Goal: Transaction & Acquisition: Download file/media

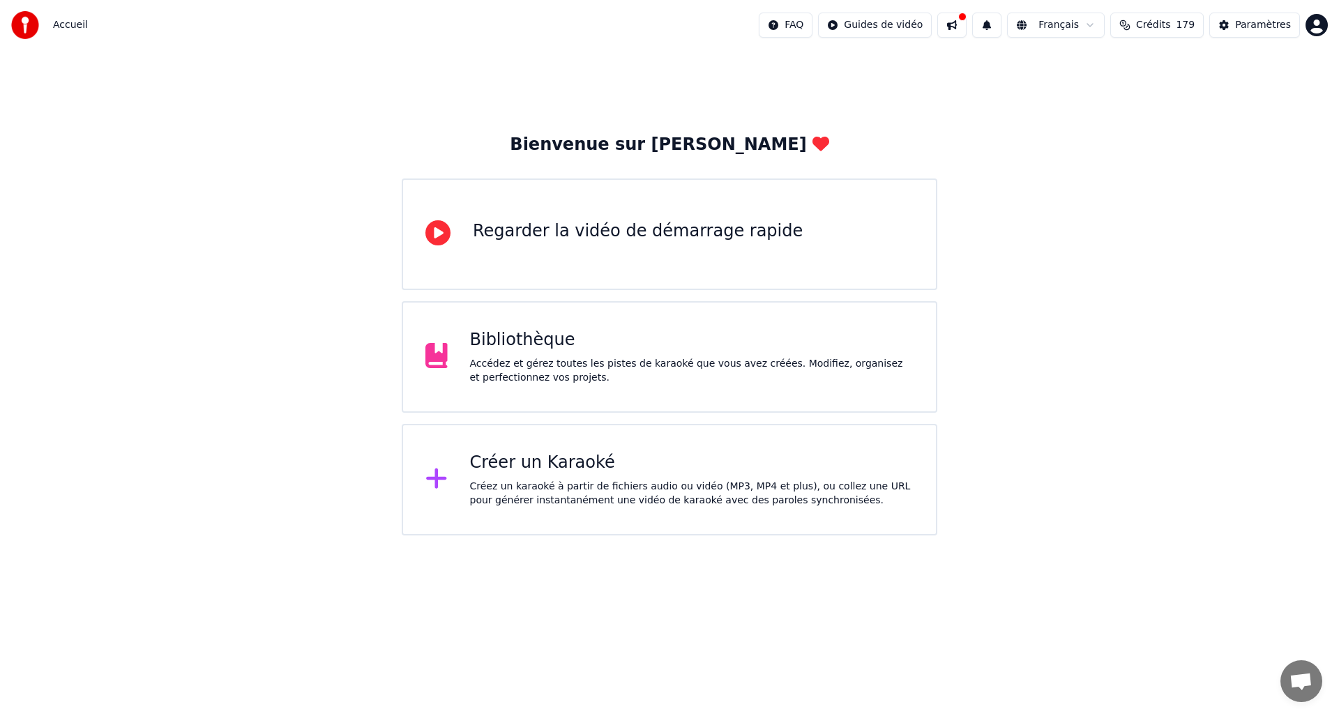
click at [516, 478] on div "Créer un Karaoké Créez un karaoké à partir de fichiers audio ou vidéo (MP3, MP4…" at bounding box center [692, 480] width 444 height 56
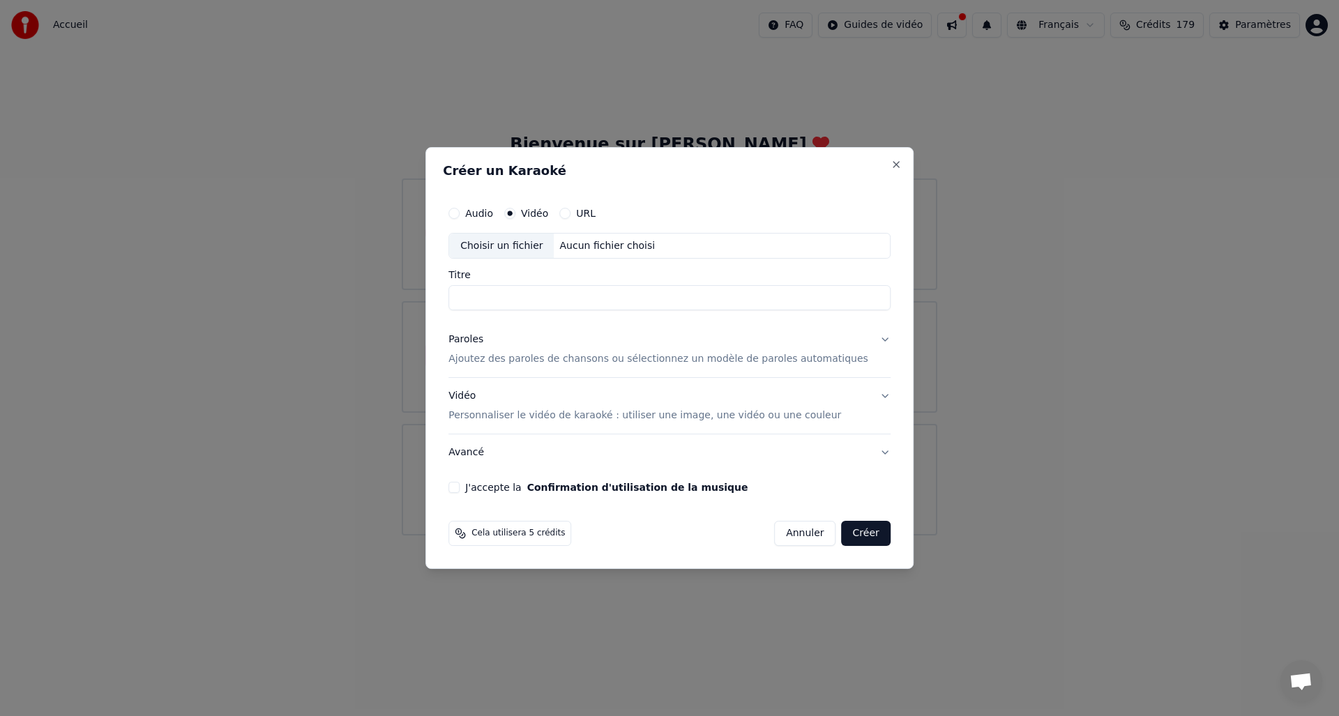
click at [512, 238] on div "Choisir un fichier" at bounding box center [501, 246] width 105 height 25
type input "**********"
click at [473, 339] on div "Paroles" at bounding box center [465, 340] width 35 height 14
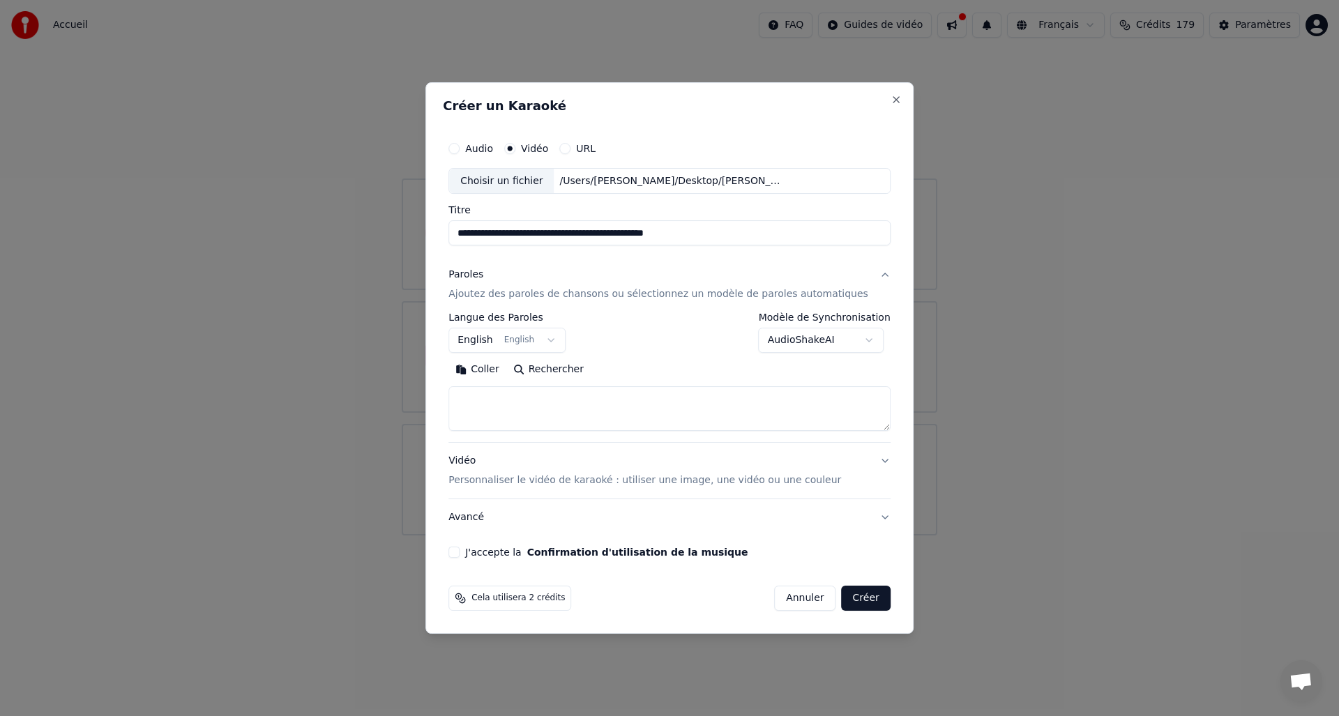
click at [478, 340] on button "English English" at bounding box center [506, 340] width 117 height 25
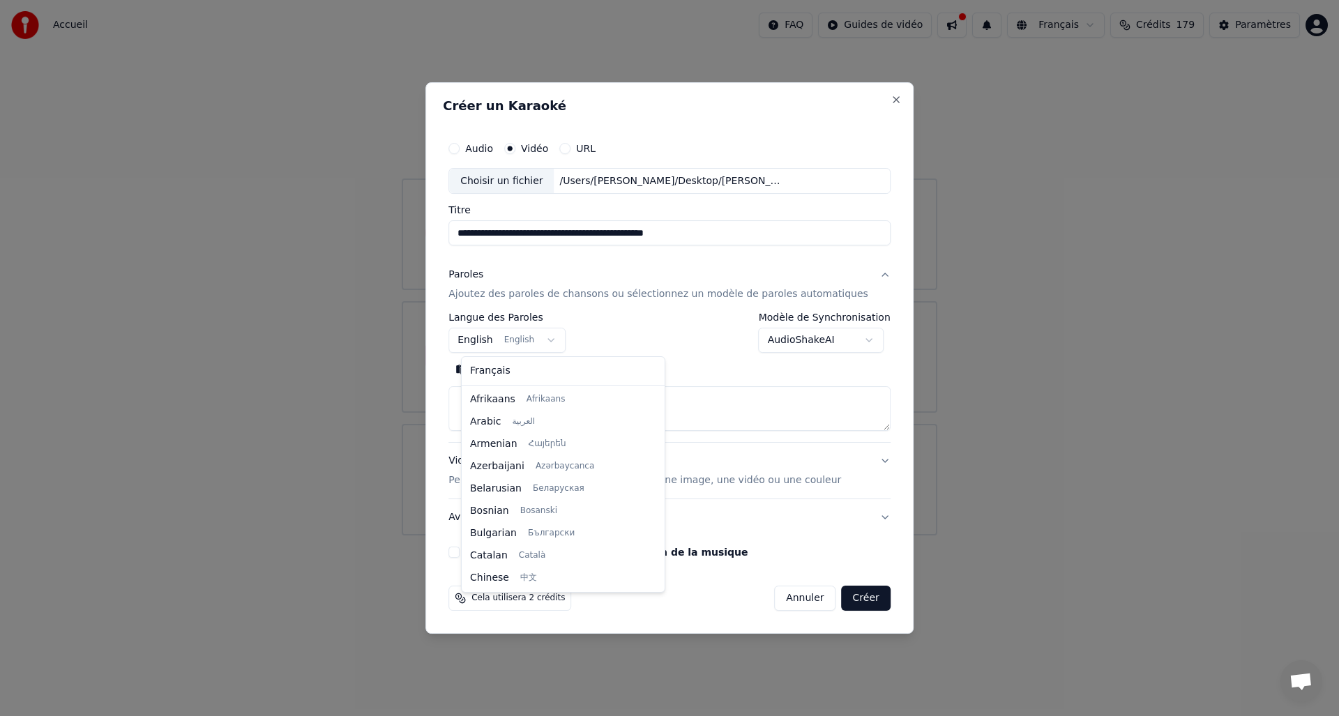
scroll to position [112, 0]
select select "**"
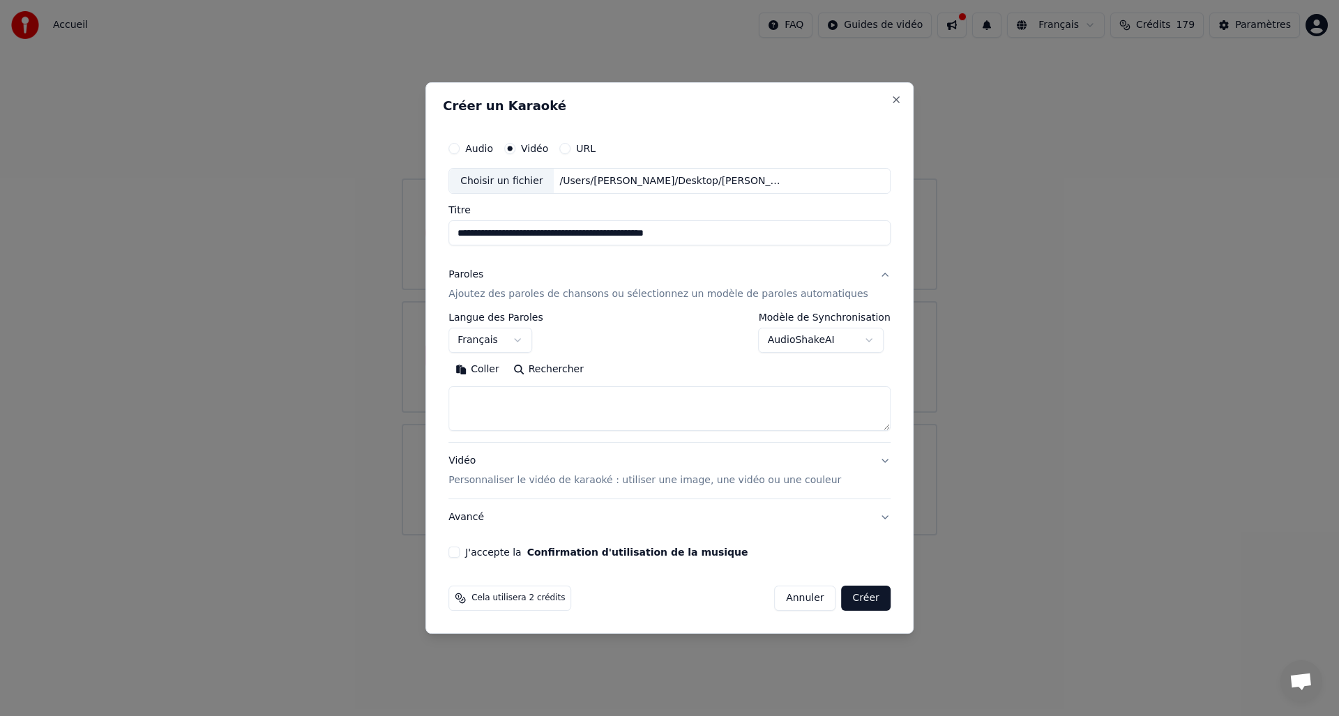
click at [487, 402] on textarea at bounding box center [669, 409] width 442 height 45
paste textarea "**********"
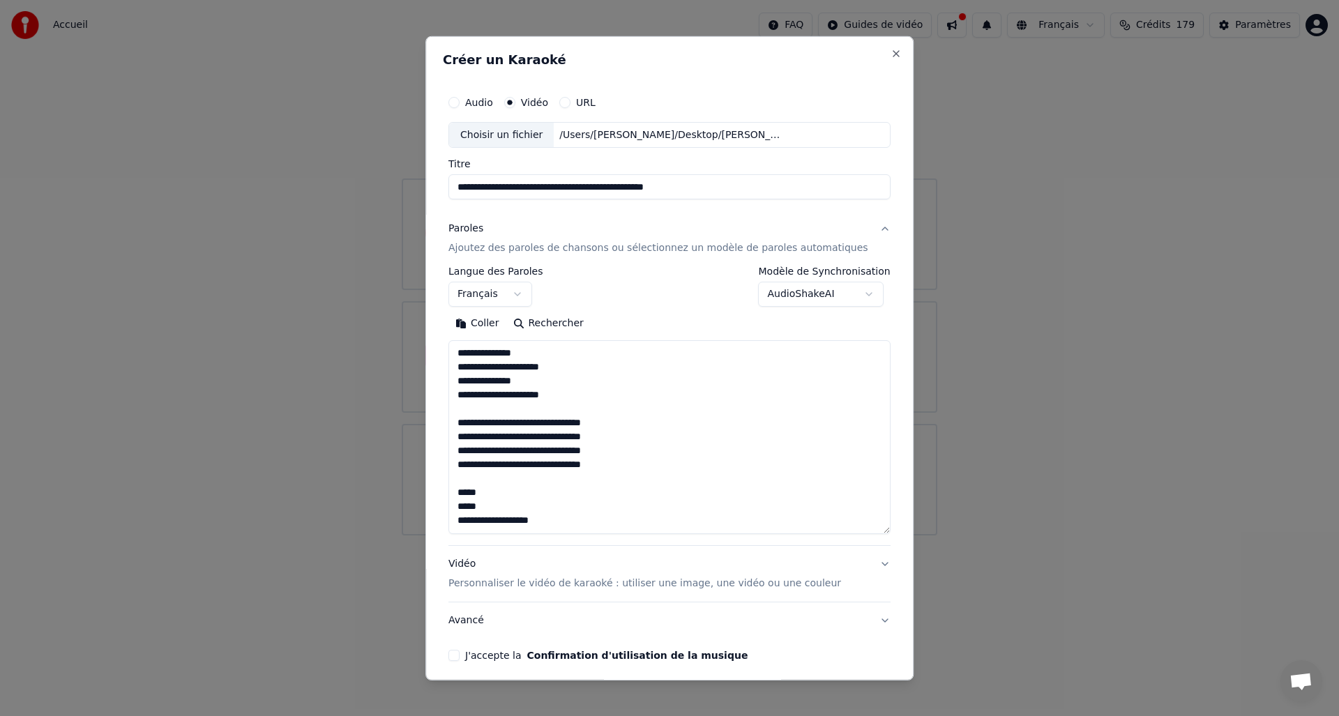
scroll to position [143, 0]
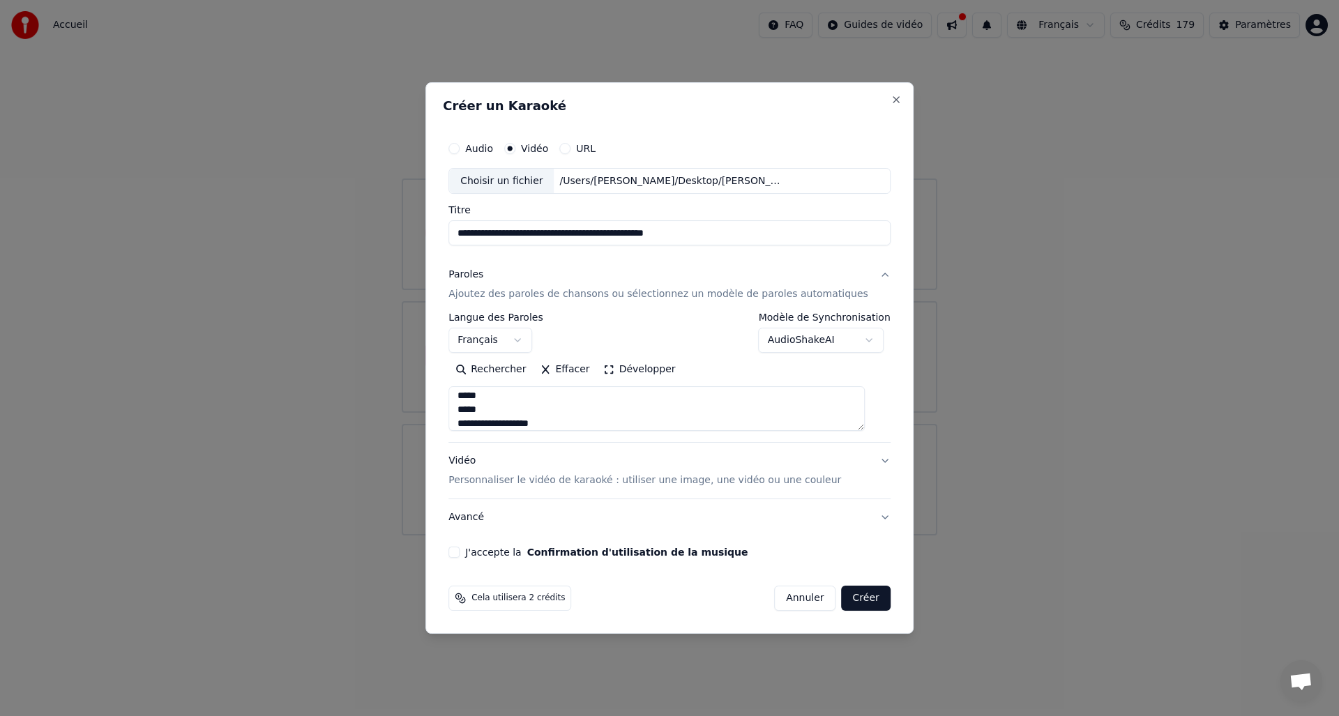
type textarea "**********"
click at [508, 484] on p "Personnaliser le vidéo de karaoké : utiliser une image, une vidéo ou une couleur" at bounding box center [644, 480] width 392 height 14
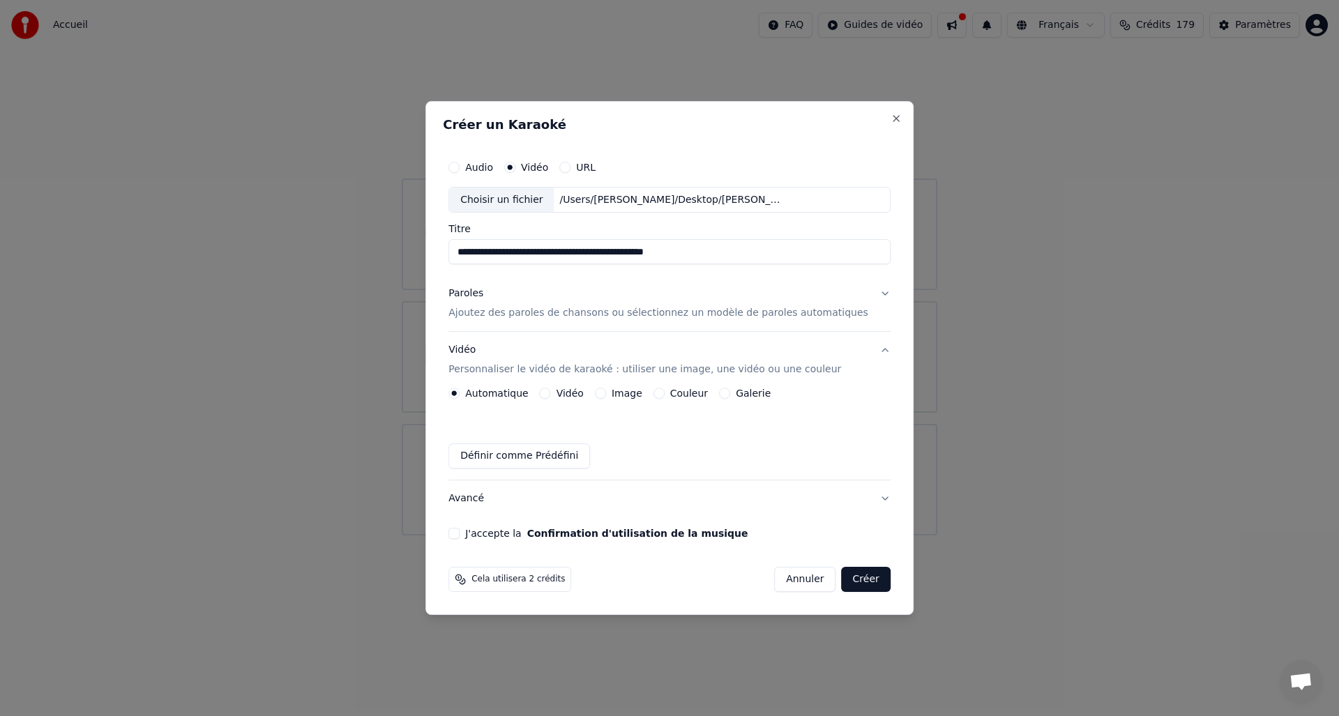
click at [606, 397] on button "Image" at bounding box center [600, 393] width 11 height 11
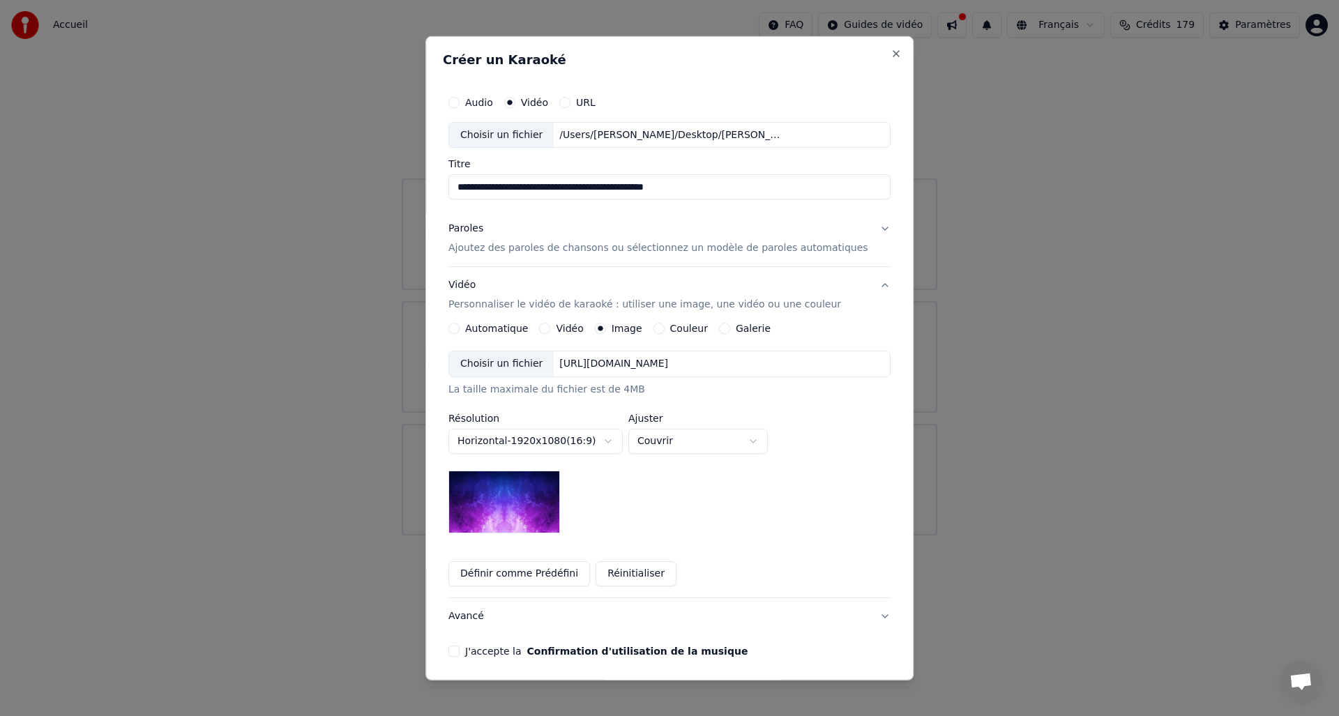
click at [512, 368] on div "Choisir un fichier" at bounding box center [501, 363] width 105 height 25
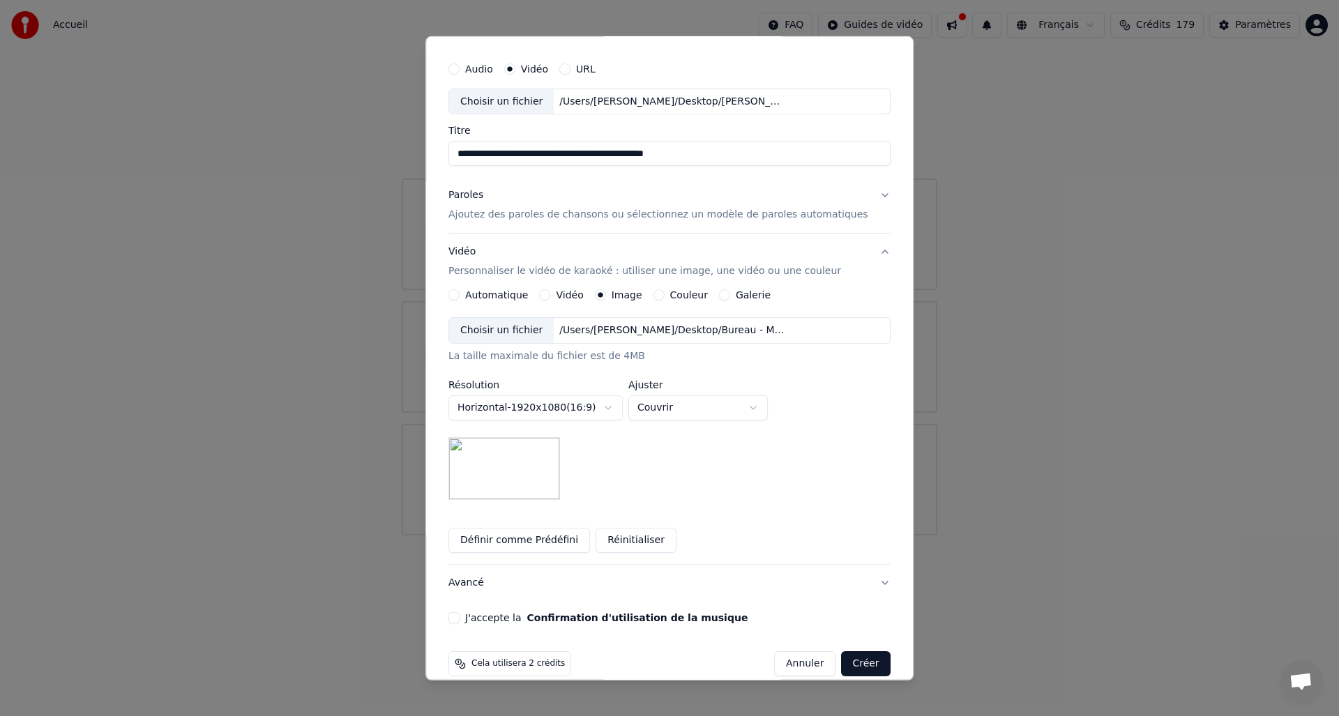
scroll to position [52, 0]
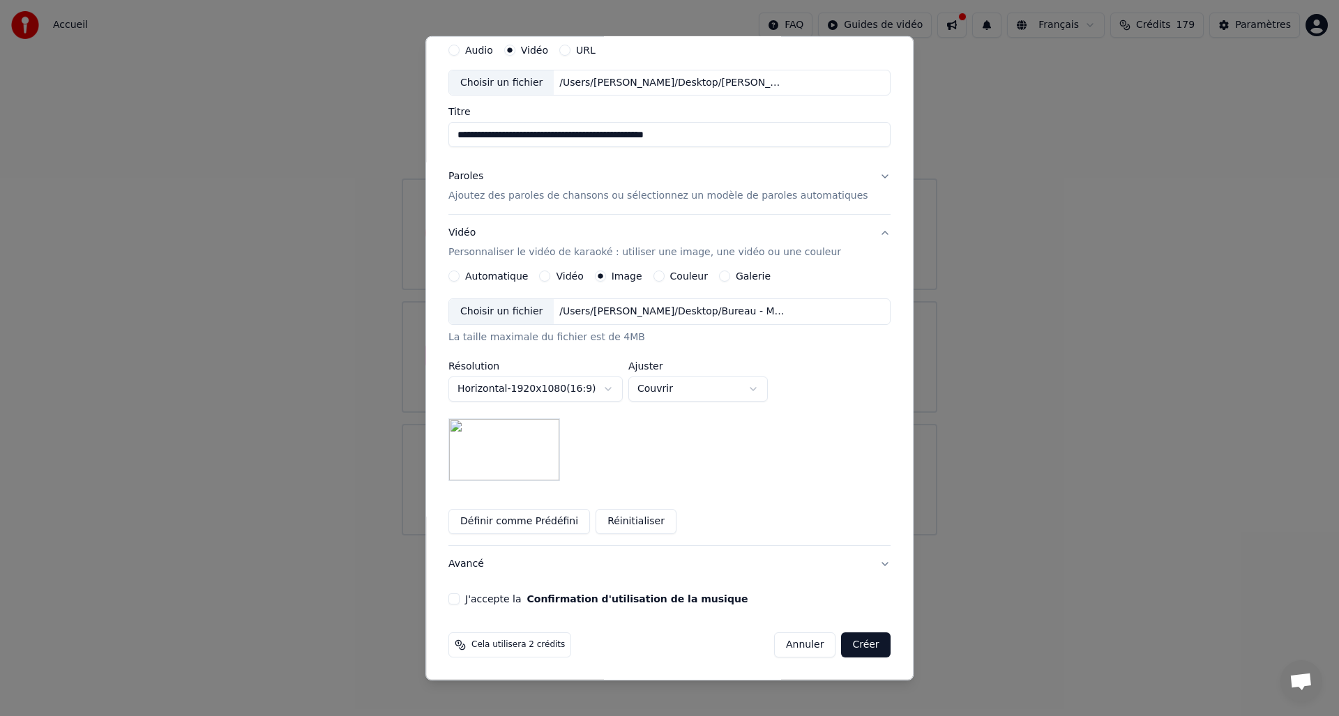
click at [459, 595] on button "J'accepte la Confirmation d'utilisation de la musique" at bounding box center [453, 598] width 11 height 11
click at [844, 646] on button "Créer" at bounding box center [865, 644] width 49 height 25
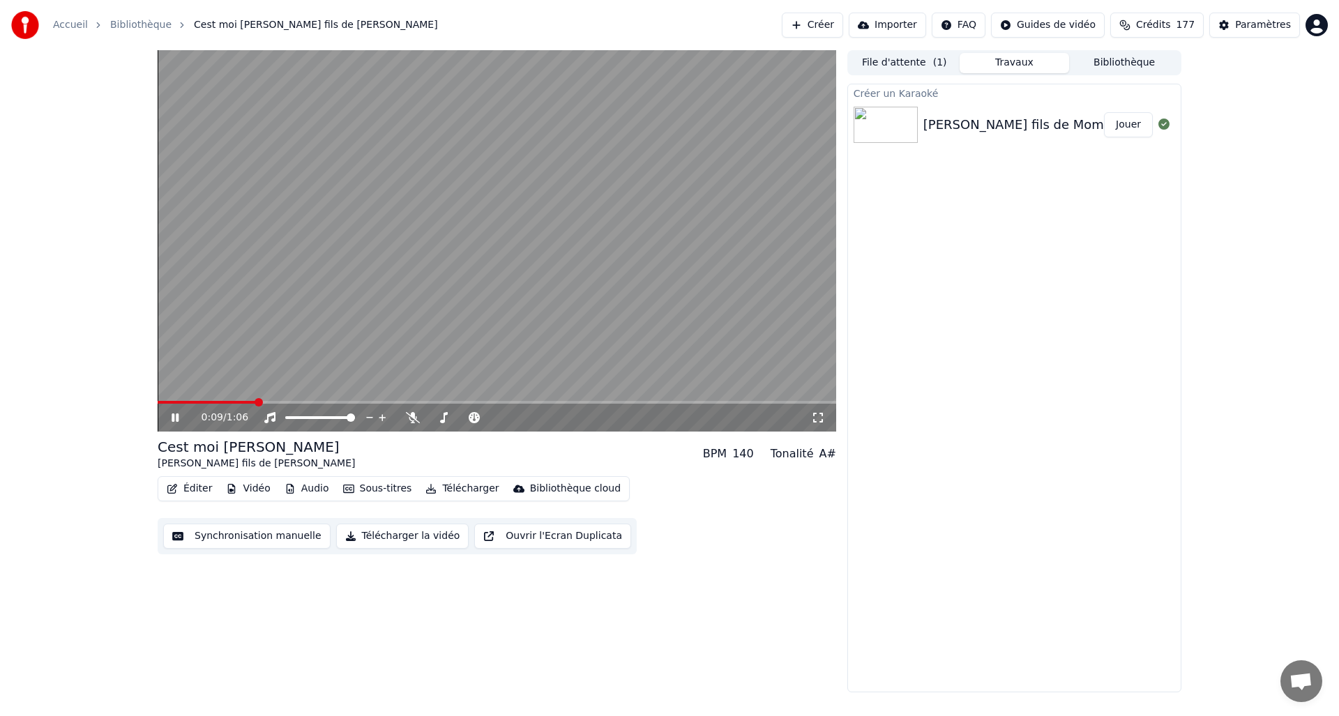
click at [482, 303] on video at bounding box center [497, 240] width 678 height 381
click at [205, 494] on button "Éditer" at bounding box center [189, 489] width 56 height 20
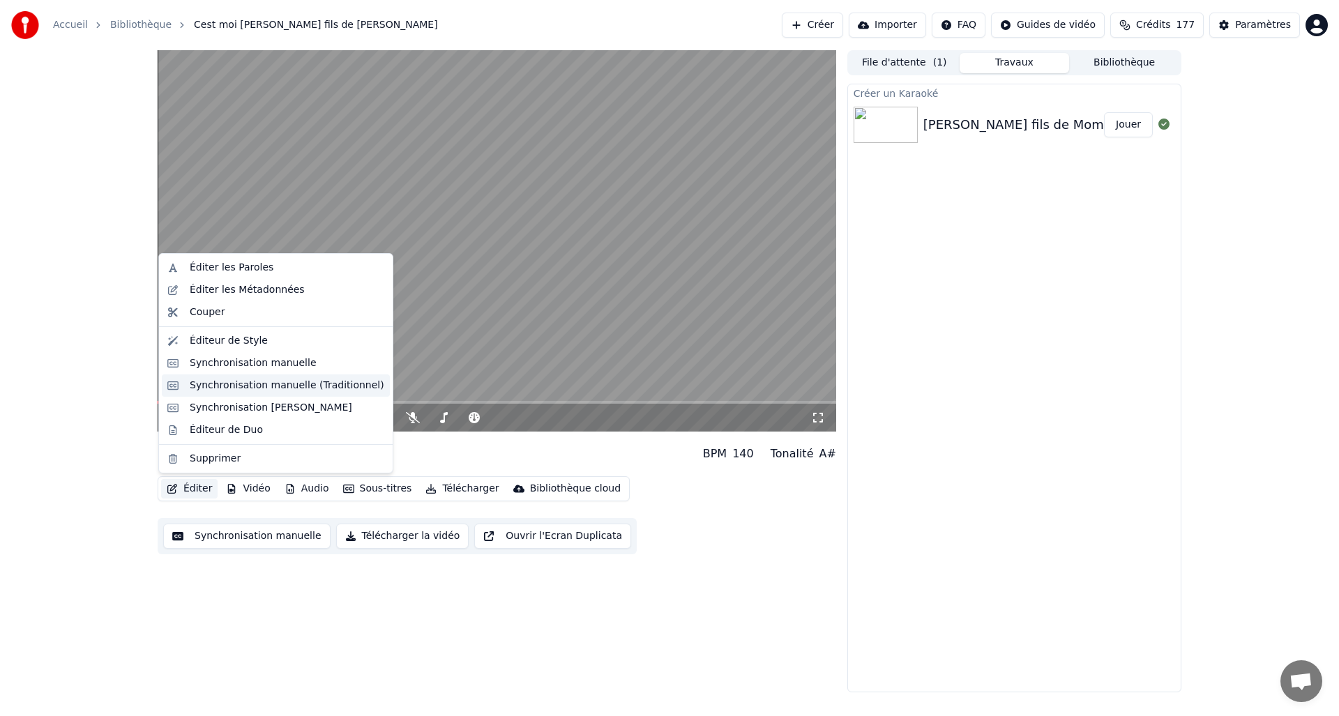
click at [286, 387] on div "Synchronisation manuelle (Traditionnel)" at bounding box center [287, 386] width 195 height 14
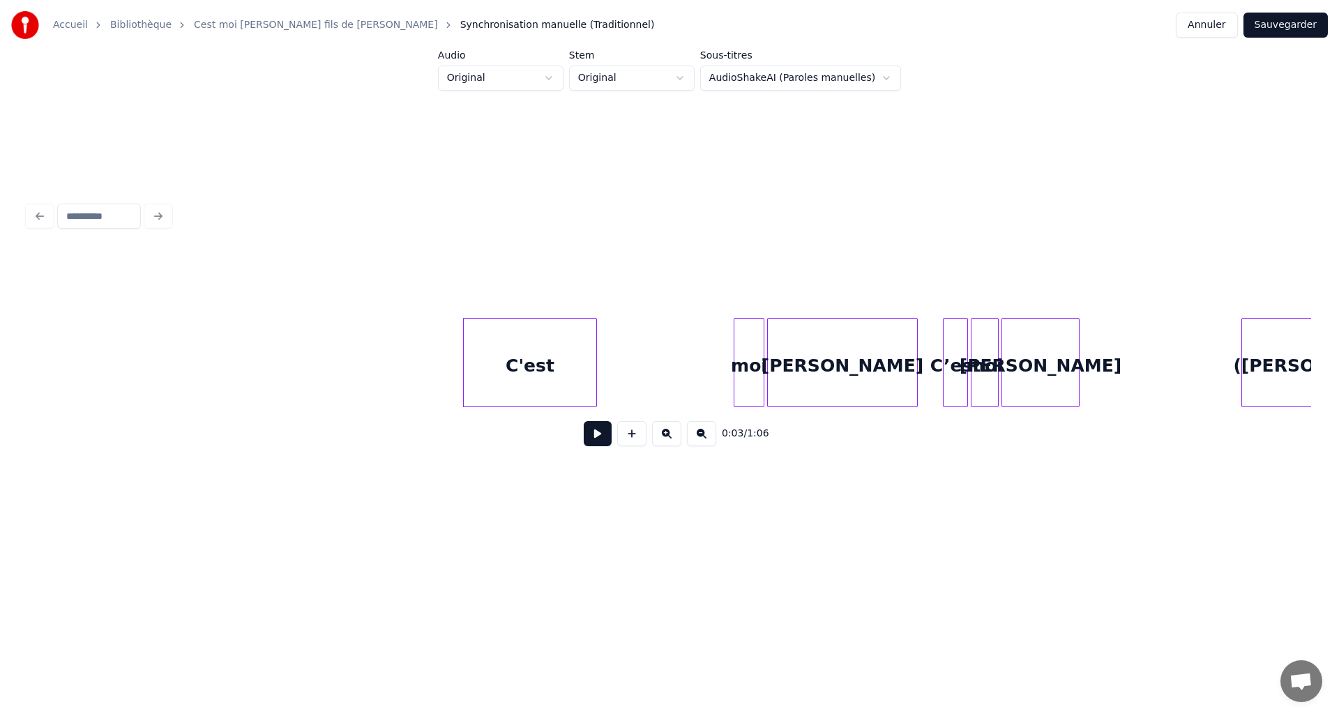
click at [590, 436] on button at bounding box center [598, 433] width 28 height 25
click at [544, 376] on div "C'est" at bounding box center [530, 366] width 132 height 95
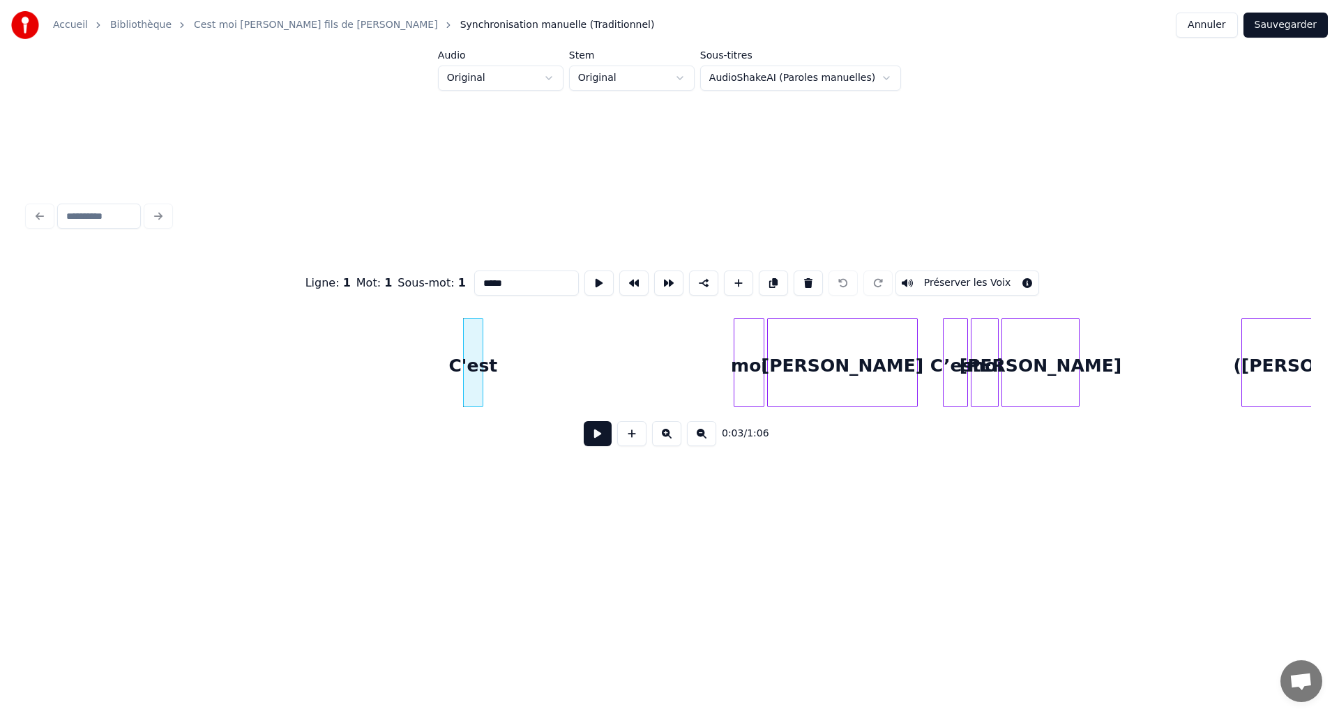
click at [478, 380] on div at bounding box center [480, 363] width 4 height 88
click at [503, 389] on div "moi" at bounding box center [505, 366] width 29 height 95
click at [489, 389] on div at bounding box center [488, 363] width 4 height 88
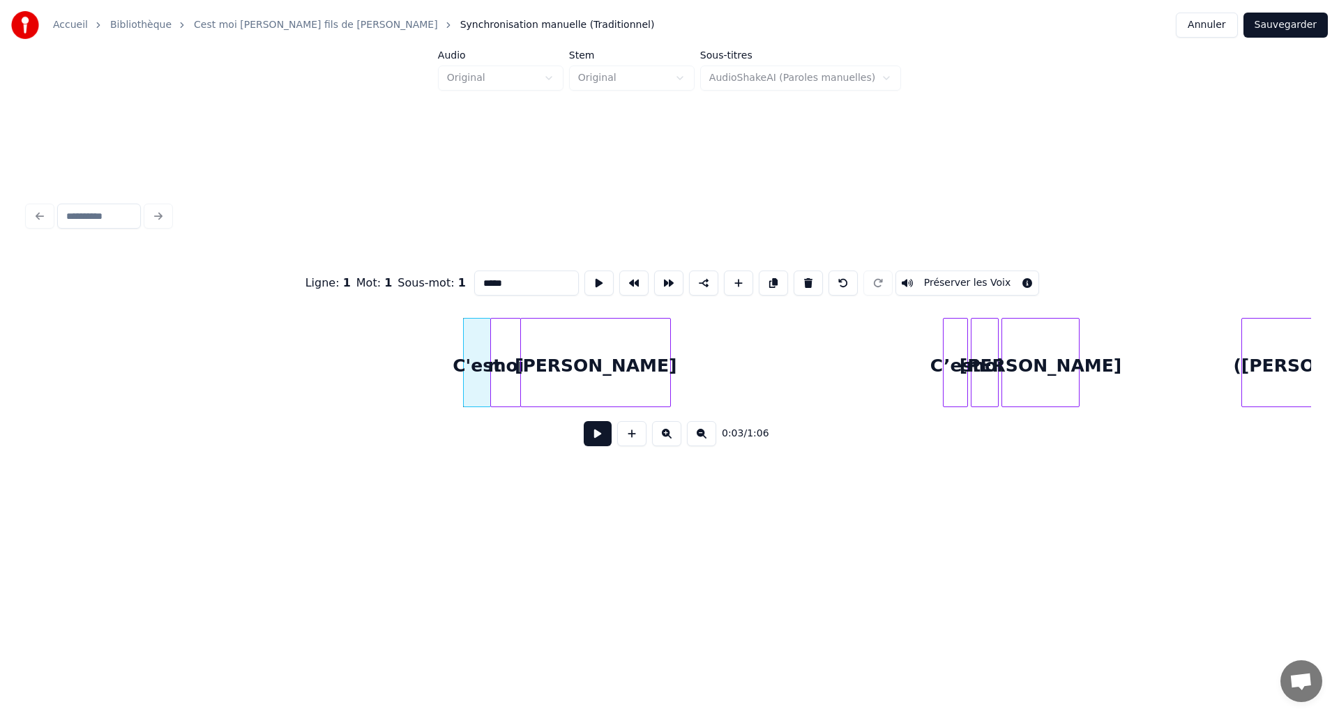
click at [605, 375] on div "David" at bounding box center [595, 366] width 149 height 95
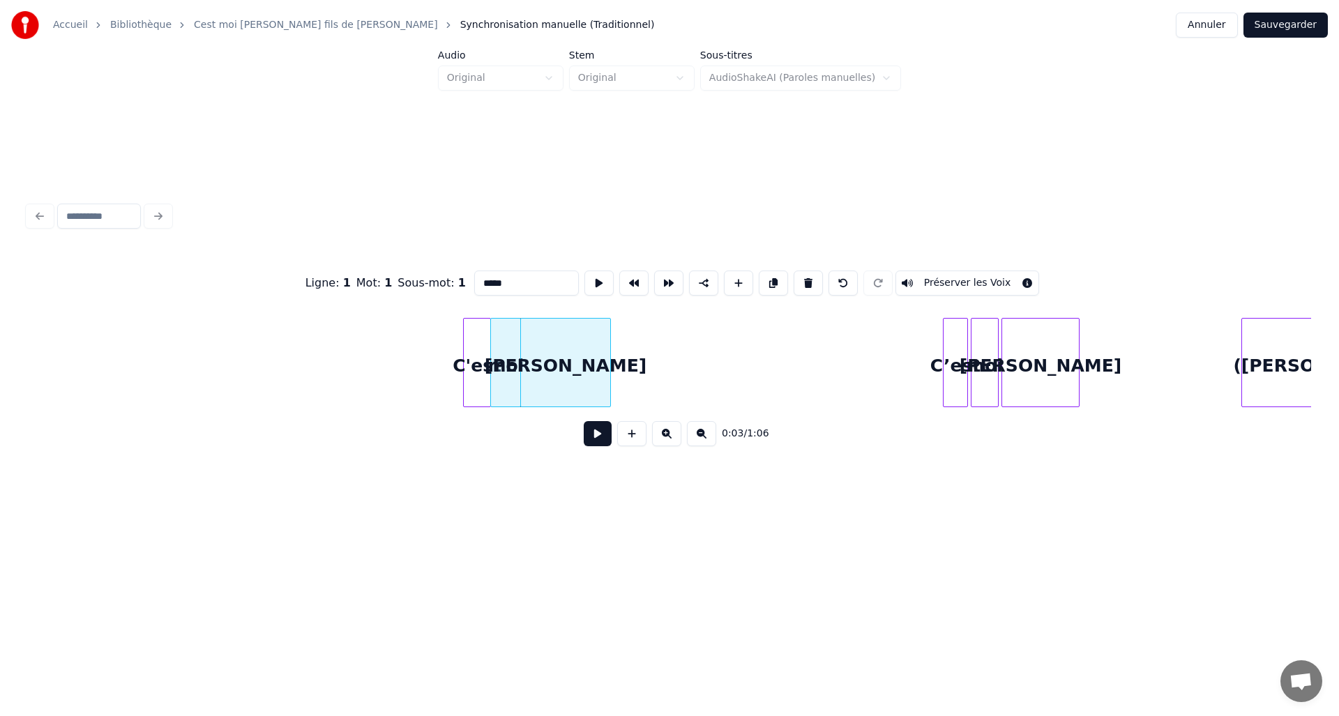
click at [604, 382] on div "David" at bounding box center [565, 362] width 91 height 89
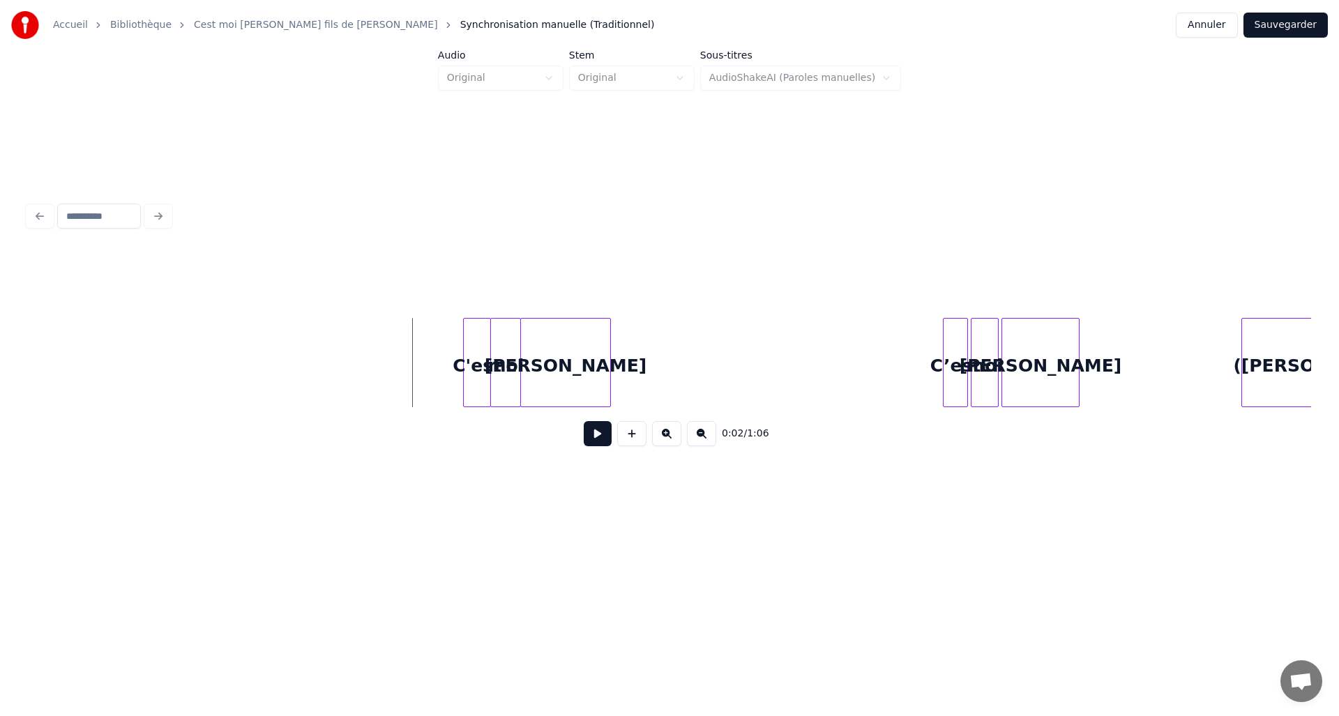
click at [584, 439] on button at bounding box center [598, 433] width 28 height 25
click at [584, 437] on button at bounding box center [598, 433] width 28 height 25
click at [482, 375] on div "C'est" at bounding box center [477, 366] width 26 height 95
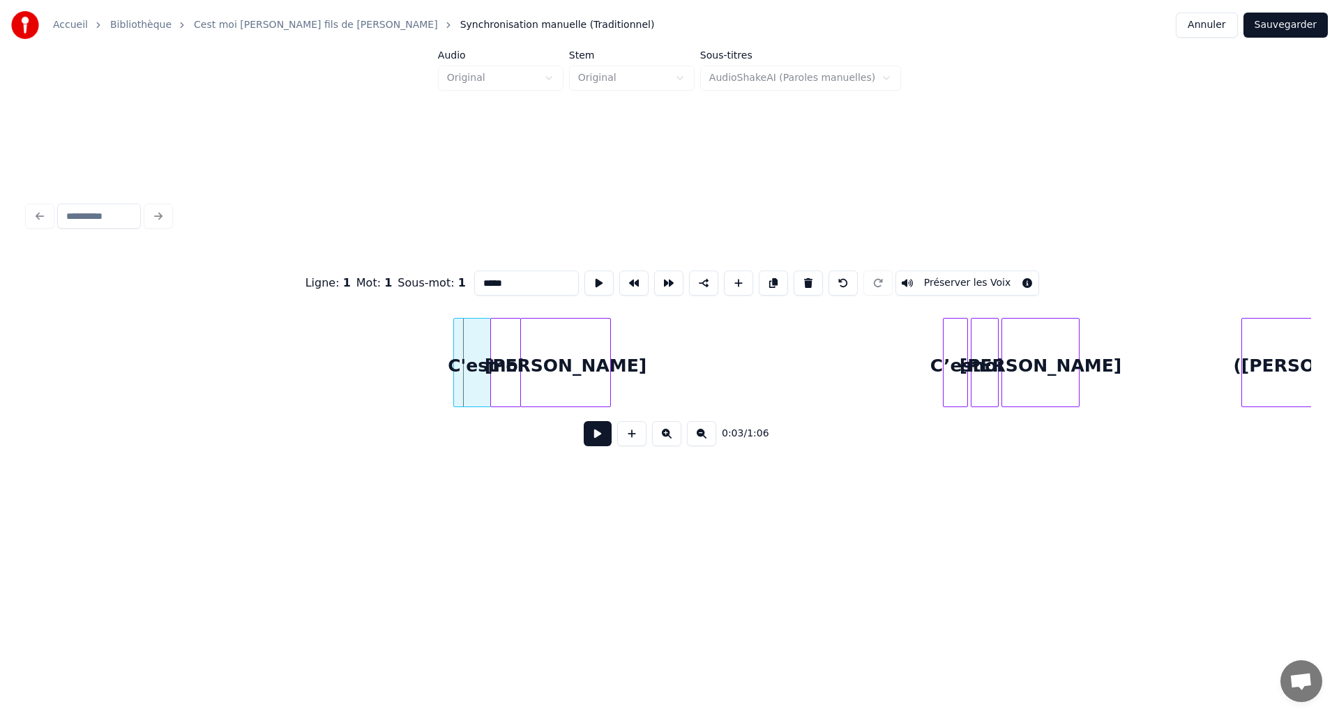
click at [454, 379] on div at bounding box center [456, 363] width 4 height 88
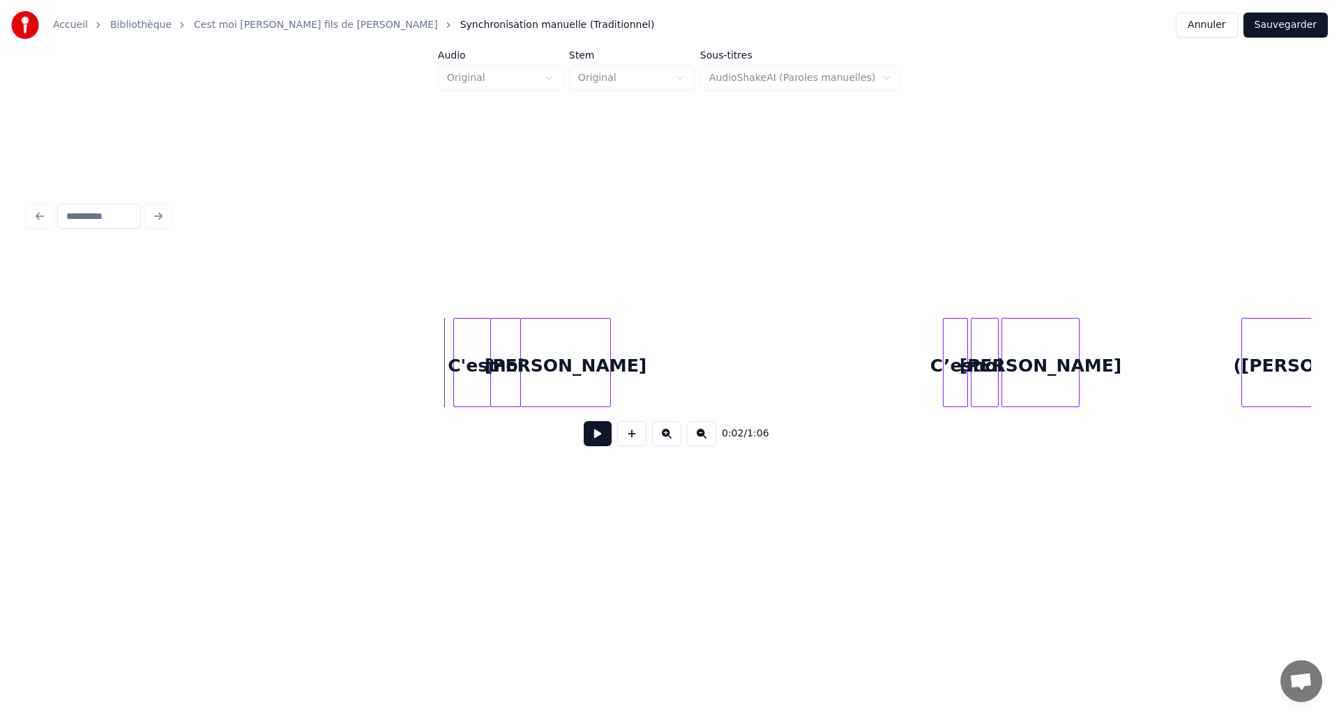
click at [570, 437] on div "0:02 / 1:06" at bounding box center [669, 433] width 1260 height 31
click at [586, 438] on button at bounding box center [598, 433] width 28 height 25
click at [586, 436] on button at bounding box center [598, 433] width 28 height 25
click at [694, 366] on div "C’est" at bounding box center [701, 366] width 24 height 95
click at [722, 381] on div "moi" at bounding box center [727, 366] width 26 height 95
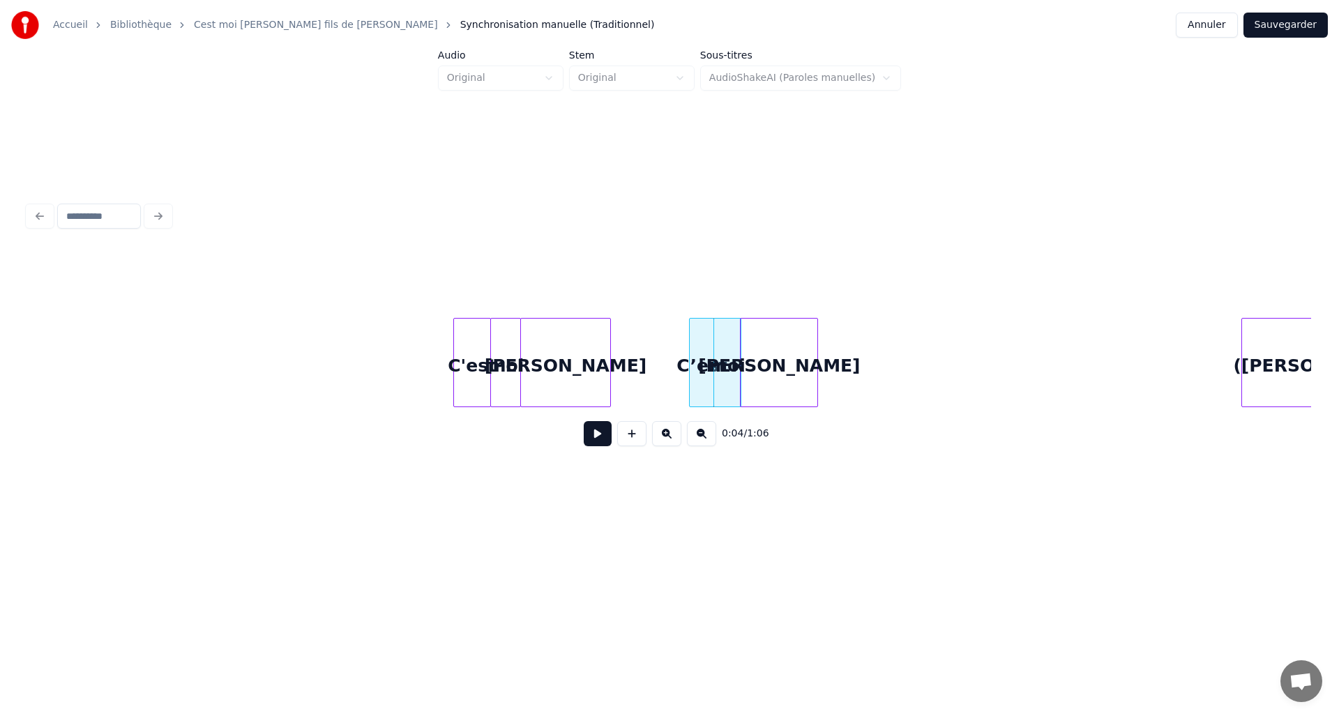
click at [760, 382] on div "David" at bounding box center [778, 366] width 77 height 95
click at [817, 377] on div "David" at bounding box center [779, 362] width 78 height 89
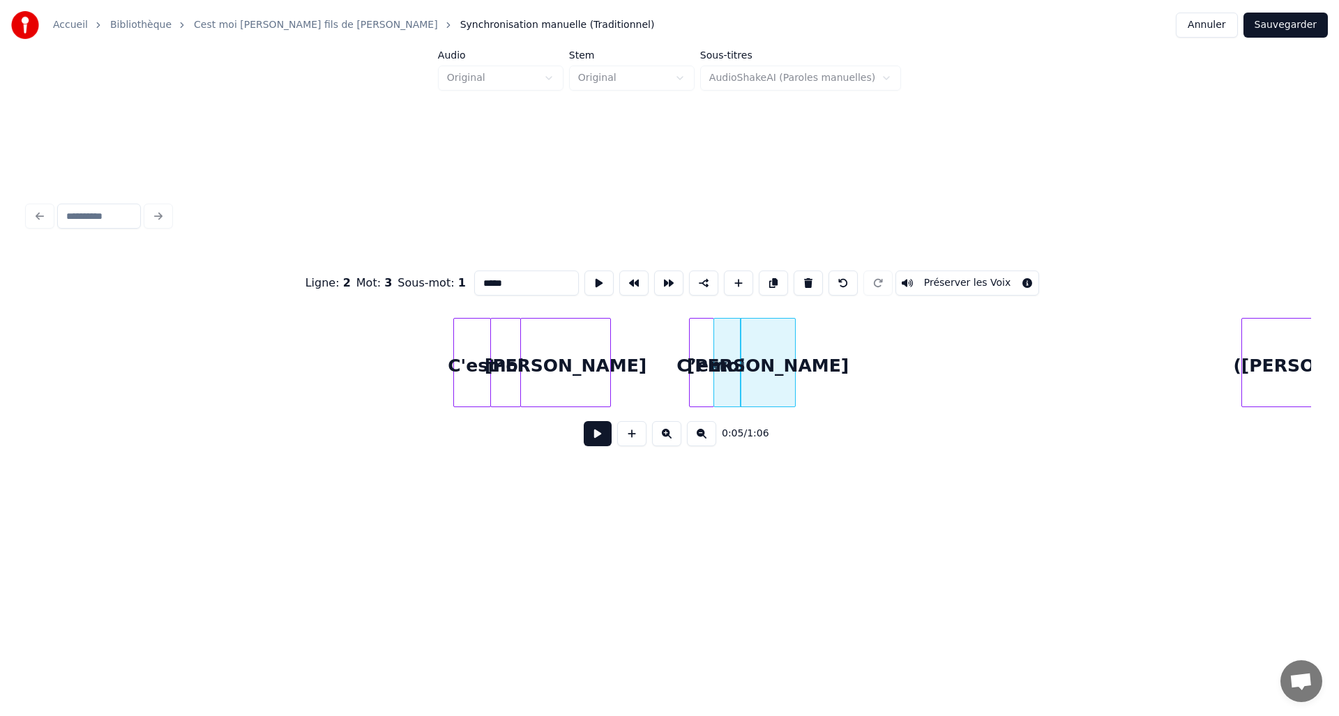
click at [792, 379] on div at bounding box center [793, 363] width 4 height 88
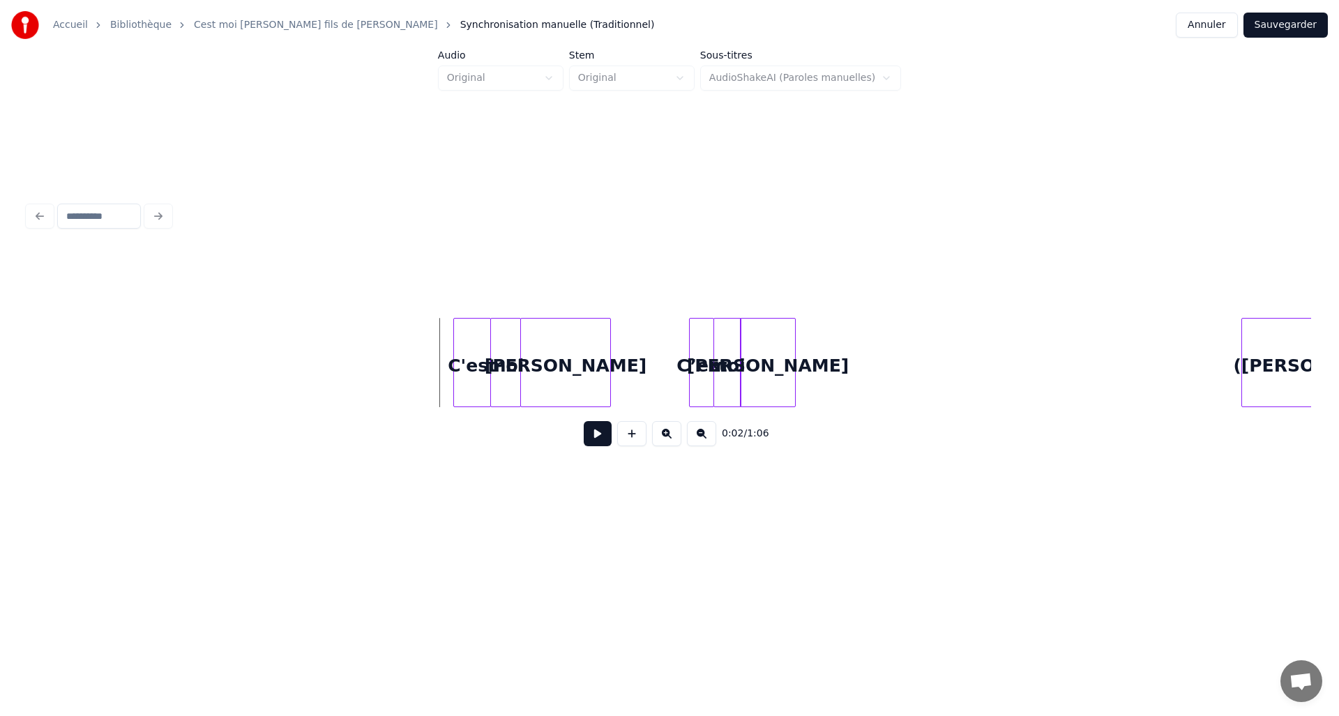
click at [601, 429] on button at bounding box center [598, 433] width 28 height 25
click at [600, 436] on button at bounding box center [598, 433] width 28 height 25
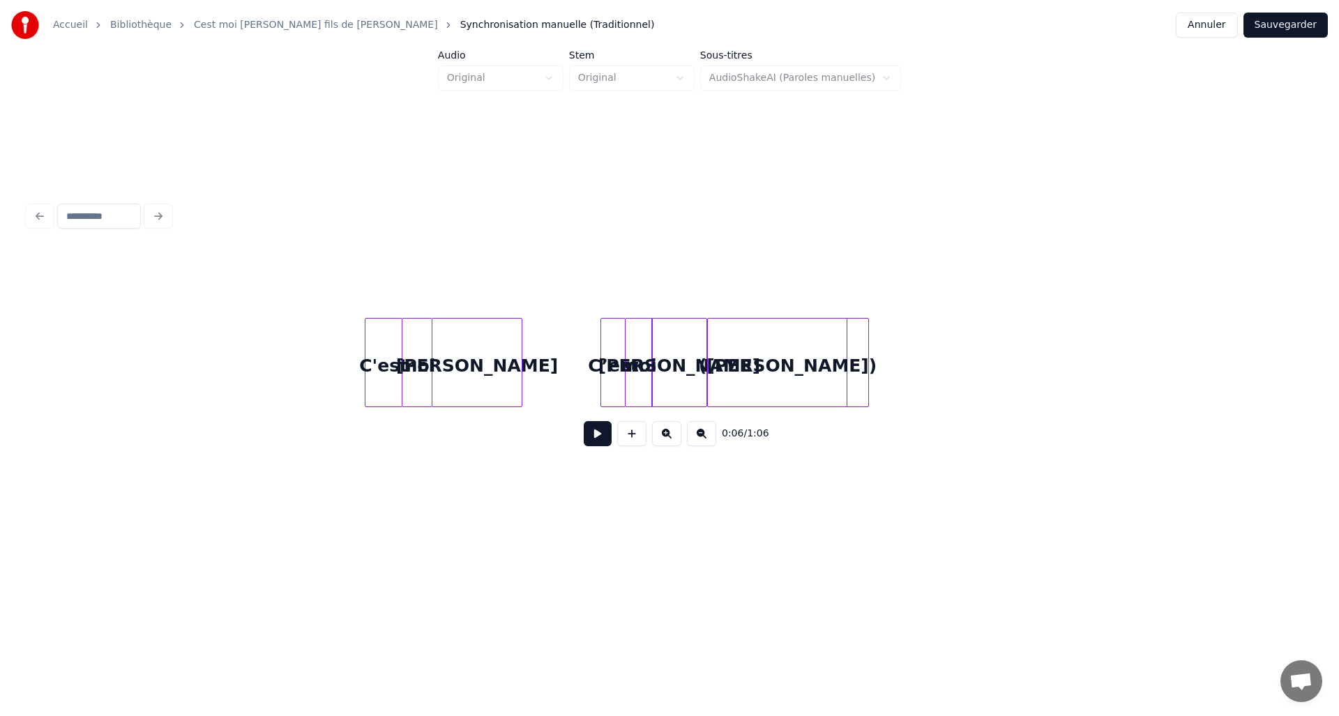
click at [836, 361] on div "([PERSON_NAME])" at bounding box center [788, 366] width 160 height 95
click at [781, 372] on div at bounding box center [781, 363] width 4 height 88
click at [658, 374] on div "David" at bounding box center [679, 366] width 54 height 95
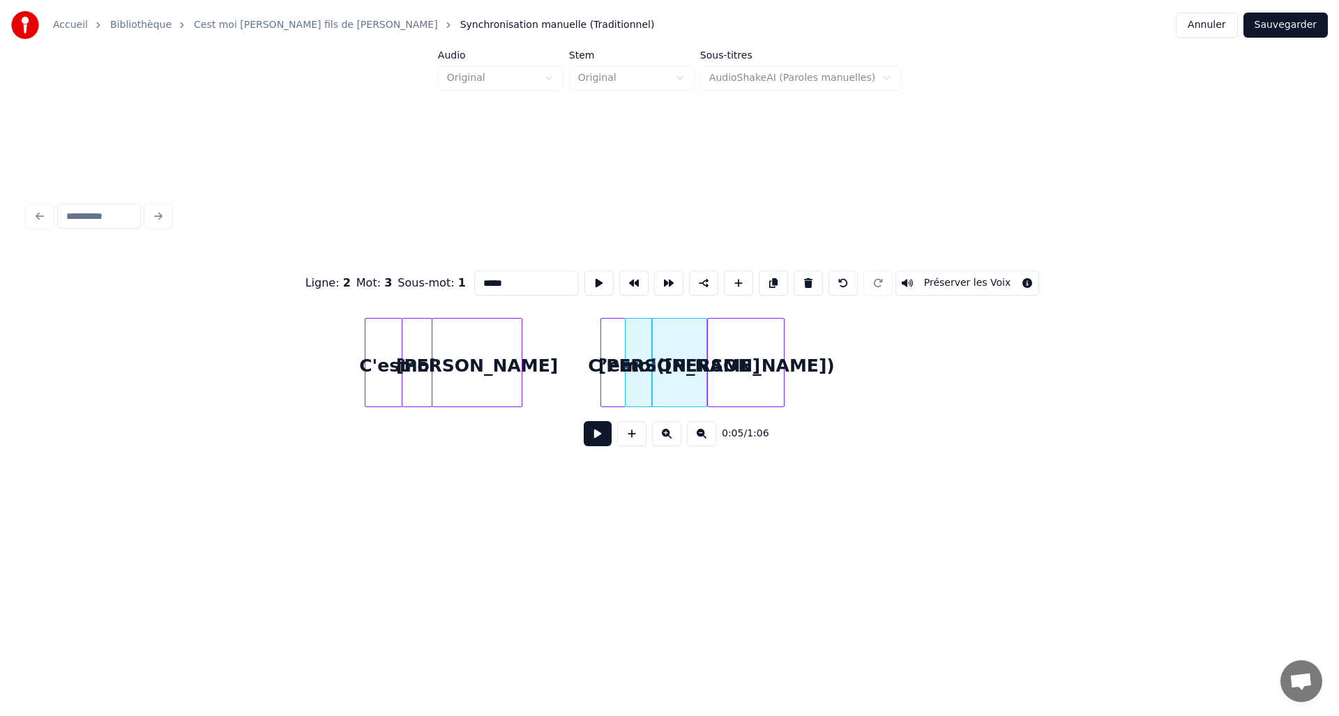
click at [584, 436] on button at bounding box center [598, 433] width 28 height 25
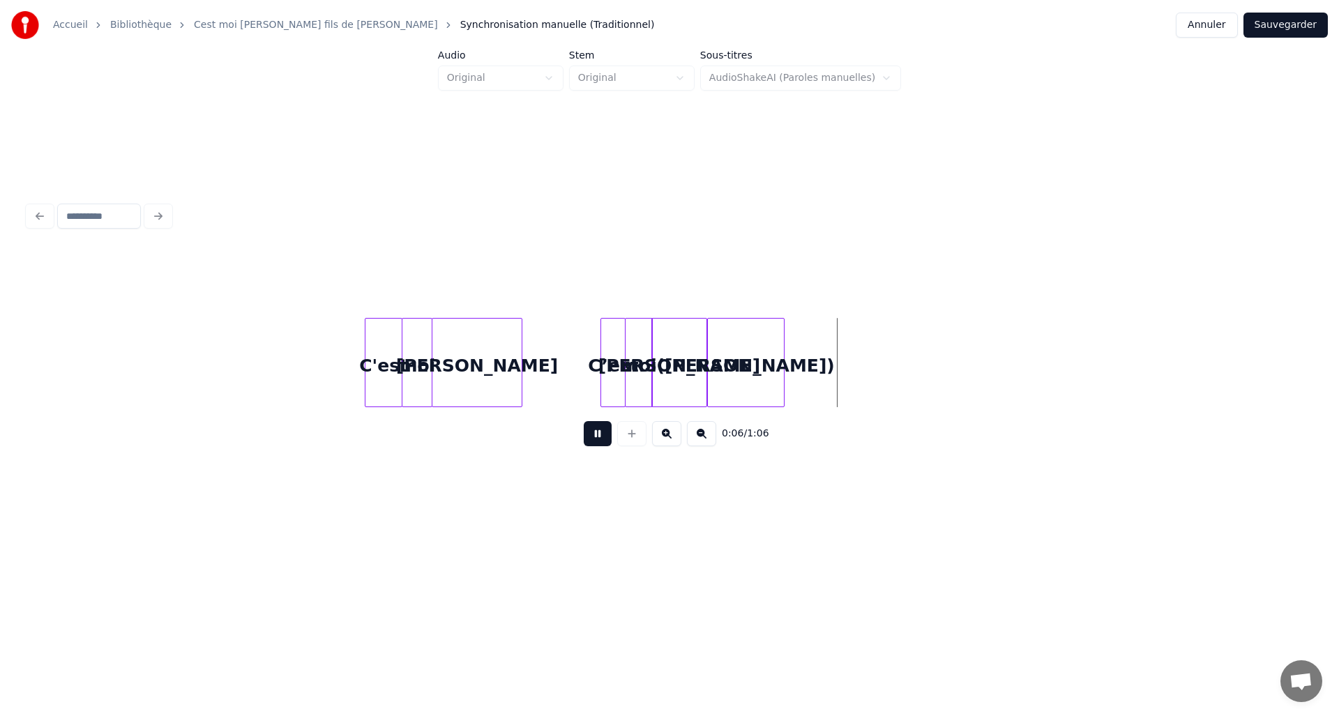
click at [584, 436] on button at bounding box center [598, 433] width 28 height 25
click at [821, 392] on div at bounding box center [821, 363] width 4 height 88
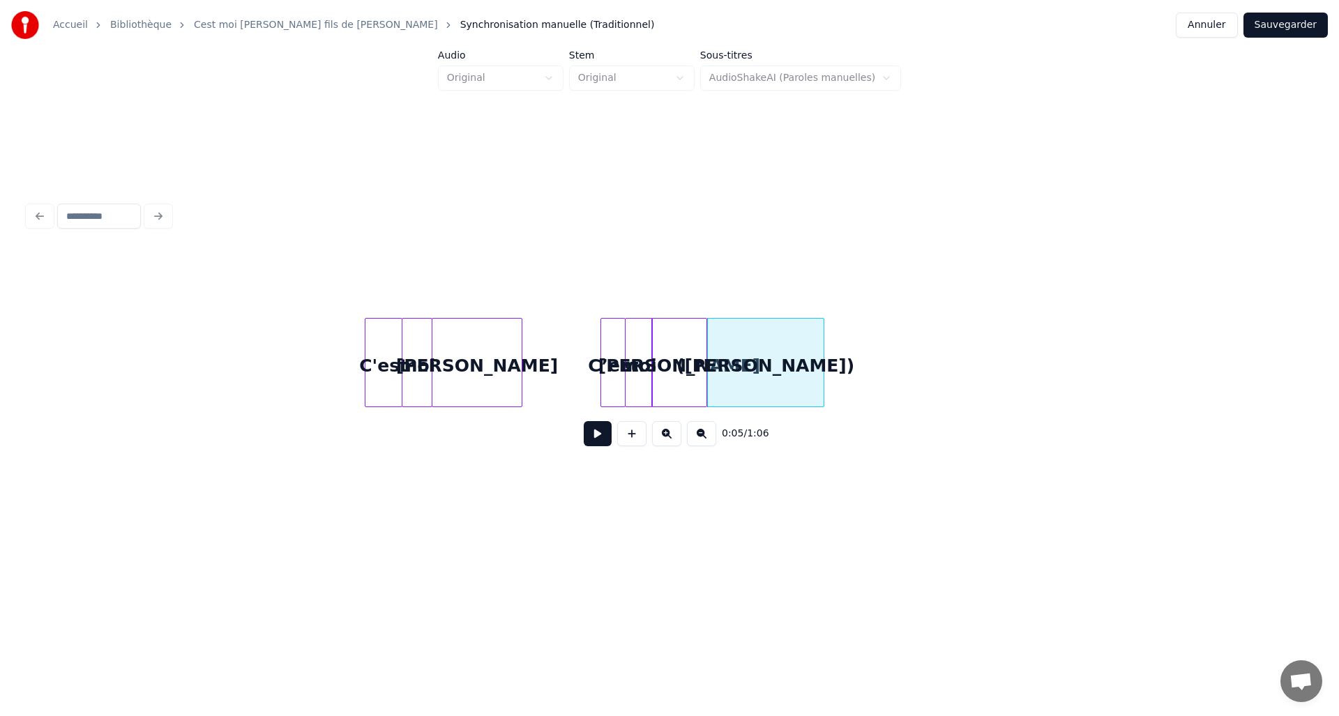
click at [672, 374] on div "David" at bounding box center [679, 366] width 54 height 95
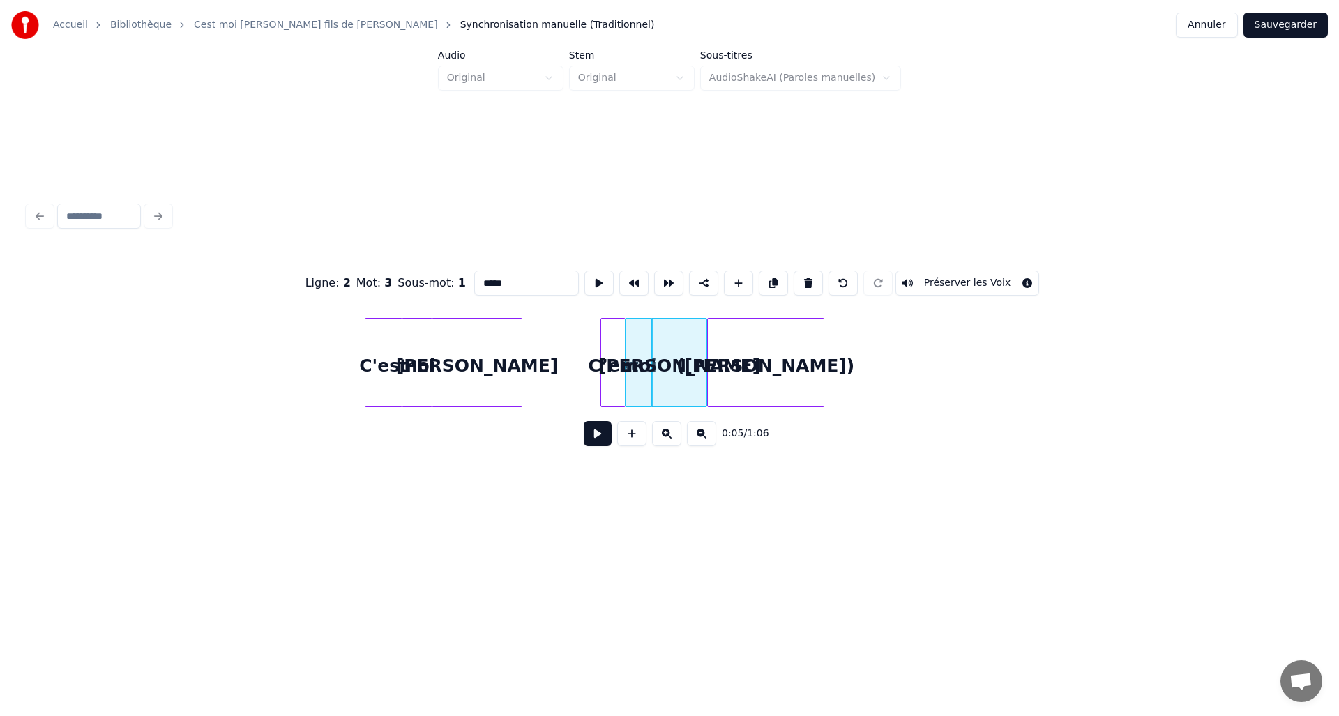
click at [589, 436] on button at bounding box center [598, 433] width 28 height 25
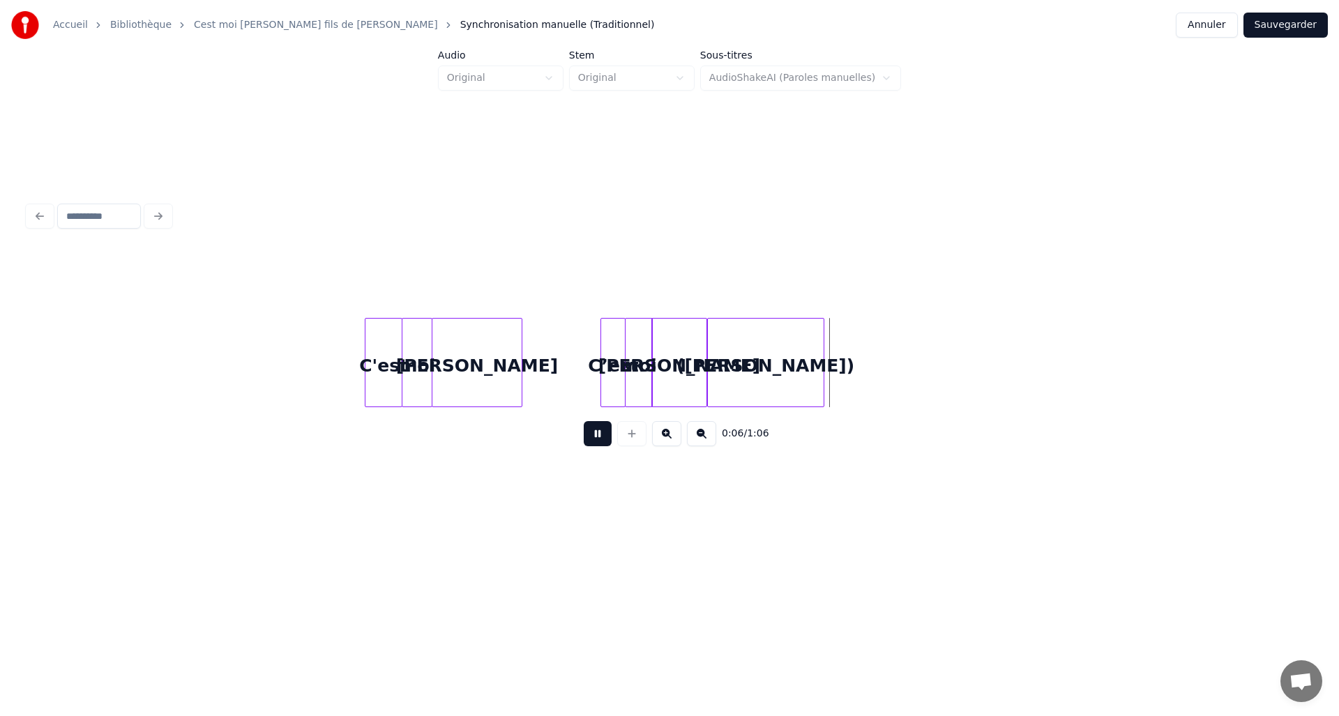
click at [589, 436] on button at bounding box center [598, 433] width 28 height 25
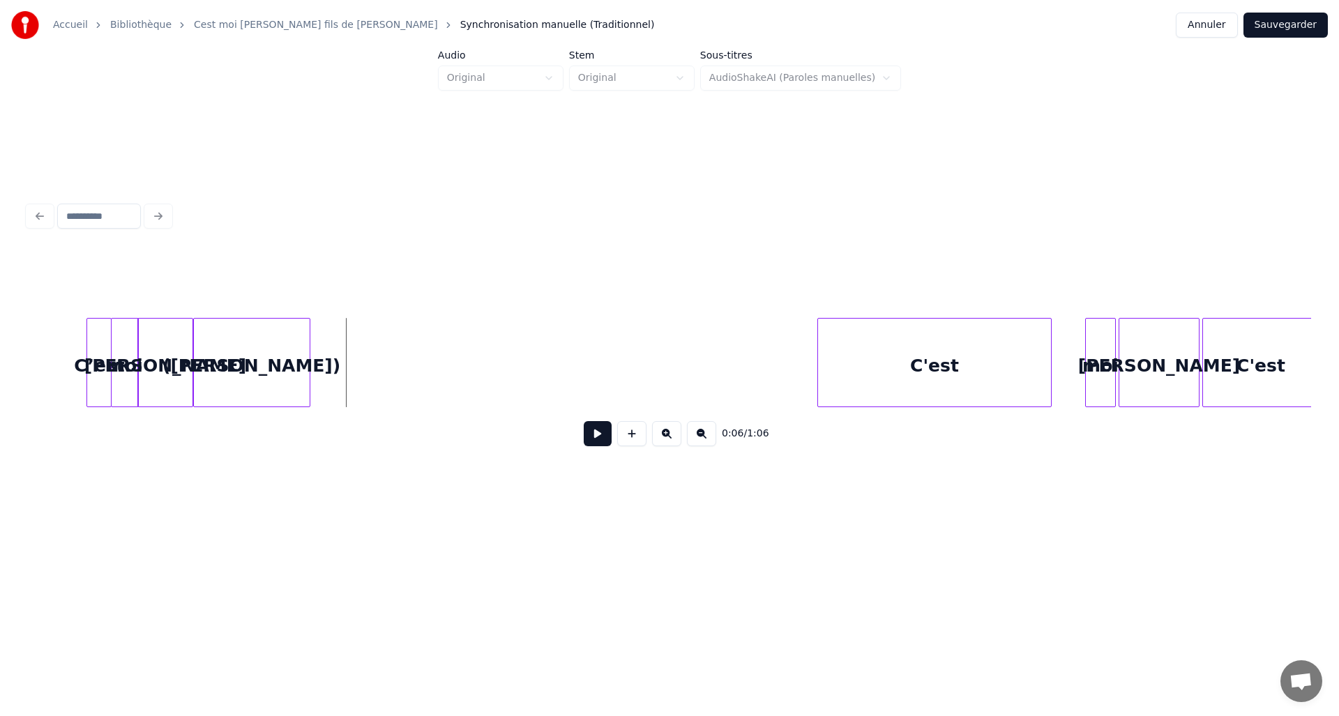
scroll to position [0, 627]
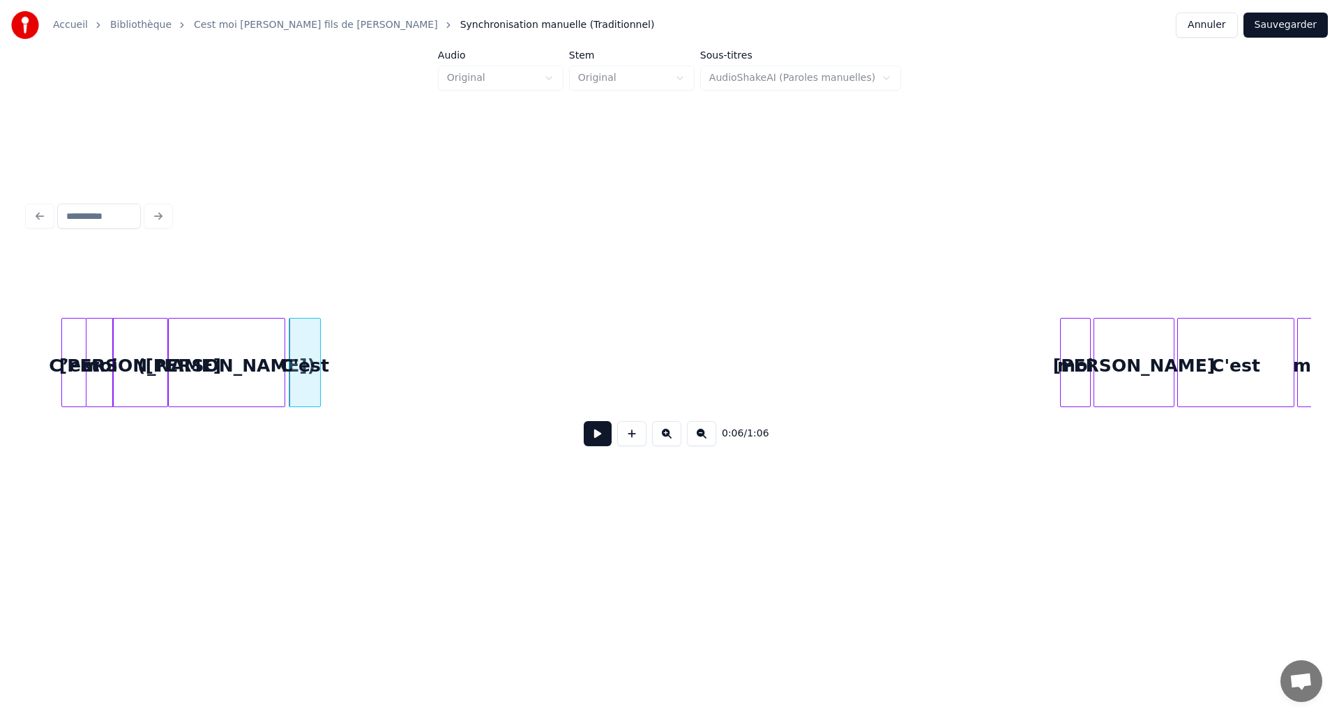
click at [316, 393] on div at bounding box center [318, 363] width 4 height 88
click at [310, 392] on div at bounding box center [312, 363] width 4 height 88
click at [341, 374] on div at bounding box center [340, 363] width 4 height 88
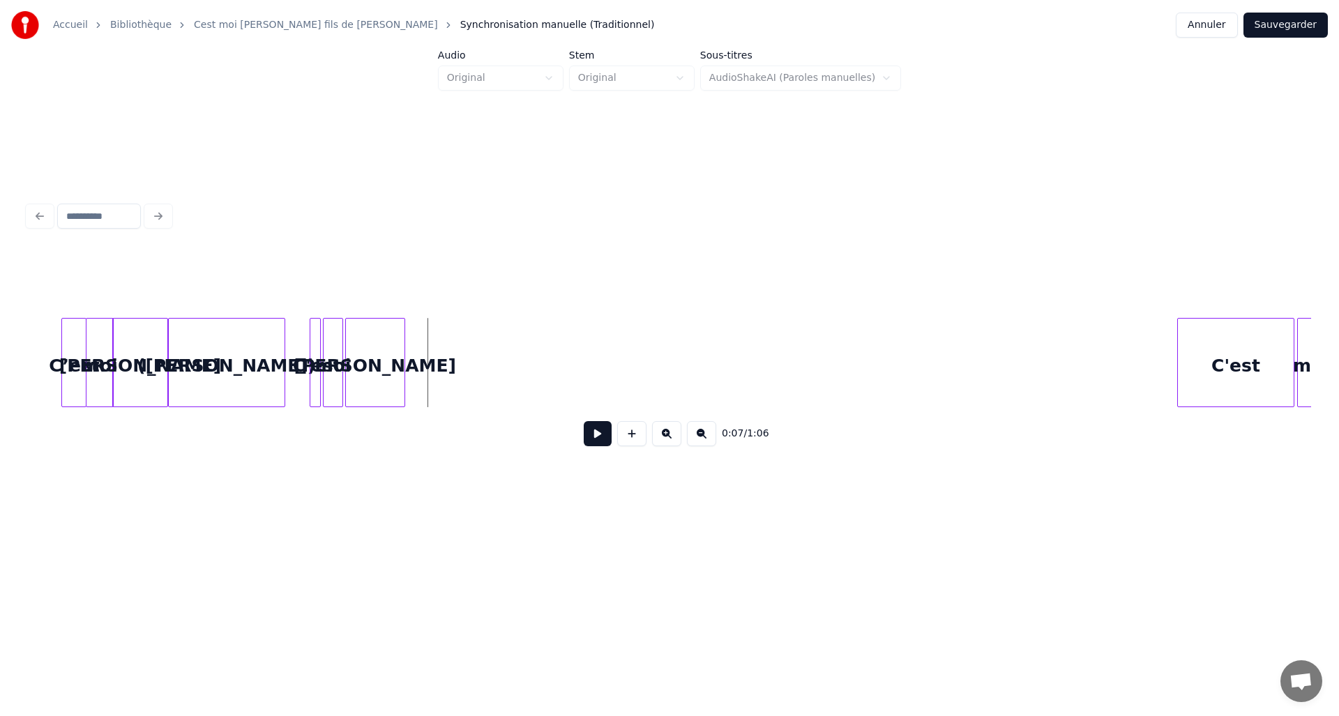
click at [404, 367] on div at bounding box center [402, 363] width 4 height 88
click at [273, 375] on div "([PERSON_NAME])" at bounding box center [227, 366] width 116 height 95
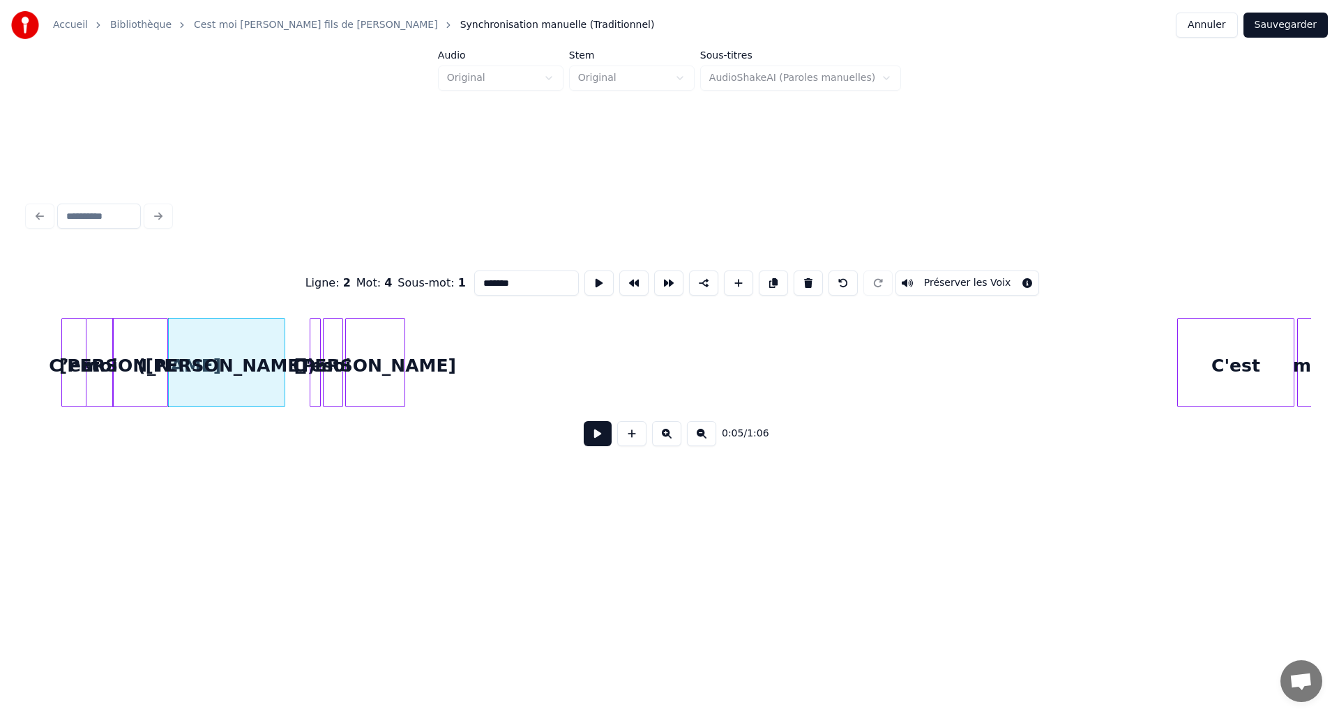
click at [590, 442] on button at bounding box center [598, 433] width 28 height 25
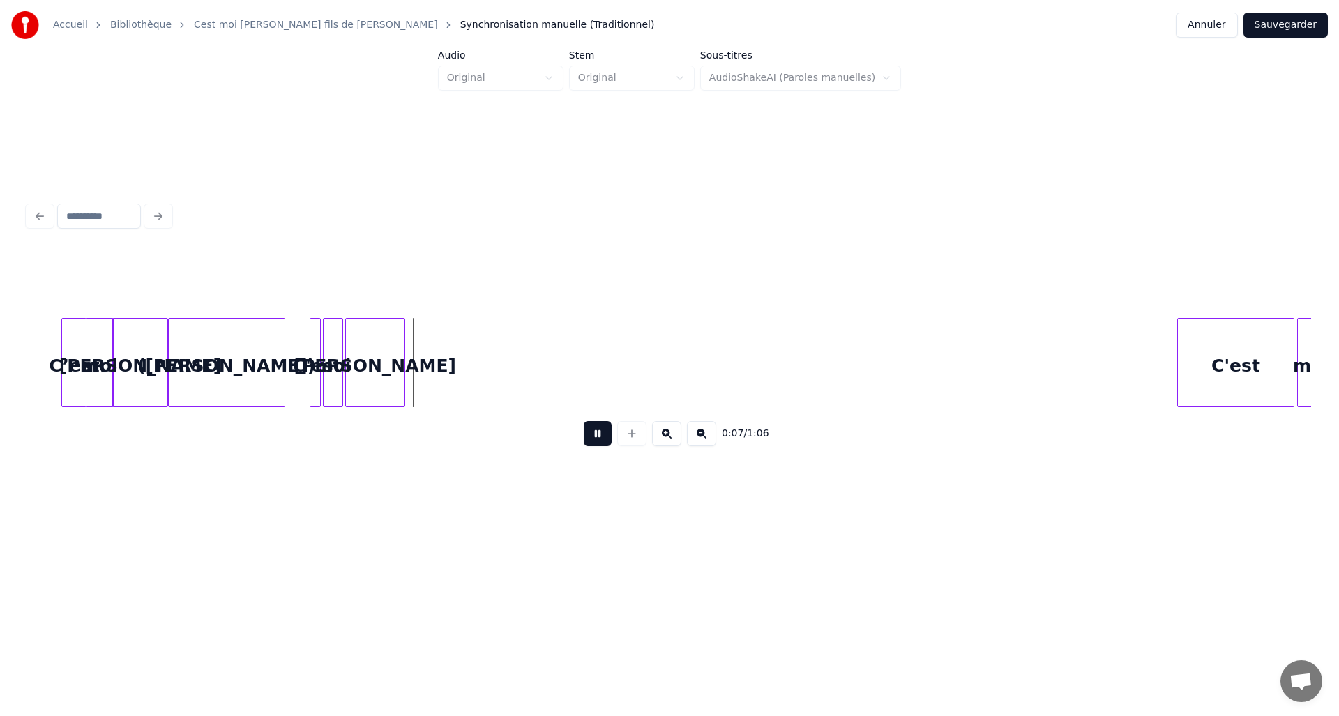
click at [590, 442] on button at bounding box center [598, 433] width 28 height 25
click at [276, 370] on div "([PERSON_NAME])" at bounding box center [227, 366] width 116 height 95
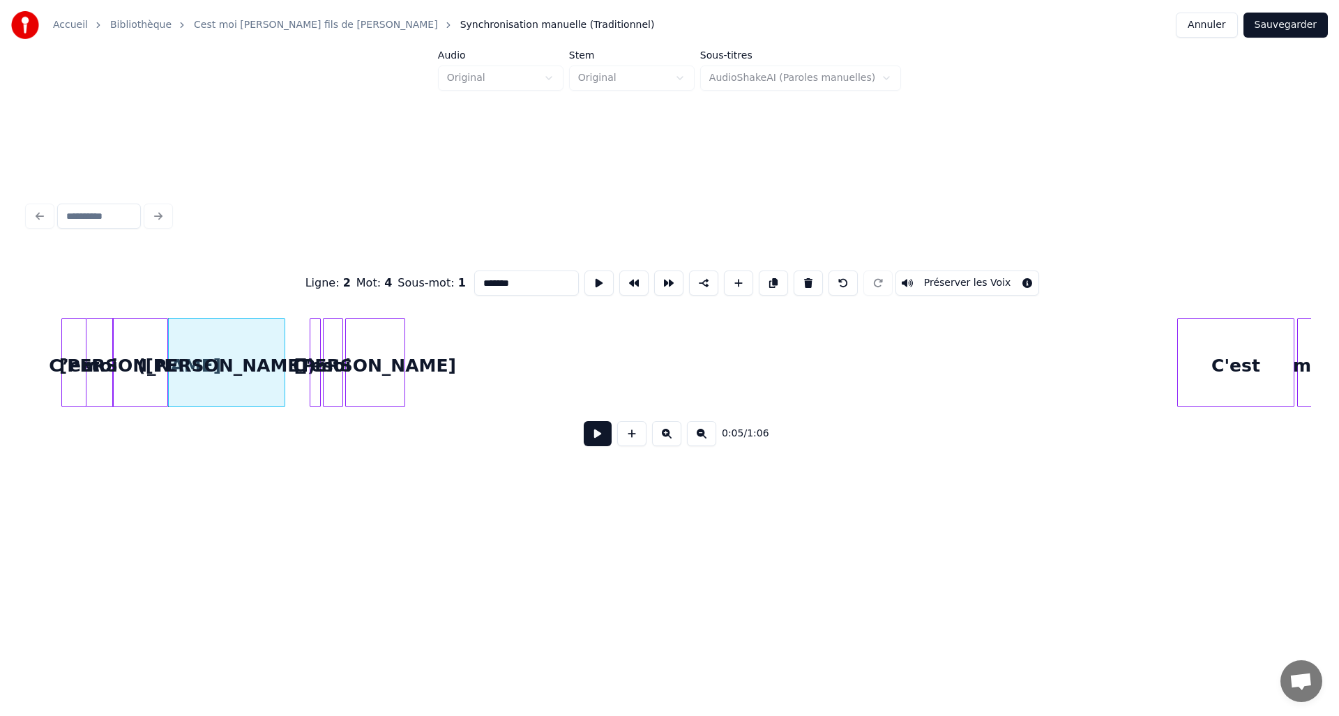
click at [590, 436] on button at bounding box center [598, 433] width 28 height 25
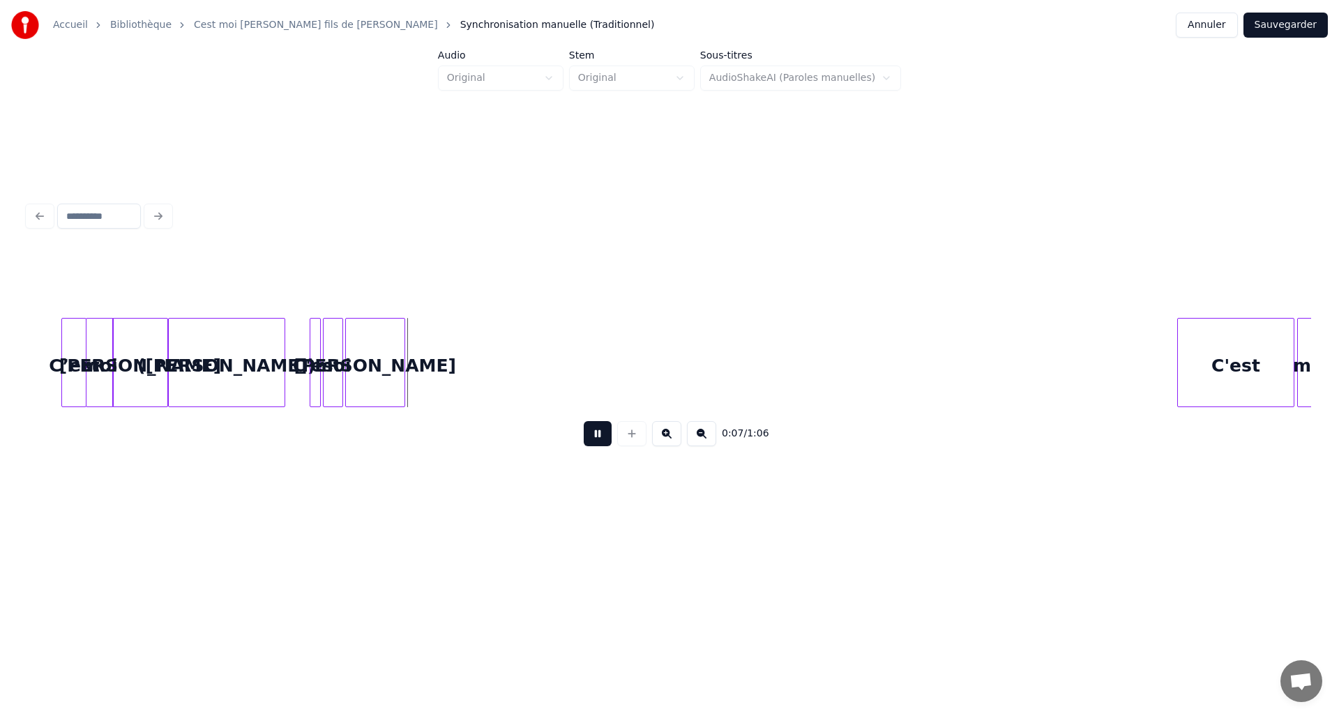
click at [590, 436] on button at bounding box center [598, 433] width 28 height 25
click at [381, 365] on div "David" at bounding box center [375, 366] width 59 height 95
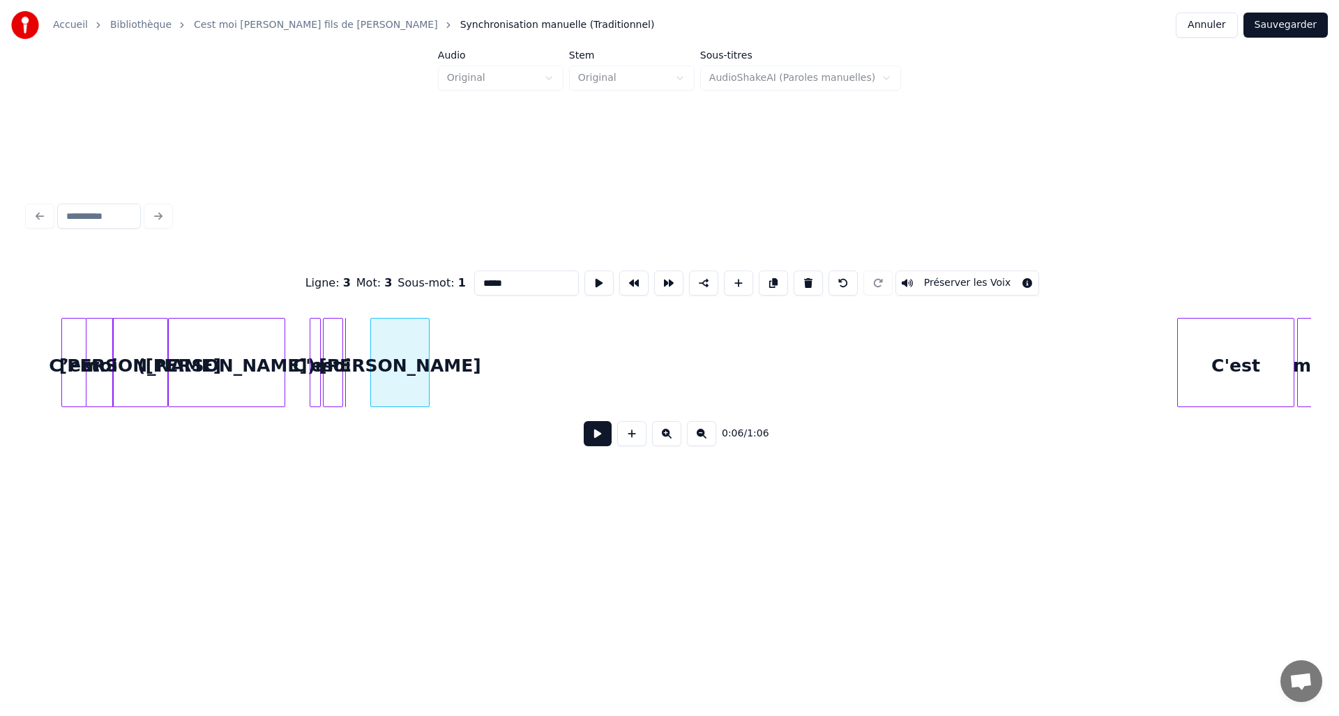
click at [404, 370] on div "David" at bounding box center [400, 366] width 59 height 95
click at [358, 375] on div "moi" at bounding box center [356, 366] width 19 height 95
click at [310, 377] on div at bounding box center [312, 363] width 4 height 88
click at [265, 377] on div "([PERSON_NAME])" at bounding box center [227, 366] width 116 height 95
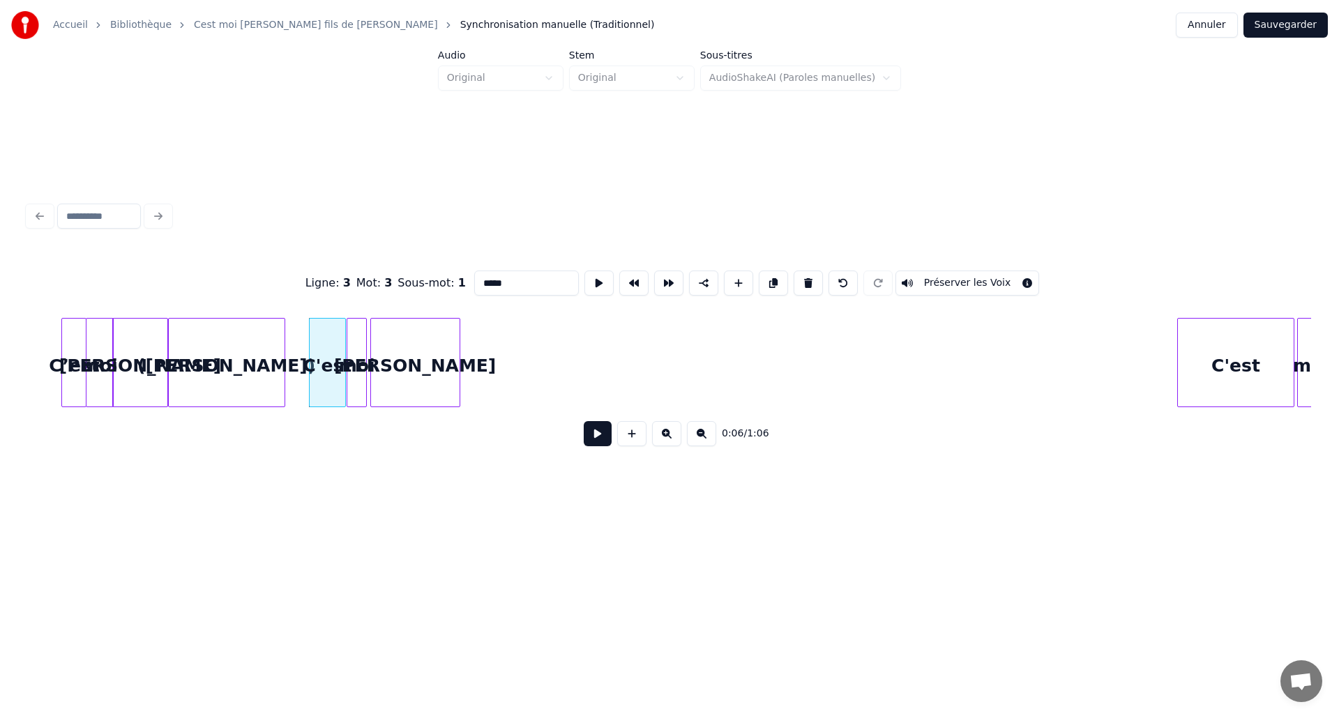
type input "*******"
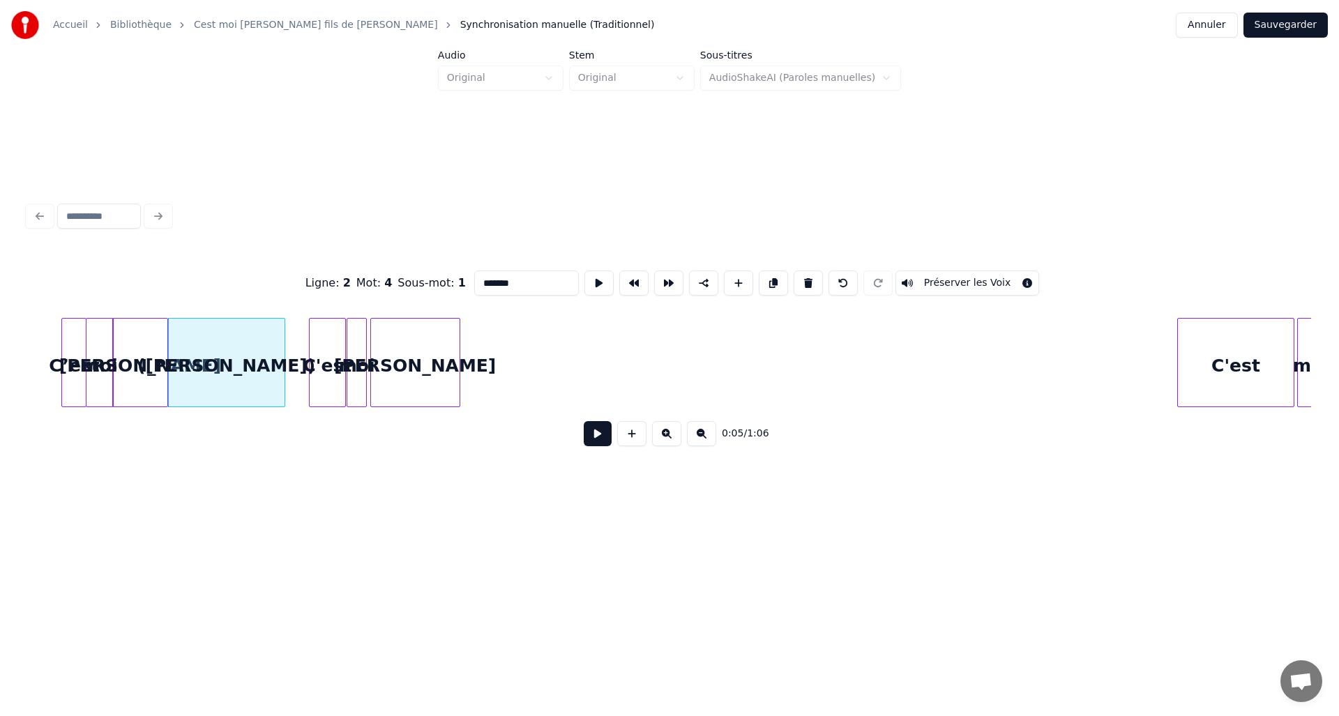
click at [591, 438] on button at bounding box center [598, 433] width 28 height 25
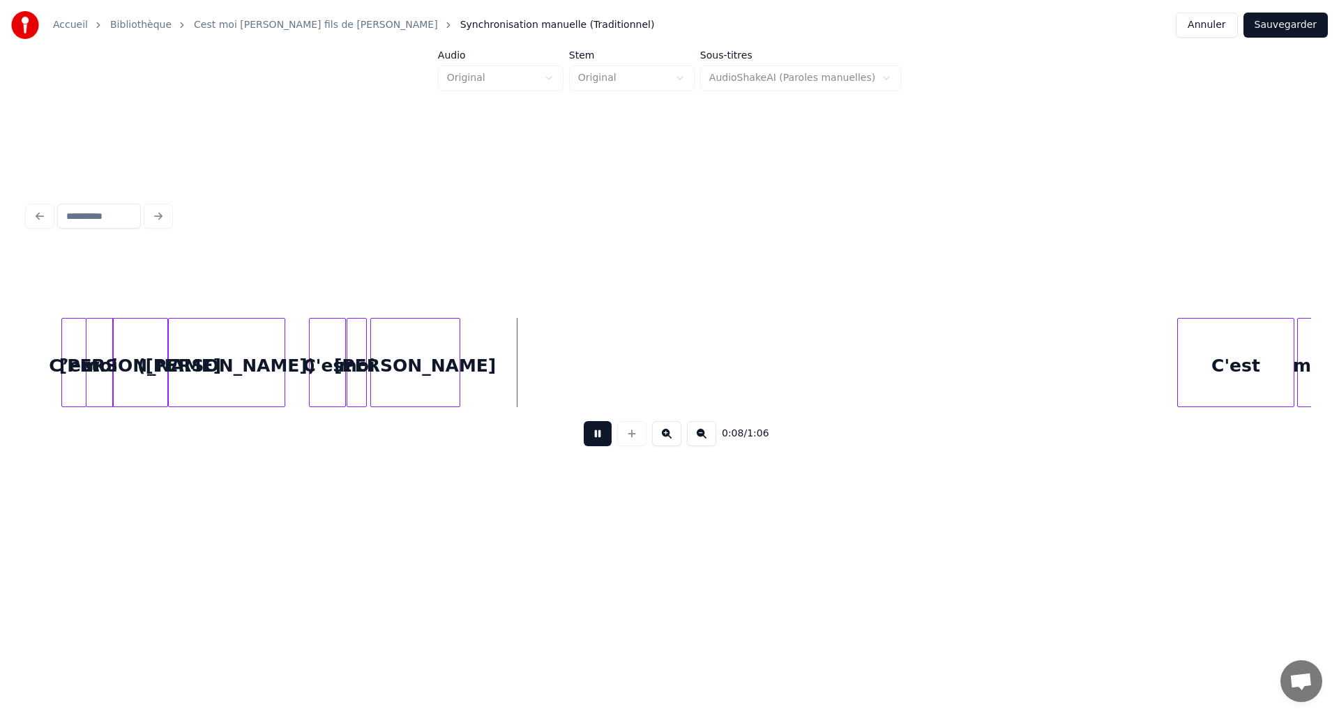
click at [595, 433] on button at bounding box center [598, 433] width 28 height 25
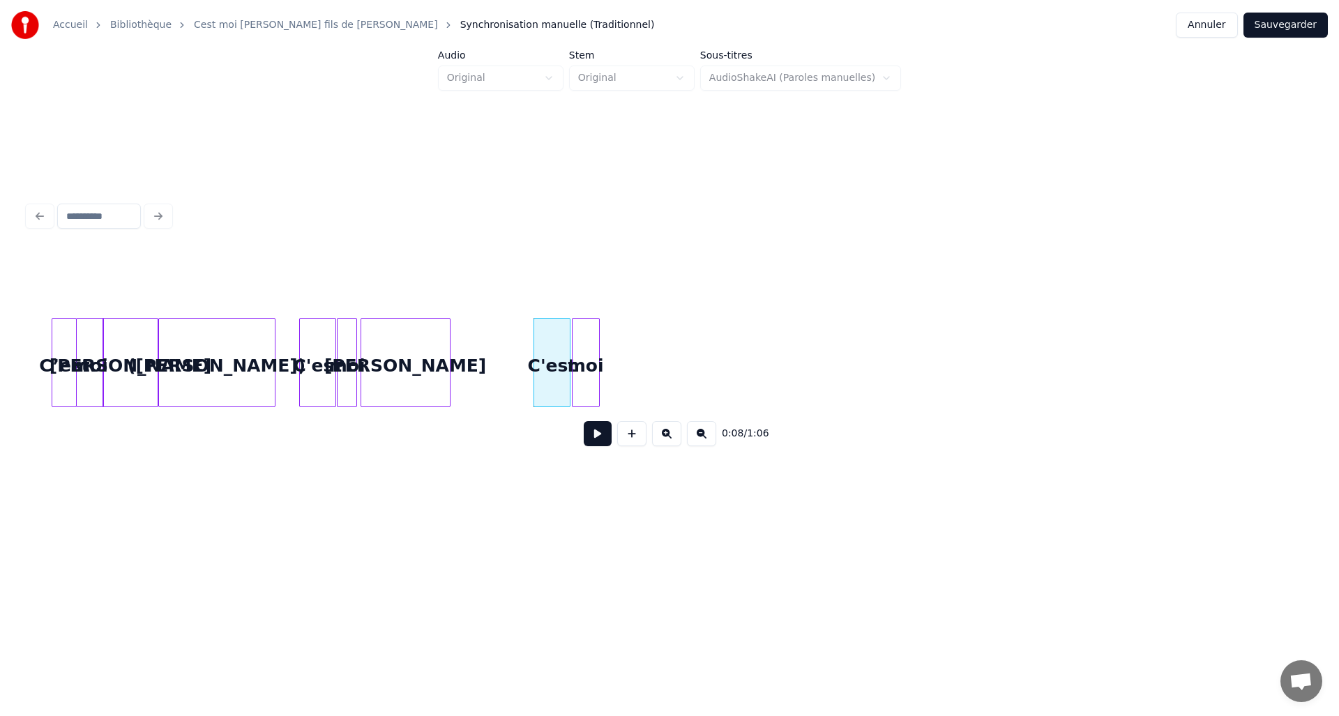
click at [587, 374] on div "moi" at bounding box center [585, 366] width 26 height 95
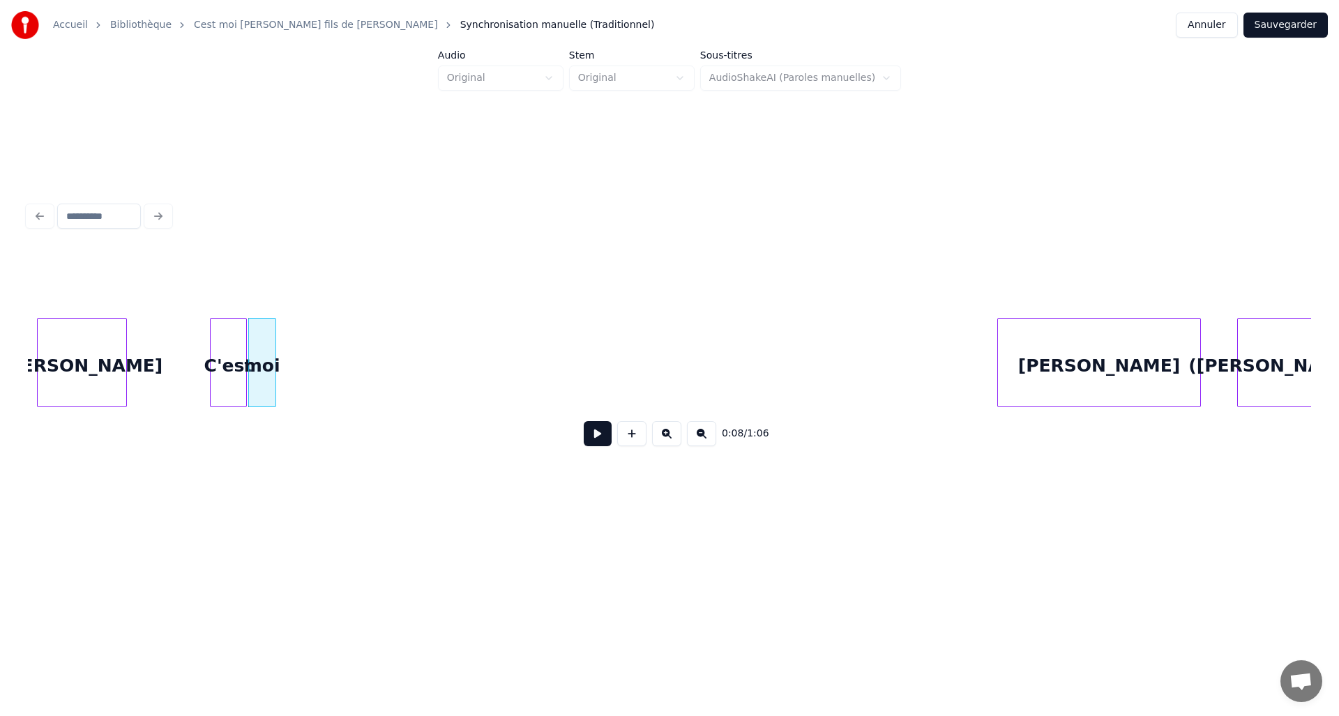
scroll to position [0, 966]
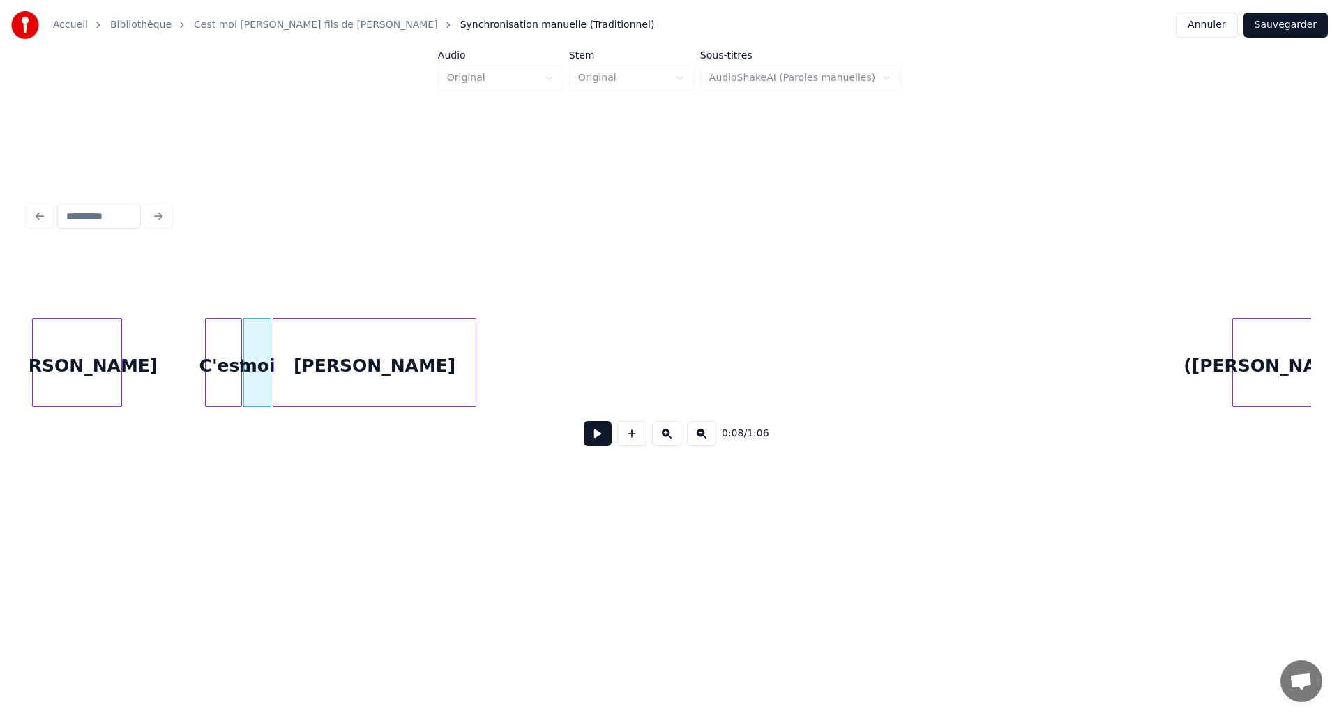
click at [401, 351] on div "David" at bounding box center [374, 366] width 202 height 95
click at [338, 371] on div at bounding box center [339, 363] width 4 height 88
click at [231, 360] on div "C'est" at bounding box center [224, 366] width 36 height 95
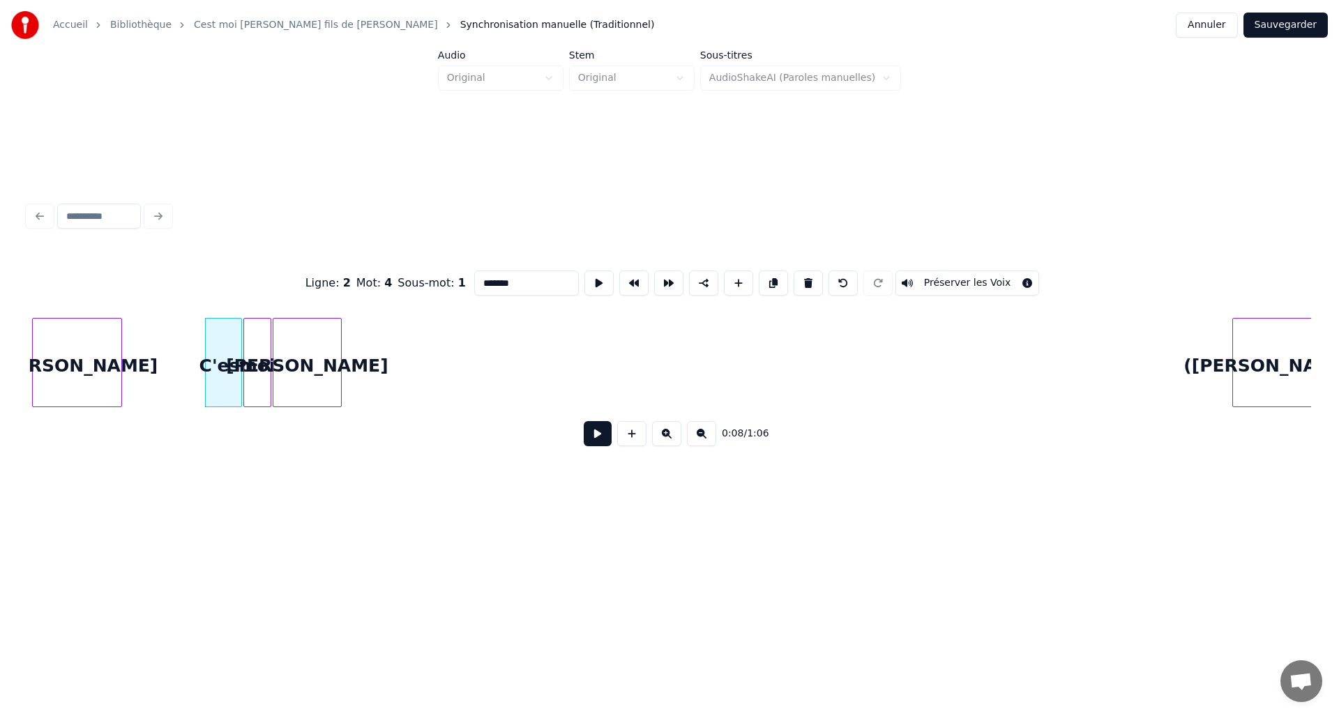
type input "*****"
click at [588, 433] on button at bounding box center [598, 433] width 28 height 25
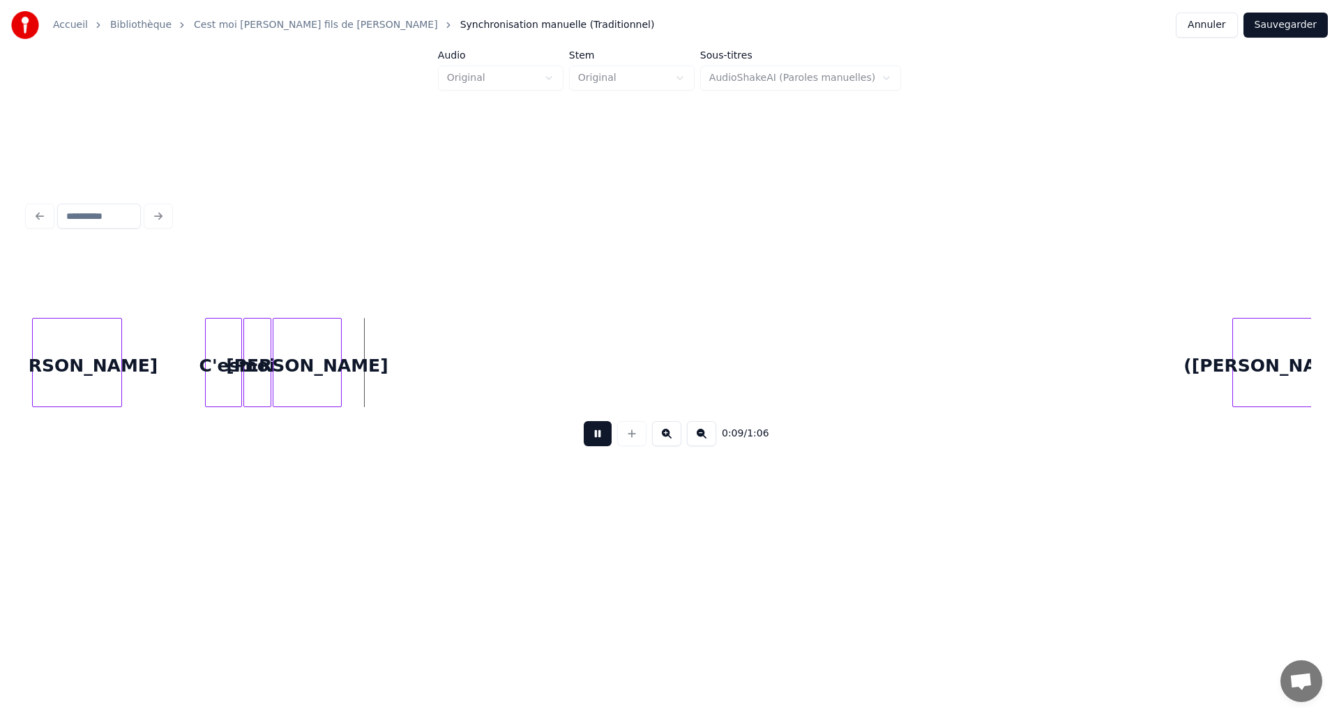
click at [588, 433] on button at bounding box center [598, 433] width 28 height 25
click at [410, 359] on div "([PERSON_NAME])" at bounding box center [397, 366] width 79 height 95
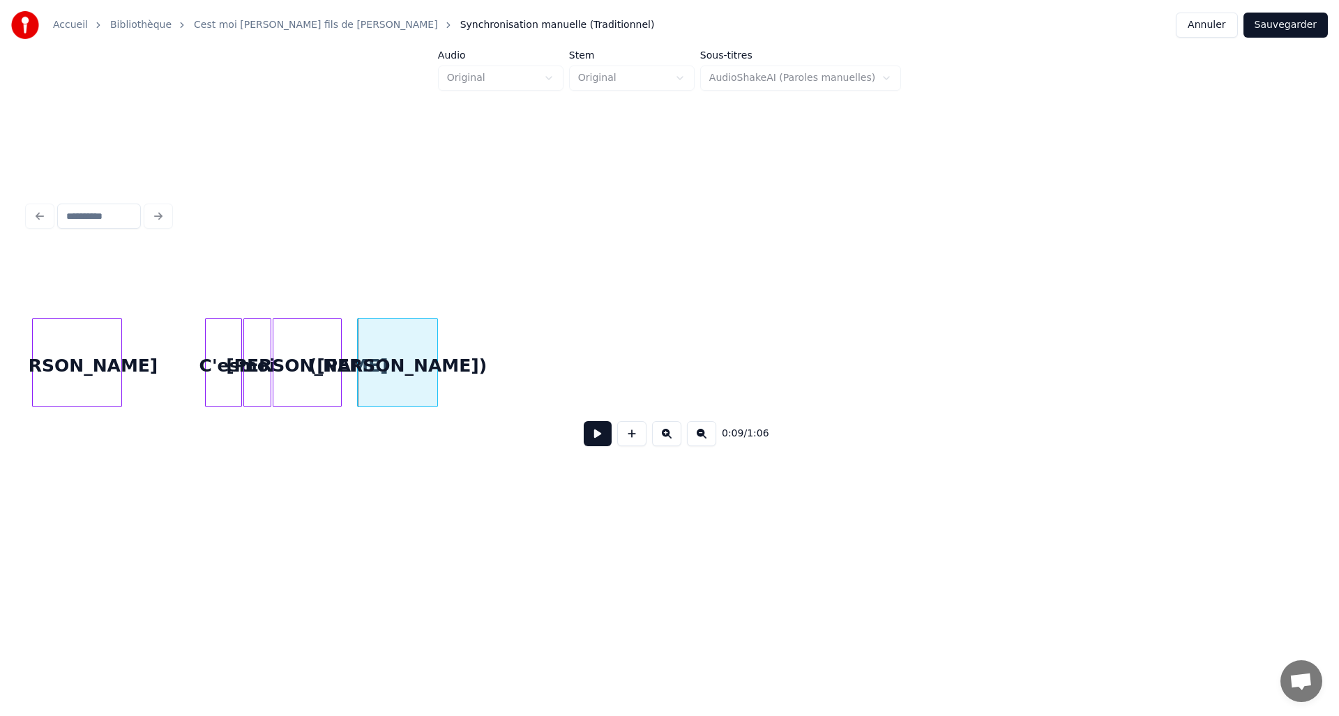
click at [341, 381] on div at bounding box center [339, 363] width 4 height 88
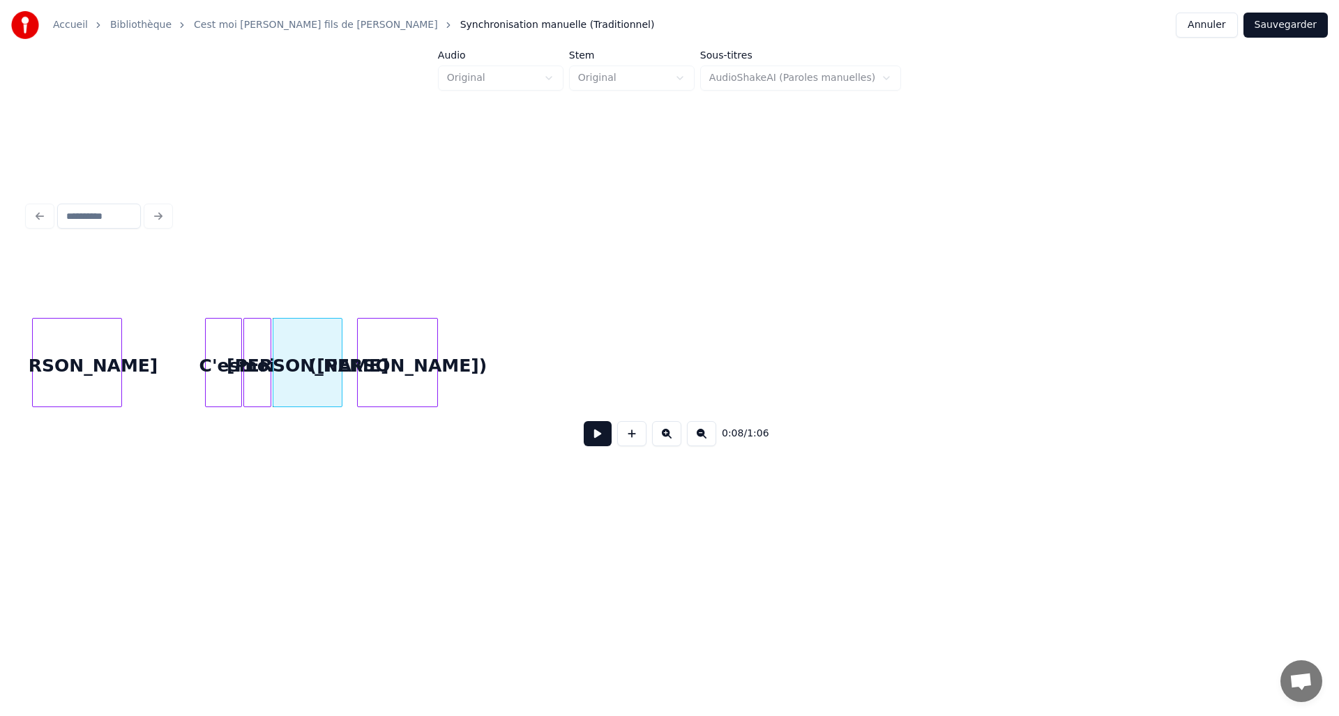
click at [598, 439] on button at bounding box center [598, 433] width 28 height 25
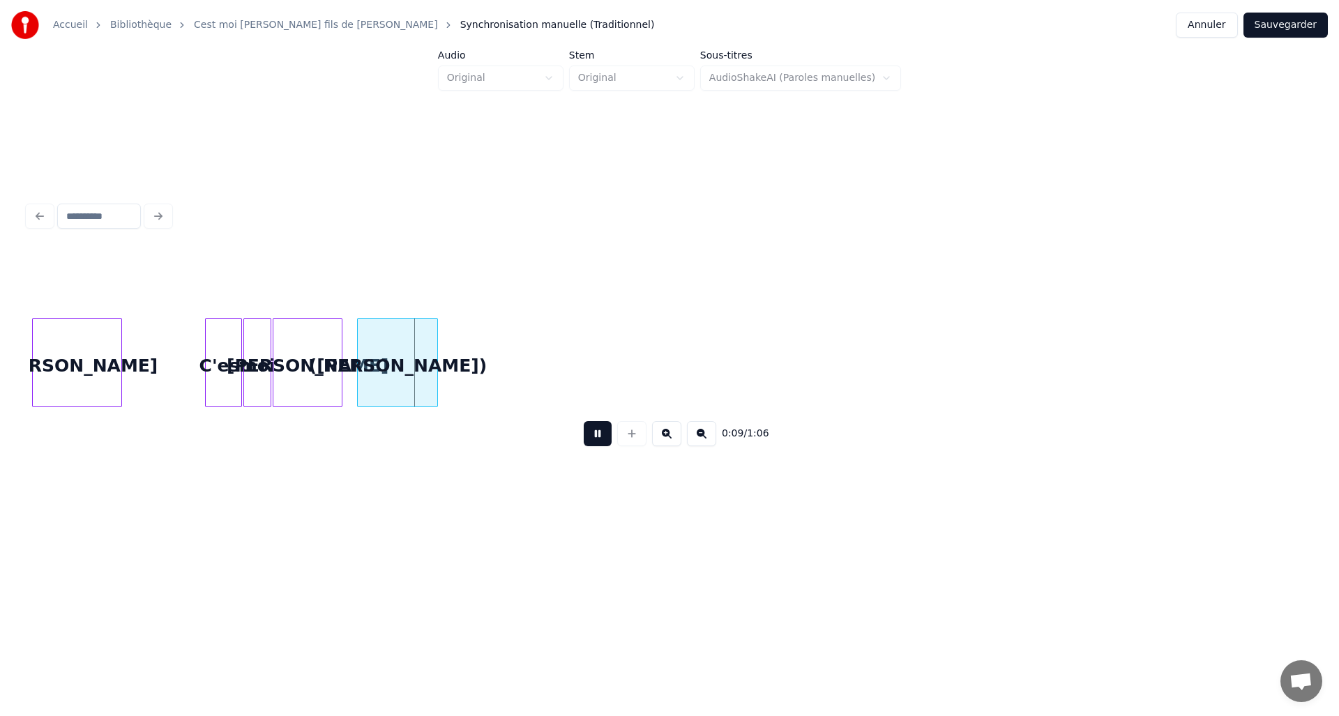
click at [596, 438] on button at bounding box center [598, 433] width 28 height 25
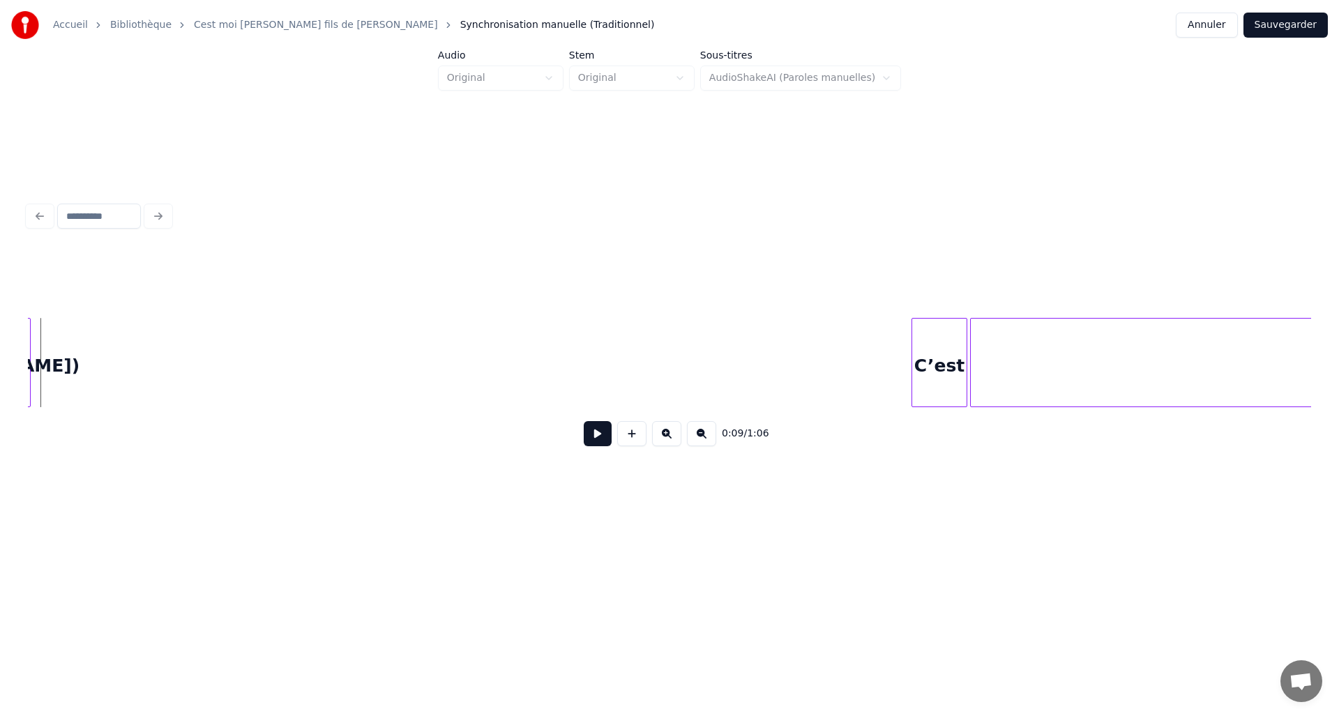
scroll to position [0, 1458]
click at [186, 359] on div "C’est" at bounding box center [213, 366] width 54 height 95
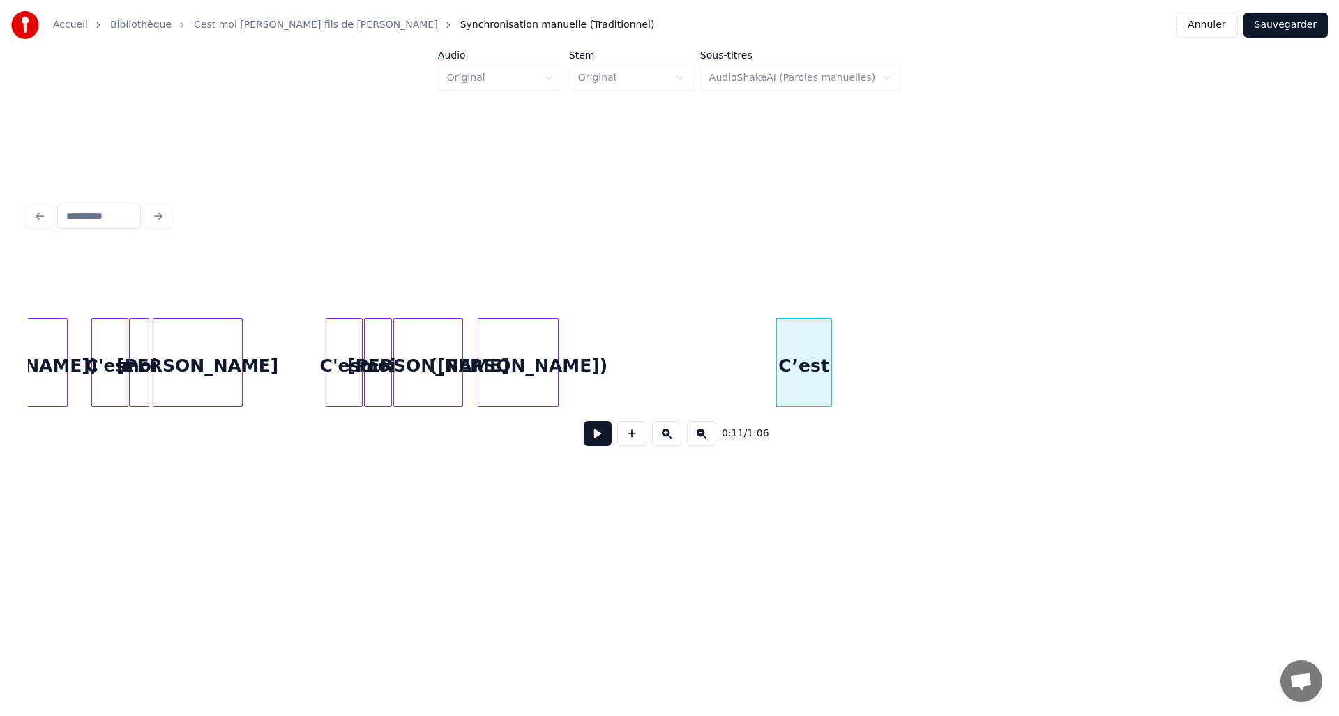
scroll to position [0, 855]
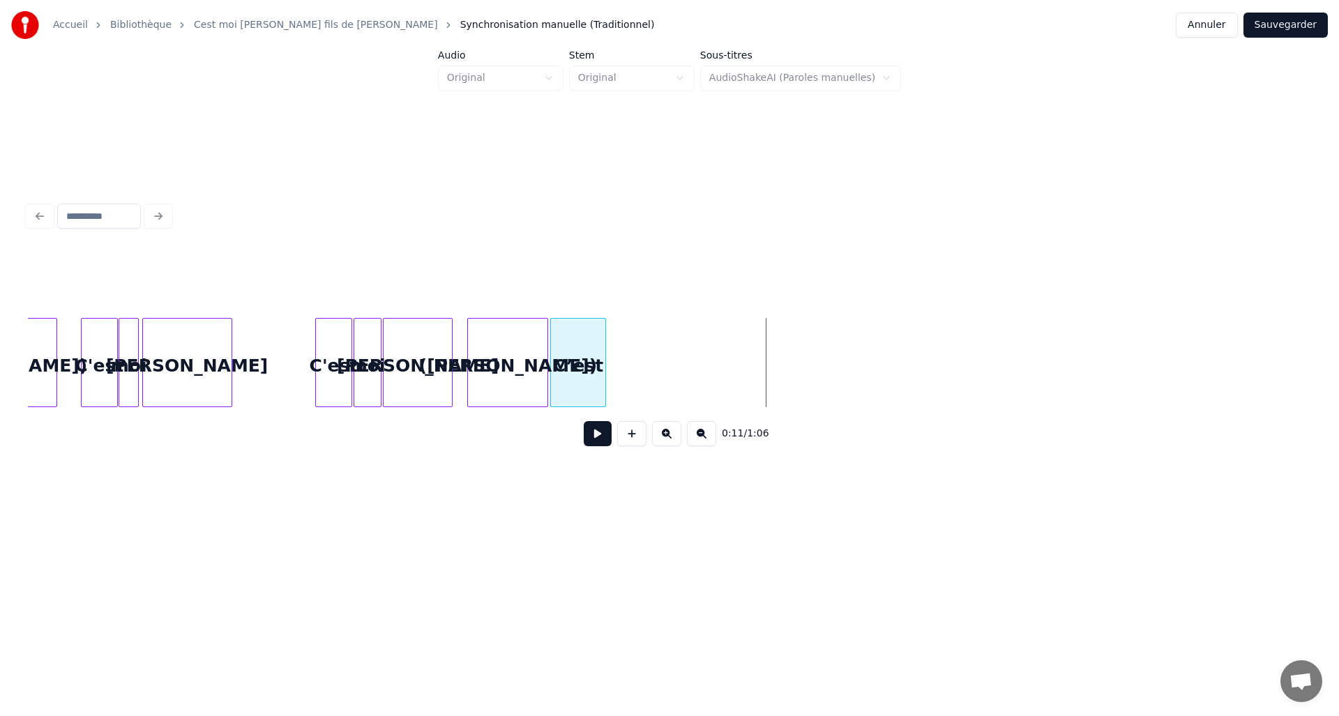
click at [570, 386] on div "C’est" at bounding box center [578, 366] width 54 height 95
click at [567, 377] on div at bounding box center [566, 363] width 4 height 88
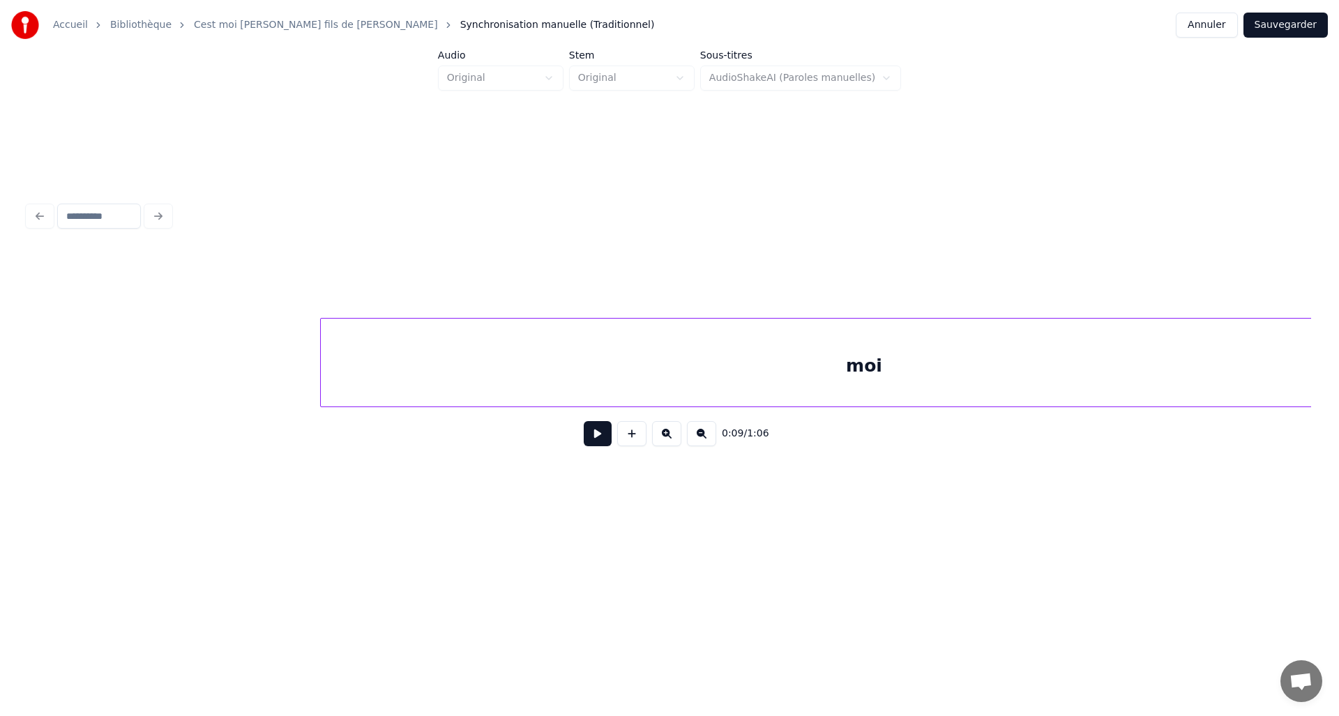
scroll to position [0, 2173]
click at [465, 376] on div "moi" at bounding box center [677, 366] width 1086 height 95
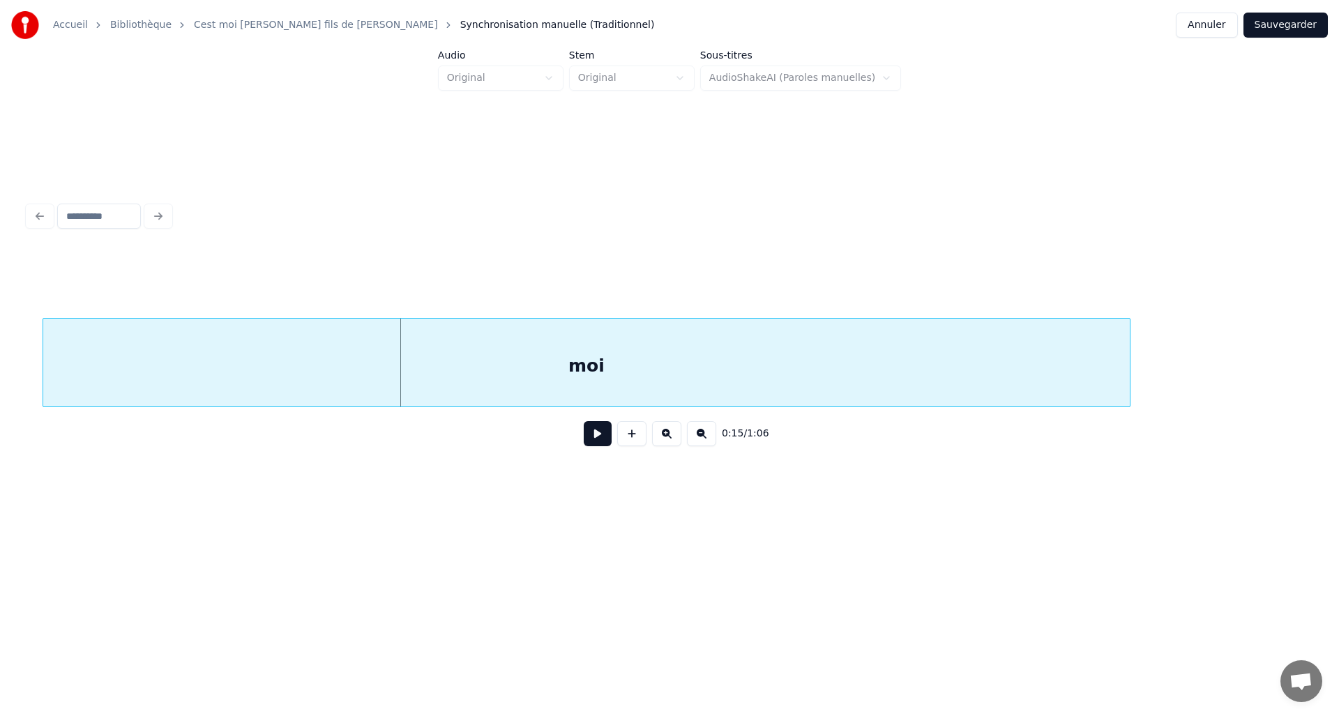
scroll to position [0, 1720]
click at [534, 374] on div "moi" at bounding box center [572, 366] width 1086 height 95
click at [652, 369] on div "moi" at bounding box center [570, 366] width 1086 height 95
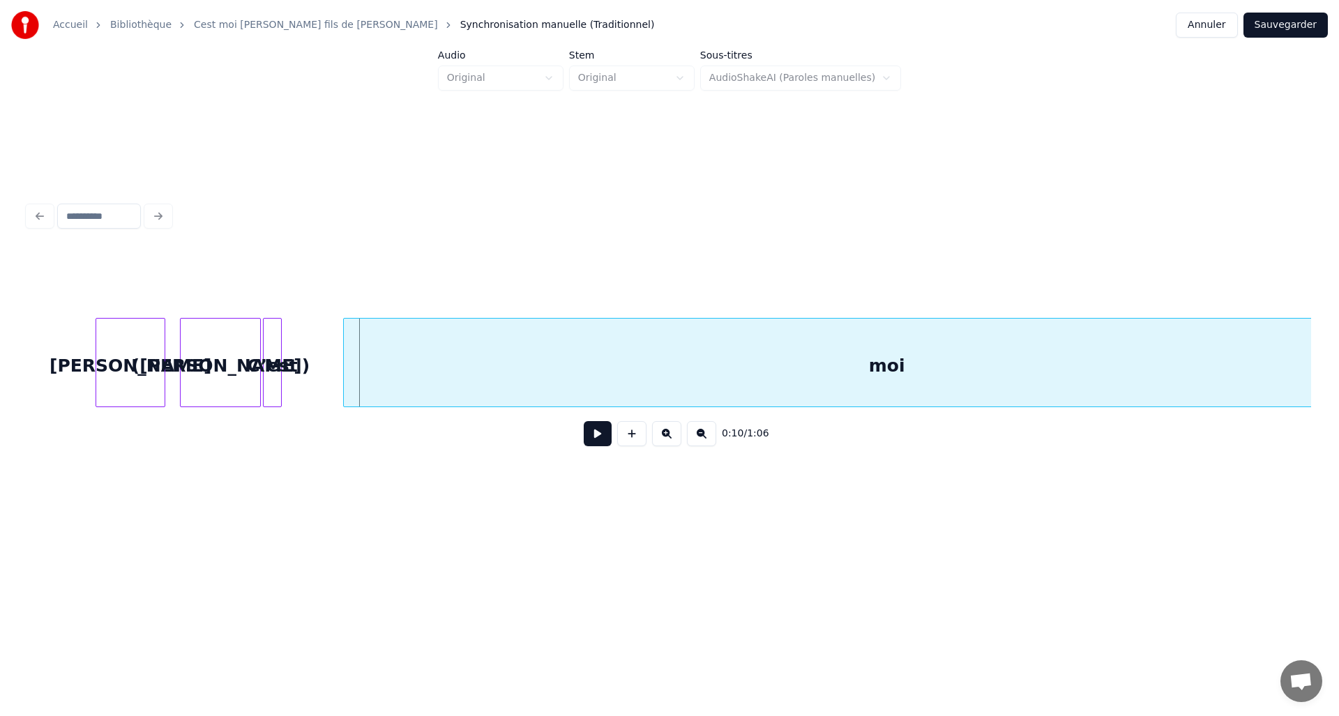
scroll to position [0, 1272]
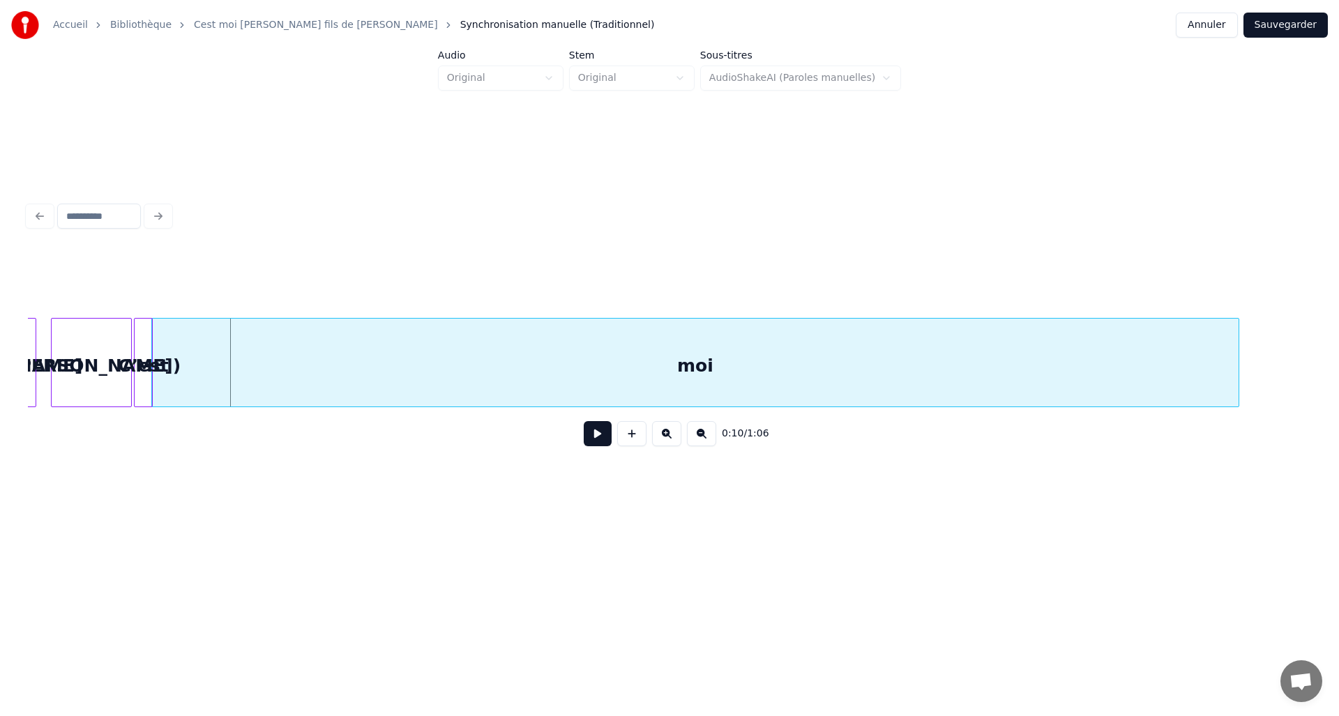
click at [395, 372] on div "moi" at bounding box center [695, 366] width 1086 height 95
click at [1238, 369] on div "moi" at bounding box center [695, 362] width 1088 height 89
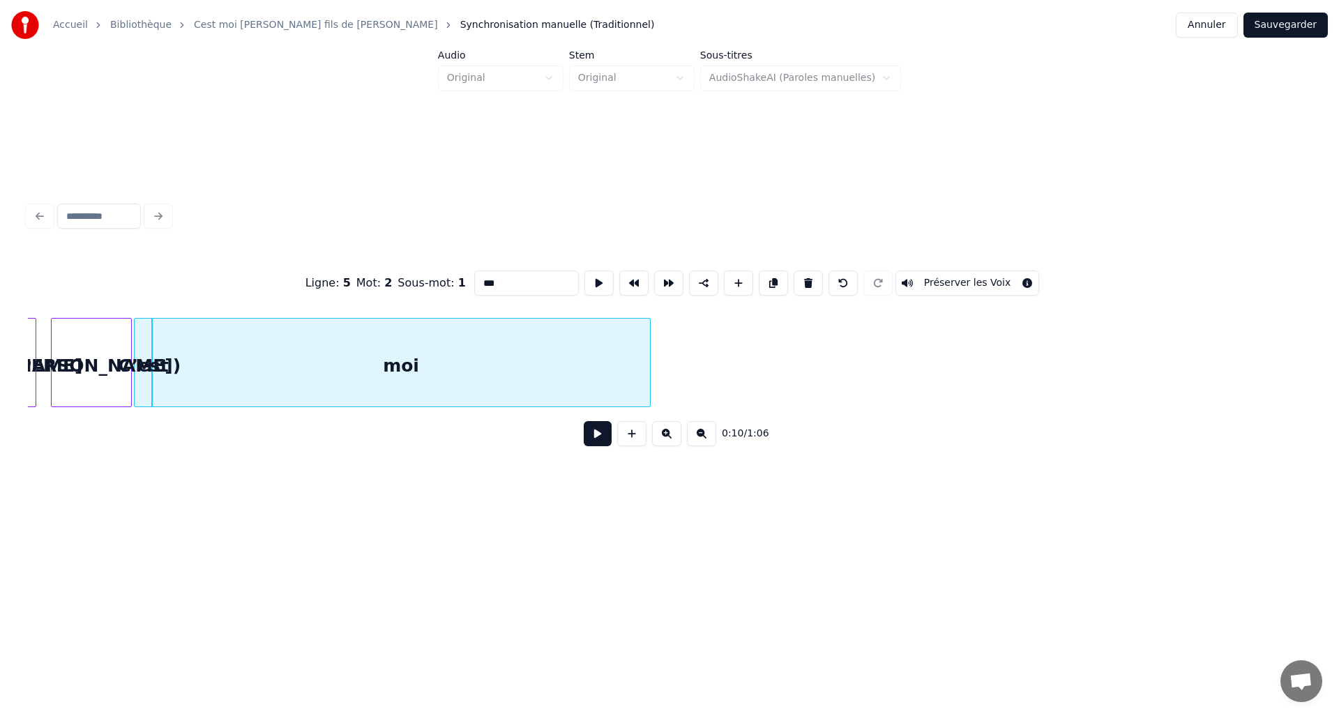
click at [646, 359] on div at bounding box center [648, 363] width 4 height 88
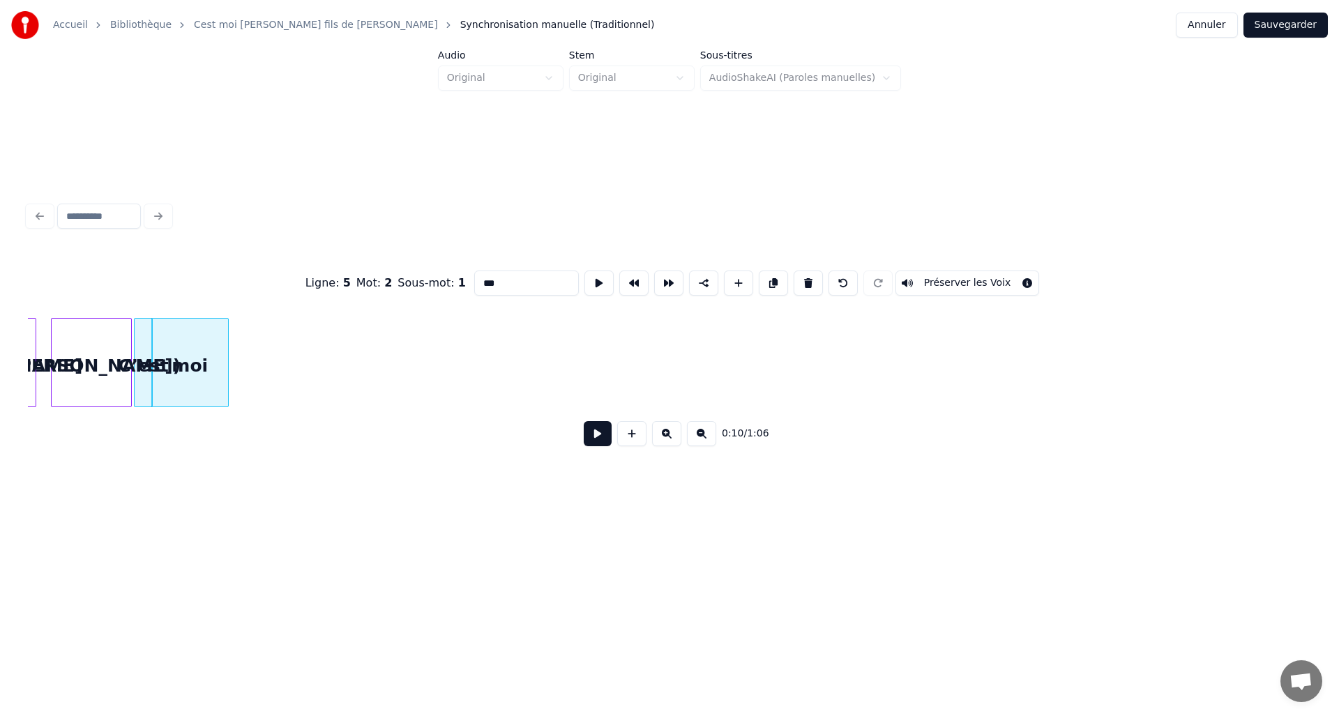
click at [225, 368] on div at bounding box center [226, 363] width 4 height 88
click at [117, 372] on div "([PERSON_NAME])" at bounding box center [91, 366] width 79 height 95
type input "*******"
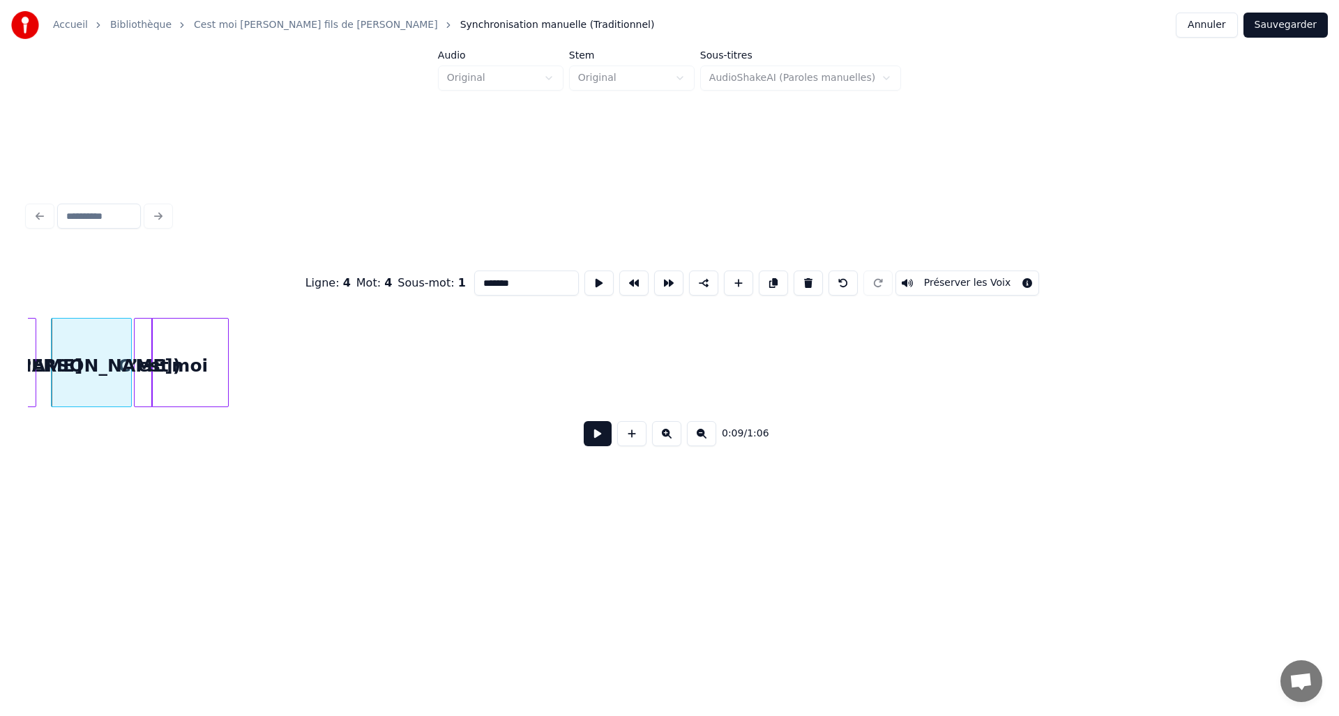
click at [596, 439] on button at bounding box center [598, 433] width 28 height 25
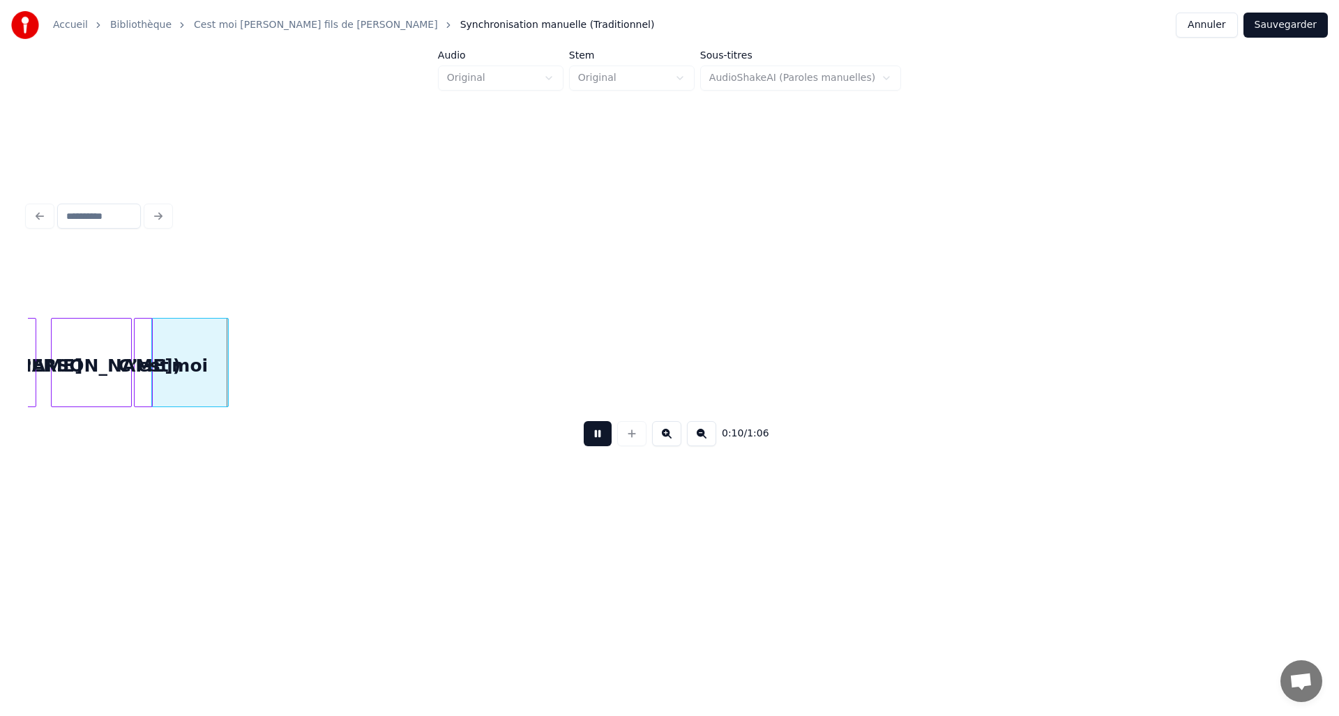
click at [596, 439] on button at bounding box center [598, 433] width 28 height 25
click at [196, 358] on div "moi" at bounding box center [190, 366] width 76 height 95
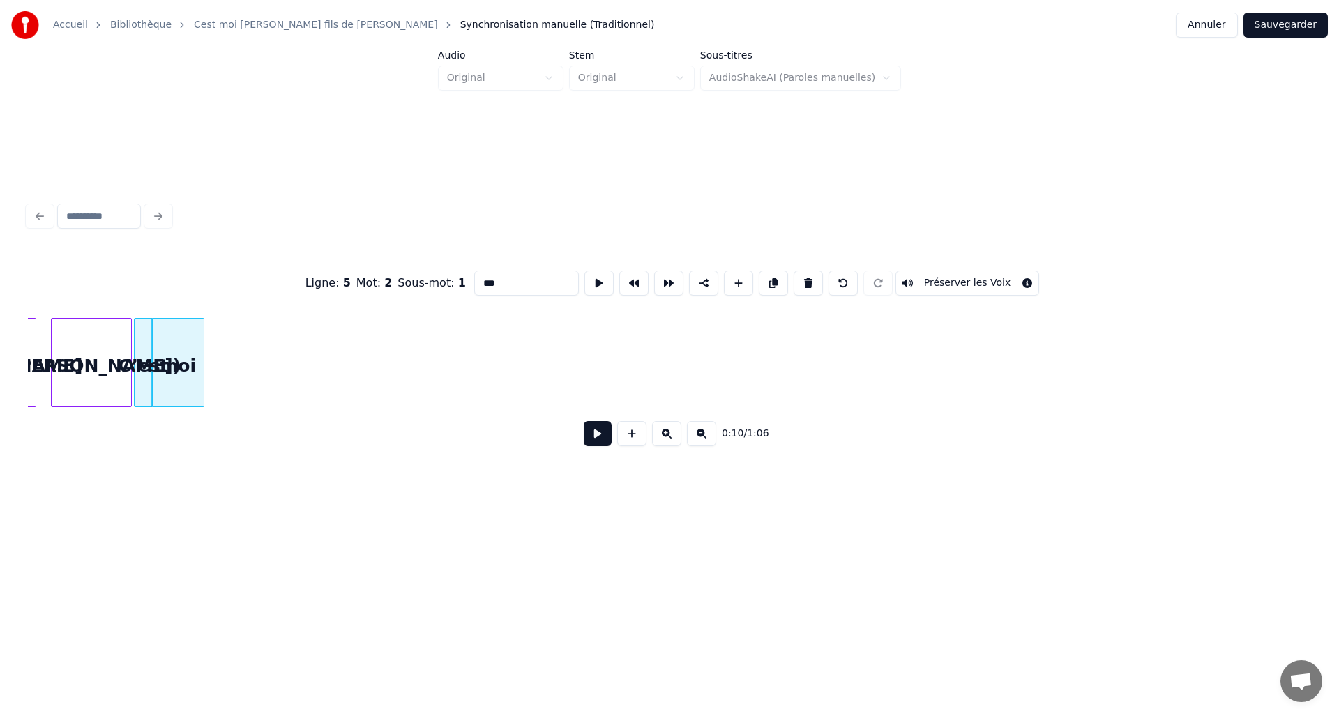
click at [203, 369] on div at bounding box center [201, 363] width 4 height 88
click at [194, 368] on div "moi" at bounding box center [192, 366] width 52 height 95
click at [149, 367] on div at bounding box center [150, 363] width 4 height 88
click at [162, 368] on div at bounding box center [160, 363] width 4 height 88
click at [108, 369] on div "([PERSON_NAME])" at bounding box center [91, 366] width 79 height 95
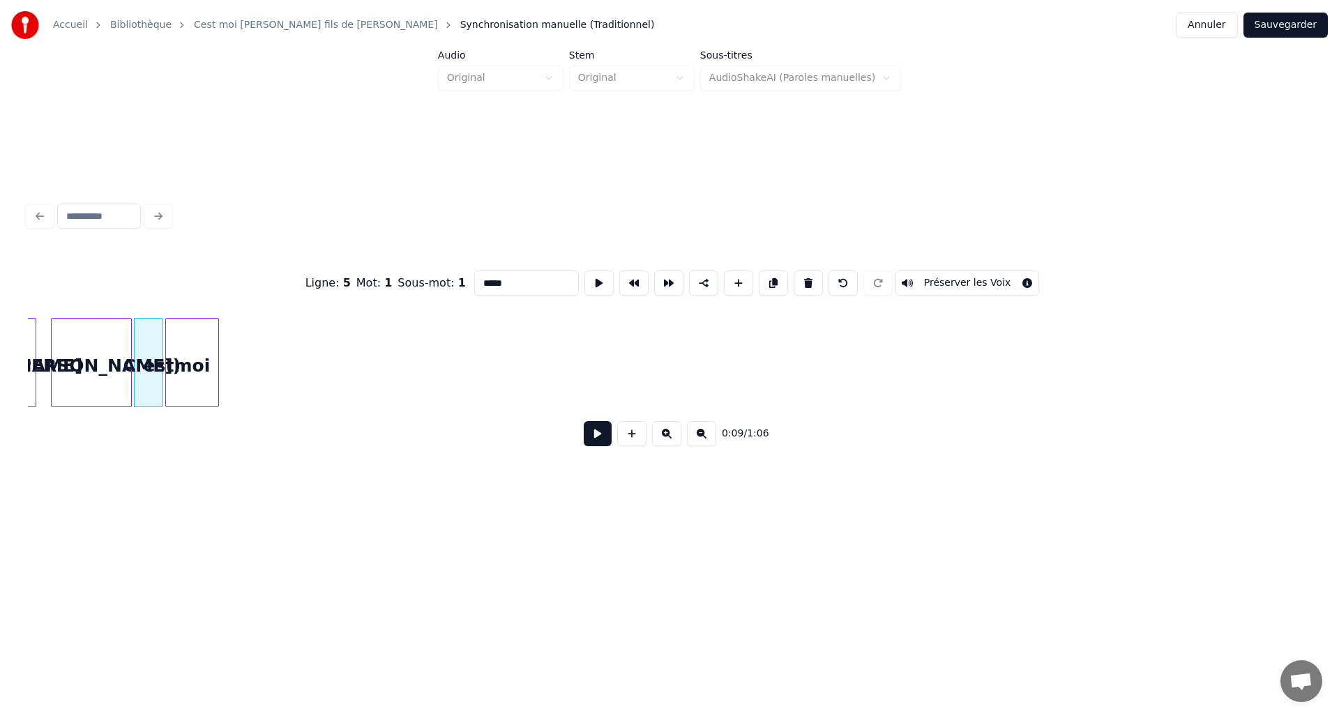
type input "*******"
click at [582, 429] on div "0:09 / 1:06" at bounding box center [669, 433] width 1260 height 31
click at [584, 429] on button at bounding box center [598, 433] width 28 height 25
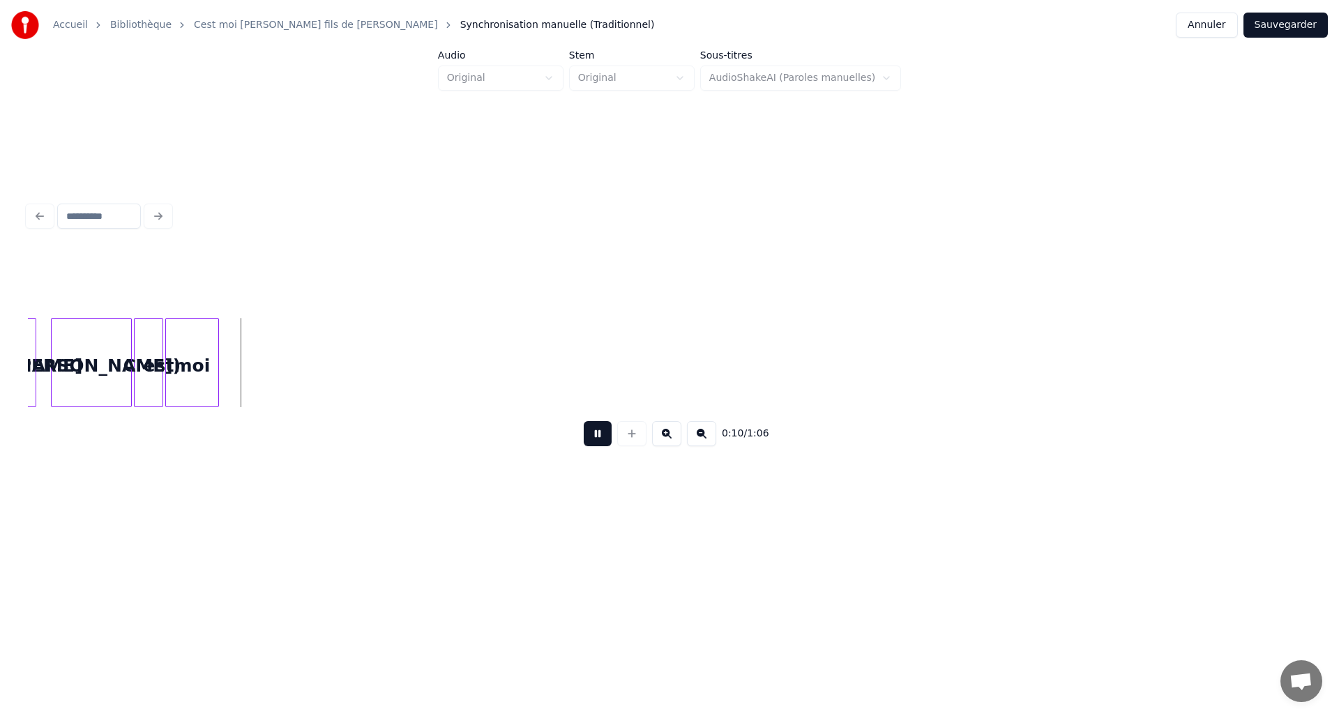
click at [584, 429] on button at bounding box center [598, 433] width 28 height 25
click at [206, 370] on div at bounding box center [206, 363] width 4 height 88
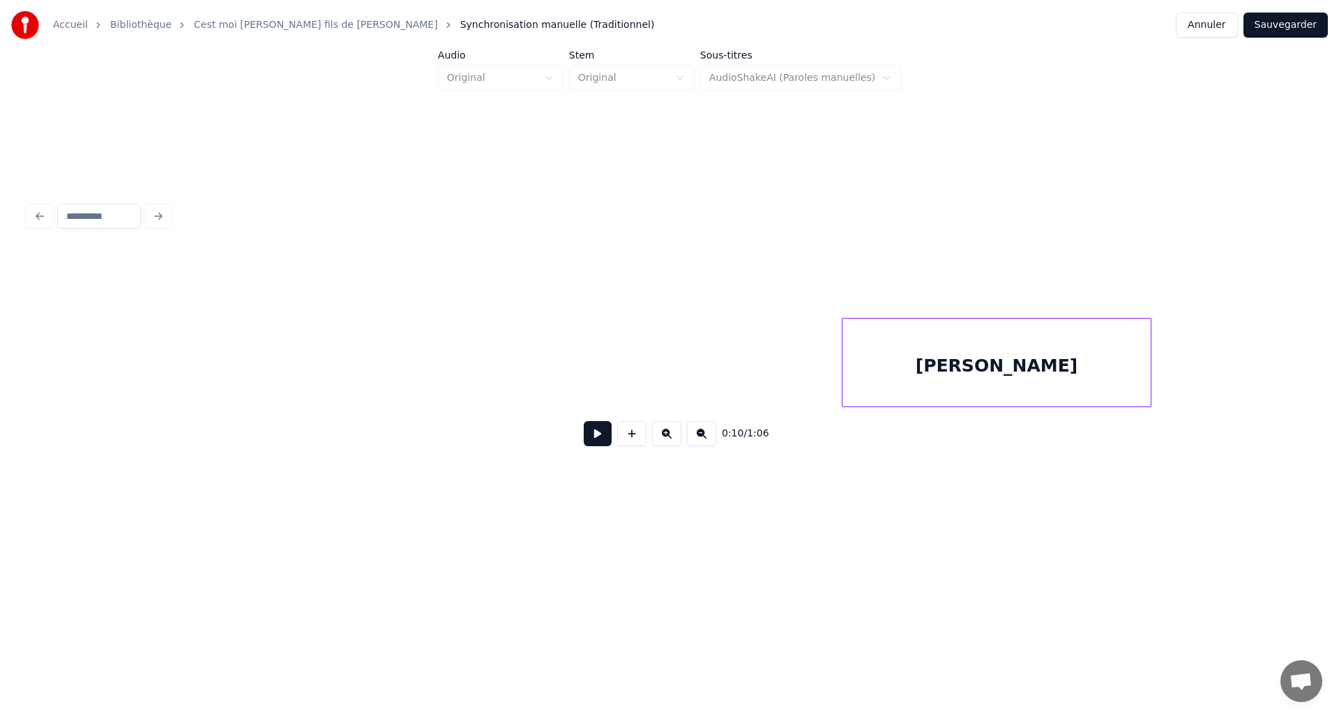
scroll to position [0, 2777]
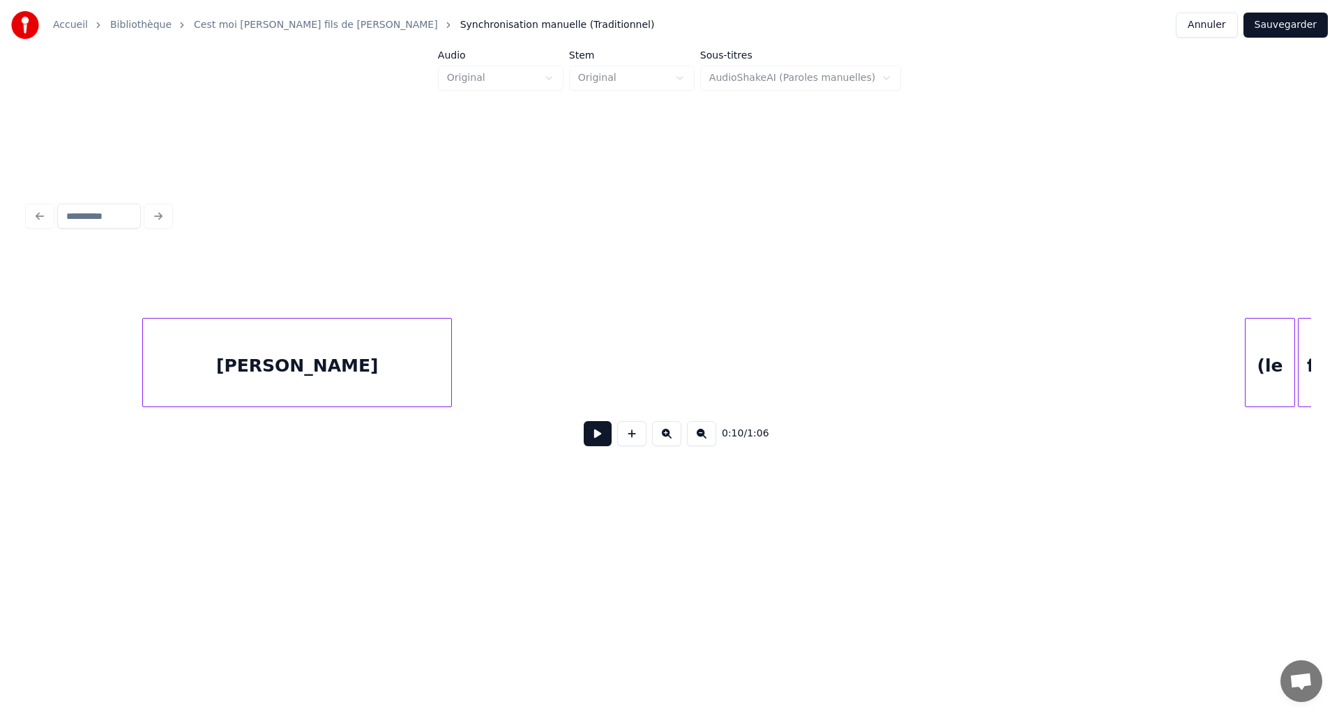
click at [229, 360] on div "David" at bounding box center [297, 366] width 308 height 95
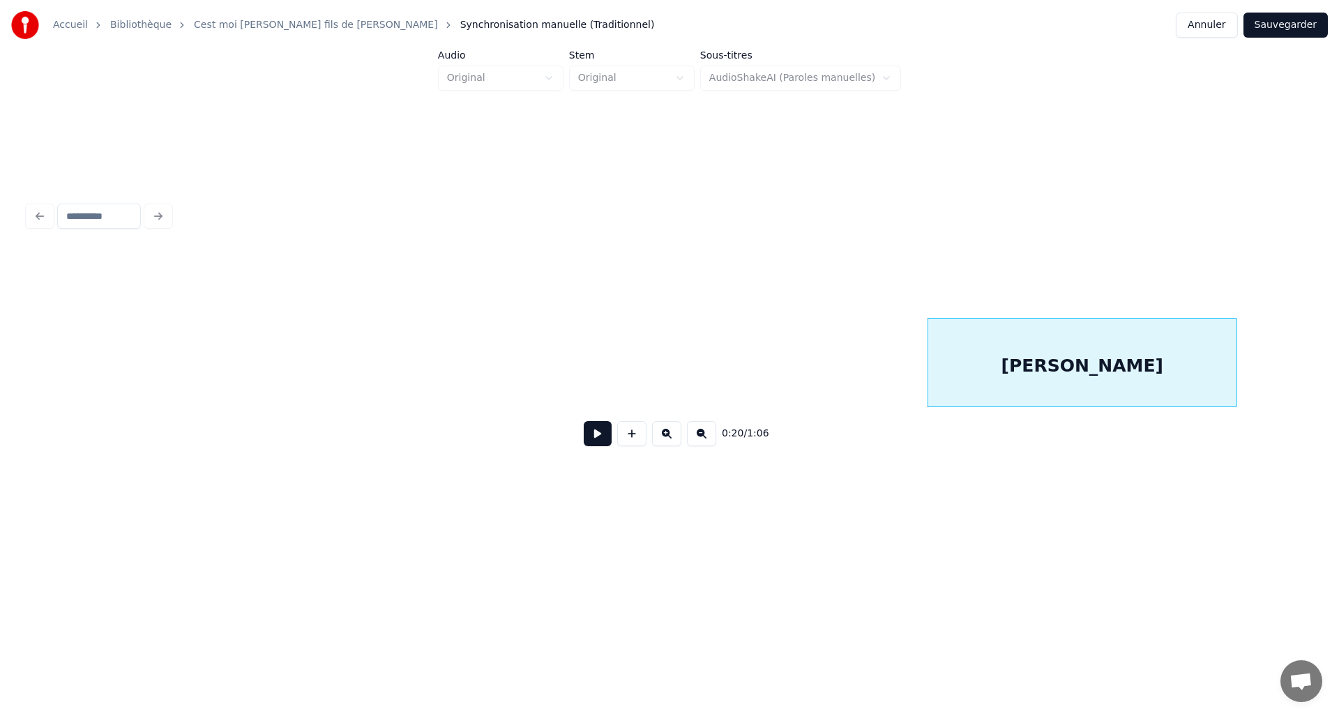
scroll to position [0, 1951]
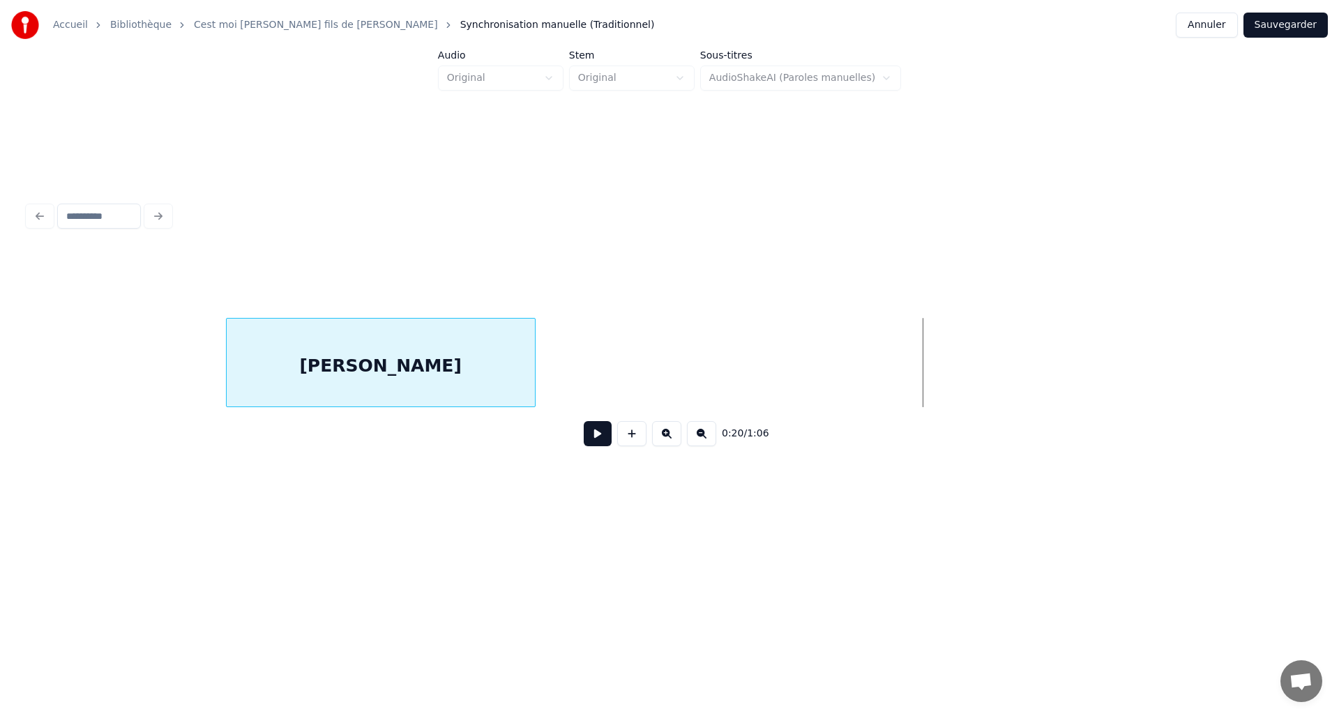
click at [227, 366] on div "David" at bounding box center [381, 366] width 308 height 95
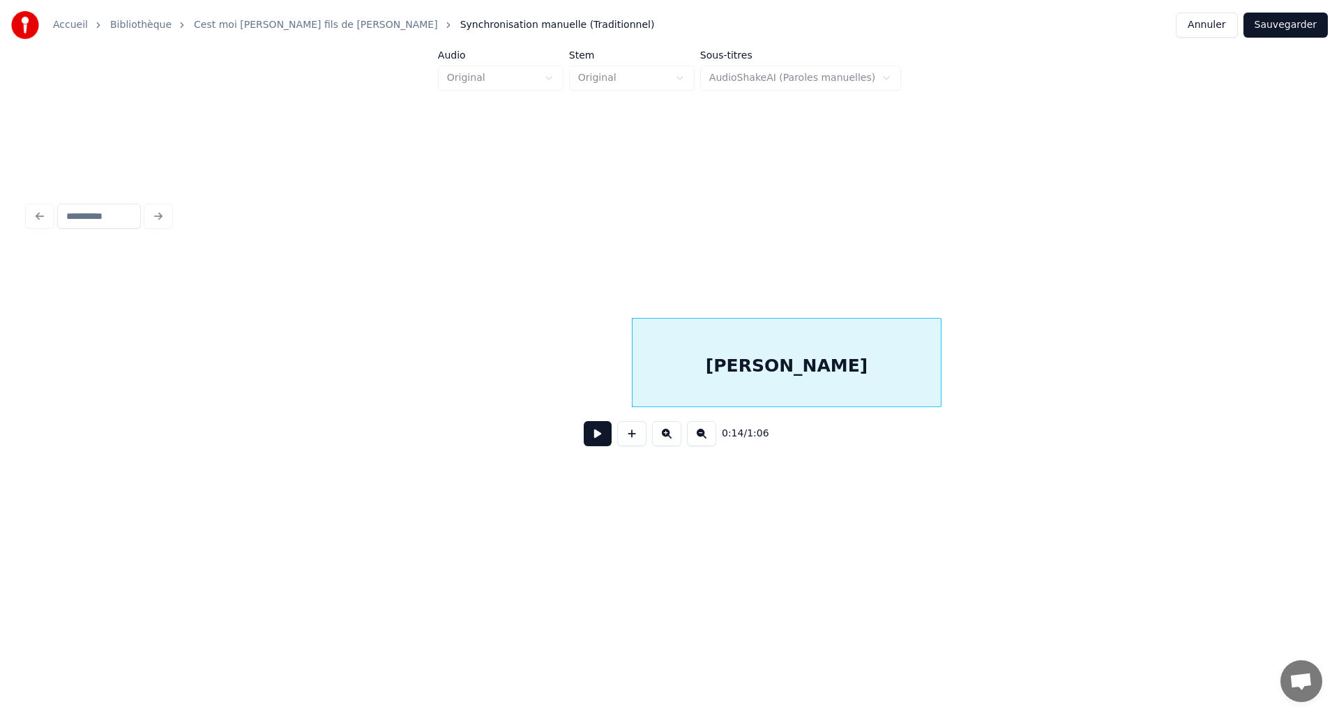
scroll to position [0, 1236]
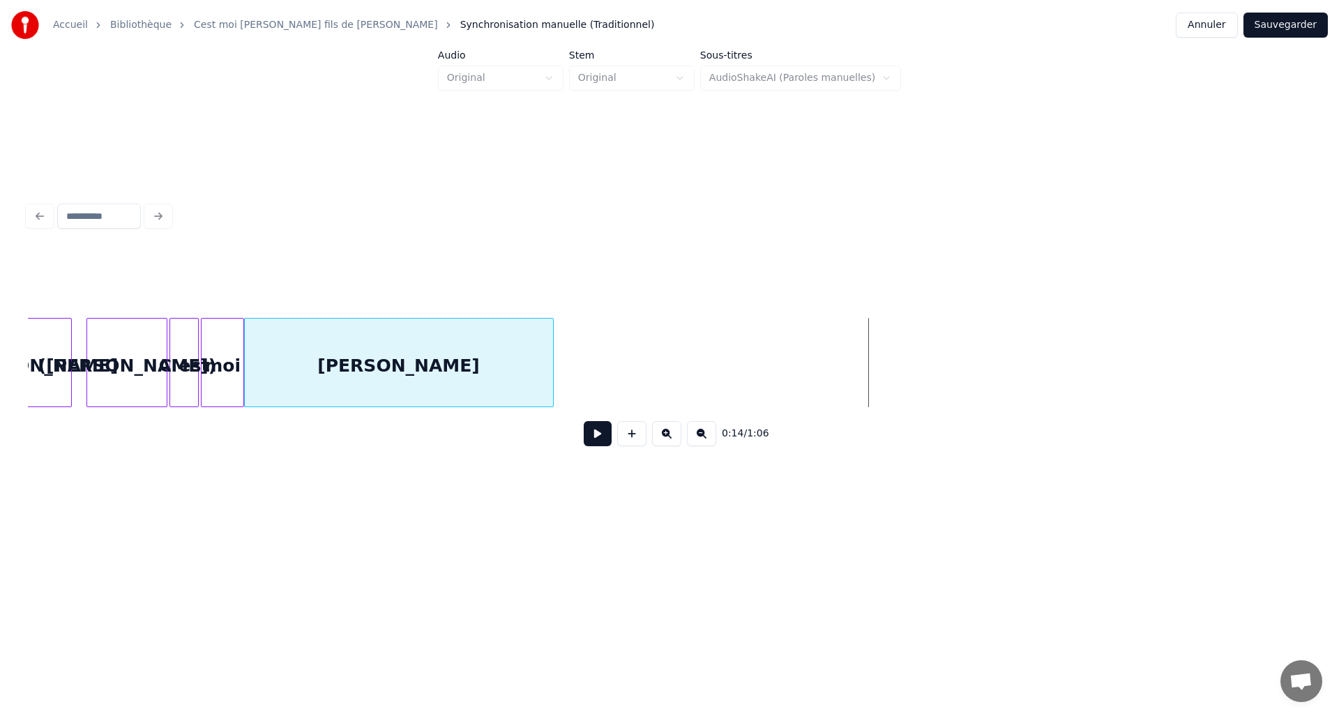
click at [297, 369] on div "David" at bounding box center [399, 366] width 308 height 95
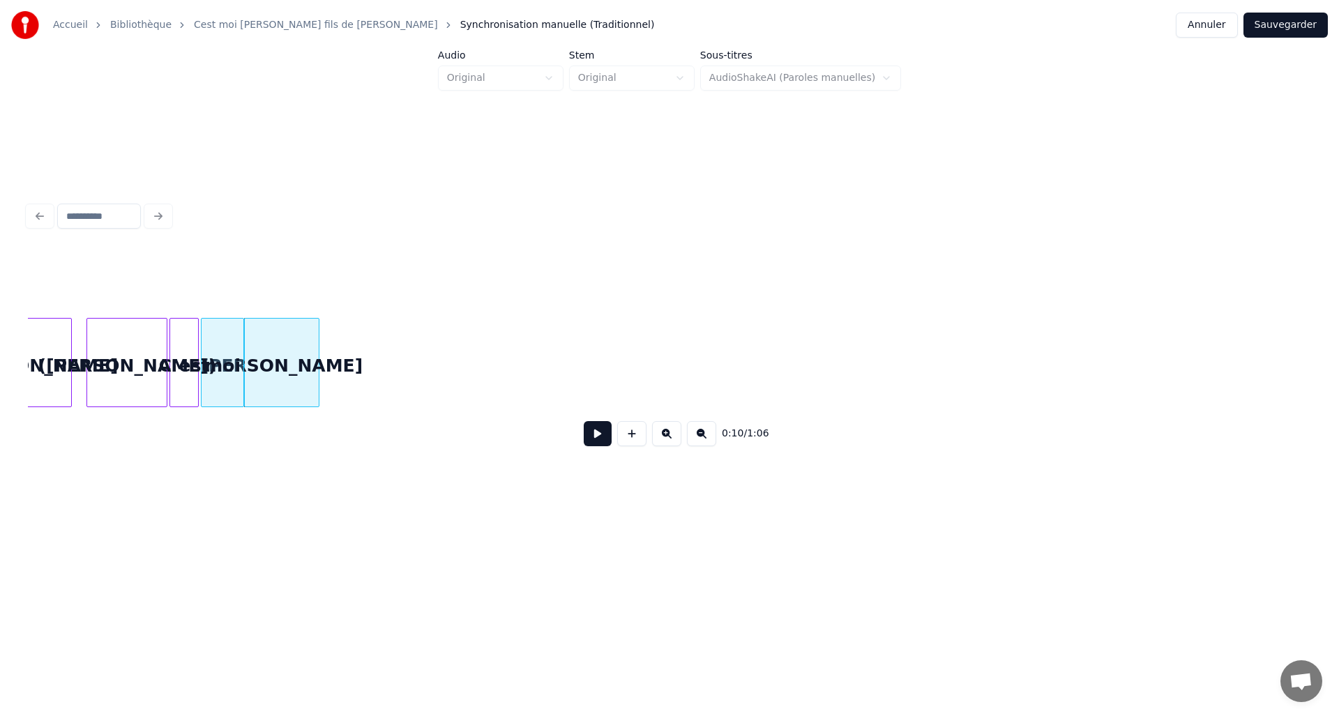
click at [317, 369] on div at bounding box center [316, 363] width 4 height 88
click at [224, 364] on div "moi" at bounding box center [222, 366] width 42 height 95
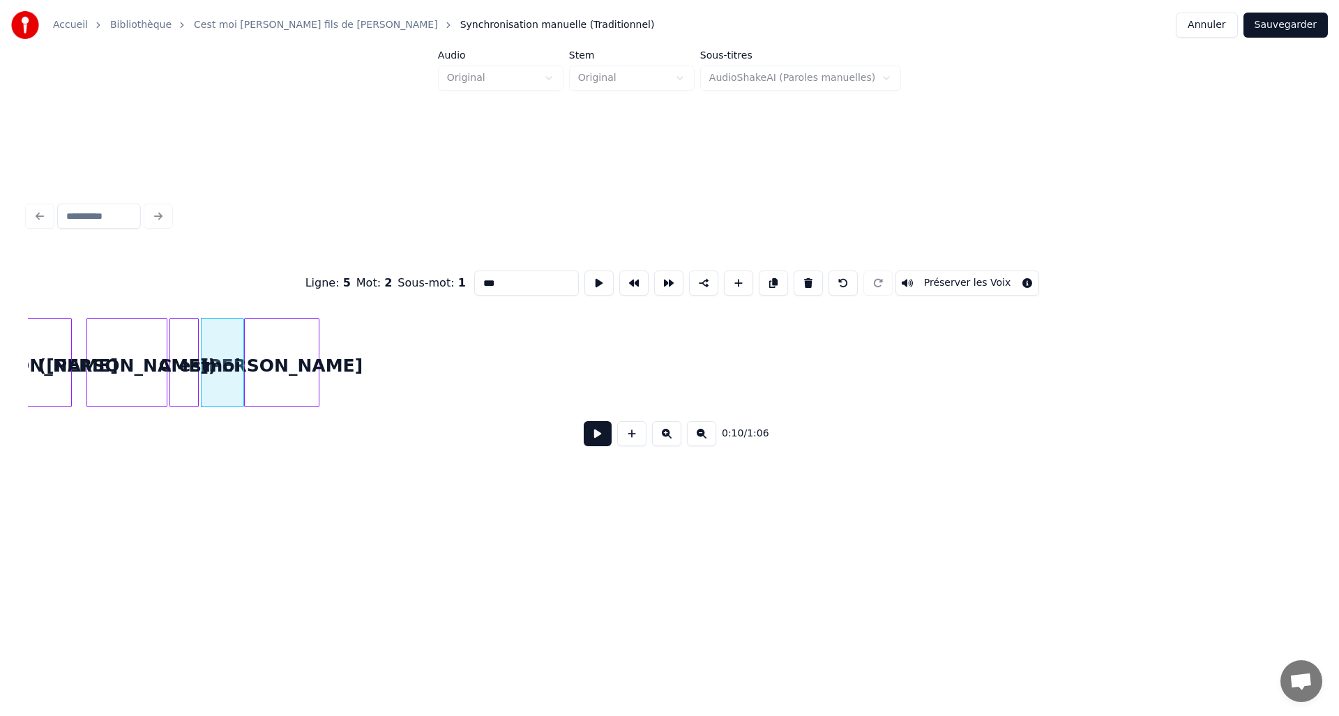
click at [594, 435] on button at bounding box center [598, 433] width 28 height 25
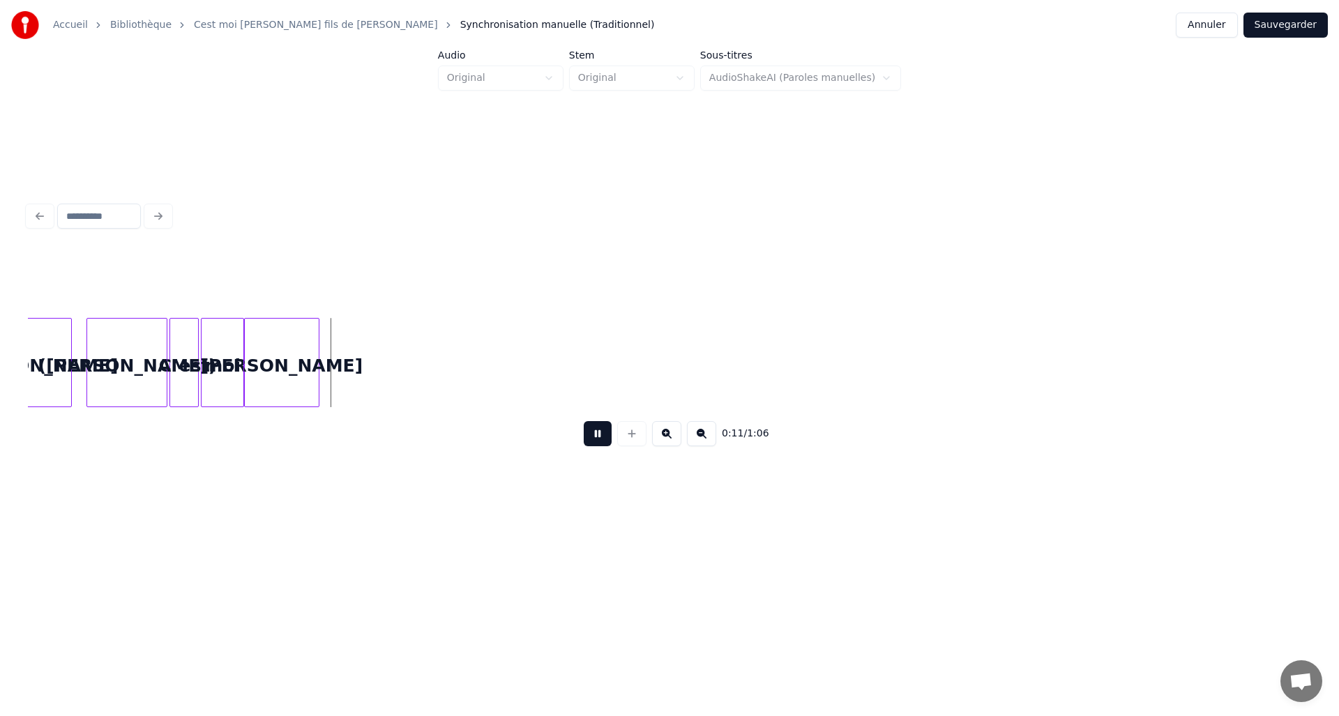
click at [594, 435] on button at bounding box center [598, 433] width 28 height 25
click at [232, 356] on div "moi" at bounding box center [222, 366] width 42 height 95
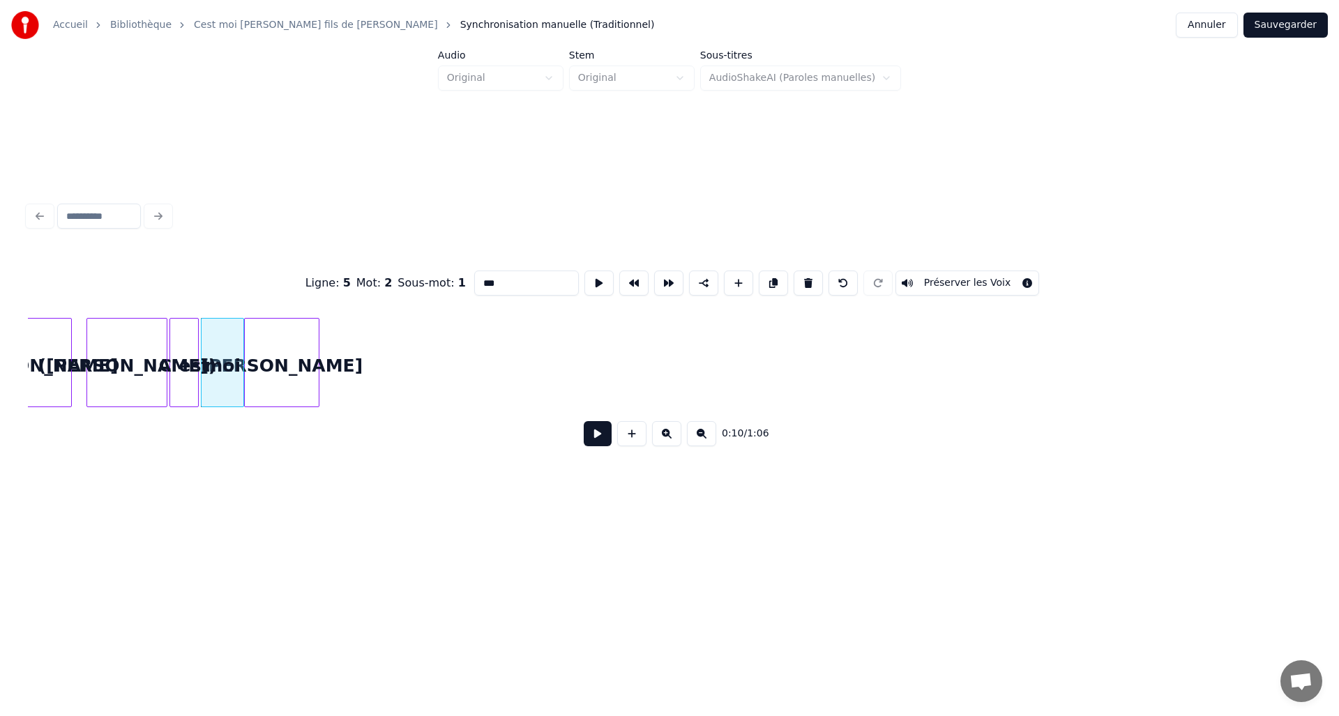
click at [596, 439] on button at bounding box center [598, 433] width 28 height 25
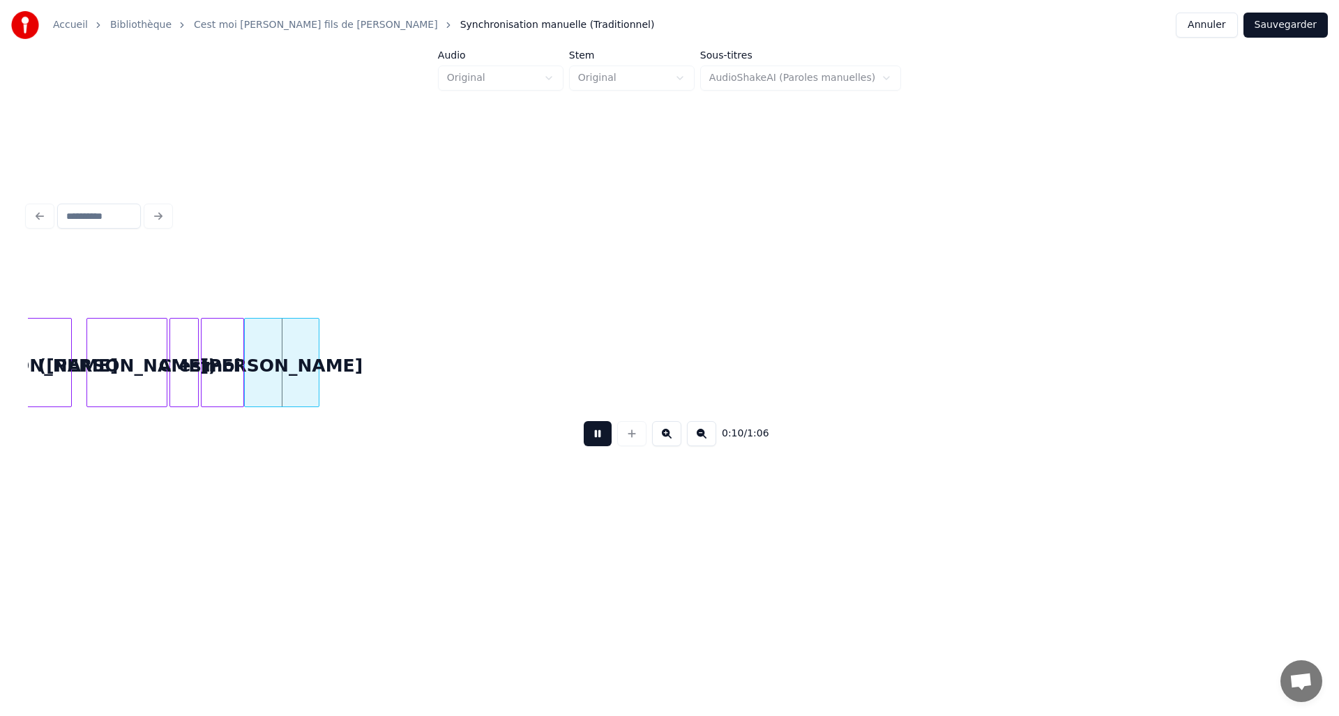
click at [599, 439] on button at bounding box center [598, 433] width 28 height 25
click at [306, 370] on div at bounding box center [305, 363] width 4 height 88
click at [221, 369] on div "moi" at bounding box center [222, 366] width 42 height 95
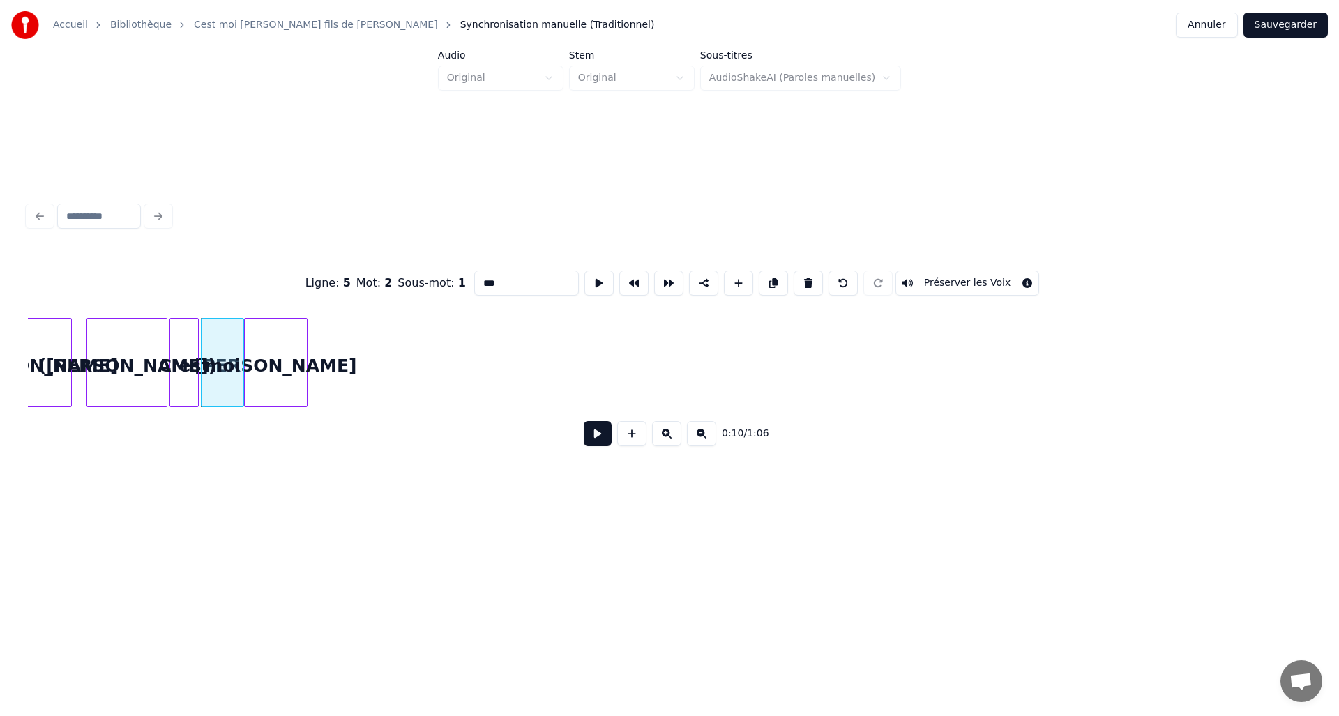
click at [593, 439] on button at bounding box center [598, 433] width 28 height 25
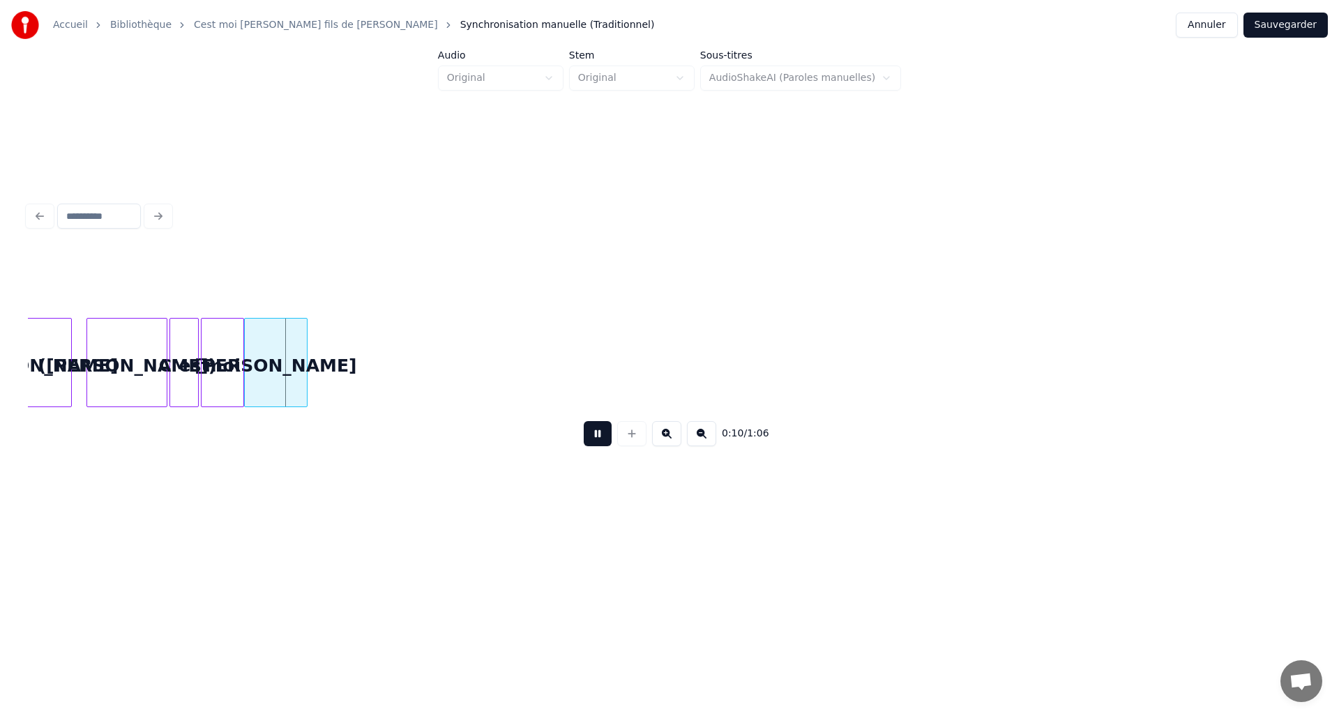
click at [593, 439] on button at bounding box center [598, 433] width 28 height 25
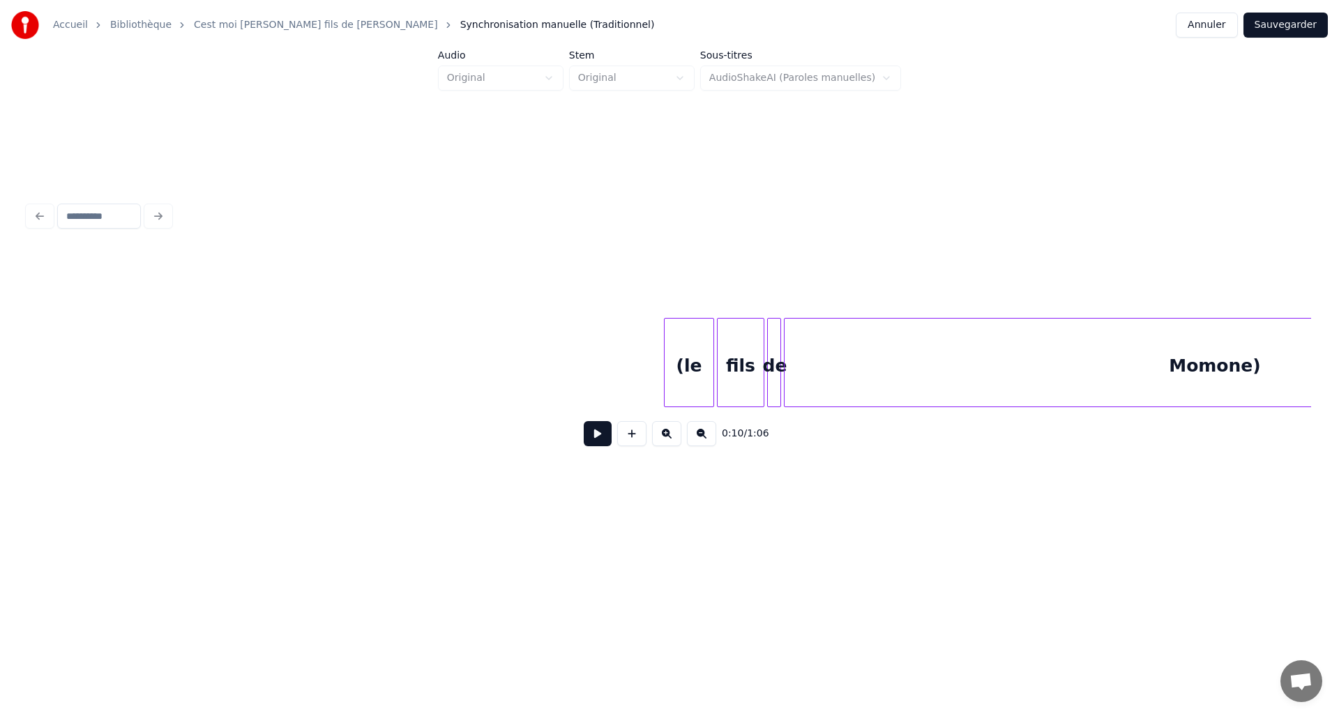
scroll to position [0, 3508]
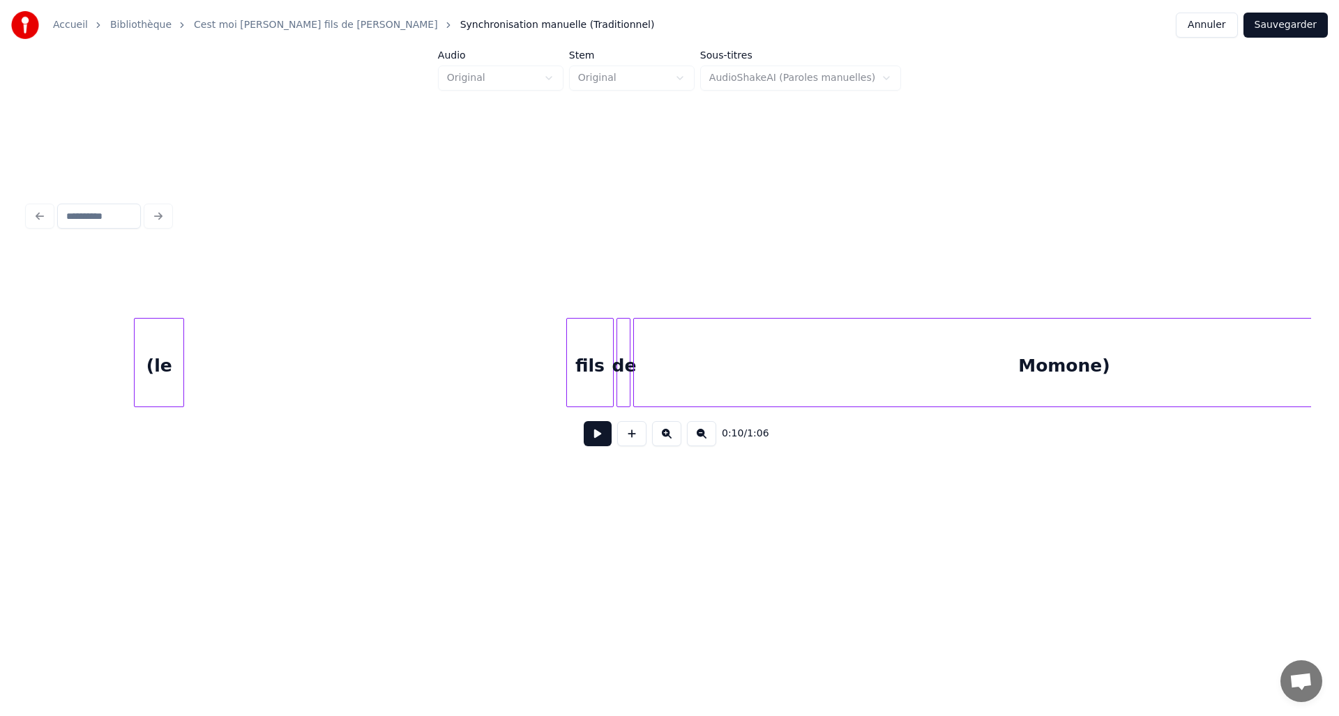
click at [148, 369] on div "(le" at bounding box center [159, 366] width 49 height 95
click at [195, 367] on div "fils" at bounding box center [179, 366] width 46 height 95
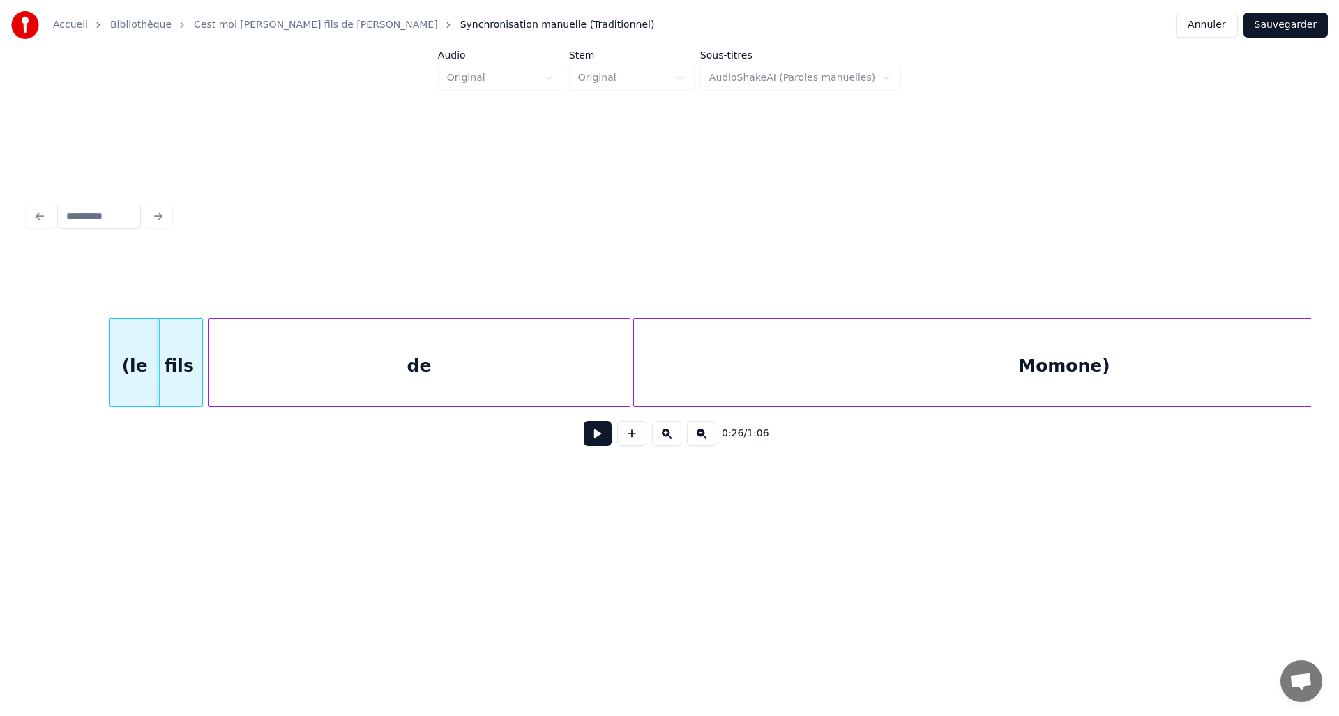
click at [211, 374] on div at bounding box center [210, 363] width 4 height 88
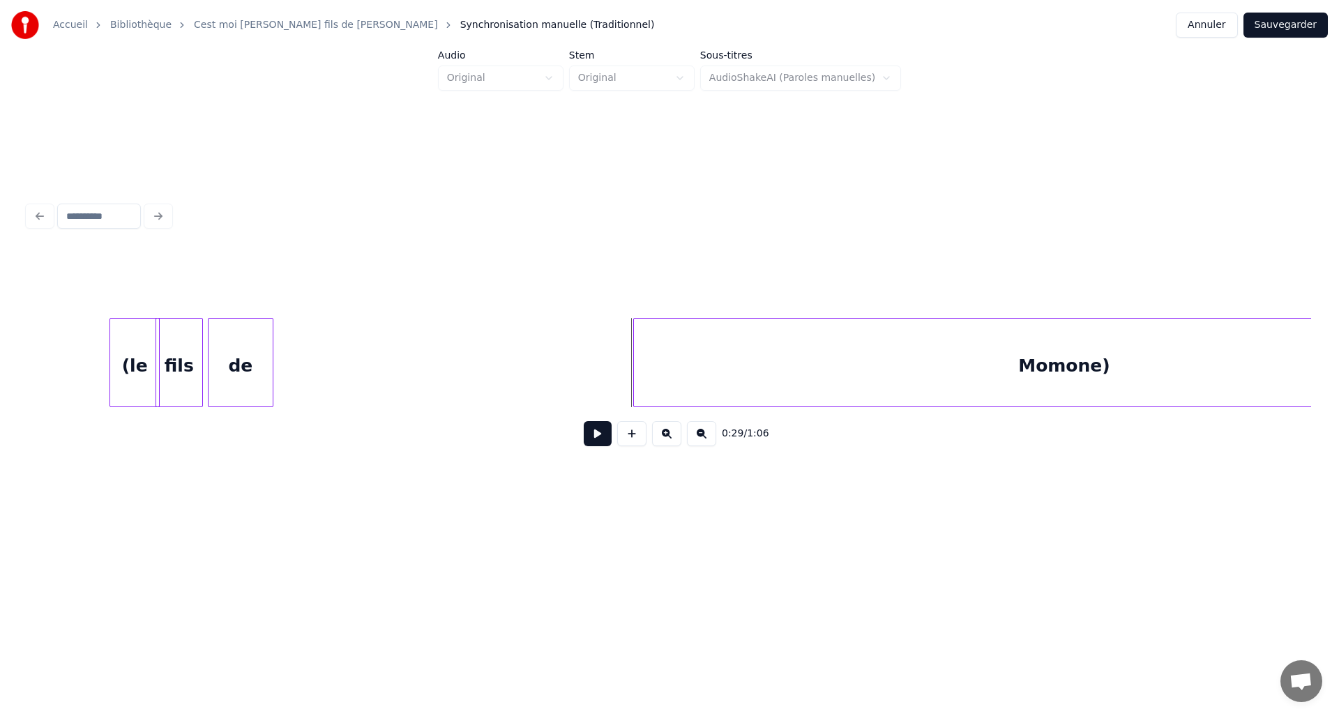
click at [270, 388] on div at bounding box center [270, 363] width 4 height 88
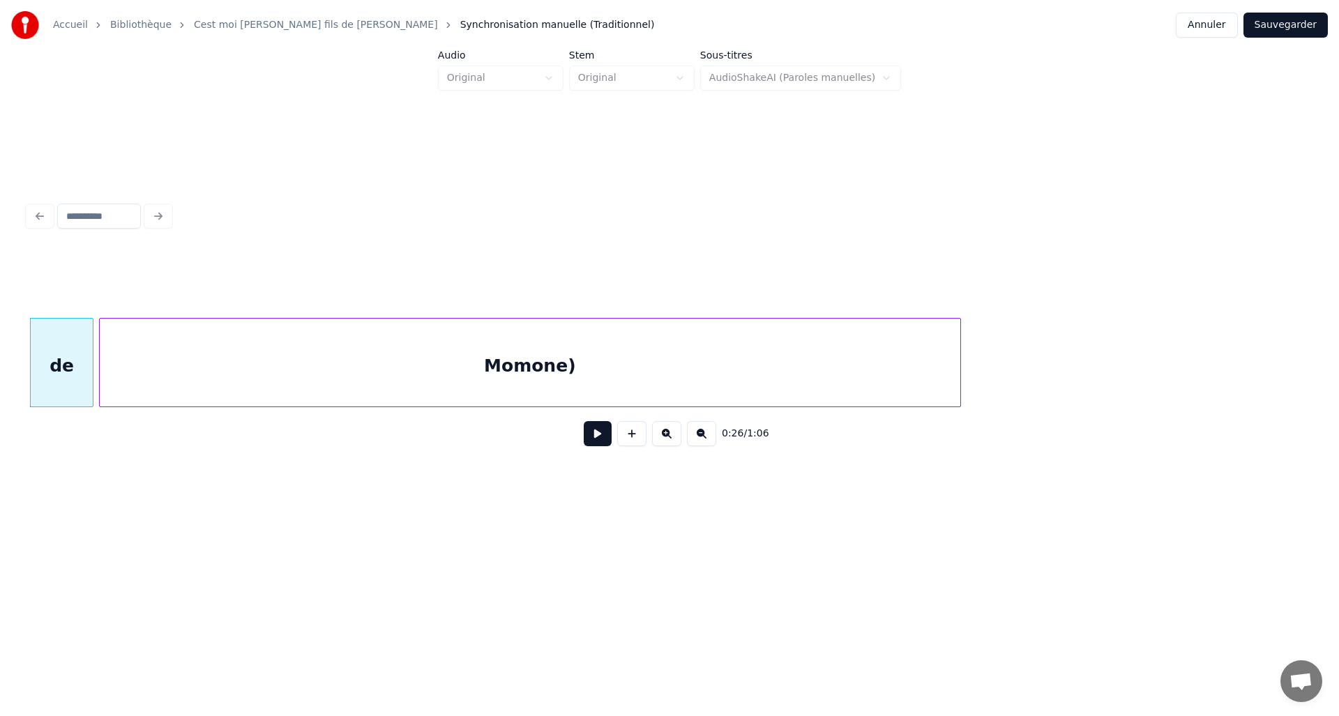
click at [293, 374] on div "Momone)" at bounding box center [530, 366] width 860 height 95
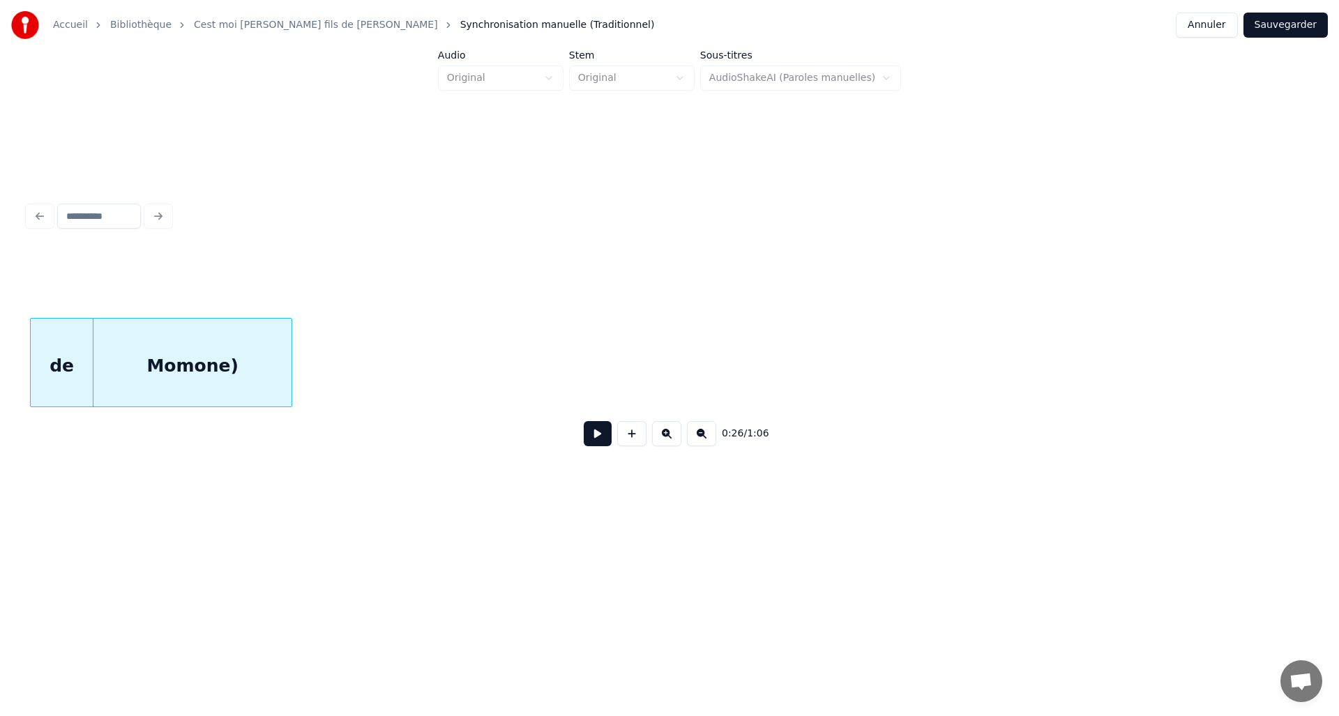
click at [287, 384] on div at bounding box center [289, 363] width 4 height 88
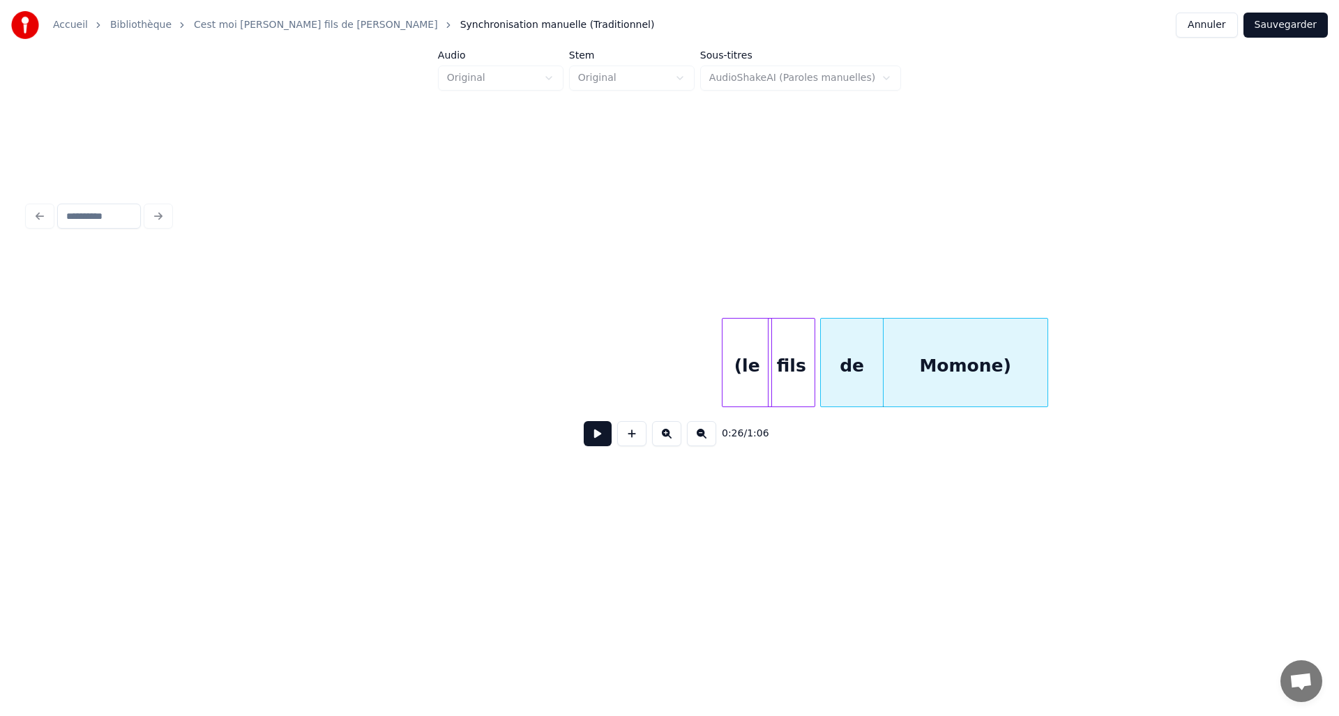
scroll to position [0, 2735]
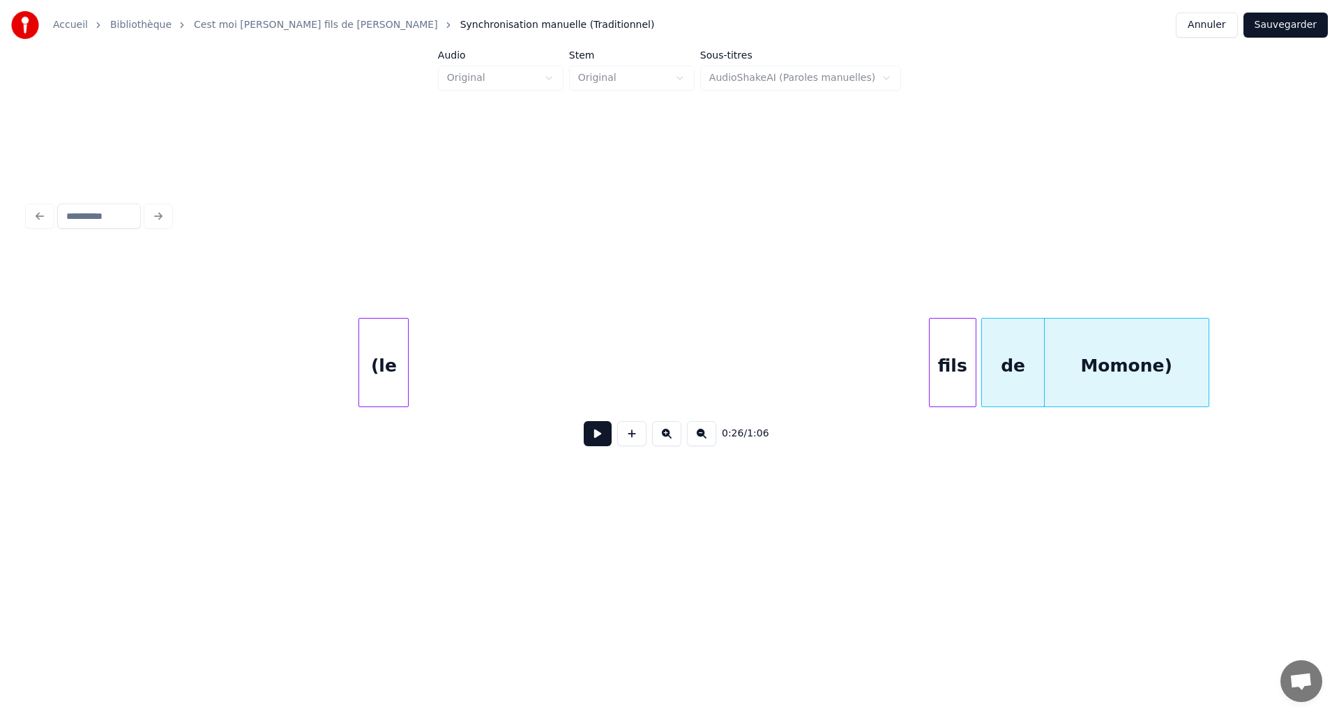
click at [359, 357] on div "(le" at bounding box center [383, 366] width 49 height 95
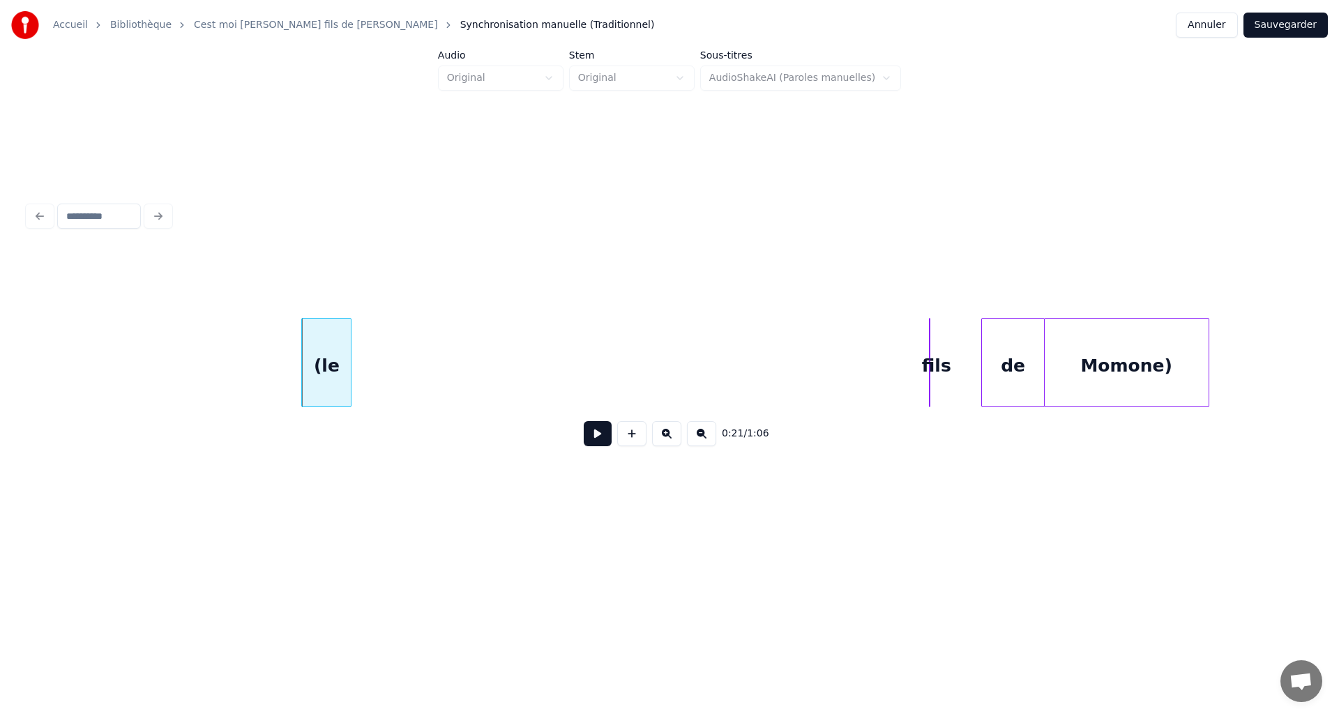
click at [895, 378] on div at bounding box center [897, 363] width 4 height 88
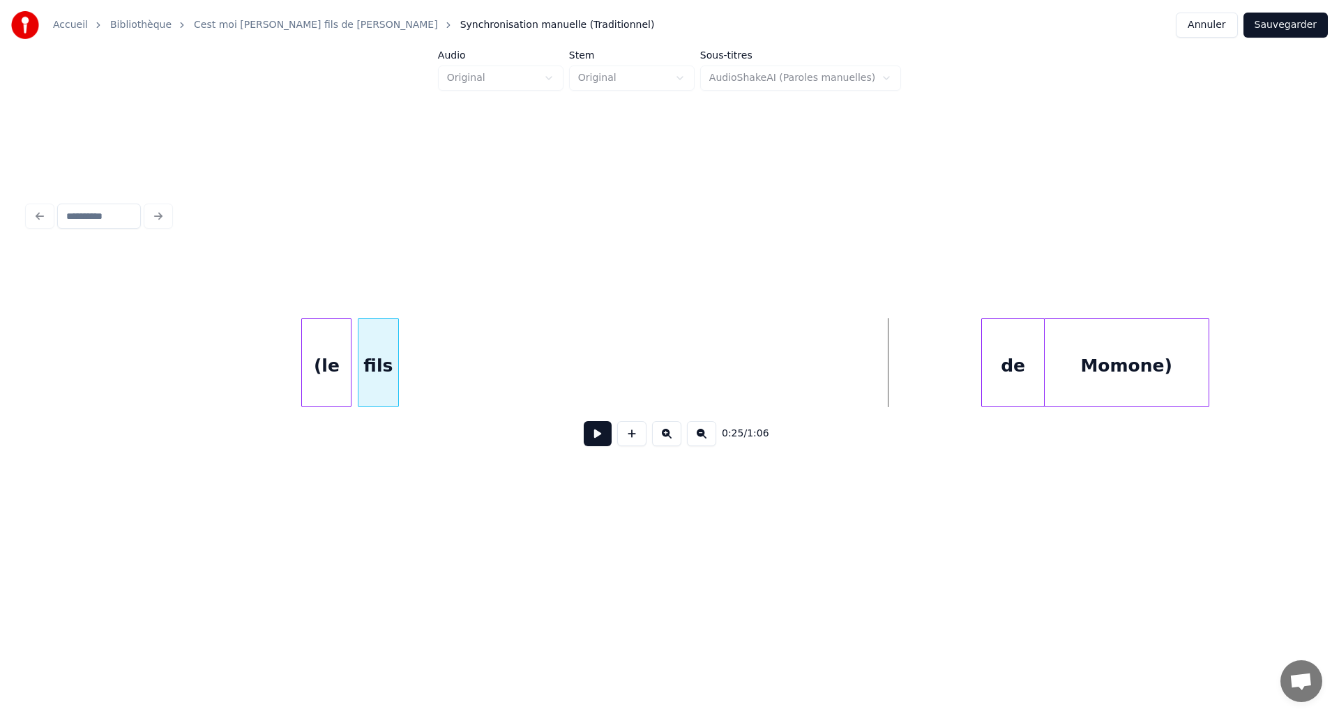
click at [376, 357] on div "fils" at bounding box center [378, 366] width 40 height 95
click at [409, 367] on div "de" at bounding box center [430, 366] width 62 height 95
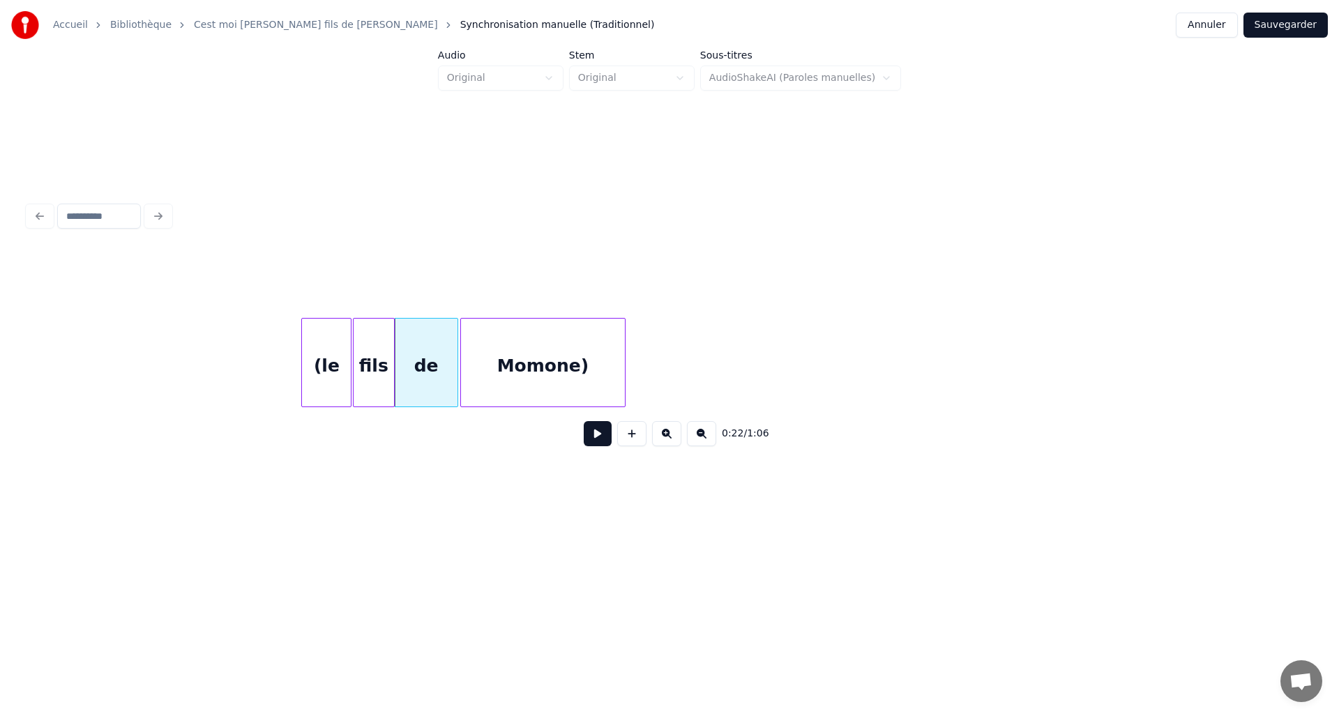
click at [503, 361] on div "Momone)" at bounding box center [543, 366] width 164 height 95
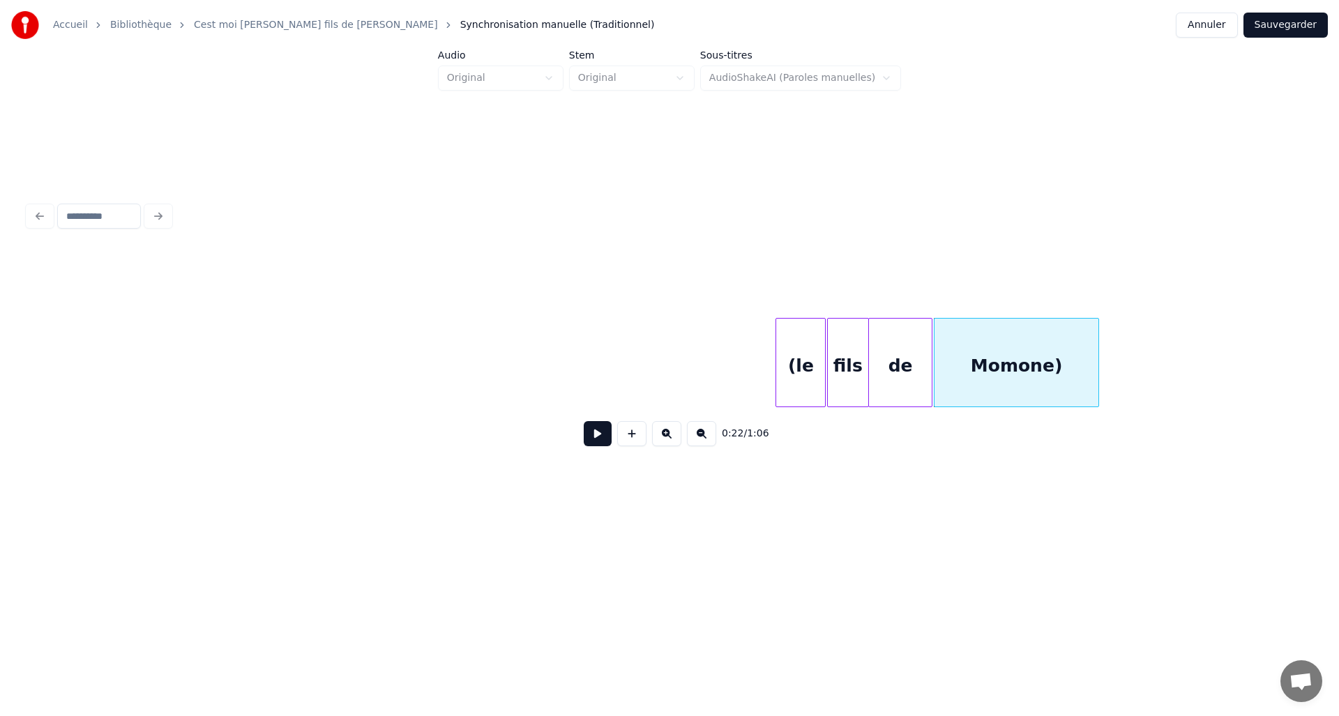
scroll to position [0, 2241]
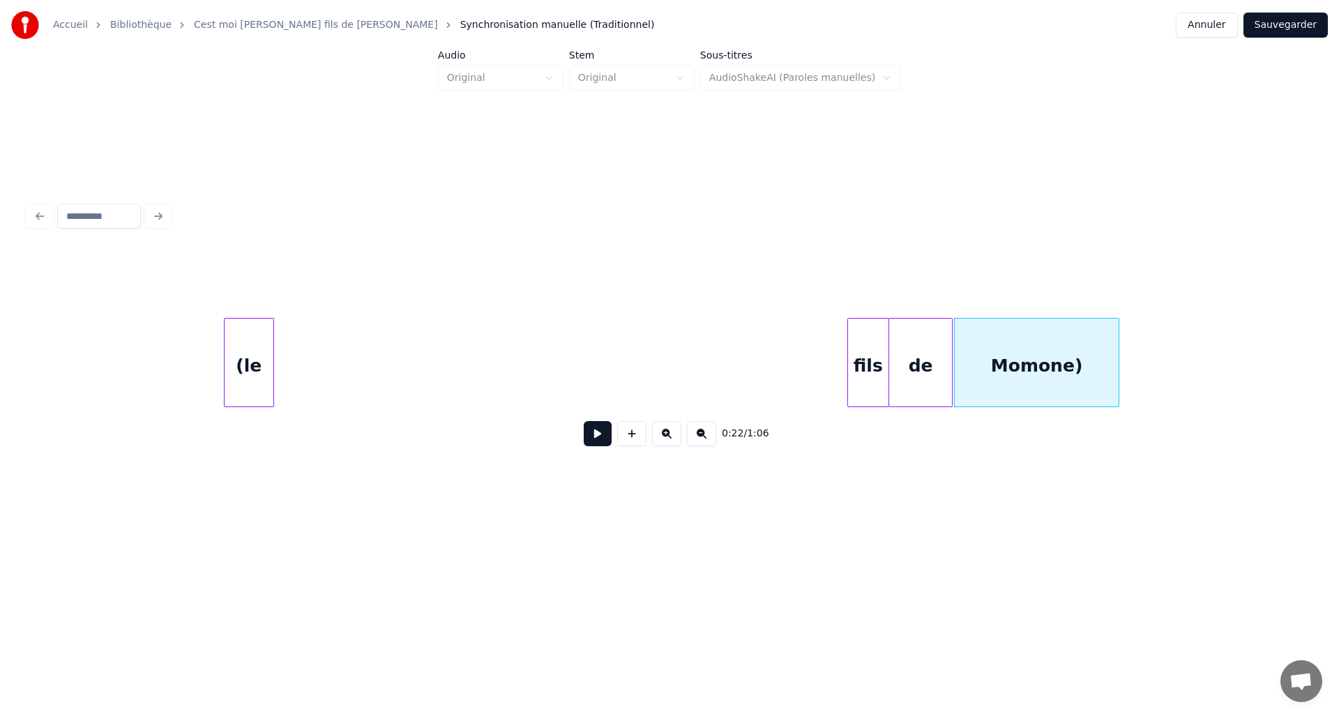
click at [224, 344] on div "(le" at bounding box center [248, 366] width 49 height 95
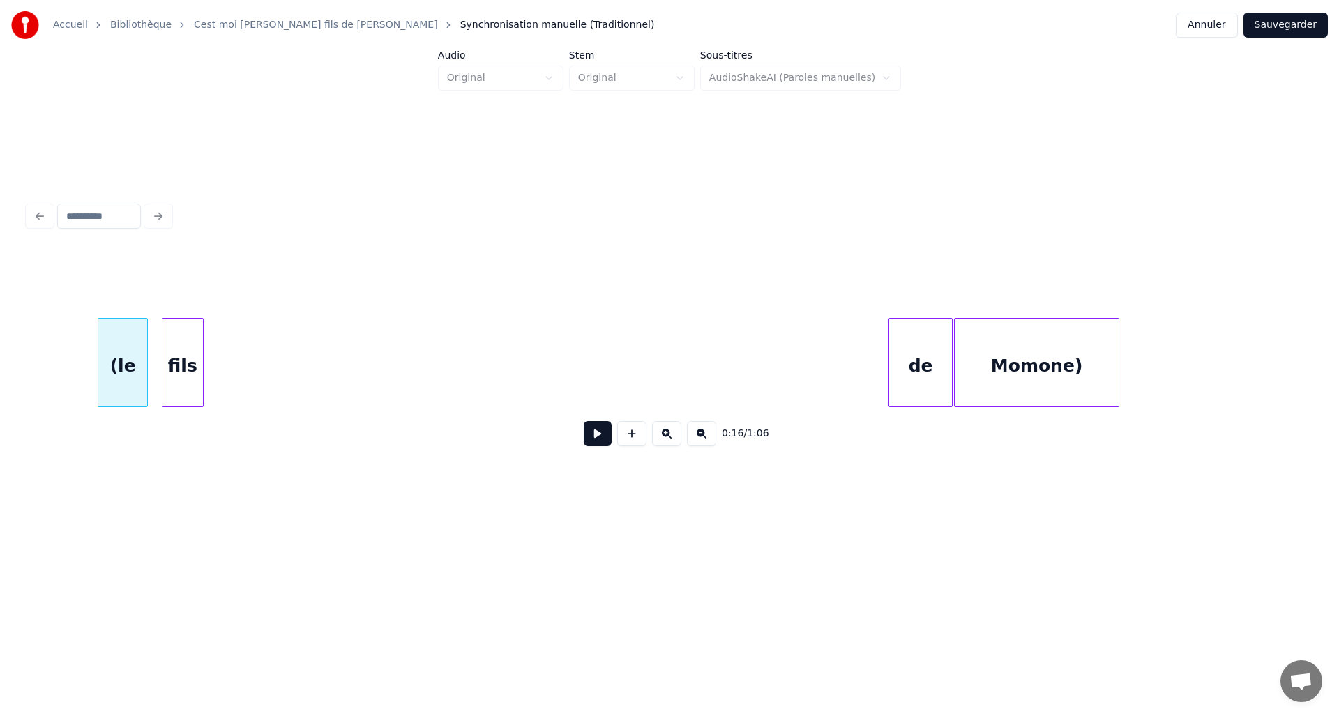
click at [186, 340] on div "fils" at bounding box center [182, 366] width 40 height 95
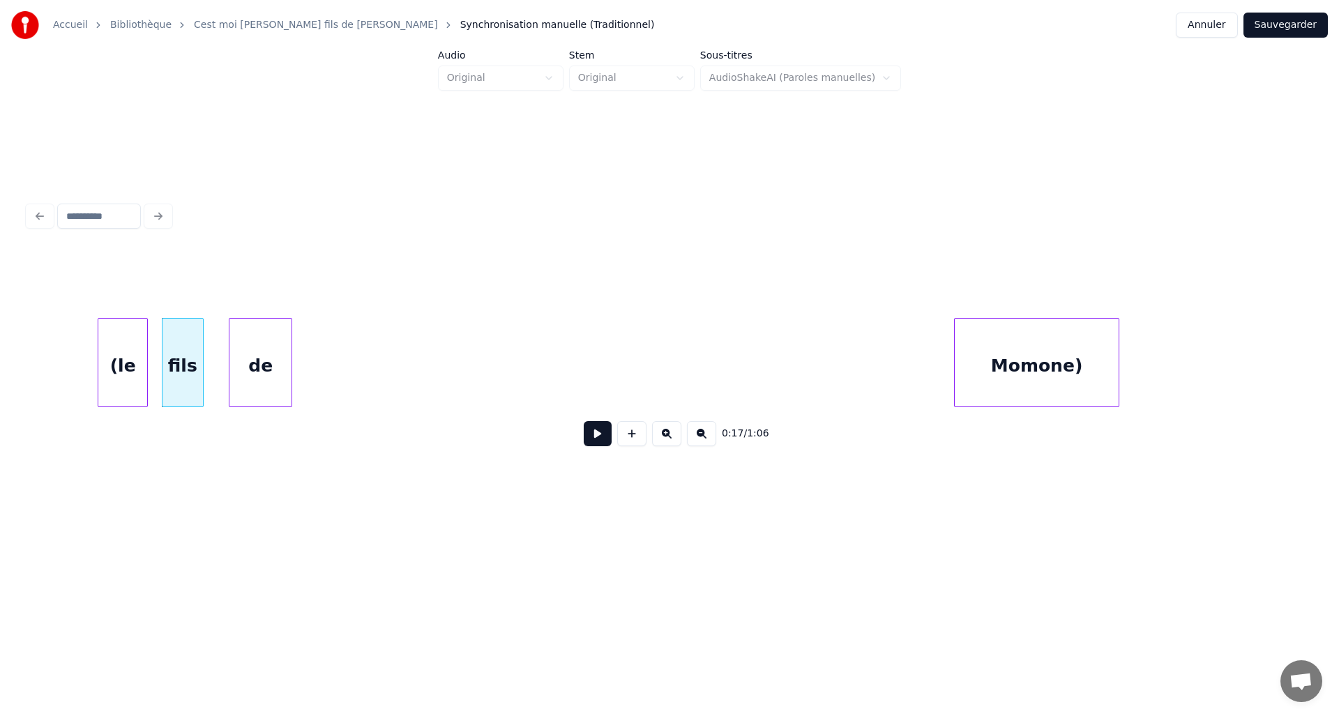
click at [249, 349] on div "de" at bounding box center [260, 366] width 62 height 95
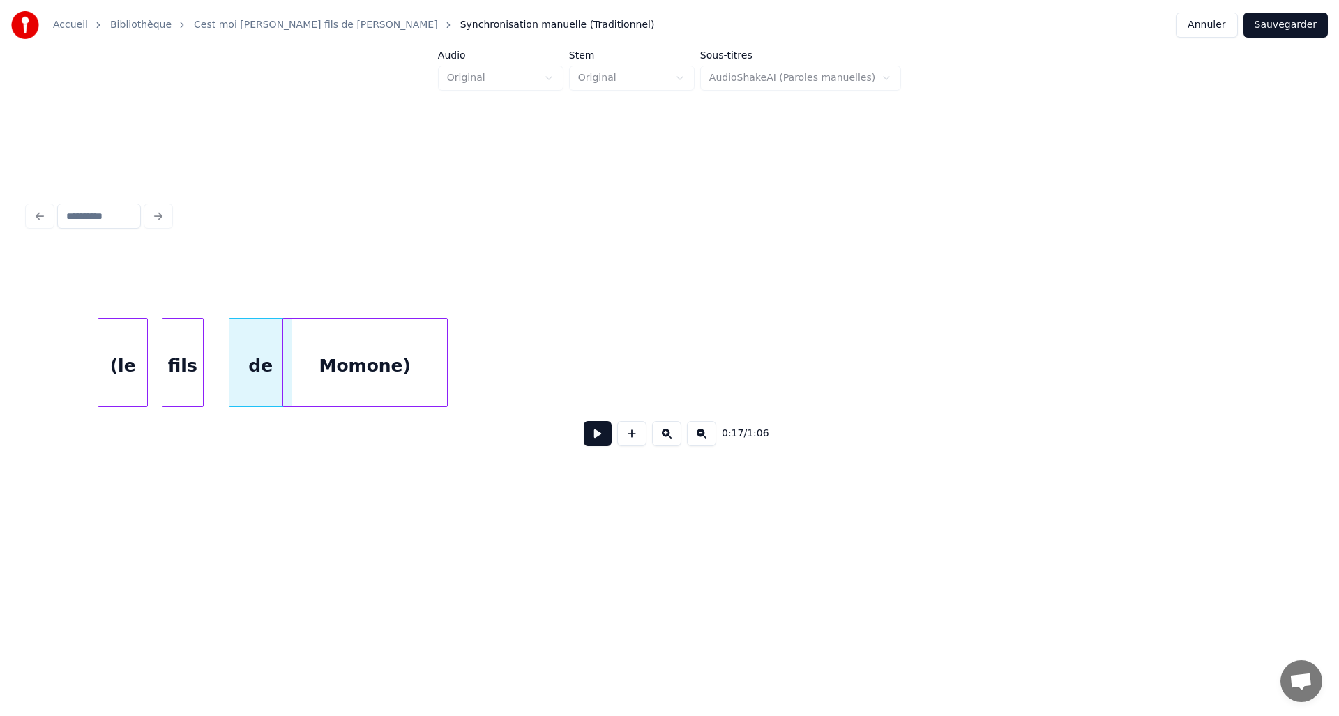
click at [383, 344] on div "Momone)" at bounding box center [365, 366] width 164 height 95
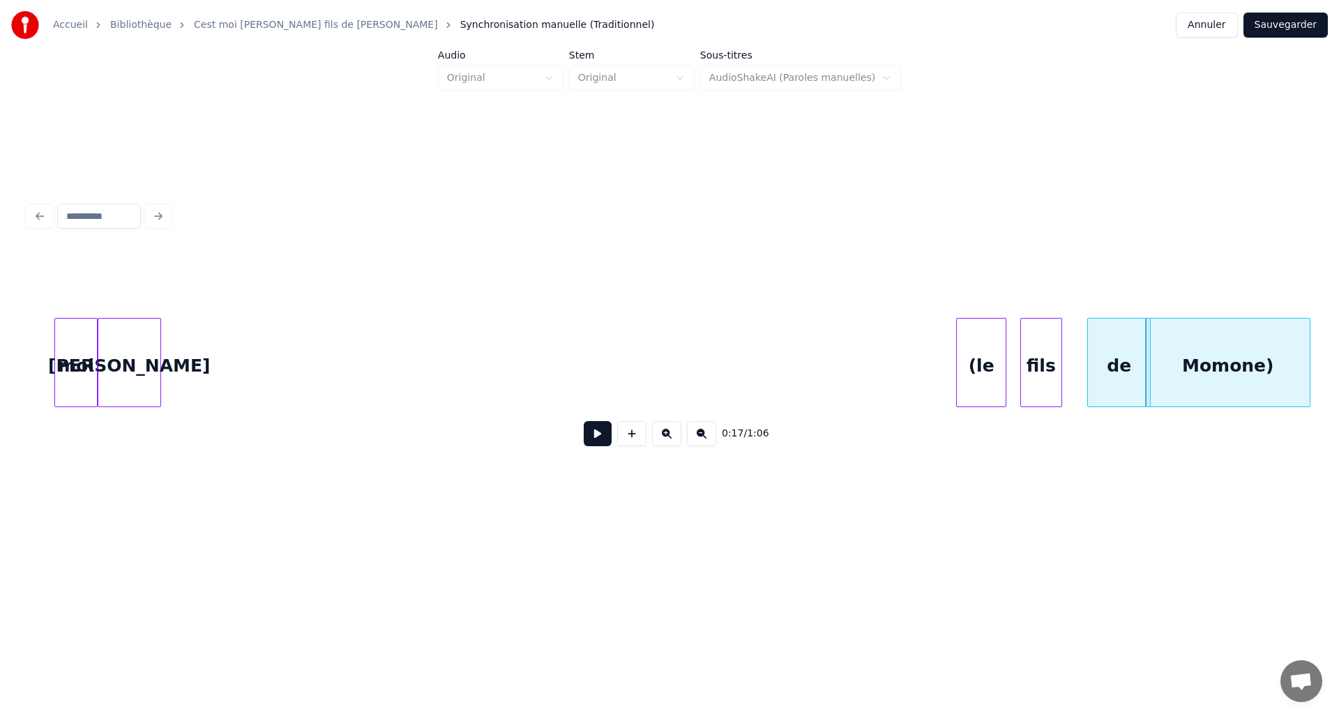
scroll to position [0, 1352]
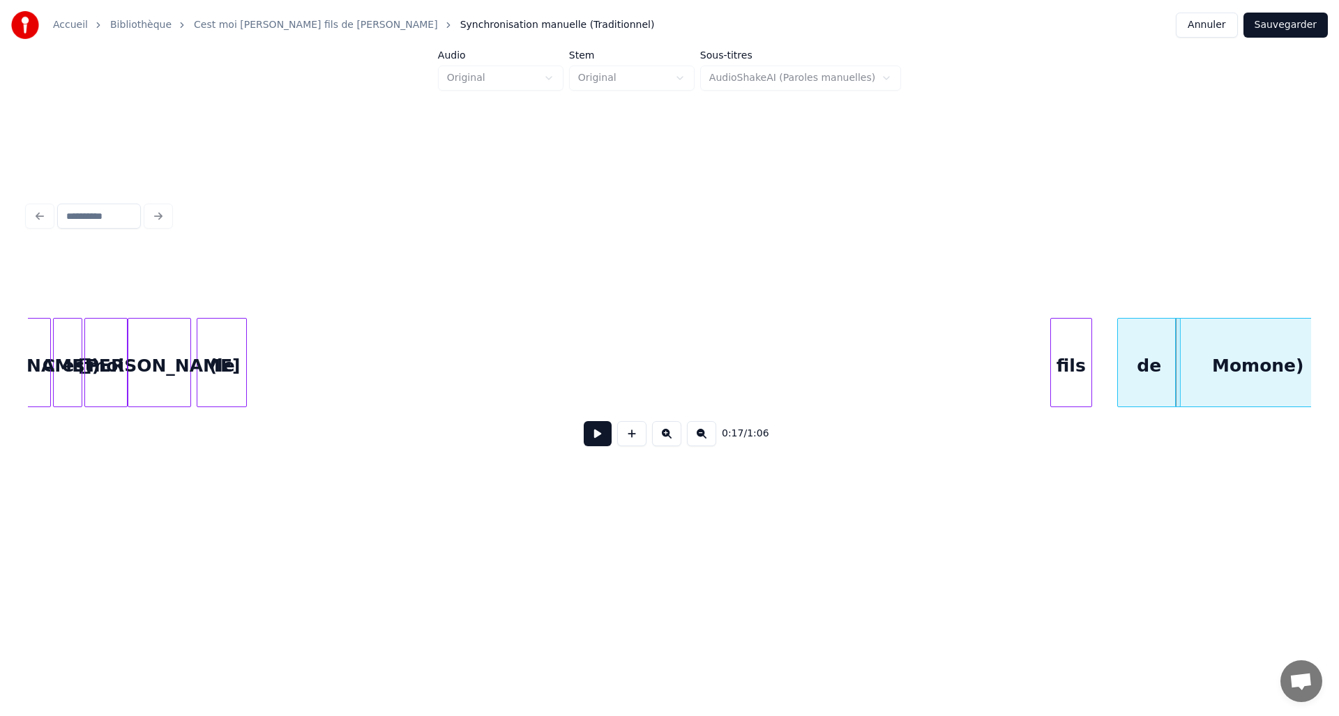
click at [213, 355] on div "(le" at bounding box center [221, 366] width 49 height 95
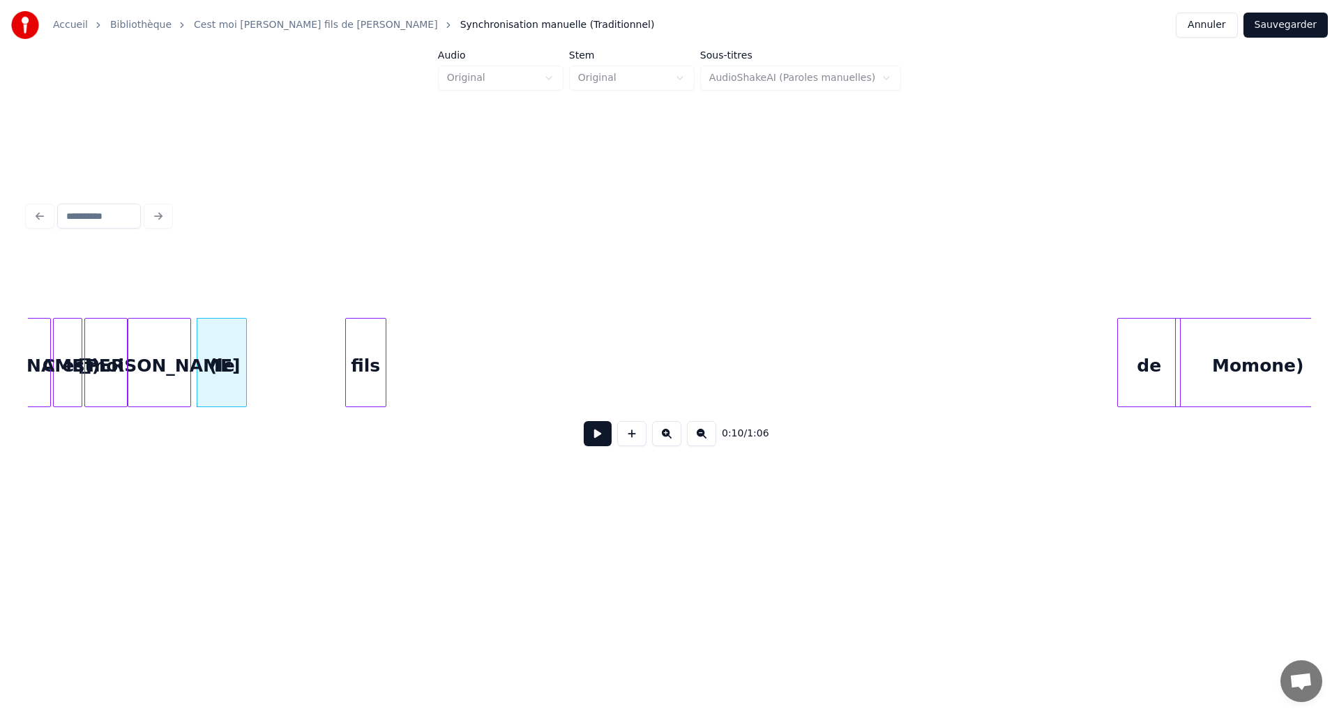
click at [346, 353] on div "fils" at bounding box center [366, 366] width 40 height 95
click at [223, 358] on div "(le" at bounding box center [214, 366] width 49 height 95
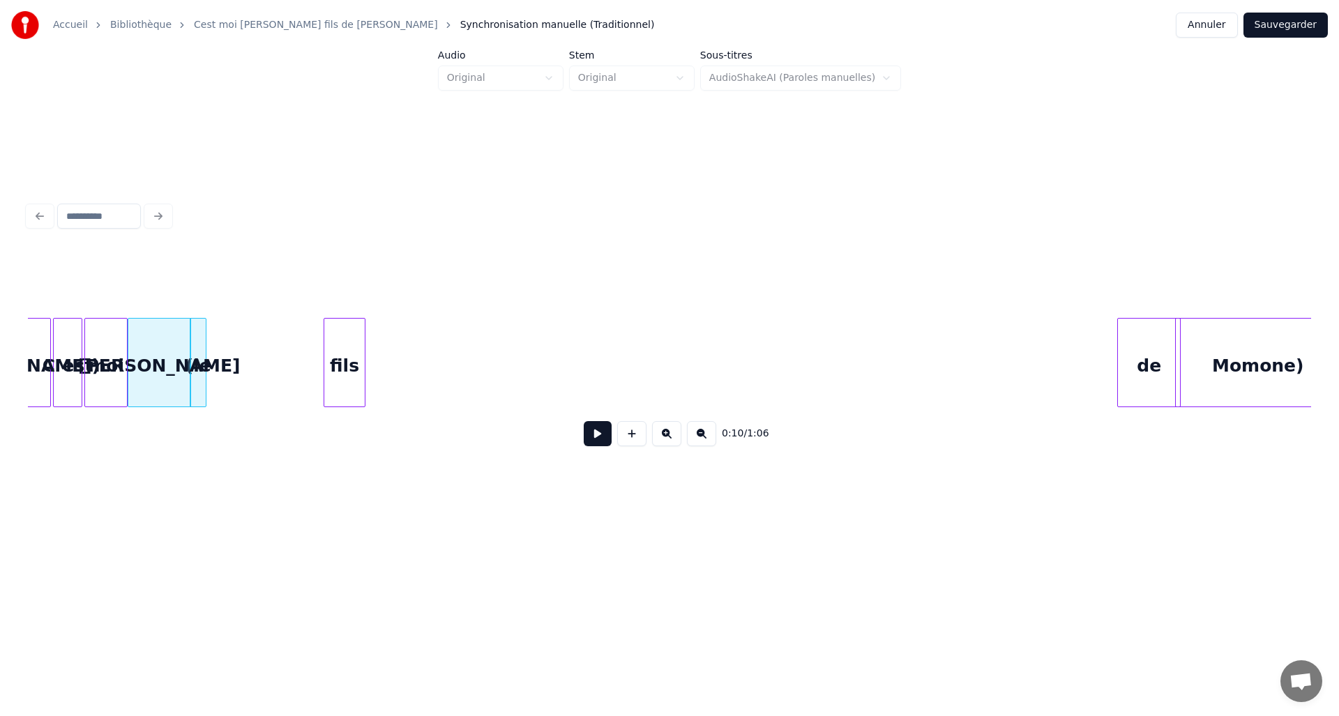
click at [202, 360] on div at bounding box center [203, 363] width 4 height 88
click at [228, 366] on div "fils" at bounding box center [227, 366] width 40 height 95
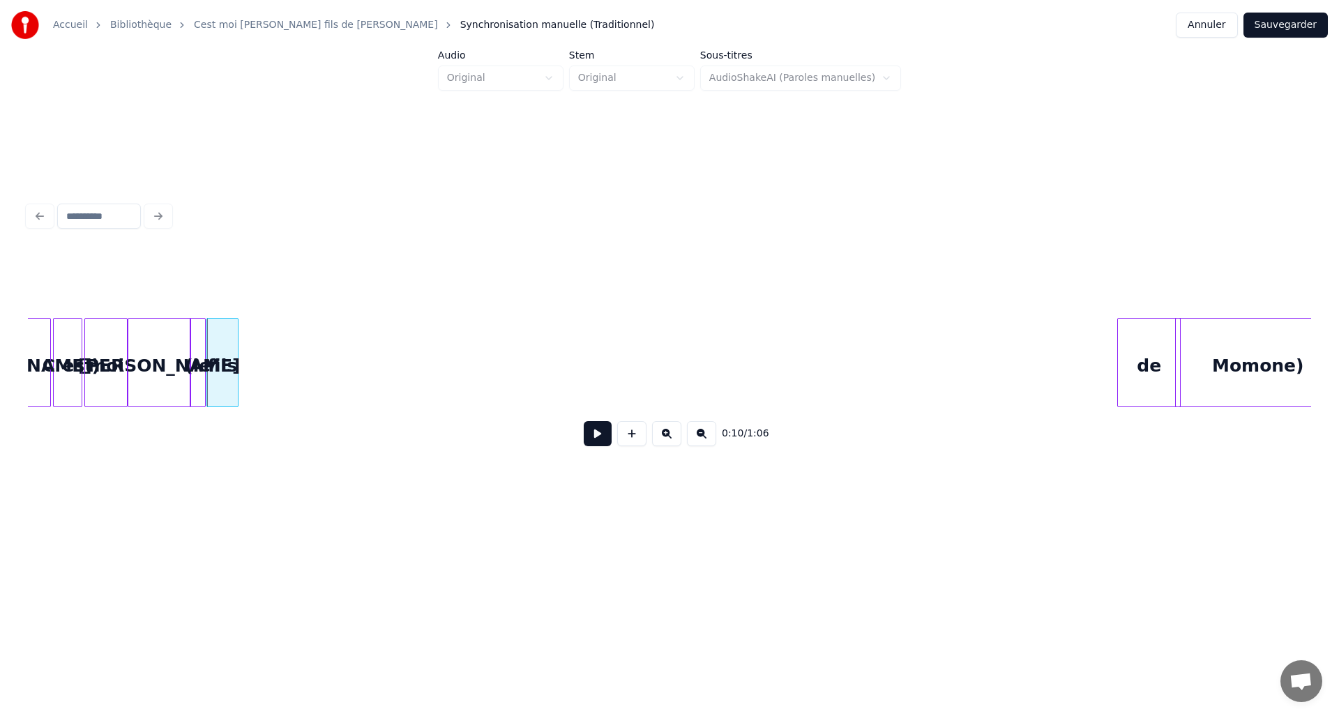
click at [237, 367] on div at bounding box center [236, 363] width 4 height 88
click at [264, 353] on div "de" at bounding box center [268, 366] width 62 height 95
click at [252, 360] on div at bounding box center [252, 363] width 4 height 88
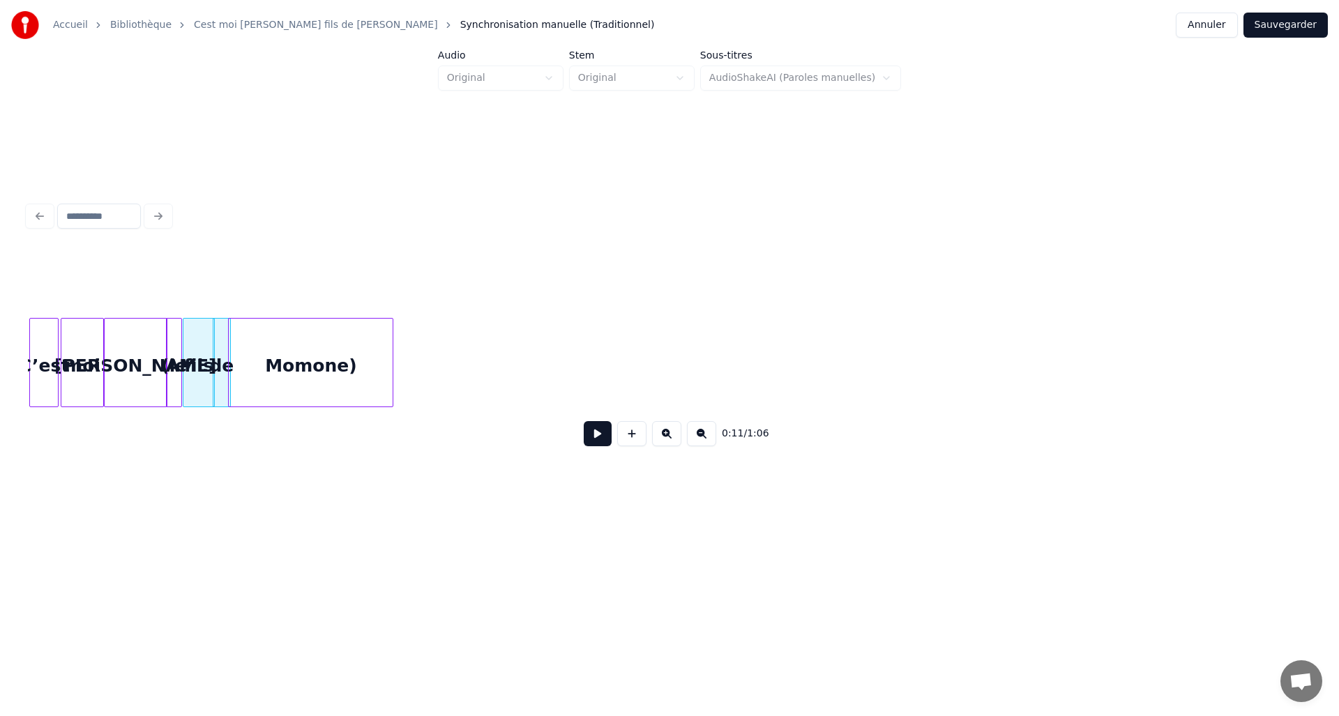
click at [295, 347] on div "Momone)" at bounding box center [311, 366] width 164 height 95
click at [267, 349] on div at bounding box center [268, 363] width 4 height 88
click at [150, 362] on div "David" at bounding box center [136, 366] width 63 height 95
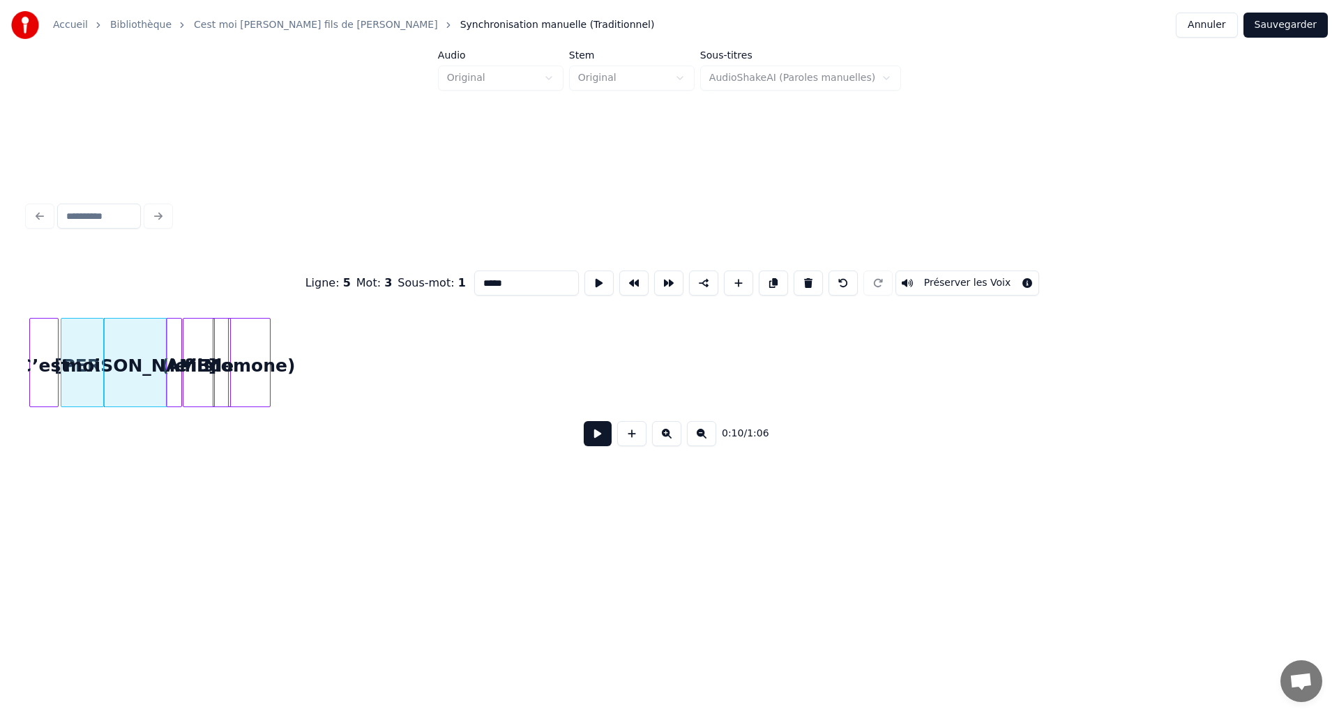
click at [603, 436] on button at bounding box center [598, 433] width 28 height 25
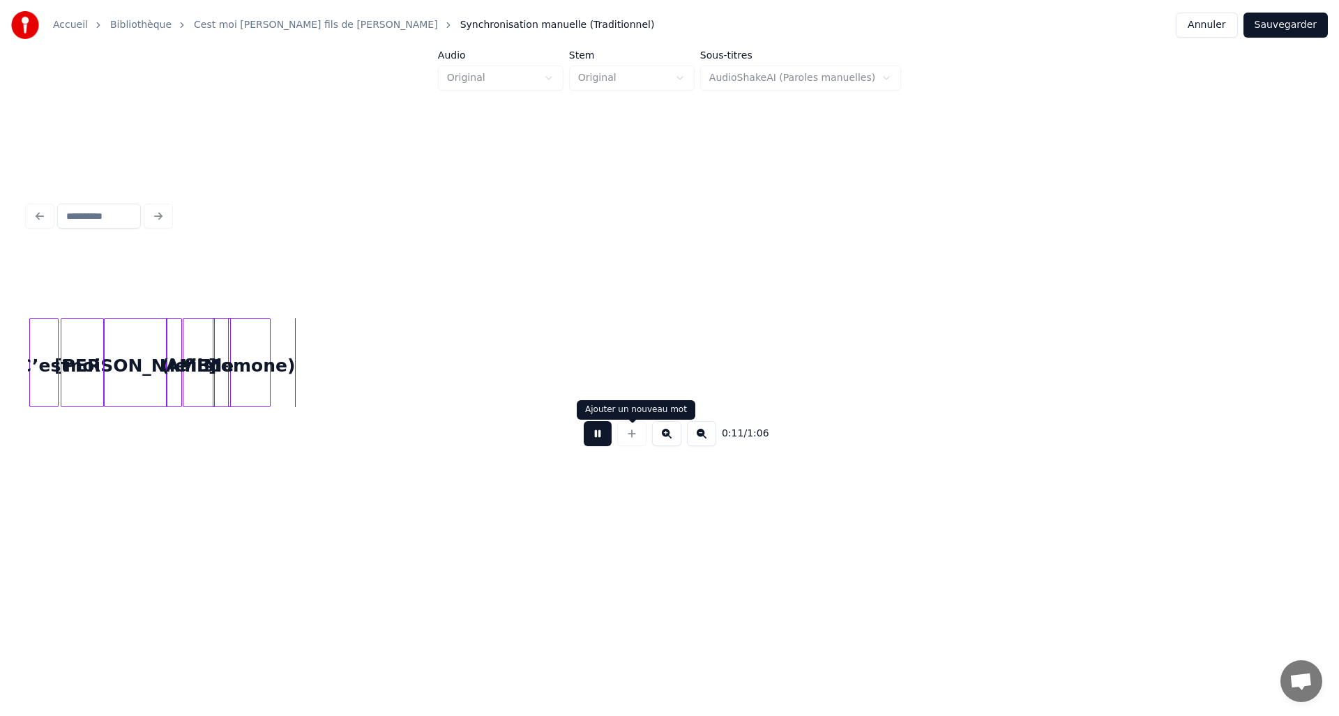
click at [614, 429] on div at bounding box center [631, 433] width 35 height 25
click at [611, 432] on div "0:13 / 1:06" at bounding box center [669, 433] width 1260 height 31
click at [605, 434] on button at bounding box center [598, 433] width 28 height 25
click at [91, 356] on div "moi" at bounding box center [82, 366] width 42 height 95
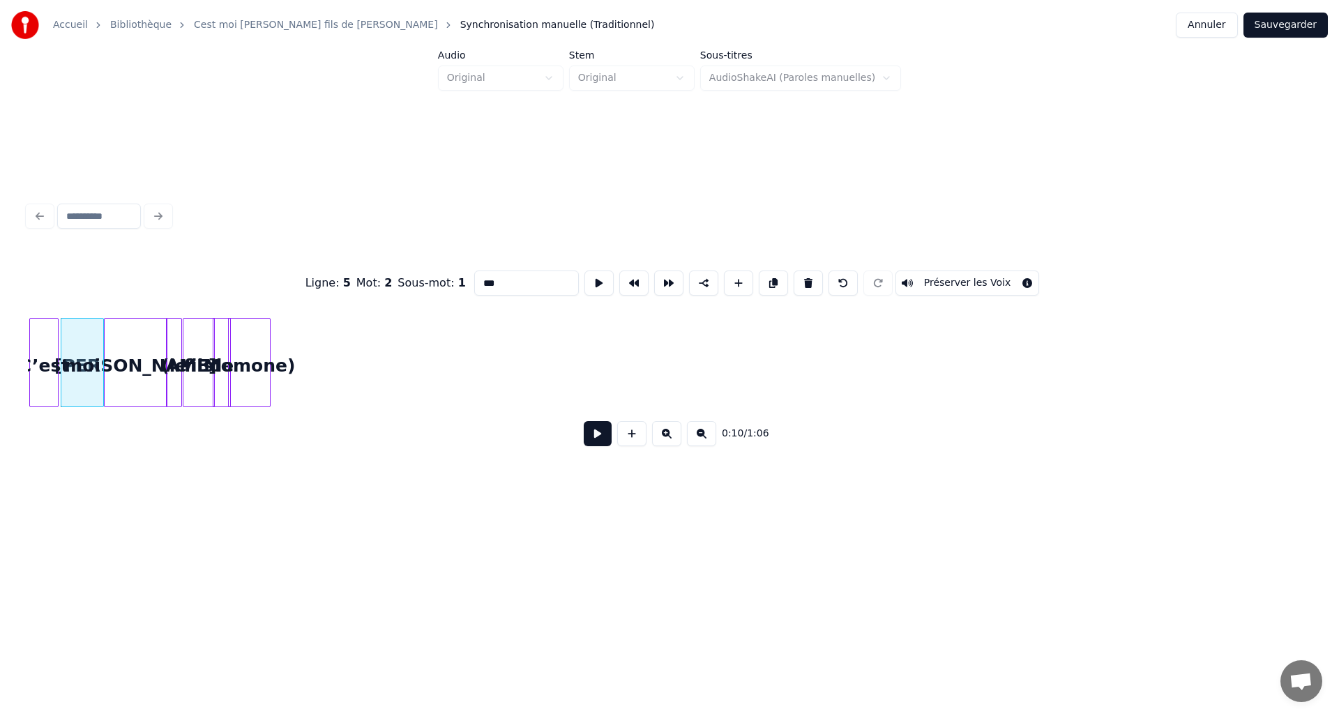
click at [595, 440] on button at bounding box center [598, 433] width 28 height 25
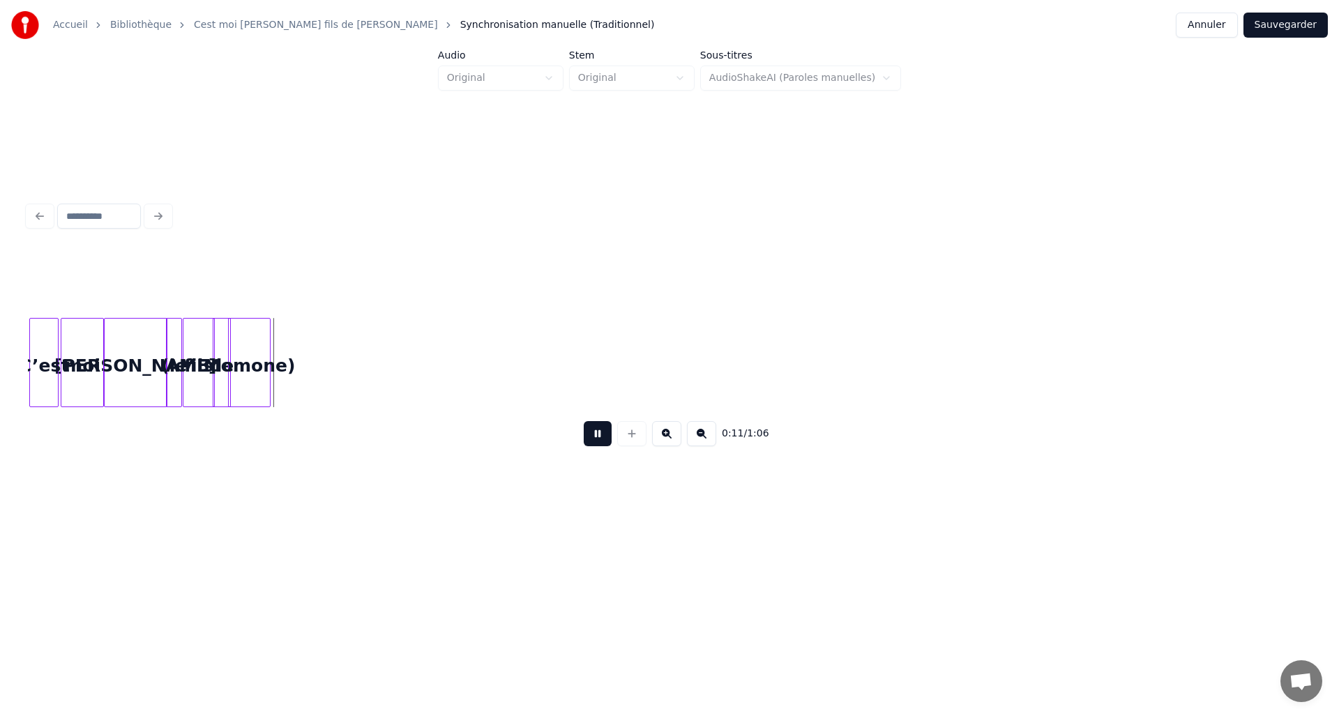
click at [598, 432] on button at bounding box center [598, 433] width 28 height 25
click at [266, 351] on div at bounding box center [268, 363] width 4 height 88
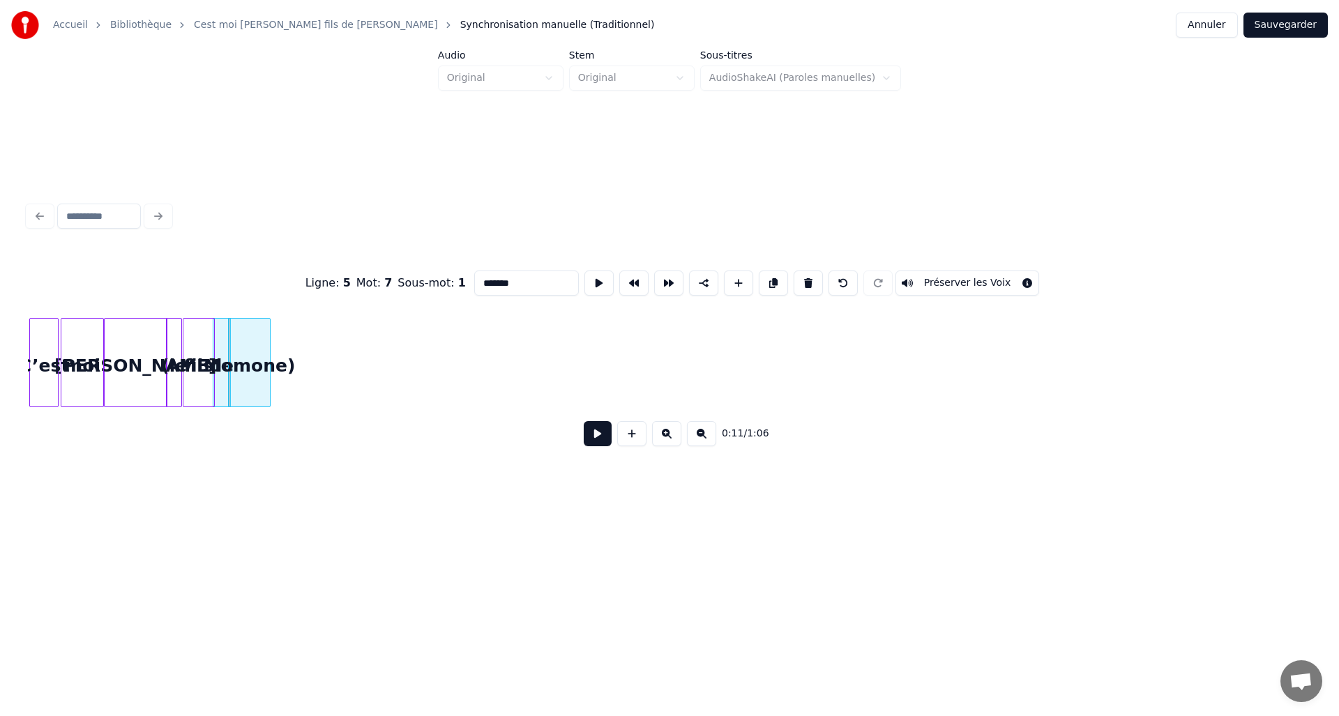
click at [589, 444] on button at bounding box center [598, 433] width 28 height 25
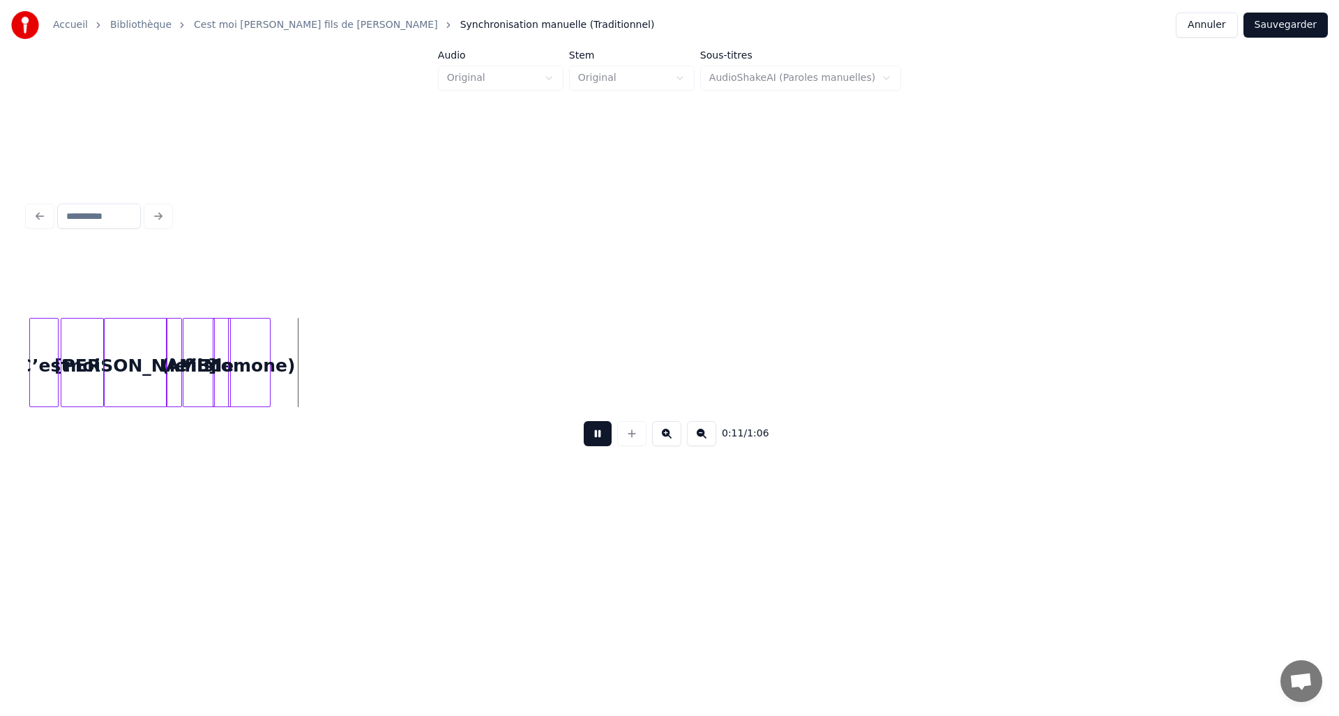
click at [589, 444] on button at bounding box center [598, 433] width 28 height 25
click at [269, 363] on div "Momone)" at bounding box center [249, 366] width 40 height 95
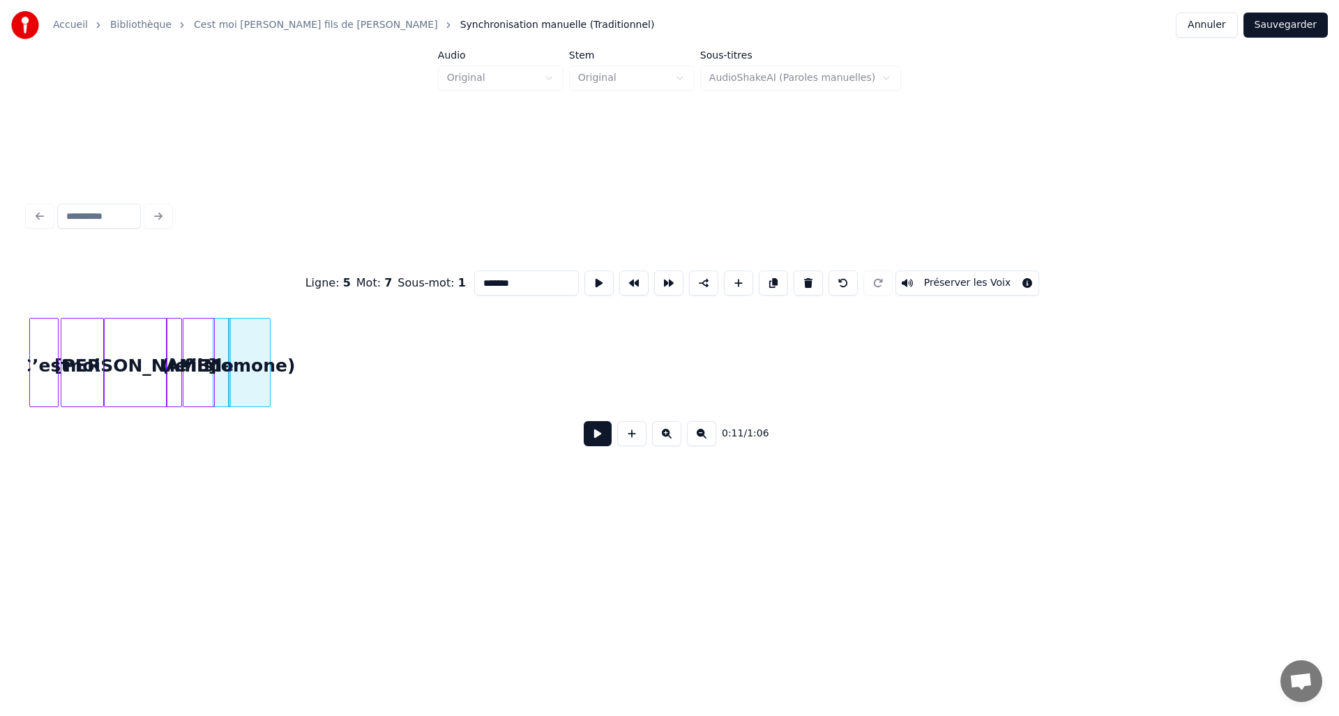
click at [593, 443] on button at bounding box center [598, 433] width 28 height 25
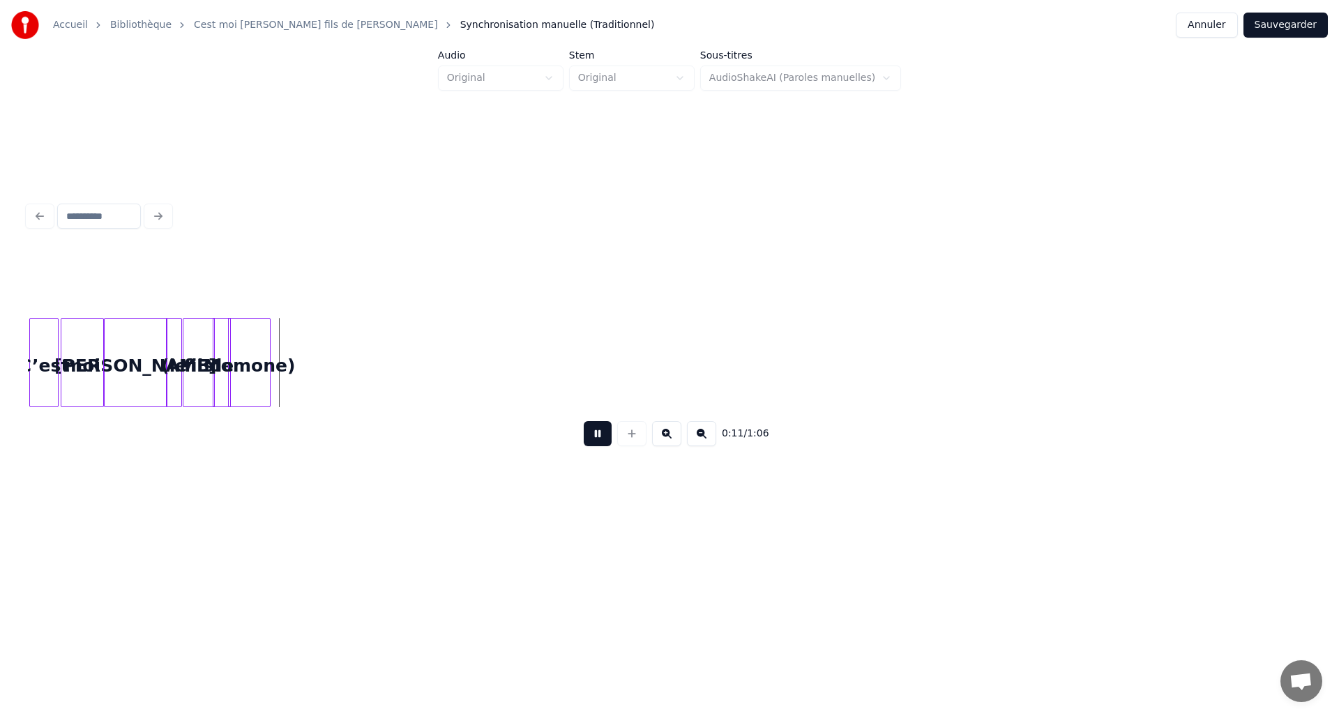
click at [593, 443] on button at bounding box center [598, 433] width 28 height 25
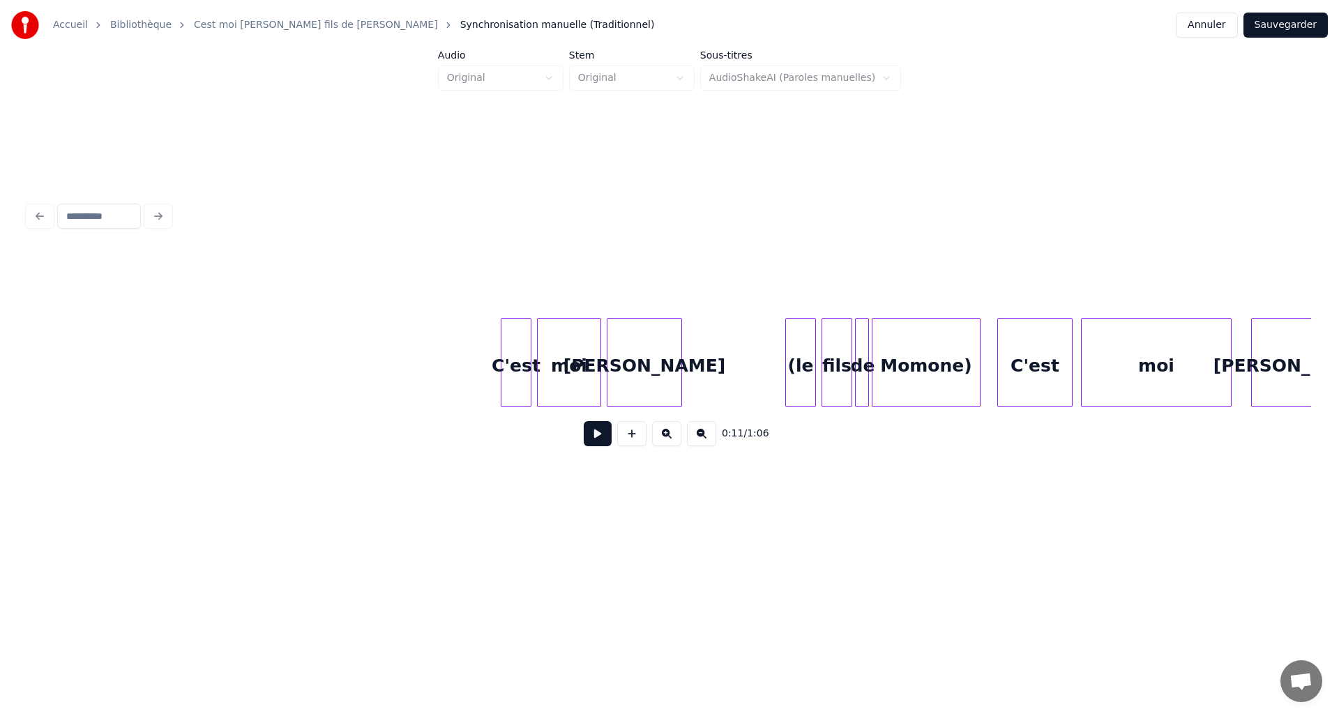
scroll to position [0, 4557]
click at [169, 358] on div "C'est" at bounding box center [174, 366] width 29 height 95
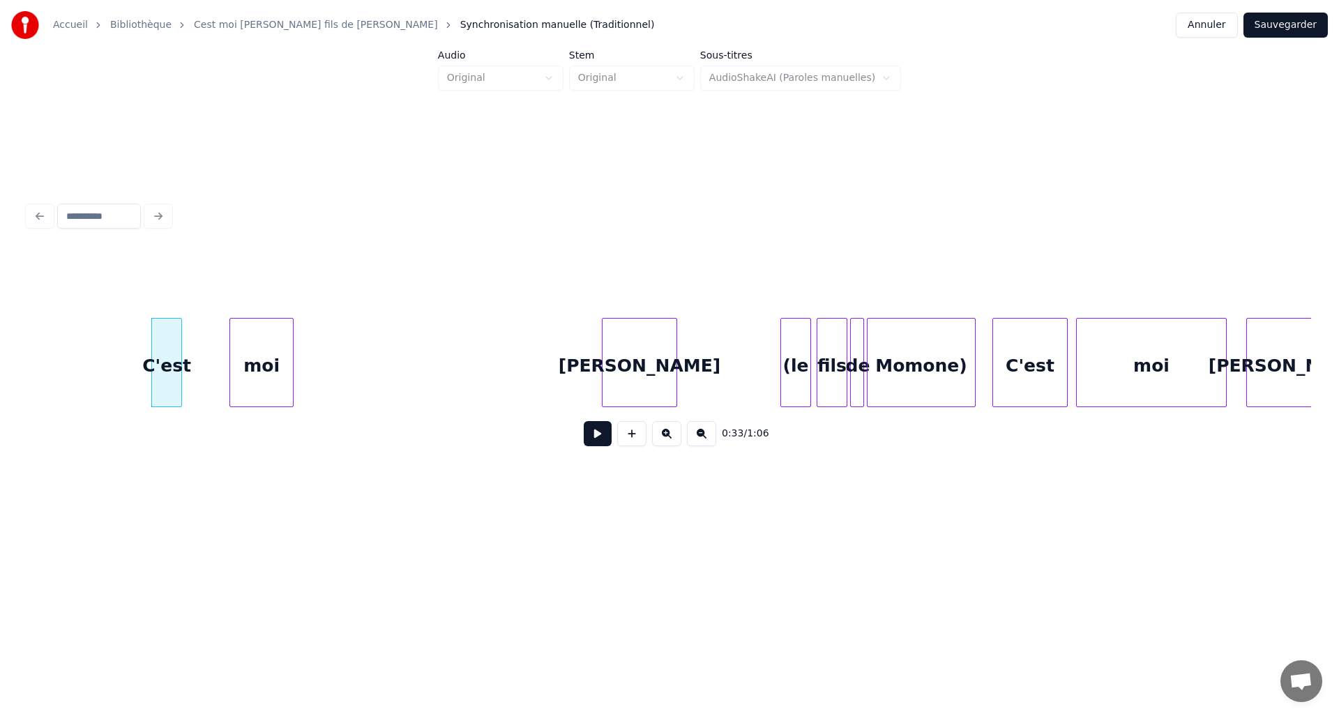
click at [230, 376] on div "moi" at bounding box center [261, 366] width 63 height 95
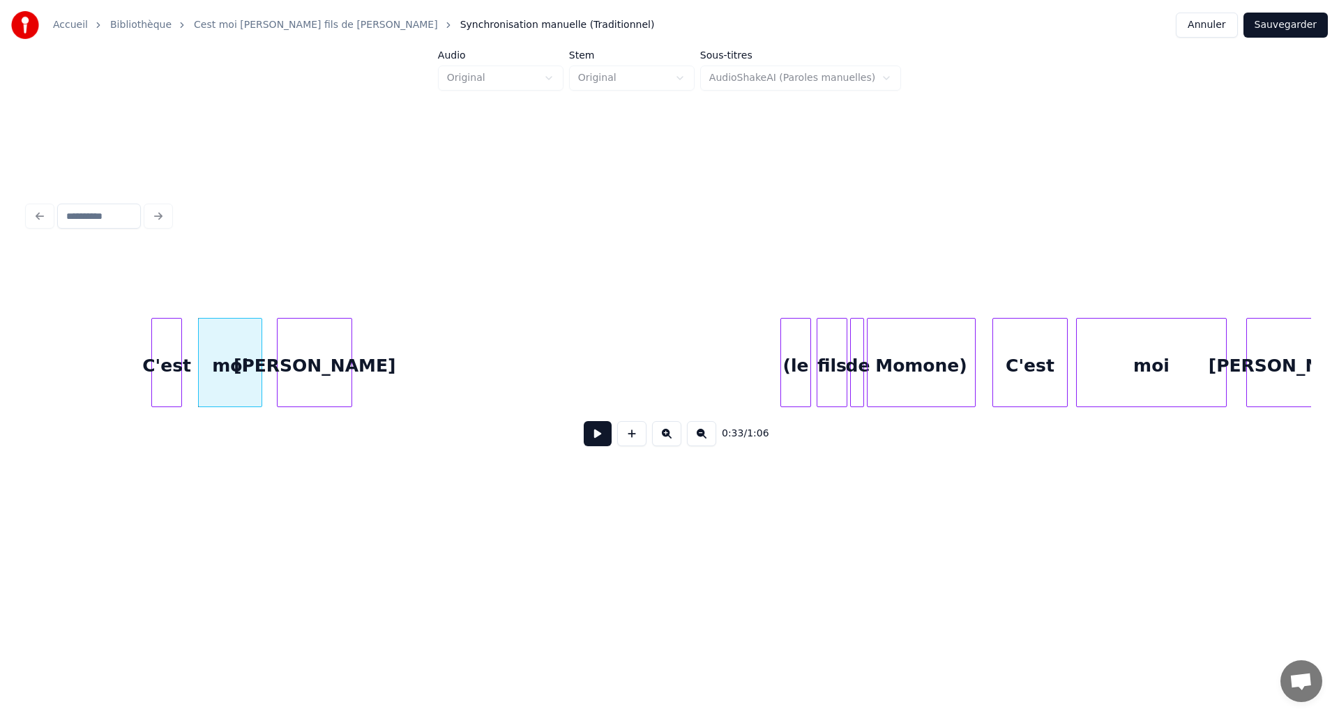
click at [315, 378] on div "David" at bounding box center [314, 366] width 74 height 95
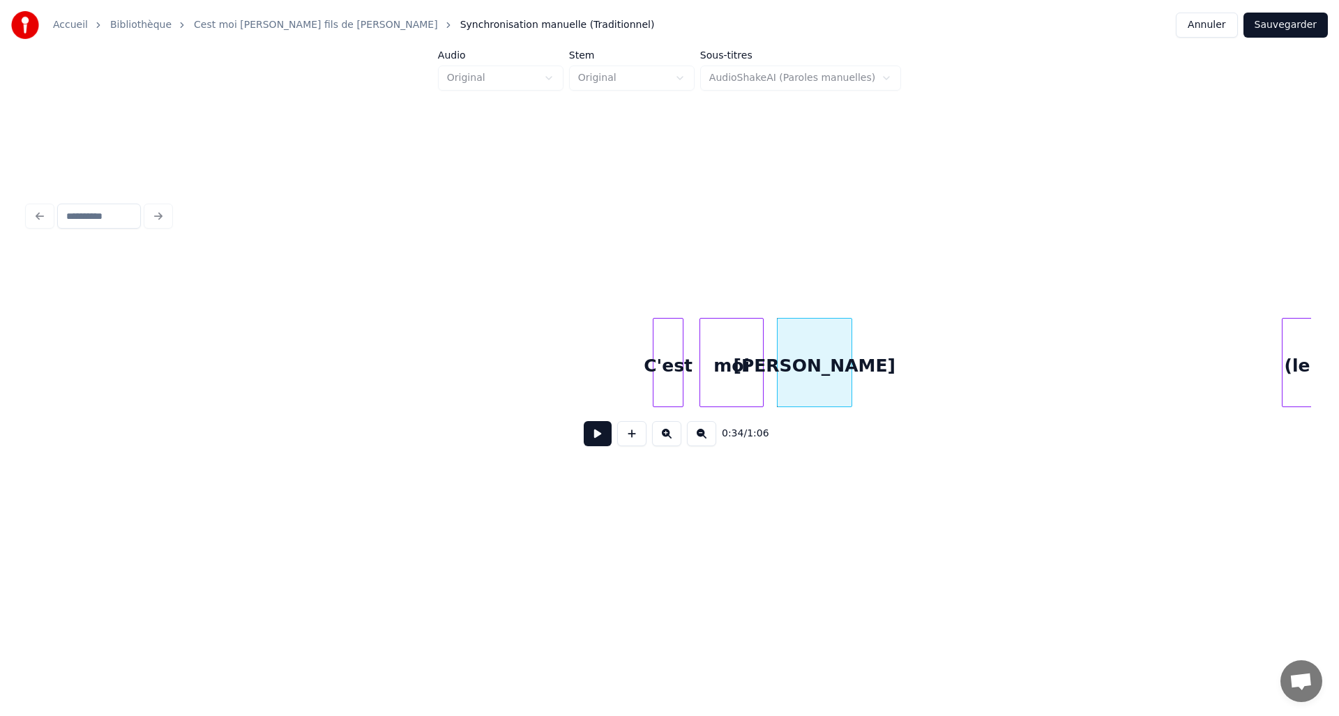
scroll to position [0, 3975]
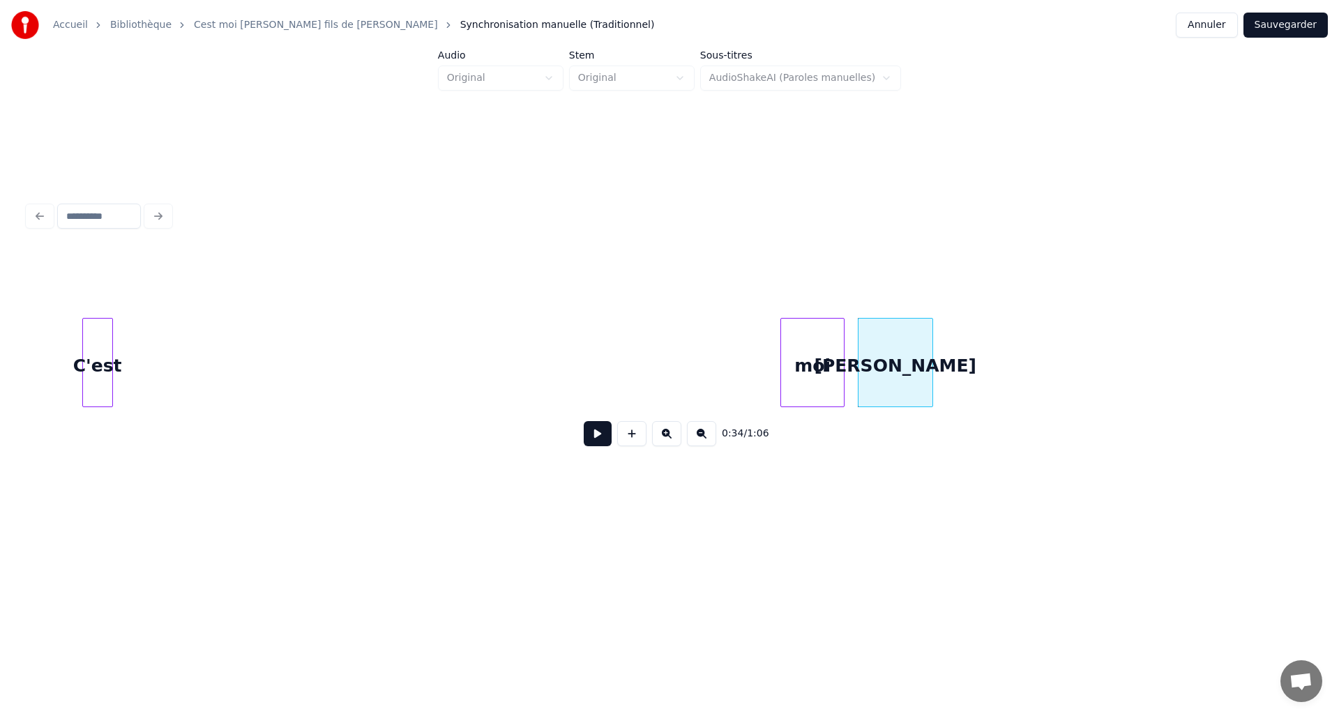
click at [100, 351] on div "C'est" at bounding box center [97, 366] width 29 height 95
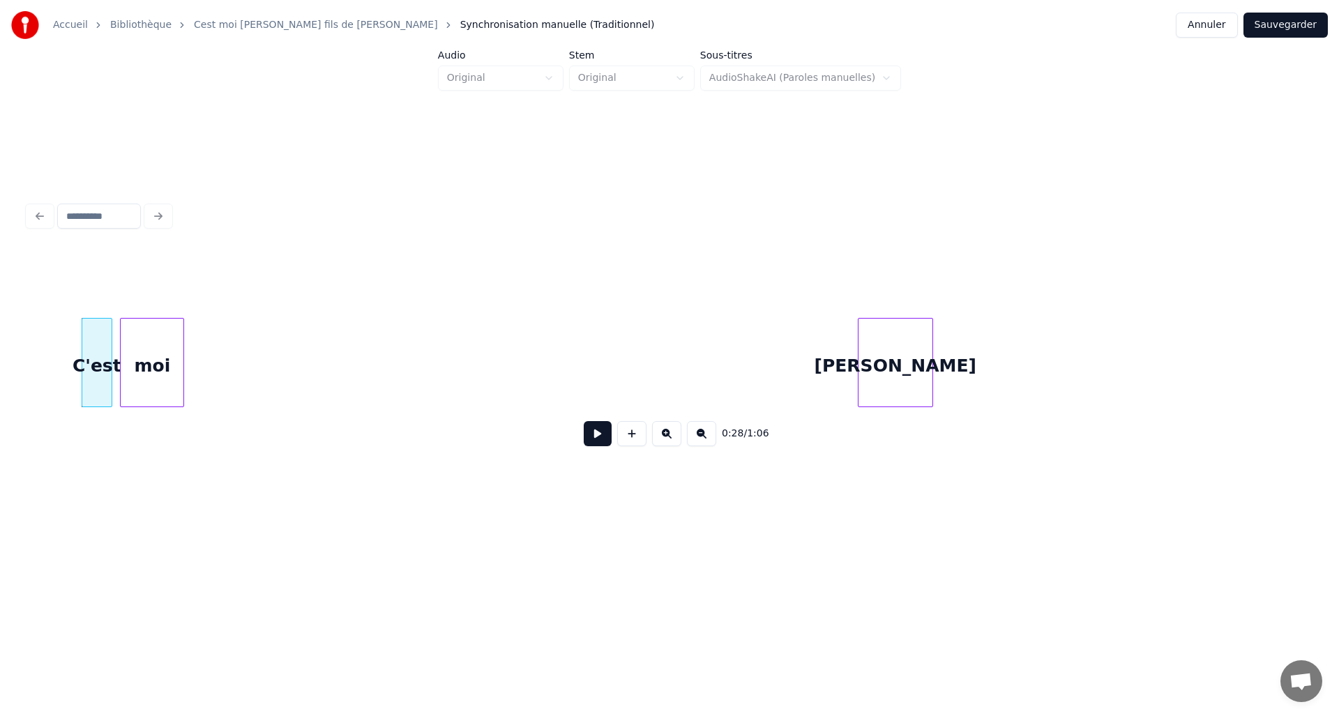
click at [147, 342] on div "moi" at bounding box center [152, 366] width 63 height 95
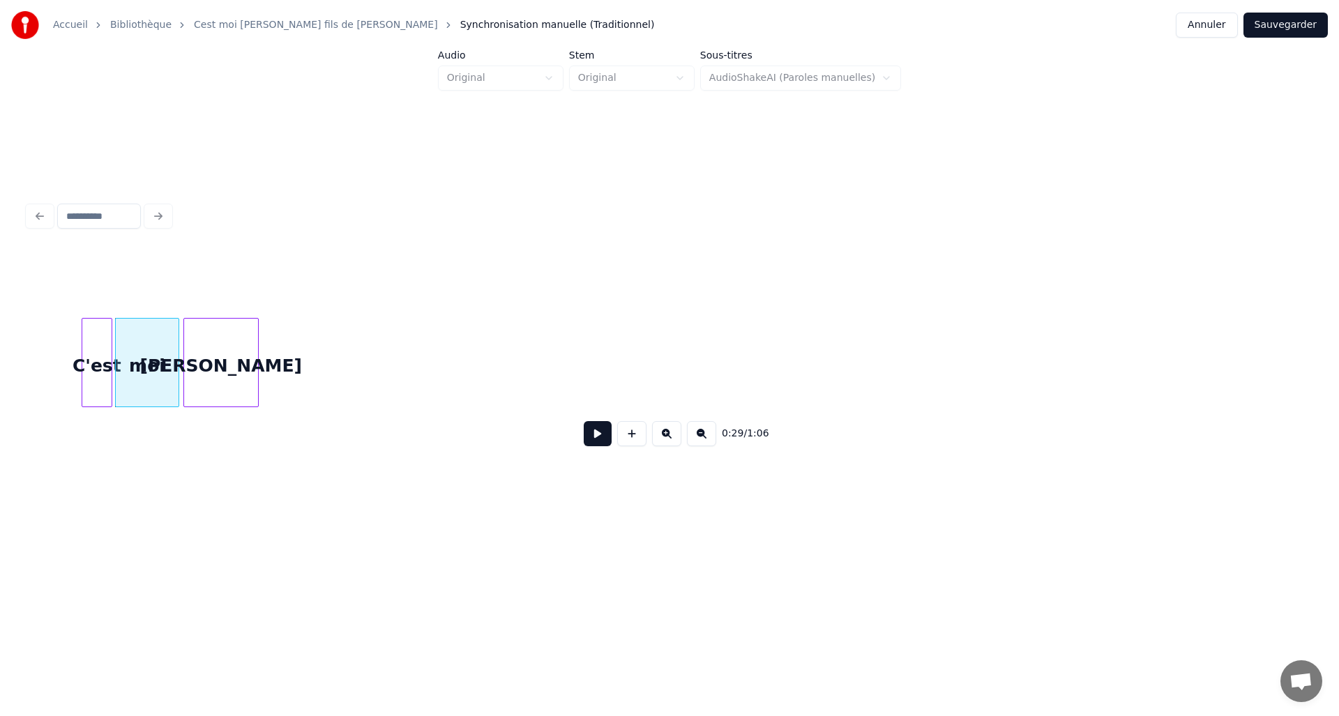
click at [247, 333] on div "David" at bounding box center [221, 366] width 74 height 95
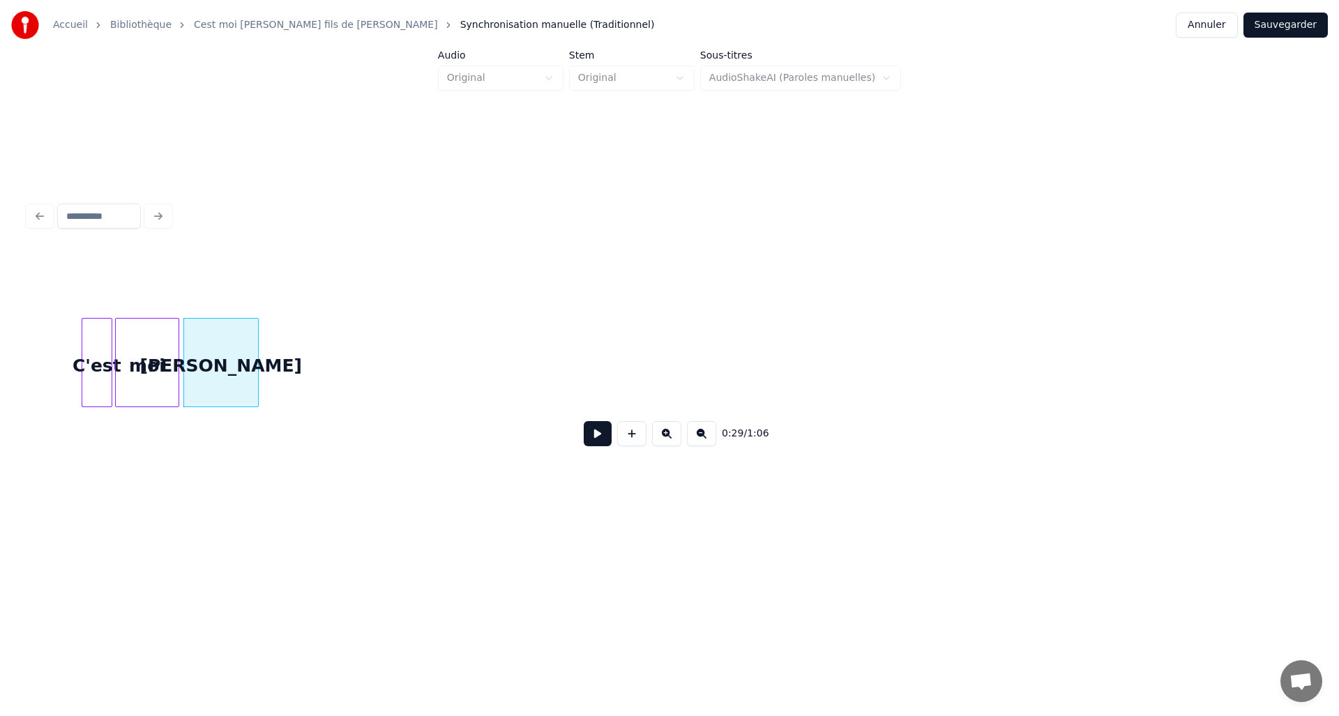
click at [622, 413] on div "0:29 / 1:06" at bounding box center [669, 433] width 1283 height 53
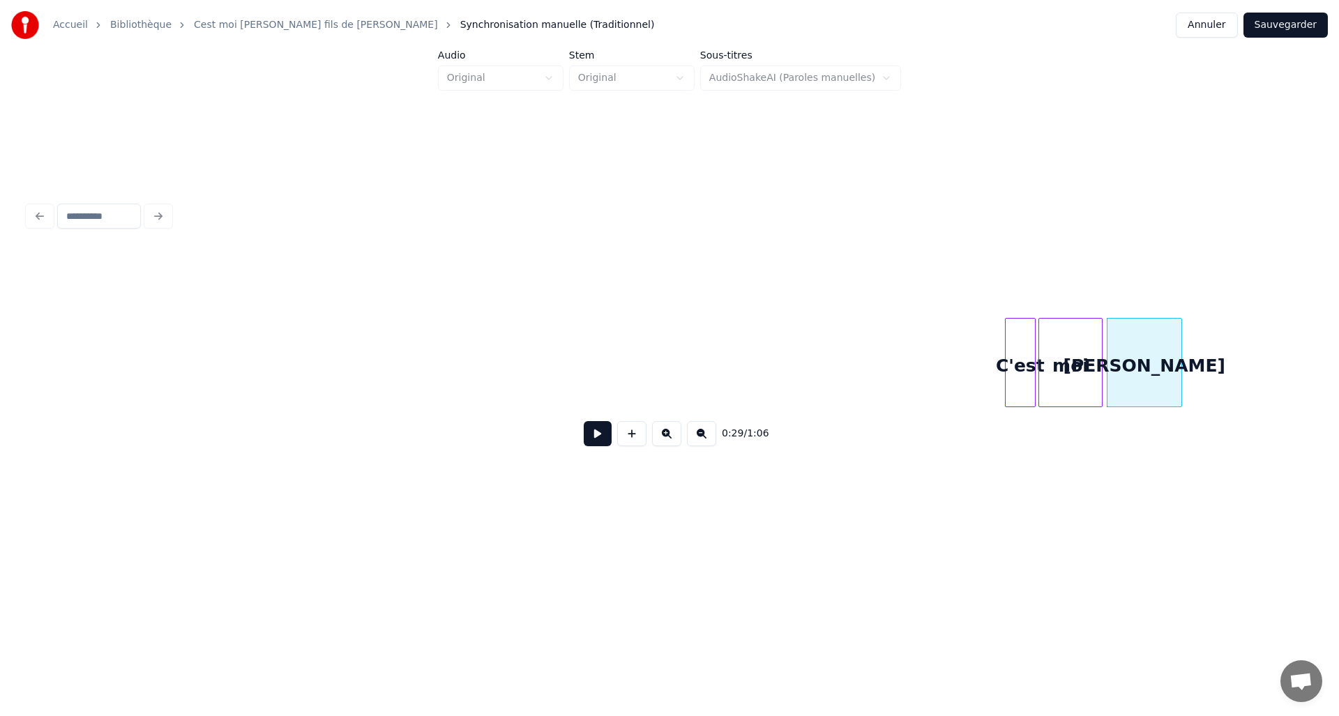
scroll to position [0, 2952]
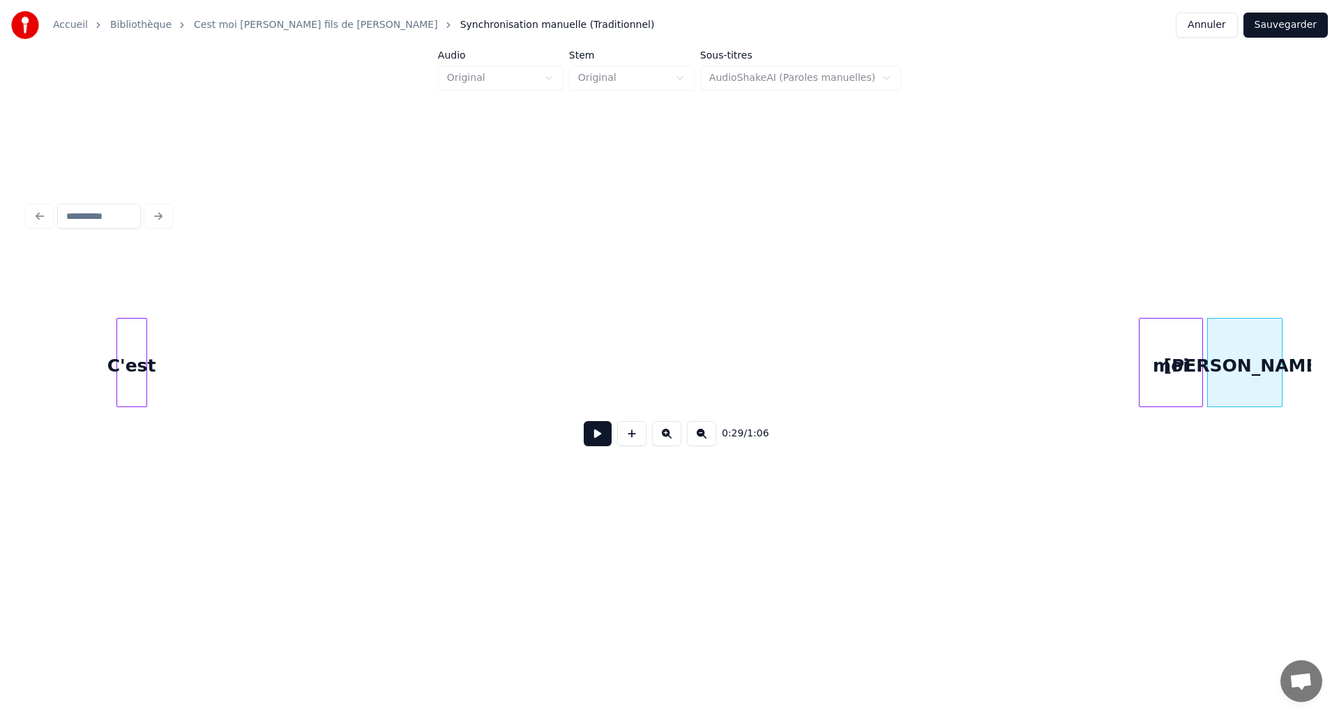
click at [117, 346] on div "C'est" at bounding box center [131, 366] width 29 height 95
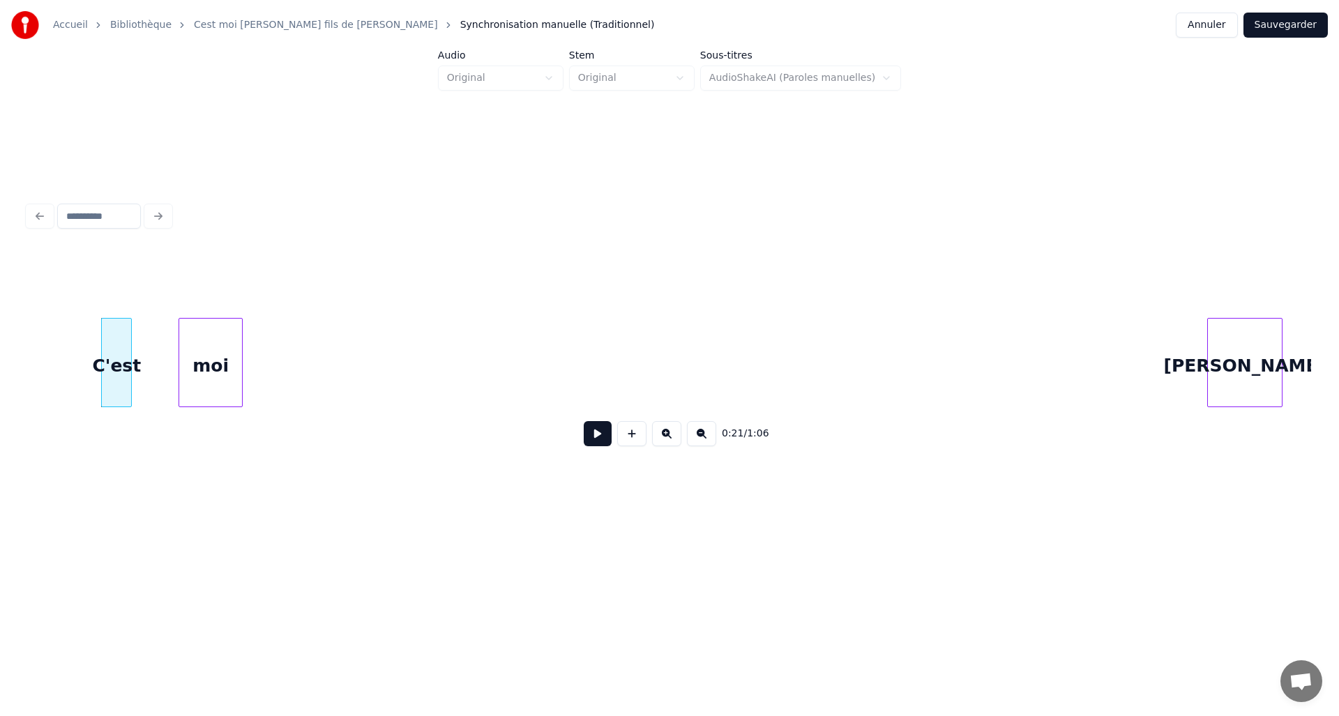
click at [179, 334] on div "moi" at bounding box center [210, 366] width 63 height 95
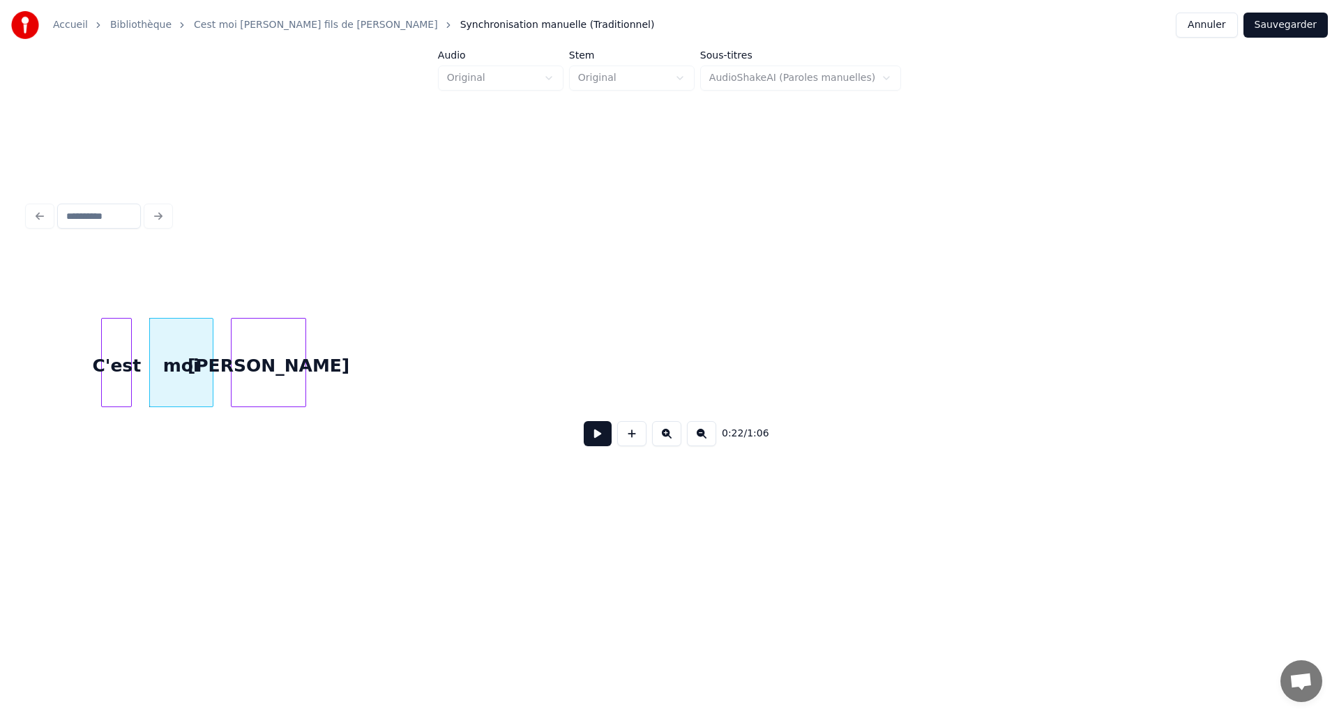
click at [253, 361] on div "David" at bounding box center [268, 366] width 74 height 95
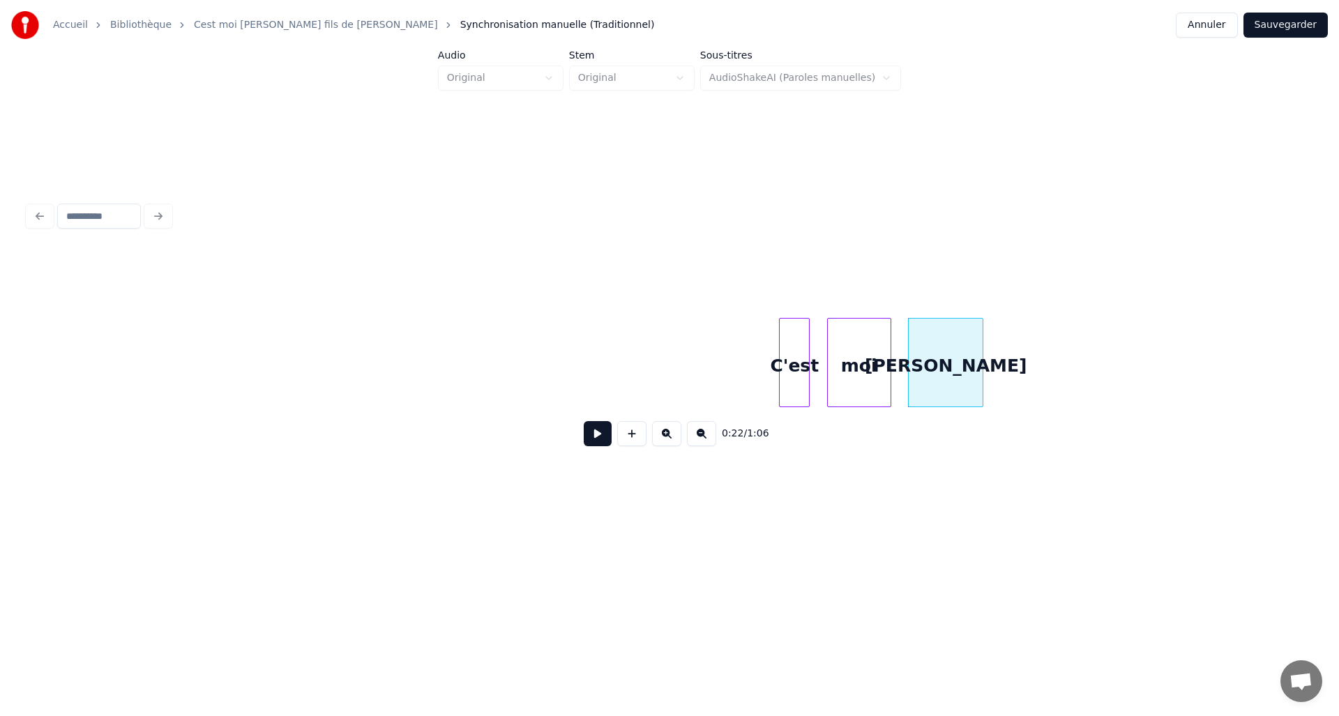
scroll to position [0, 2073]
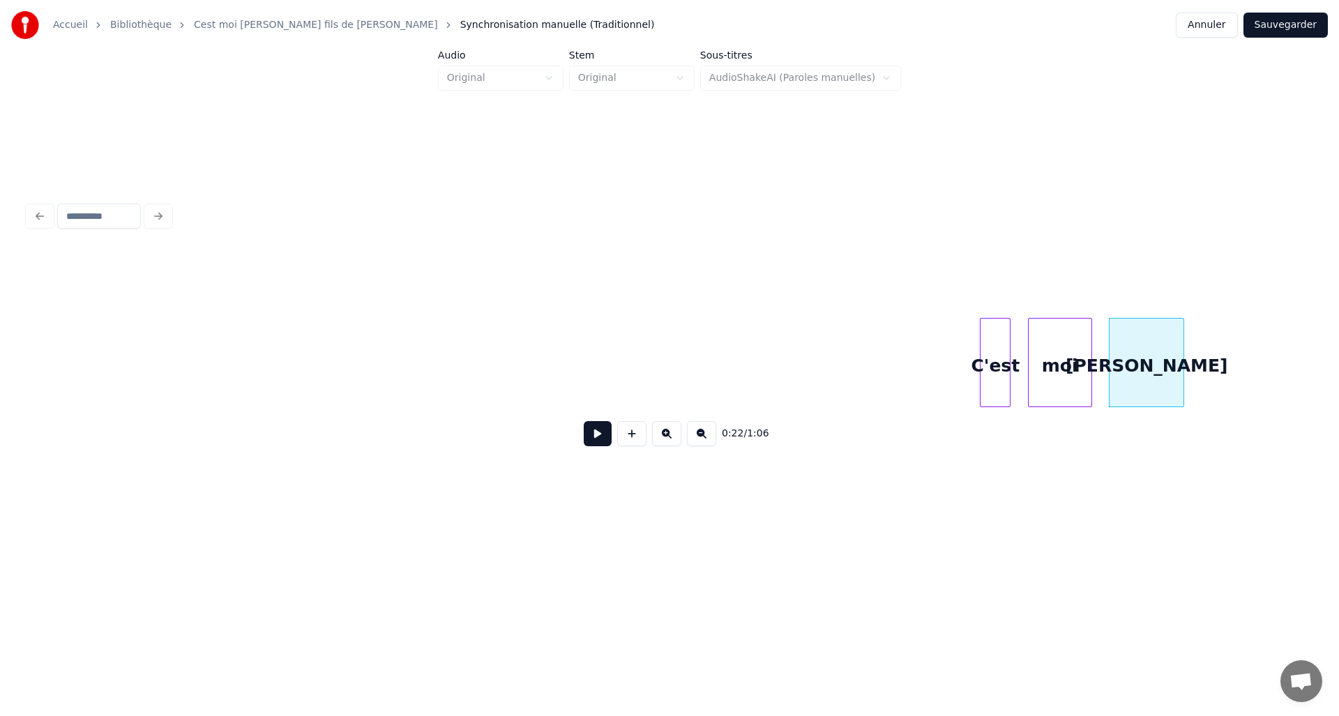
click at [1019, 369] on div "C'est" at bounding box center [1021, 366] width 14 height 95
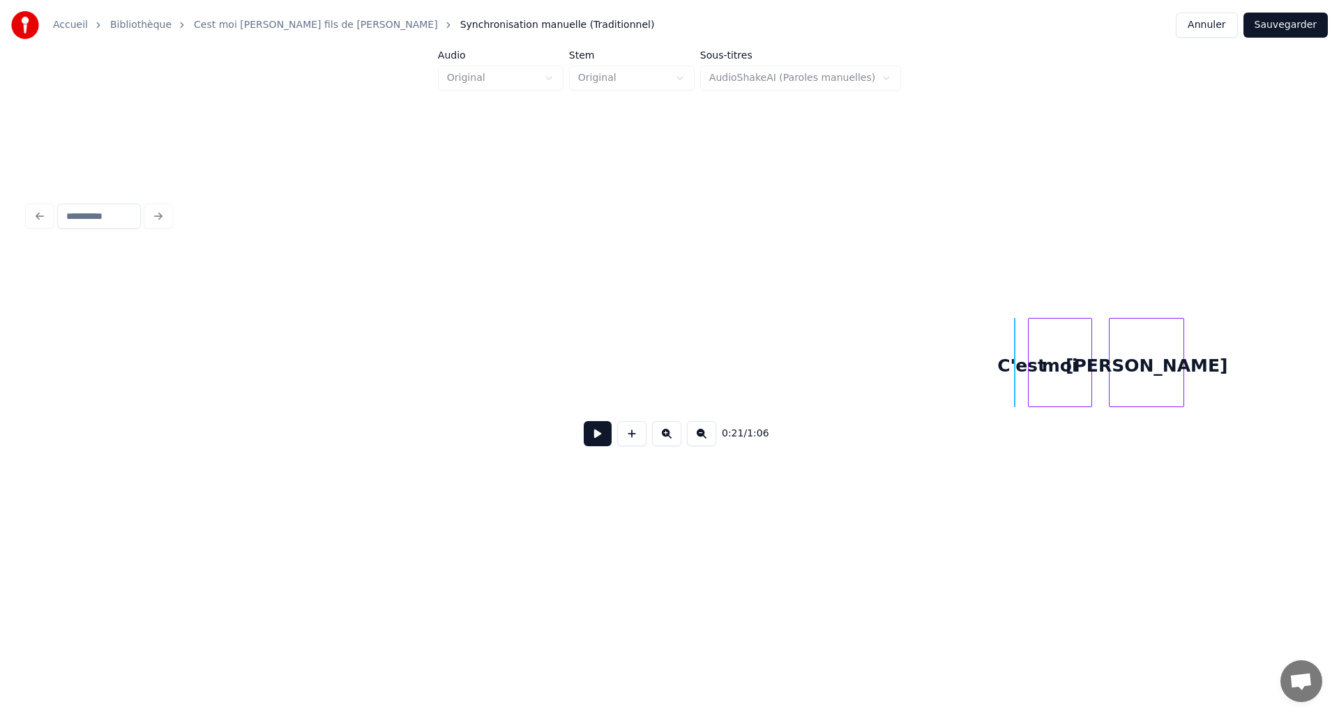
click at [1012, 365] on div at bounding box center [1012, 363] width 4 height 88
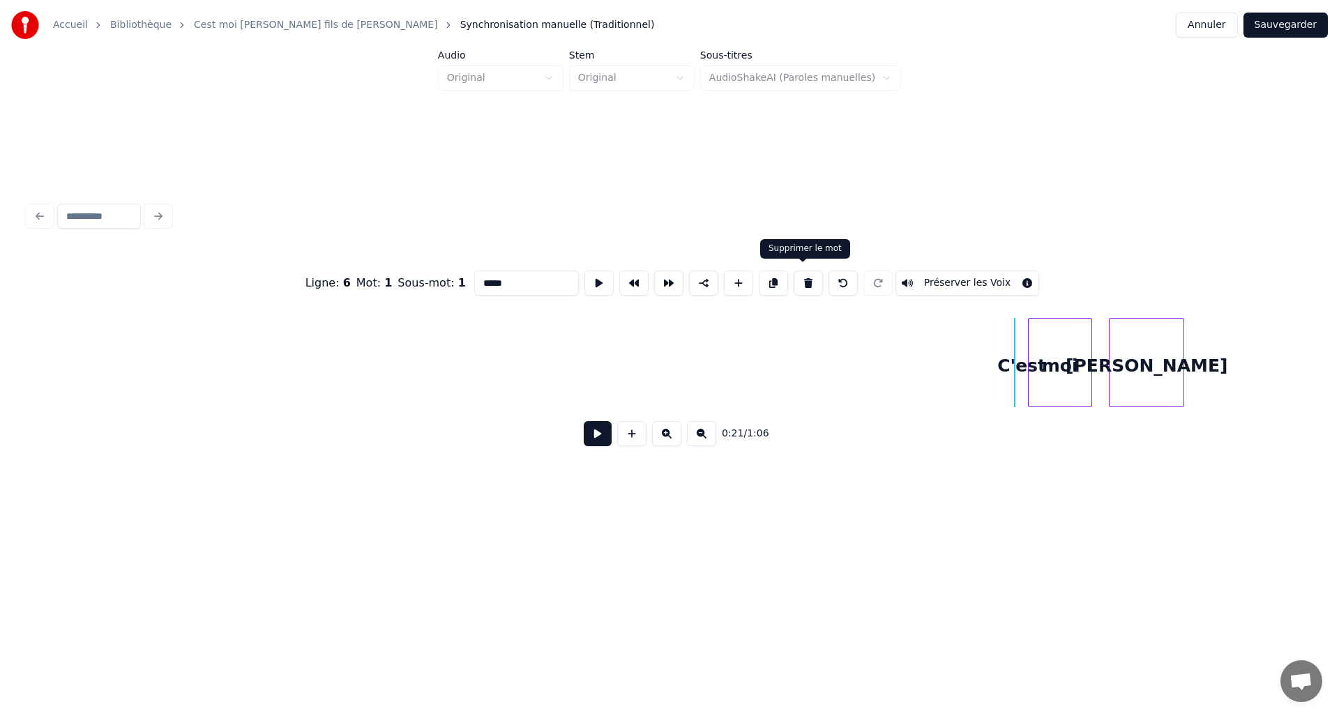
click at [804, 277] on button at bounding box center [807, 282] width 29 height 25
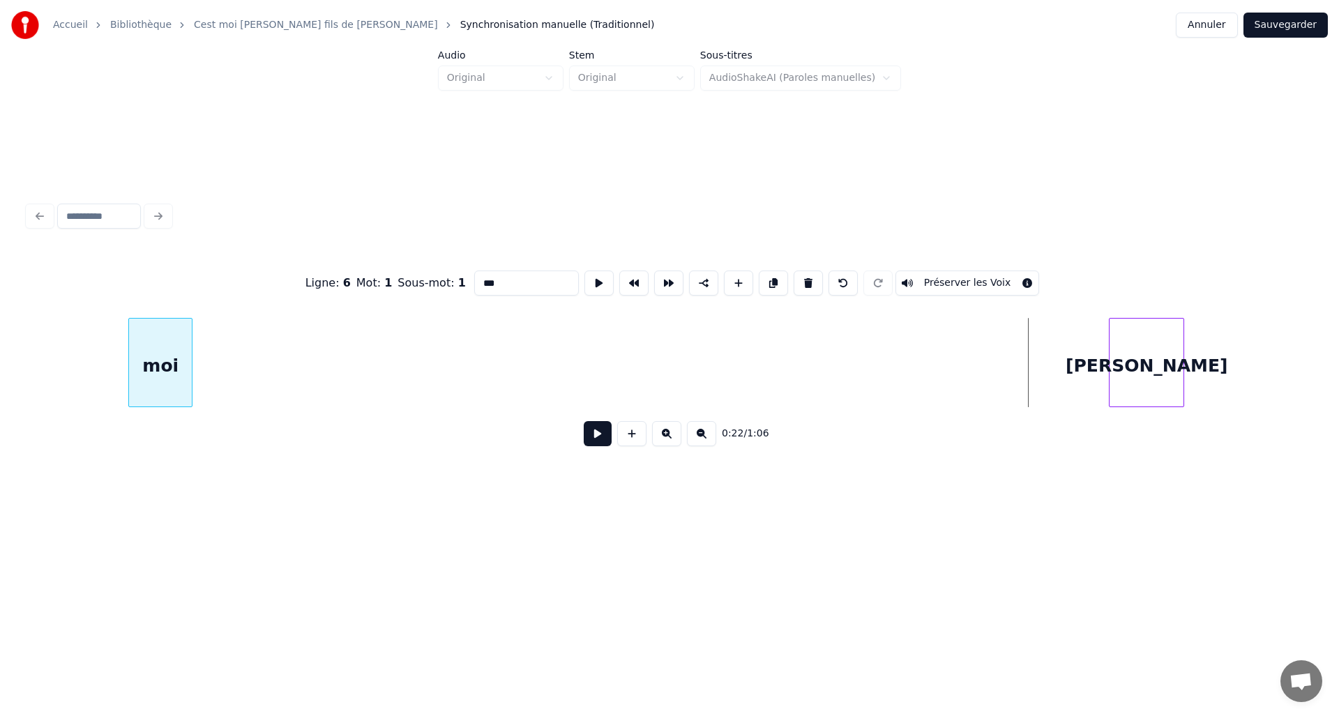
click at [145, 377] on div "moi" at bounding box center [160, 366] width 63 height 95
click at [251, 343] on div "David" at bounding box center [245, 366] width 74 height 95
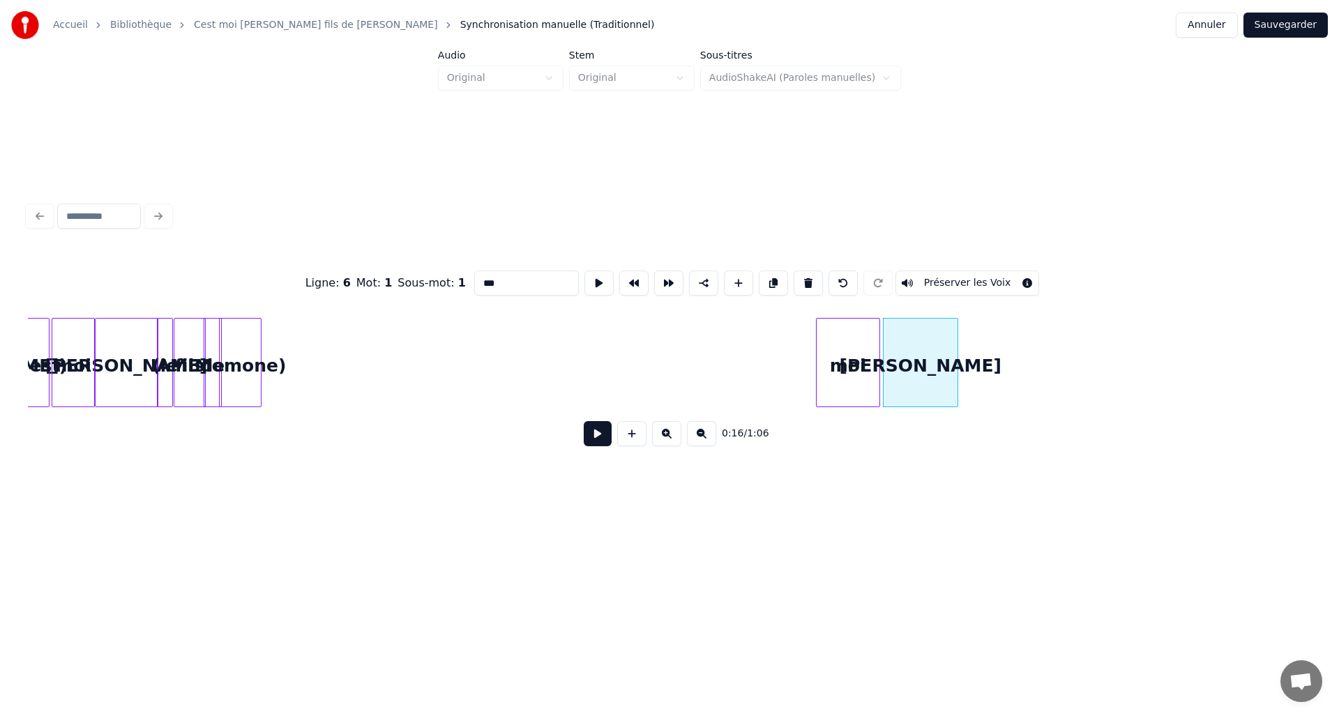
scroll to position [0, 1325]
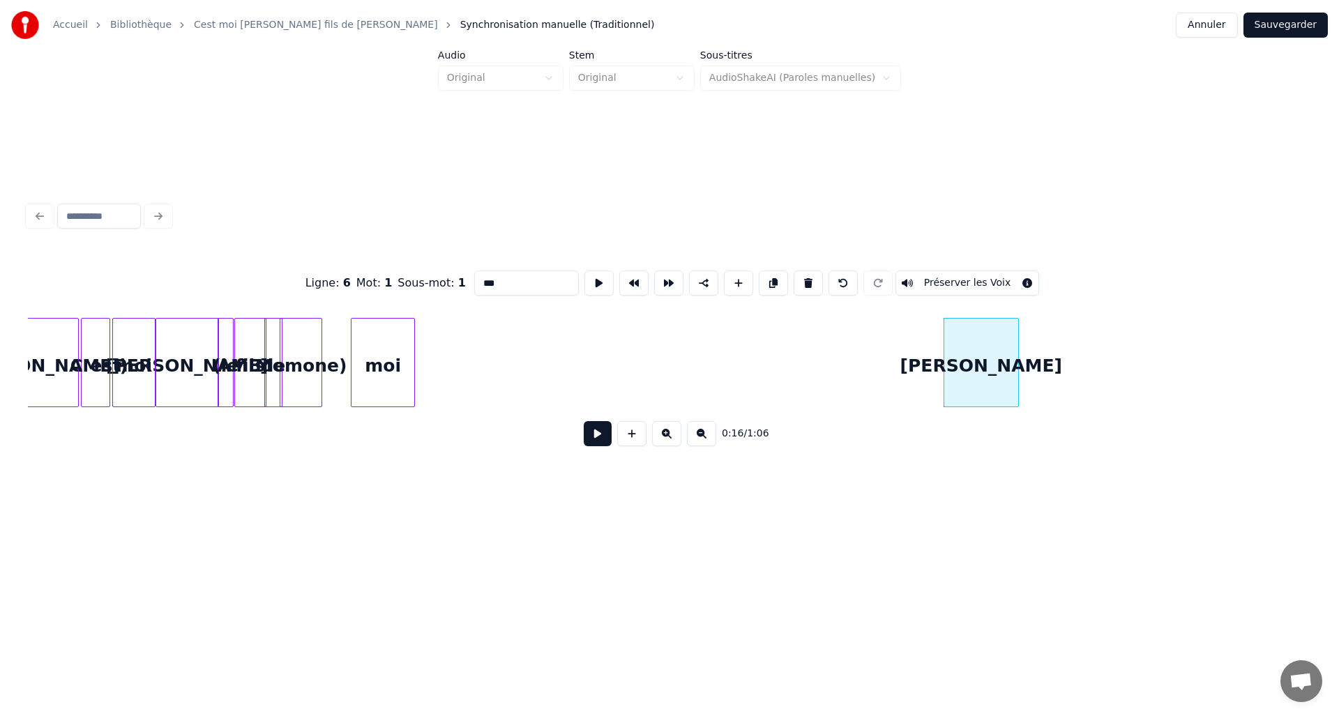
click at [377, 385] on div "moi" at bounding box center [382, 366] width 63 height 95
click at [391, 381] on div at bounding box center [390, 363] width 4 height 88
click at [365, 381] on div at bounding box center [363, 363] width 4 height 88
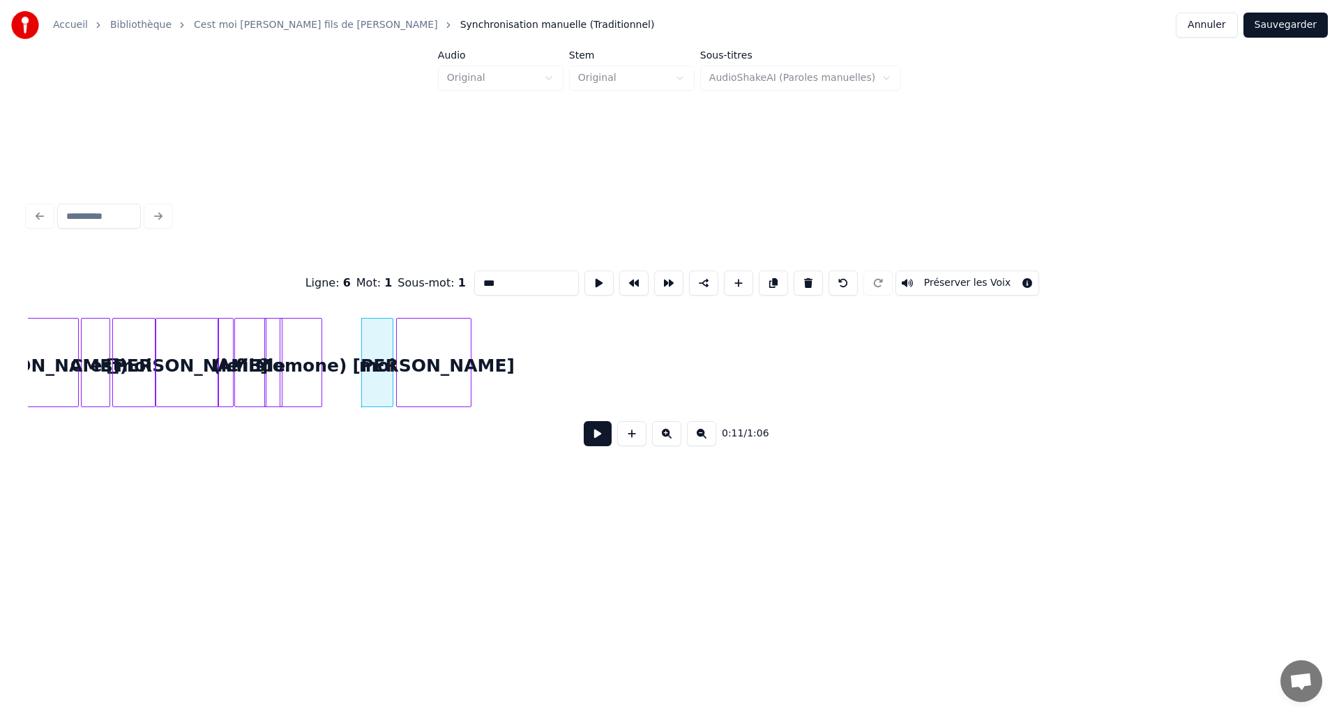
click at [453, 350] on div "David" at bounding box center [434, 366] width 74 height 95
click at [468, 365] on div at bounding box center [468, 363] width 4 height 88
type input "*****"
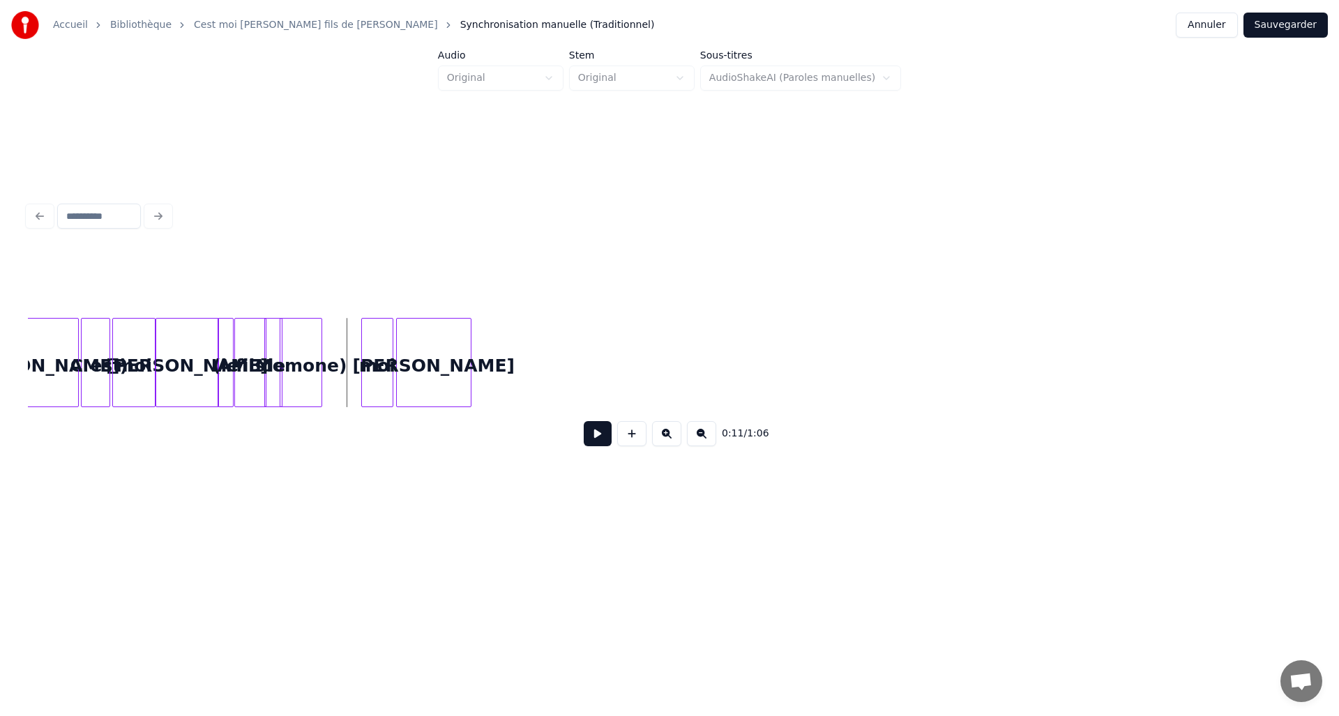
click at [321, 347] on div "Momone)" at bounding box center [300, 366] width 40 height 95
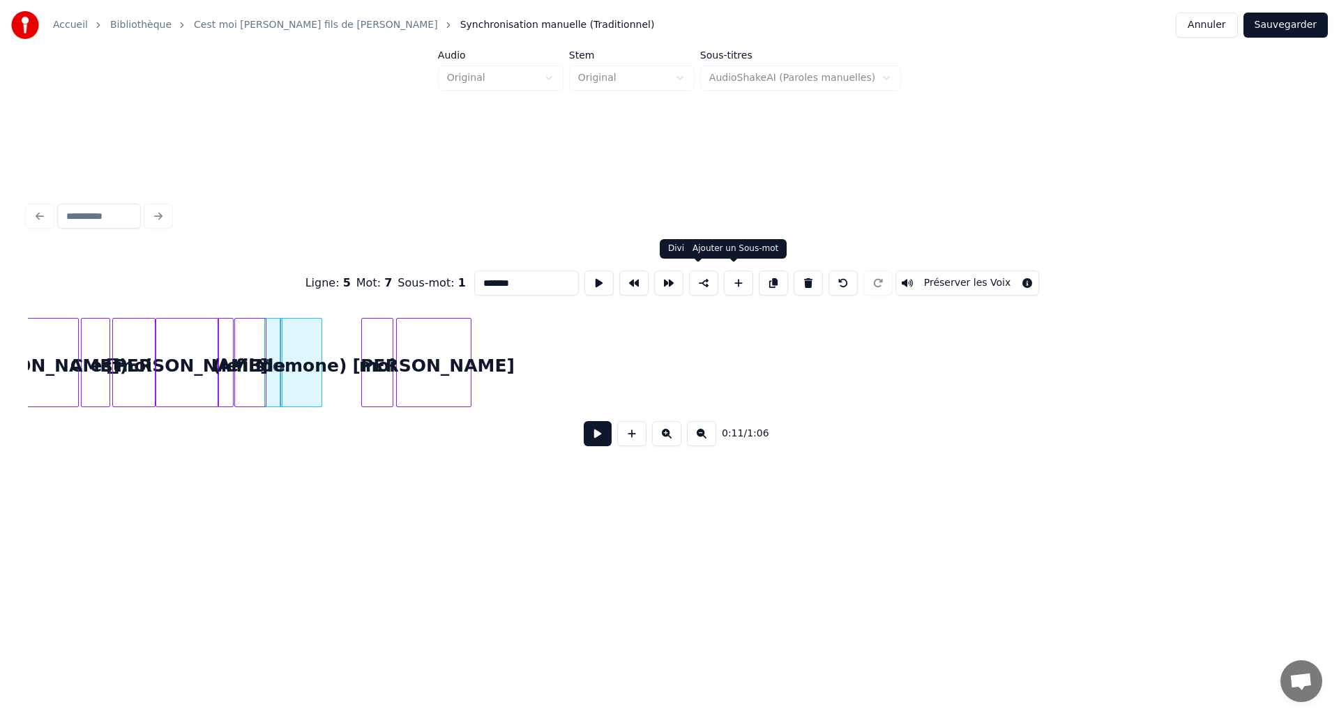
click at [724, 282] on button at bounding box center [738, 282] width 29 height 25
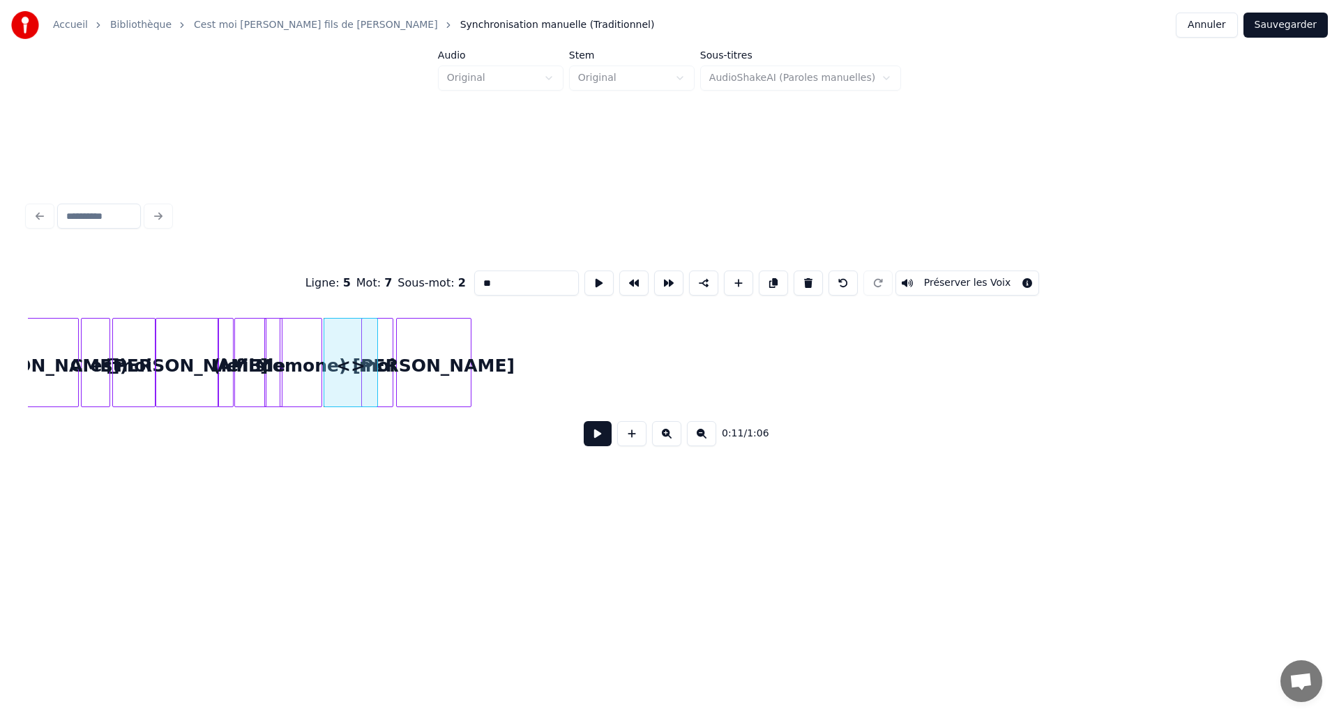
drag, startPoint x: 528, startPoint y: 280, endPoint x: 394, endPoint y: 280, distance: 134.5
click at [394, 280] on div "Ligne : 5 Mot : 7 Sous-mot : 2 ** Préserver les Voix" at bounding box center [669, 283] width 1283 height 70
type input "*****"
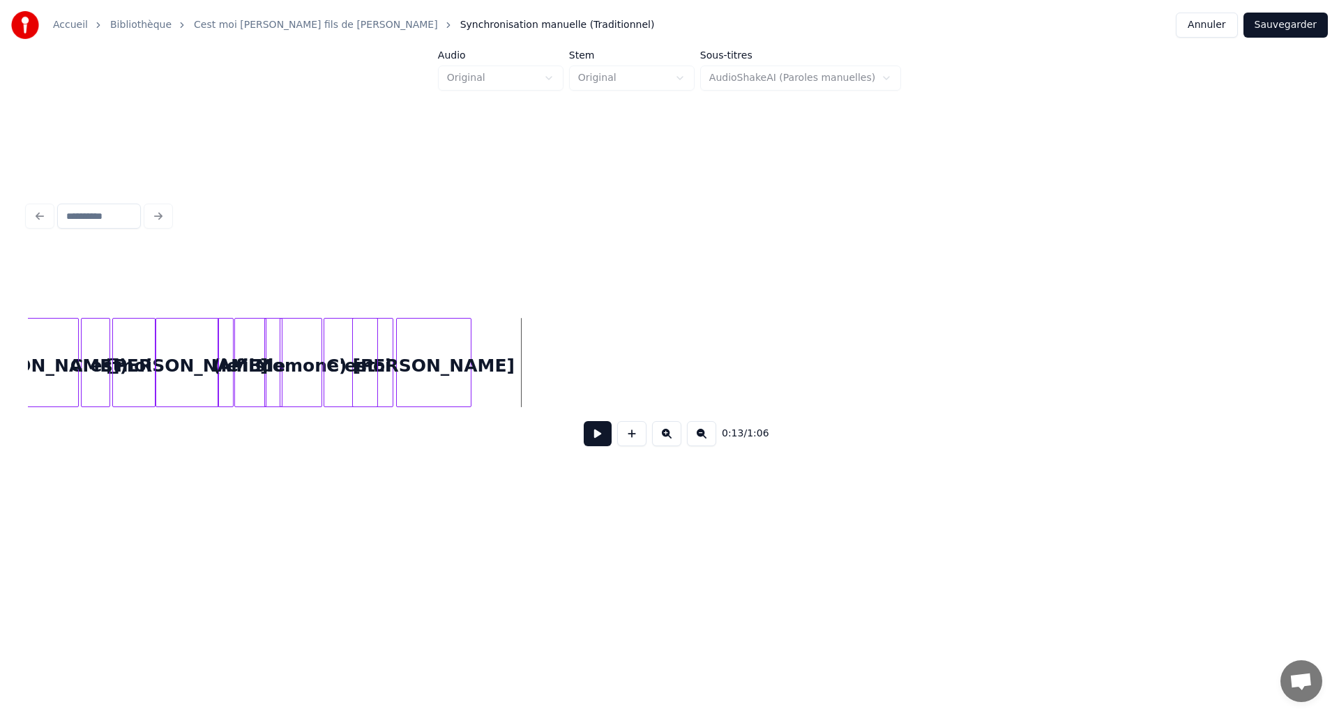
click at [353, 340] on div at bounding box center [355, 363] width 4 height 88
click at [367, 340] on div at bounding box center [369, 363] width 4 height 88
click at [349, 342] on div "C'est" at bounding box center [350, 366] width 53 height 95
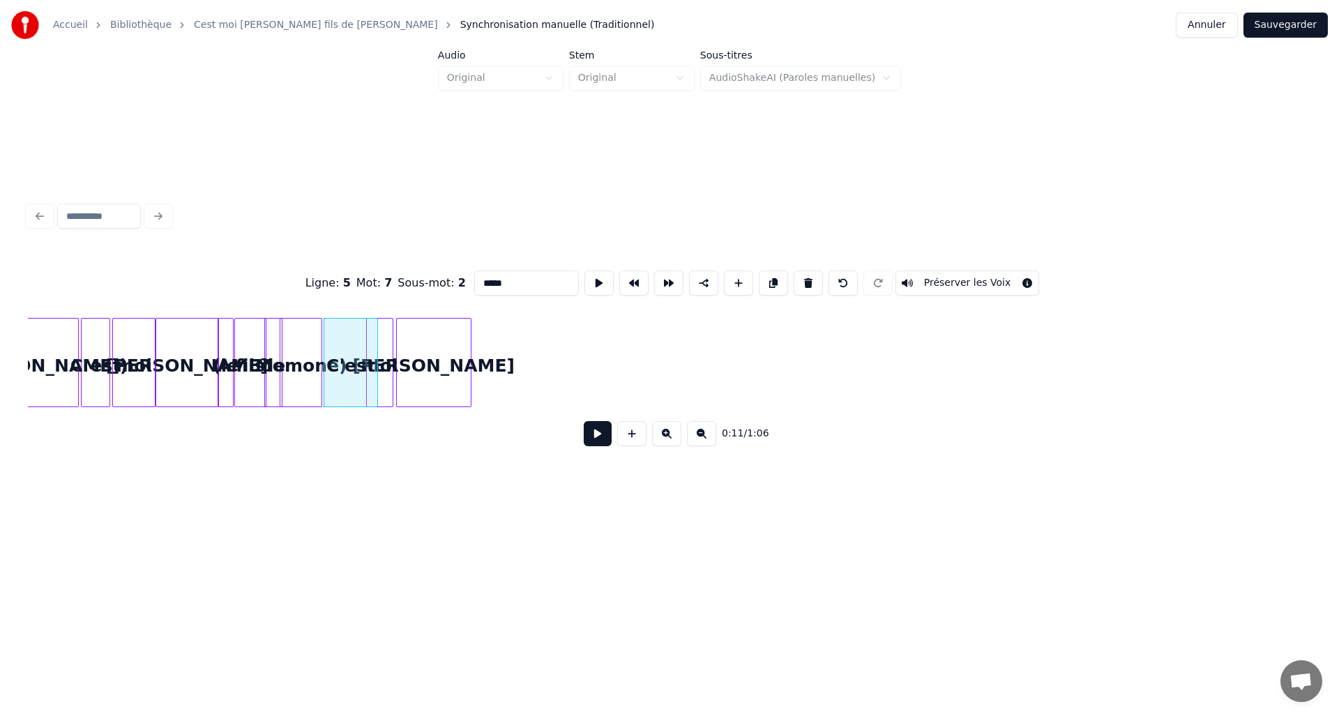
click at [351, 346] on div "C'est" at bounding box center [350, 366] width 53 height 95
click at [386, 346] on div at bounding box center [388, 363] width 4 height 88
click at [352, 344] on div at bounding box center [353, 363] width 4 height 88
click at [390, 349] on div "moi" at bounding box center [393, 362] width 14 height 89
click at [365, 350] on div at bounding box center [365, 363] width 4 height 88
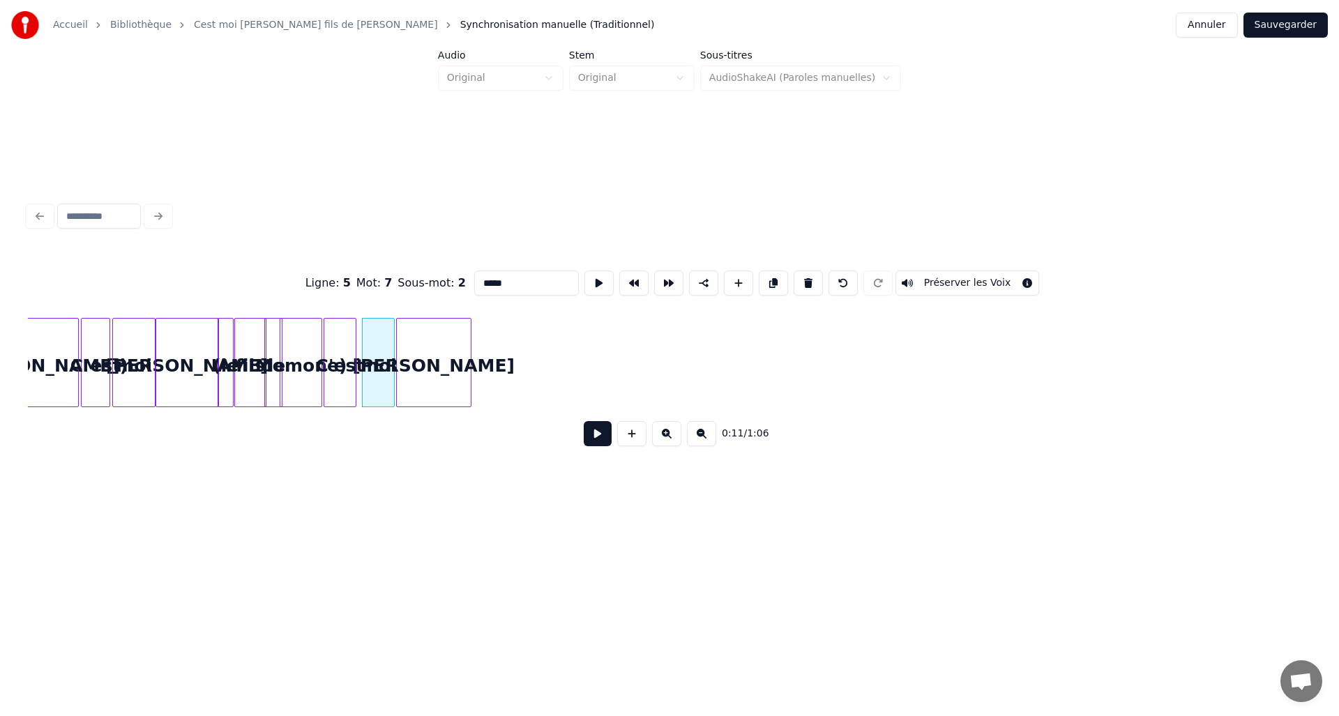
click at [392, 352] on div at bounding box center [392, 363] width 4 height 88
click at [298, 346] on div "Momone)" at bounding box center [300, 366] width 40 height 95
type input "*******"
click at [595, 436] on button at bounding box center [598, 433] width 28 height 25
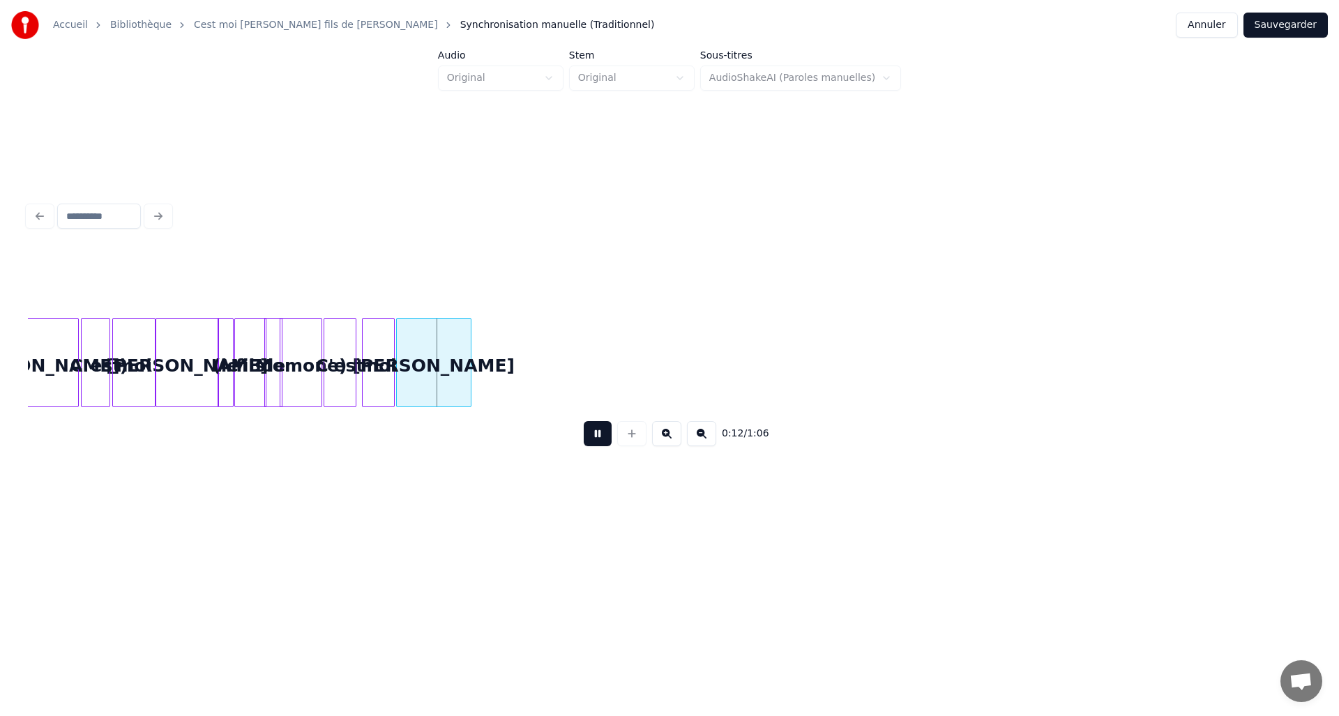
click at [611, 418] on div "0:12 / 1:06" at bounding box center [669, 433] width 1283 height 53
click at [612, 417] on div "0:13 / 1:06" at bounding box center [669, 433] width 1283 height 53
click at [612, 428] on div "0:13 / 1:06" at bounding box center [669, 433] width 1260 height 31
click at [609, 430] on button at bounding box center [598, 433] width 28 height 25
click at [237, 374] on div at bounding box center [237, 363] width 4 height 88
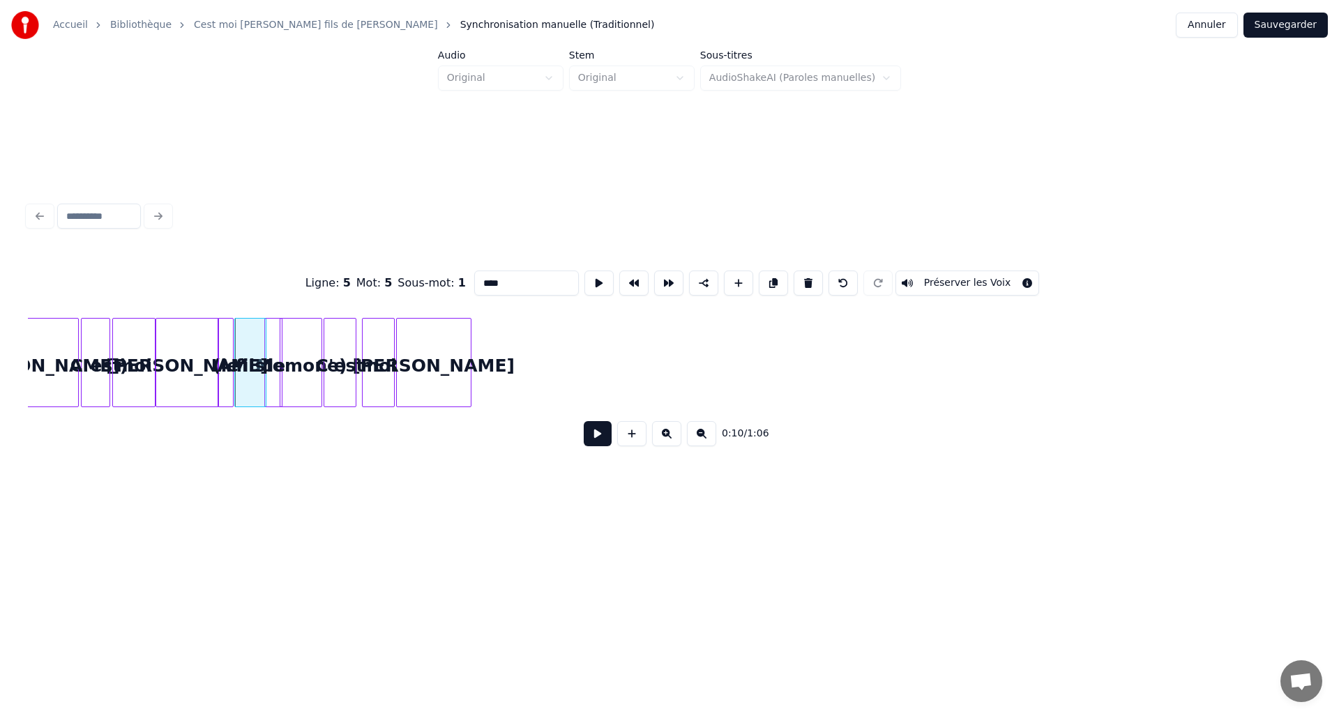
click at [591, 442] on button at bounding box center [598, 433] width 28 height 25
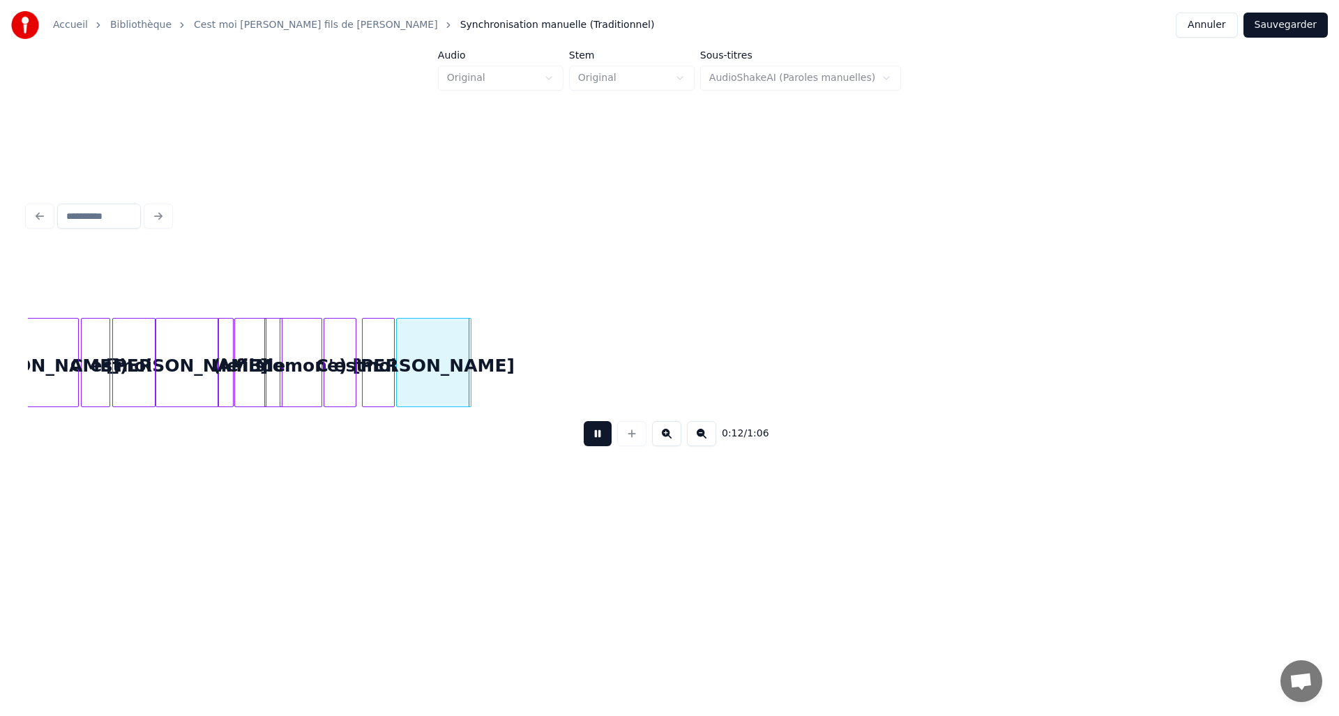
click at [603, 427] on button at bounding box center [598, 433] width 28 height 25
click at [458, 368] on div "David" at bounding box center [434, 366] width 74 height 95
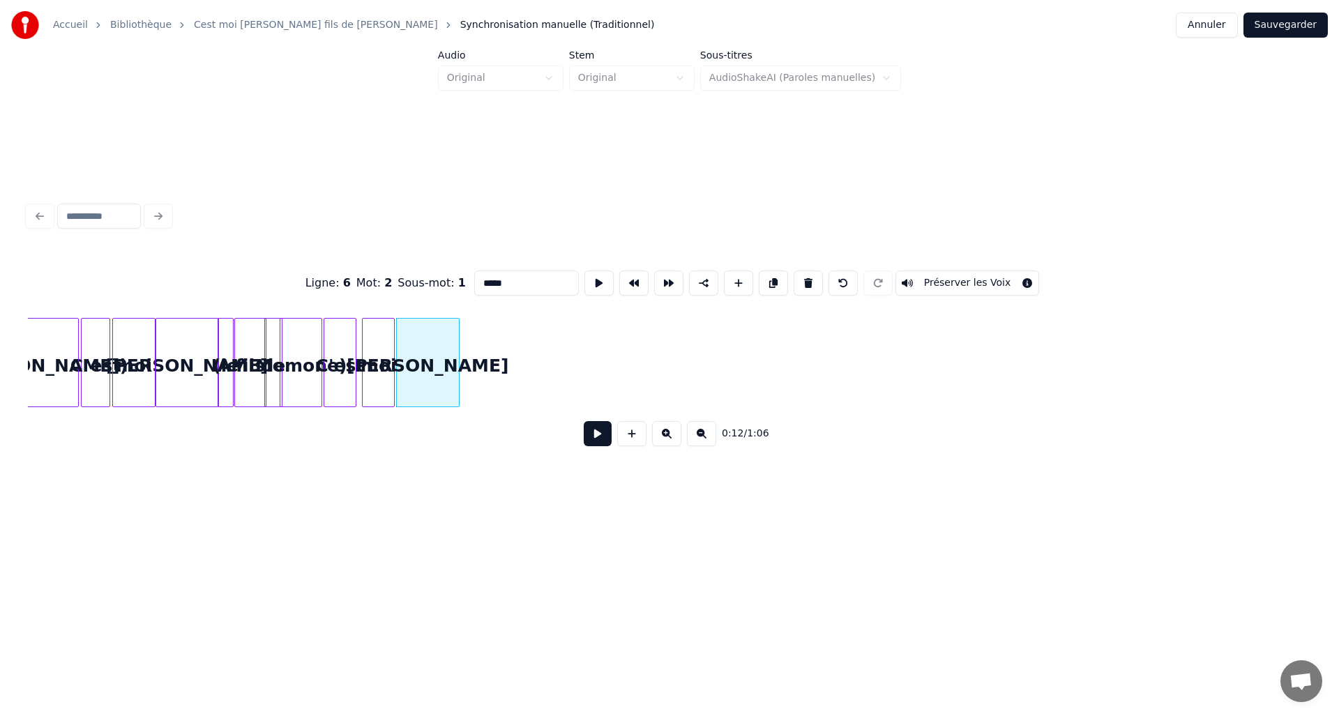
click at [457, 369] on div at bounding box center [457, 363] width 4 height 88
click at [181, 369] on div "David" at bounding box center [187, 366] width 63 height 95
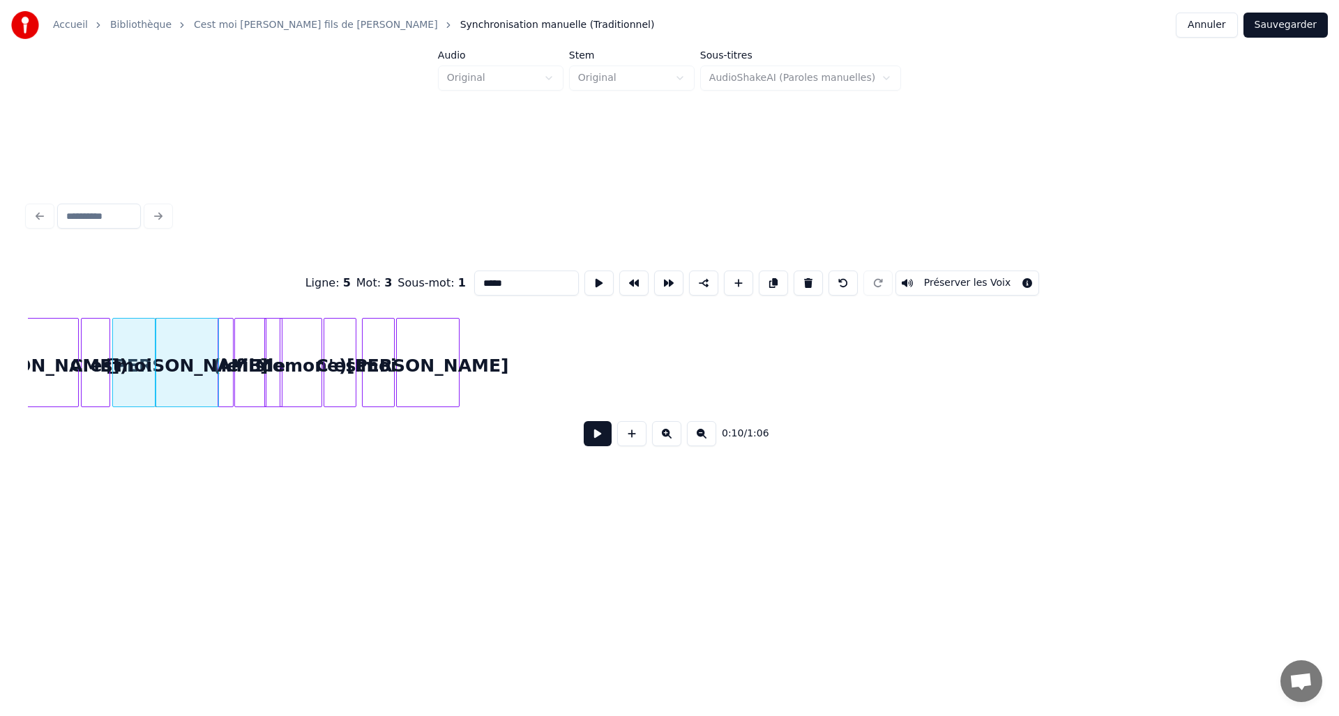
click at [602, 437] on button at bounding box center [598, 433] width 28 height 25
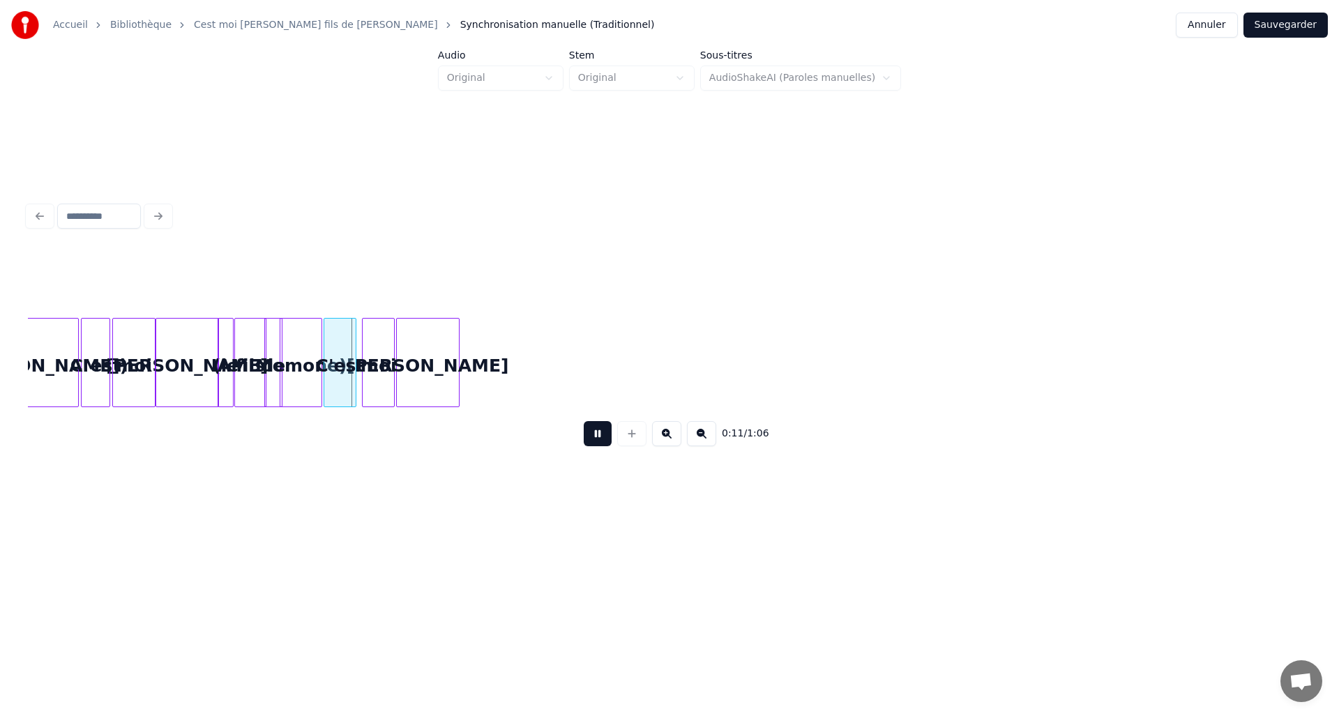
click at [611, 420] on div "0:11 / 1:06" at bounding box center [669, 433] width 1283 height 53
click at [181, 362] on div "David" at bounding box center [187, 366] width 63 height 95
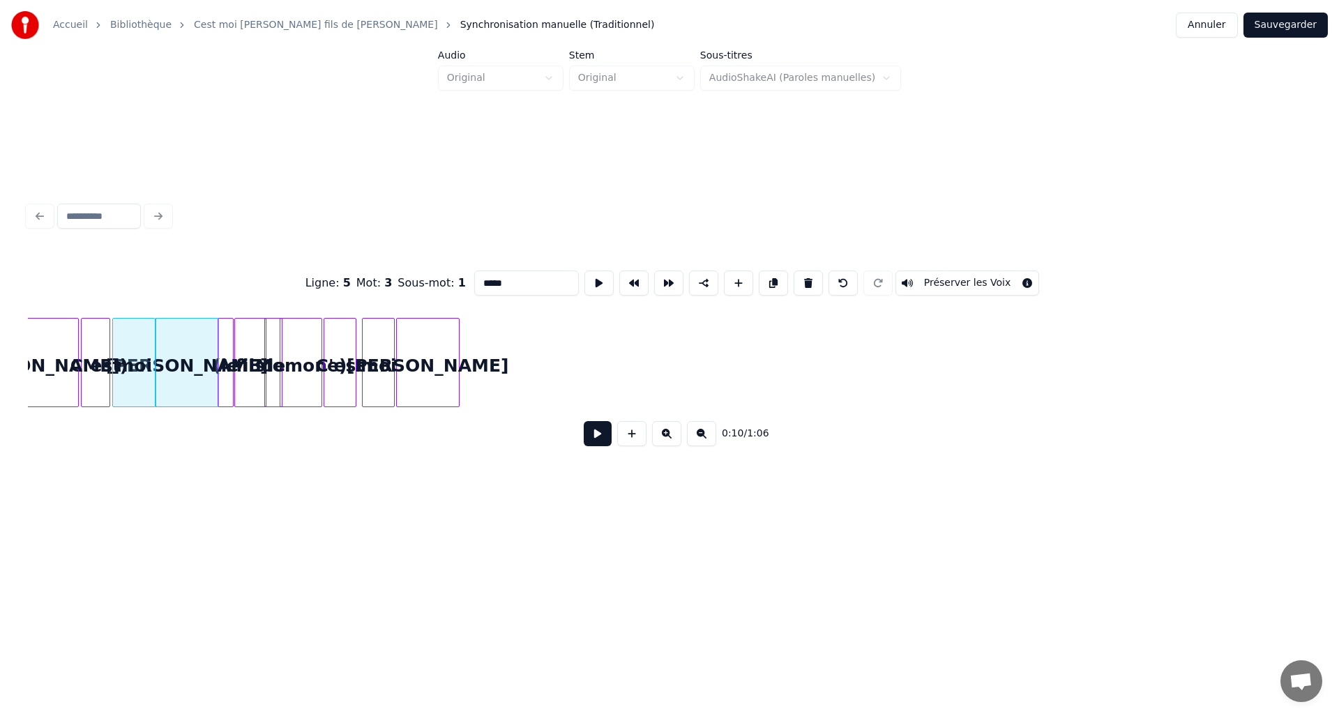
click at [589, 445] on button at bounding box center [598, 433] width 28 height 25
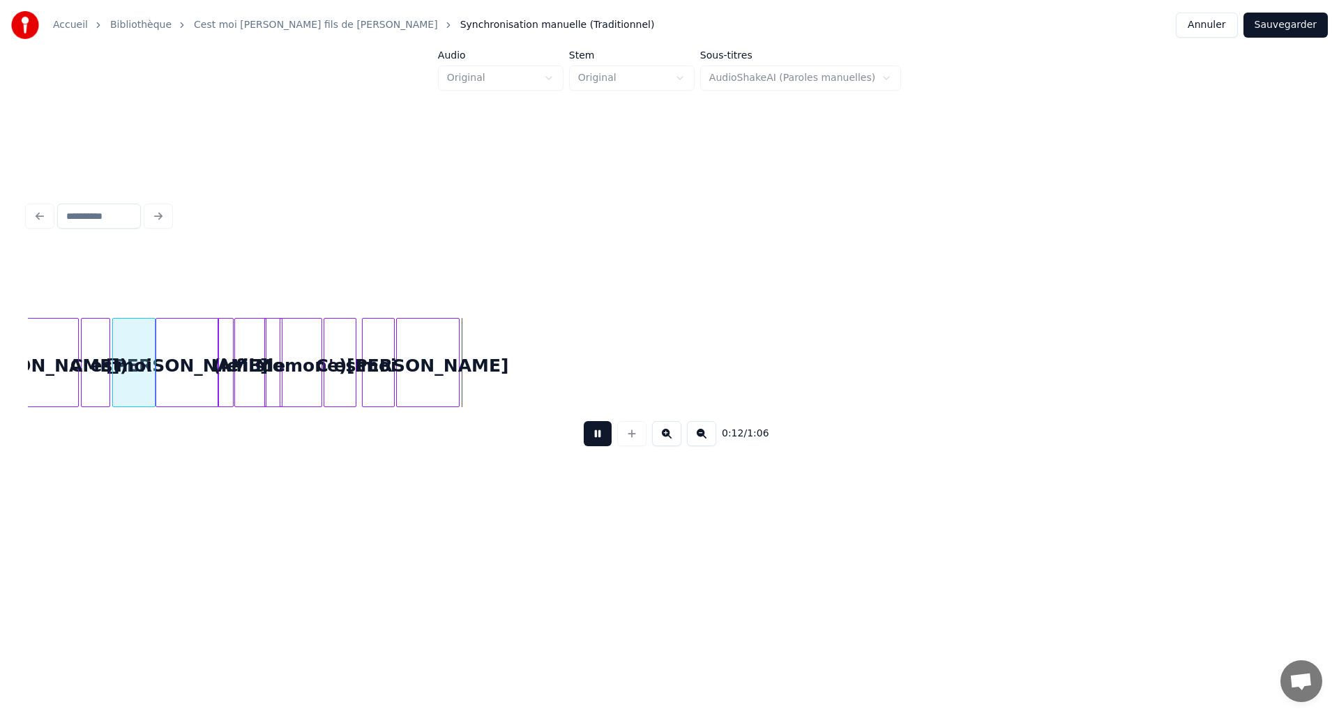
click at [593, 432] on button at bounding box center [598, 433] width 28 height 25
click at [166, 206] on div at bounding box center [669, 216] width 1294 height 31
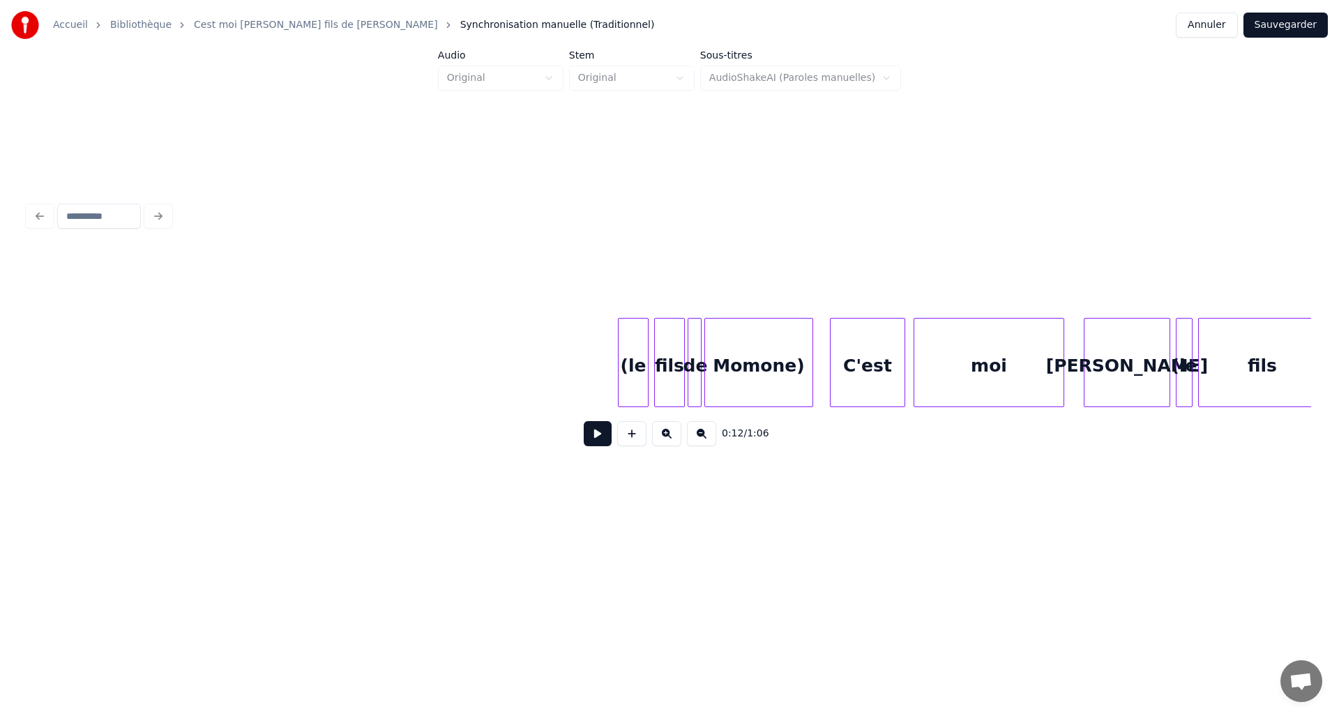
scroll to position [0, 4729]
click at [167, 356] on div "(le" at bounding box center [181, 366] width 29 height 95
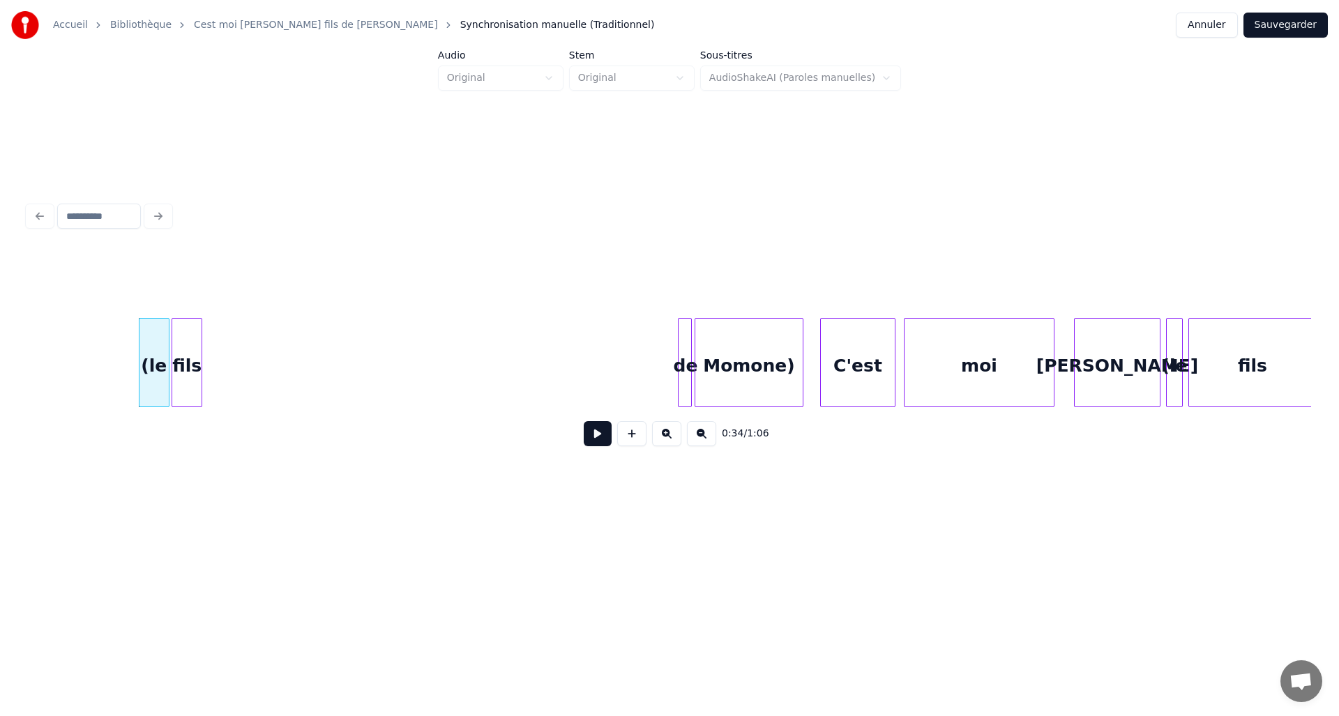
click at [189, 368] on div "fils" at bounding box center [186, 366] width 29 height 95
click at [653, 374] on div at bounding box center [655, 363] width 4 height 88
click at [222, 363] on div "de" at bounding box center [220, 366] width 33 height 95
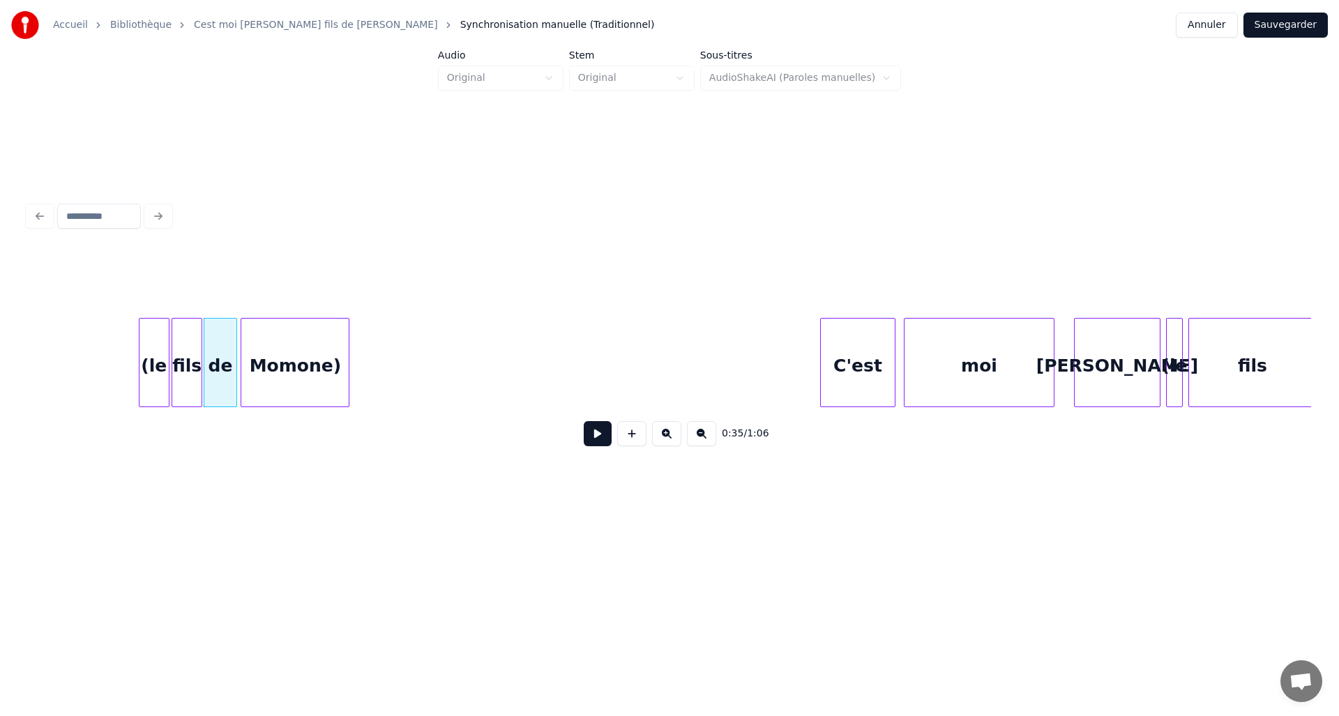
click at [264, 364] on div "Momone)" at bounding box center [294, 366] width 107 height 95
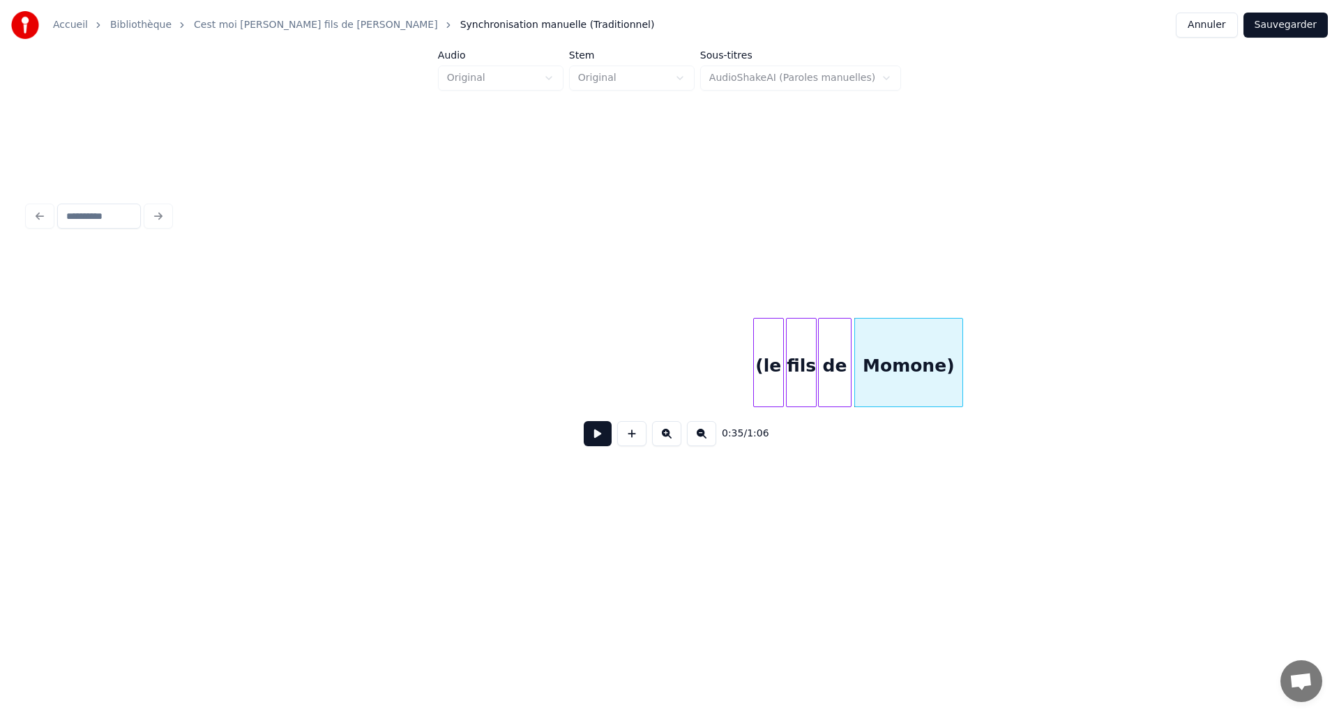
scroll to position [0, 4020]
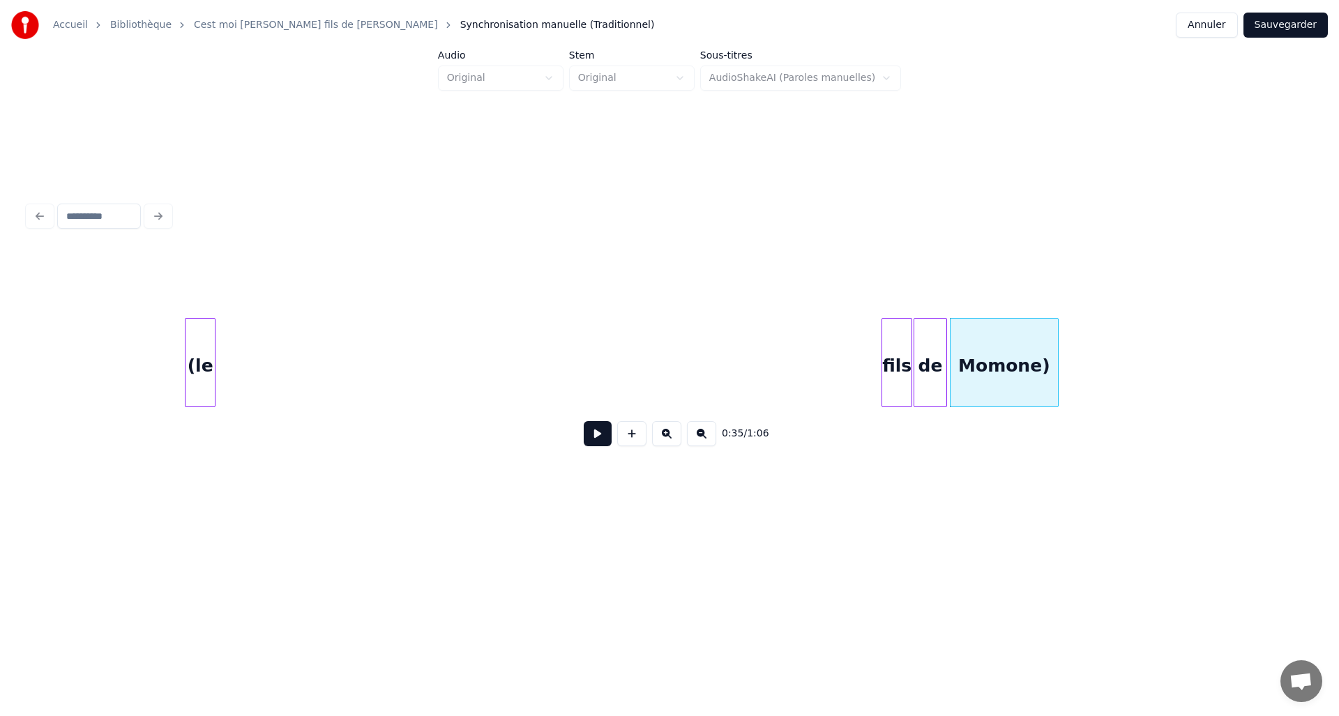
click at [195, 377] on div "(le" at bounding box center [199, 366] width 29 height 95
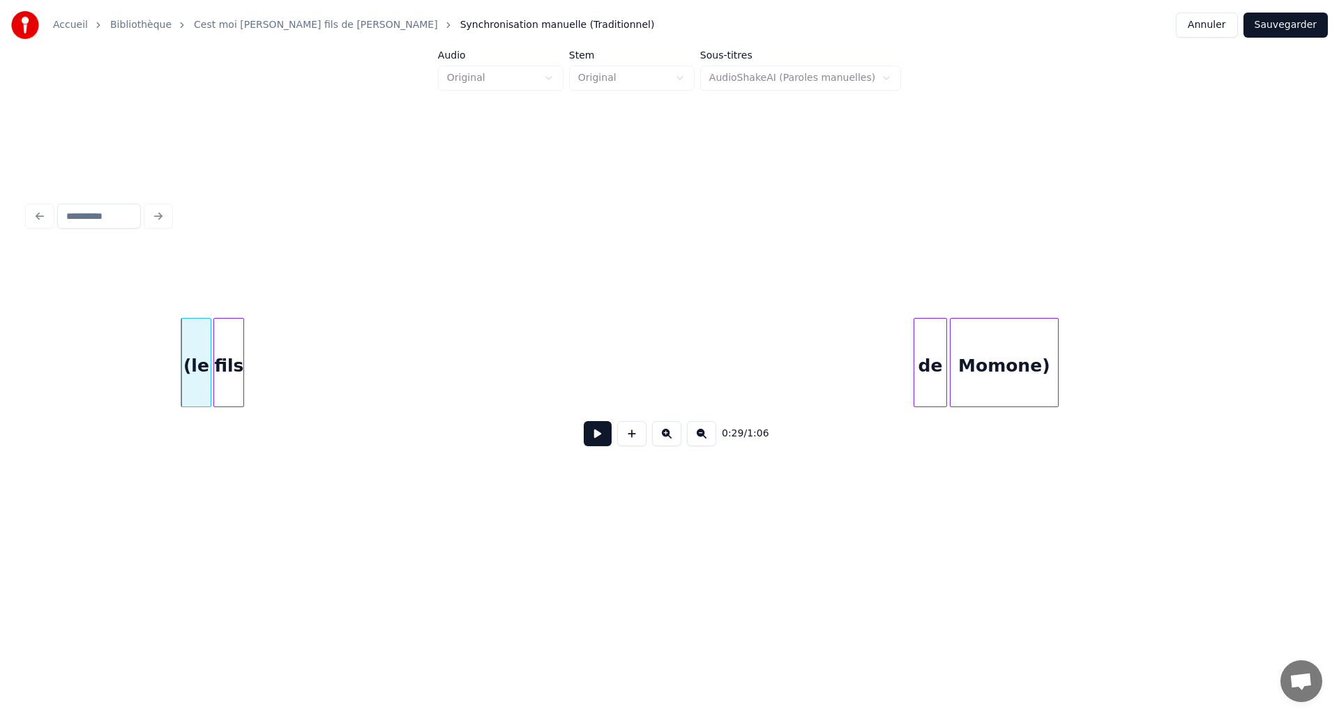
click at [224, 389] on div "fils" at bounding box center [228, 366] width 29 height 95
click at [266, 367] on div "de" at bounding box center [269, 366] width 33 height 95
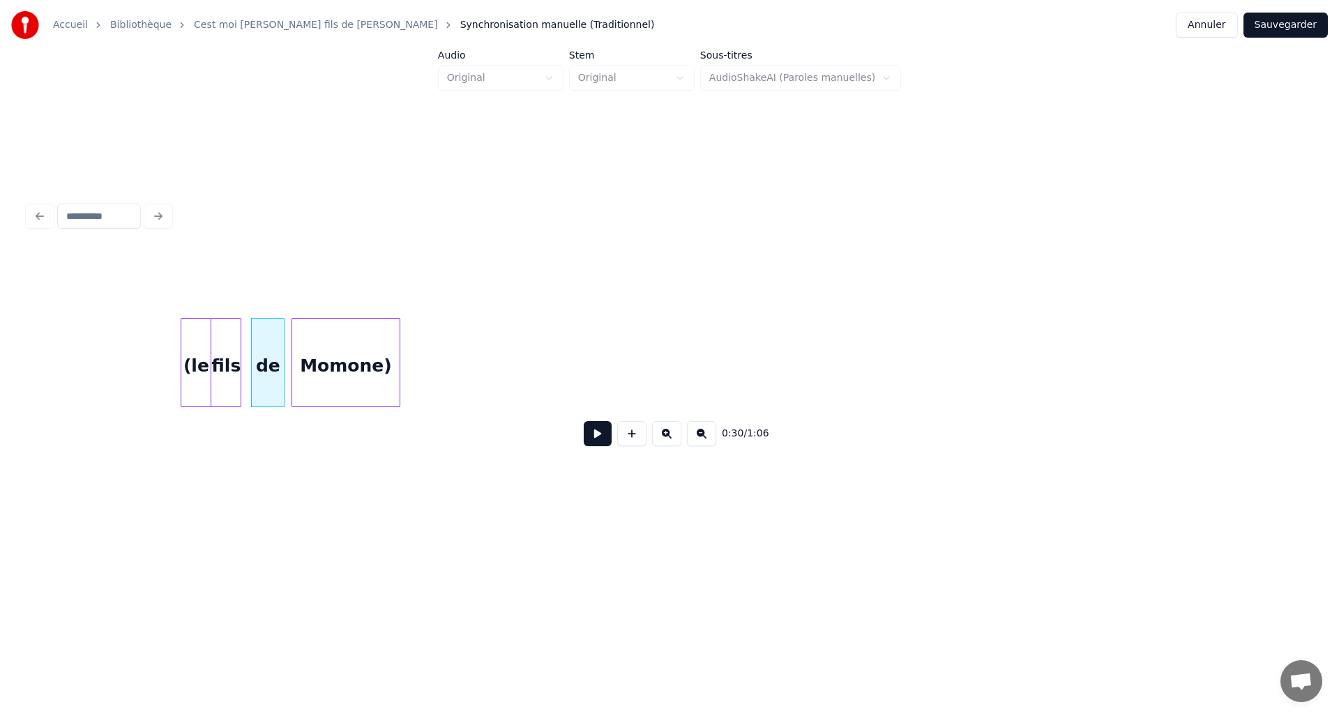
click at [371, 352] on div "Momone)" at bounding box center [345, 366] width 107 height 95
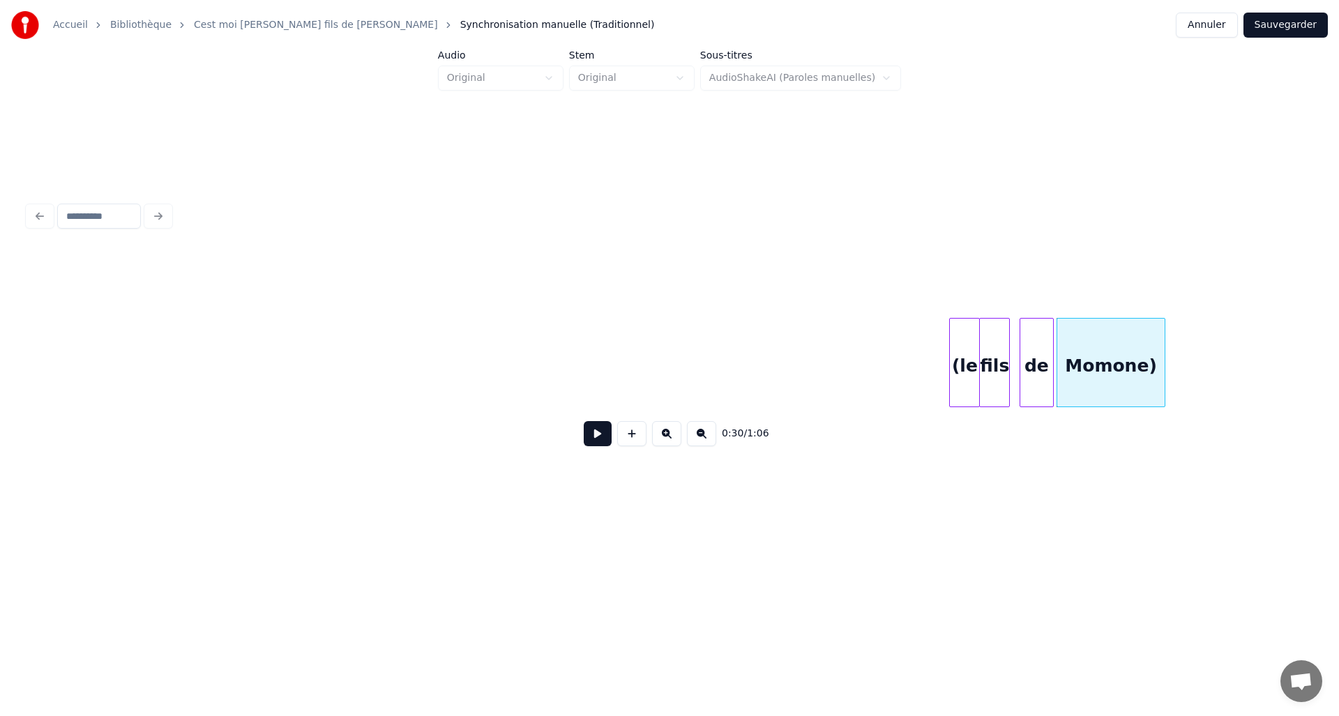
scroll to position [0, 3221]
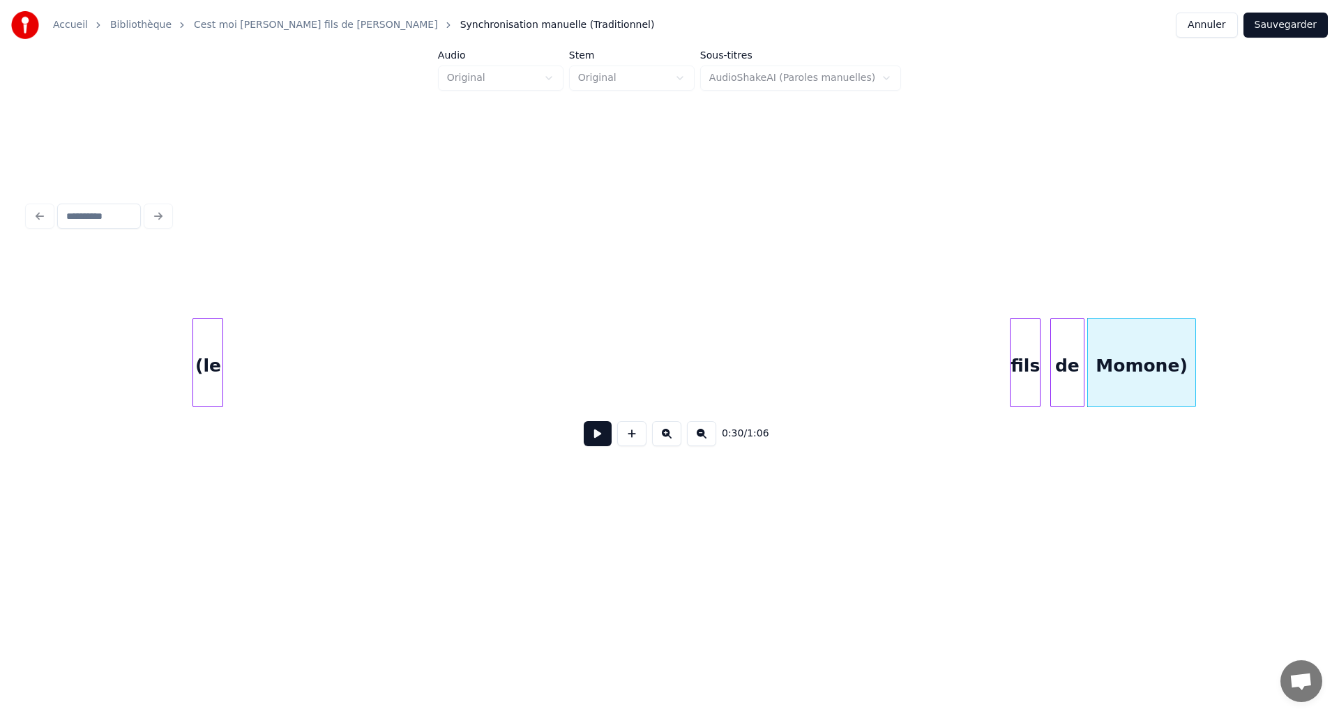
click at [193, 346] on div "(le" at bounding box center [207, 366] width 29 height 95
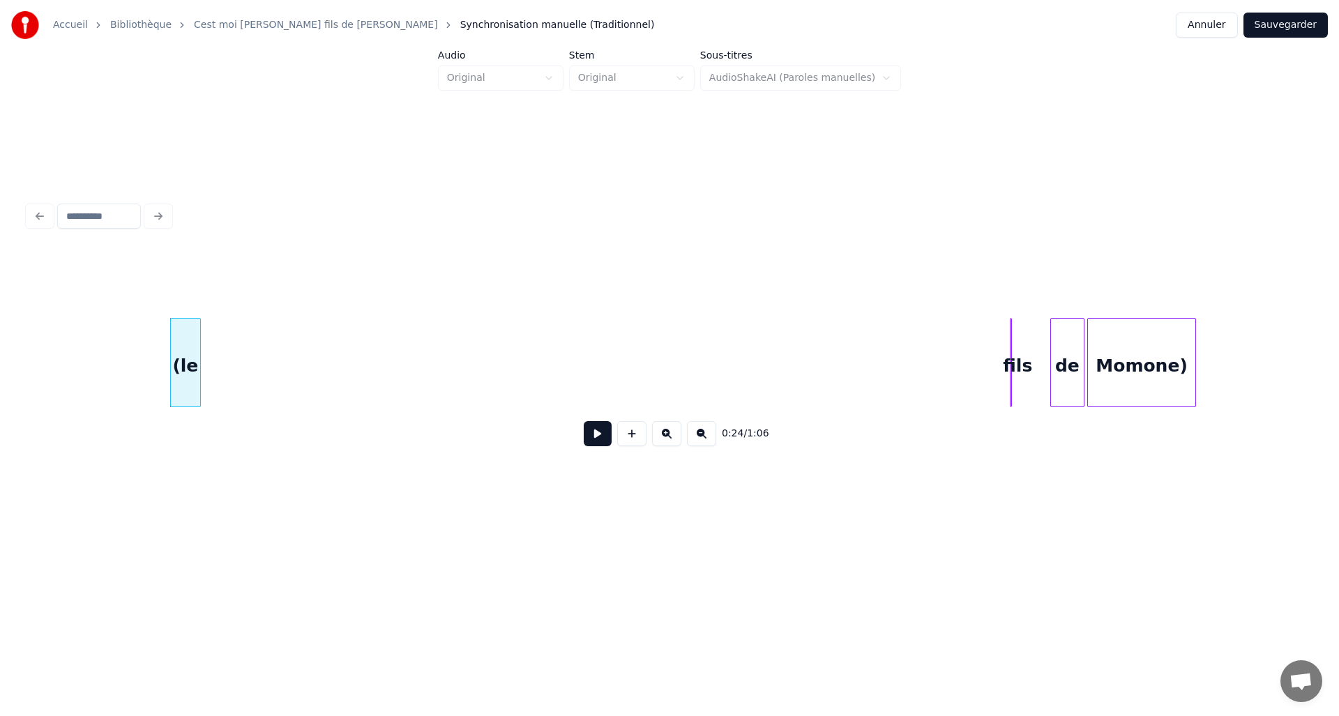
click at [1011, 374] on div at bounding box center [1012, 363] width 4 height 88
click at [1029, 382] on div at bounding box center [1029, 363] width 4 height 88
click at [218, 389] on div "fils" at bounding box center [225, 366] width 22 height 95
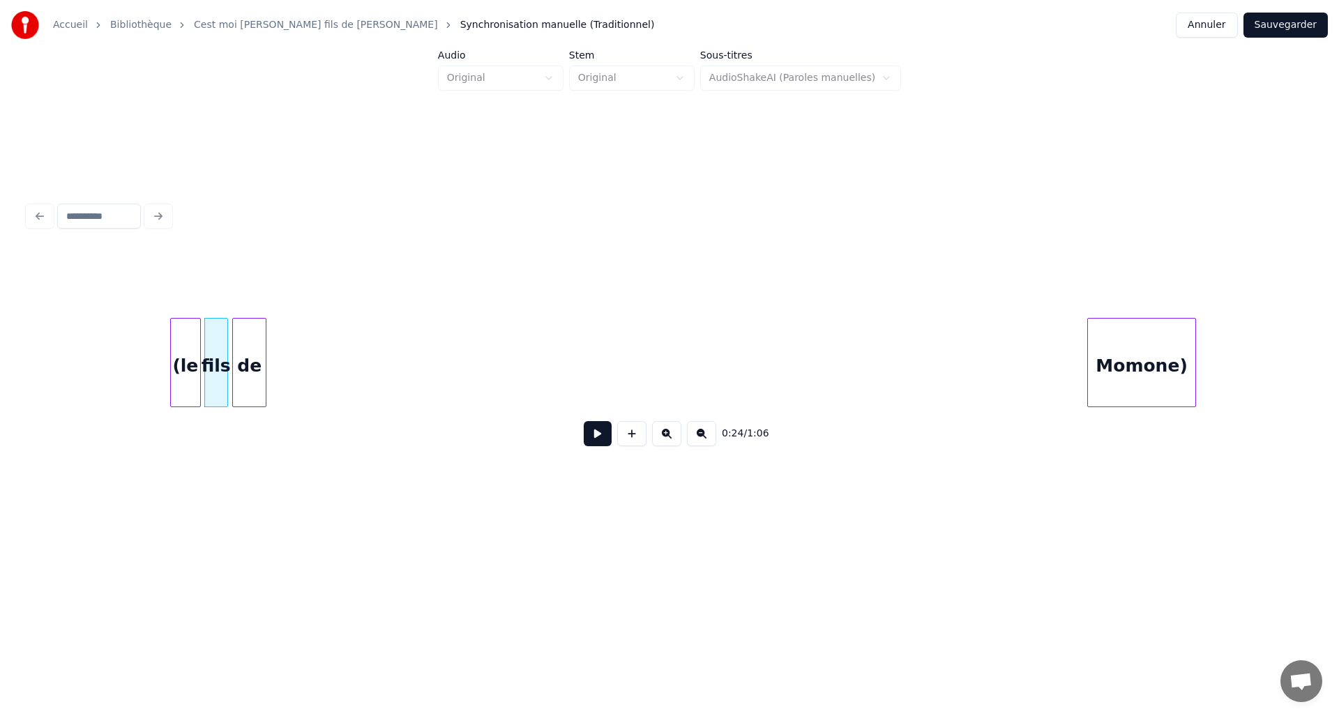
click at [254, 337] on div "de" at bounding box center [249, 366] width 33 height 95
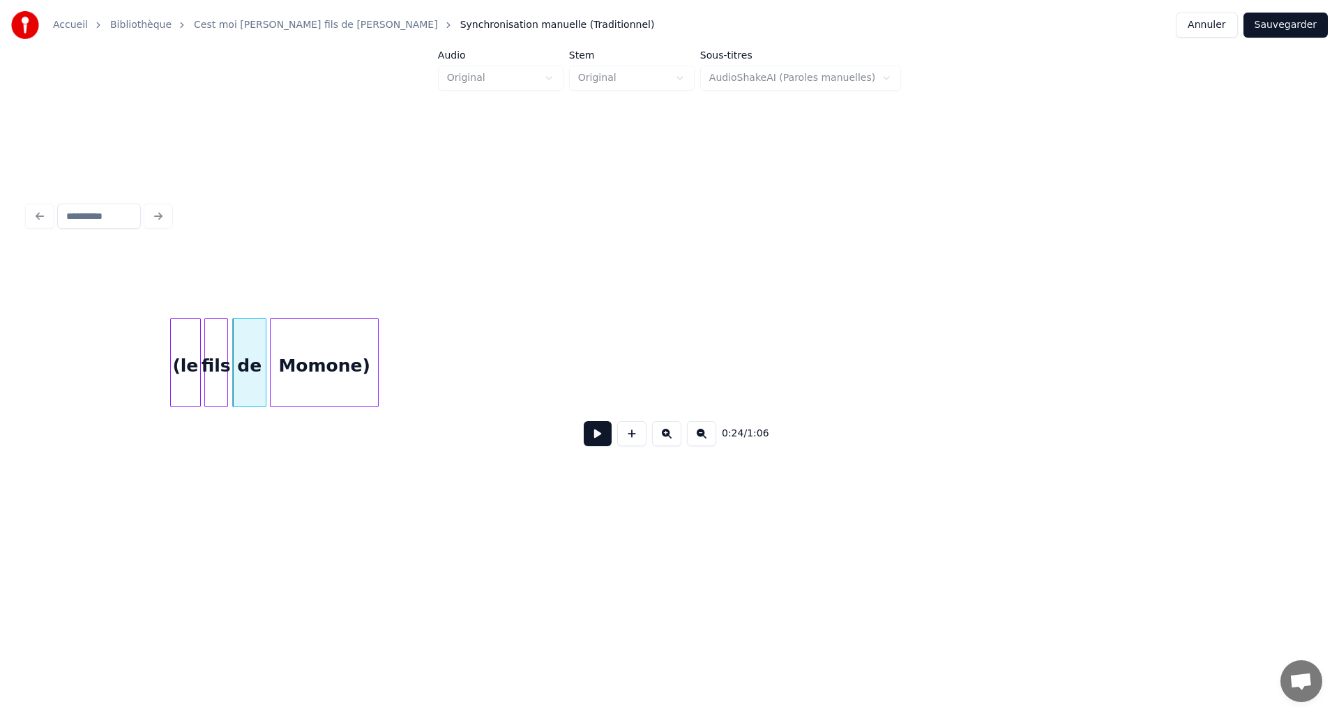
click at [293, 356] on div "Momone)" at bounding box center [323, 366] width 107 height 95
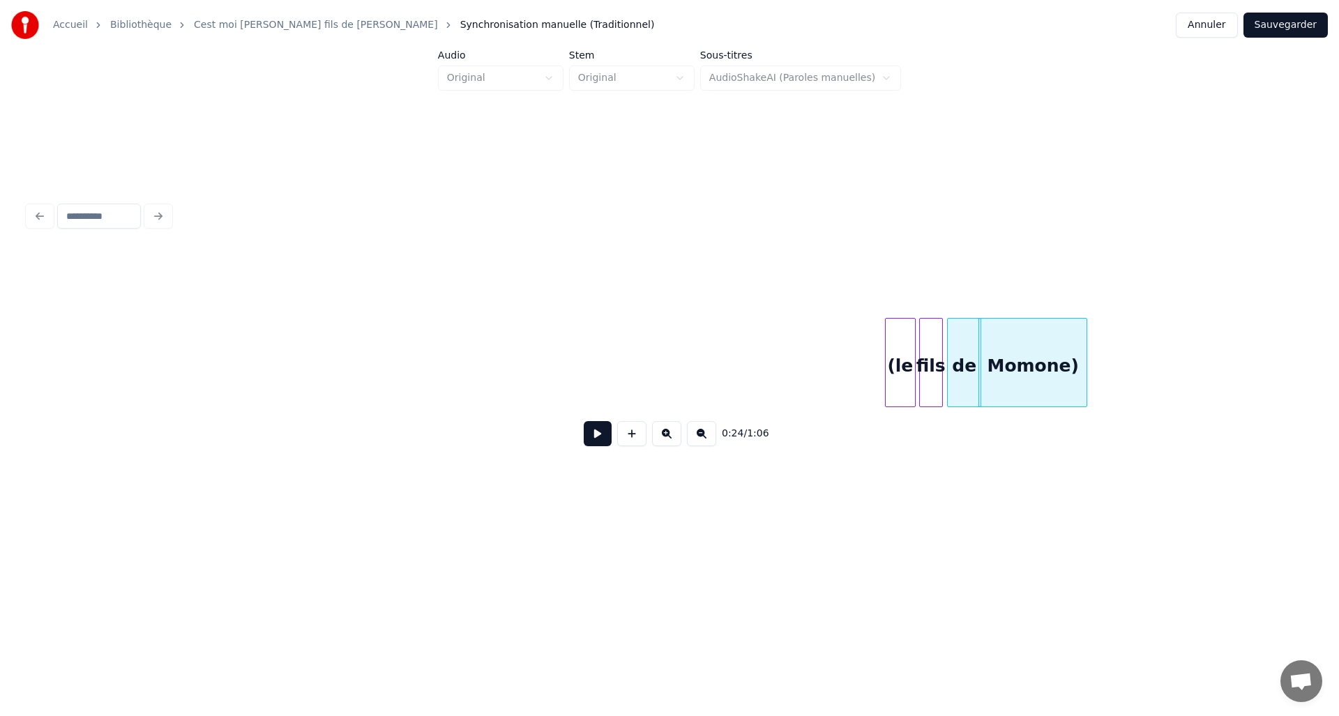
scroll to position [0, 2487]
click at [171, 358] on div "(le" at bounding box center [185, 366] width 29 height 95
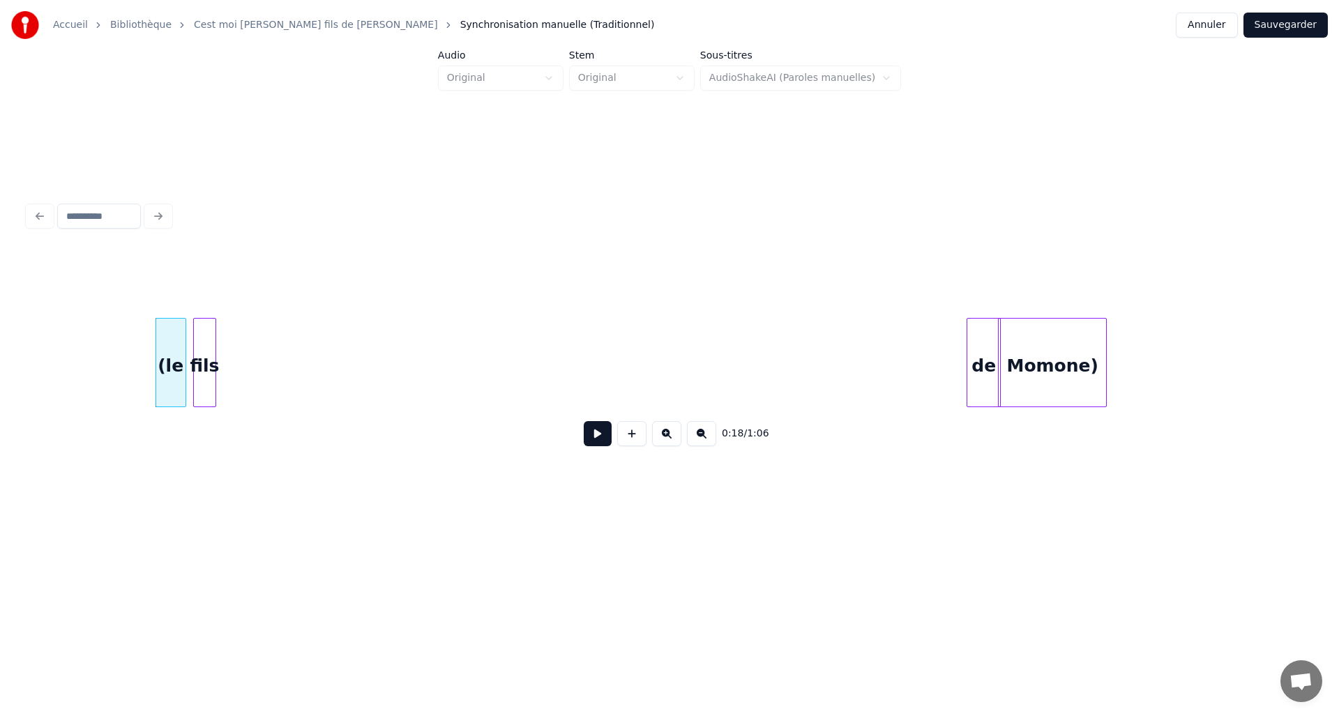
click at [206, 345] on div "fils" at bounding box center [205, 366] width 22 height 95
click at [229, 341] on div "de" at bounding box center [240, 366] width 33 height 95
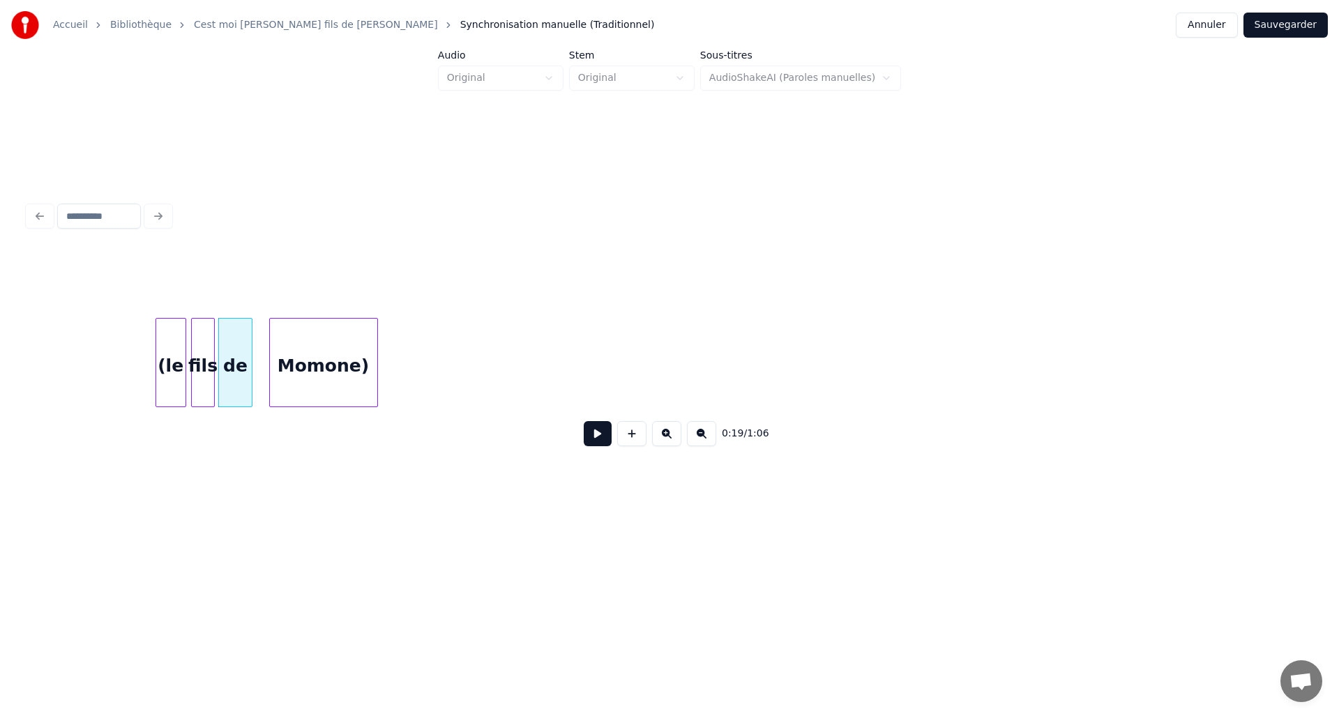
click at [298, 341] on div "Momone)" at bounding box center [323, 366] width 107 height 95
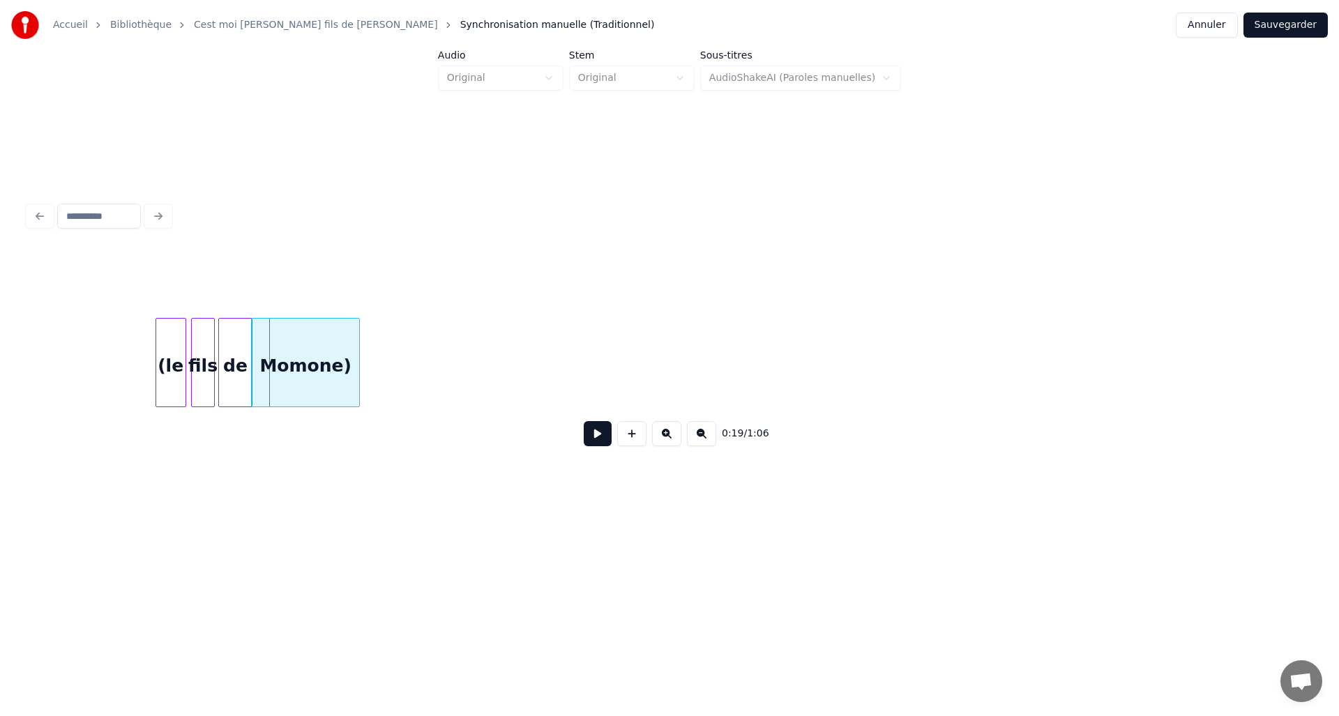
click at [296, 353] on div "Momone)" at bounding box center [305, 366] width 107 height 95
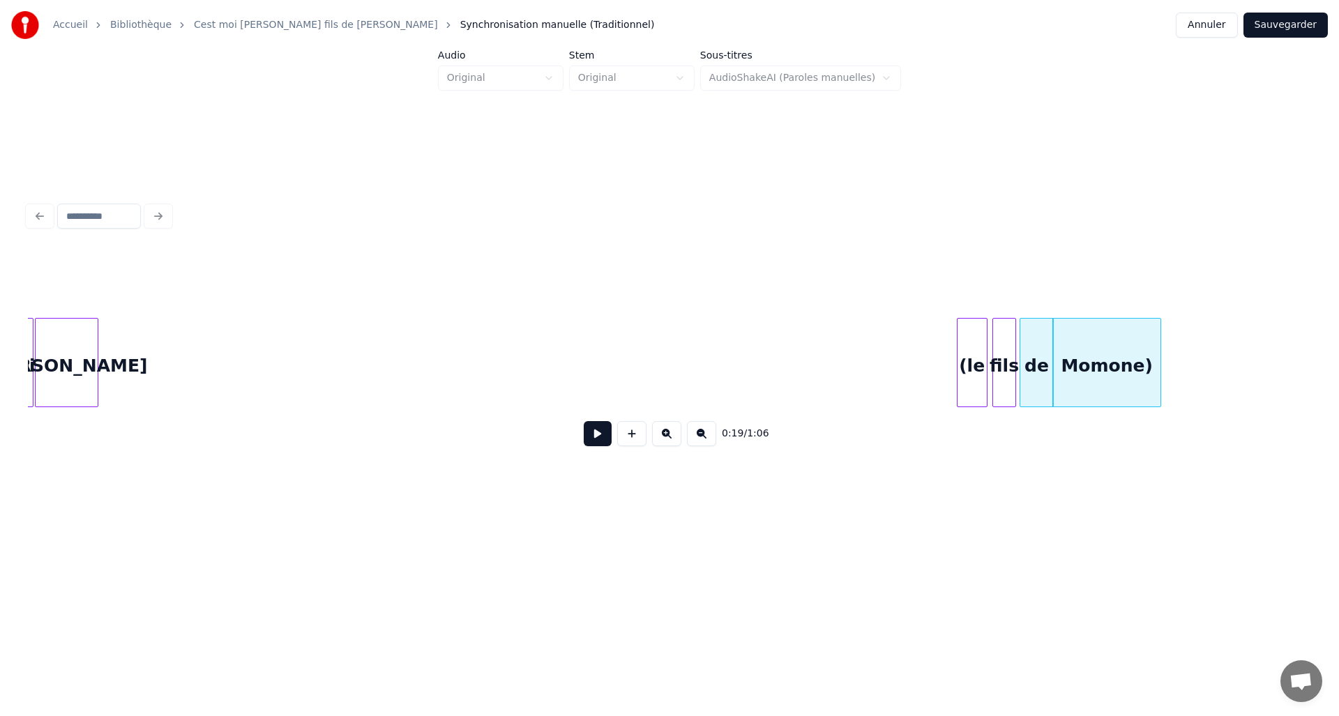
scroll to position [0, 1651]
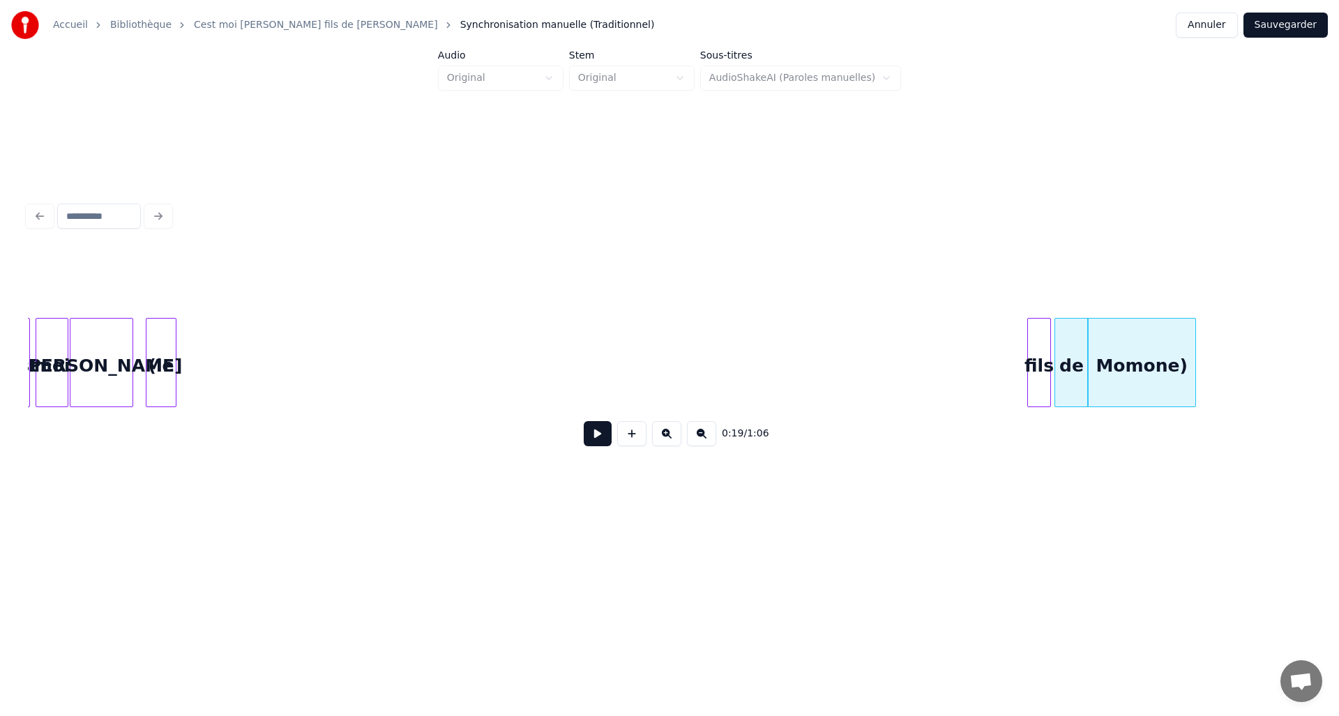
click at [167, 321] on div "(le" at bounding box center [160, 366] width 29 height 95
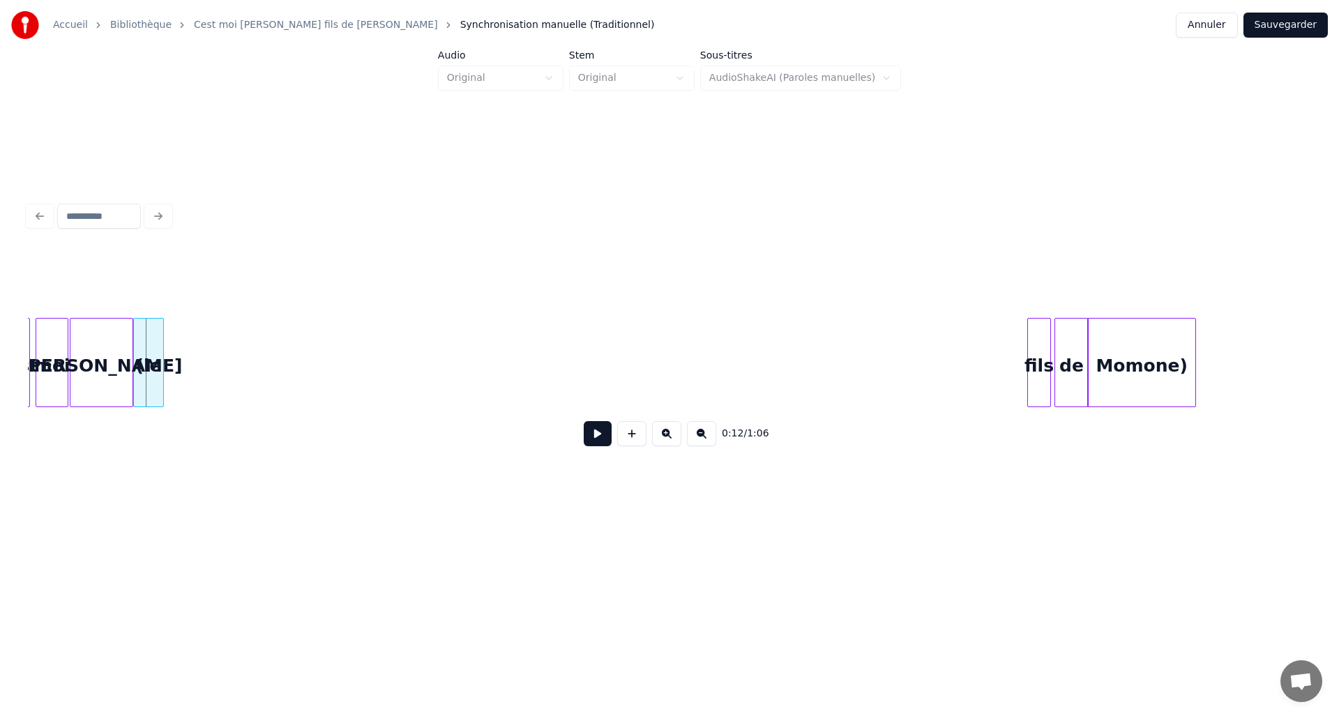
click at [151, 335] on div "(le" at bounding box center [148, 366] width 29 height 95
click at [144, 358] on div at bounding box center [144, 363] width 4 height 88
click at [167, 337] on div "fils" at bounding box center [161, 366] width 22 height 95
click at [185, 329] on div "de" at bounding box center [191, 366] width 33 height 95
click at [192, 349] on div at bounding box center [192, 363] width 4 height 88
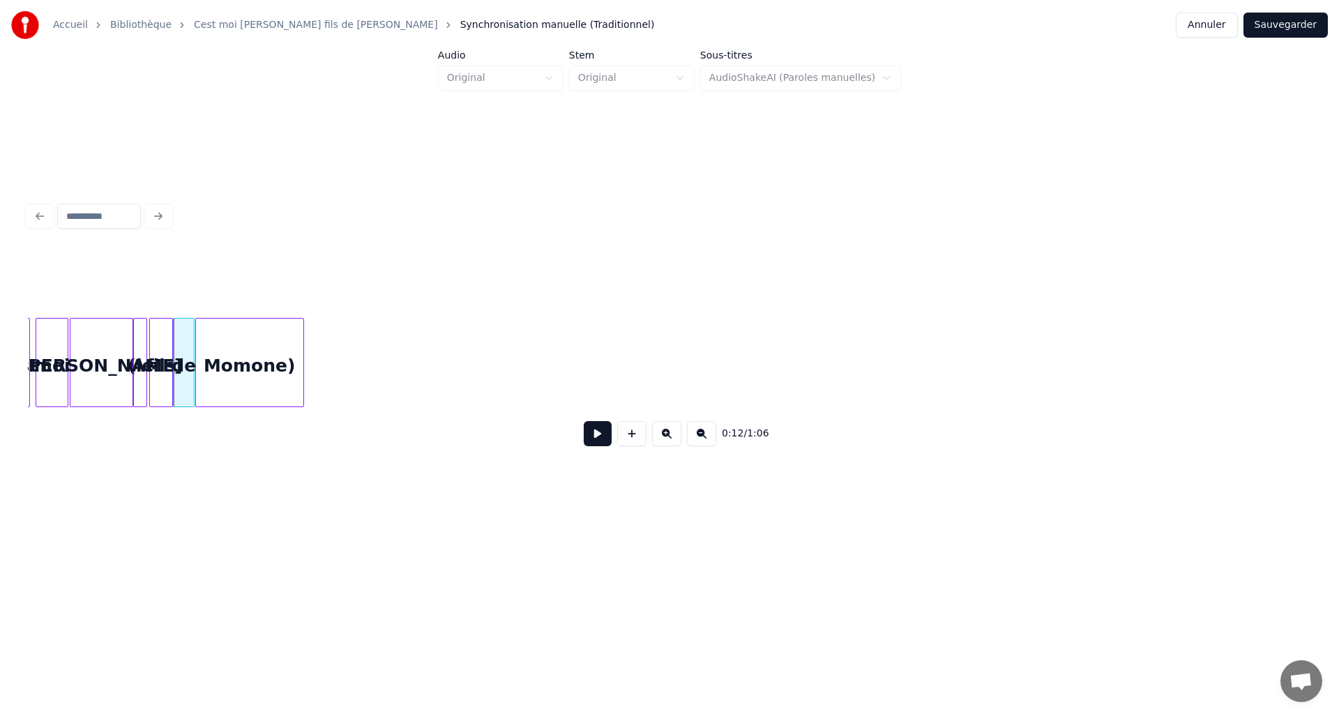
click at [247, 330] on div "Momone)" at bounding box center [249, 366] width 107 height 95
click at [303, 358] on div "Momone)" at bounding box center [249, 362] width 109 height 89
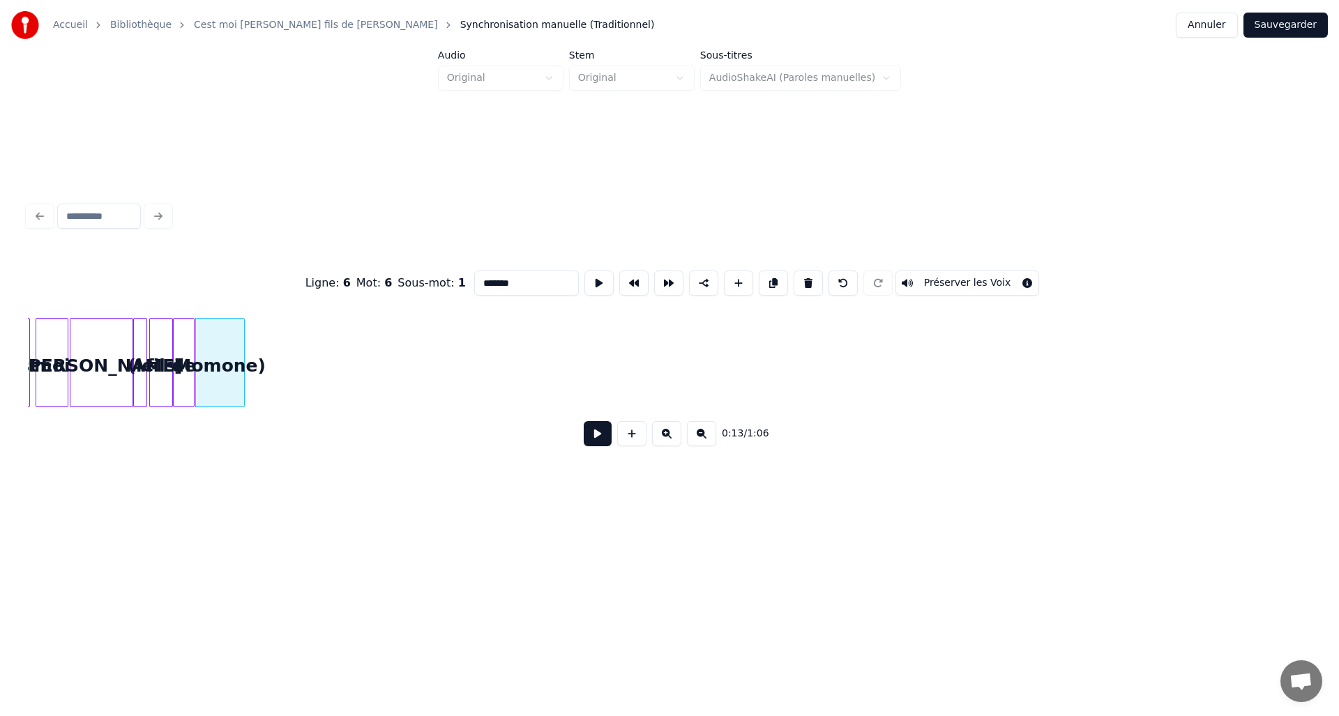
click at [243, 357] on div at bounding box center [242, 363] width 4 height 88
click at [109, 345] on div "David" at bounding box center [101, 366] width 62 height 95
type input "*****"
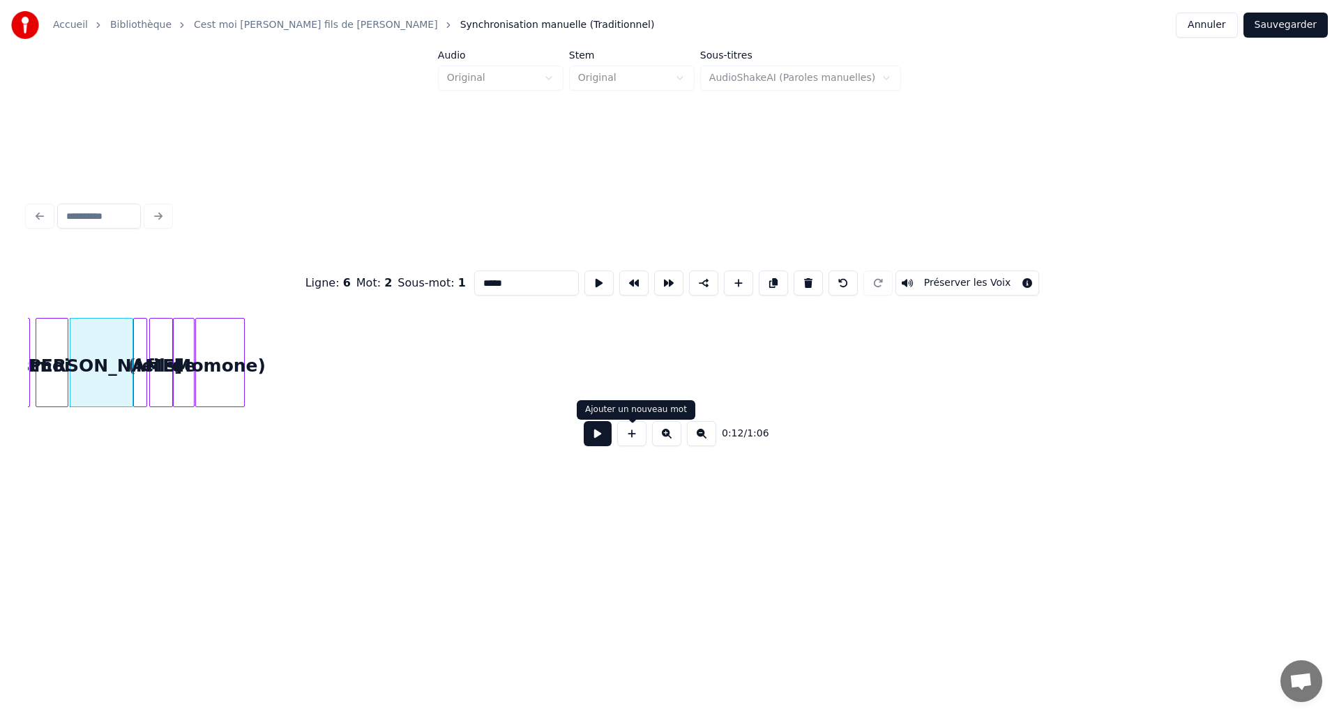
click at [602, 437] on button at bounding box center [598, 433] width 28 height 25
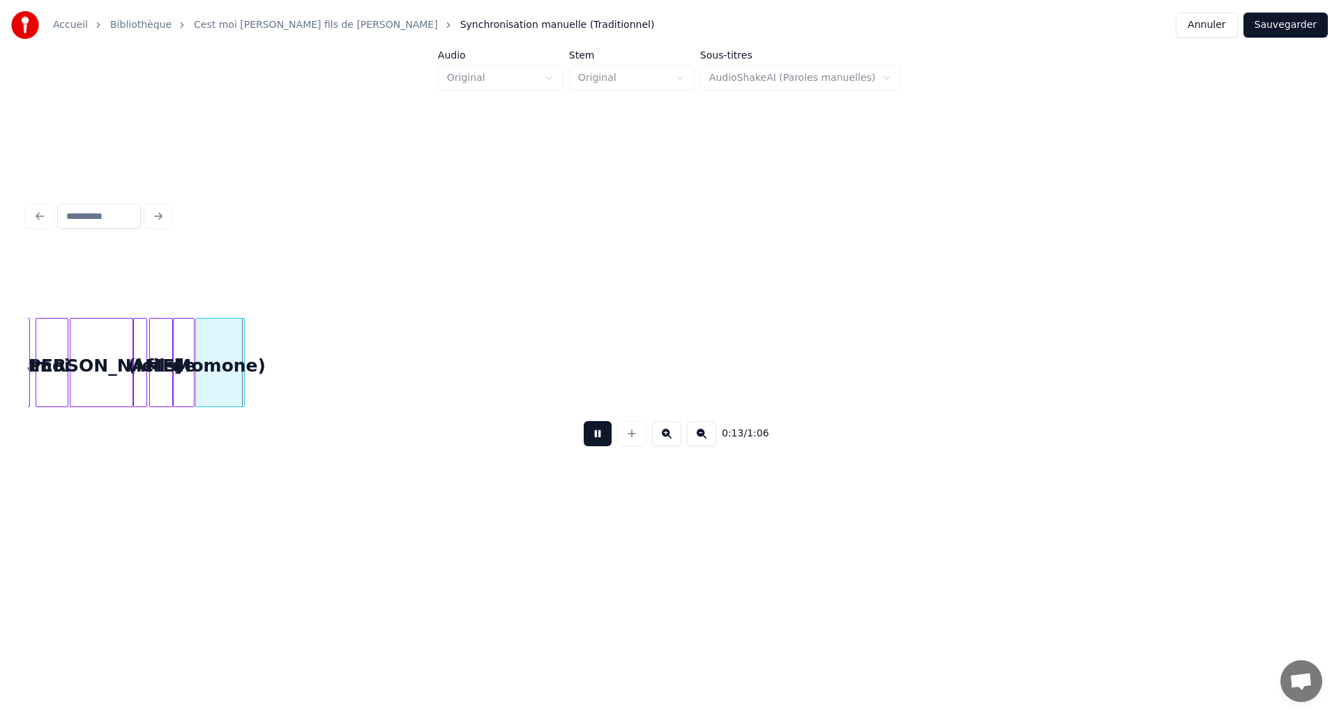
click at [610, 420] on div "0:13 / 1:06" at bounding box center [669, 433] width 1283 height 53
click at [611, 420] on div "0:13 / 1:06" at bounding box center [669, 433] width 1283 height 53
drag, startPoint x: 611, startPoint y: 420, endPoint x: 606, endPoint y: 434, distance: 14.8
click at [610, 423] on div "0:14 / 1:06" at bounding box center [669, 433] width 1283 height 53
click at [606, 434] on button at bounding box center [598, 433] width 28 height 25
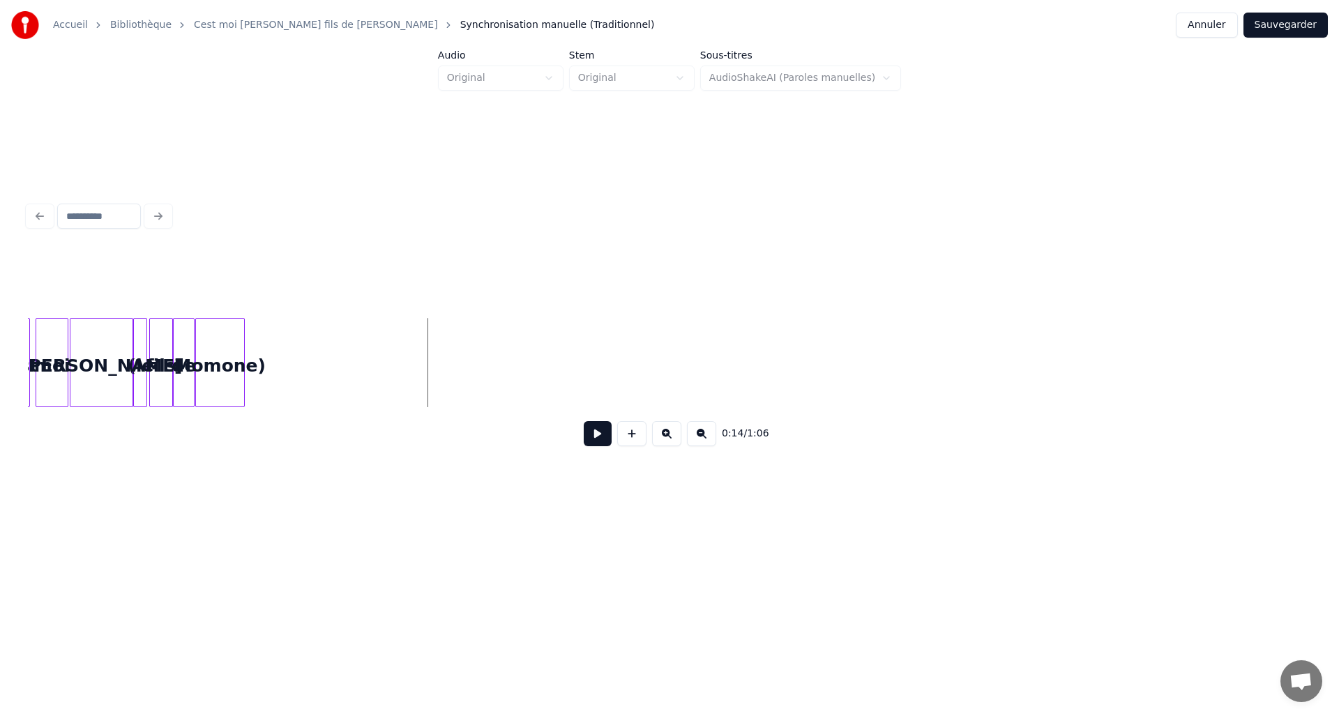
click at [116, 357] on div "David" at bounding box center [101, 366] width 62 height 95
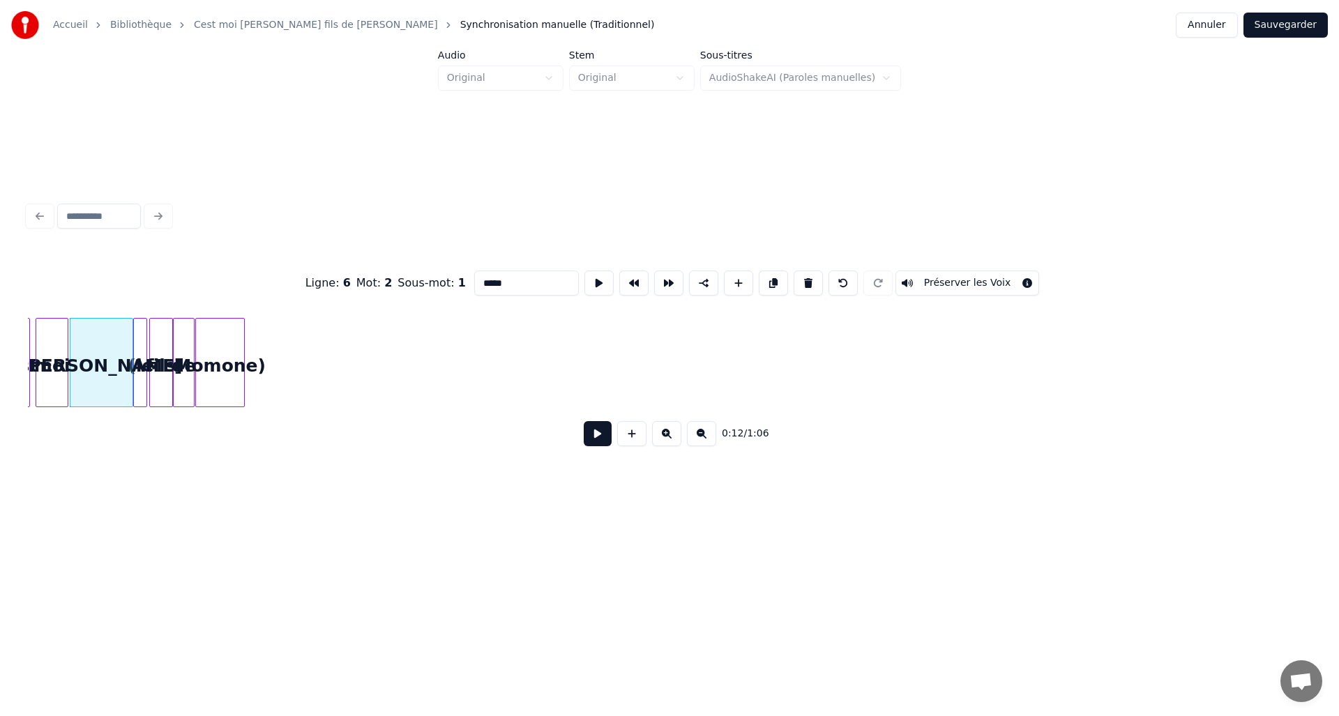
click at [607, 429] on button at bounding box center [598, 433] width 28 height 25
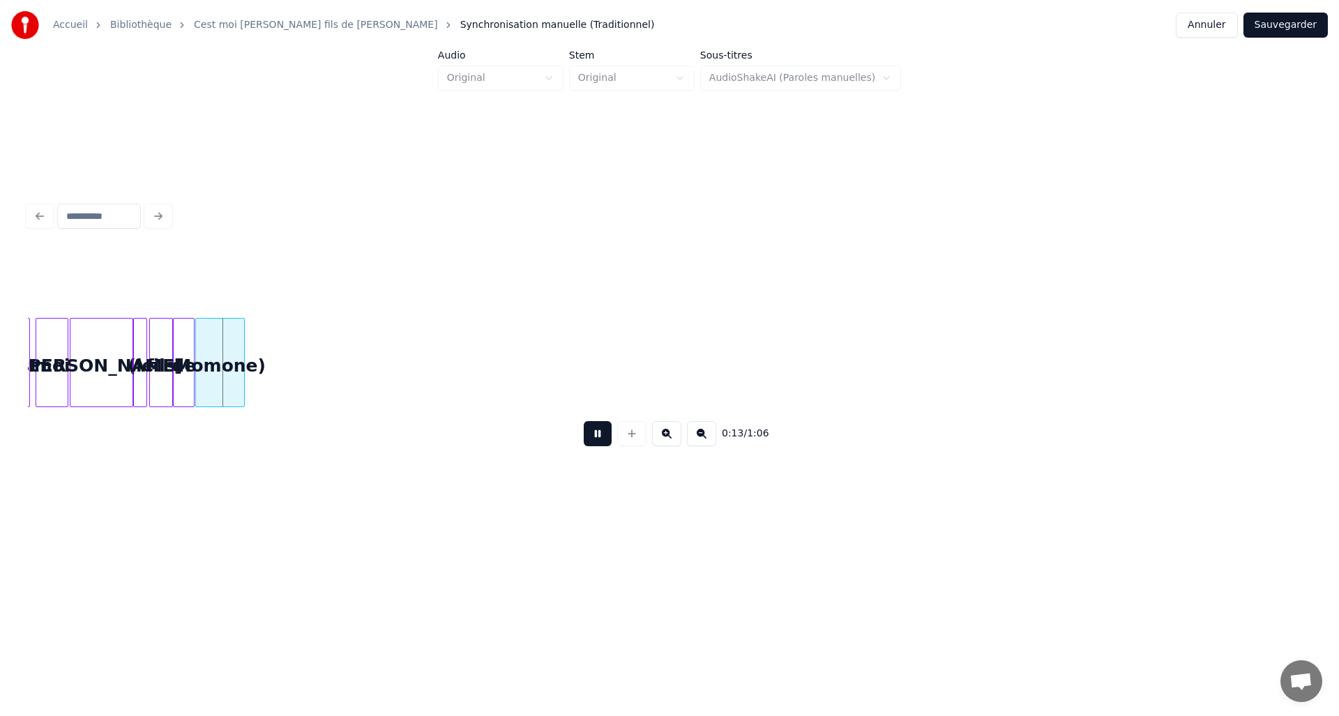
click at [616, 417] on div "0:13 / 1:06" at bounding box center [669, 433] width 1283 height 53
click at [613, 420] on div "0:13 / 1:06" at bounding box center [669, 433] width 1283 height 53
click at [610, 425] on div "0:14 / 1:06" at bounding box center [669, 433] width 1260 height 31
click at [608, 429] on button at bounding box center [598, 433] width 28 height 25
click at [117, 365] on div "David" at bounding box center [101, 366] width 62 height 95
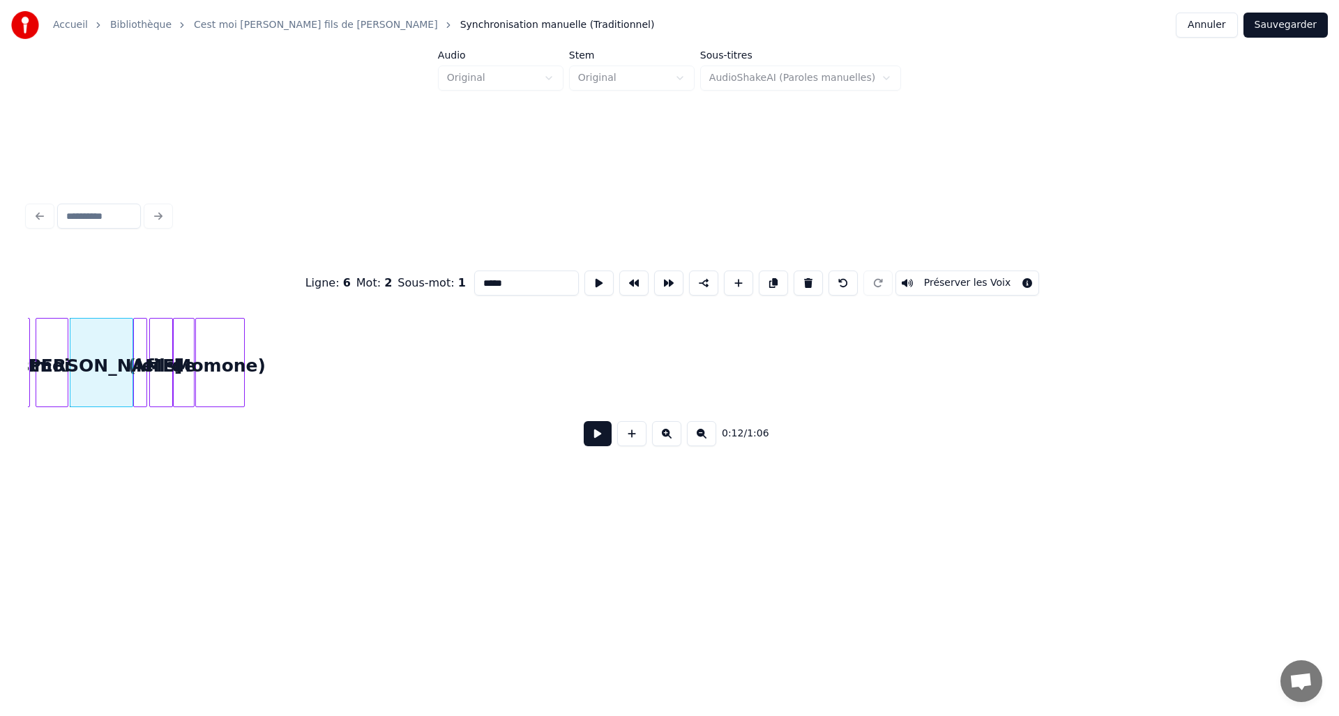
click at [590, 433] on button at bounding box center [598, 433] width 28 height 25
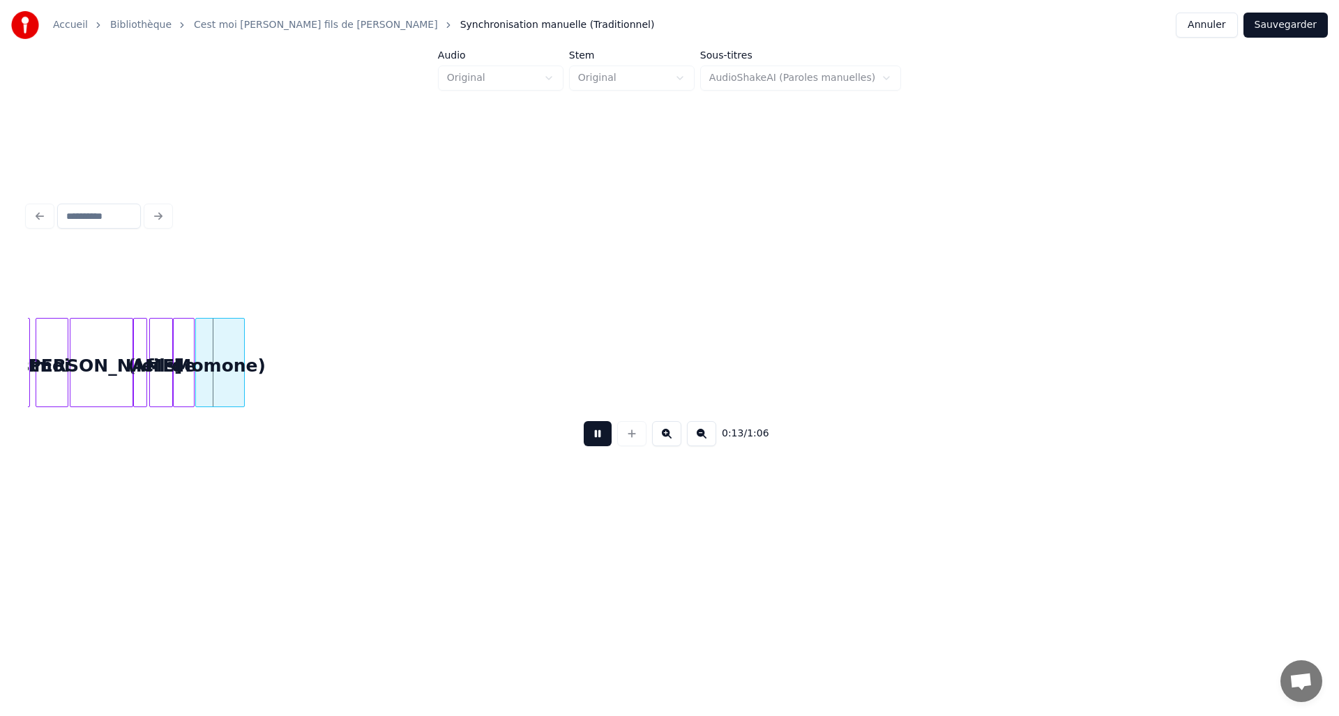
click at [599, 424] on div "0:13 / 1:06" at bounding box center [669, 433] width 1260 height 31
click at [600, 429] on button at bounding box center [598, 433] width 28 height 25
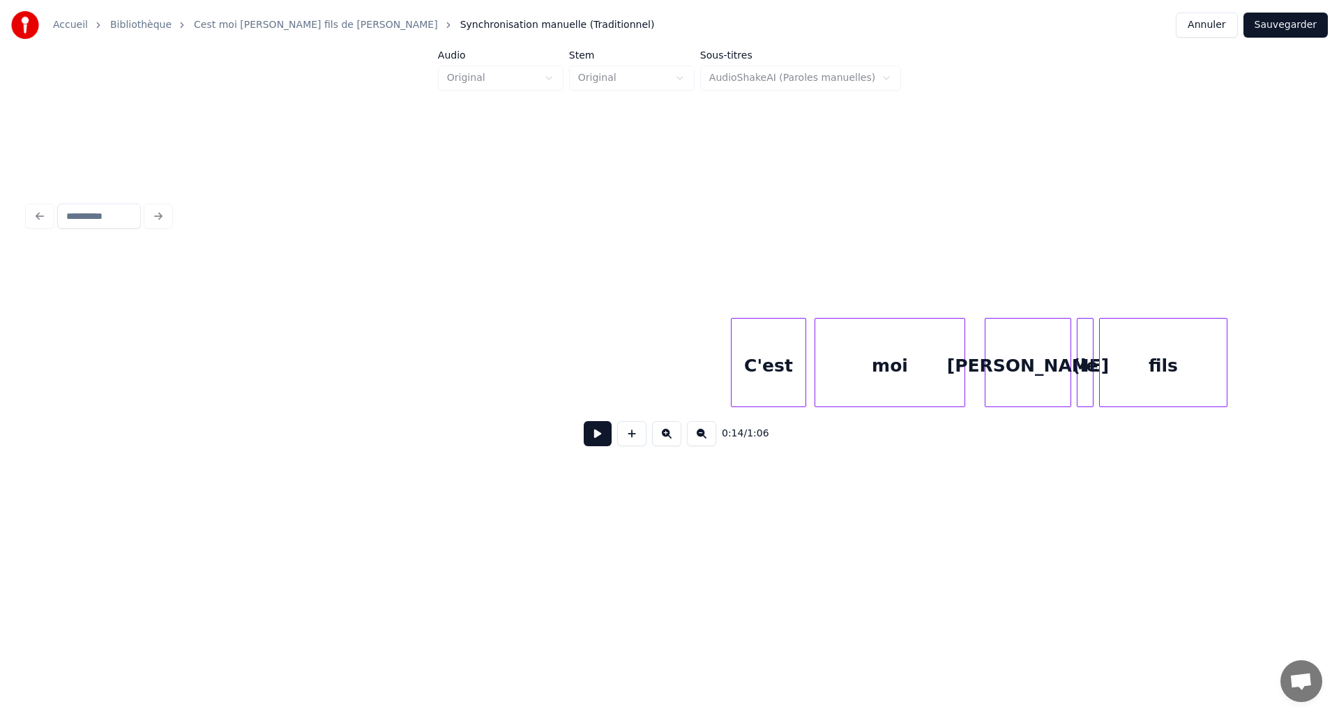
scroll to position [0, 4883]
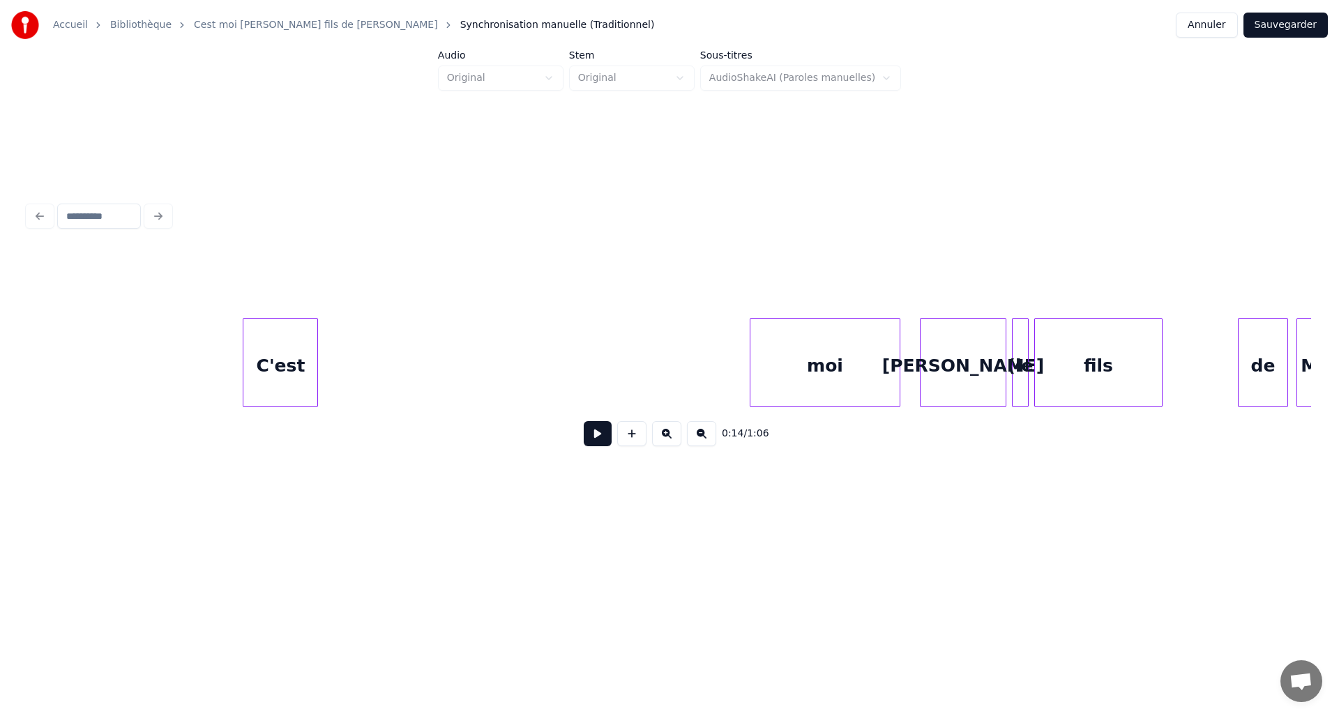
click at [295, 337] on div "C'est" at bounding box center [280, 366] width 74 height 95
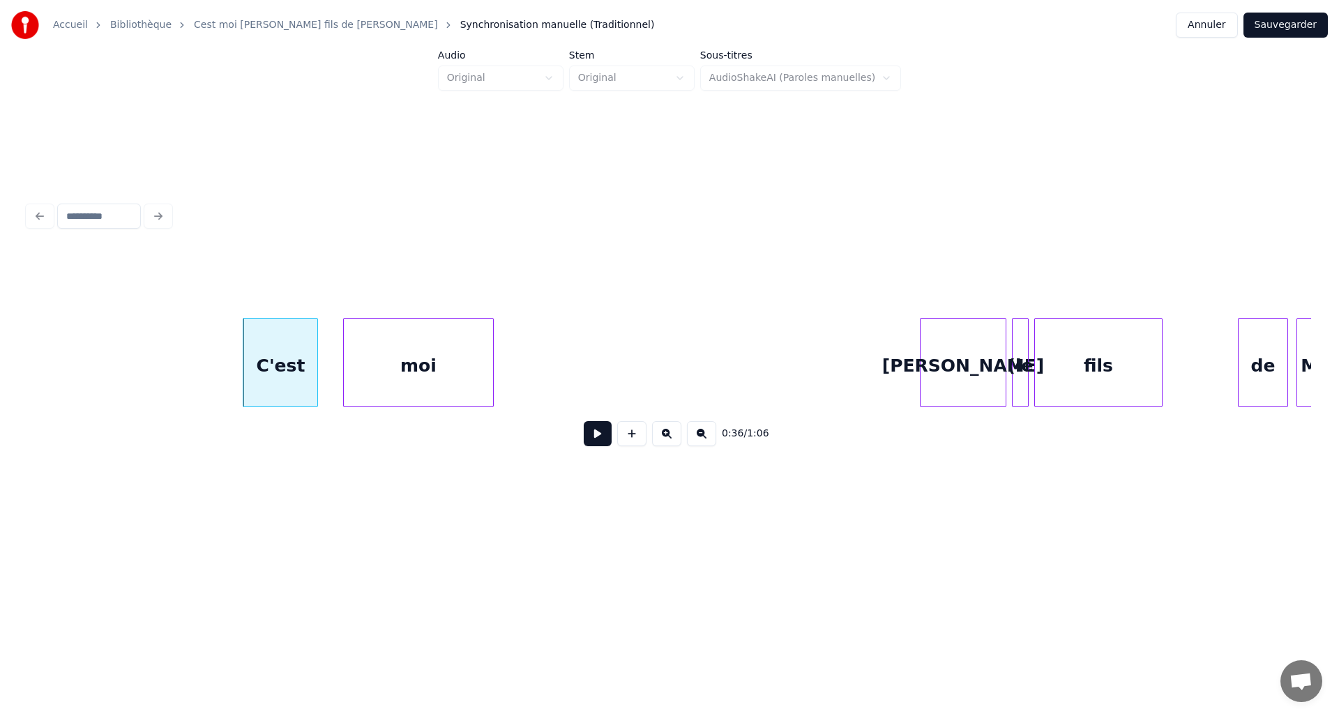
click at [379, 349] on div "moi" at bounding box center [418, 366] width 149 height 95
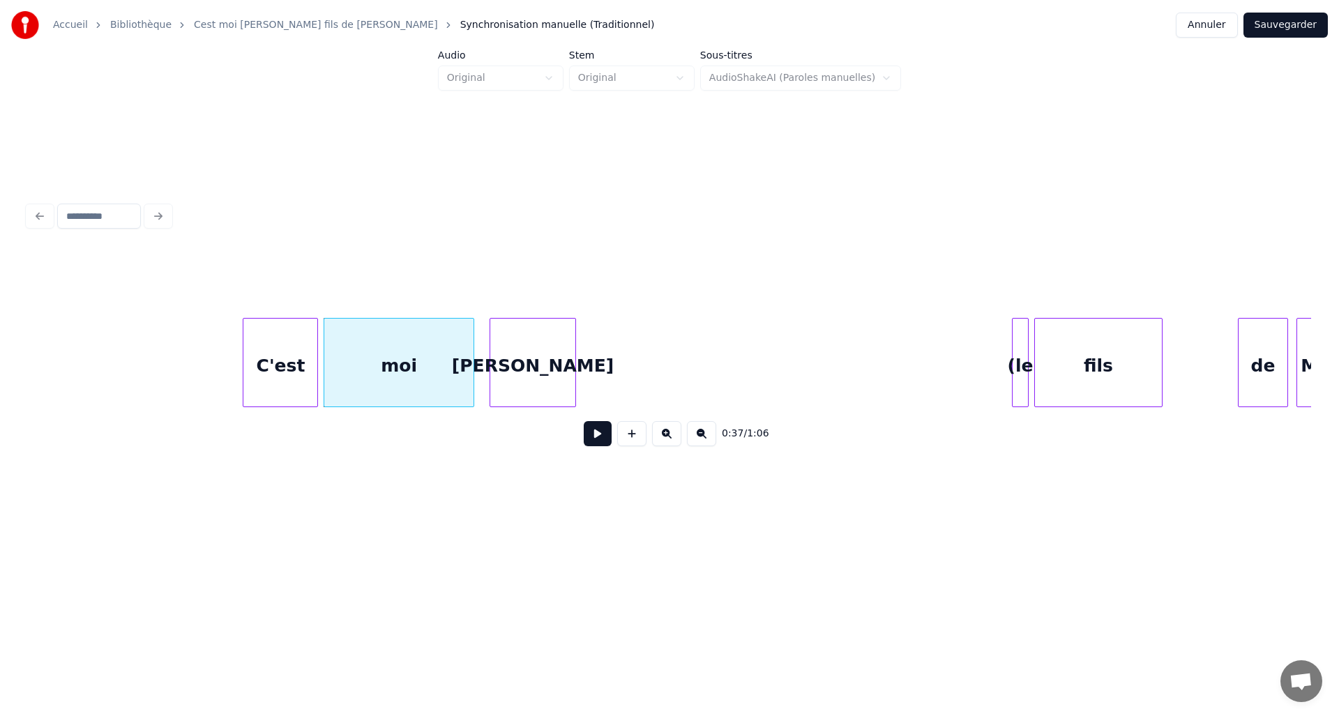
click at [514, 345] on div "David" at bounding box center [532, 366] width 85 height 95
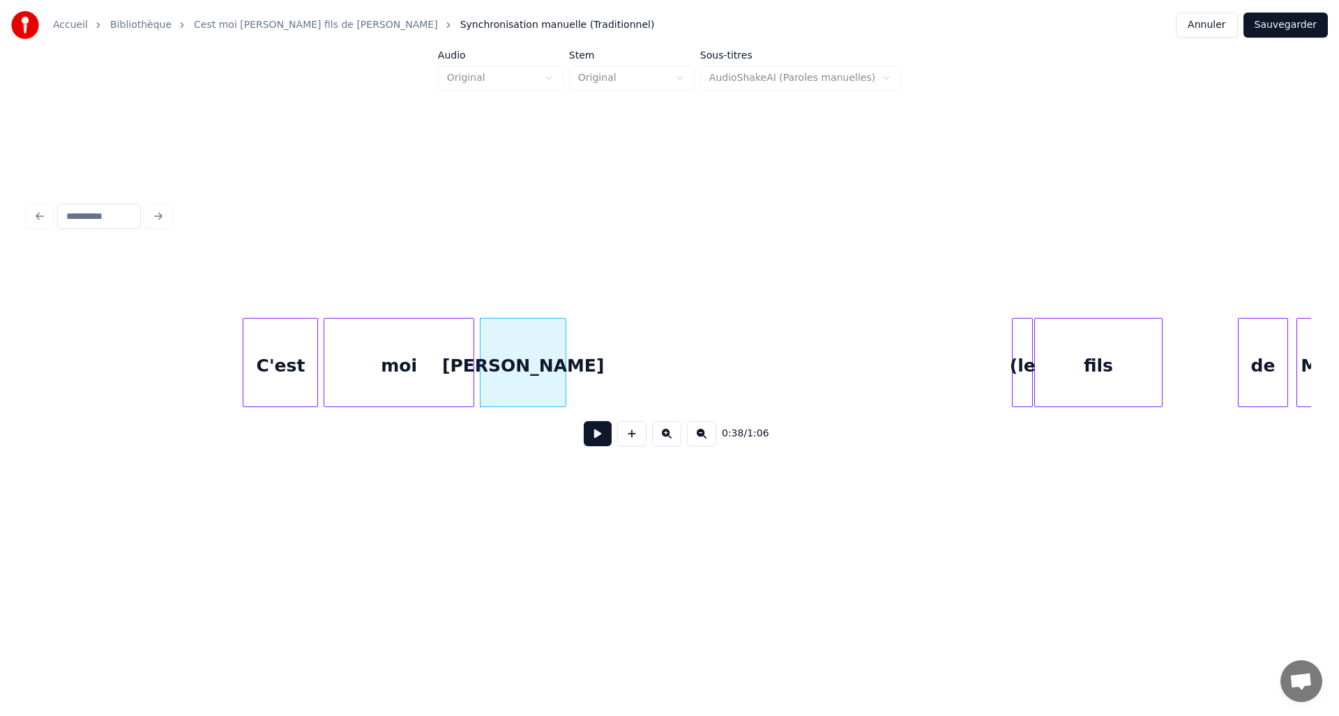
click at [580, 358] on div "(le" at bounding box center [585, 366] width 20 height 95
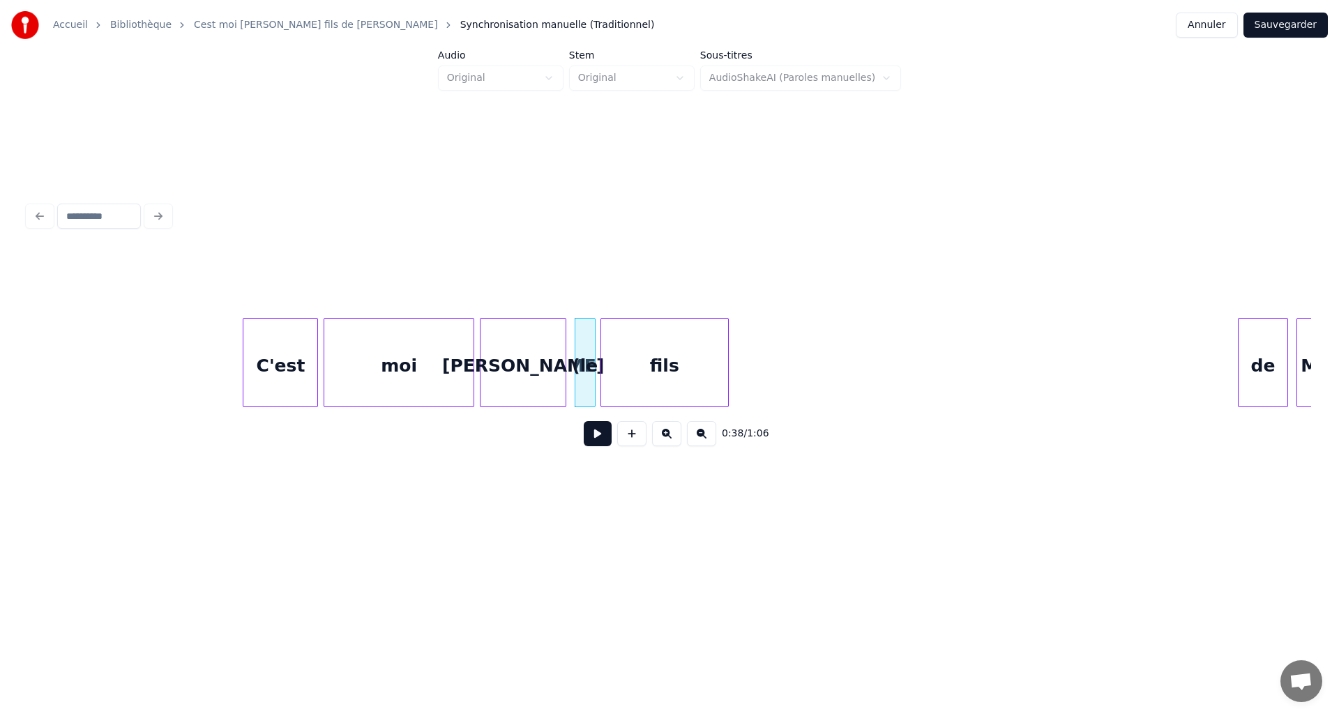
click at [630, 350] on div "fils" at bounding box center [664, 366] width 127 height 95
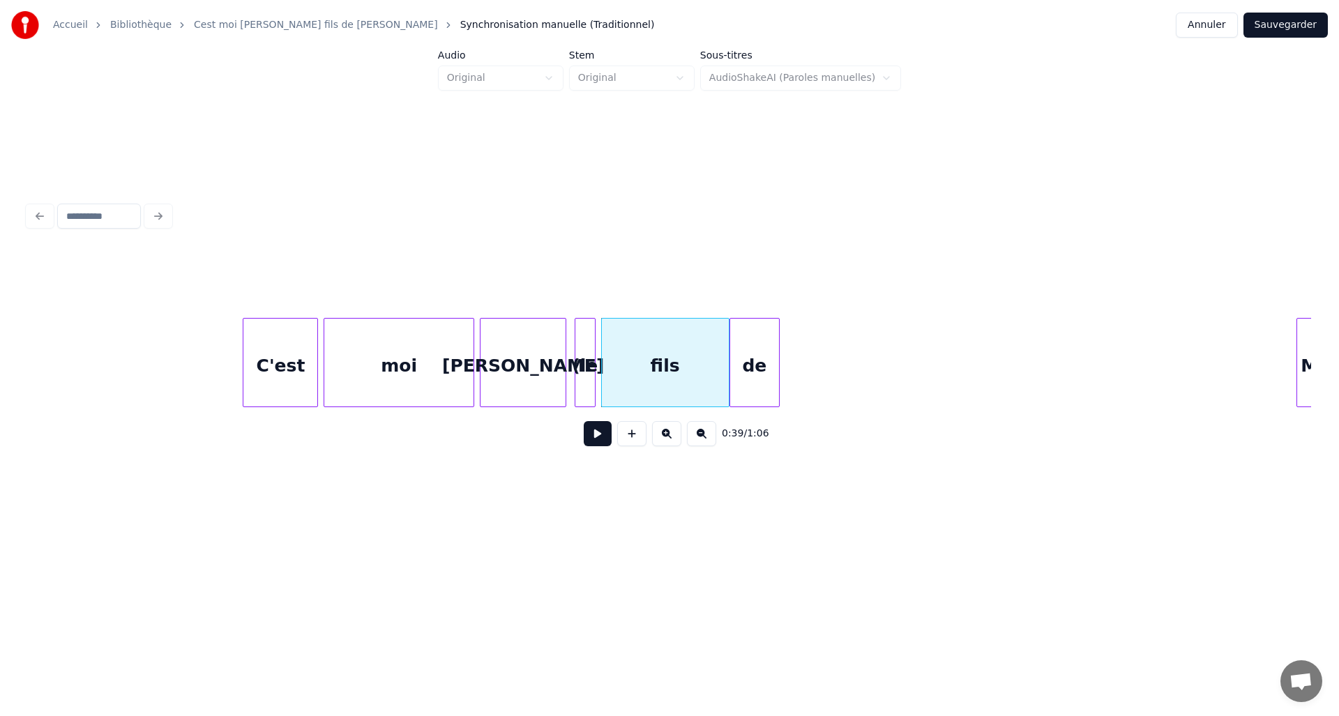
click at [747, 346] on div "de" at bounding box center [754, 366] width 49 height 95
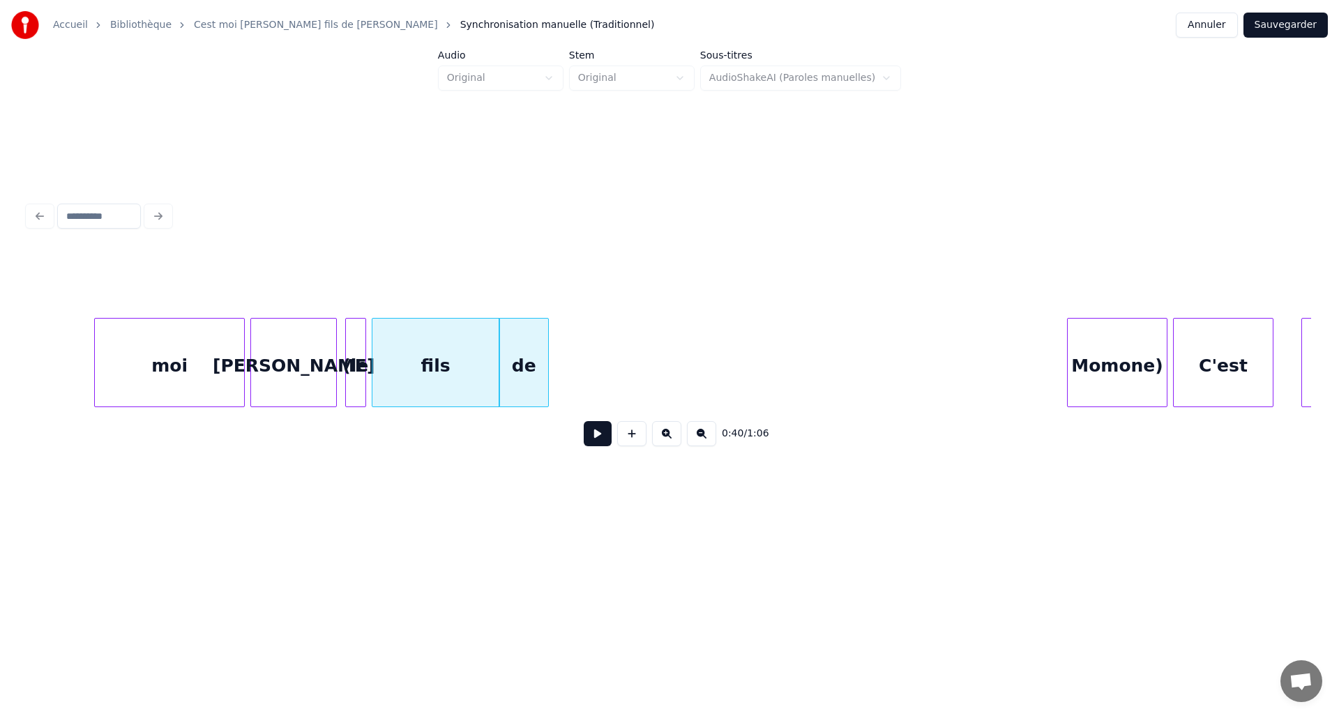
scroll to position [0, 5304]
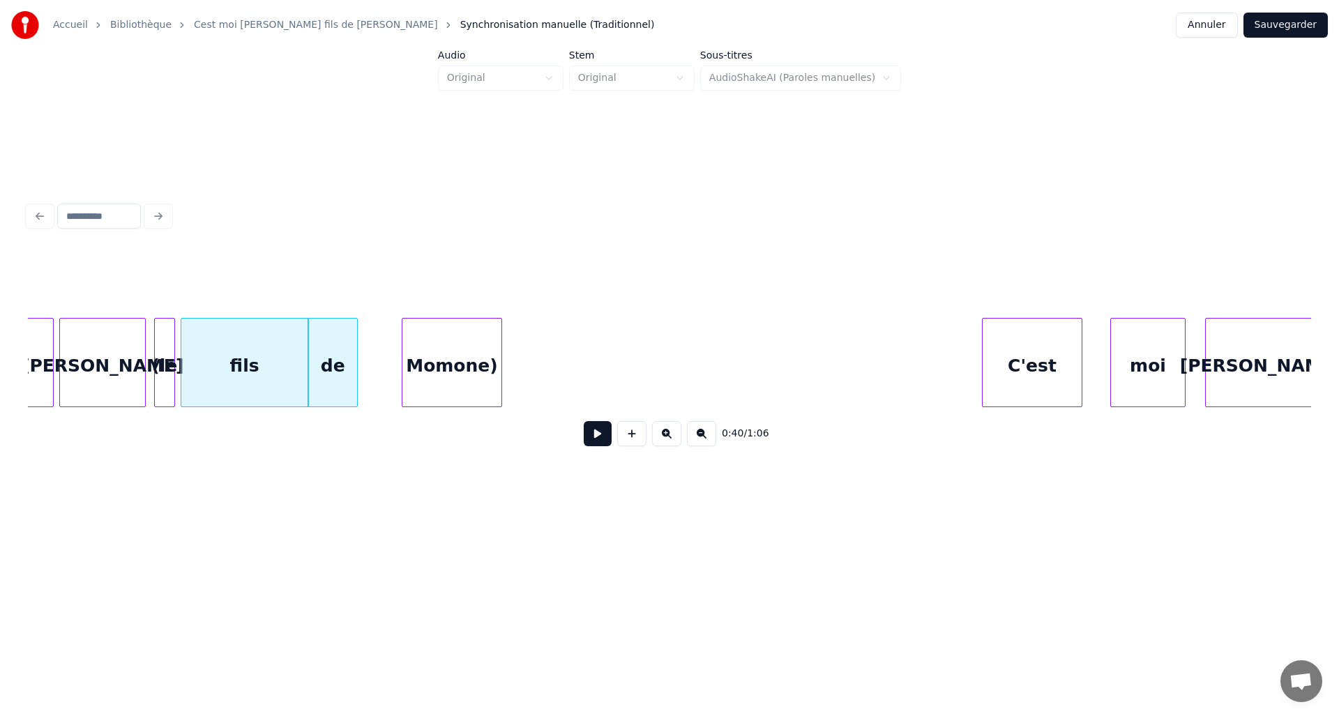
click at [478, 351] on div "Momone)" at bounding box center [451, 366] width 99 height 95
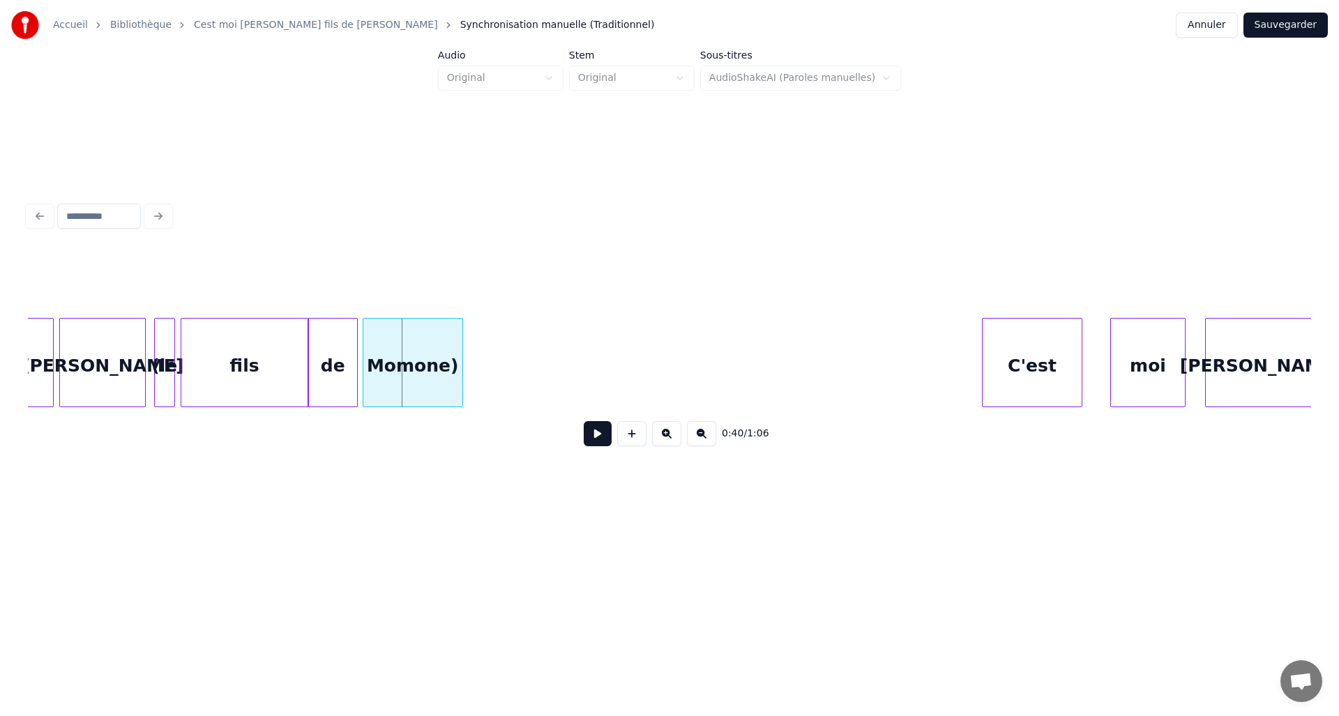
click at [403, 353] on div "Momone)" at bounding box center [412, 366] width 99 height 95
click at [524, 340] on div "C'est" at bounding box center [521, 366] width 99 height 95
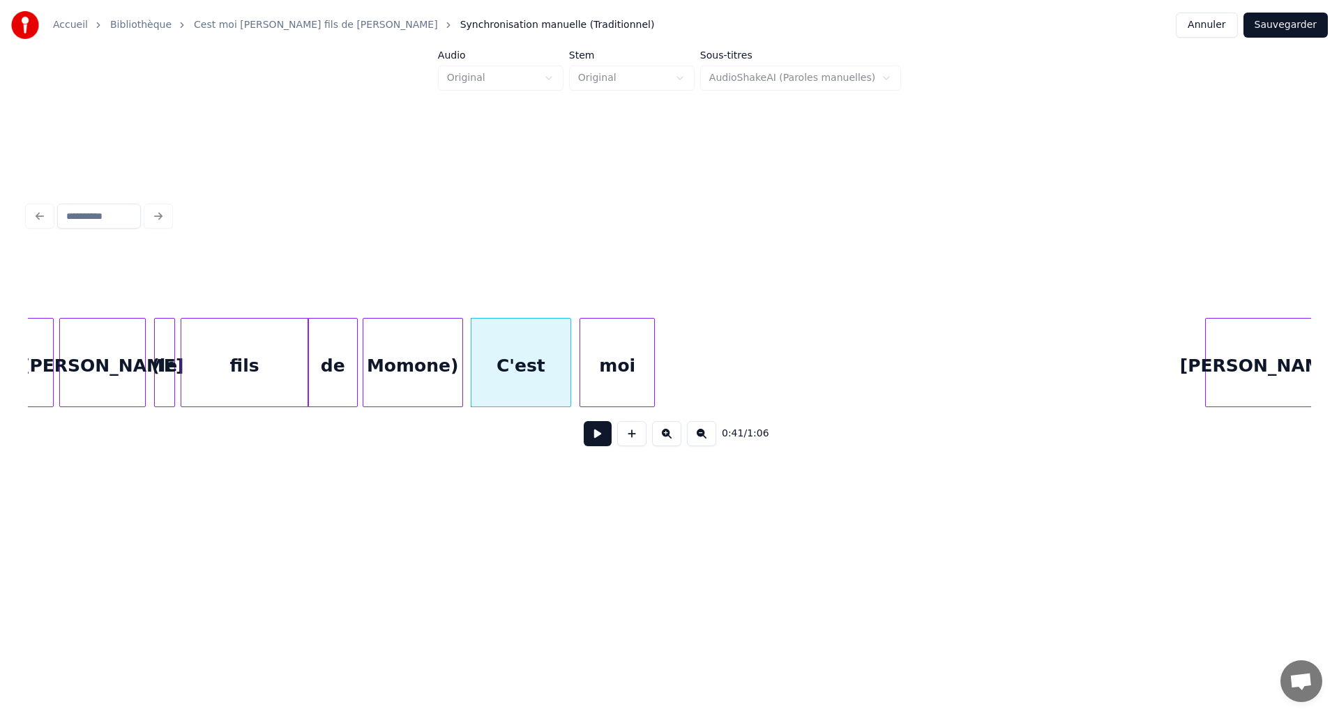
click at [589, 352] on div "moi" at bounding box center [617, 366] width 74 height 95
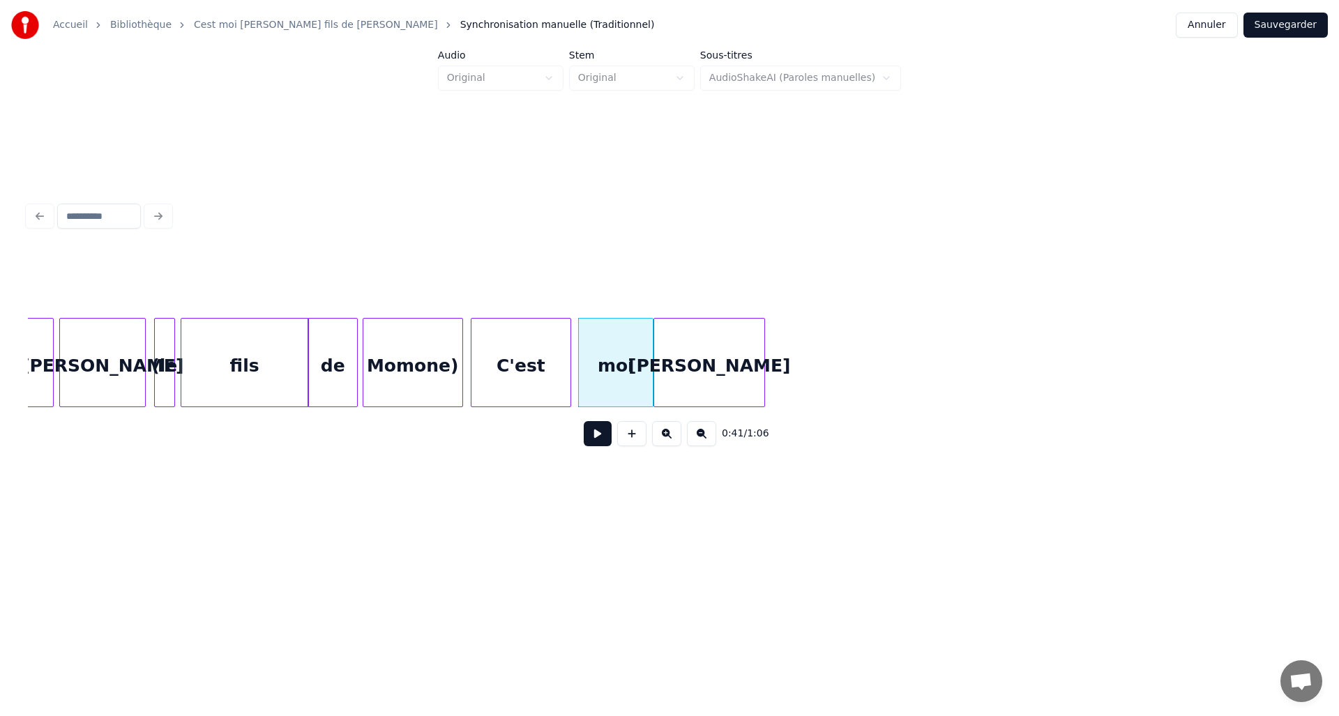
click at [680, 361] on div "David" at bounding box center [709, 366] width 110 height 95
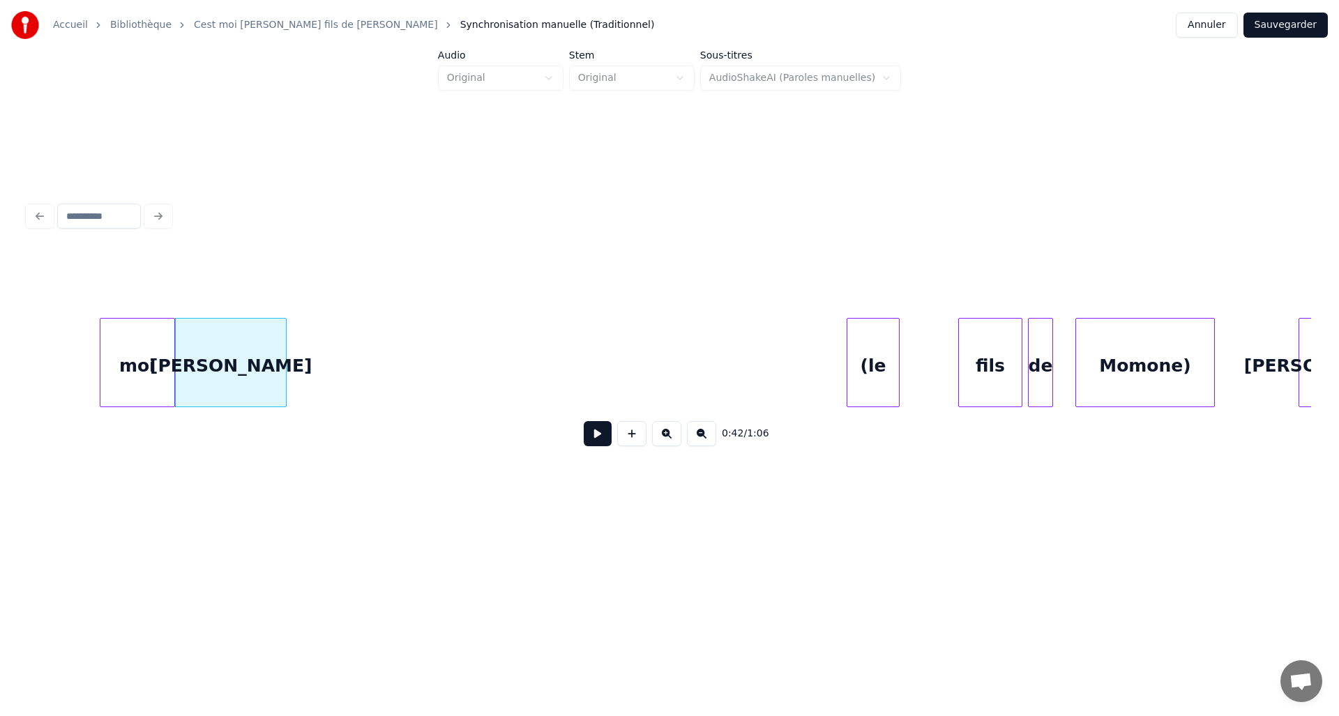
scroll to position [0, 5882]
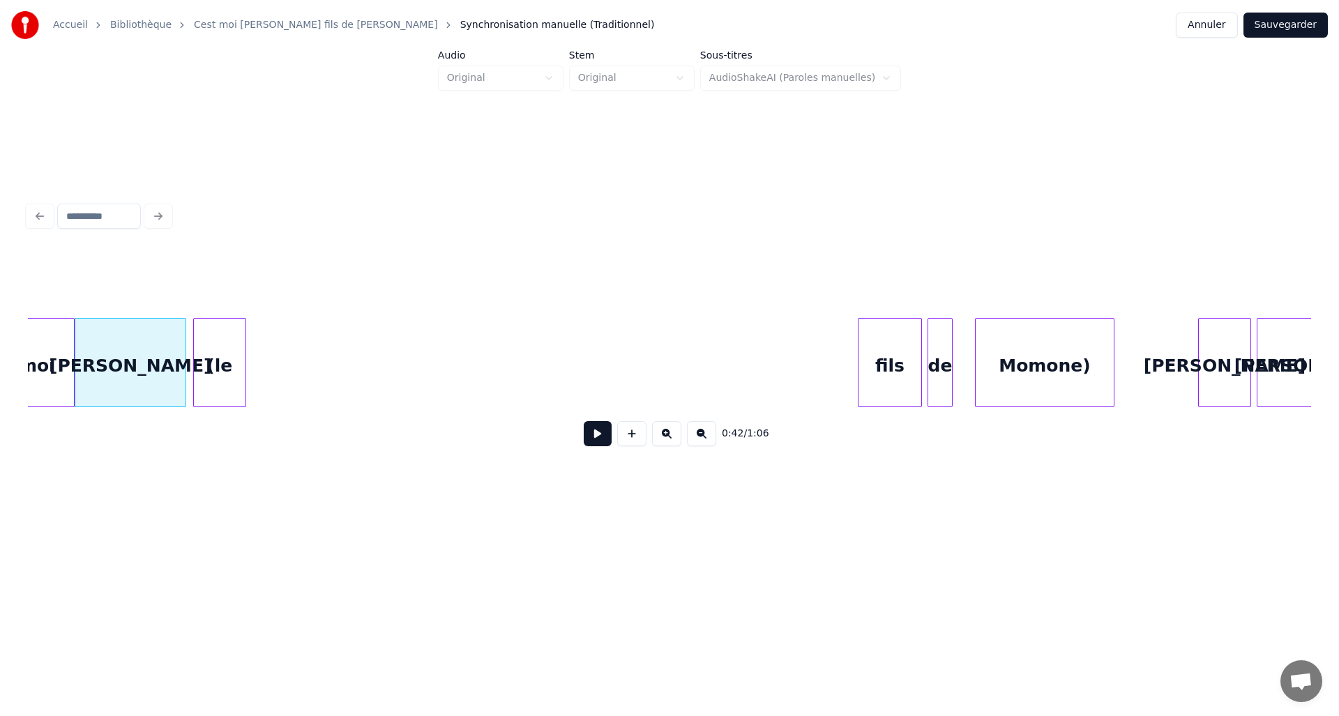
click at [231, 358] on div "(le" at bounding box center [220, 366] width 52 height 95
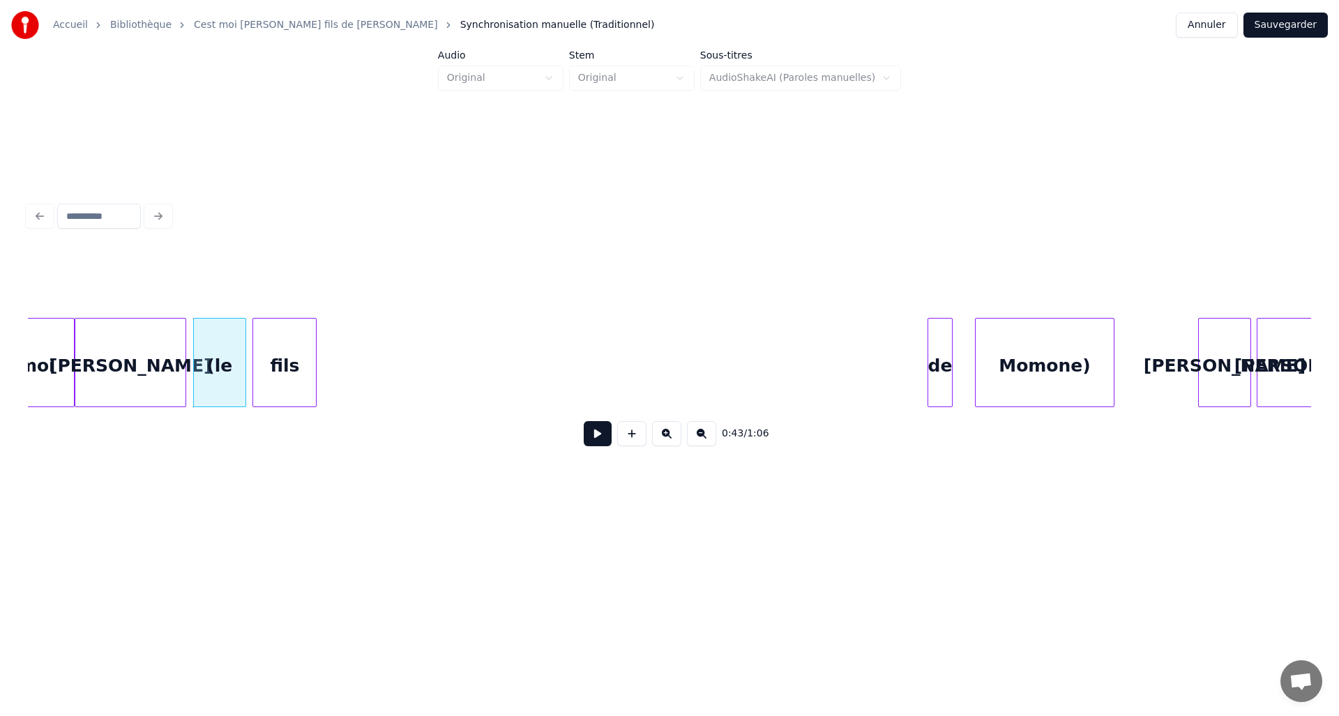
click at [264, 356] on div "fils" at bounding box center [284, 366] width 63 height 95
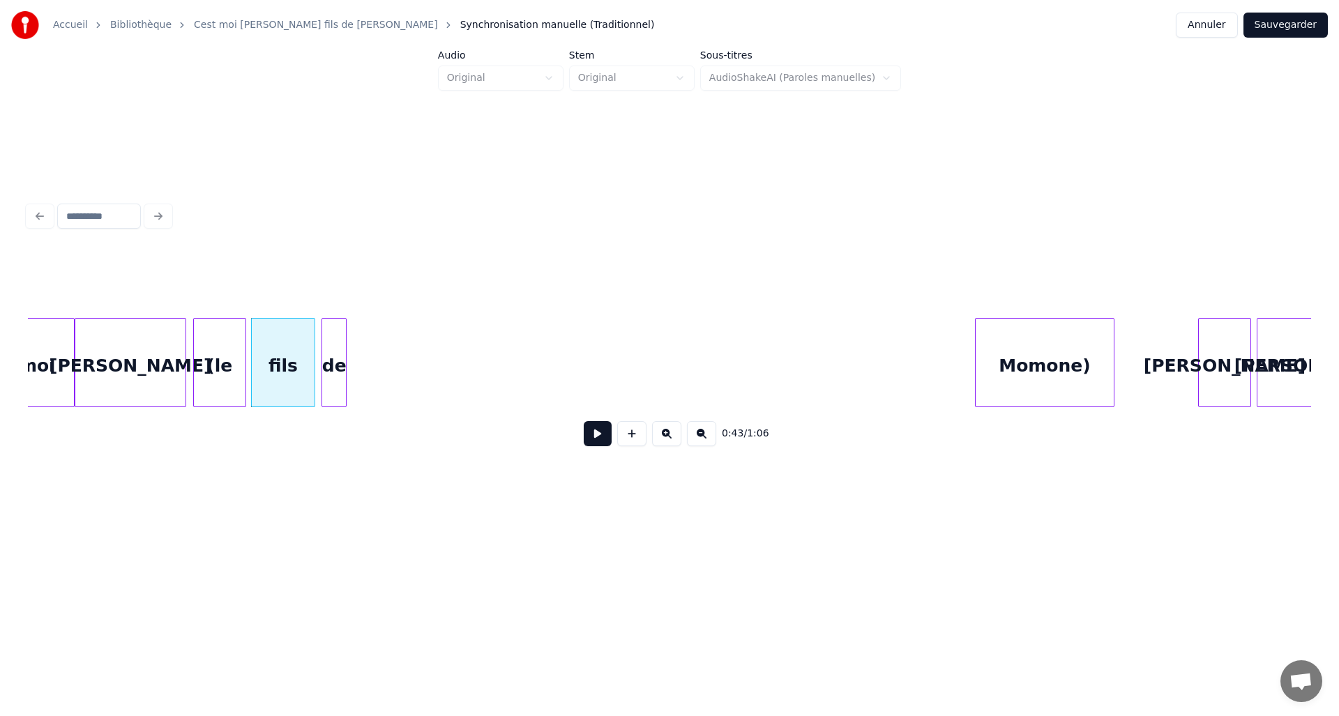
click at [326, 367] on div "de" at bounding box center [334, 366] width 24 height 95
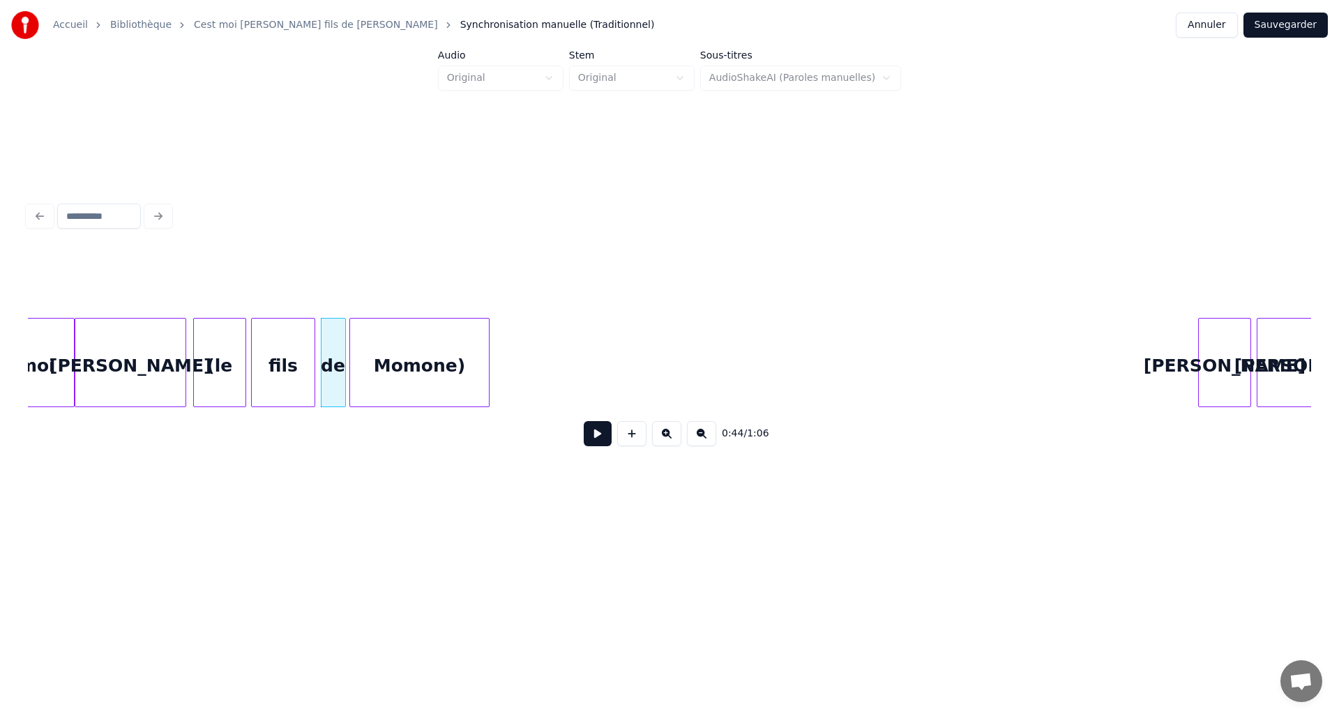
click at [370, 369] on div "Momone)" at bounding box center [419, 366] width 138 height 95
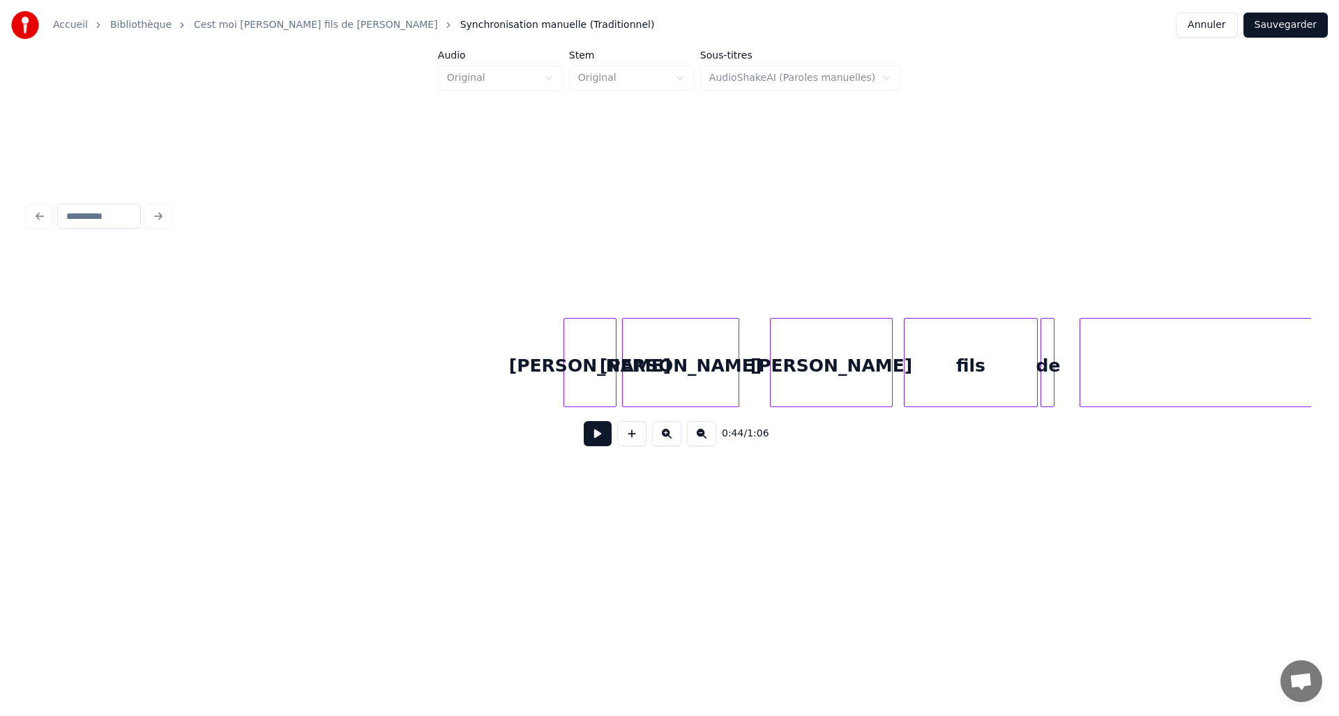
scroll to position [0, 6582]
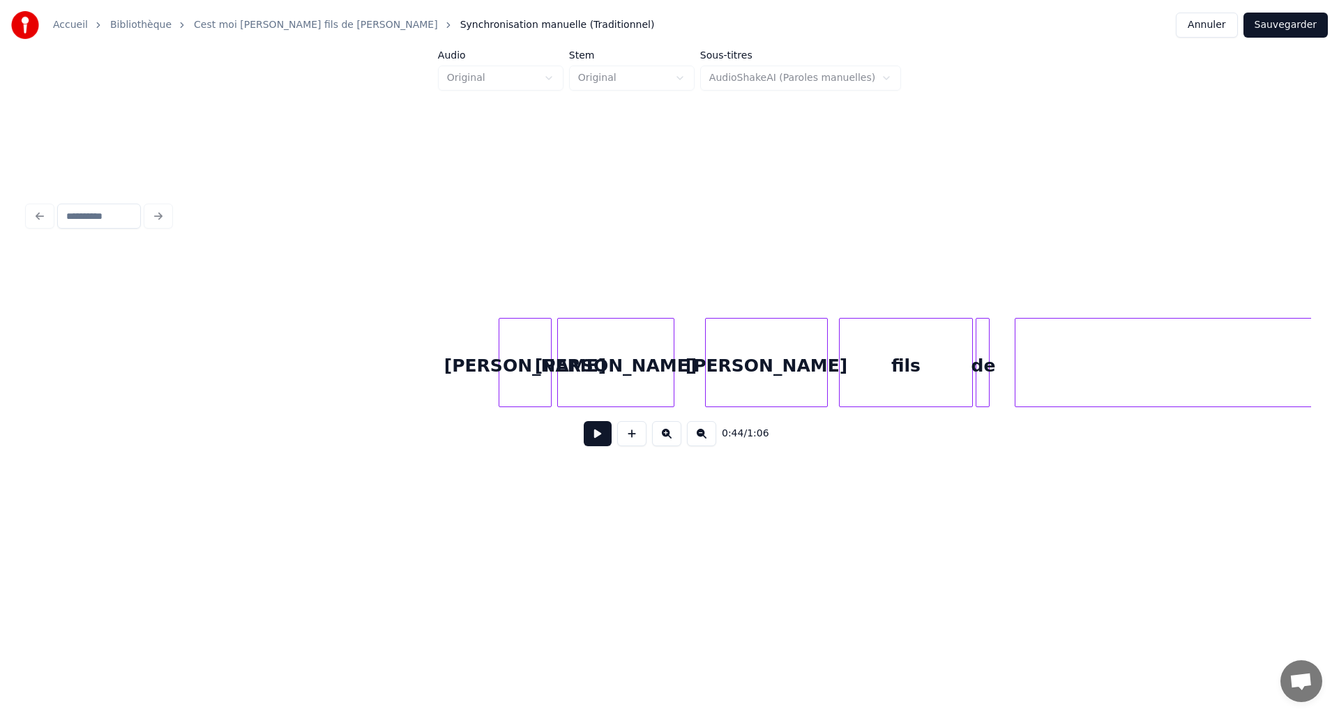
drag, startPoint x: 926, startPoint y: 412, endPoint x: 1024, endPoint y: 422, distance: 98.2
click at [1024, 422] on div "0:44 / 1:06" at bounding box center [669, 354] width 1283 height 212
click at [110, 355] on div "David" at bounding box center [107, 366] width 52 height 95
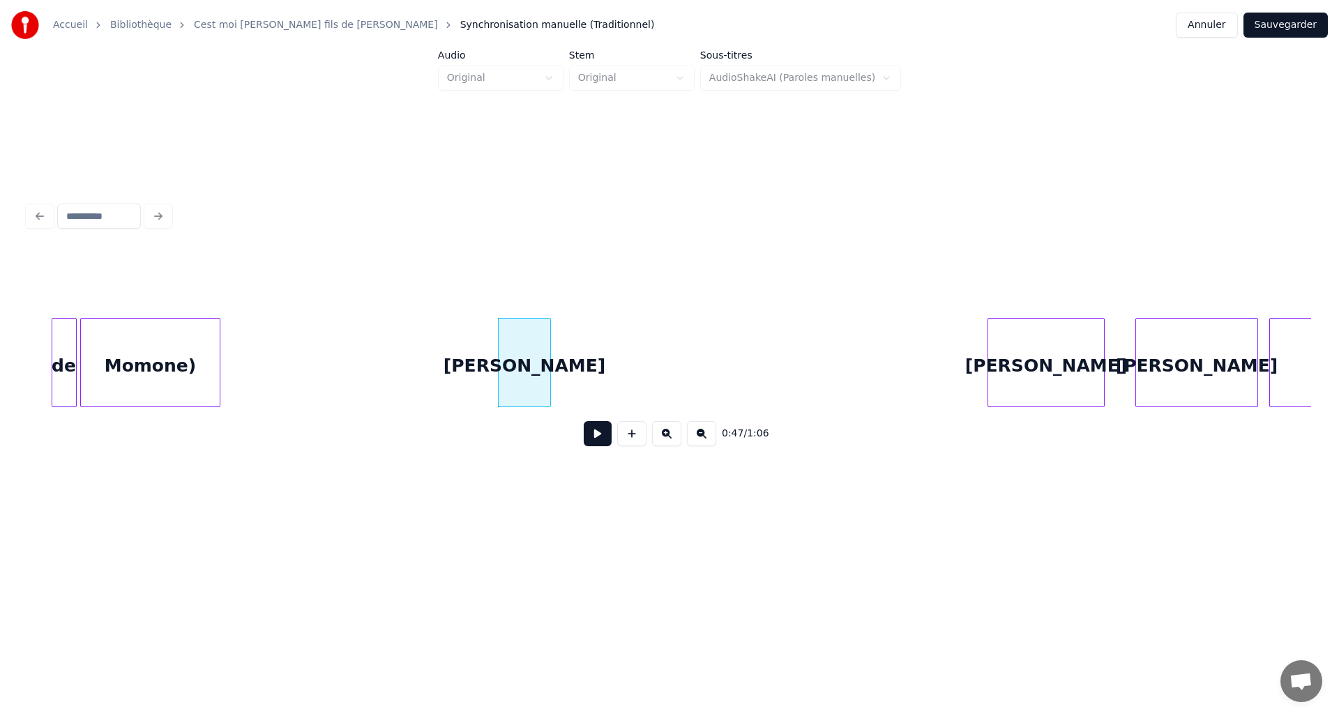
scroll to position [0, 6147]
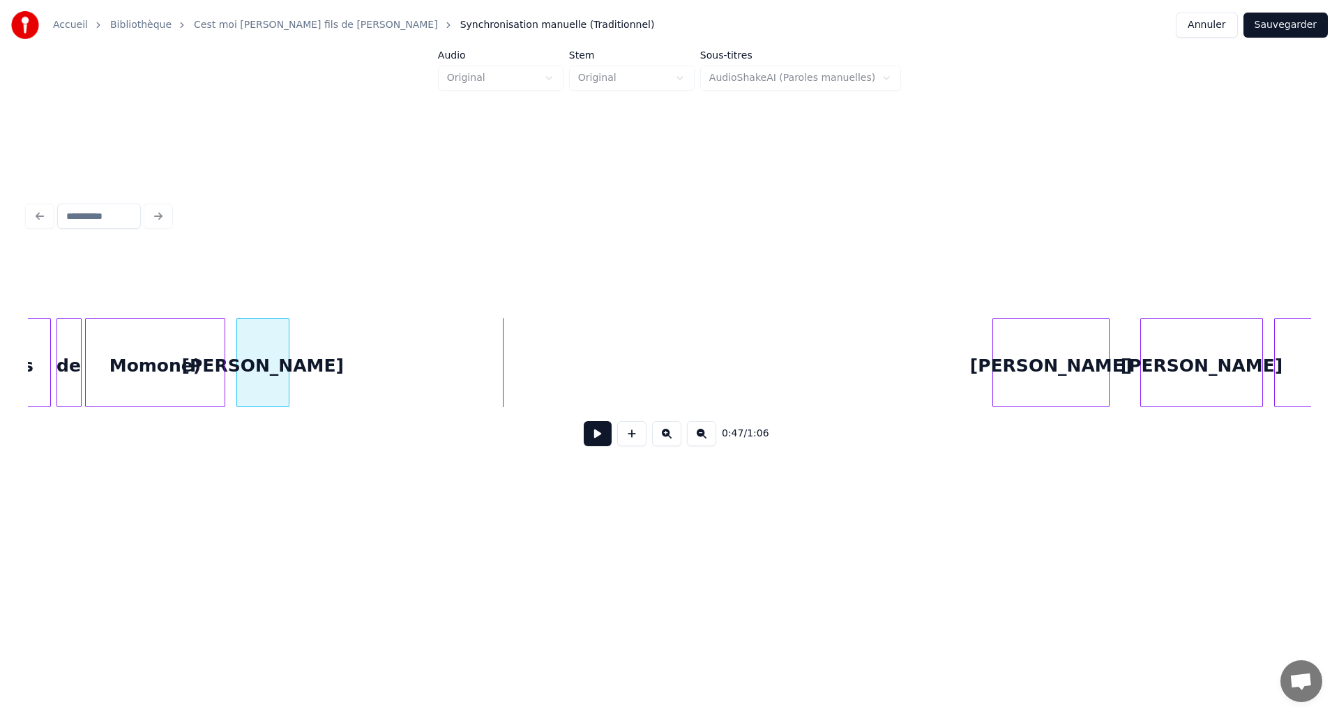
click at [276, 372] on div "David" at bounding box center [263, 366] width 52 height 95
click at [322, 353] on div "David" at bounding box center [347, 366] width 116 height 95
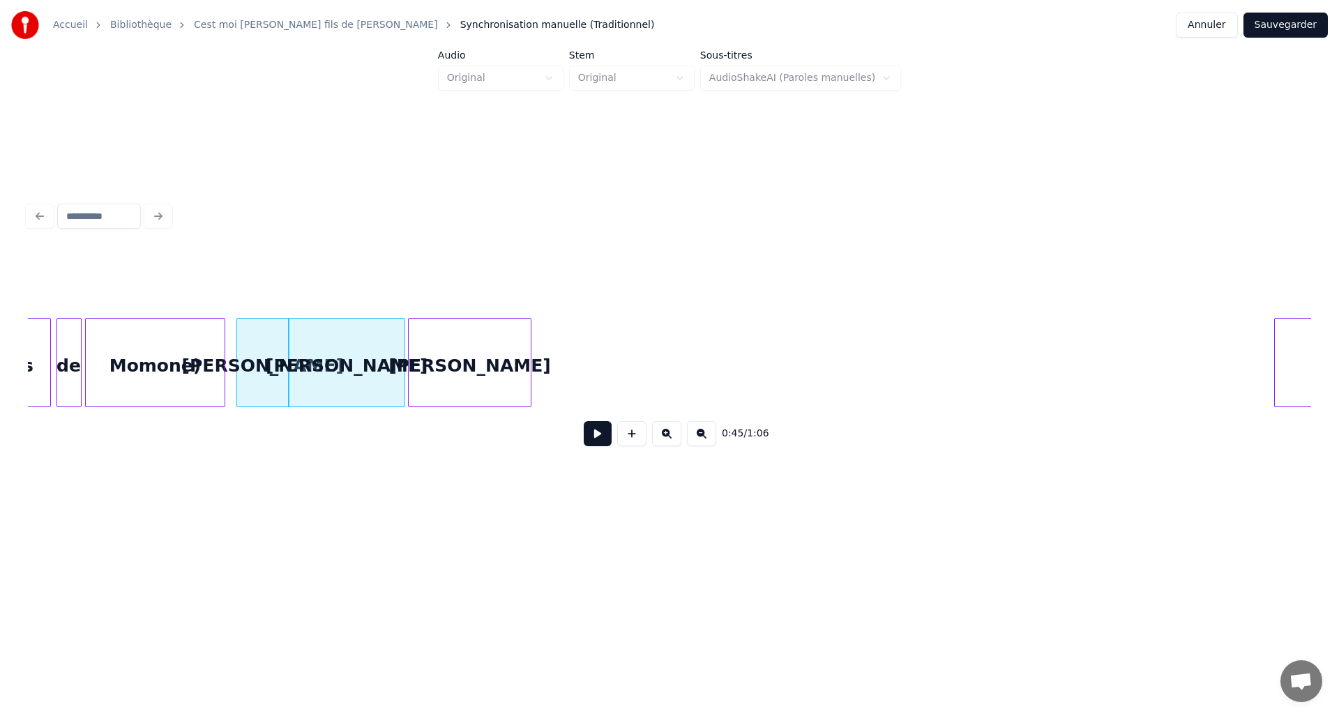
click at [452, 365] on div "David" at bounding box center [469, 366] width 121 height 95
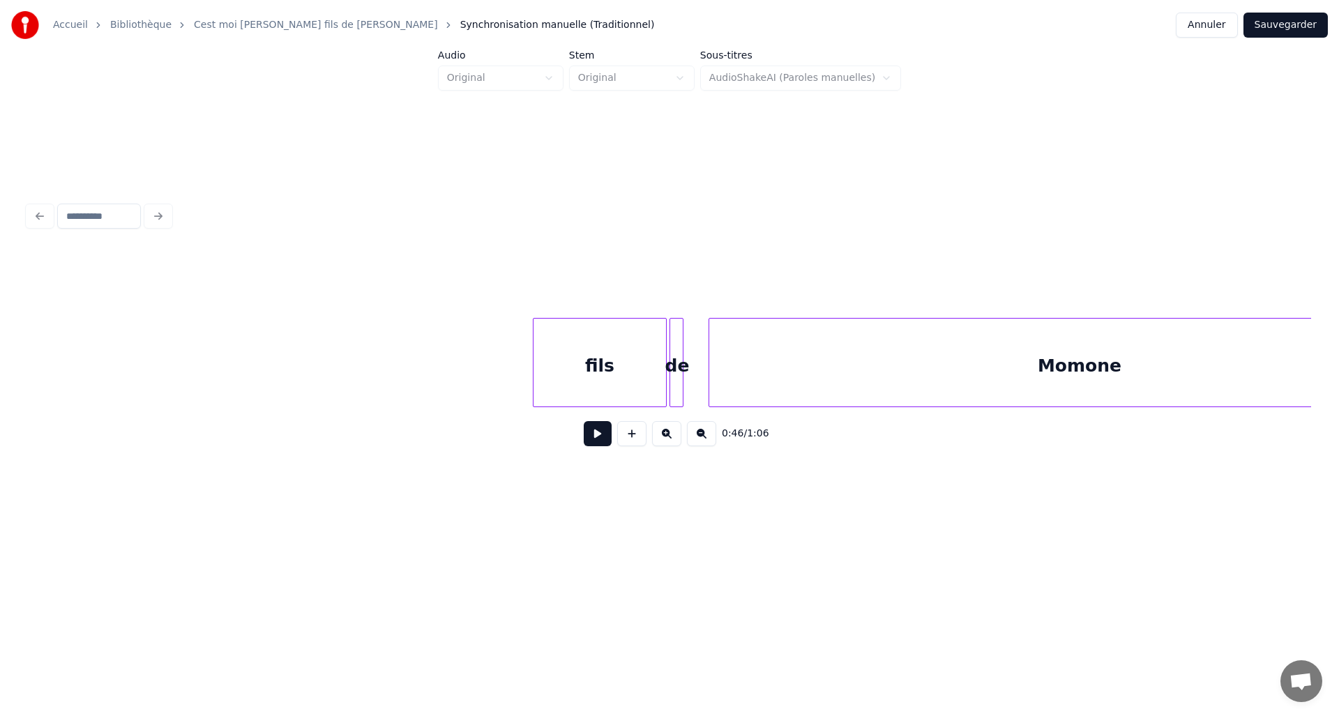
scroll to position [0, 6903]
click at [241, 342] on div "fils" at bounding box center [307, 366] width 132 height 95
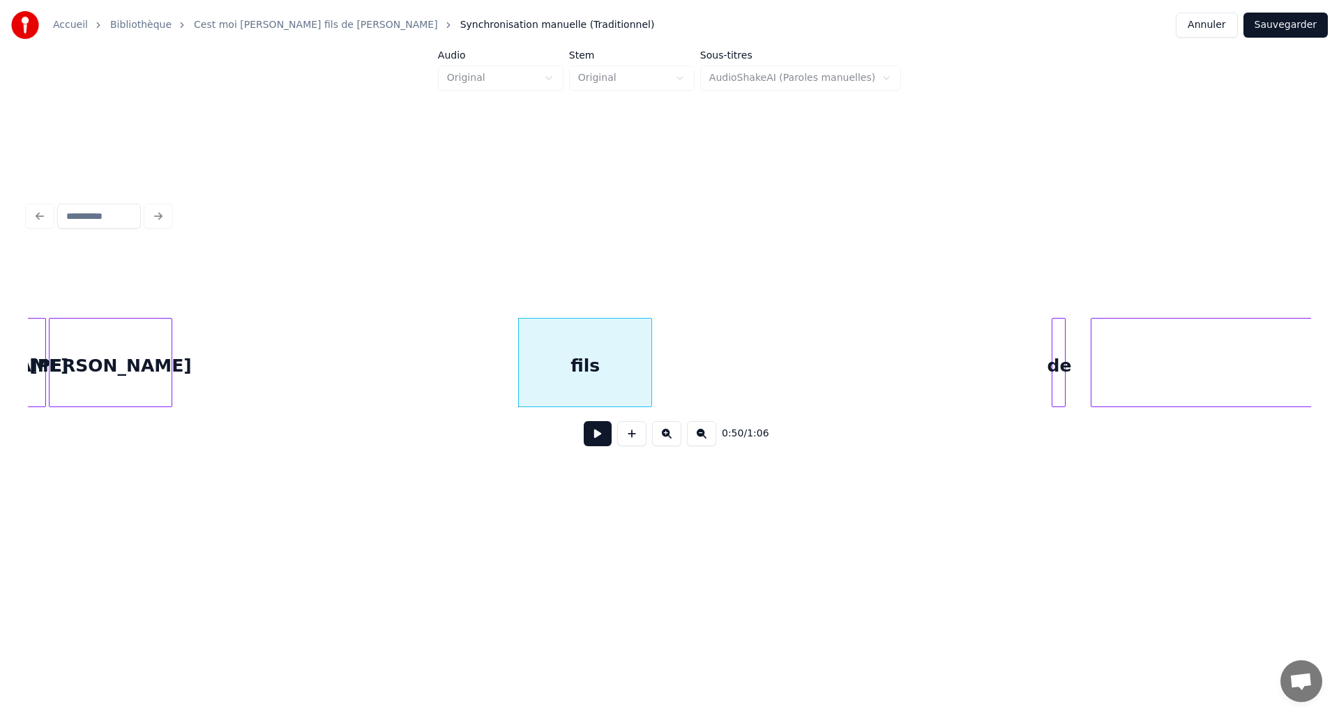
scroll to position [0, 6294]
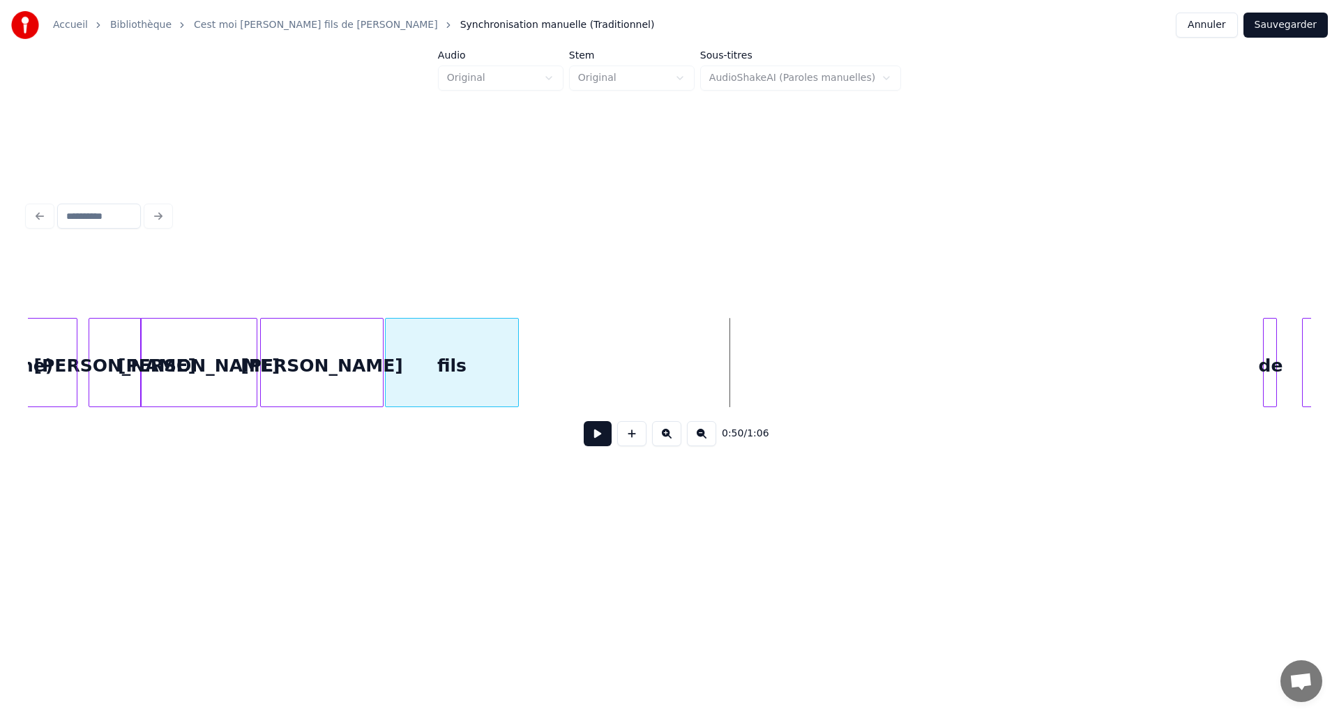
click at [462, 354] on div "fils" at bounding box center [452, 366] width 132 height 95
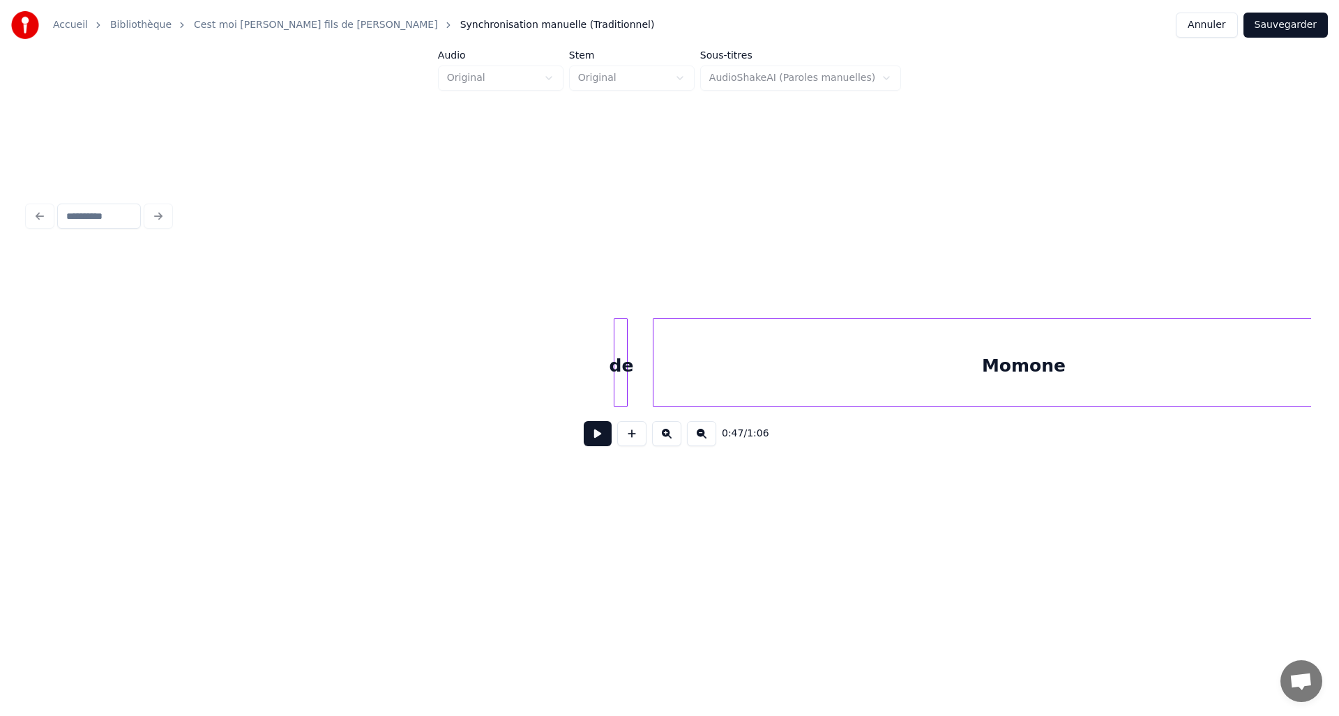
scroll to position [0, 6959]
click at [567, 376] on div at bounding box center [567, 363] width 4 height 88
click at [132, 344] on div "de" at bounding box center [135, 366] width 33 height 95
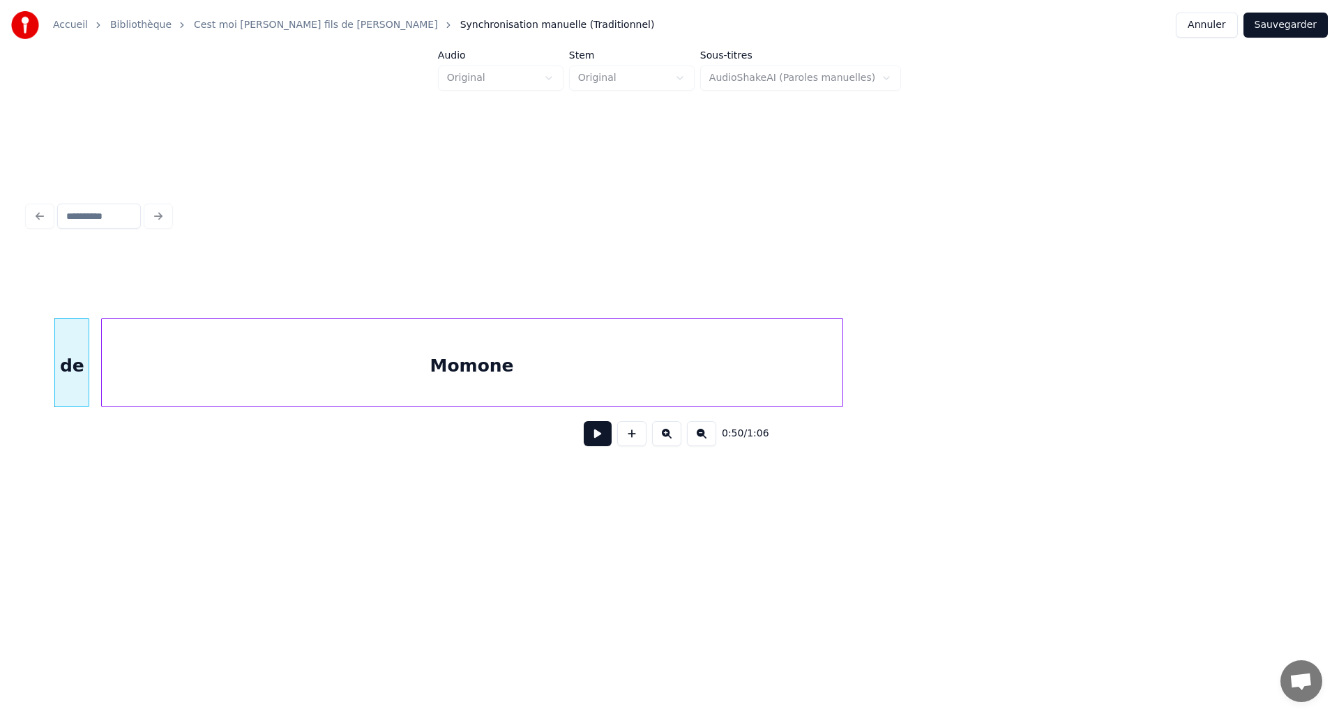
click at [457, 352] on div "Momone" at bounding box center [472, 366] width 740 height 95
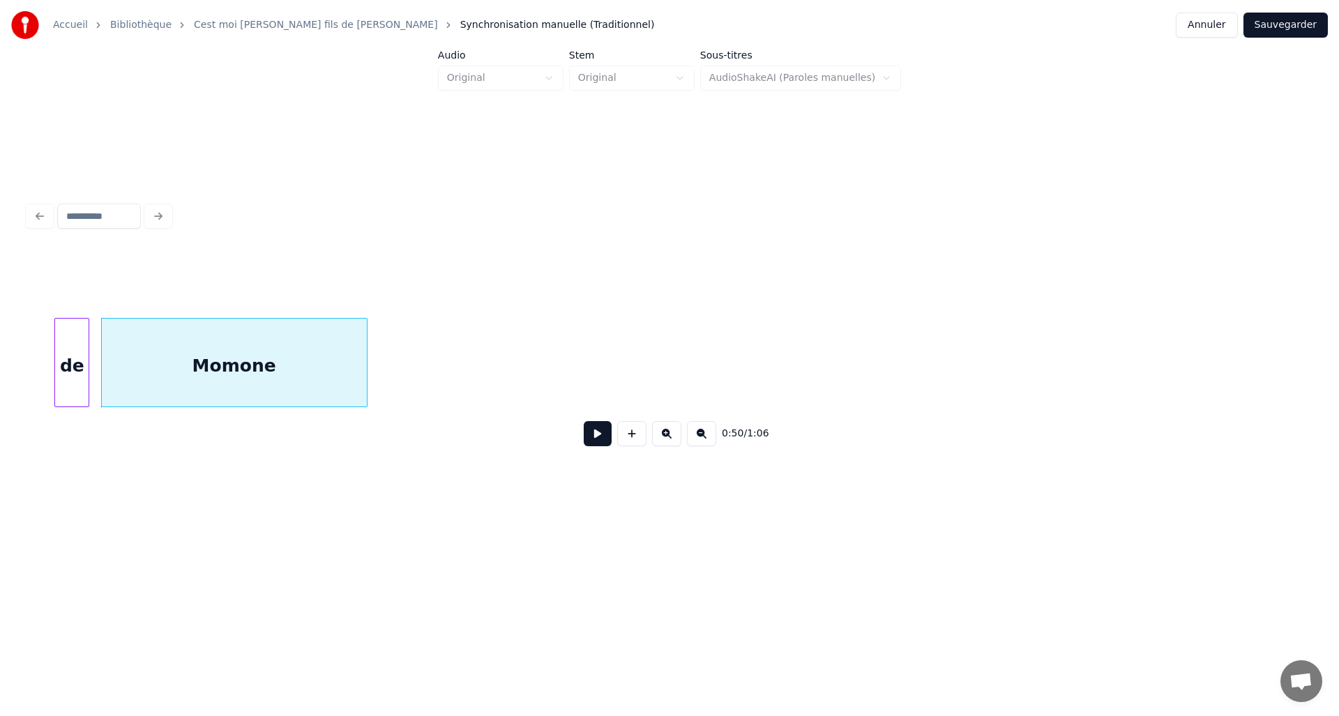
click at [363, 340] on div at bounding box center [365, 363] width 4 height 88
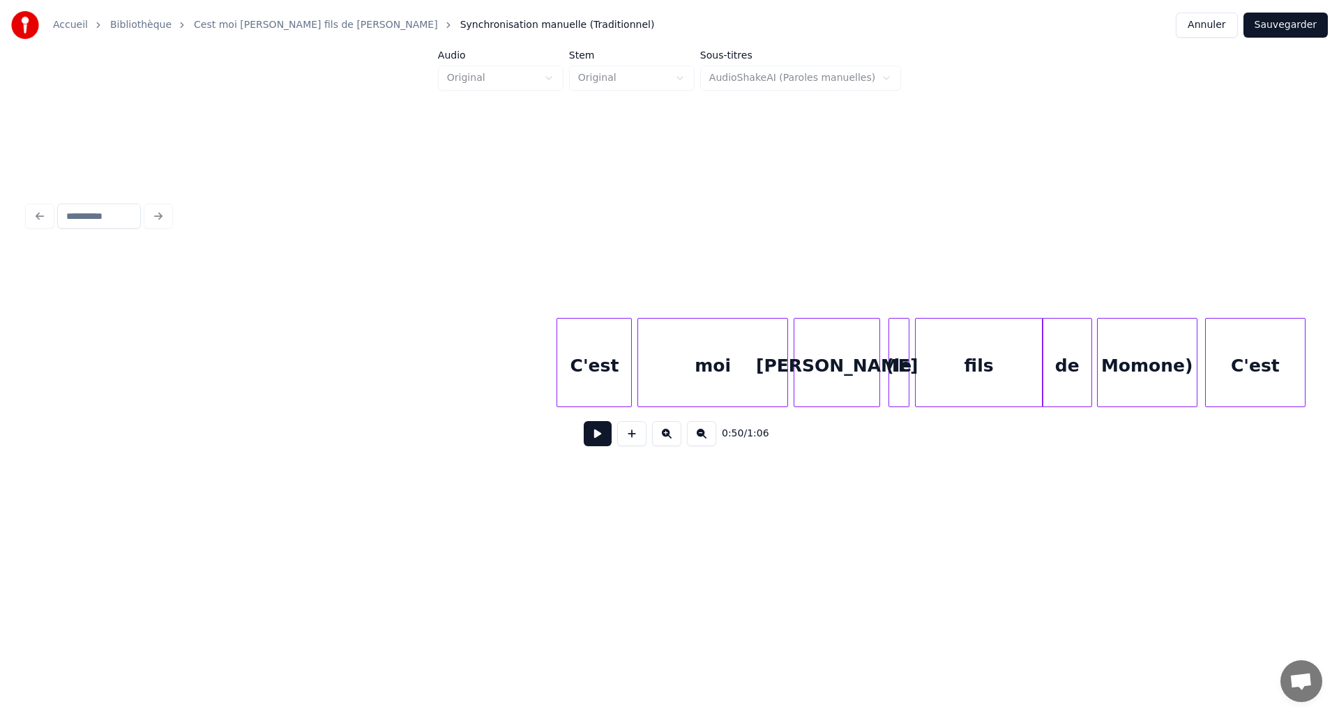
scroll to position [0, 4339]
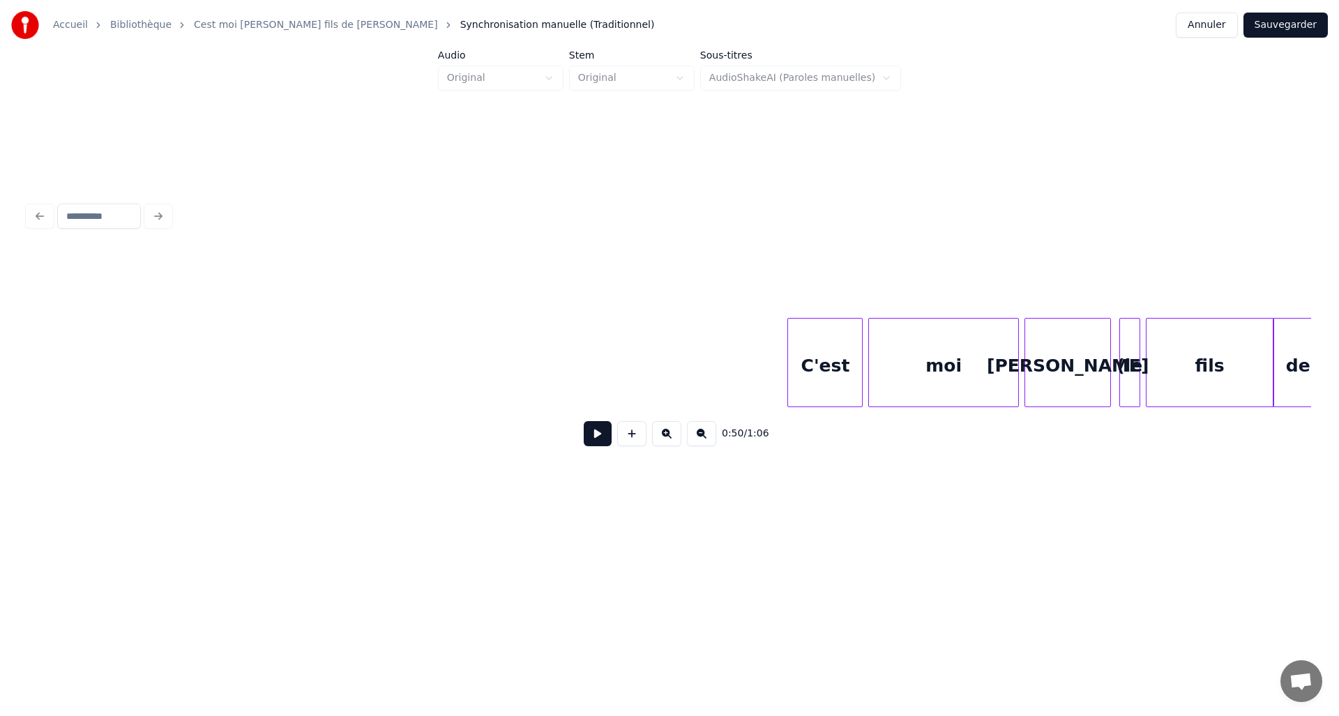
click at [604, 370] on div "de fils (le David moi C'est" at bounding box center [314, 362] width 9250 height 89
click at [602, 436] on button at bounding box center [598, 433] width 28 height 25
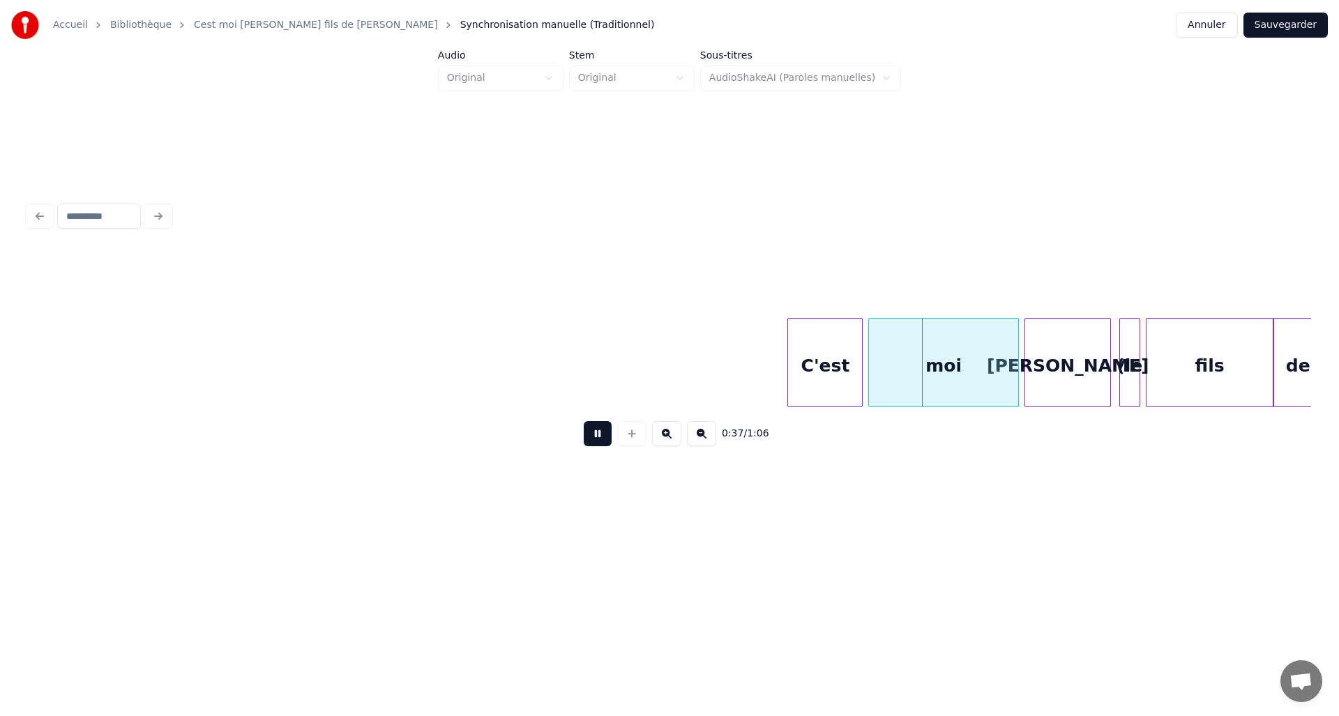
click at [602, 436] on button at bounding box center [598, 433] width 28 height 25
click at [238, 321] on div "C'est" at bounding box center [275, 366] width 74 height 95
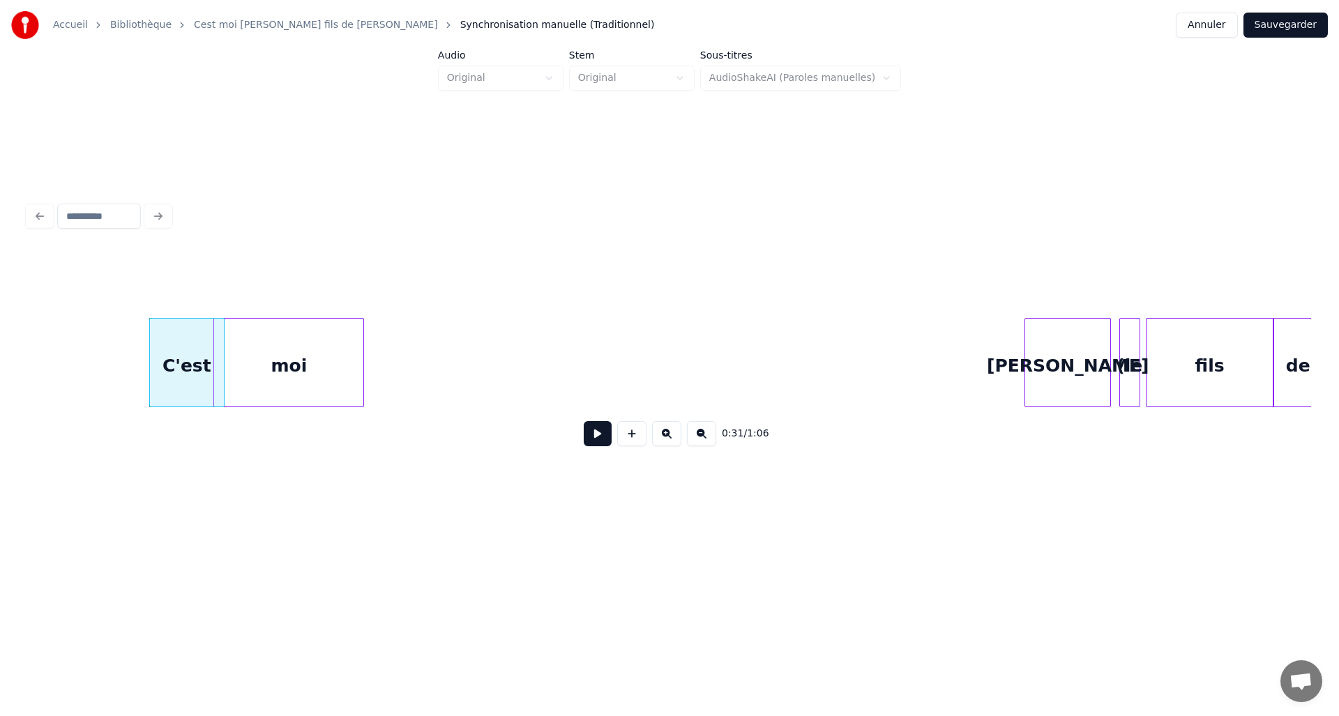
click at [315, 337] on div "moi" at bounding box center [288, 366] width 149 height 95
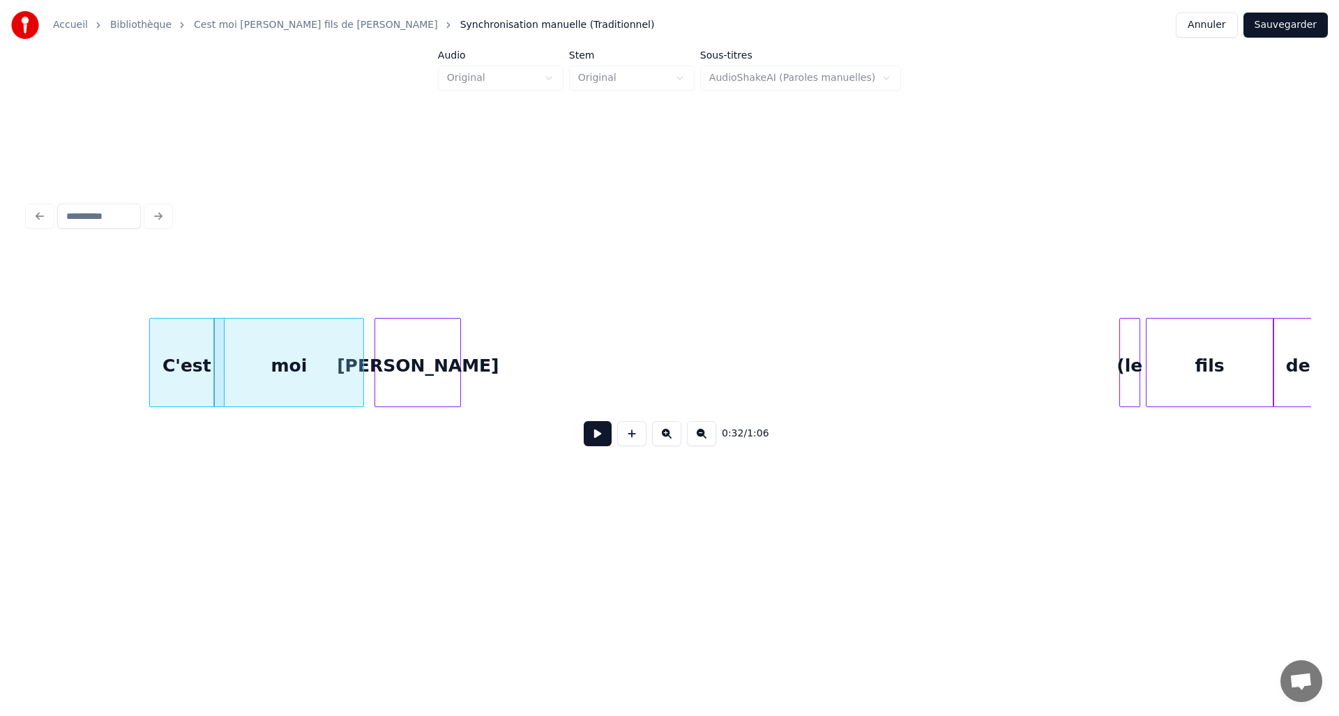
click at [418, 359] on div "David" at bounding box center [417, 366] width 85 height 95
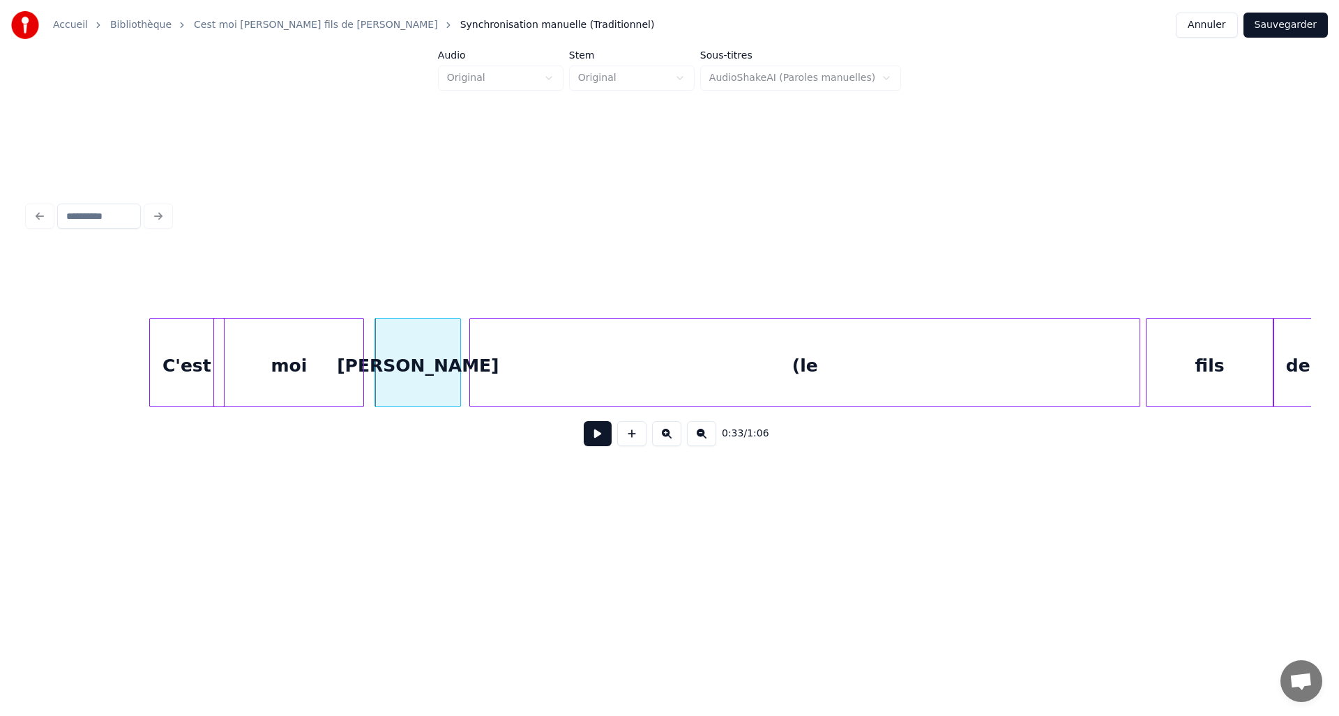
click at [473, 351] on div at bounding box center [472, 363] width 4 height 88
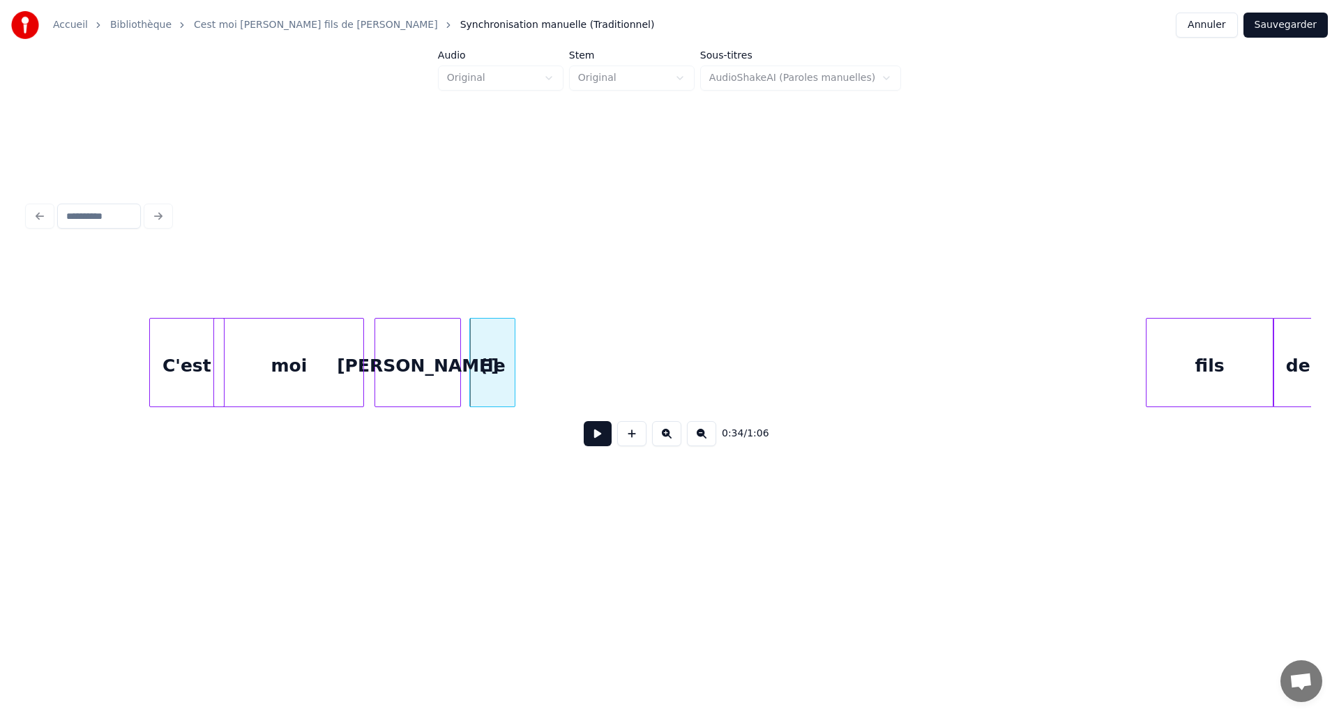
click at [510, 375] on div at bounding box center [512, 363] width 4 height 88
click at [555, 345] on div "fils" at bounding box center [571, 366] width 127 height 95
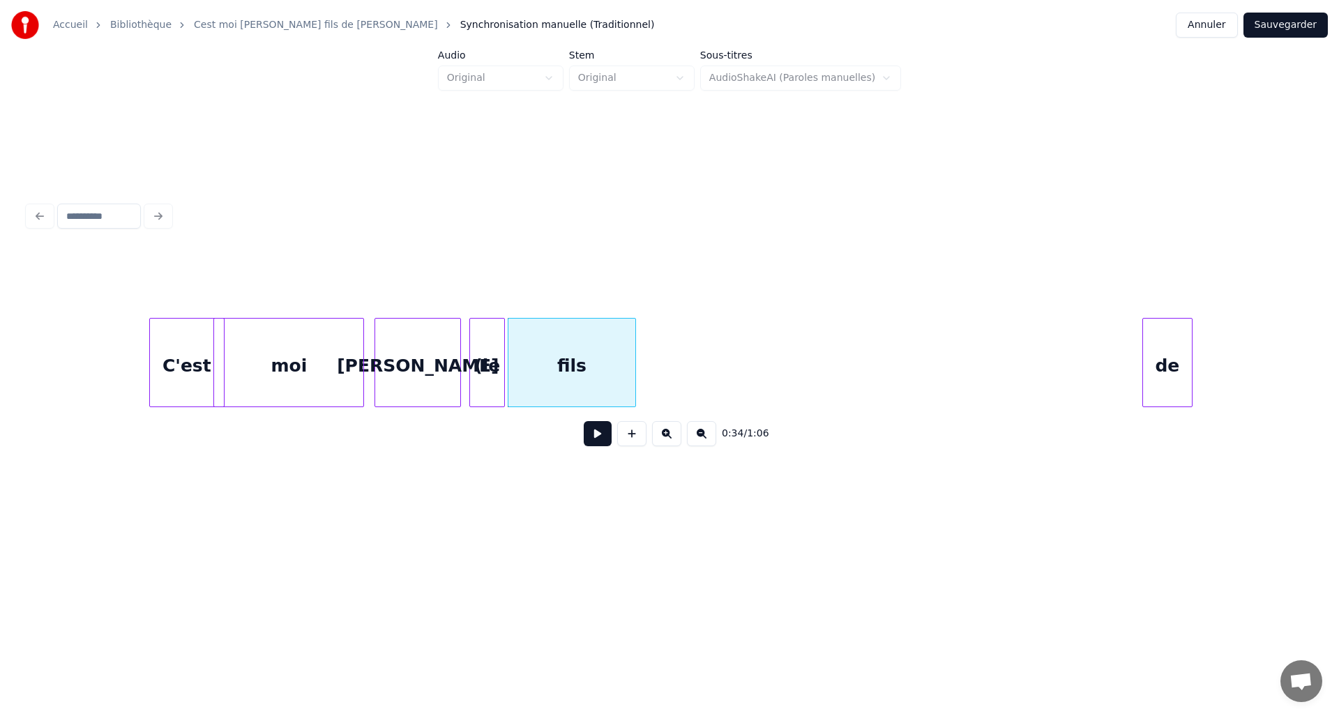
scroll to position [0, 4342]
click at [666, 341] on div "de" at bounding box center [657, 366] width 49 height 95
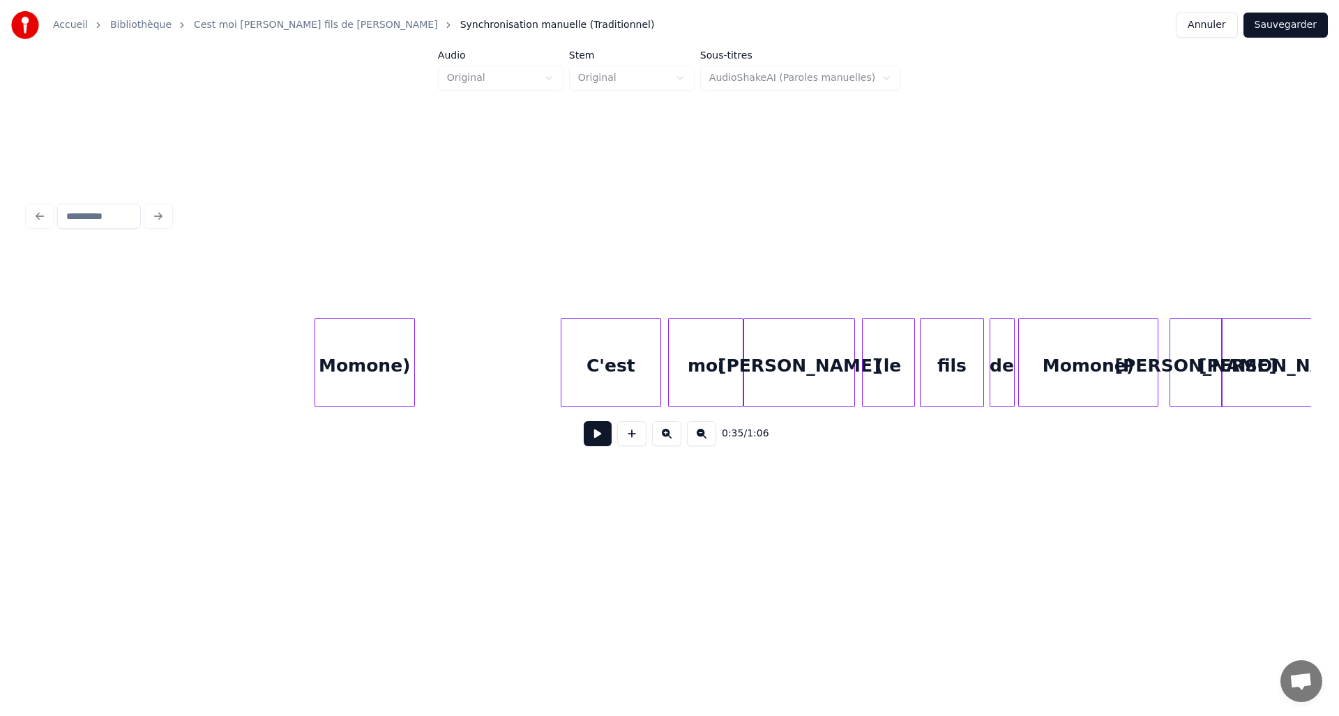
scroll to position [0, 5176]
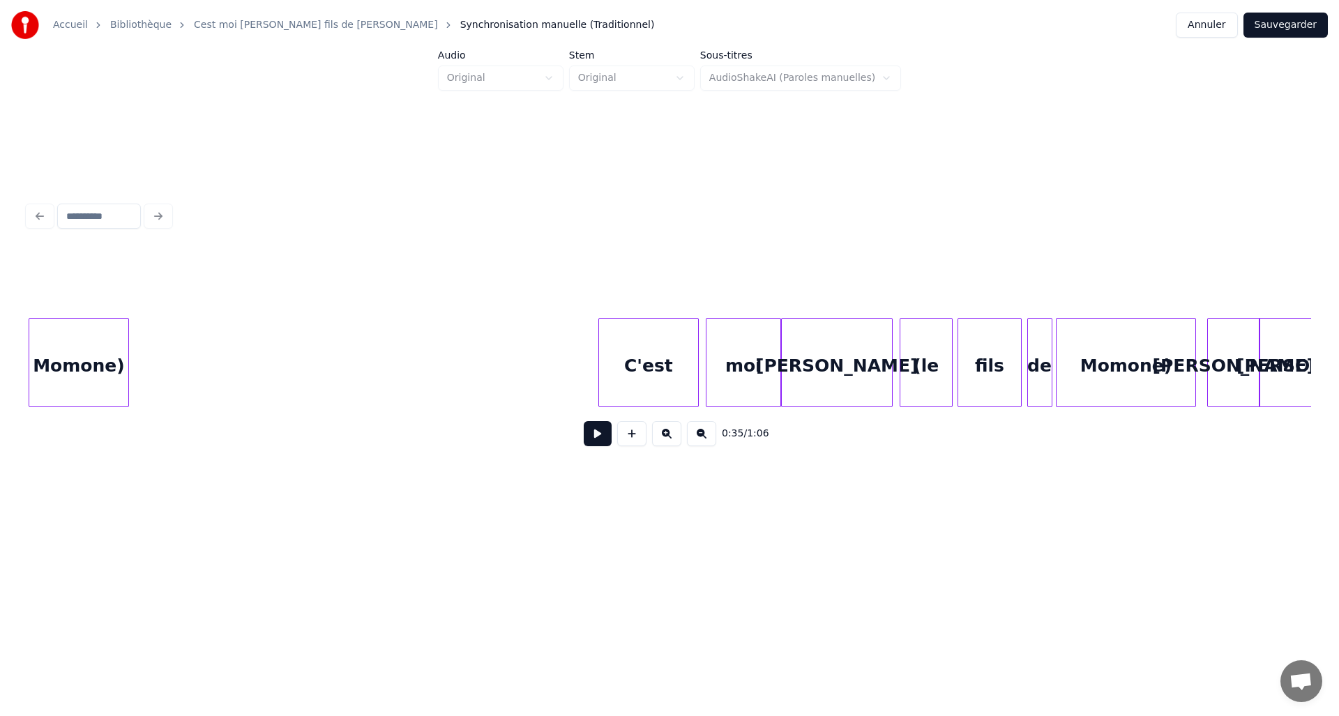
click at [73, 356] on div "Momone)" at bounding box center [78, 366] width 99 height 95
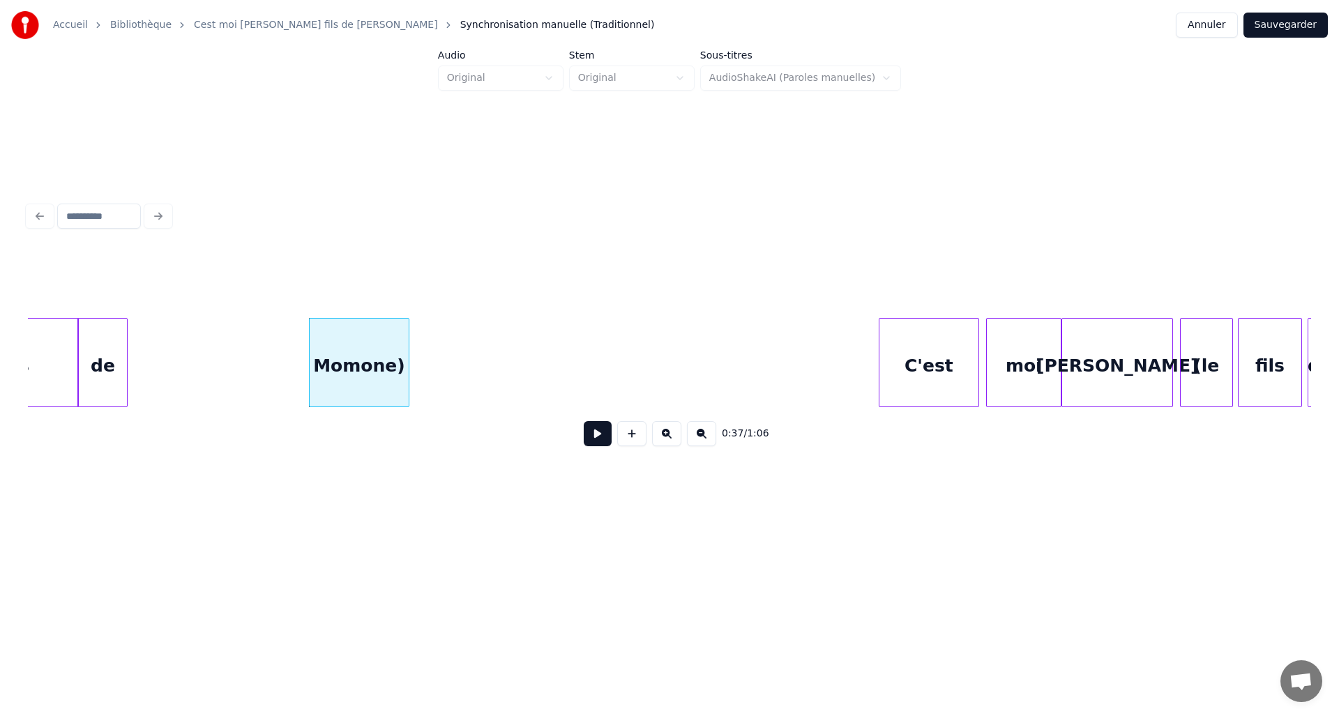
scroll to position [0, 4891]
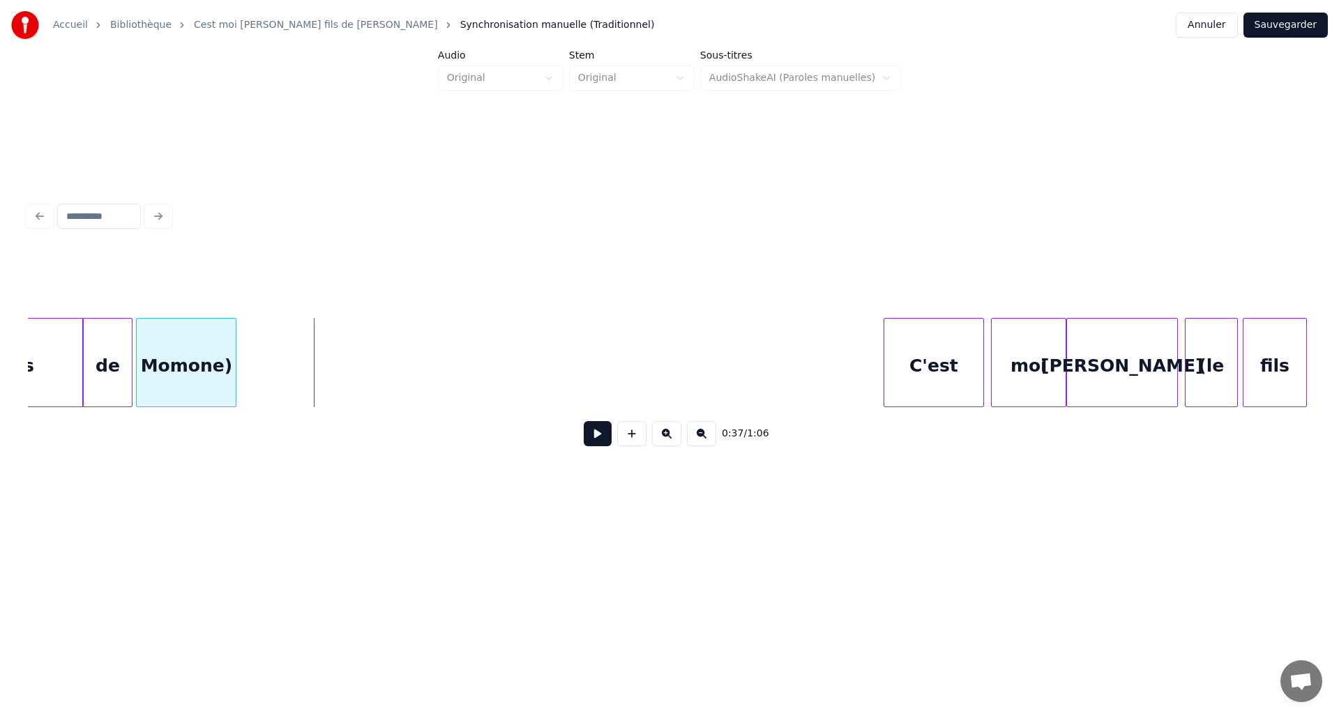
click at [193, 366] on div "Momone)" at bounding box center [186, 366] width 99 height 95
click at [279, 357] on div "C'est" at bounding box center [289, 366] width 99 height 95
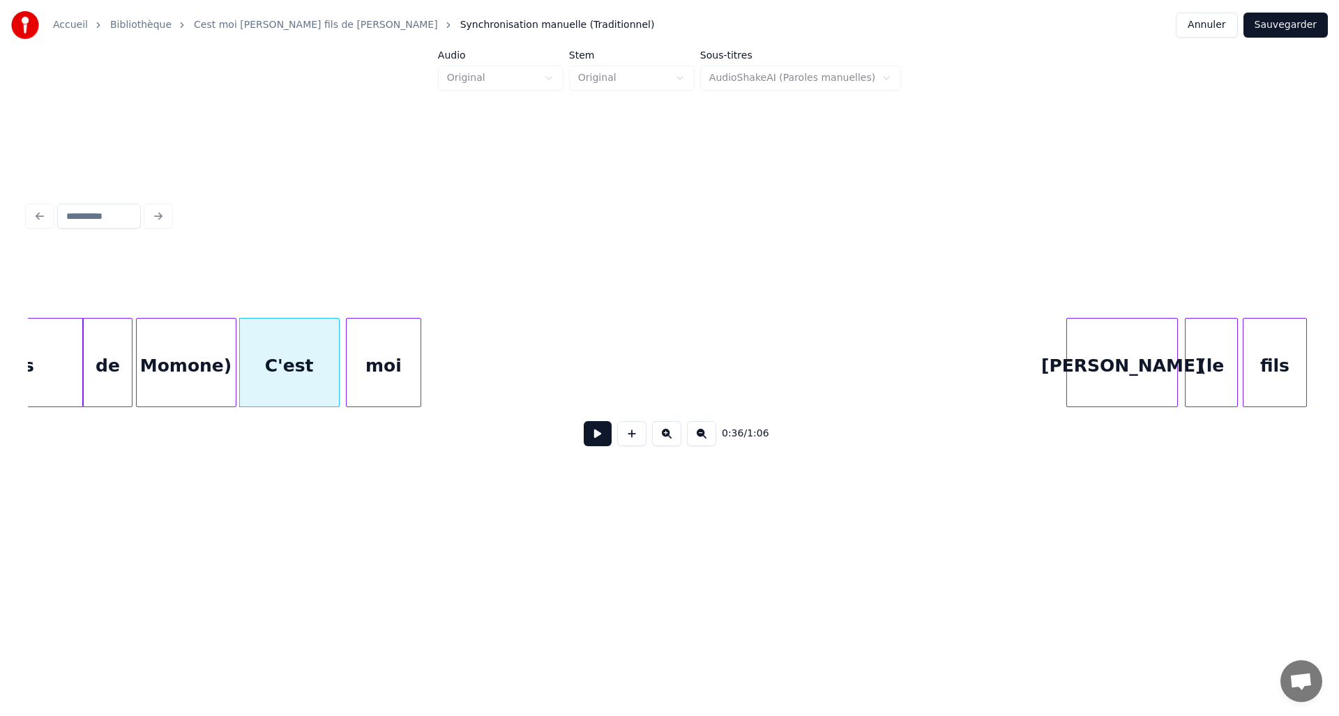
click at [367, 359] on div "moi" at bounding box center [383, 366] width 74 height 95
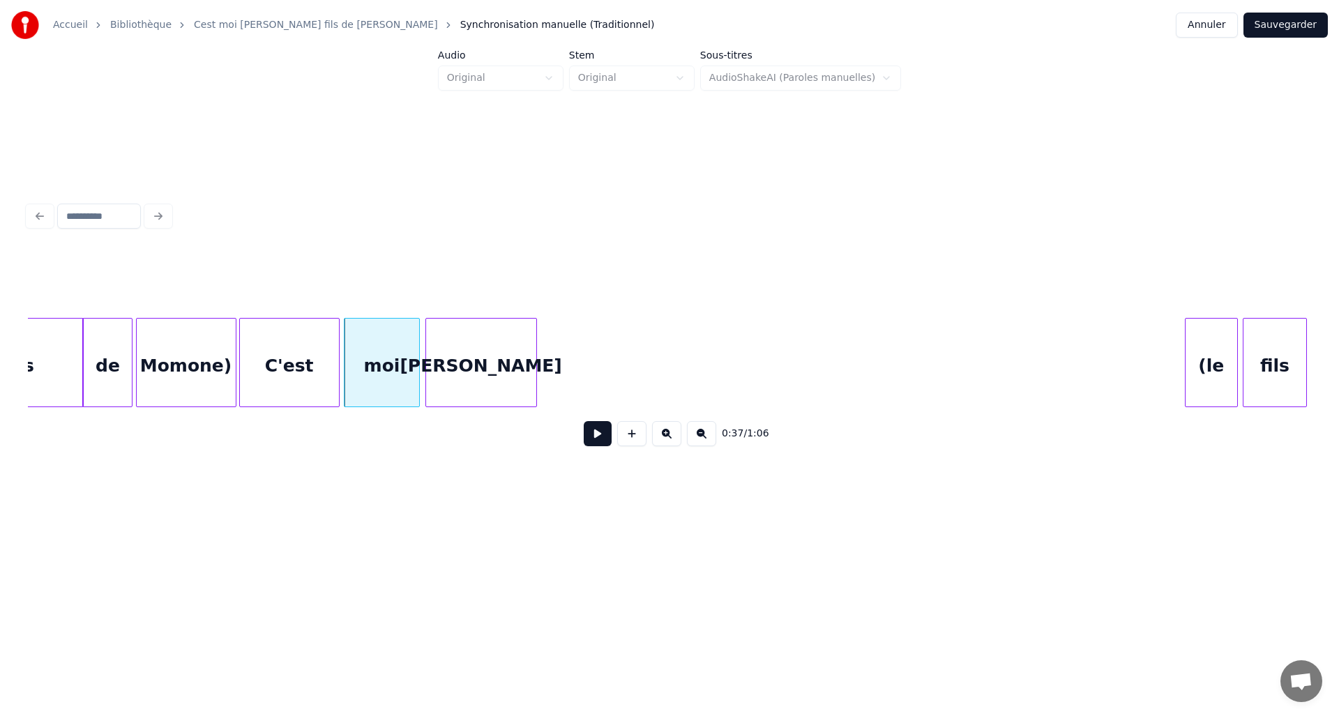
click at [450, 342] on div "David" at bounding box center [481, 366] width 110 height 95
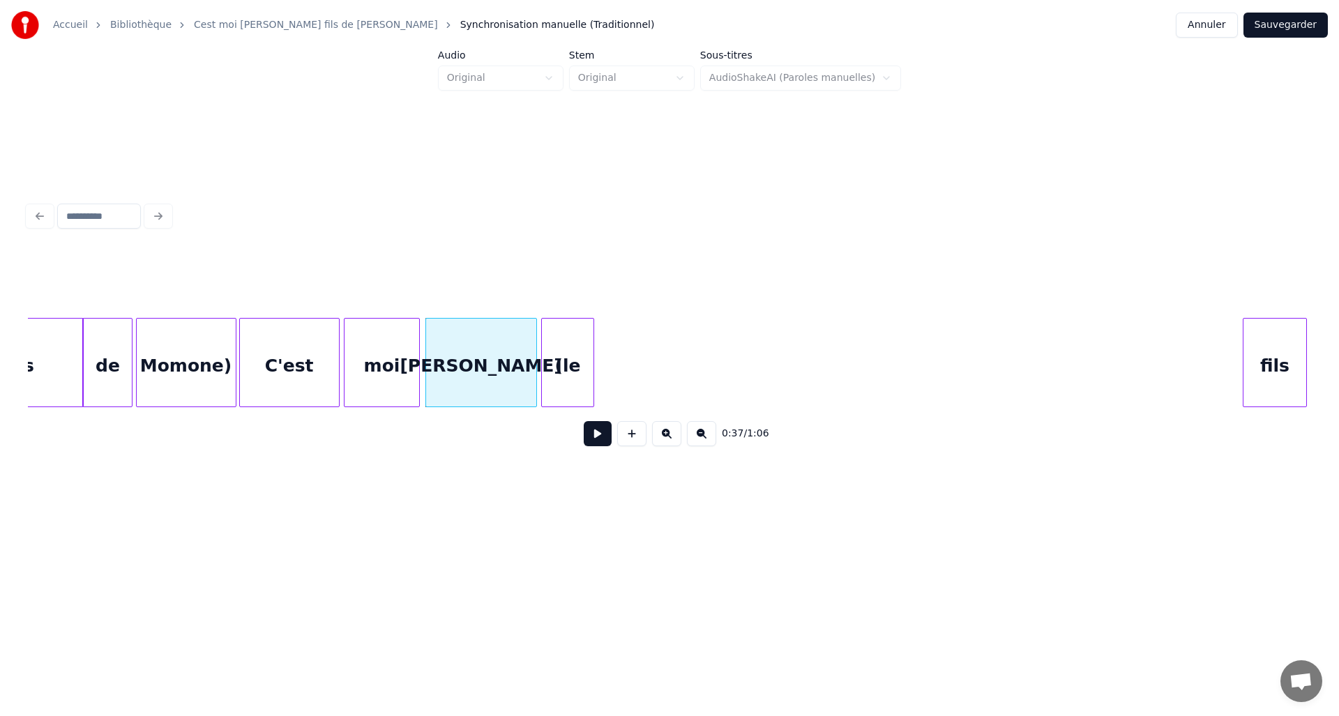
click at [566, 340] on div "(le" at bounding box center [568, 366] width 52 height 95
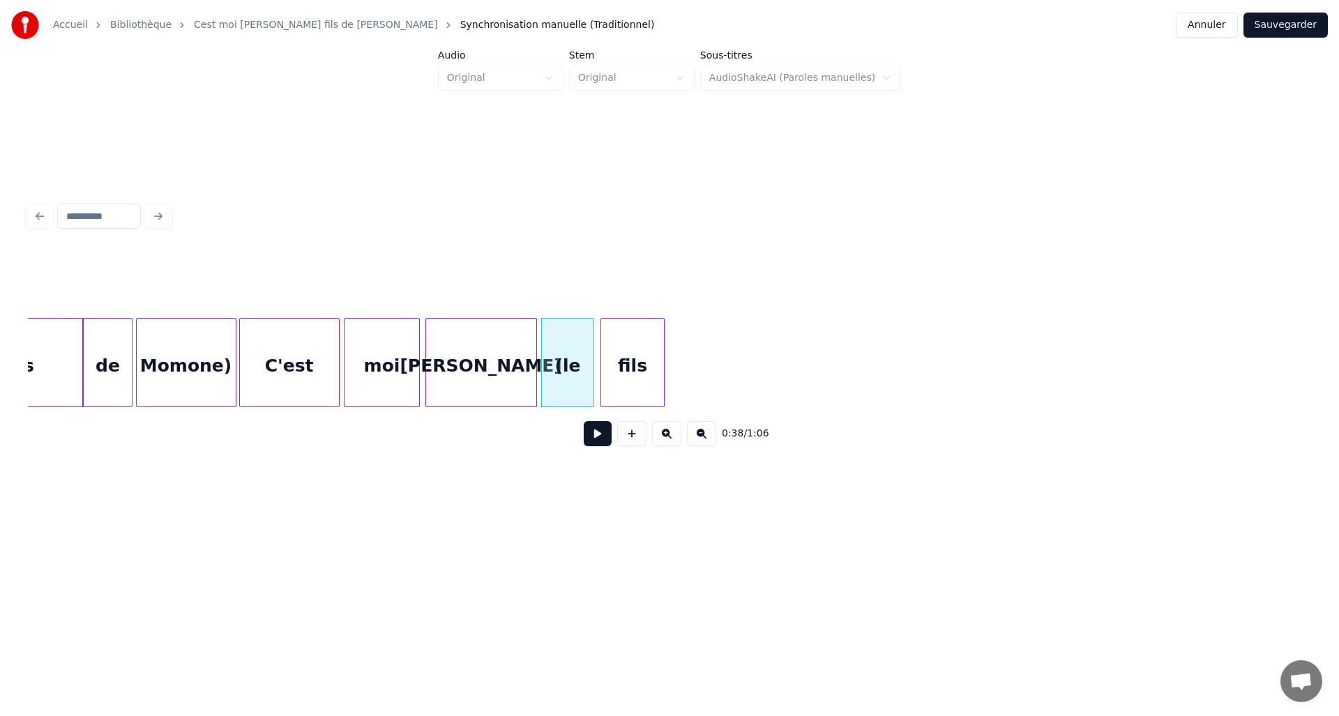
click at [635, 340] on div "fils" at bounding box center [632, 366] width 63 height 95
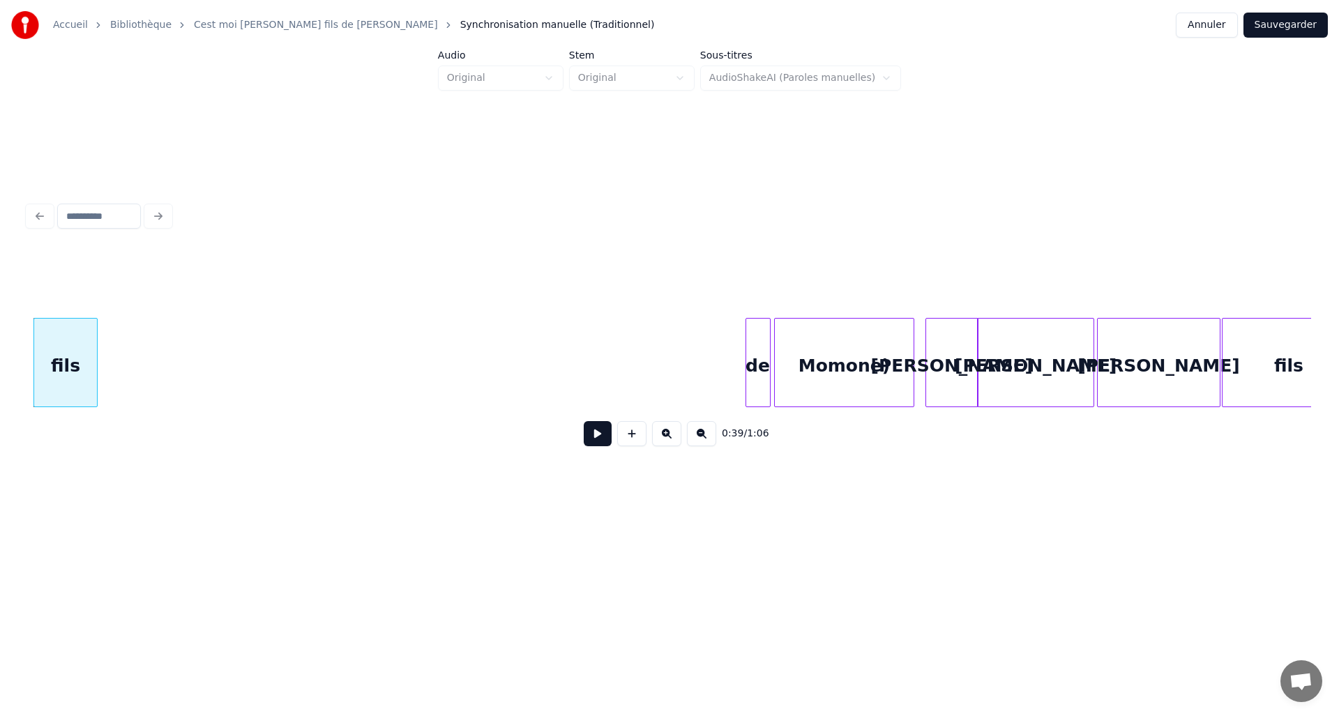
scroll to position [0, 5528]
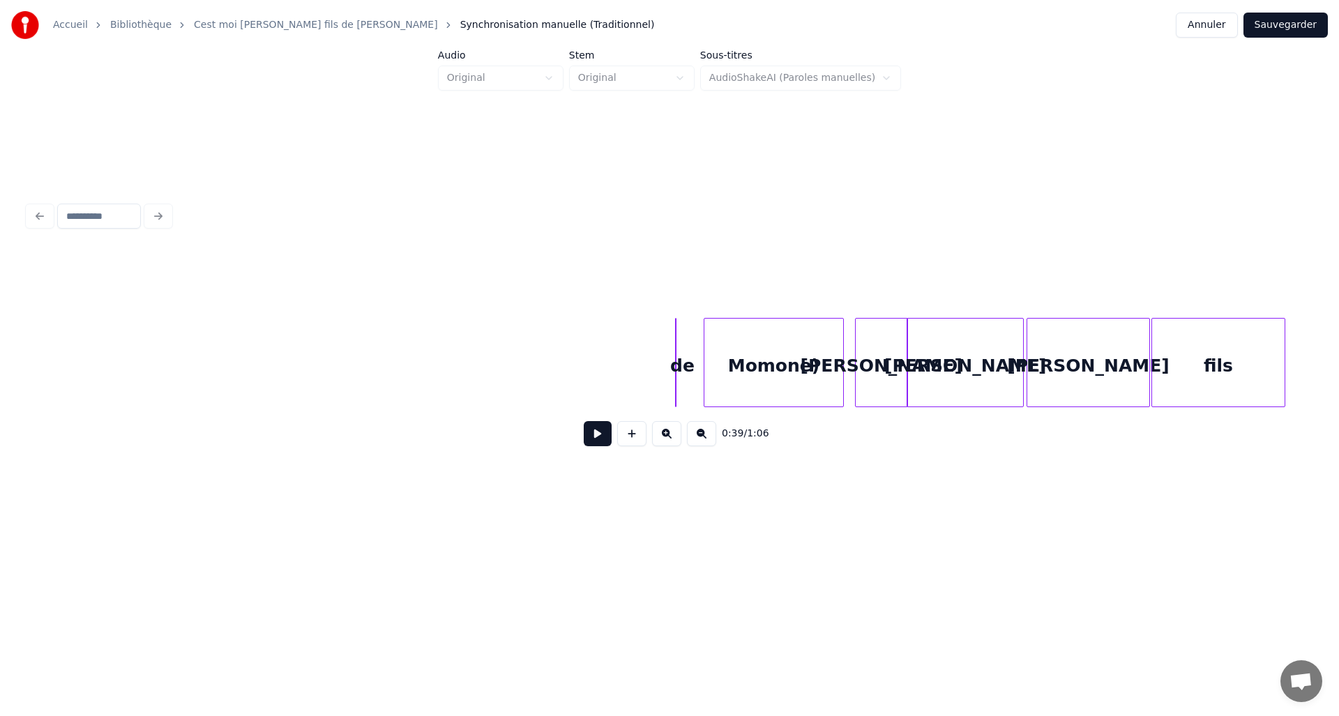
click at [702, 378] on div at bounding box center [701, 363] width 4 height 88
click at [96, 353] on div "de" at bounding box center [92, 366] width 29 height 95
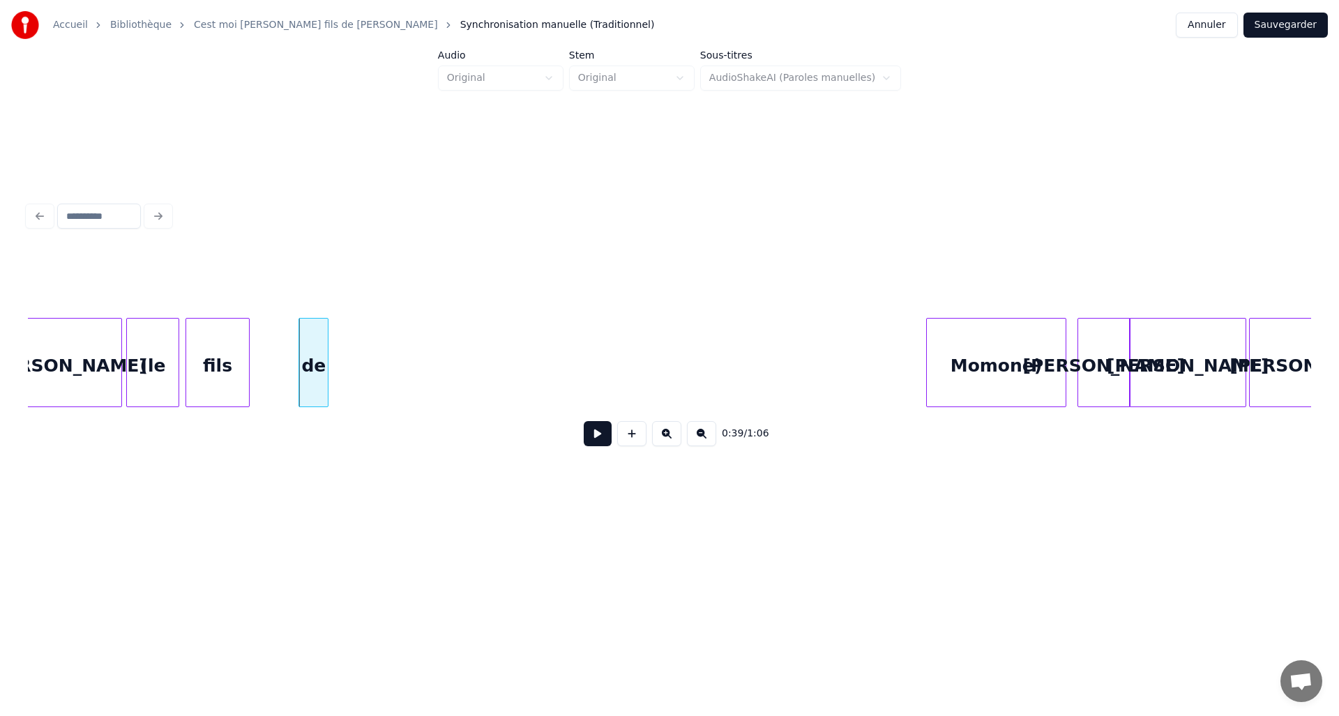
scroll to position [0, 5236]
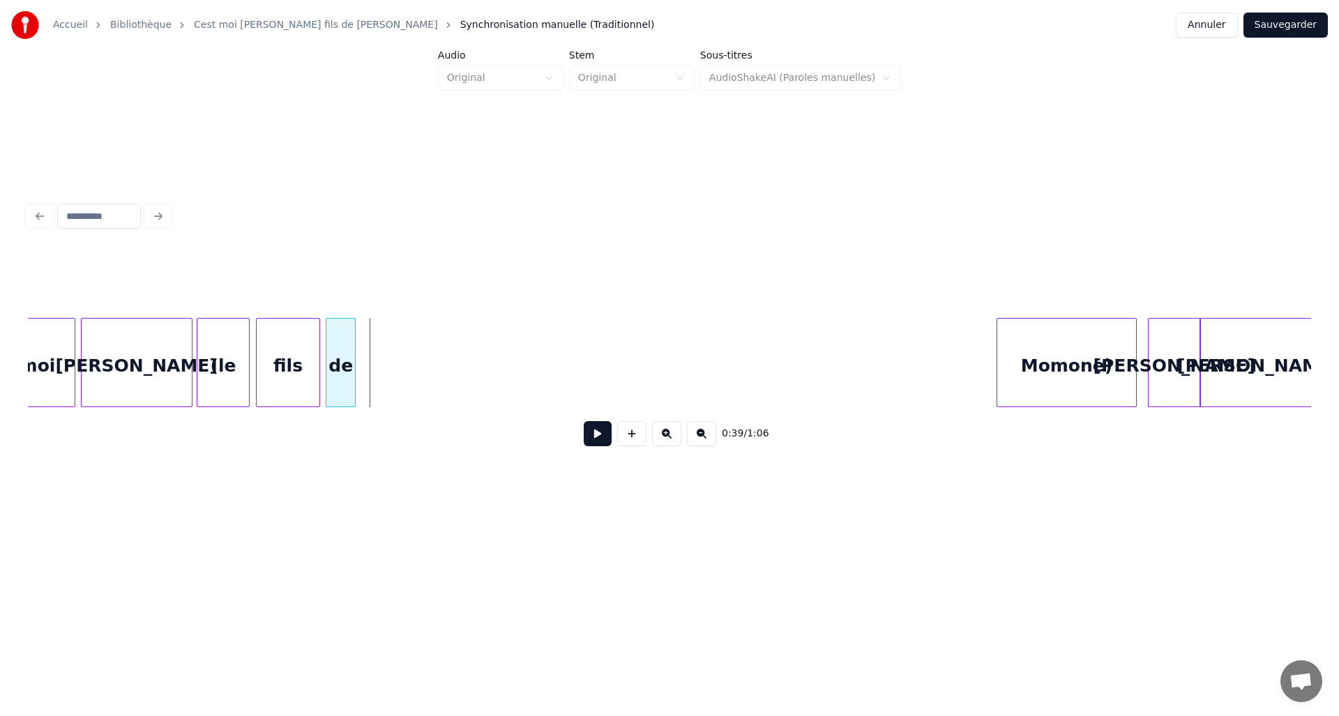
click at [347, 365] on div "de" at bounding box center [340, 366] width 29 height 95
click at [400, 338] on div "Momone)" at bounding box center [429, 366] width 138 height 95
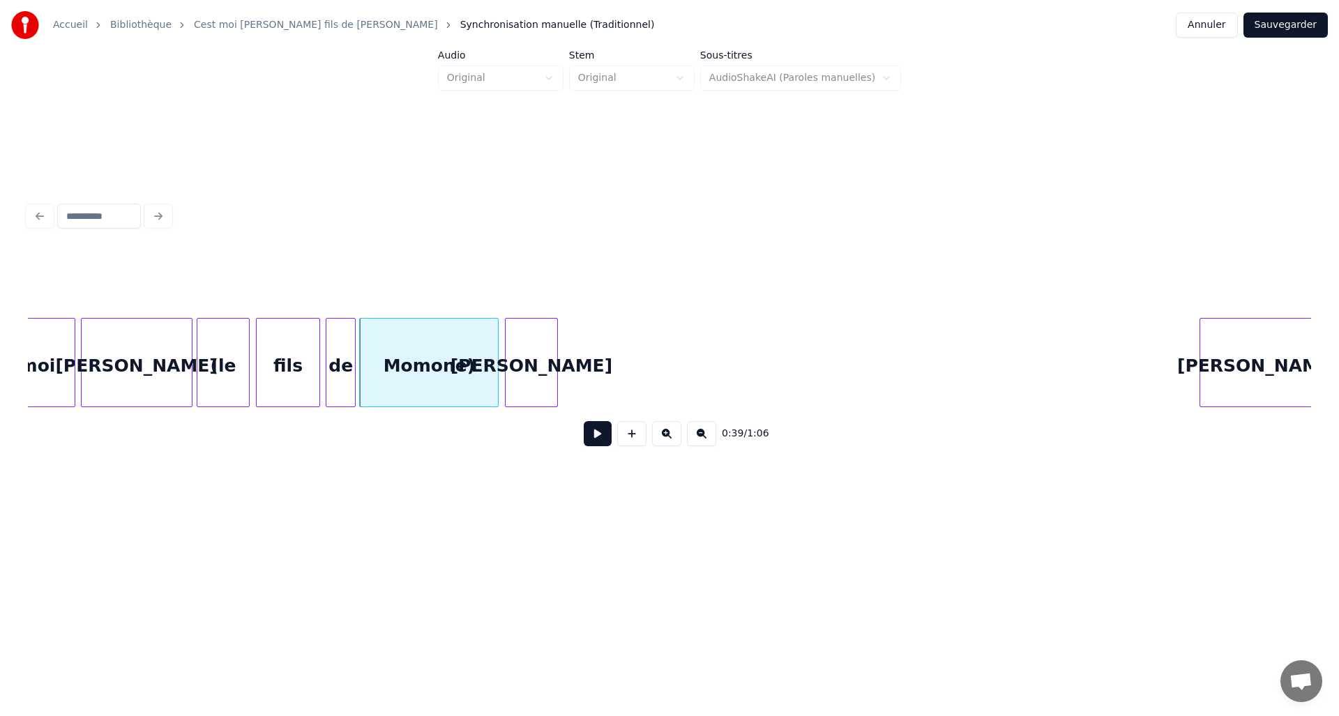
click at [537, 351] on div "David" at bounding box center [531, 366] width 52 height 95
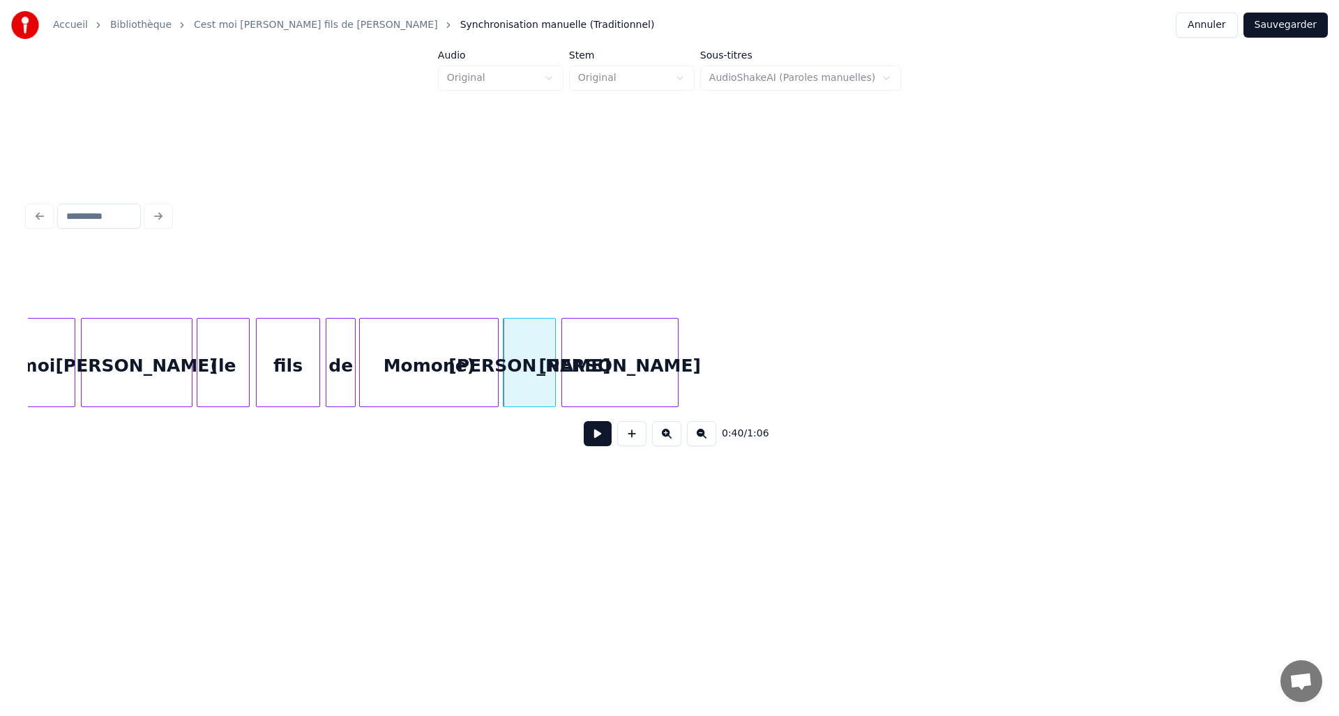
click at [593, 359] on div "David" at bounding box center [620, 366] width 116 height 95
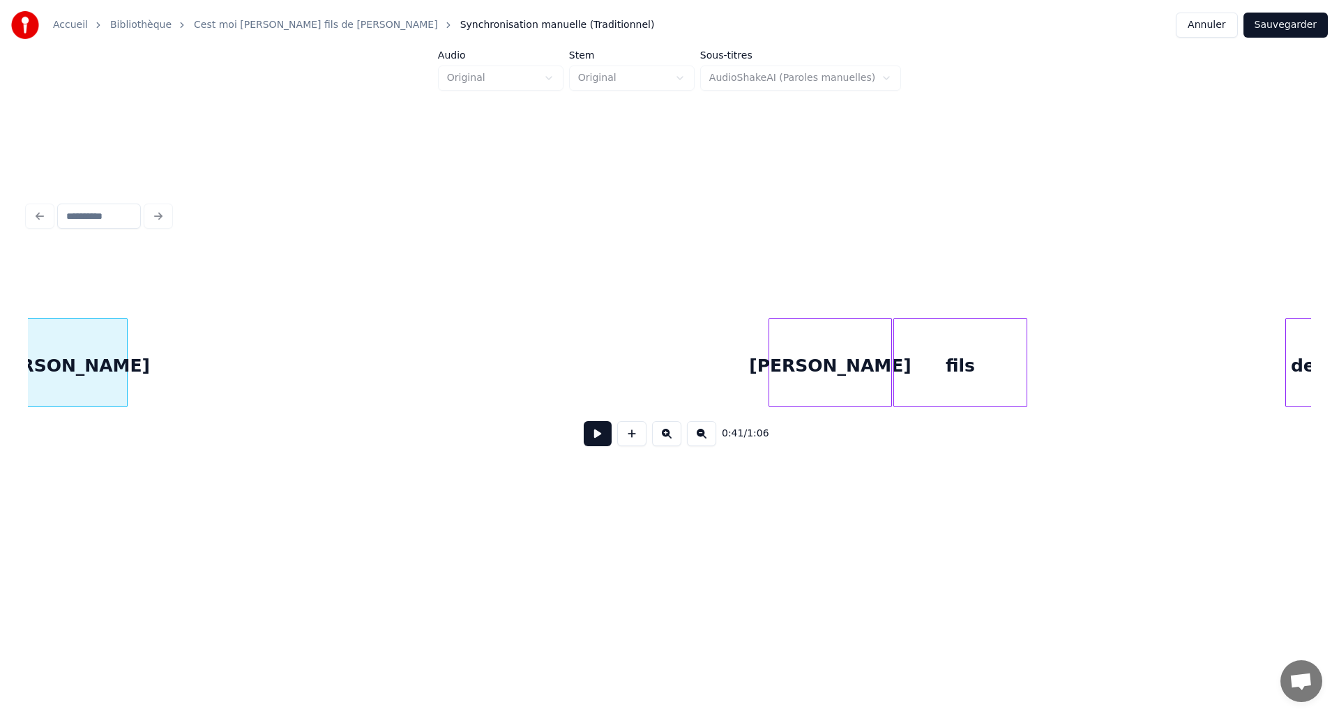
scroll to position [0, 5802]
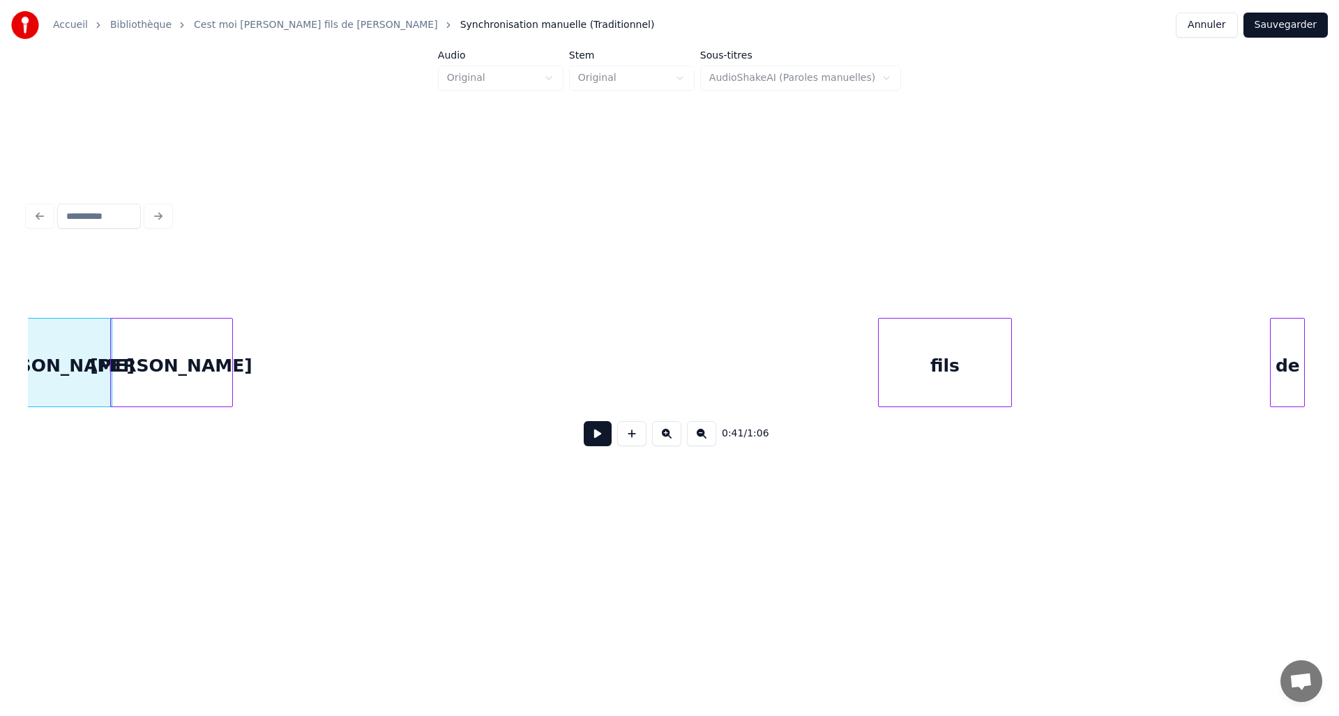
click at [191, 342] on div "David" at bounding box center [171, 366] width 121 height 95
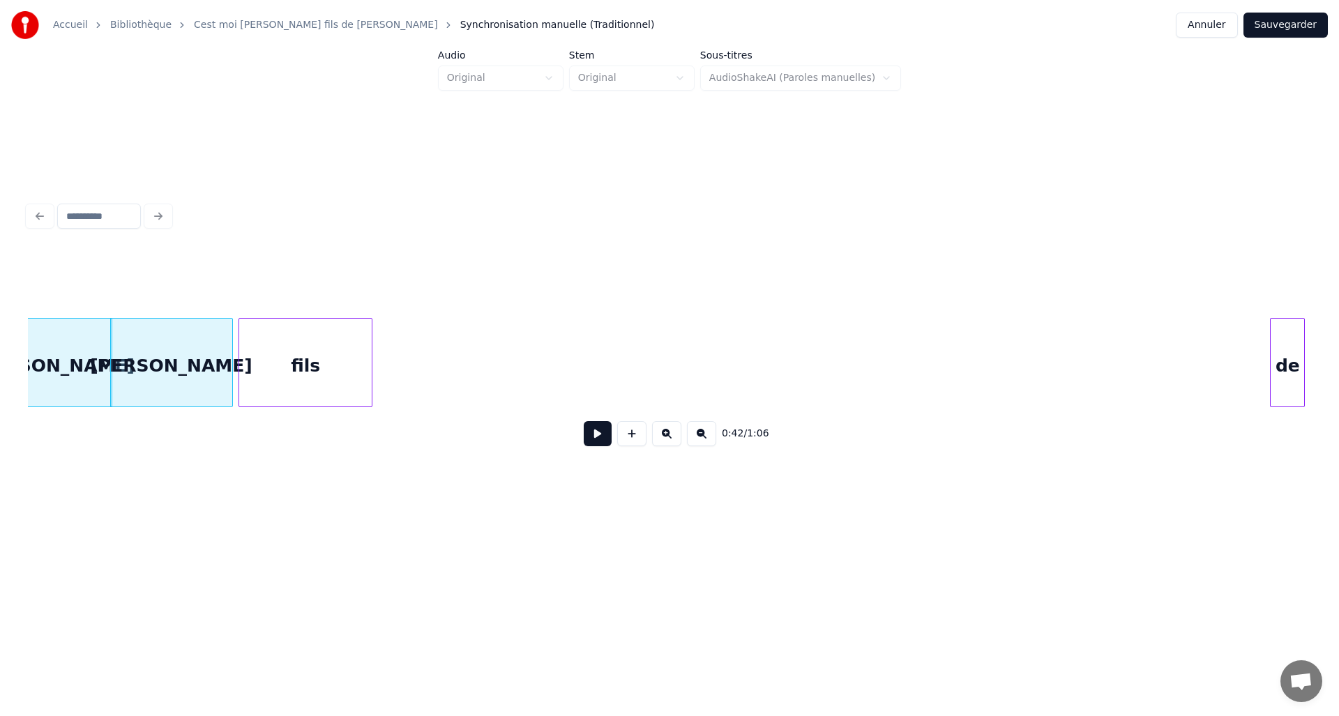
click at [280, 357] on div "fils" at bounding box center [305, 366] width 132 height 95
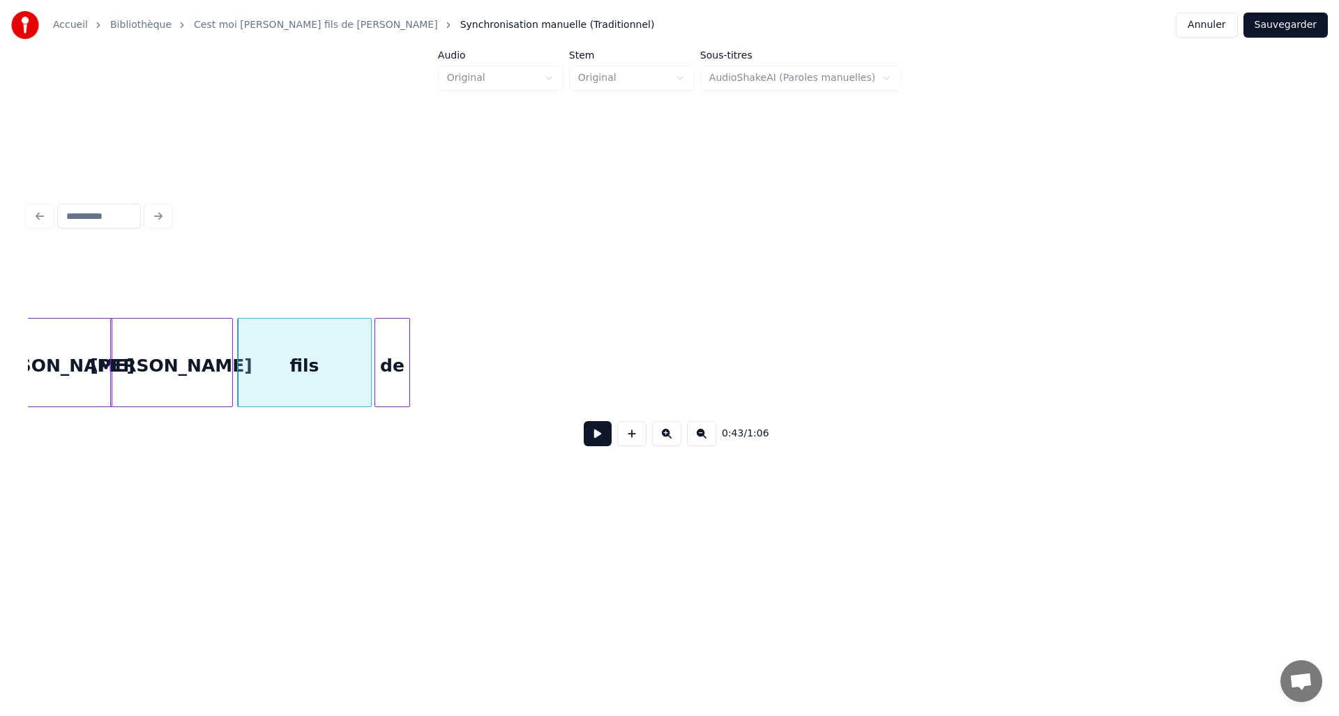
click at [389, 351] on div "de" at bounding box center [391, 366] width 33 height 95
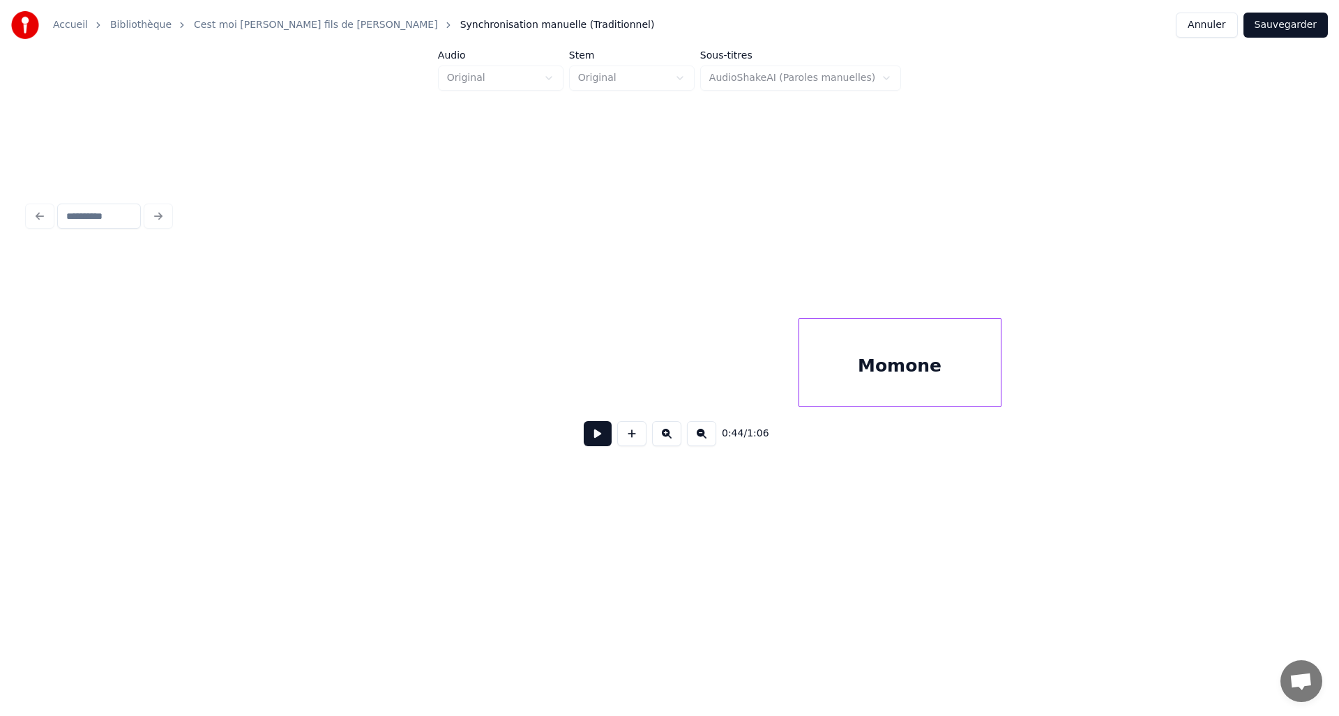
scroll to position [0, 6350]
click at [223, 336] on div "Momone" at bounding box center [175, 366] width 201 height 95
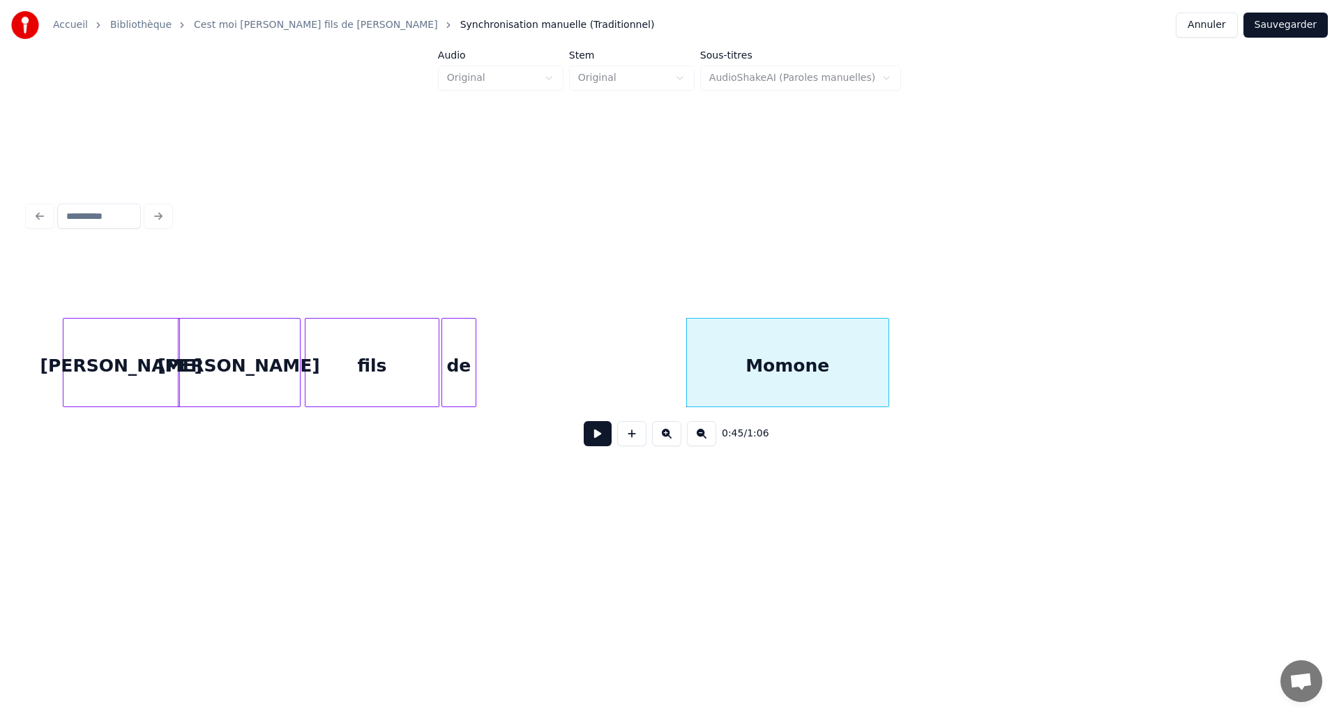
scroll to position [0, 5673]
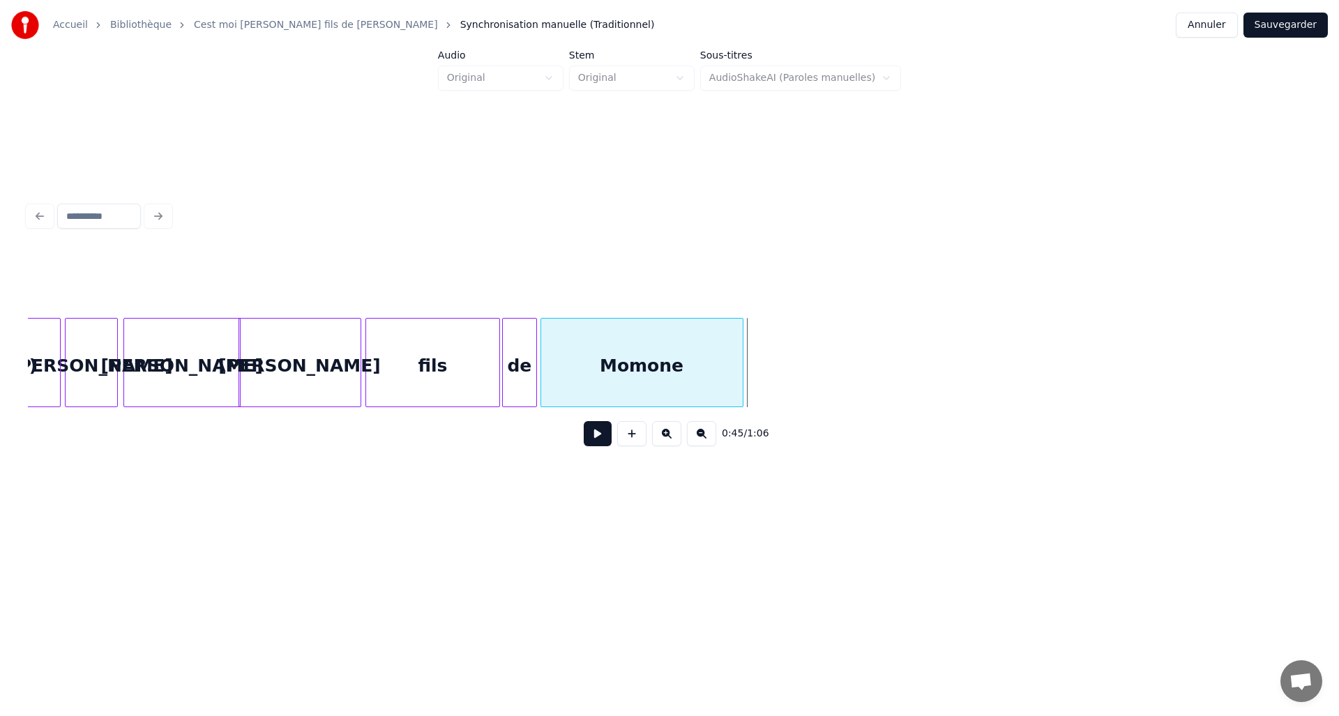
click at [639, 352] on div "Momone" at bounding box center [641, 366] width 201 height 95
click at [1271, 24] on button "Sauvegarder" at bounding box center [1285, 25] width 84 height 25
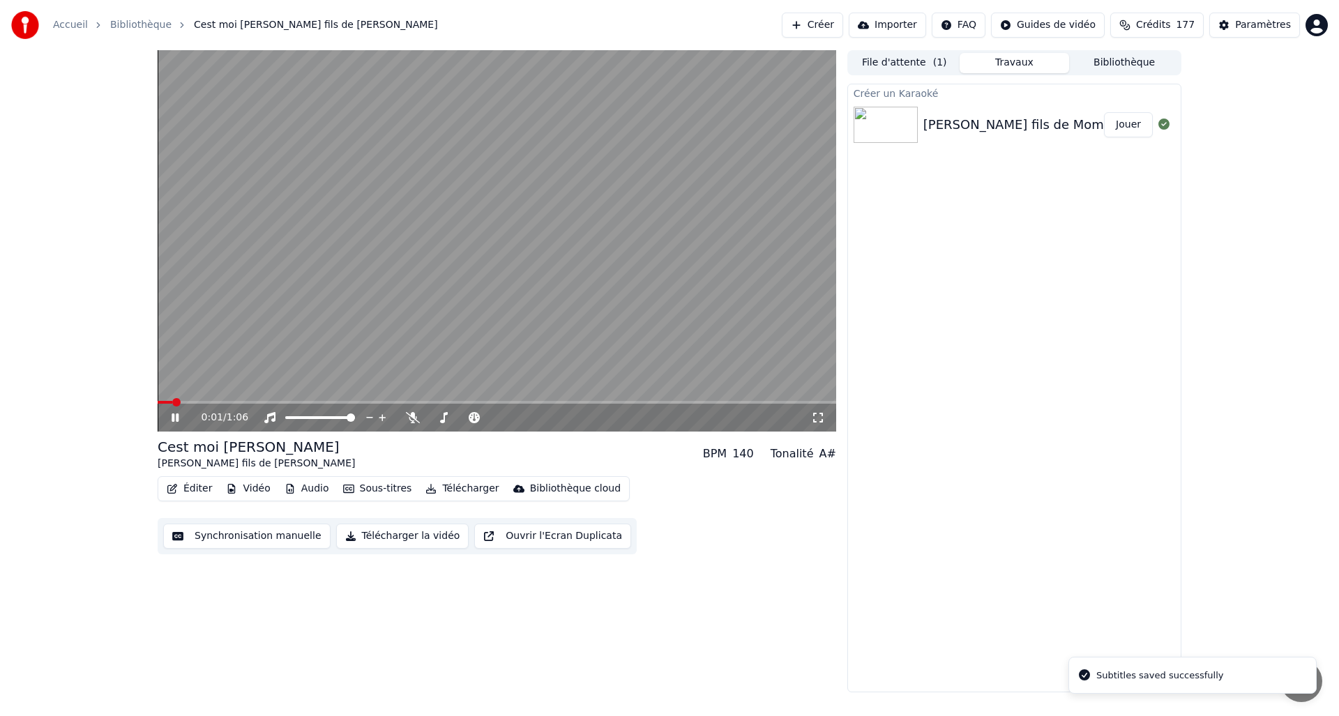
click at [175, 421] on icon at bounding box center [185, 417] width 33 height 11
click at [199, 486] on button "Éditer" at bounding box center [189, 489] width 56 height 20
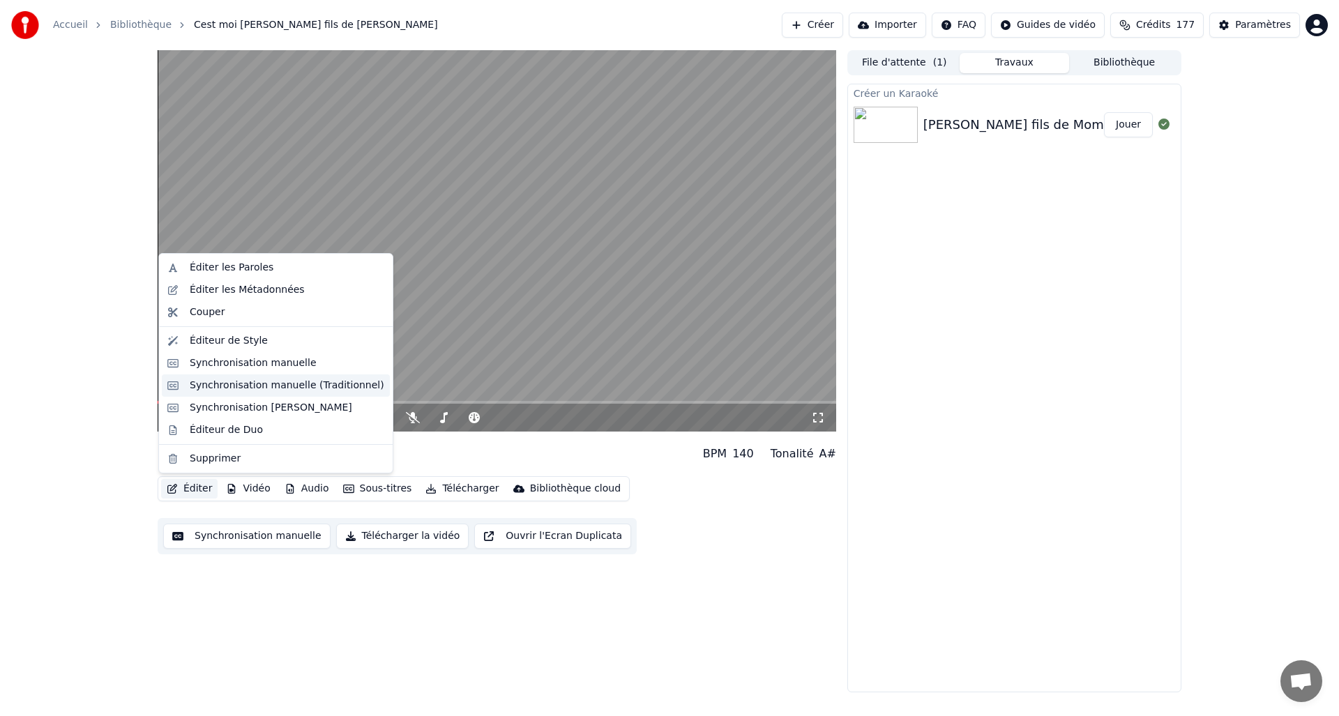
click at [268, 392] on div "Synchronisation manuelle (Traditionnel)" at bounding box center [276, 385] width 228 height 22
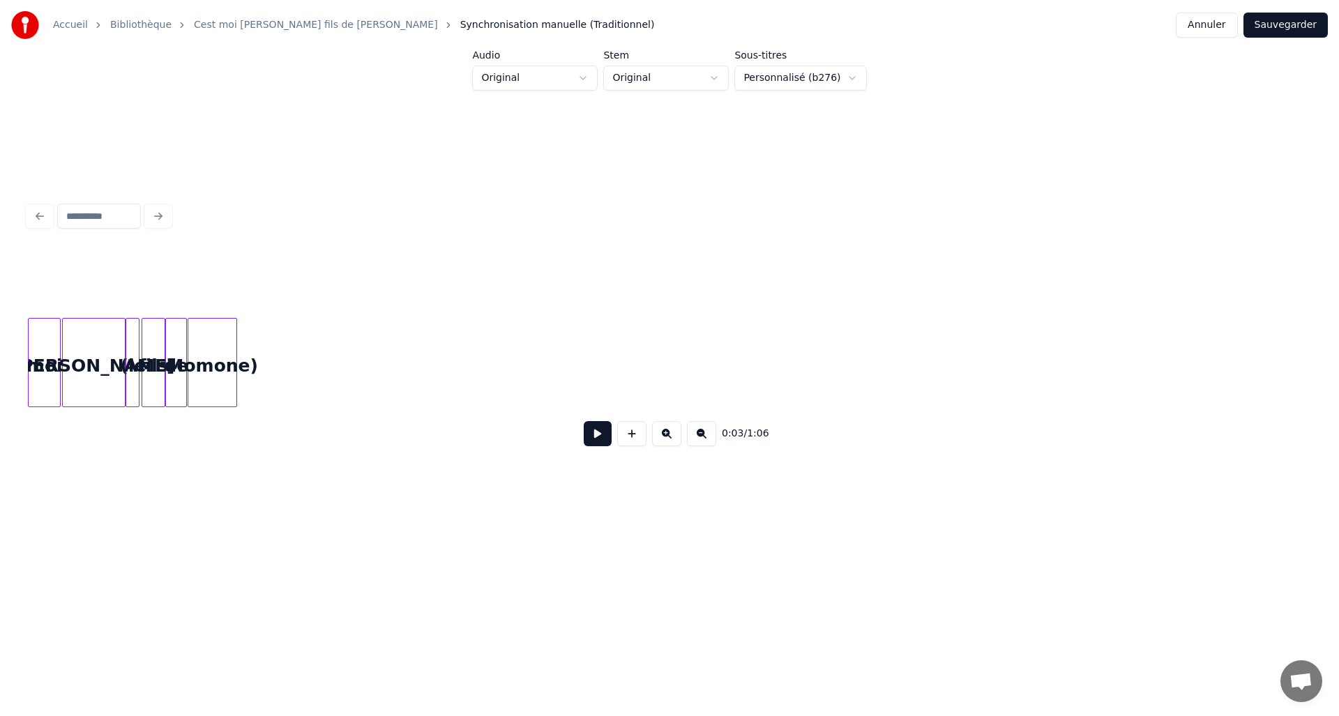
scroll to position [0, 1629]
click at [167, 378] on div at bounding box center [167, 363] width 4 height 88
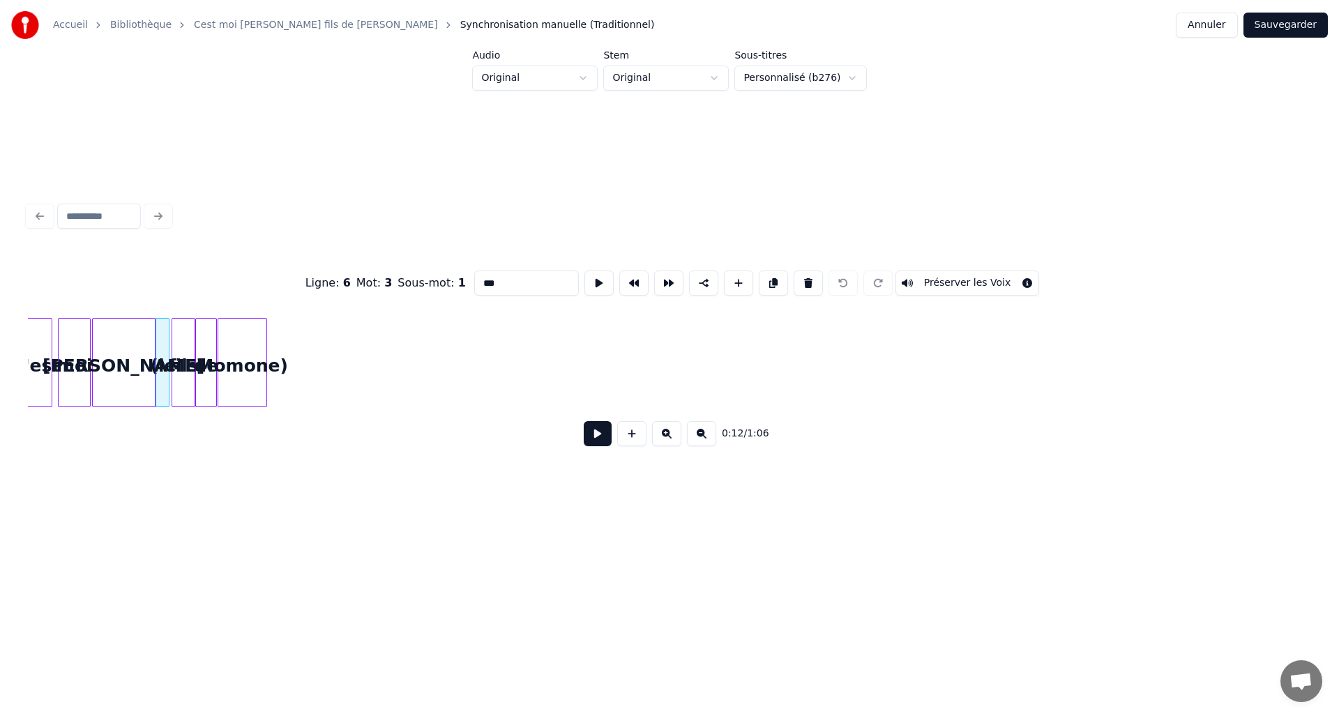
click at [597, 441] on button at bounding box center [598, 433] width 28 height 25
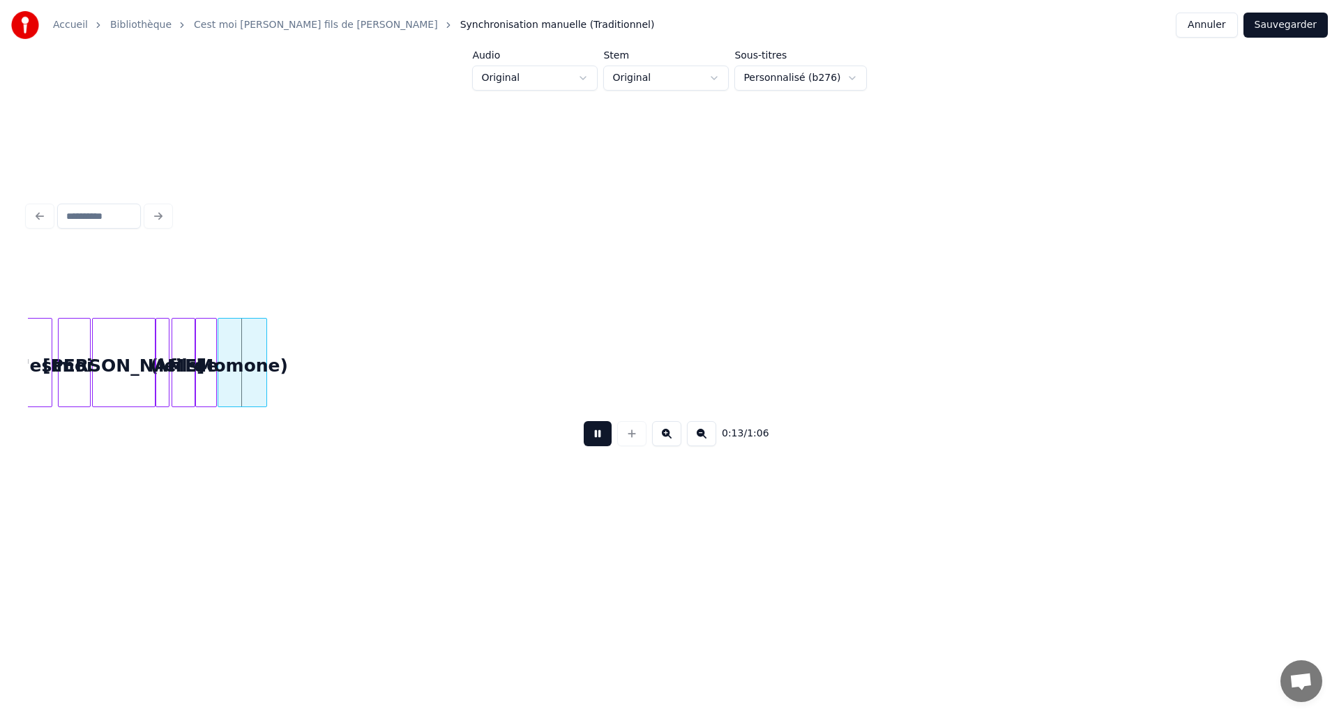
click at [597, 441] on button at bounding box center [598, 433] width 28 height 25
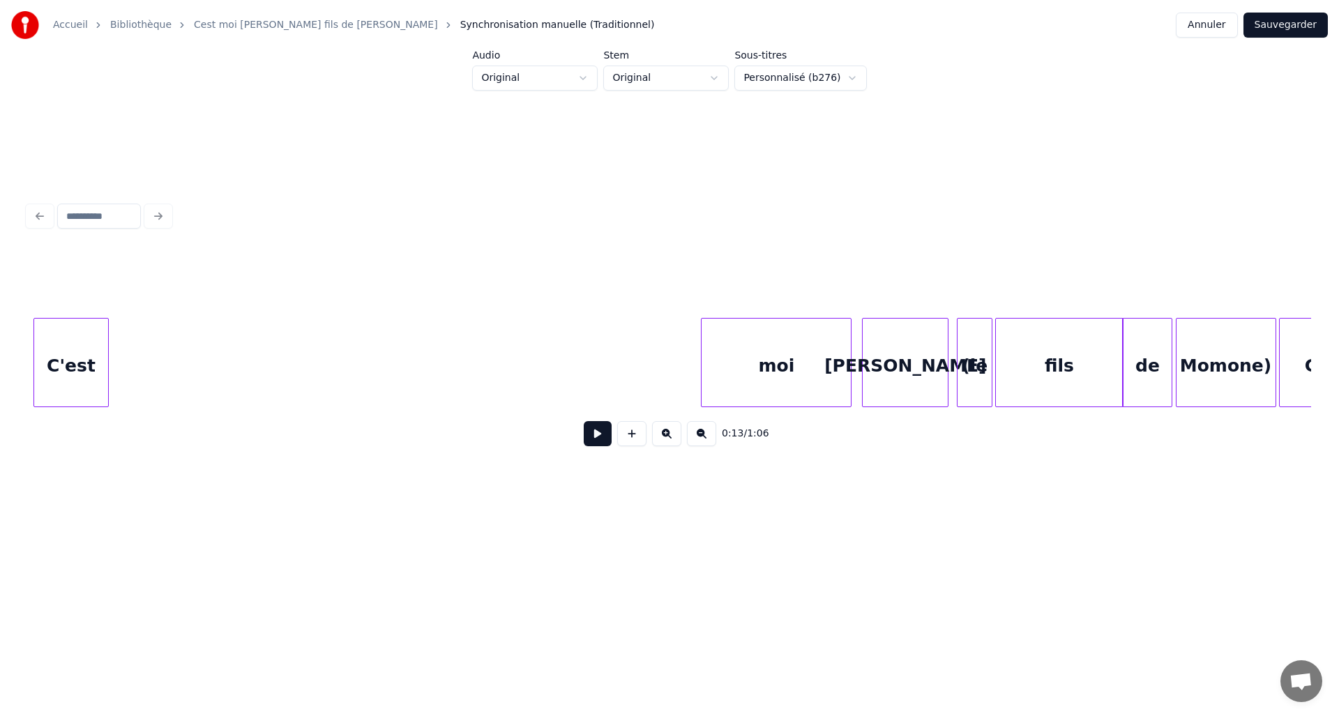
scroll to position [0, 3842]
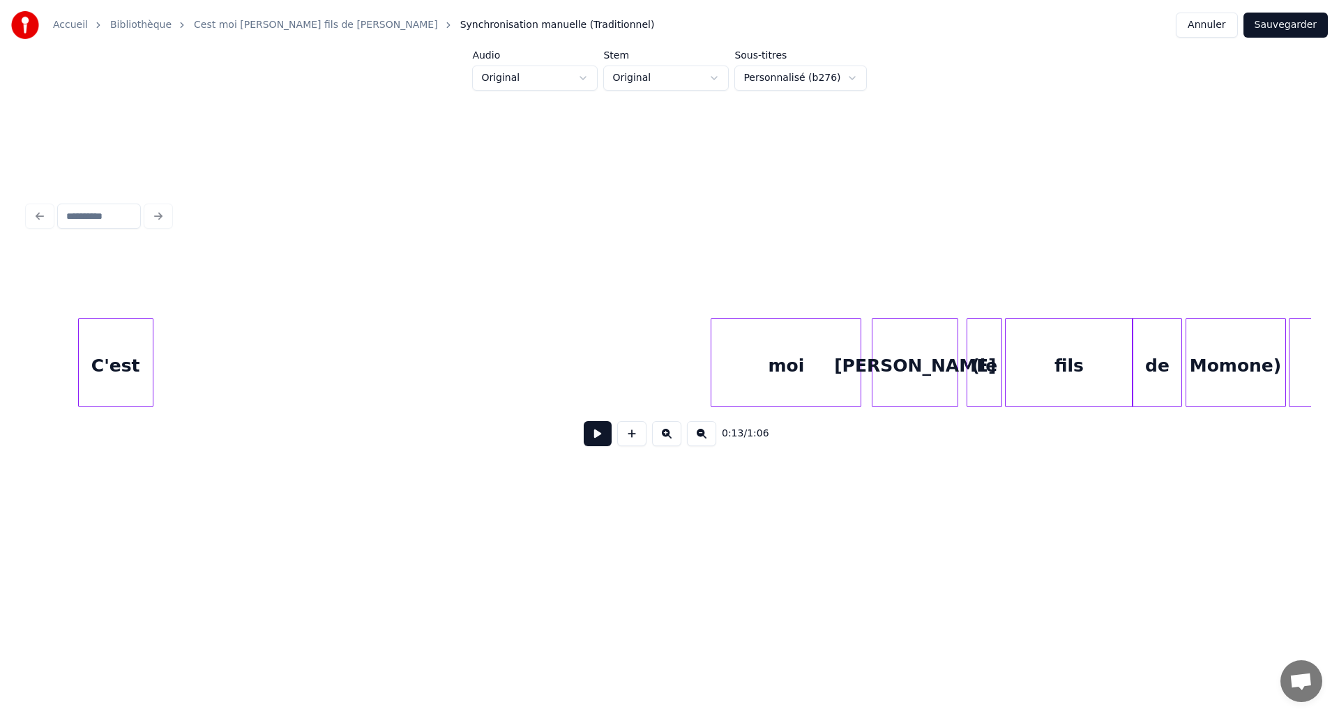
click at [49, 360] on div "C'est moi David (le fils de Momone) C'est" at bounding box center [811, 362] width 9250 height 89
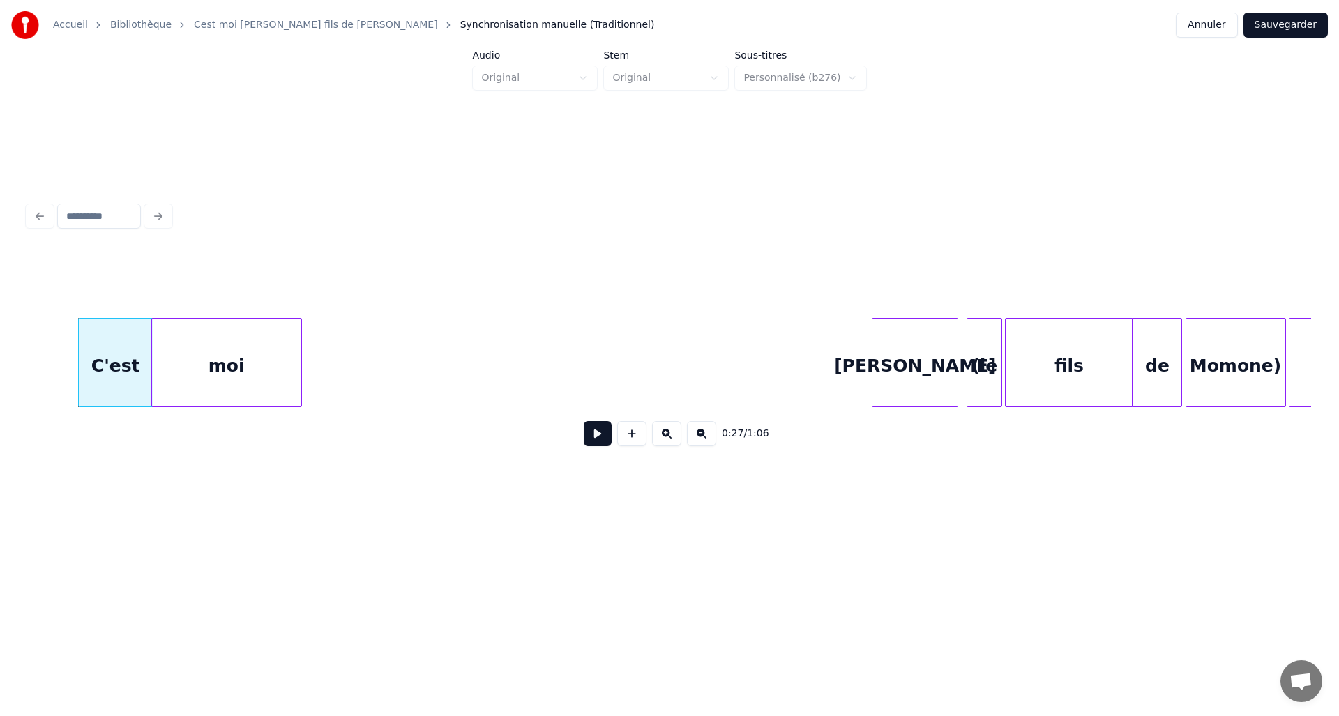
click at [218, 351] on div "moi" at bounding box center [226, 366] width 149 height 95
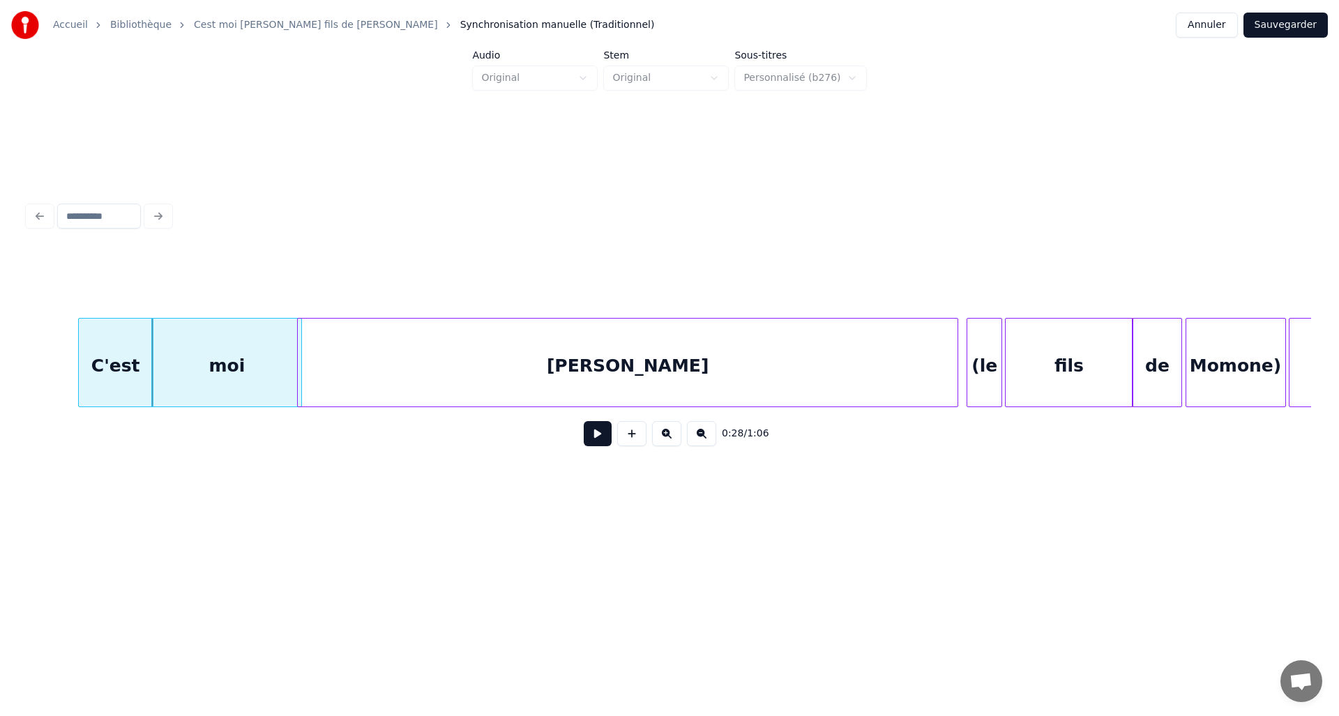
click at [300, 355] on div at bounding box center [300, 363] width 4 height 88
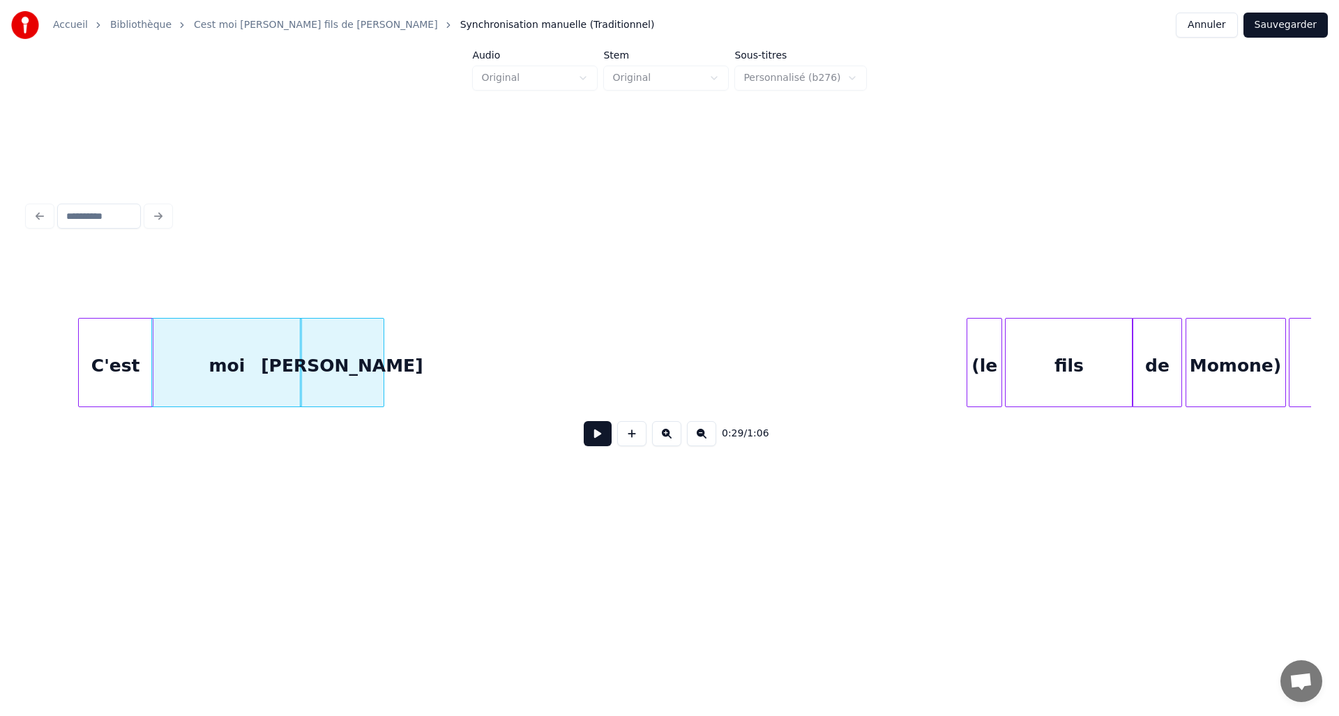
click at [379, 379] on div at bounding box center [381, 363] width 4 height 88
click at [390, 364] on div "(le" at bounding box center [394, 366] width 34 height 95
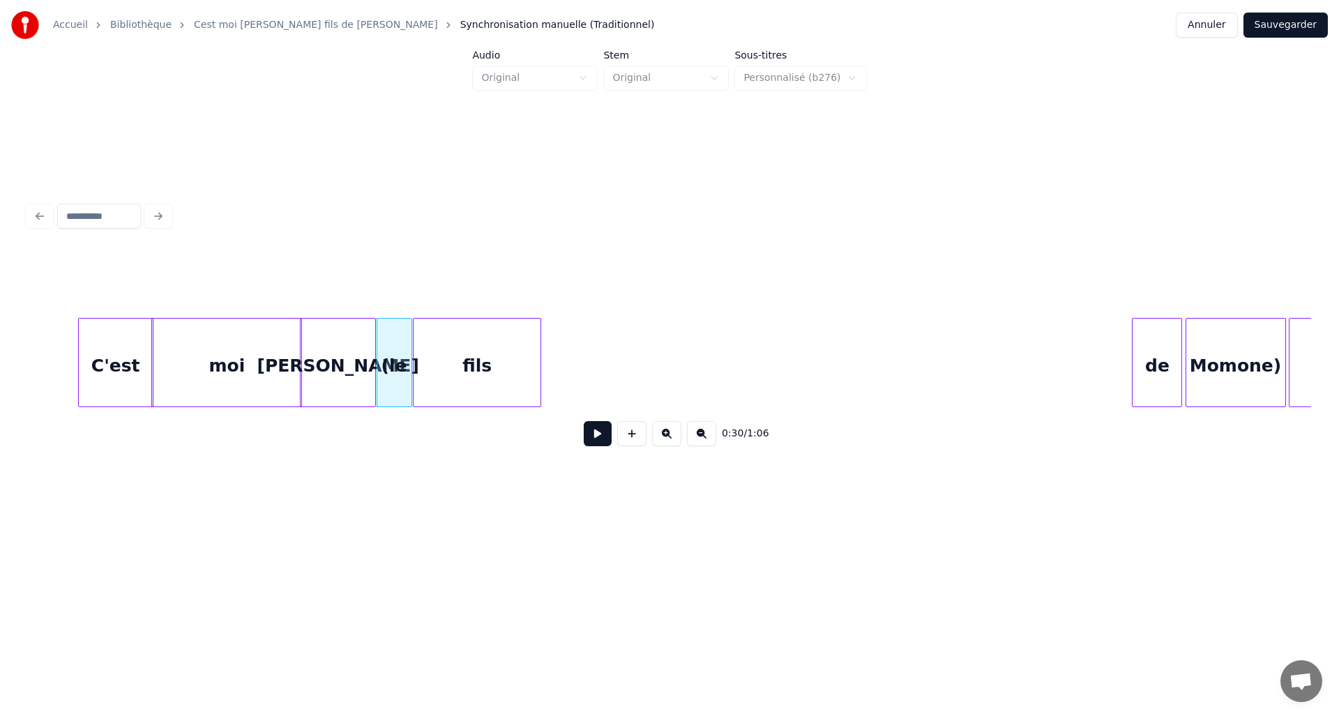
click at [462, 349] on div "fils" at bounding box center [476, 366] width 127 height 95
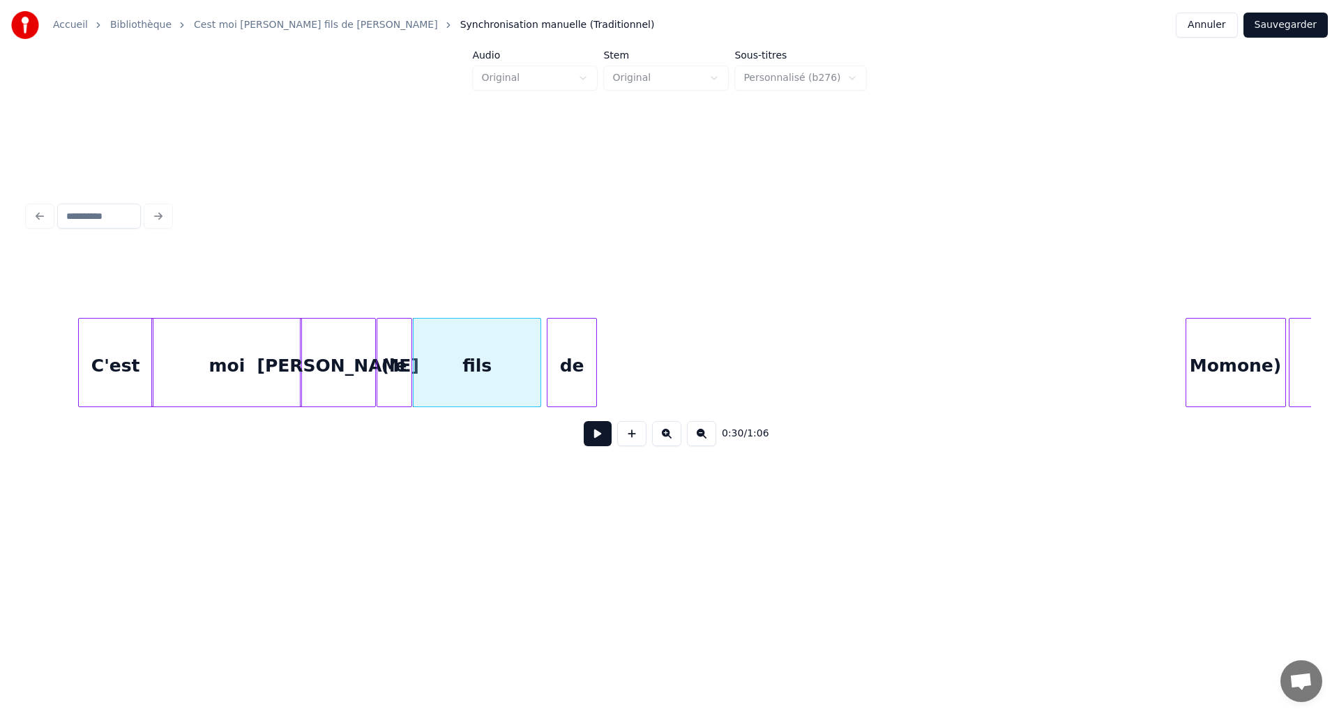
click at [563, 354] on div "de" at bounding box center [571, 366] width 49 height 95
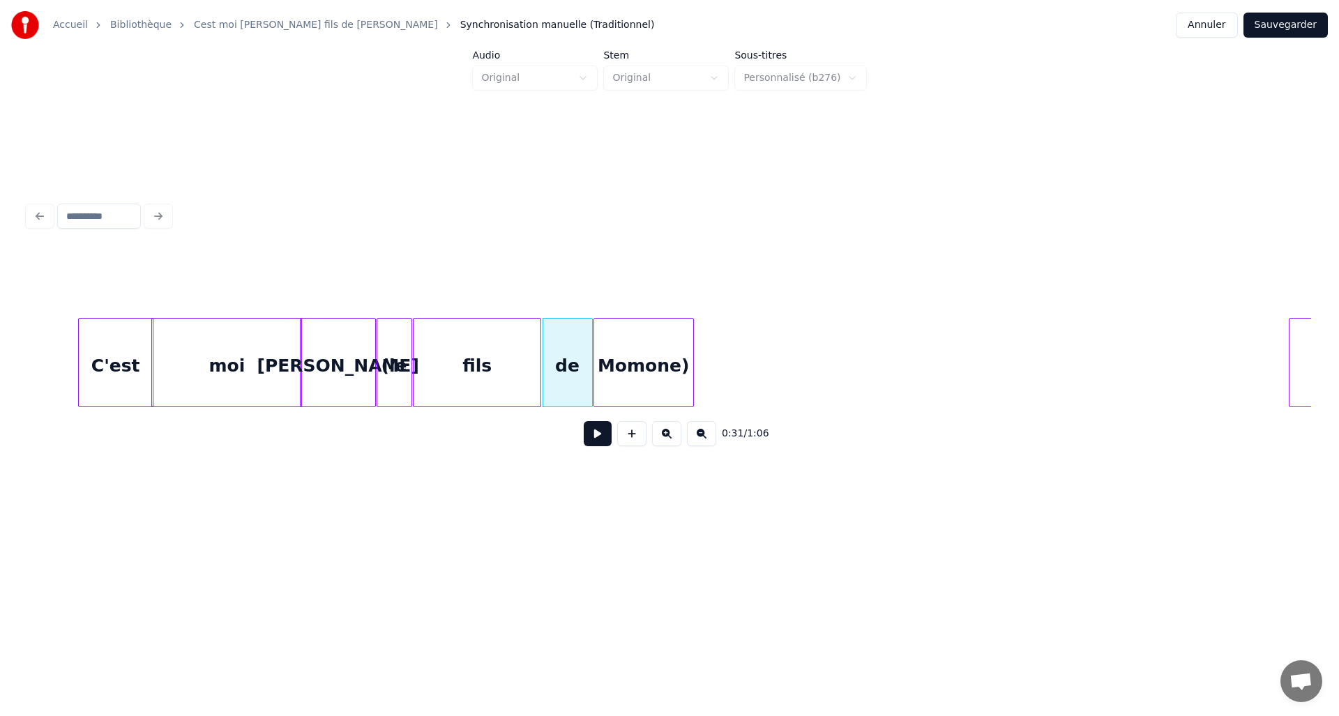
click at [626, 344] on div "Momone)" at bounding box center [643, 366] width 99 height 95
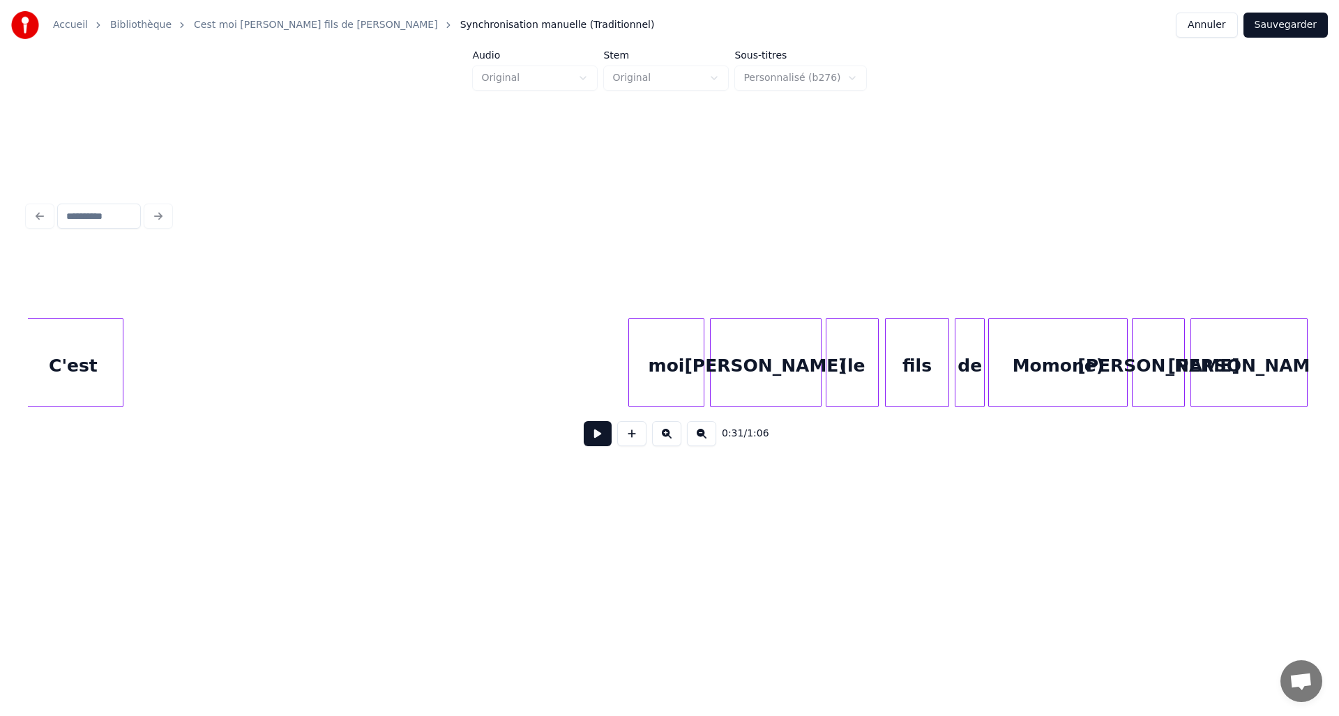
scroll to position [0, 4597]
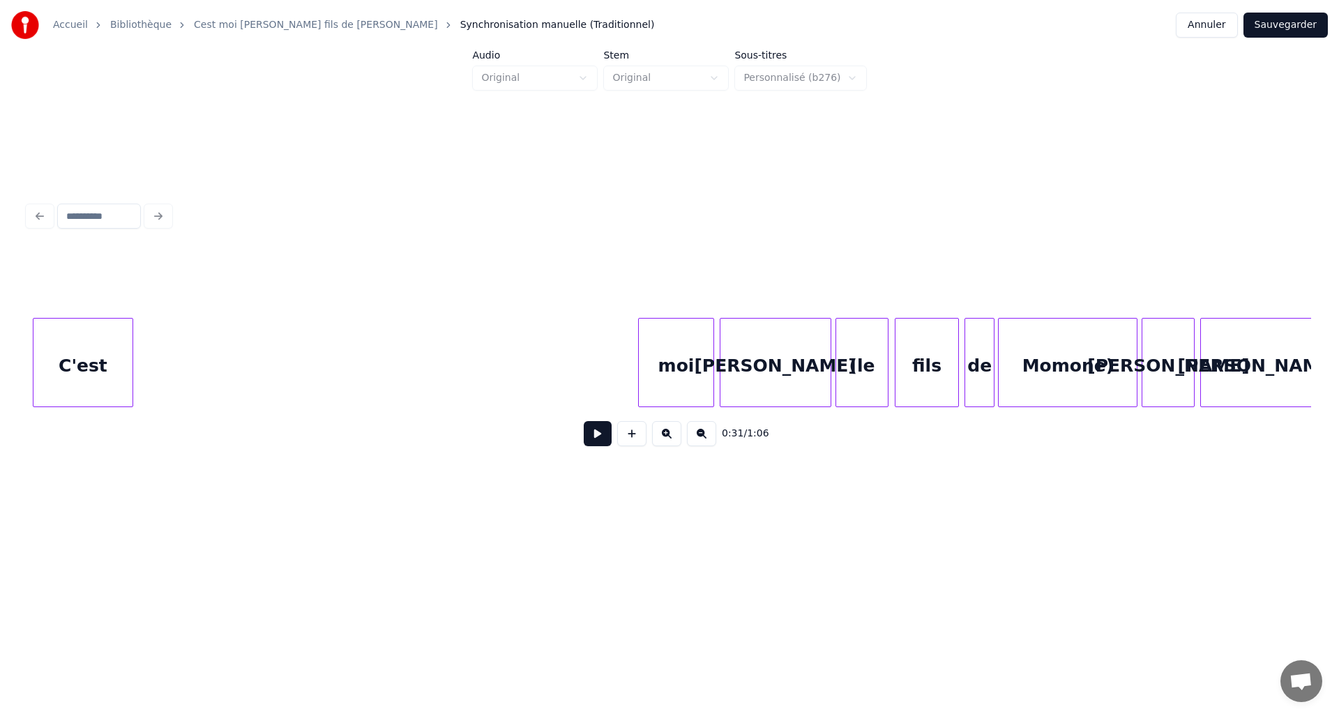
click at [70, 356] on div "C'est" at bounding box center [82, 366] width 99 height 95
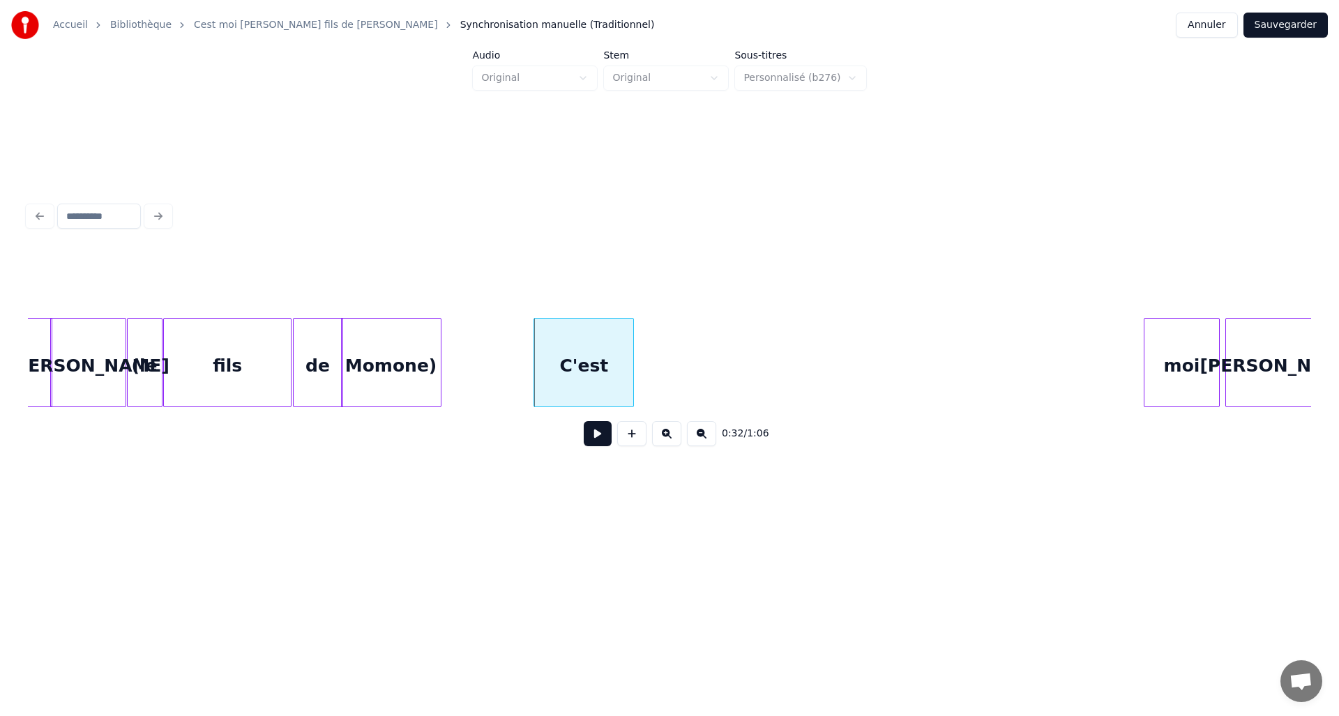
scroll to position [0, 4047]
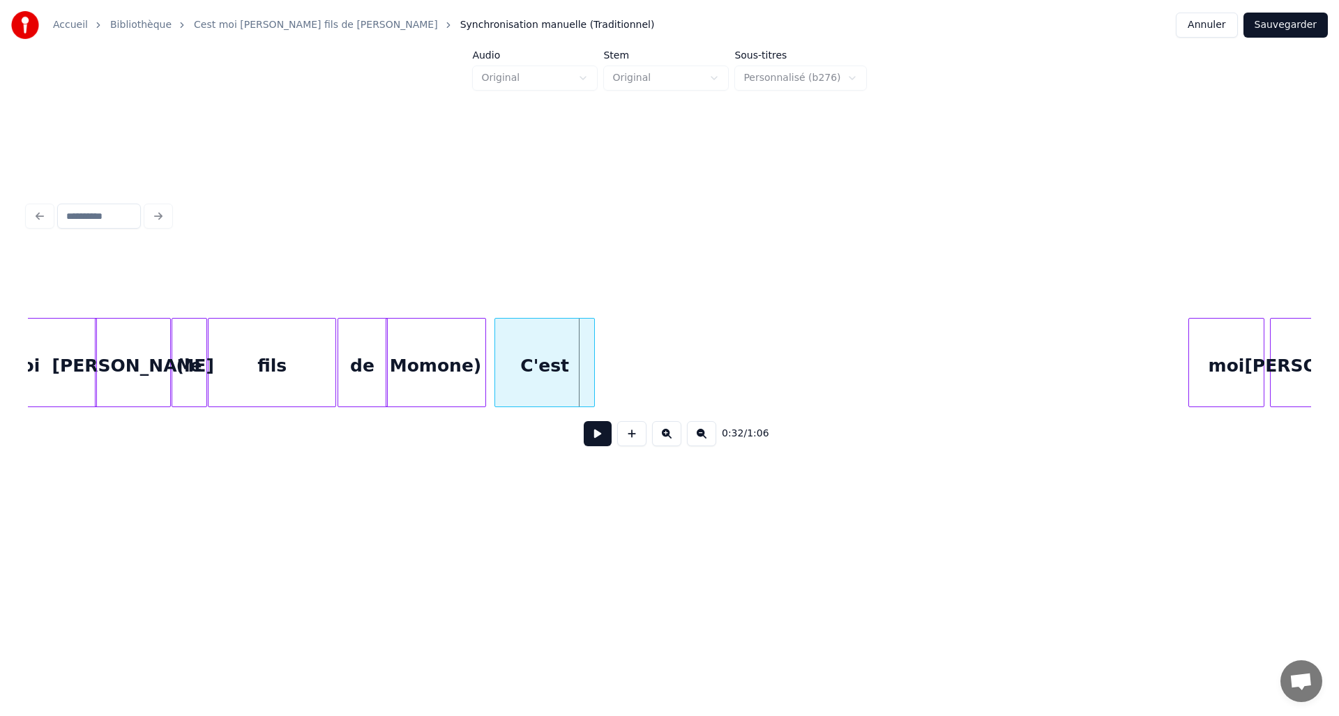
click at [523, 365] on div "C'est" at bounding box center [544, 366] width 99 height 95
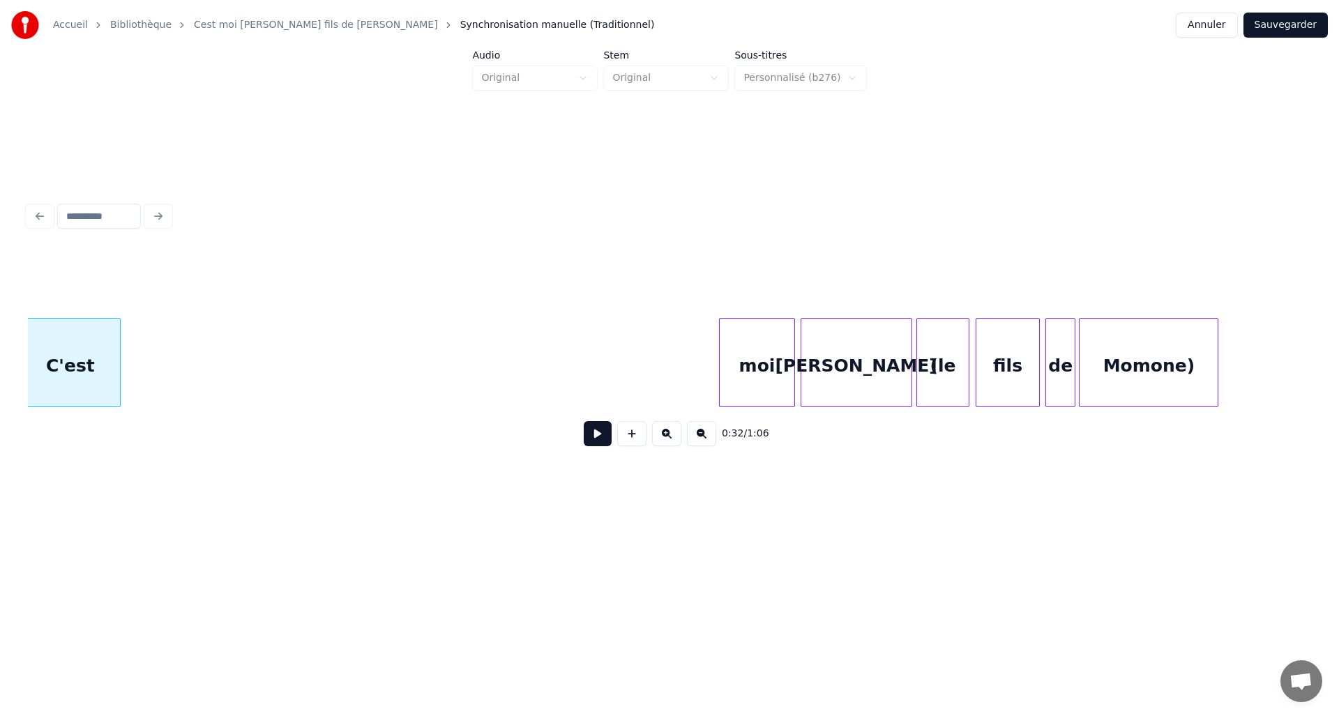
scroll to position [0, 4742]
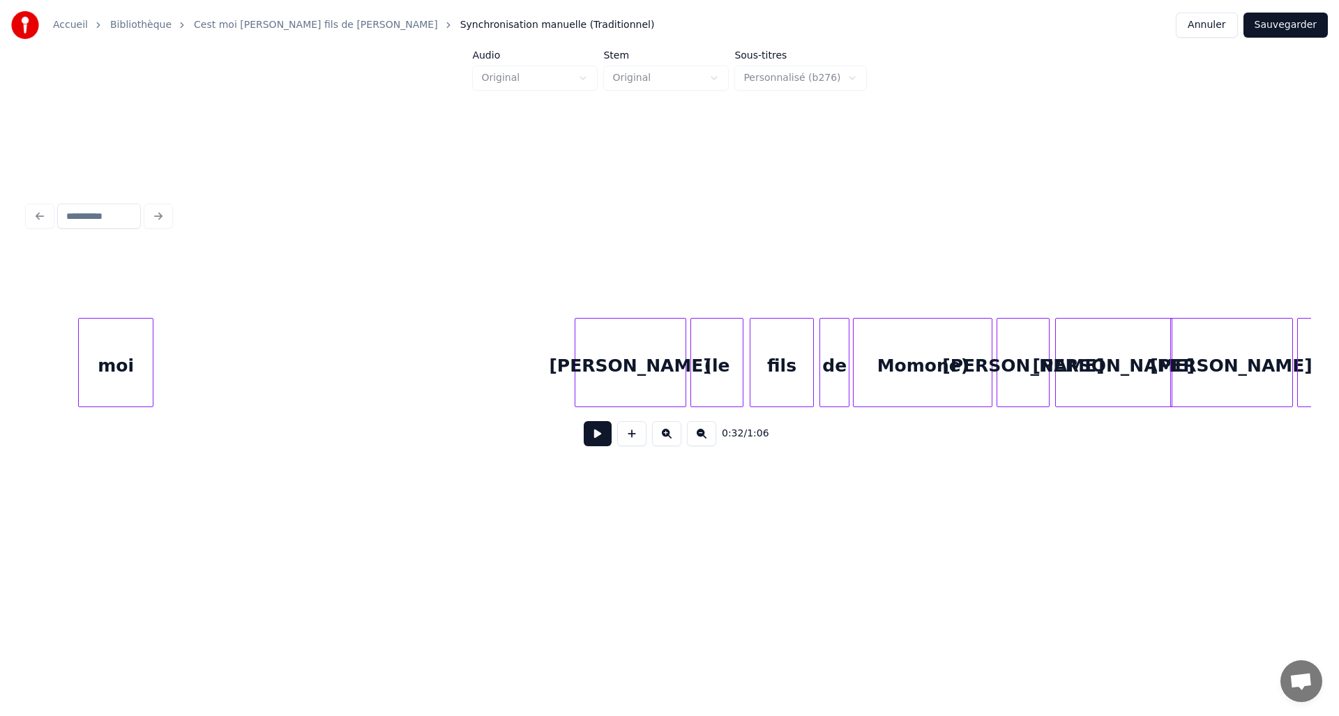
click at [126, 336] on div "moi" at bounding box center [116, 366] width 74 height 95
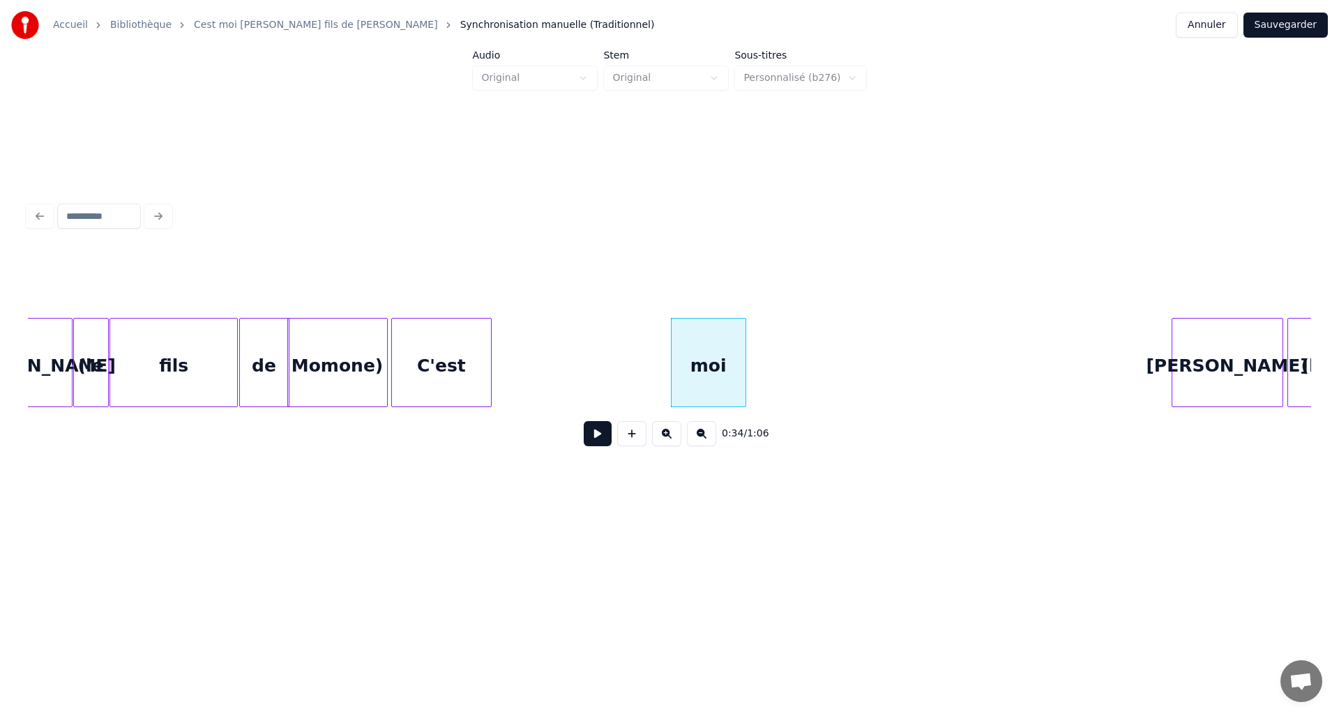
scroll to position [0, 4089]
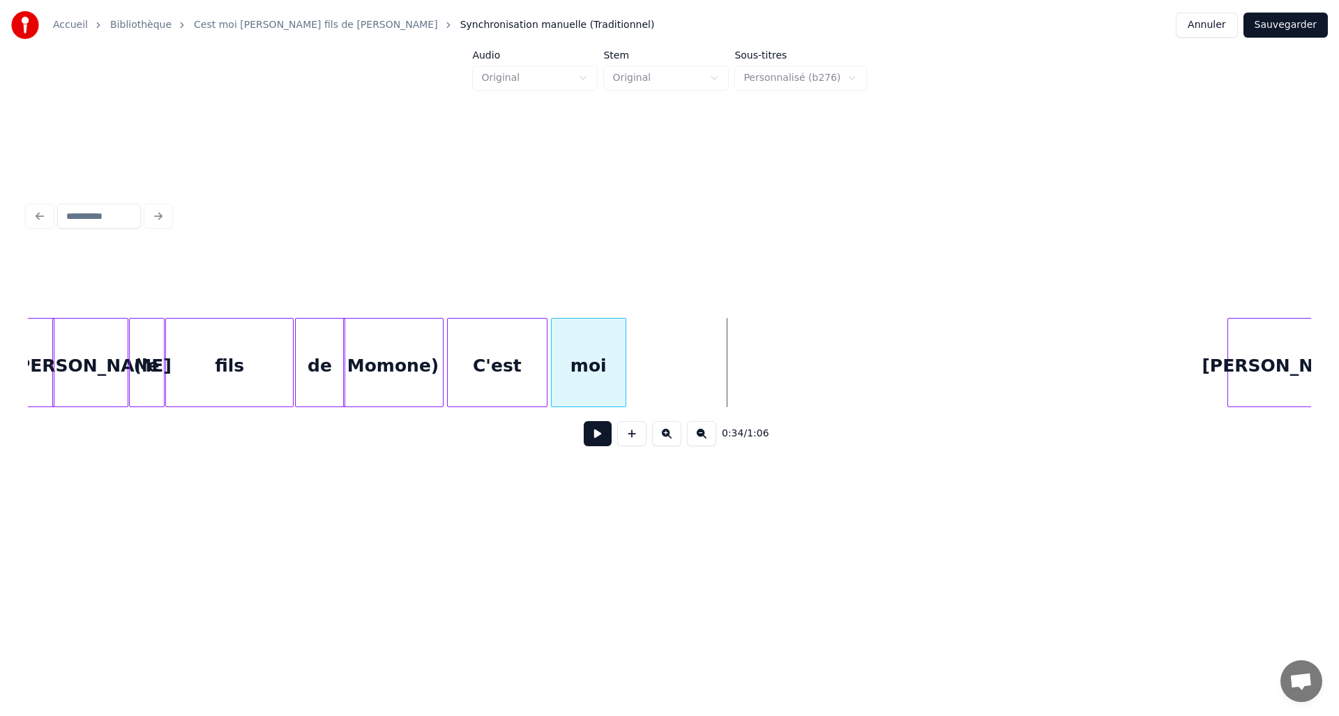
click at [603, 365] on div "moi" at bounding box center [588, 366] width 74 height 95
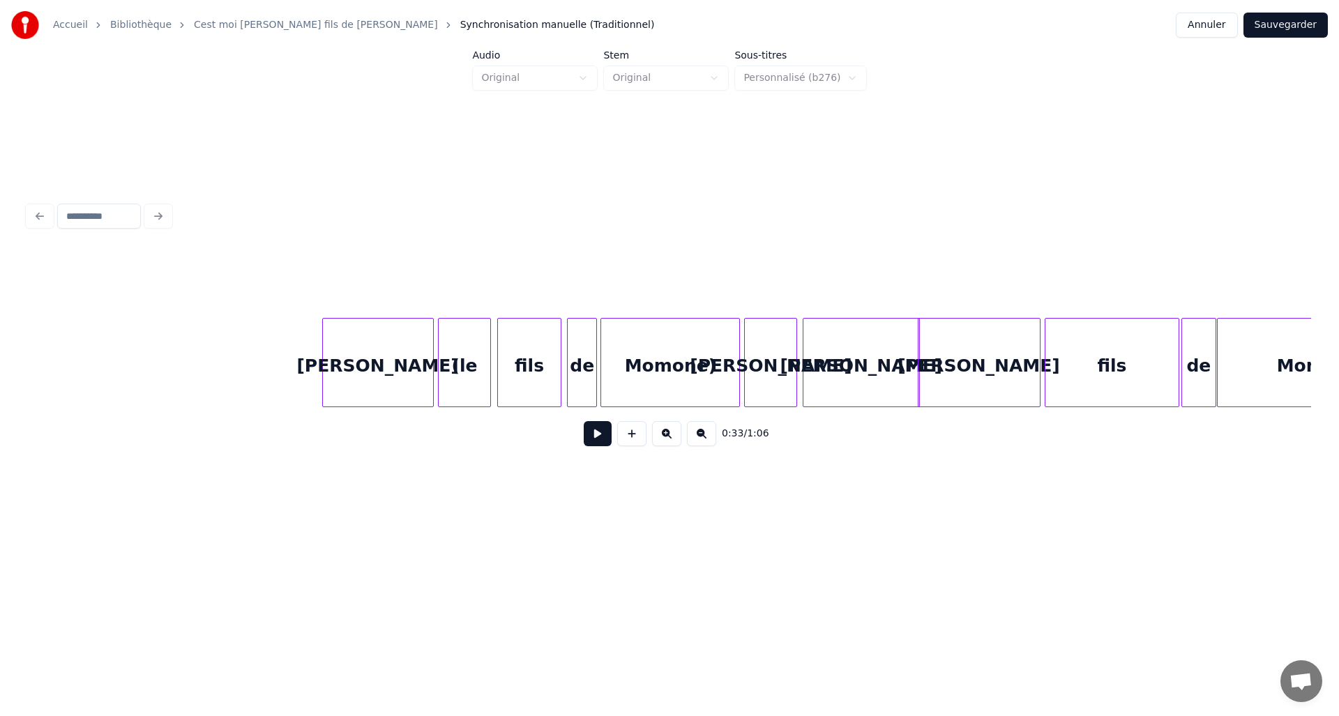
scroll to position [0, 4974]
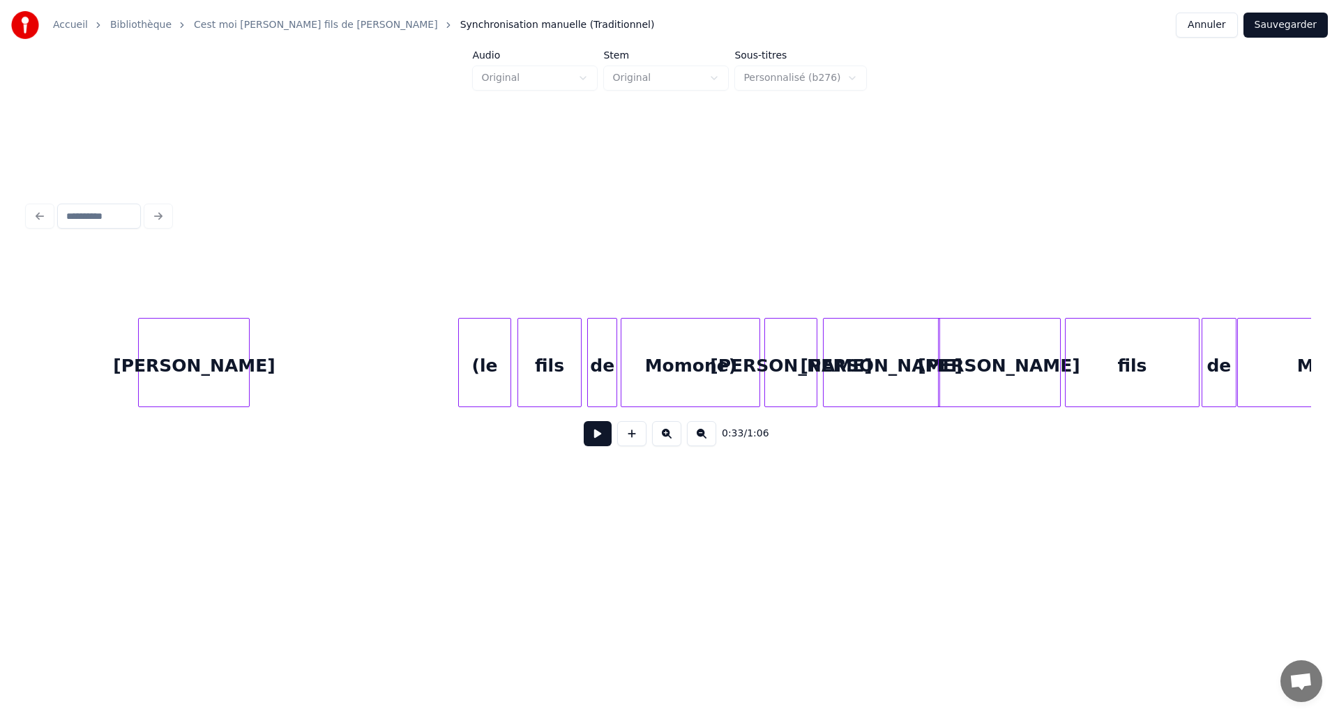
click at [203, 358] on div "David" at bounding box center [194, 366] width 110 height 95
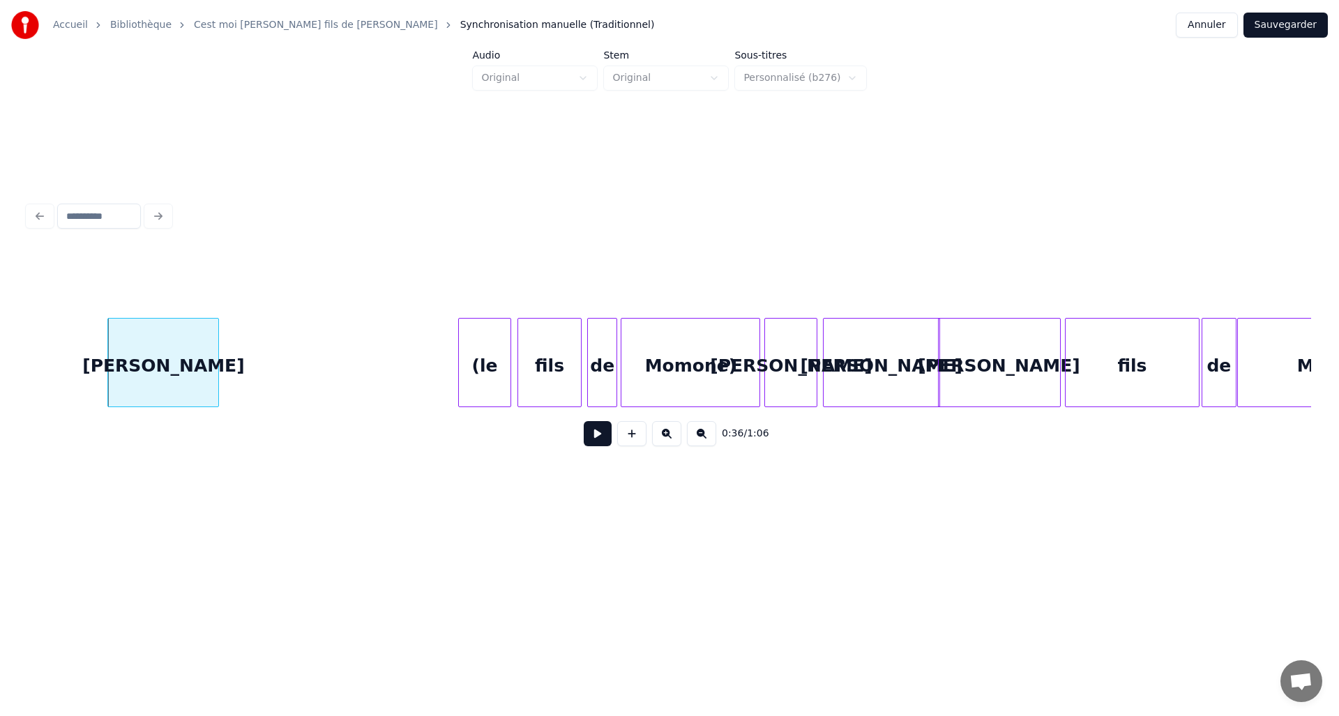
drag, startPoint x: 782, startPoint y: 413, endPoint x: 696, endPoint y: 409, distance: 85.8
click at [696, 409] on div "0:36 / 1:06" at bounding box center [669, 354] width 1283 height 212
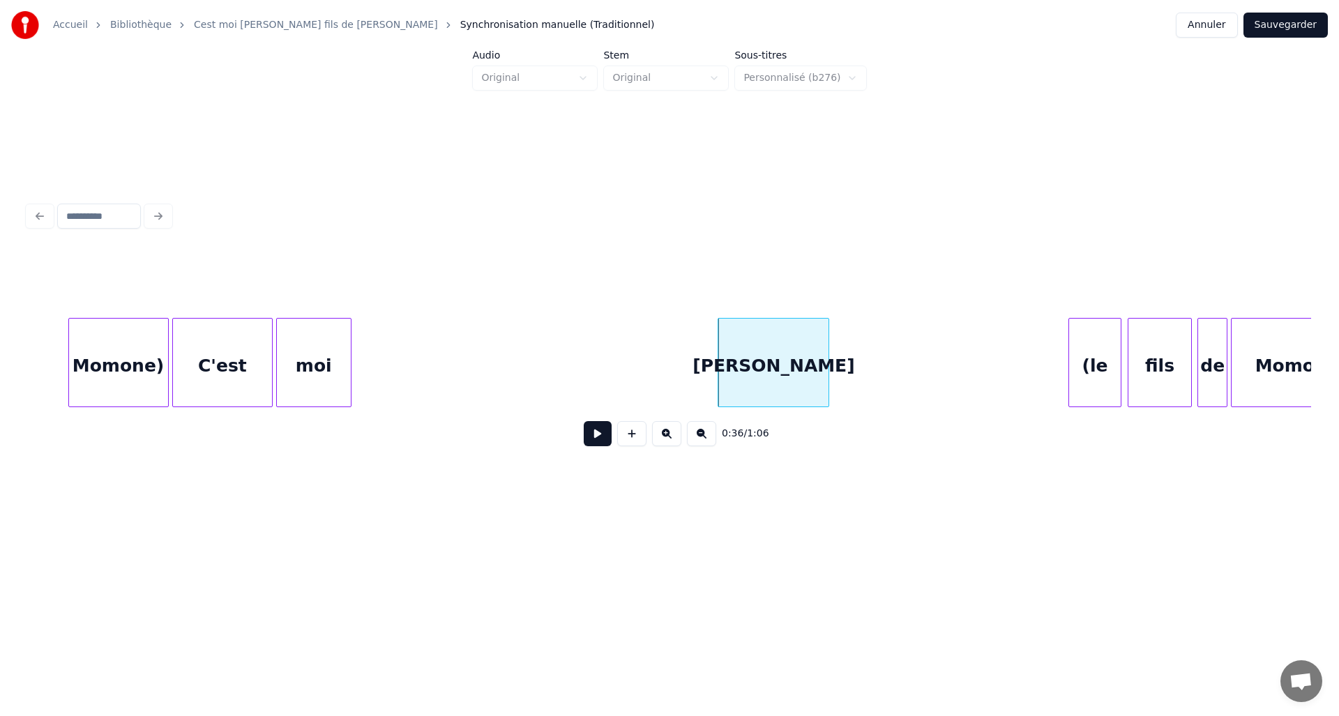
scroll to position [0, 4324]
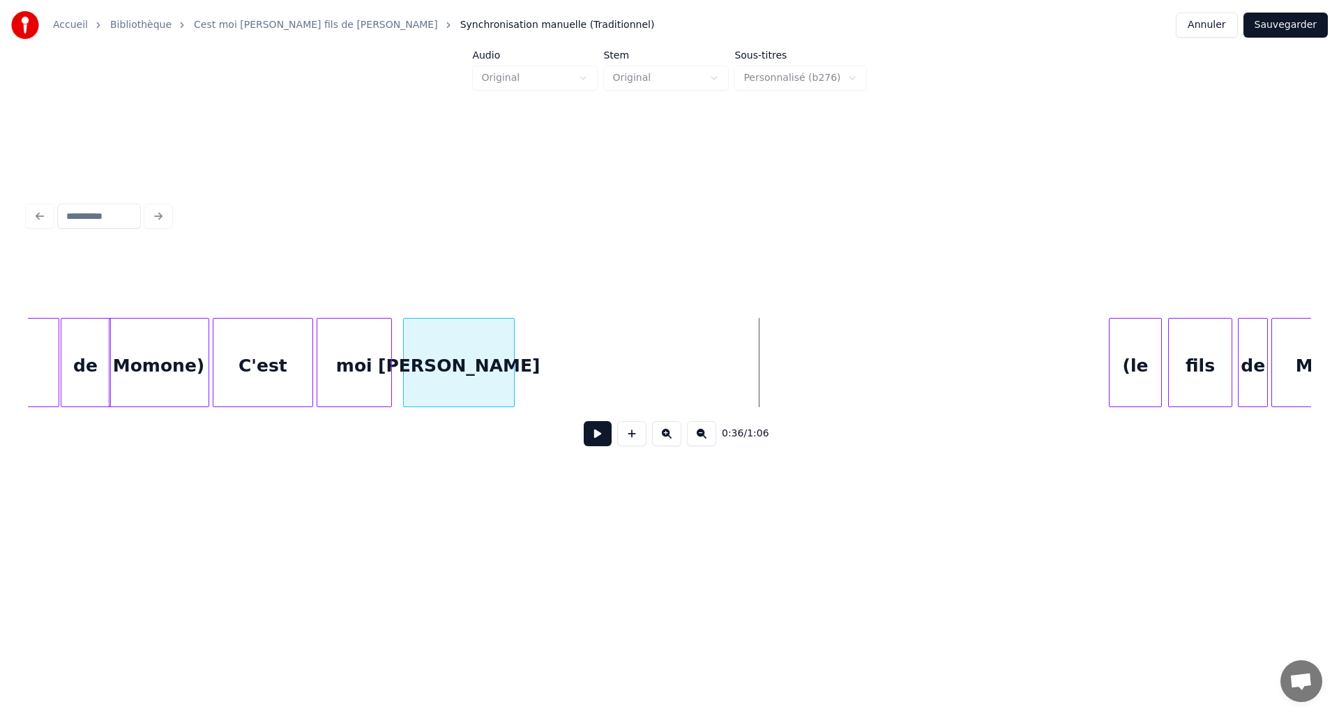
click at [429, 364] on div "David" at bounding box center [459, 366] width 110 height 95
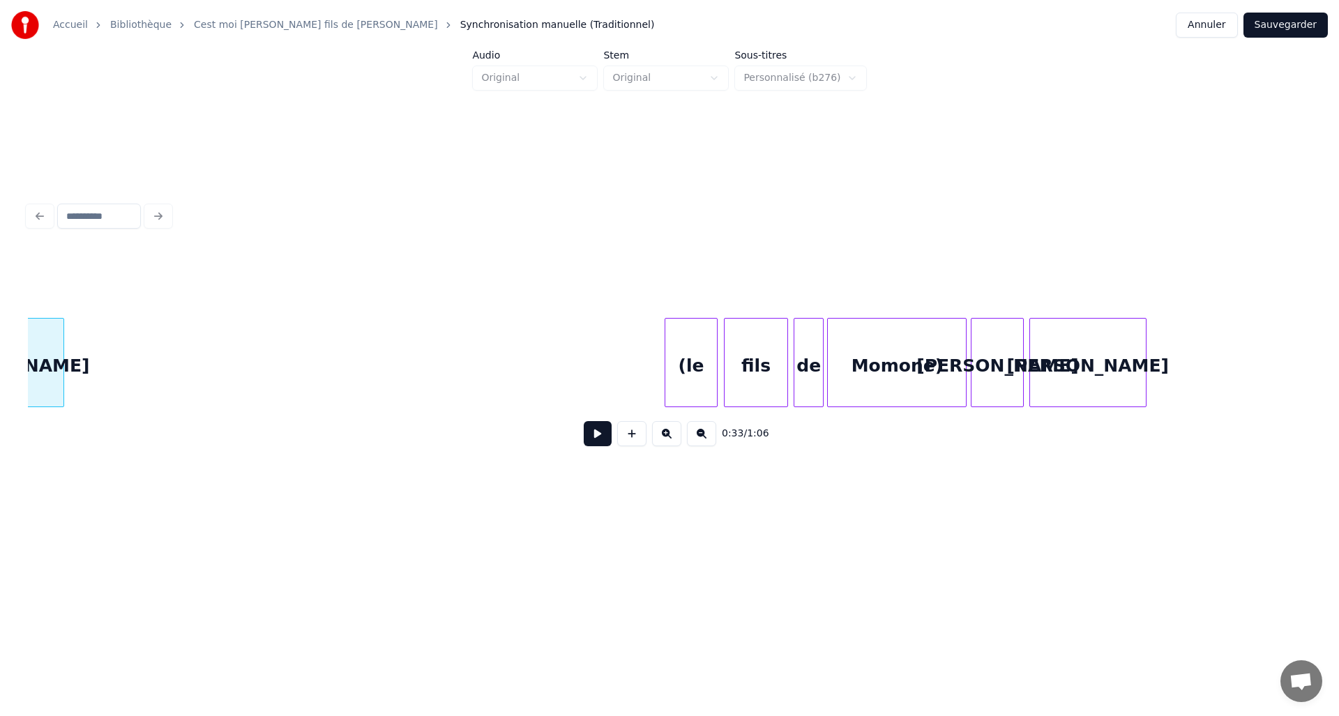
scroll to position [0, 4823]
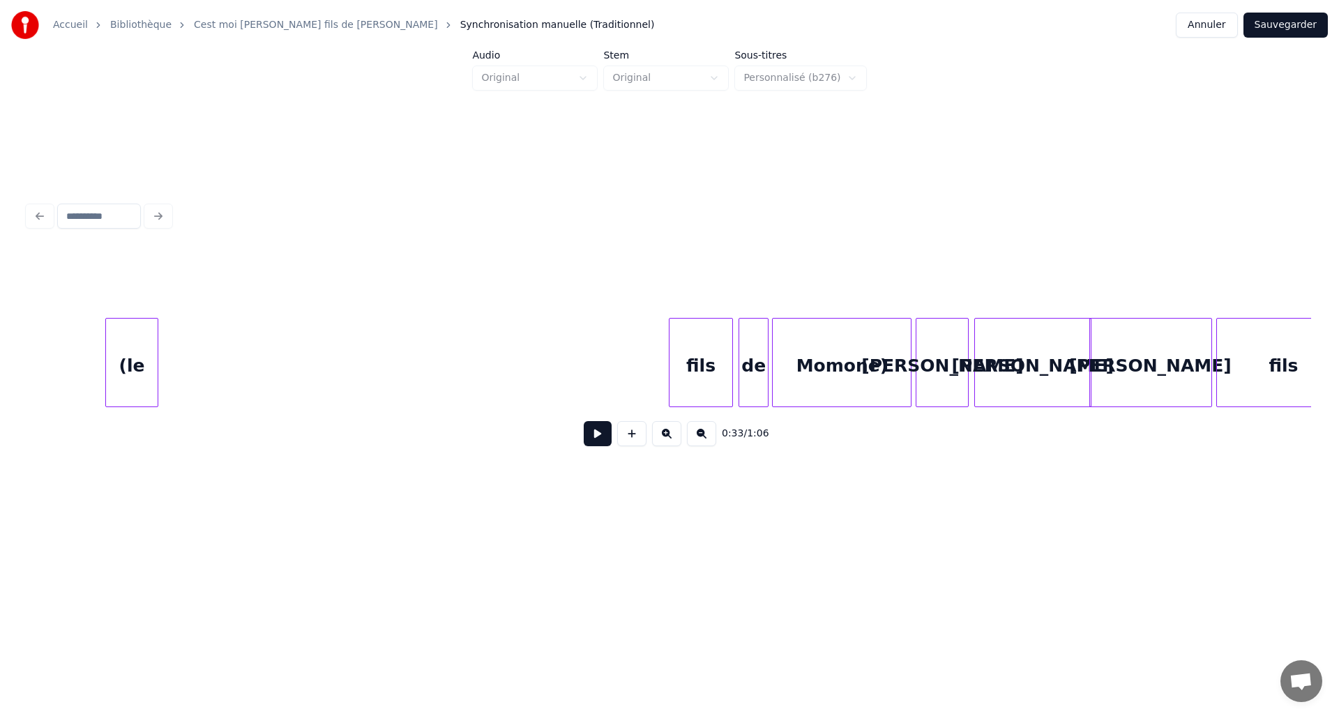
click at [118, 319] on div "(le" at bounding box center [132, 366] width 52 height 95
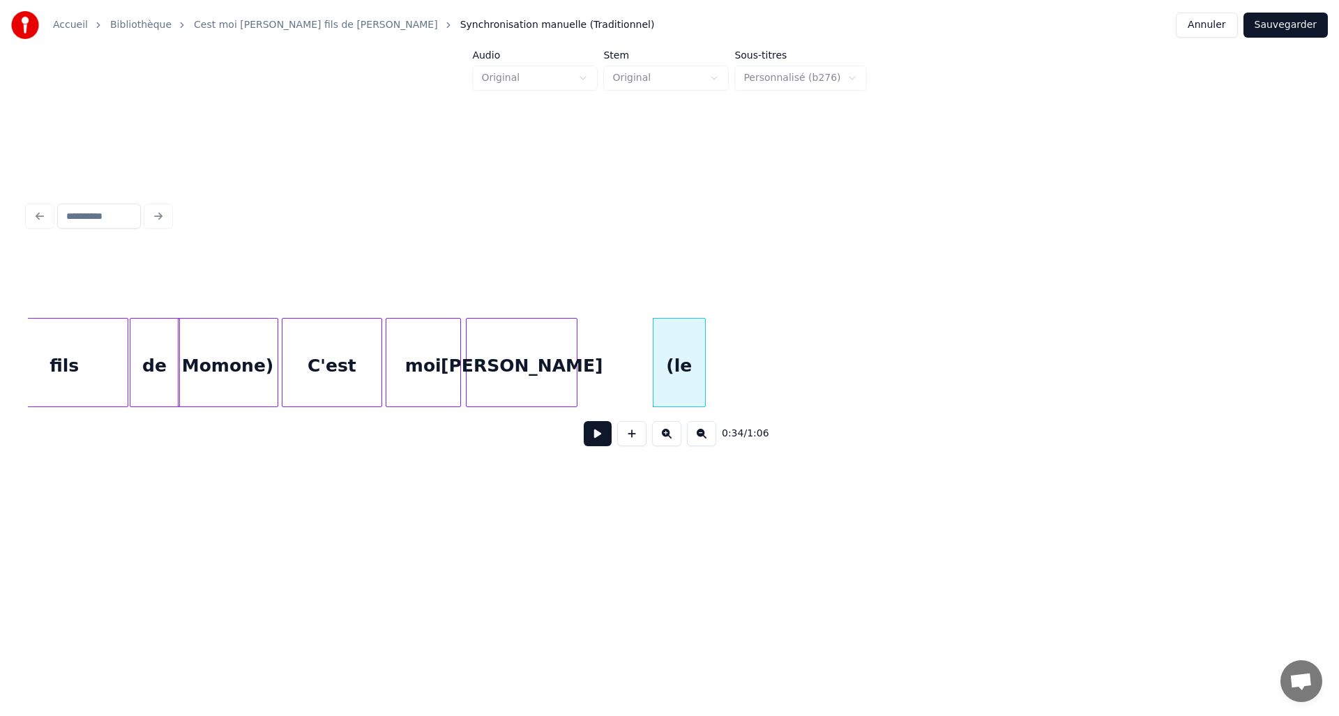
scroll to position [0, 4109]
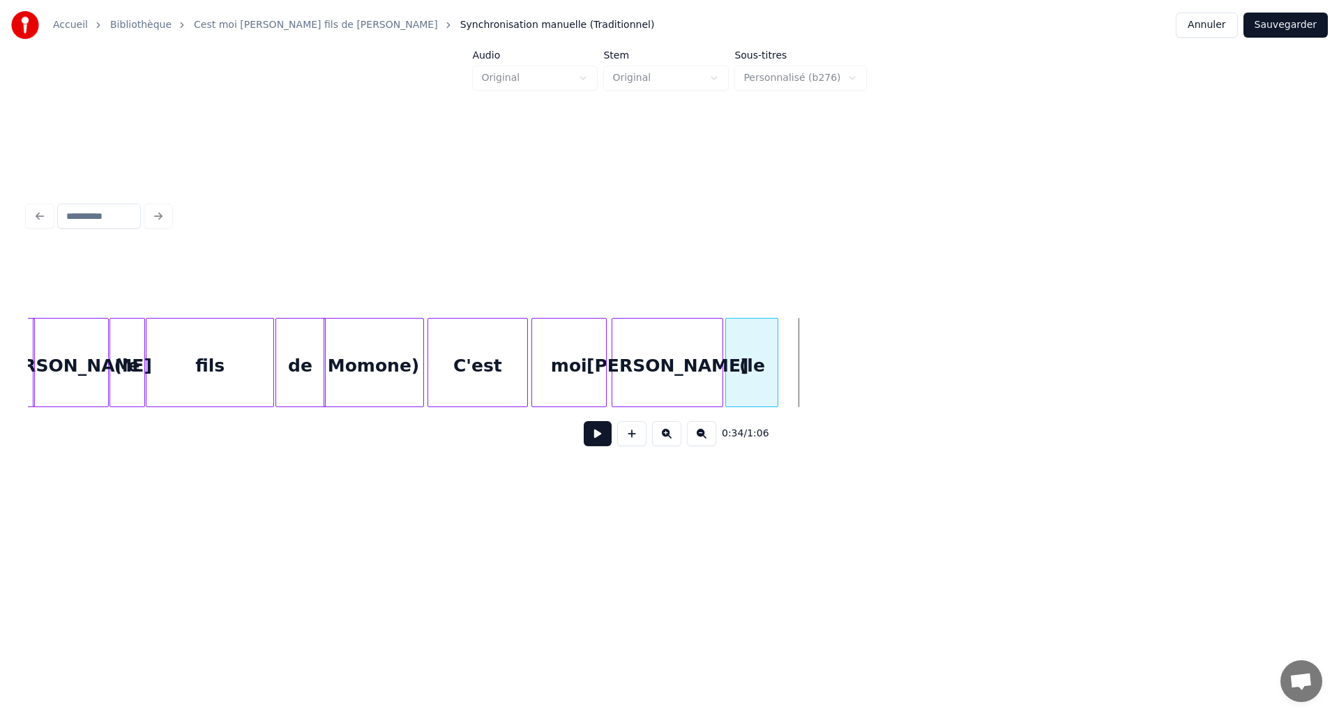
click at [742, 376] on div "(le" at bounding box center [752, 366] width 52 height 95
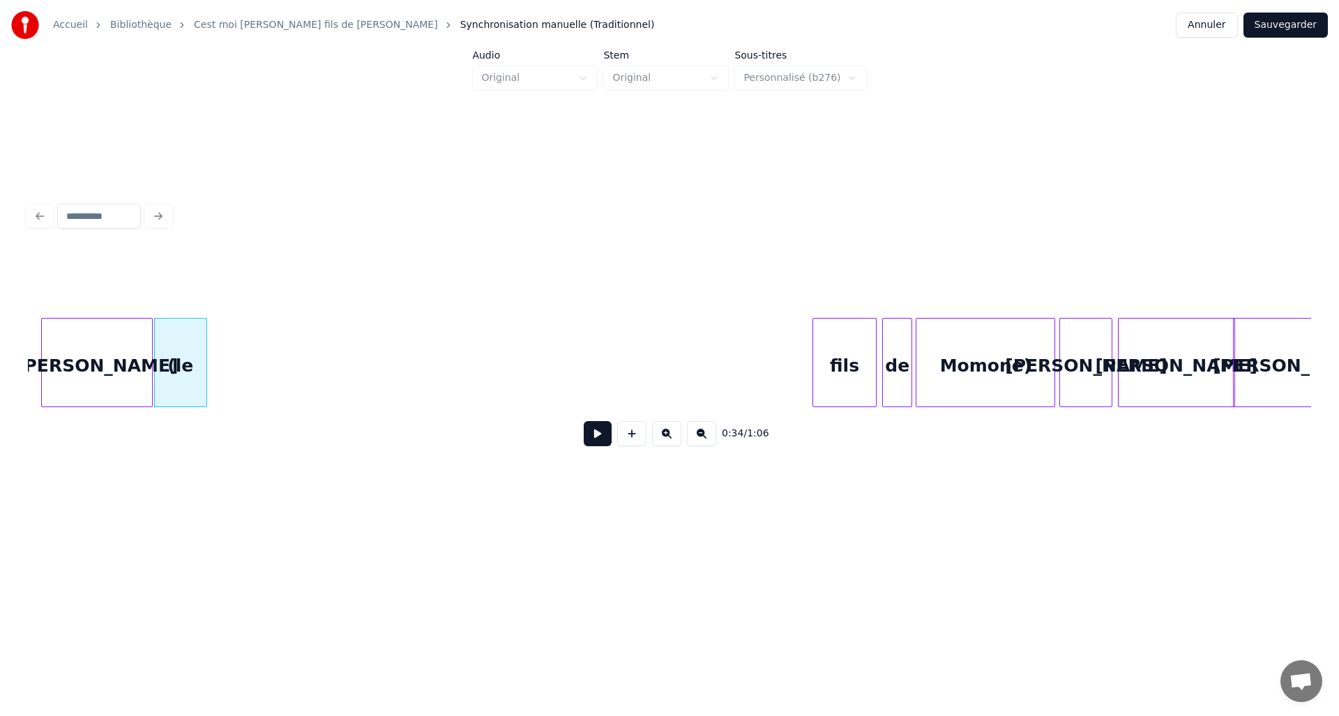
scroll to position [0, 4704]
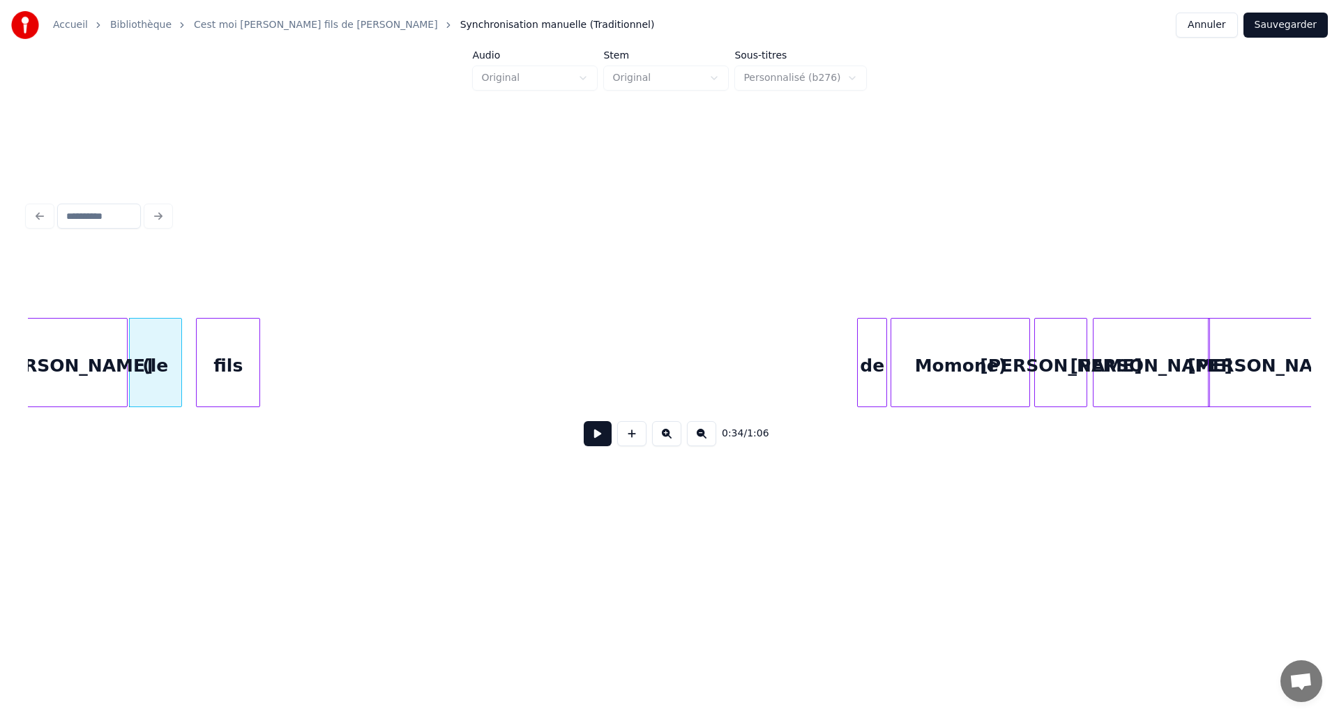
click at [217, 364] on div "fils" at bounding box center [228, 366] width 63 height 95
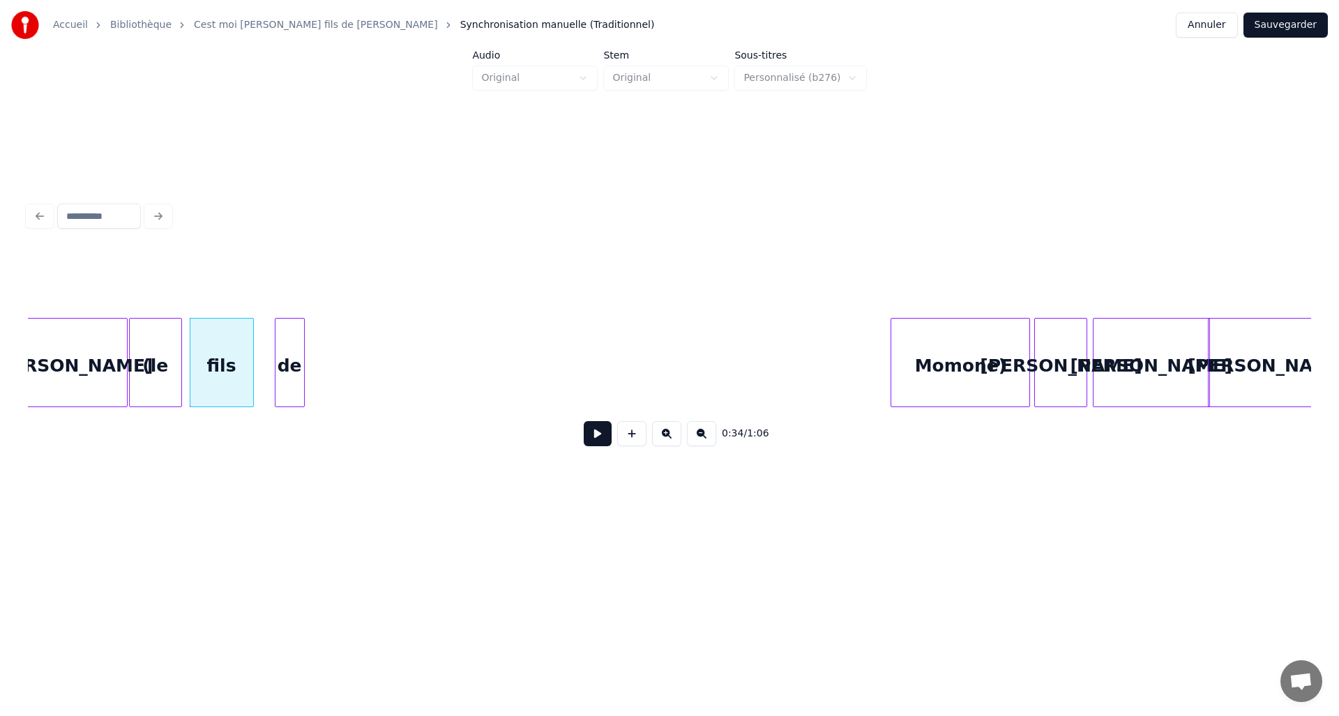
click at [275, 358] on div "de" at bounding box center [289, 366] width 29 height 95
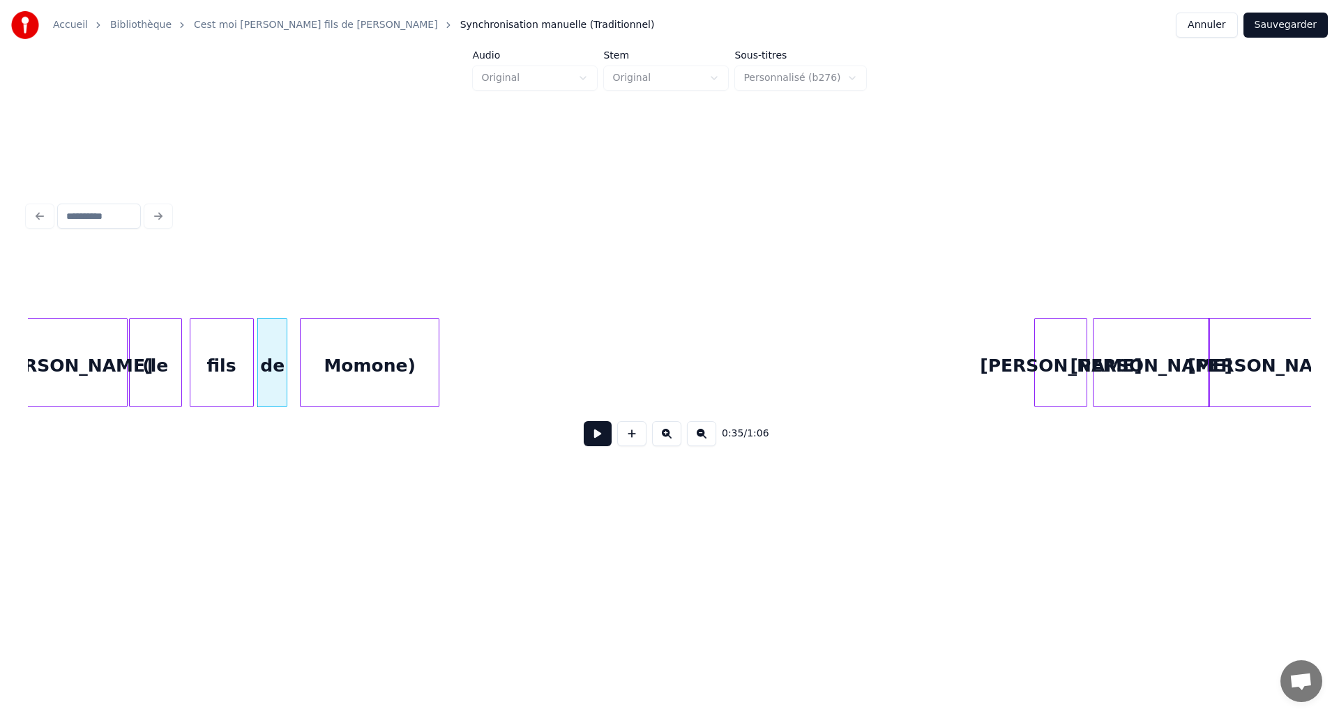
click at [339, 347] on div "Momone)" at bounding box center [369, 366] width 138 height 95
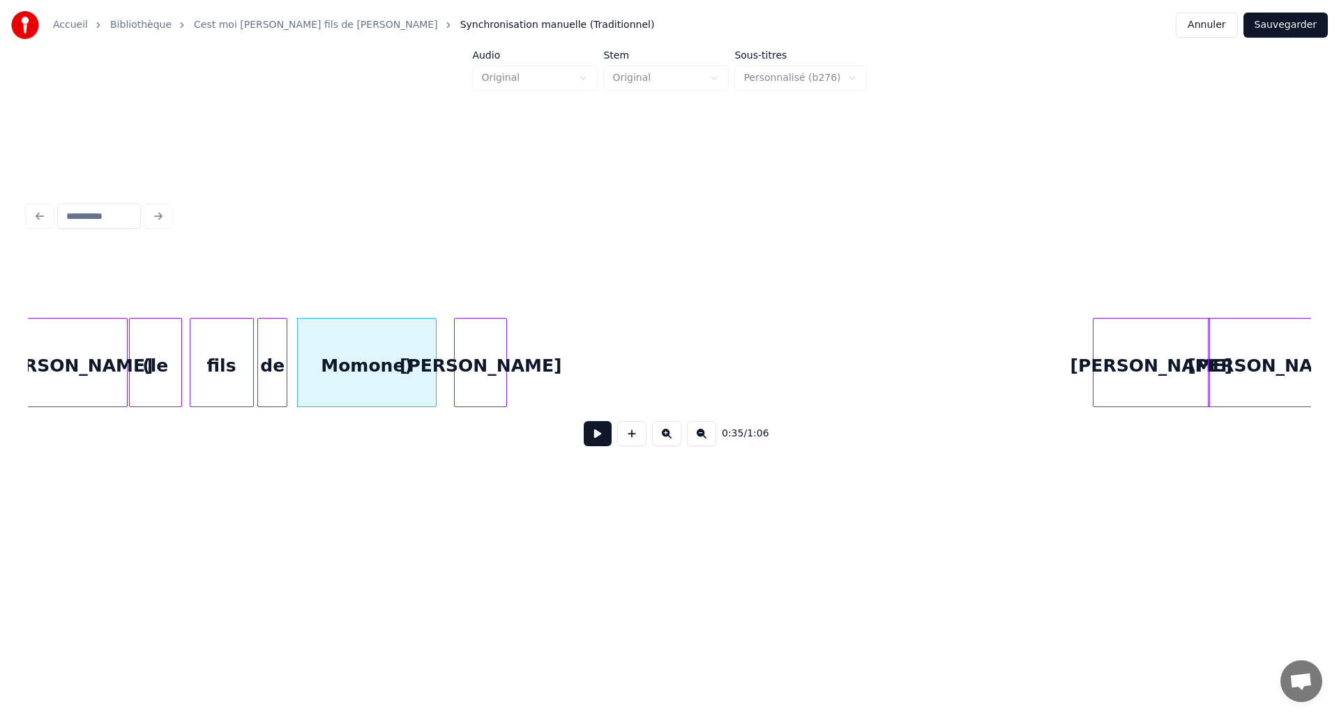
click at [470, 350] on div "David" at bounding box center [481, 366] width 52 height 95
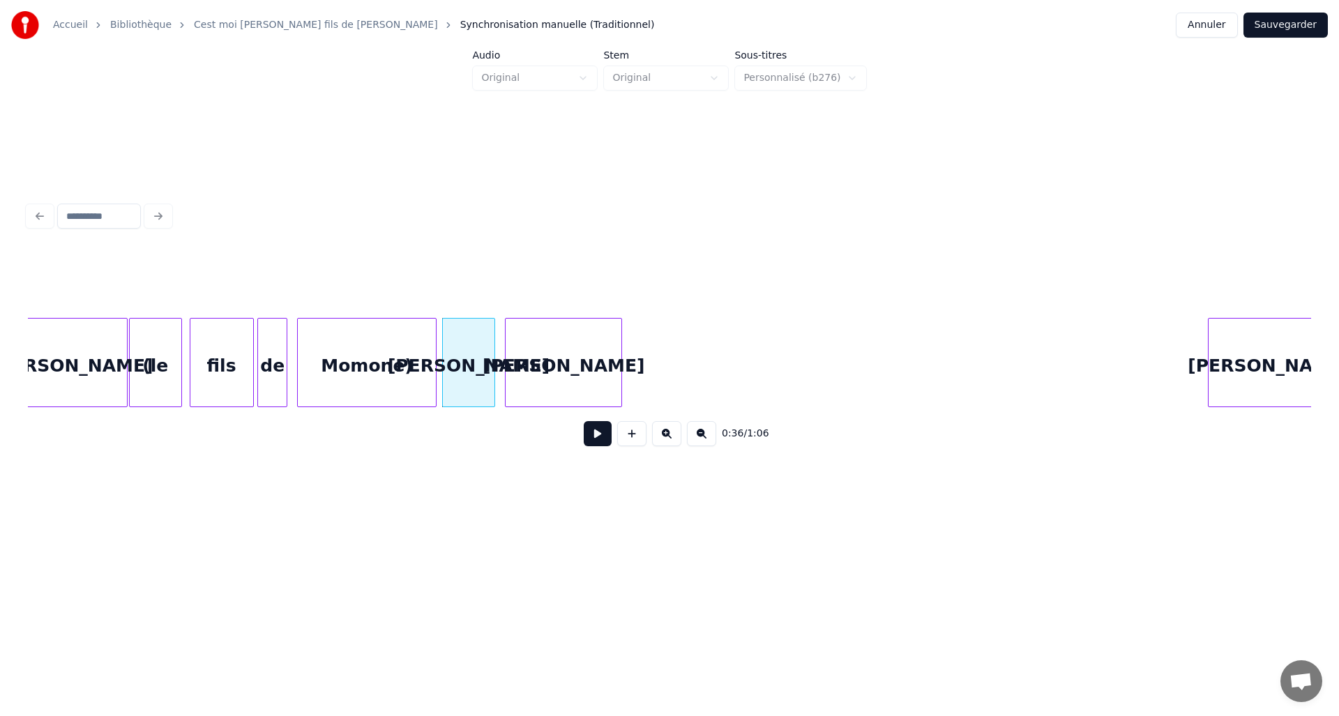
click at [563, 333] on div "David" at bounding box center [563, 366] width 116 height 95
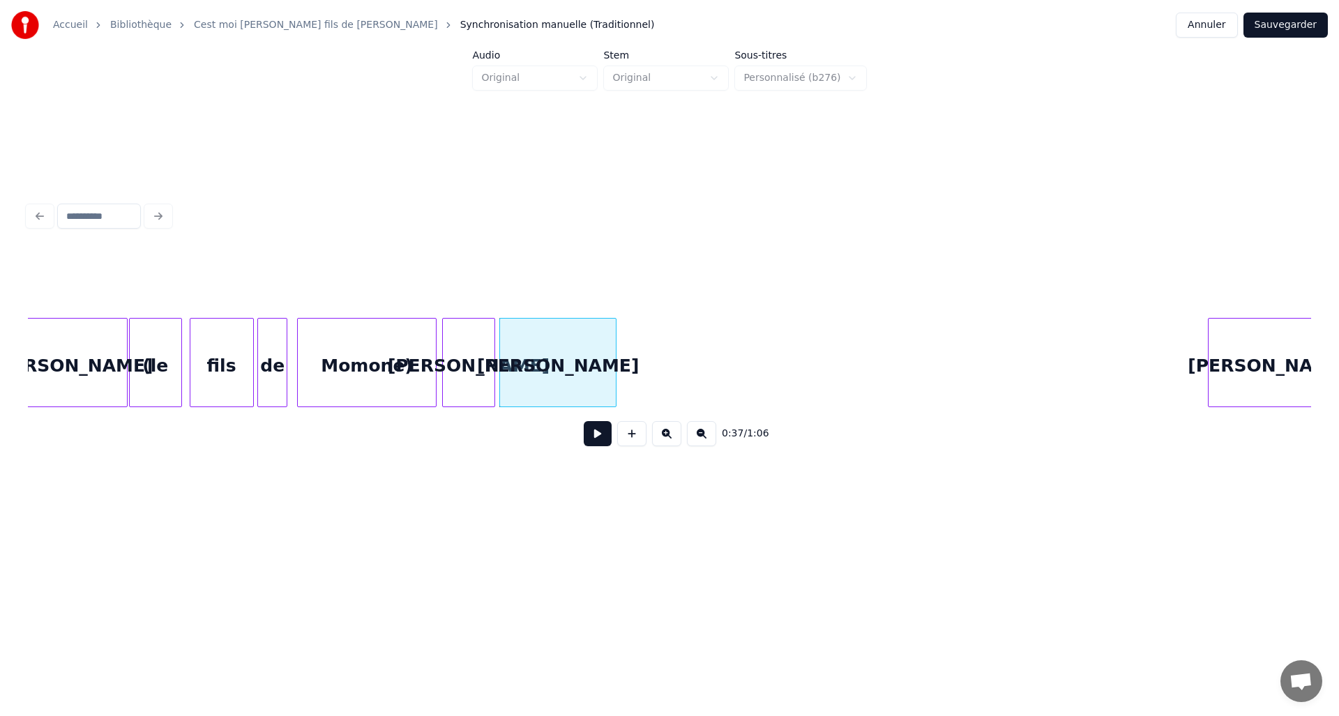
drag, startPoint x: 1313, startPoint y: 329, endPoint x: 1255, endPoint y: 330, distance: 58.6
click at [1255, 330] on div "0:37 / 1:06" at bounding box center [669, 328] width 1294 height 276
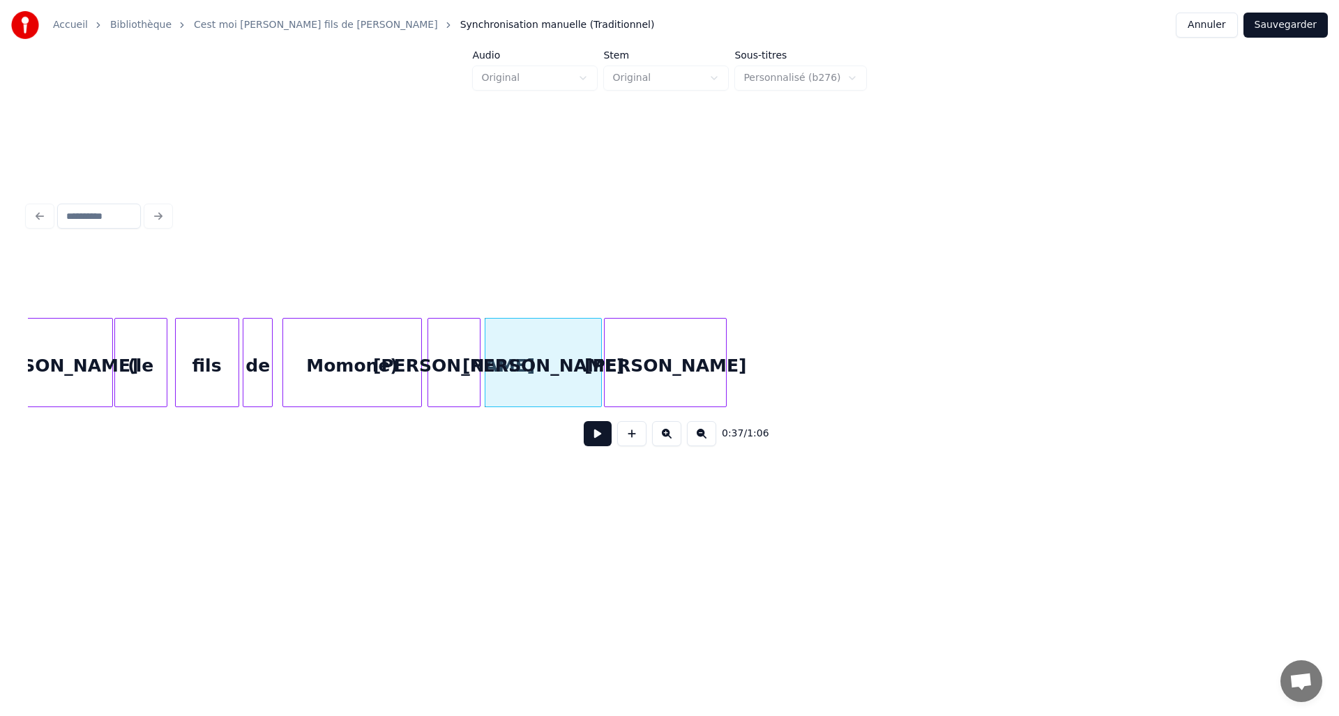
click at [664, 328] on div "David" at bounding box center [664, 366] width 121 height 95
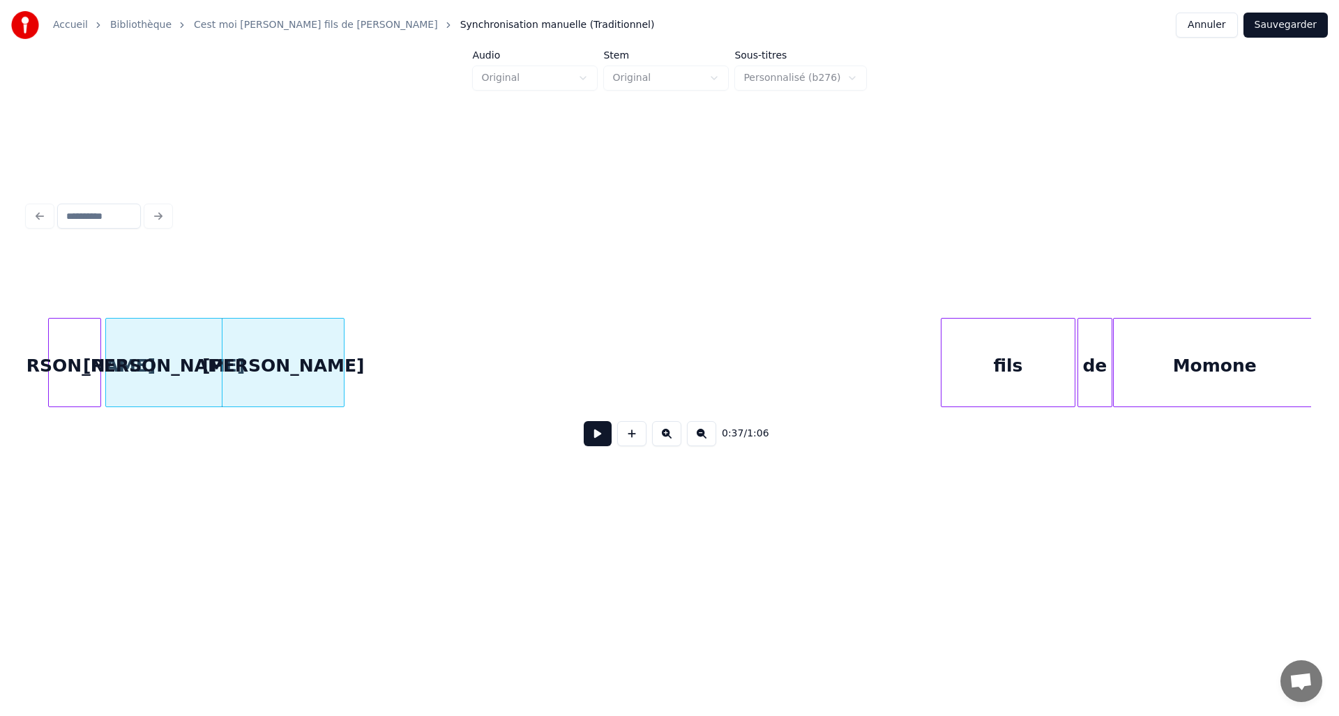
scroll to position [0, 5320]
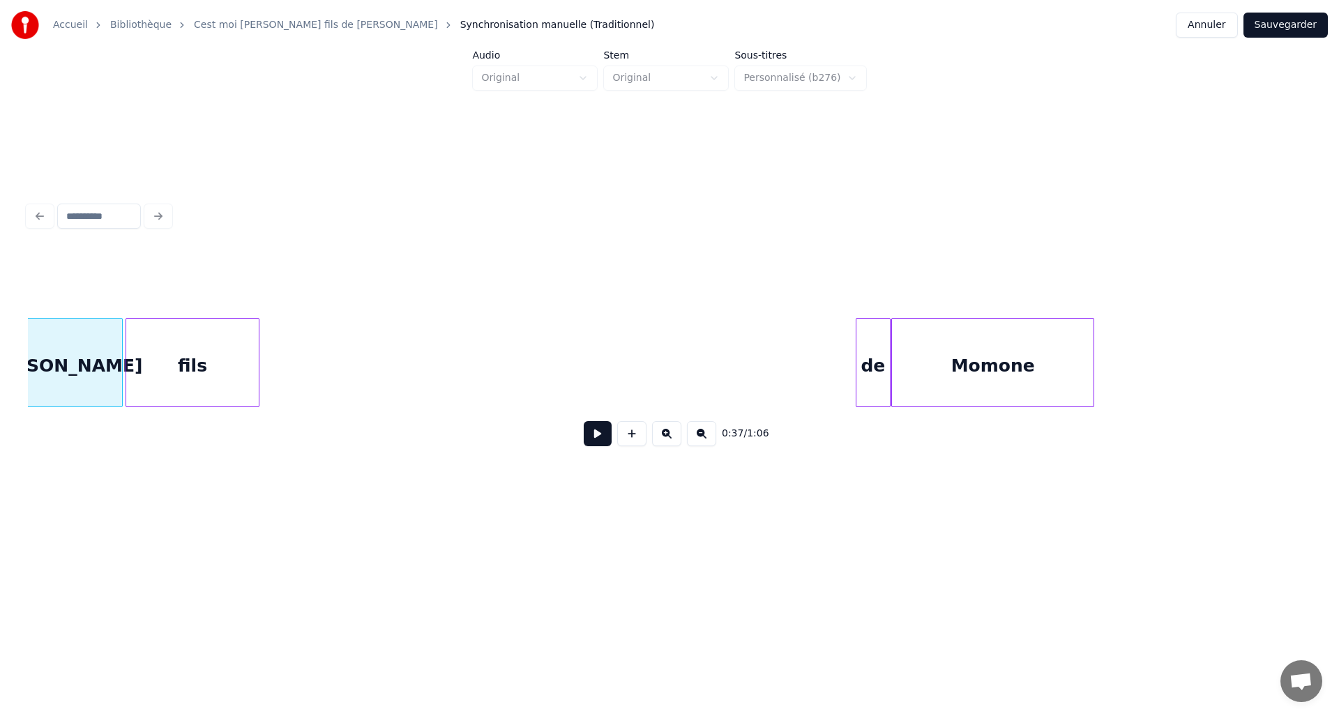
click at [204, 347] on div "fils" at bounding box center [192, 366] width 132 height 95
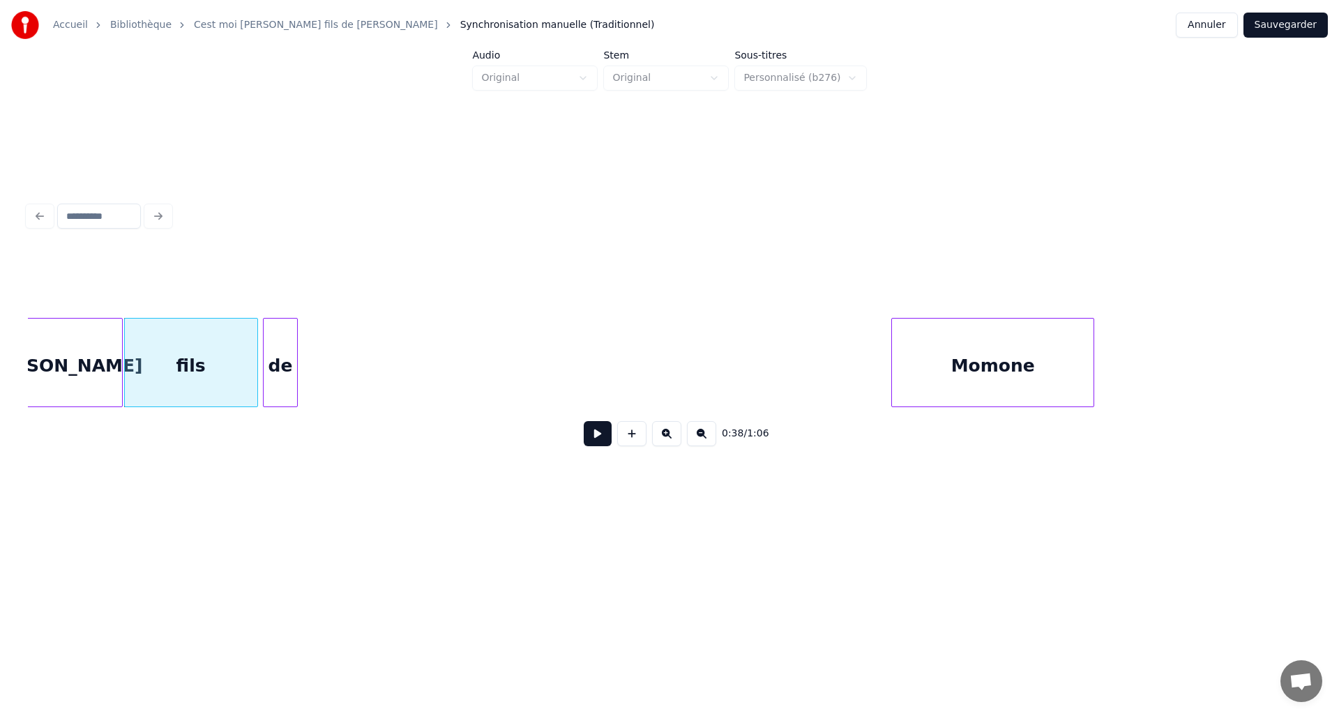
click at [269, 384] on div "de" at bounding box center [280, 366] width 33 height 95
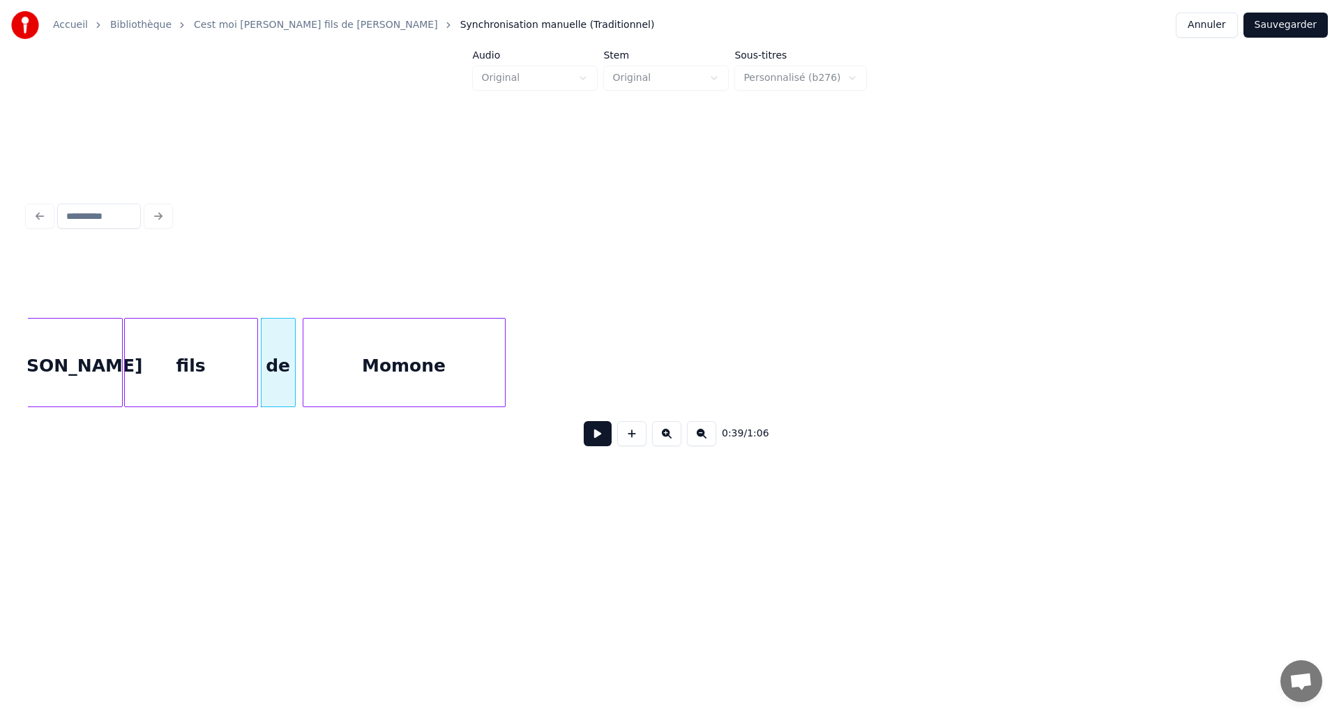
click at [393, 355] on div "Momone" at bounding box center [403, 366] width 201 height 95
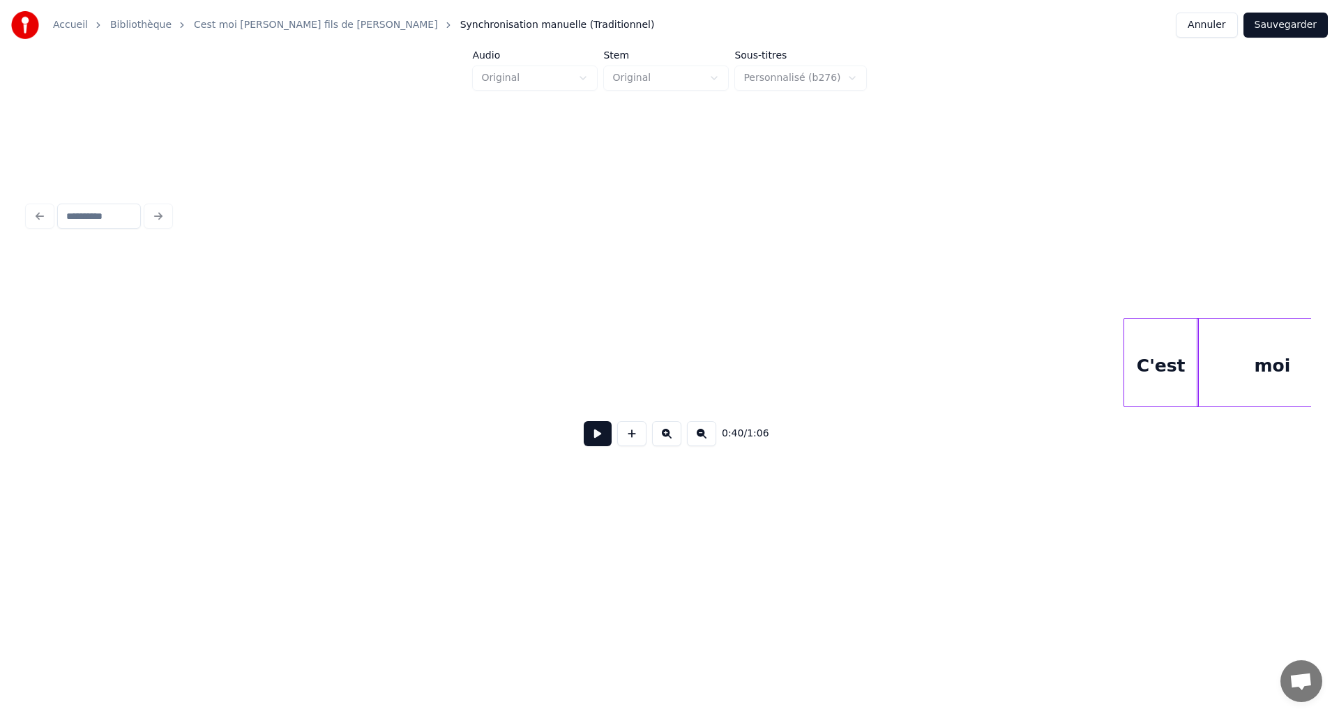
scroll to position [0, 2756]
click at [178, 356] on div "C'est" at bounding box center [215, 366] width 74 height 95
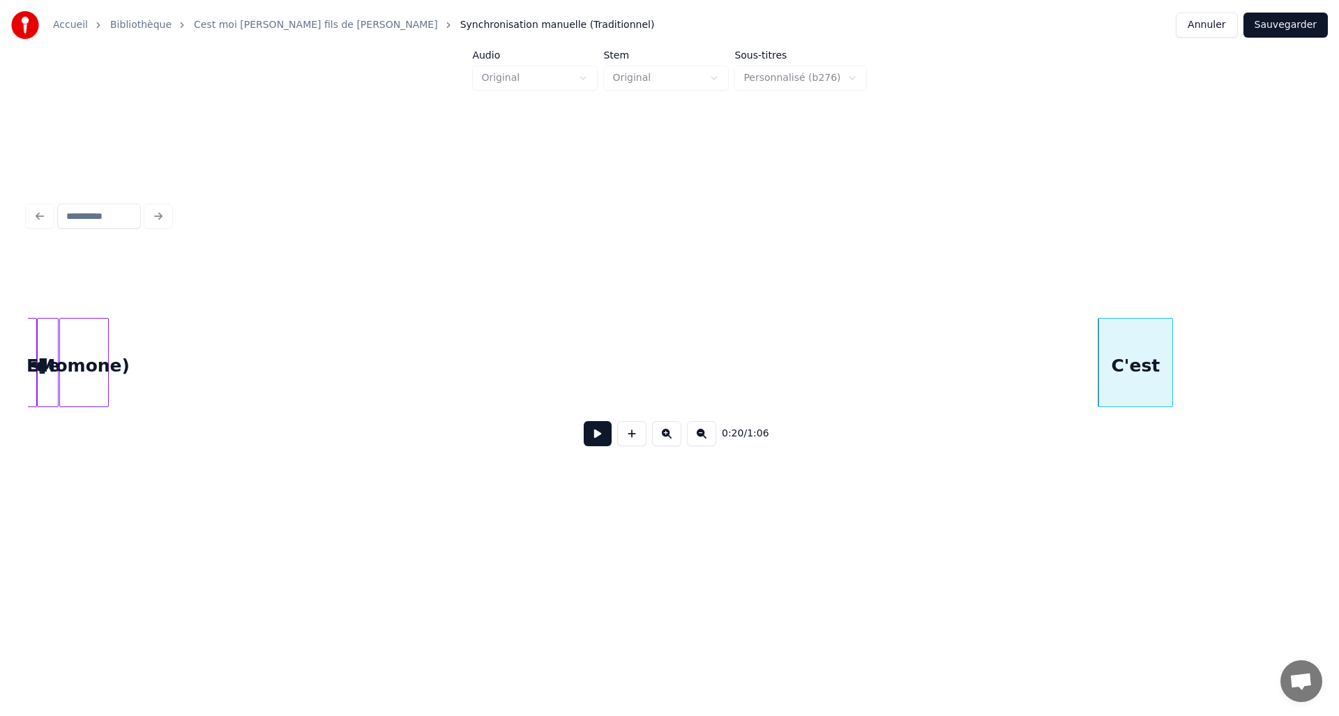
scroll to position [0, 1741]
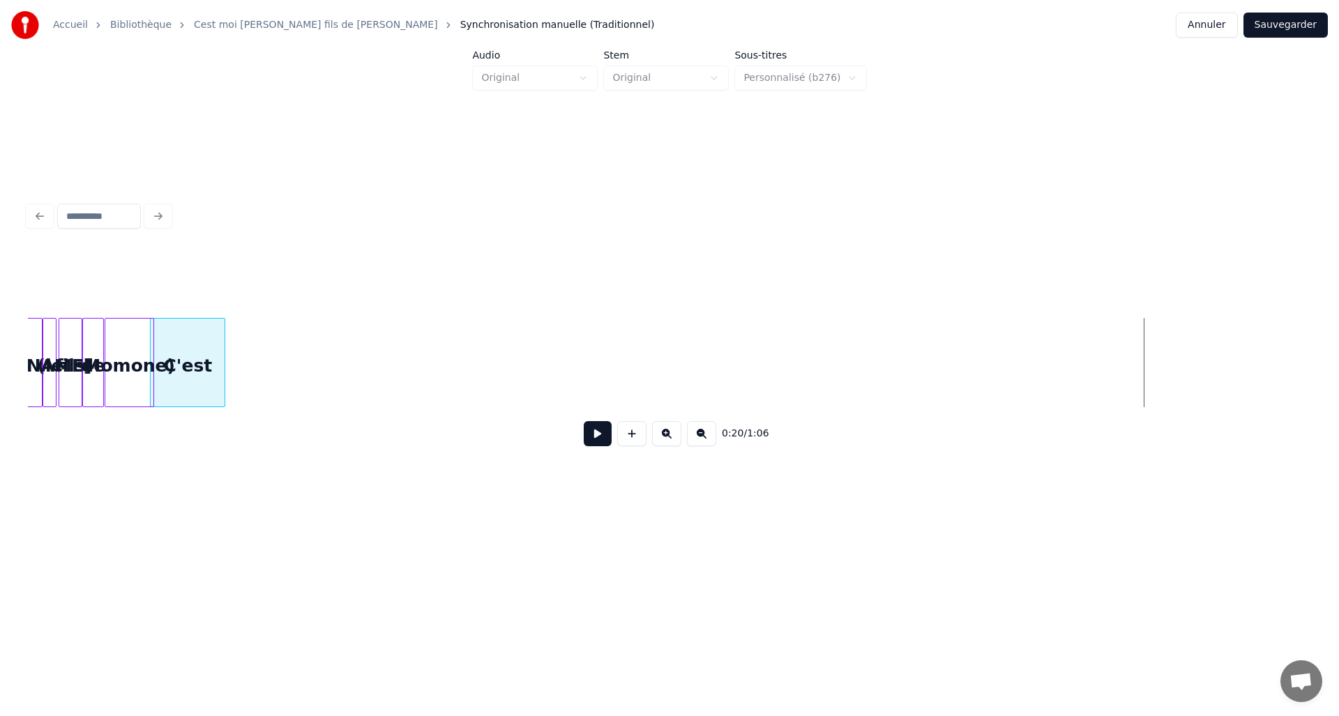
click at [186, 337] on div "C'est" at bounding box center [188, 366] width 74 height 95
click at [224, 355] on div "C'est" at bounding box center [187, 362] width 75 height 89
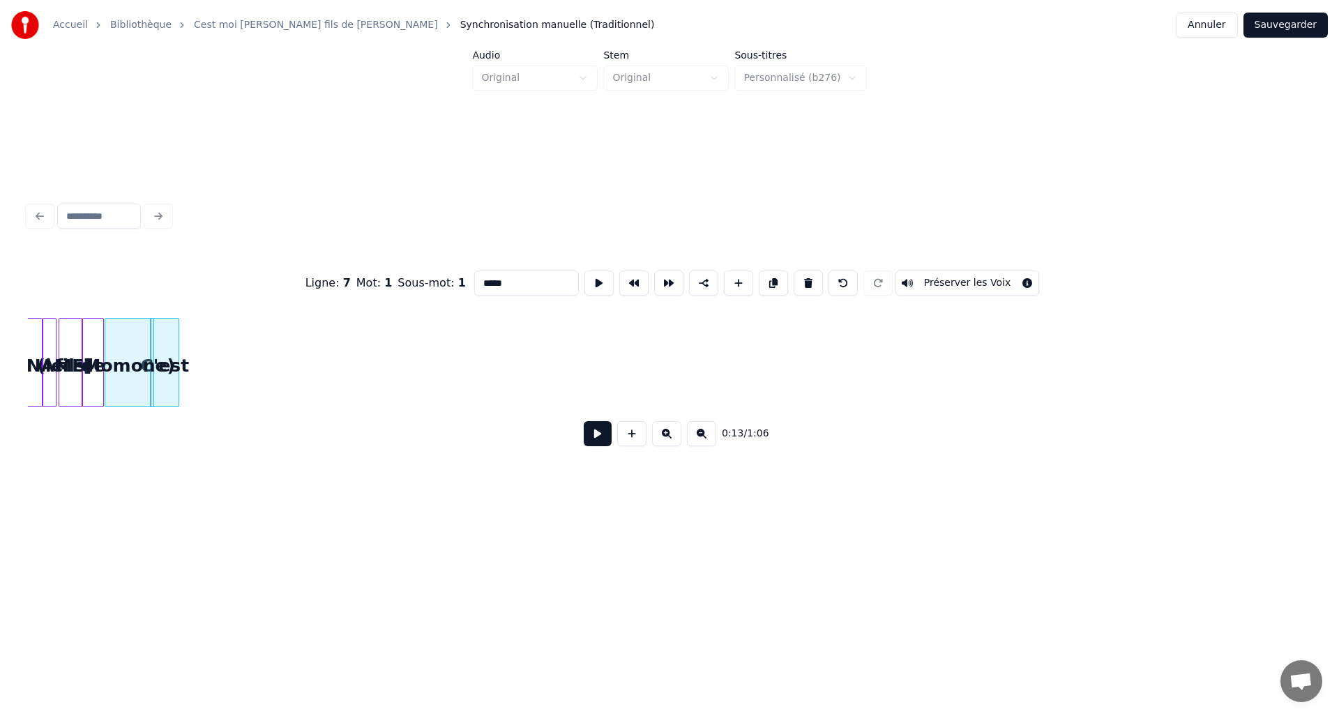
click at [177, 366] on div at bounding box center [176, 363] width 4 height 88
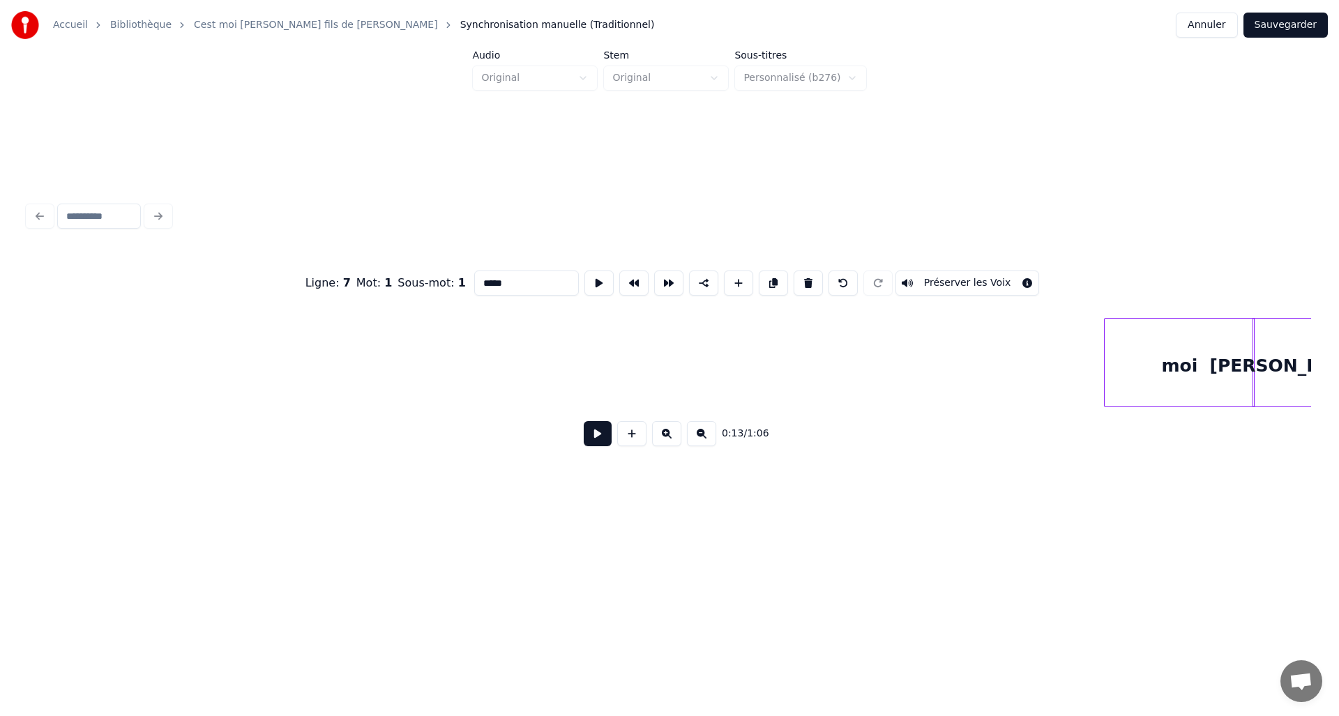
scroll to position [0, 2895]
drag, startPoint x: 326, startPoint y: 404, endPoint x: 494, endPoint y: 420, distance: 168.1
click at [494, 420] on div "0:13 / 1:06" at bounding box center [669, 433] width 1283 height 53
click at [176, 360] on div "moi" at bounding box center [202, 366] width 149 height 95
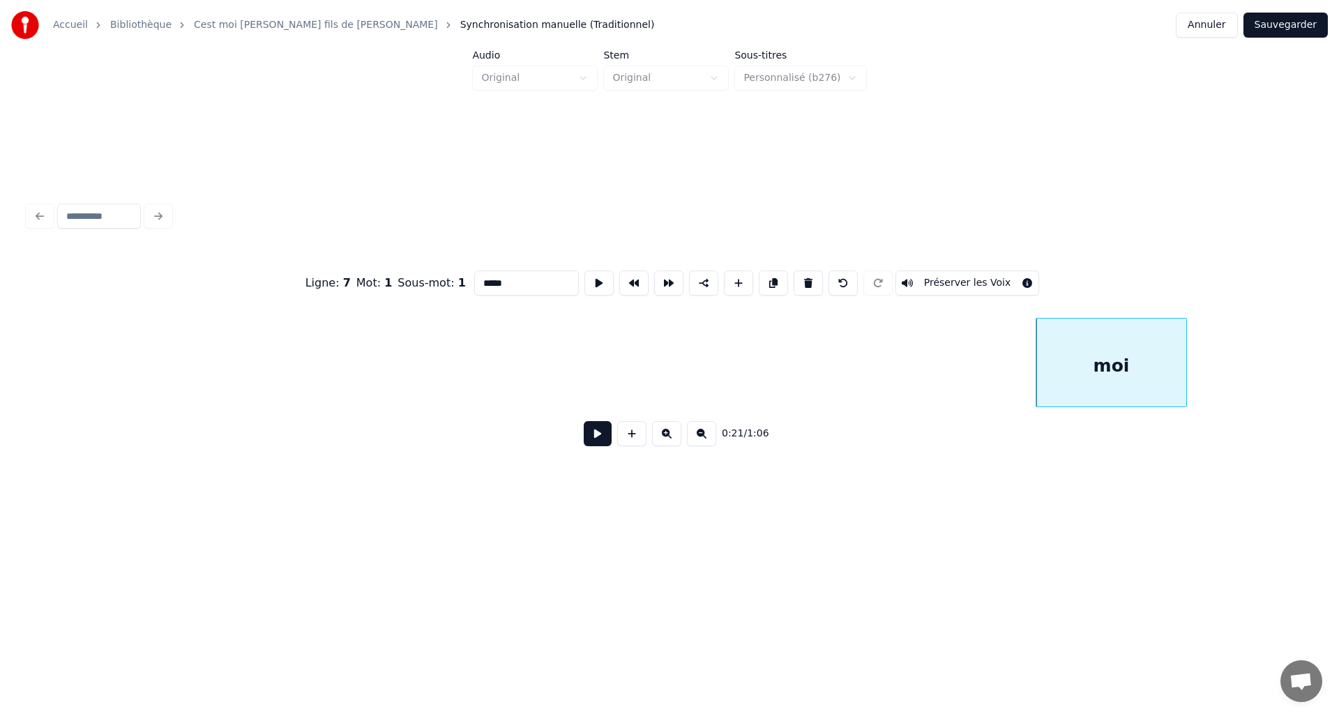
scroll to position [0, 1893]
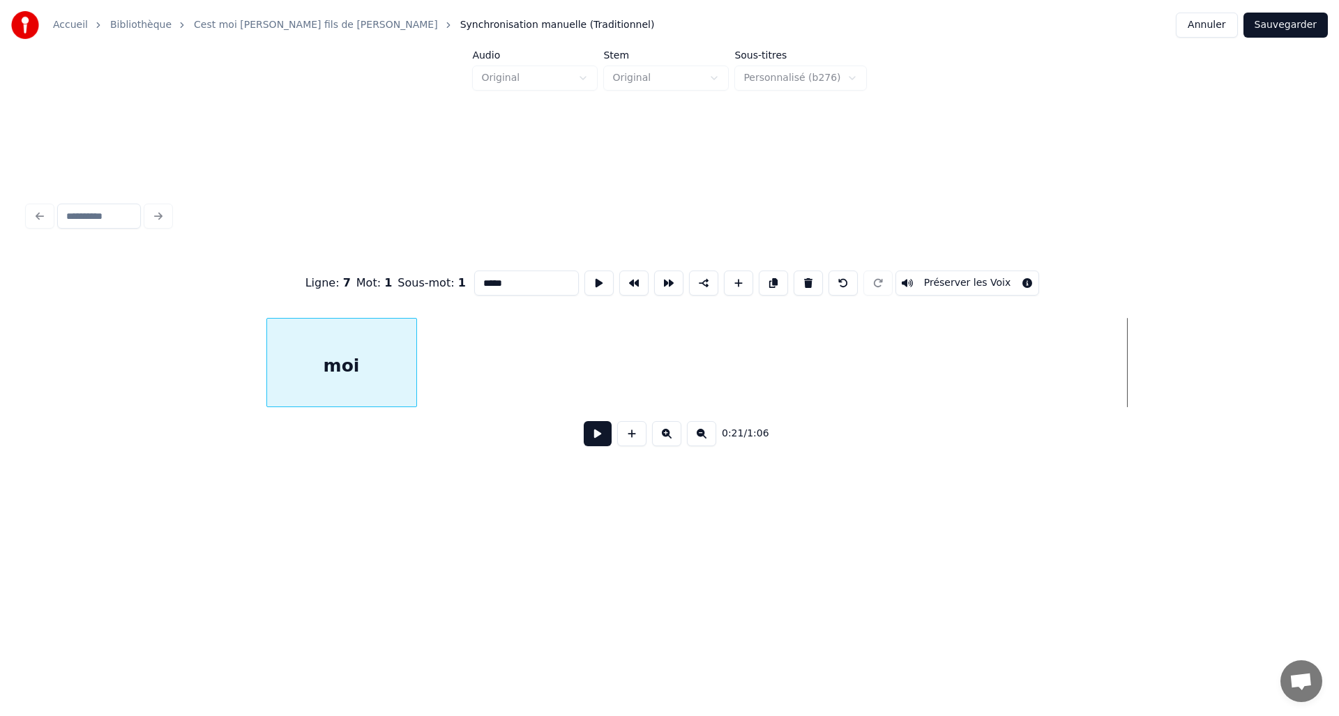
click at [300, 337] on div "moi" at bounding box center [341, 366] width 149 height 95
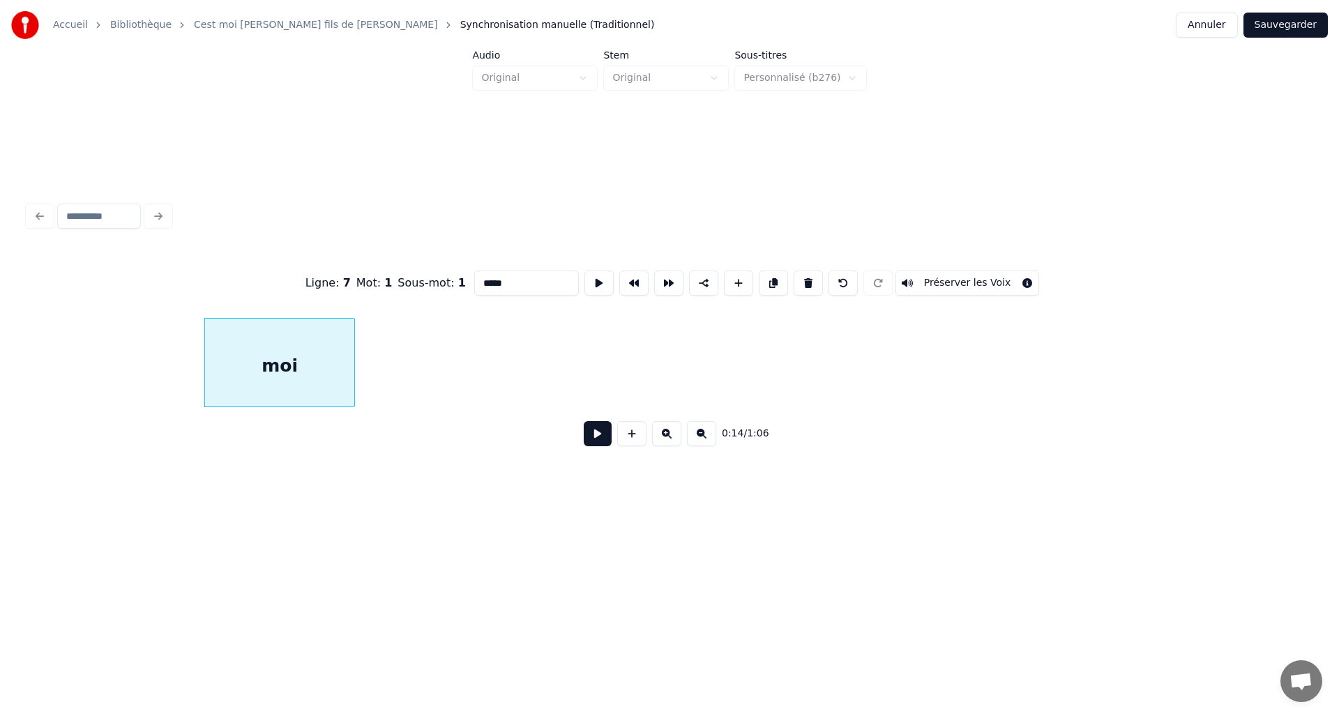
scroll to position [0, 1328]
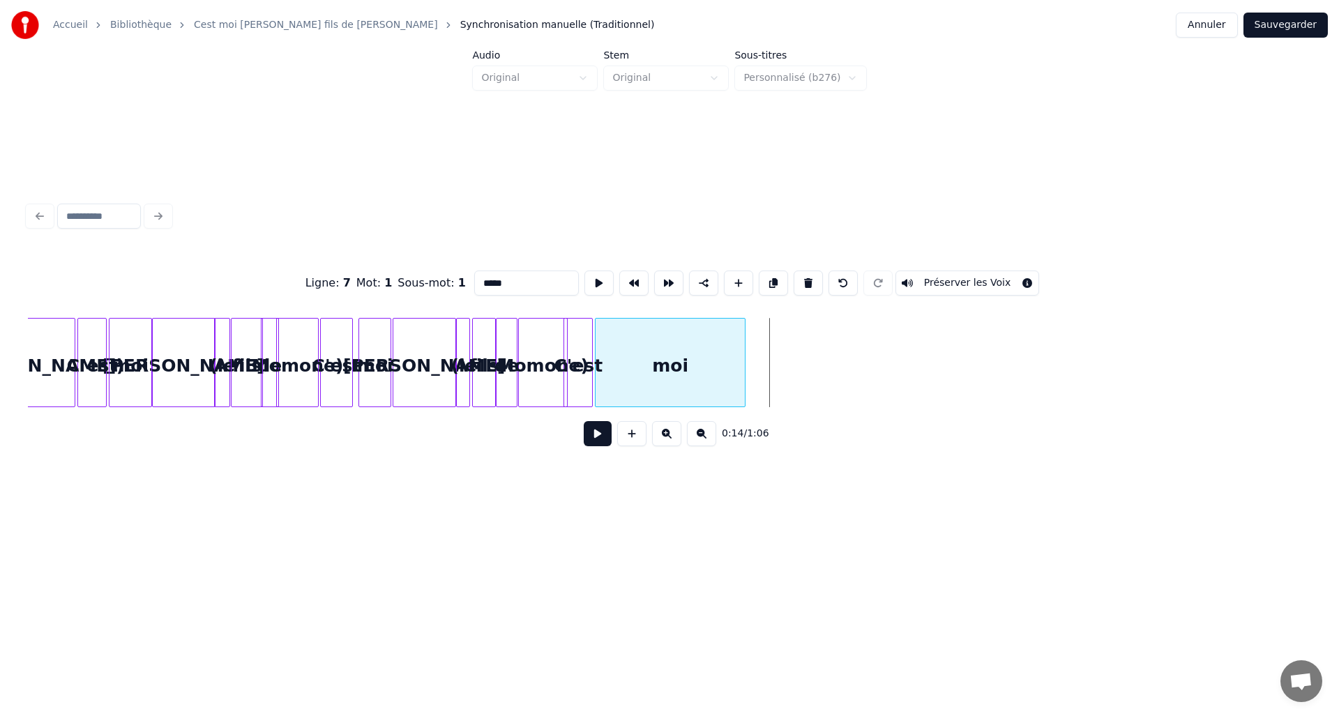
click at [667, 379] on div "moi" at bounding box center [669, 366] width 149 height 95
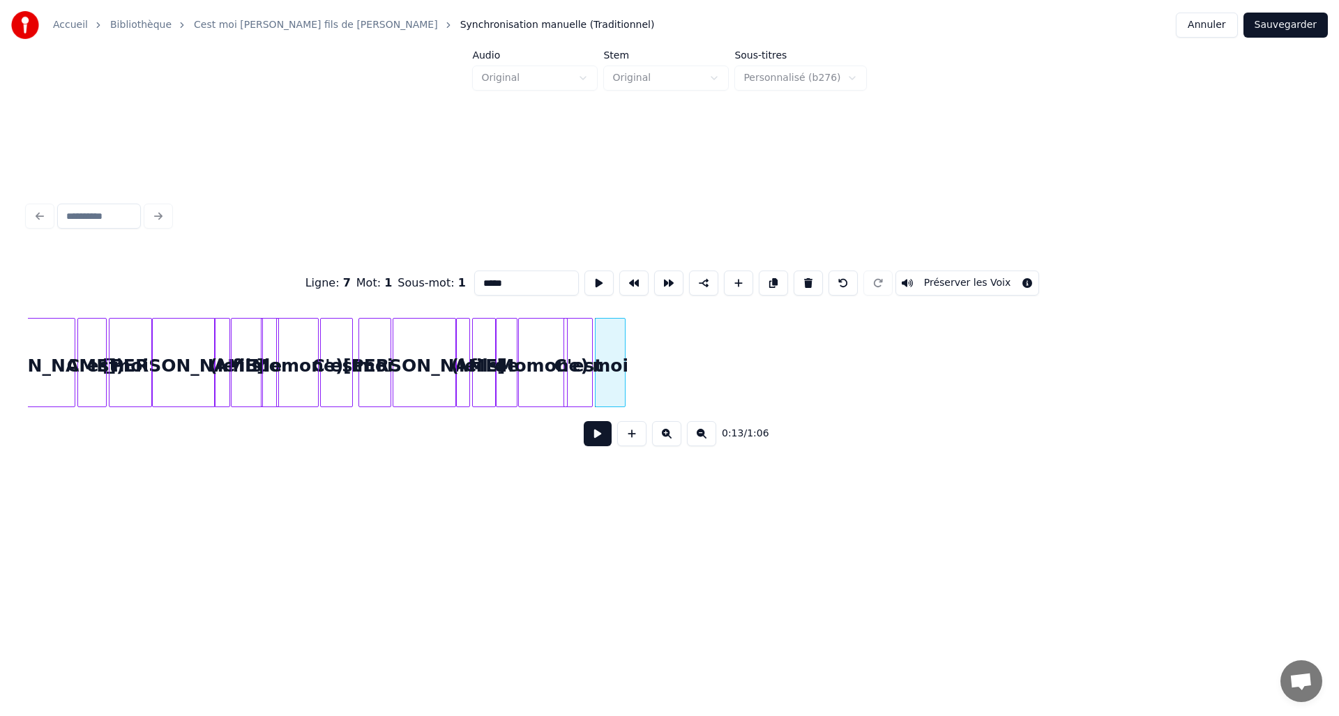
click at [623, 379] on div at bounding box center [622, 363] width 4 height 88
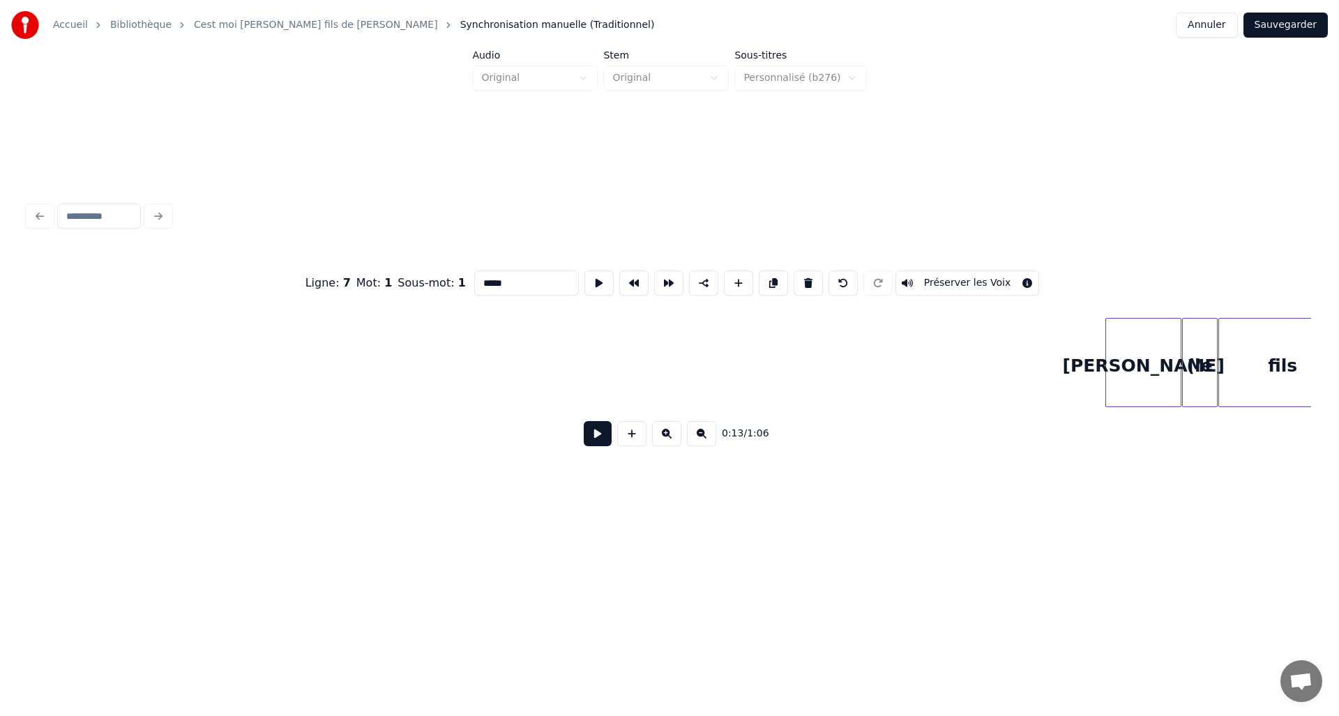
scroll to position [0, 3167]
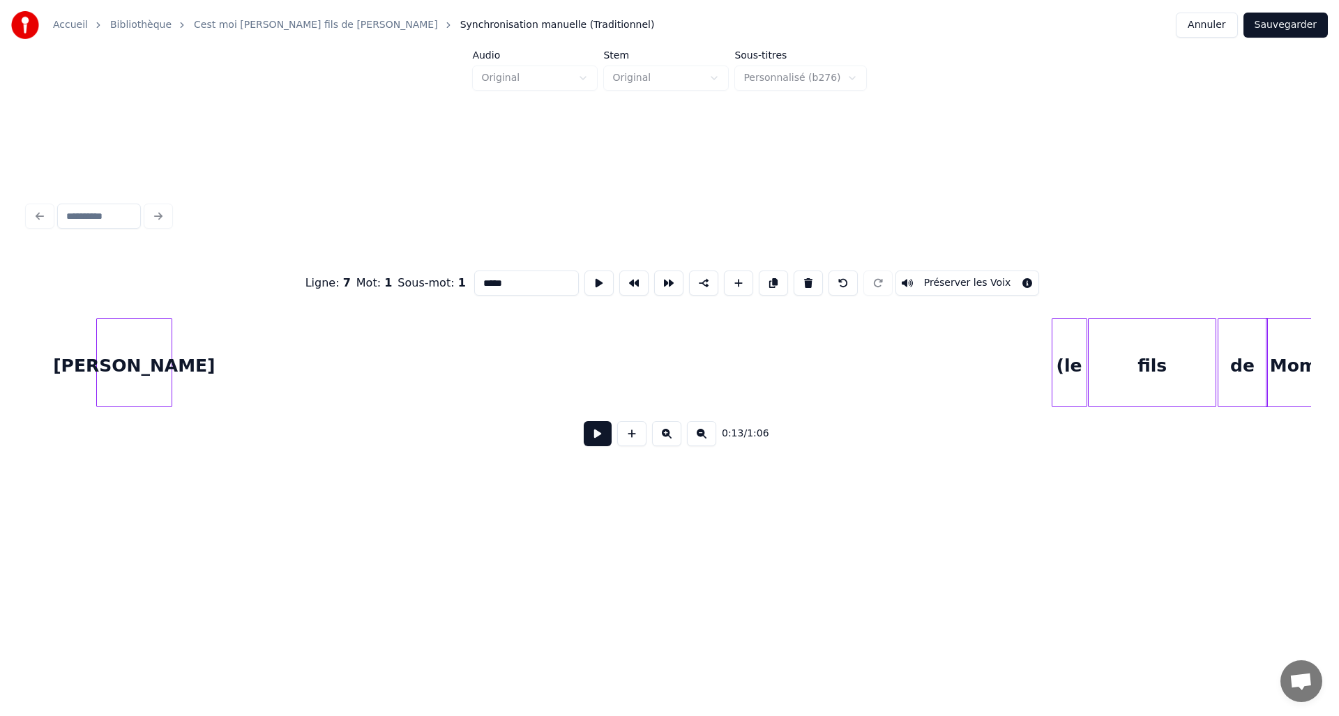
click at [120, 358] on div "David" at bounding box center [134, 366] width 75 height 95
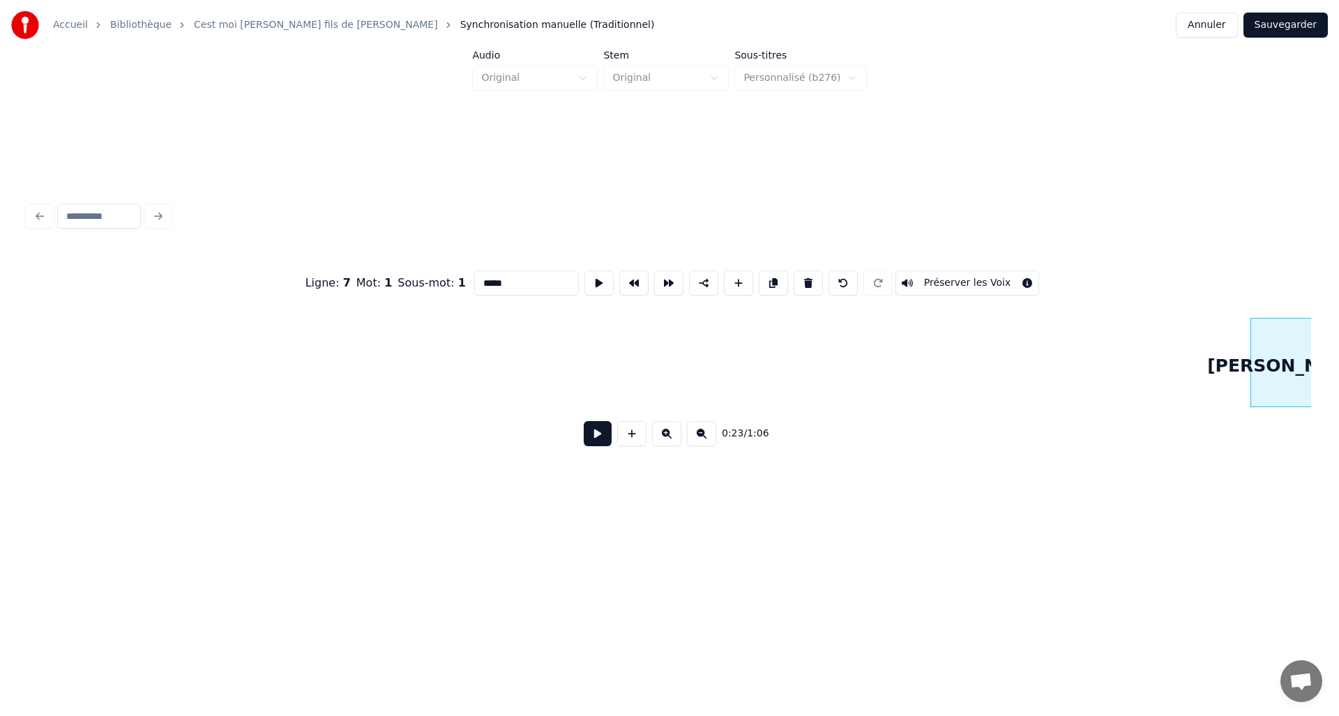
scroll to position [0, 2188]
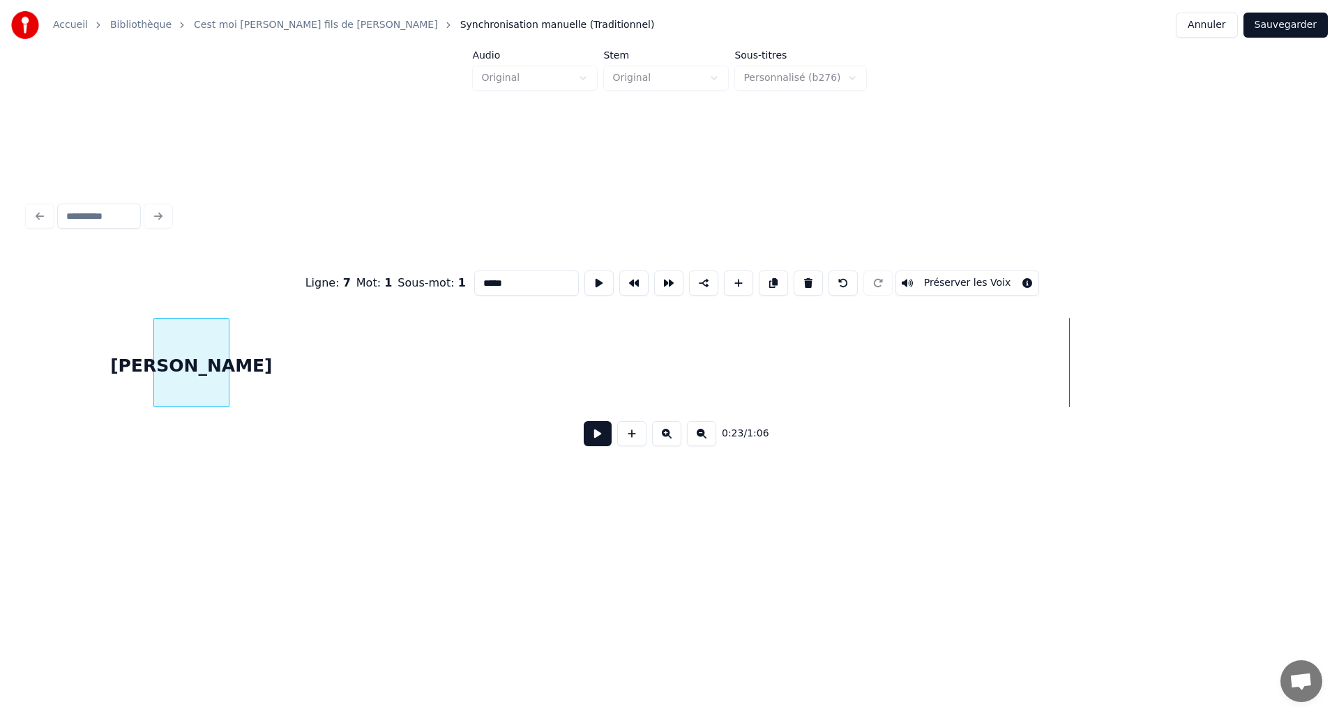
click at [154, 319] on div "David" at bounding box center [191, 366] width 75 height 95
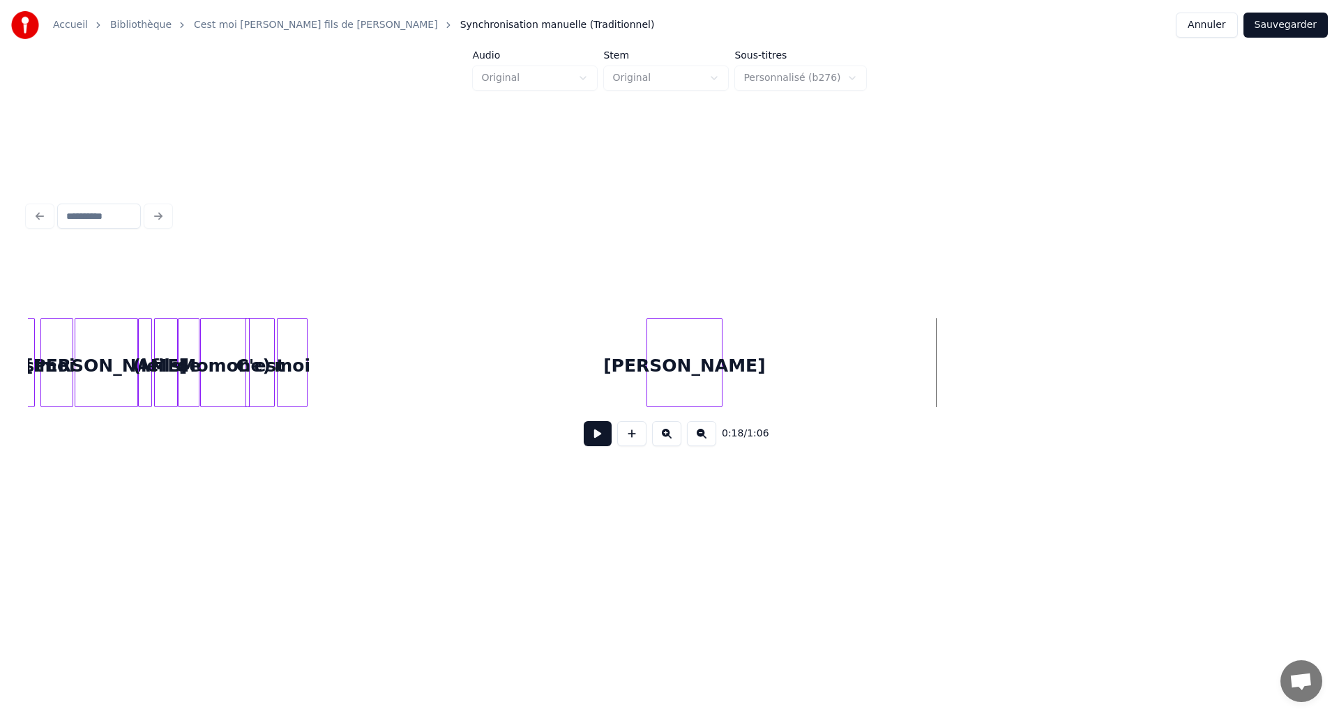
scroll to position [0, 1596]
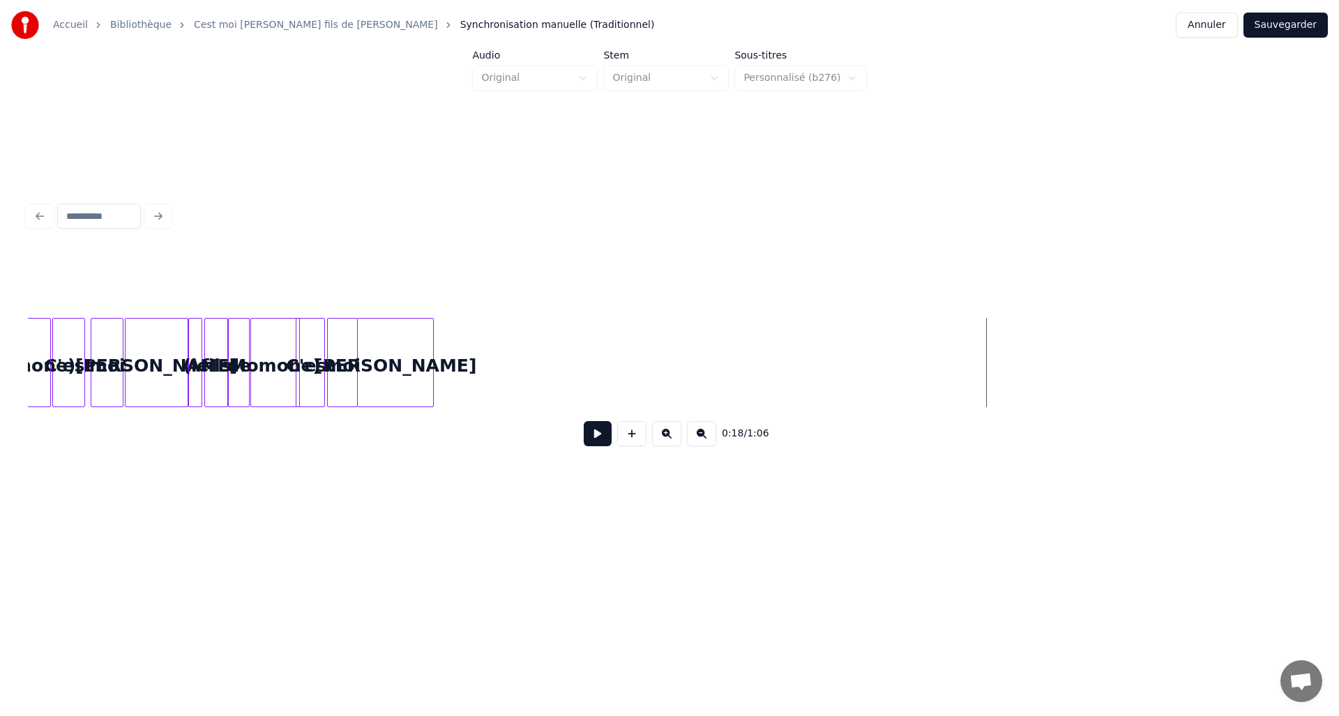
click at [409, 352] on div "David" at bounding box center [395, 366] width 75 height 95
click at [413, 360] on div at bounding box center [415, 363] width 4 height 88
click at [346, 351] on div "moi" at bounding box center [342, 366] width 29 height 95
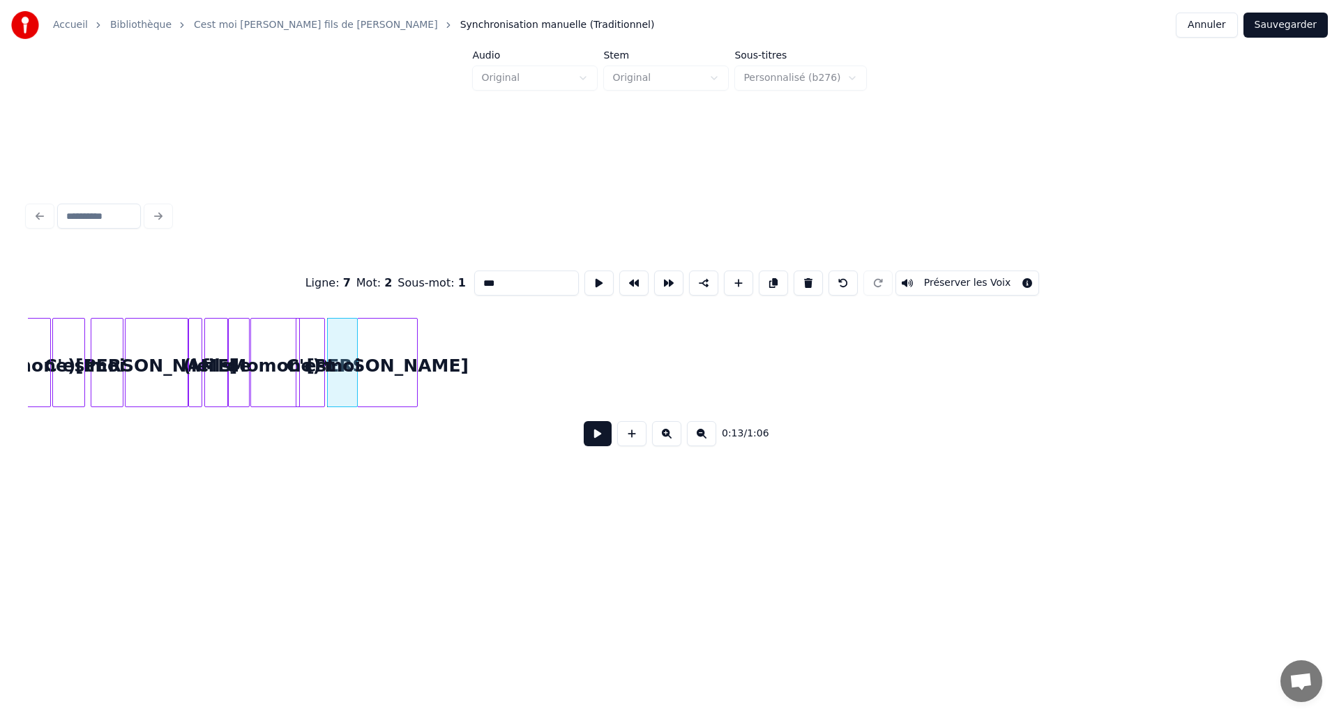
click at [589, 427] on button at bounding box center [598, 433] width 28 height 25
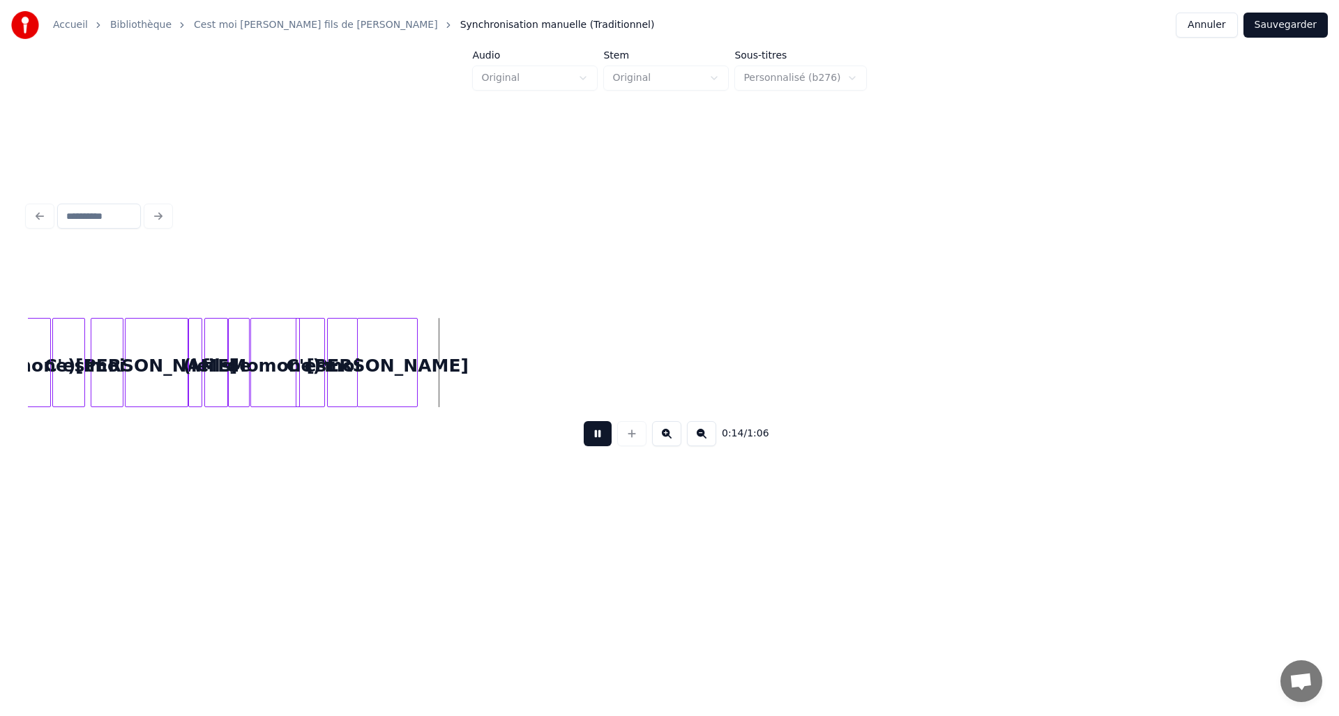
click at [593, 425] on div "0:14 / 1:06" at bounding box center [669, 433] width 1260 height 31
click at [594, 422] on div "0:14 / 1:06" at bounding box center [669, 433] width 1283 height 53
click at [594, 430] on button at bounding box center [598, 433] width 28 height 25
click at [353, 365] on div at bounding box center [355, 363] width 4 height 88
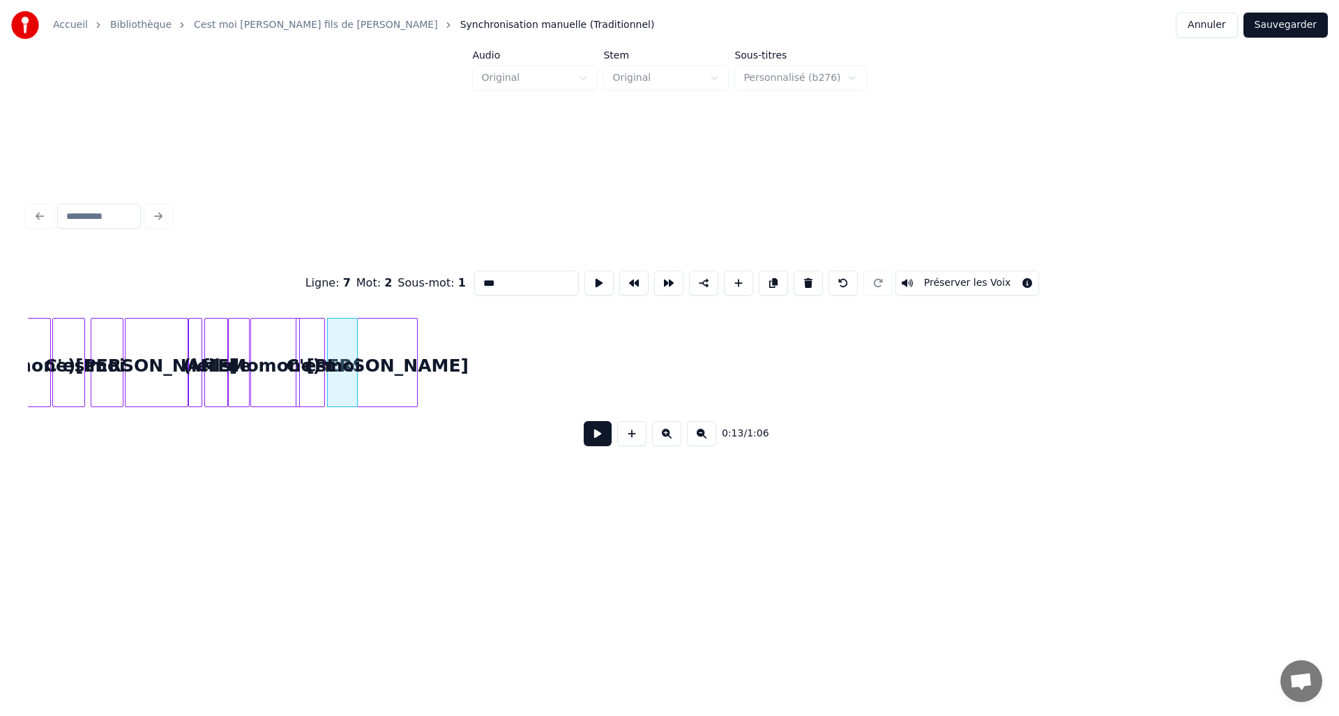
click at [289, 367] on div "Momone)" at bounding box center [275, 366] width 48 height 95
type input "*******"
click at [584, 438] on button at bounding box center [598, 433] width 28 height 25
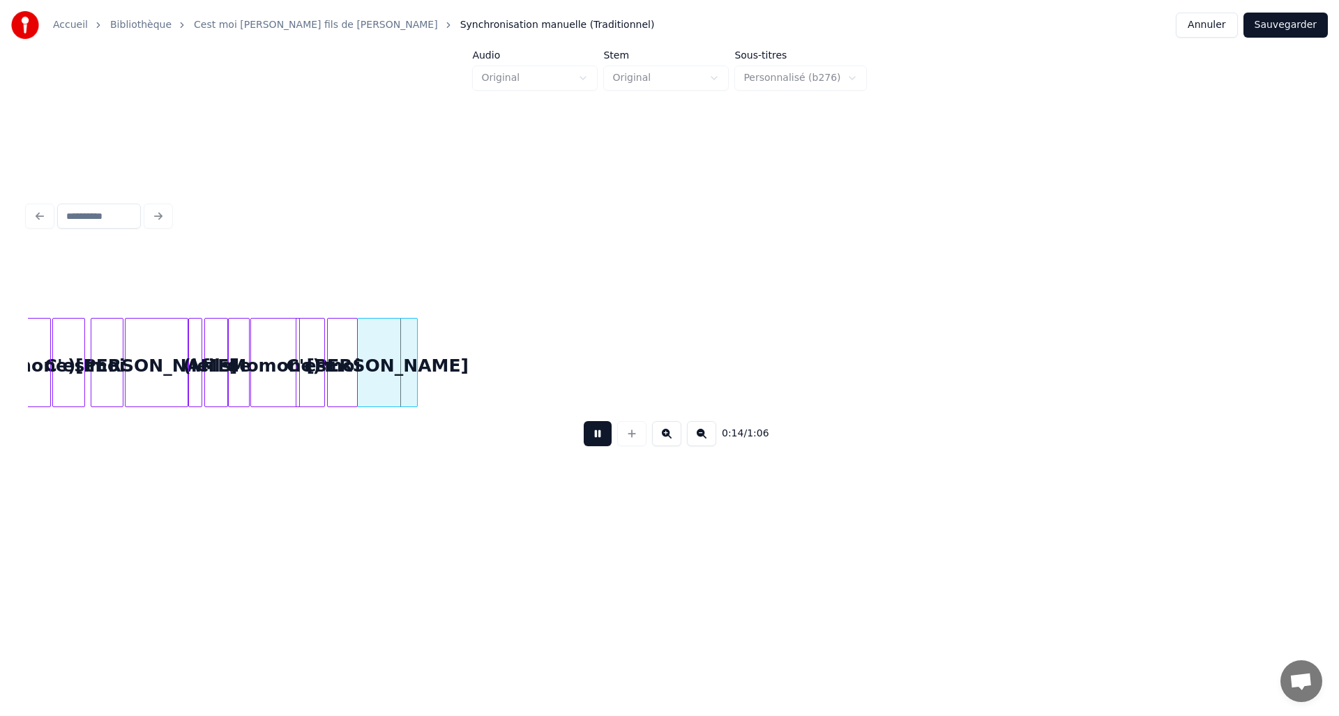
click at [586, 428] on button at bounding box center [598, 433] width 28 height 25
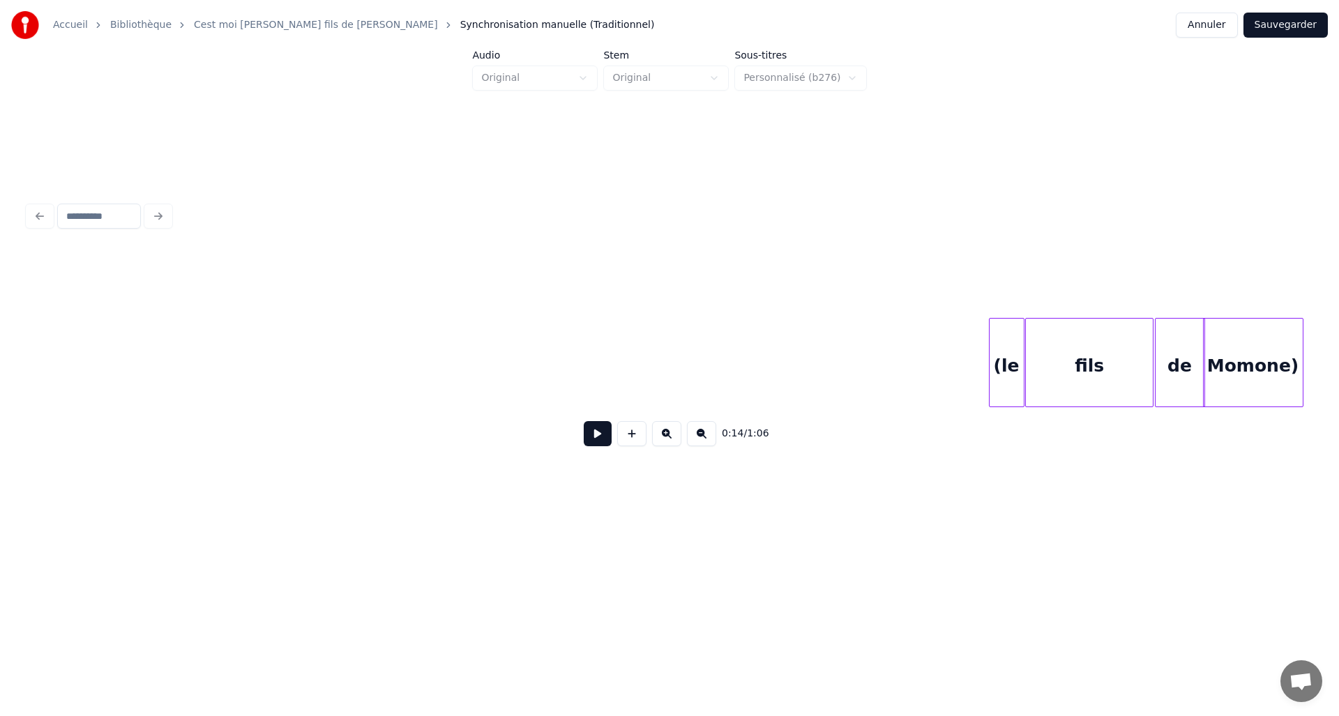
scroll to position [0, 3355]
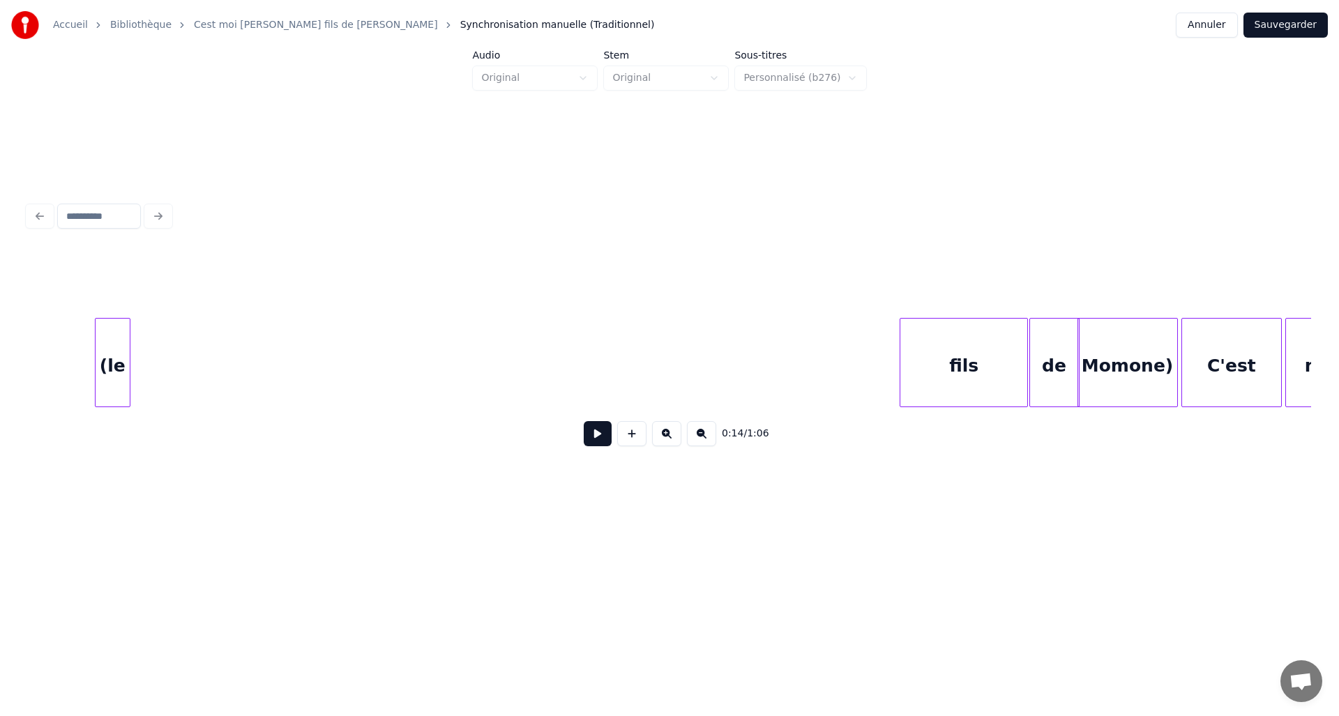
click at [116, 350] on div "(le" at bounding box center [113, 366] width 34 height 95
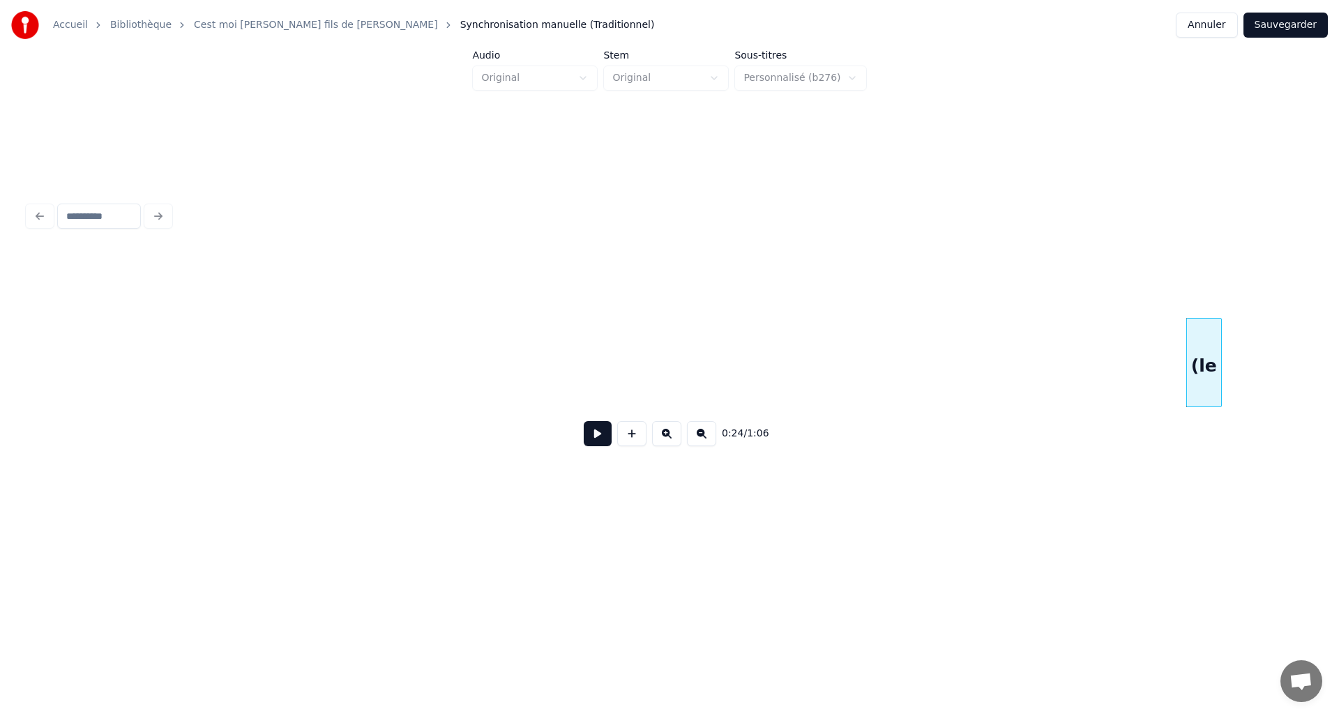
scroll to position [0, 2255]
click at [160, 361] on div "(le" at bounding box center [177, 366] width 34 height 95
click at [374, 403] on div "(le" at bounding box center [669, 362] width 1283 height 89
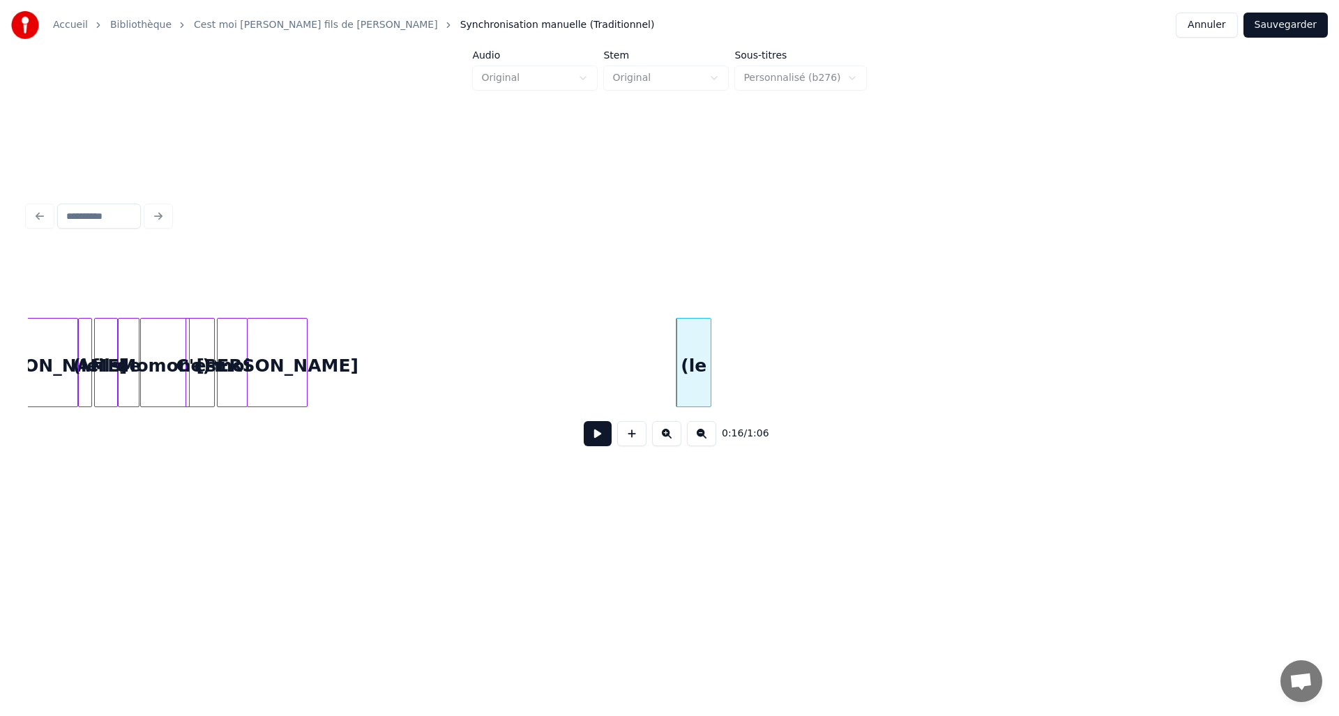
scroll to position [0, 1691]
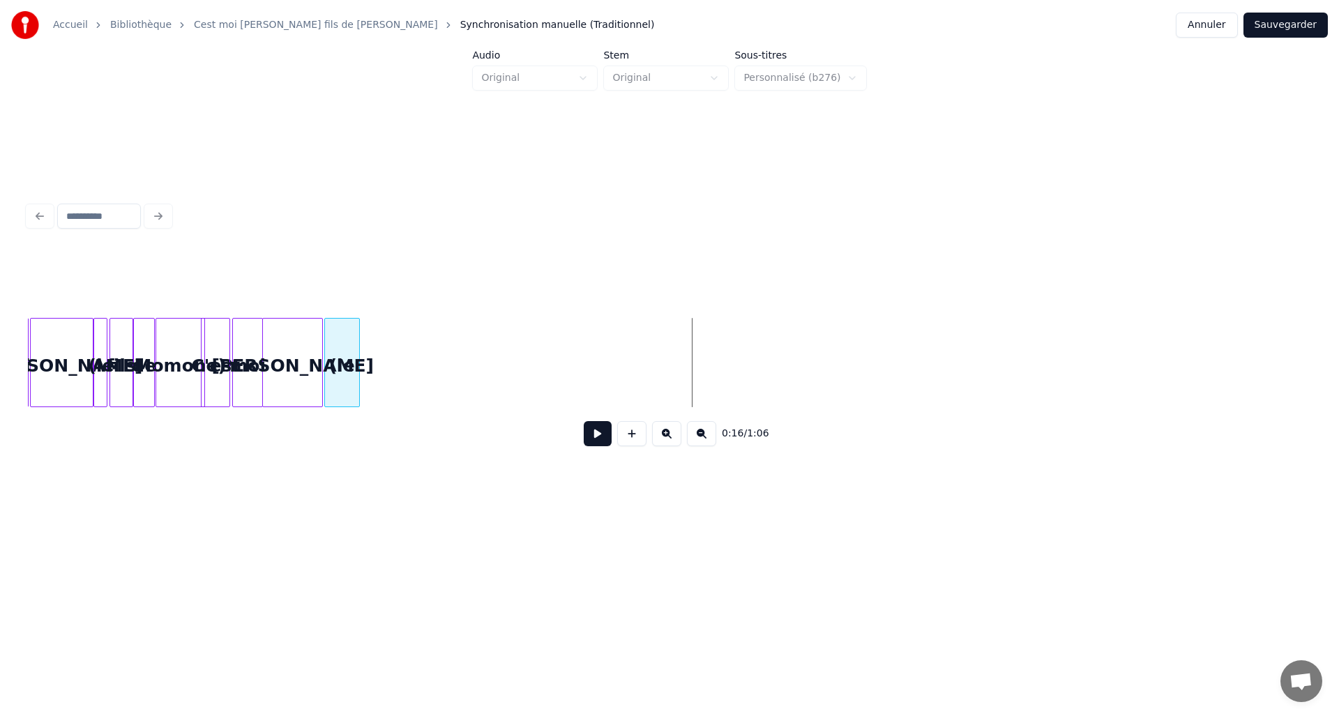
click at [337, 370] on div "(le" at bounding box center [342, 366] width 34 height 95
click at [333, 376] on div at bounding box center [332, 363] width 4 height 88
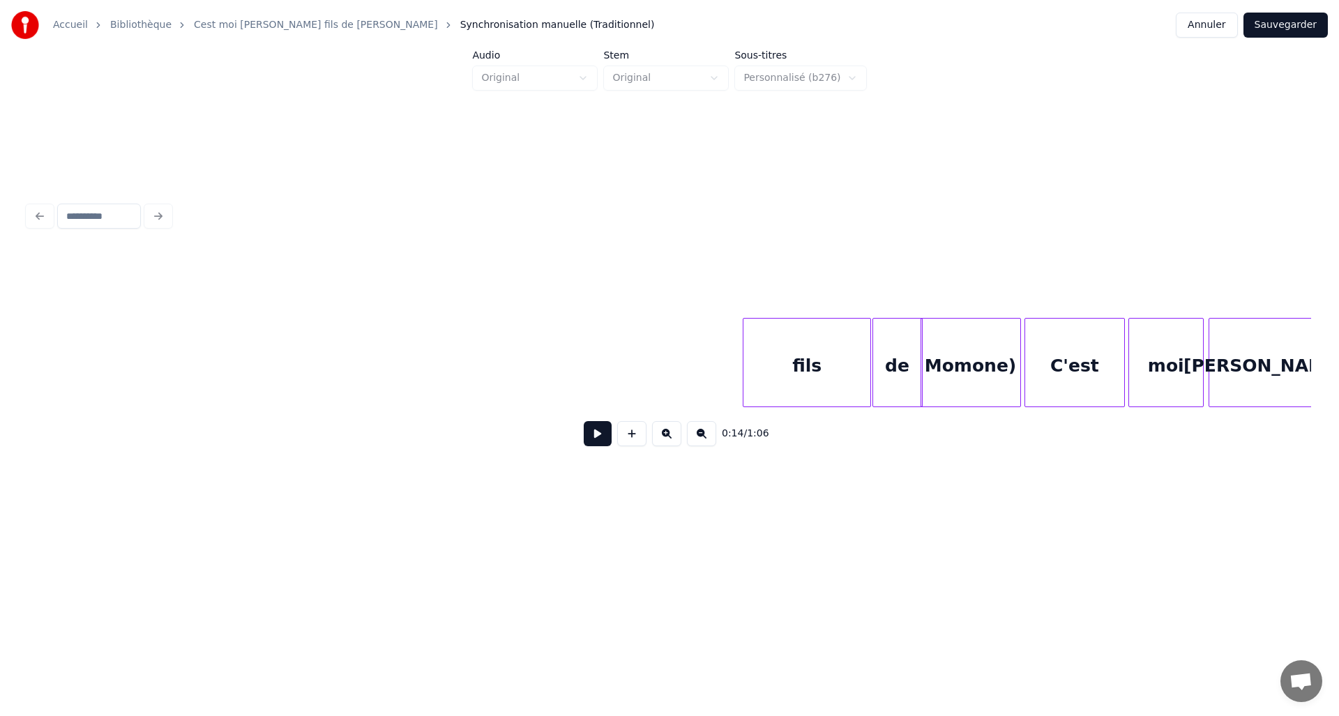
scroll to position [0, 3537]
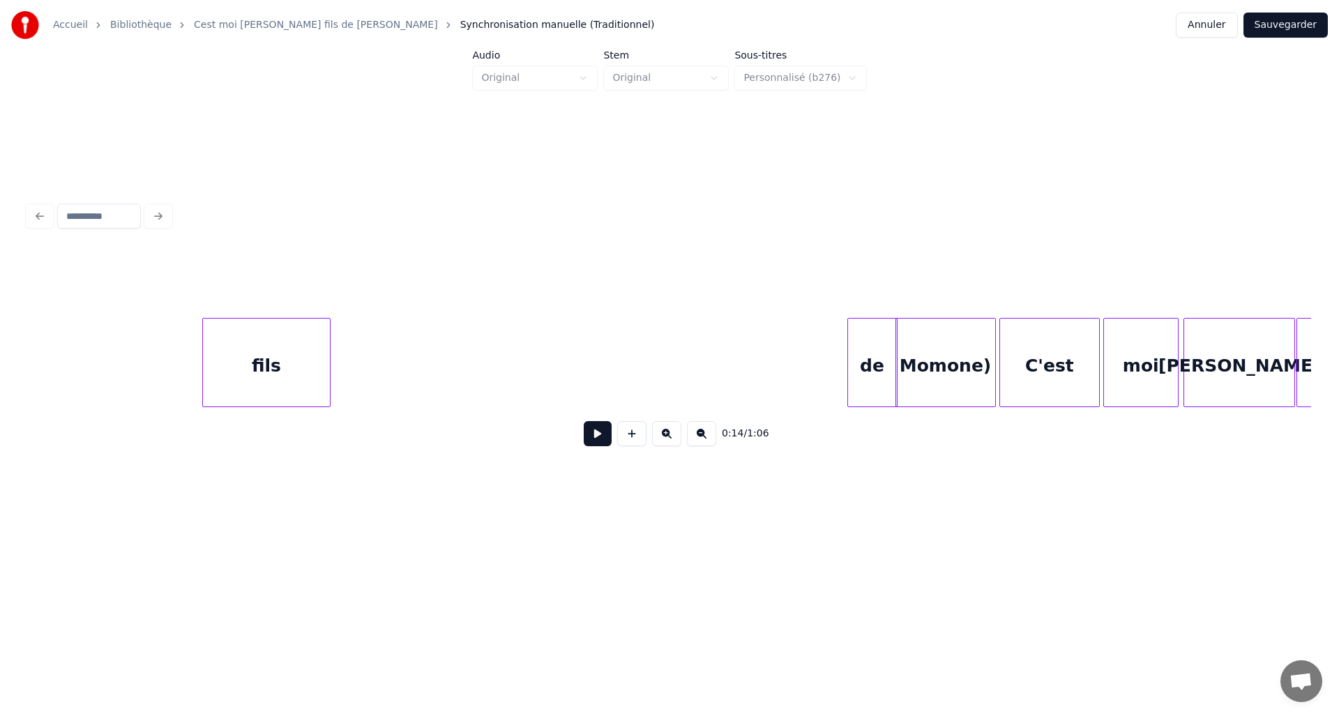
click at [231, 333] on div "fils" at bounding box center [266, 366] width 127 height 95
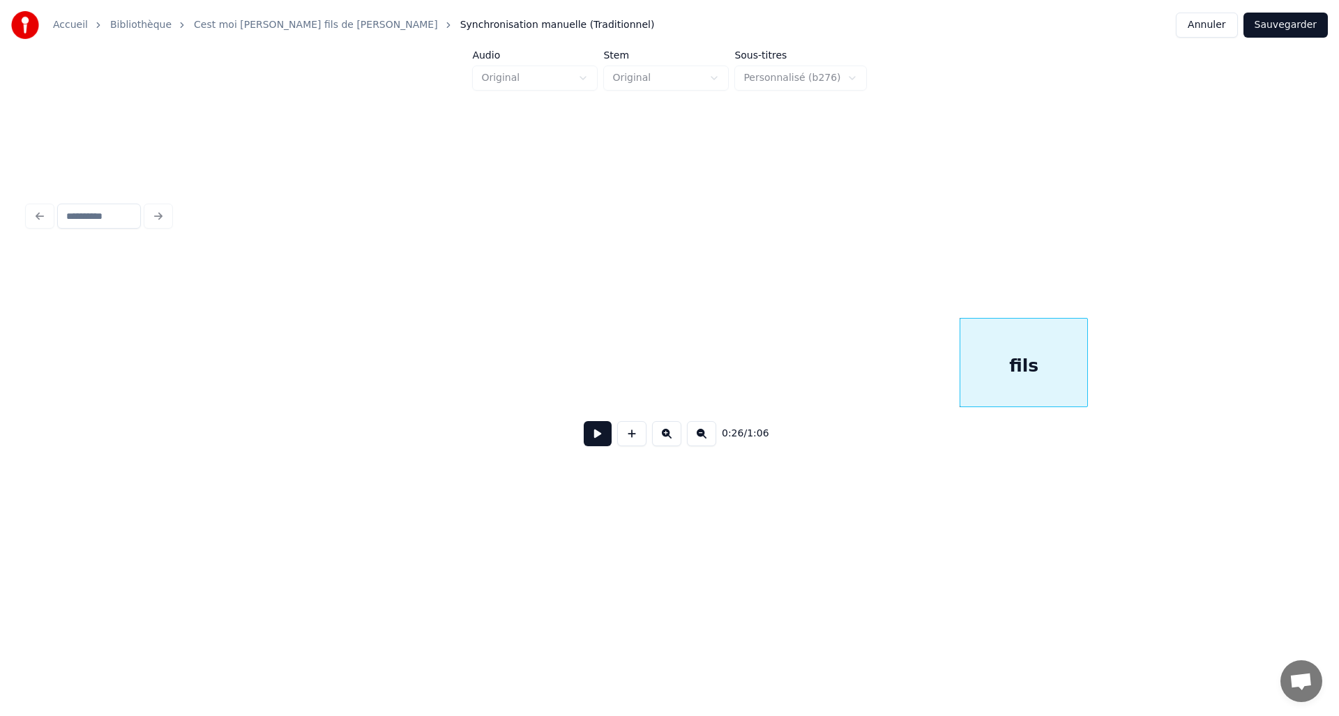
scroll to position [0, 2745]
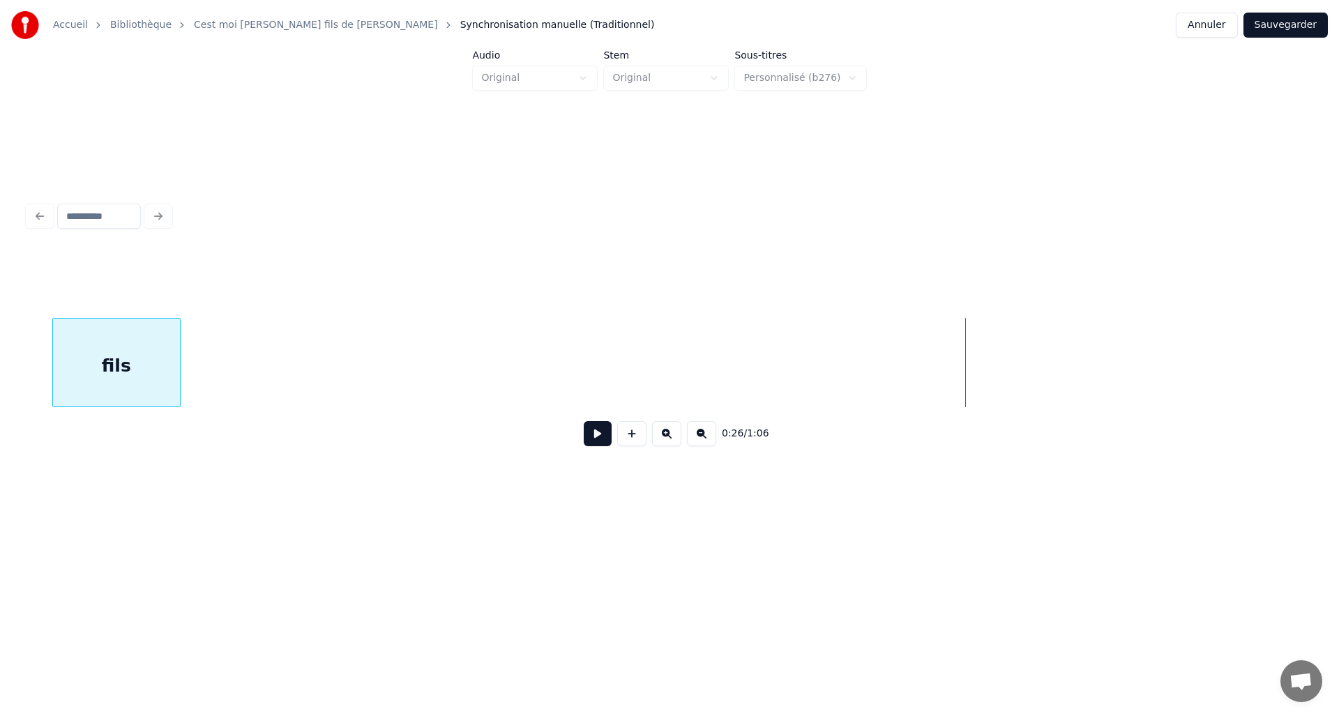
click at [88, 353] on div "fils" at bounding box center [116, 366] width 127 height 95
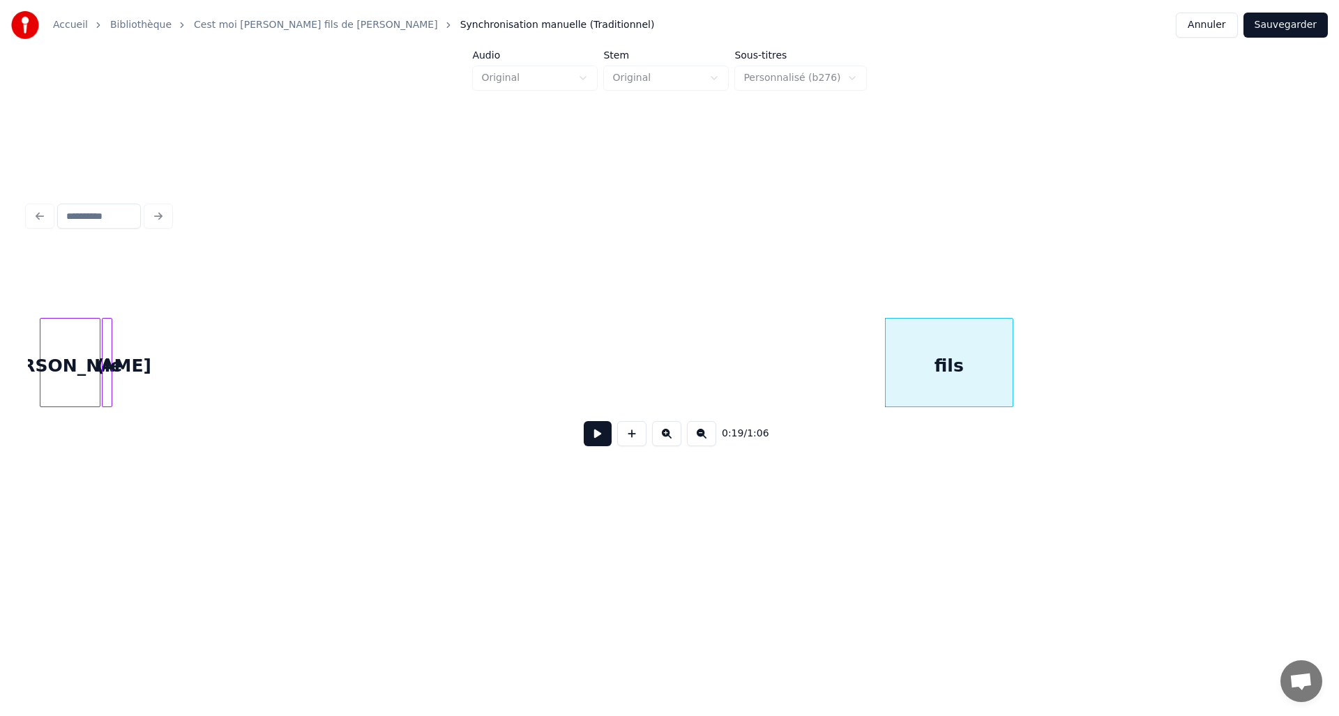
scroll to position [0, 1858]
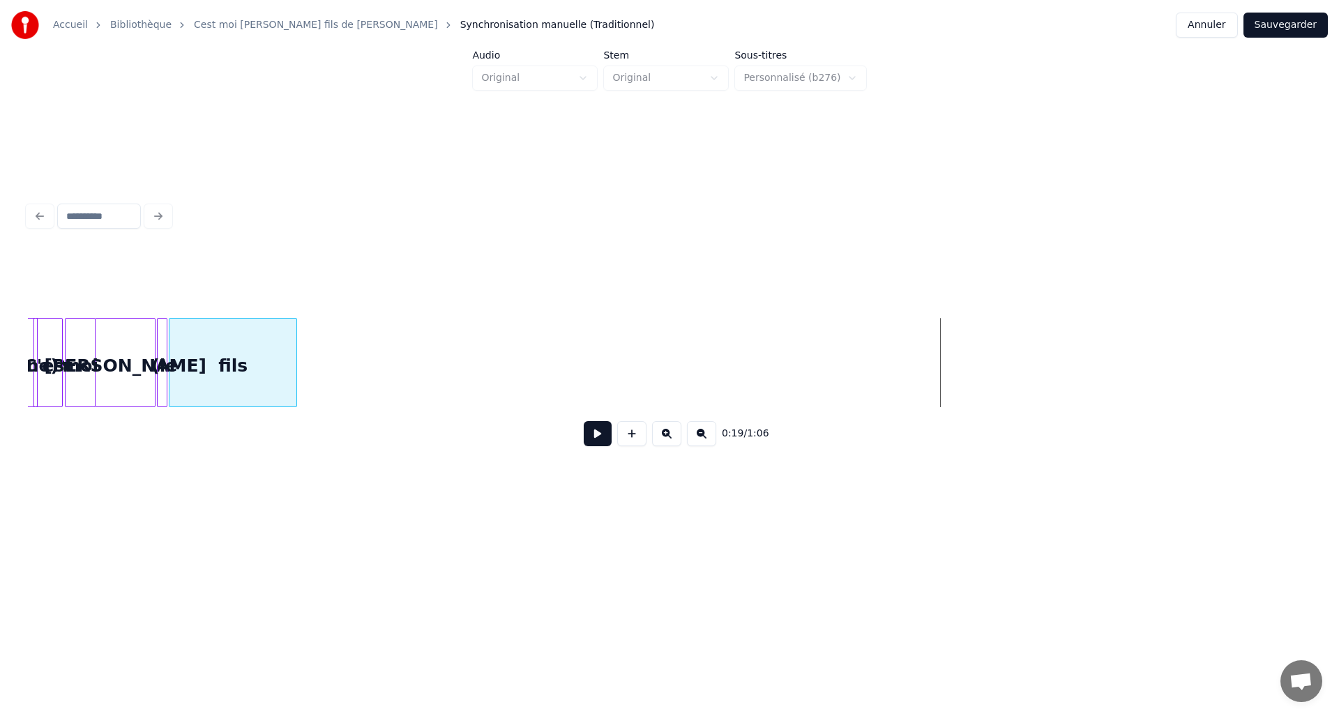
click at [232, 370] on div "fils" at bounding box center [232, 366] width 127 height 95
click at [178, 369] on div at bounding box center [180, 363] width 4 height 88
click at [148, 351] on div "David" at bounding box center [125, 366] width 59 height 95
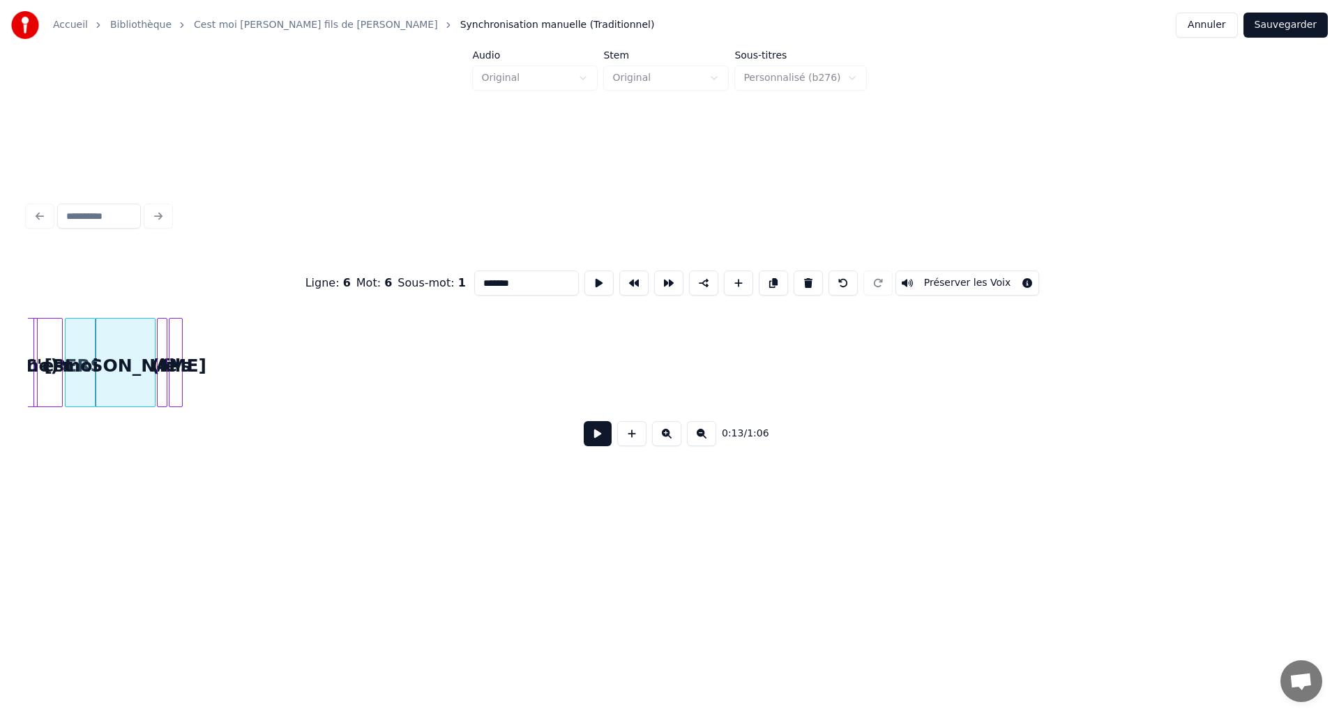
type input "*****"
click at [590, 443] on button at bounding box center [598, 433] width 28 height 25
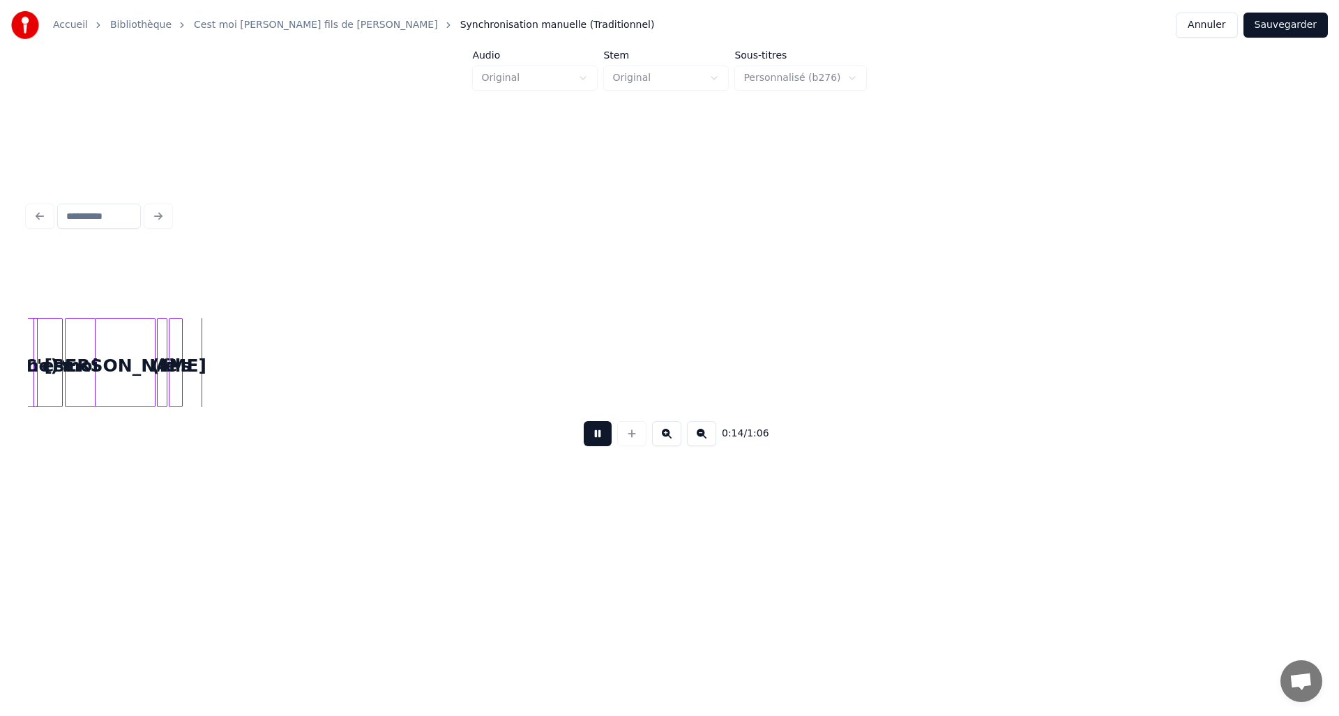
click at [592, 441] on button at bounding box center [598, 433] width 28 height 25
click at [67, 346] on div at bounding box center [68, 363] width 4 height 88
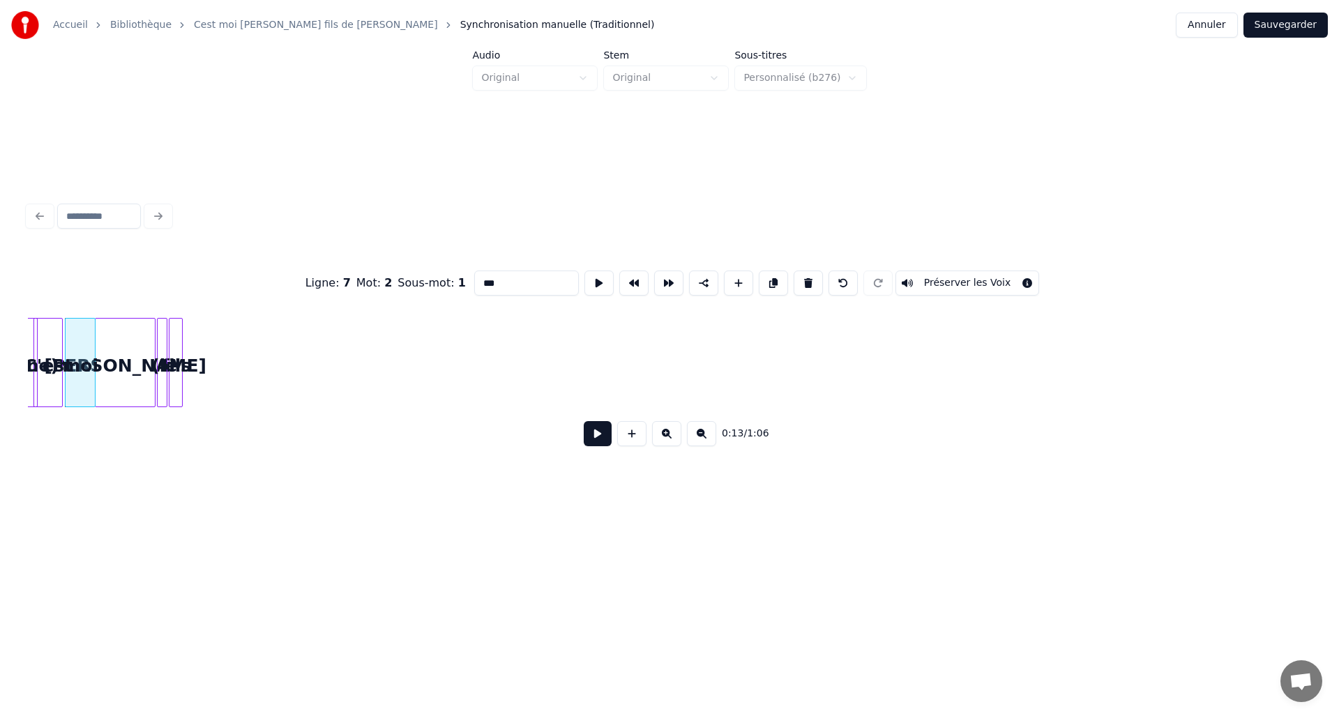
click at [609, 435] on button at bounding box center [598, 433] width 28 height 25
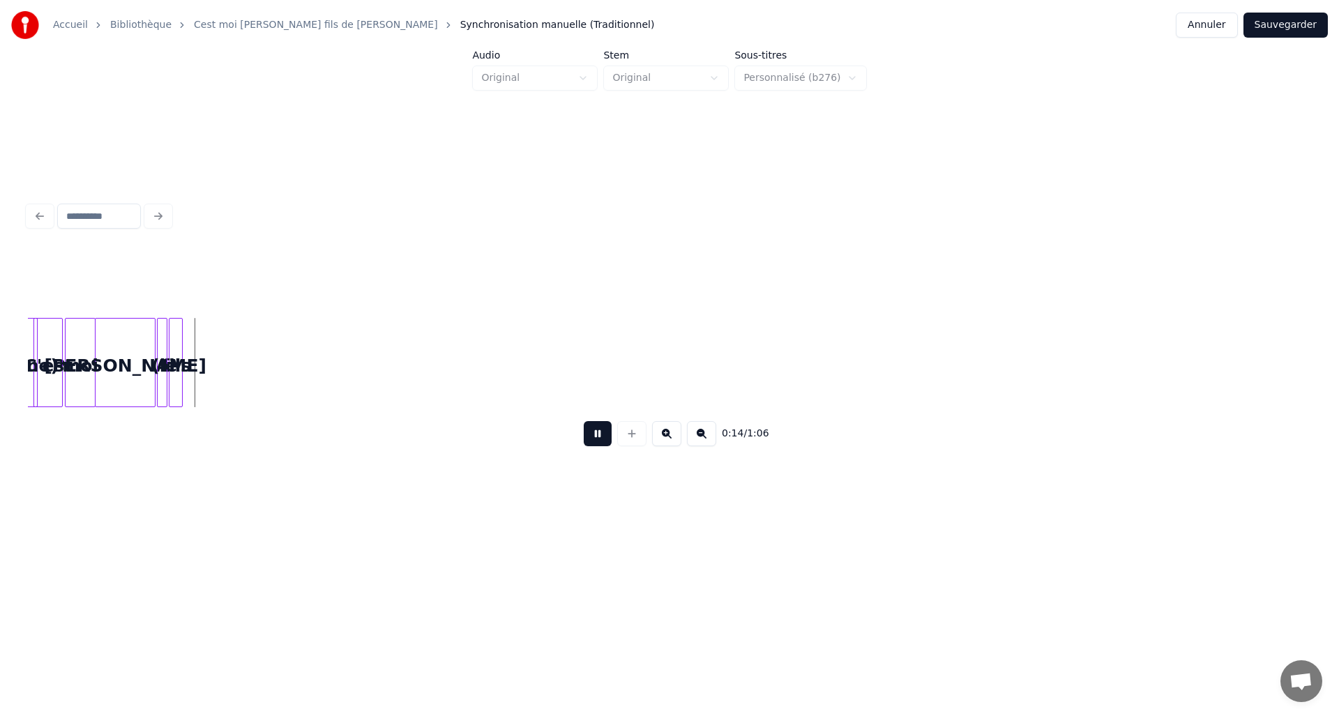
click at [606, 432] on button at bounding box center [598, 433] width 28 height 25
click at [181, 351] on div at bounding box center [180, 363] width 4 height 88
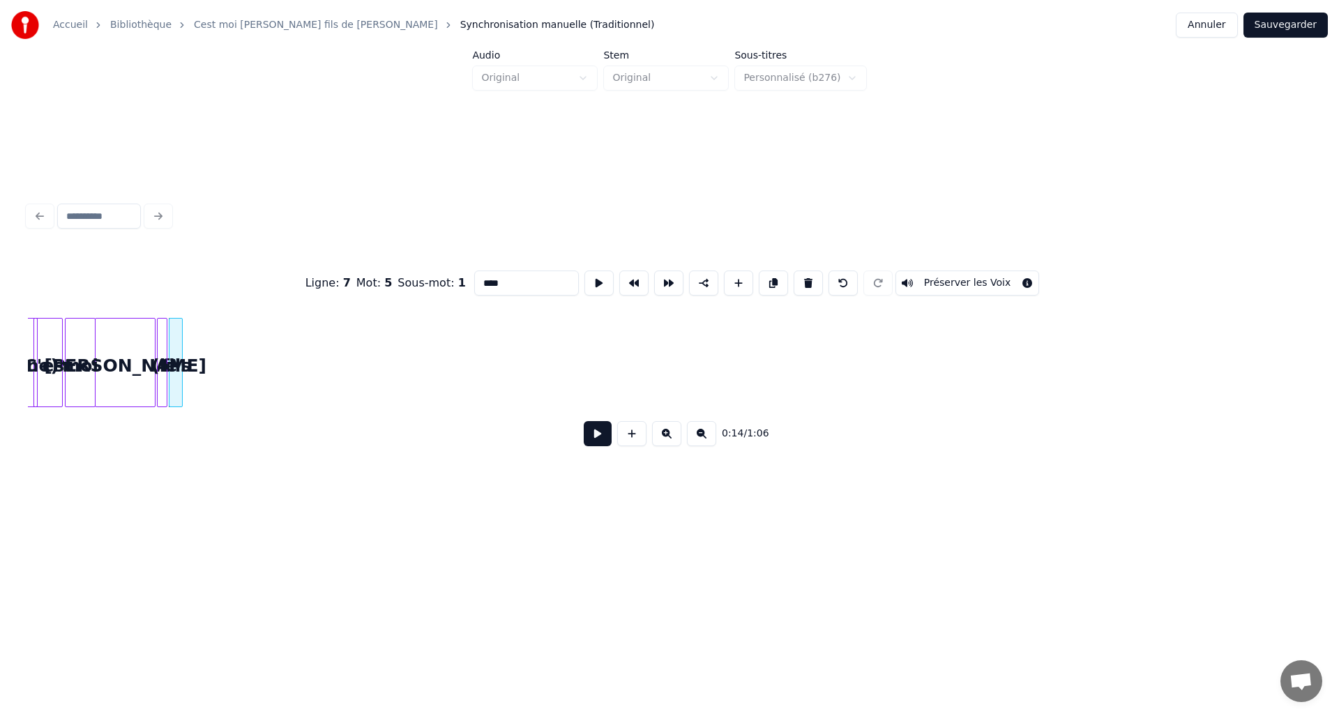
click at [588, 438] on button at bounding box center [598, 433] width 28 height 25
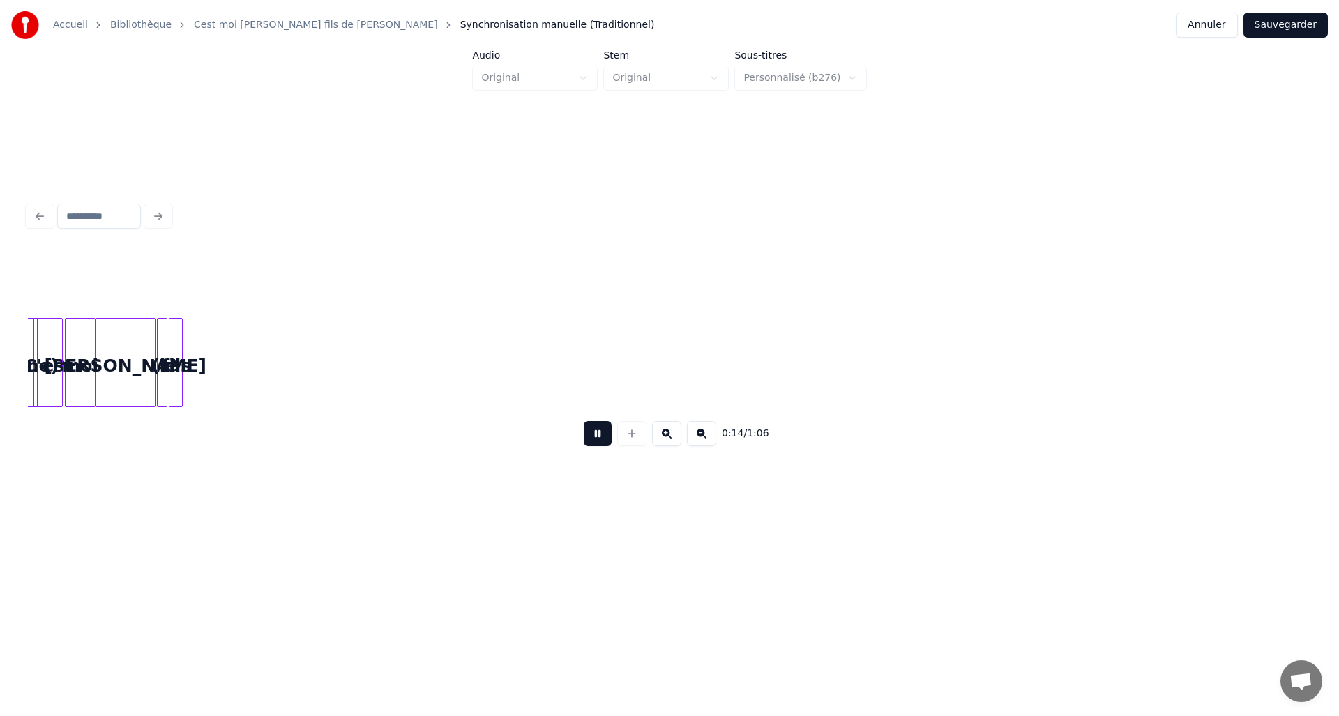
click at [591, 432] on button at bounding box center [598, 433] width 28 height 25
click at [112, 353] on div "David" at bounding box center [125, 366] width 59 height 95
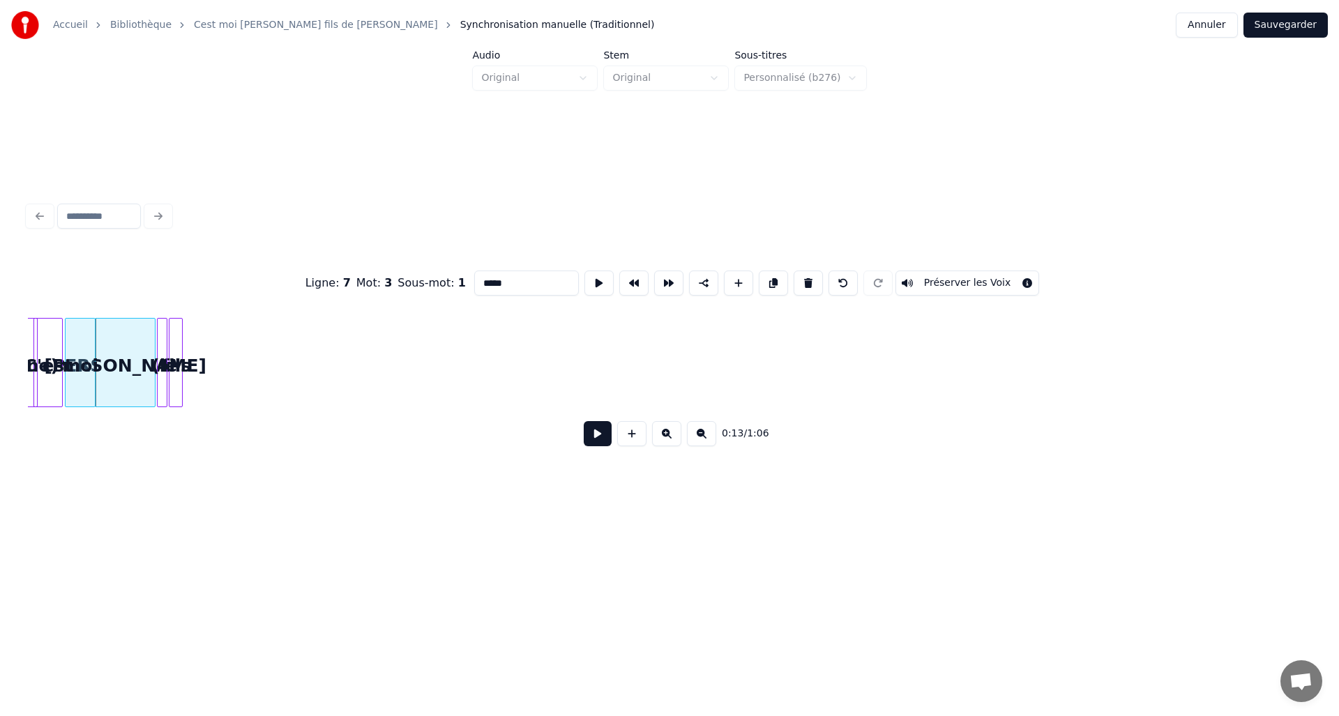
click at [586, 440] on button at bounding box center [598, 433] width 28 height 25
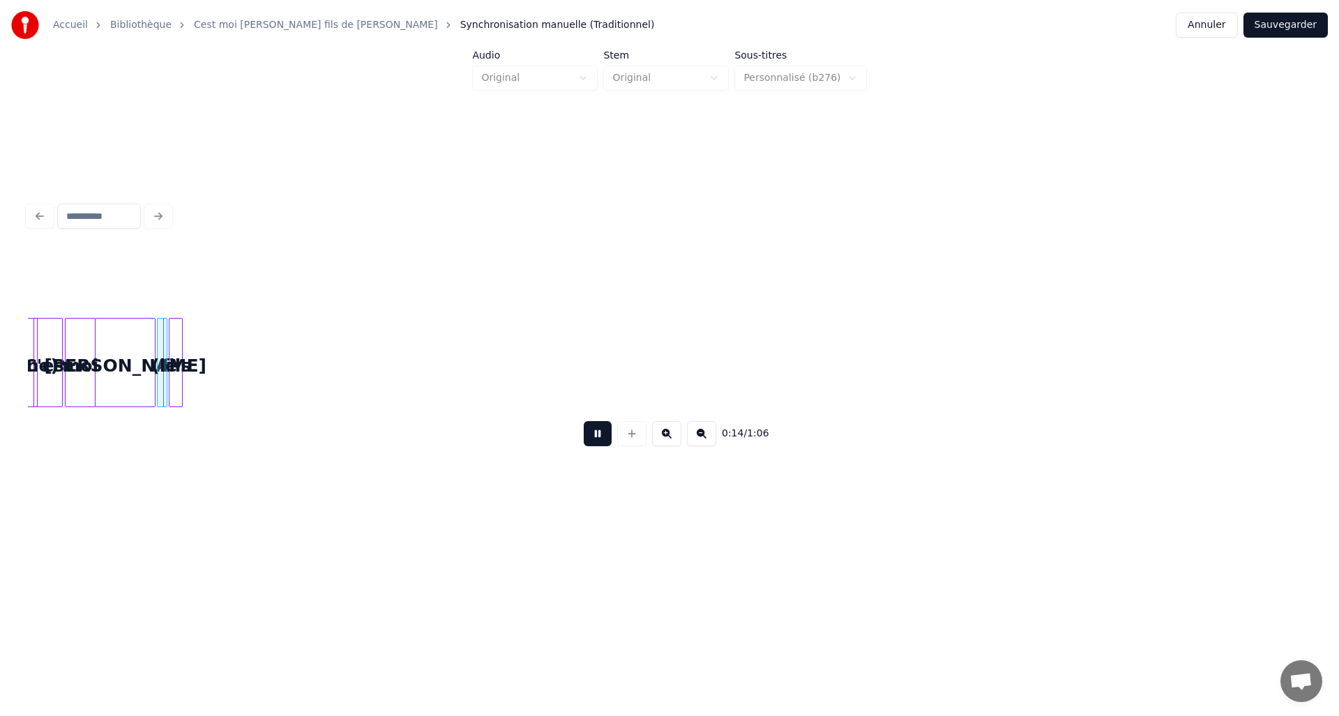
click at [590, 436] on button at bounding box center [598, 433] width 28 height 25
click at [178, 365] on div at bounding box center [180, 363] width 4 height 88
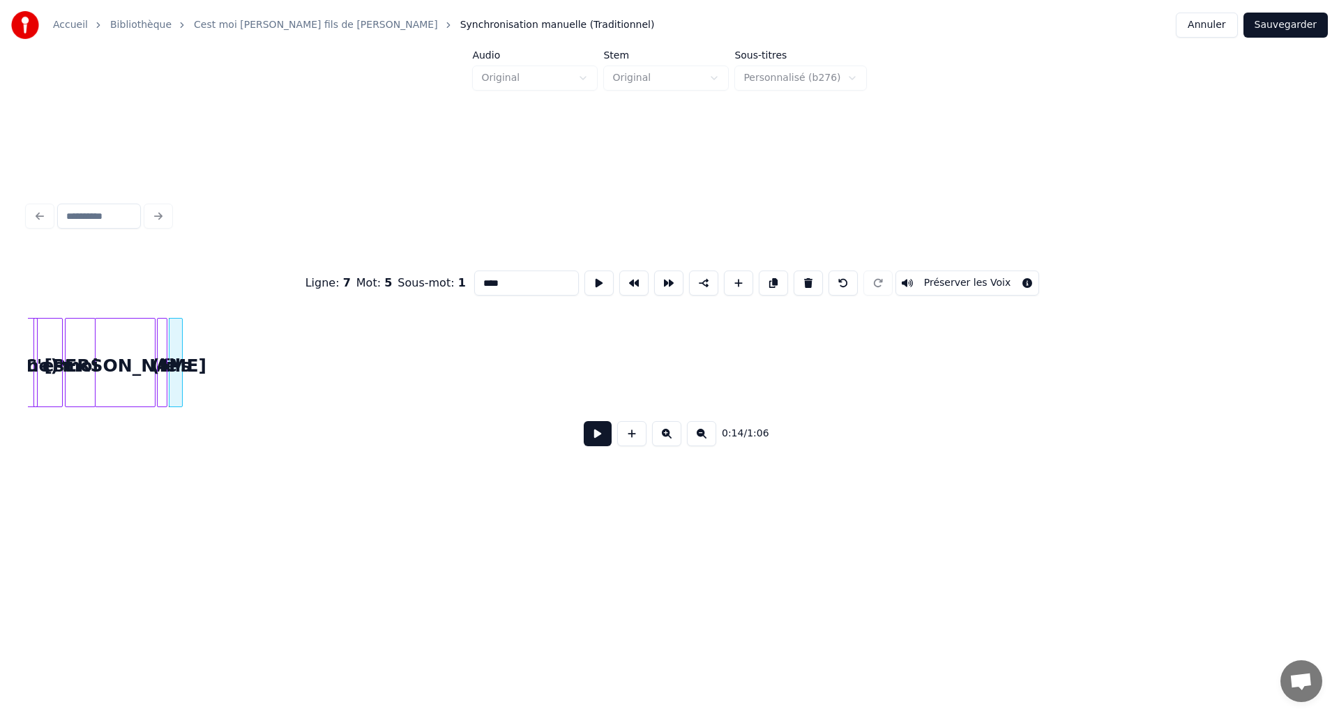
click at [183, 365] on div "fils" at bounding box center [176, 366] width 14 height 95
click at [215, 365] on div at bounding box center [213, 363] width 4 height 88
click at [210, 365] on div at bounding box center [208, 363] width 4 height 88
click at [165, 356] on div at bounding box center [164, 363] width 4 height 88
click at [139, 350] on div "David" at bounding box center [125, 366] width 59 height 95
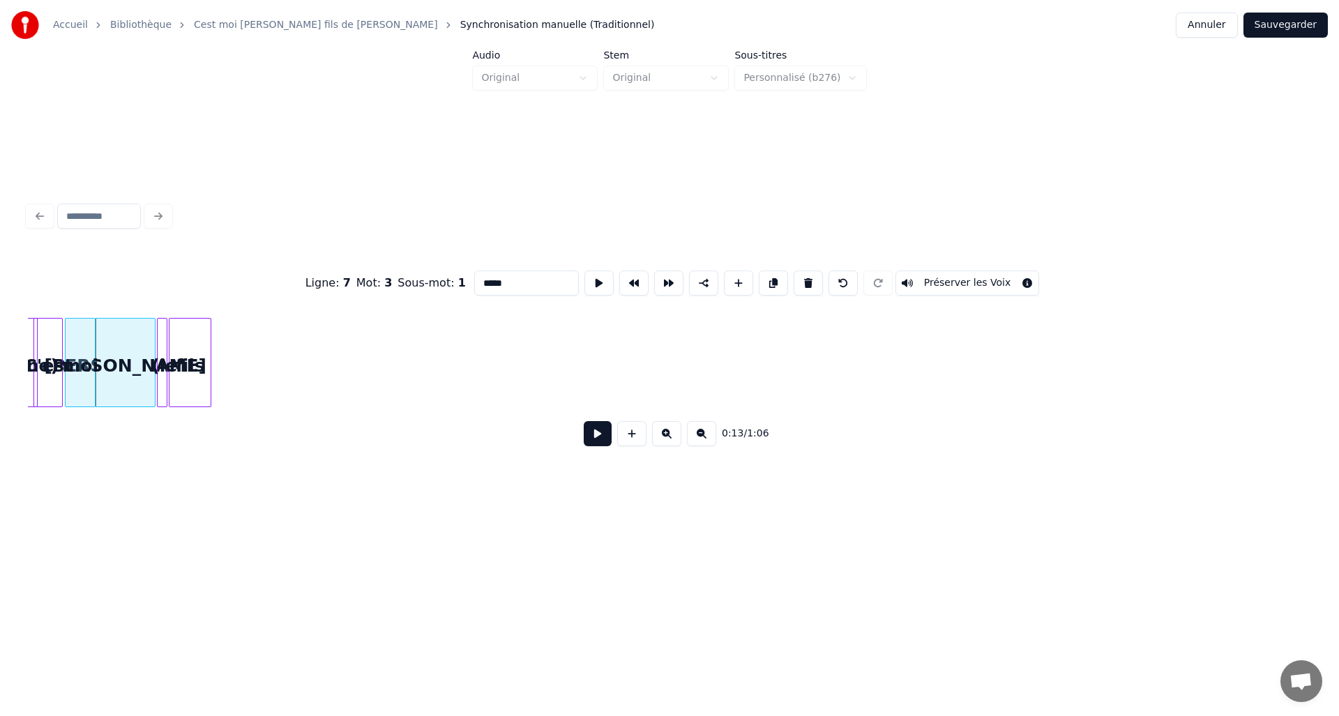
click at [164, 358] on div at bounding box center [164, 363] width 4 height 88
click at [176, 362] on div "fils" at bounding box center [189, 366] width 41 height 95
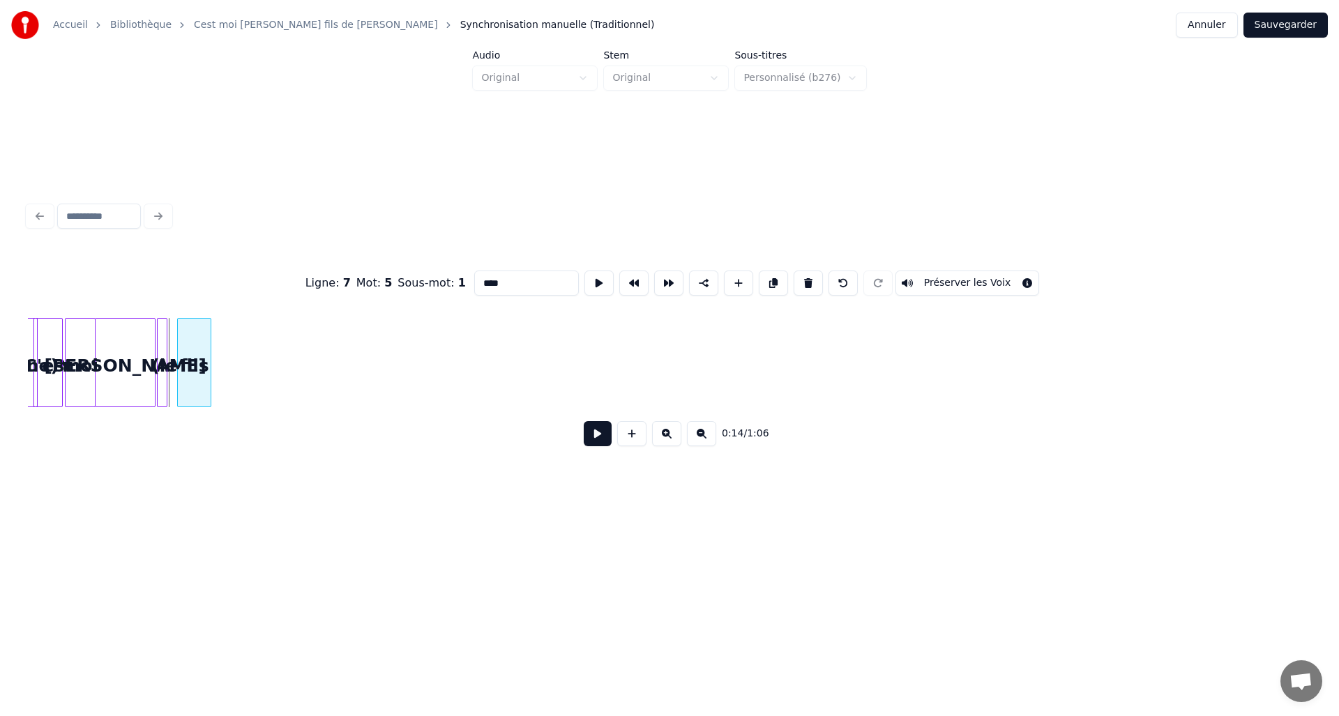
click at [181, 362] on div at bounding box center [180, 363] width 4 height 88
click at [171, 360] on div "(le" at bounding box center [165, 366] width 14 height 95
type input "***"
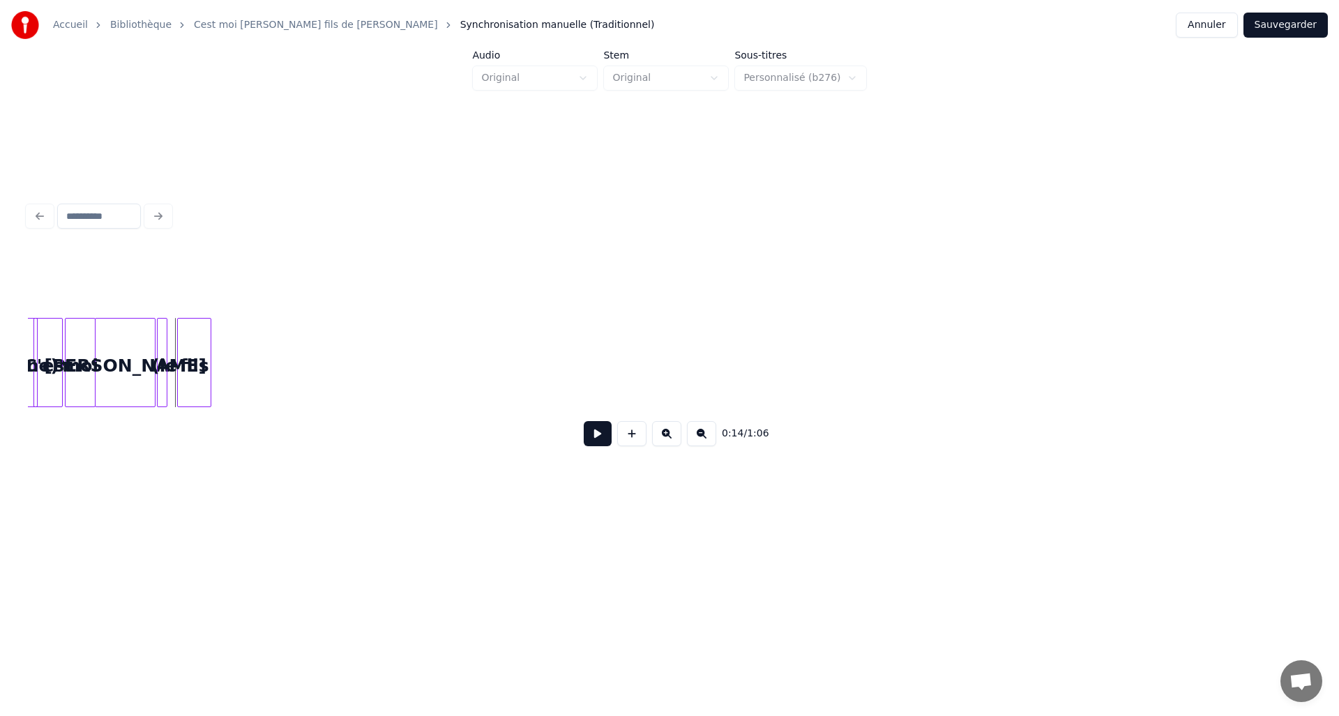
click at [170, 365] on div "(le" at bounding box center [165, 366] width 14 height 95
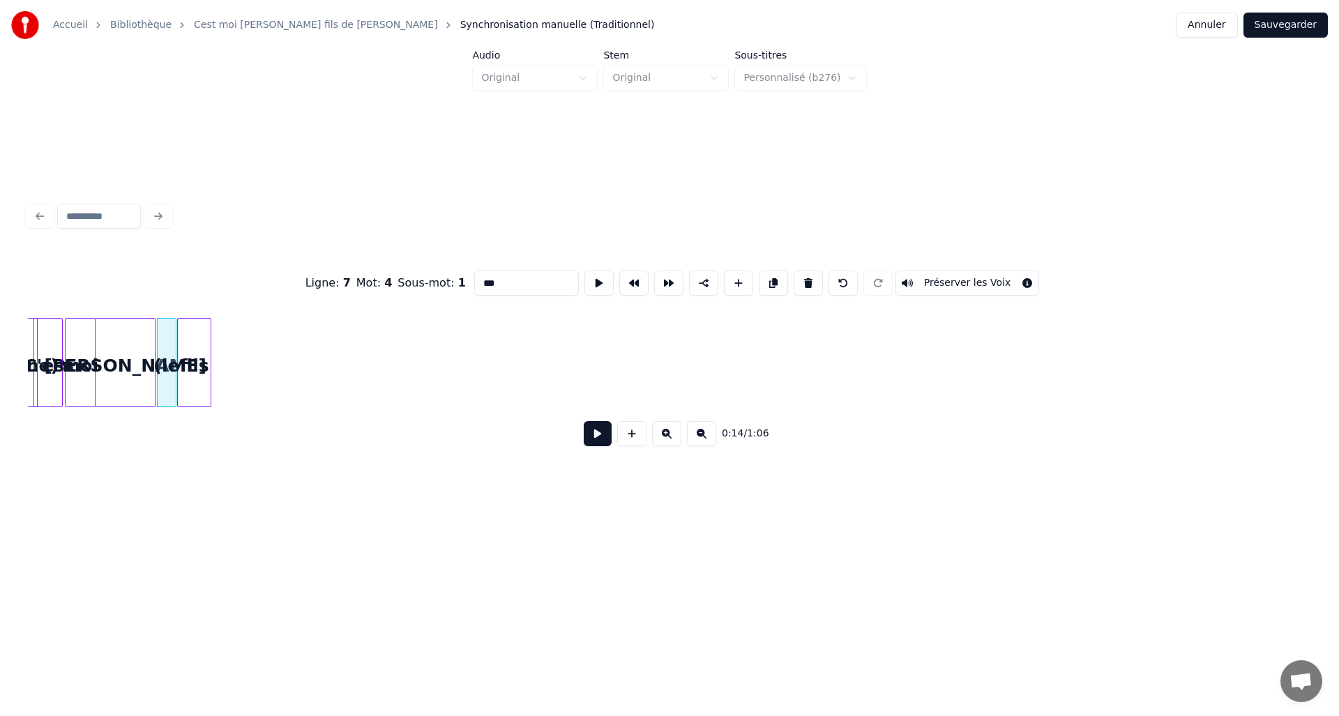
click at [175, 353] on div at bounding box center [173, 363] width 4 height 88
click at [130, 341] on div "David" at bounding box center [125, 366] width 59 height 95
type input "*****"
click at [593, 446] on button at bounding box center [598, 433] width 28 height 25
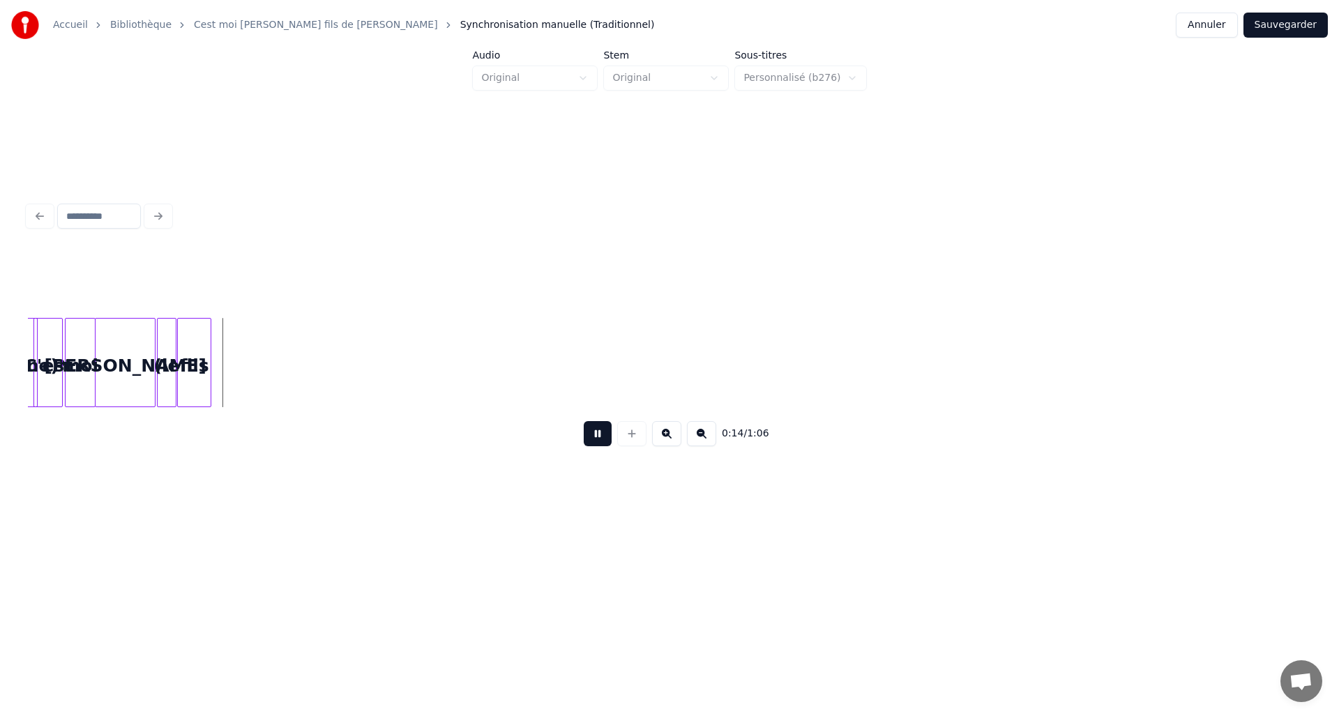
click at [595, 436] on button at bounding box center [598, 433] width 28 height 25
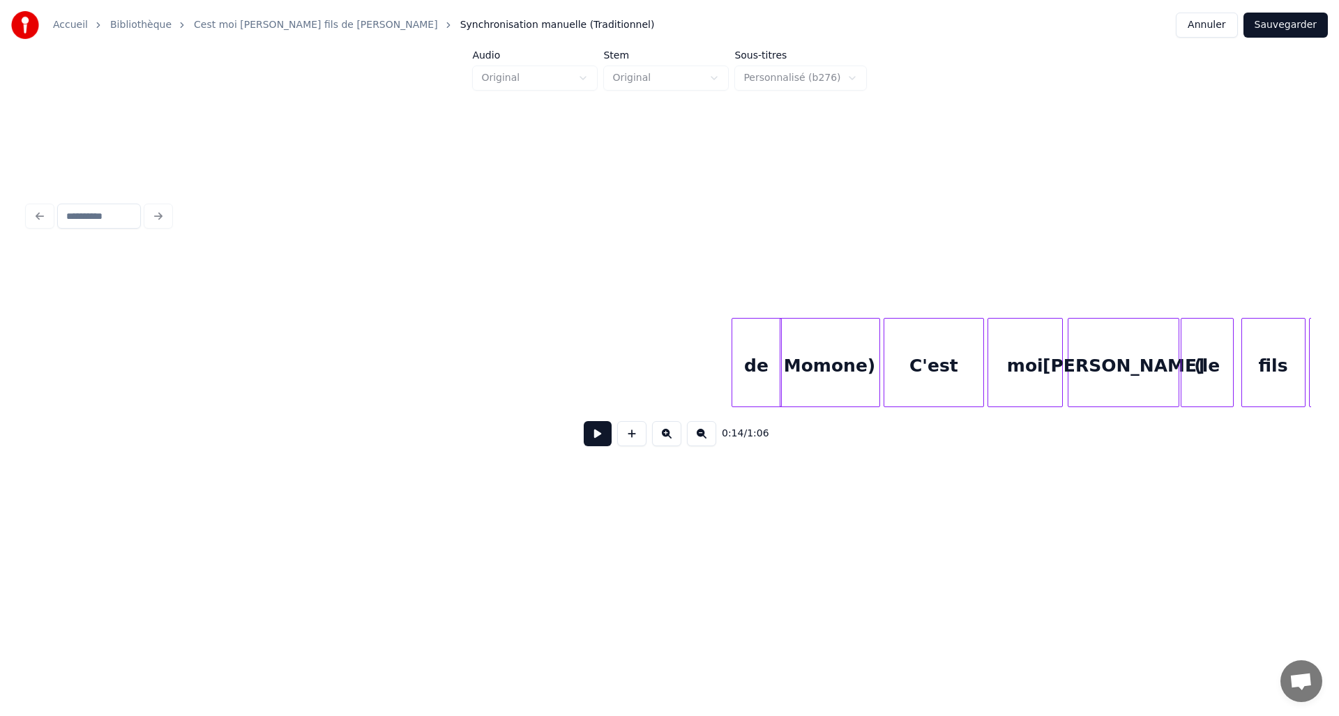
scroll to position [0, 3658]
click at [293, 312] on div "0:14 / 1:06" at bounding box center [669, 354] width 1283 height 212
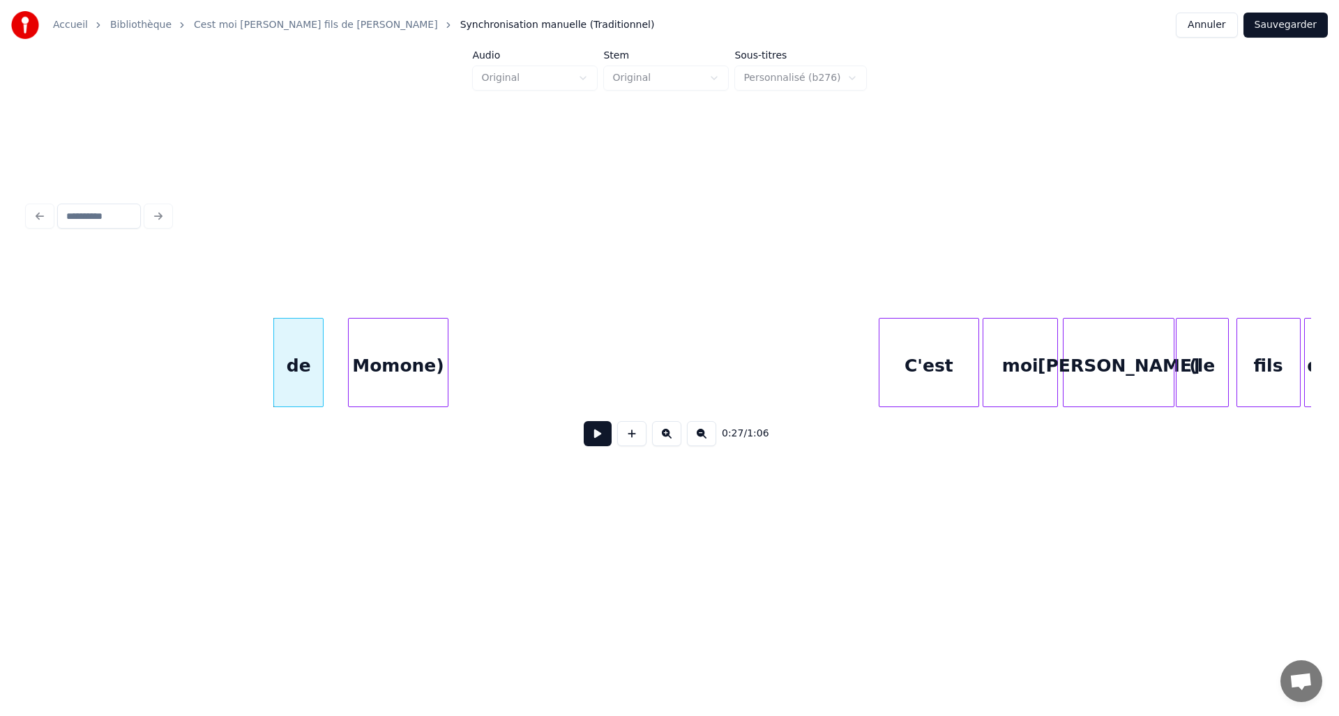
click at [362, 330] on div "Momone)" at bounding box center [398, 366] width 99 height 95
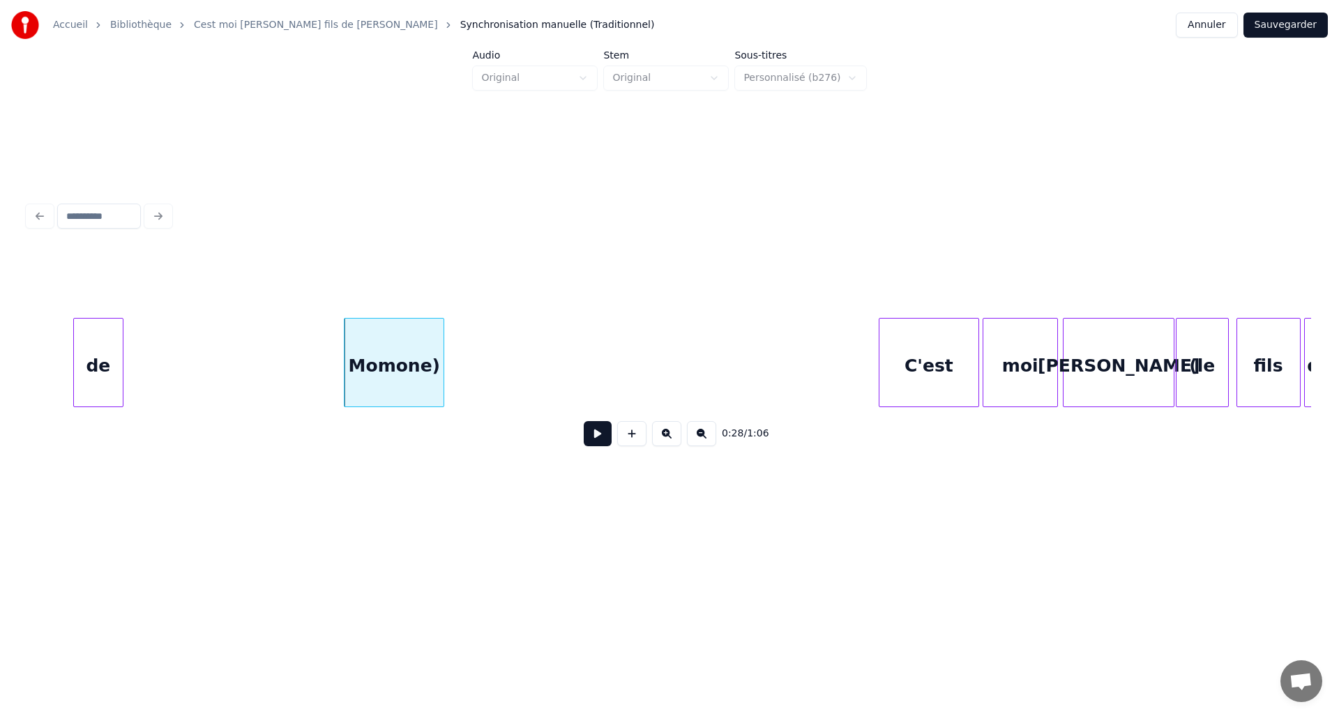
click at [89, 323] on div "de" at bounding box center [98, 366] width 49 height 95
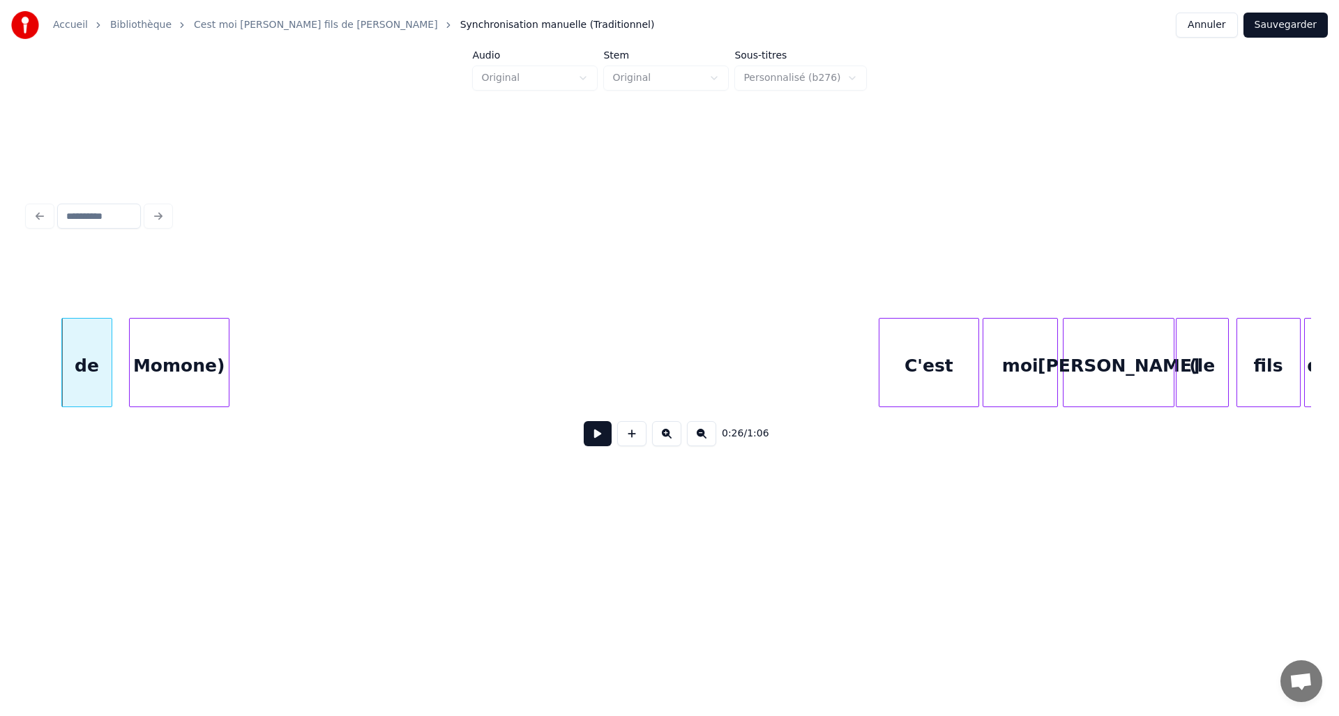
click at [148, 342] on div "Momone)" at bounding box center [179, 366] width 99 height 95
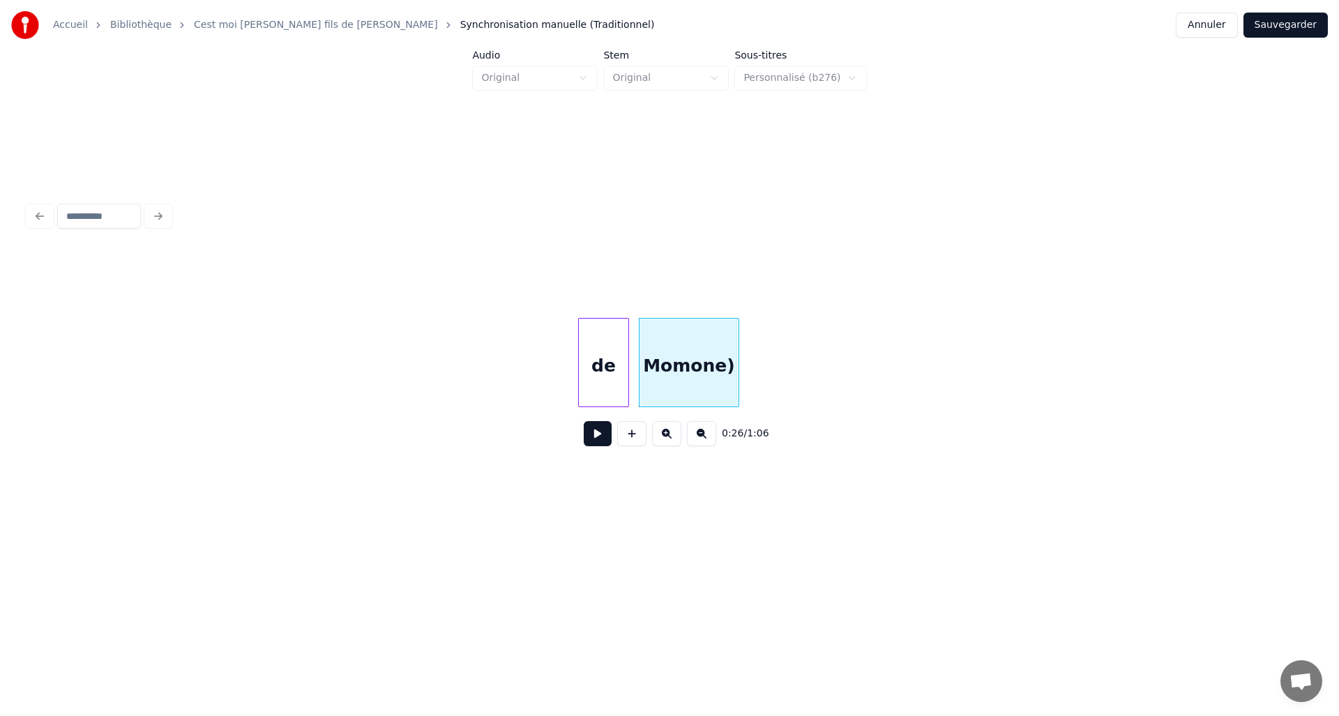
scroll to position [0, 2906]
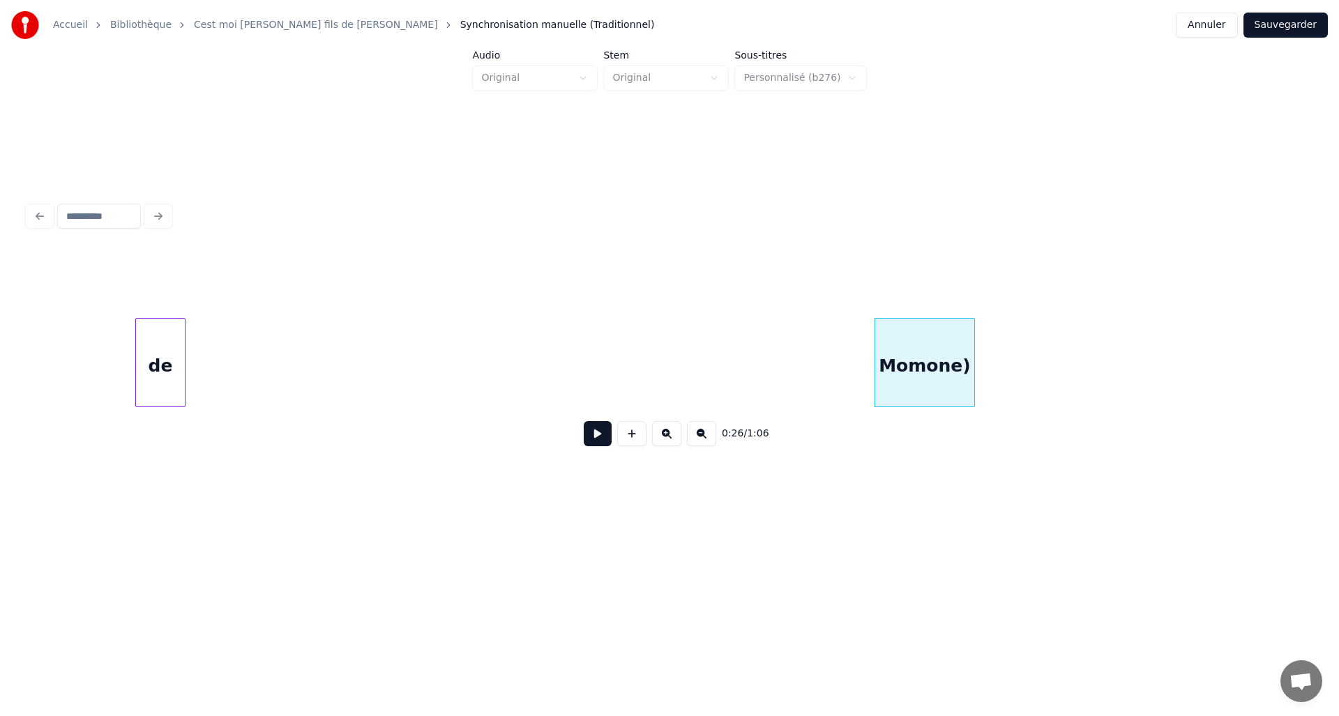
click at [129, 305] on div "0:26 / 1:06" at bounding box center [669, 354] width 1283 height 212
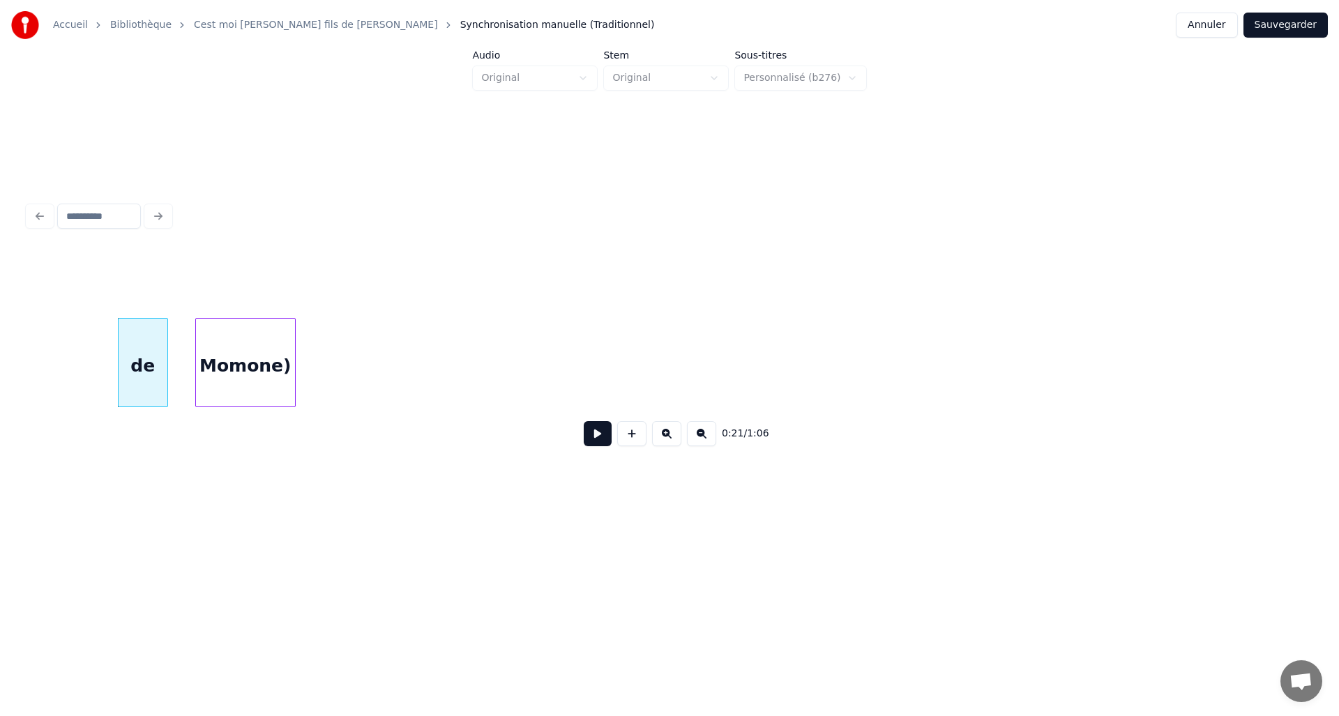
click at [196, 326] on div "Momone)" at bounding box center [245, 366] width 99 height 95
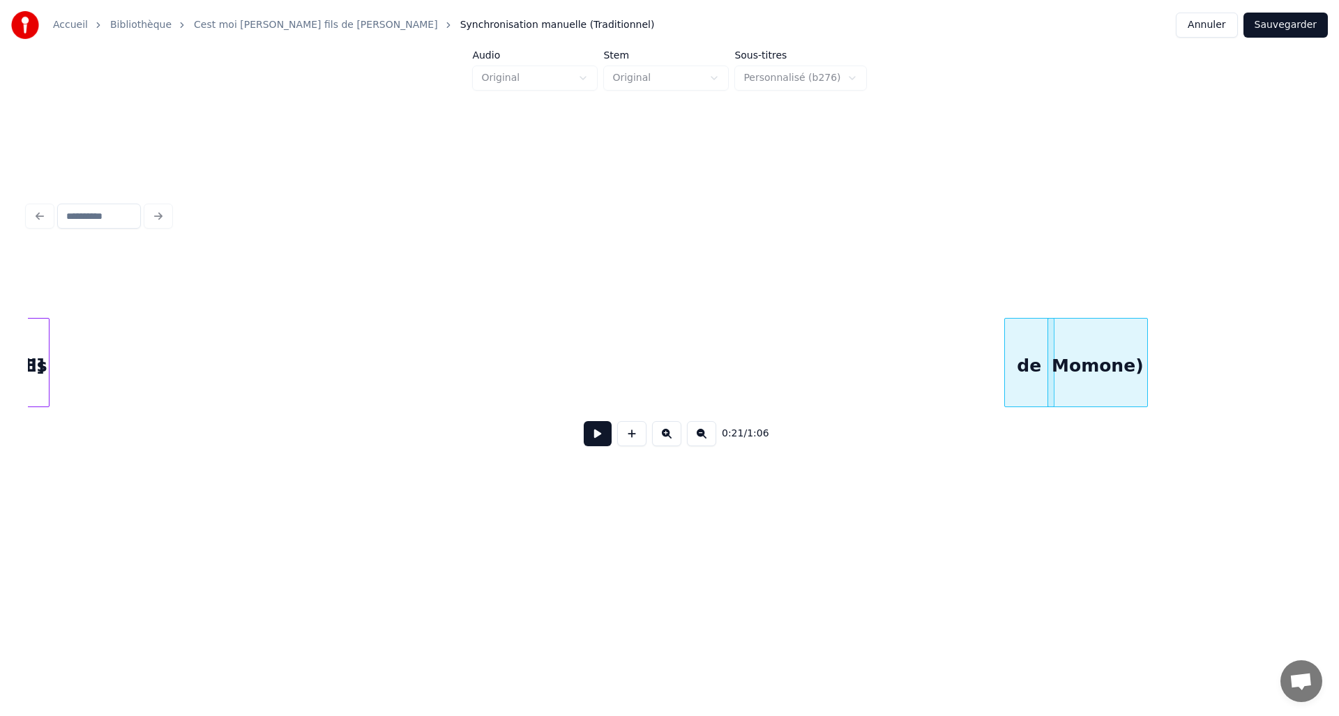
scroll to position [0, 1939]
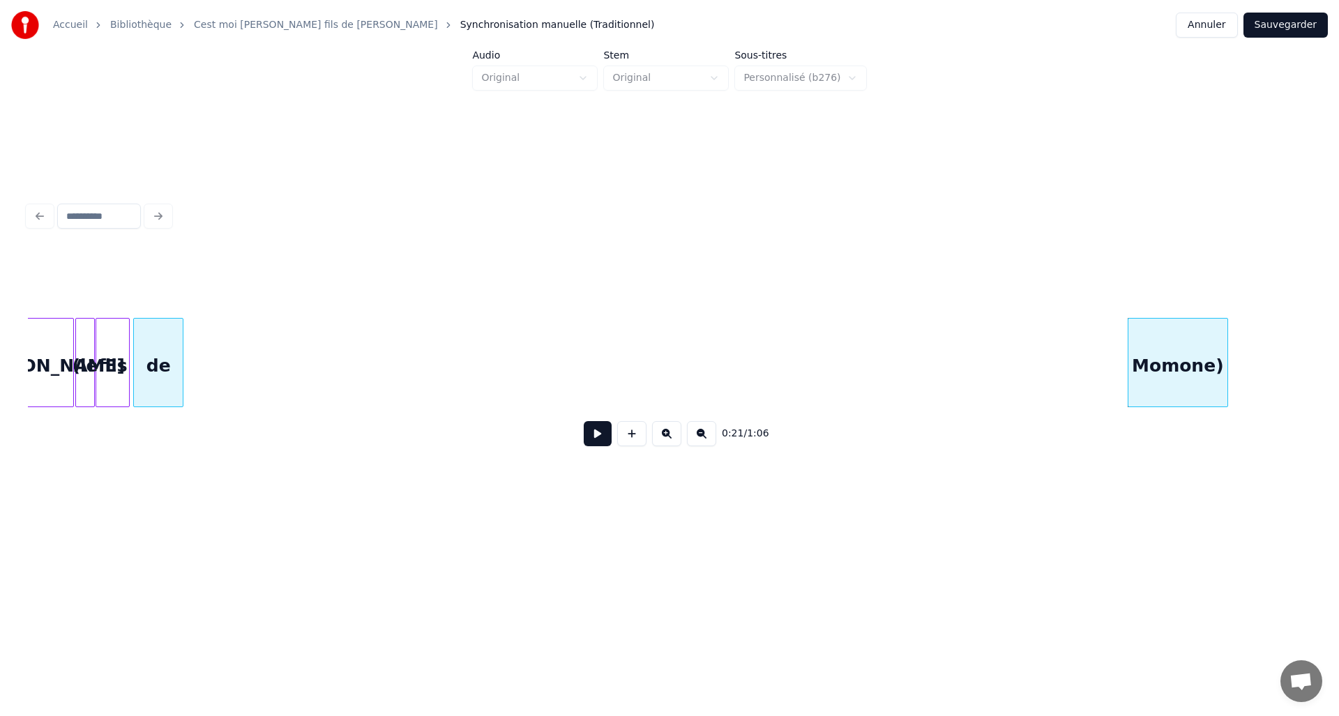
click at [142, 346] on div "de" at bounding box center [158, 366] width 49 height 95
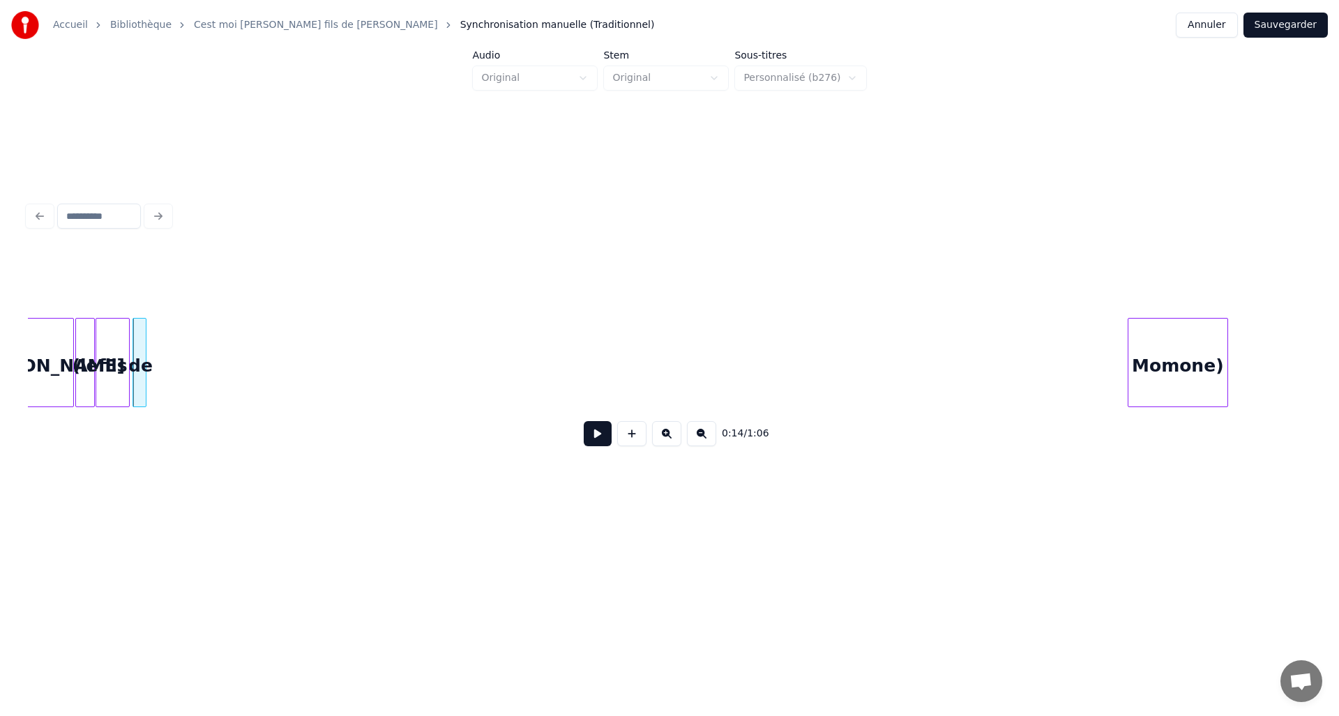
click at [145, 375] on div at bounding box center [144, 363] width 4 height 88
click at [191, 367] on div "Momone)" at bounding box center [198, 366] width 99 height 95
click at [190, 386] on div at bounding box center [190, 363] width 4 height 88
click at [92, 363] on div at bounding box center [92, 363] width 4 height 88
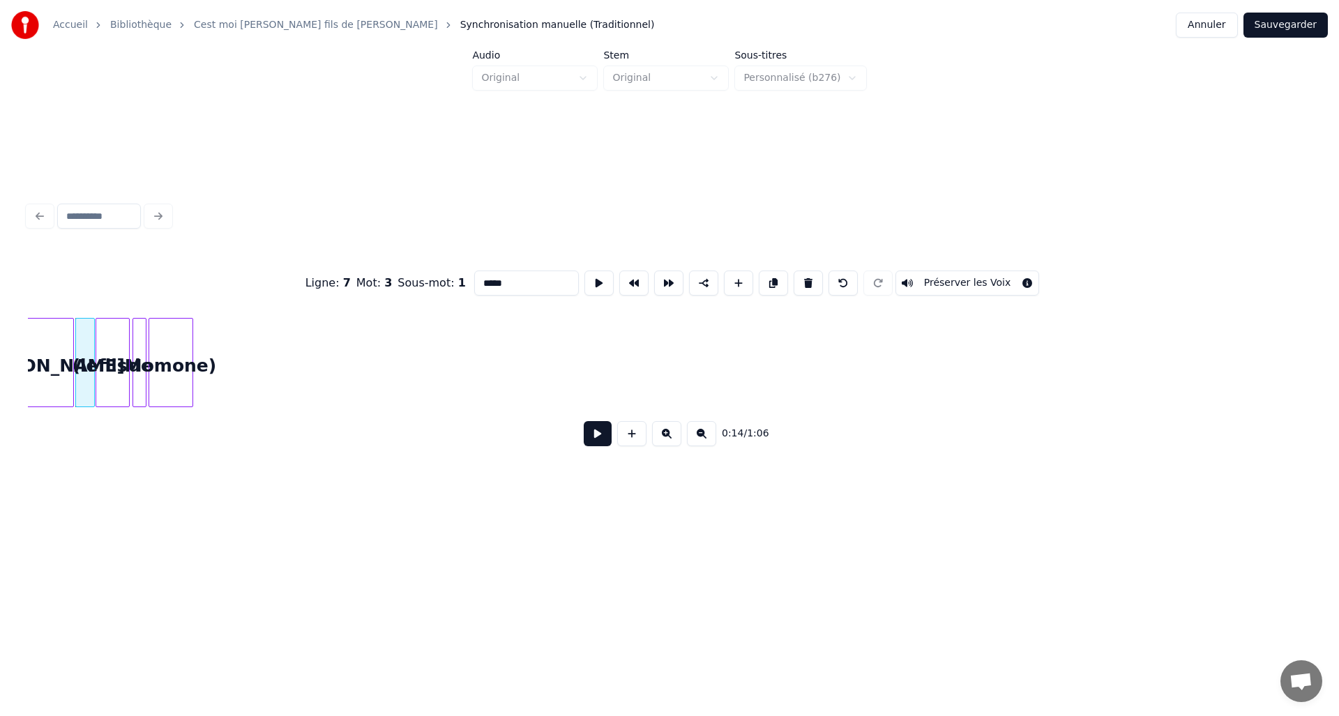
type input "***"
click at [605, 445] on button at bounding box center [598, 433] width 28 height 25
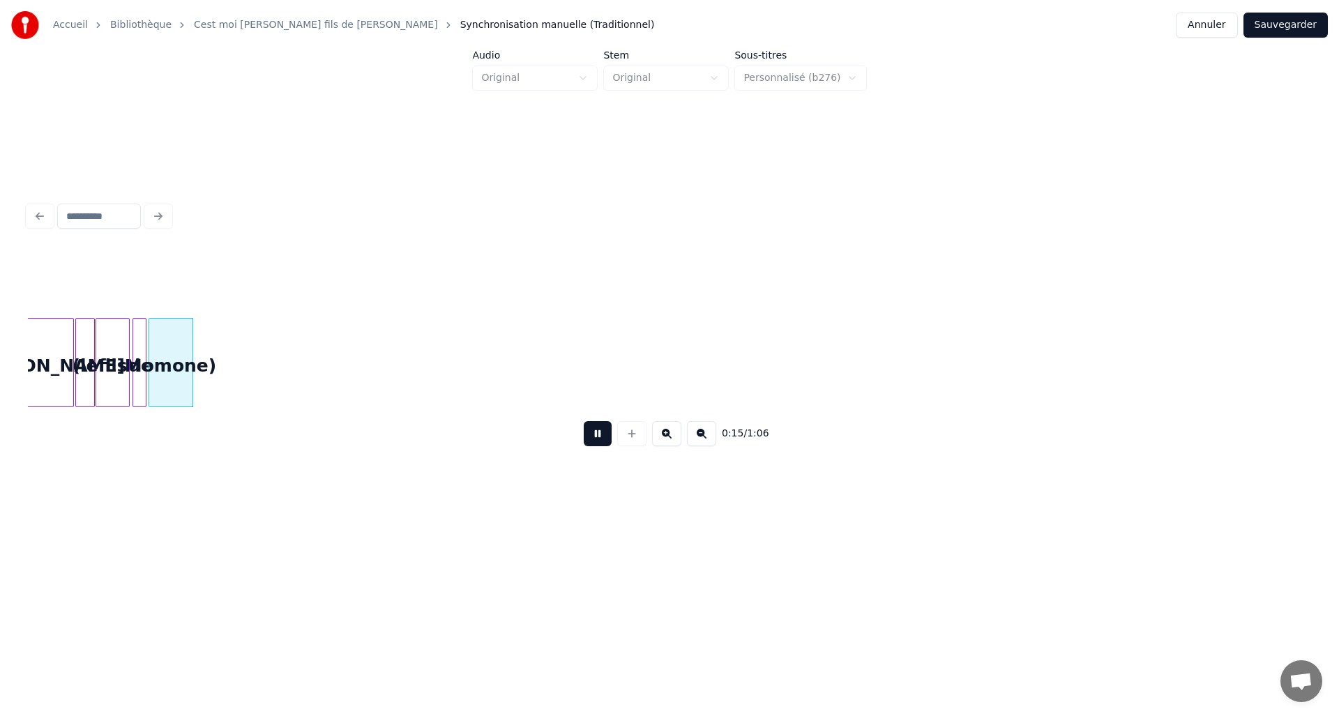
click at [598, 438] on button at bounding box center [598, 433] width 28 height 25
click at [66, 359] on div "David" at bounding box center [43, 366] width 59 height 95
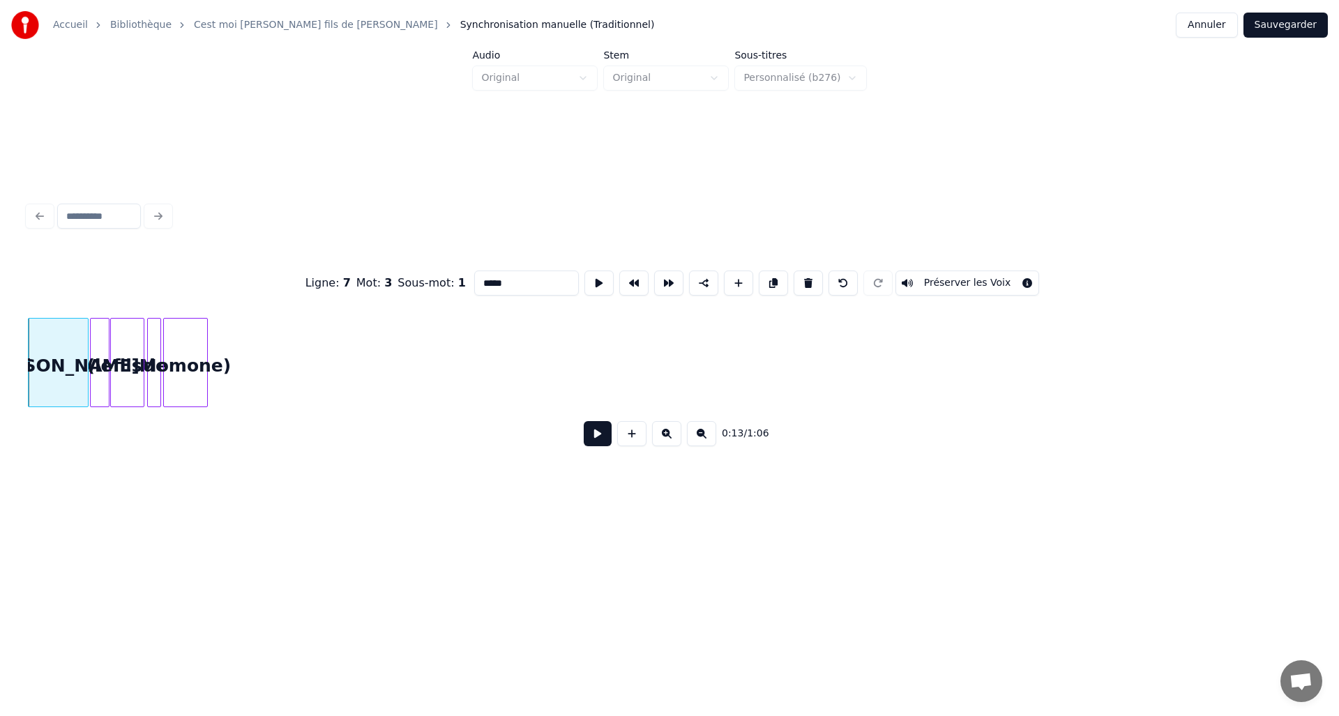
click at [595, 441] on button at bounding box center [598, 433] width 28 height 25
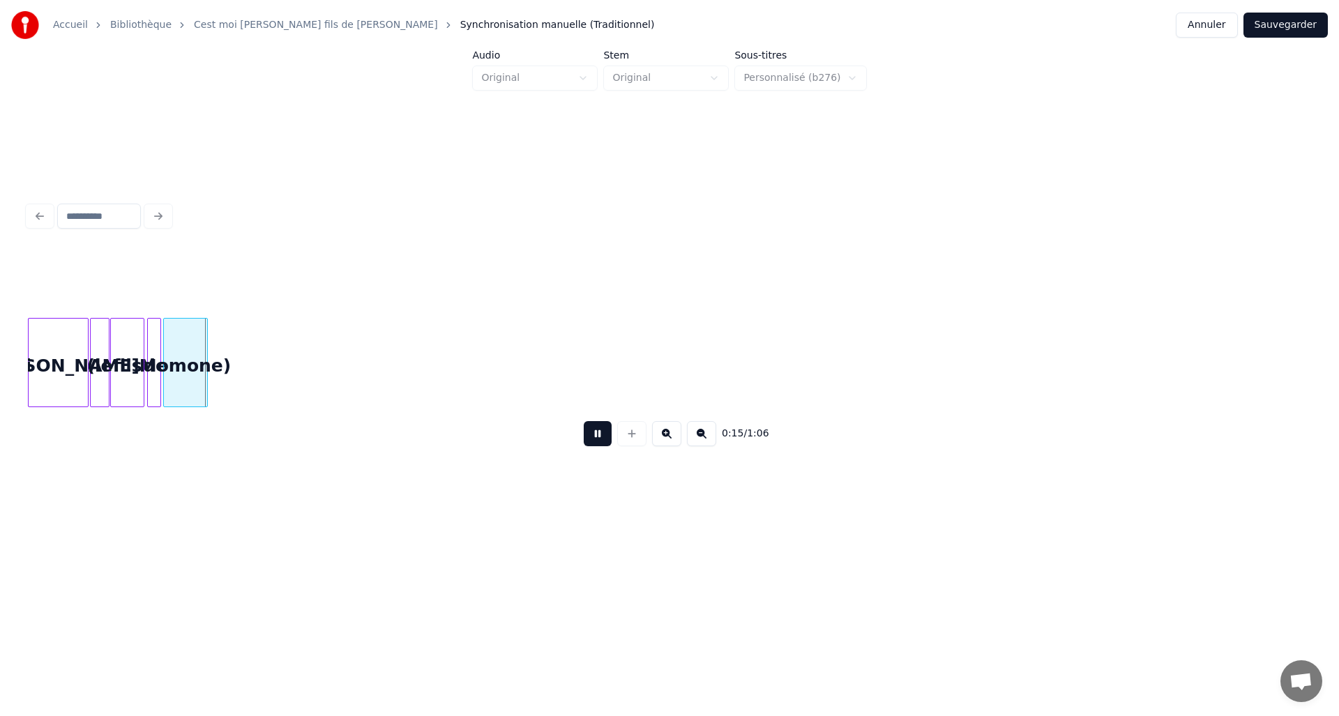
click at [595, 436] on button at bounding box center [598, 433] width 28 height 25
click at [204, 383] on div at bounding box center [202, 363] width 4 height 88
click at [94, 374] on div at bounding box center [93, 363] width 4 height 88
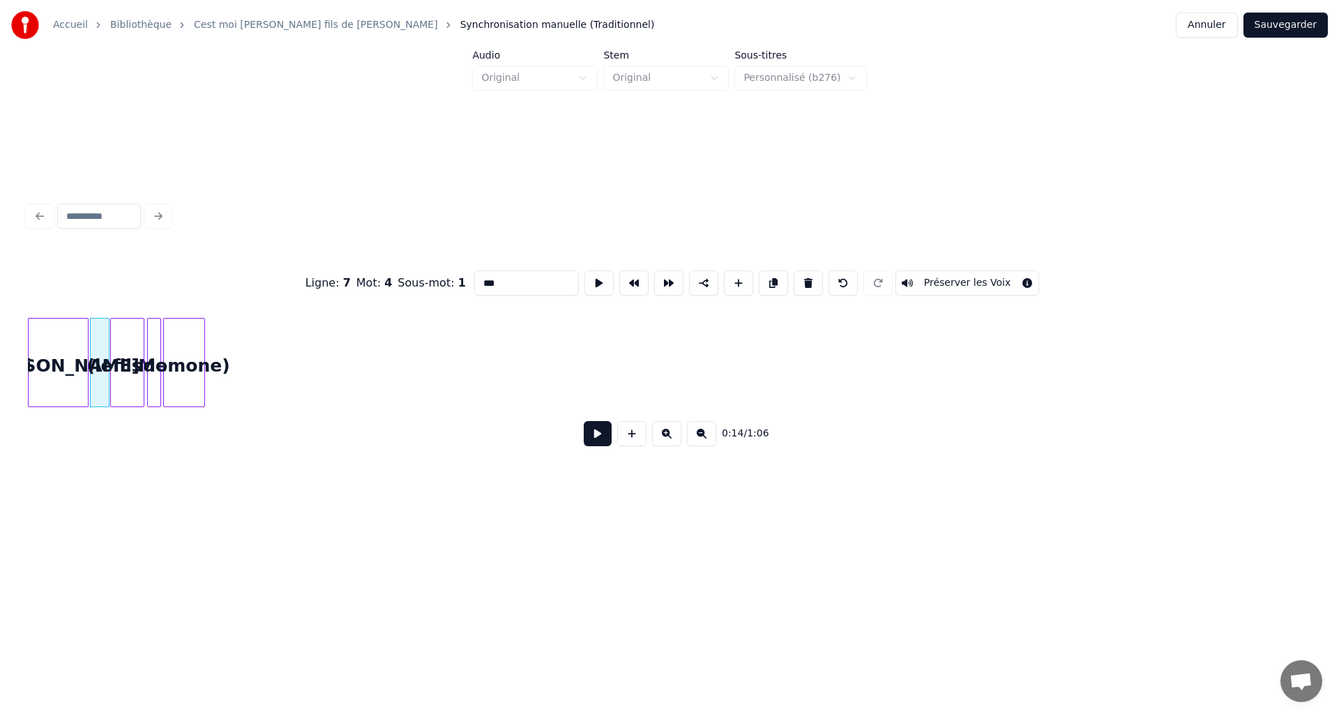
click at [589, 441] on button at bounding box center [598, 433] width 28 height 25
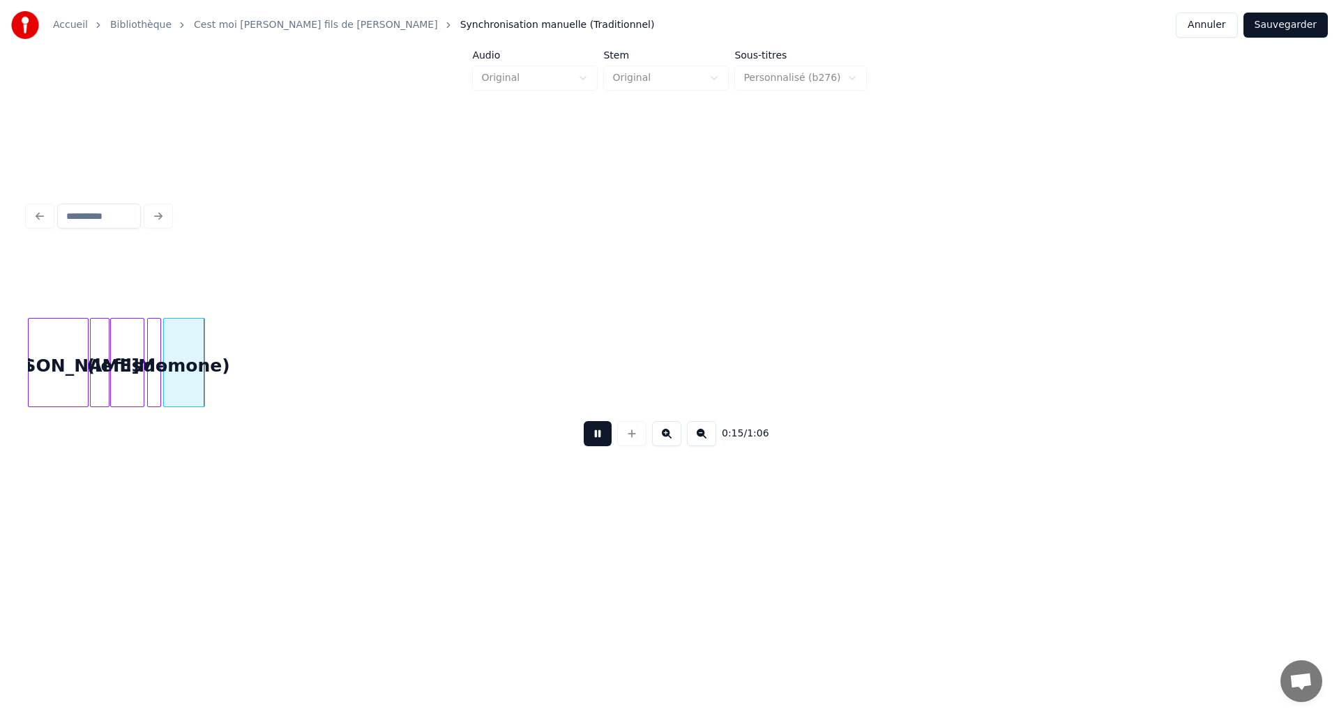
click at [589, 441] on button at bounding box center [598, 433] width 28 height 25
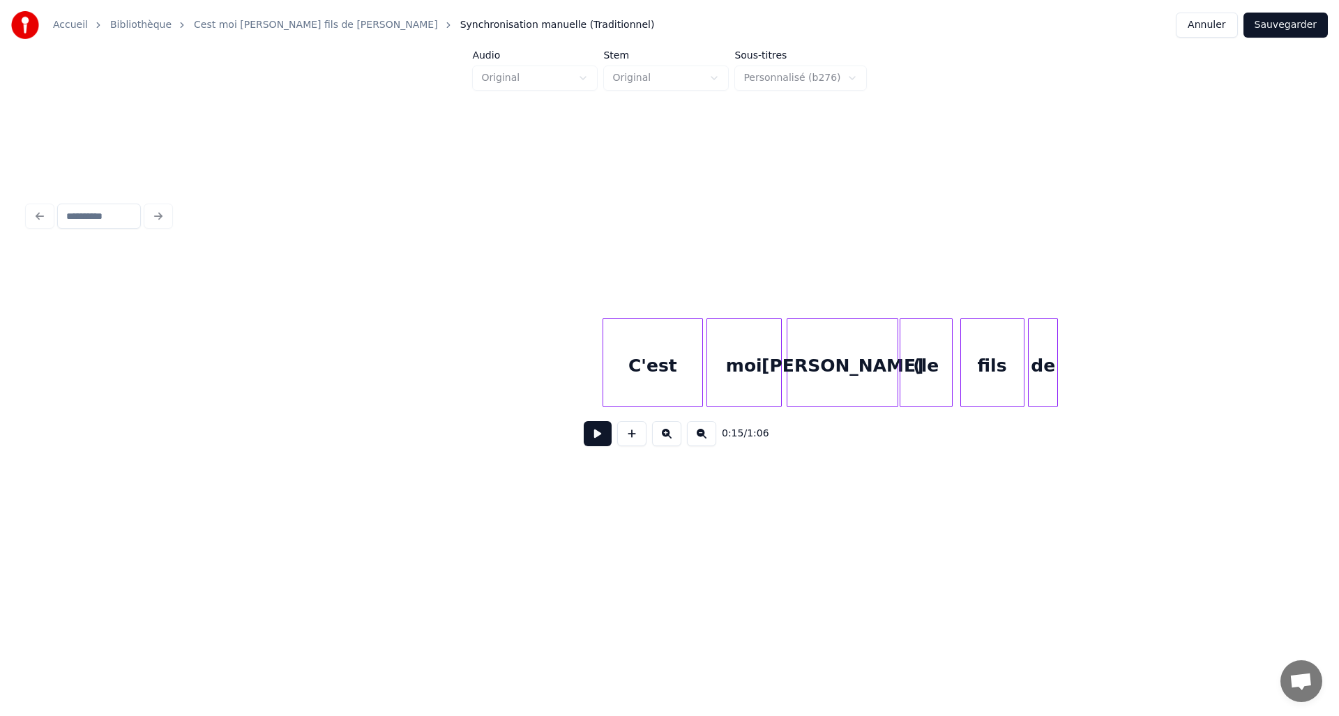
scroll to position [0, 3970]
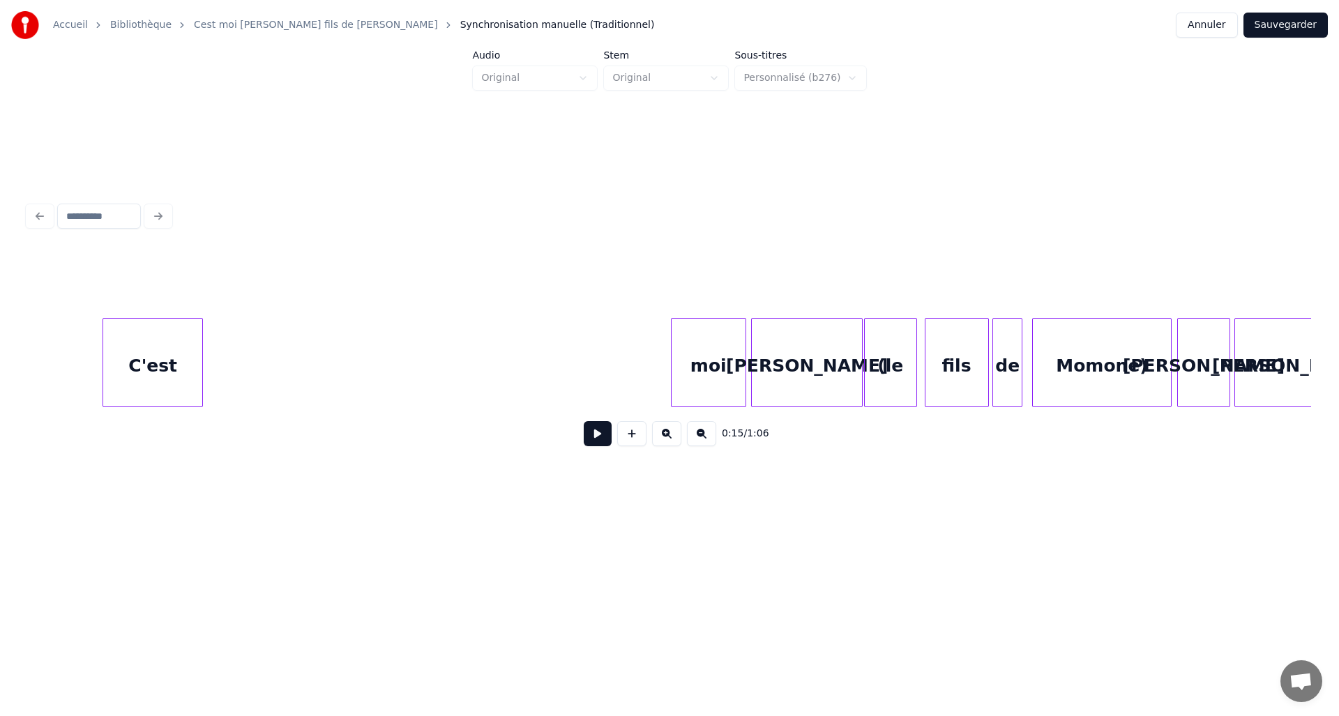
click at [154, 359] on div "C'est" at bounding box center [152, 366] width 99 height 95
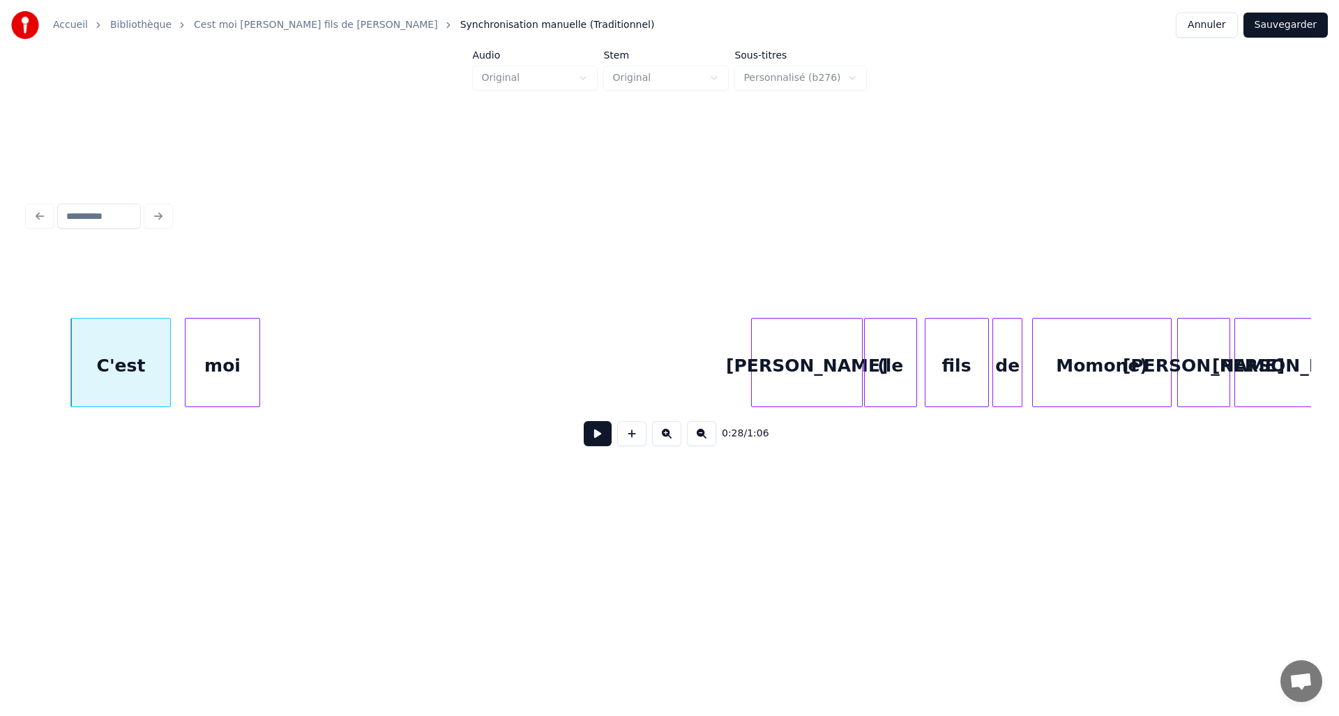
click at [239, 376] on div "moi" at bounding box center [222, 366] width 74 height 95
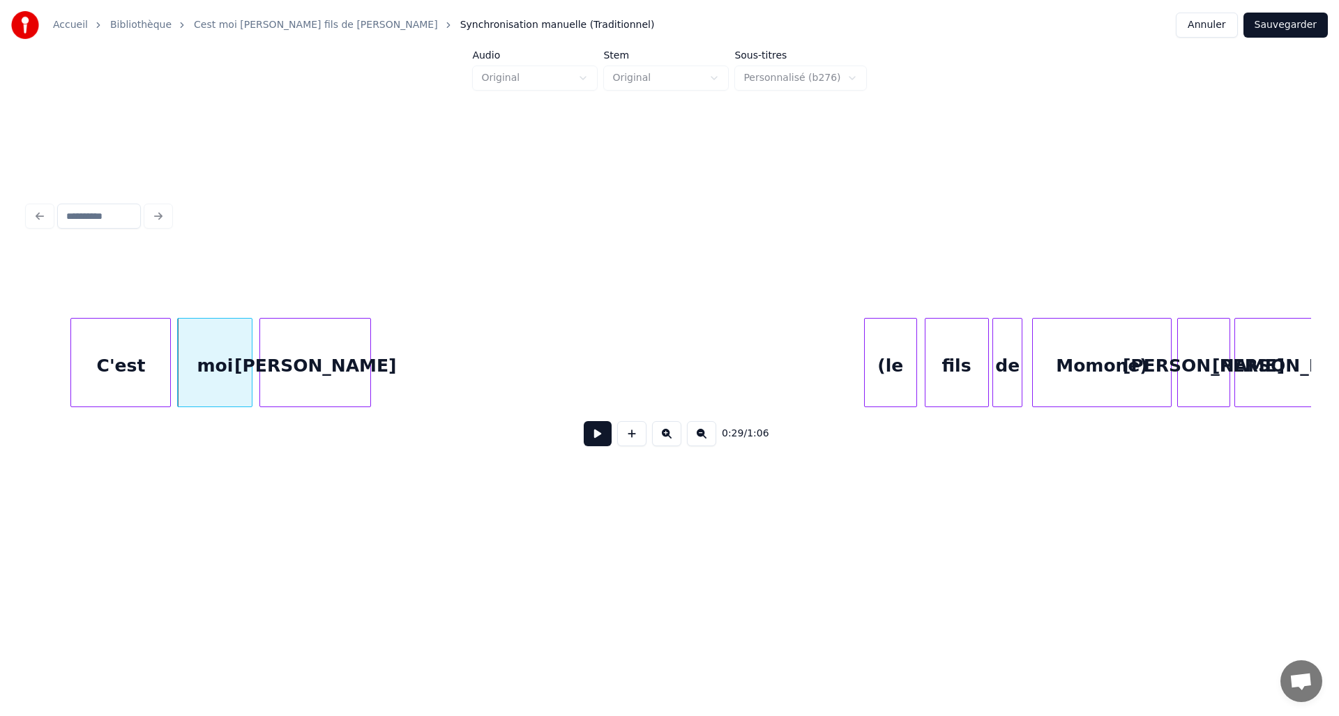
click at [314, 372] on div "David" at bounding box center [315, 366] width 110 height 95
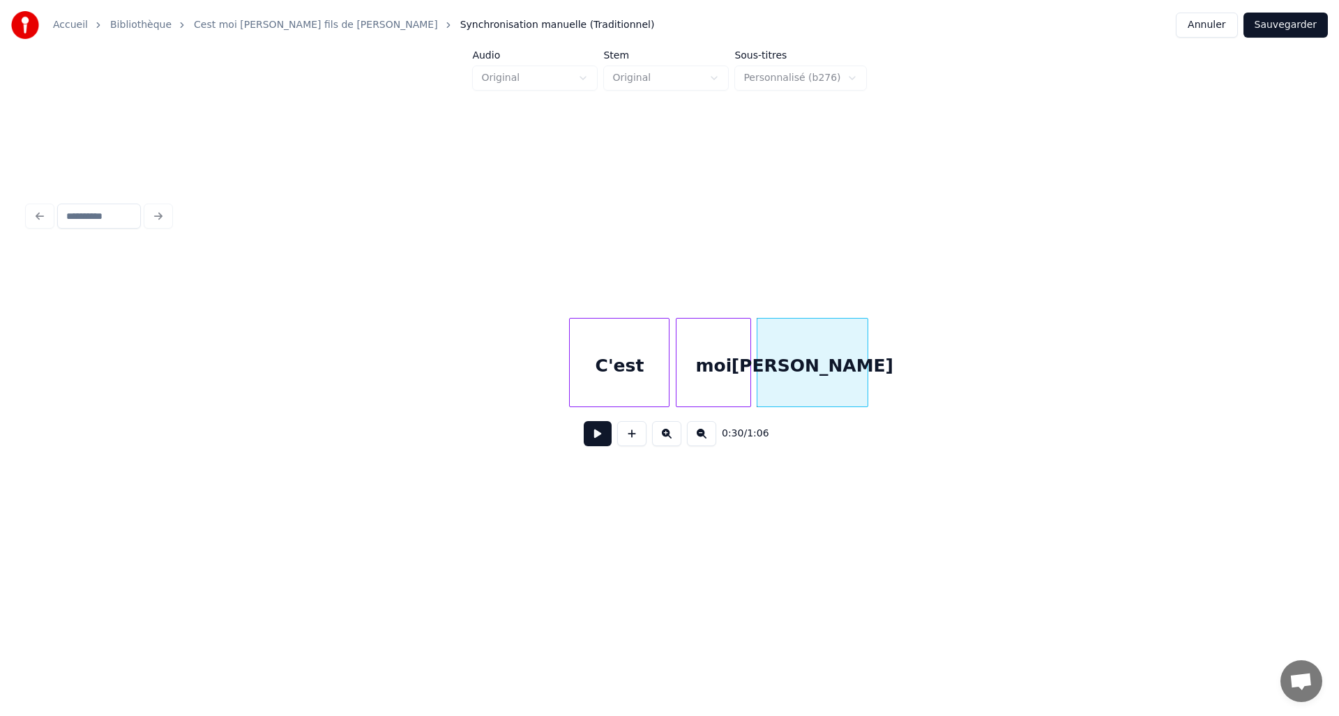
scroll to position [0, 3149]
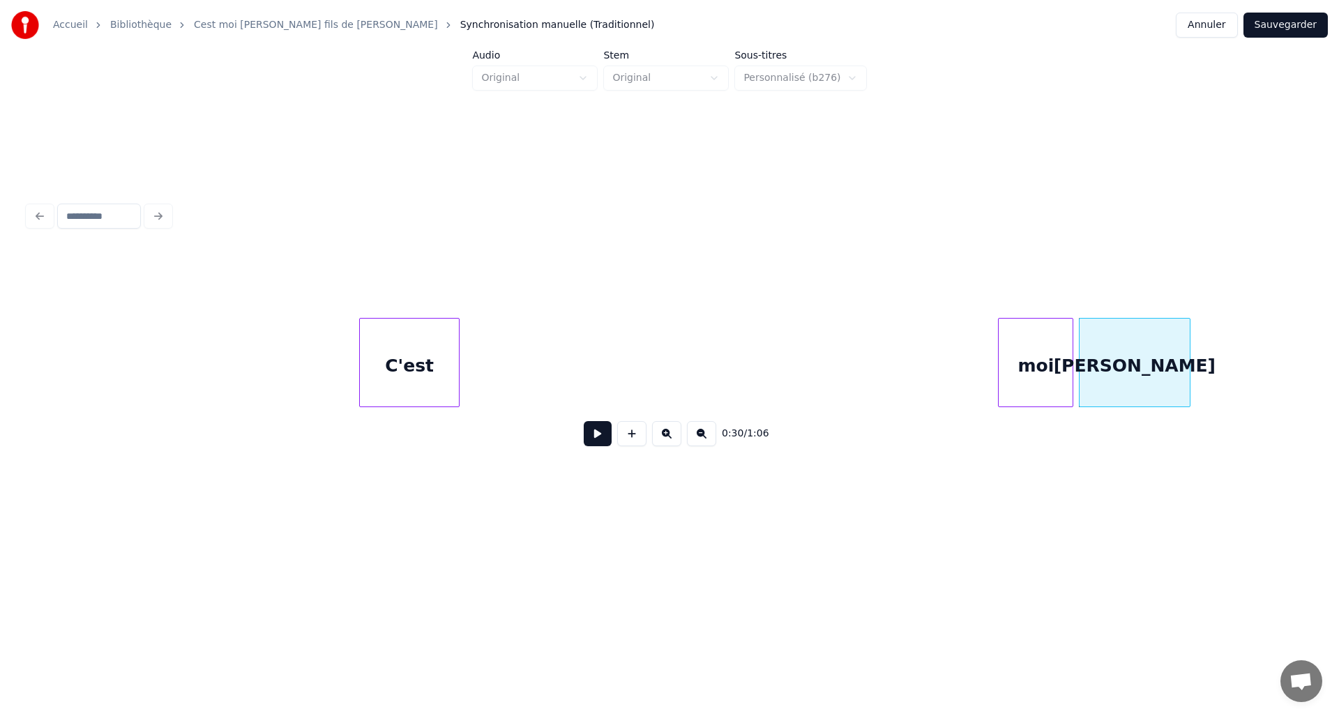
click at [360, 363] on div "C'est" at bounding box center [409, 366] width 99 height 95
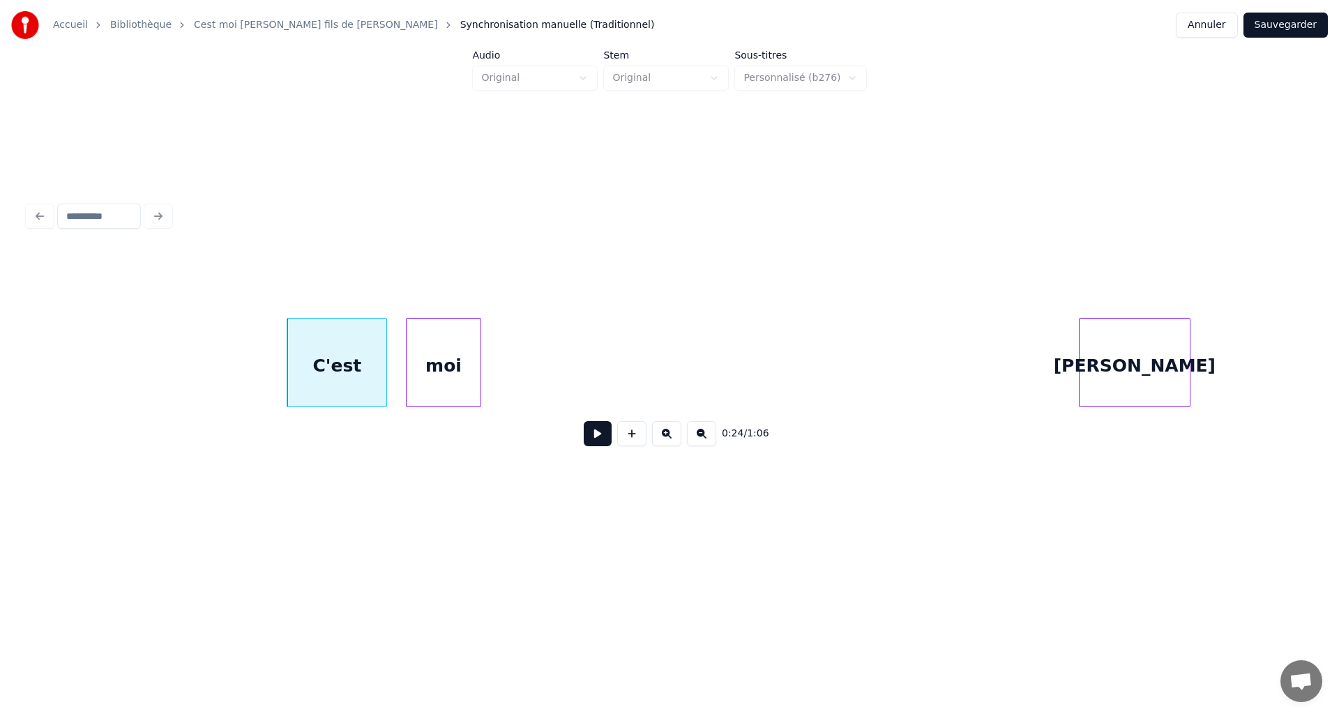
click at [406, 366] on div "moi" at bounding box center [443, 366] width 74 height 95
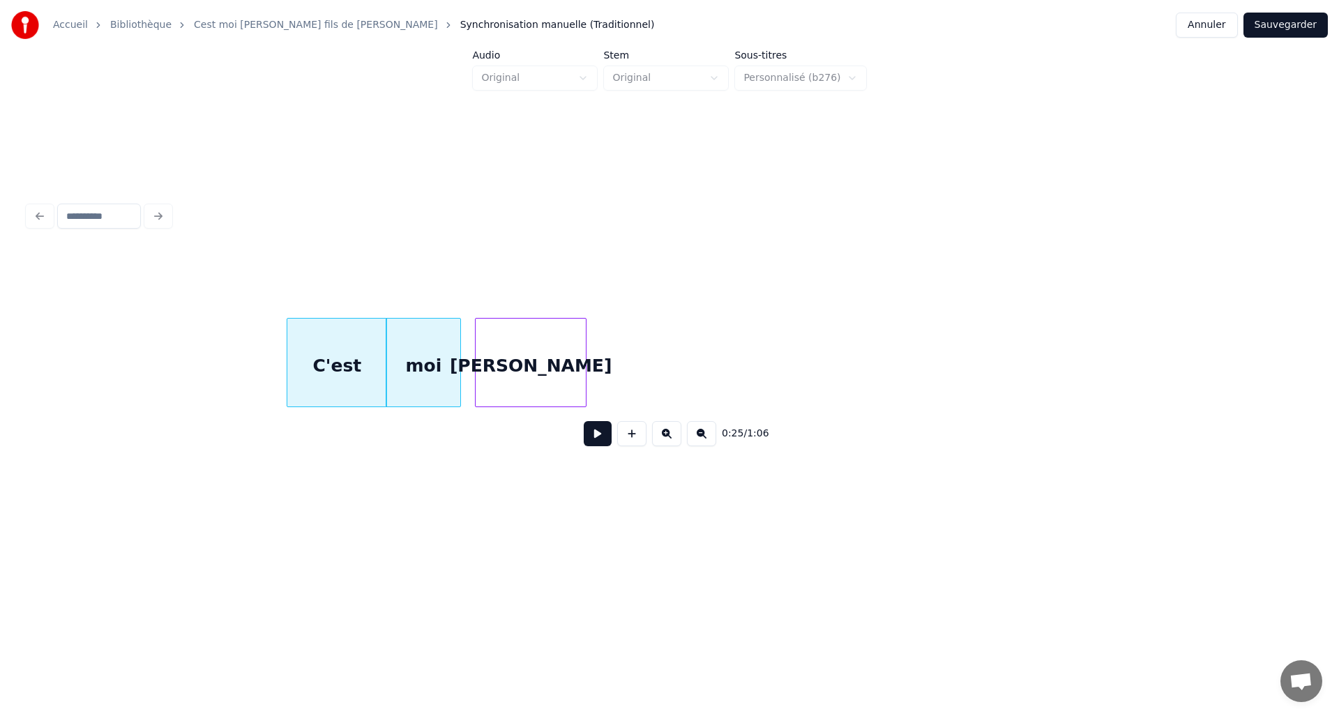
click at [503, 353] on div "David" at bounding box center [530, 366] width 110 height 95
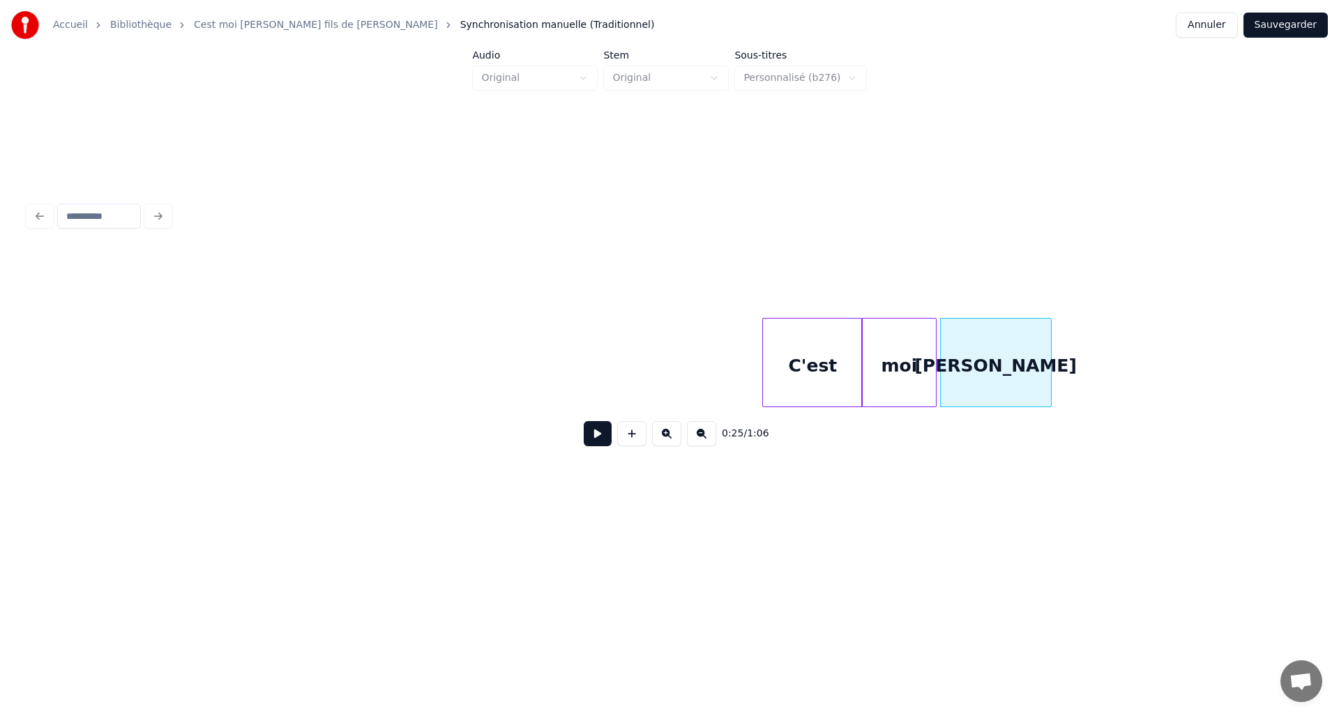
scroll to position [0, 2618]
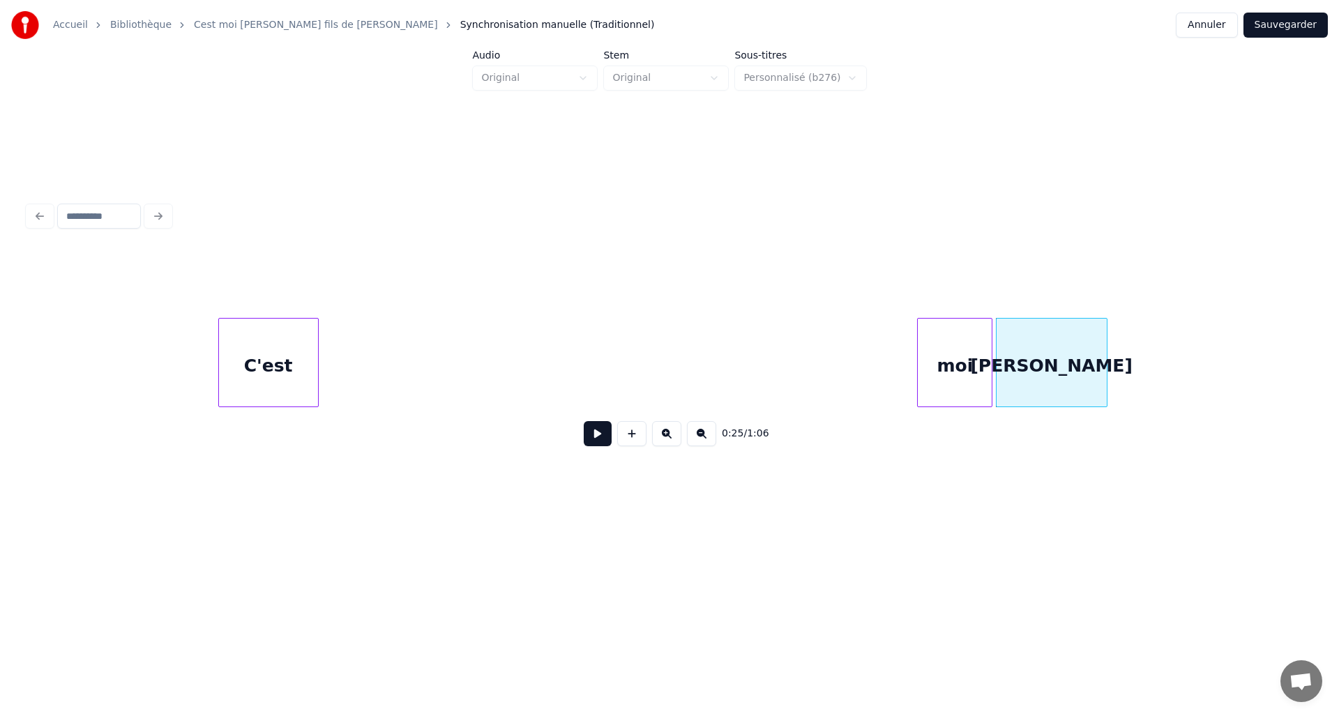
click at [225, 349] on div "C'est" at bounding box center [268, 366] width 99 height 95
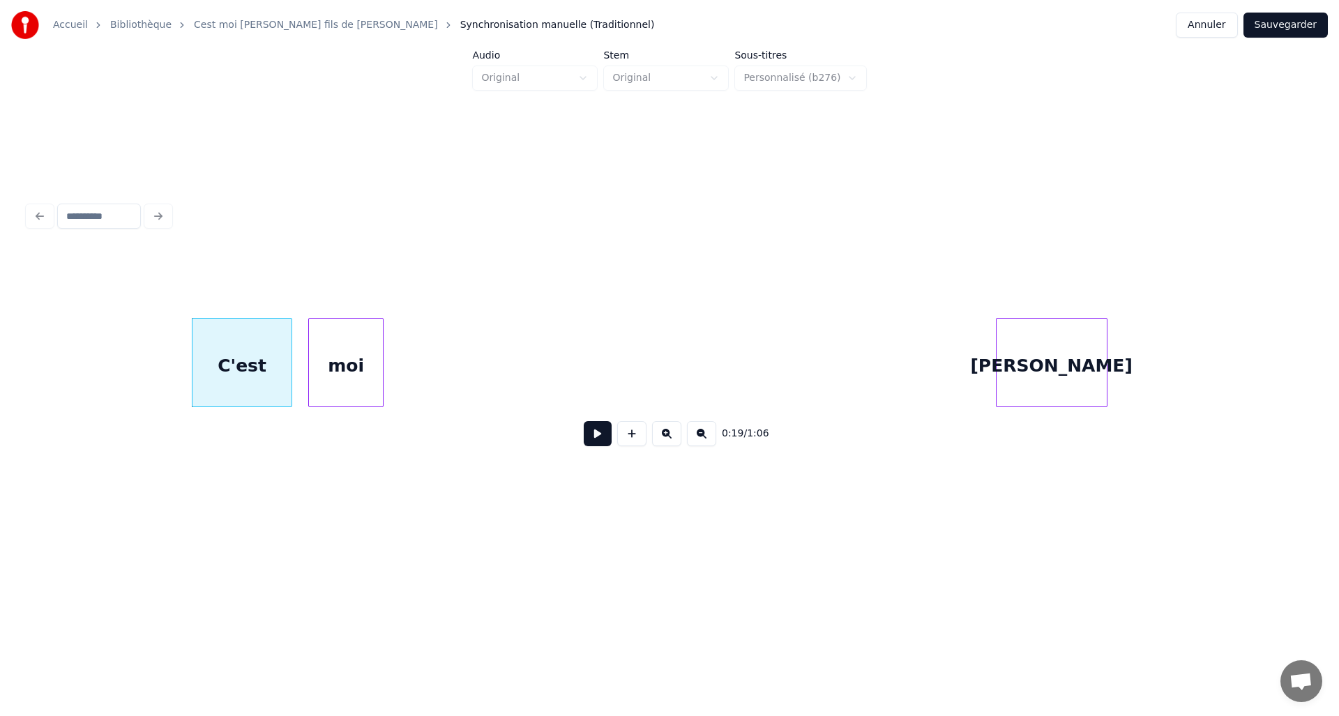
click at [348, 353] on div "moi" at bounding box center [346, 366] width 74 height 95
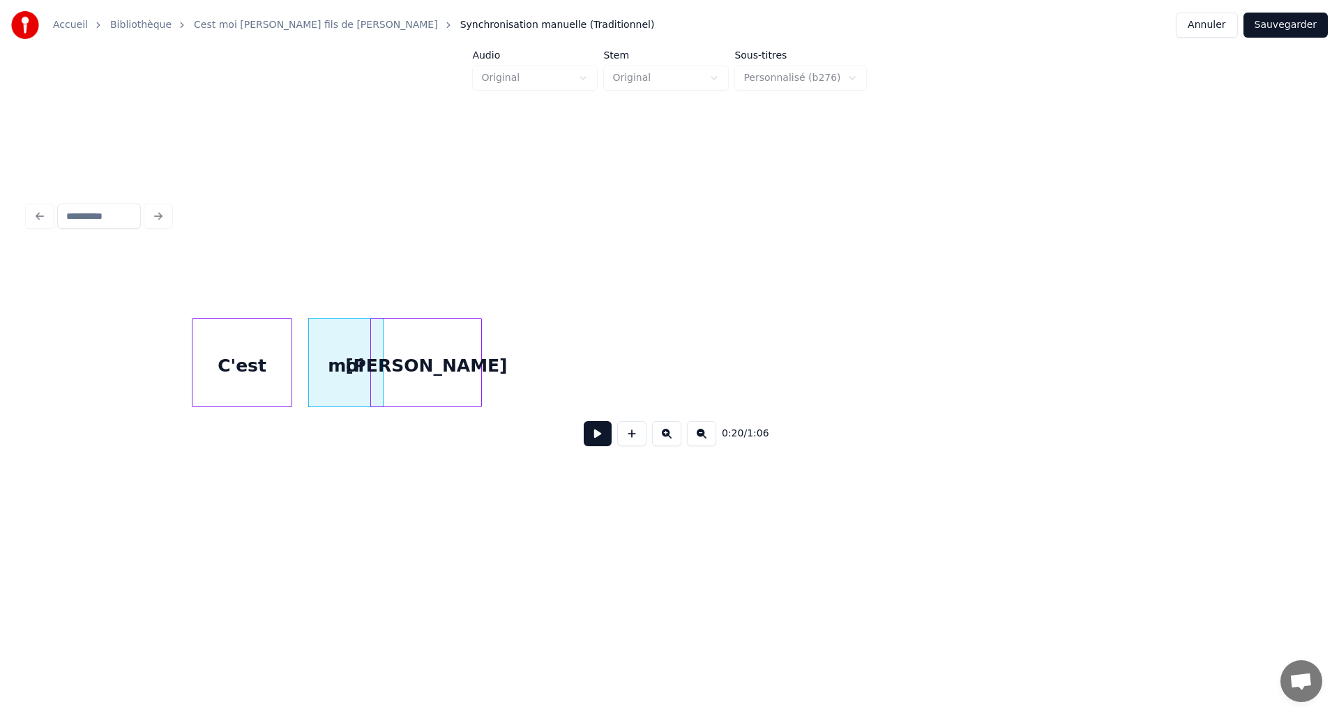
click at [393, 351] on div "David" at bounding box center [426, 366] width 110 height 95
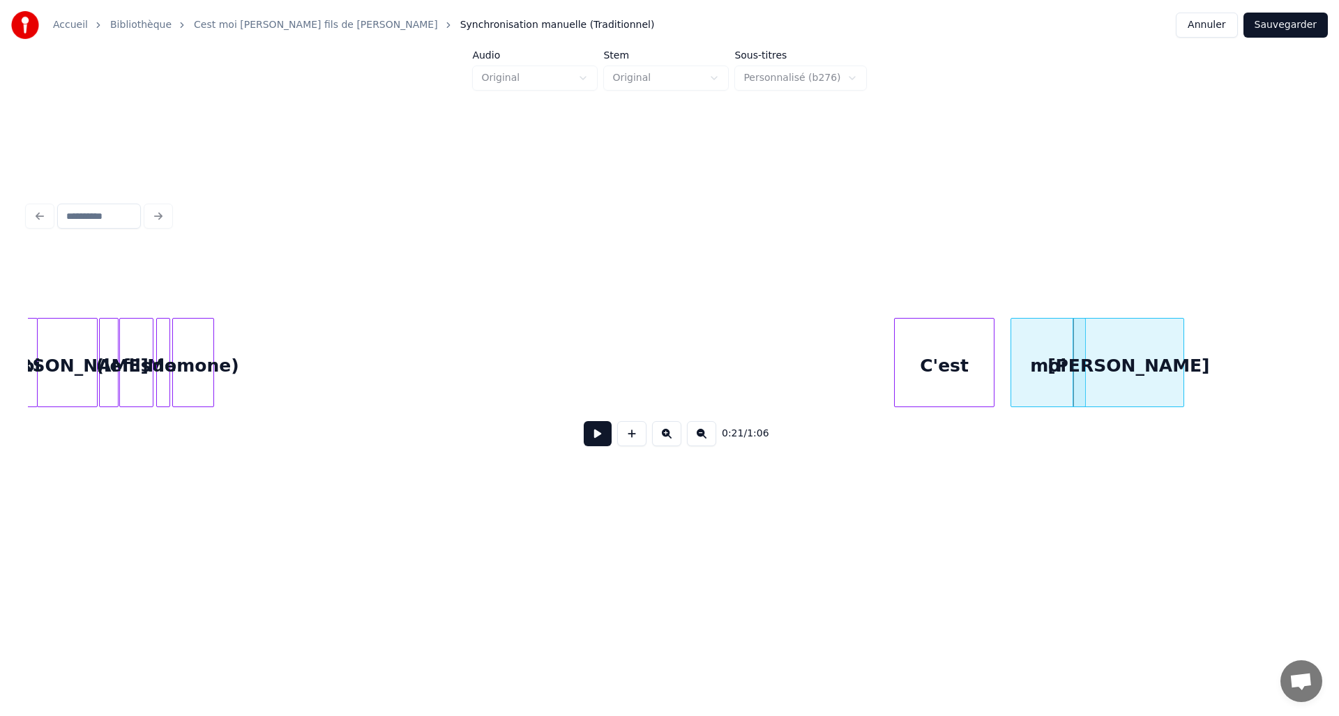
scroll to position [0, 1905]
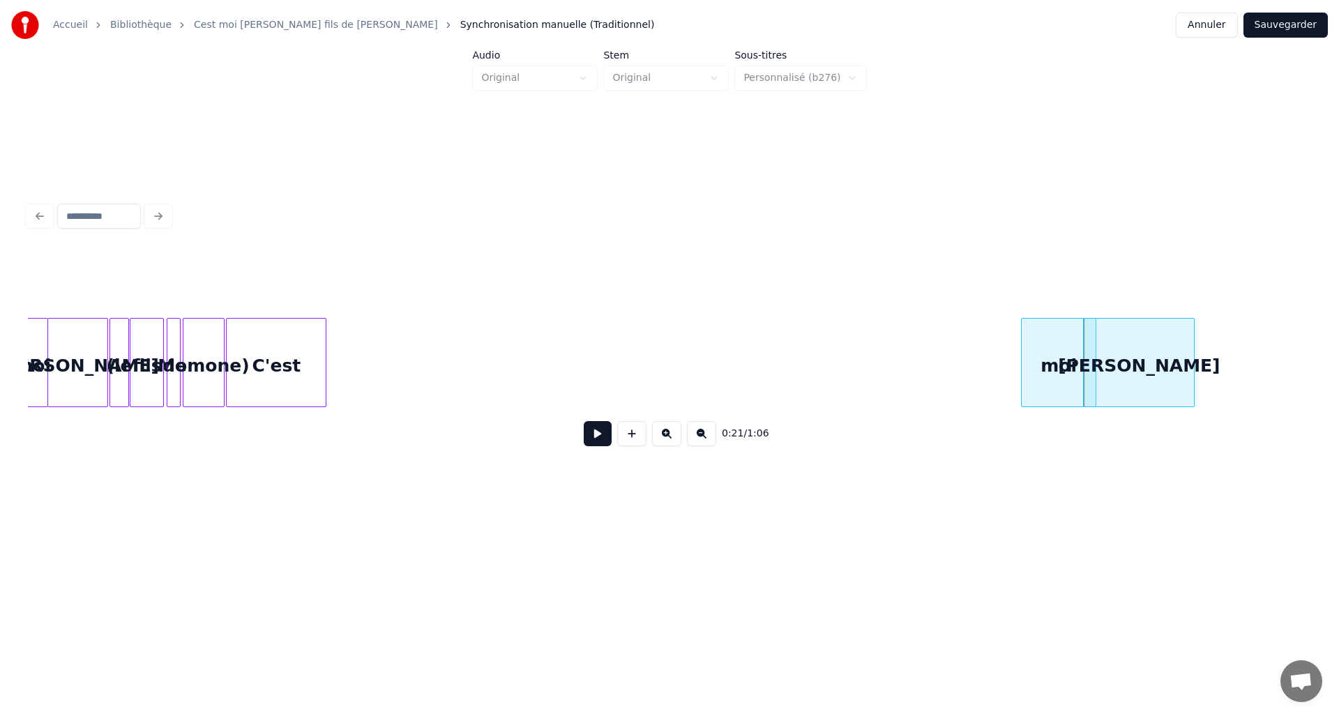
click at [296, 354] on div "C'est" at bounding box center [276, 366] width 99 height 95
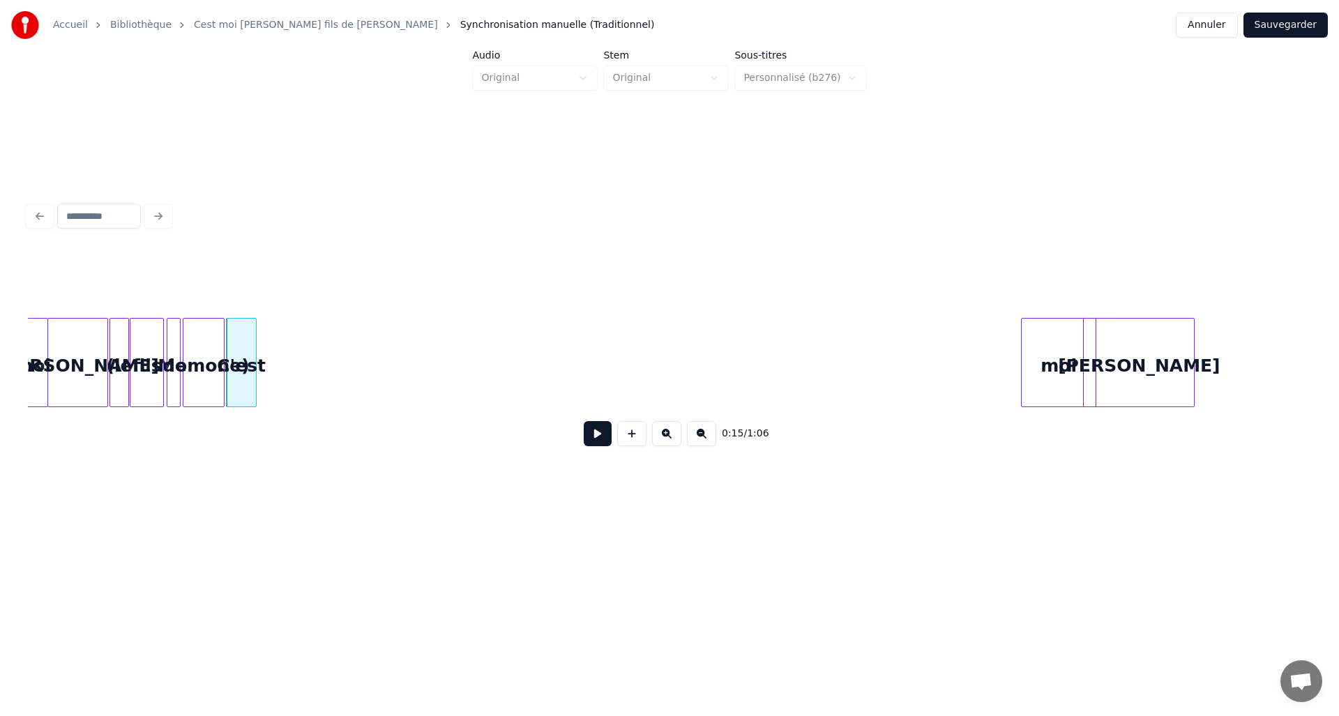
click at [254, 365] on div at bounding box center [254, 363] width 4 height 88
click at [289, 319] on div "moi" at bounding box center [291, 366] width 74 height 95
click at [288, 357] on div at bounding box center [289, 363] width 4 height 88
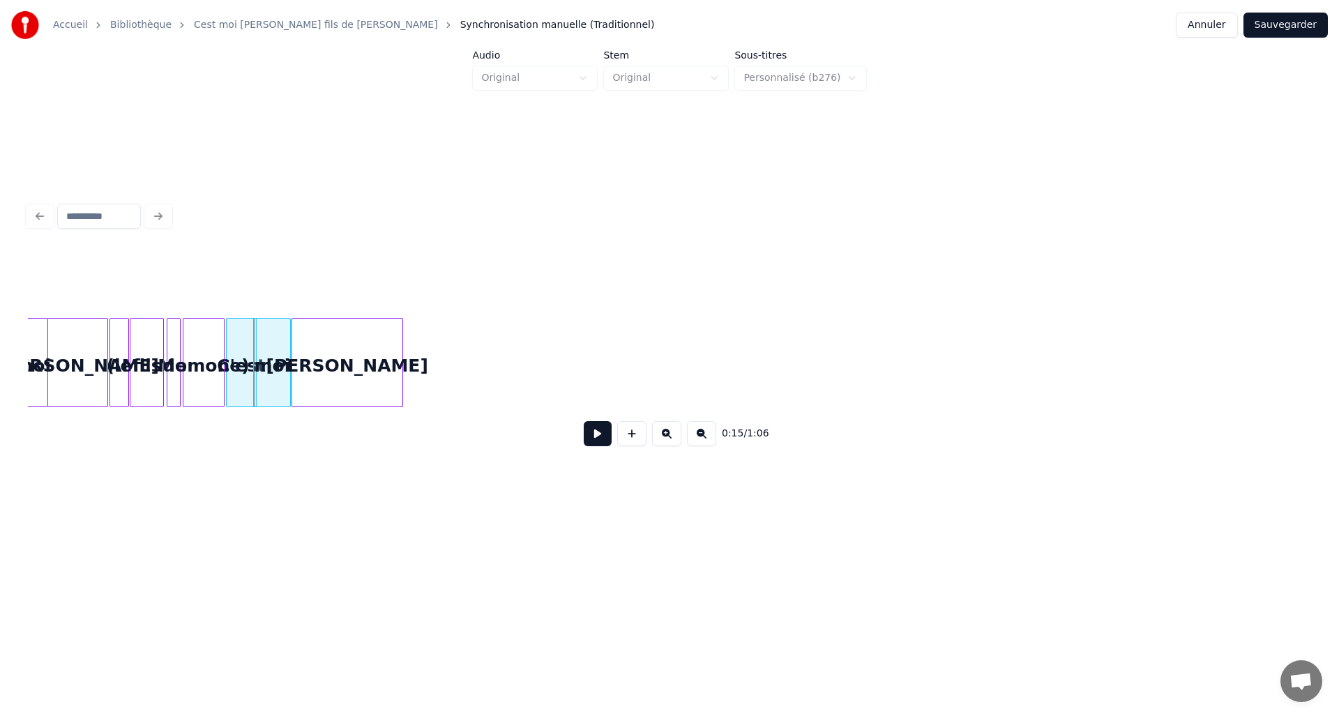
click at [336, 339] on div "David" at bounding box center [347, 366] width 110 height 95
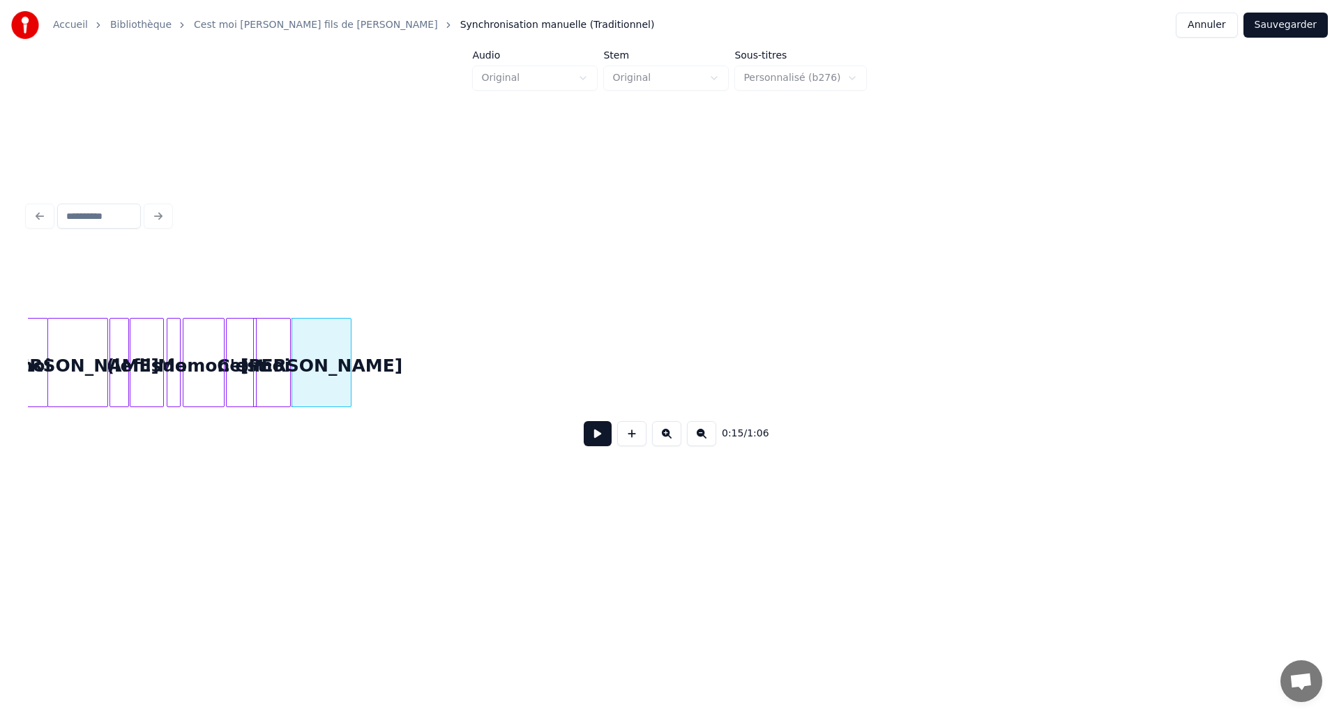
click at [347, 362] on div at bounding box center [348, 363] width 4 height 88
click at [197, 360] on div "Momone)" at bounding box center [203, 366] width 41 height 95
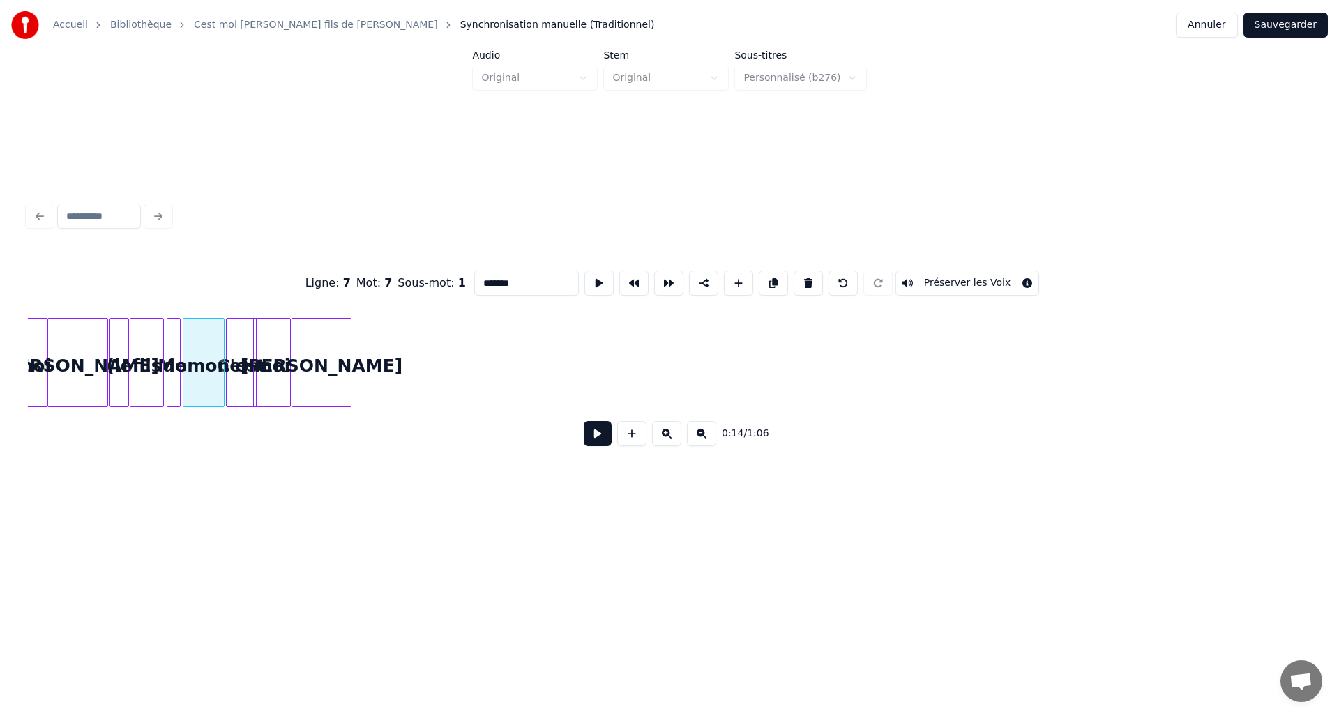
click at [595, 440] on button at bounding box center [598, 433] width 28 height 25
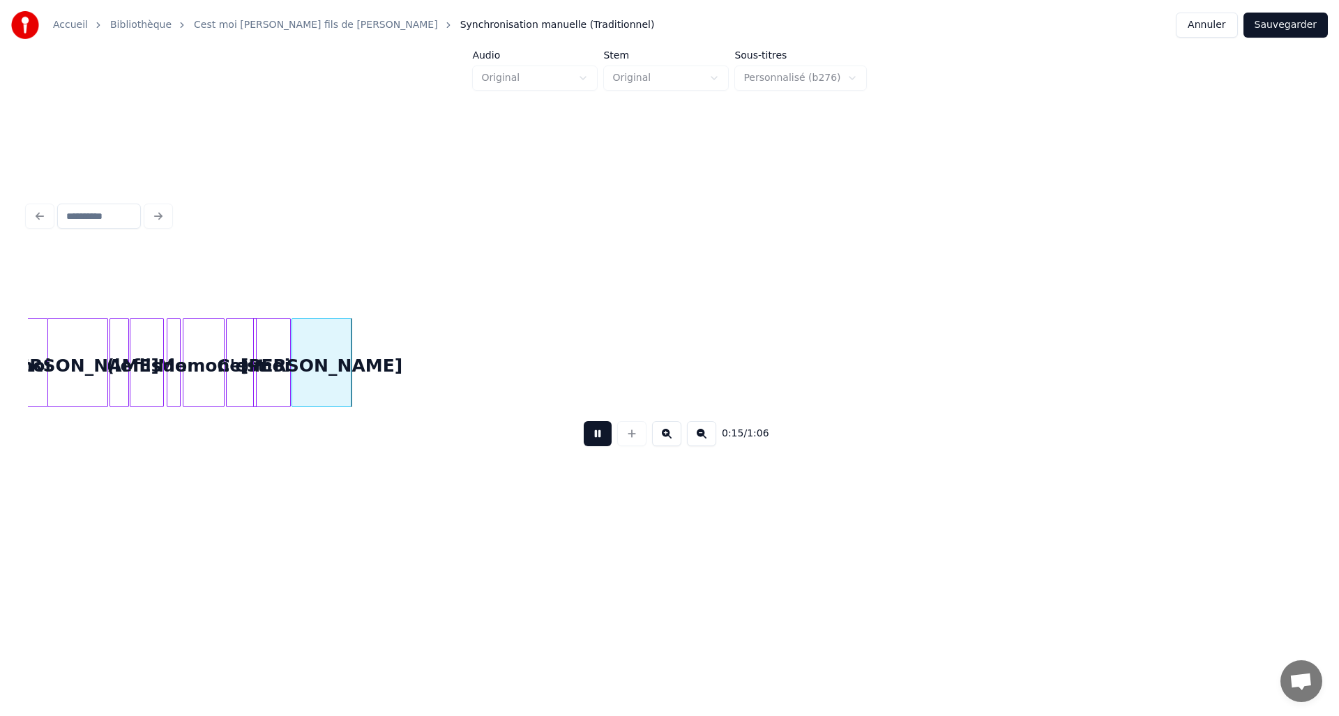
click at [597, 439] on button at bounding box center [598, 433] width 28 height 25
click at [214, 366] on div "Momone)" at bounding box center [203, 366] width 41 height 95
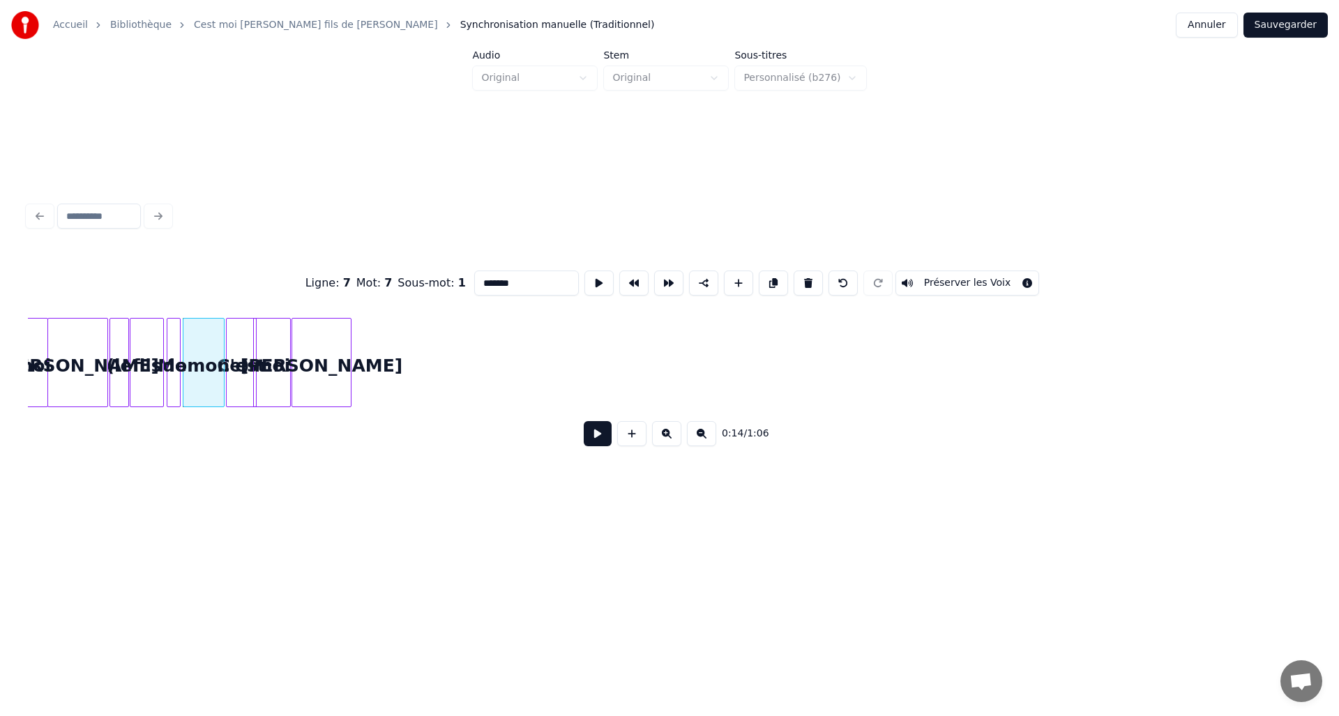
click at [595, 441] on button at bounding box center [598, 433] width 28 height 25
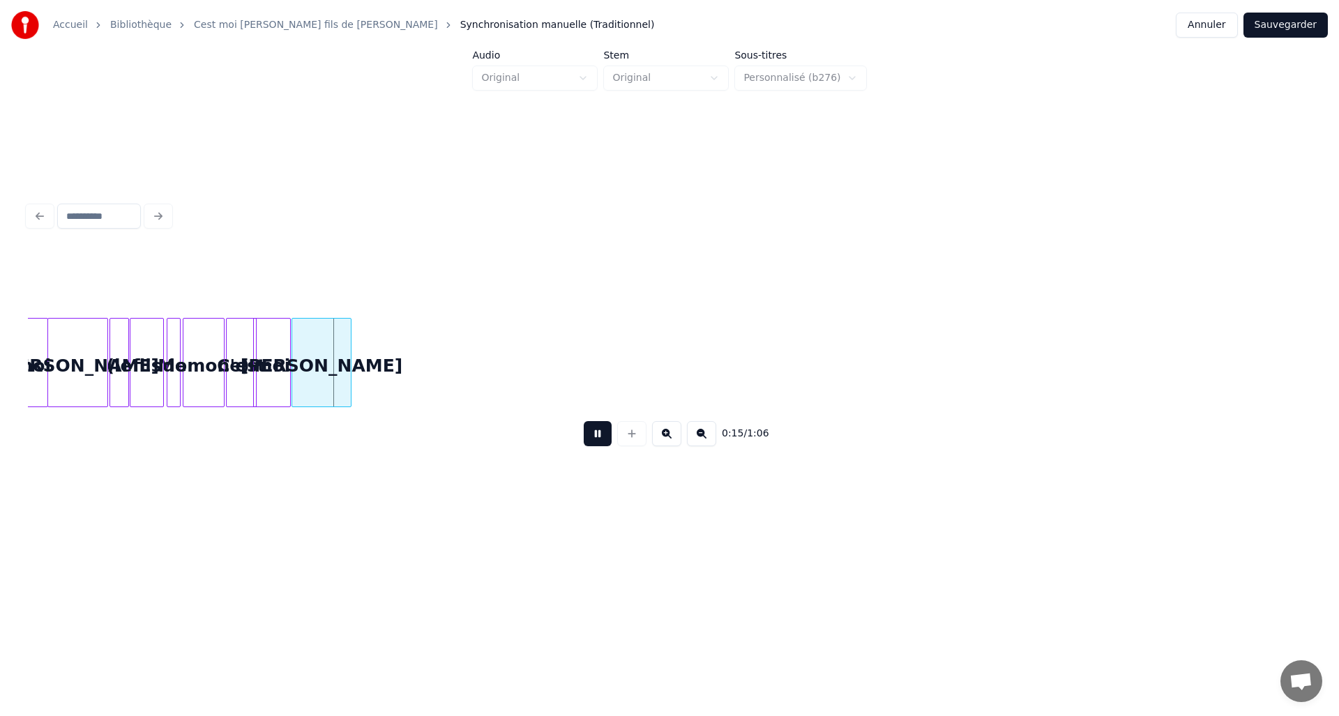
click at [595, 441] on button at bounding box center [598, 433] width 28 height 25
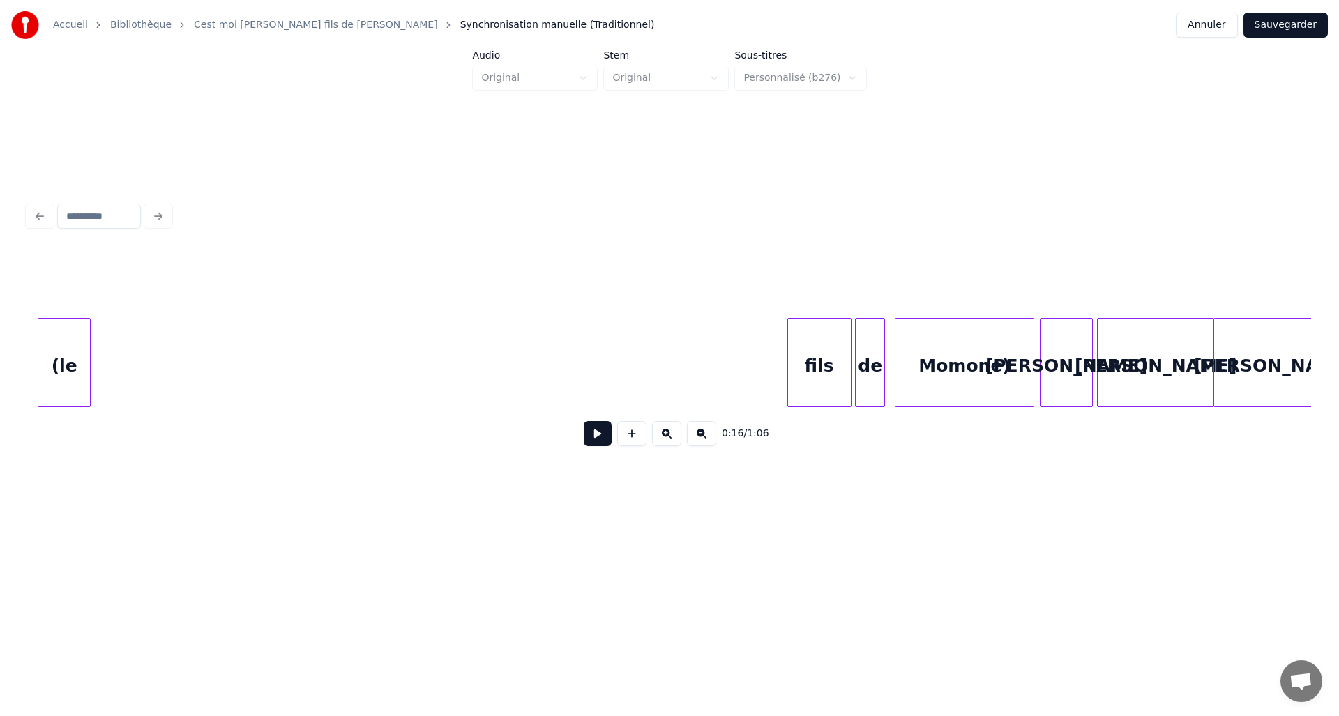
scroll to position [0, 4052]
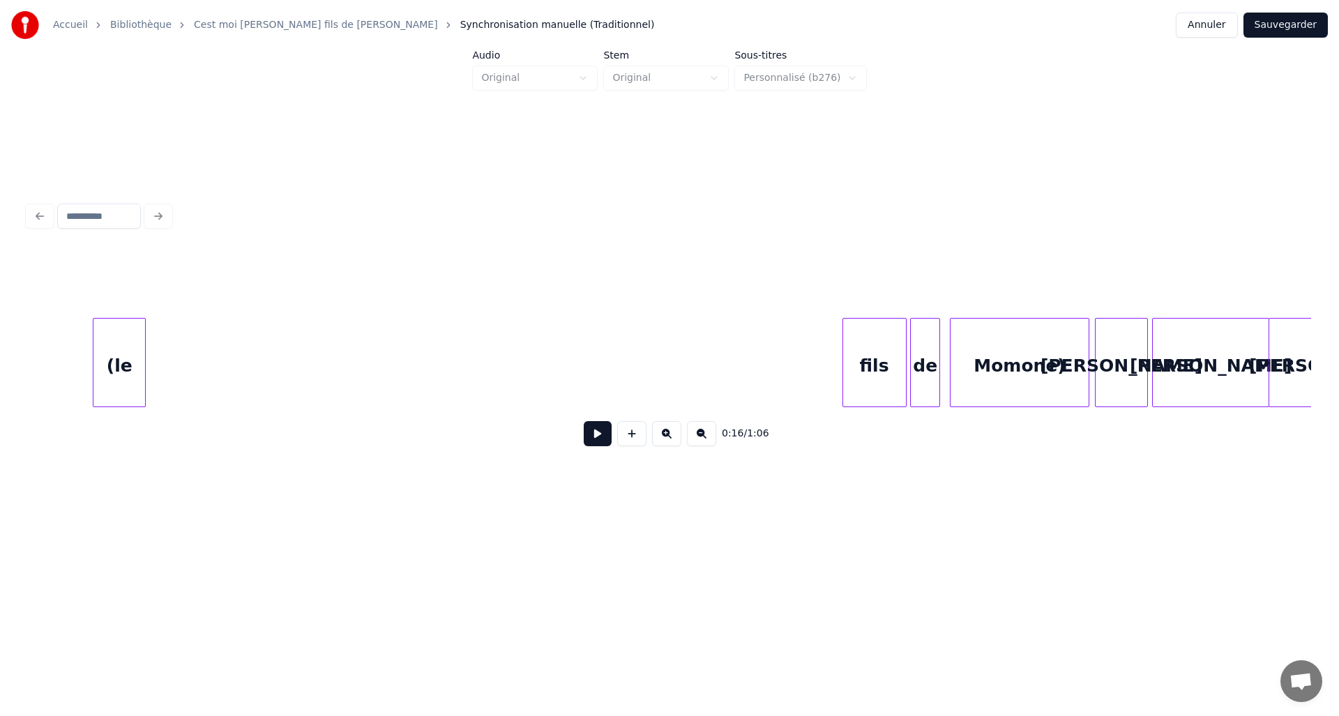
click at [15, 328] on div "Accueil Bibliothèque Cest moi David • David fils de Momone Synchronisation manu…" at bounding box center [669, 271] width 1339 height 542
click at [92, 369] on div "fils" at bounding box center [101, 366] width 63 height 95
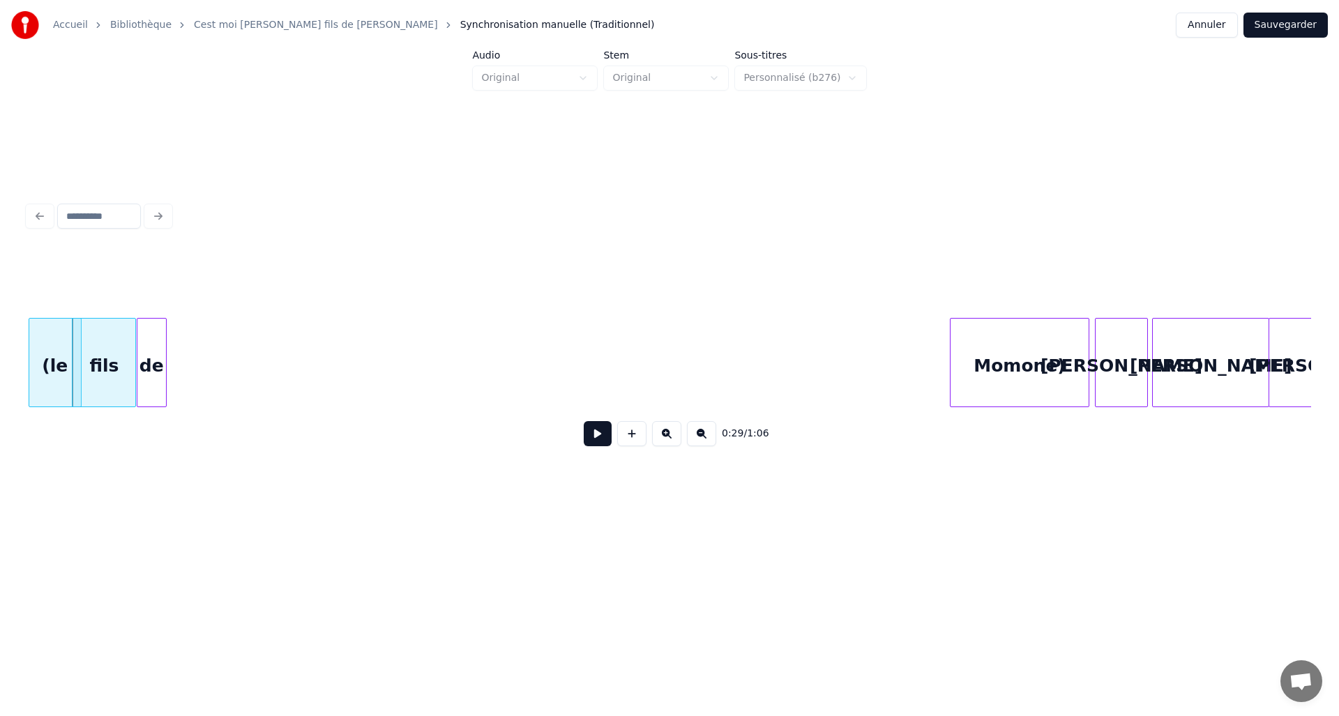
click at [144, 378] on div "de" at bounding box center [151, 366] width 29 height 95
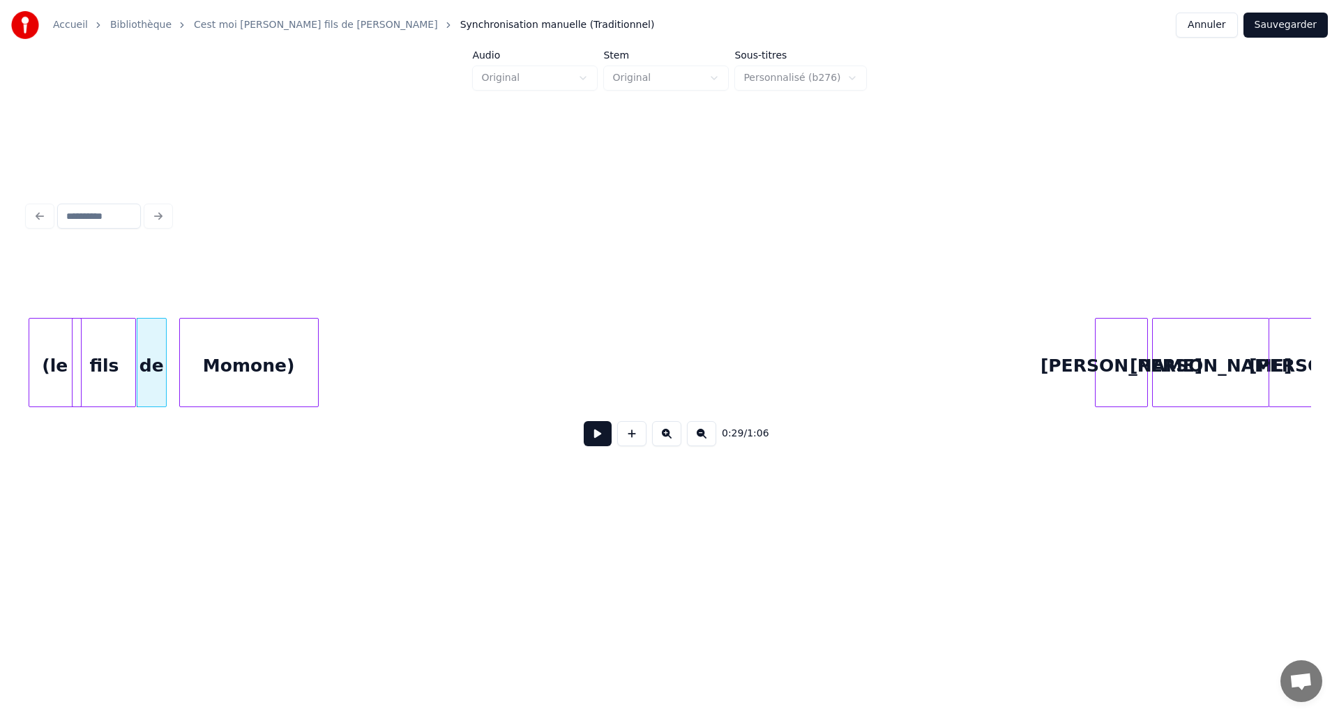
click at [197, 379] on div "Momone)" at bounding box center [249, 366] width 138 height 95
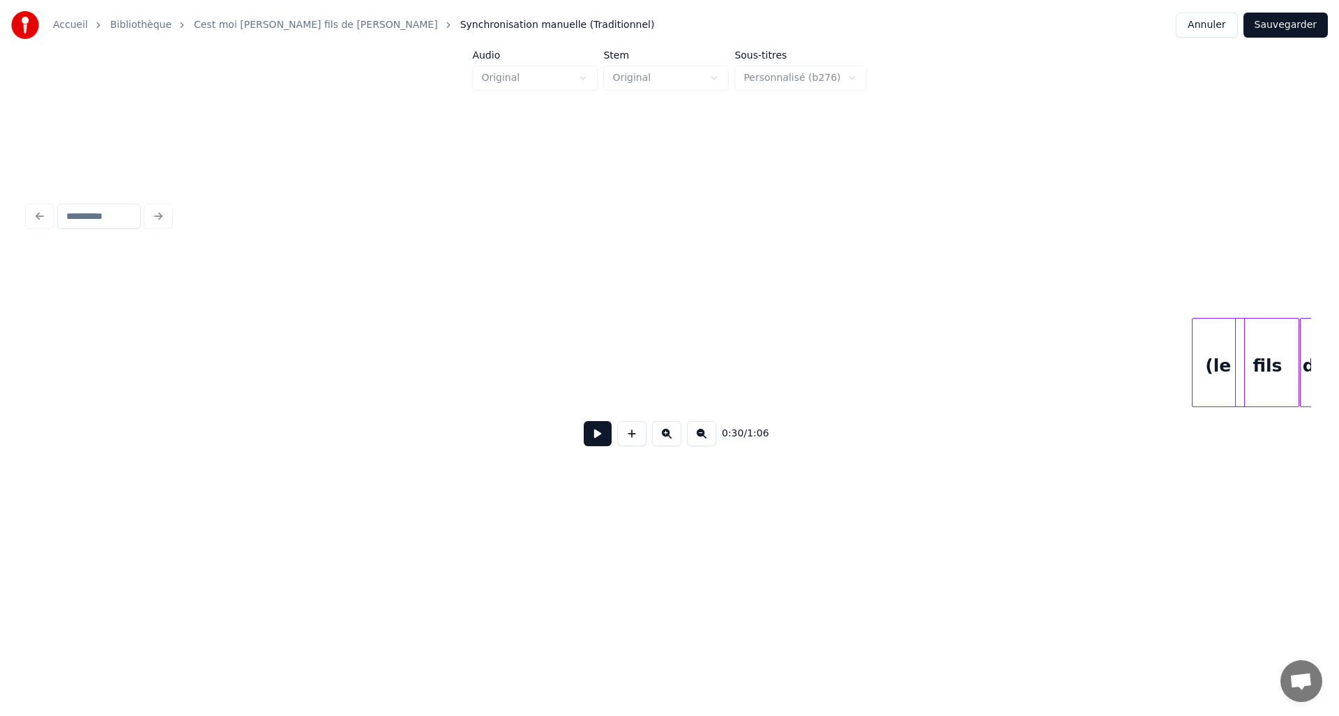
scroll to position [0, 2878]
click at [145, 347] on div "(le" at bounding box center [171, 366] width 52 height 95
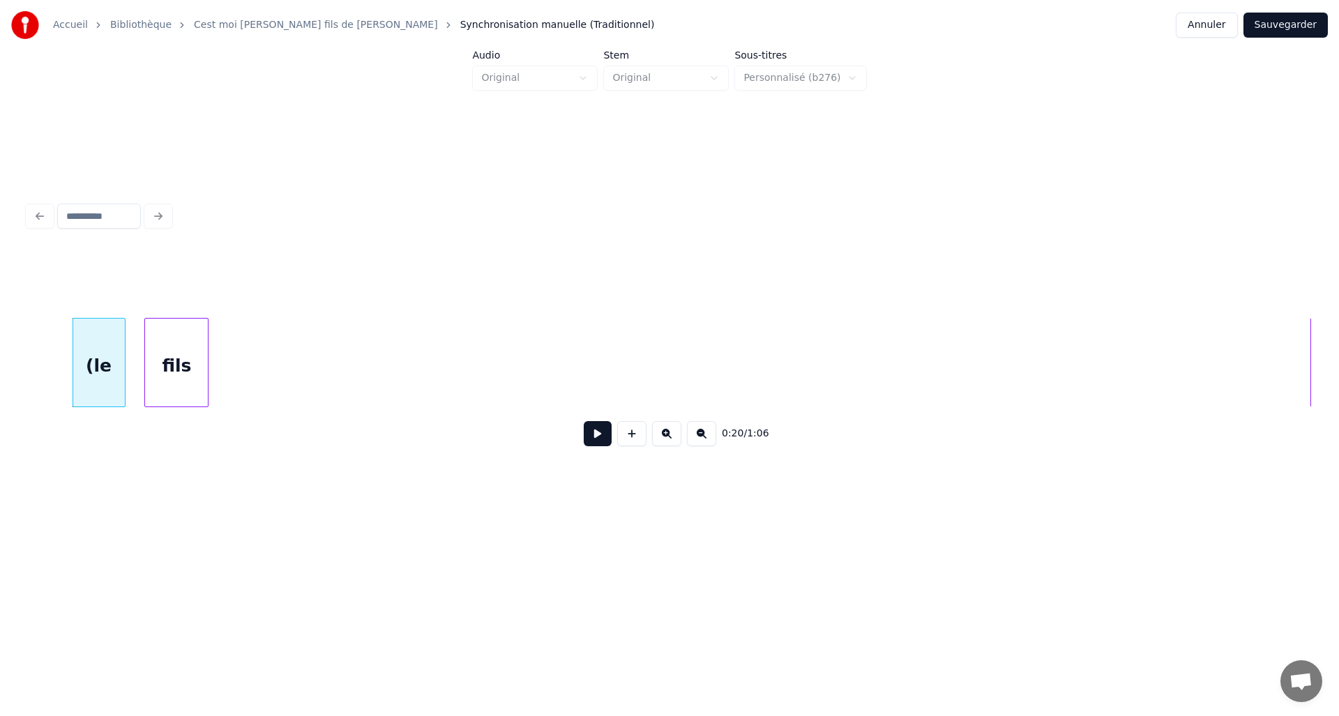
click at [156, 319] on div "fils" at bounding box center [176, 366] width 63 height 95
click at [591, 404] on div "(le fils de" at bounding box center [669, 362] width 1283 height 89
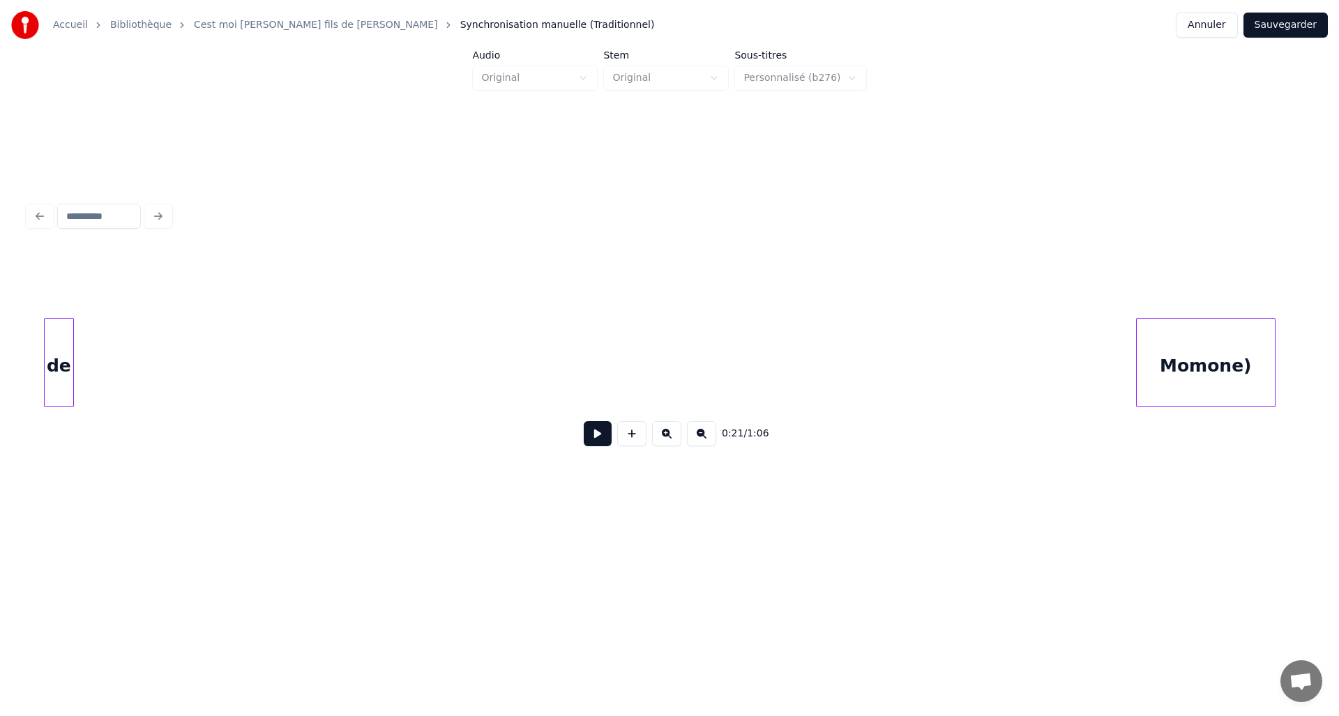
click at [49, 360] on div "de" at bounding box center [59, 366] width 29 height 95
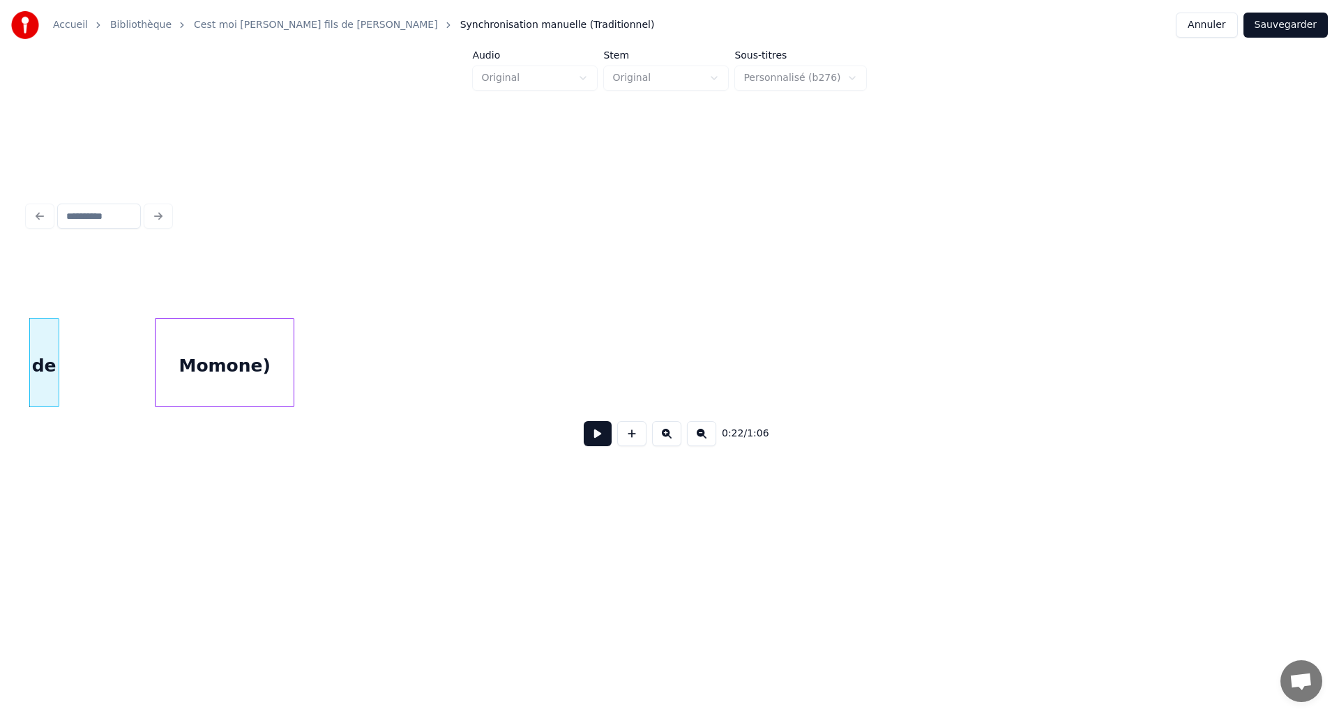
click at [251, 342] on div "Momone)" at bounding box center [224, 366] width 138 height 95
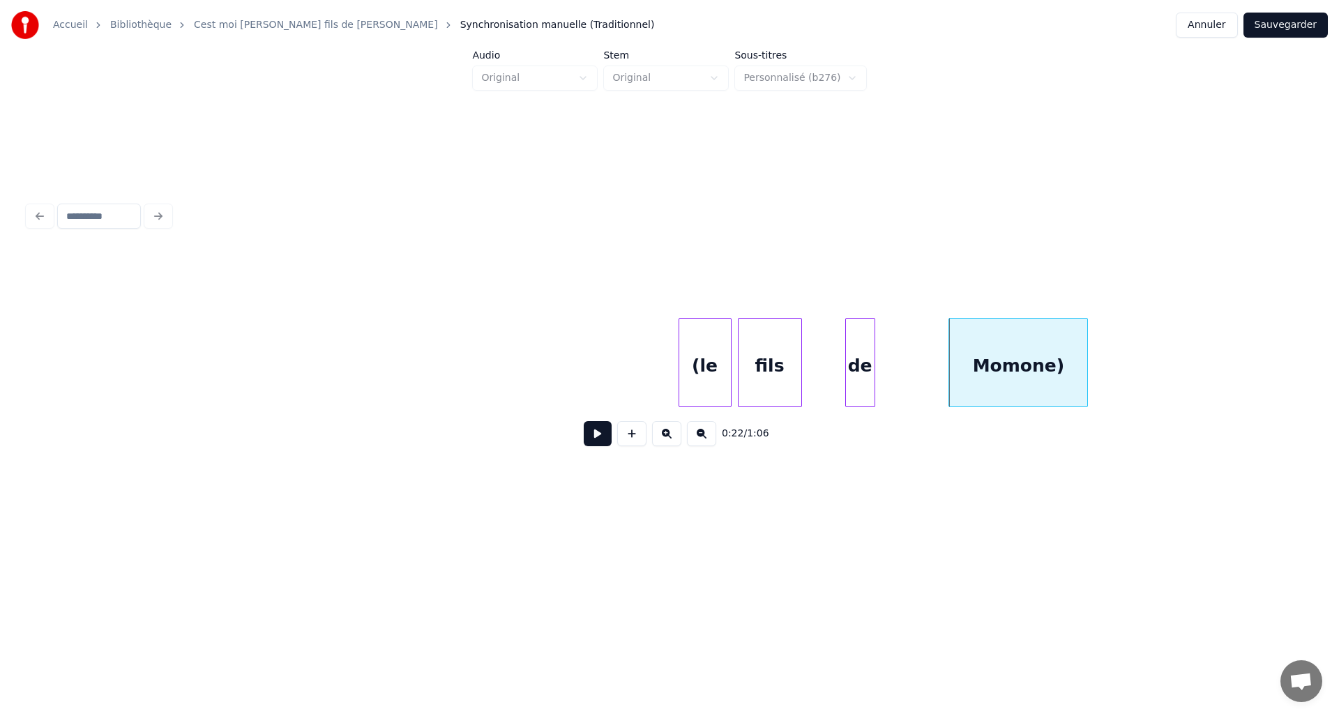
scroll to position [0, 2218]
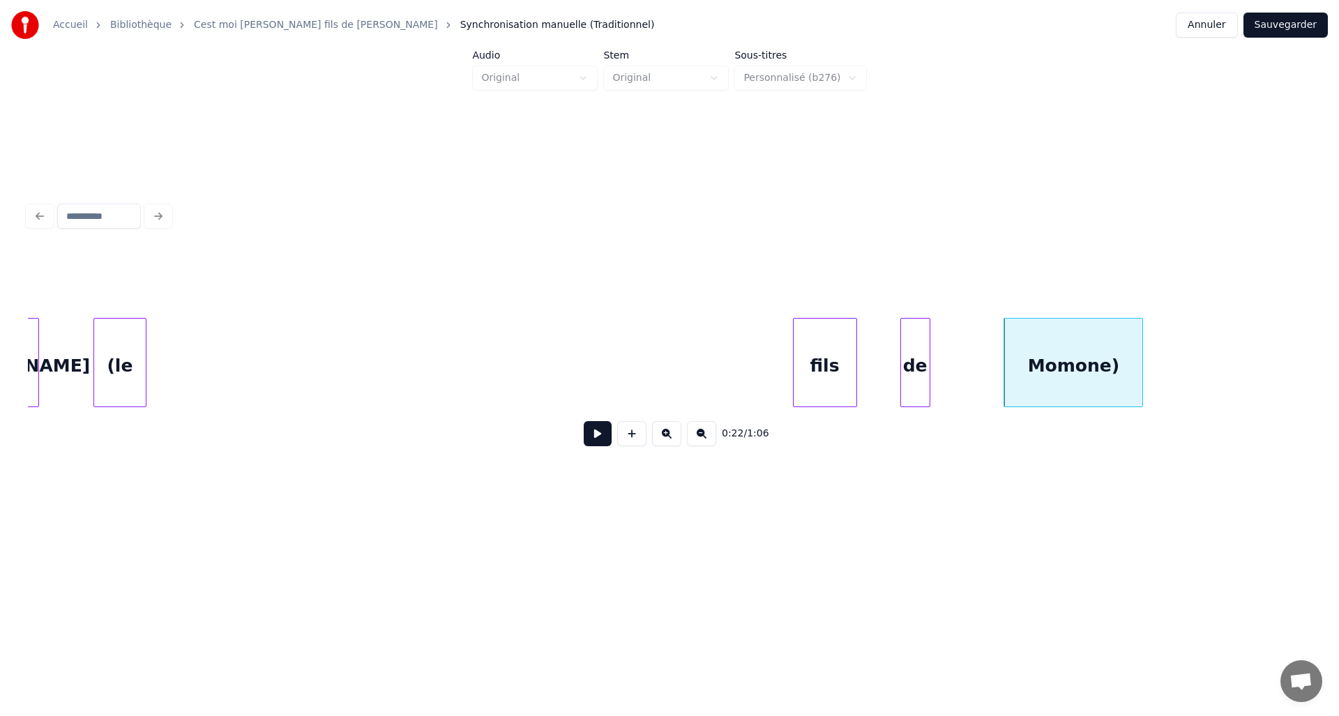
click at [121, 347] on div "(le" at bounding box center [120, 366] width 52 height 95
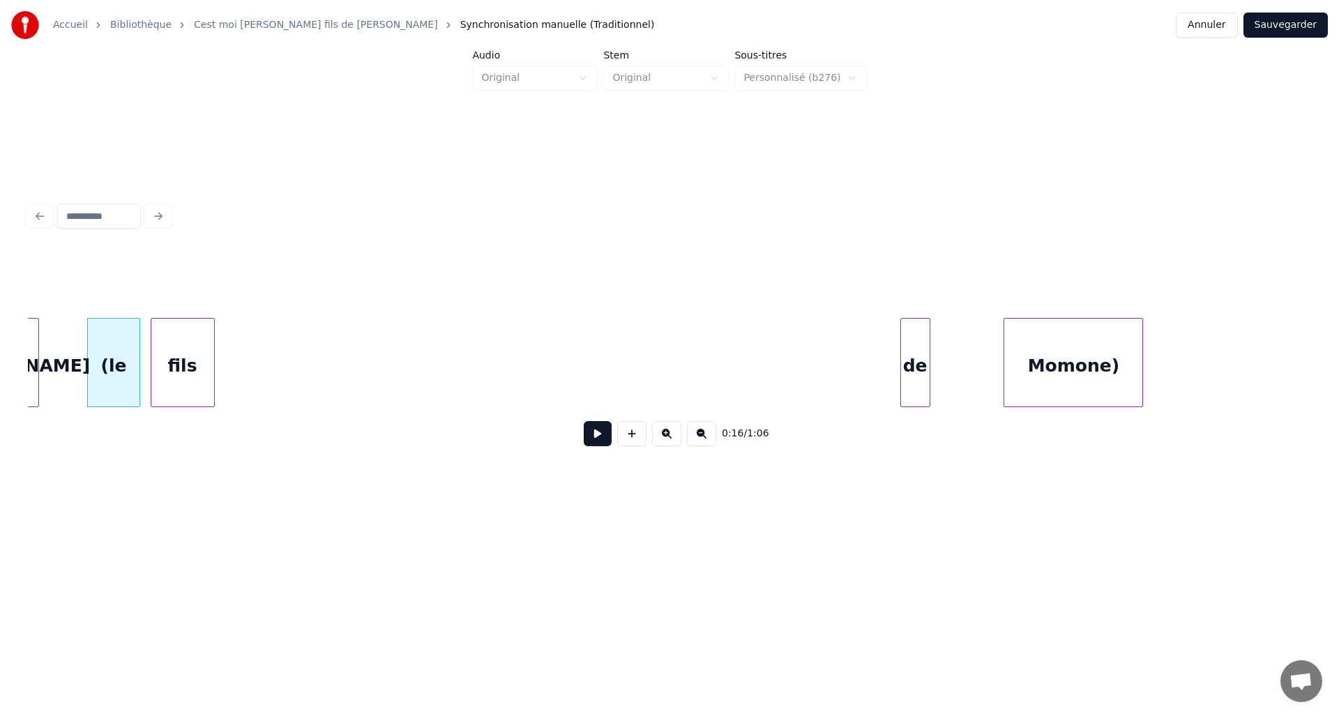
click at [204, 312] on div "0:16 / 1:06" at bounding box center [669, 354] width 1283 height 212
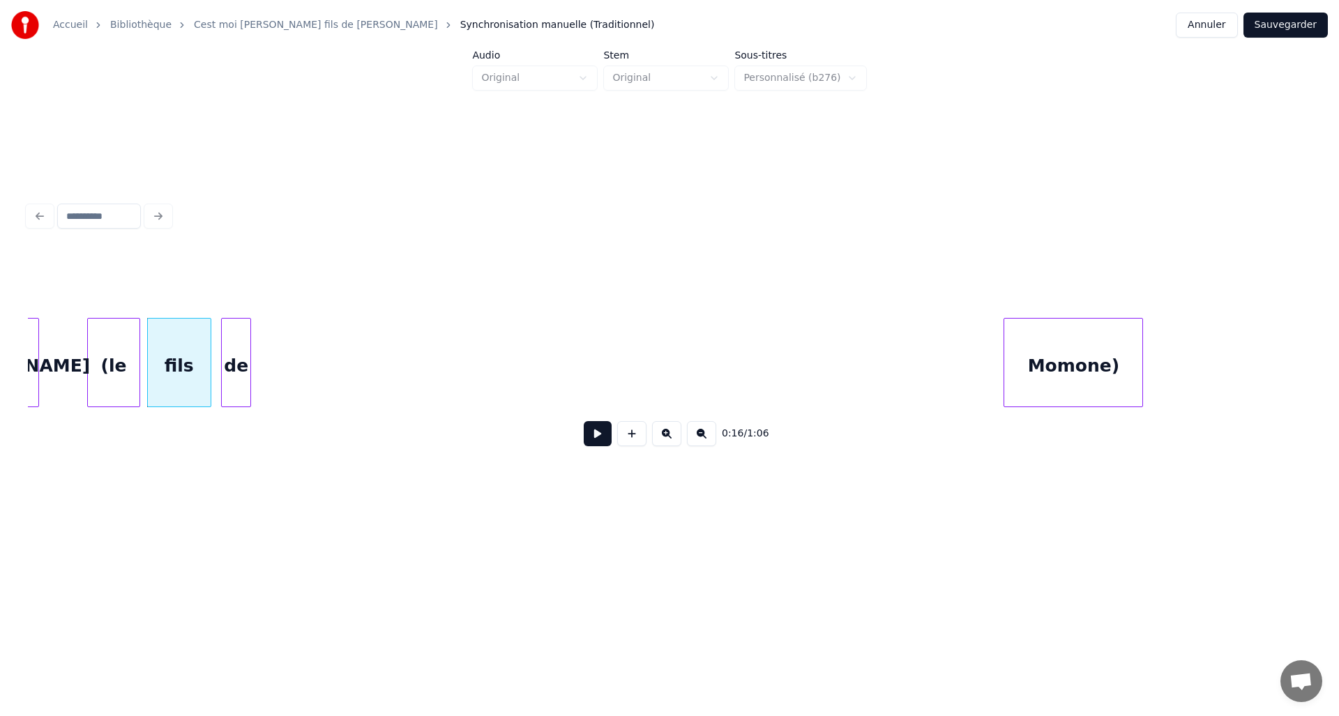
click at [227, 329] on div "de" at bounding box center [236, 366] width 29 height 95
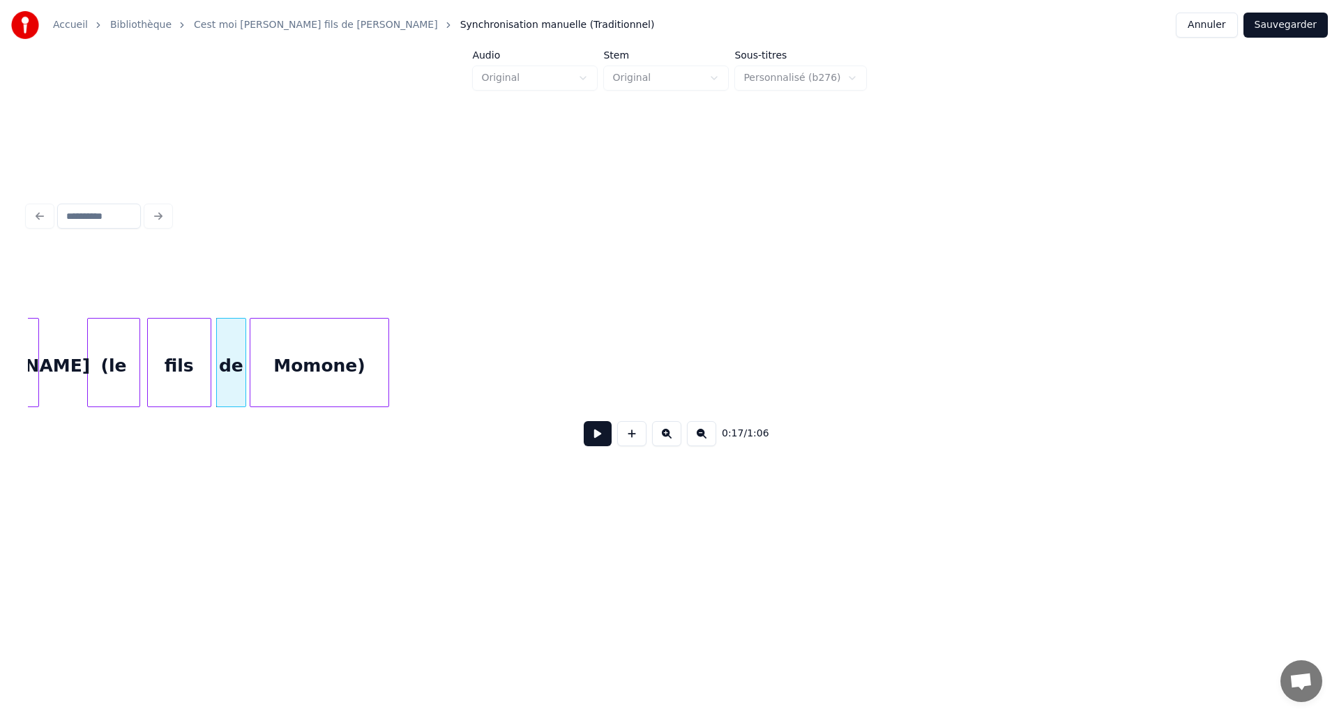
click at [315, 312] on div "0:17 / 1:06" at bounding box center [669, 354] width 1283 height 212
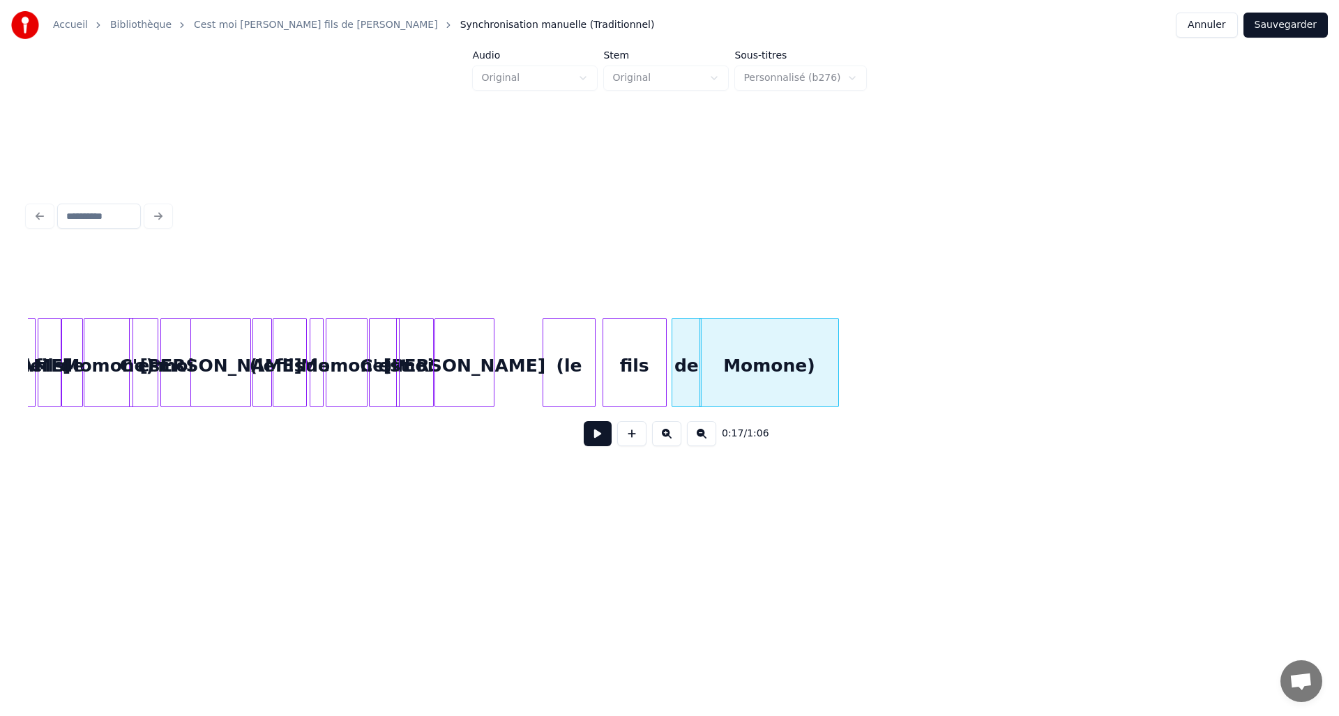
scroll to position [0, 1732]
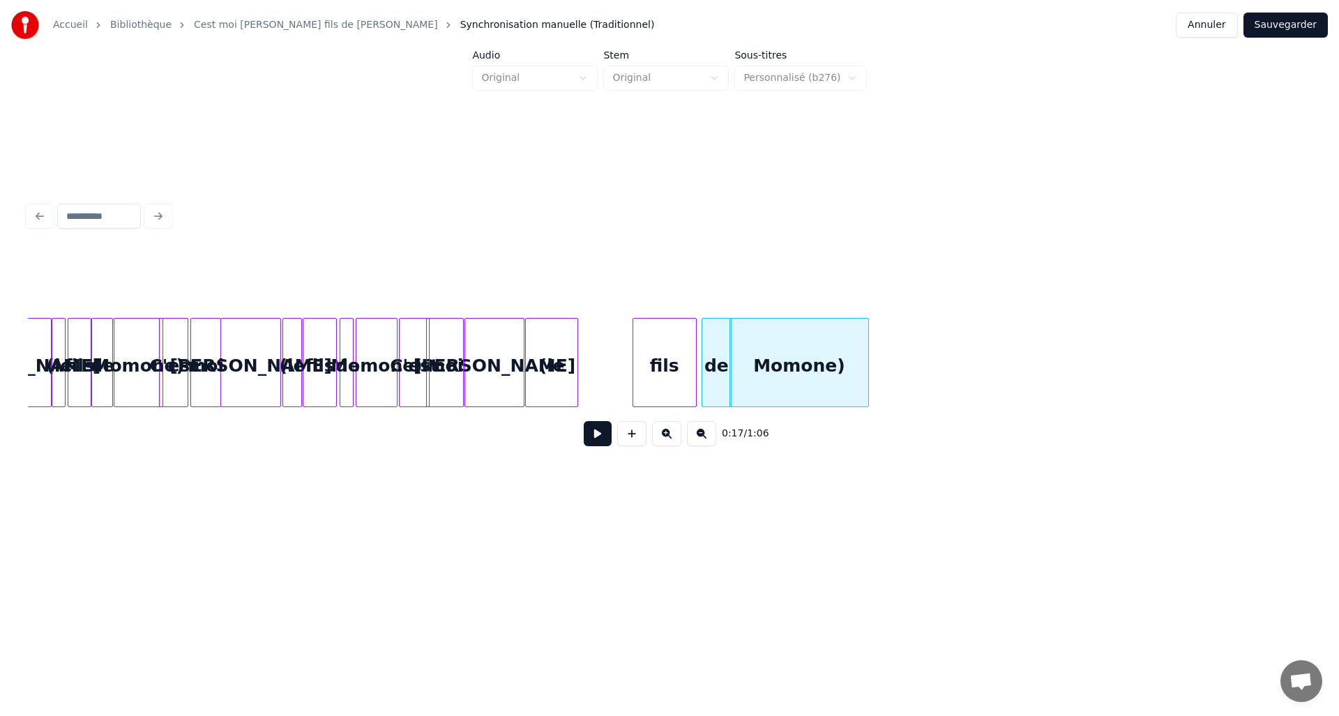
click at [560, 368] on div "(le" at bounding box center [552, 366] width 52 height 95
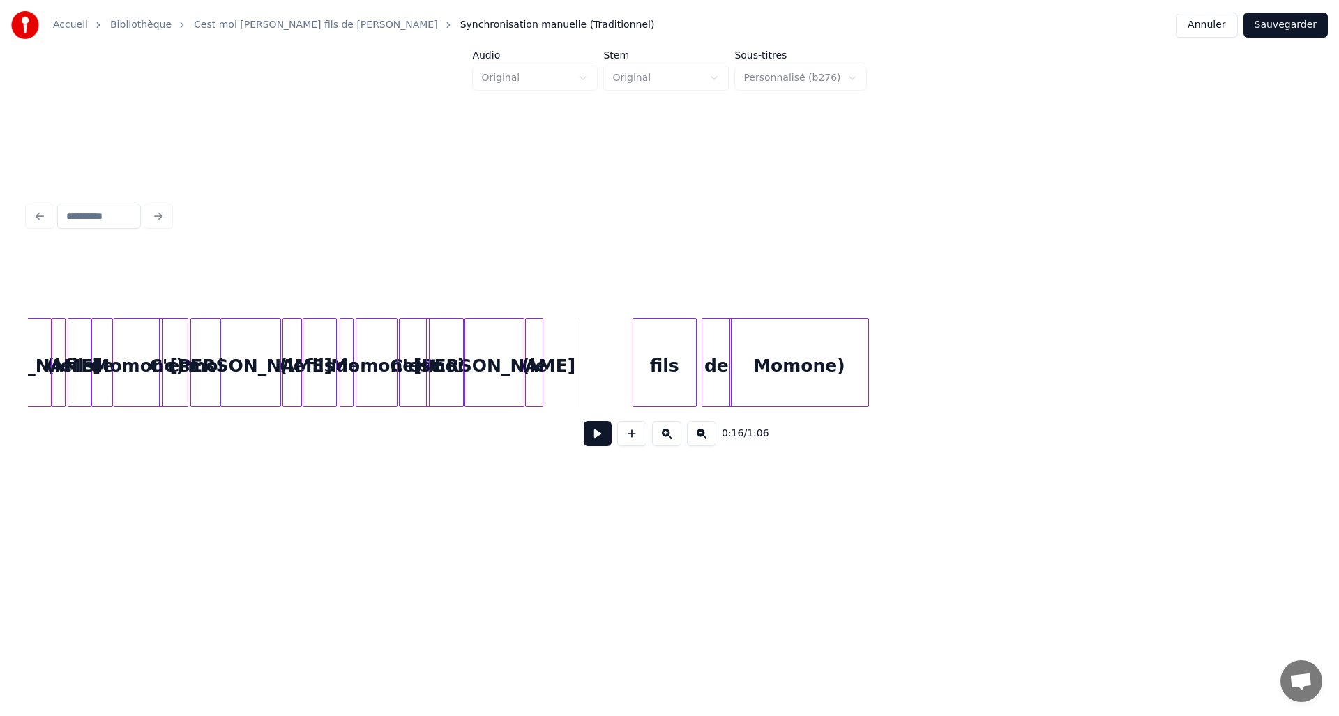
click at [542, 366] on div at bounding box center [540, 363] width 4 height 88
click at [574, 382] on div at bounding box center [573, 363] width 4 height 88
click at [344, 349] on div at bounding box center [342, 363] width 4 height 88
click at [597, 431] on button at bounding box center [598, 433] width 28 height 25
click at [597, 428] on button at bounding box center [598, 433] width 28 height 25
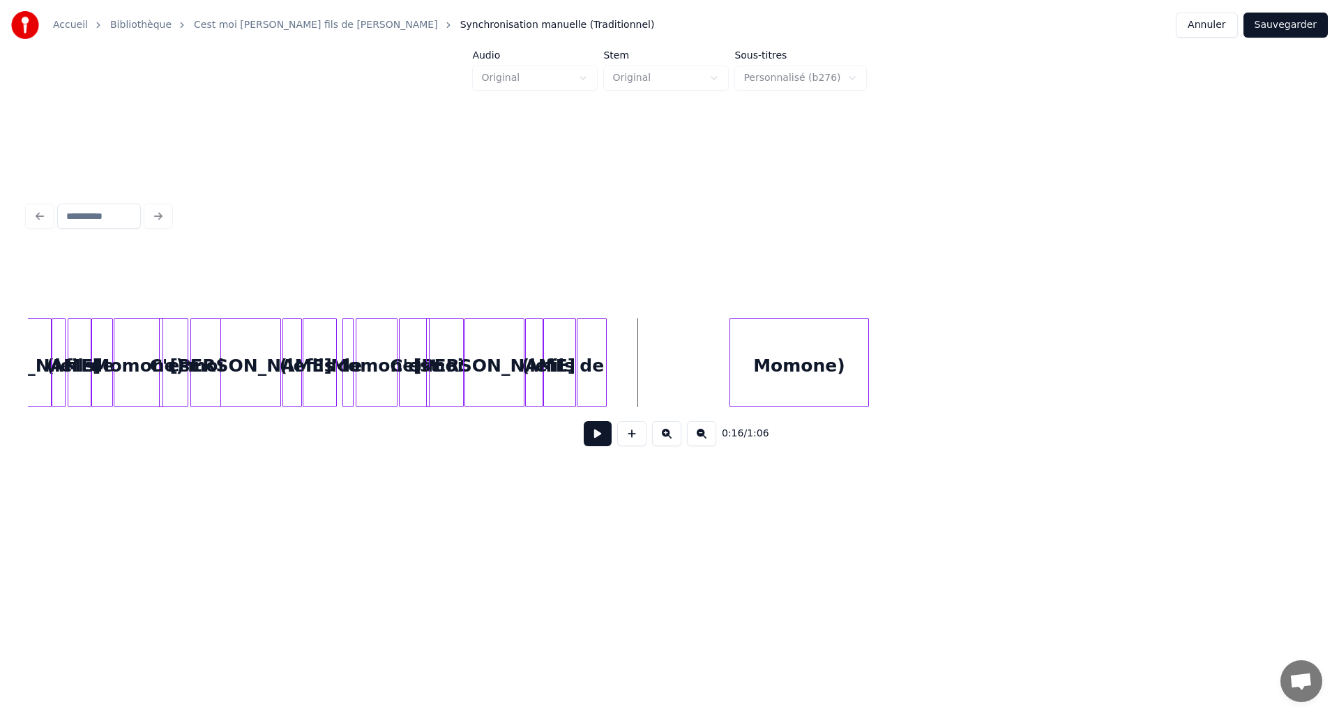
click at [429, 364] on div "C'est" at bounding box center [413, 366] width 29 height 95
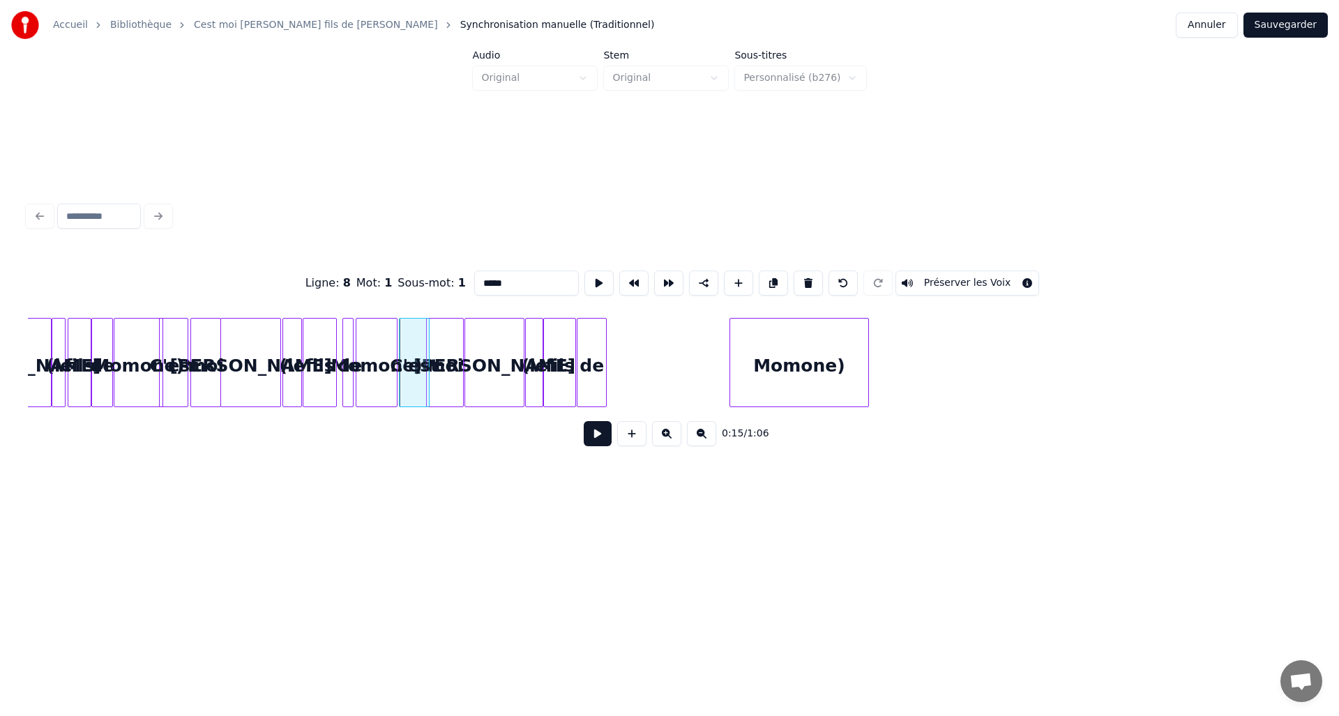
click at [602, 439] on button at bounding box center [598, 433] width 28 height 25
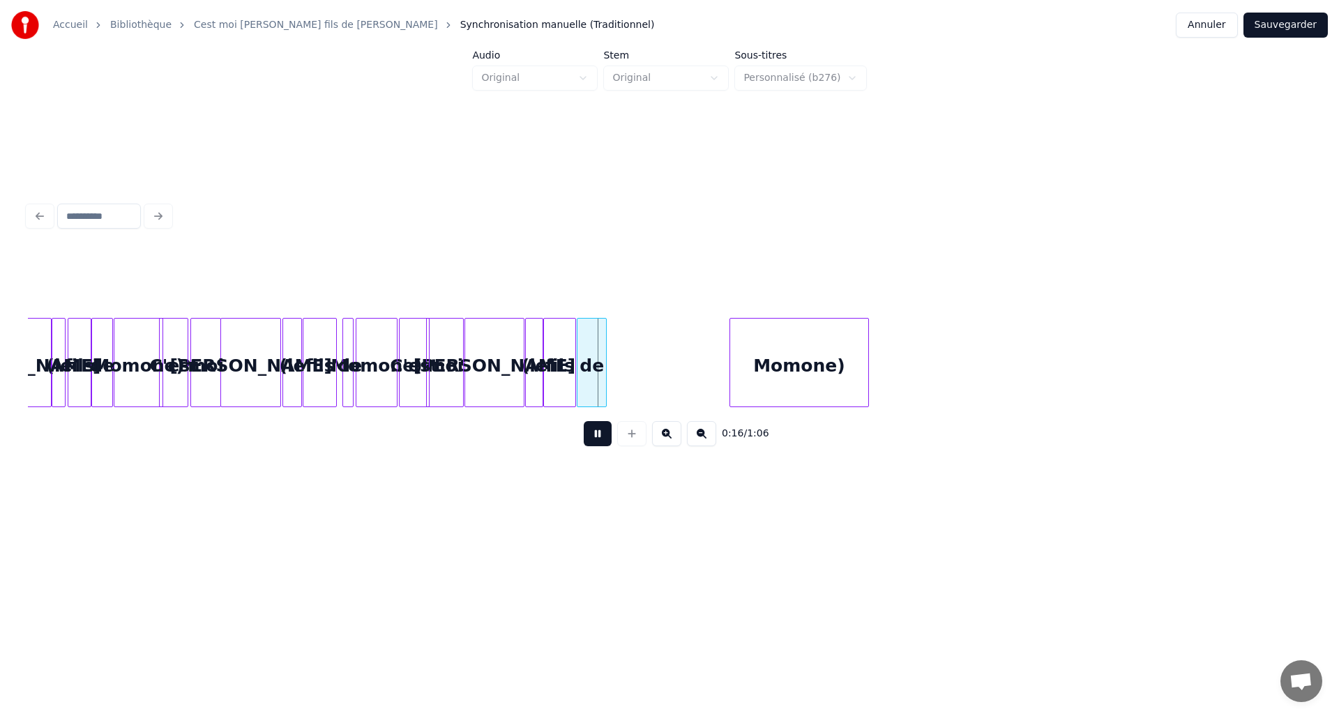
click at [602, 439] on button at bounding box center [598, 433] width 28 height 25
click at [655, 372] on div "Momone)" at bounding box center [677, 366] width 138 height 95
click at [639, 381] on div at bounding box center [639, 363] width 4 height 88
click at [450, 367] on div "moi" at bounding box center [445, 366] width 36 height 95
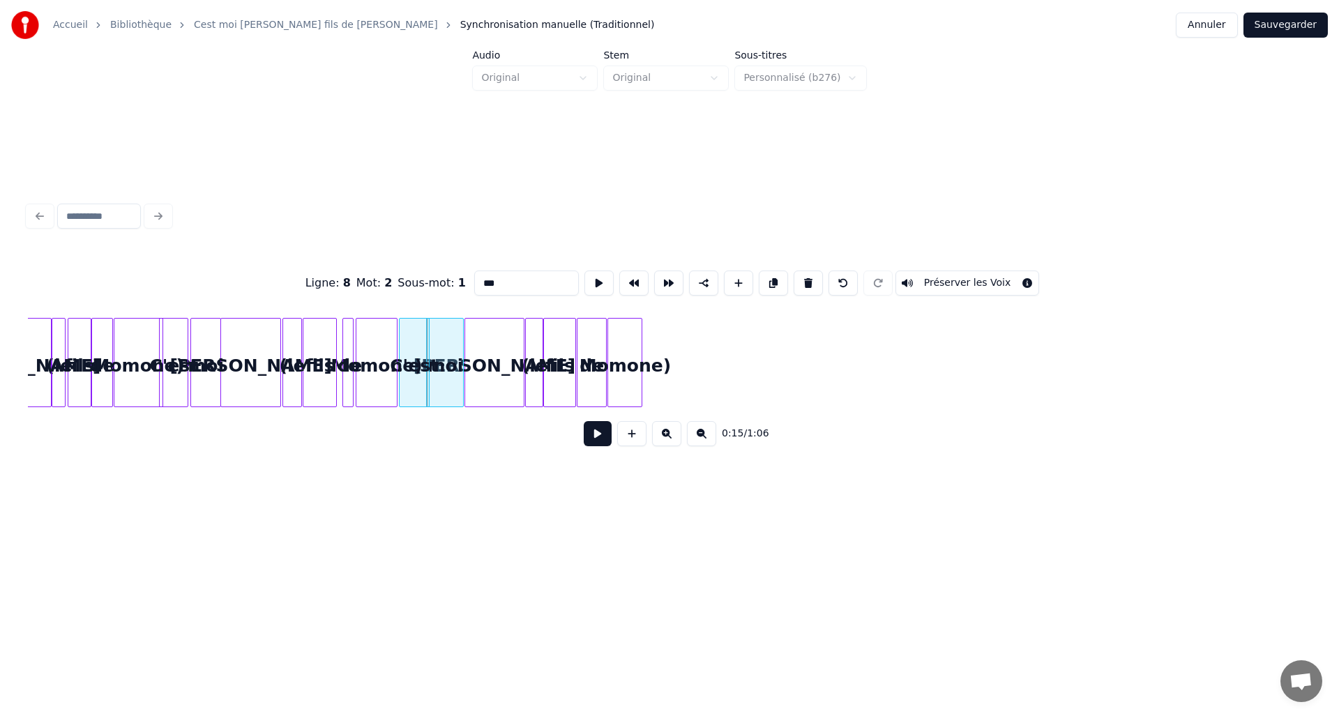
click at [588, 436] on button at bounding box center [598, 433] width 28 height 25
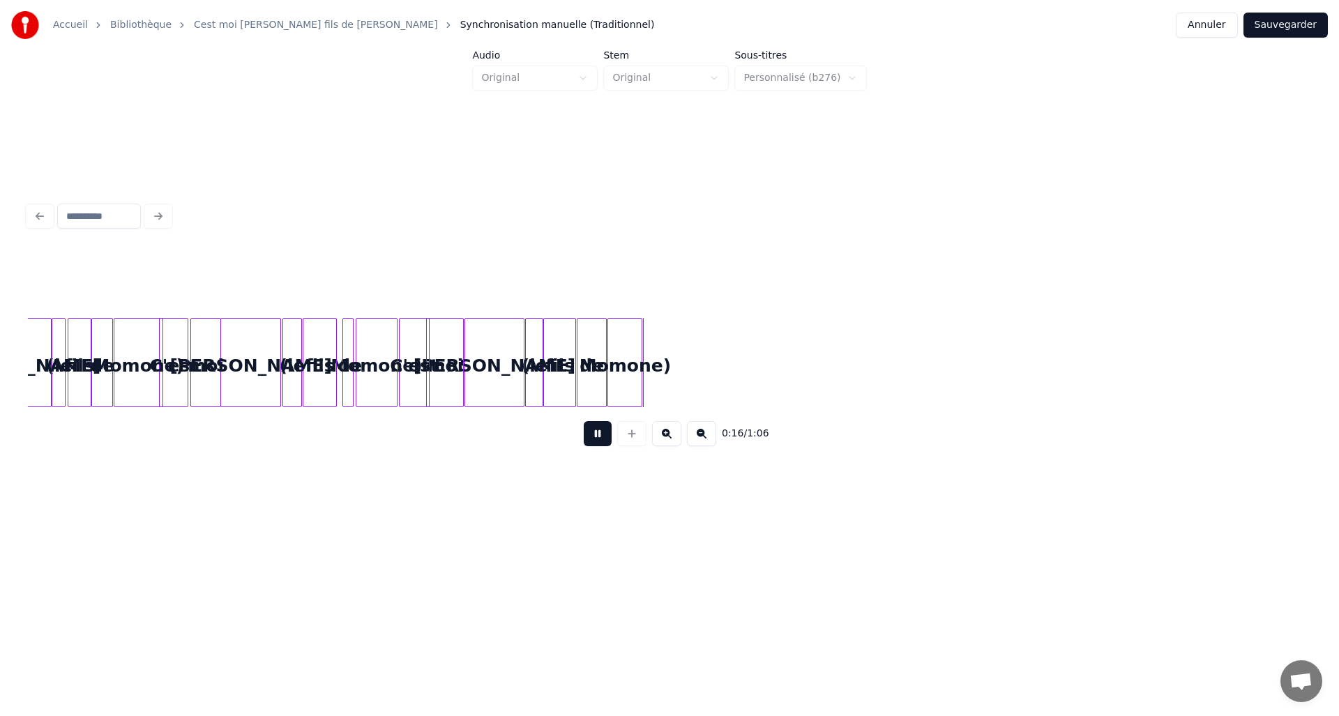
click at [590, 423] on div "0:16 / 1:06" at bounding box center [669, 433] width 1260 height 31
click at [593, 427] on button at bounding box center [598, 433] width 28 height 25
click at [397, 373] on div at bounding box center [394, 363] width 4 height 88
click at [590, 432] on button at bounding box center [598, 433] width 28 height 25
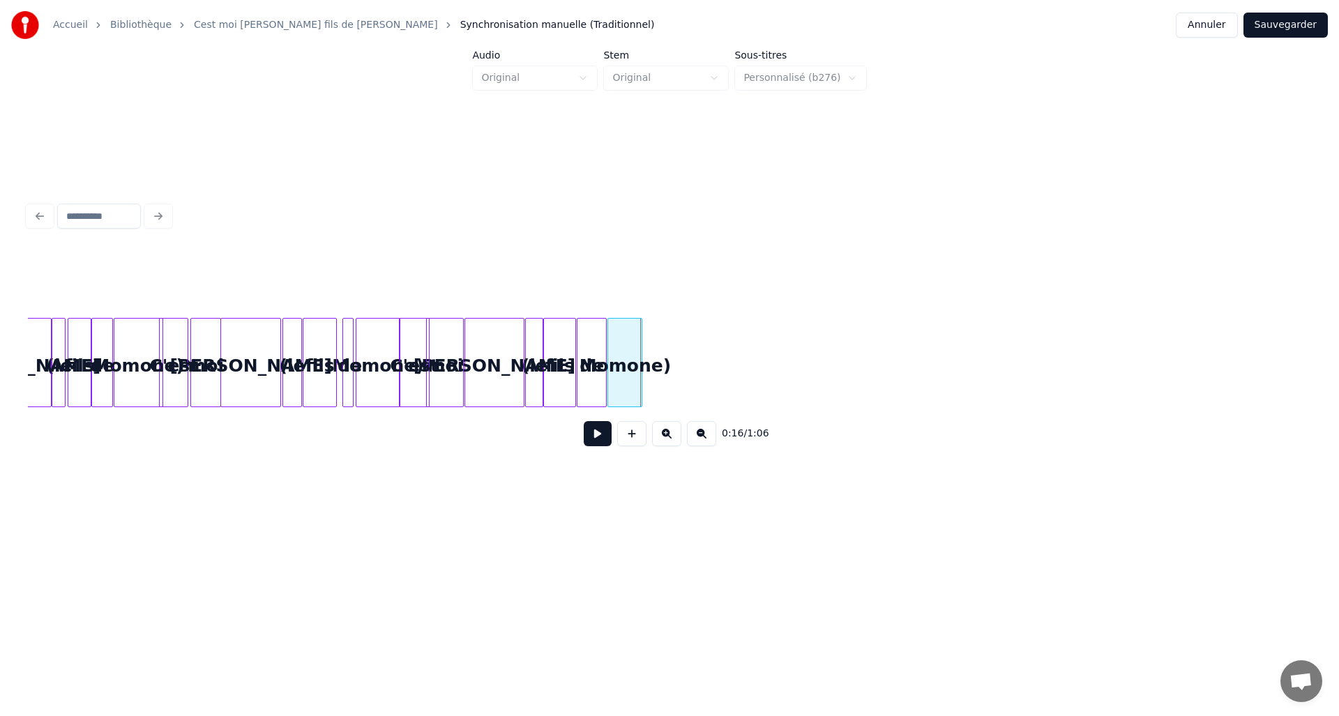
click at [421, 365] on div "C'est" at bounding box center [413, 366] width 29 height 95
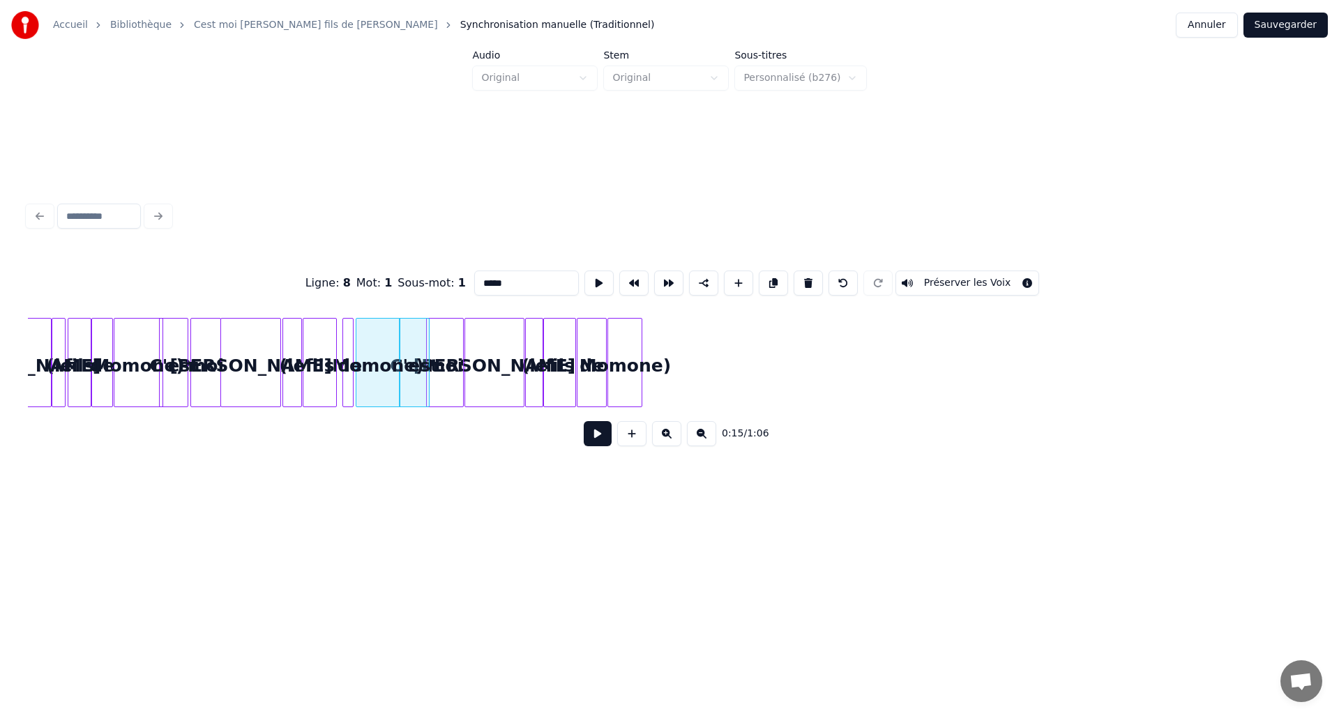
click at [597, 439] on button at bounding box center [598, 433] width 28 height 25
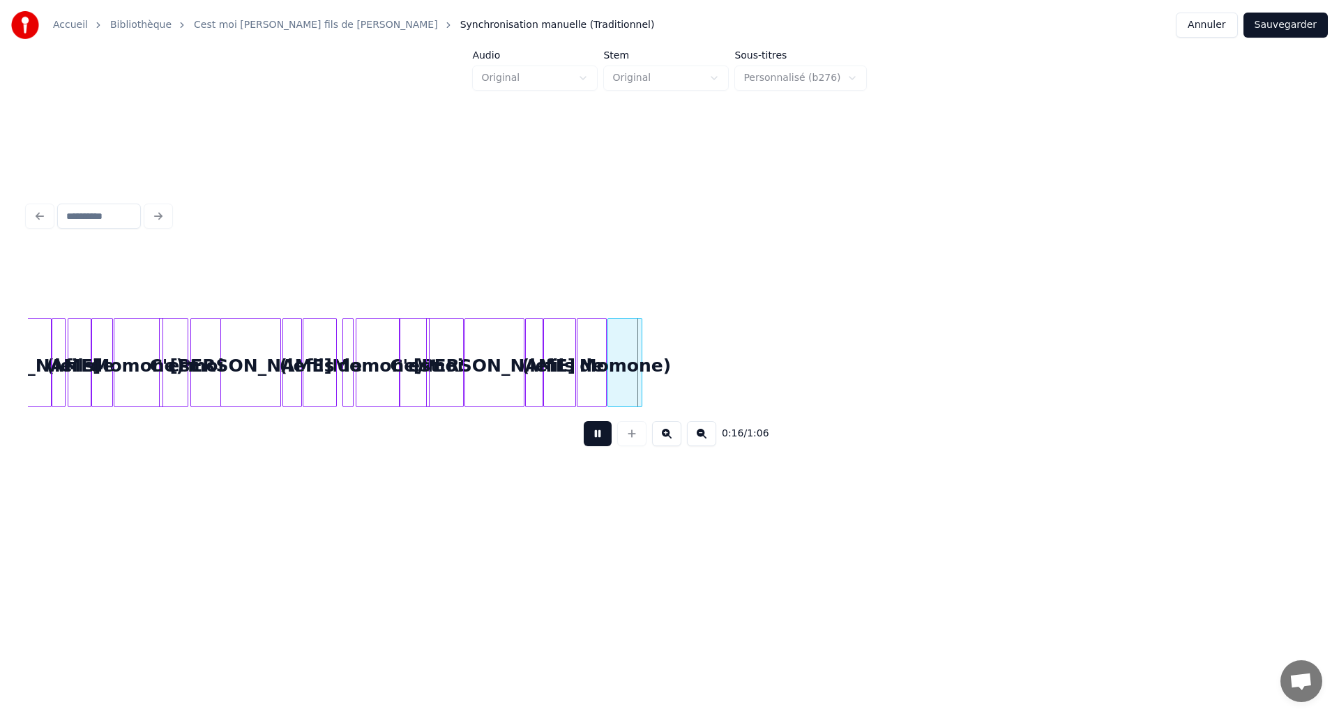
click at [598, 436] on button at bounding box center [598, 433] width 28 height 25
click at [400, 359] on div "Momone)" at bounding box center [378, 366] width 44 height 95
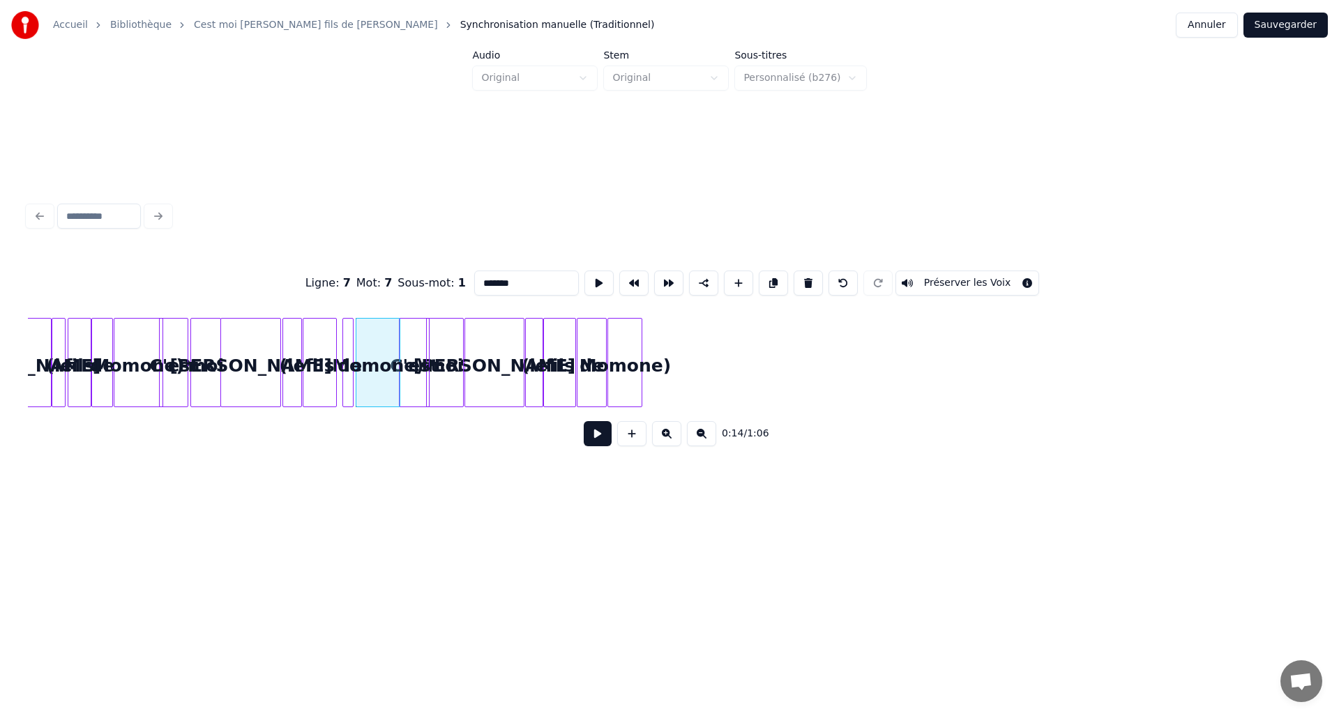
click at [596, 436] on button at bounding box center [598, 433] width 28 height 25
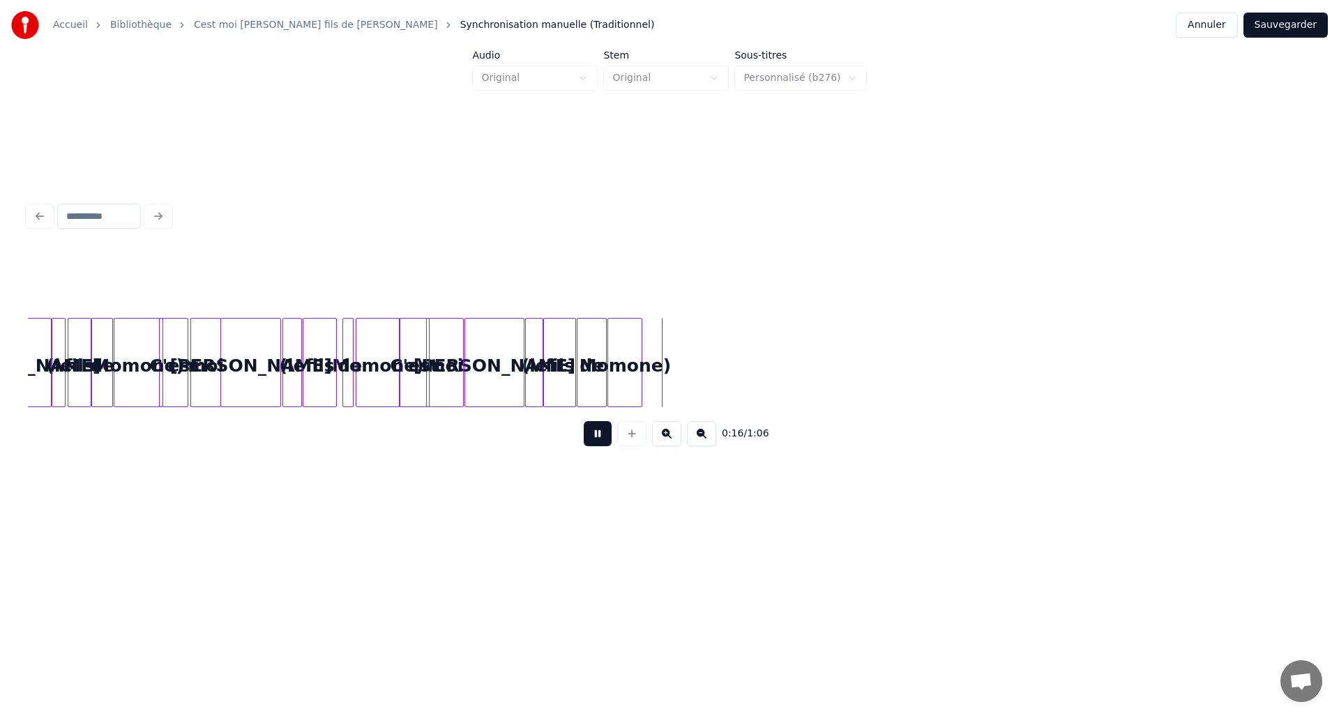
click at [596, 436] on button at bounding box center [598, 433] width 28 height 25
click at [563, 370] on div "fils" at bounding box center [559, 366] width 31 height 95
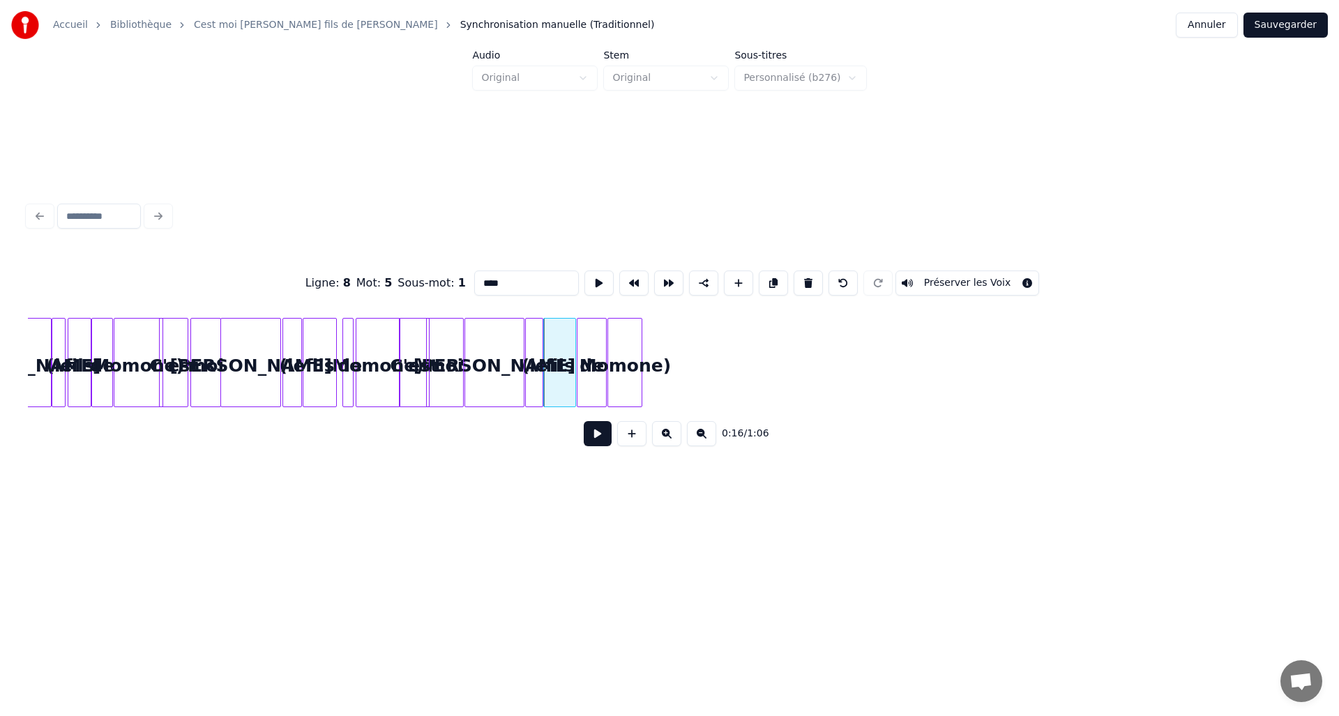
click at [591, 432] on button at bounding box center [598, 433] width 28 height 25
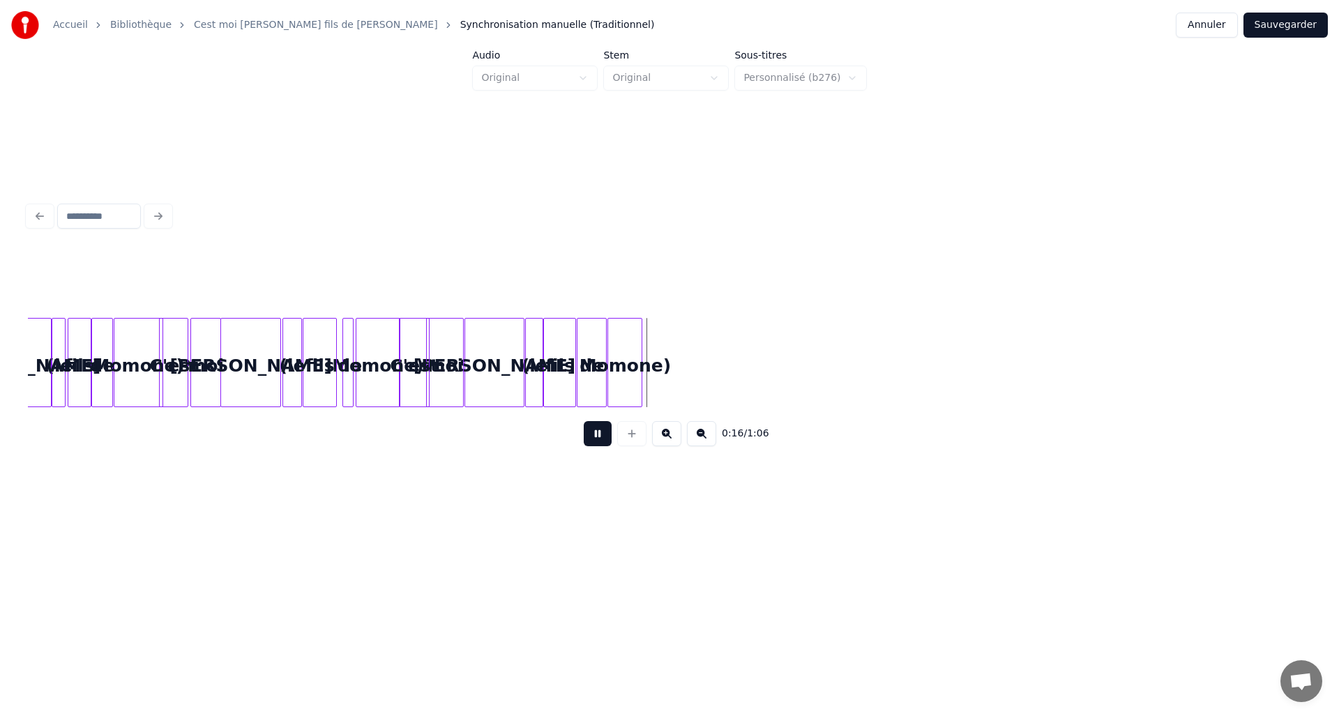
click at [591, 432] on button at bounding box center [598, 433] width 28 height 25
click at [558, 369] on div "fils" at bounding box center [559, 366] width 31 height 95
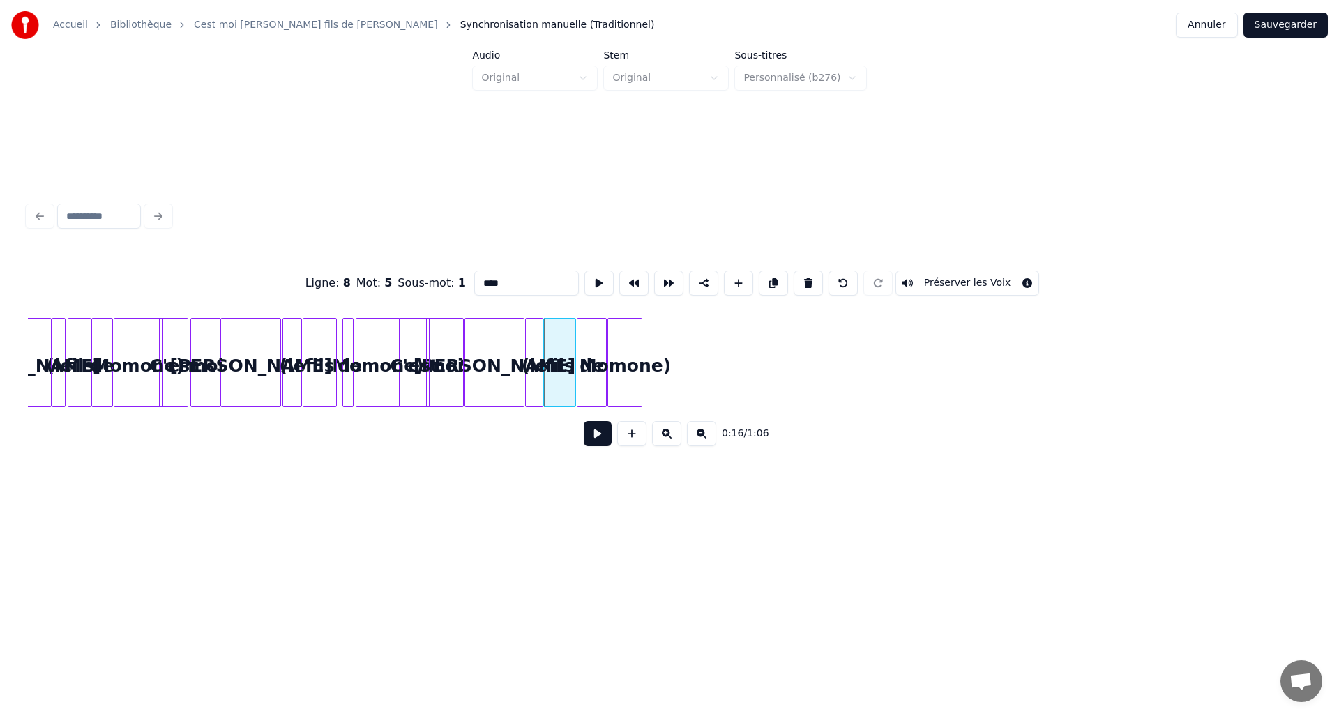
click at [590, 418] on div "0:16 / 1:06" at bounding box center [669, 433] width 1283 height 53
click at [593, 424] on div "0:16 / 1:06" at bounding box center [669, 433] width 1260 height 31
click at [598, 428] on button at bounding box center [598, 433] width 28 height 25
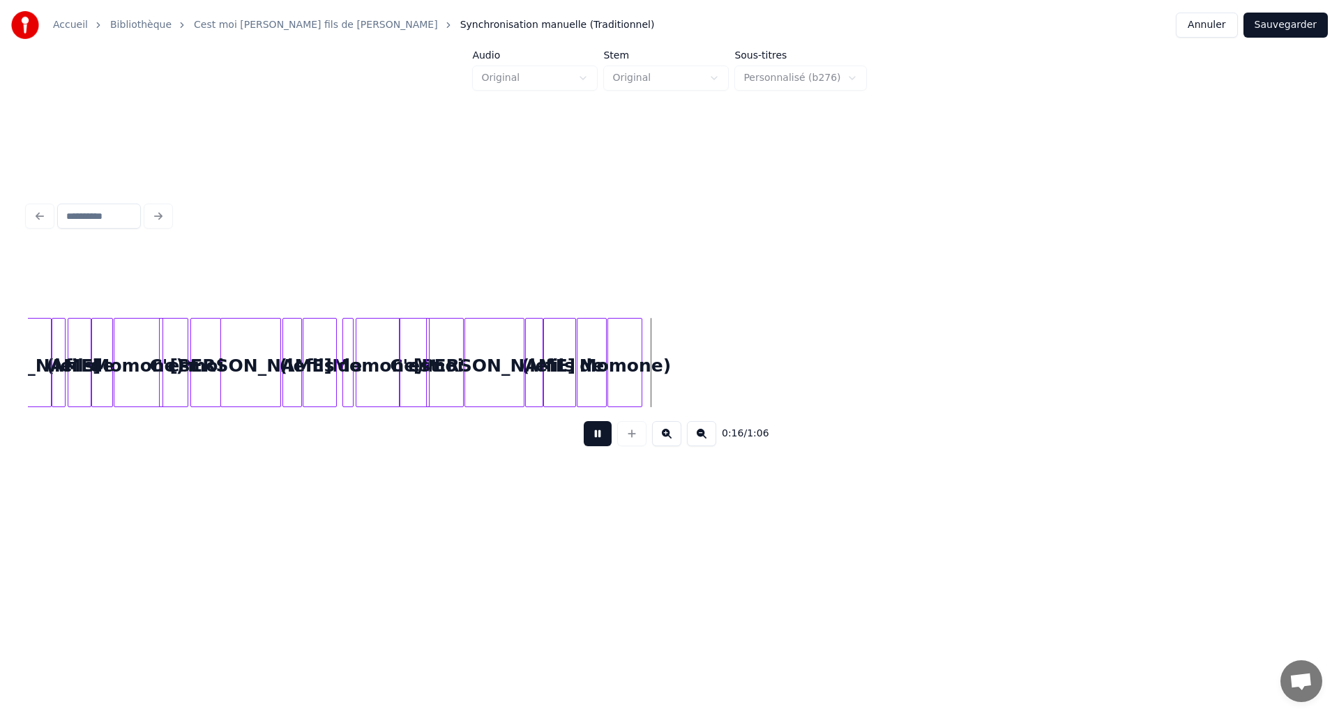
click at [598, 428] on button at bounding box center [598, 433] width 28 height 25
click at [564, 369] on div "fils" at bounding box center [559, 366] width 31 height 95
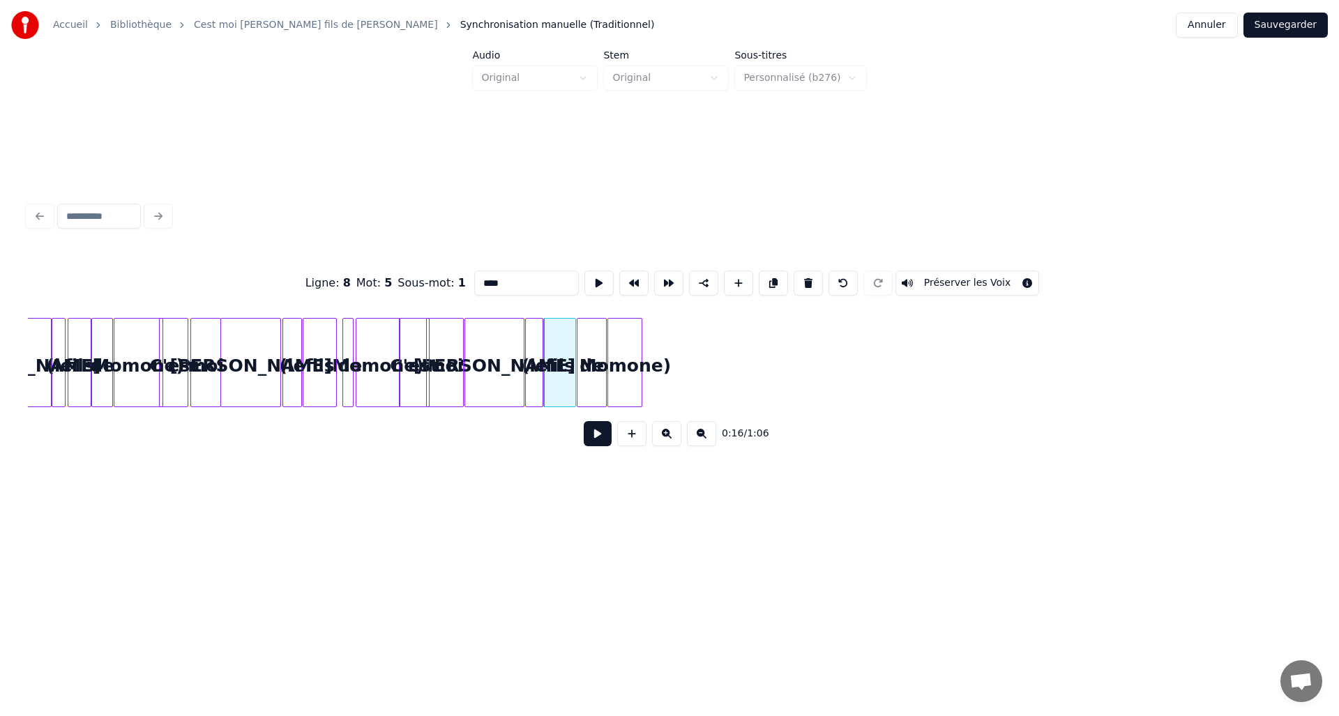
click at [594, 426] on button at bounding box center [598, 433] width 28 height 25
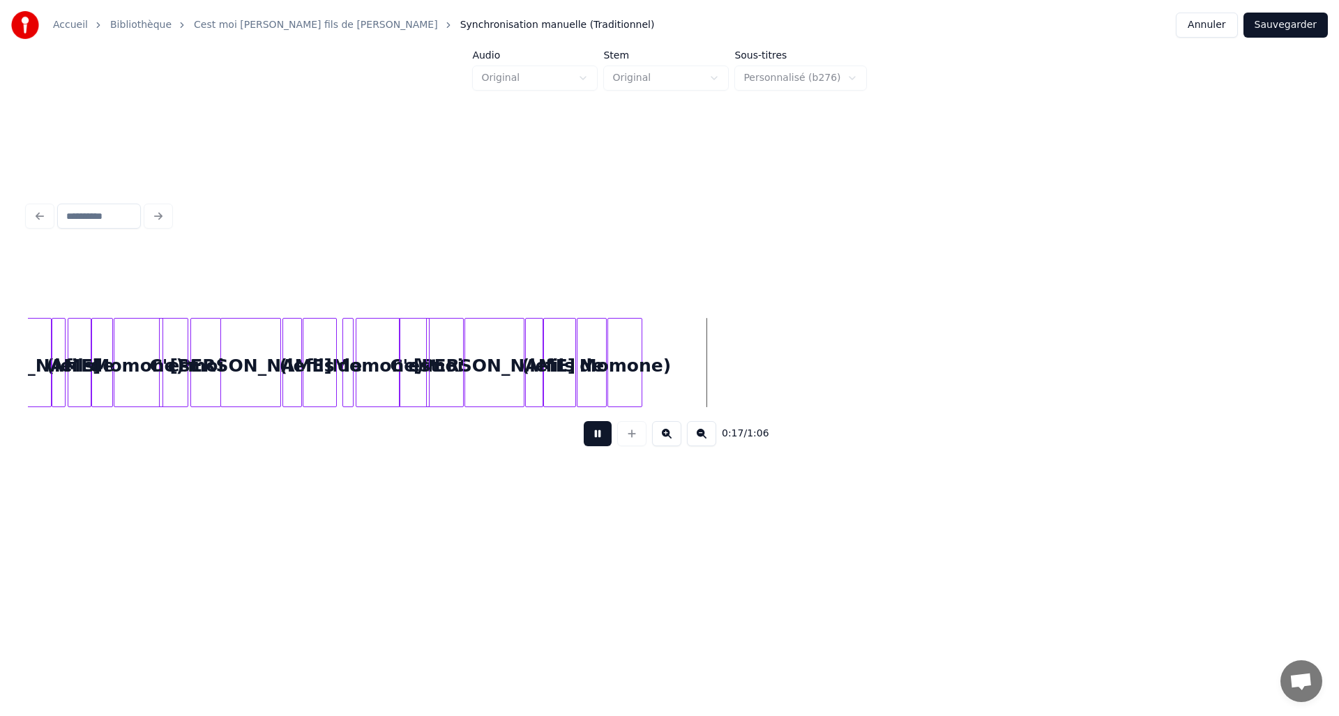
click at [594, 426] on button at bounding box center [598, 433] width 28 height 25
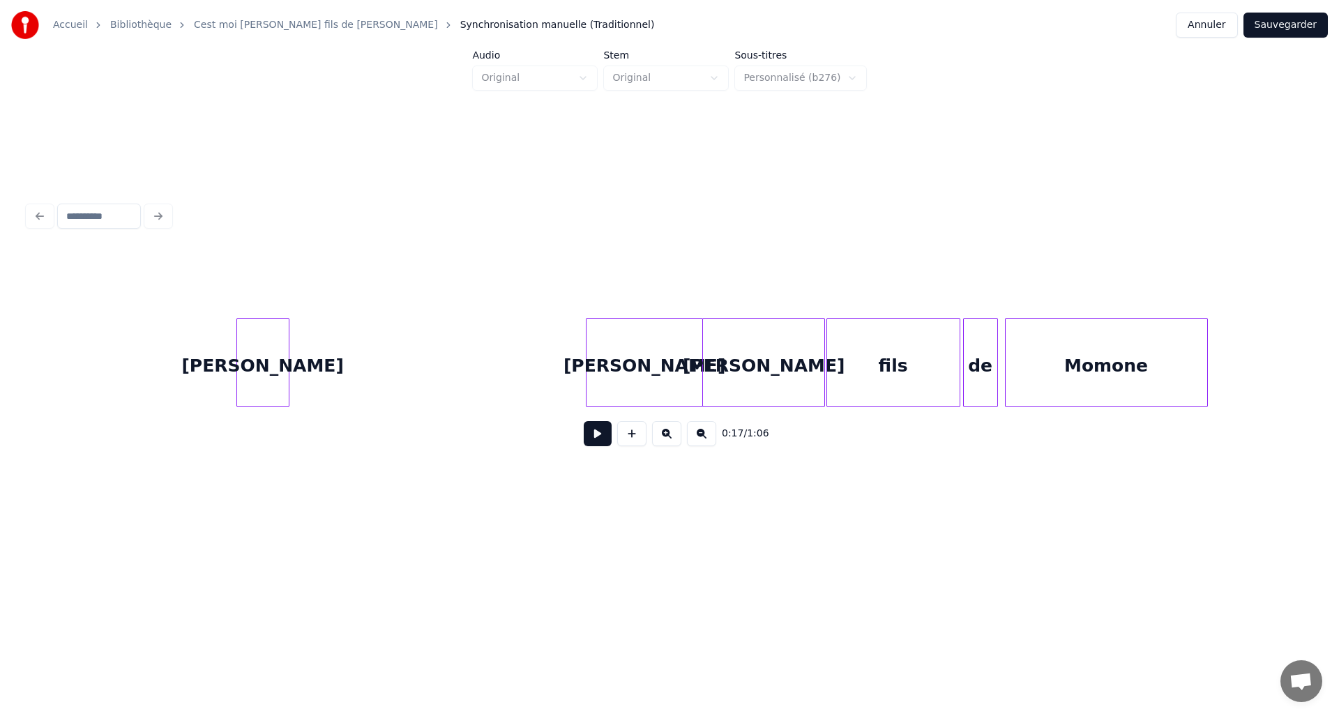
scroll to position [0, 4564]
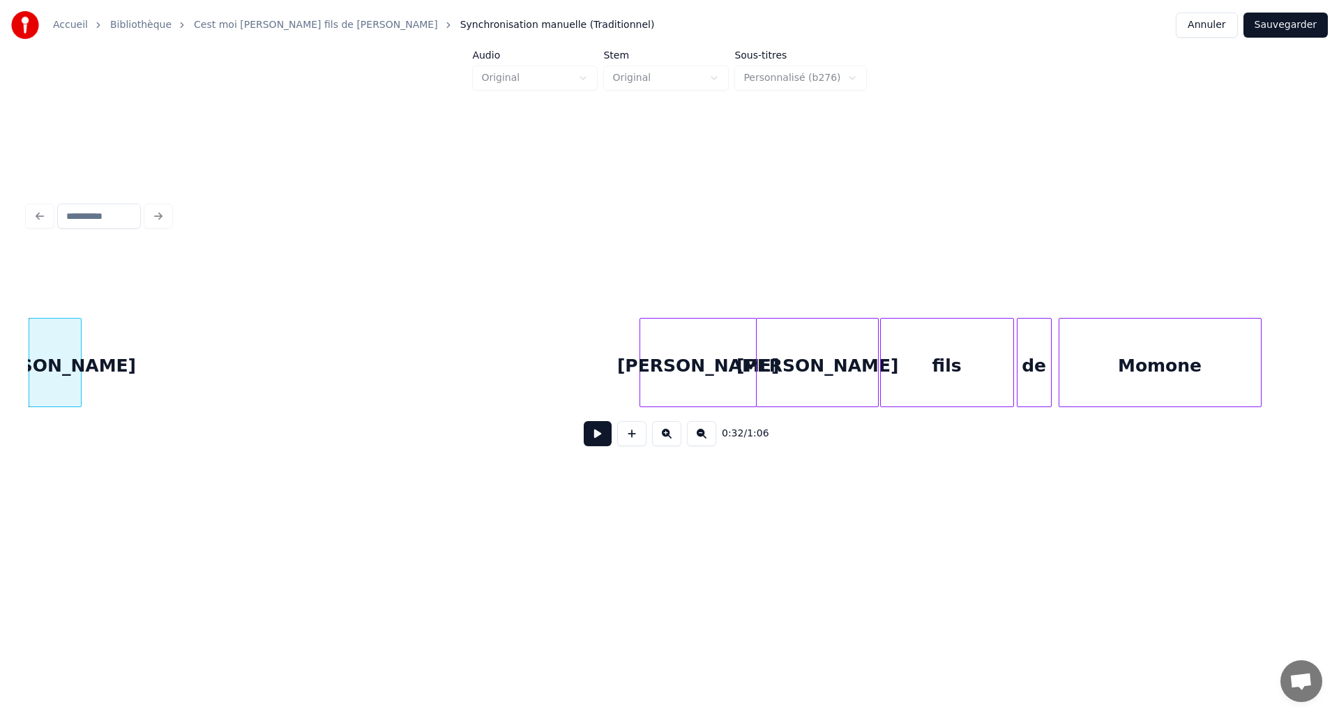
click at [781, 360] on div "David" at bounding box center [816, 366] width 121 height 95
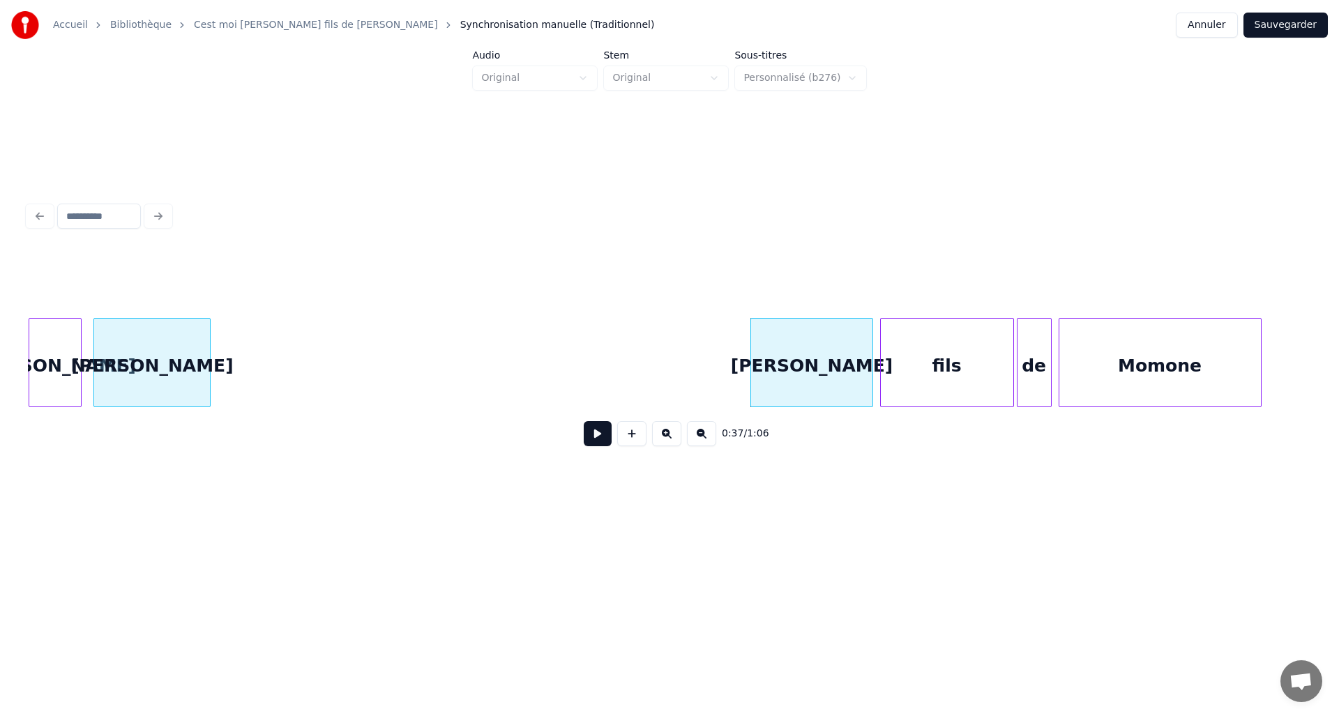
click at [176, 369] on div "David" at bounding box center [152, 366] width 116 height 95
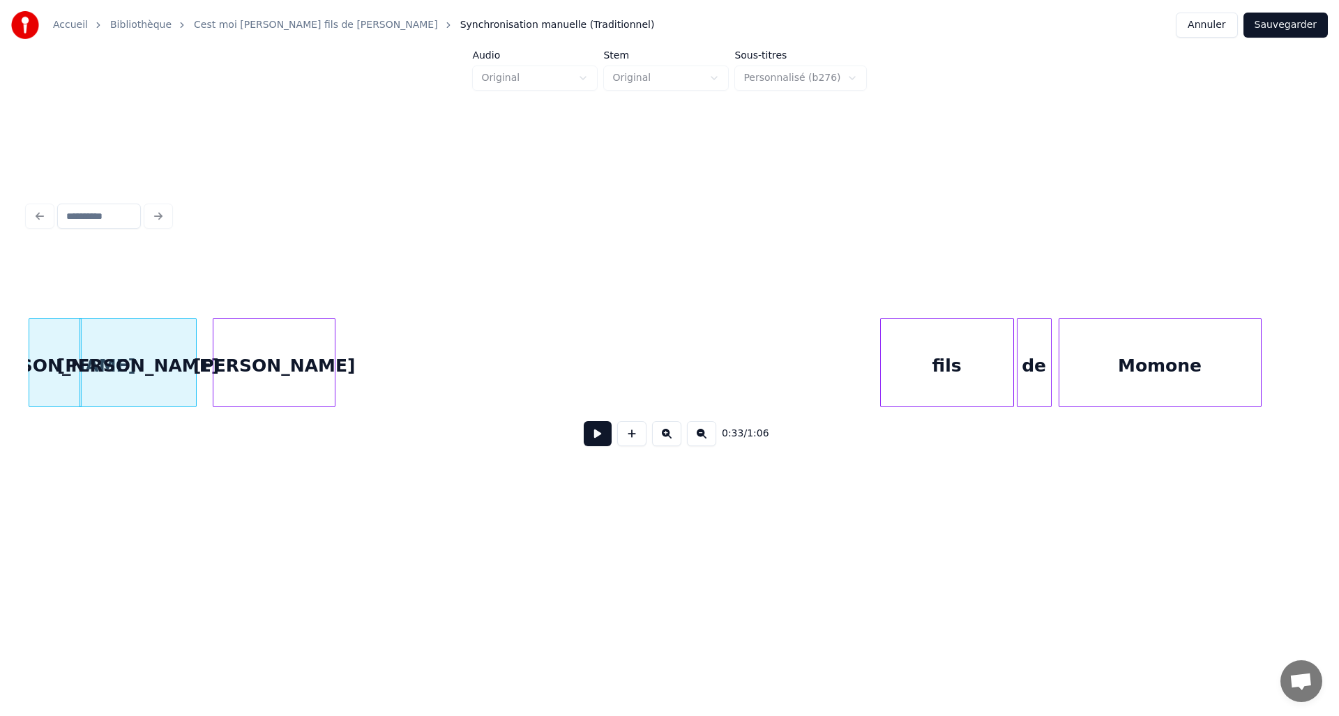
click at [230, 381] on div "David" at bounding box center [273, 366] width 121 height 95
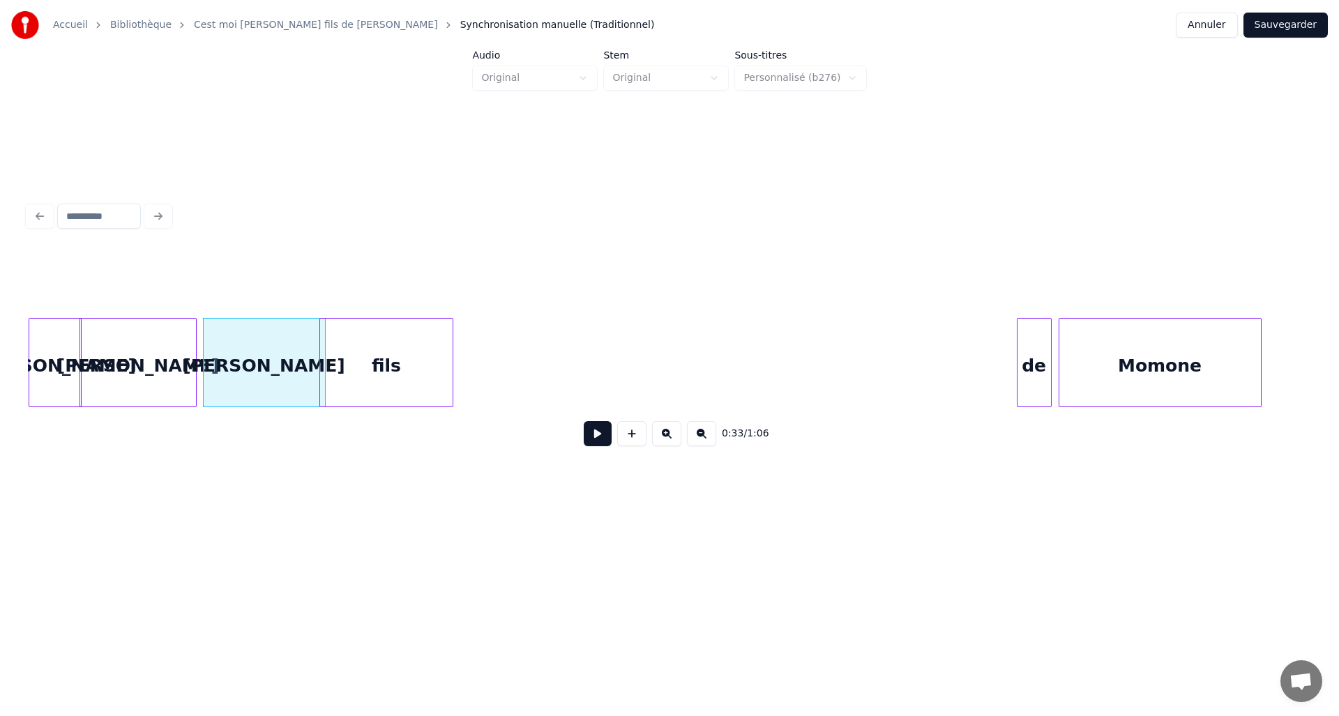
click at [399, 379] on div "fils" at bounding box center [386, 366] width 132 height 95
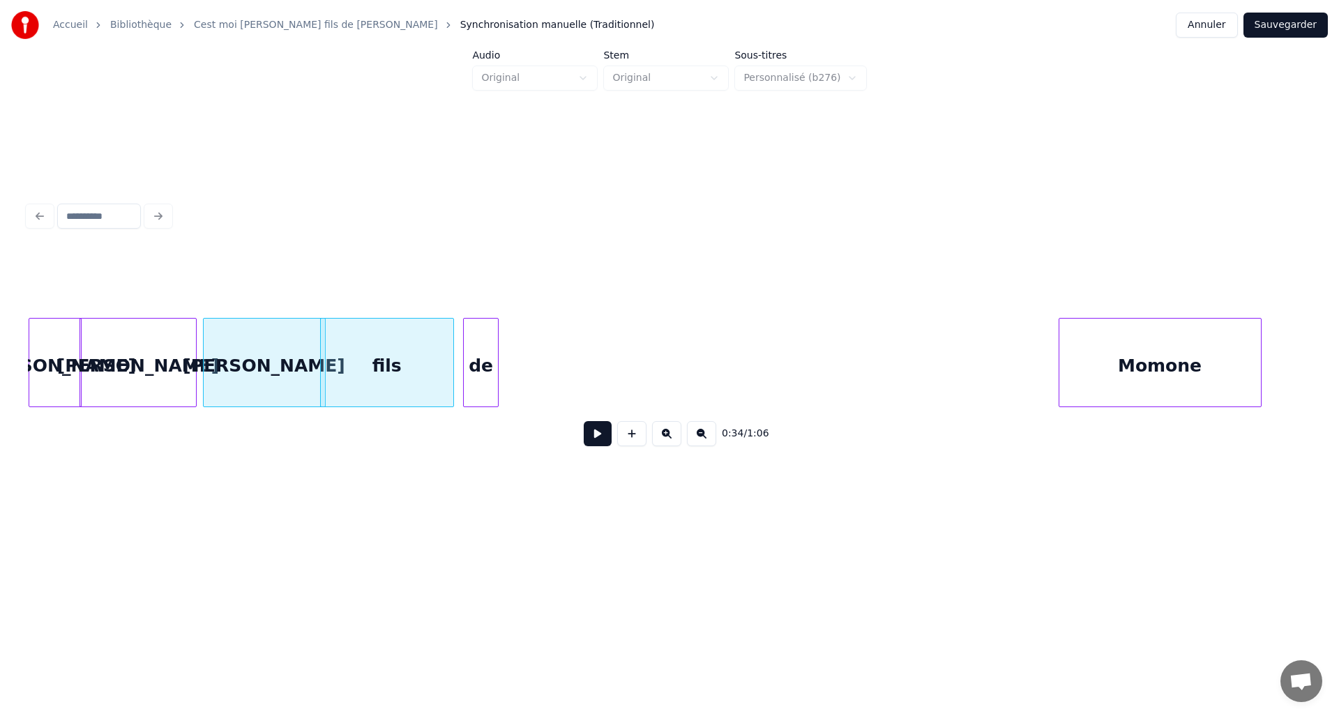
click at [469, 387] on div "de" at bounding box center [480, 366] width 33 height 95
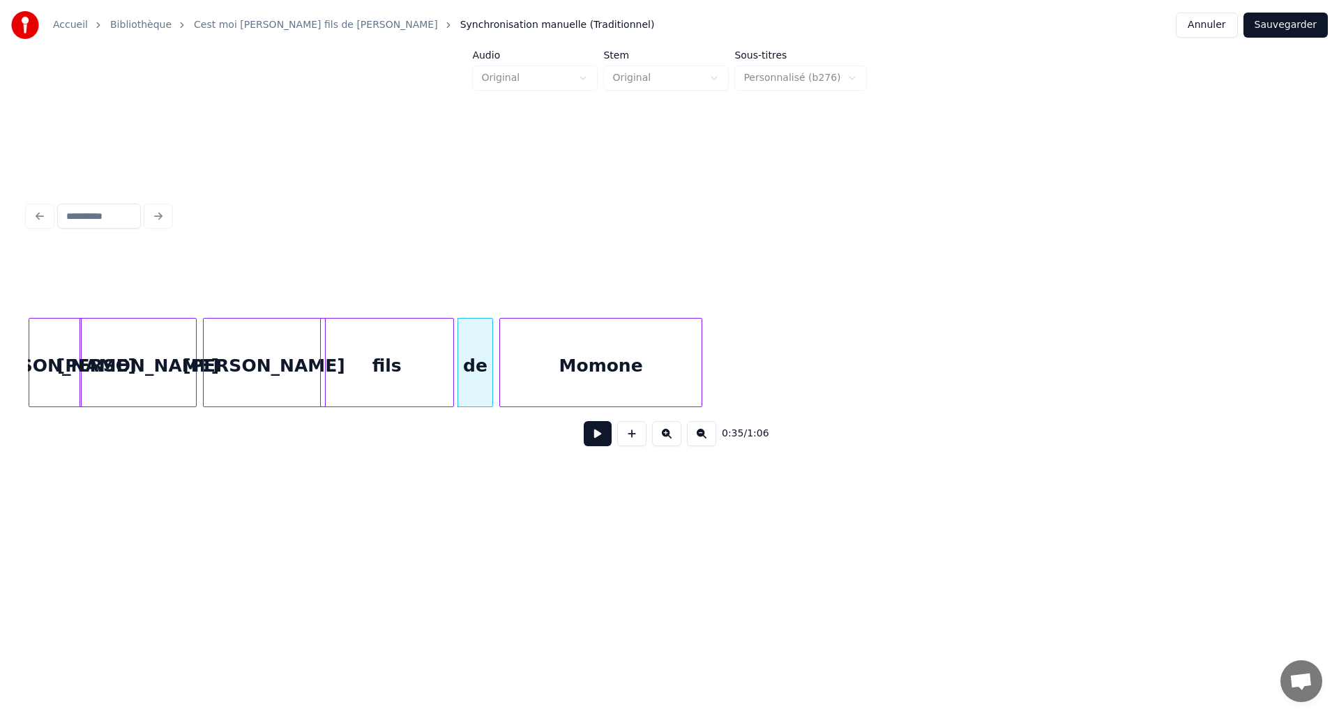
click at [547, 380] on div "Momone" at bounding box center [600, 366] width 201 height 95
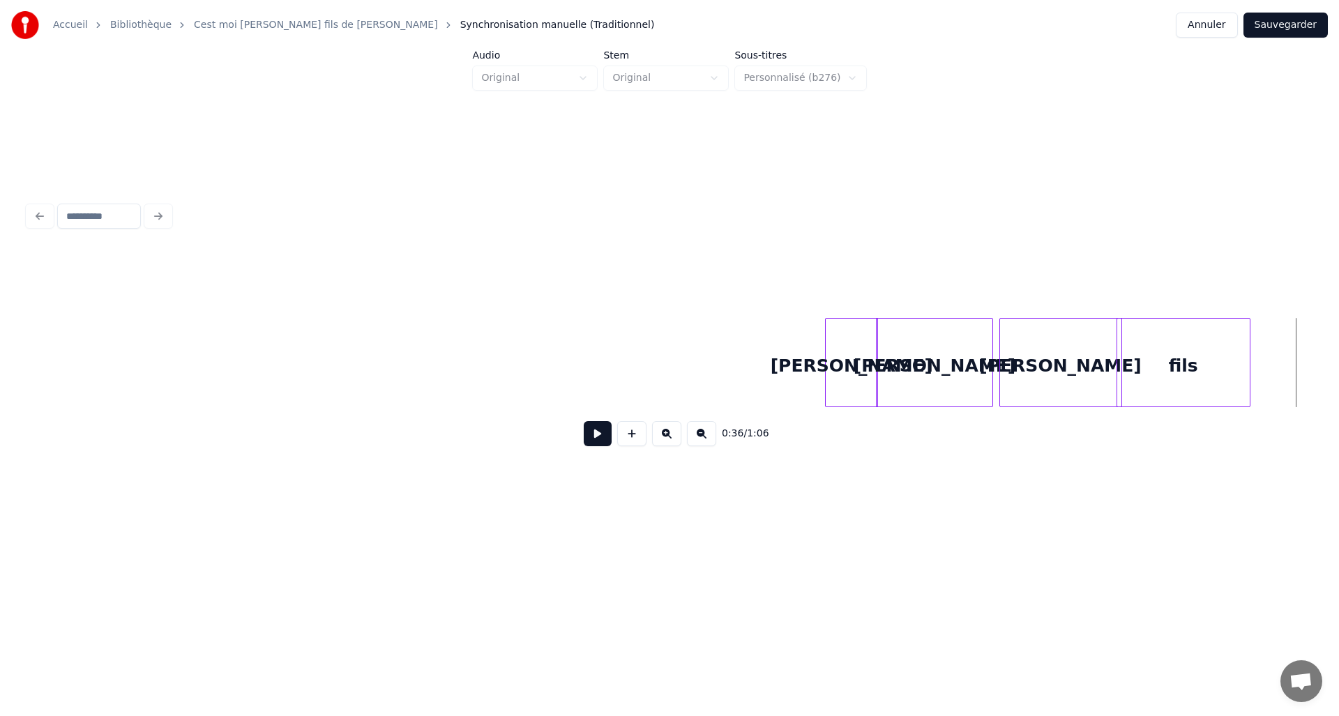
scroll to position [0, 3587]
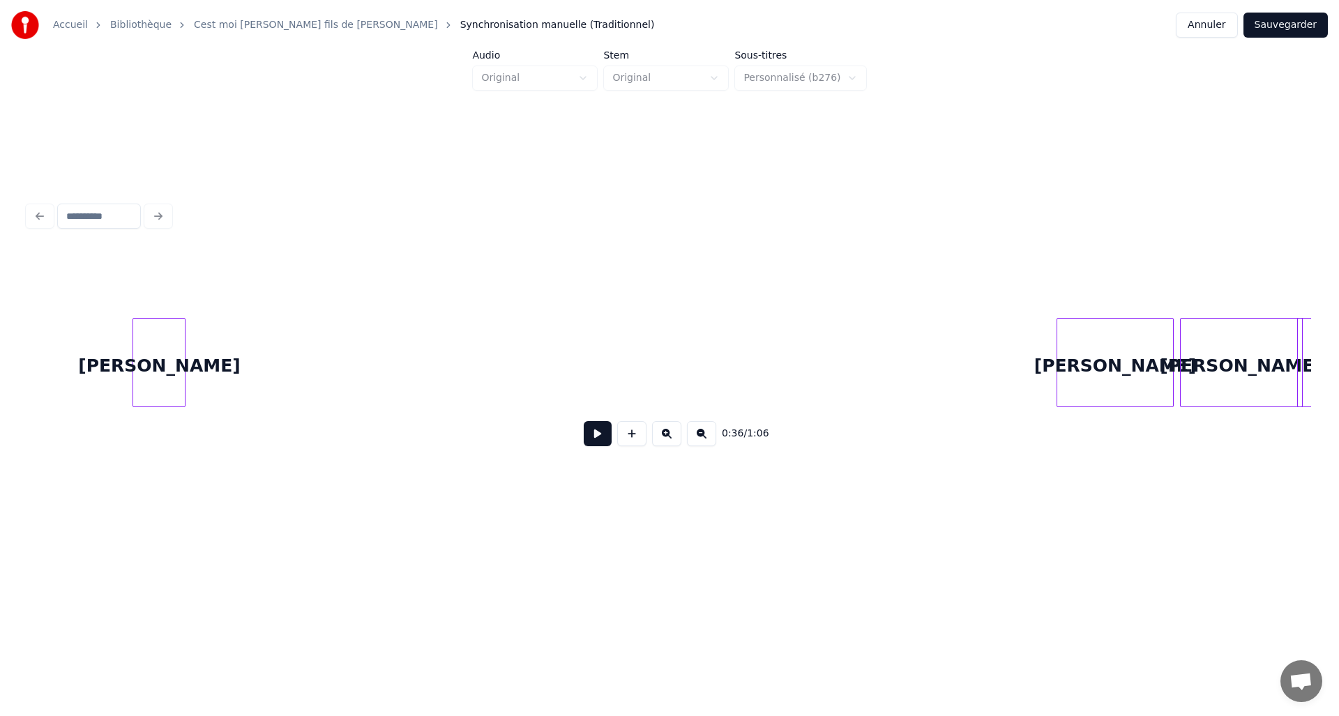
click at [133, 395] on div "David" at bounding box center [159, 366] width 52 height 95
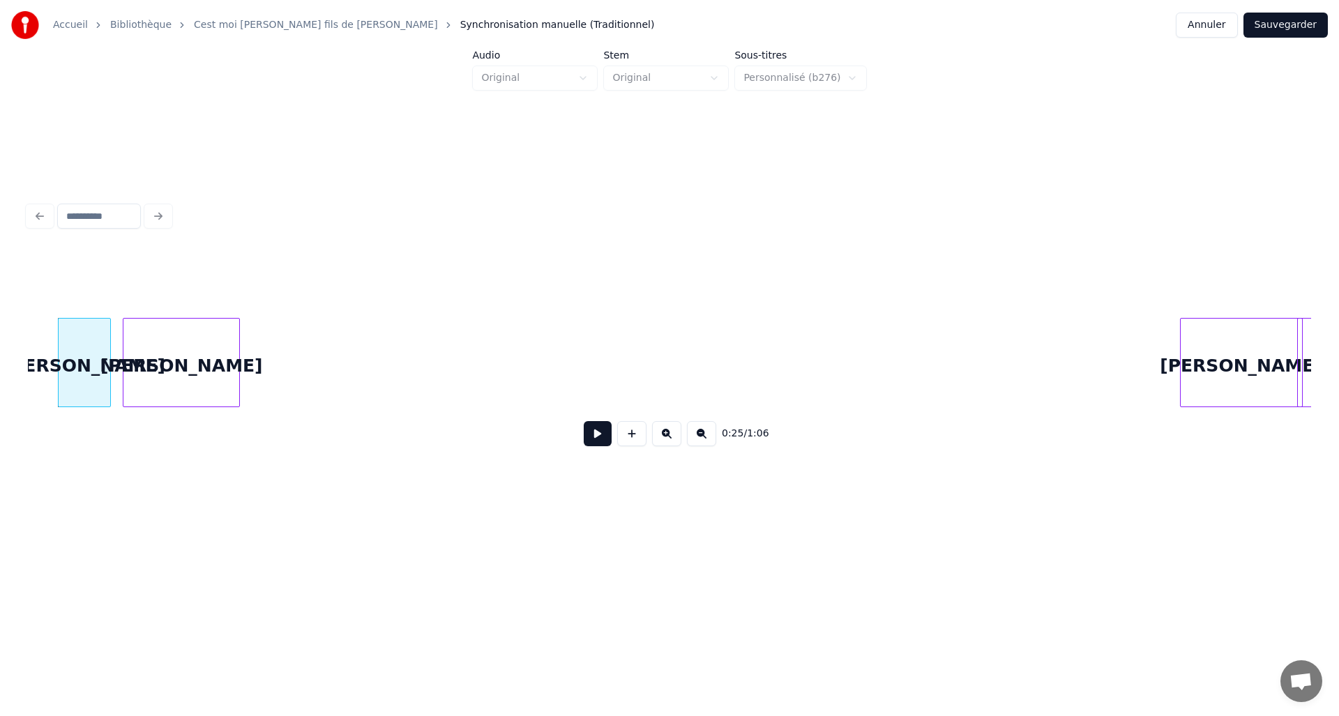
click at [178, 344] on div "David" at bounding box center [181, 366] width 116 height 95
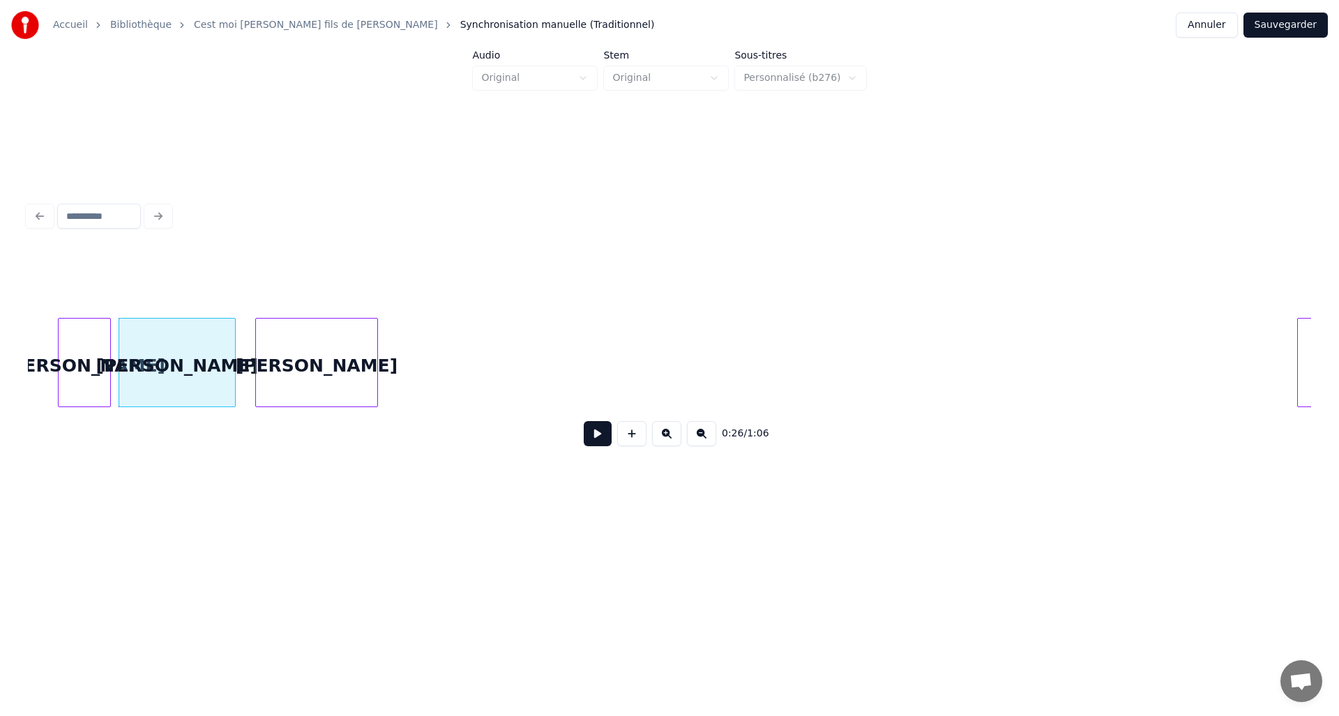
click at [296, 299] on div "0:26 / 1:06" at bounding box center [669, 354] width 1283 height 212
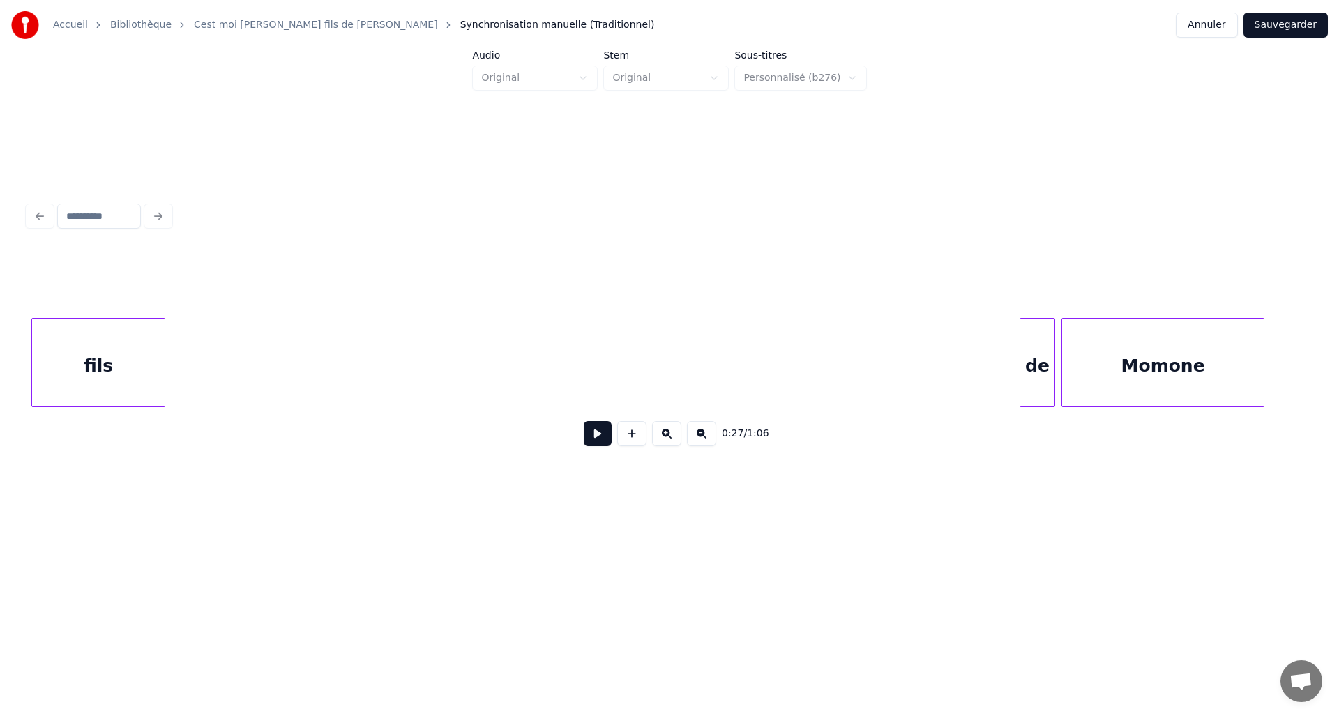
scroll to position [0, 3972]
click at [62, 326] on div "fils" at bounding box center [128, 366] width 132 height 95
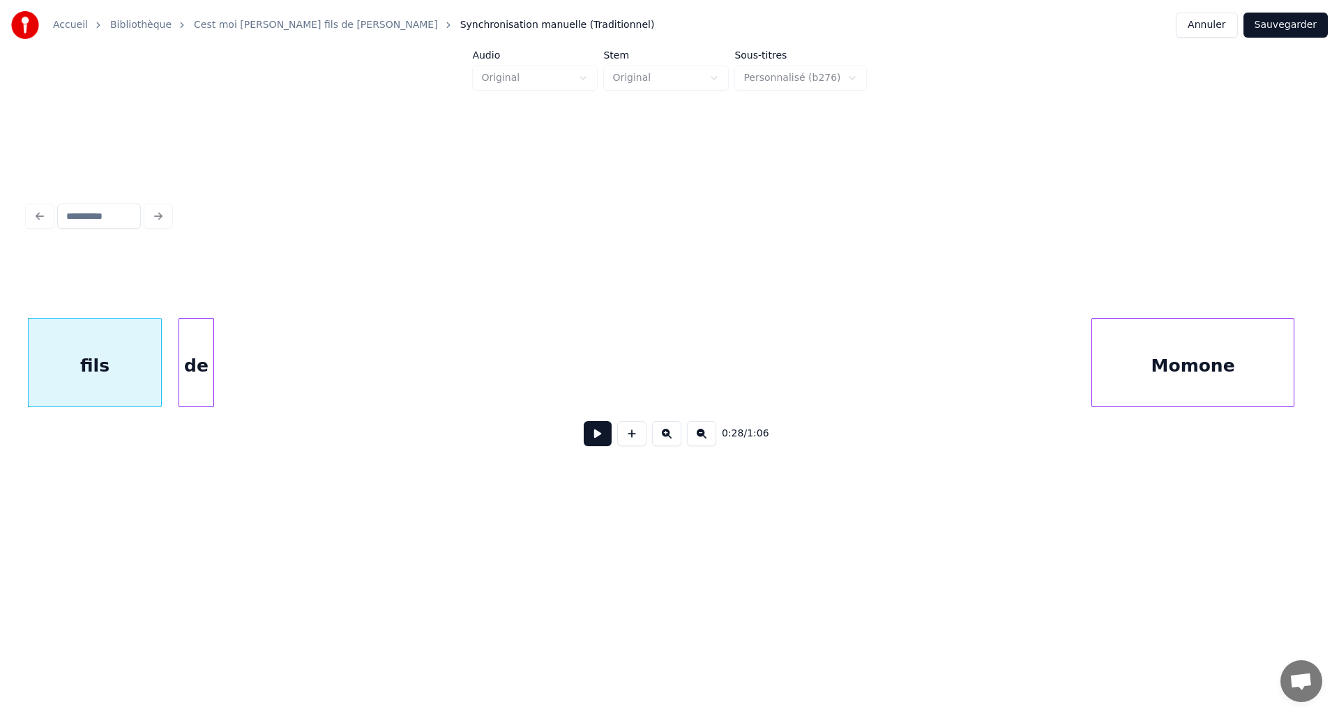
click at [181, 346] on div "de" at bounding box center [195, 366] width 33 height 95
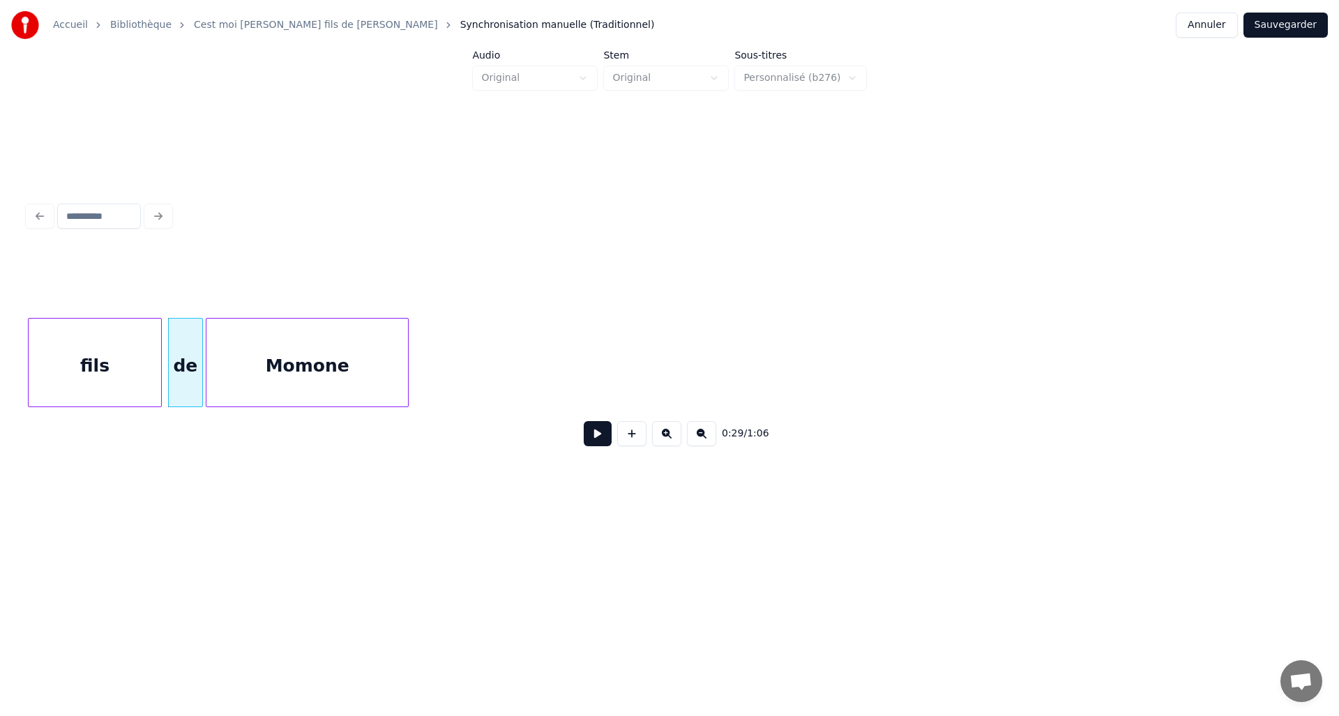
click at [289, 328] on div "Momone" at bounding box center [306, 366] width 201 height 95
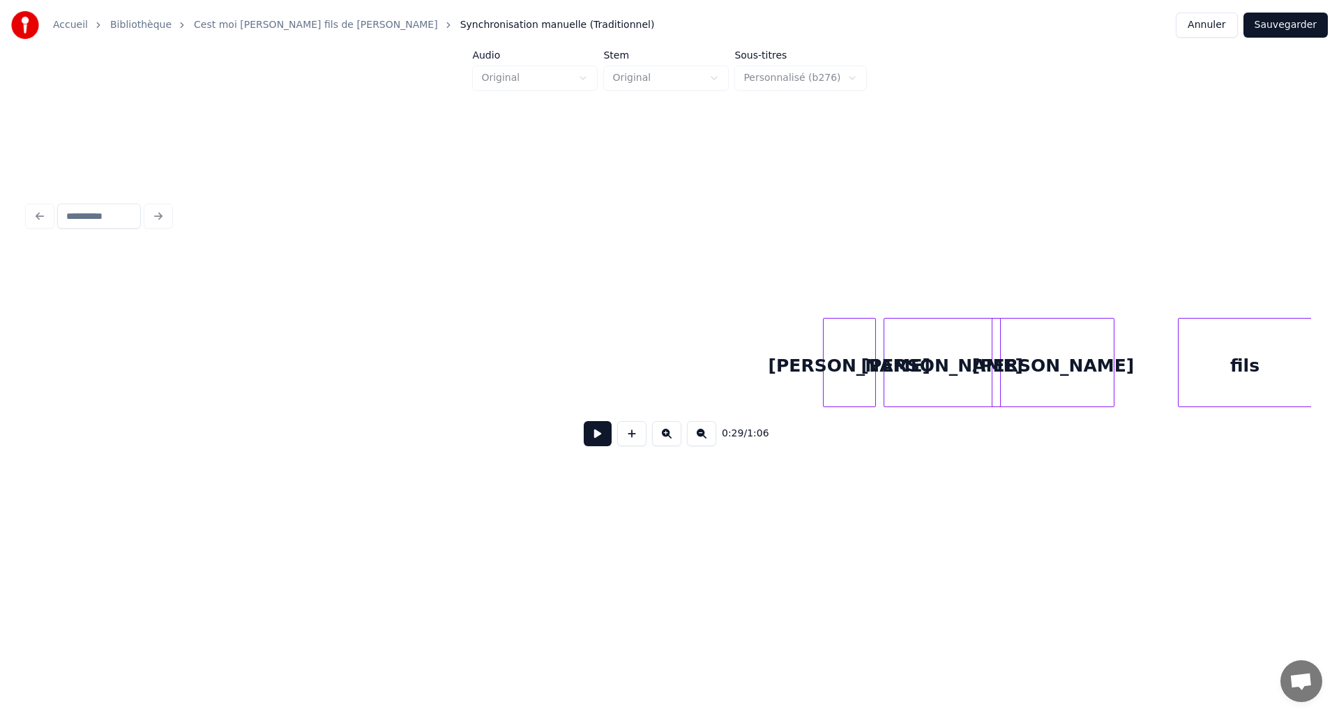
scroll to position [0, 2778]
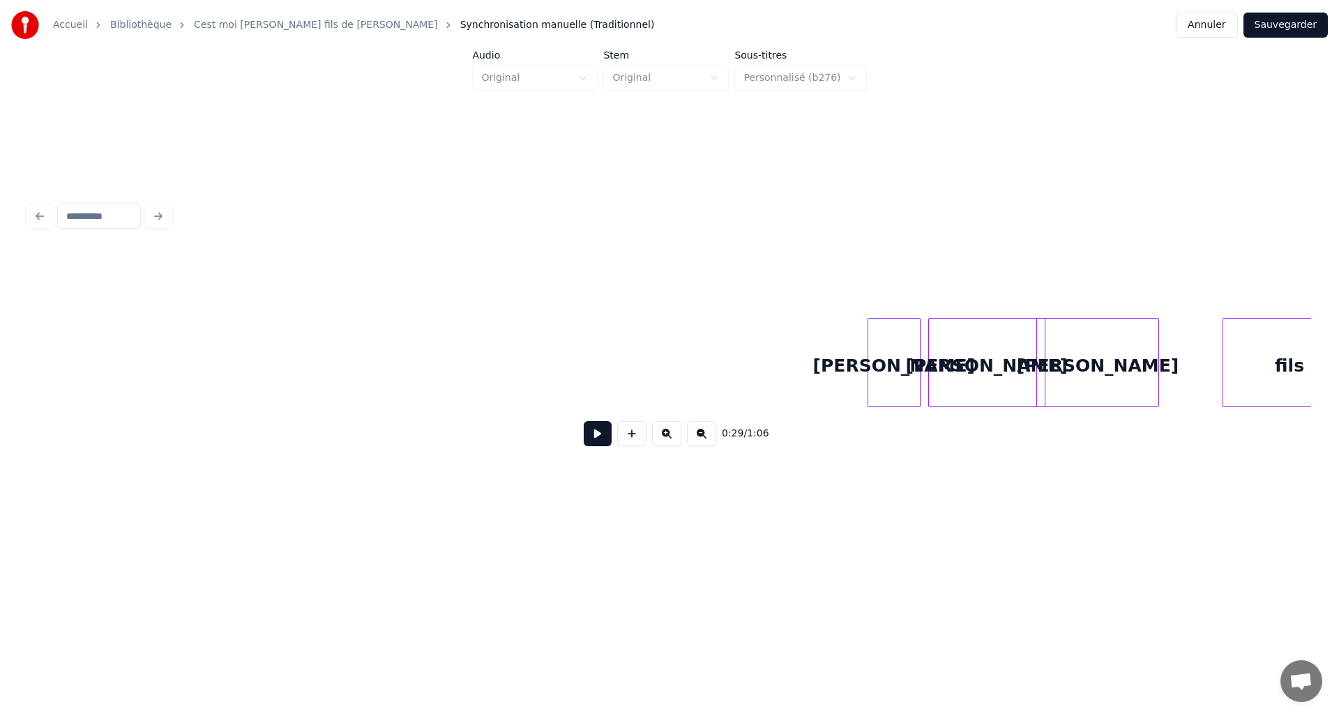
click at [602, 433] on button at bounding box center [598, 433] width 28 height 25
click at [604, 432] on button at bounding box center [598, 433] width 28 height 25
click at [625, 373] on div "David" at bounding box center [610, 366] width 52 height 95
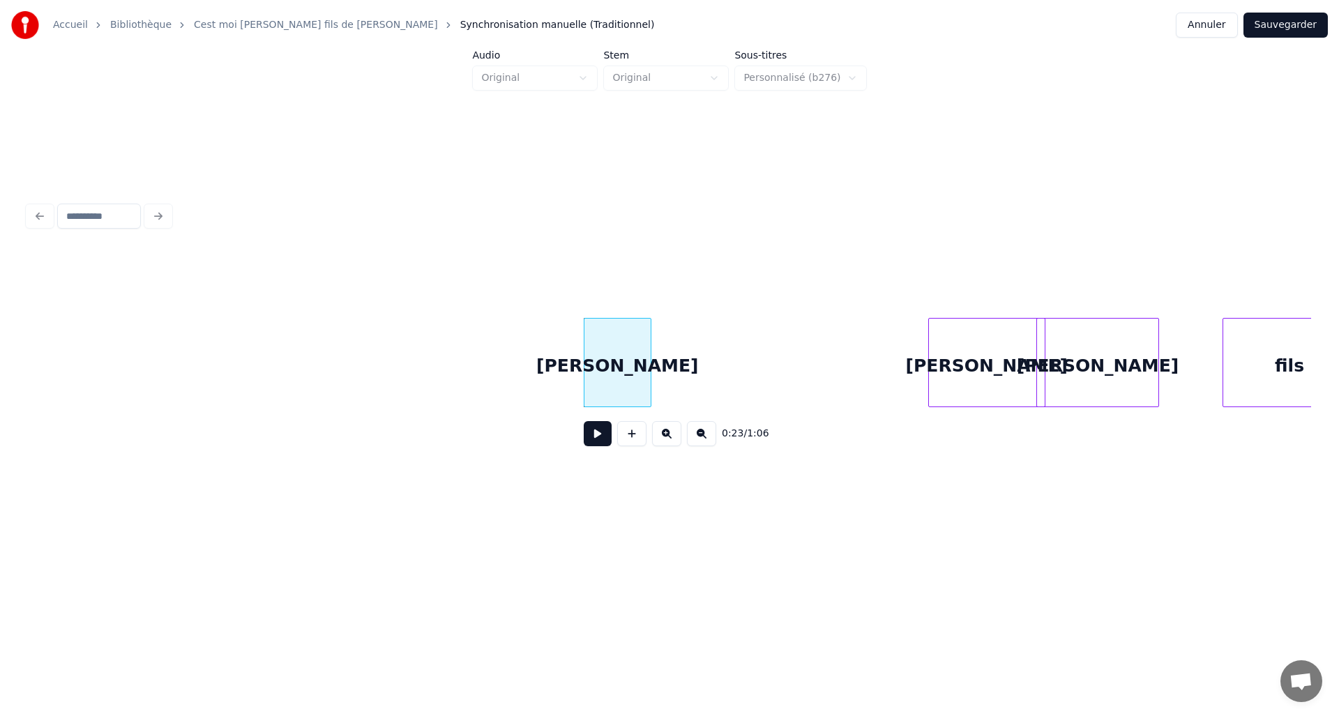
click at [648, 373] on div at bounding box center [648, 363] width 4 height 88
click at [581, 366] on div "David" at bounding box center [615, 362] width 68 height 89
click at [577, 366] on div at bounding box center [579, 363] width 4 height 88
click at [604, 437] on button at bounding box center [598, 433] width 28 height 25
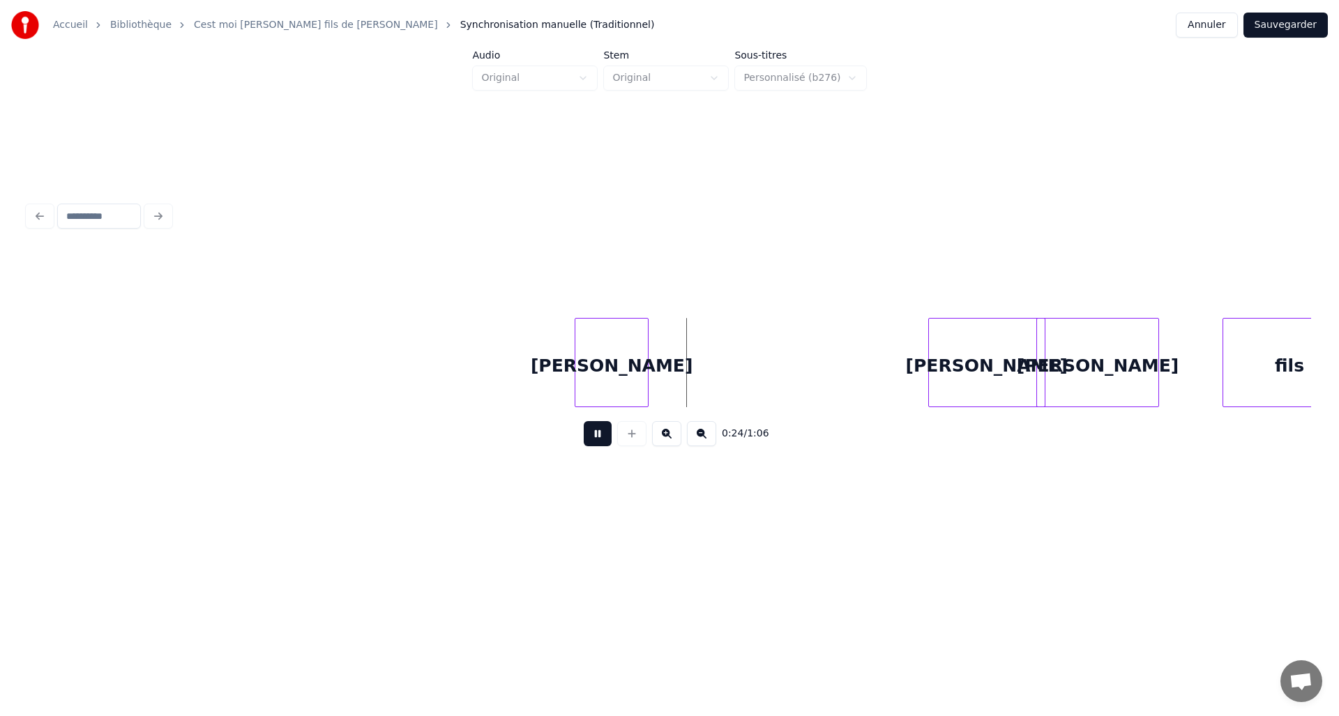
click at [604, 437] on button at bounding box center [598, 433] width 28 height 25
click at [879, 365] on div "David" at bounding box center [877, 366] width 116 height 95
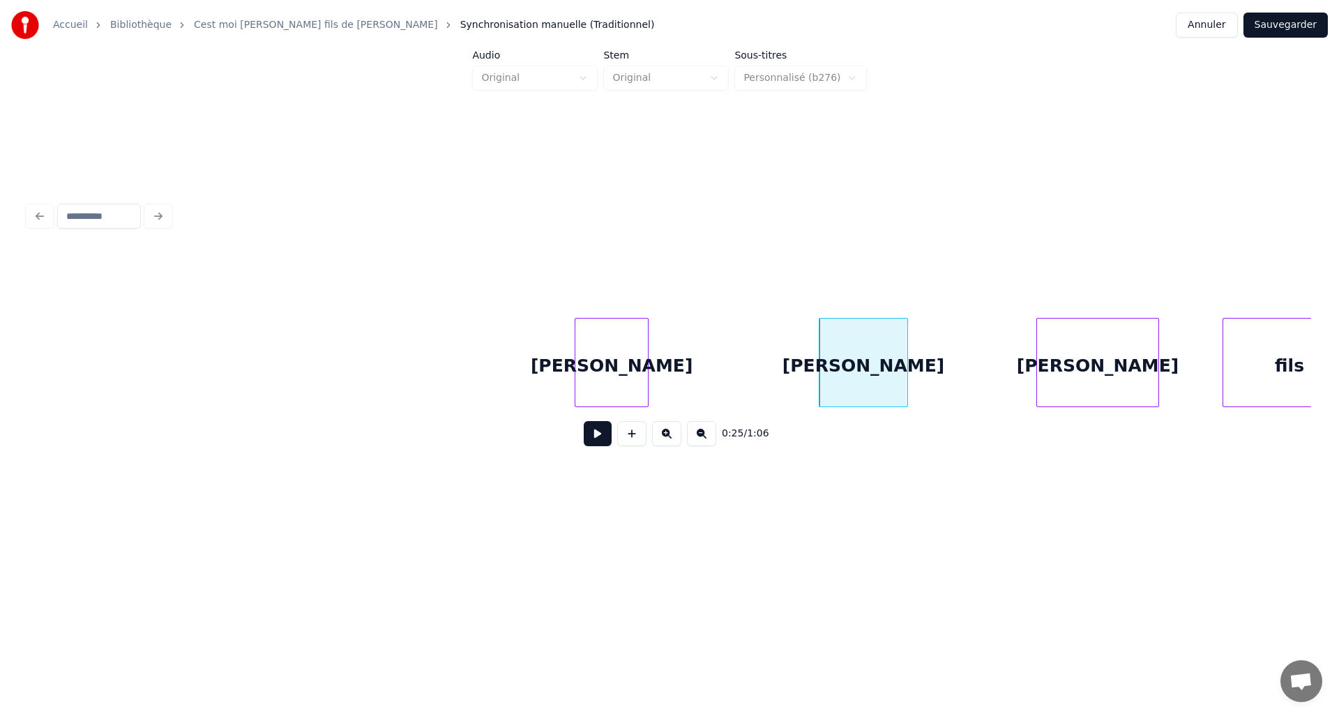
click at [906, 366] on div at bounding box center [905, 363] width 4 height 88
click at [596, 433] on button at bounding box center [598, 433] width 28 height 25
click at [611, 439] on button at bounding box center [598, 433] width 28 height 25
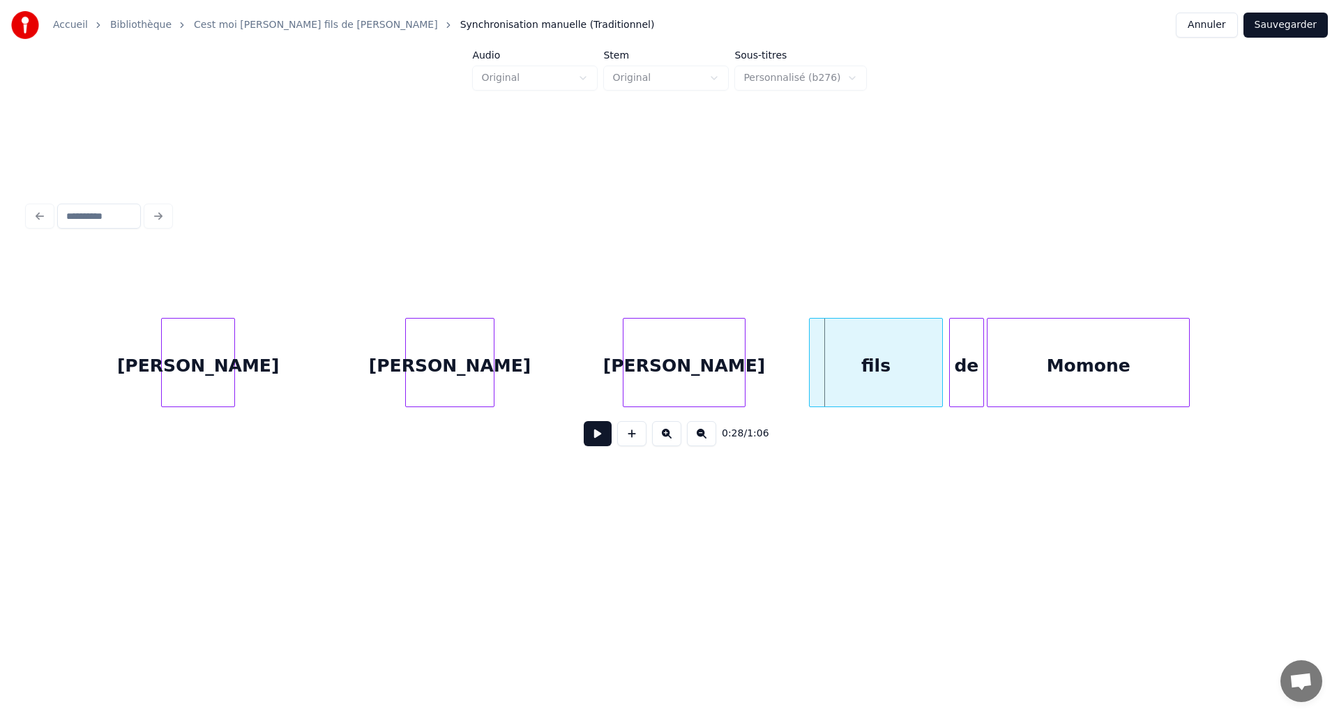
scroll to position [0, 3202]
click at [166, 360] on div "David" at bounding box center [187, 366] width 72 height 95
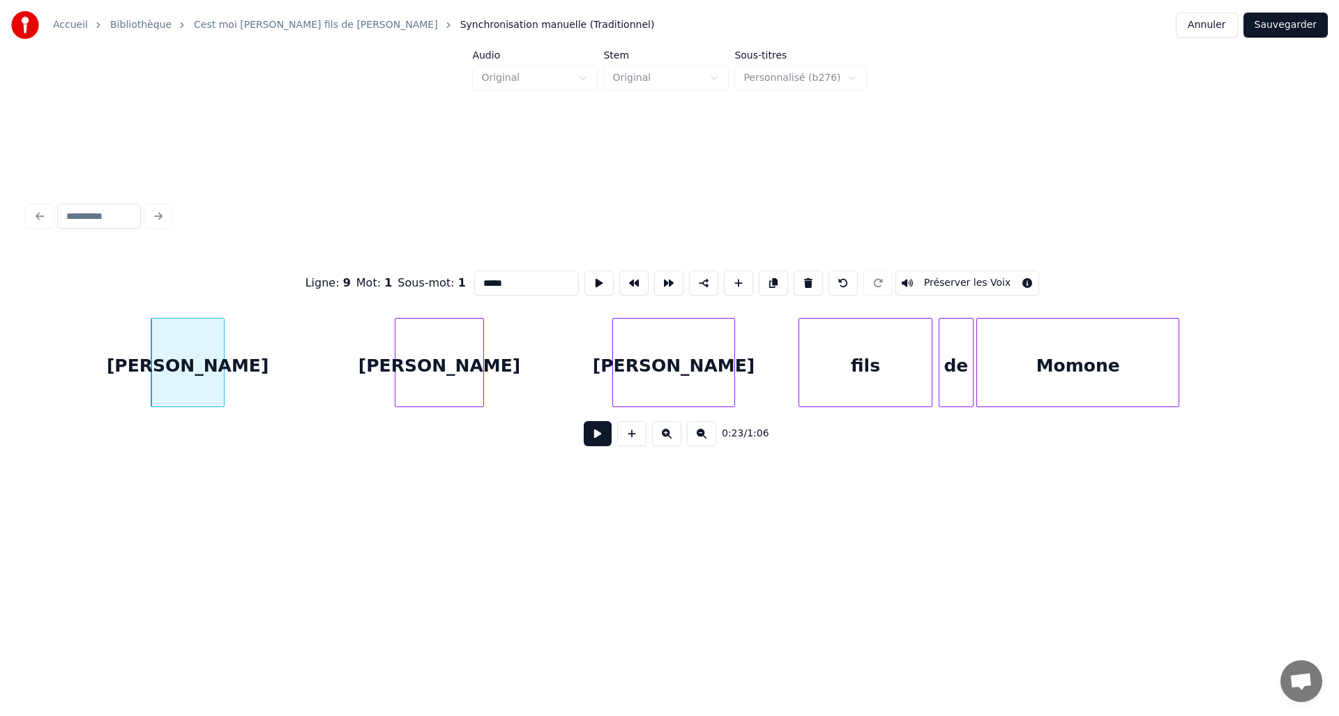
click at [600, 443] on button at bounding box center [598, 433] width 28 height 25
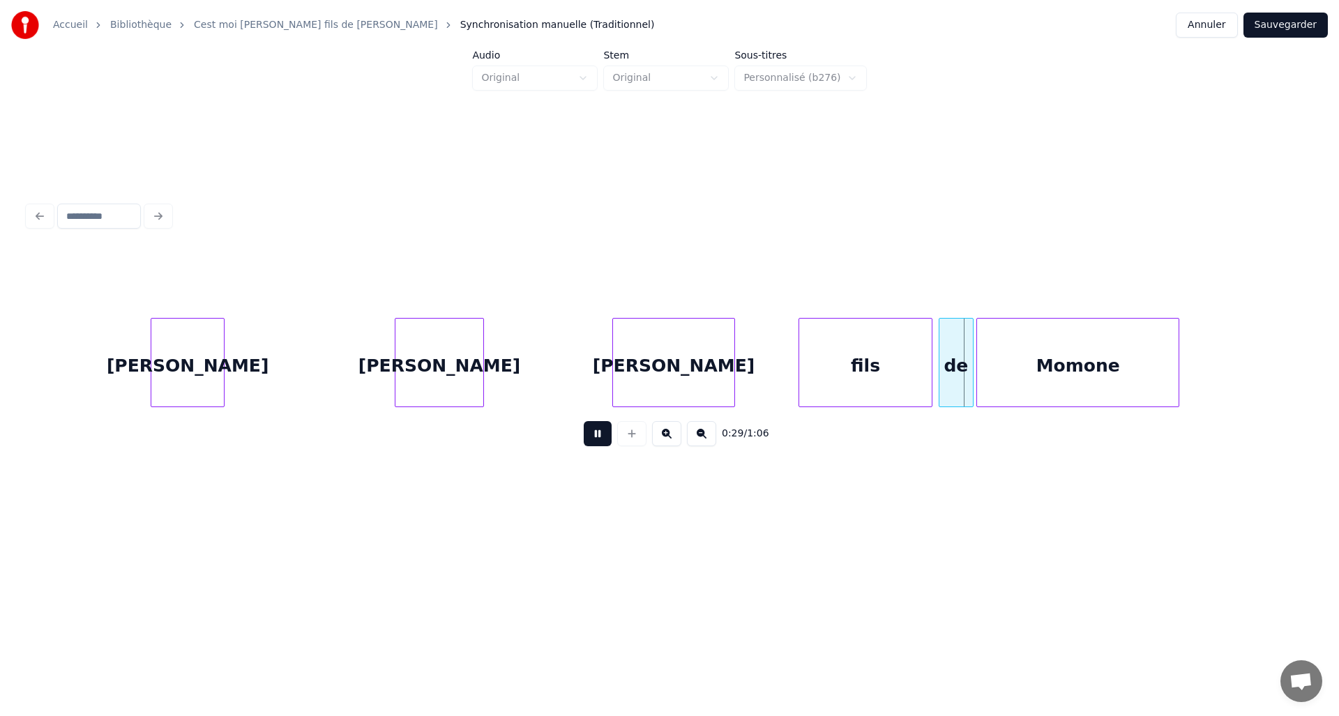
click at [601, 434] on button at bounding box center [598, 433] width 28 height 25
click at [839, 369] on div "fils" at bounding box center [865, 366] width 132 height 95
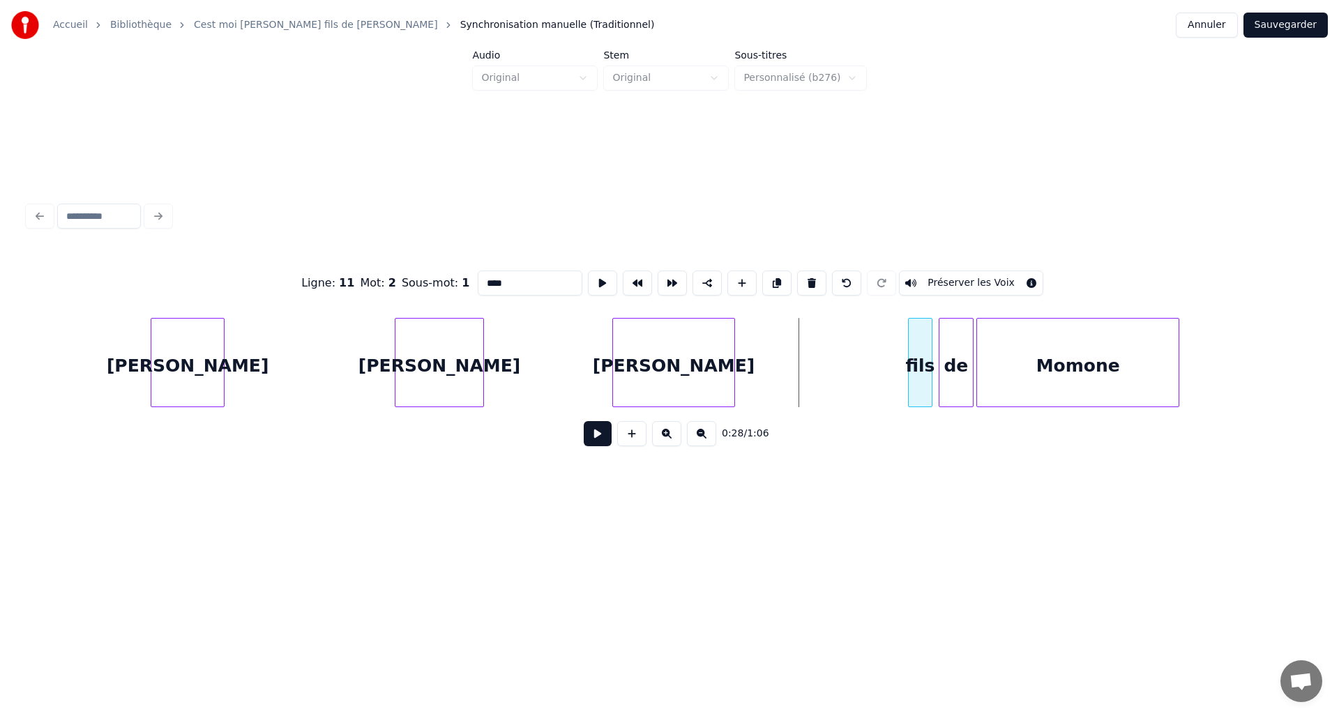
click at [910, 376] on div at bounding box center [910, 363] width 4 height 88
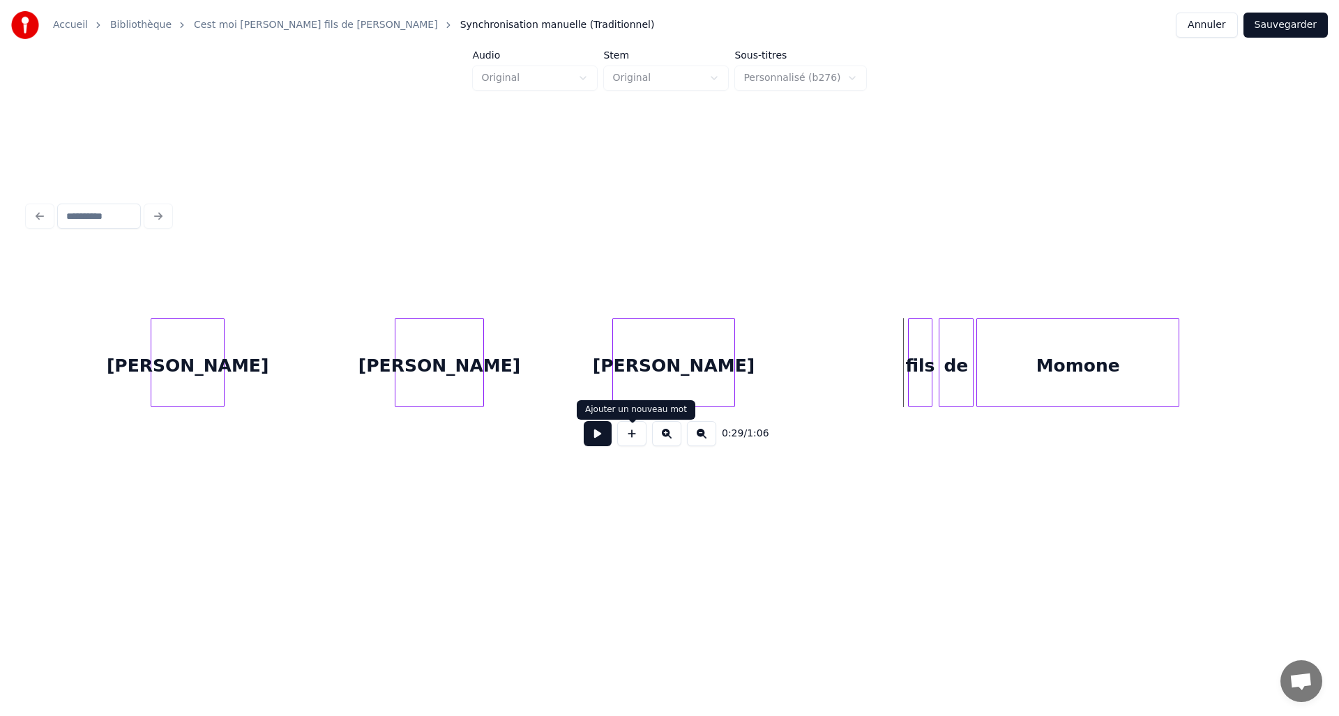
click at [609, 441] on button at bounding box center [598, 433] width 28 height 25
click at [609, 439] on button at bounding box center [598, 433] width 28 height 25
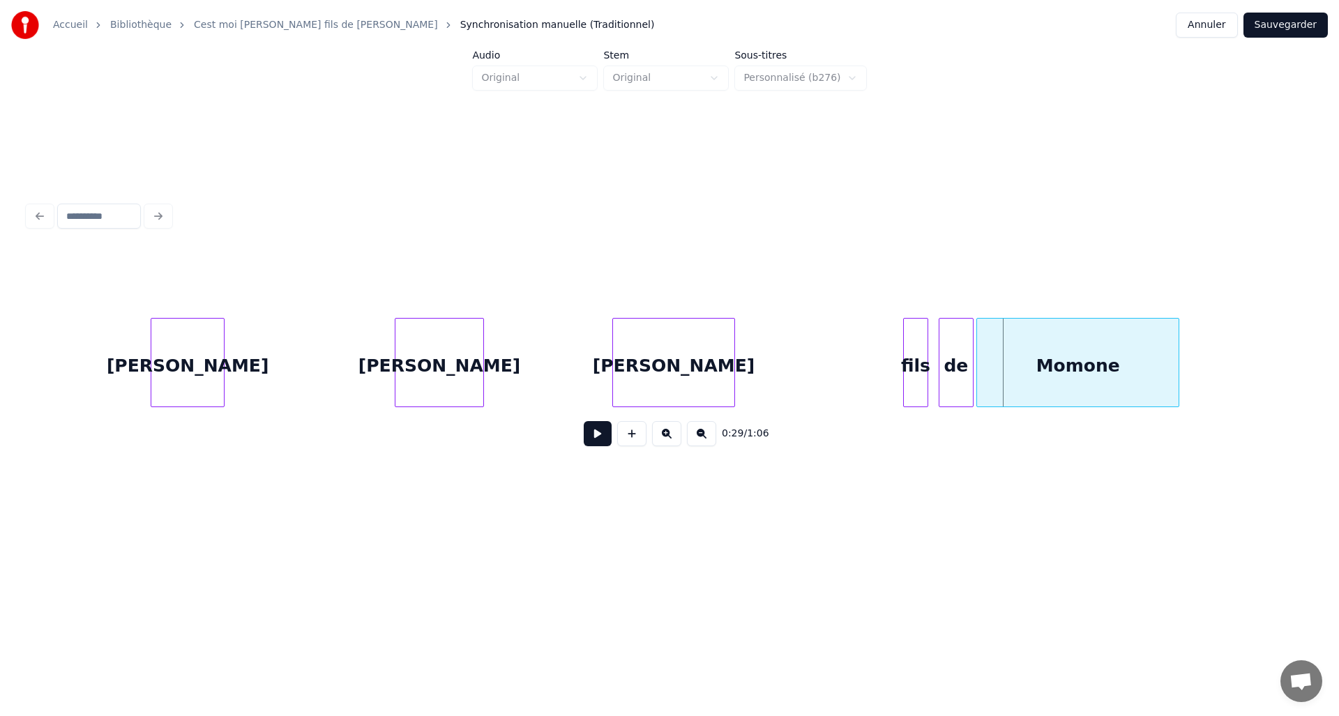
click at [915, 383] on div "fils" at bounding box center [914, 366] width 23 height 95
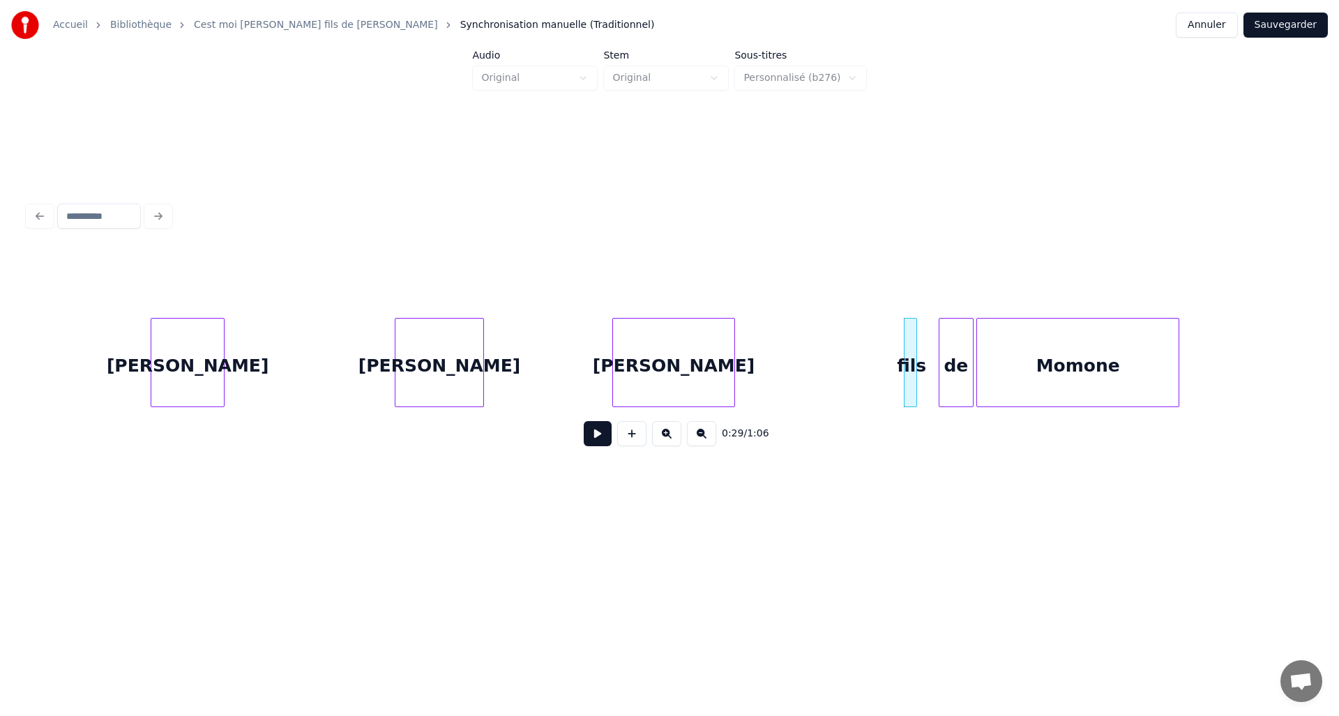
click at [913, 379] on div at bounding box center [914, 363] width 4 height 88
click at [931, 379] on div "de" at bounding box center [934, 366] width 33 height 95
click at [936, 376] on div at bounding box center [935, 363] width 4 height 88
click at [1000, 378] on div "Momone" at bounding box center [1037, 366] width 201 height 95
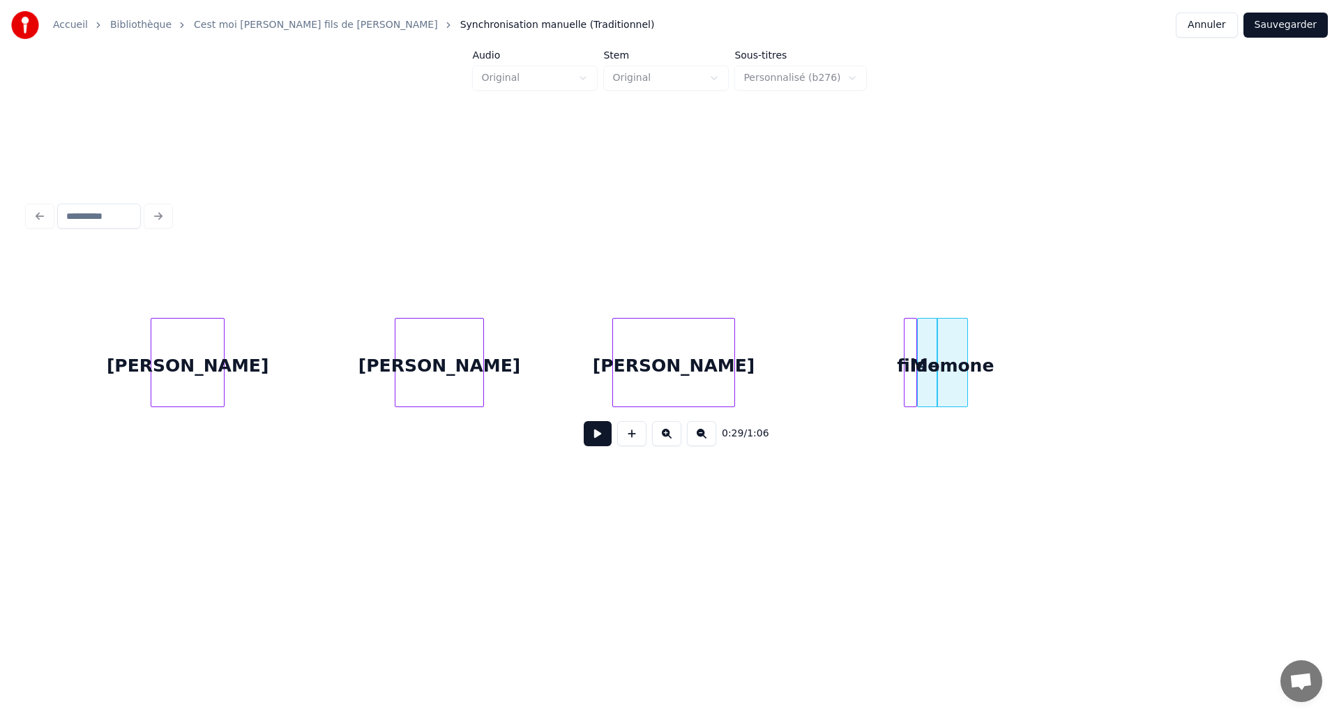
click at [964, 382] on div at bounding box center [965, 363] width 4 height 88
click at [590, 439] on button at bounding box center [598, 433] width 28 height 25
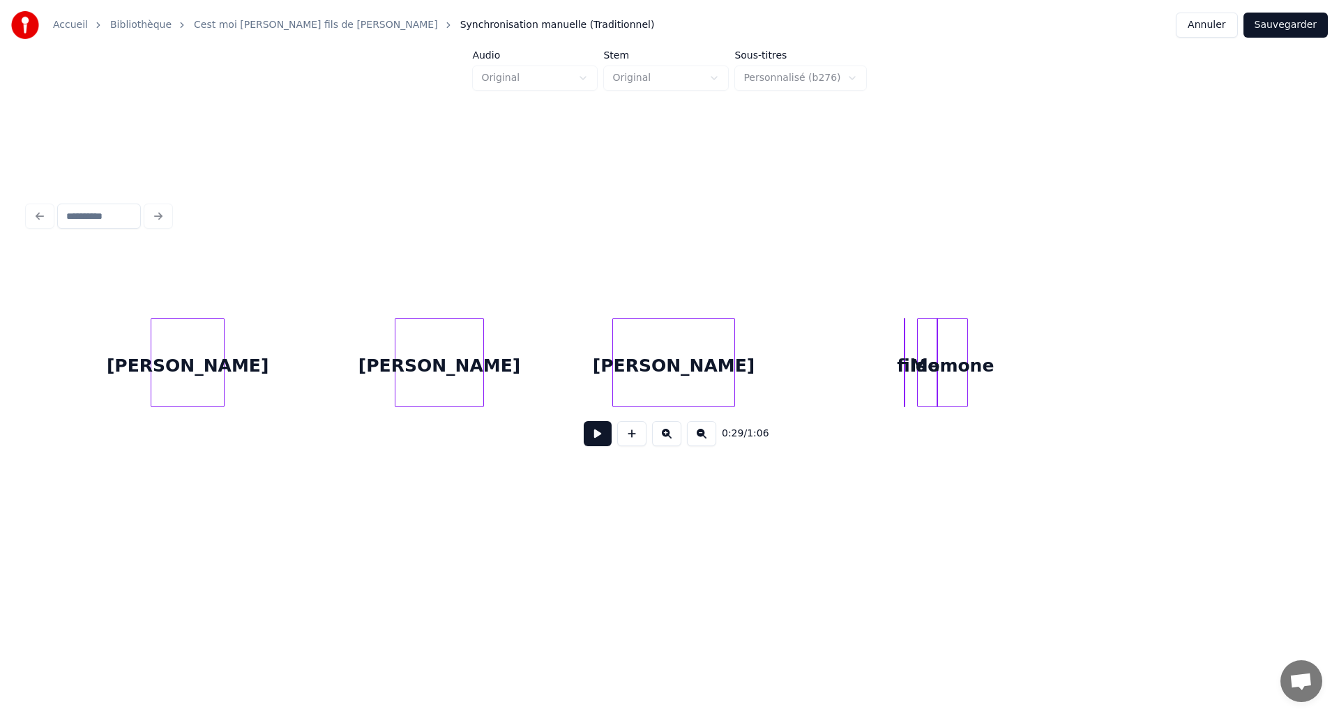
click at [909, 372] on div at bounding box center [911, 363] width 4 height 88
click at [881, 372] on div at bounding box center [882, 363] width 4 height 88
click at [937, 351] on div "Momone" at bounding box center [952, 366] width 30 height 95
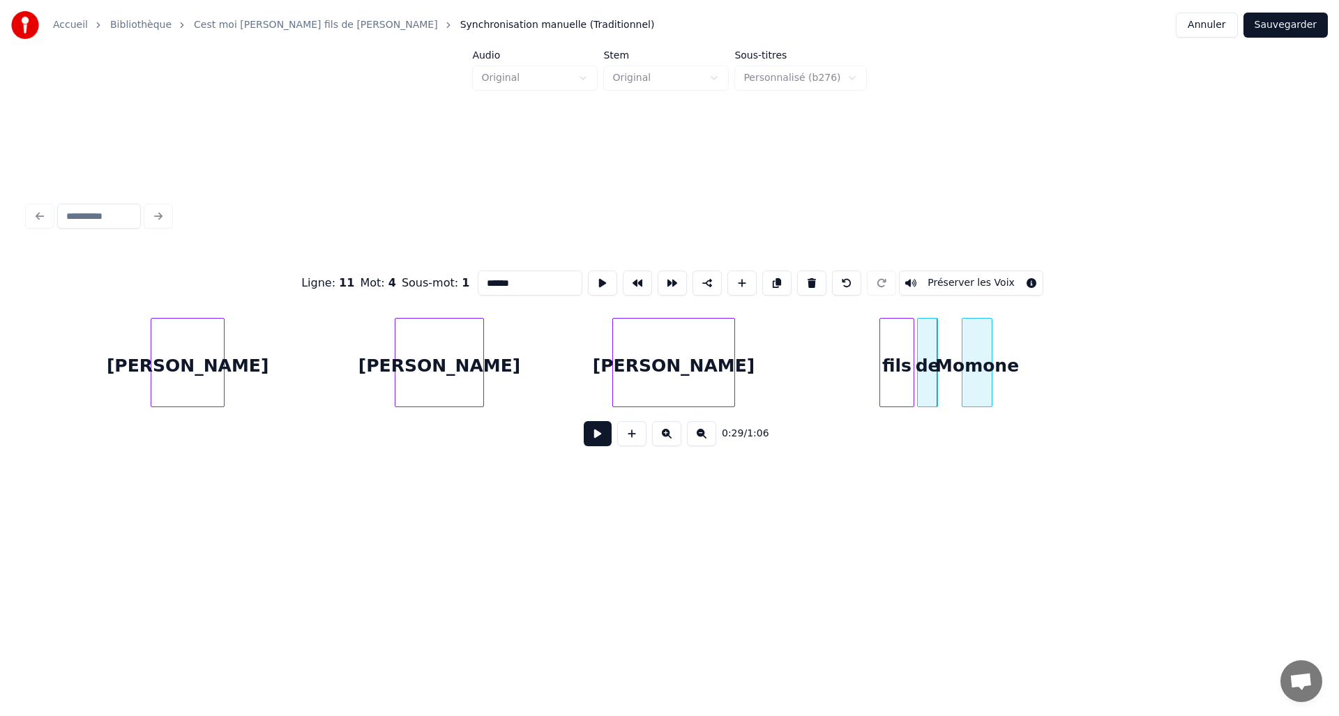
click at [962, 351] on div "Momone" at bounding box center [977, 366] width 30 height 95
click at [933, 343] on div at bounding box center [935, 363] width 4 height 88
type input "**"
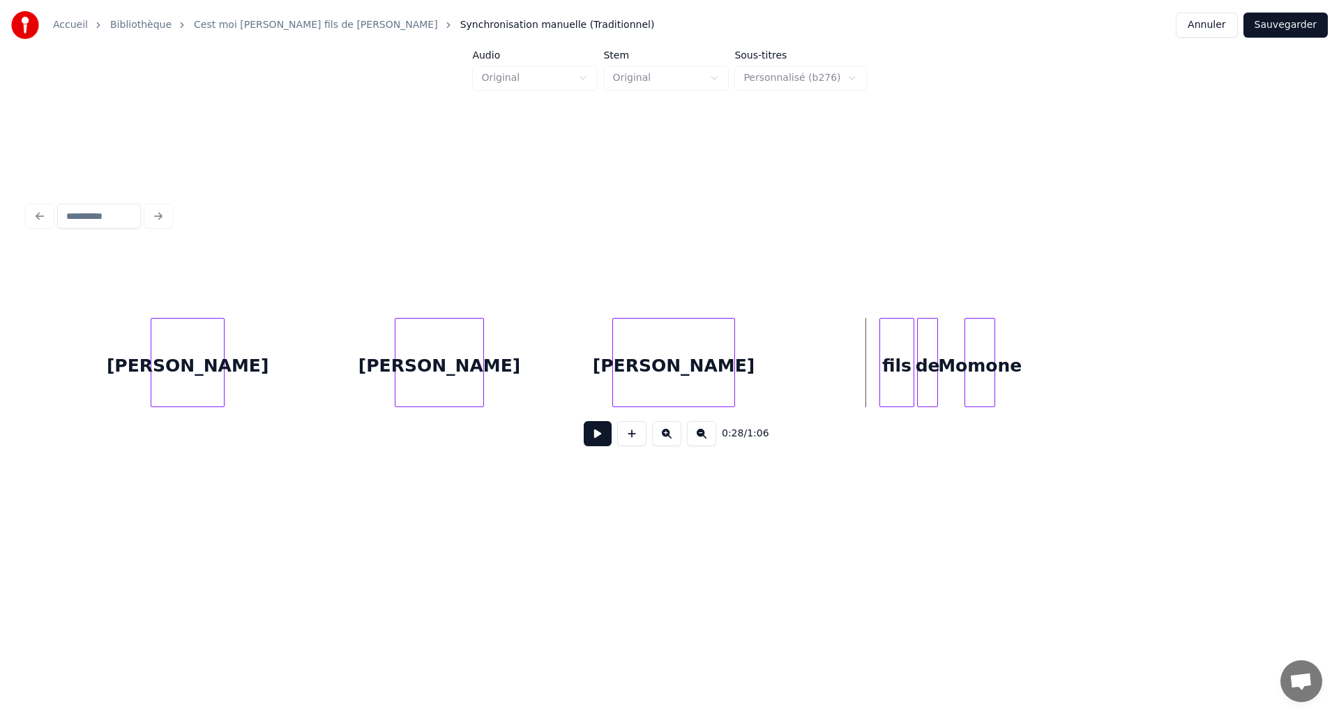
click at [604, 443] on button at bounding box center [598, 433] width 28 height 25
click at [879, 341] on div "fils" at bounding box center [896, 362] width 35 height 89
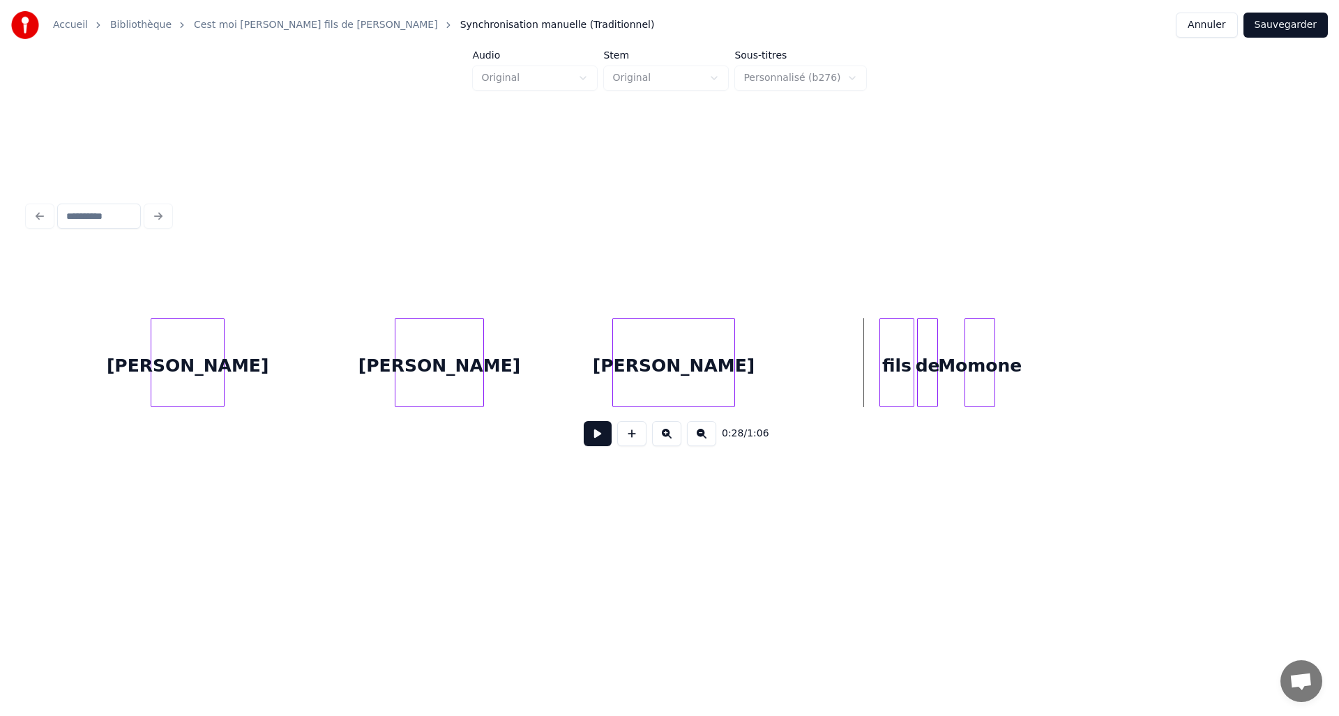
click at [591, 443] on button at bounding box center [598, 433] width 28 height 25
click at [951, 380] on div "Momone" at bounding box center [954, 366] width 30 height 95
click at [582, 437] on div "0:28 / 1:06" at bounding box center [669, 433] width 1260 height 31
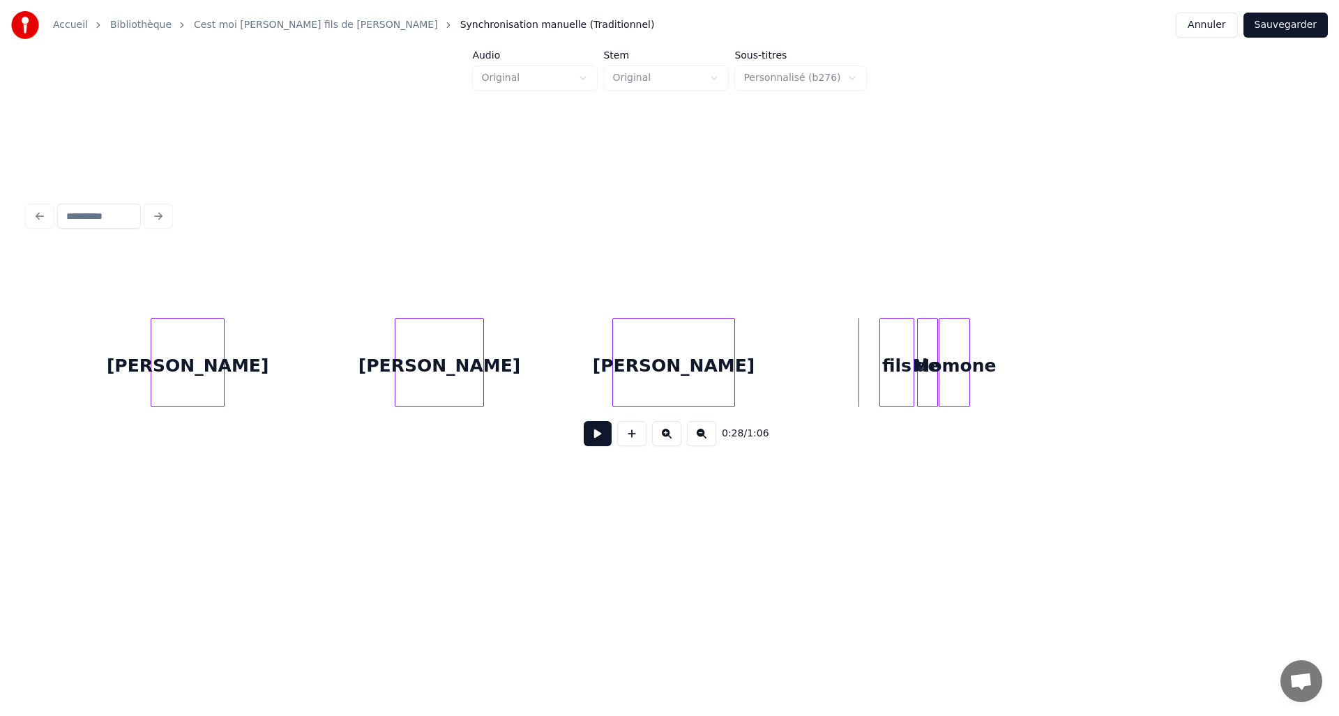
click at [588, 436] on button at bounding box center [598, 433] width 28 height 25
click at [610, 434] on button at bounding box center [598, 433] width 28 height 25
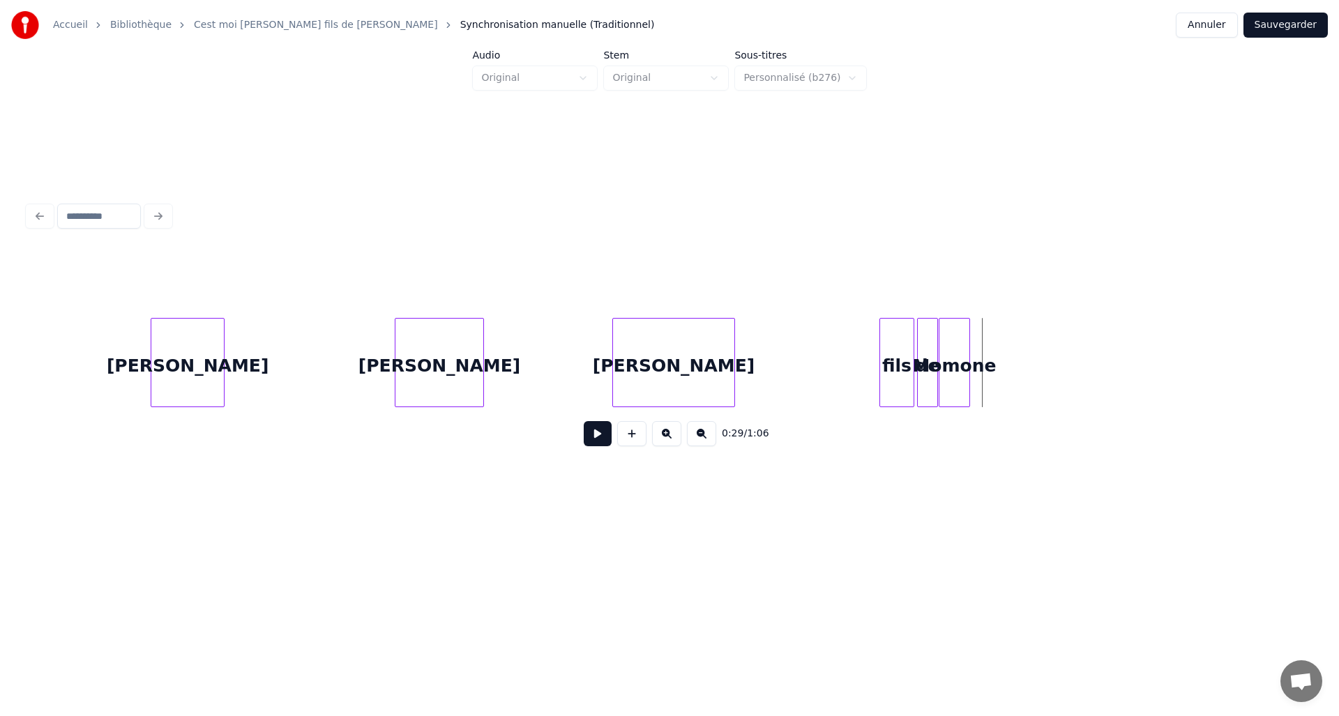
click at [933, 390] on div at bounding box center [935, 363] width 4 height 88
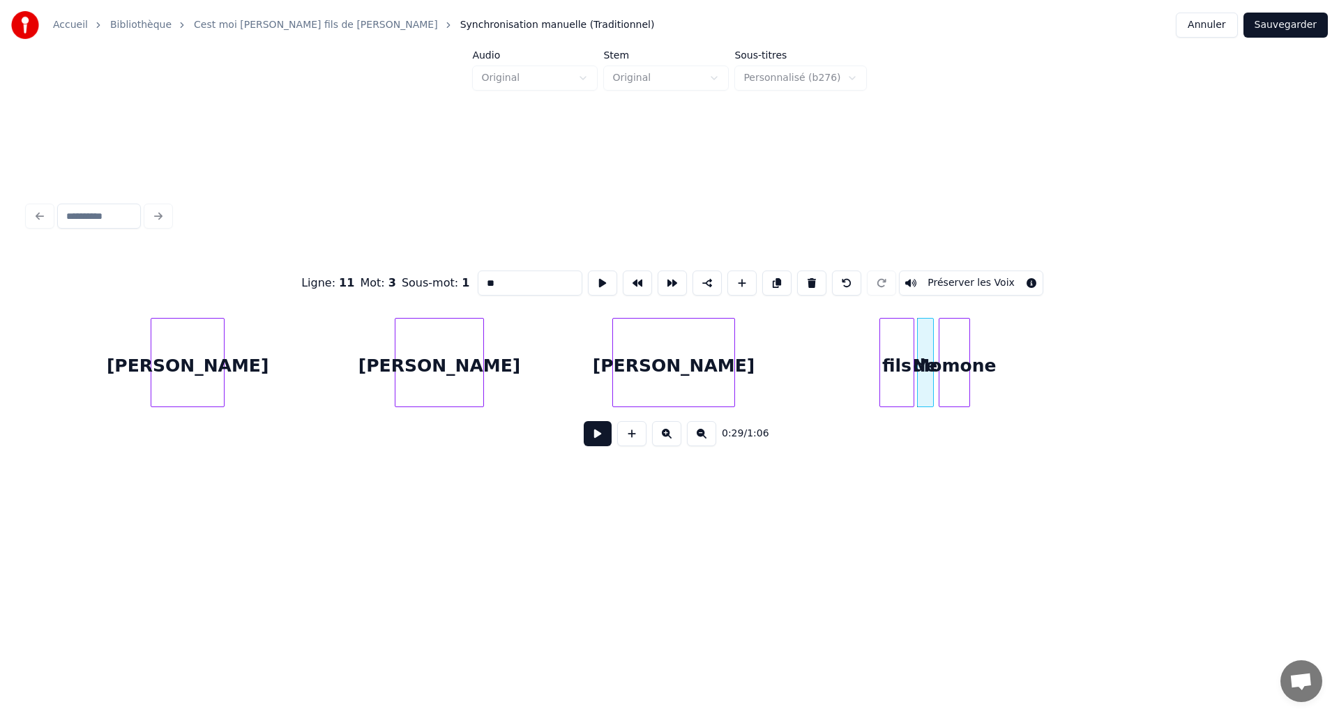
click at [930, 391] on div at bounding box center [931, 363] width 4 height 88
click at [961, 386] on div "Momone" at bounding box center [954, 366] width 30 height 95
type input "******"
click at [937, 390] on div at bounding box center [937, 363] width 4 height 88
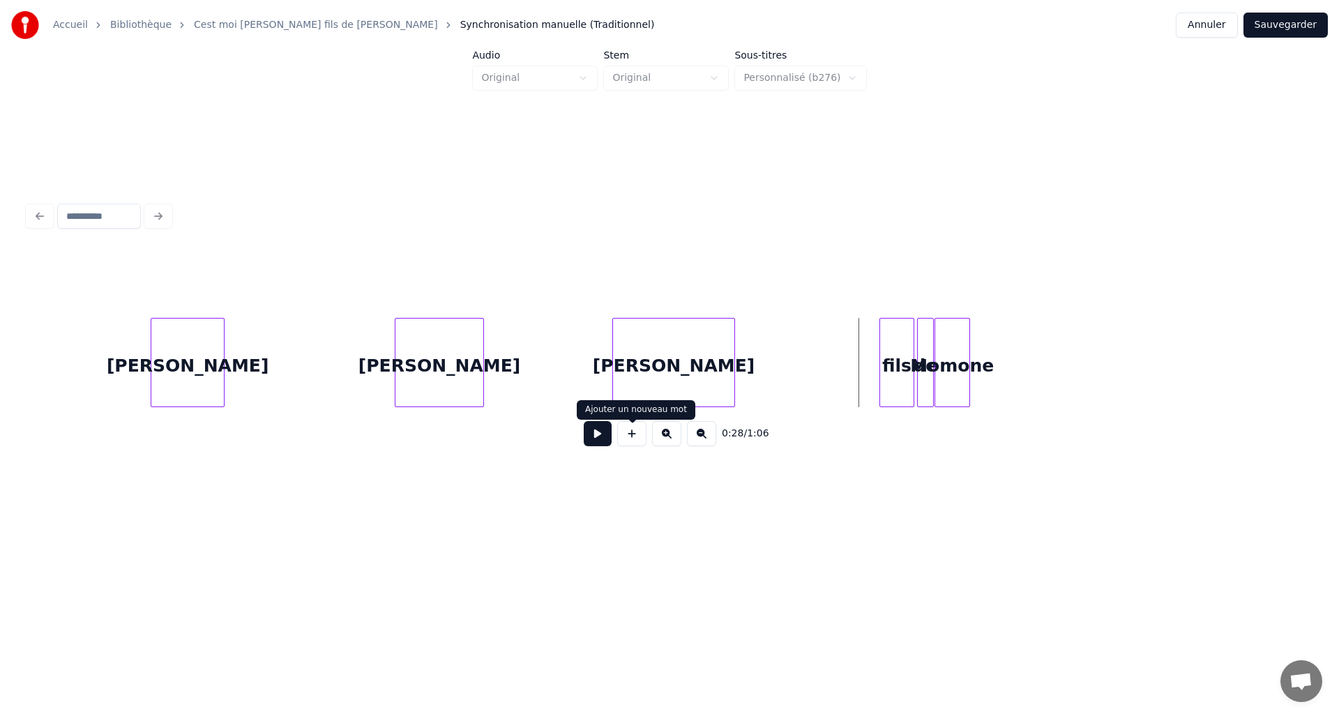
click at [593, 434] on button at bounding box center [598, 433] width 28 height 25
click at [592, 427] on button at bounding box center [598, 433] width 28 height 25
click at [593, 427] on button at bounding box center [598, 433] width 28 height 25
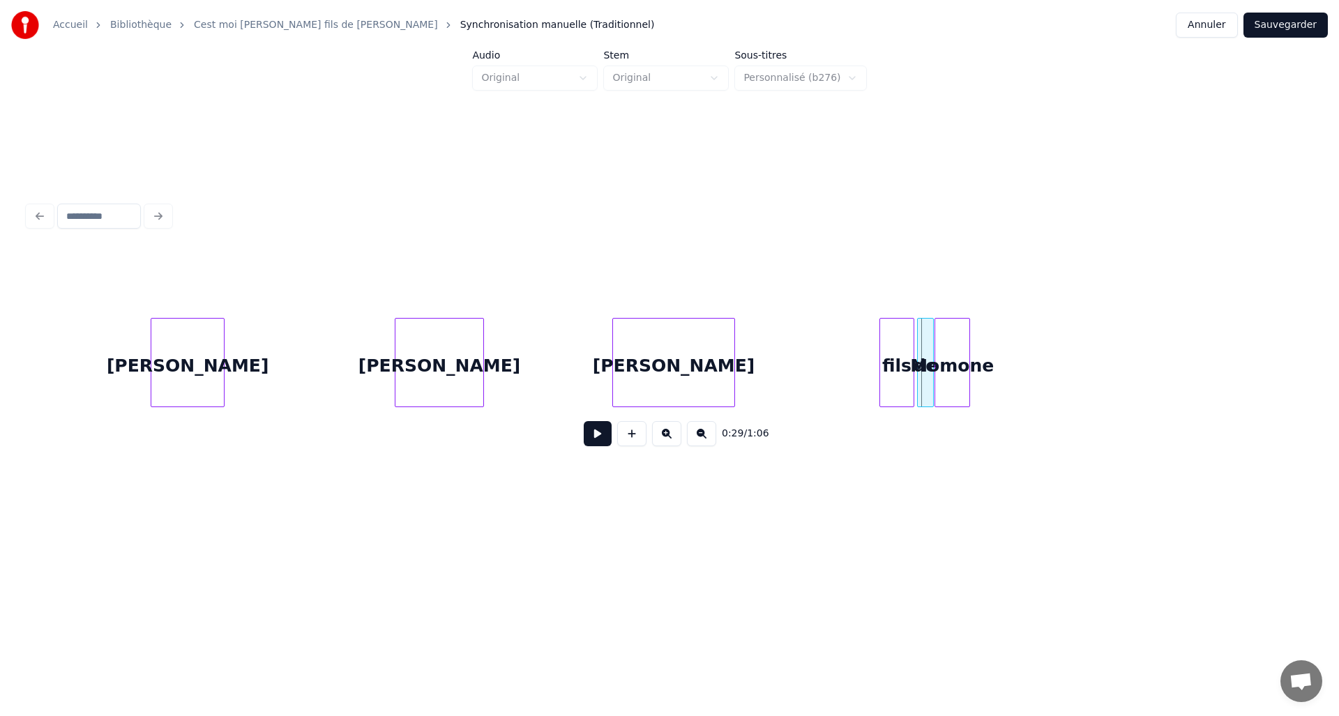
click at [611, 442] on button at bounding box center [598, 433] width 28 height 25
click at [595, 441] on button at bounding box center [598, 433] width 28 height 25
click at [865, 382] on div at bounding box center [866, 363] width 4 height 88
click at [903, 383] on div at bounding box center [901, 363] width 4 height 88
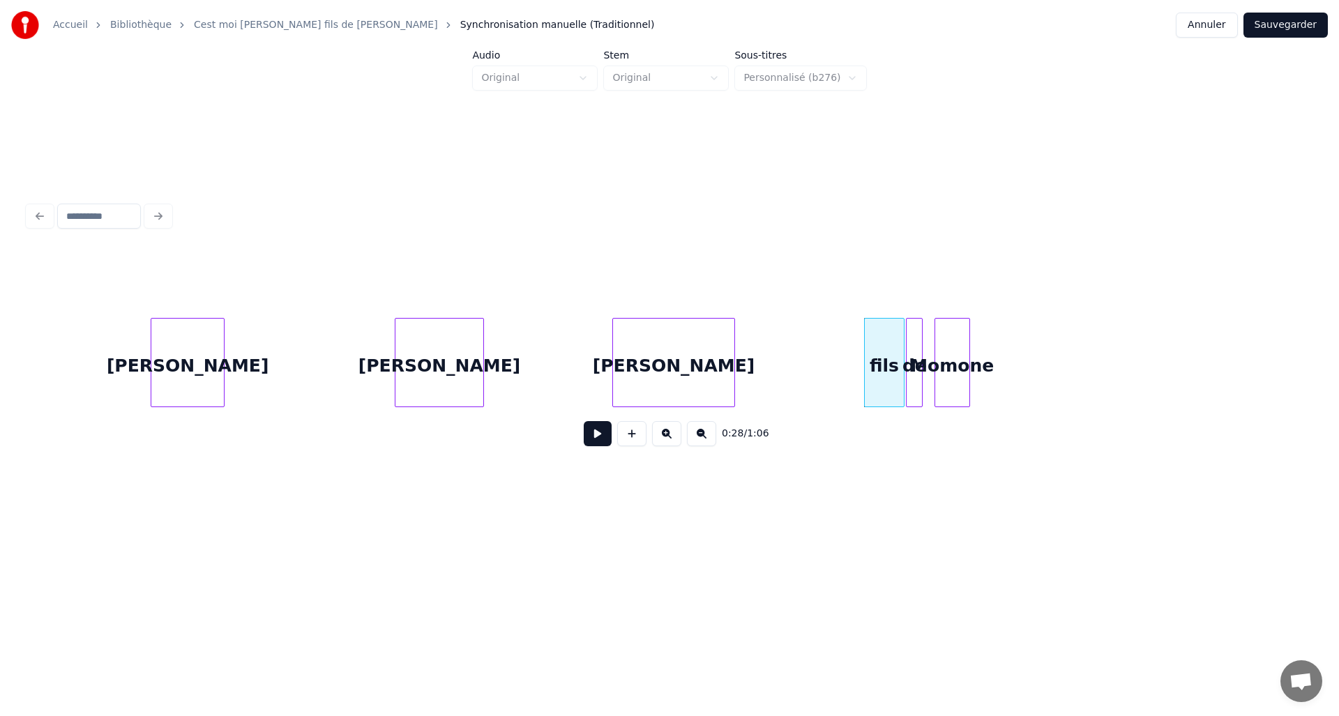
click at [910, 375] on div "de" at bounding box center [913, 366] width 15 height 95
click at [915, 379] on div at bounding box center [914, 363] width 4 height 88
click at [935, 361] on div "Momone" at bounding box center [952, 366] width 34 height 95
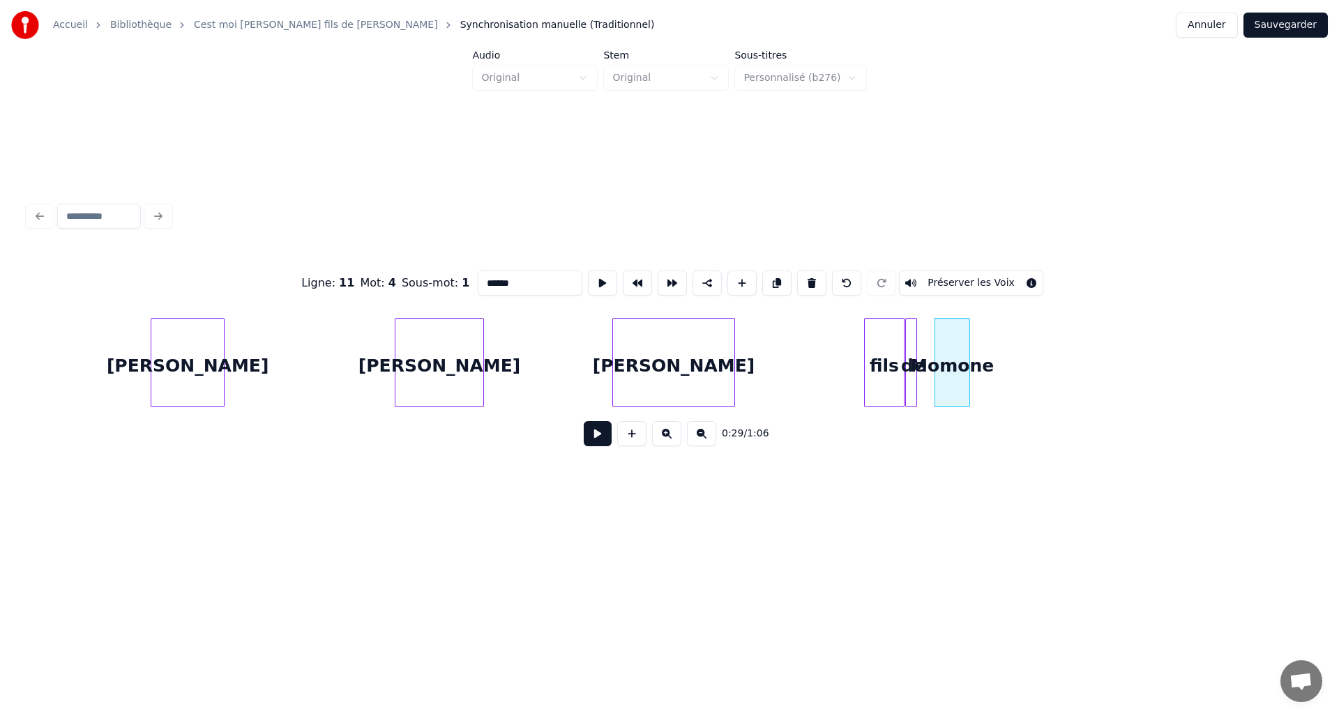
click at [935, 360] on div "Momone" at bounding box center [952, 366] width 34 height 95
click at [938, 367] on div "Momone" at bounding box center [955, 366] width 34 height 95
click at [928, 381] on div "Momone" at bounding box center [946, 362] width 36 height 89
click at [920, 386] on div "Momone" at bounding box center [938, 362] width 36 height 89
click at [966, 395] on div at bounding box center [967, 363] width 4 height 88
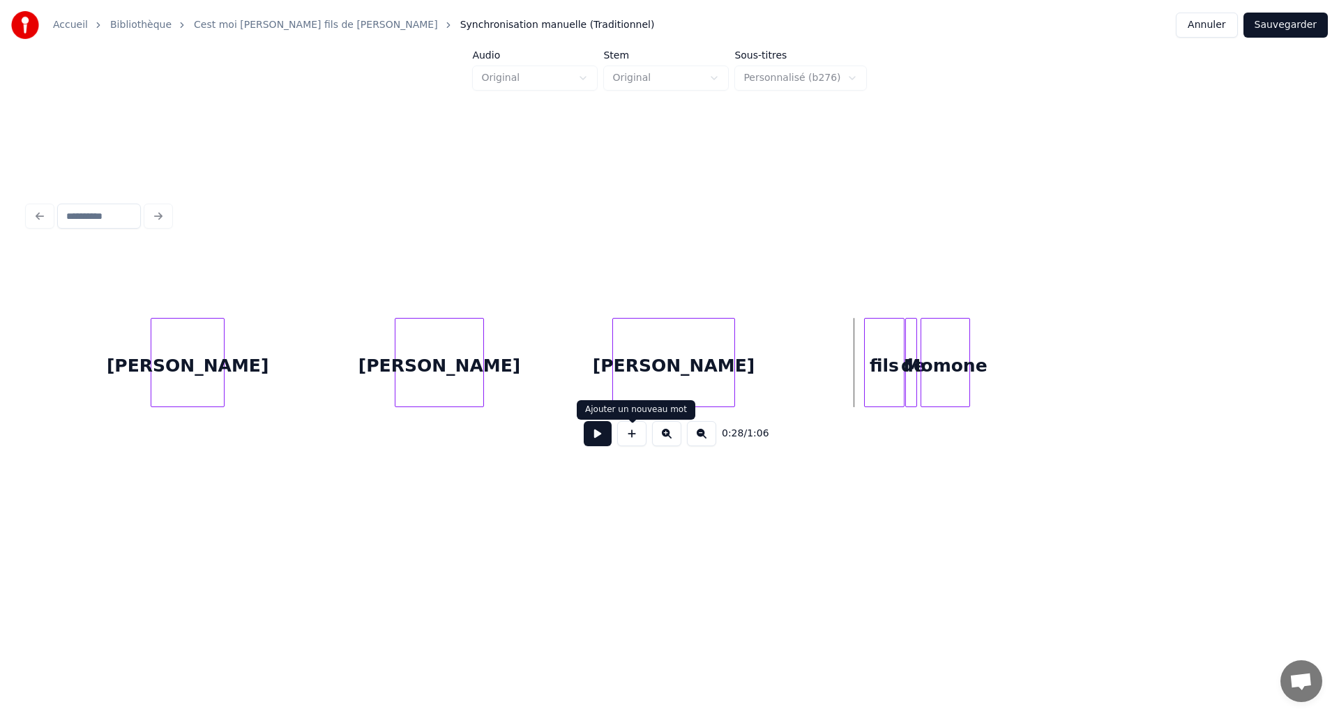
click at [611, 436] on button at bounding box center [598, 433] width 28 height 25
click at [609, 434] on button at bounding box center [598, 433] width 28 height 25
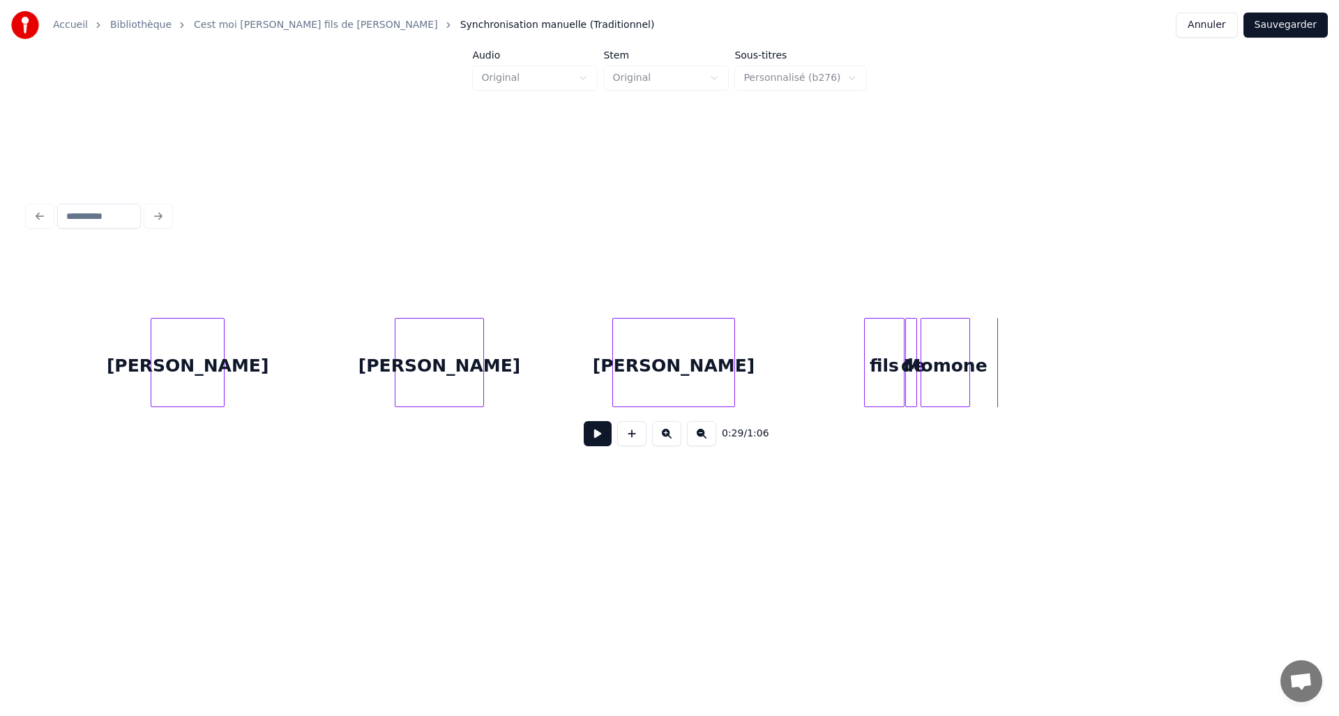
click at [588, 443] on button at bounding box center [598, 433] width 28 height 25
click at [632, 438] on button at bounding box center [631, 433] width 29 height 25
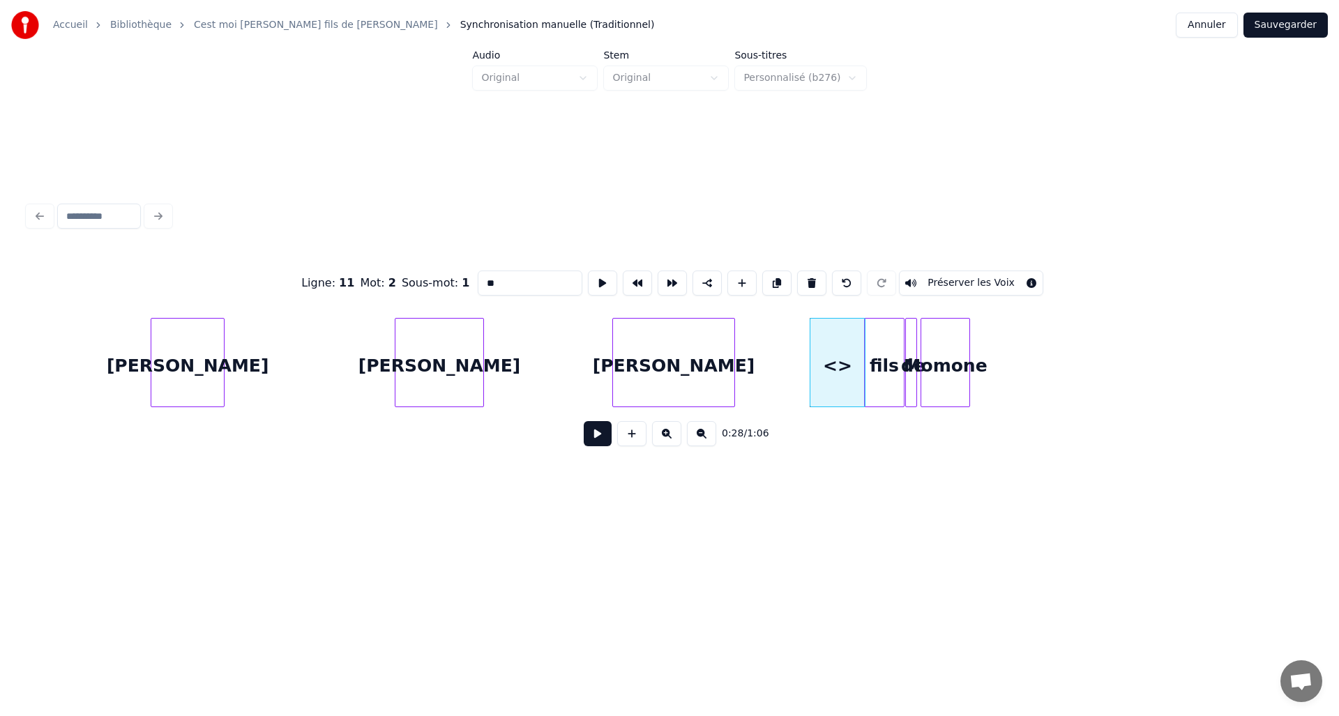
drag, startPoint x: 510, startPoint y: 272, endPoint x: 423, endPoint y: 271, distance: 87.1
click at [424, 271] on div "Ligne : 11 Mot : 2 Sous-mot : 1 ** Préserver les Voix" at bounding box center [669, 283] width 1283 height 70
type input "*****"
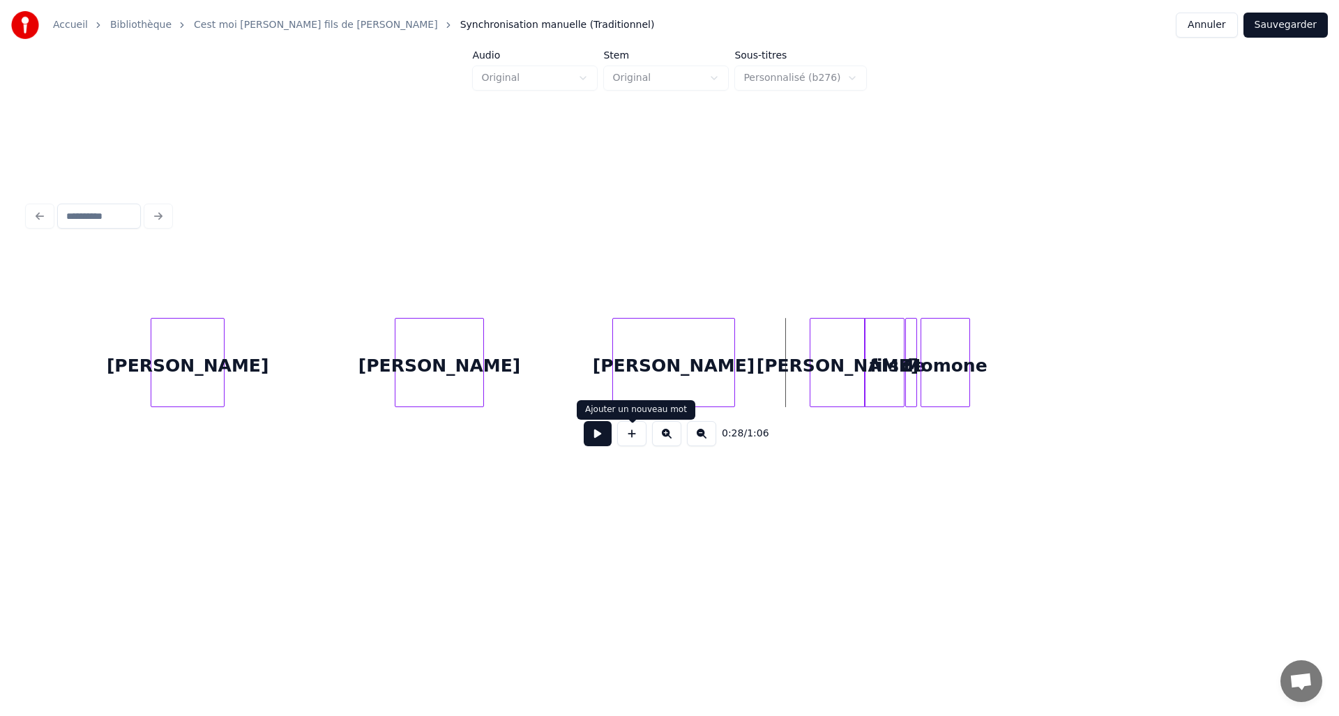
click at [614, 439] on div at bounding box center [631, 433] width 35 height 25
click at [607, 441] on button at bounding box center [598, 433] width 28 height 25
click at [608, 438] on button at bounding box center [598, 433] width 28 height 25
click at [602, 436] on button at bounding box center [598, 433] width 28 height 25
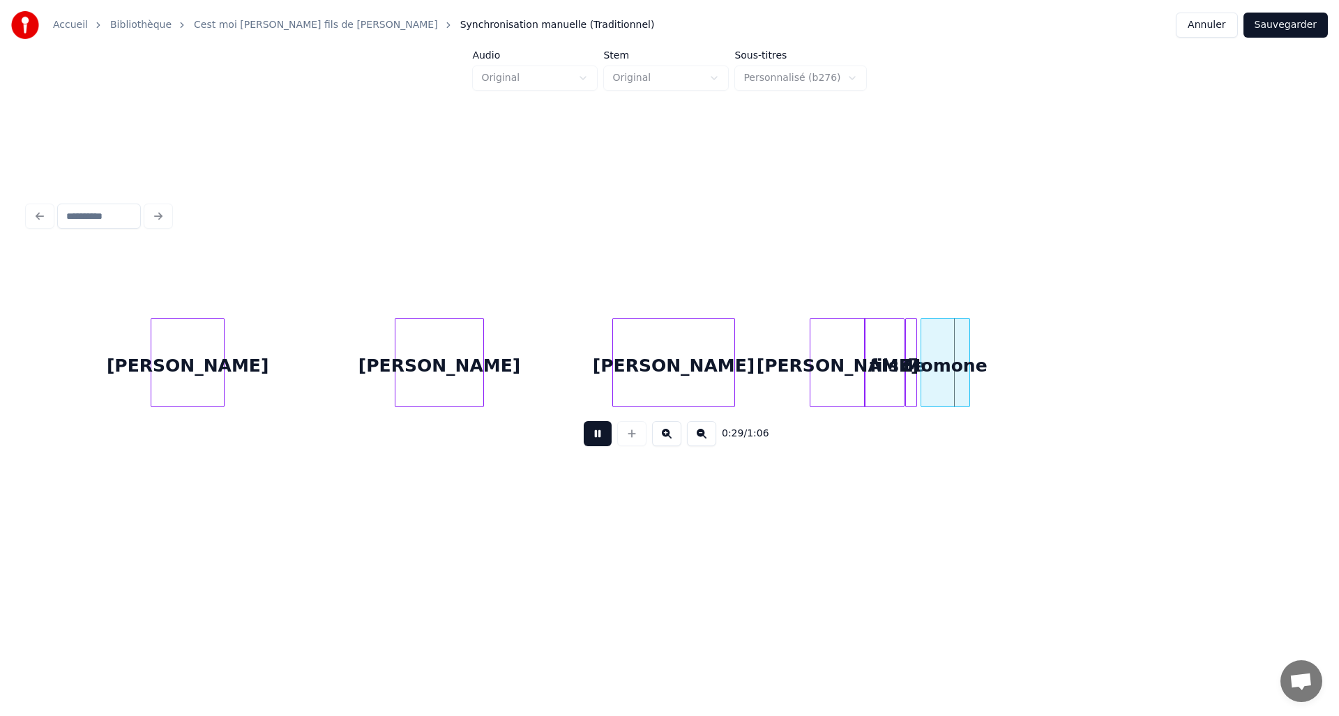
click at [602, 436] on button at bounding box center [598, 433] width 28 height 25
click at [1299, 27] on button "Sauvegarder" at bounding box center [1285, 25] width 84 height 25
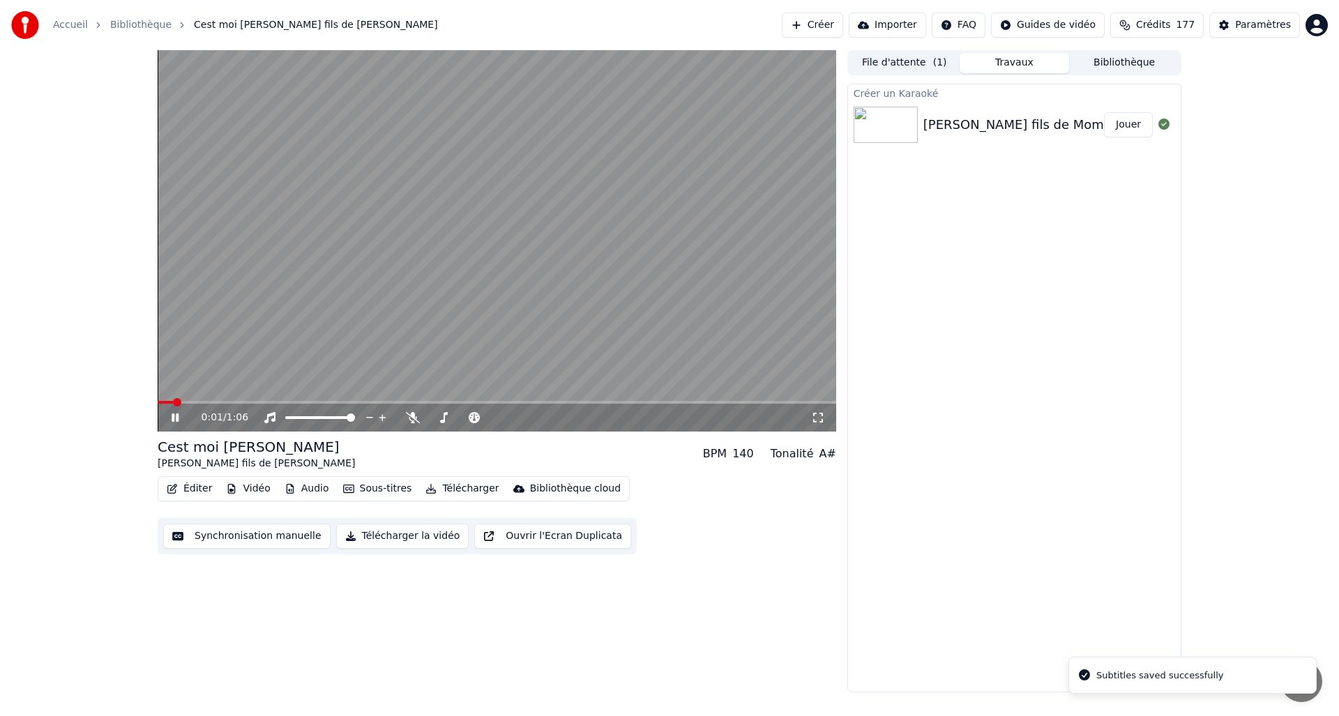
click at [828, 420] on div "0:01 / 1:06" at bounding box center [496, 418] width 667 height 14
click at [825, 420] on div "0:01 / 1:06" at bounding box center [496, 418] width 667 height 14
click at [816, 419] on icon at bounding box center [818, 417] width 14 height 11
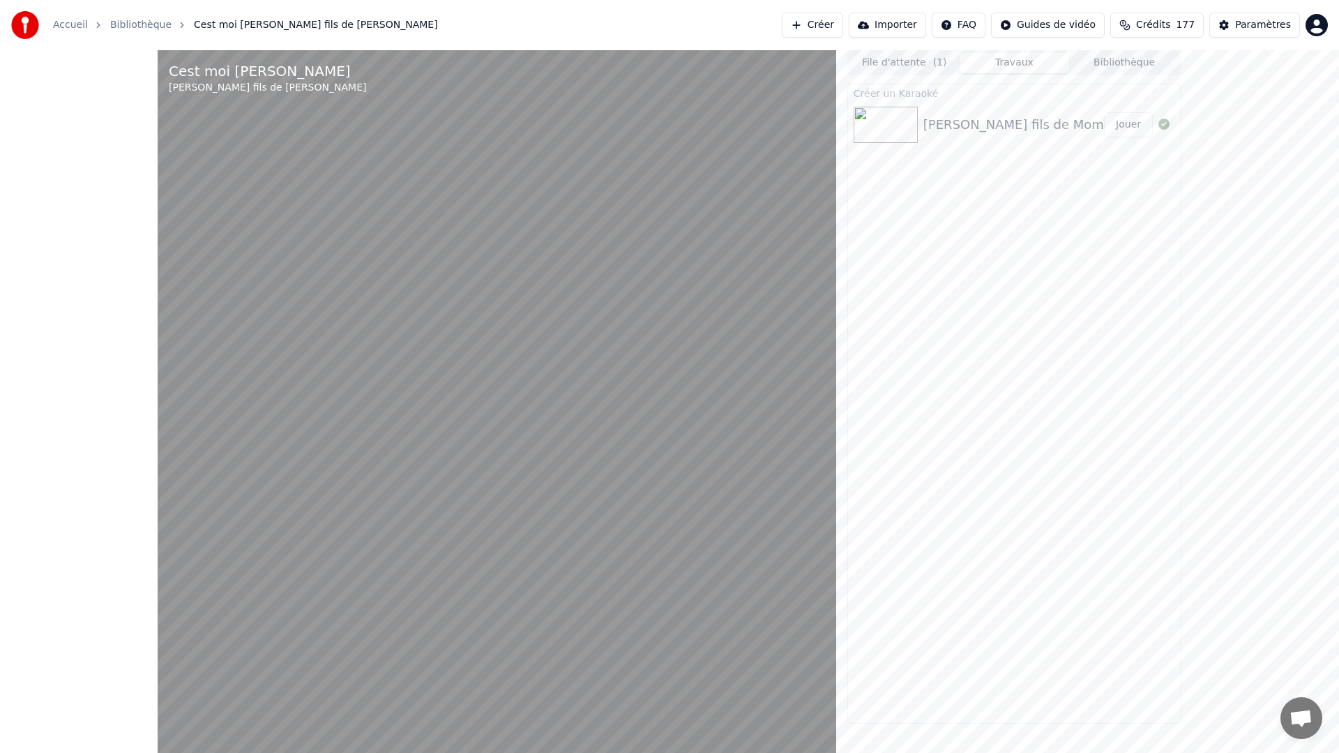
click at [471, 437] on video at bounding box center [497, 426] width 678 height 753
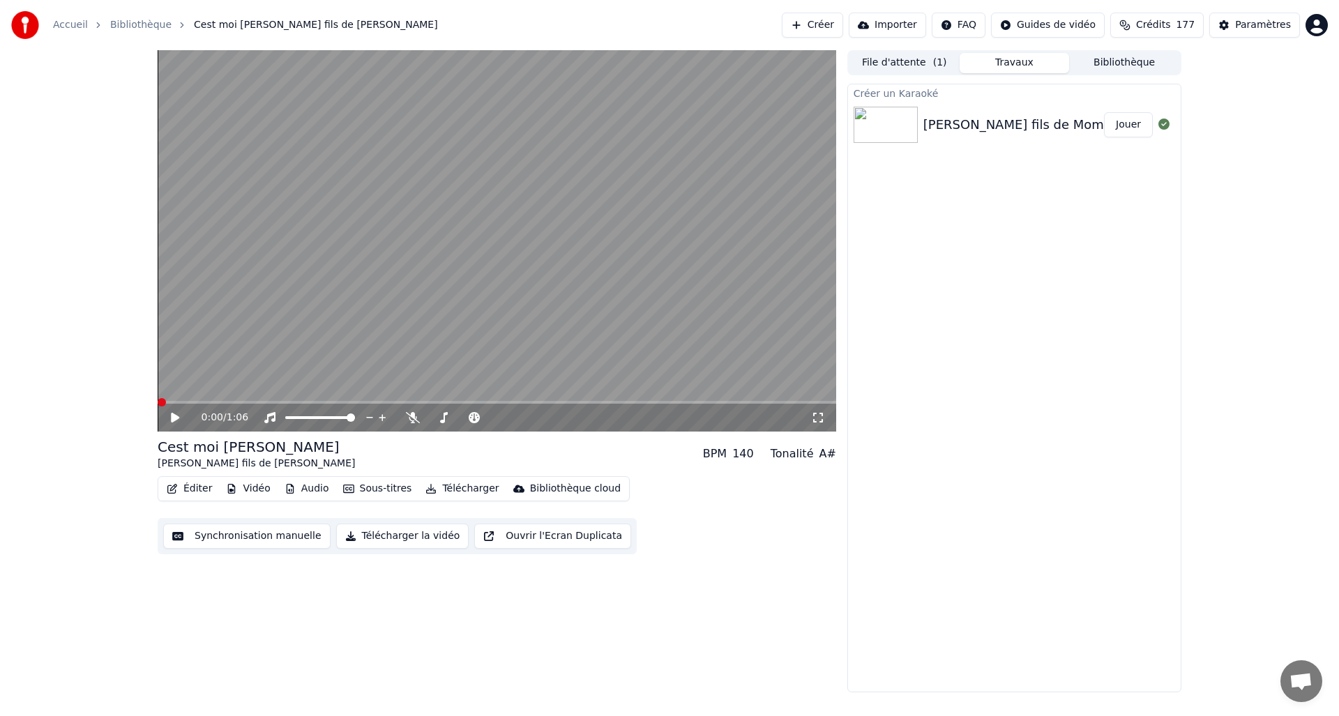
click at [158, 404] on span at bounding box center [497, 402] width 678 height 3
click at [172, 422] on icon at bounding box center [175, 418] width 8 height 10
click at [815, 420] on icon at bounding box center [818, 417] width 14 height 11
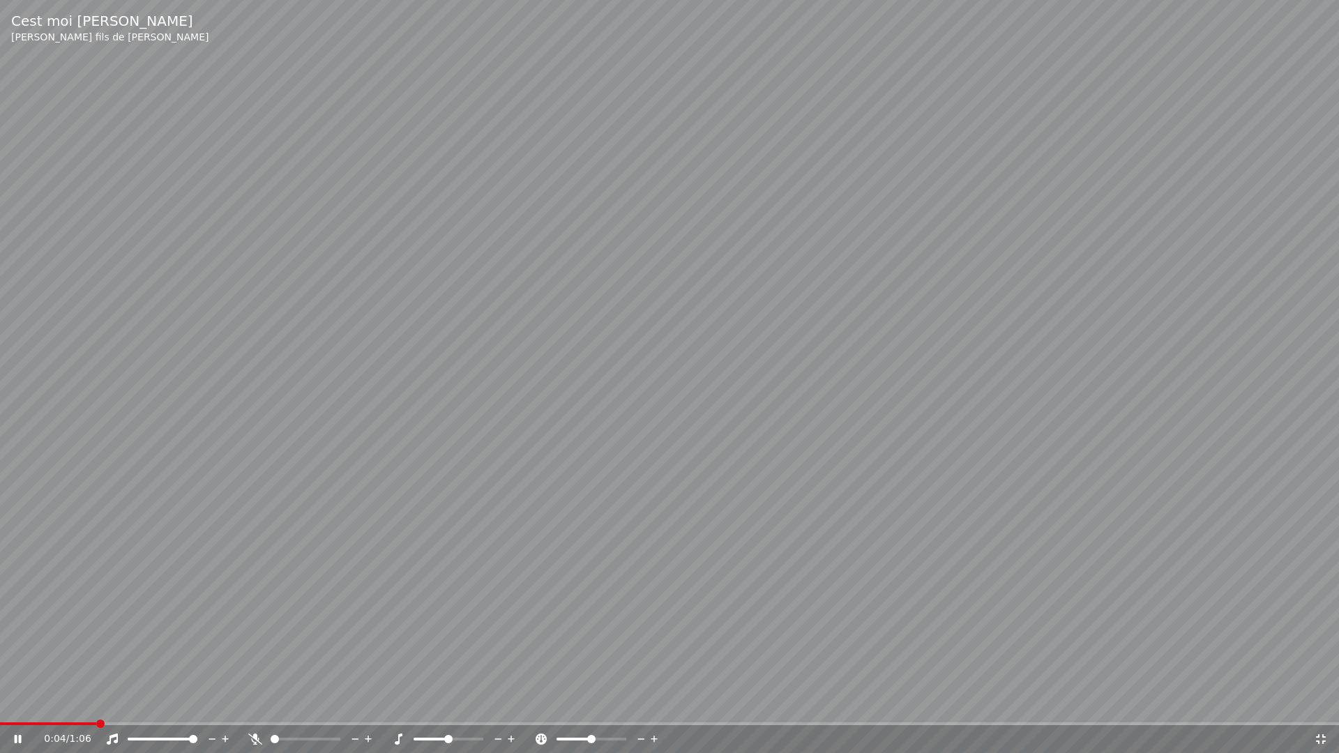
click at [741, 431] on video at bounding box center [669, 376] width 1339 height 753
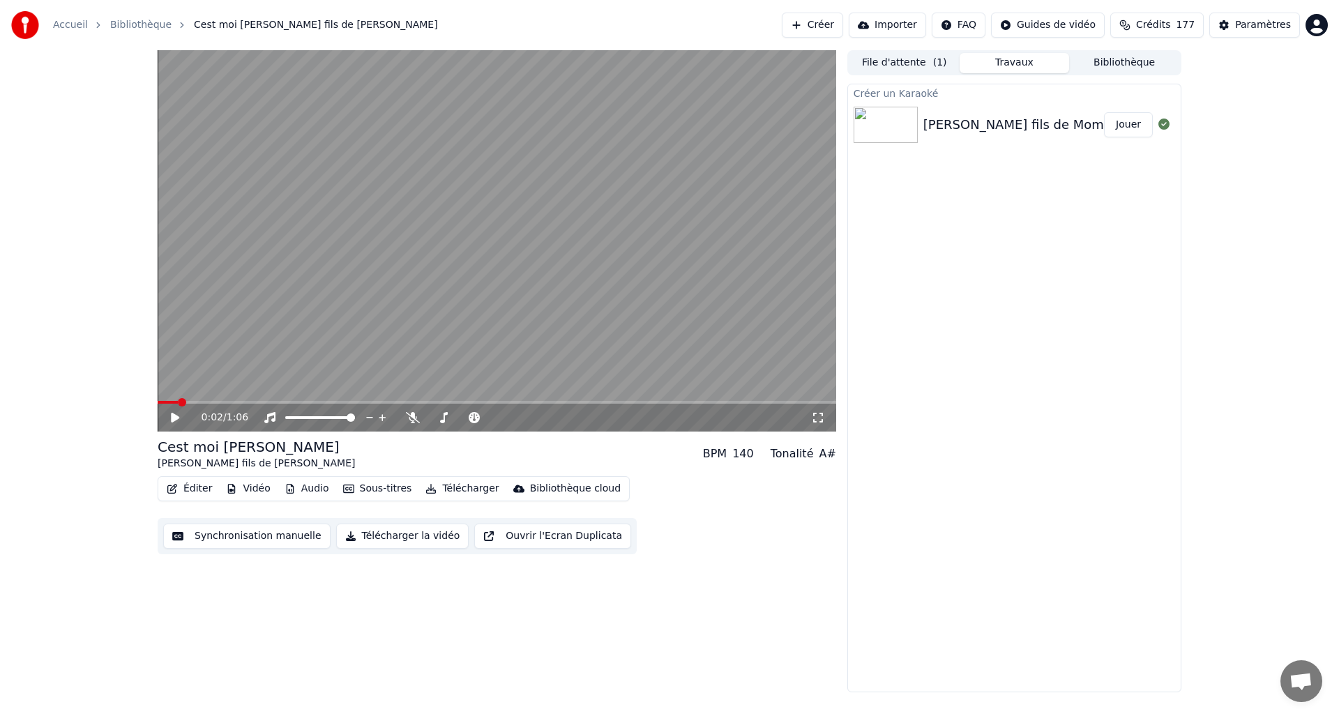
click at [177, 402] on span at bounding box center [497, 402] width 678 height 3
click at [169, 418] on icon at bounding box center [185, 417] width 33 height 11
click at [182, 404] on span at bounding box center [497, 402] width 678 height 3
click at [170, 418] on icon at bounding box center [185, 417] width 33 height 11
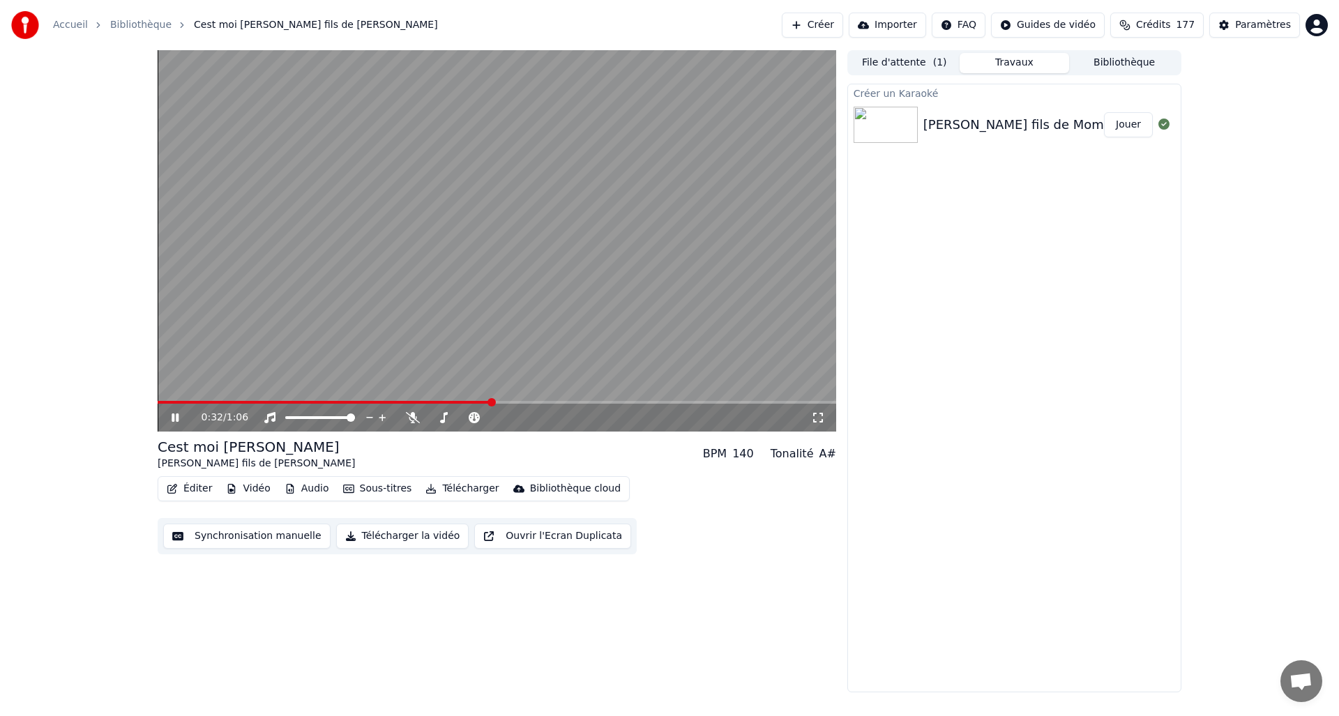
click at [182, 413] on icon at bounding box center [185, 417] width 33 height 11
click at [376, 537] on button "Télécharger la vidéo" at bounding box center [402, 536] width 133 height 25
click at [1106, 124] on button "Afficher" at bounding box center [1121, 124] width 61 height 25
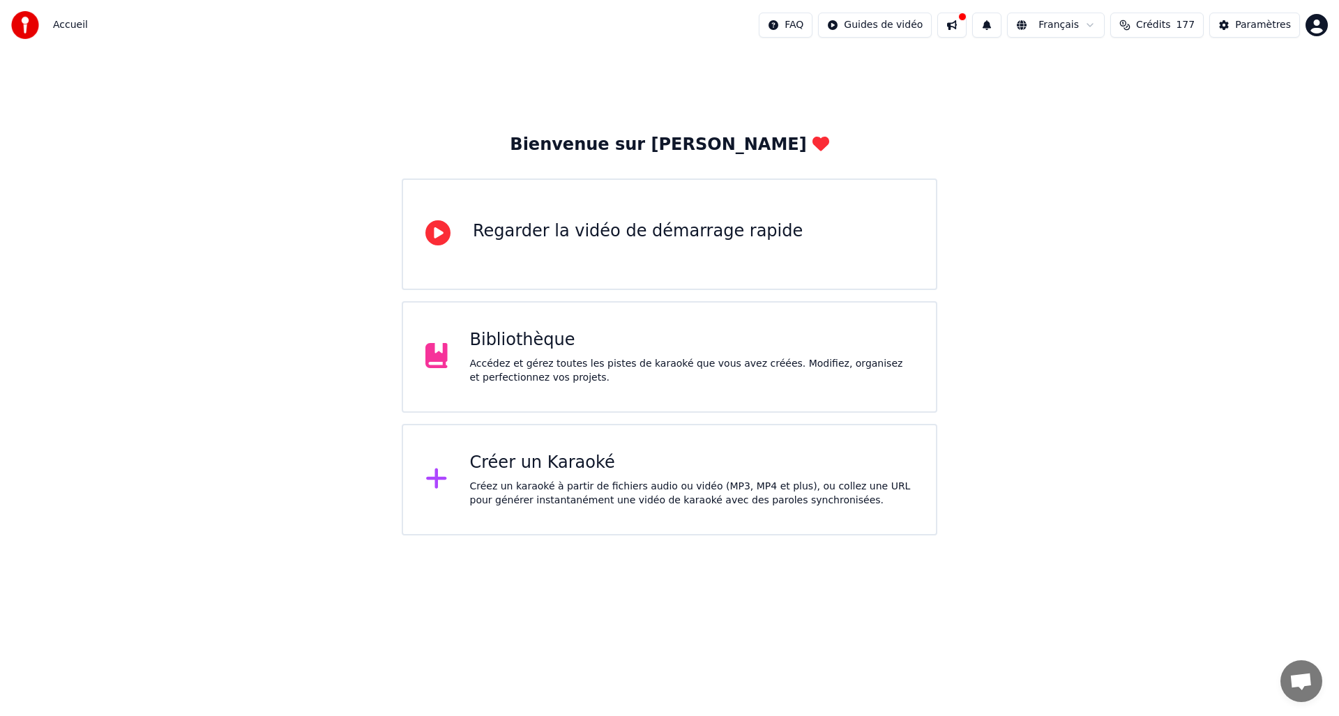
click at [610, 459] on div "Créer un Karaoké" at bounding box center [692, 463] width 444 height 22
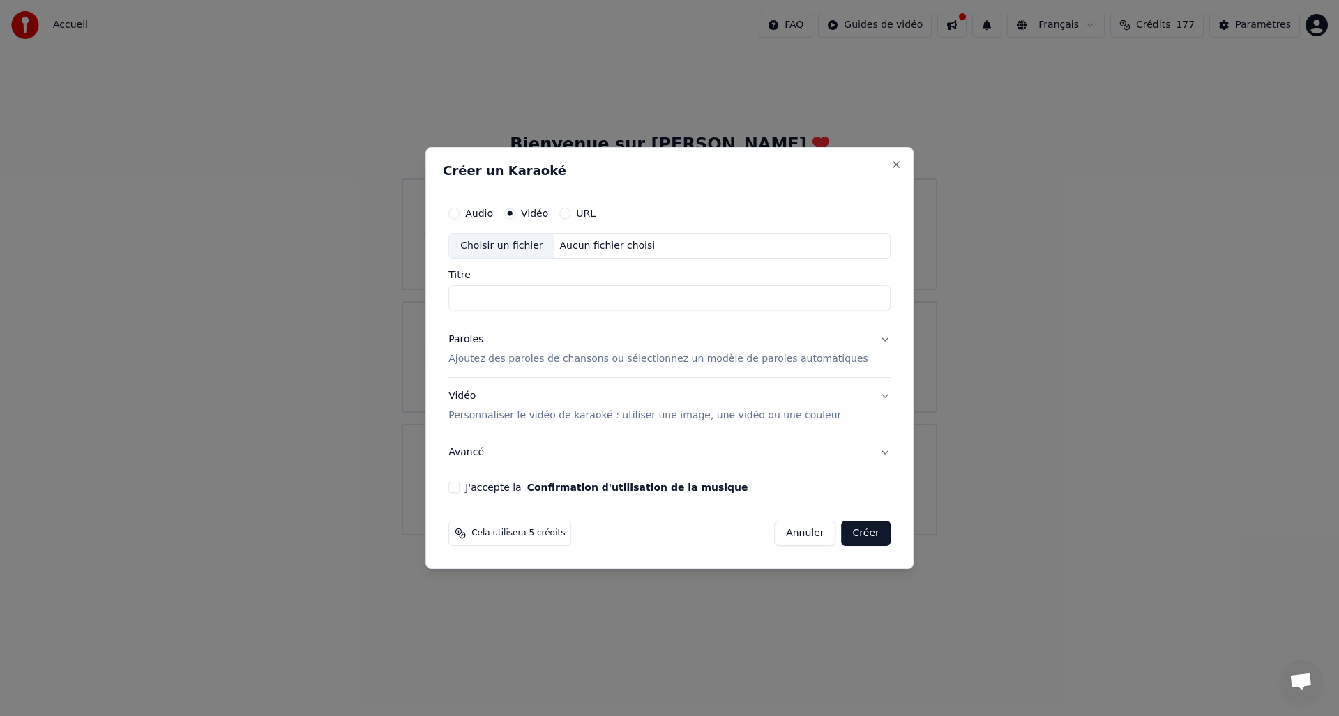
click at [528, 245] on div "Choisir un fichier" at bounding box center [501, 246] width 105 height 25
type input "**********"
click at [584, 364] on p "Ajoutez des paroles de chansons ou sélectionnez un modèle de paroles automatiqu…" at bounding box center [658, 360] width 420 height 14
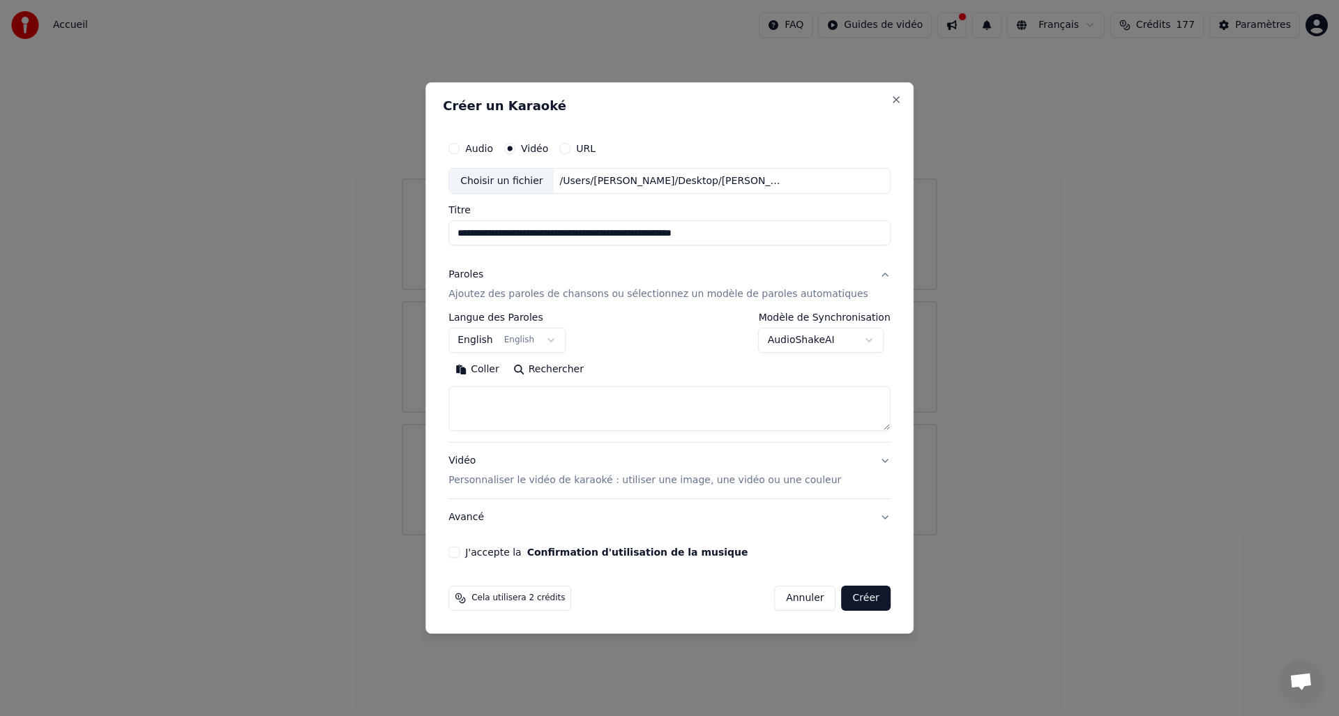
click at [498, 340] on body "**********" at bounding box center [669, 267] width 1339 height 535
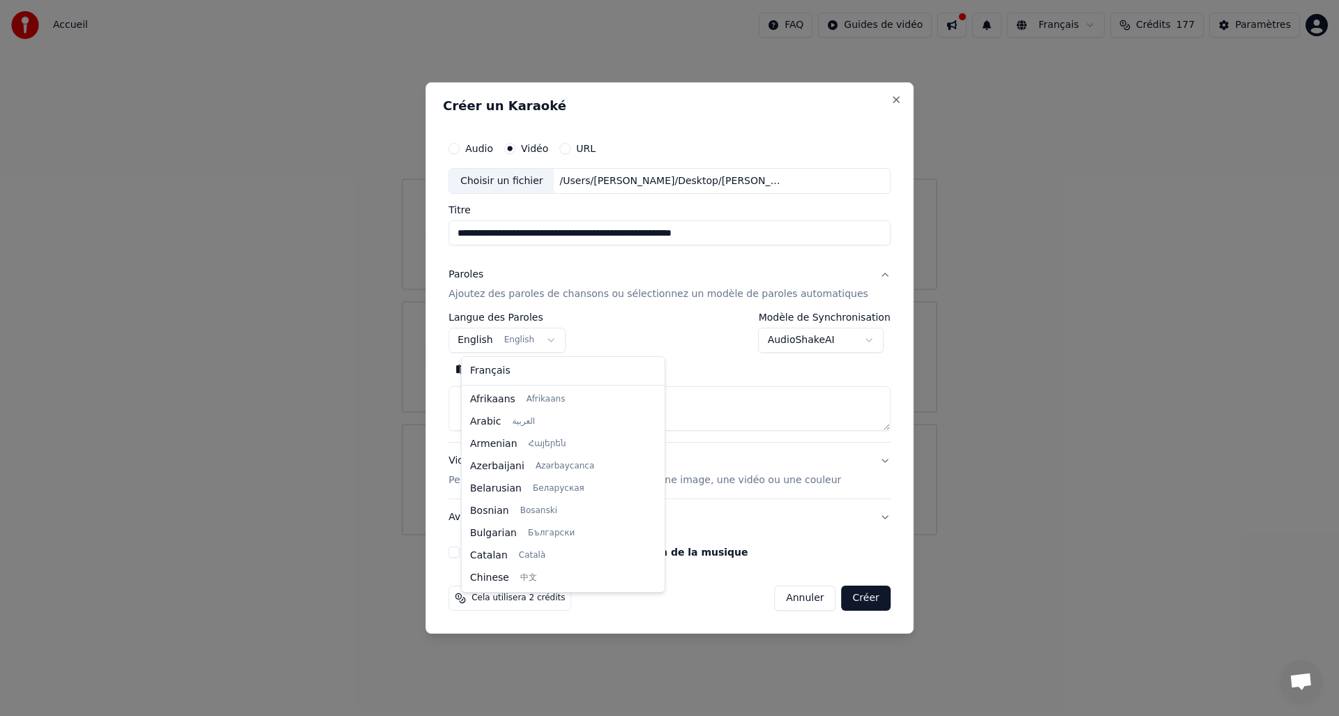
scroll to position [112, 0]
select select "**"
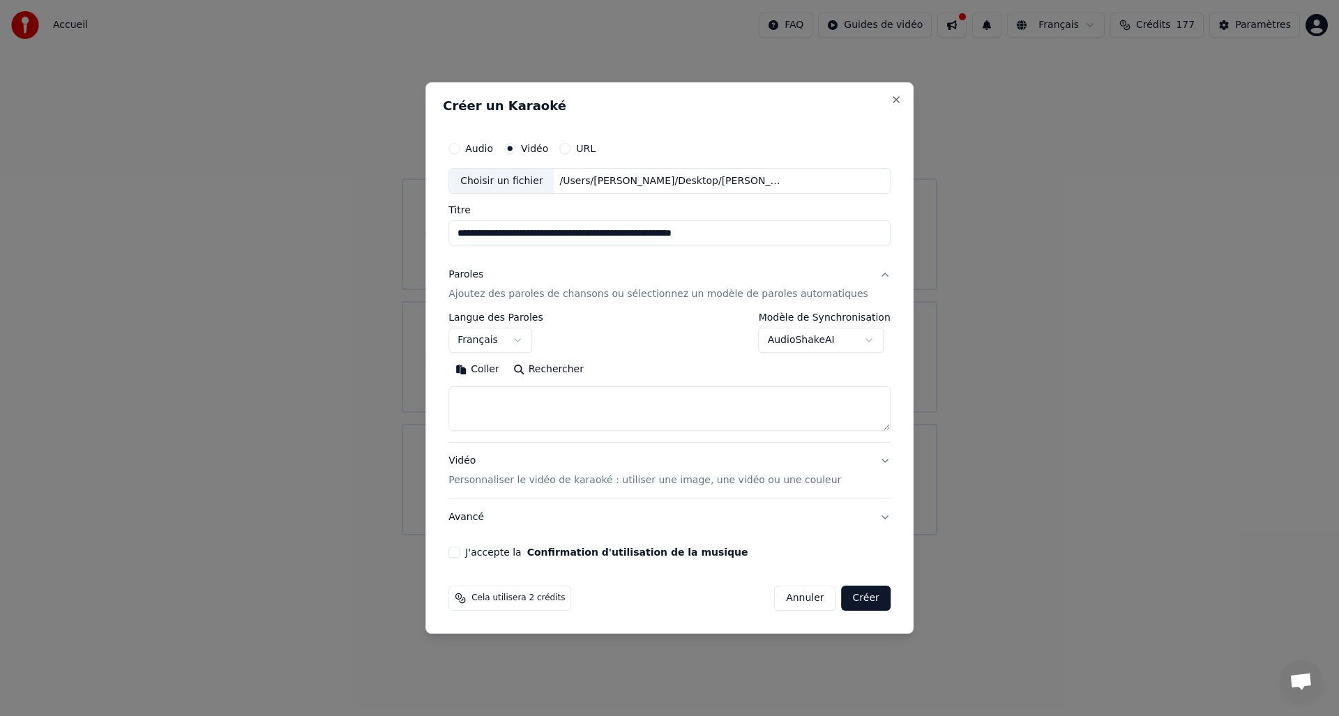
click at [559, 414] on textarea at bounding box center [669, 409] width 442 height 45
paste textarea "**********"
type textarea "**********"
click at [679, 371] on button "Développer" at bounding box center [640, 370] width 86 height 22
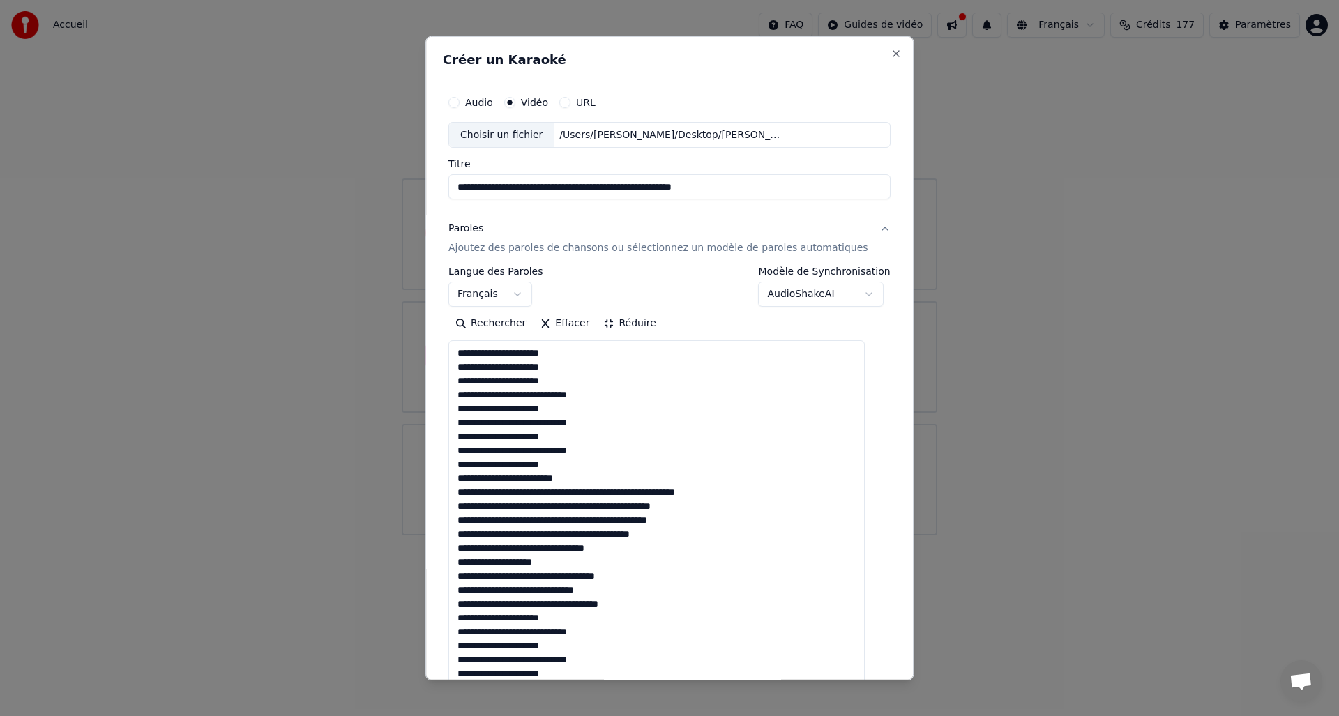
drag, startPoint x: 681, startPoint y: 382, endPoint x: 674, endPoint y: 386, distance: 8.1
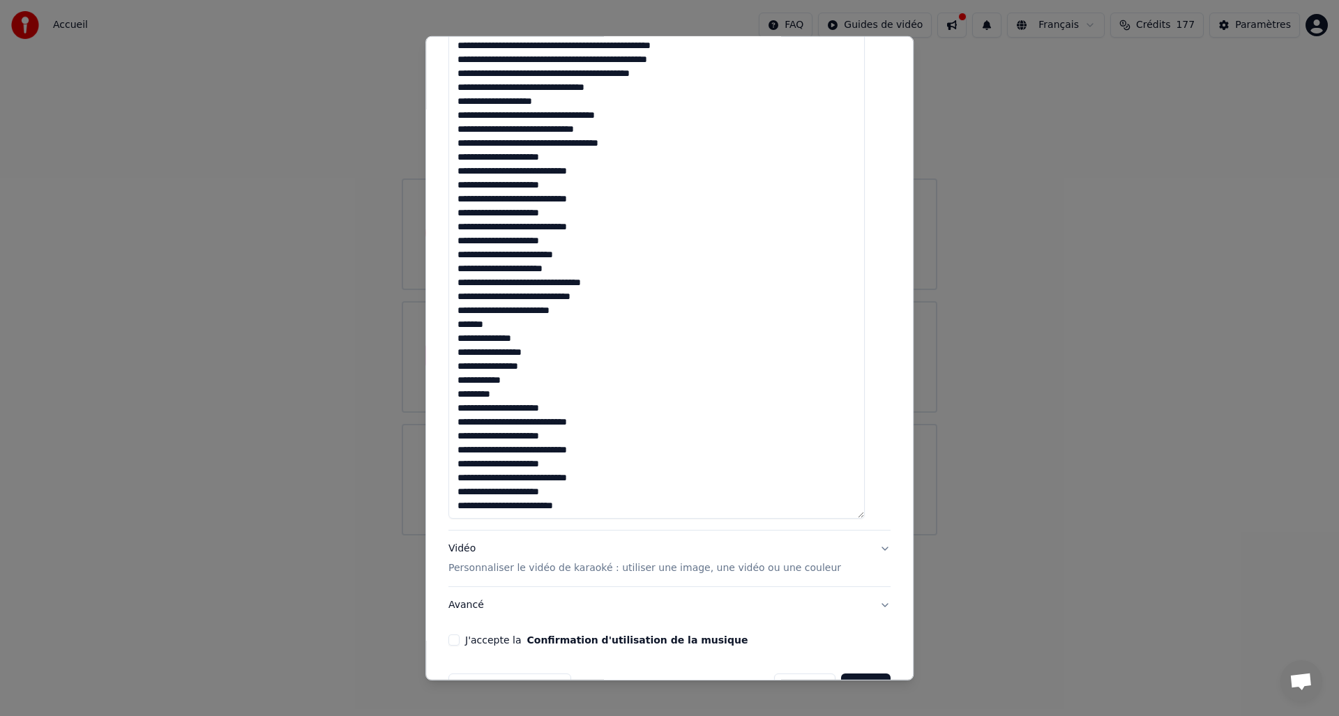
scroll to position [501, 0]
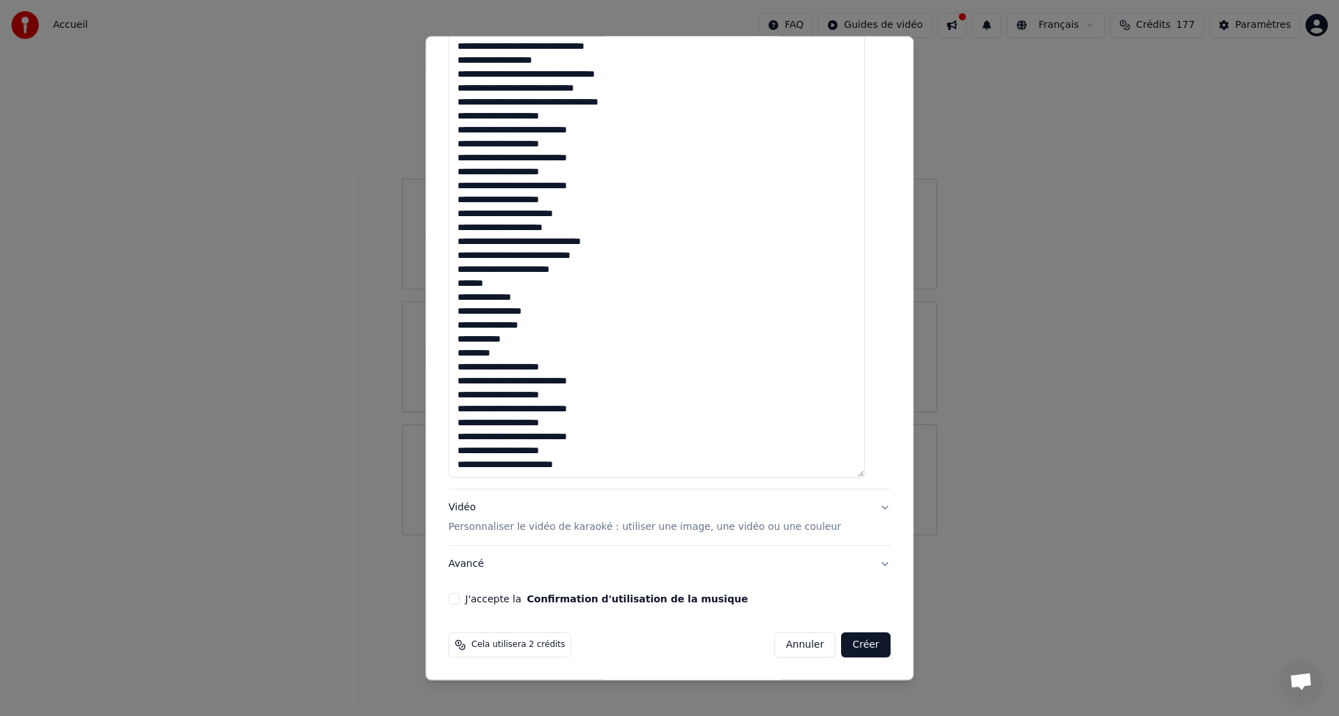
click at [524, 523] on p "Personnaliser le vidéo de karaoké : utiliser une image, une vidéo ou une couleur" at bounding box center [644, 527] width 392 height 14
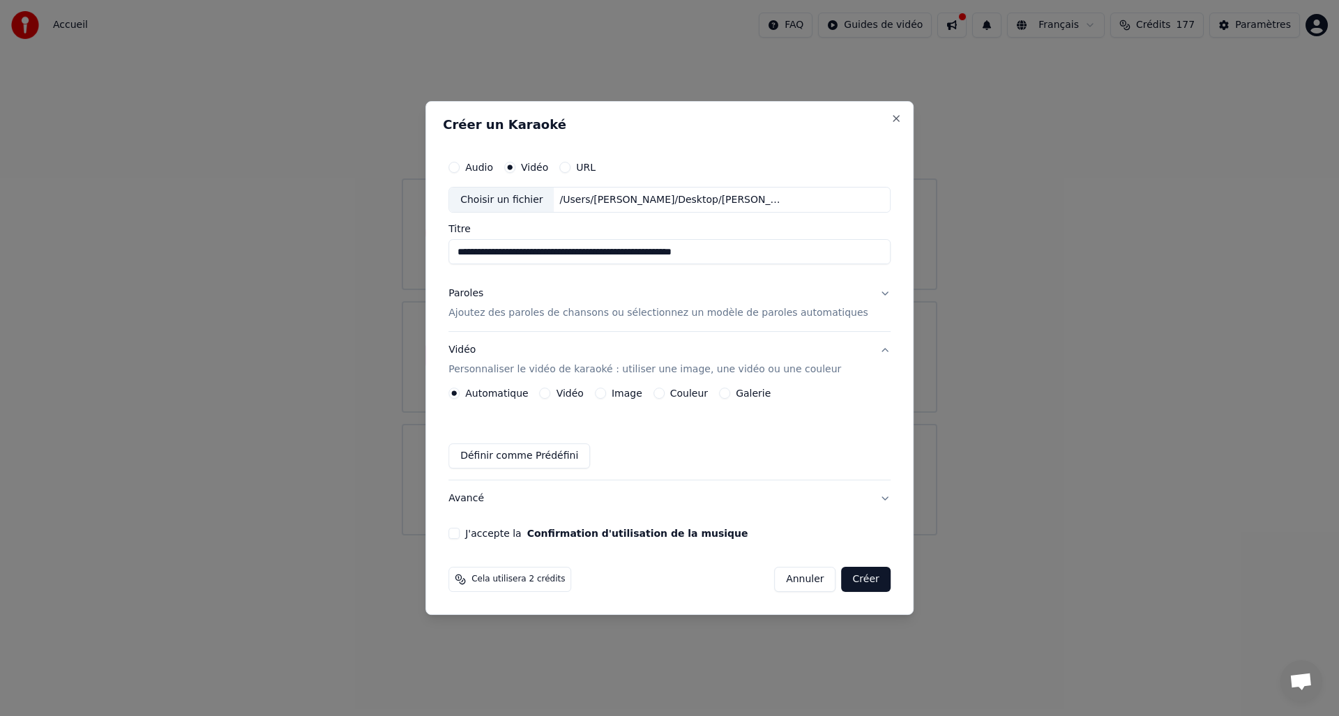
click at [606, 390] on button "Image" at bounding box center [600, 393] width 11 height 11
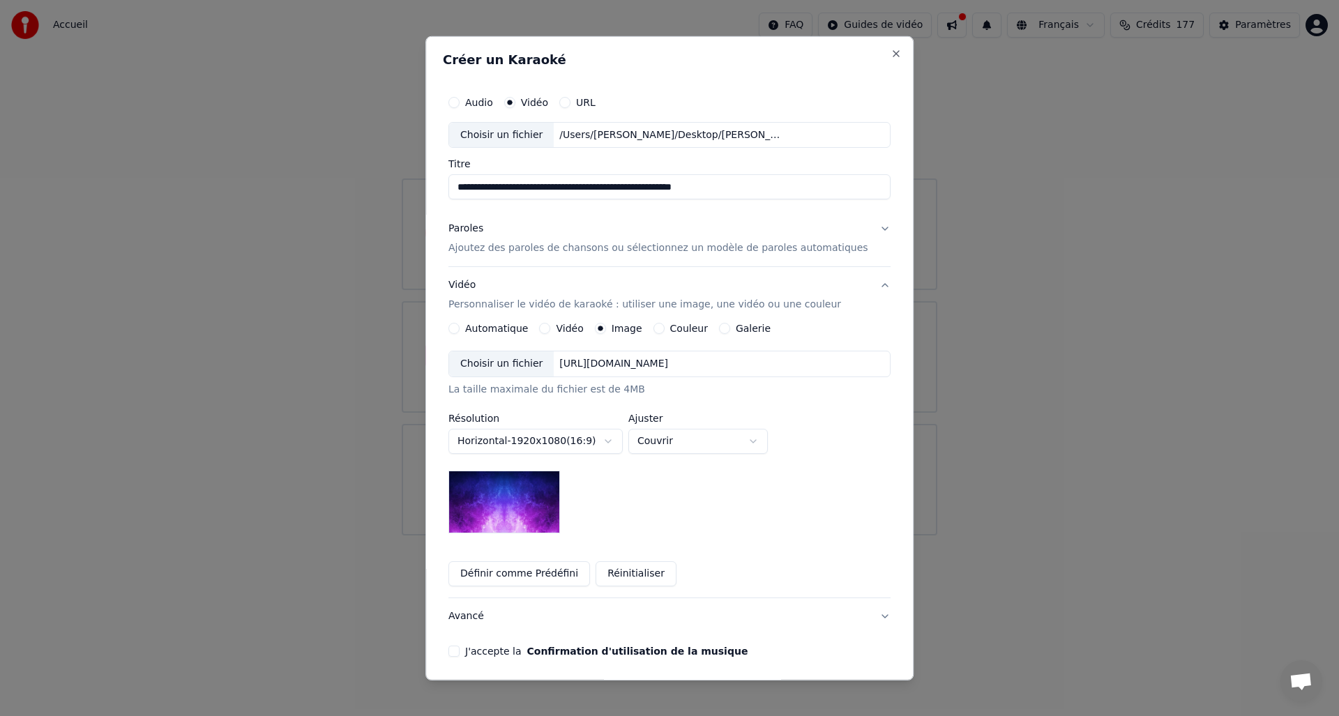
click at [517, 368] on div "Choisir un fichier" at bounding box center [501, 363] width 105 height 25
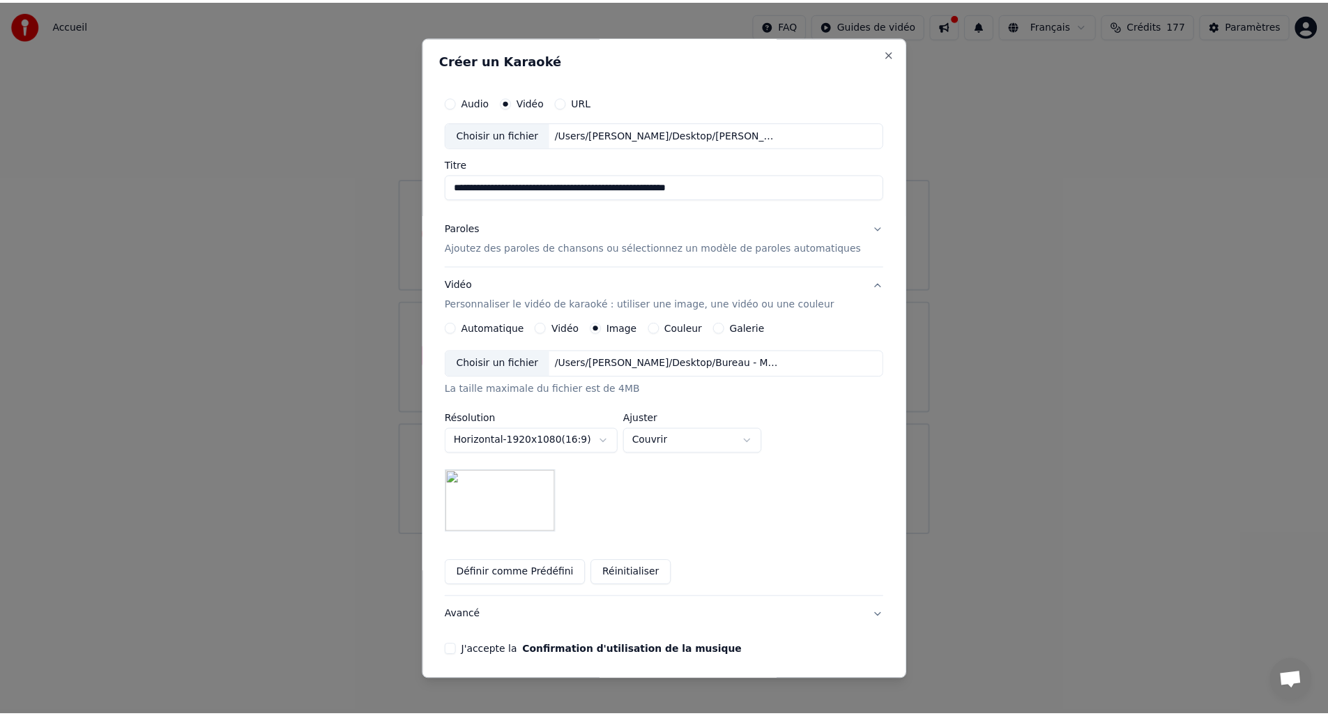
scroll to position [52, 0]
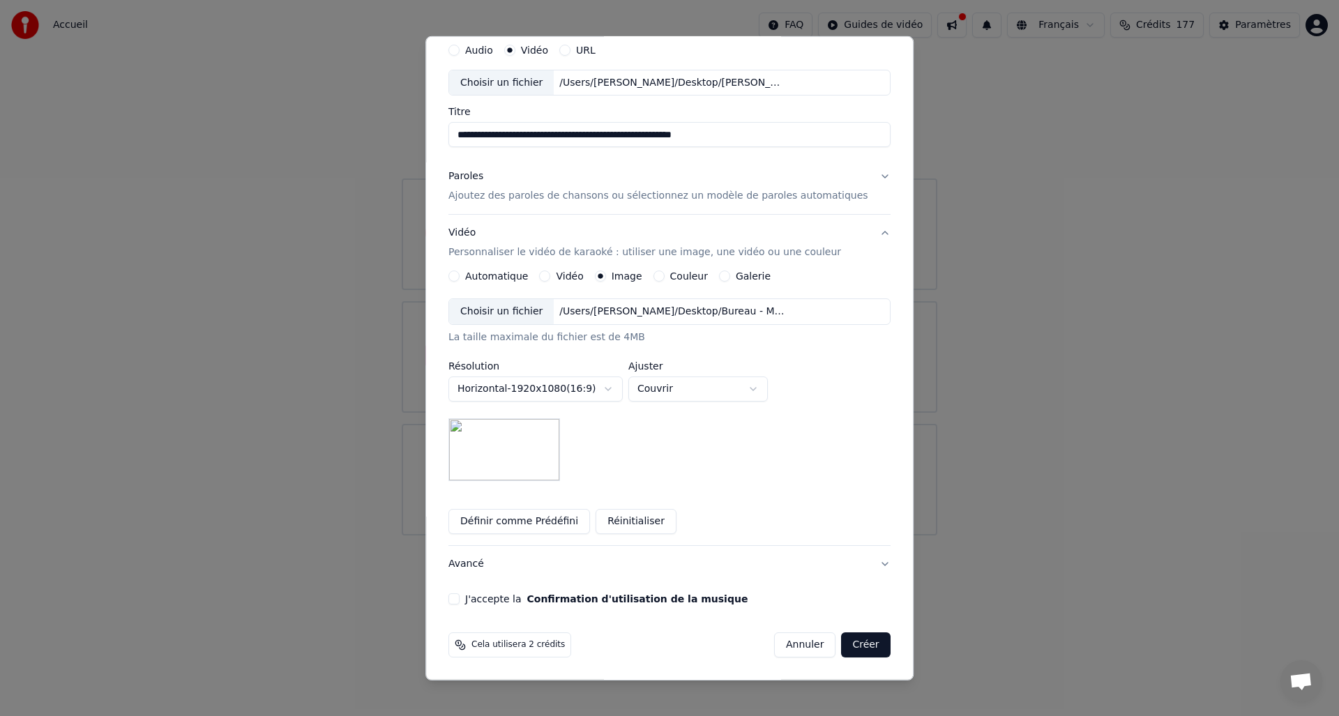
click at [459, 602] on button "J'accepte la Confirmation d'utilisation de la musique" at bounding box center [453, 598] width 11 height 11
click at [841, 642] on button "Créer" at bounding box center [865, 644] width 49 height 25
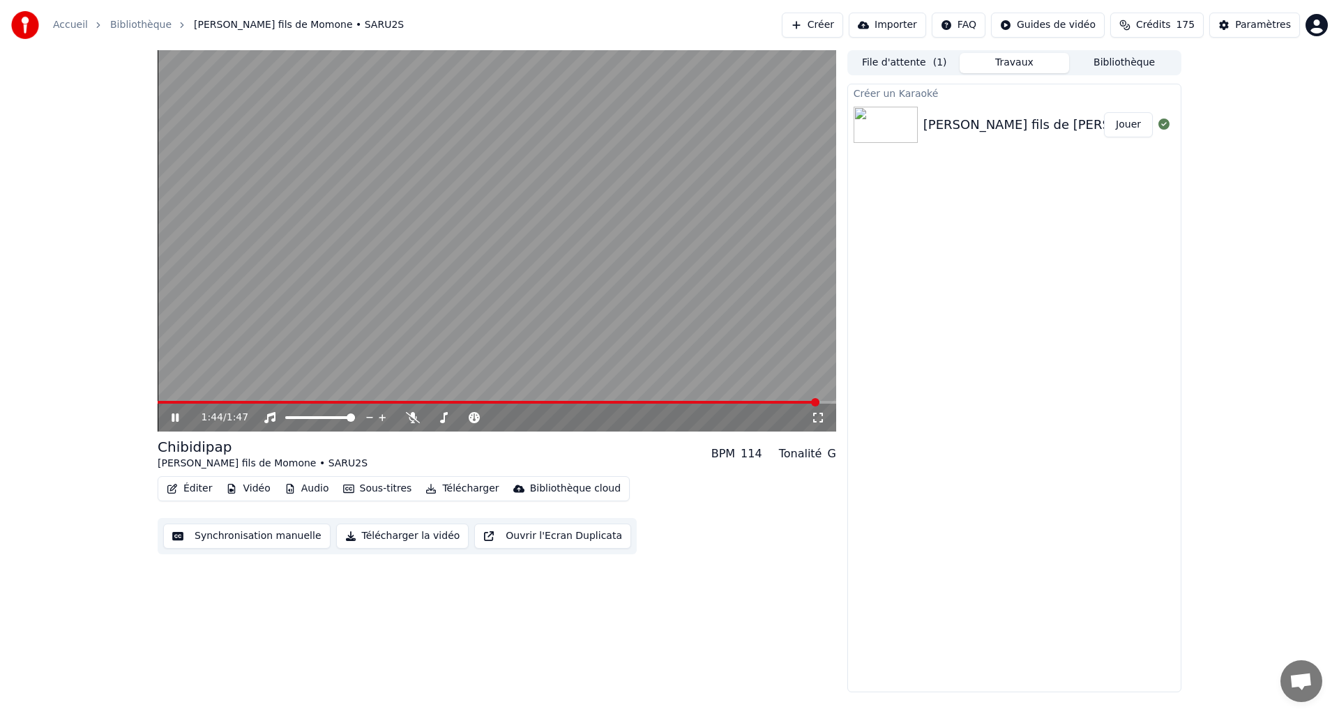
click at [170, 415] on icon at bounding box center [185, 417] width 33 height 11
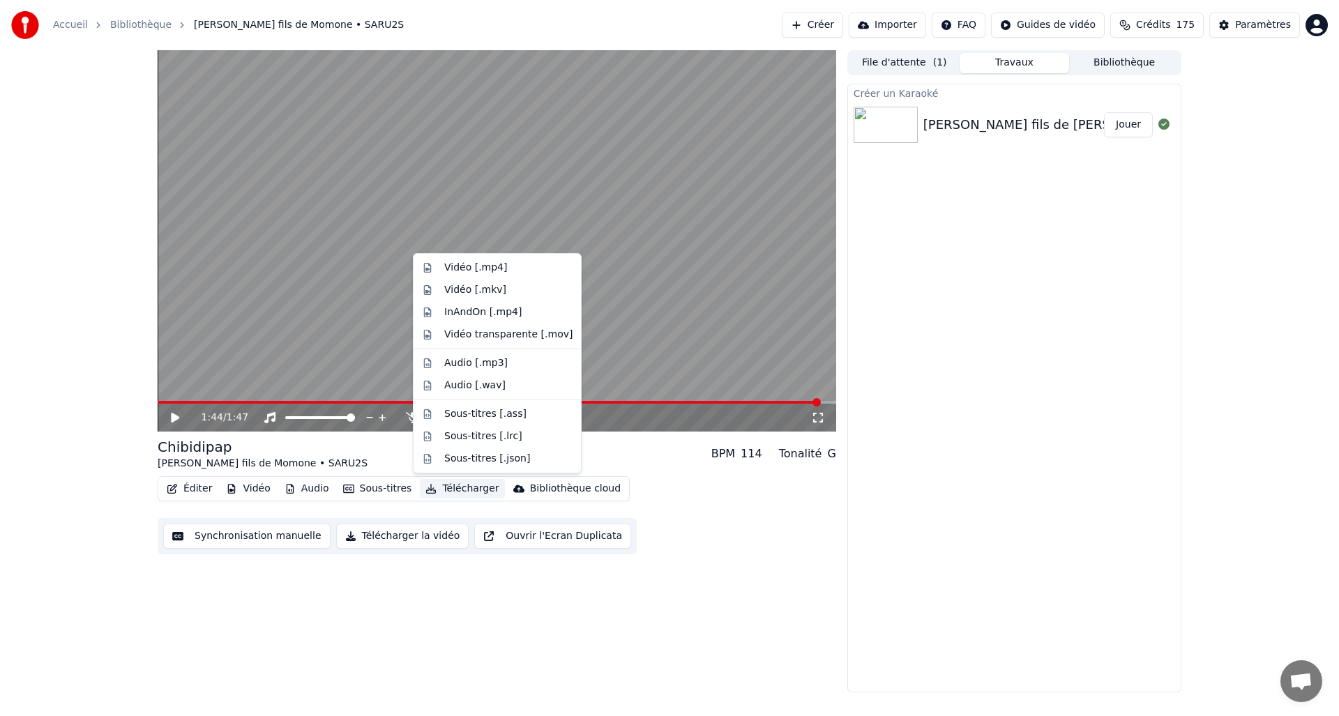
click at [459, 498] on button "Télécharger" at bounding box center [462, 489] width 84 height 20
click at [452, 610] on div "1:44 / 1:47 Chibidipap [PERSON_NAME] fils de Momone • SARU2S BPM 114 Tonalité G…" at bounding box center [497, 371] width 678 height 642
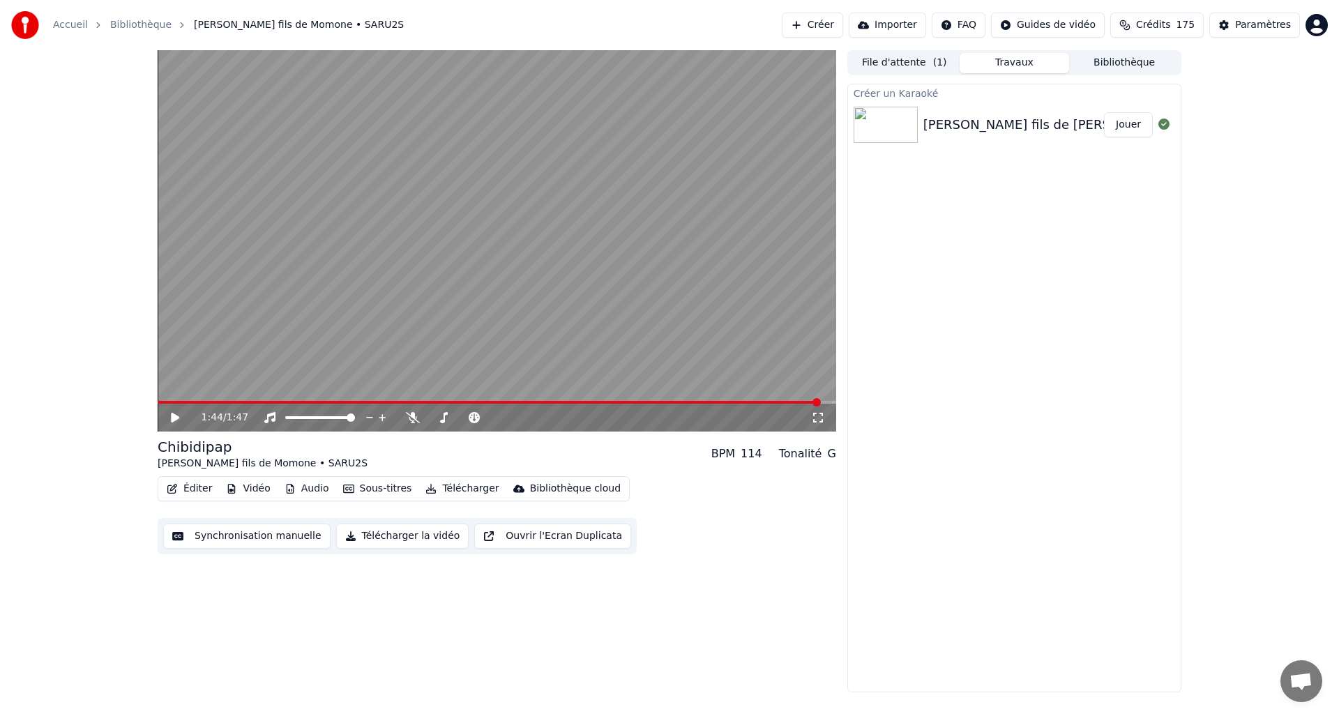
click at [386, 537] on button "Télécharger la vidéo" at bounding box center [402, 536] width 133 height 25
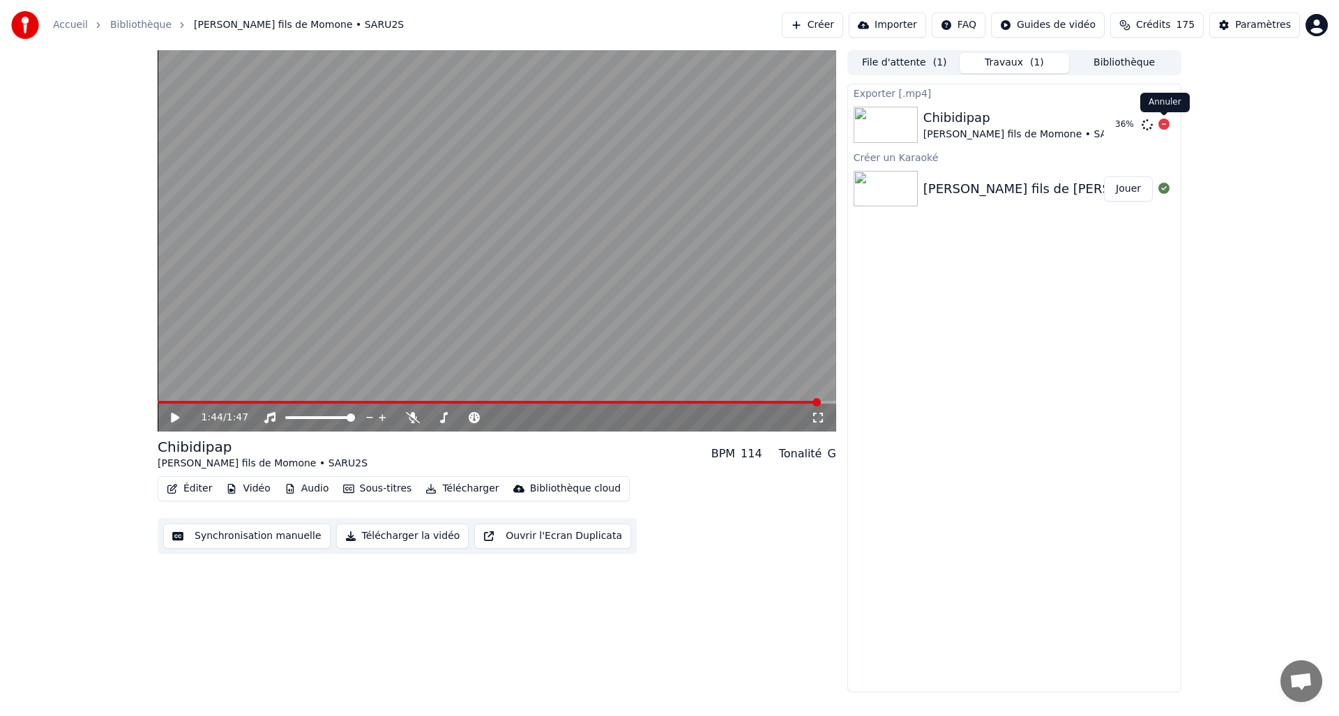
click at [1164, 124] on icon at bounding box center [1163, 124] width 11 height 11
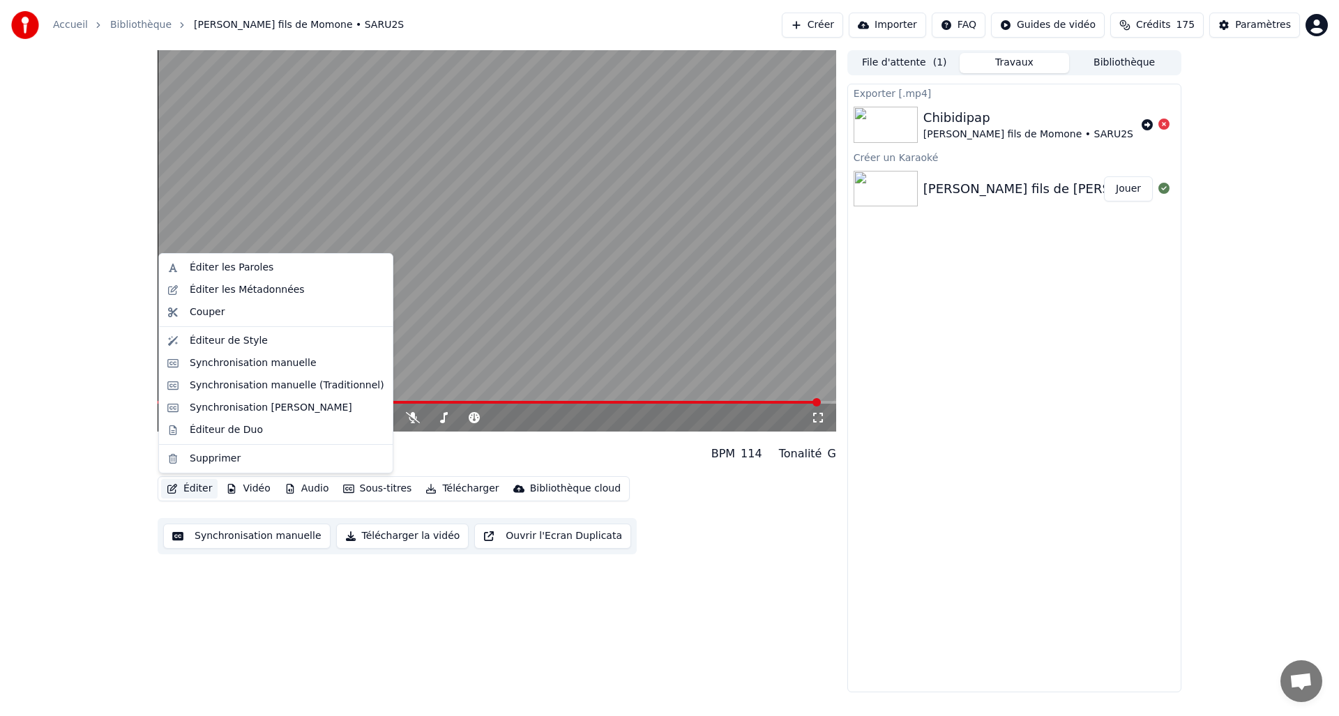
click at [199, 494] on button "Éditer" at bounding box center [189, 489] width 56 height 20
click at [232, 432] on div "Éditeur de Duo" at bounding box center [226, 430] width 73 height 14
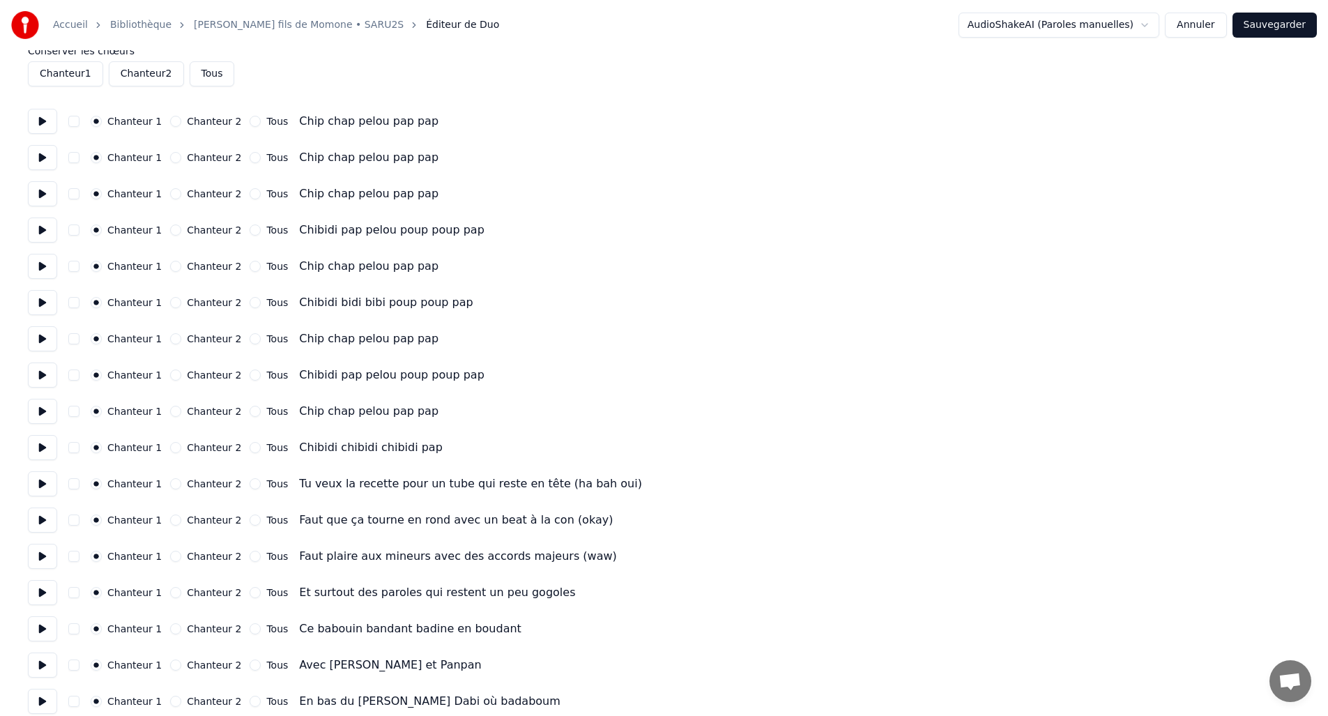
scroll to position [91, 0]
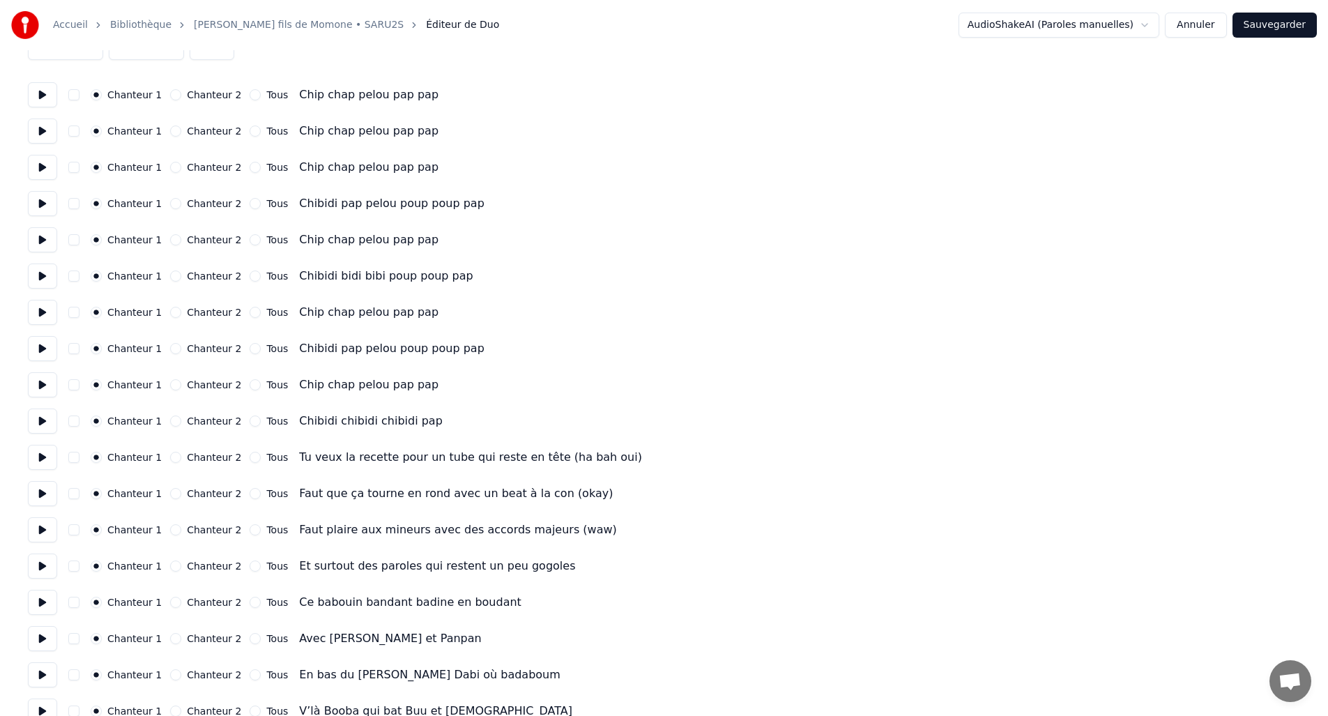
click at [175, 452] on div "Chanteur 2" at bounding box center [205, 457] width 71 height 11
click at [173, 457] on button "Chanteur 2" at bounding box center [175, 457] width 11 height 11
click at [174, 496] on button "Chanteur 2" at bounding box center [175, 493] width 11 height 11
click at [171, 530] on button "Chanteur 2" at bounding box center [175, 529] width 11 height 11
click at [170, 563] on button "Chanteur 2" at bounding box center [175, 565] width 11 height 11
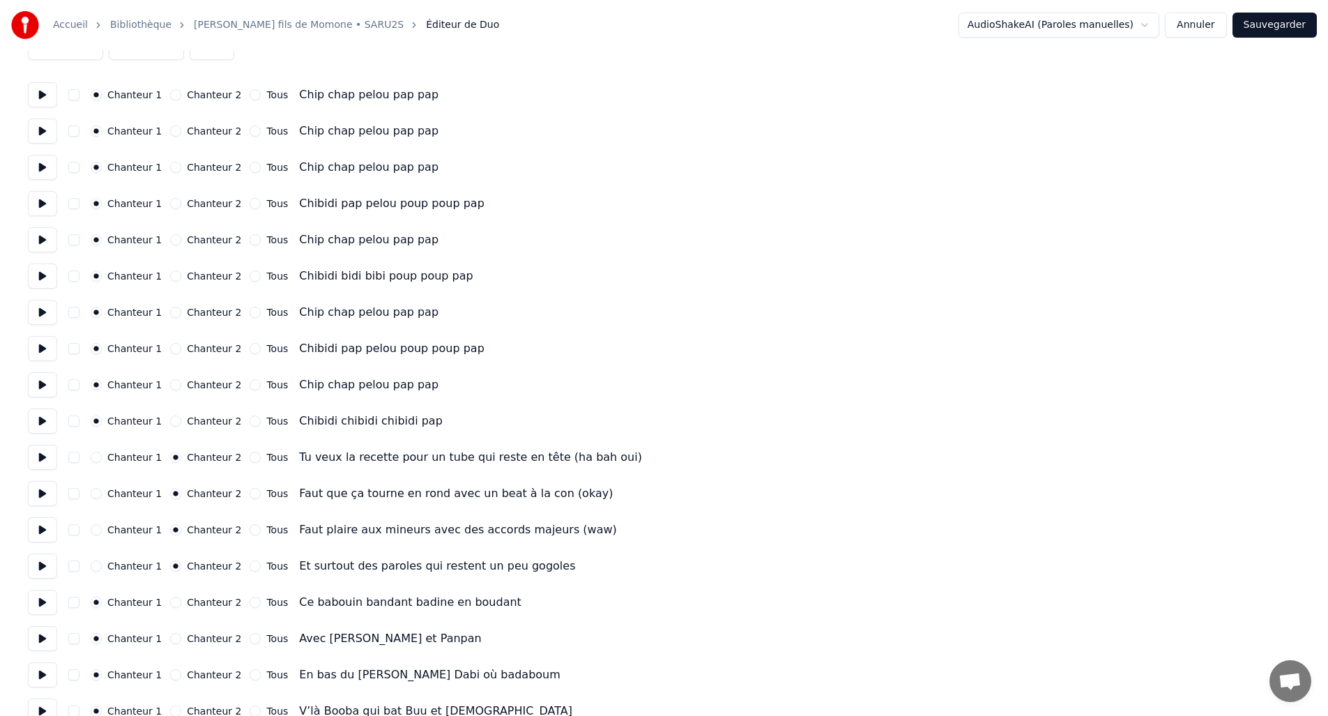
click at [170, 601] on button "Chanteur 2" at bounding box center [175, 602] width 11 height 11
click at [170, 643] on div "Chanteur 2" at bounding box center [205, 638] width 71 height 11
click at [170, 638] on button "Chanteur 2" at bounding box center [175, 638] width 11 height 11
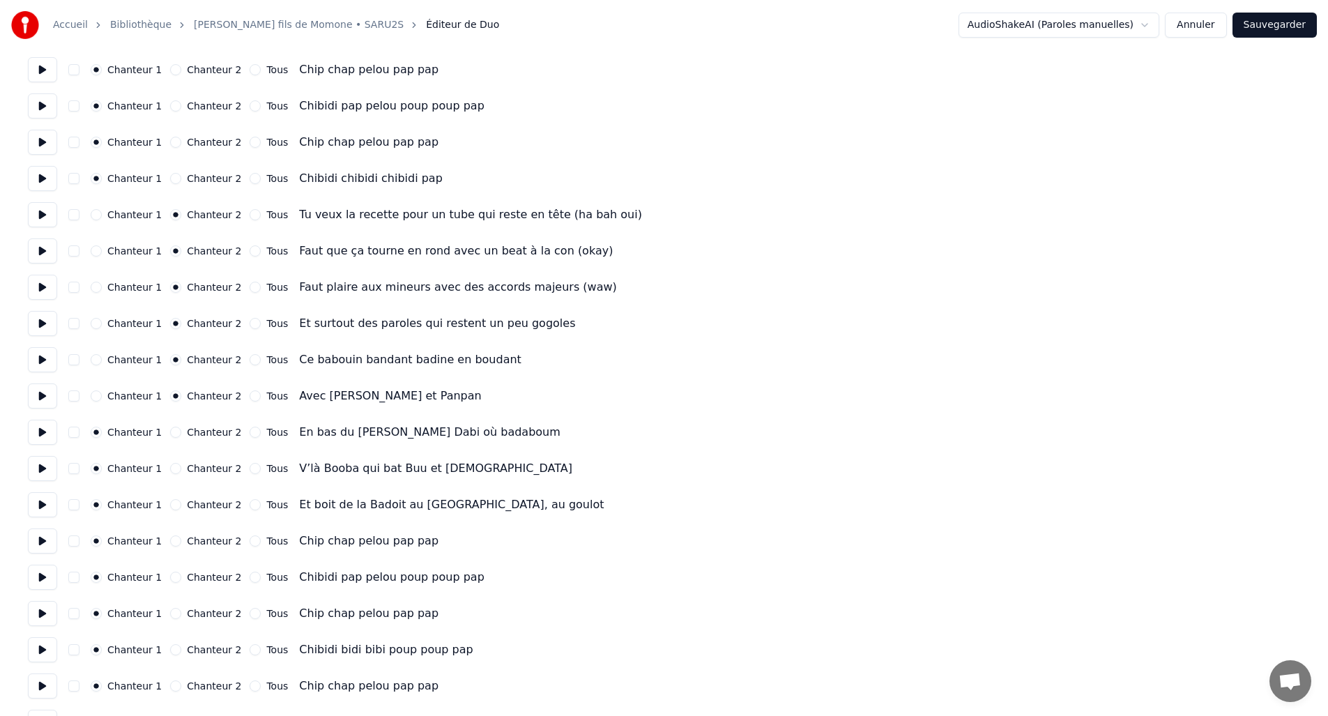
scroll to position [376, 0]
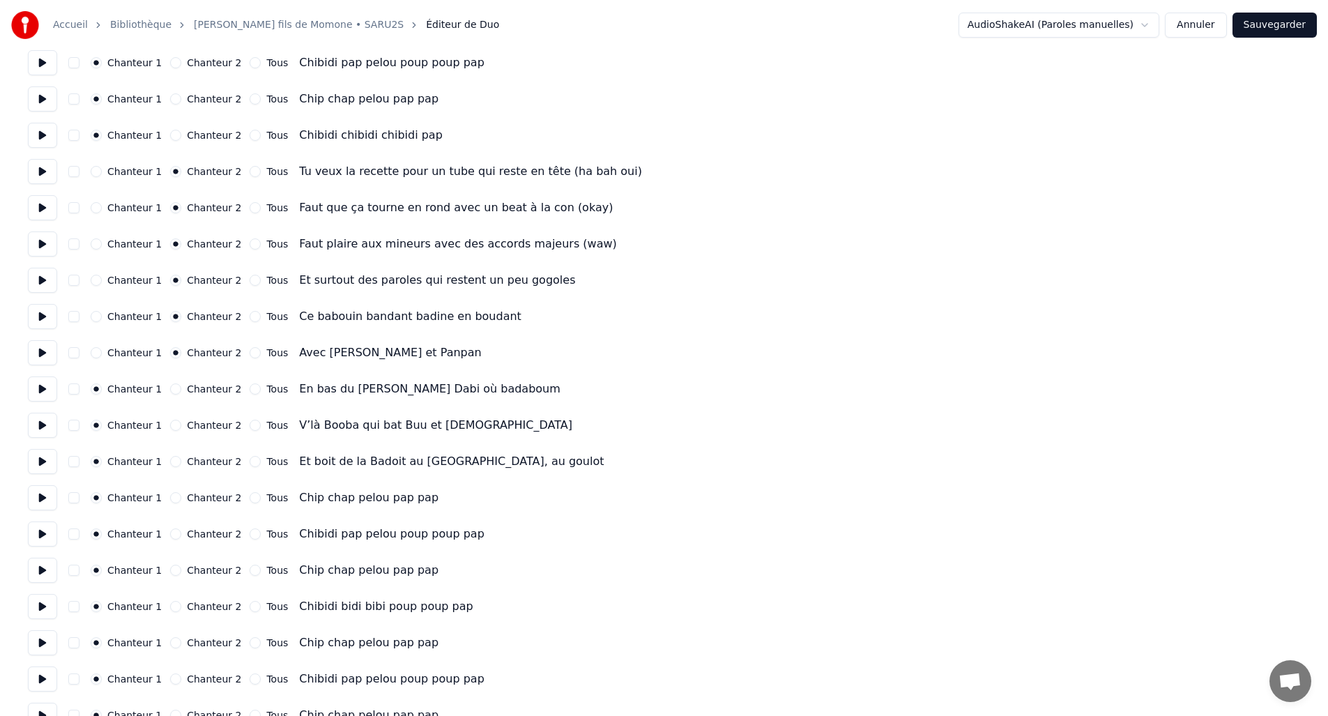
click at [170, 390] on button "Chanteur 2" at bounding box center [175, 388] width 11 height 11
click at [169, 418] on div "Chanteur 1 Chanteur 2 Tous V’là Booba qui bat Buu et [DEMOGRAPHIC_DATA]" at bounding box center [664, 425] width 1272 height 25
click at [170, 466] on button "Chanteur 2" at bounding box center [175, 461] width 11 height 11
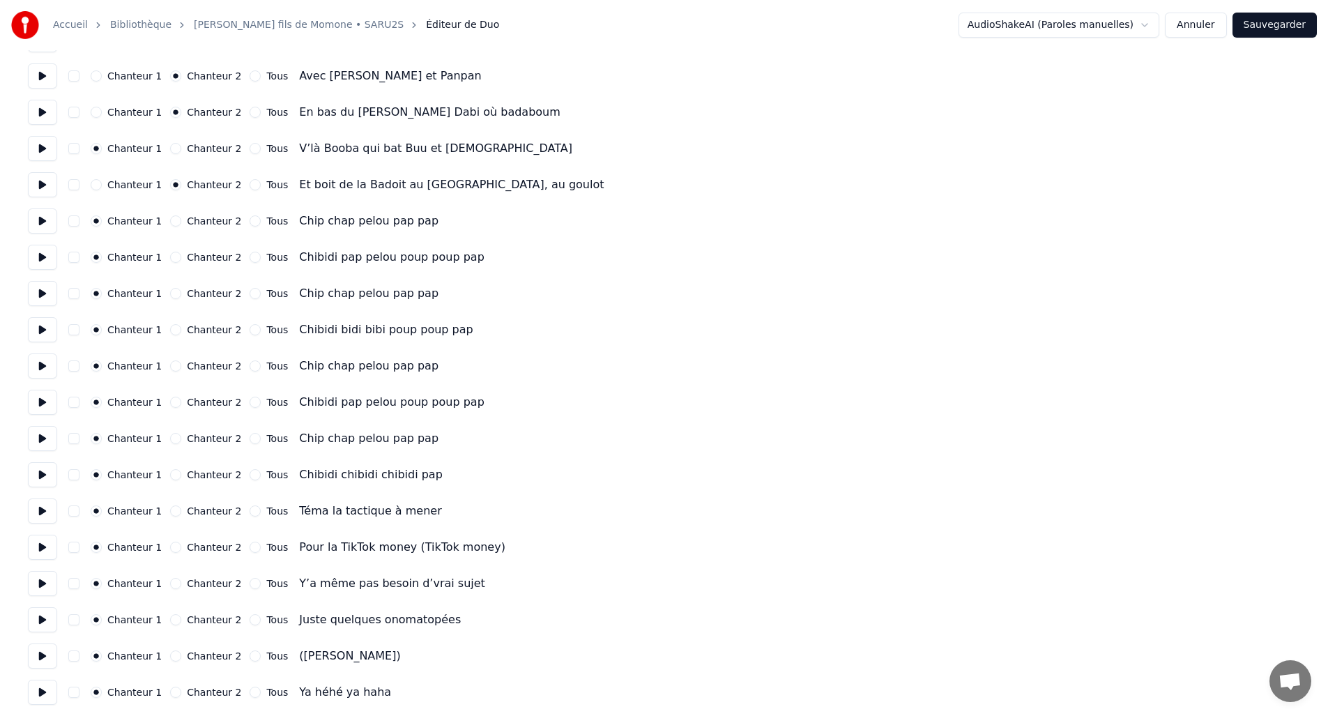
scroll to position [656, 0]
click at [170, 506] on button "Chanteur 2" at bounding box center [175, 508] width 11 height 11
click at [170, 543] on button "Chanteur 2" at bounding box center [175, 544] width 11 height 11
click at [170, 576] on button "Chanteur 2" at bounding box center [175, 580] width 11 height 11
click at [171, 613] on button "Chanteur 2" at bounding box center [175, 616] width 11 height 11
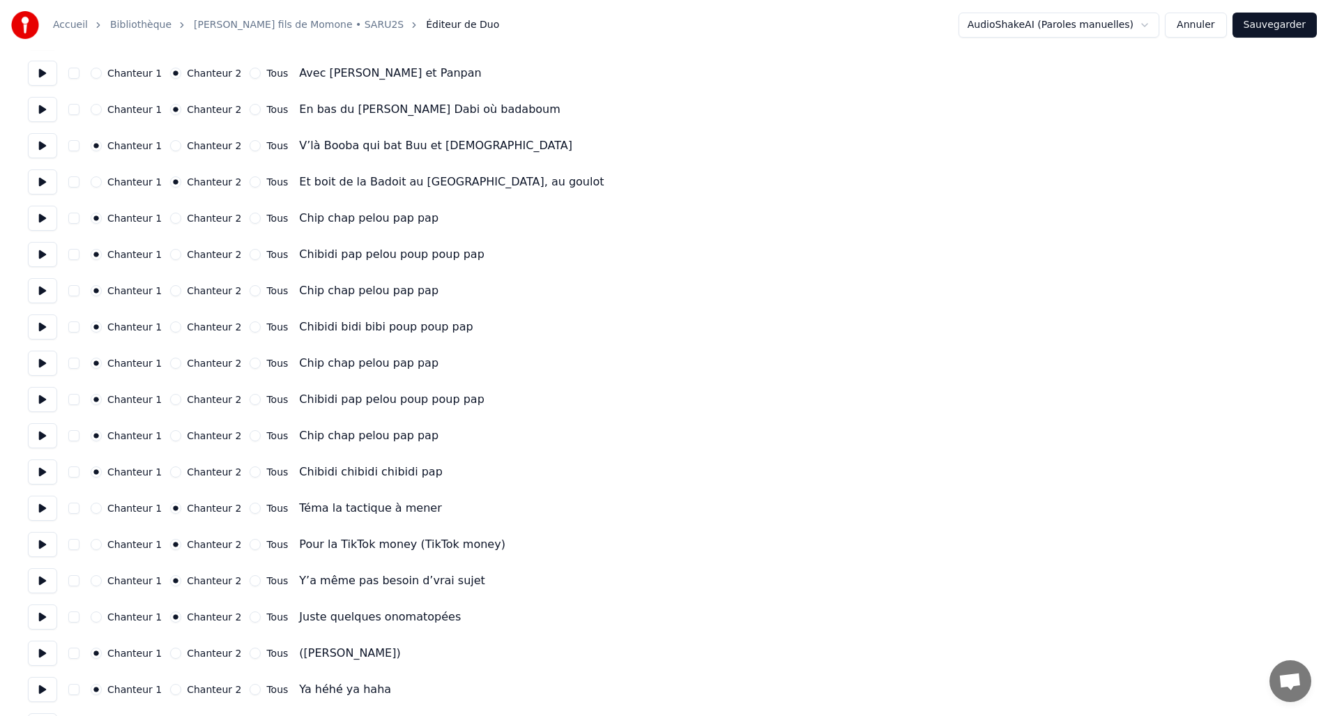
click at [173, 648] on div "Chanteur 2" at bounding box center [205, 653] width 71 height 11
click at [170, 649] on button "Chanteur 2" at bounding box center [175, 653] width 11 height 11
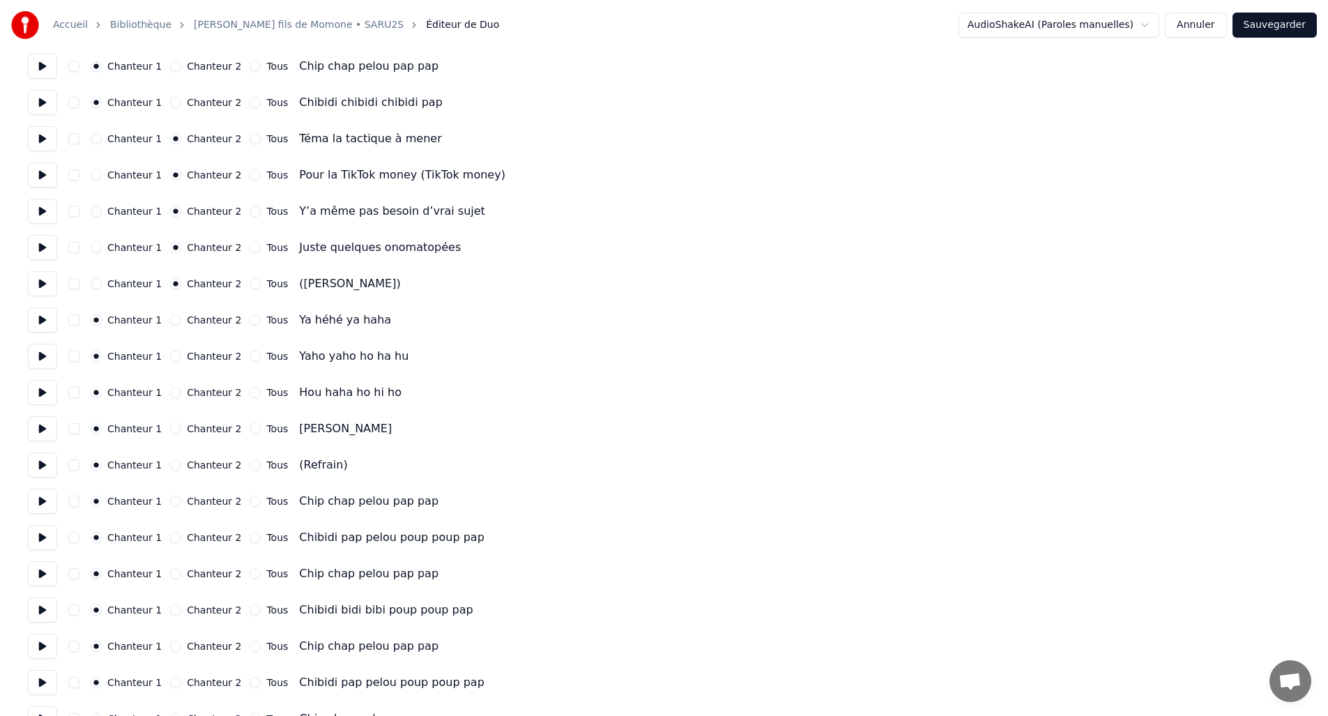
scroll to position [1091, 0]
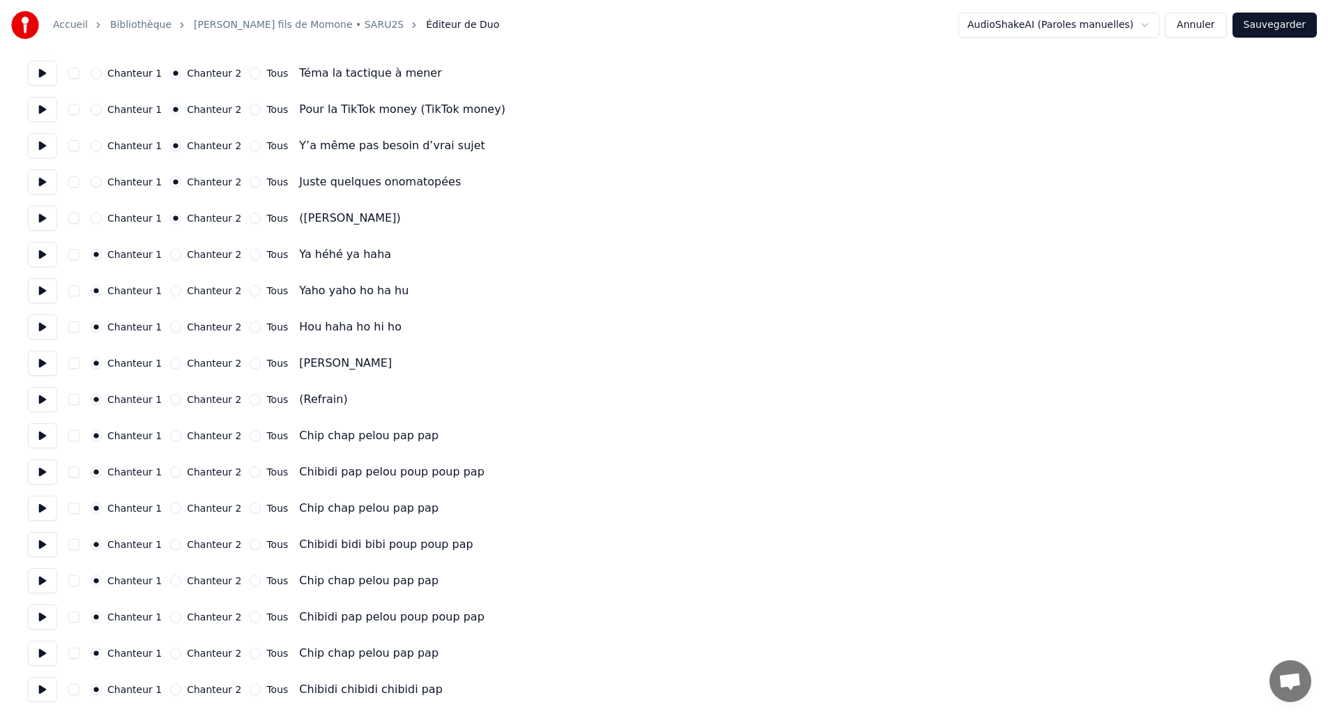
click at [174, 399] on button "Chanteur 2" at bounding box center [175, 399] width 11 height 11
click at [1260, 25] on button "Sauvegarder" at bounding box center [1275, 25] width 84 height 25
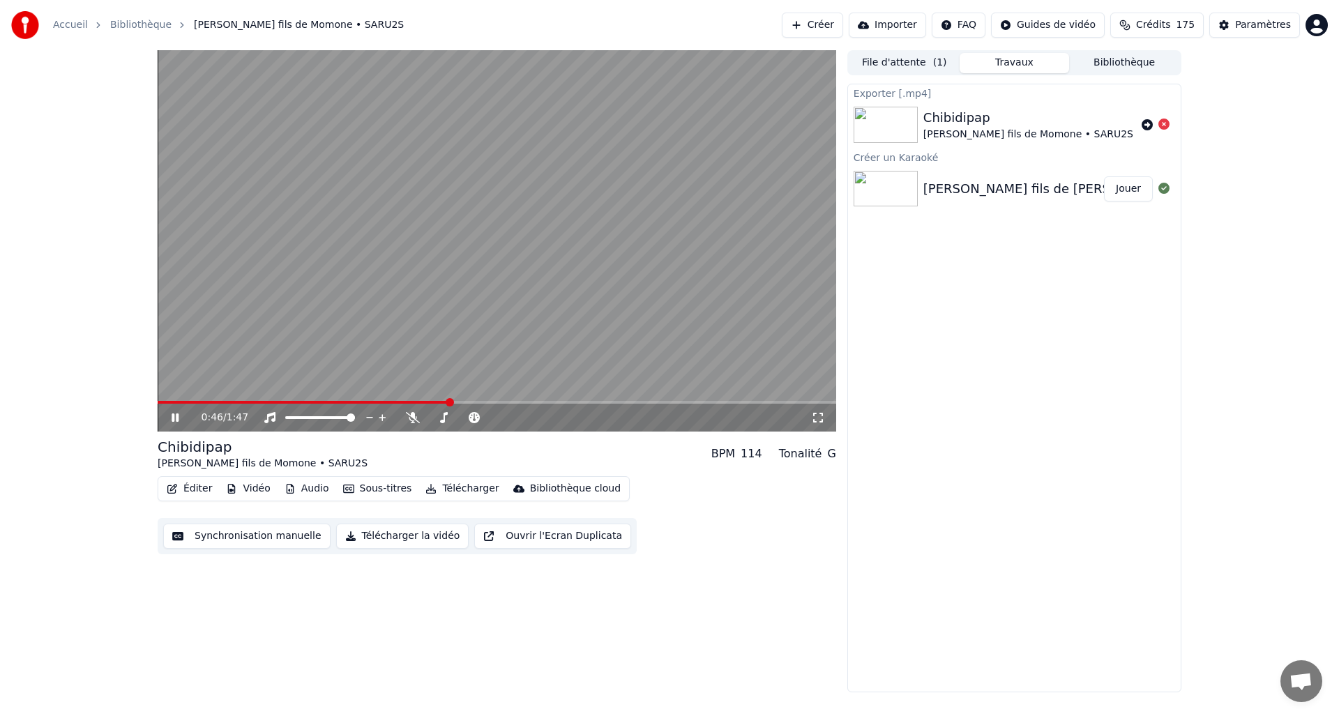
click at [167, 418] on div "0:46 / 1:47" at bounding box center [496, 418] width 667 height 14
click at [171, 418] on icon at bounding box center [174, 417] width 7 height 8
click at [190, 489] on button "Éditer" at bounding box center [189, 489] width 56 height 20
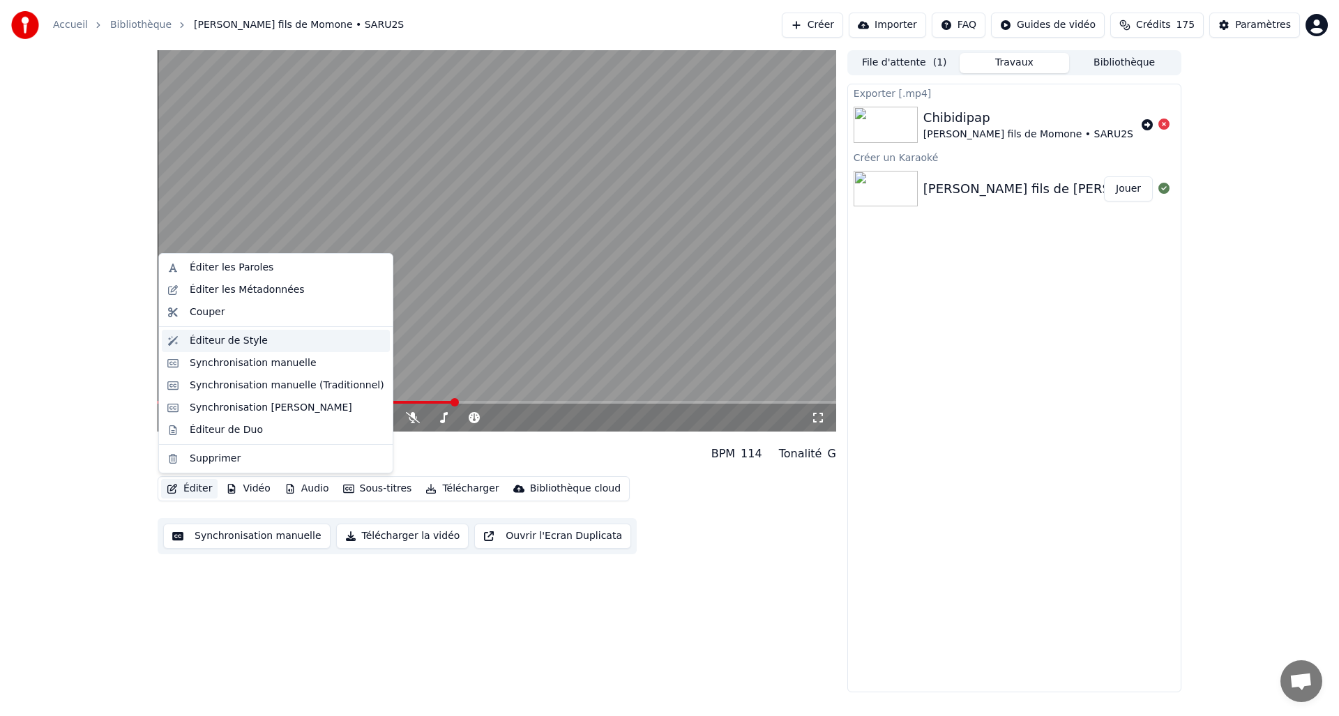
click at [226, 347] on div "Éditeur de Style" at bounding box center [229, 341] width 78 height 14
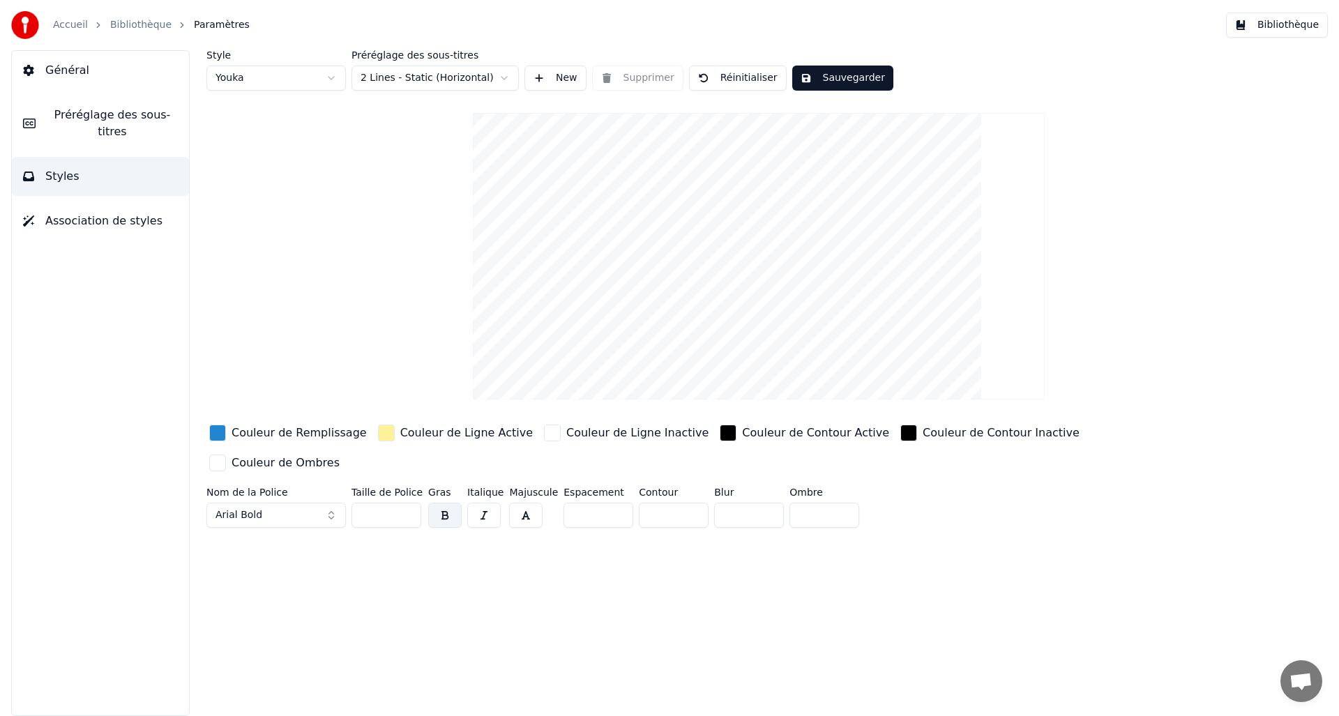
click at [107, 227] on span "Association de styles" at bounding box center [103, 221] width 117 height 17
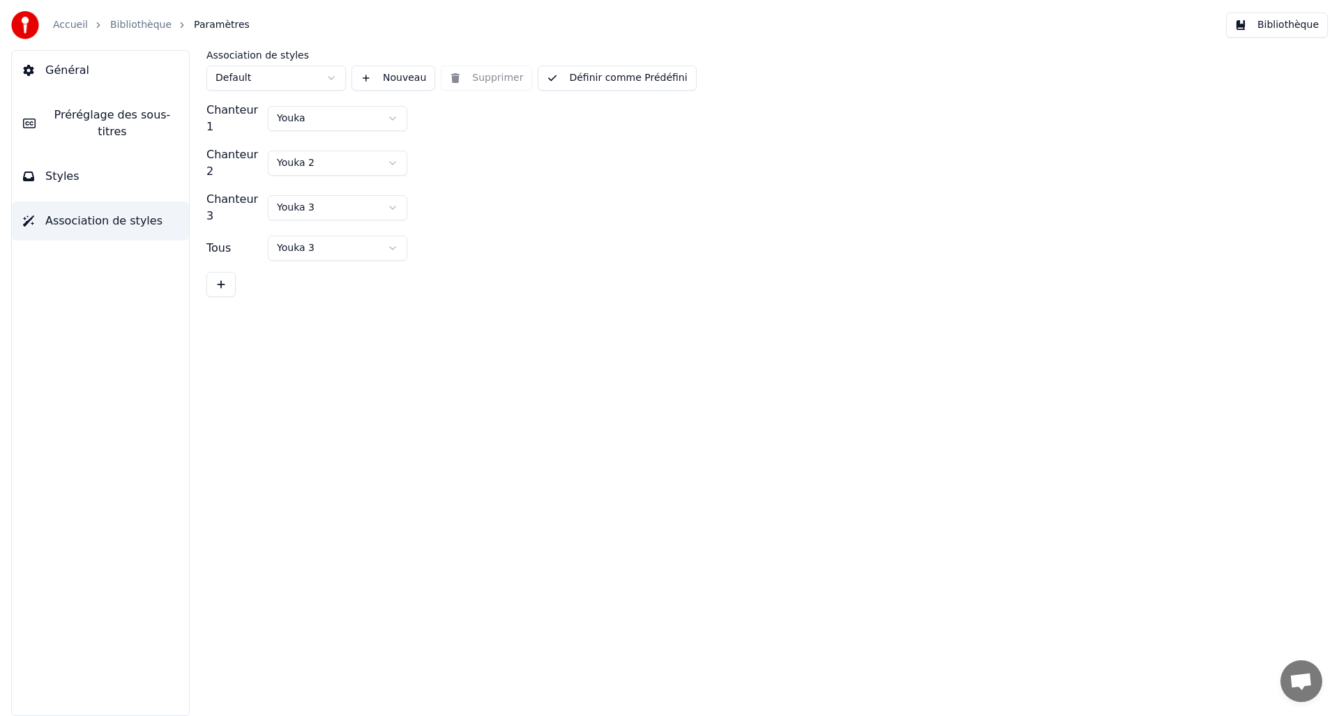
click at [83, 80] on button "Général" at bounding box center [100, 70] width 177 height 39
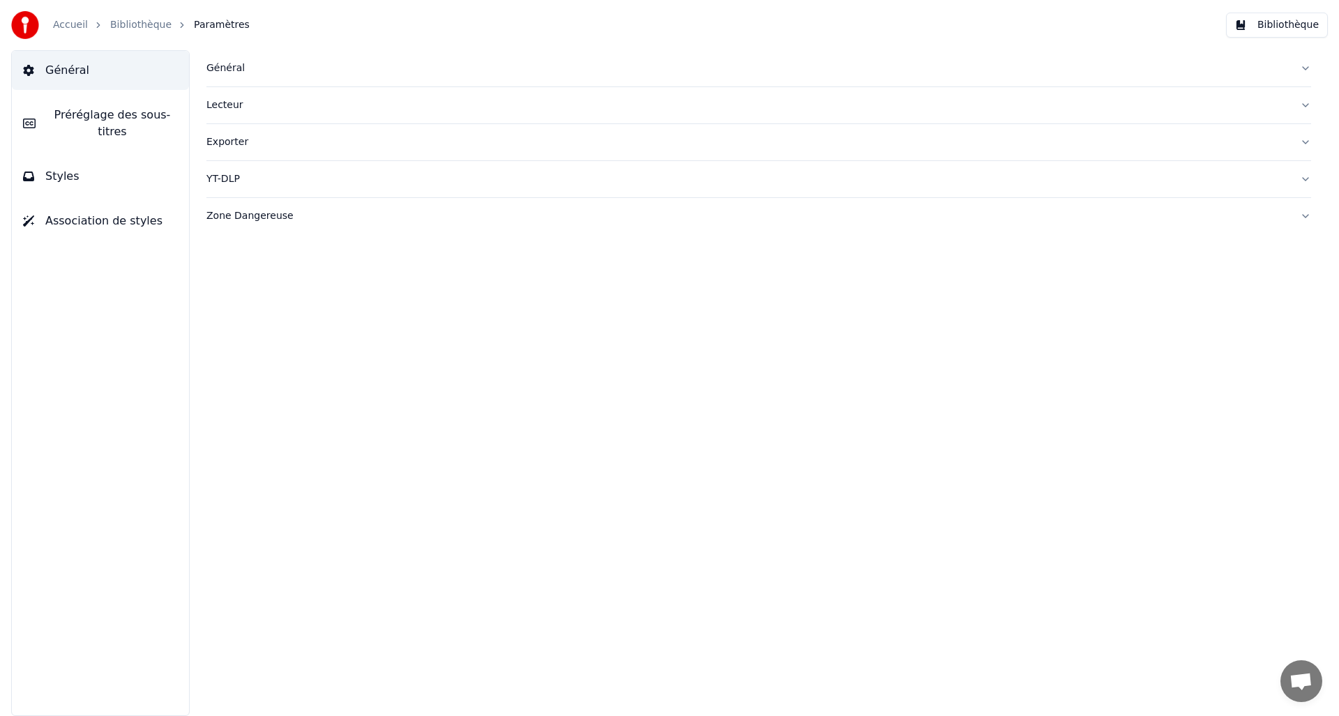
click at [1249, 26] on button "Bibliothèque" at bounding box center [1277, 25] width 102 height 25
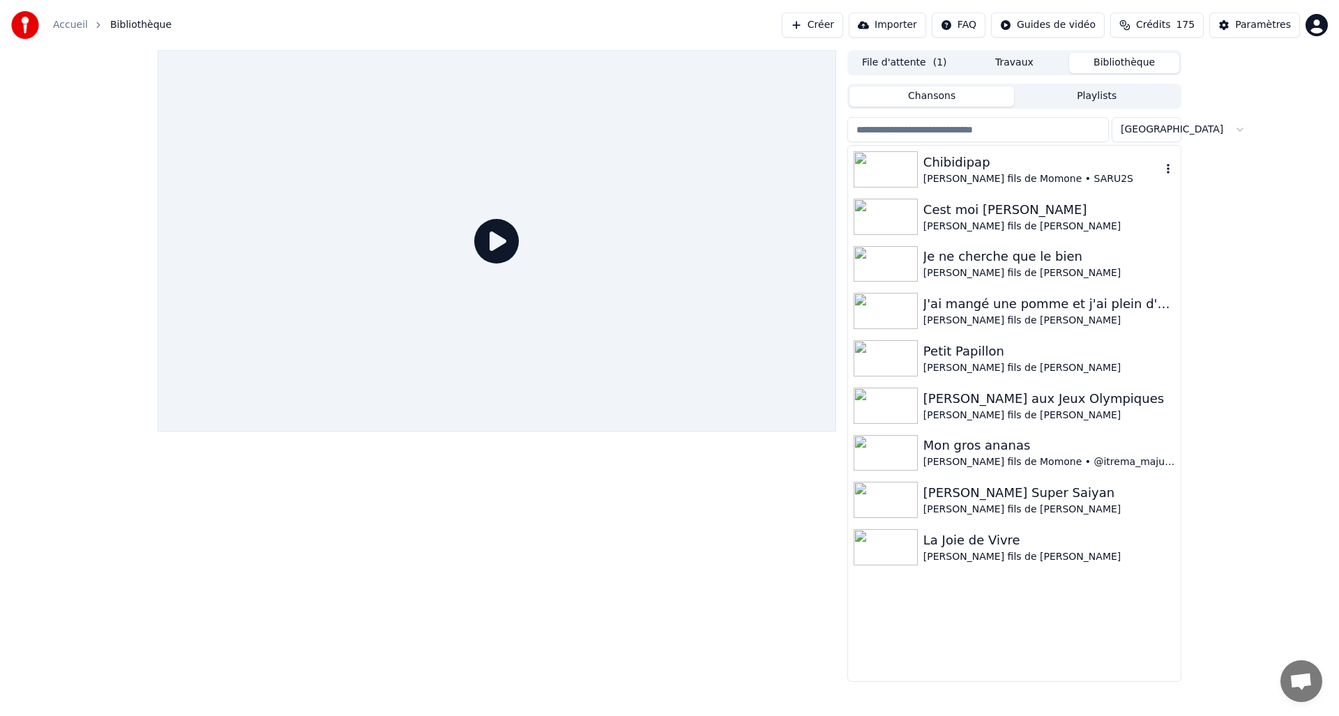
click at [907, 160] on img at bounding box center [885, 169] width 64 height 36
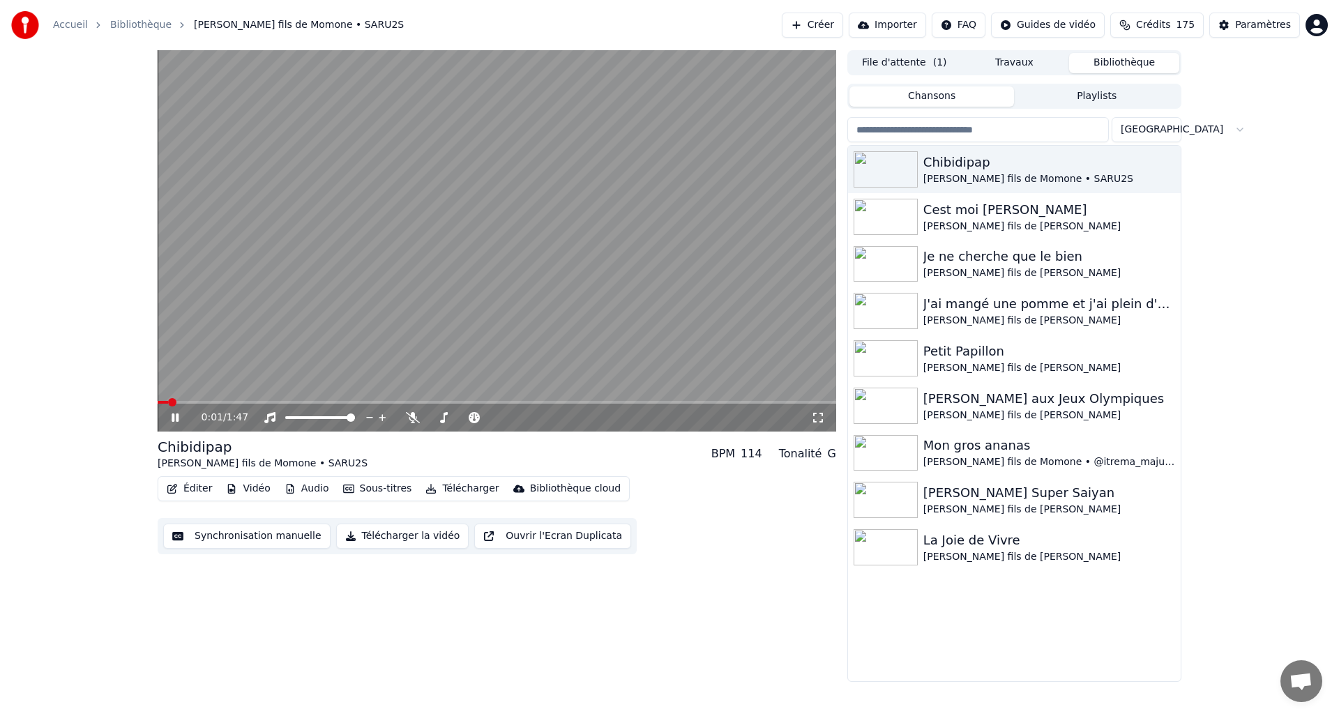
click at [178, 413] on icon at bounding box center [174, 417] width 7 height 8
click at [815, 23] on button "Créer" at bounding box center [811, 25] width 61 height 25
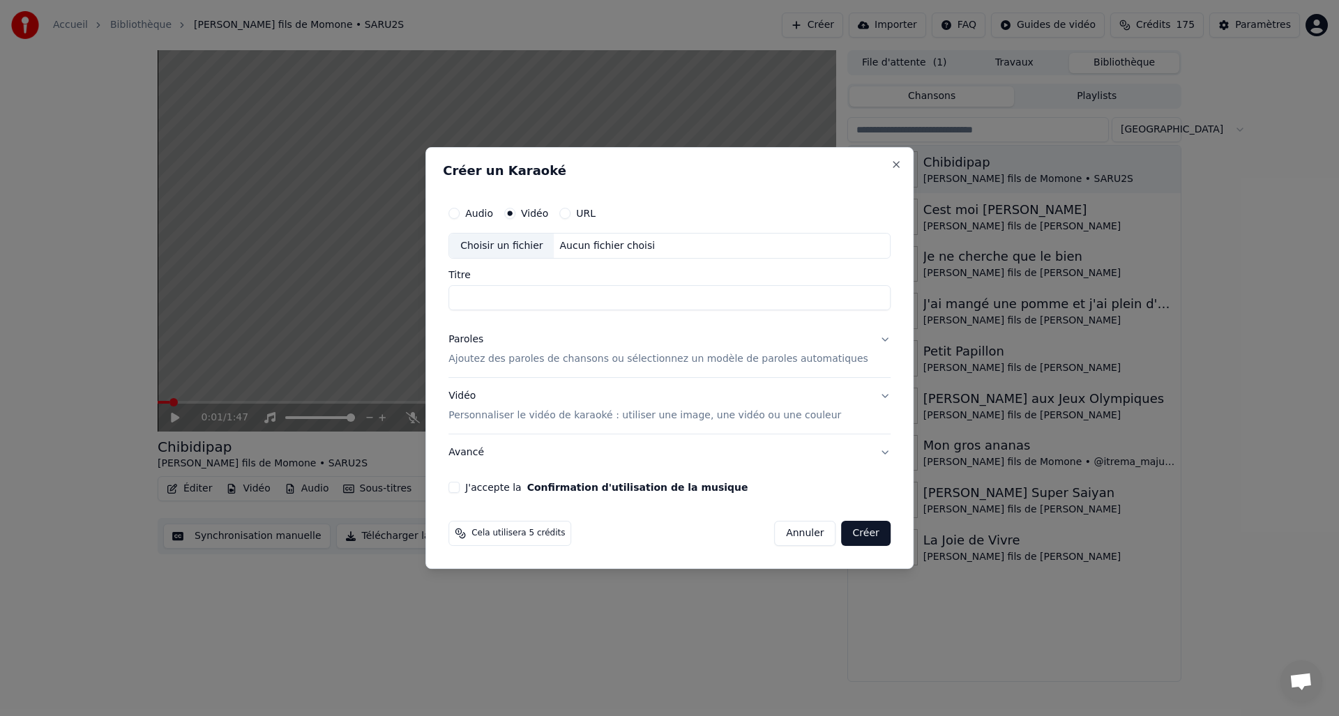
click at [539, 243] on div "Choisir un fichier" at bounding box center [501, 246] width 105 height 25
type input "**********"
click at [480, 344] on div "Paroles" at bounding box center [465, 340] width 35 height 14
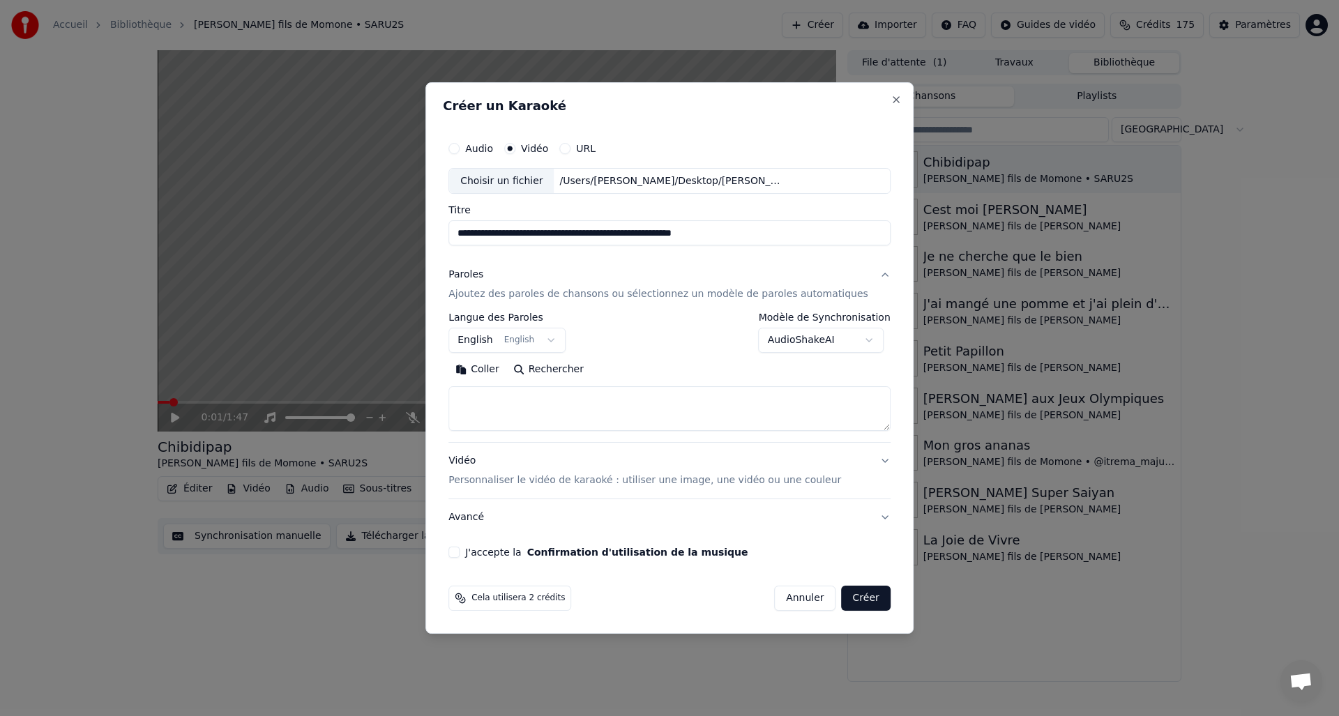
click at [489, 344] on body "Accueil Bibliothèque Chibidipap • [PERSON_NAME] fils de Momone • SARU2S Créer I…" at bounding box center [669, 358] width 1339 height 716
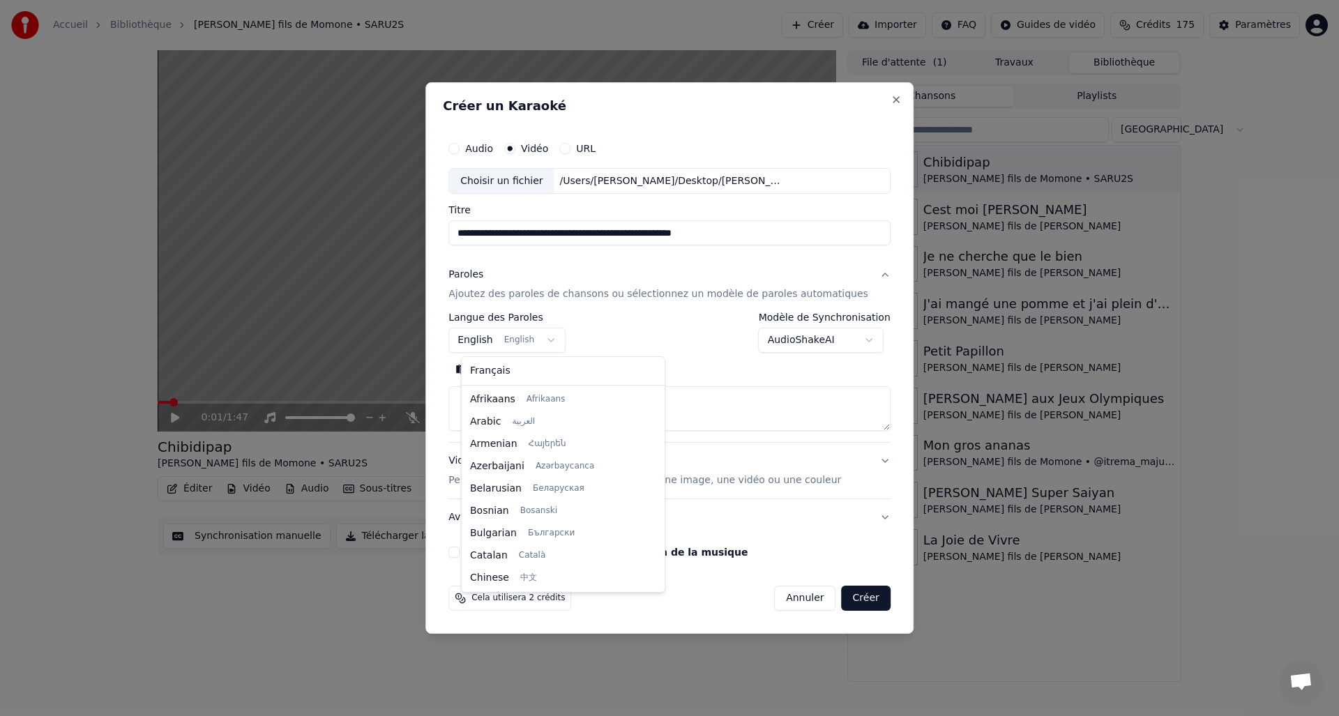
scroll to position [112, 0]
select select "**"
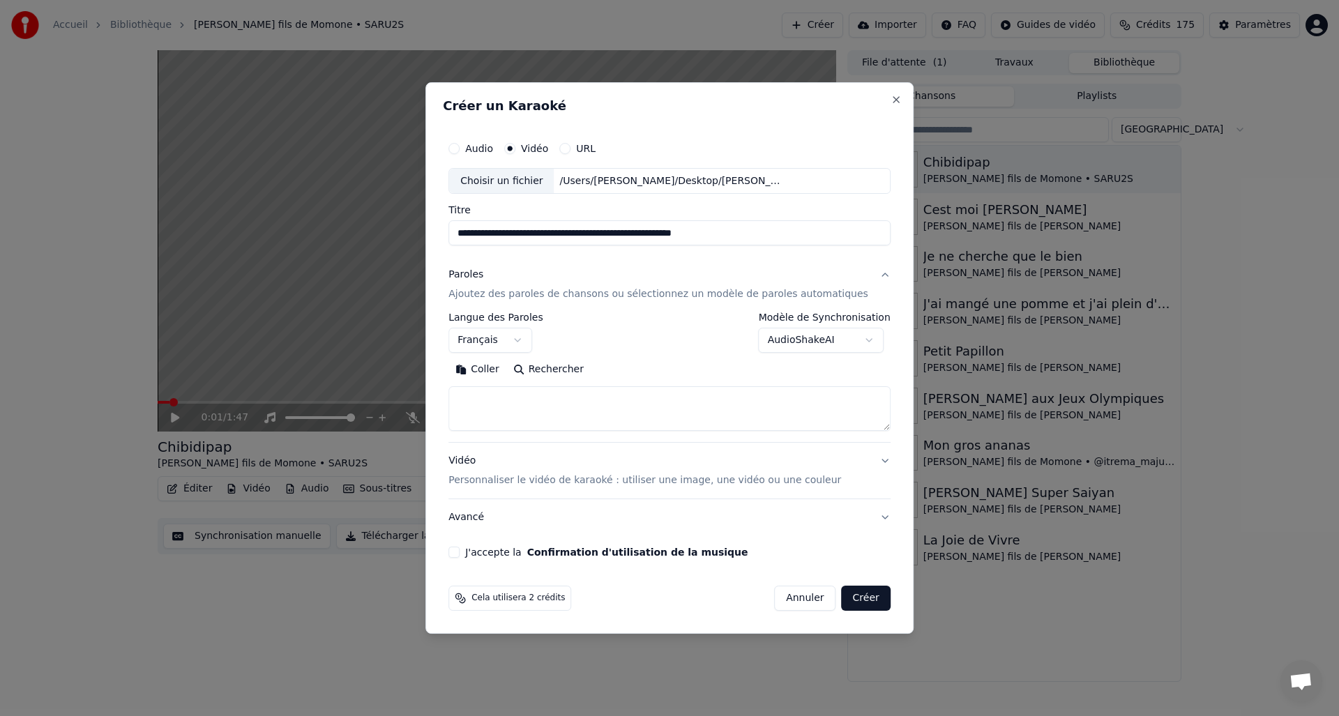
click at [510, 411] on textarea at bounding box center [669, 409] width 442 height 45
paste textarea "**********"
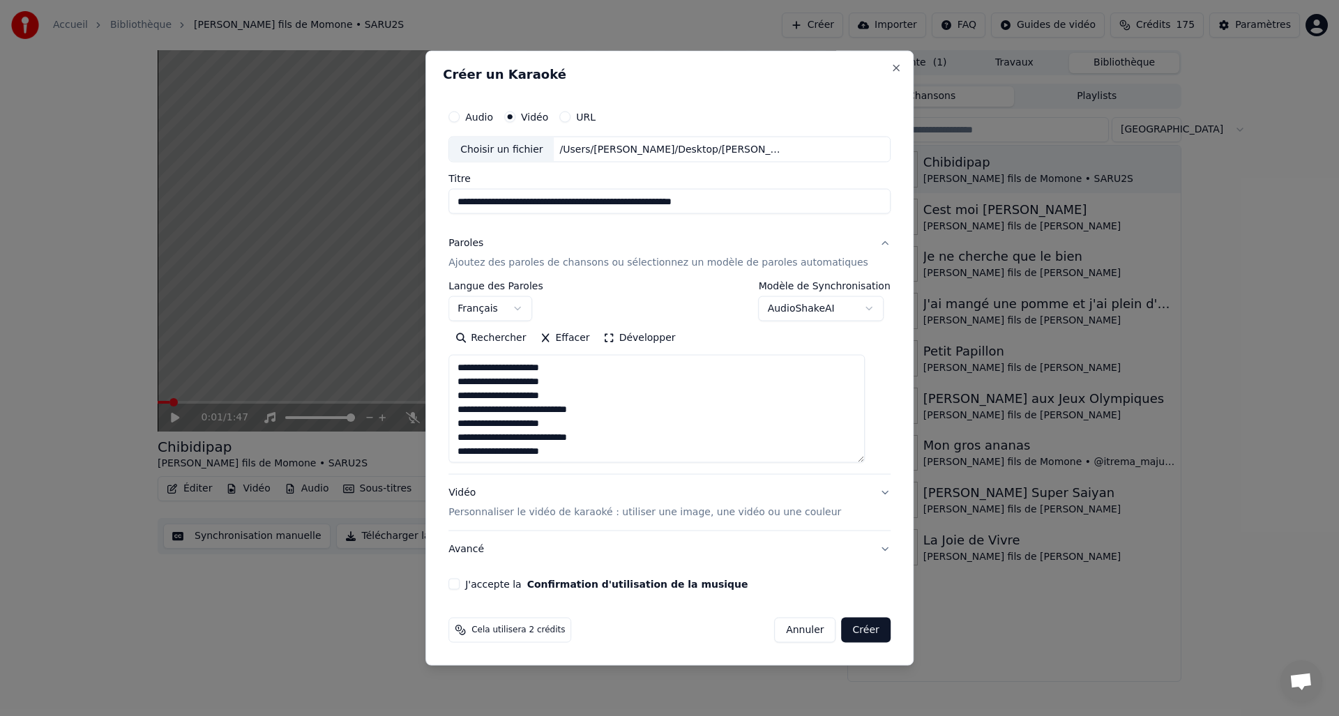
drag, startPoint x: 871, startPoint y: 429, endPoint x: 876, endPoint y: 462, distance: 32.3
click at [876, 462] on div "Rechercher Effacer Développer" at bounding box center [669, 395] width 442 height 136
type textarea "**********"
click at [586, 510] on p "Personnaliser le vidéo de karaoké : utiliser une image, une vidéo ou une couleur" at bounding box center [644, 512] width 392 height 14
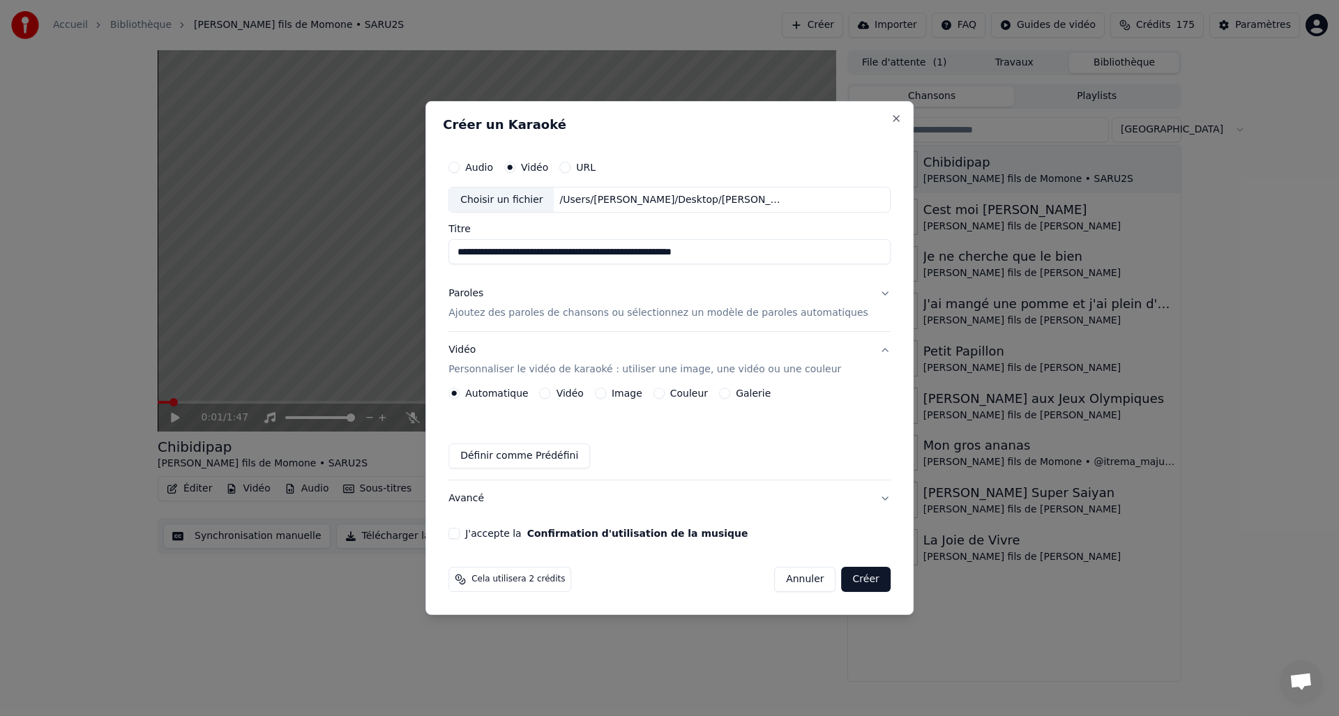
click at [613, 389] on div "Image" at bounding box center [618, 393] width 47 height 11
click at [606, 392] on button "Image" at bounding box center [600, 393] width 11 height 11
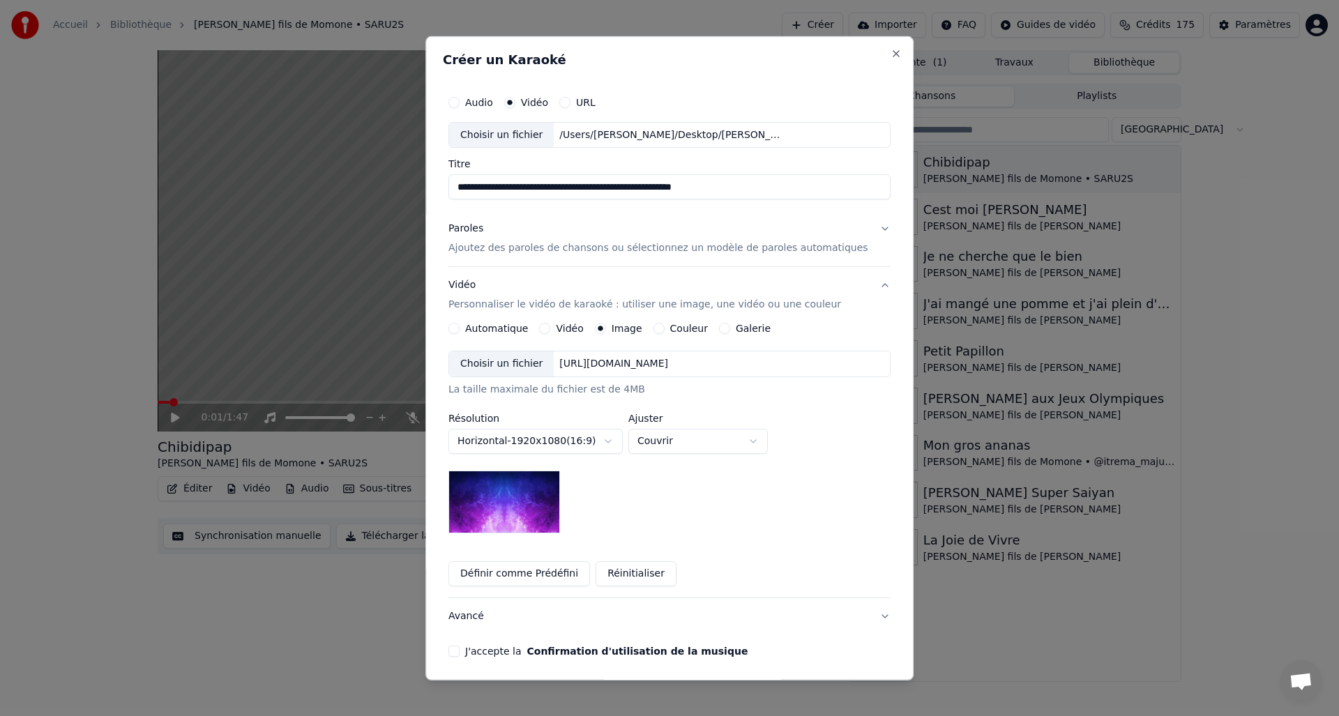
click at [519, 363] on div "Choisir un fichier" at bounding box center [501, 363] width 105 height 25
click at [459, 655] on button "J'accepte la Confirmation d'utilisation de la musique" at bounding box center [453, 651] width 11 height 11
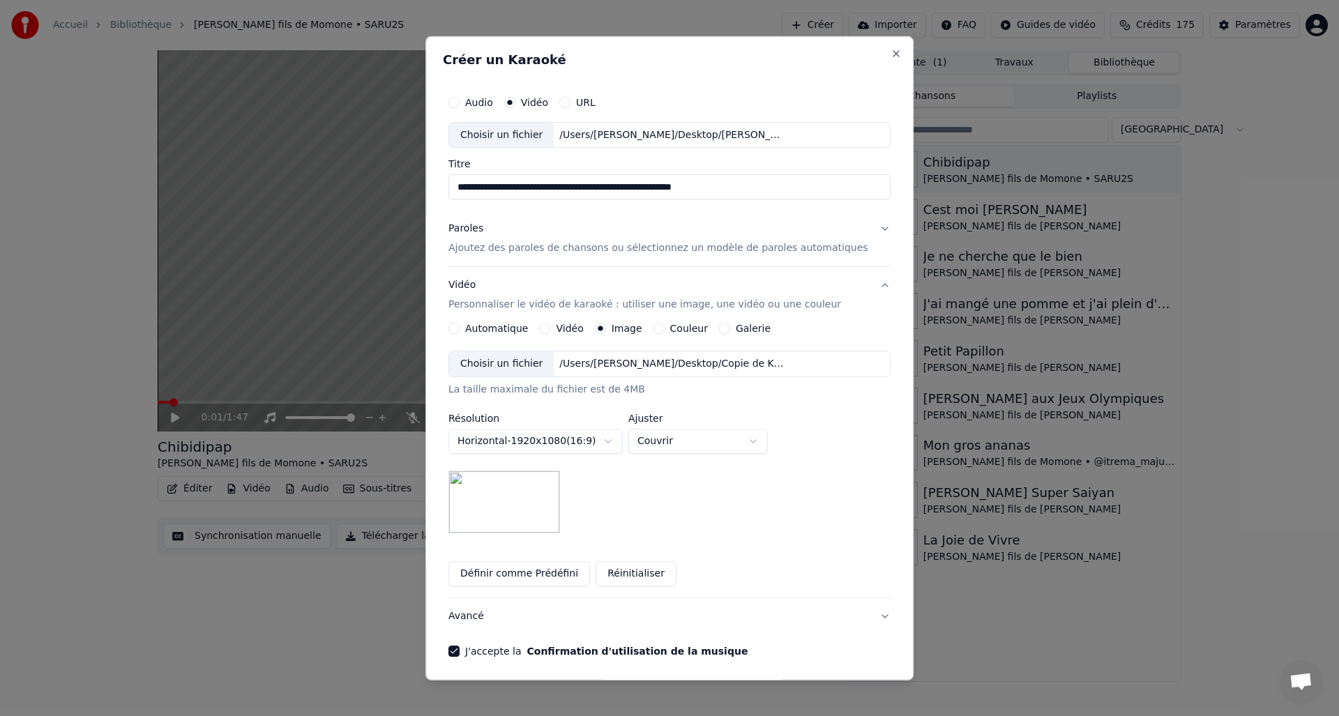
scroll to position [52, 0]
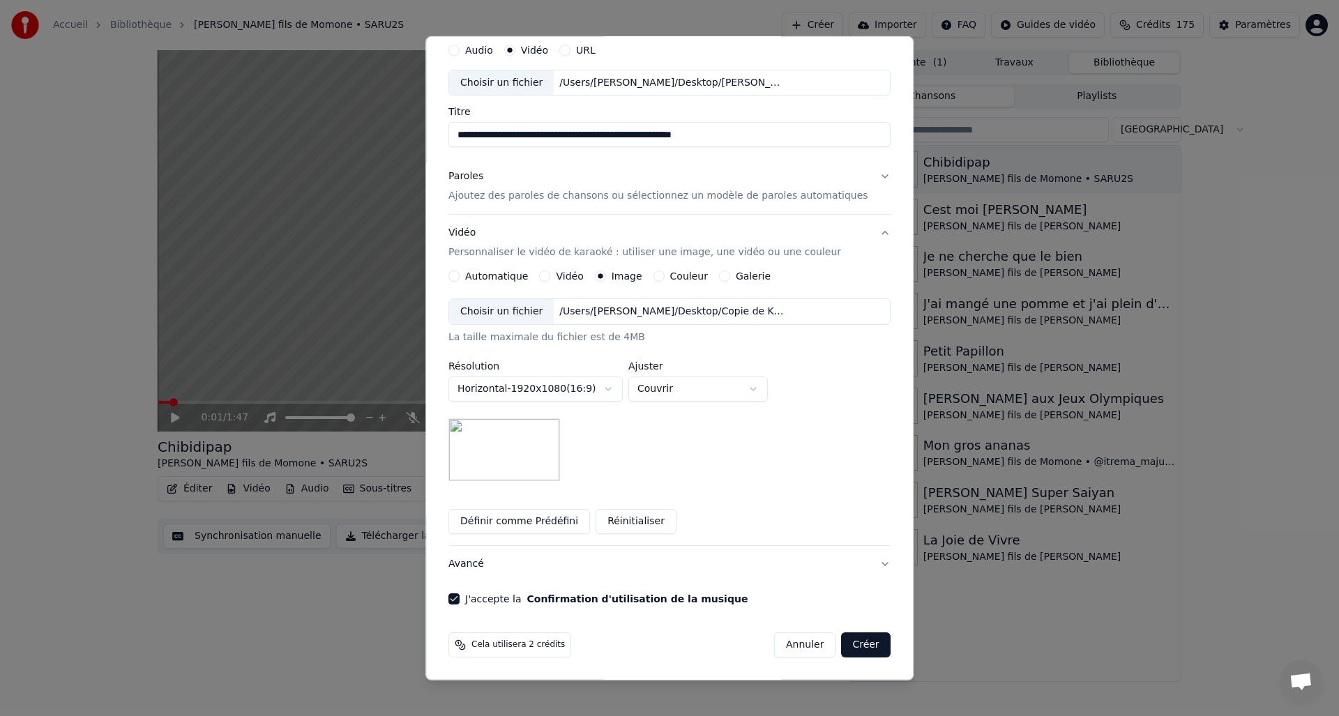
click at [850, 647] on button "Créer" at bounding box center [865, 644] width 49 height 25
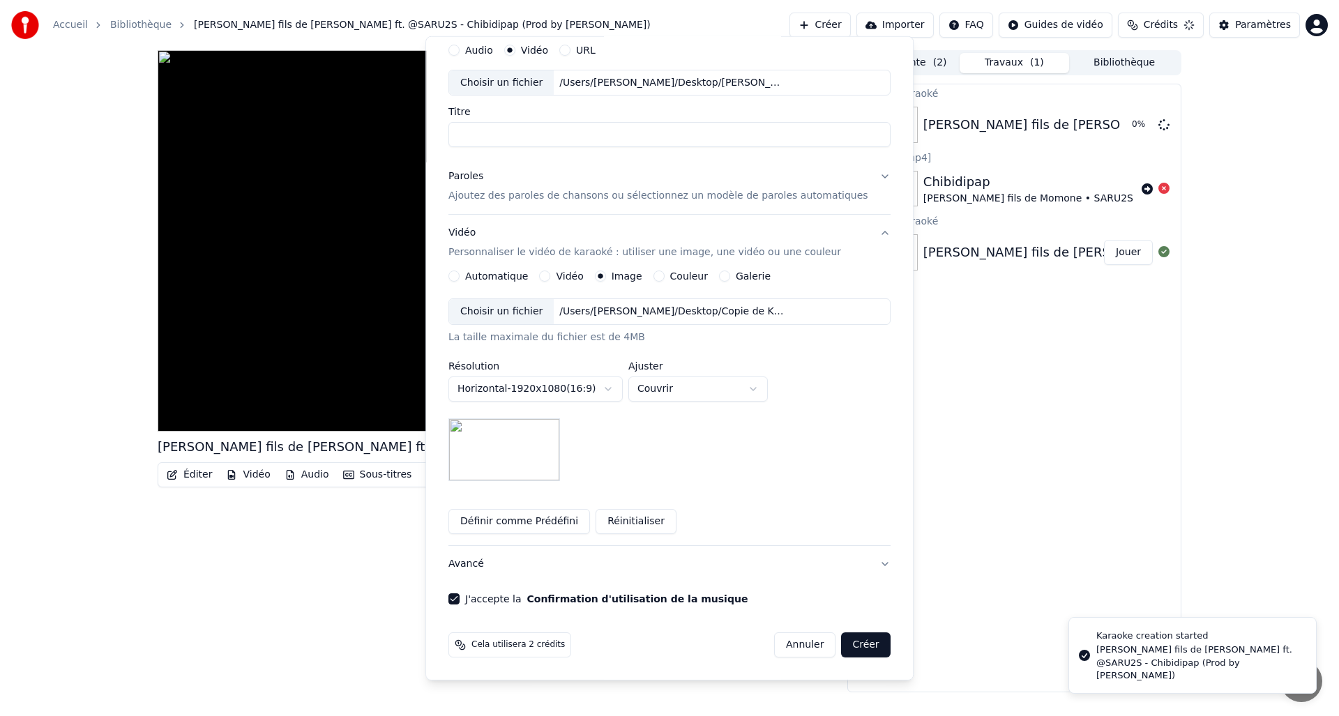
scroll to position [0, 0]
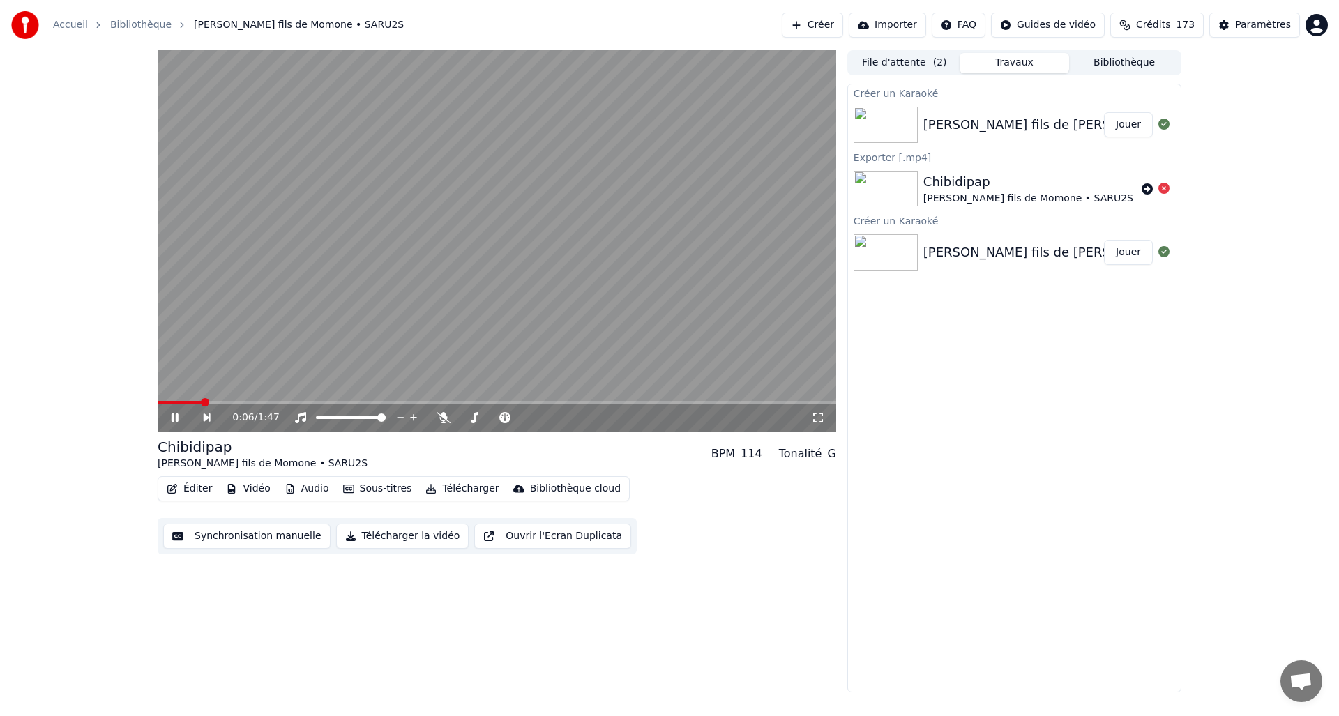
click at [178, 415] on icon at bounding box center [185, 417] width 32 height 11
click at [949, 120] on div "[PERSON_NAME] fils de [PERSON_NAME] ft. @SARU2S - Chibidipap (Prod by [PERSON_N…" at bounding box center [1216, 125] width 587 height 20
click at [1124, 121] on button "Jouer" at bounding box center [1128, 124] width 49 height 25
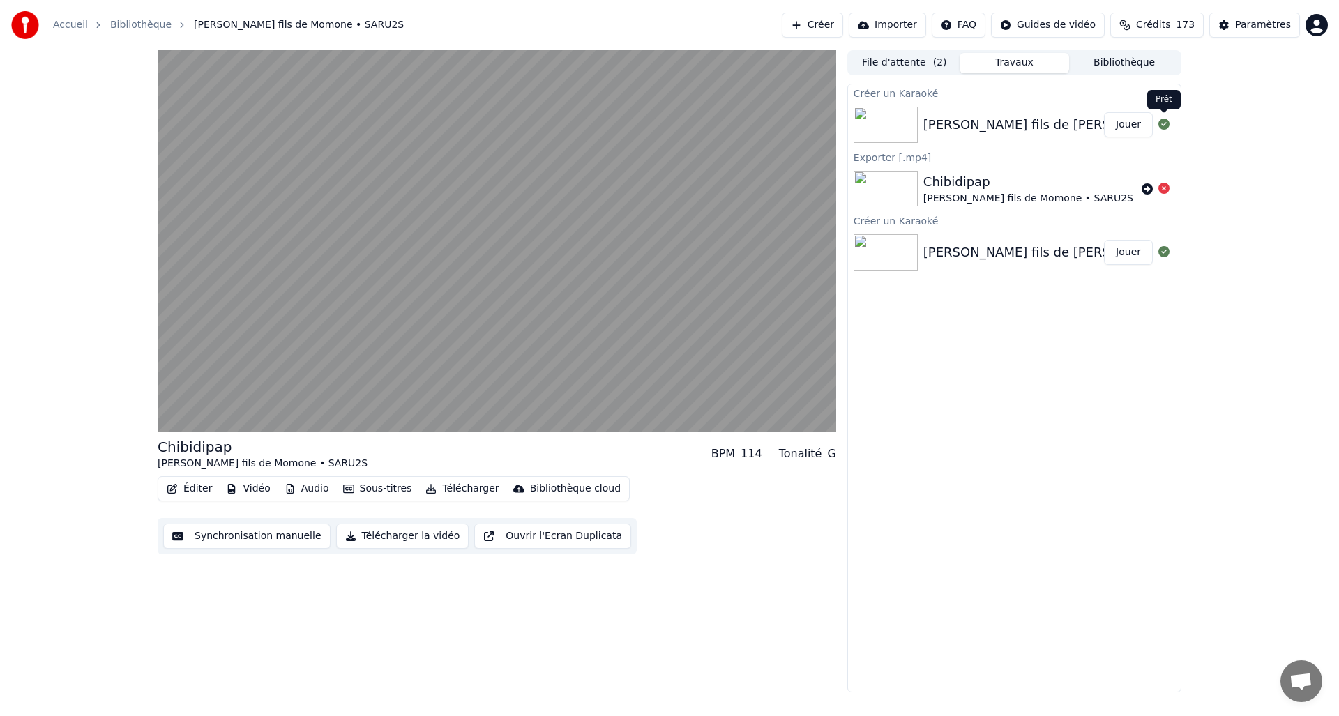
click at [1164, 126] on icon at bounding box center [1163, 124] width 11 height 11
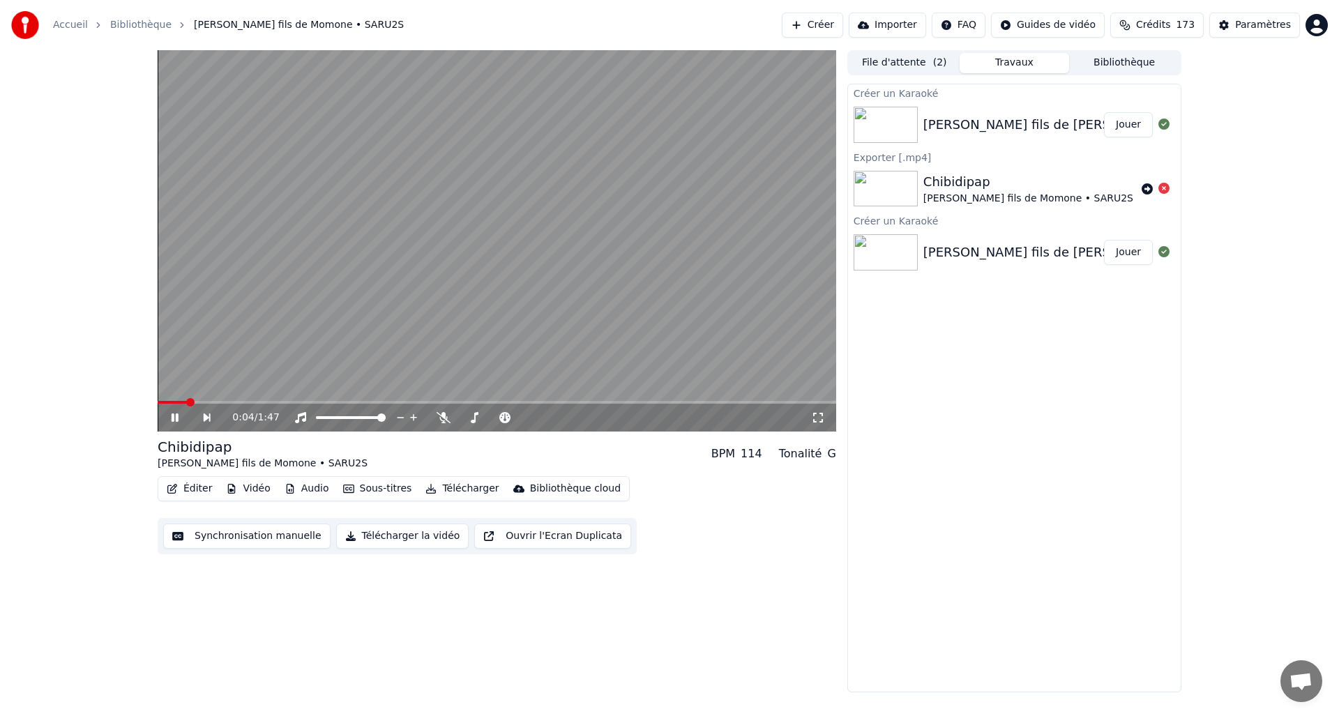
click at [475, 261] on video at bounding box center [497, 240] width 678 height 381
click at [920, 56] on button "File d'attente ( 2 )" at bounding box center [904, 63] width 110 height 20
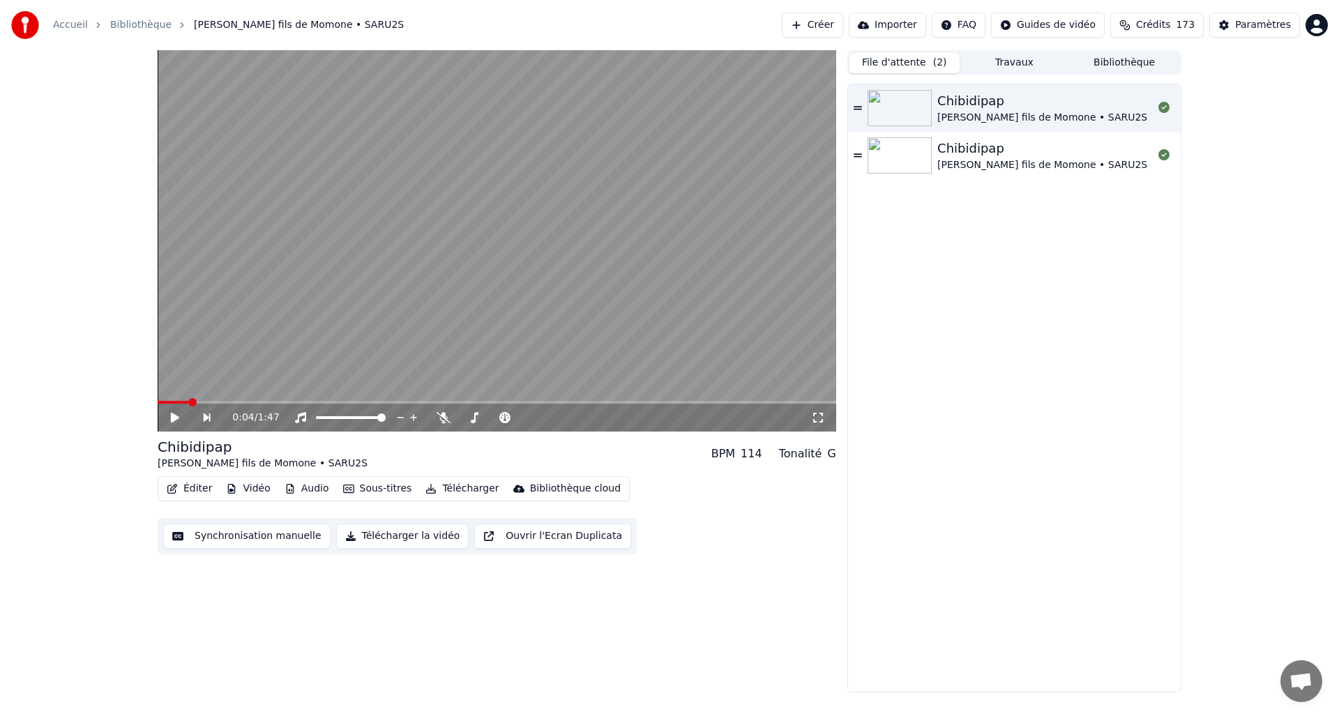
click at [1000, 61] on button "Travaux" at bounding box center [1014, 63] width 110 height 20
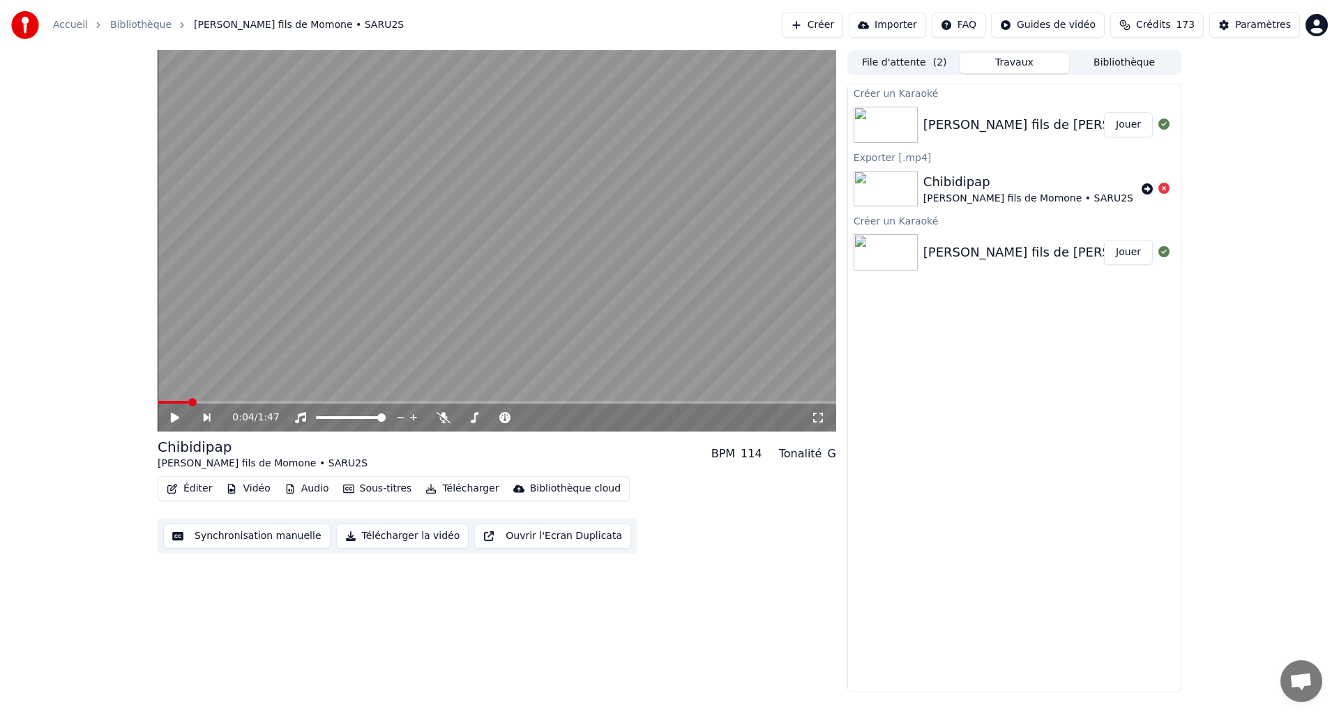
click at [1120, 129] on button "Jouer" at bounding box center [1128, 124] width 49 height 25
click at [451, 254] on video at bounding box center [497, 240] width 678 height 381
click at [517, 537] on button "Ouvrir l'Ecran Duplicata" at bounding box center [552, 536] width 157 height 25
click at [169, 424] on div "0:04 / 1:47" at bounding box center [496, 418] width 667 height 14
click at [169, 424] on div "0:05 / 1:47" at bounding box center [496, 418] width 667 height 14
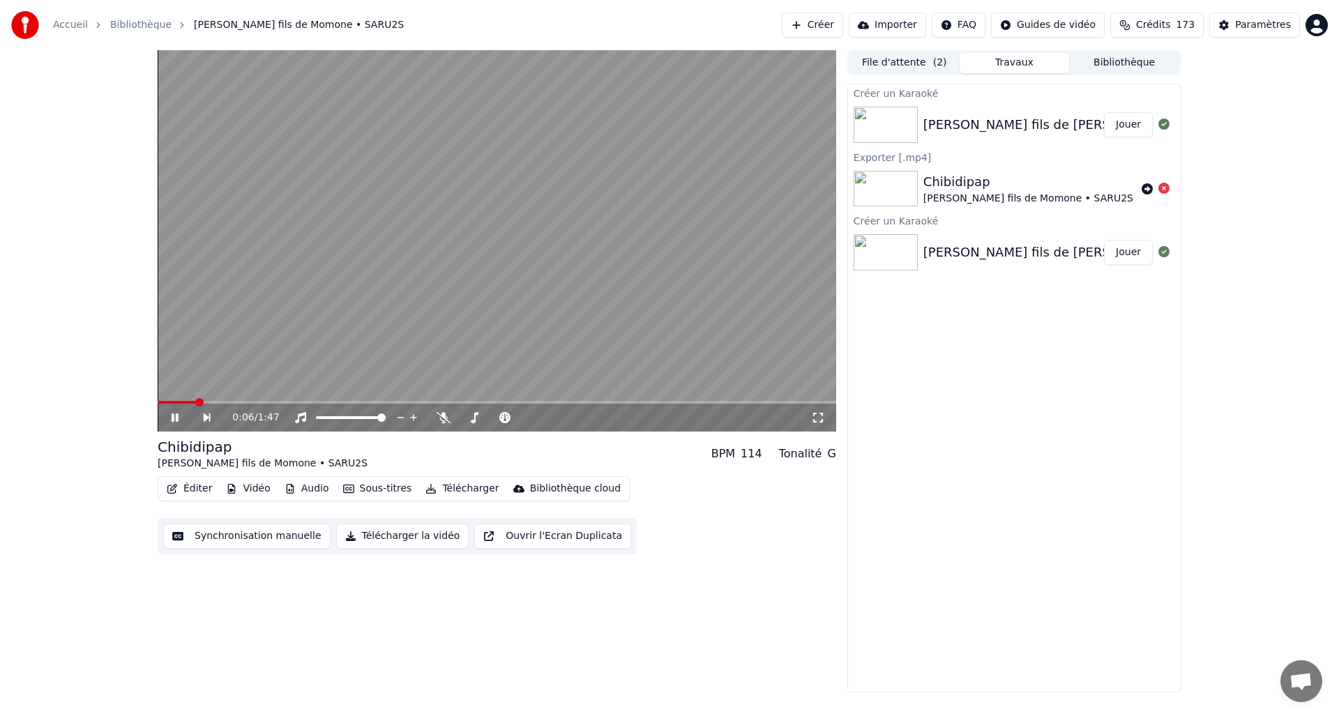
click at [172, 417] on icon at bounding box center [174, 417] width 7 height 8
click at [966, 116] on div "[PERSON_NAME] fils de [PERSON_NAME] ft. @SARU2S - Chibidipap (Prod by [PERSON_N…" at bounding box center [1216, 125] width 587 height 20
click at [966, 117] on div "[PERSON_NAME] fils de [PERSON_NAME] ft. @SARU2S - Chibidipap (Prod by [PERSON_N…" at bounding box center [1216, 125] width 587 height 20
click at [1131, 128] on button "Jouer" at bounding box center [1128, 124] width 49 height 25
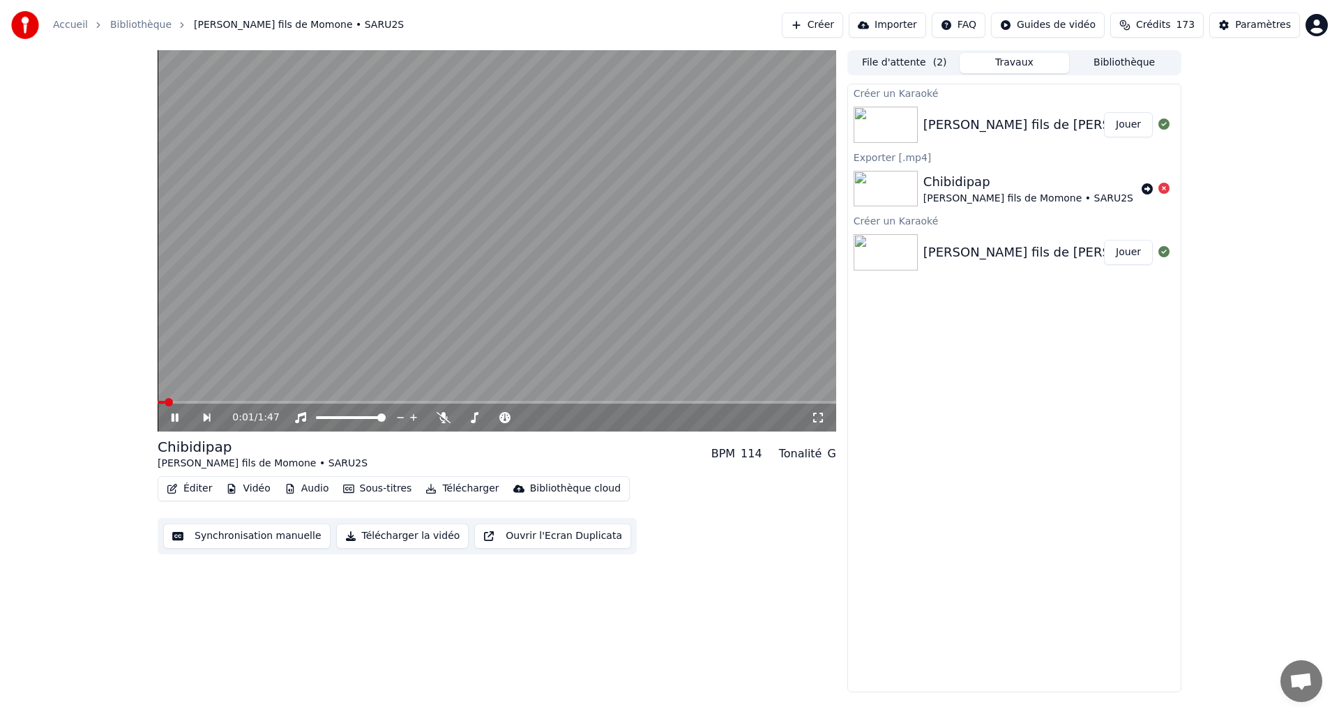
click at [581, 234] on video at bounding box center [497, 240] width 678 height 381
click at [915, 60] on button "File d'attente ( 2 )" at bounding box center [904, 63] width 110 height 20
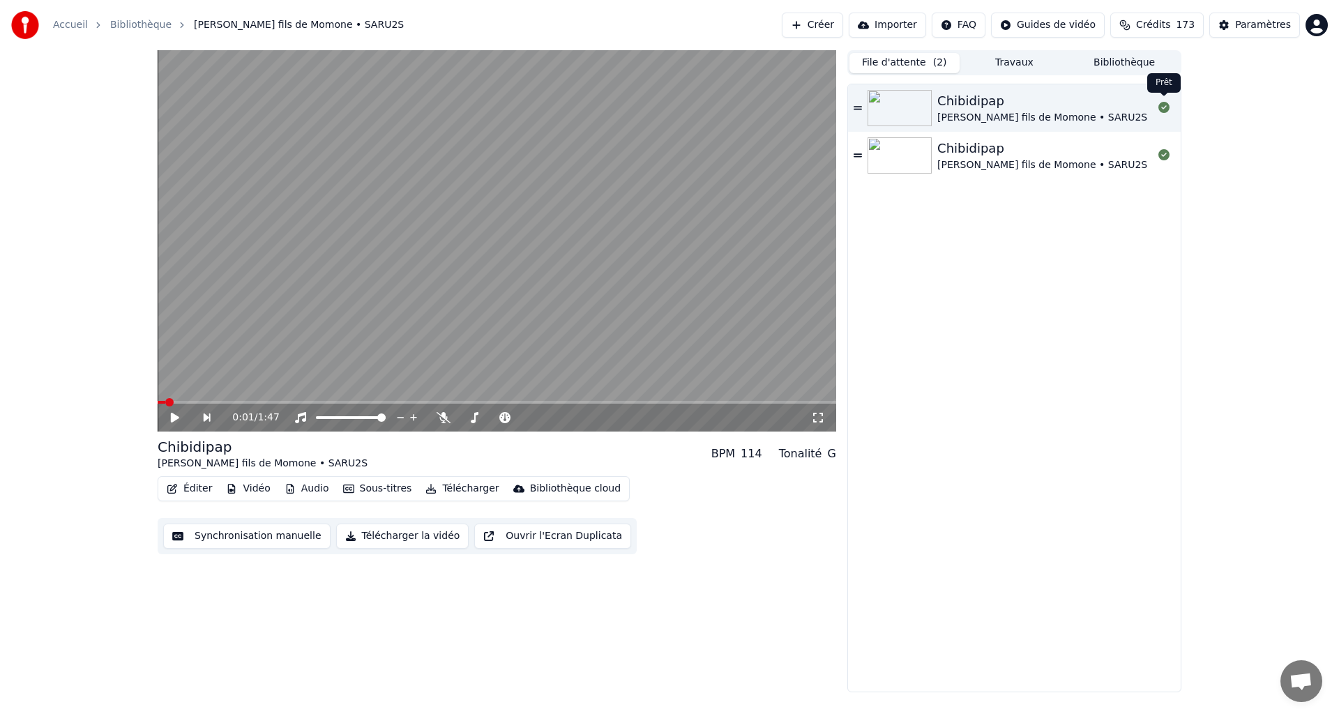
click at [1165, 107] on icon at bounding box center [1163, 107] width 11 height 11
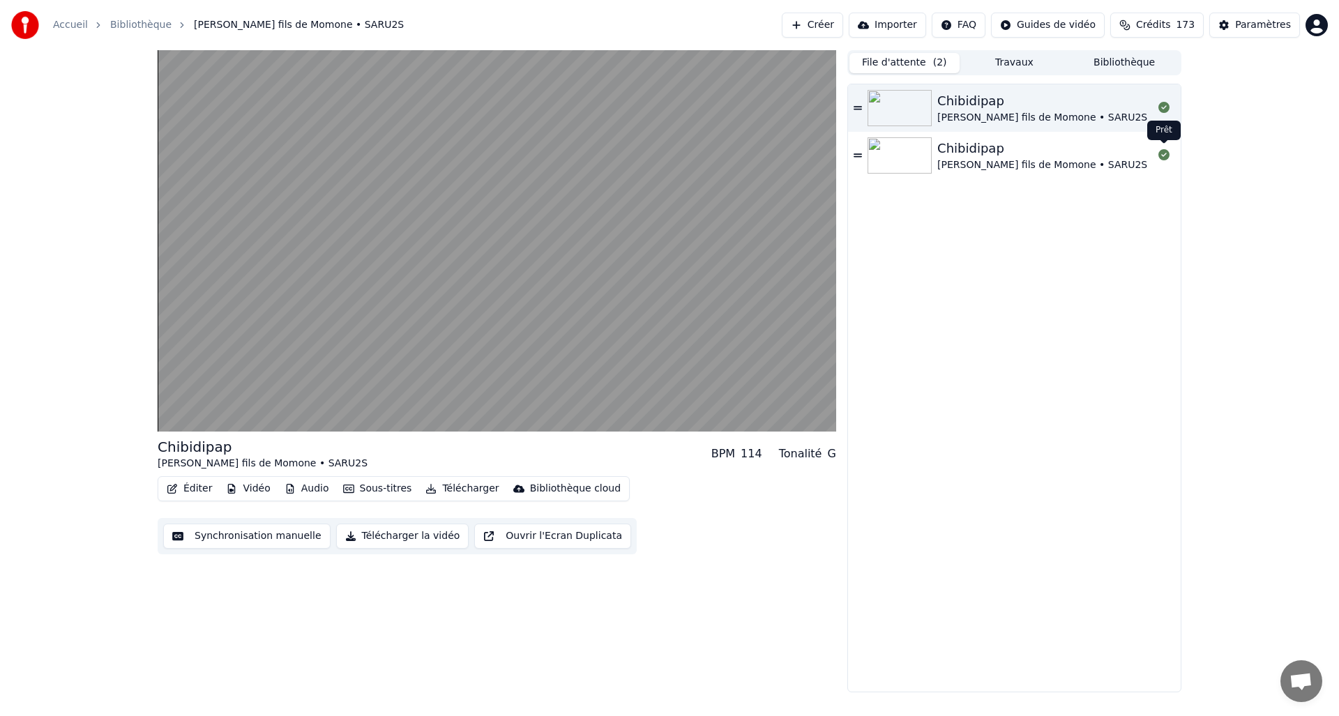
click at [1168, 156] on icon at bounding box center [1163, 154] width 11 height 11
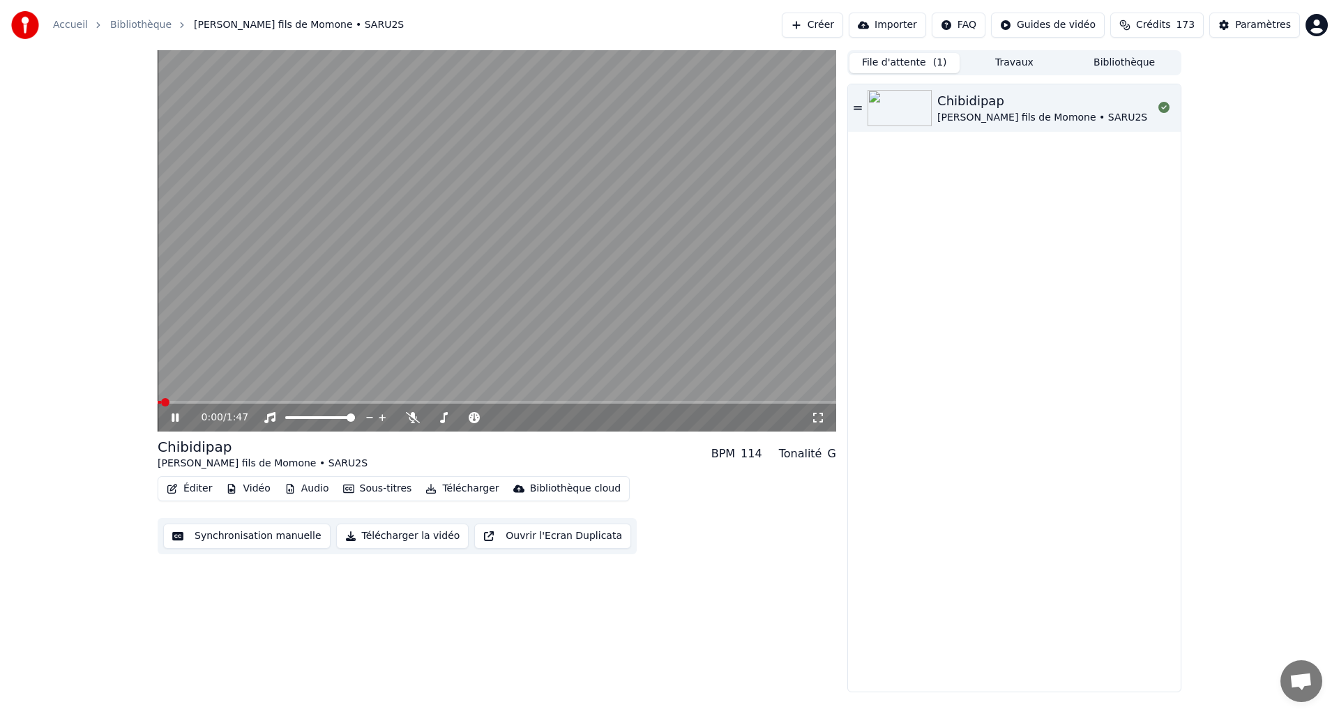
click at [653, 212] on video at bounding box center [497, 240] width 678 height 381
click at [1007, 70] on button "Travaux" at bounding box center [1014, 63] width 110 height 20
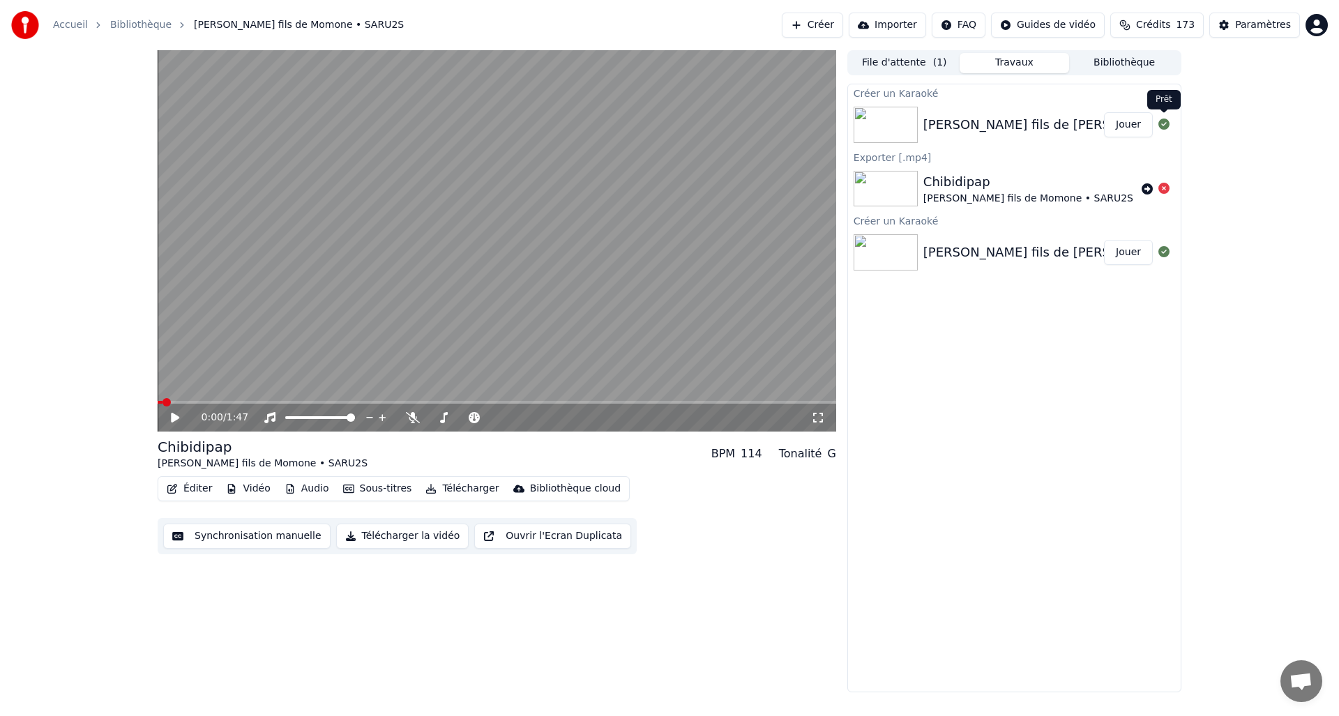
click at [1164, 124] on icon at bounding box center [1163, 124] width 11 height 11
click at [1136, 125] on button "Jouer" at bounding box center [1128, 124] width 49 height 25
click at [580, 219] on video at bounding box center [497, 240] width 678 height 381
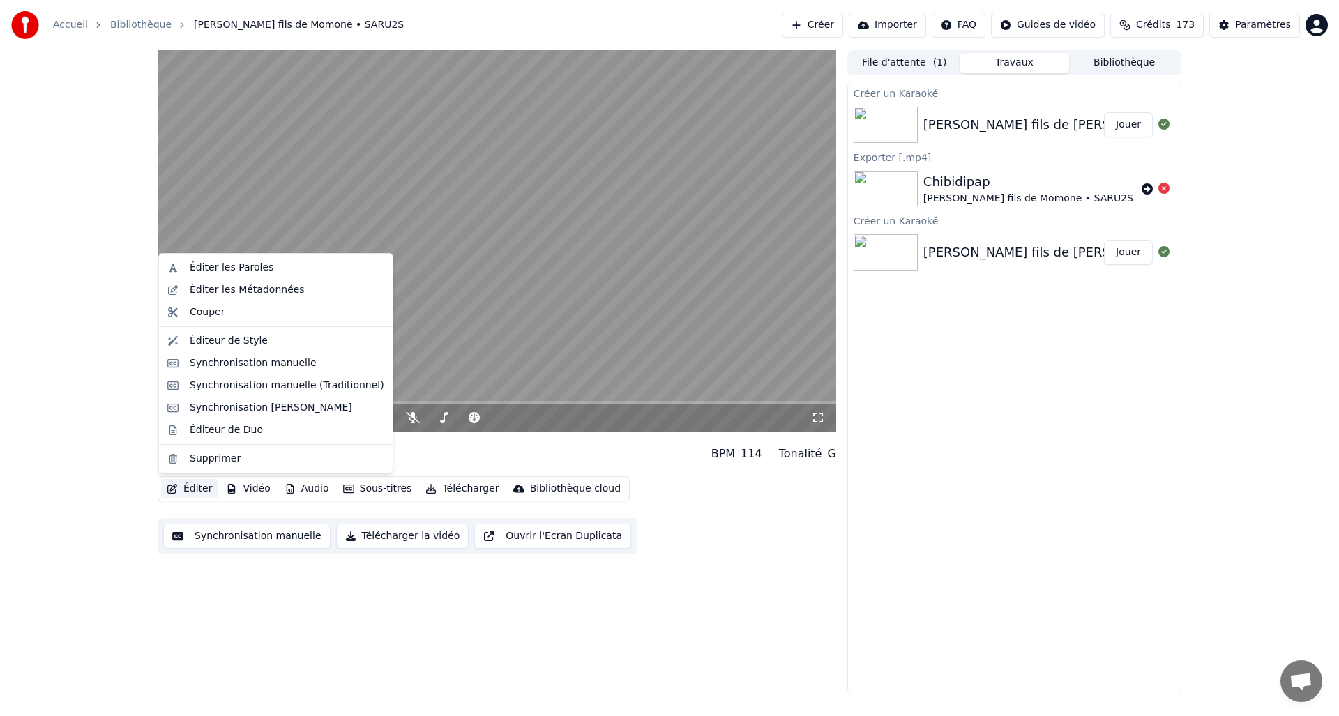
click at [192, 490] on button "Éditer" at bounding box center [189, 489] width 56 height 20
click at [234, 311] on div "Couper" at bounding box center [287, 312] width 195 height 14
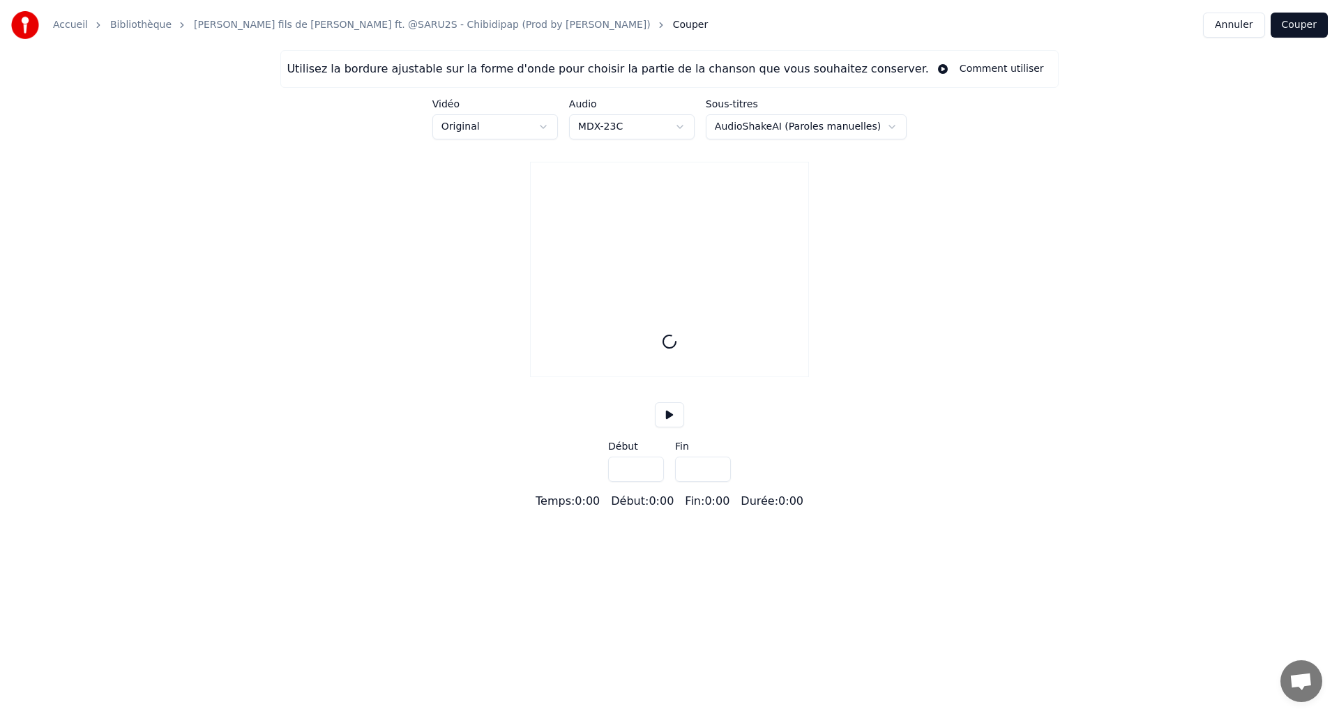
type input "*****"
click at [1234, 31] on button "Annuler" at bounding box center [1233, 25] width 61 height 25
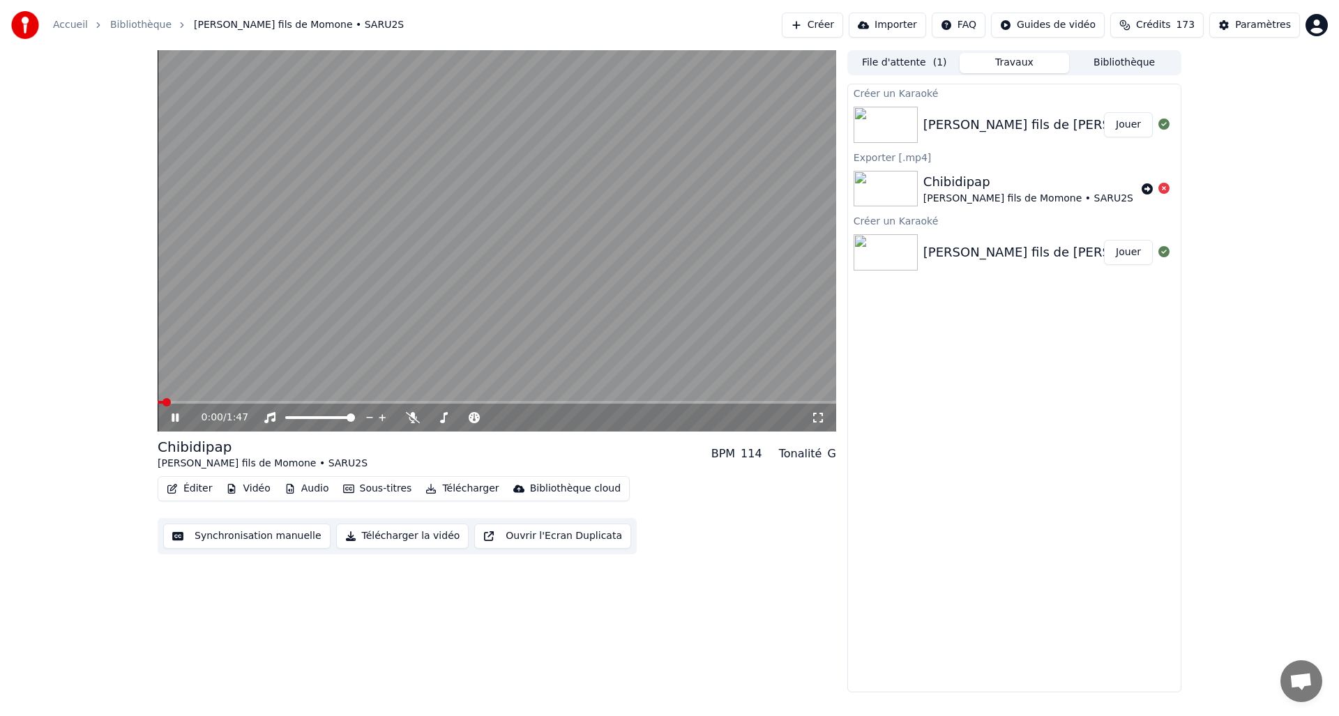
click at [579, 282] on video at bounding box center [497, 240] width 678 height 381
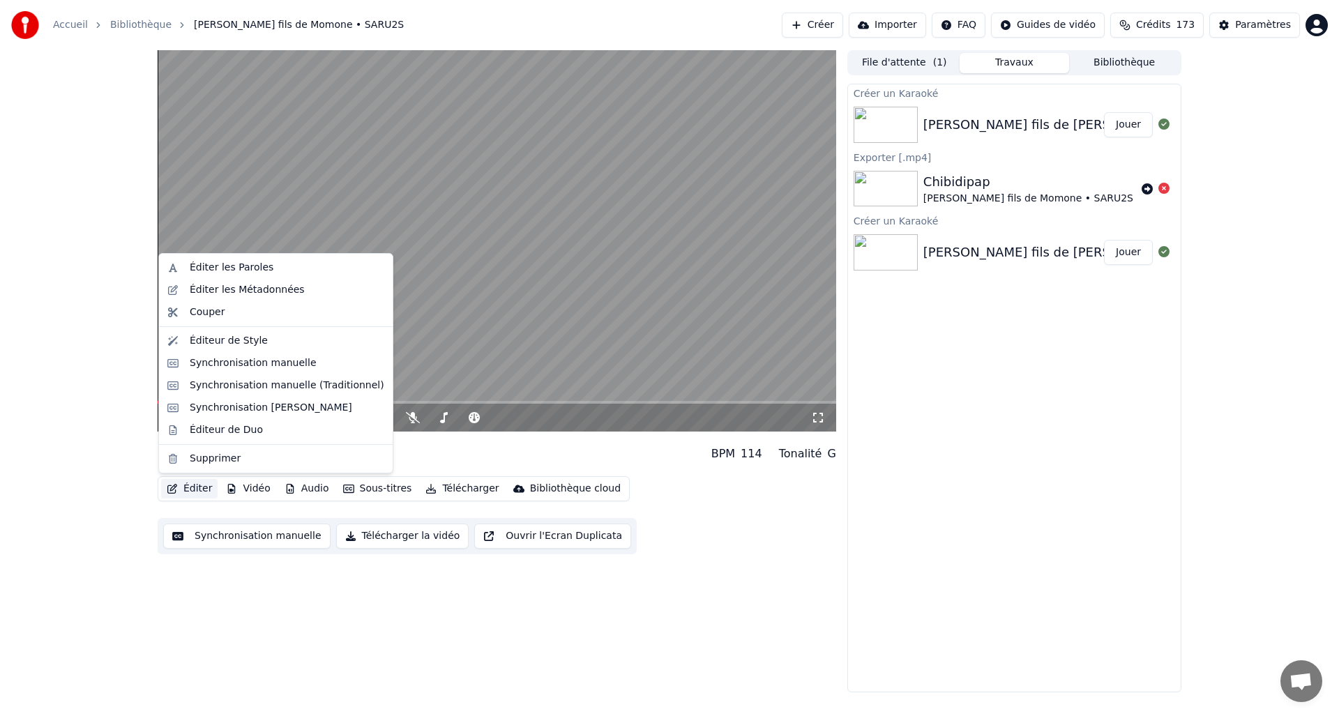
click at [192, 491] on button "Éditer" at bounding box center [189, 489] width 56 height 20
click at [182, 489] on button "Éditer" at bounding box center [189, 489] width 56 height 20
click at [237, 340] on div "Éditeur de Style" at bounding box center [229, 341] width 78 height 14
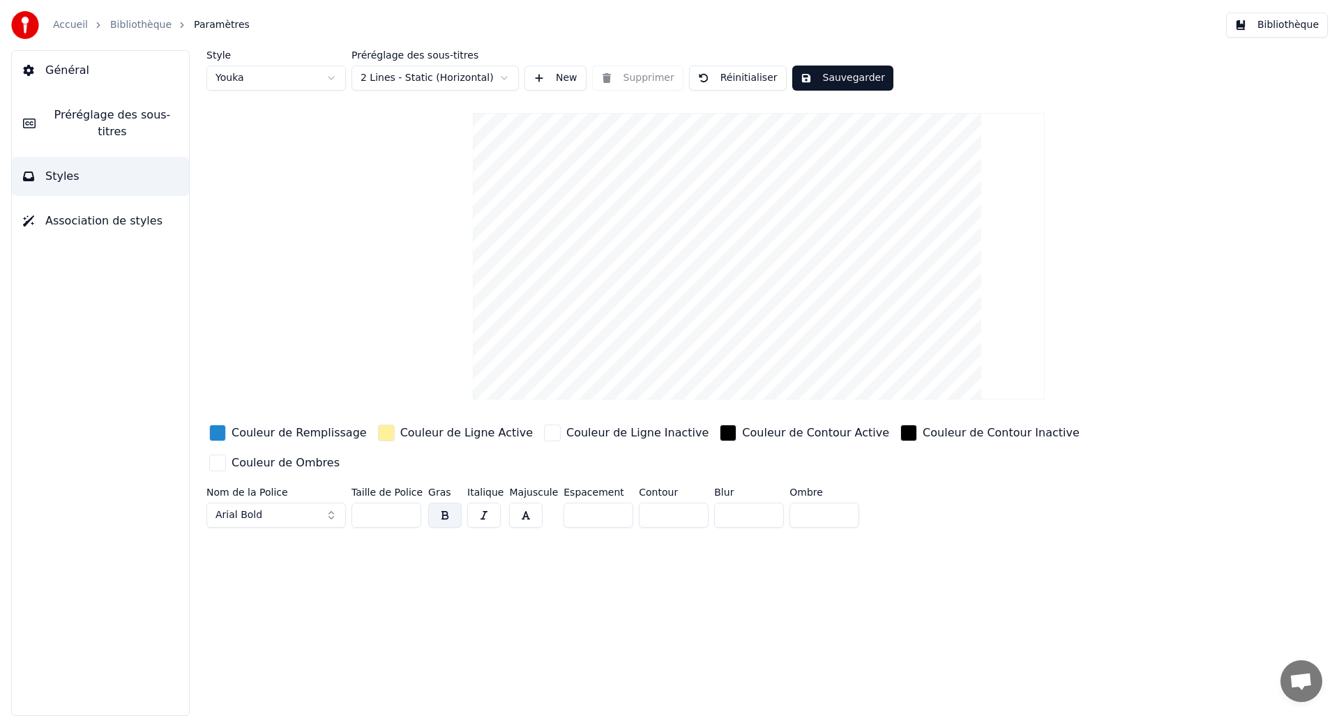
click at [108, 229] on button "Association de styles" at bounding box center [100, 220] width 177 height 39
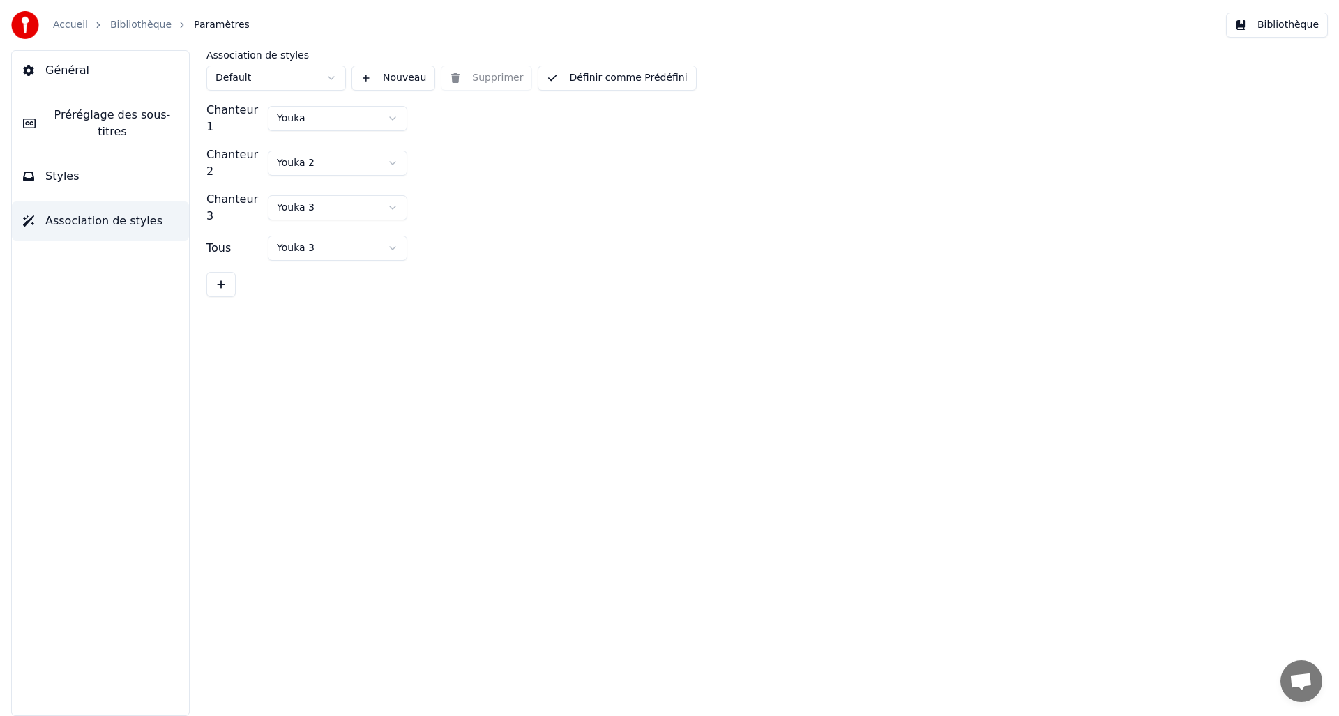
click at [75, 72] on span "Général" at bounding box center [67, 70] width 44 height 17
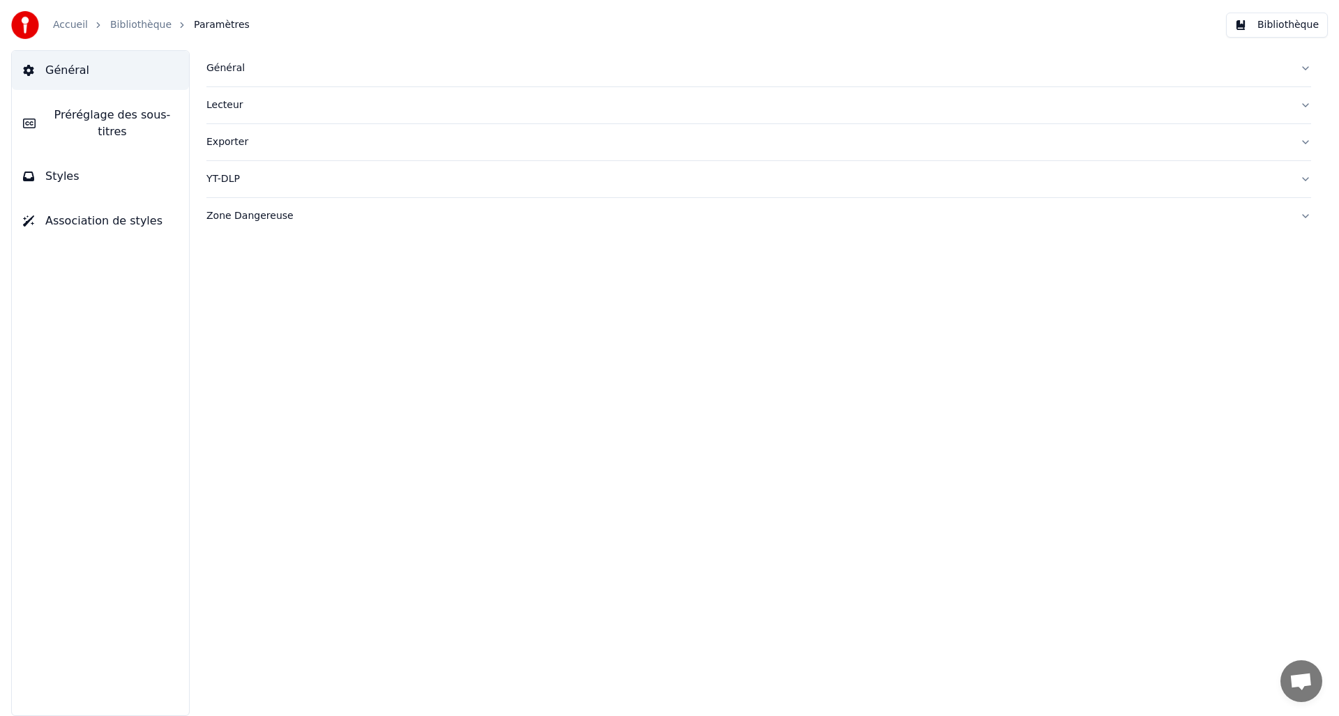
click at [220, 109] on div "Lecteur" at bounding box center [747, 105] width 1082 height 14
click at [223, 67] on div "Général" at bounding box center [747, 68] width 1082 height 14
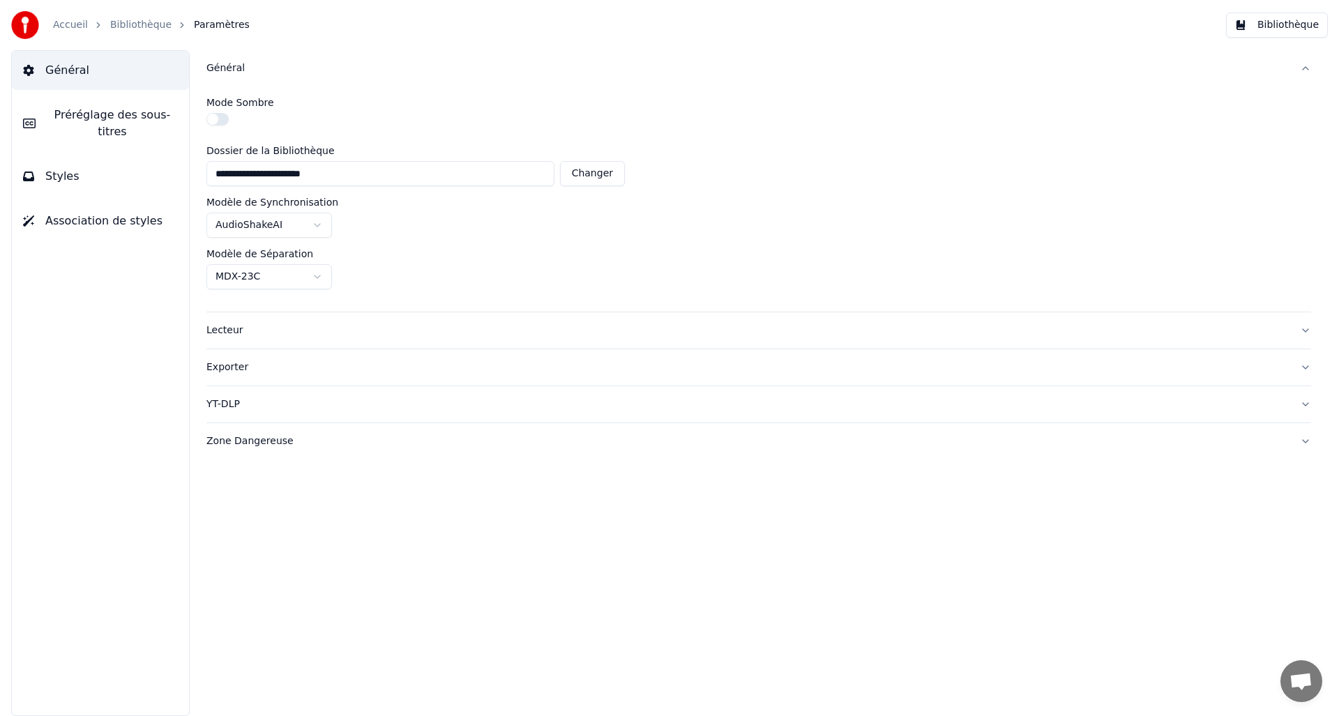
drag, startPoint x: 232, startPoint y: 93, endPoint x: 357, endPoint y: 514, distance: 439.8
click at [351, 498] on div "**********" at bounding box center [758, 383] width 1160 height 666
click at [217, 28] on span "Paramètres" at bounding box center [222, 25] width 56 height 14
click at [77, 30] on link "Accueil" at bounding box center [70, 25] width 35 height 14
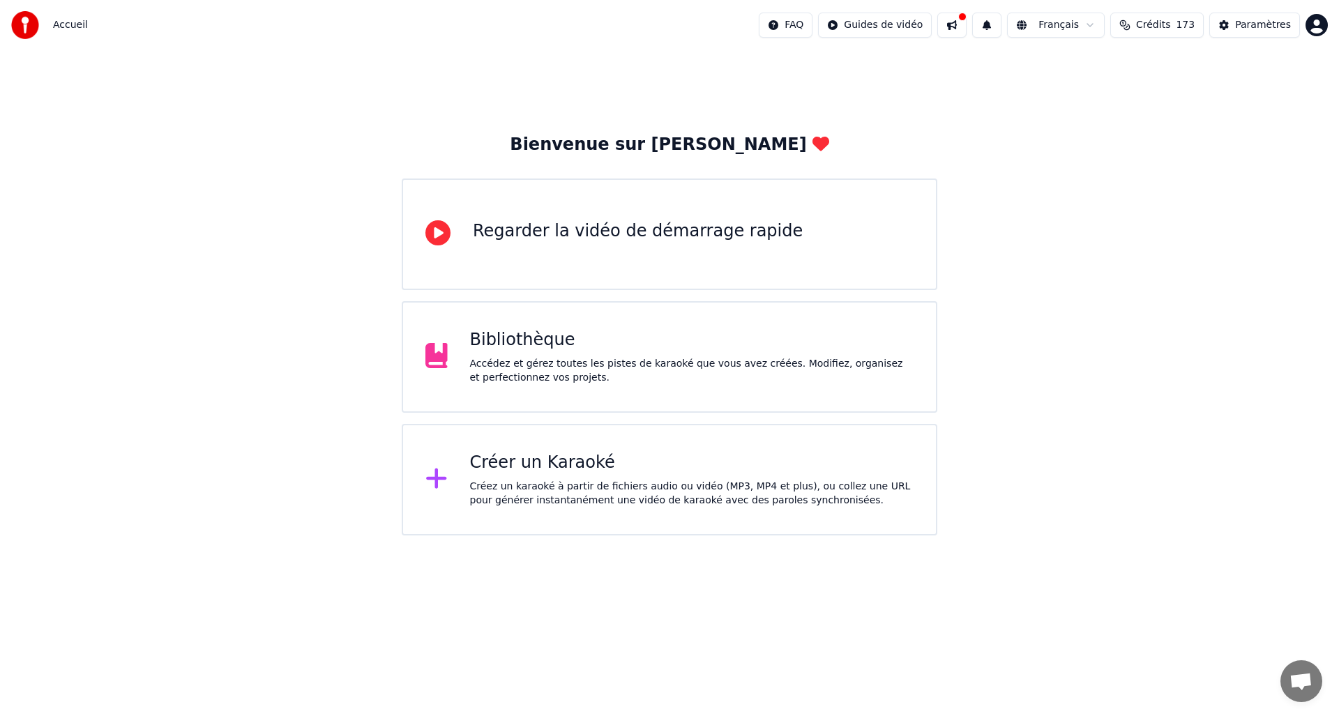
drag, startPoint x: 1246, startPoint y: 25, endPoint x: 963, endPoint y: 397, distance: 467.5
click at [963, 397] on div "Accueil FAQ Guides de vidéo Français Crédits 173 Paramètres Bienvenue sur Youka…" at bounding box center [669, 267] width 1339 height 535
click at [551, 381] on div "Accédez et gérez toutes les pistes de karaoké que vous avez créées. Modifiez, o…" at bounding box center [692, 371] width 444 height 28
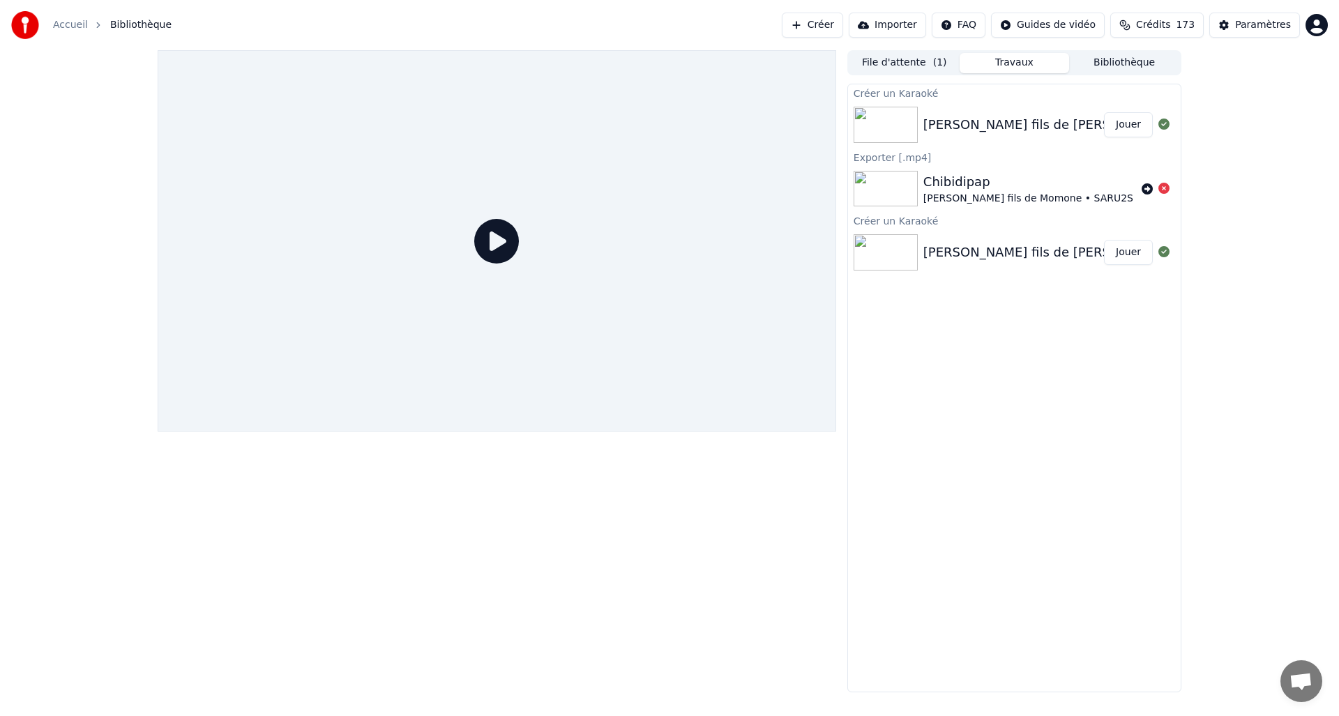
click at [989, 135] on div "[PERSON_NAME] fils de [PERSON_NAME] ft. @SARU2S - Chibidipap (Prod by [PERSON_N…" at bounding box center [1014, 124] width 333 height 47
click at [1136, 125] on button "Jouer" at bounding box center [1128, 124] width 49 height 25
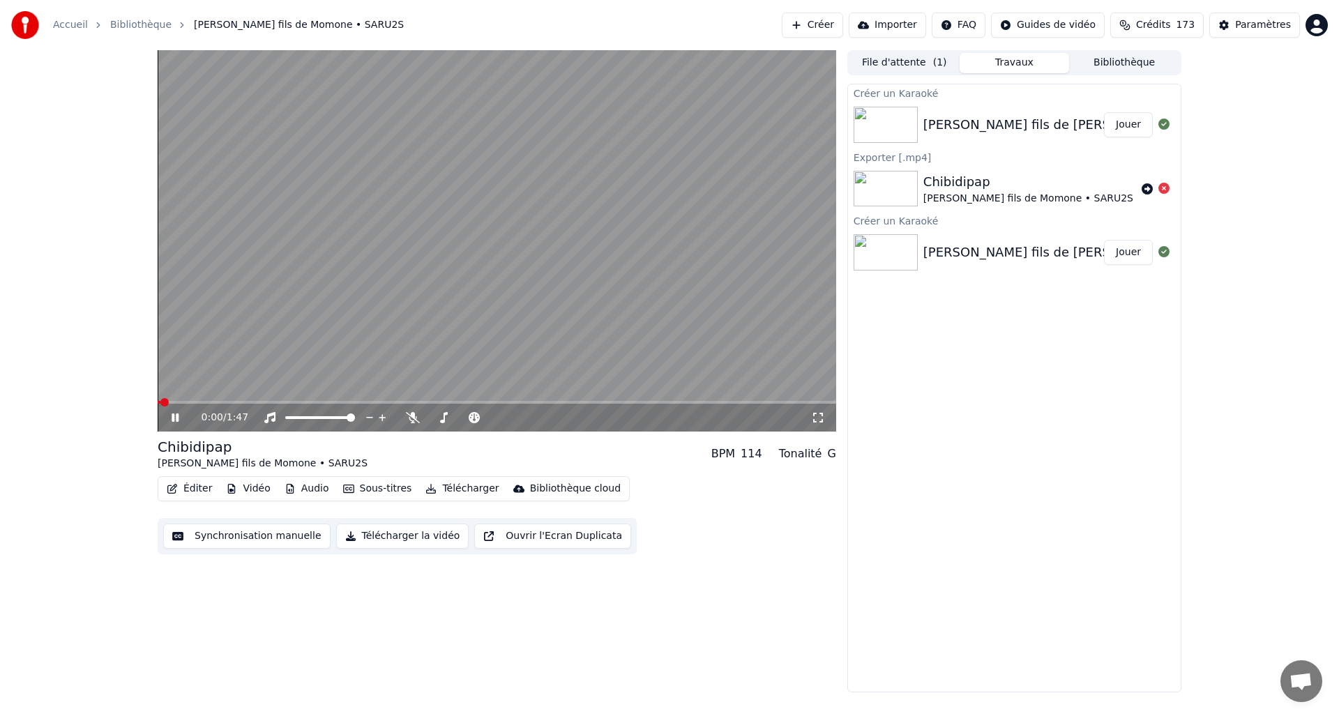
click at [536, 276] on video at bounding box center [497, 240] width 678 height 381
click at [188, 488] on button "Éditer" at bounding box center [189, 489] width 56 height 20
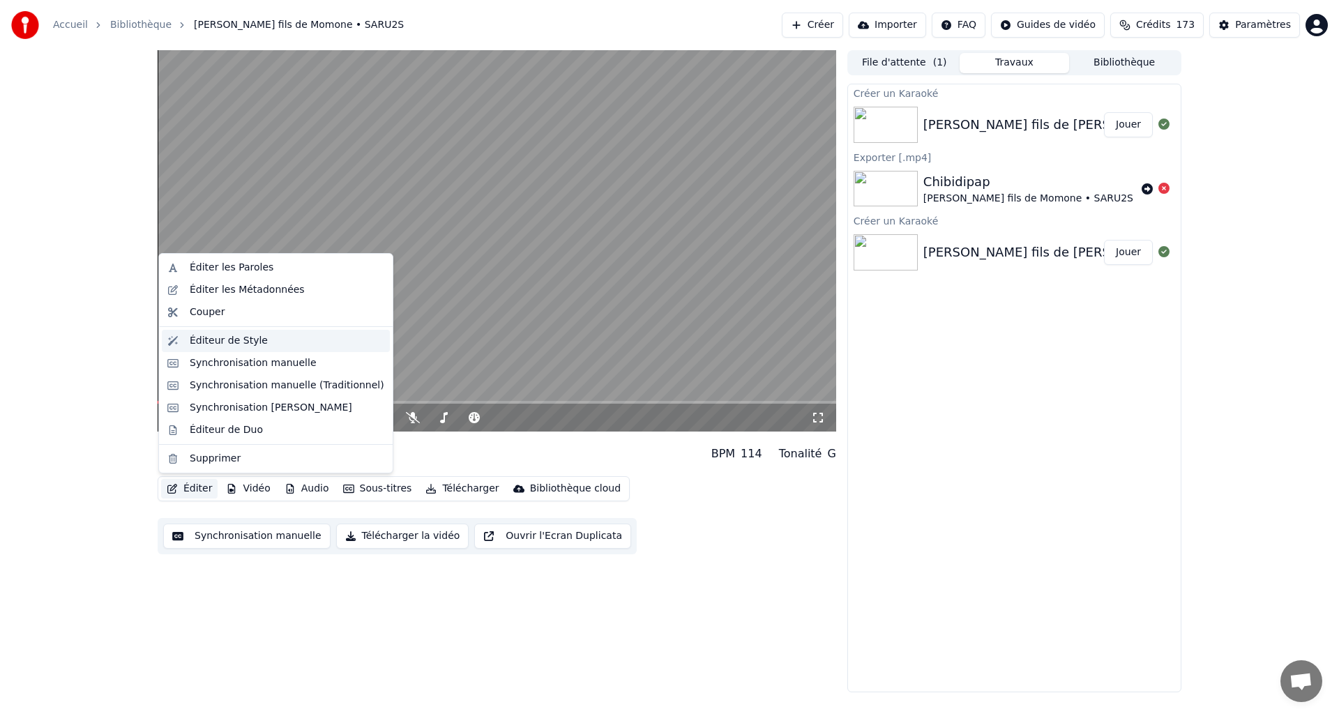
click at [219, 346] on div "Éditeur de Style" at bounding box center [229, 341] width 78 height 14
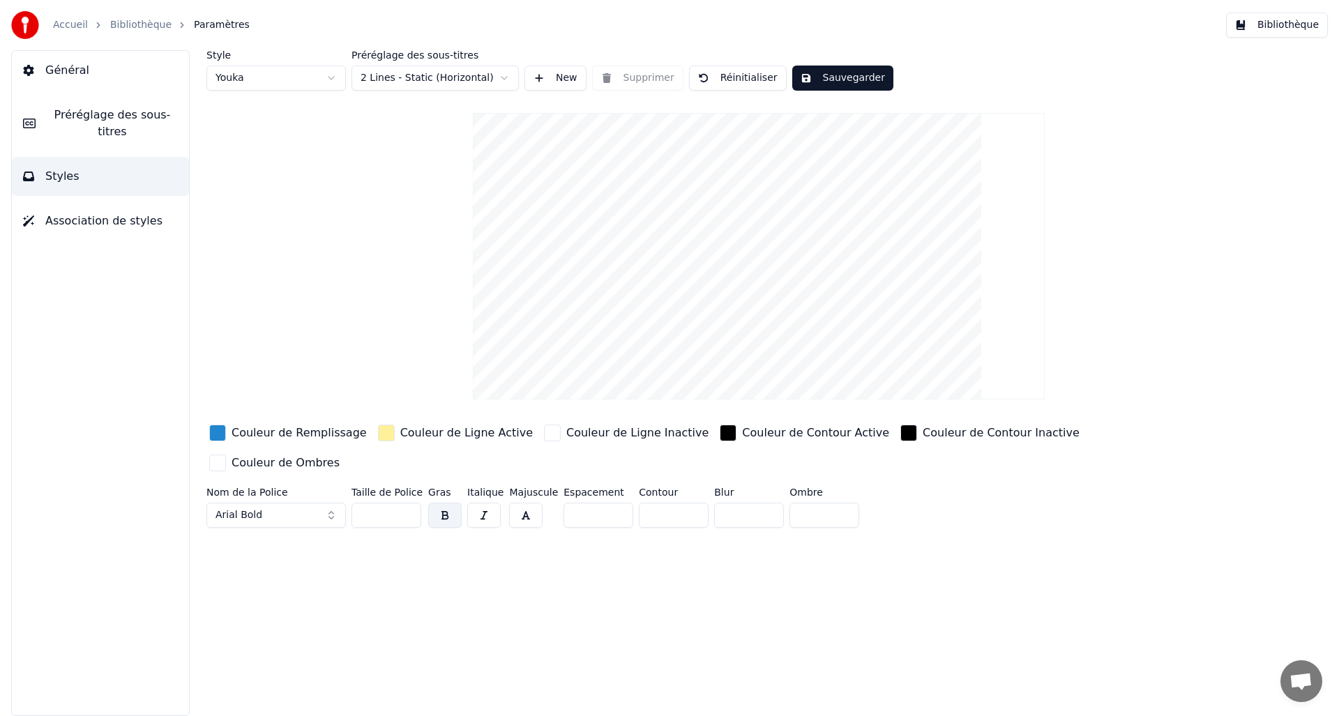
click at [231, 81] on html "Accueil Bibliothèque Paramètres Bibliothèque Général Préréglage des sous-titres…" at bounding box center [669, 358] width 1339 height 716
click at [390, 79] on html "Accueil Bibliothèque Paramètres Bibliothèque Général Préréglage des sous-titres…" at bounding box center [669, 358] width 1339 height 716
click at [388, 77] on html "Accueil Bibliothèque Paramètres Bibliothèque Général Préréglage des sous-titres…" at bounding box center [669, 358] width 1339 height 716
click at [731, 77] on button "Réinitialiser" at bounding box center [738, 78] width 98 height 25
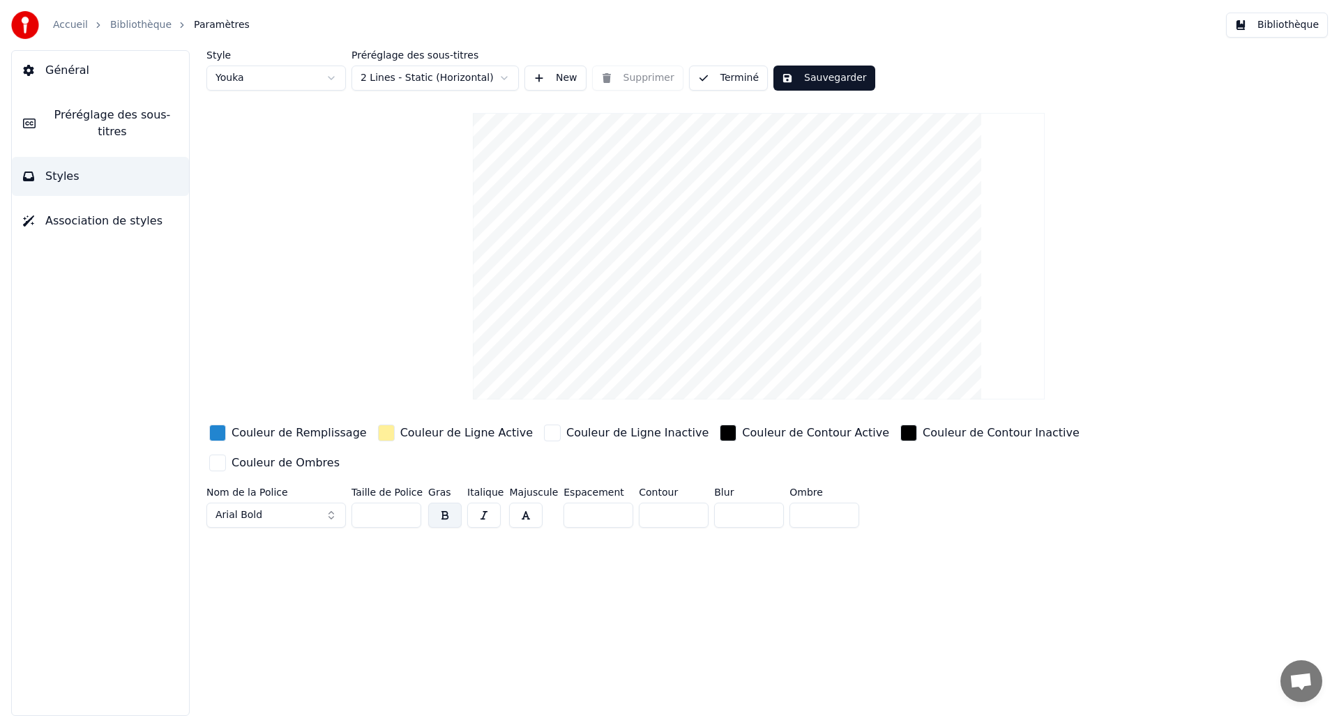
click at [806, 84] on button "Sauvegarder" at bounding box center [823, 78] width 101 height 25
drag, startPoint x: 109, startPoint y: 129, endPoint x: 286, endPoint y: 185, distance: 185.9
click at [109, 185] on button "Styles" at bounding box center [100, 176] width 177 height 39
click at [91, 183] on button "Styles" at bounding box center [100, 176] width 177 height 39
click at [64, 177] on span "Styles" at bounding box center [62, 176] width 34 height 17
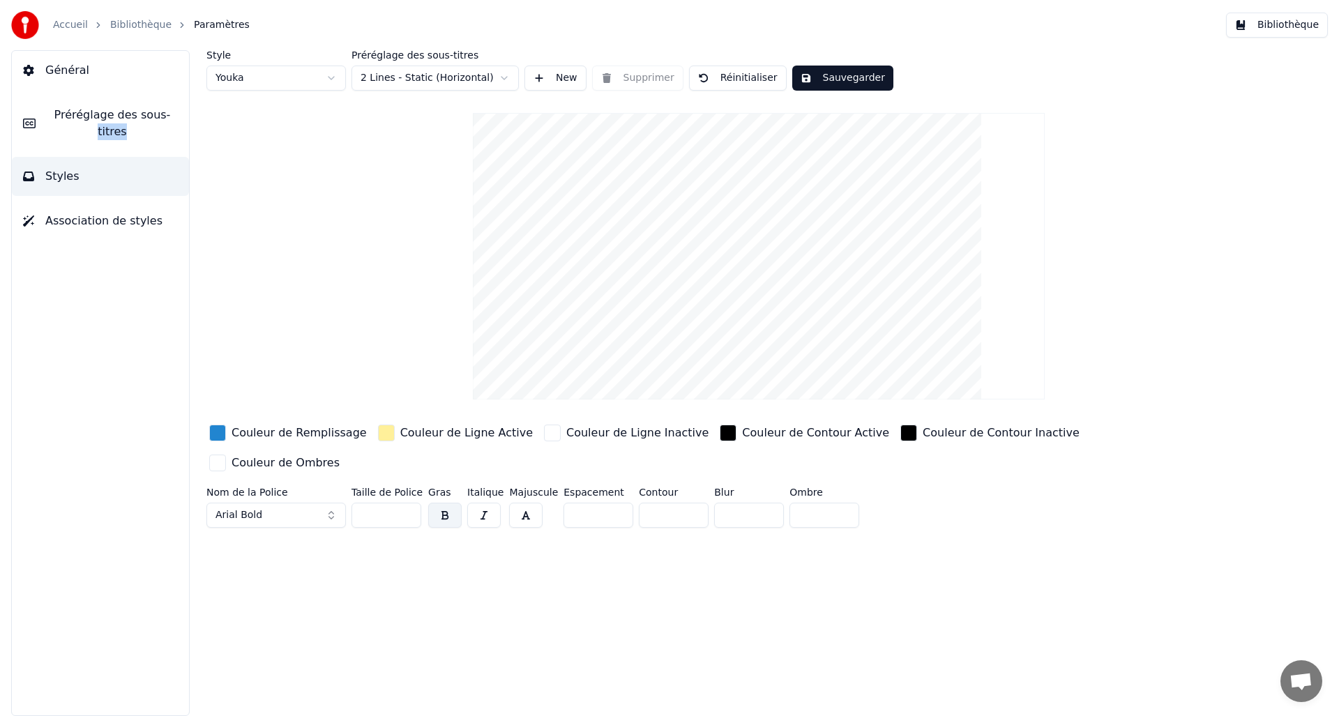
click at [94, 121] on span "Préréglage des sous-titres" at bounding box center [112, 123] width 131 height 33
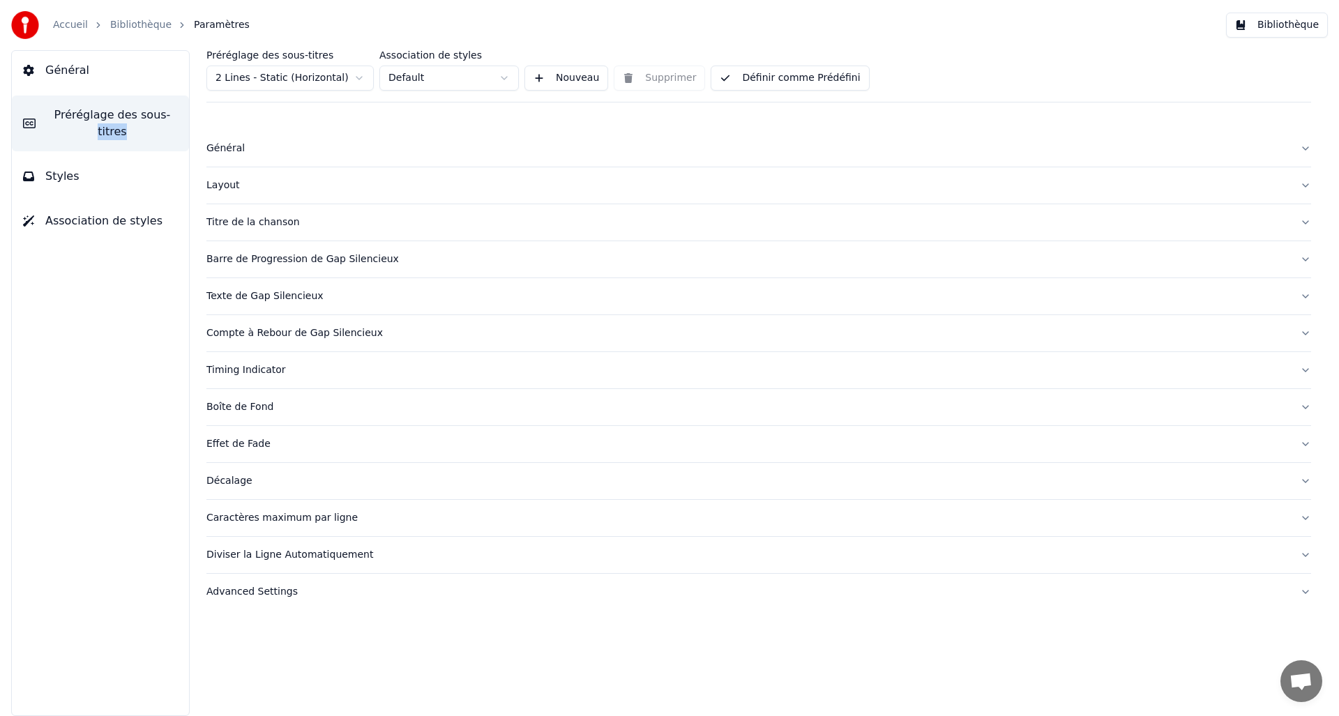
click at [253, 402] on div "Boîte de Fond" at bounding box center [747, 407] width 1082 height 14
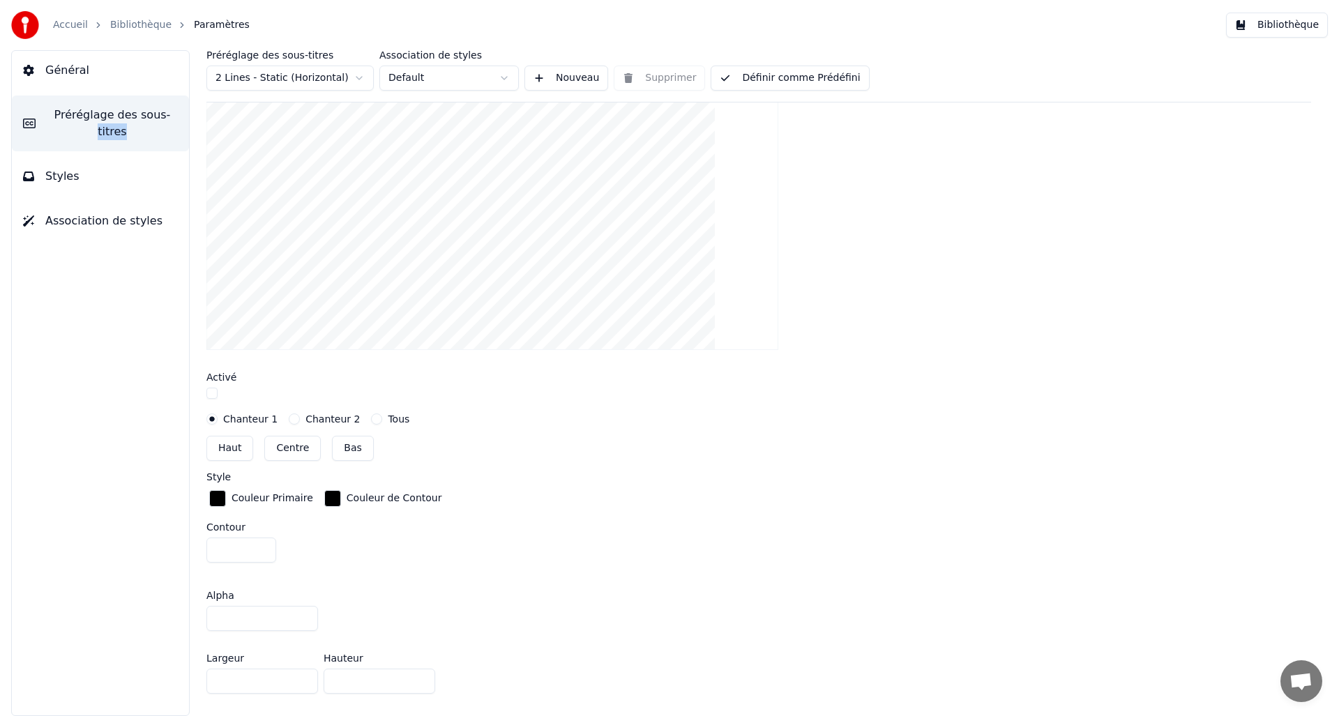
scroll to position [212, 0]
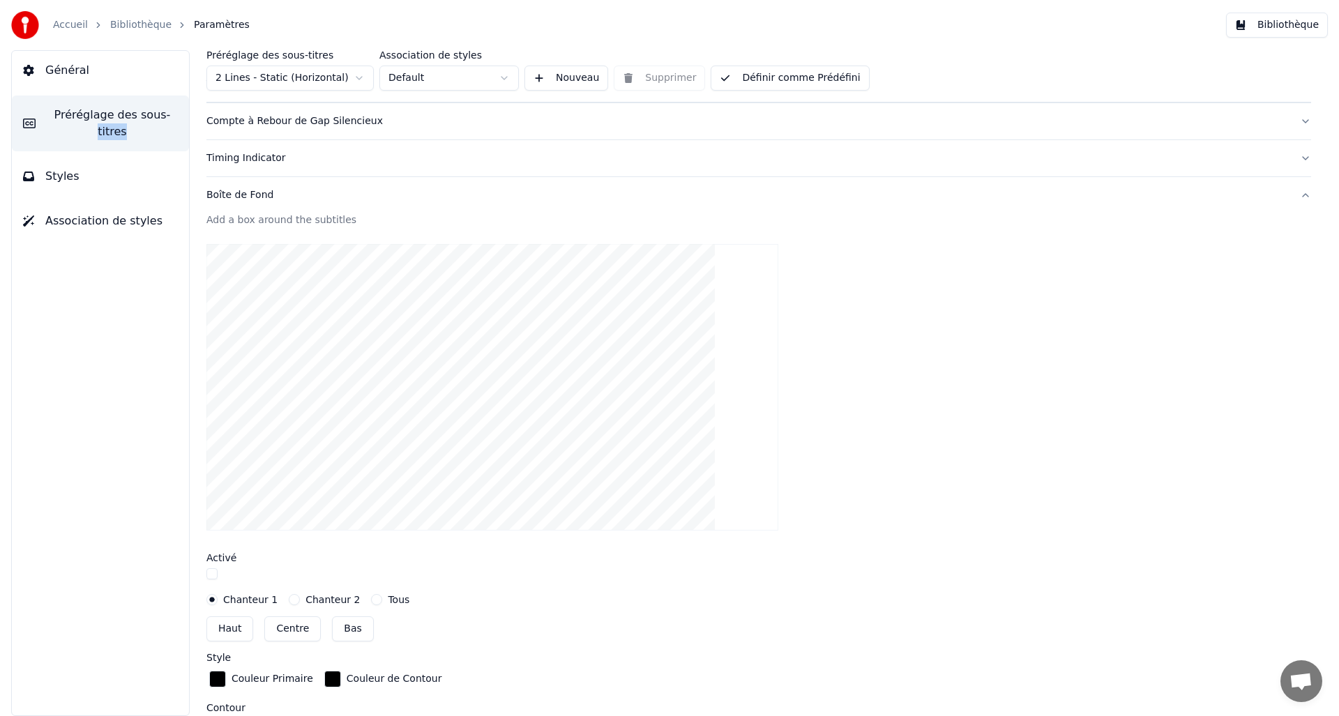
click at [103, 113] on span "Préréglage des sous-titres" at bounding box center [112, 123] width 131 height 33
click at [77, 173] on button "Styles" at bounding box center [100, 176] width 177 height 39
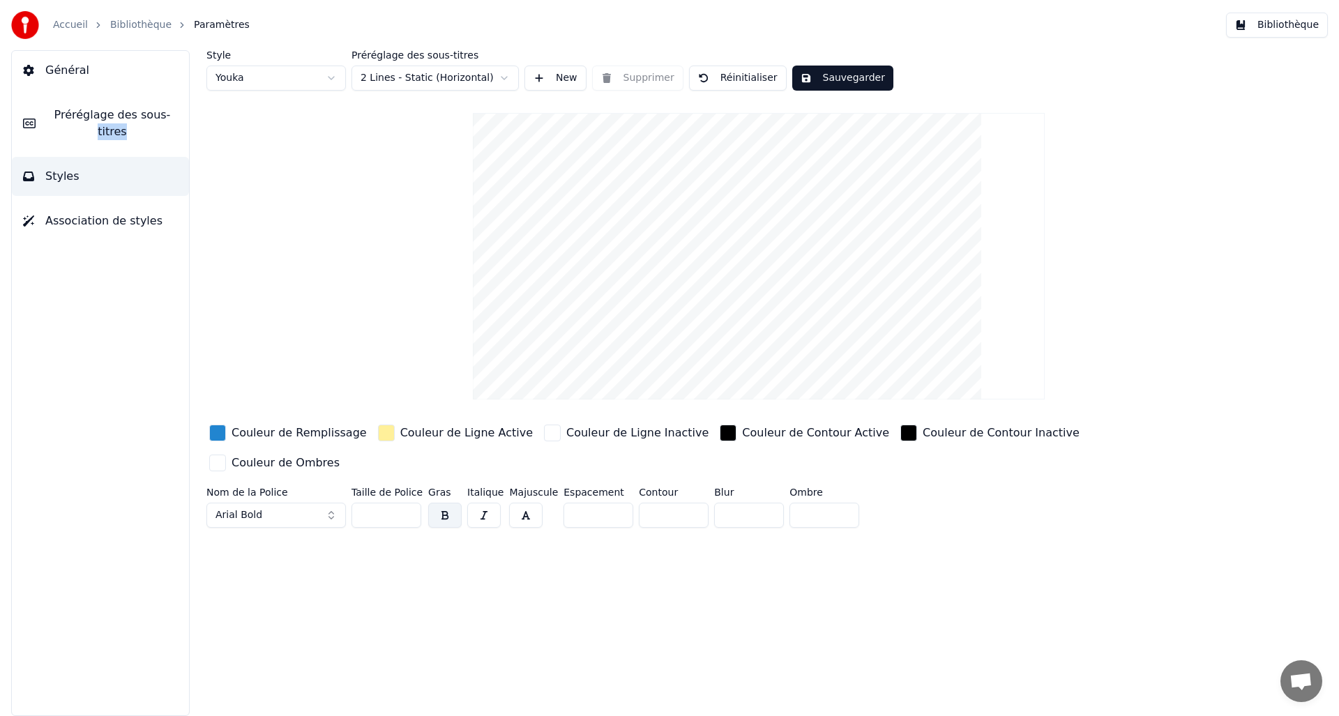
scroll to position [0, 0]
click at [96, 215] on span "Association de styles" at bounding box center [103, 221] width 117 height 17
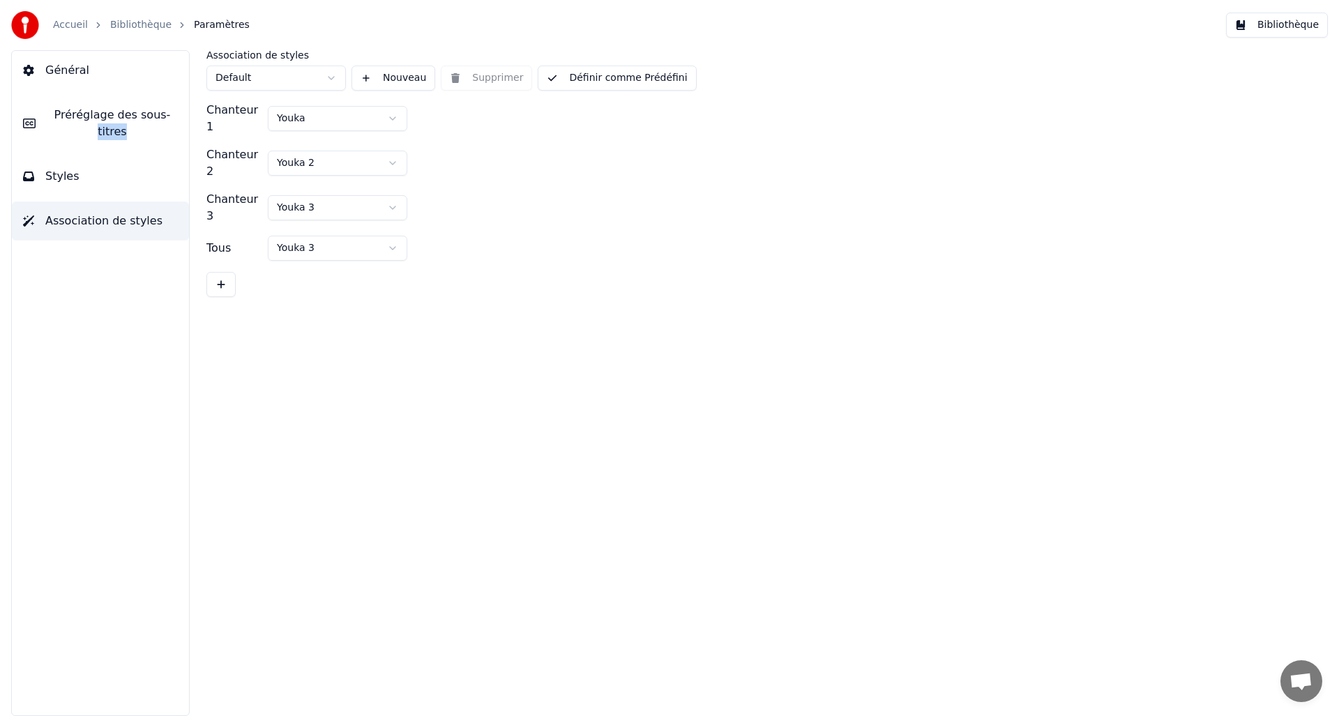
click at [77, 76] on span "Général" at bounding box center [67, 70] width 44 height 17
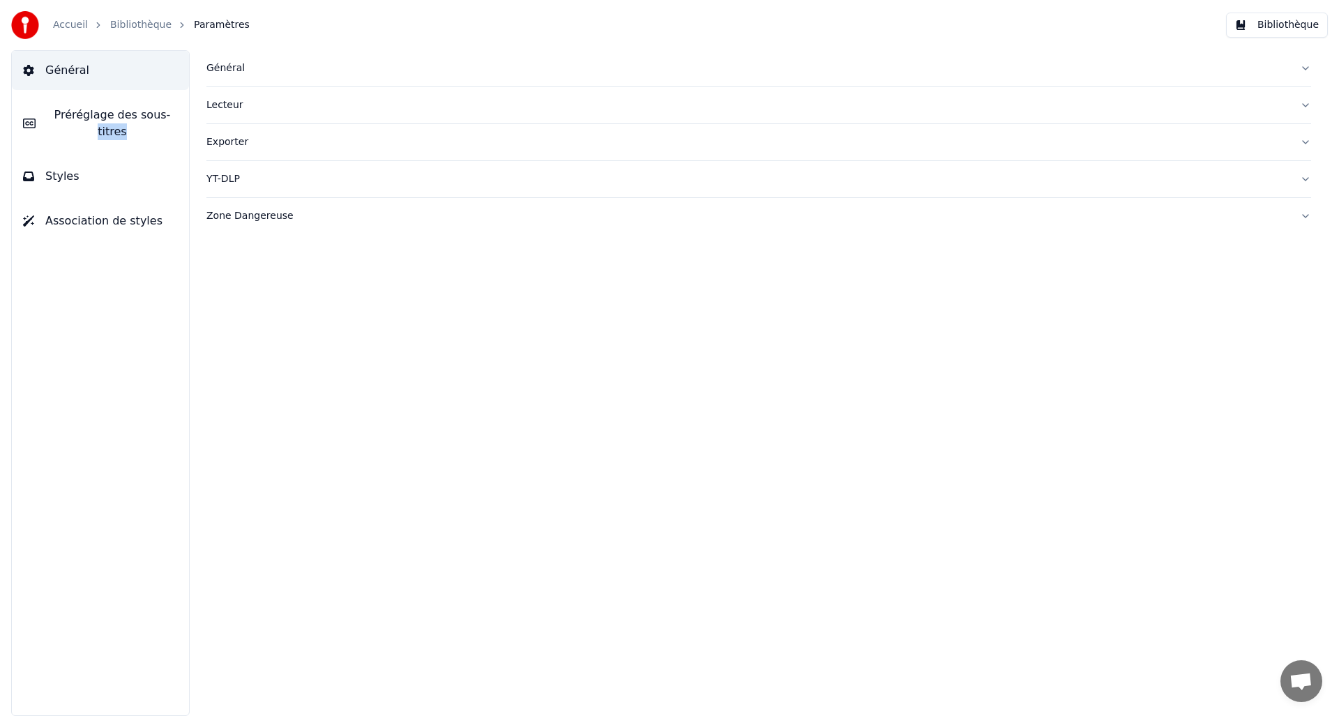
click at [101, 107] on span "Préréglage des sous-titres" at bounding box center [112, 123] width 131 height 33
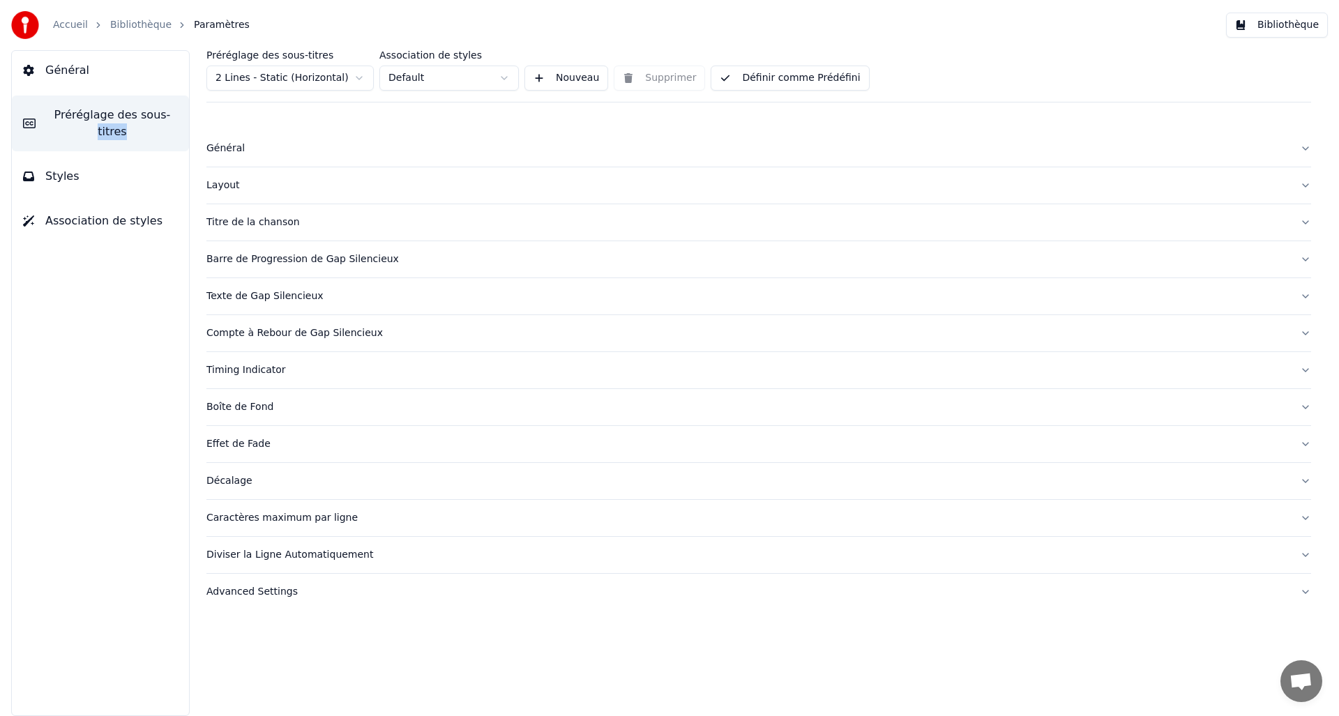
drag, startPoint x: 155, startPoint y: 162, endPoint x: 458, endPoint y: 496, distance: 450.1
click at [286, 598] on div "Advanced Settings" at bounding box center [747, 592] width 1082 height 14
click at [259, 221] on div "Titre de la chanson" at bounding box center [747, 222] width 1082 height 14
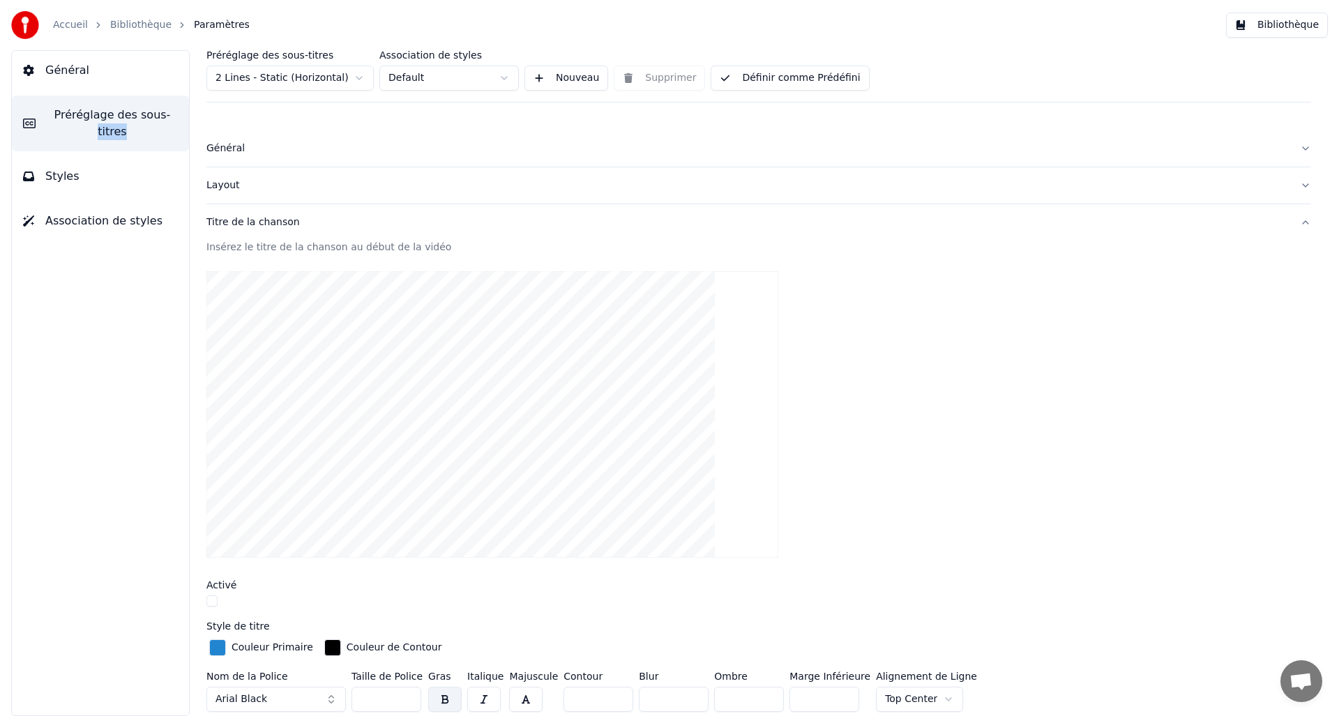
click at [235, 151] on div "Général" at bounding box center [747, 149] width 1082 height 14
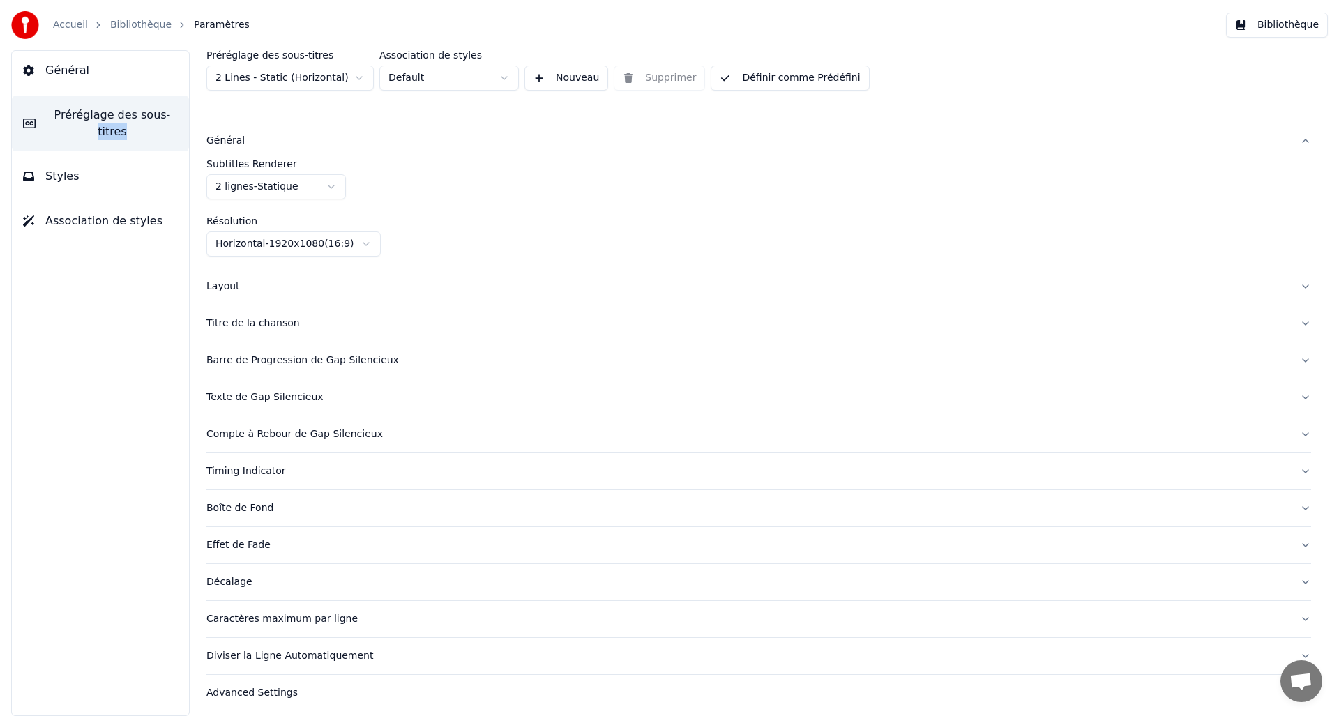
scroll to position [14, 0]
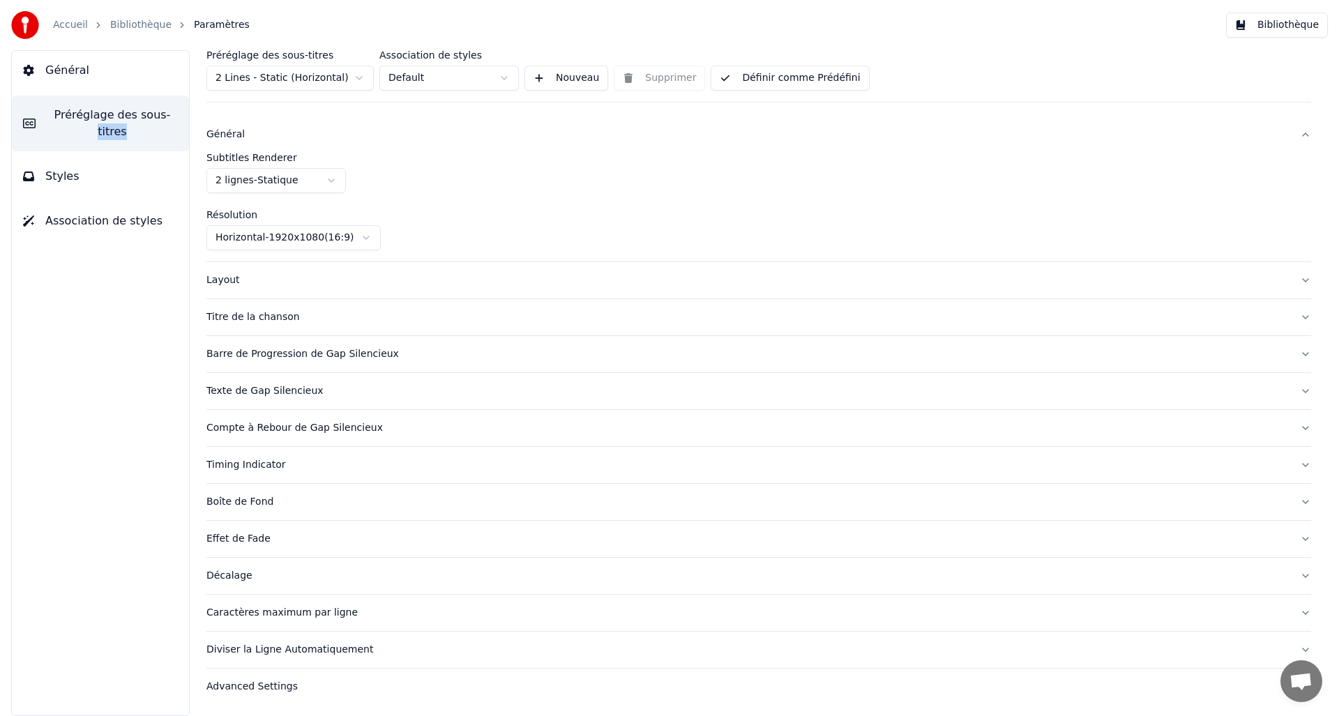
click at [1267, 31] on button "Bibliothèque" at bounding box center [1277, 25] width 102 height 25
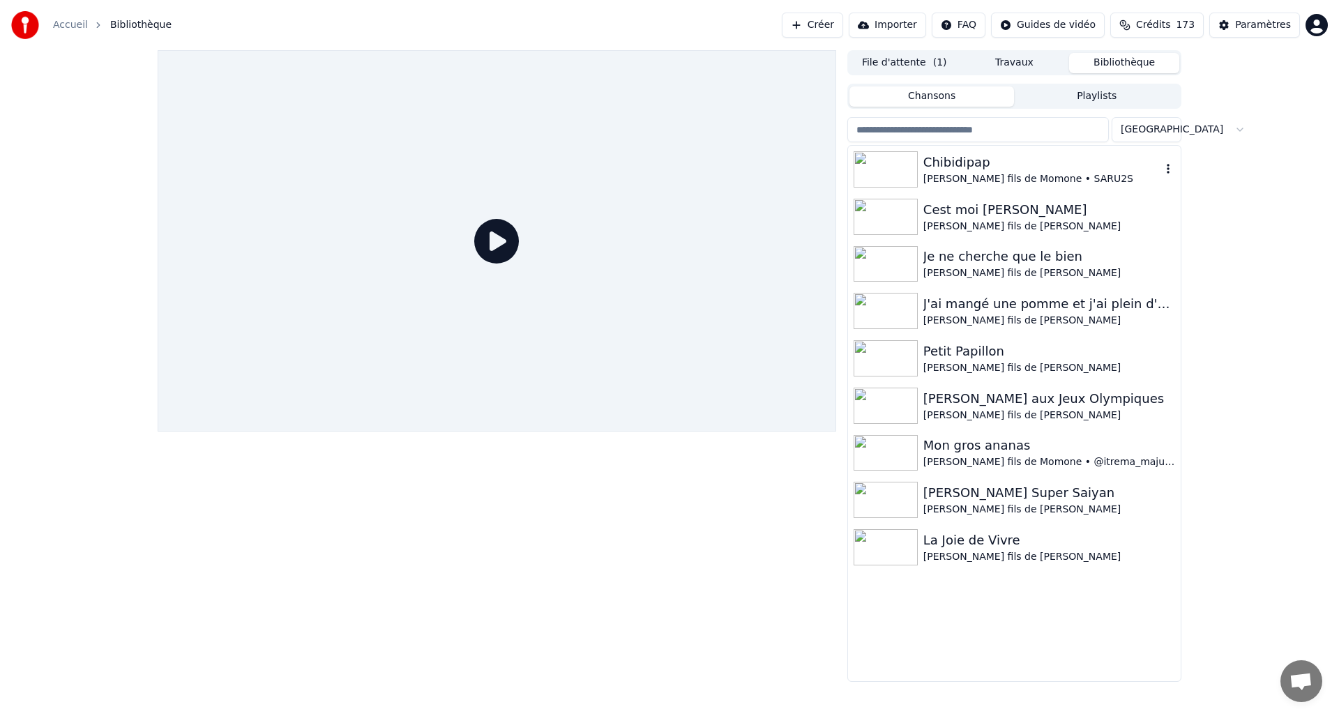
click at [1002, 171] on div "Chibidipap" at bounding box center [1042, 163] width 238 height 20
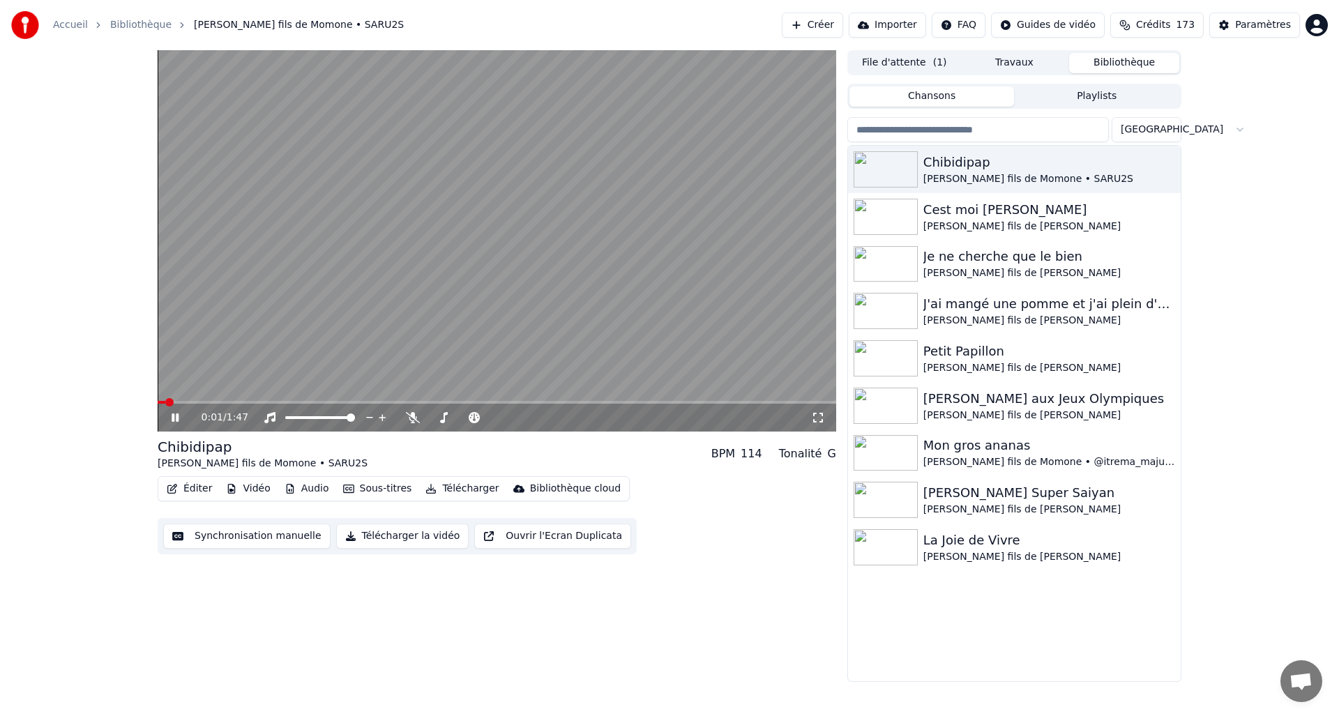
click at [177, 411] on div "0:01 / 1:47" at bounding box center [496, 418] width 667 height 14
click at [171, 420] on icon at bounding box center [185, 417] width 33 height 11
click at [451, 399] on video at bounding box center [497, 240] width 678 height 381
click at [478, 398] on video at bounding box center [497, 240] width 678 height 381
click at [496, 399] on video at bounding box center [497, 240] width 678 height 381
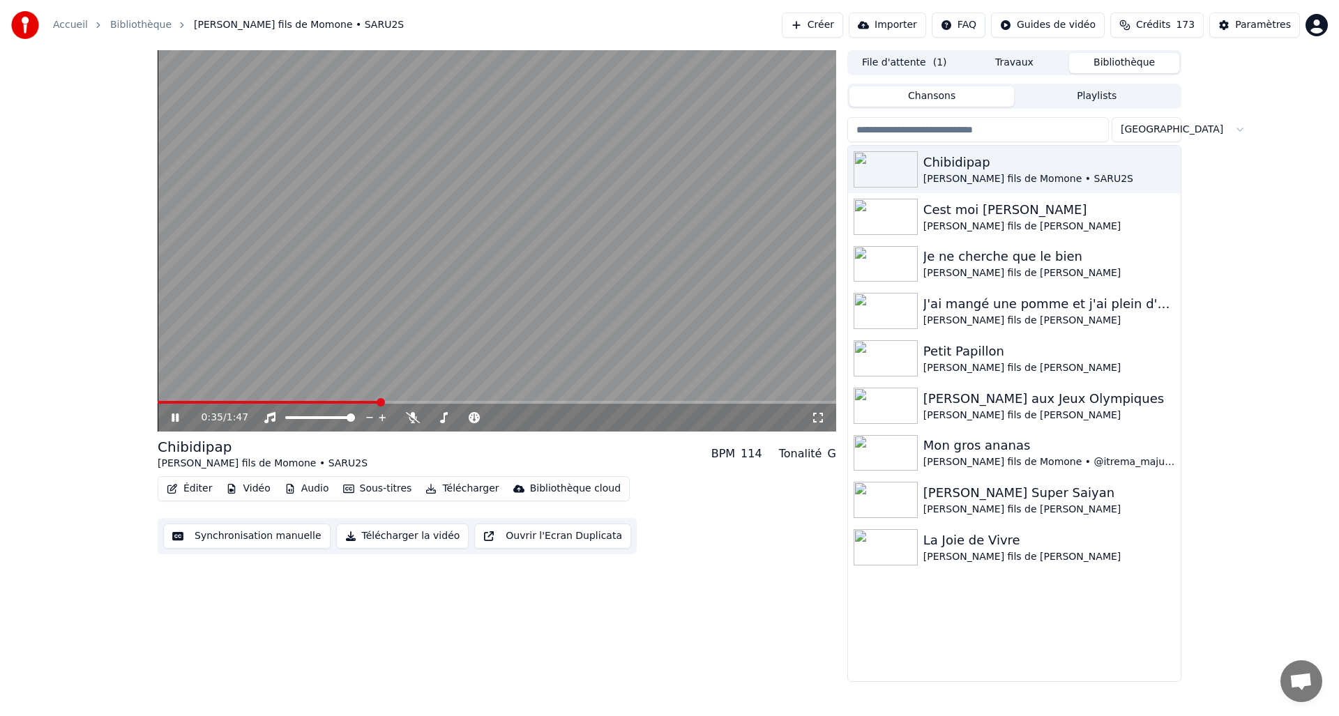
click at [381, 398] on span at bounding box center [380, 402] width 8 height 8
click at [178, 418] on icon at bounding box center [174, 417] width 7 height 8
click at [537, 489] on div "Bibliothèque cloud" at bounding box center [575, 489] width 91 height 14
click at [528, 590] on div "0:37 / 1:47 Chibidipap [PERSON_NAME] fils de Momone • SARU2S BPM 114 Tonalité G…" at bounding box center [497, 366] width 678 height 632
click at [258, 538] on button "Synchronisation manuelle" at bounding box center [246, 536] width 167 height 25
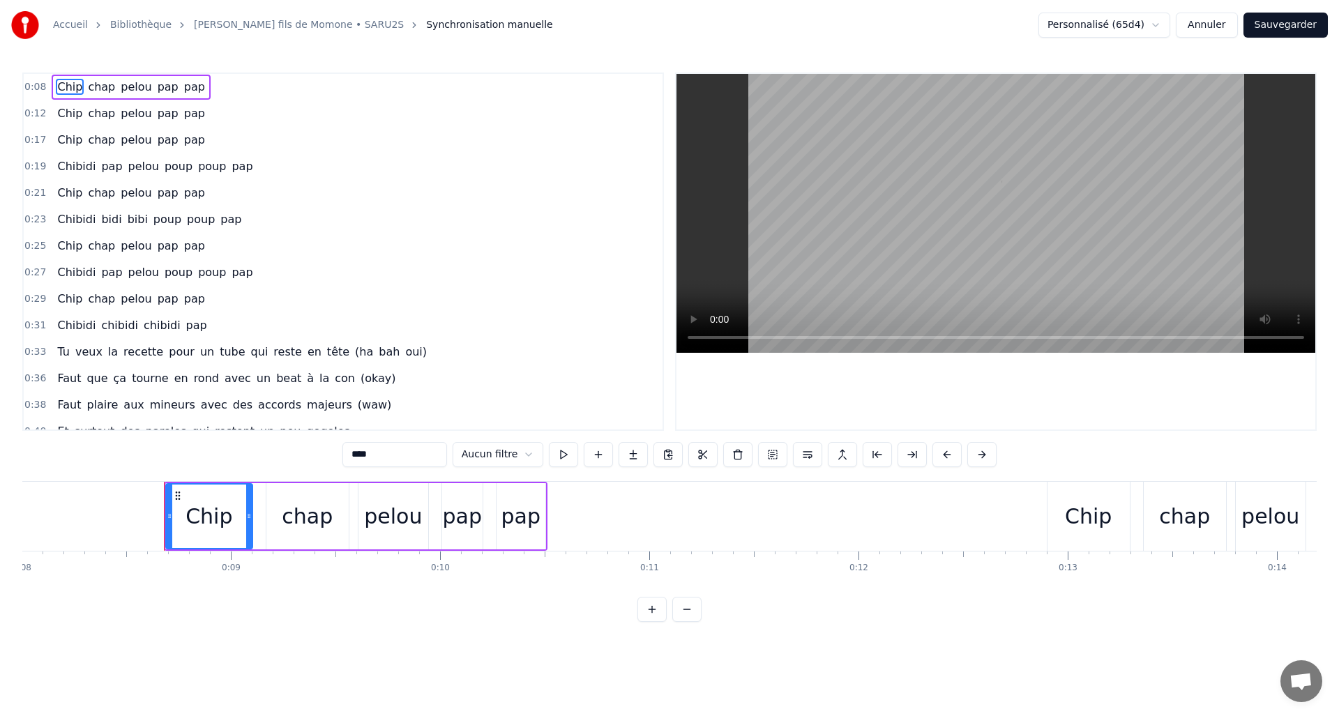
scroll to position [0, 1746]
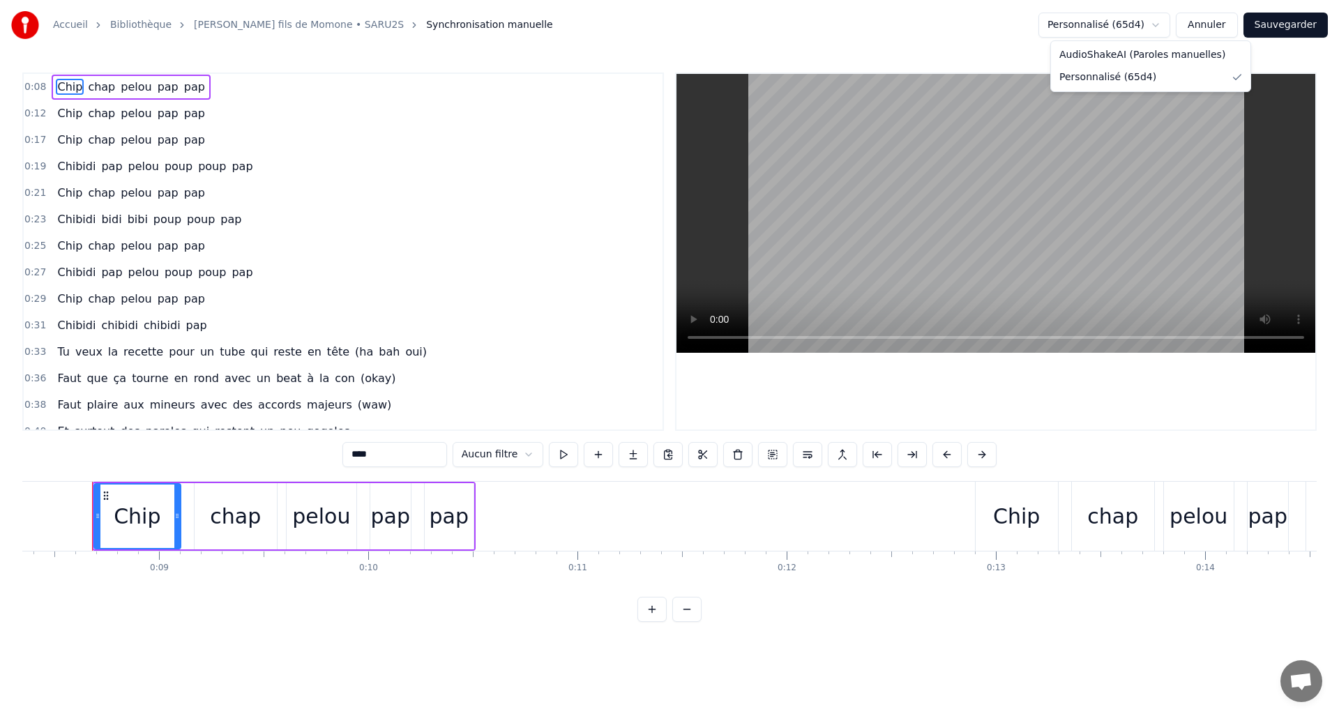
click at [1079, 22] on html "Accueil Bibliothèque Chibidipap • [PERSON_NAME] fils de Momone • SARU2S Synchro…" at bounding box center [669, 322] width 1339 height 644
click at [1191, 30] on button "Annuler" at bounding box center [1205, 25] width 61 height 25
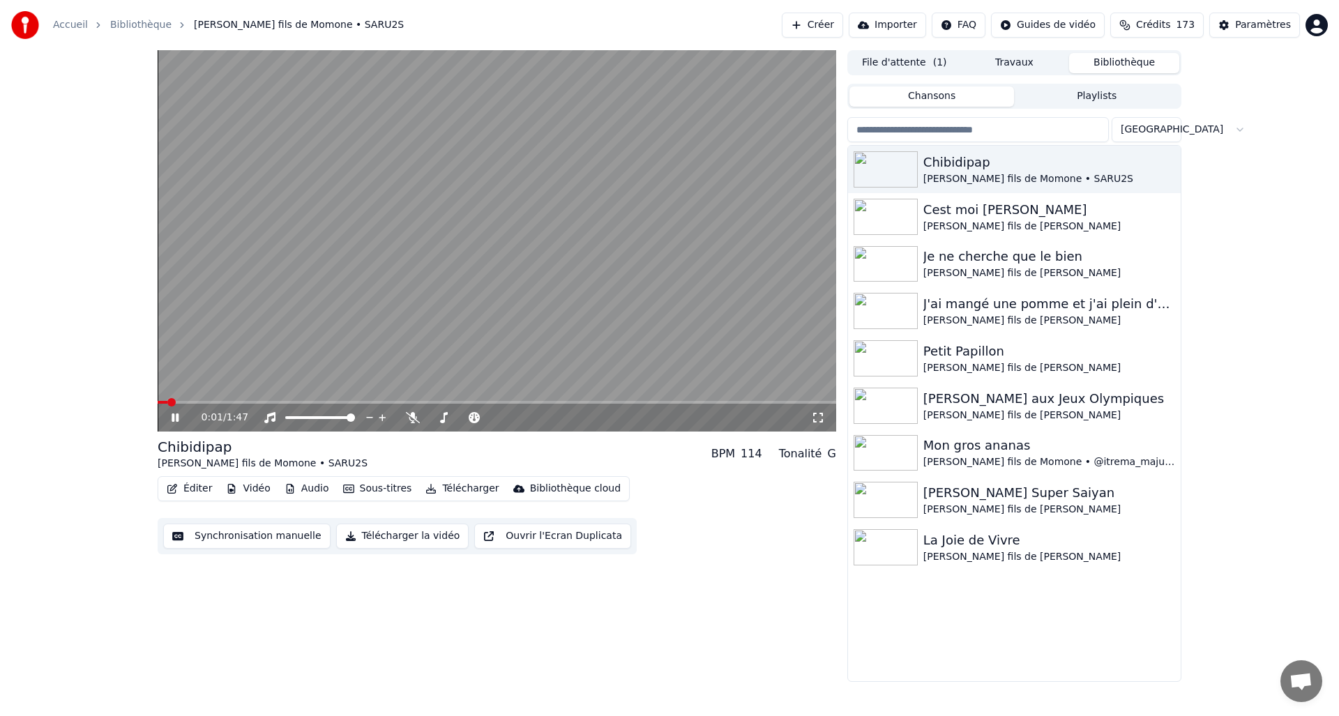
click at [177, 413] on icon at bounding box center [174, 417] width 7 height 8
click at [998, 71] on button "Travaux" at bounding box center [1014, 63] width 110 height 20
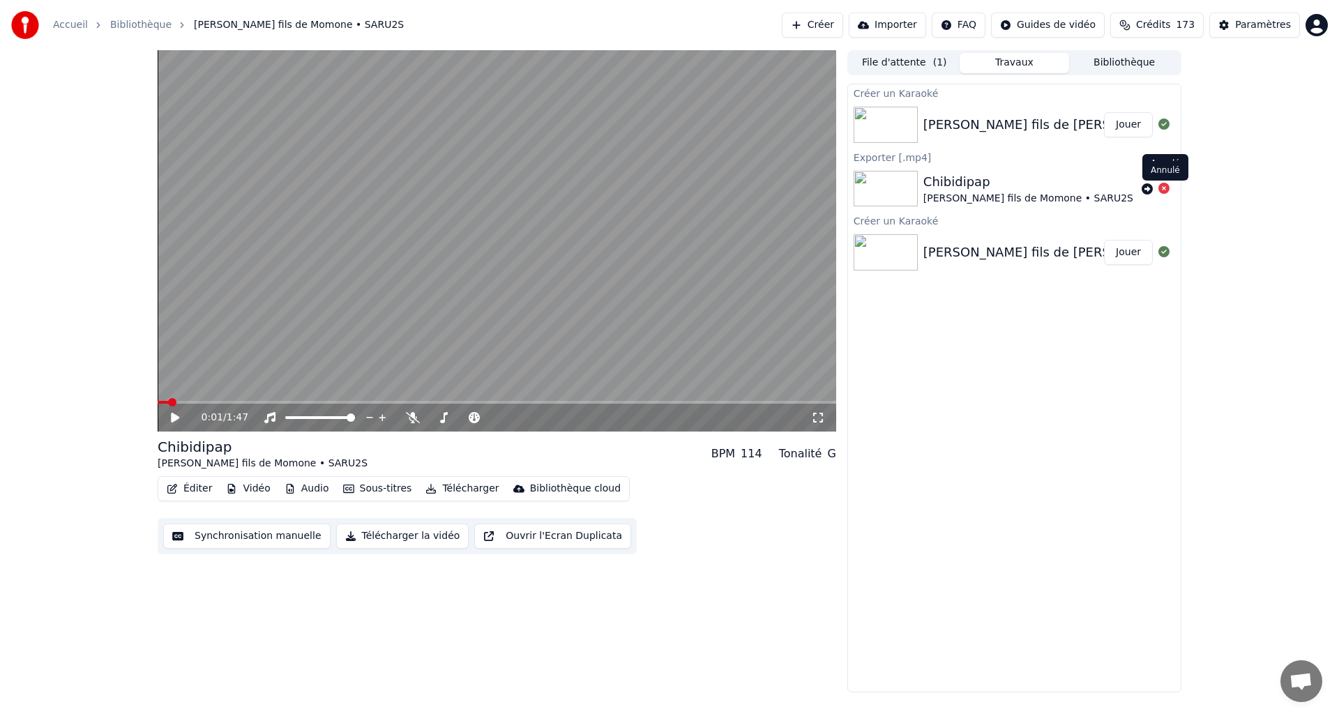
click at [1165, 192] on icon at bounding box center [1163, 188] width 11 height 11
click at [898, 61] on button "File d'attente ( 1 )" at bounding box center [904, 63] width 110 height 20
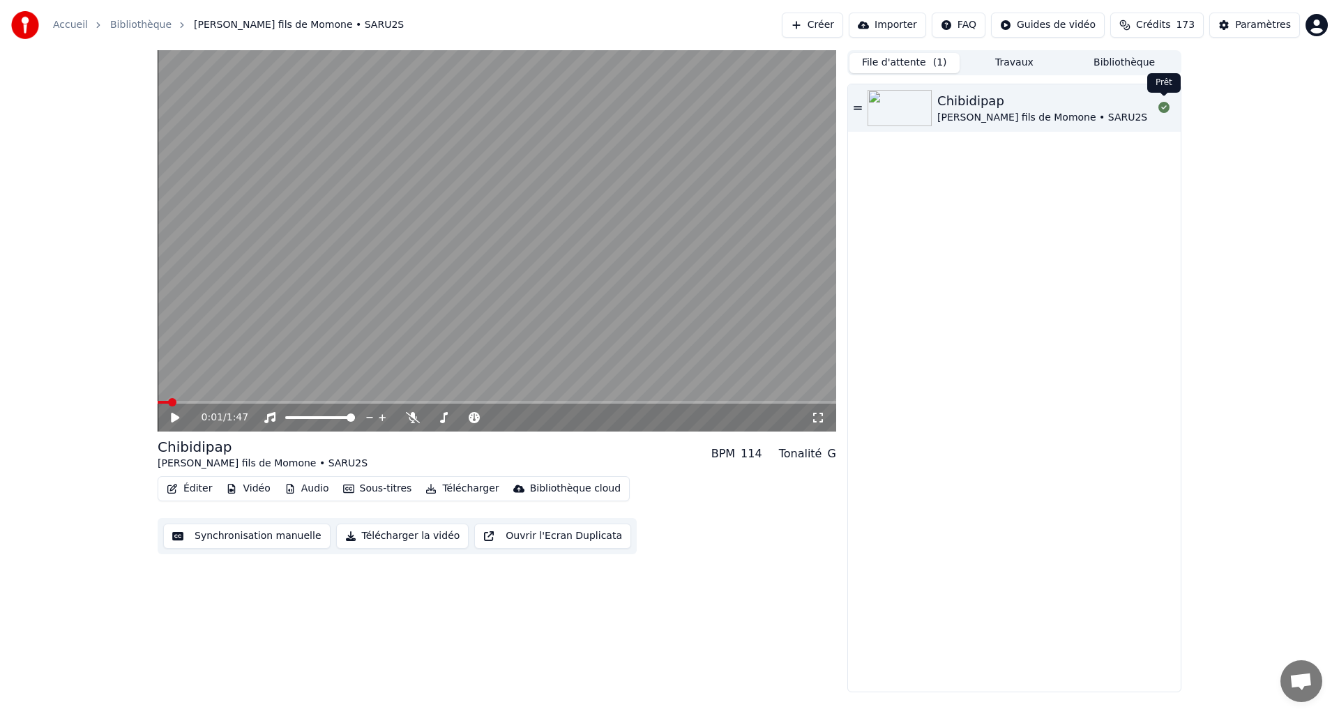
click at [1165, 109] on icon at bounding box center [1163, 107] width 11 height 11
click at [425, 287] on video at bounding box center [497, 240] width 678 height 381
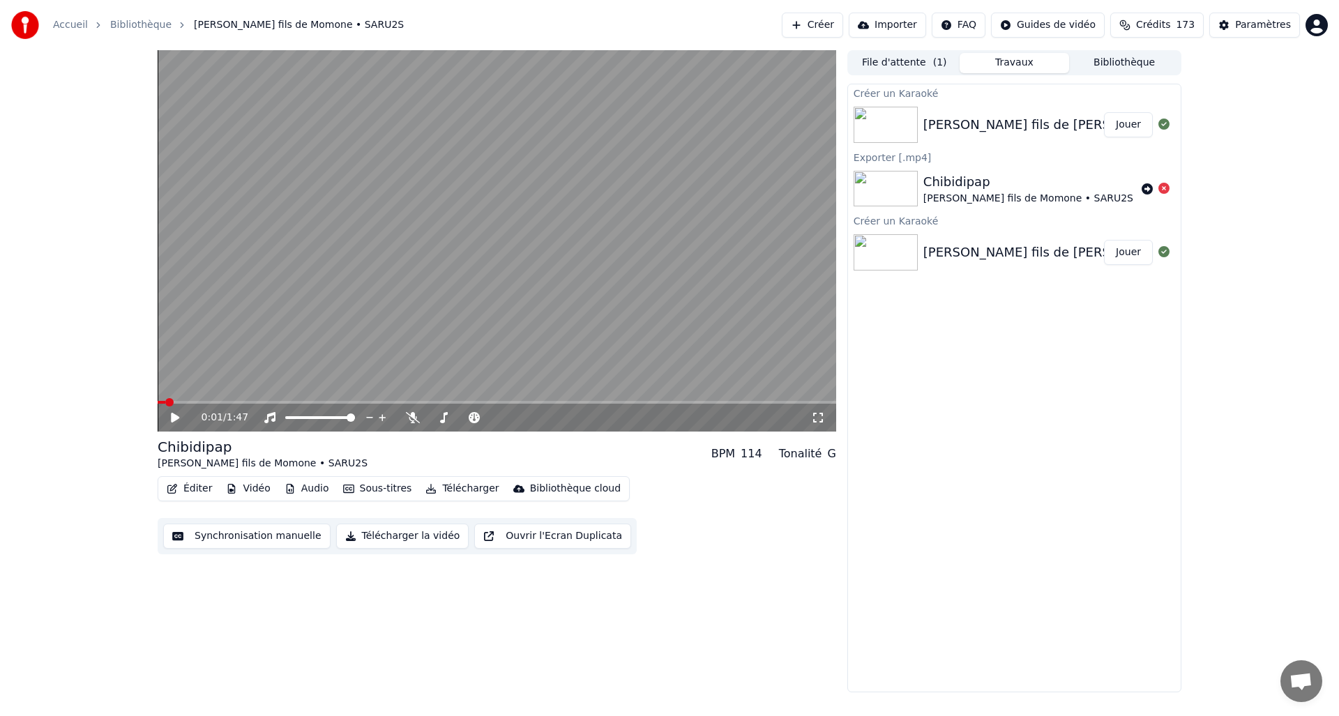
click at [991, 67] on button "Travaux" at bounding box center [1014, 63] width 110 height 20
click at [1134, 65] on button "Bibliothèque" at bounding box center [1124, 63] width 110 height 20
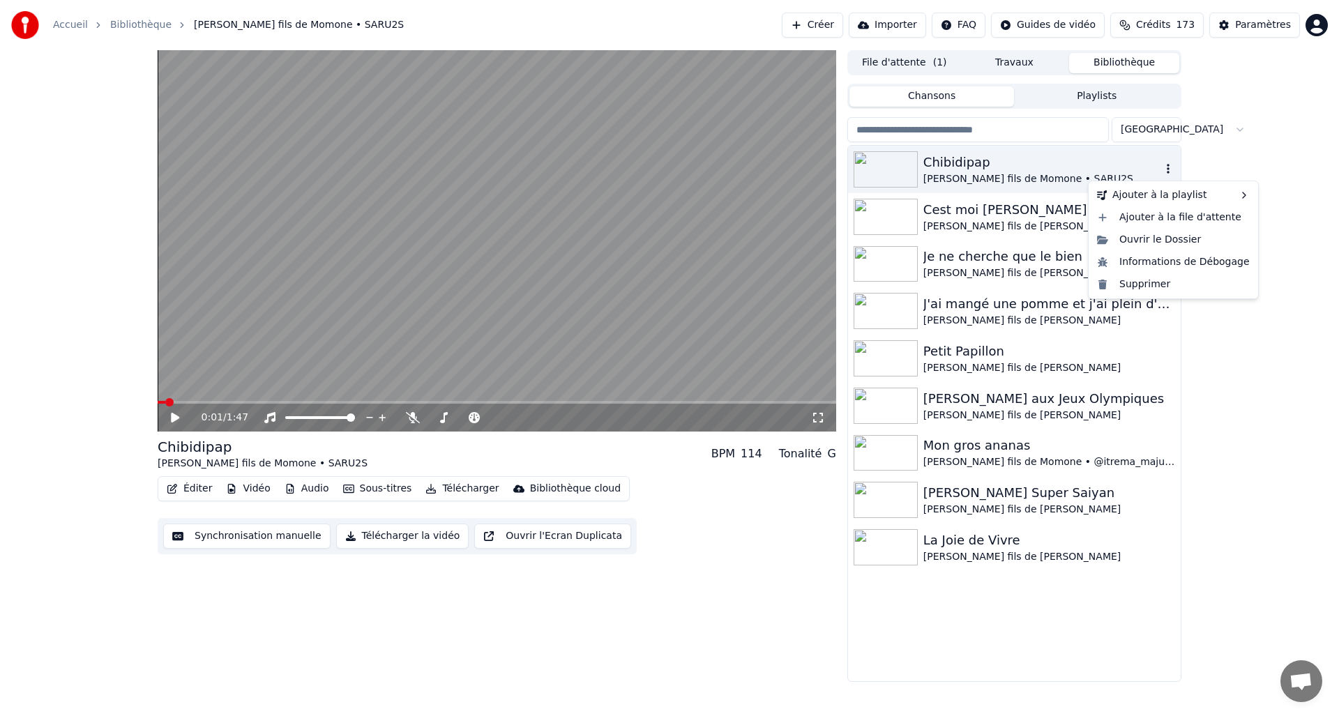
click at [1164, 167] on icon "button" at bounding box center [1168, 168] width 14 height 11
click at [1145, 276] on div "Supprimer" at bounding box center [1173, 284] width 164 height 22
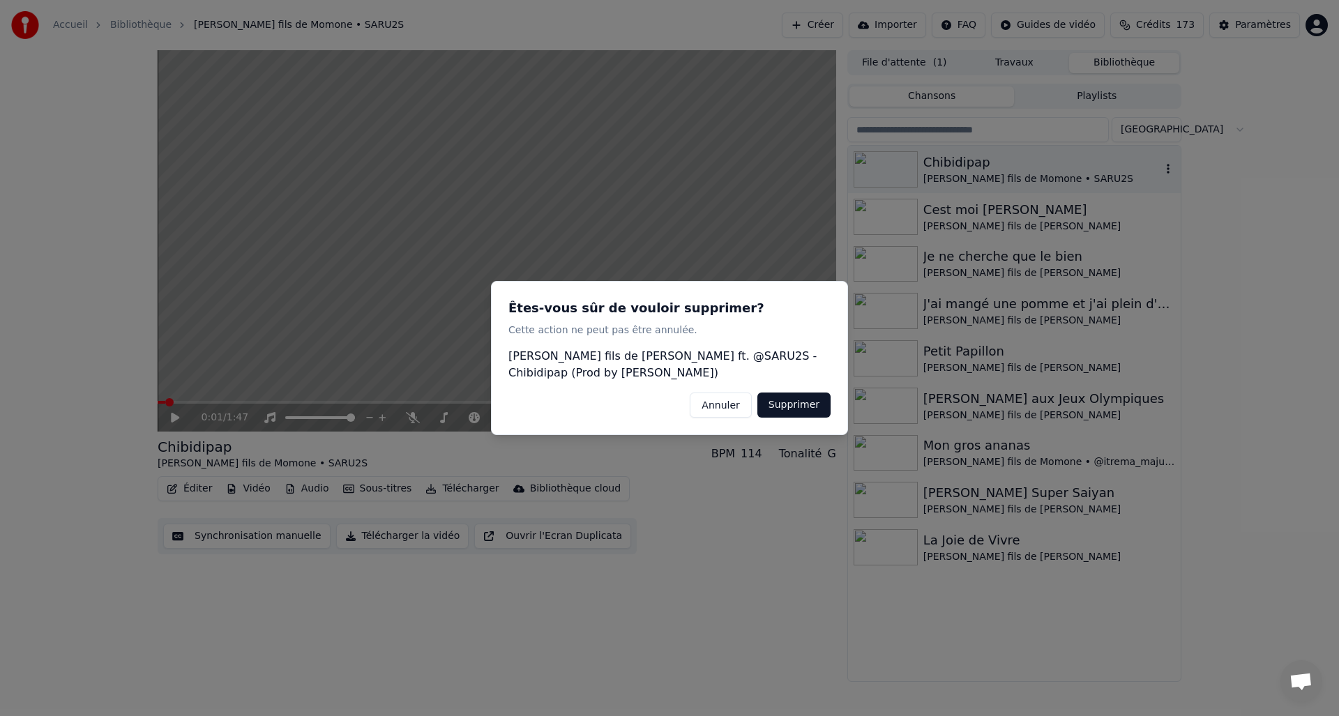
click at [770, 408] on button "Supprimer" at bounding box center [793, 404] width 73 height 25
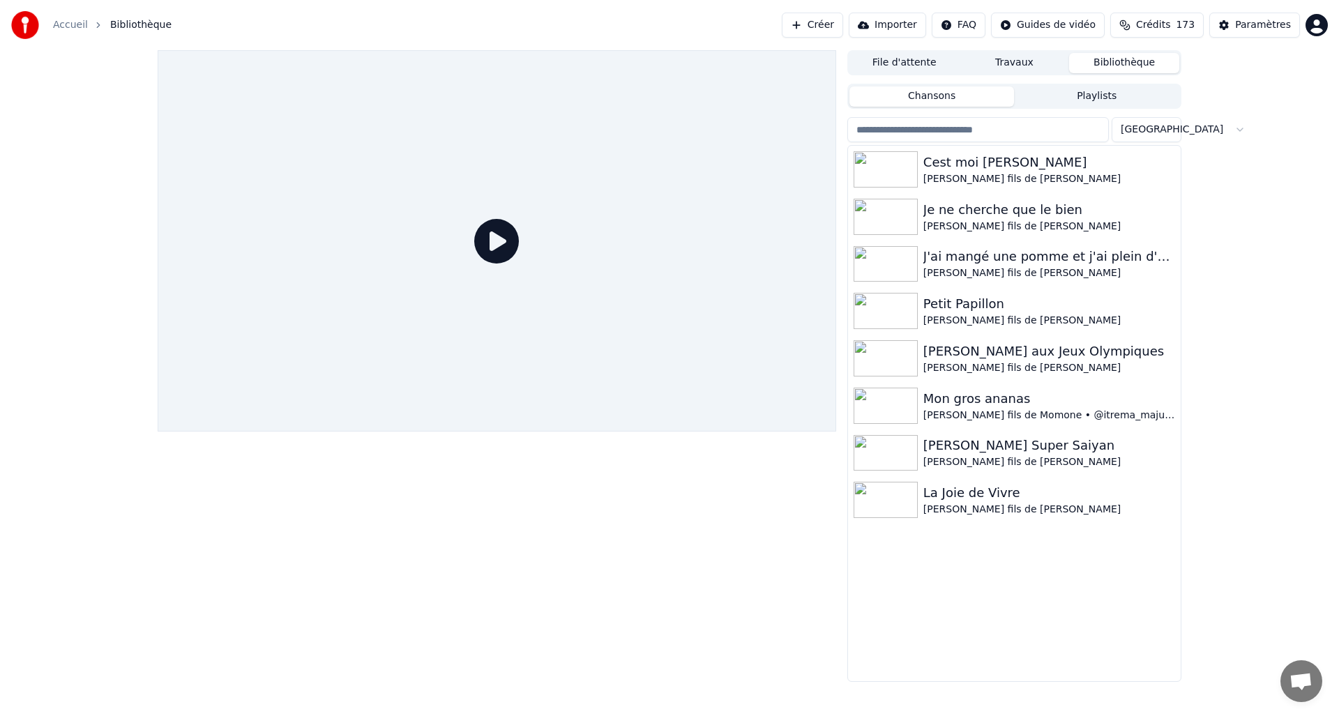
drag, startPoint x: 891, startPoint y: 20, endPoint x: 841, endPoint y: 65, distance: 66.6
click at [896, 102] on div "Accueil Bibliothèque Créer Importer FAQ Guides de vidéo Crédits 173 Paramètres …" at bounding box center [669, 358] width 1339 height 716
click at [826, 24] on button "Créer" at bounding box center [811, 25] width 61 height 25
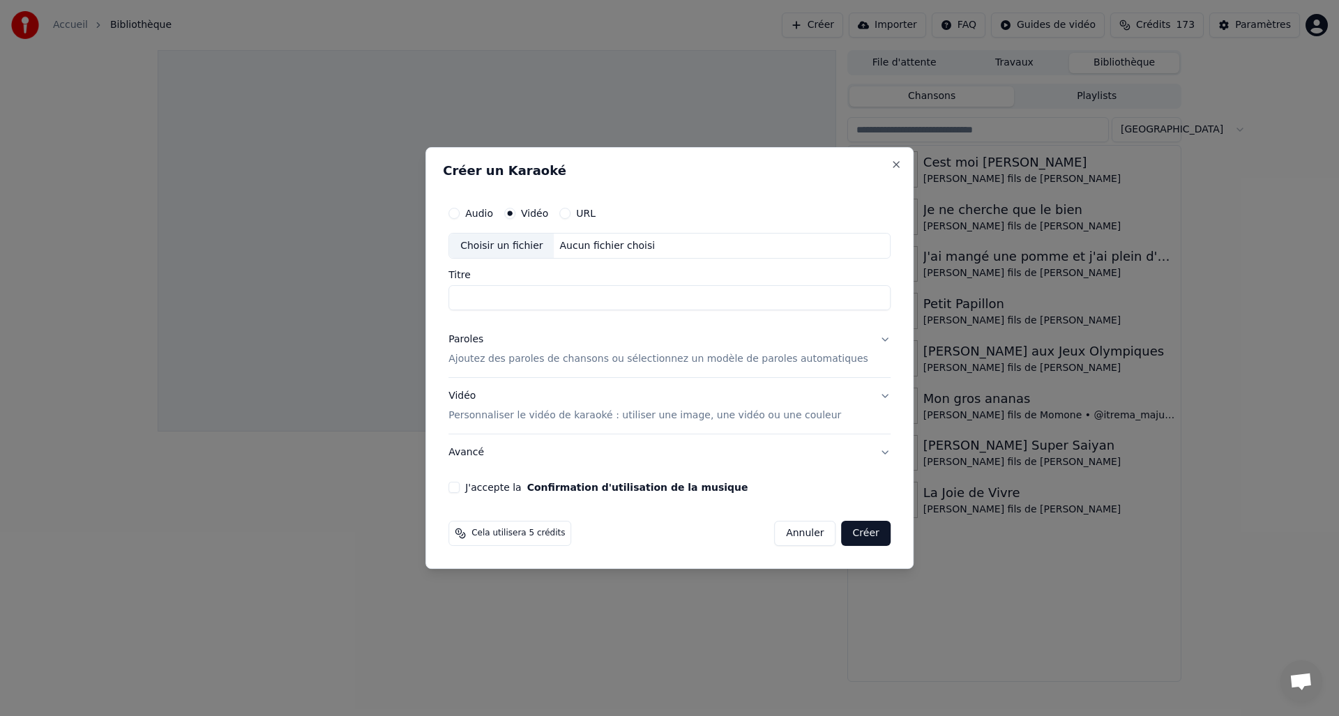
click at [522, 253] on div "Choisir un fichier" at bounding box center [501, 246] width 105 height 25
type input "**********"
click at [578, 360] on p "Ajoutez des paroles de chansons ou sélectionnez un modèle de paroles automatiqu…" at bounding box center [658, 360] width 420 height 14
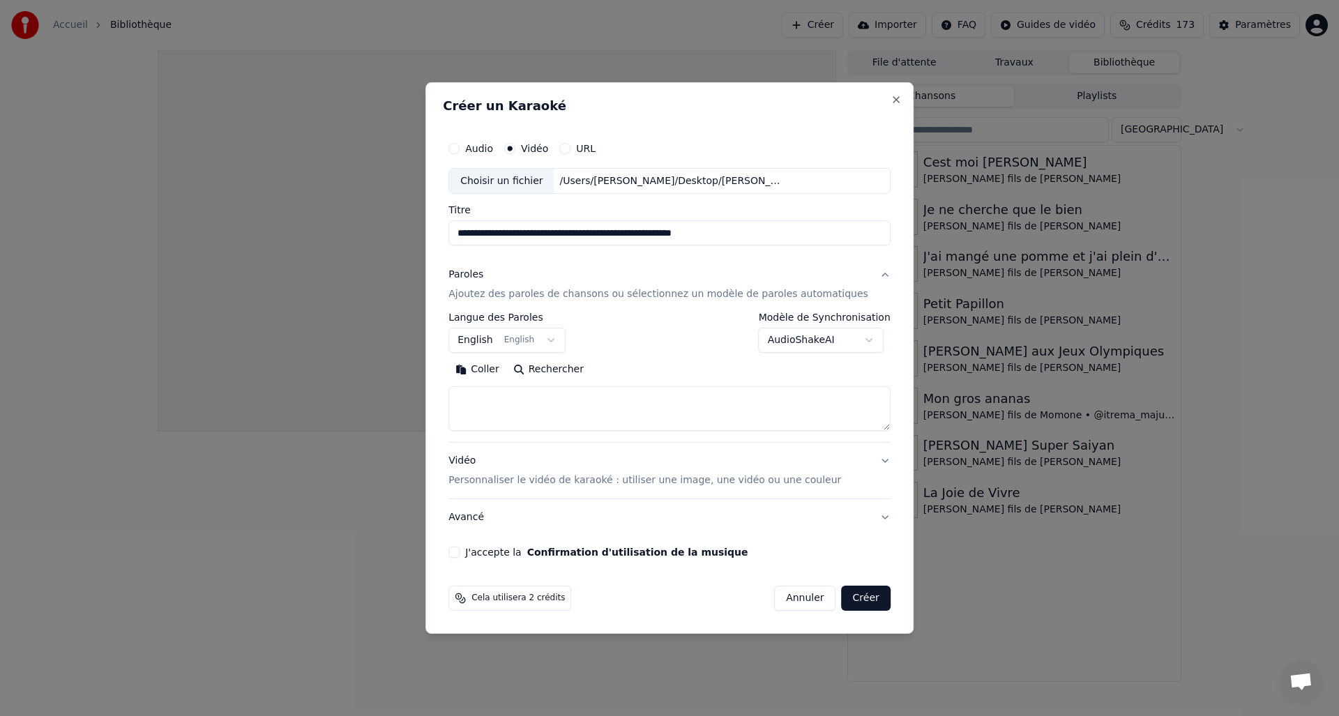
click at [503, 344] on body "**********" at bounding box center [669, 358] width 1339 height 716
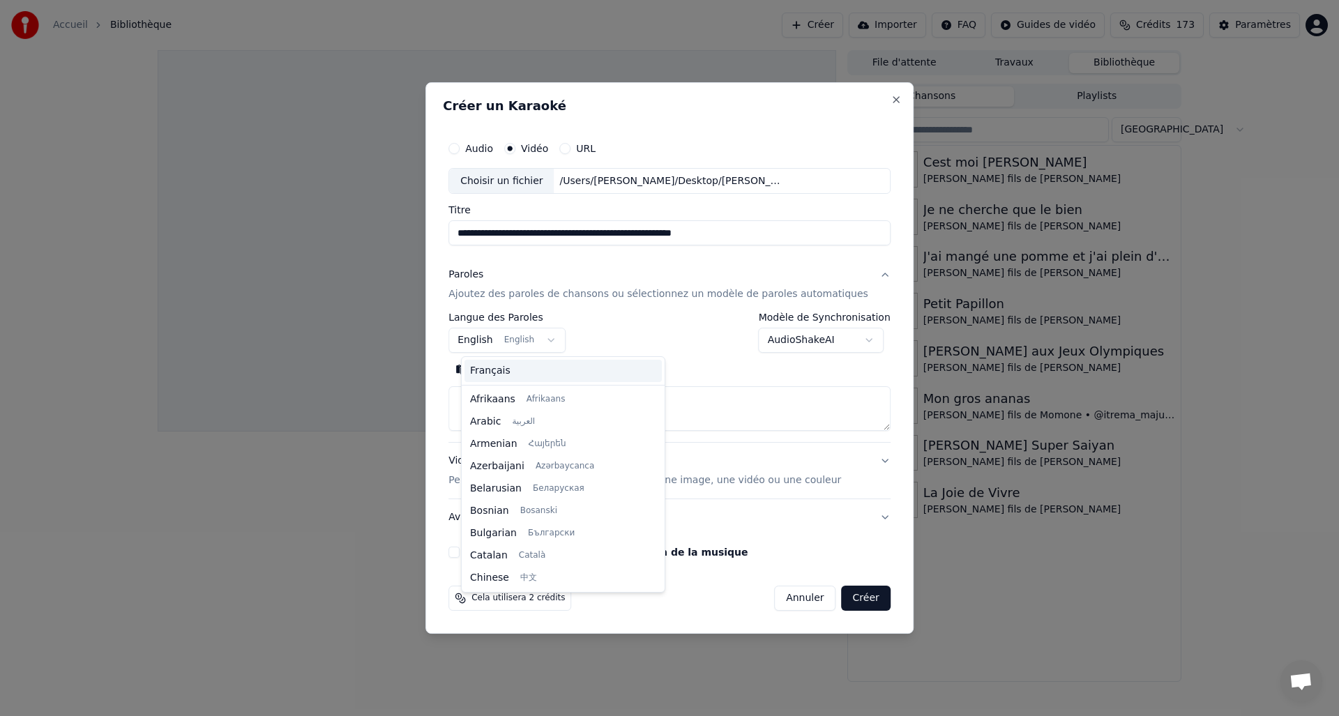
scroll to position [112, 0]
select select "**"
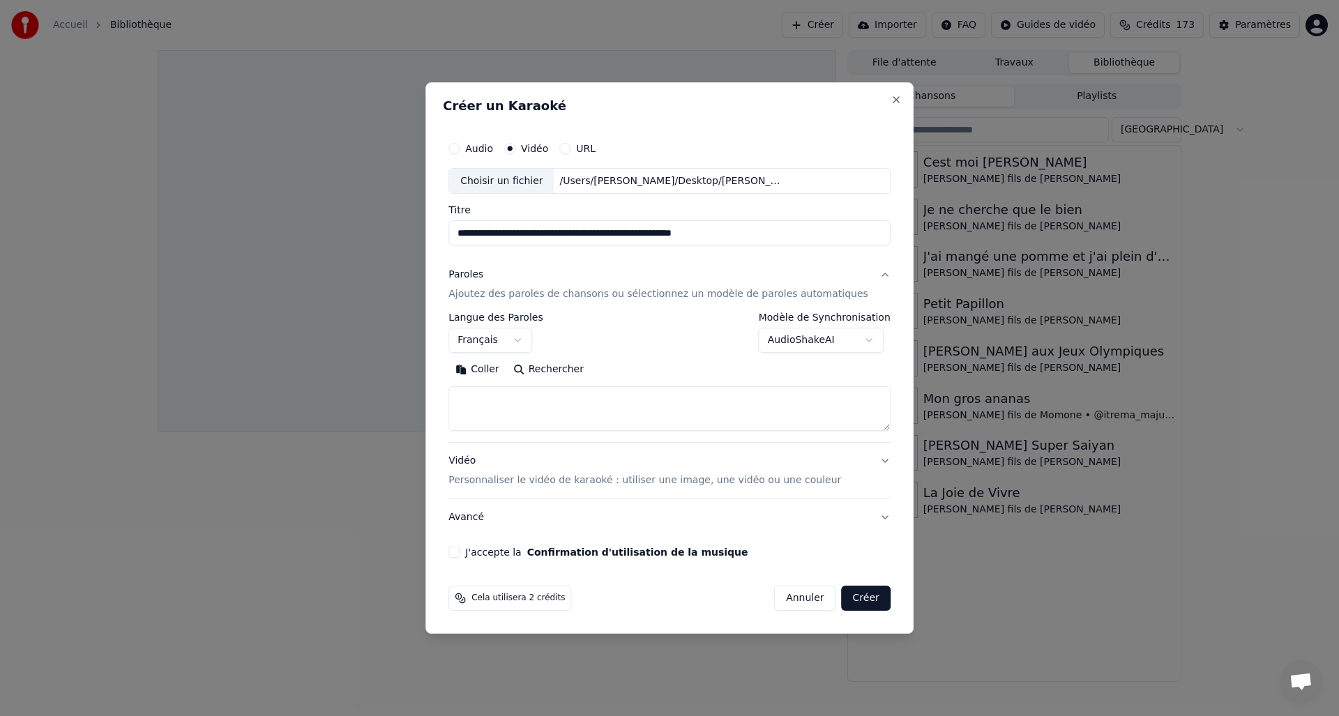
click at [514, 417] on textarea at bounding box center [669, 409] width 442 height 45
paste textarea "**********"
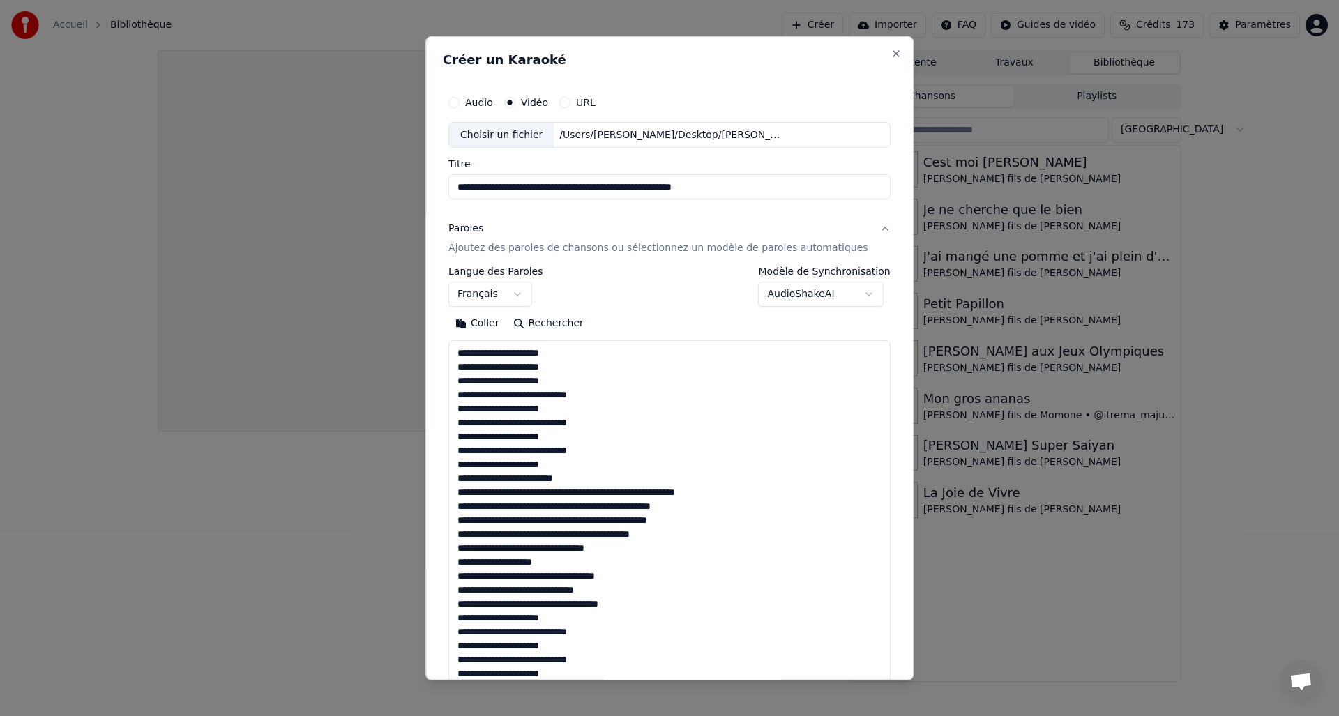
scroll to position [588, 0]
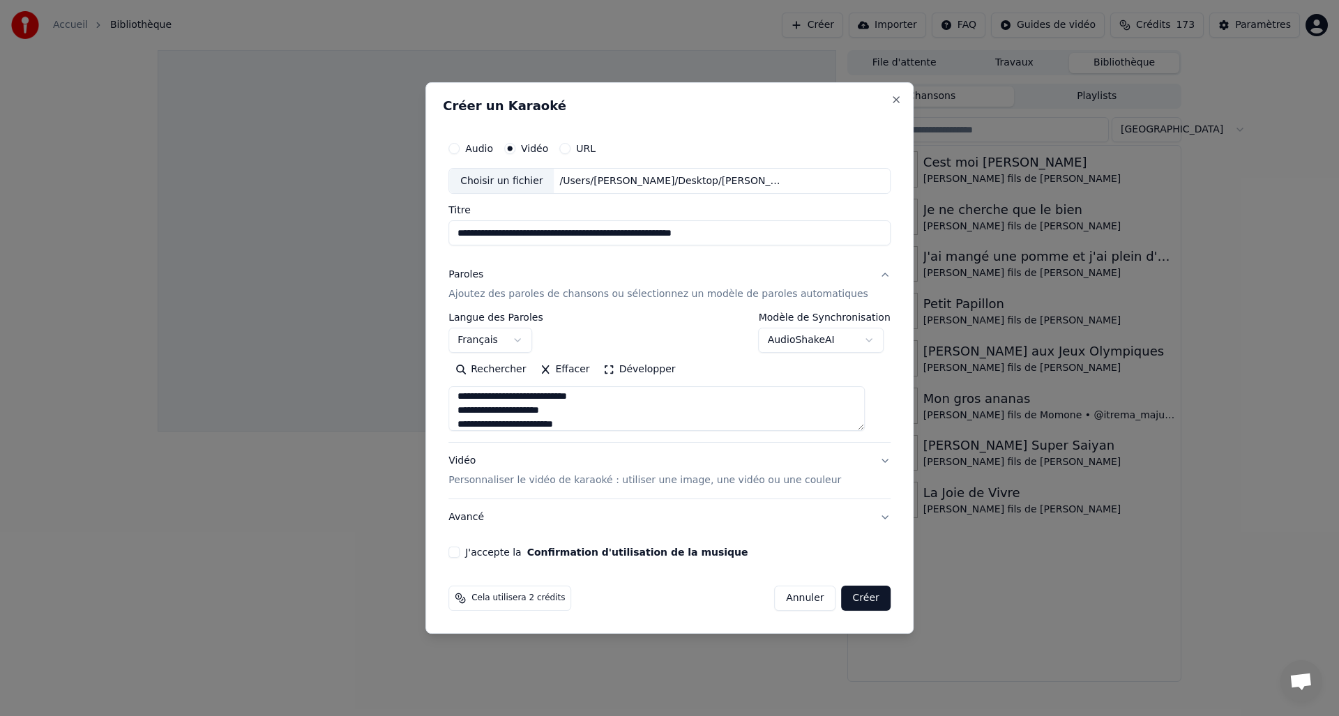
type textarea "**********"
click at [518, 483] on p "Personnaliser le vidéo de karaoké : utiliser une image, une vidéo ou une couleur" at bounding box center [644, 480] width 392 height 14
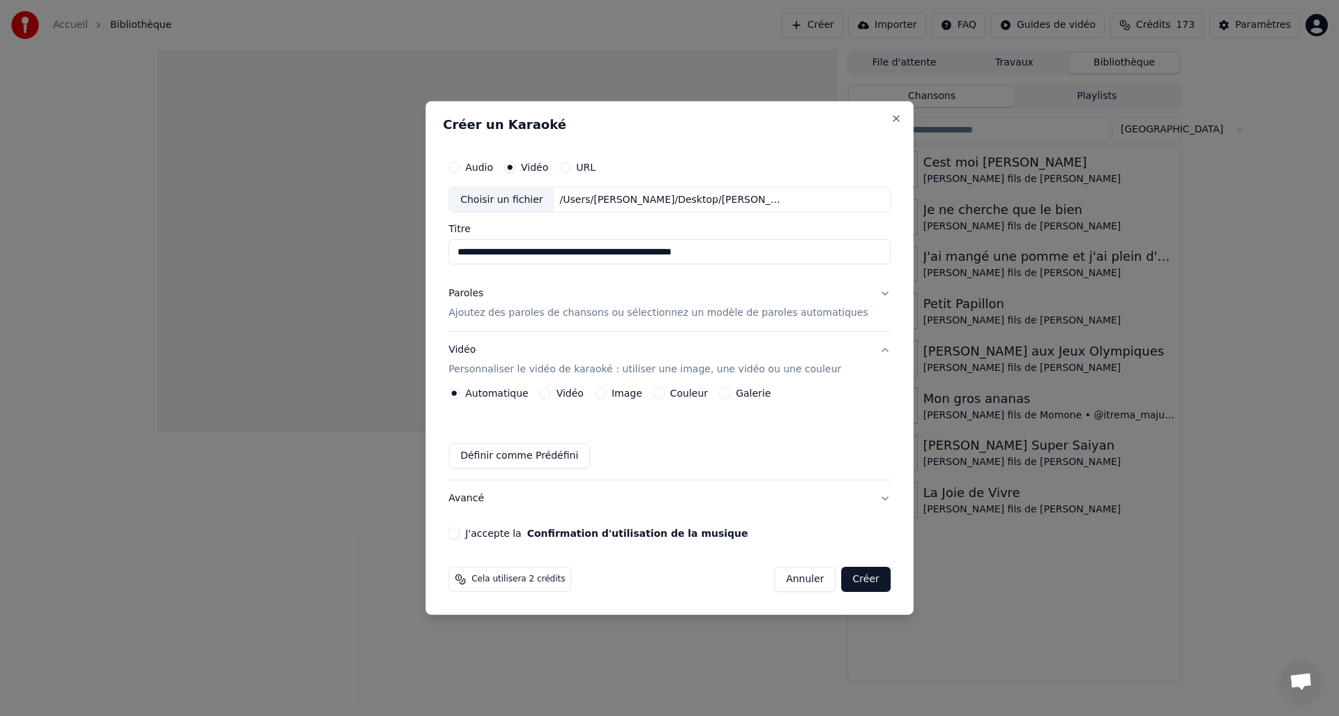
click at [551, 394] on button "Vidéo" at bounding box center [545, 393] width 11 height 11
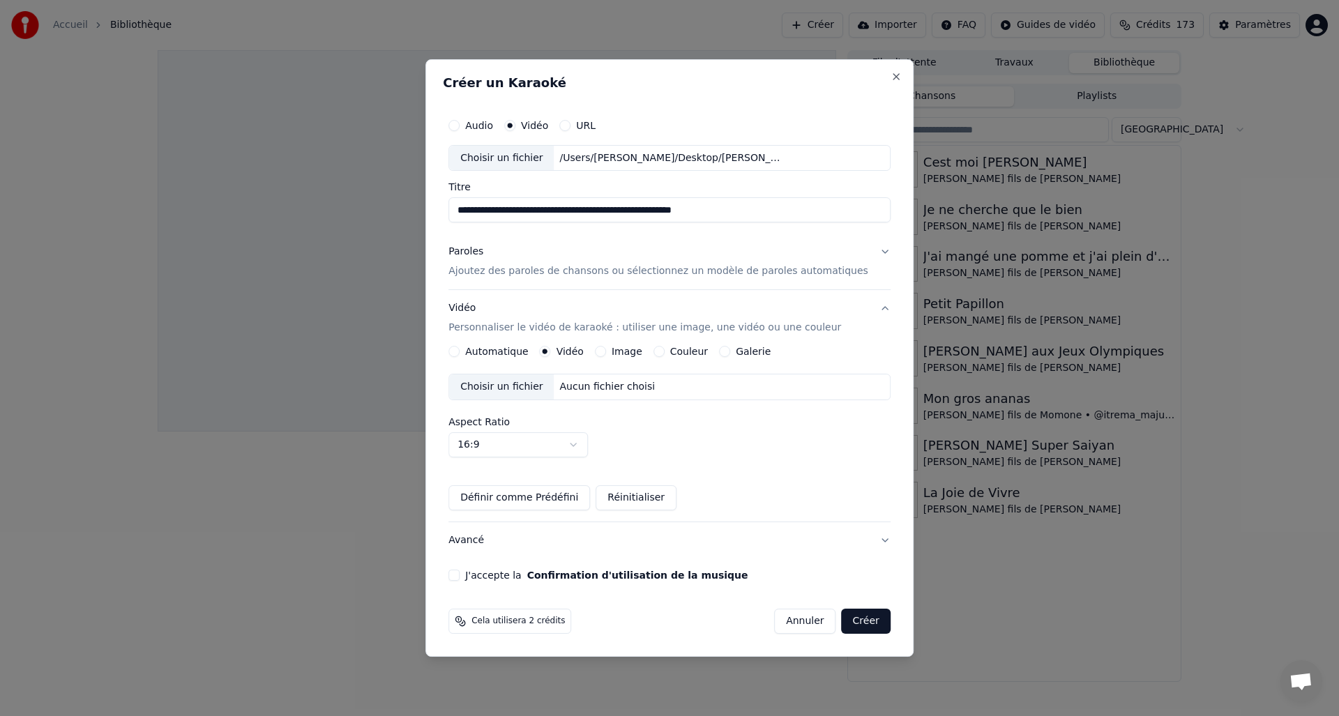
click at [606, 349] on button "Image" at bounding box center [600, 351] width 11 height 11
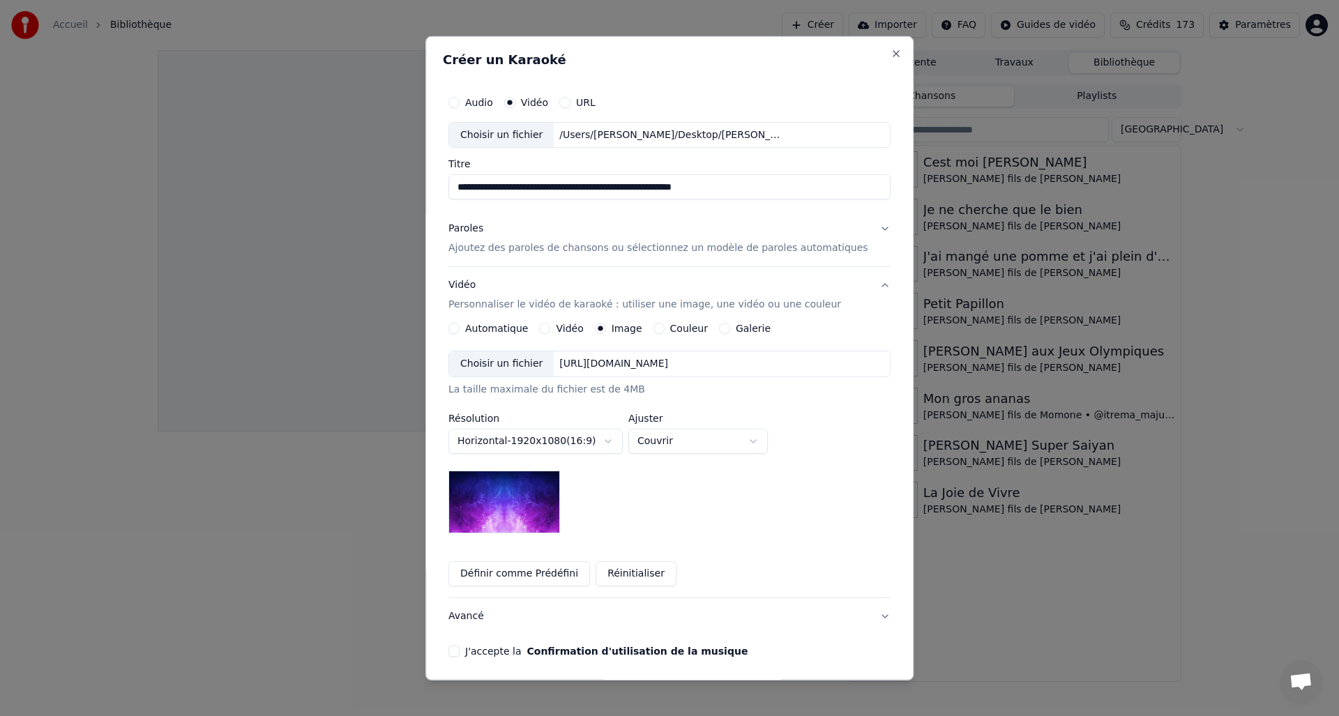
click at [496, 369] on div "Choisir un fichier" at bounding box center [501, 363] width 105 height 25
click at [459, 651] on button "J'accepte la Confirmation d'utilisation de la musique" at bounding box center [453, 651] width 11 height 11
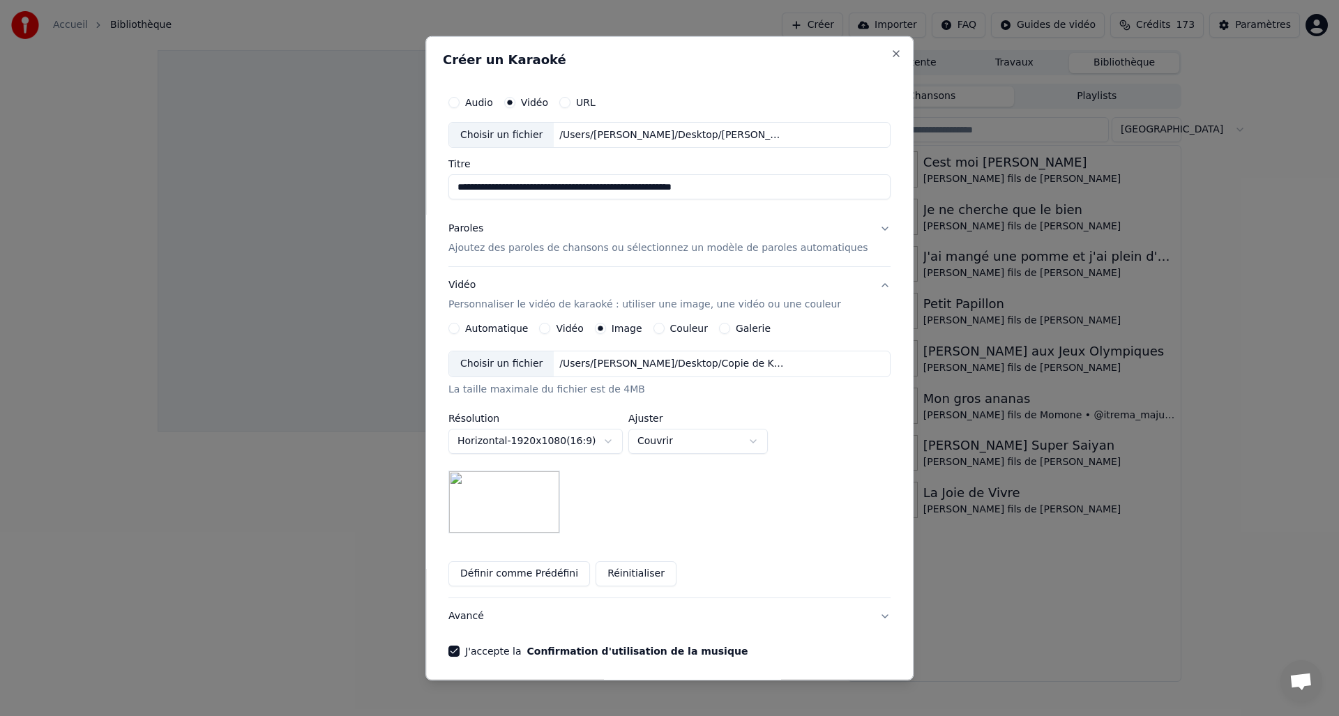
scroll to position [52, 0]
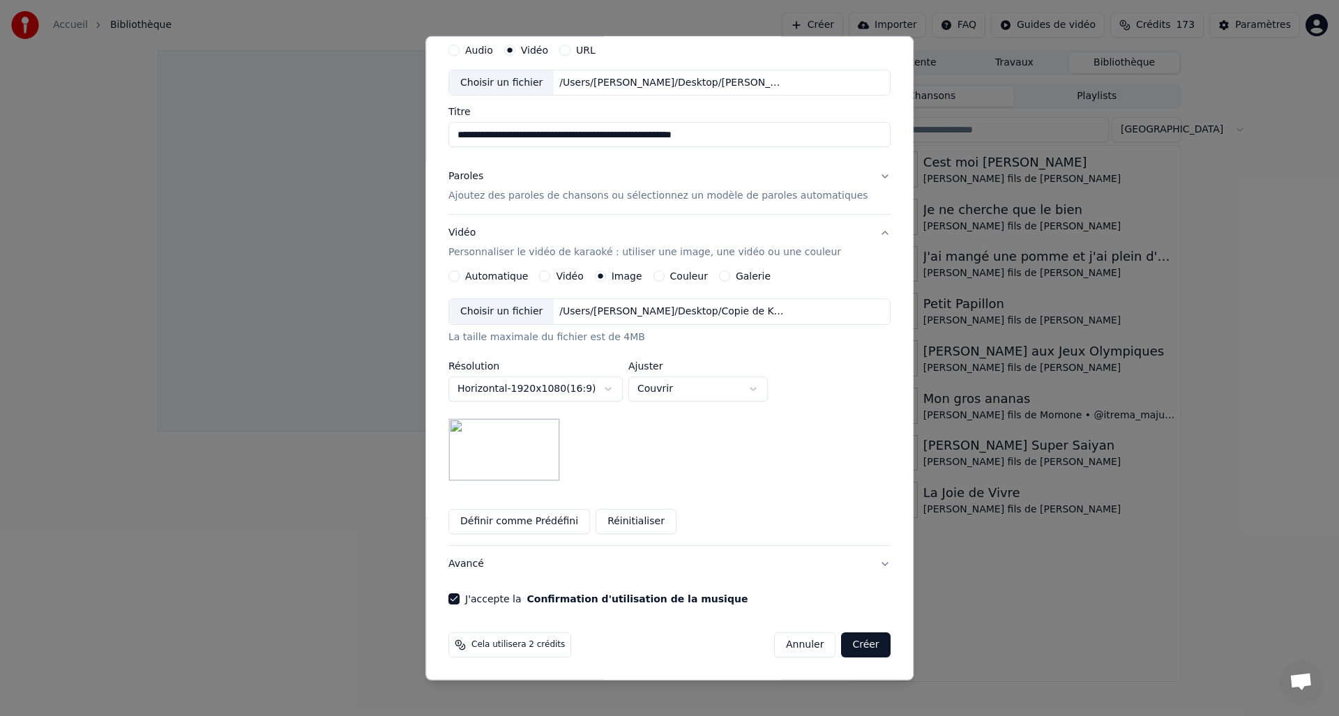
click at [855, 632] on div "Cela utilisera 2 crédits Annuler Créer" at bounding box center [669, 645] width 453 height 36
click at [846, 644] on button "Créer" at bounding box center [865, 644] width 49 height 25
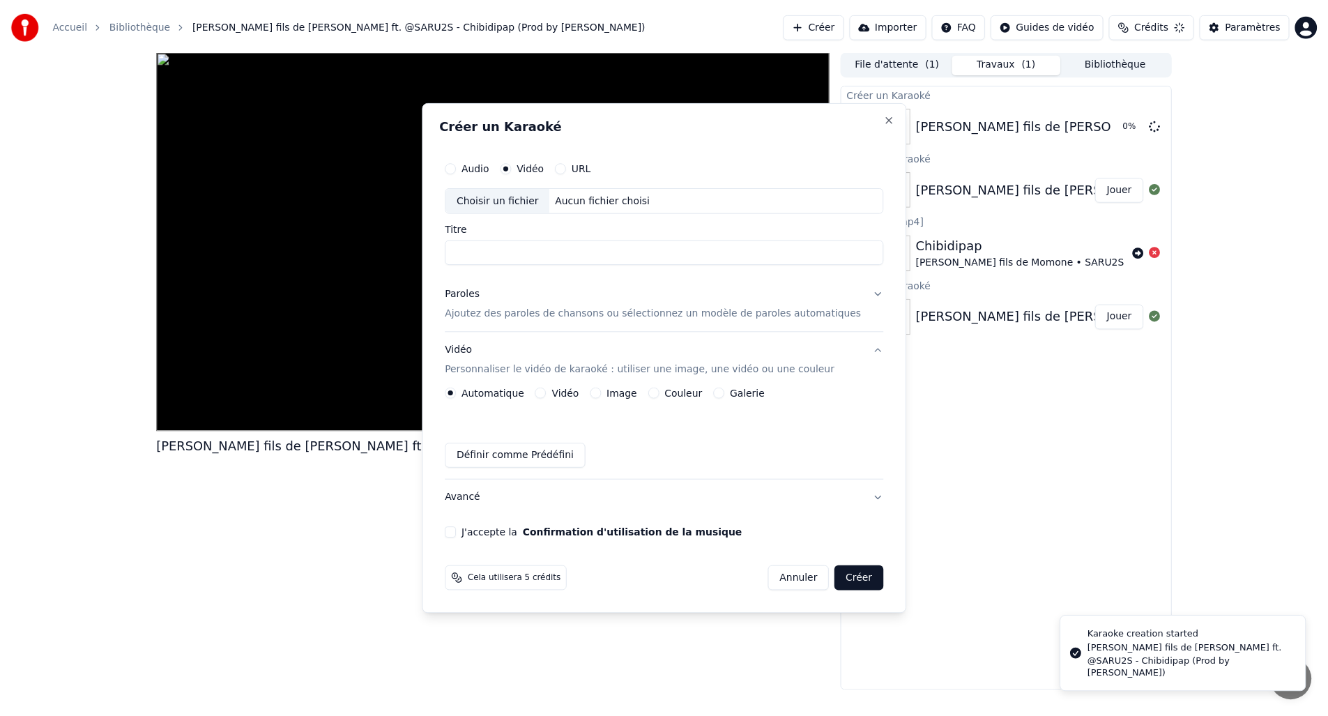
scroll to position [0, 0]
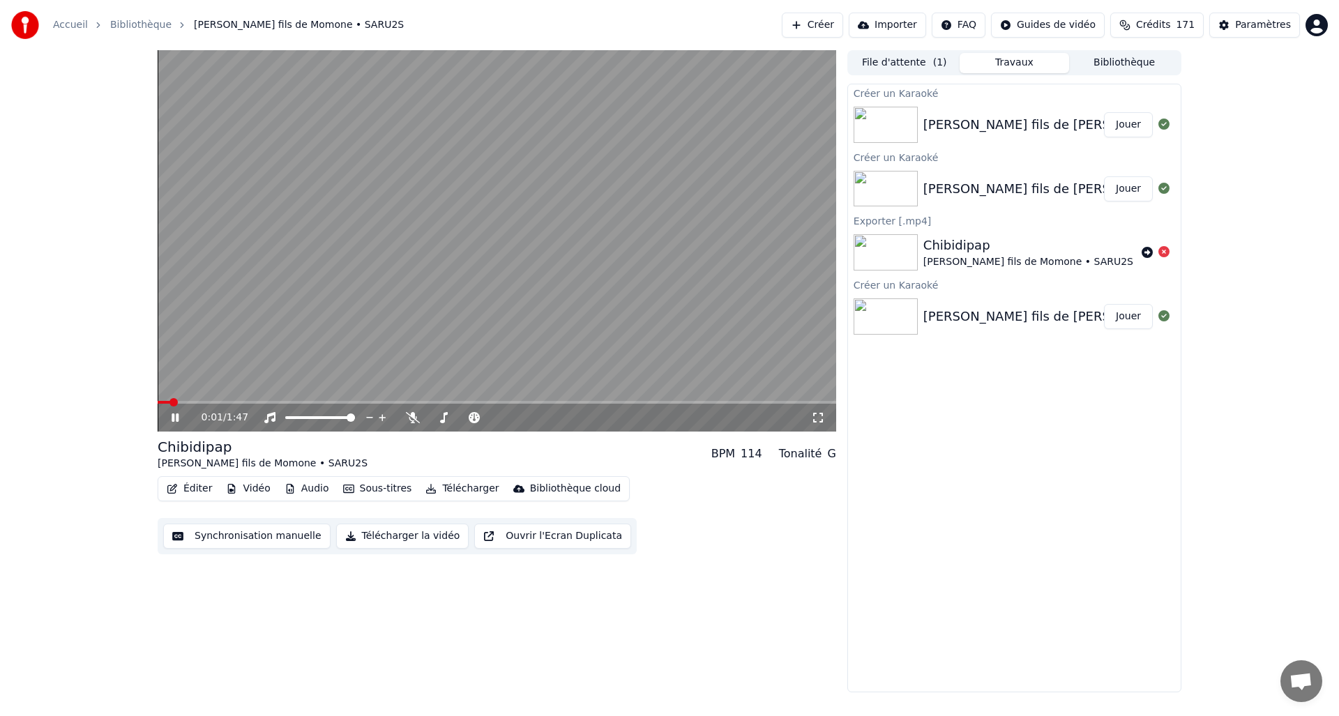
click at [493, 275] on video at bounding box center [497, 240] width 678 height 381
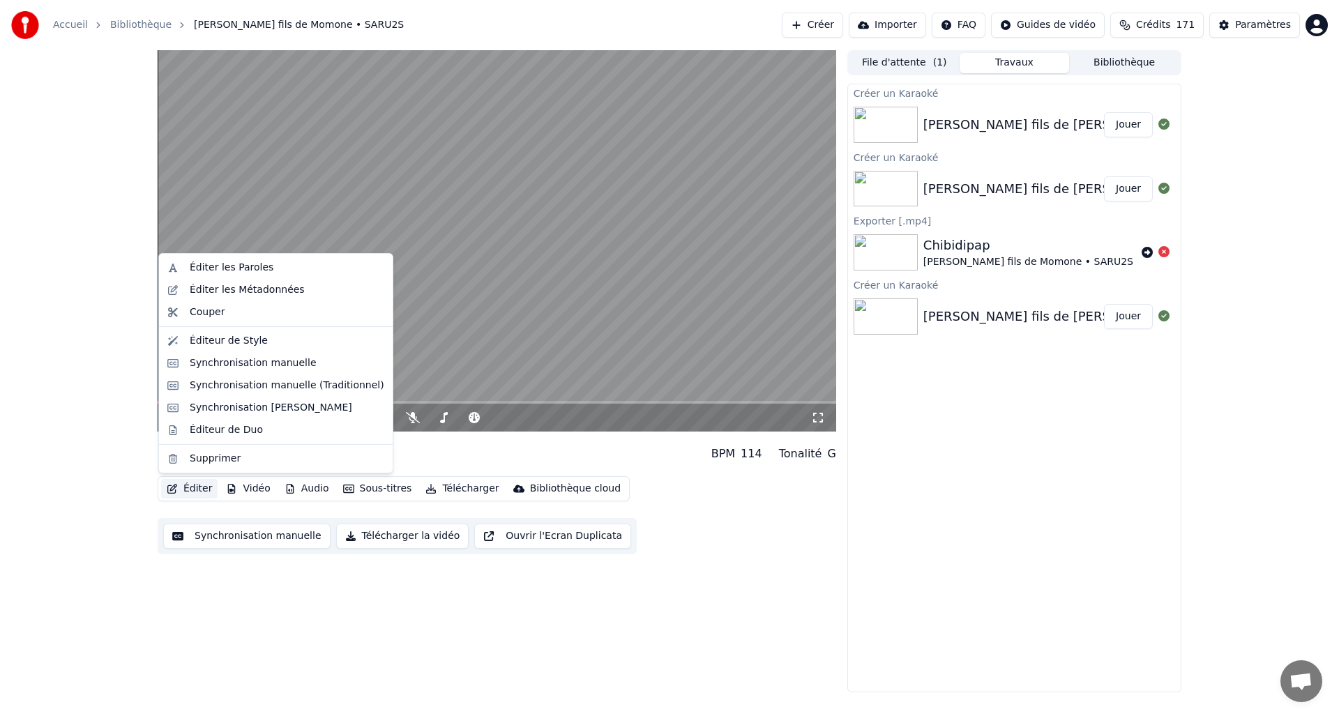
click at [211, 487] on button "Éditer" at bounding box center [189, 489] width 56 height 20
click at [237, 431] on div "Éditeur de Duo" at bounding box center [226, 430] width 73 height 14
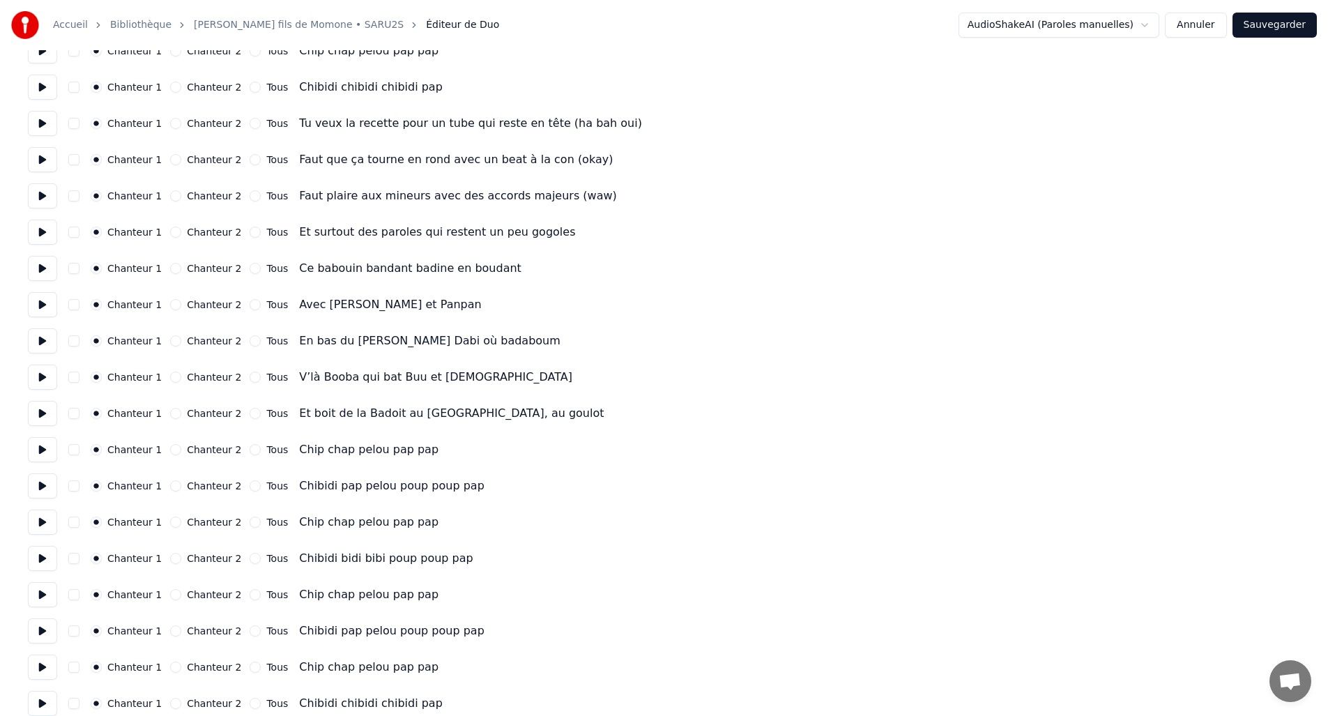
scroll to position [420, 0]
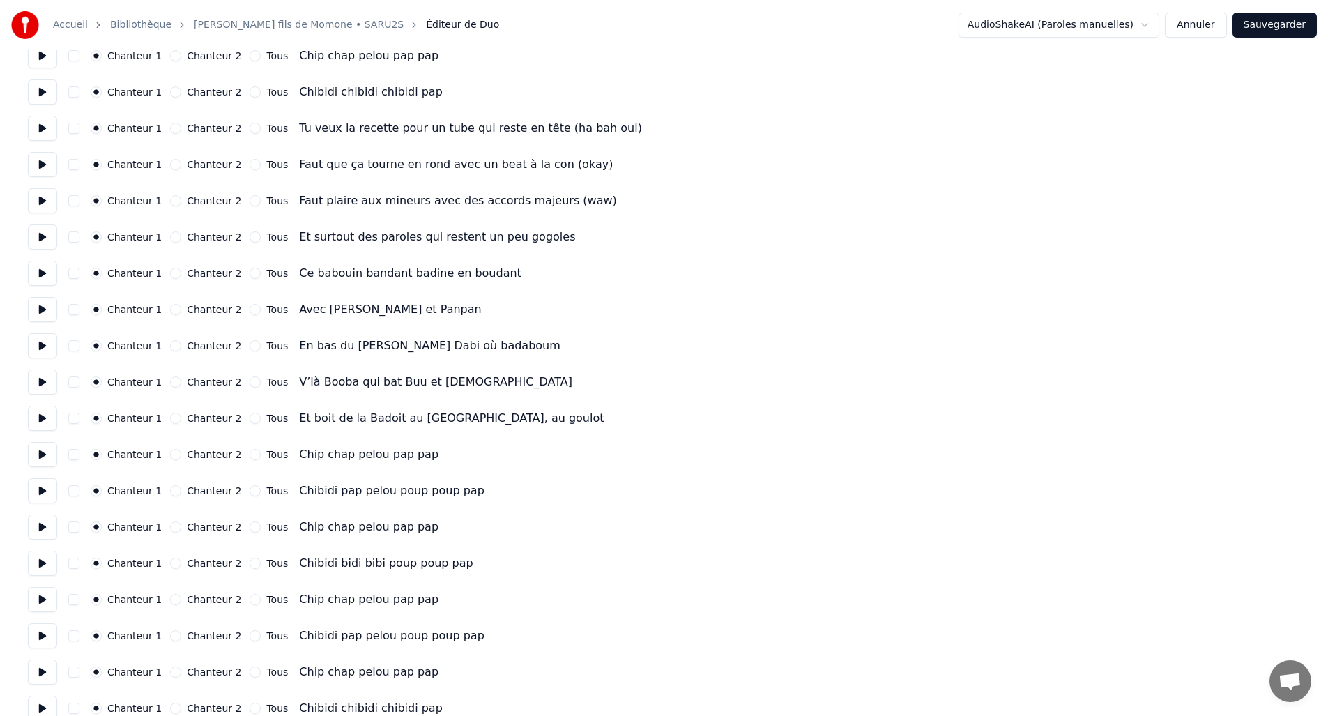
click at [170, 123] on button "Chanteur 2" at bounding box center [175, 128] width 11 height 11
click at [170, 167] on button "Chanteur 2" at bounding box center [175, 164] width 11 height 11
click at [170, 199] on button "Chanteur 2" at bounding box center [175, 200] width 11 height 11
click at [170, 237] on button "Chanteur 2" at bounding box center [175, 236] width 11 height 11
click at [170, 272] on button "Chanteur 2" at bounding box center [175, 273] width 11 height 11
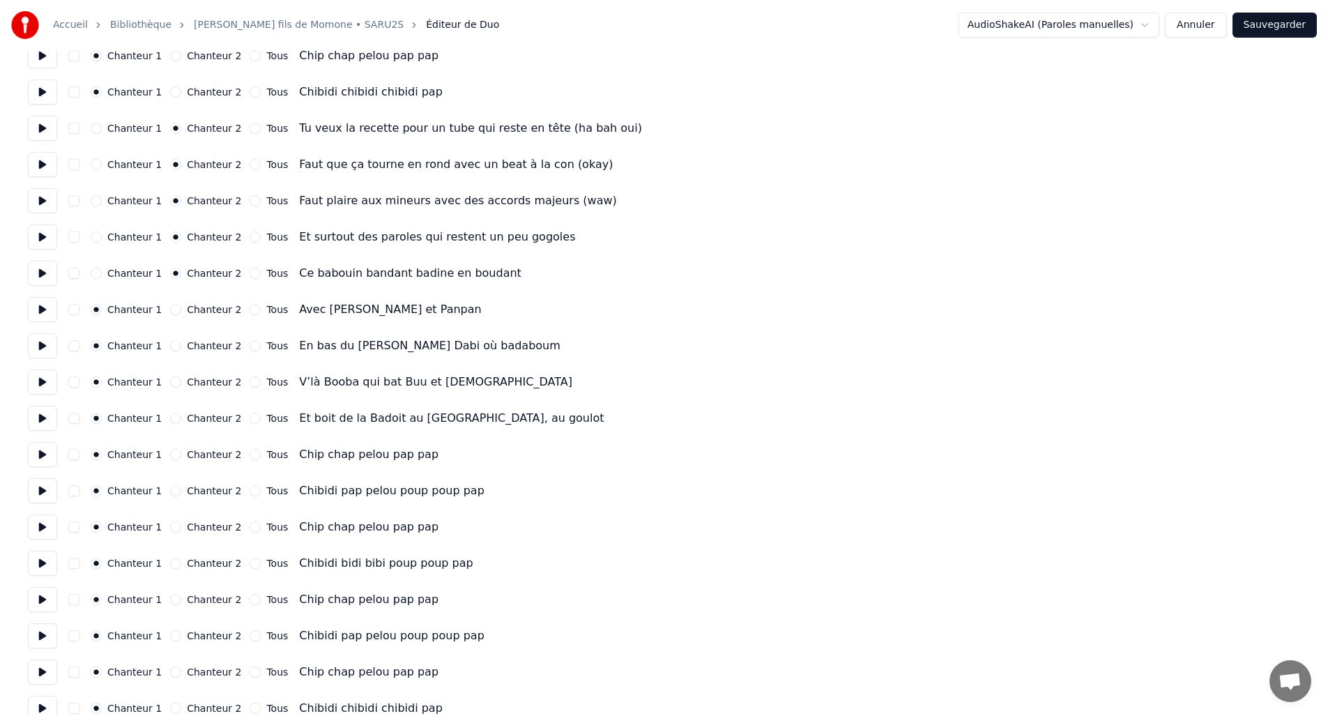
click at [174, 312] on button "Chanteur 2" at bounding box center [175, 309] width 11 height 11
drag, startPoint x: 168, startPoint y: 343, endPoint x: 169, endPoint y: 359, distance: 16.1
click at [170, 343] on button "Chanteur 2" at bounding box center [175, 345] width 11 height 11
click at [173, 383] on button "Chanteur 2" at bounding box center [175, 381] width 11 height 11
click at [173, 411] on div "Chanteur 1 Chanteur 2 Tous Et boit de la Badoit au [GEOGRAPHIC_DATA], au goulot" at bounding box center [664, 418] width 1272 height 25
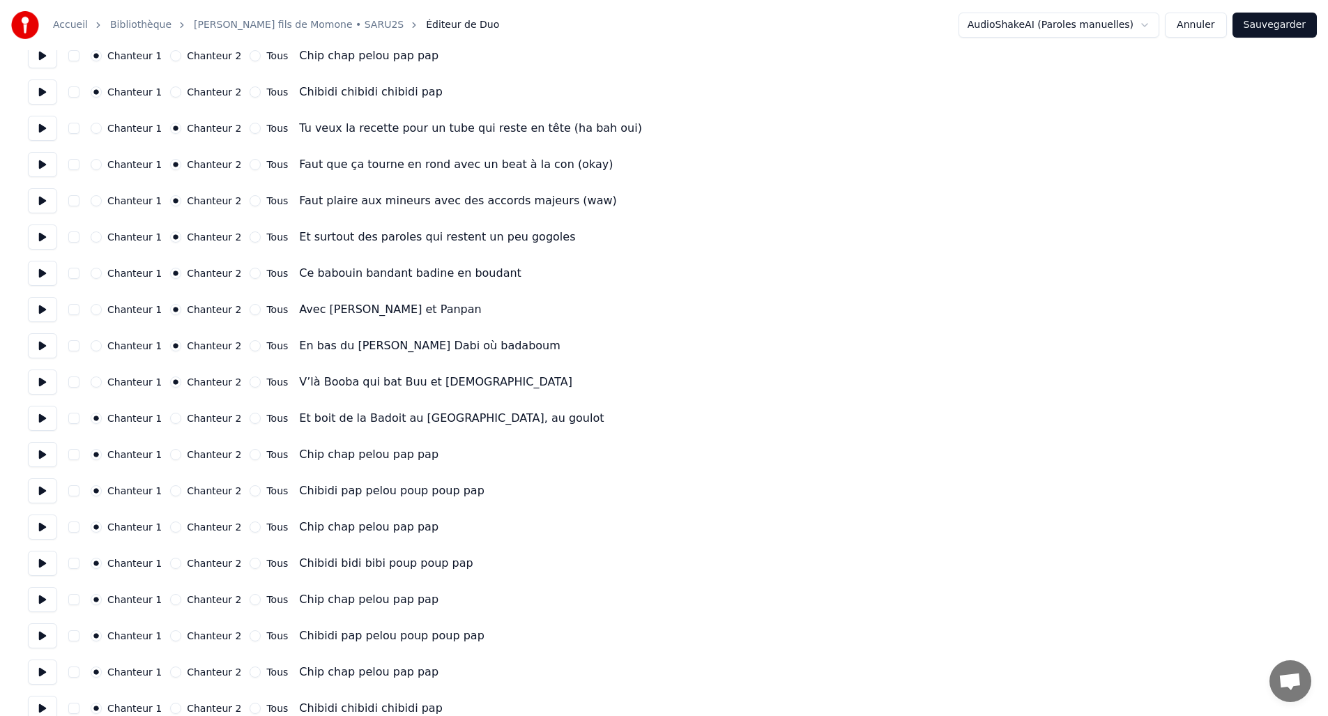
click at [171, 421] on button "Chanteur 2" at bounding box center [175, 418] width 11 height 11
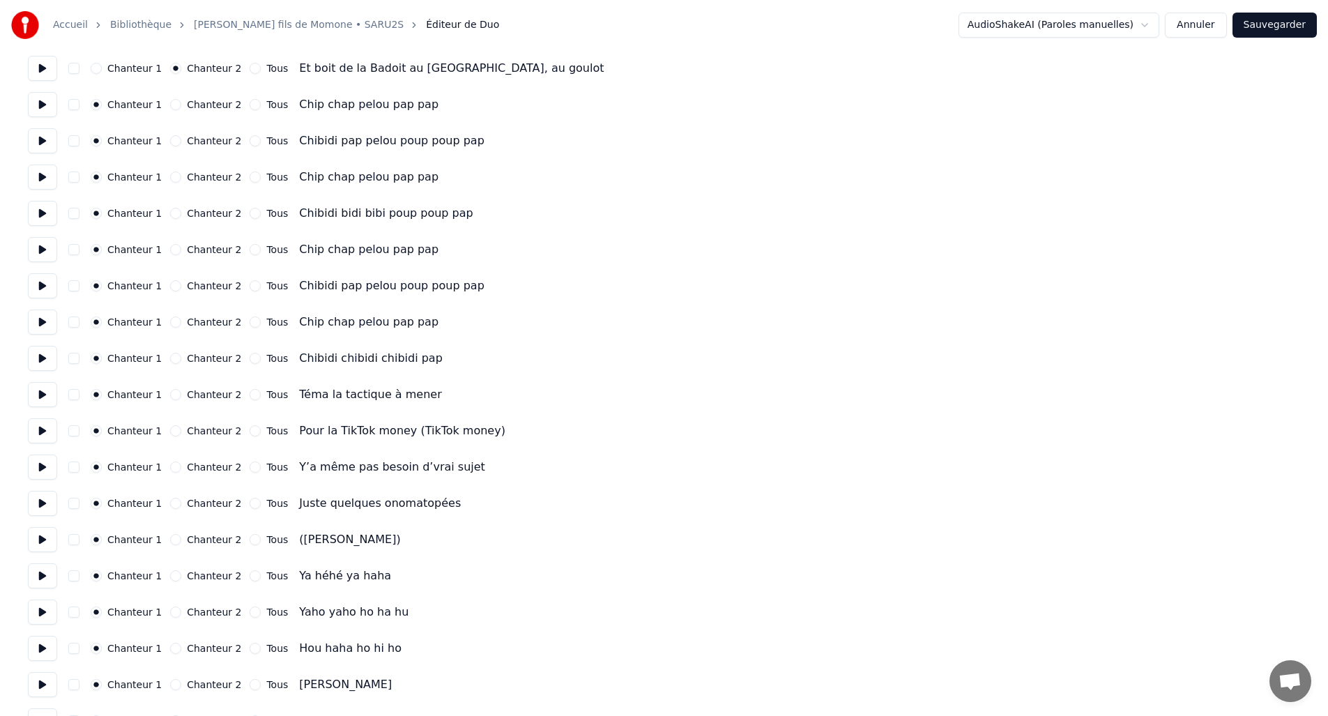
scroll to position [772, 0]
click at [172, 392] on button "Chanteur 2" at bounding box center [175, 391] width 11 height 11
click at [173, 427] on button "Chanteur 2" at bounding box center [175, 427] width 11 height 11
click at [173, 459] on div "Chanteur 2" at bounding box center [205, 464] width 71 height 11
click at [173, 464] on button "Chanteur 2" at bounding box center [175, 464] width 11 height 11
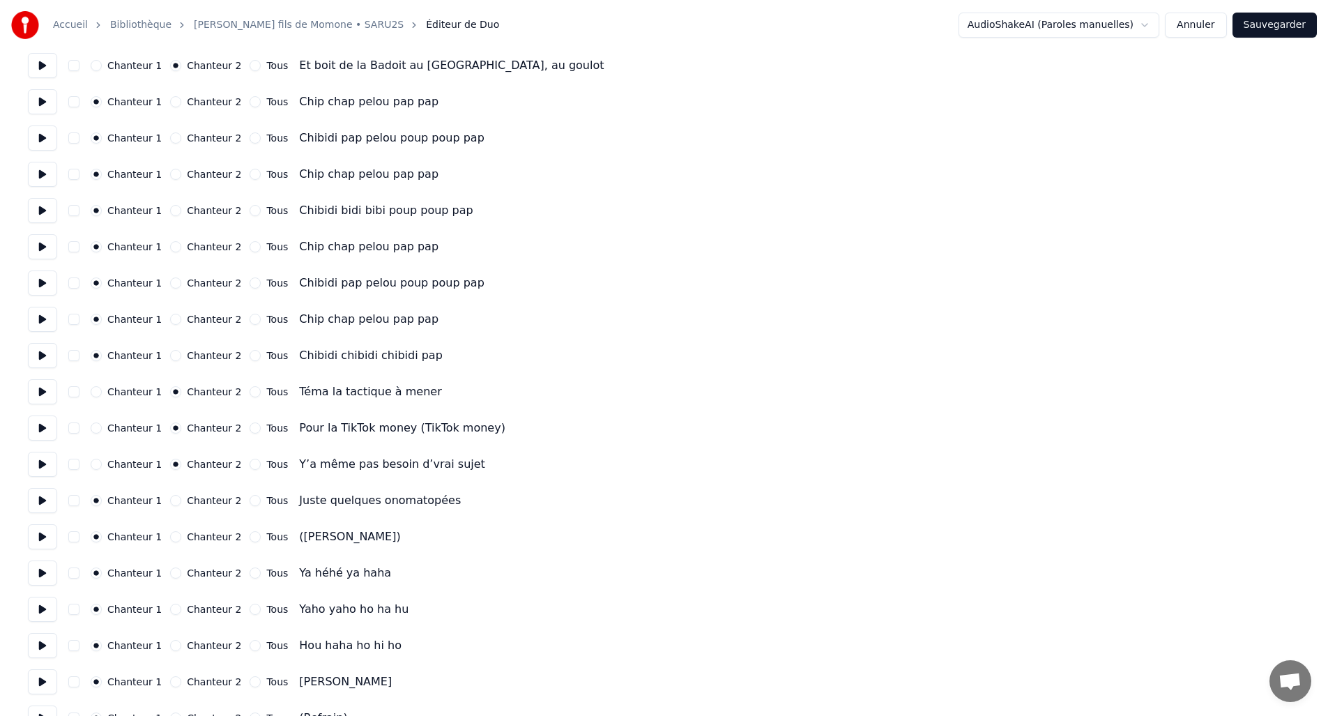
click at [174, 496] on button "Chanteur 2" at bounding box center [175, 500] width 11 height 11
click at [172, 531] on button "Chanteur 2" at bounding box center [175, 536] width 11 height 11
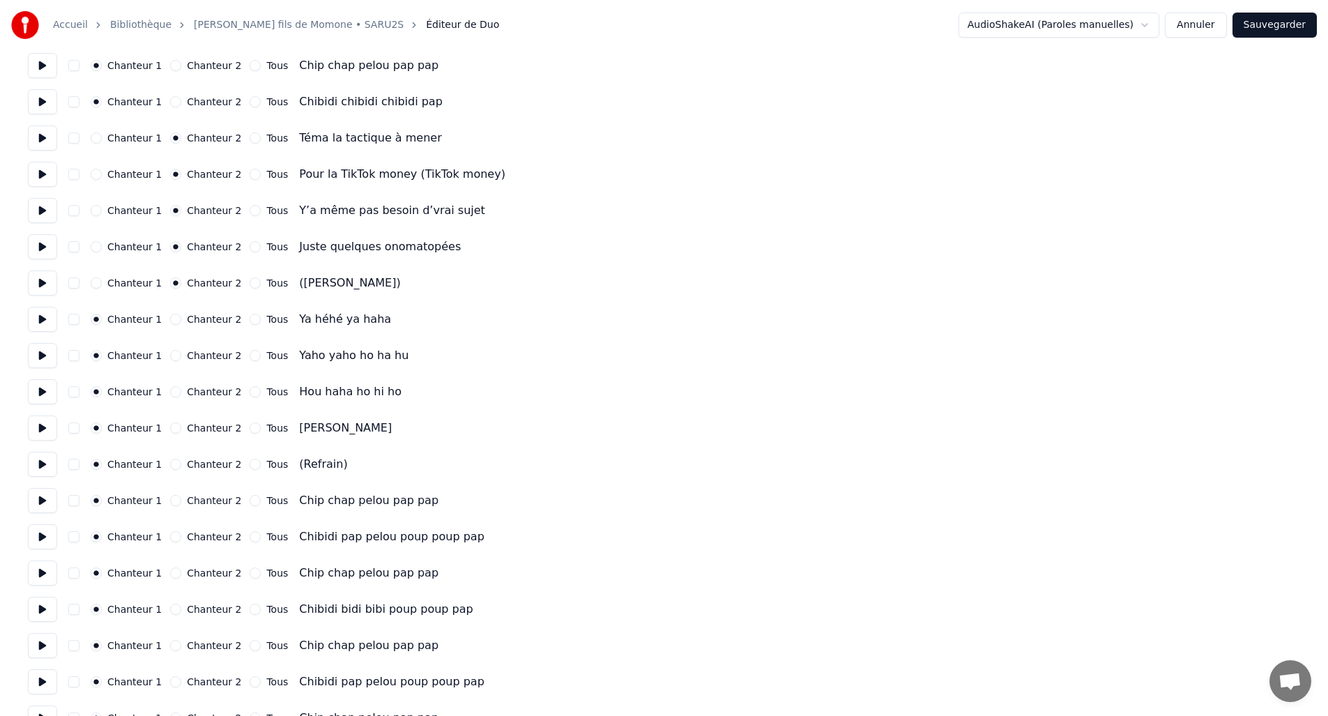
scroll to position [1027, 0]
click at [170, 464] on button "Chanteur 2" at bounding box center [175, 463] width 11 height 11
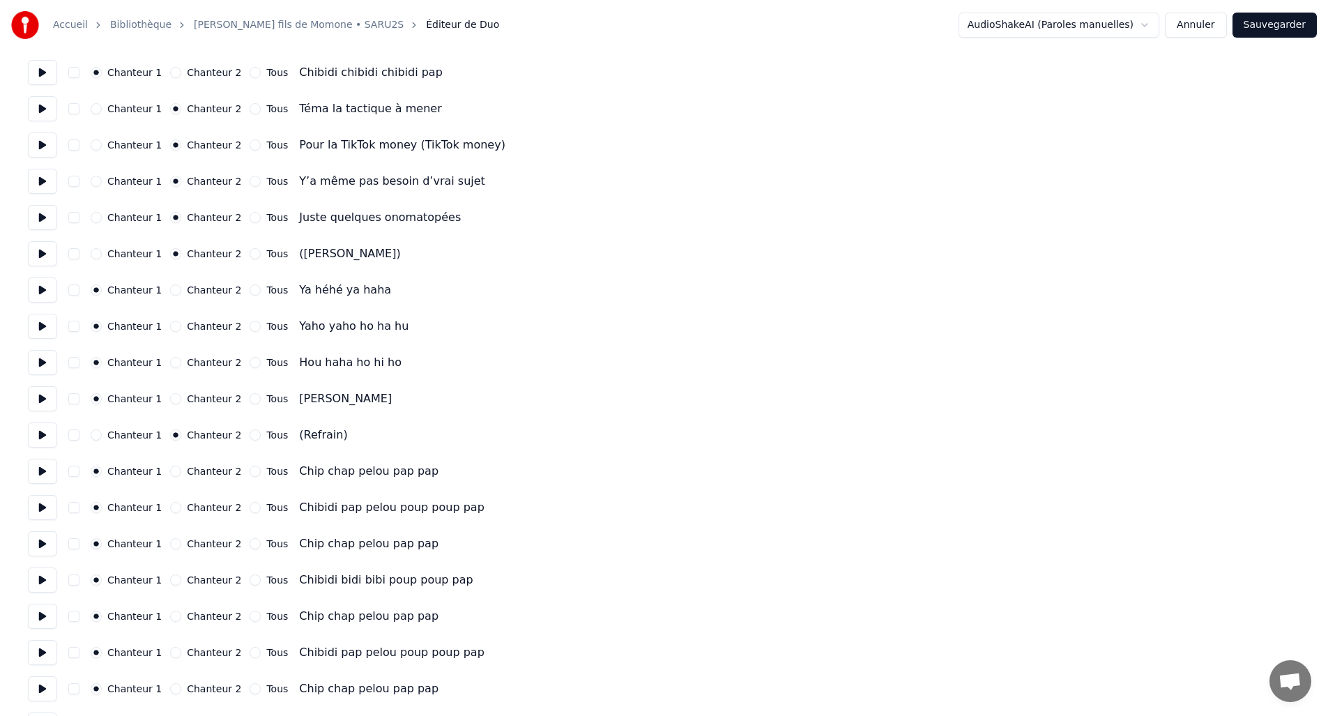
scroll to position [1091, 0]
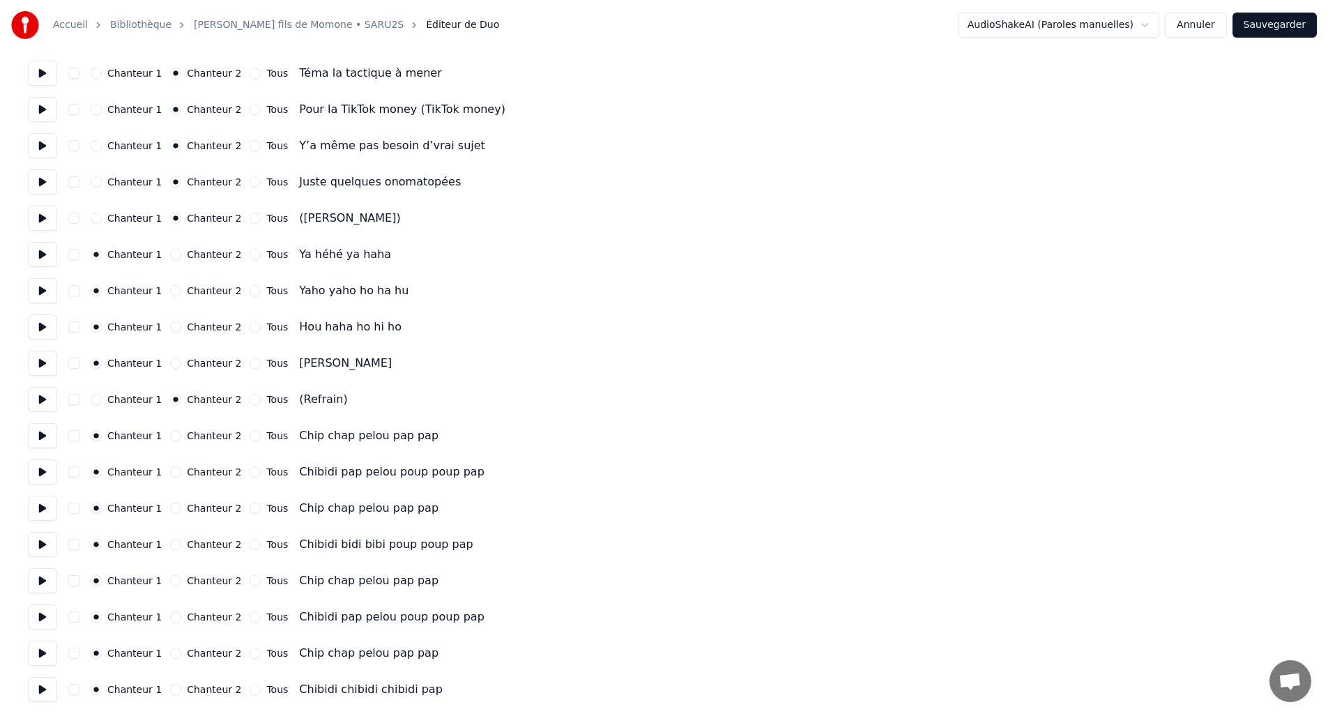
click at [1249, 26] on button "Sauvegarder" at bounding box center [1275, 25] width 84 height 25
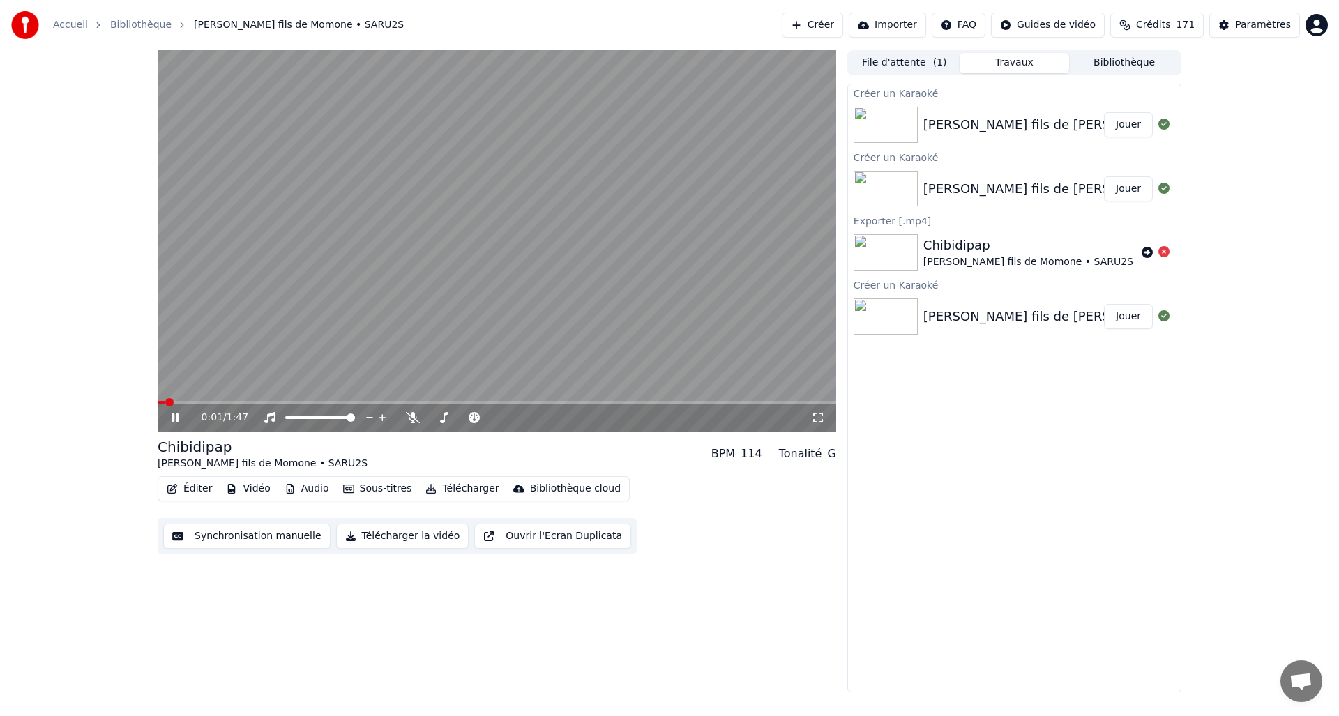
click at [813, 418] on icon at bounding box center [818, 417] width 14 height 11
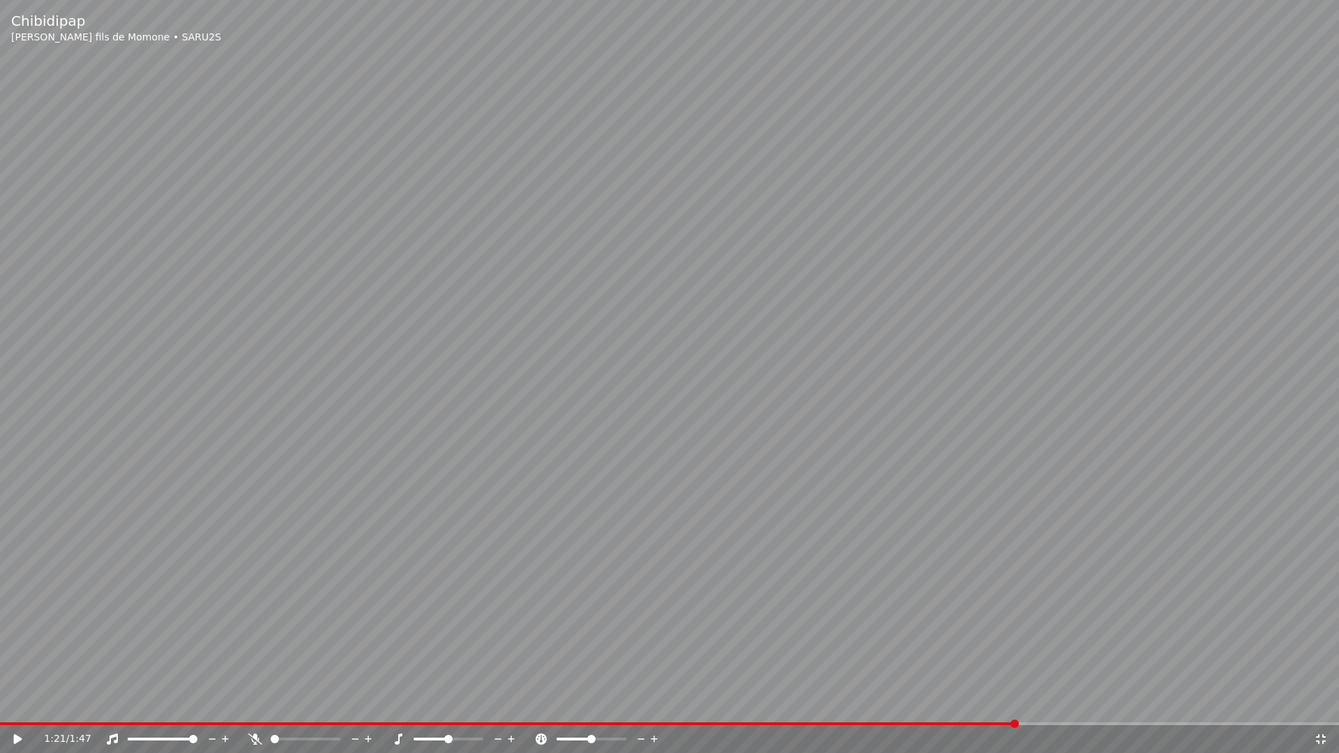
click at [947, 715] on video at bounding box center [669, 376] width 1339 height 753
click at [948, 715] on span at bounding box center [475, 723] width 950 height 3
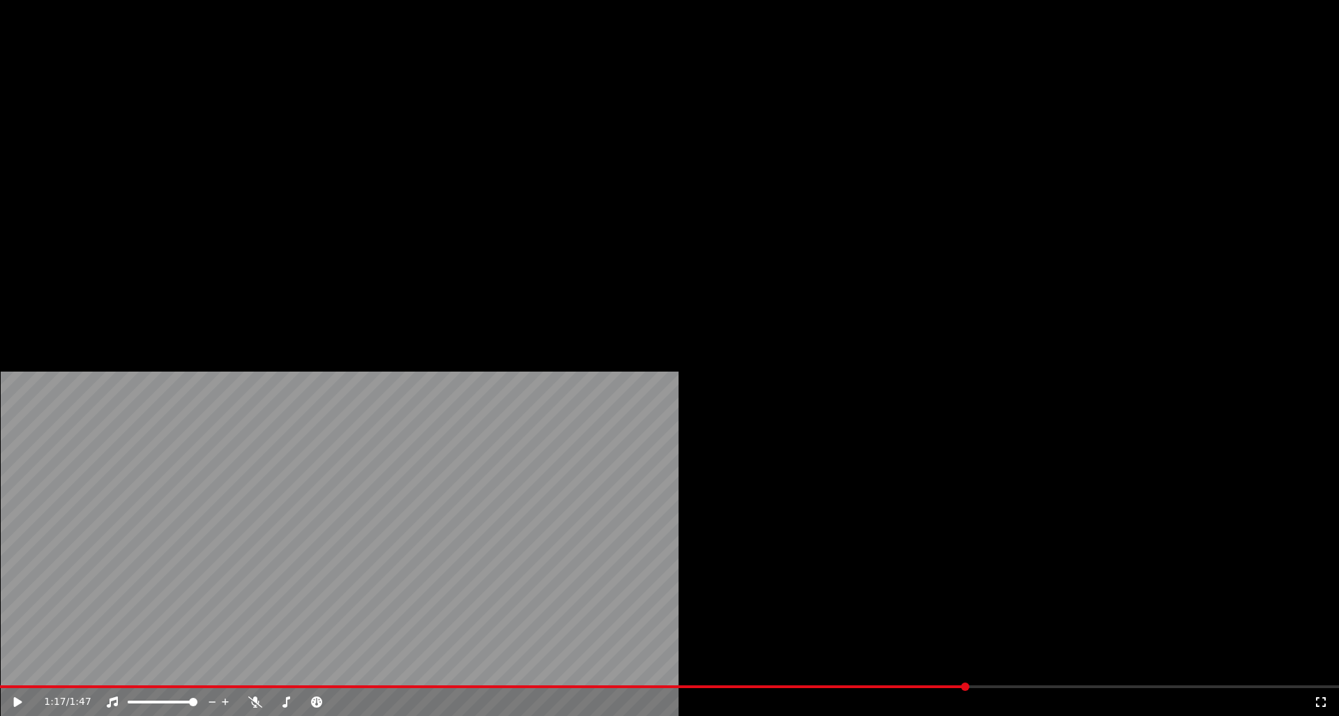
click at [204, 117] on button "Éditer" at bounding box center [189, 108] width 56 height 20
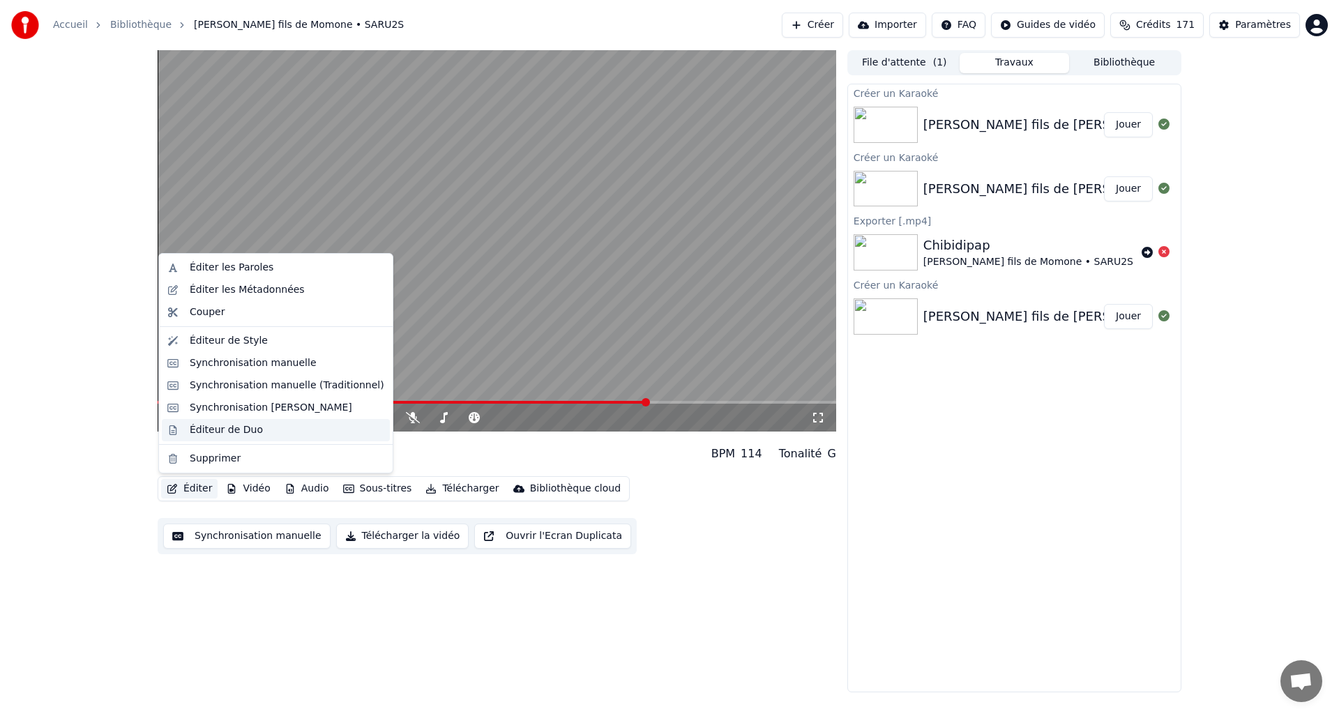
click at [264, 420] on div "Éditeur de Duo" at bounding box center [276, 430] width 228 height 22
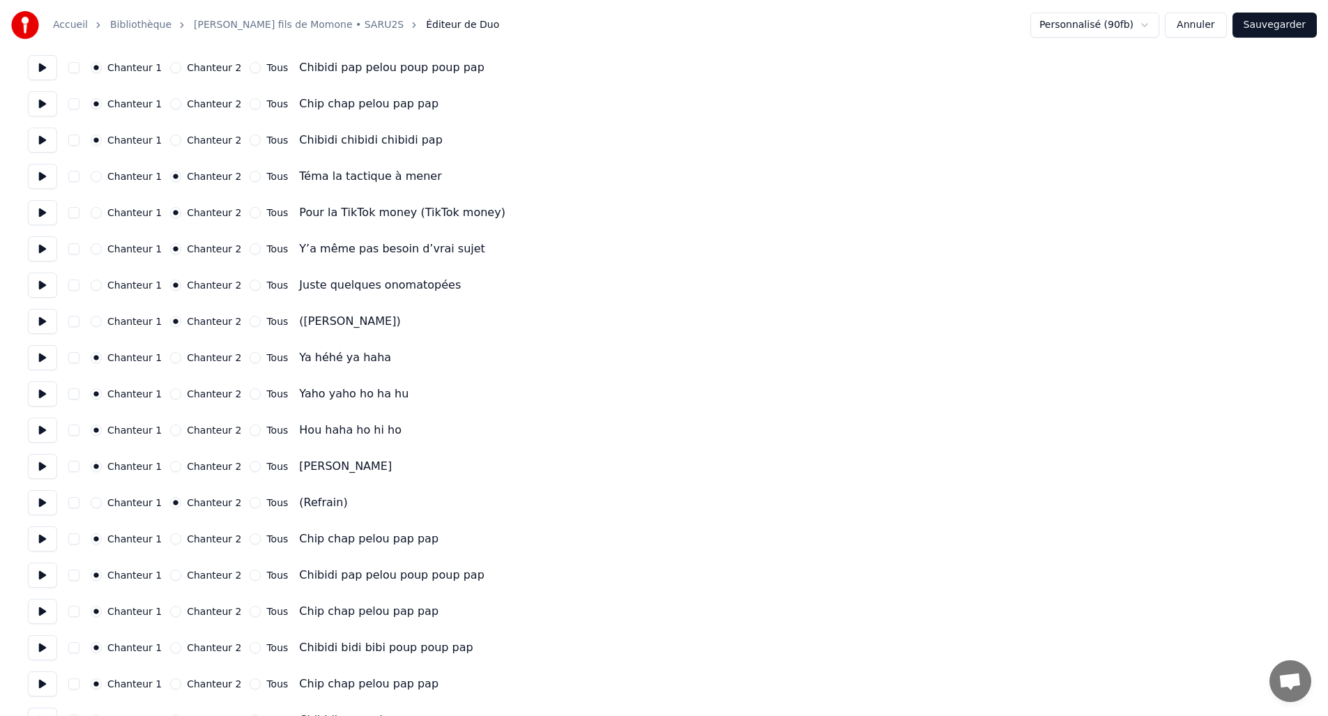
scroll to position [1042, 0]
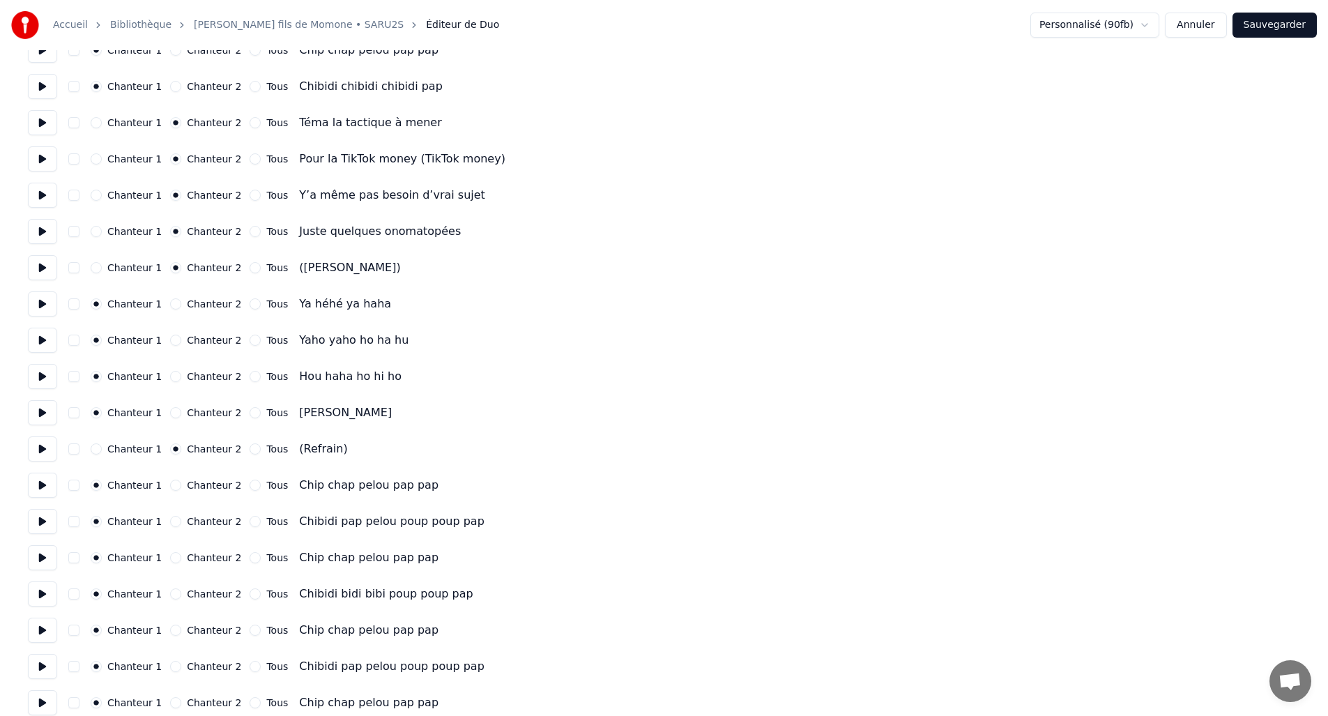
click at [39, 298] on button at bounding box center [42, 303] width 29 height 25
click at [43, 270] on button at bounding box center [42, 267] width 29 height 25
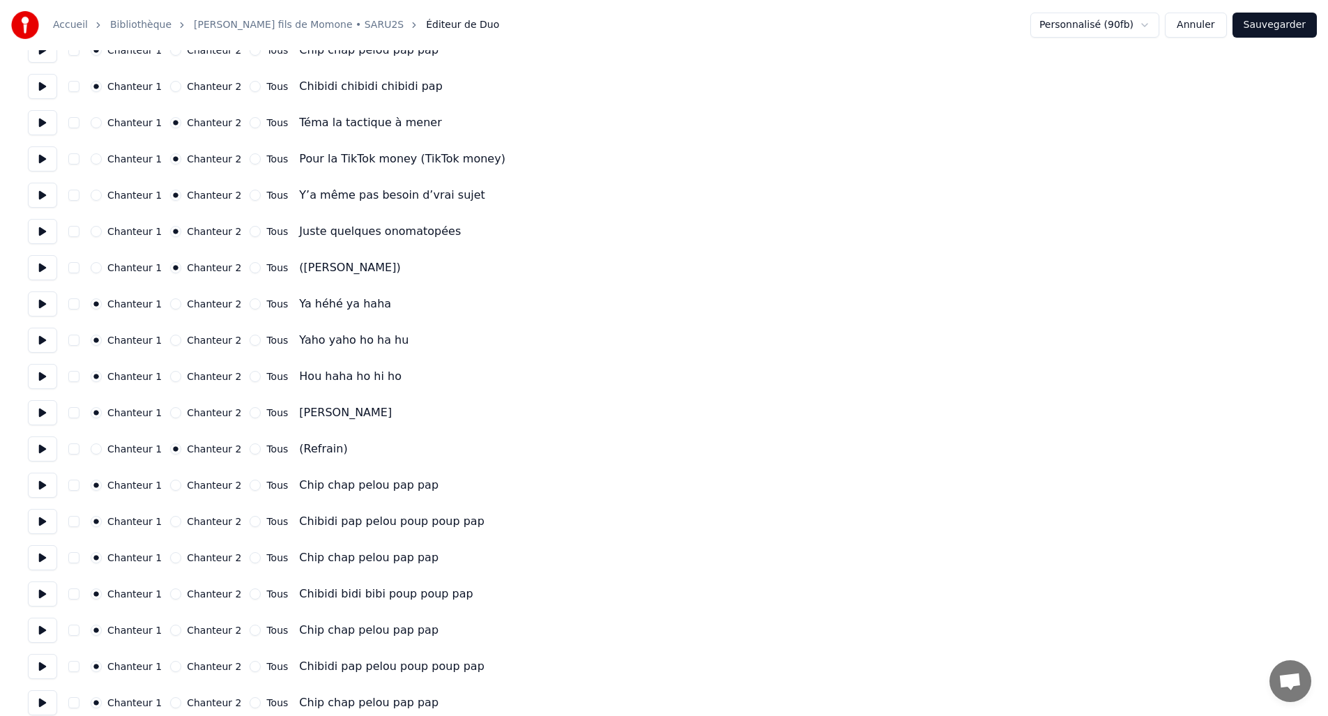
click at [43, 270] on button at bounding box center [42, 267] width 29 height 25
click at [45, 296] on button at bounding box center [42, 303] width 29 height 25
click at [42, 340] on button at bounding box center [42, 340] width 29 height 25
click at [43, 346] on button at bounding box center [42, 340] width 29 height 25
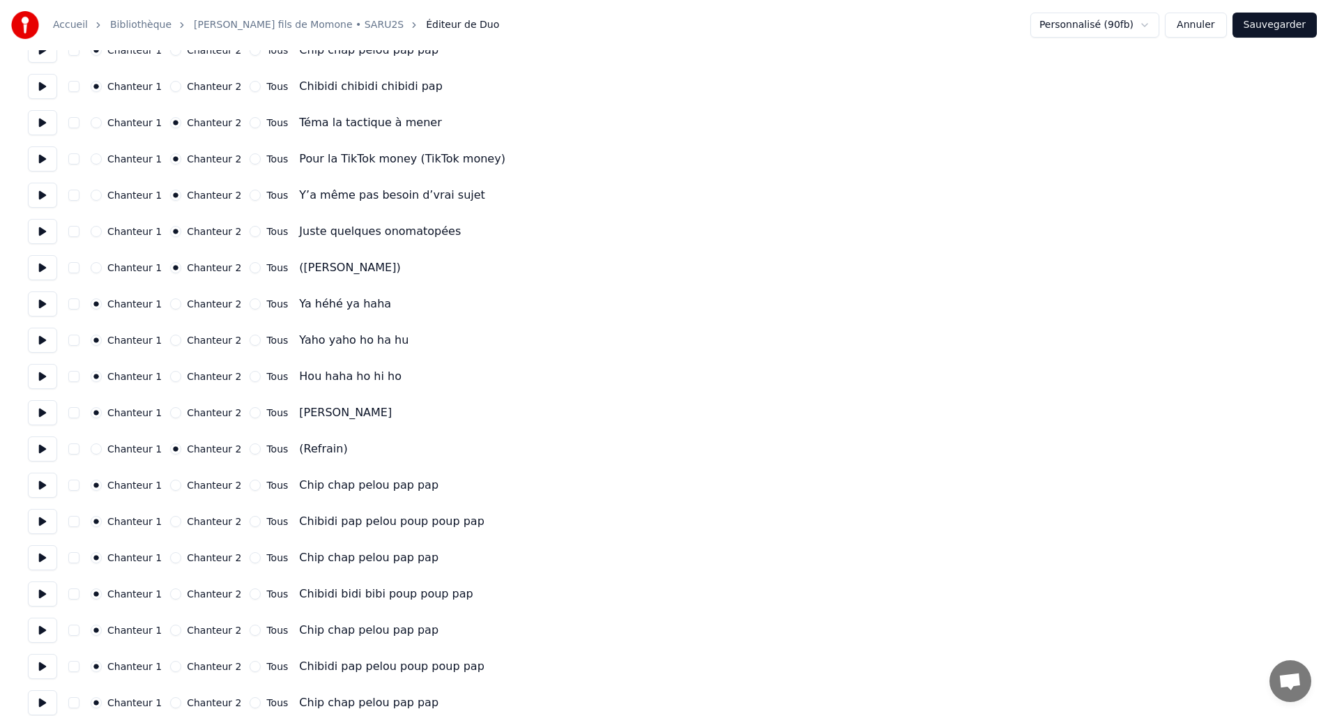
click at [1278, 30] on button "Sauvegarder" at bounding box center [1275, 25] width 84 height 25
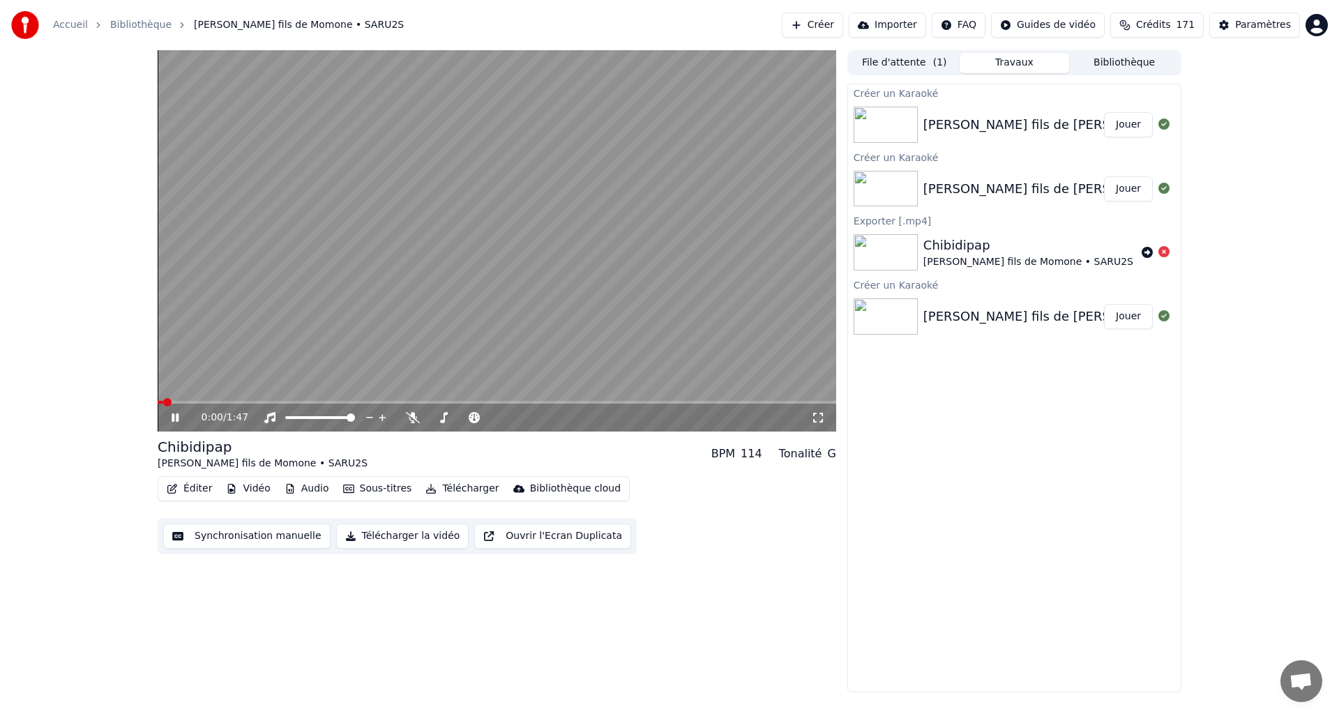
click at [204, 484] on button "Éditer" at bounding box center [189, 489] width 56 height 20
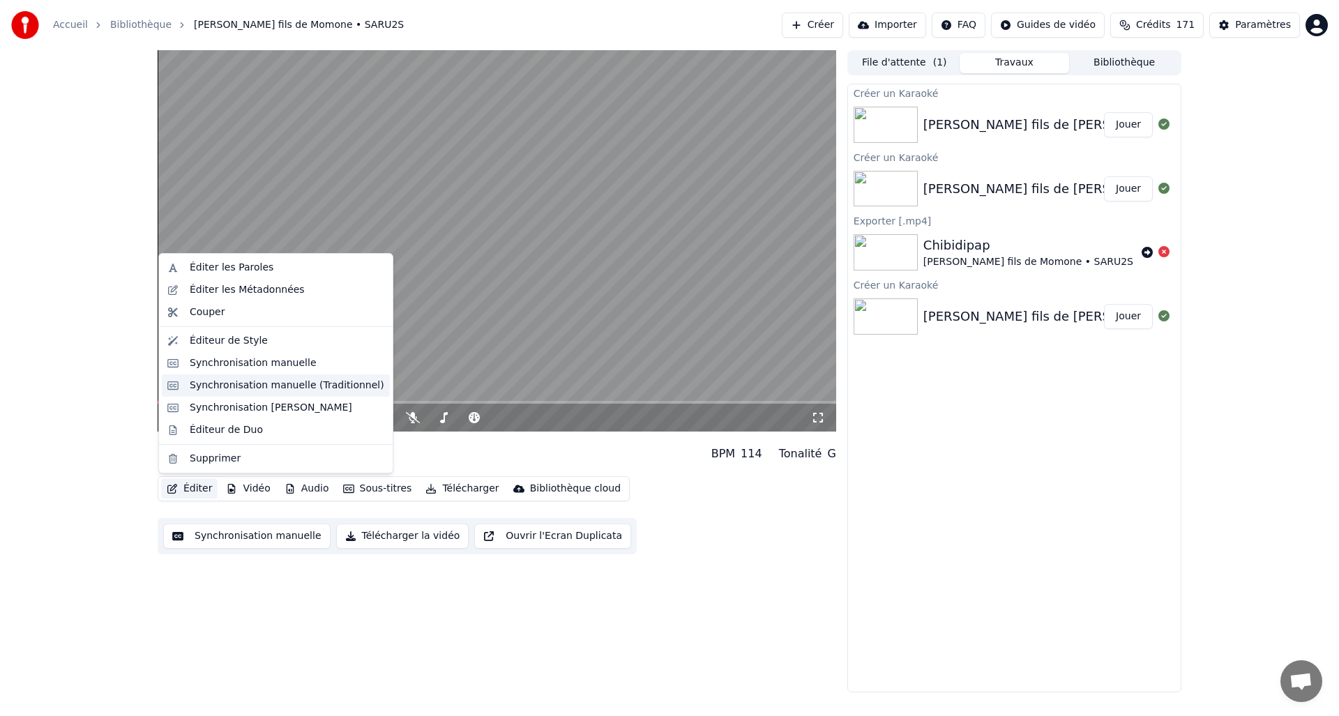
click at [267, 395] on div "Synchronisation manuelle (Traditionnel)" at bounding box center [276, 385] width 228 height 22
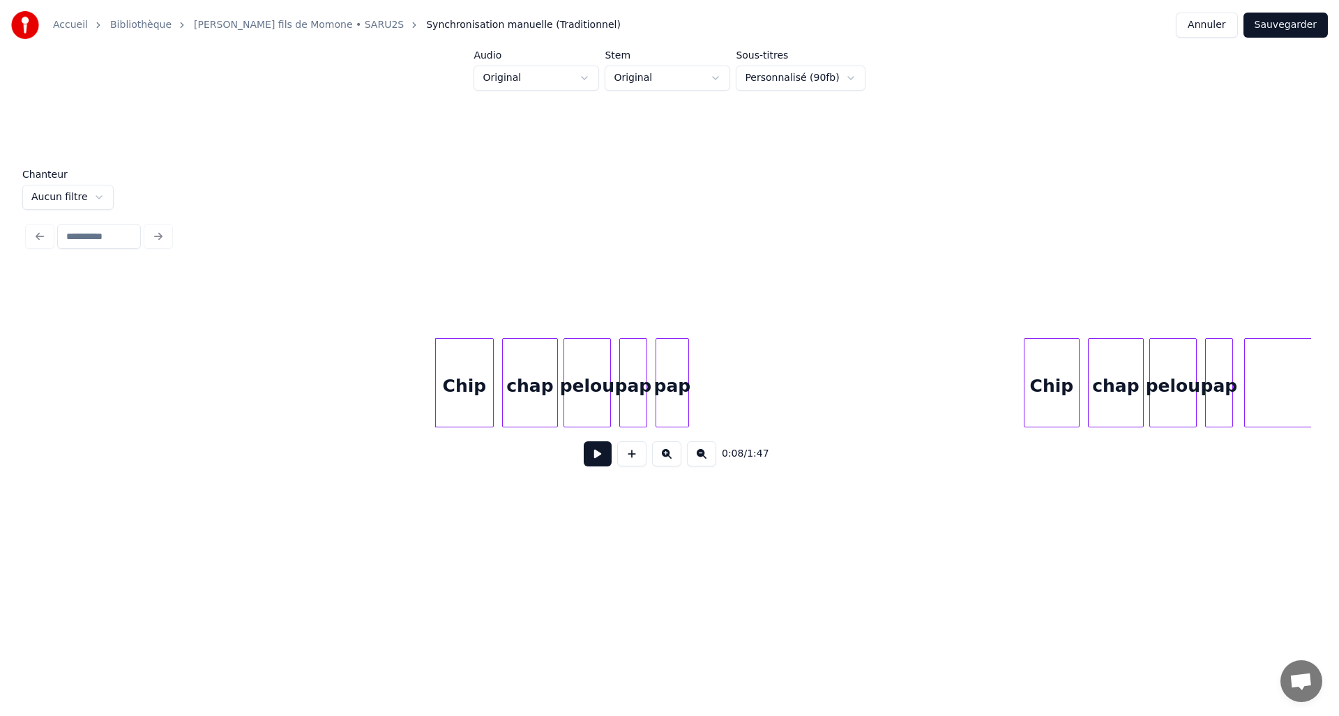
scroll to position [0, 811]
click at [79, 192] on html "Accueil Bibliothèque Chibidipap • [PERSON_NAME] fils de Momone • SARU2S Synchro…" at bounding box center [669, 282] width 1339 height 565
click at [79, 199] on html "Accueil Bibliothèque Chibidipap • [PERSON_NAME] fils de Momone • SARU2S Synchro…" at bounding box center [669, 282] width 1339 height 565
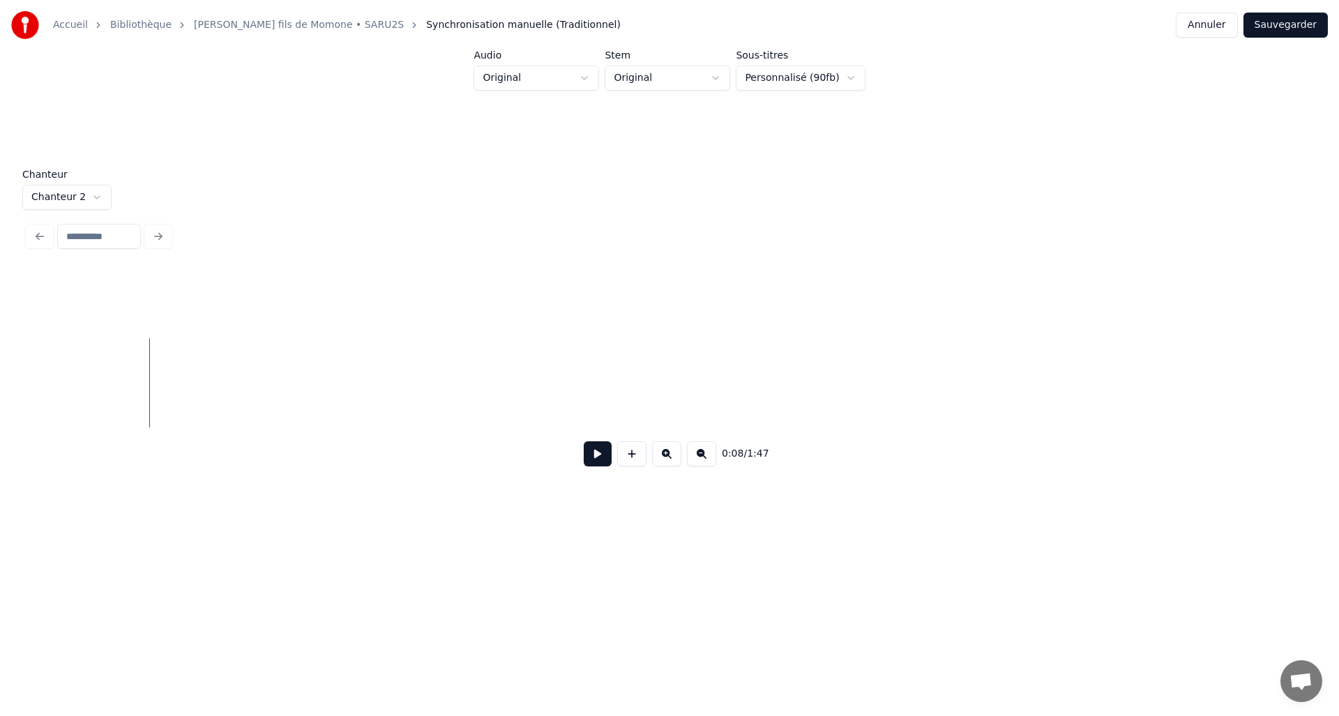
scroll to position [0, 0]
click at [70, 192] on html "Accueil Bibliothèque Chibidipap • [PERSON_NAME] fils de Momone • SARU2S Synchro…" at bounding box center [669, 282] width 1339 height 565
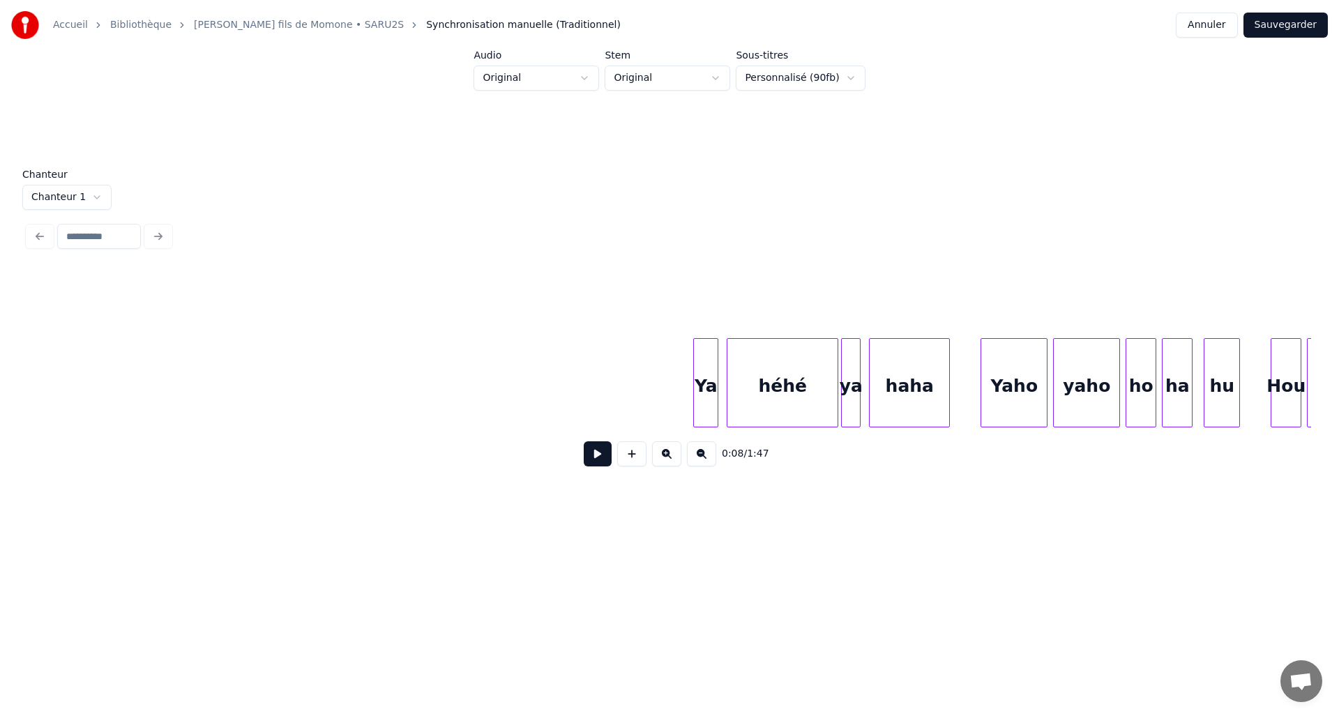
scroll to position [0, 9899]
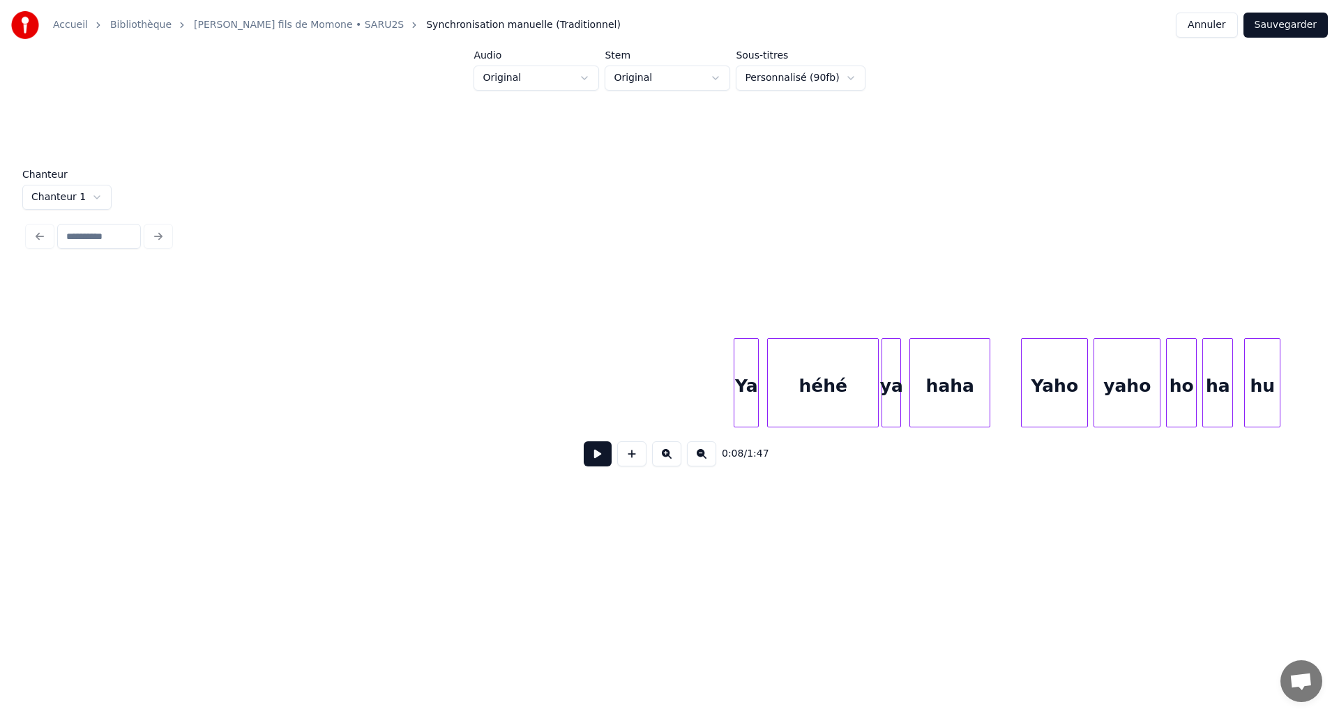
click at [1286, 28] on button "Sauvegarder" at bounding box center [1285, 25] width 84 height 25
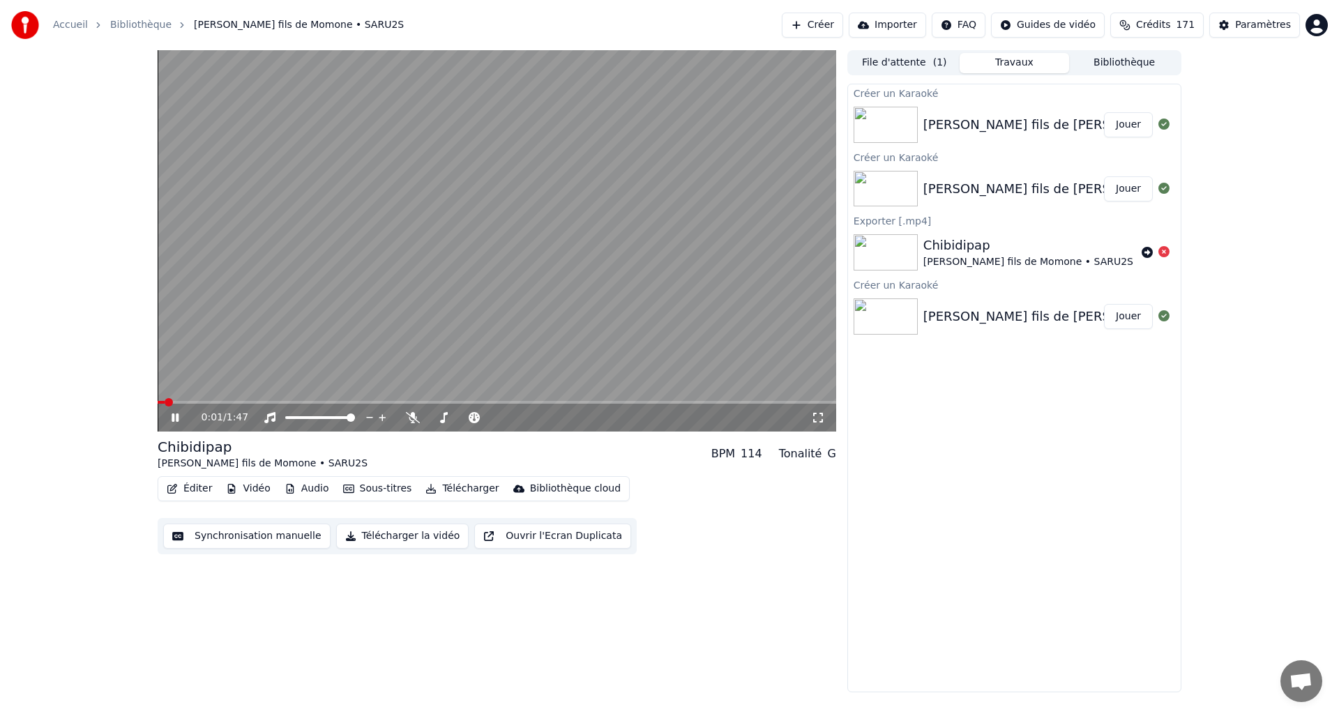
click at [464, 399] on video at bounding box center [497, 240] width 678 height 381
click at [465, 402] on span at bounding box center [497, 402] width 678 height 3
click at [175, 425] on div "0:49 / 1:47" at bounding box center [497, 418] width 678 height 28
click at [173, 420] on icon at bounding box center [175, 418] width 8 height 10
click at [390, 314] on video at bounding box center [497, 240] width 678 height 381
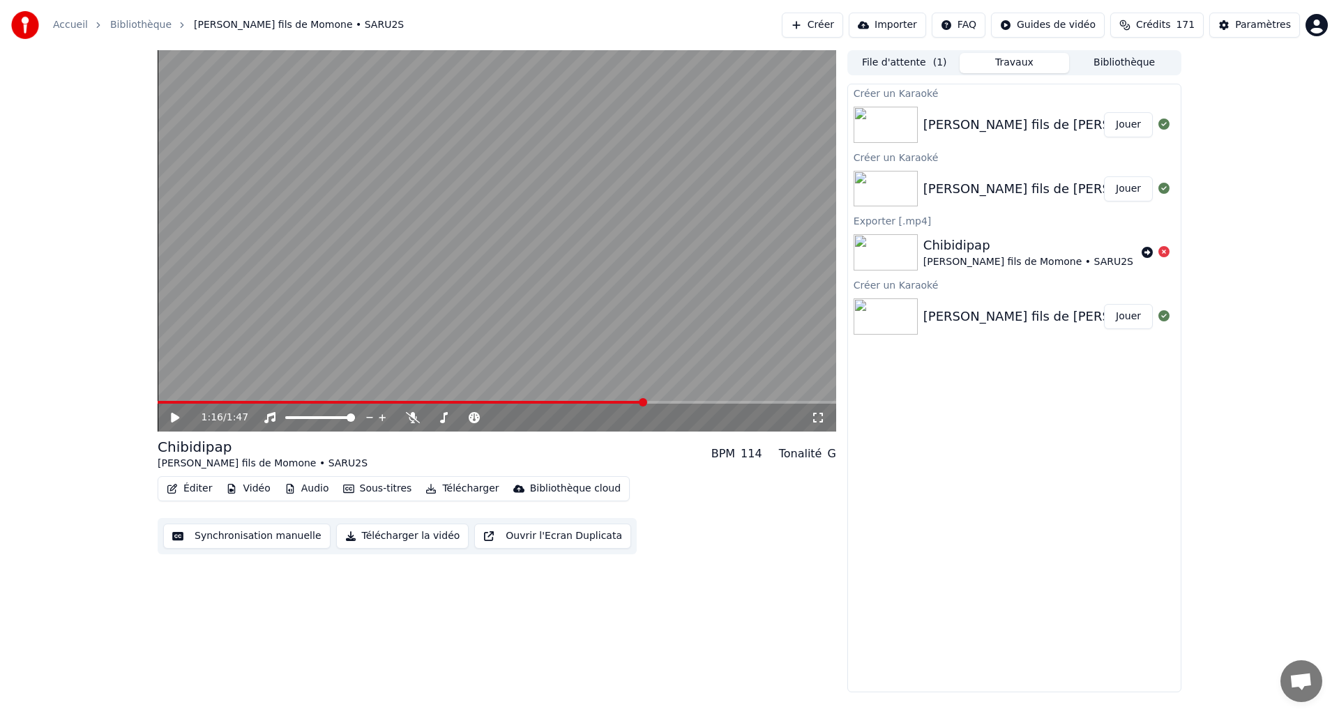
click at [200, 494] on button "Éditer" at bounding box center [189, 489] width 56 height 20
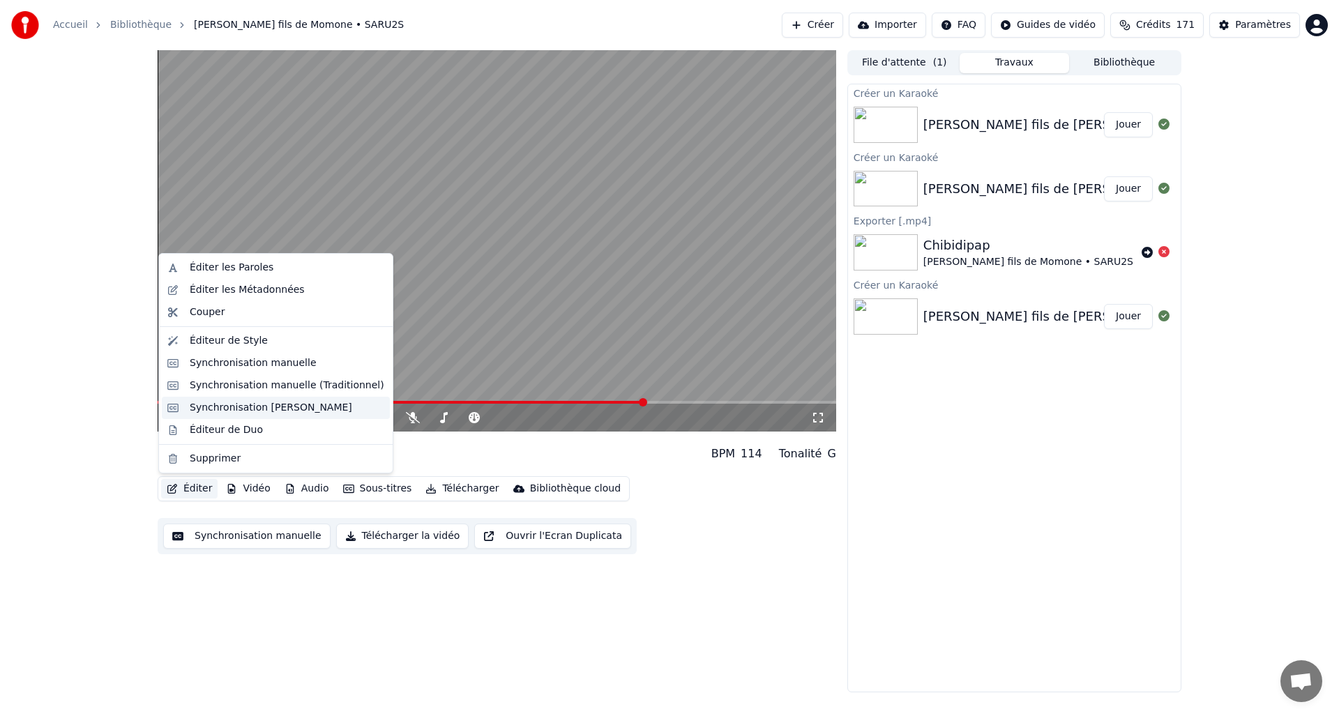
click at [277, 406] on div "Synchronisation [PERSON_NAME]" at bounding box center [271, 408] width 162 height 14
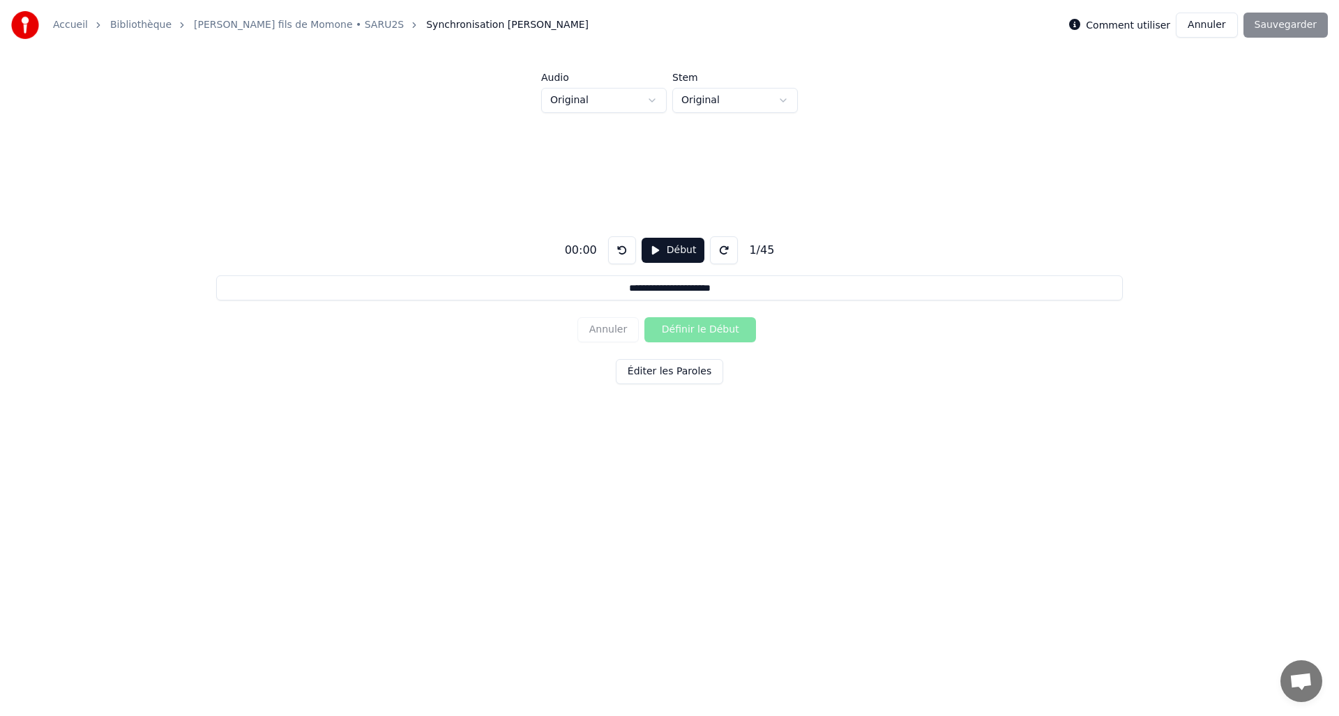
click at [1214, 21] on button "Annuler" at bounding box center [1205, 25] width 61 height 25
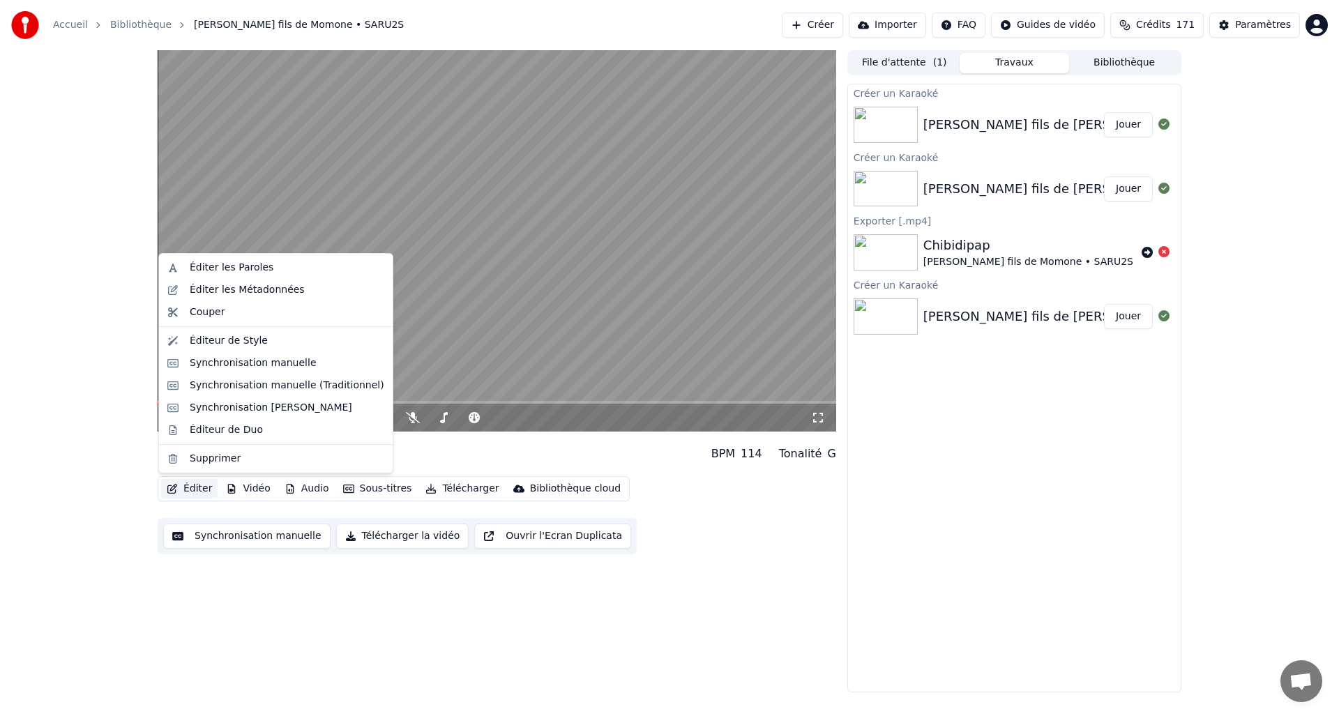
click at [198, 488] on button "Éditer" at bounding box center [189, 489] width 56 height 20
click at [257, 392] on div "Synchronisation manuelle (Traditionnel)" at bounding box center [276, 385] width 228 height 22
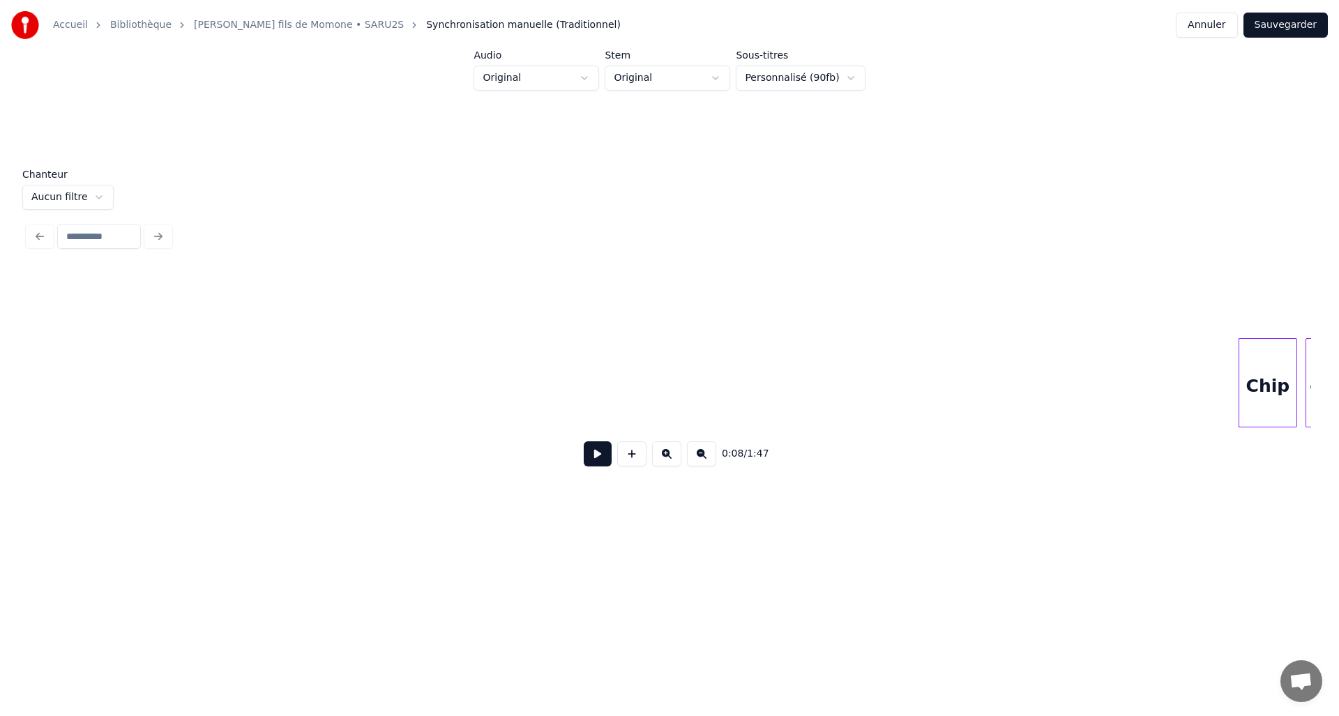
click at [73, 201] on html "Accueil Bibliothèque Chibidipap • [PERSON_NAME] fils de Momone • SARU2S Synchro…" at bounding box center [669, 282] width 1339 height 565
drag, startPoint x: 75, startPoint y: 425, endPoint x: 89, endPoint y: 427, distance: 14.1
click at [89, 427] on html "Accueil Bibliothèque Chibidipap • [PERSON_NAME] fils de Momone • SARU2S Synchro…" at bounding box center [669, 282] width 1339 height 565
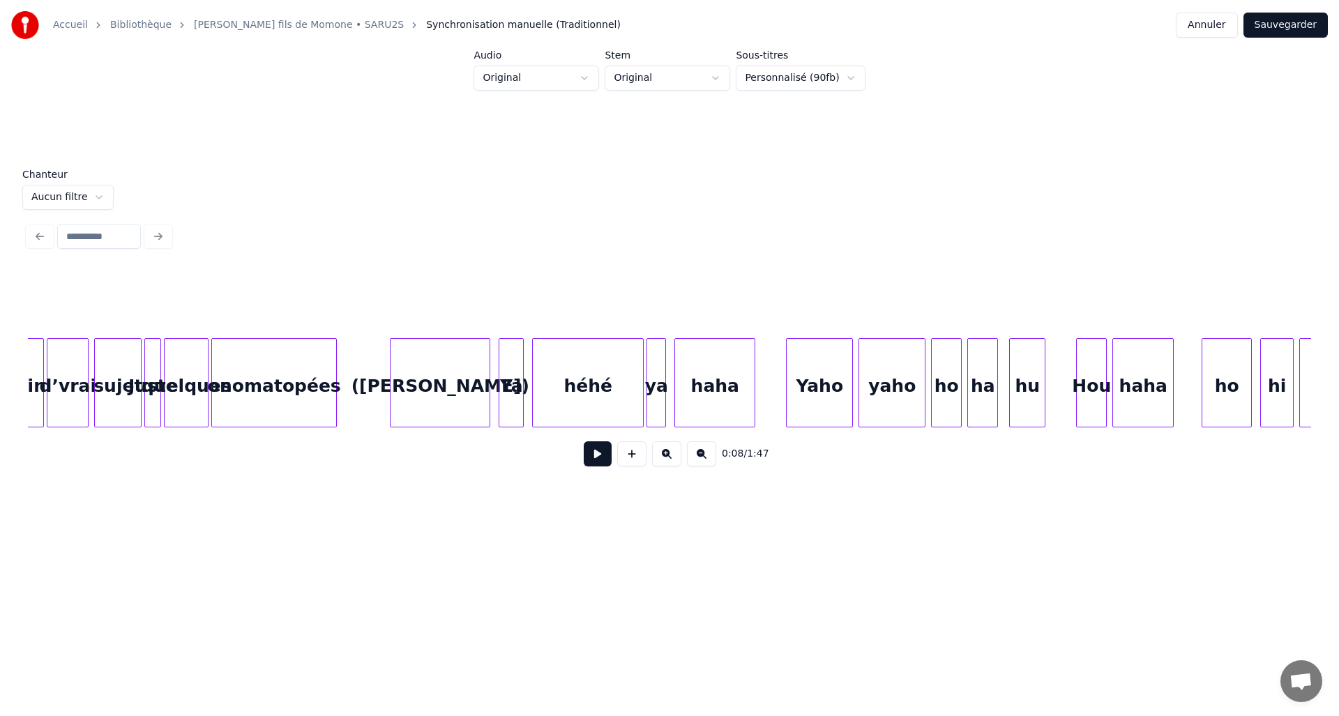
scroll to position [0, 10142]
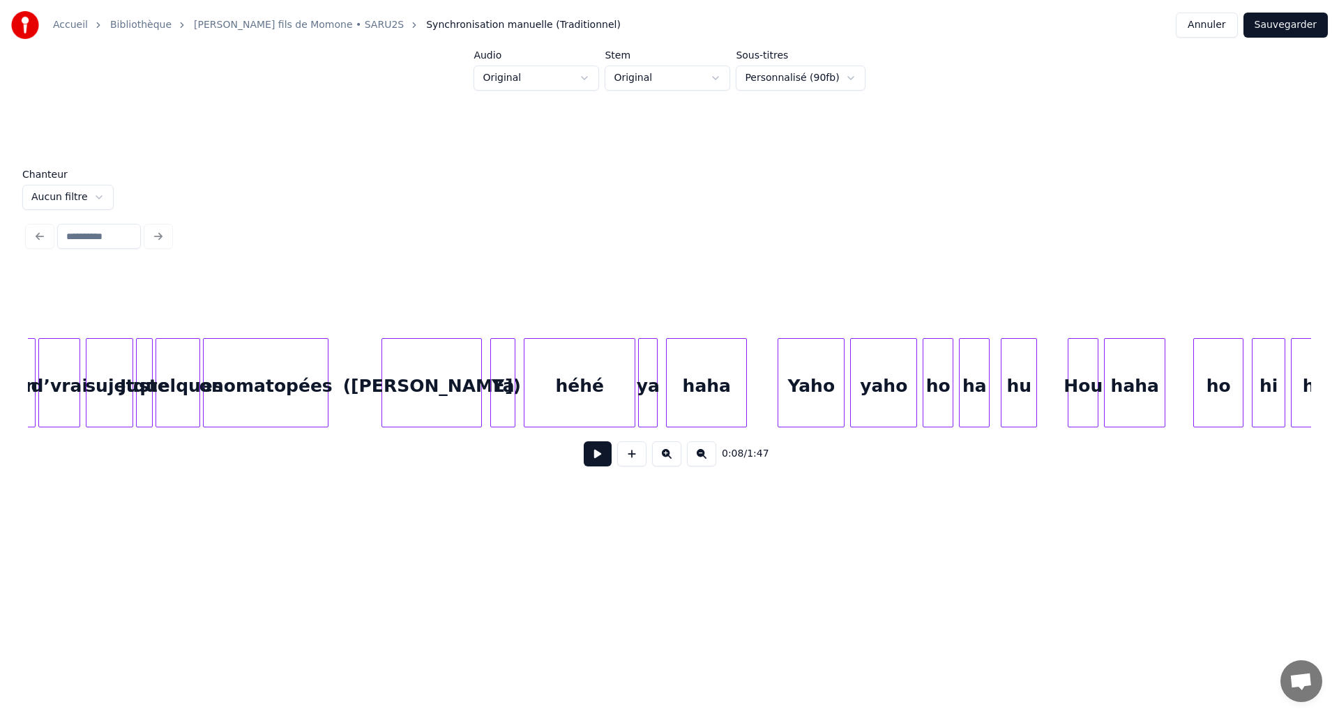
click at [496, 380] on div "Ya" at bounding box center [503, 386] width 24 height 95
click at [80, 191] on html "Accueil Bibliothèque Chibidipap • [PERSON_NAME] fils de Momone • SARU2S Synchro…" at bounding box center [669, 282] width 1339 height 565
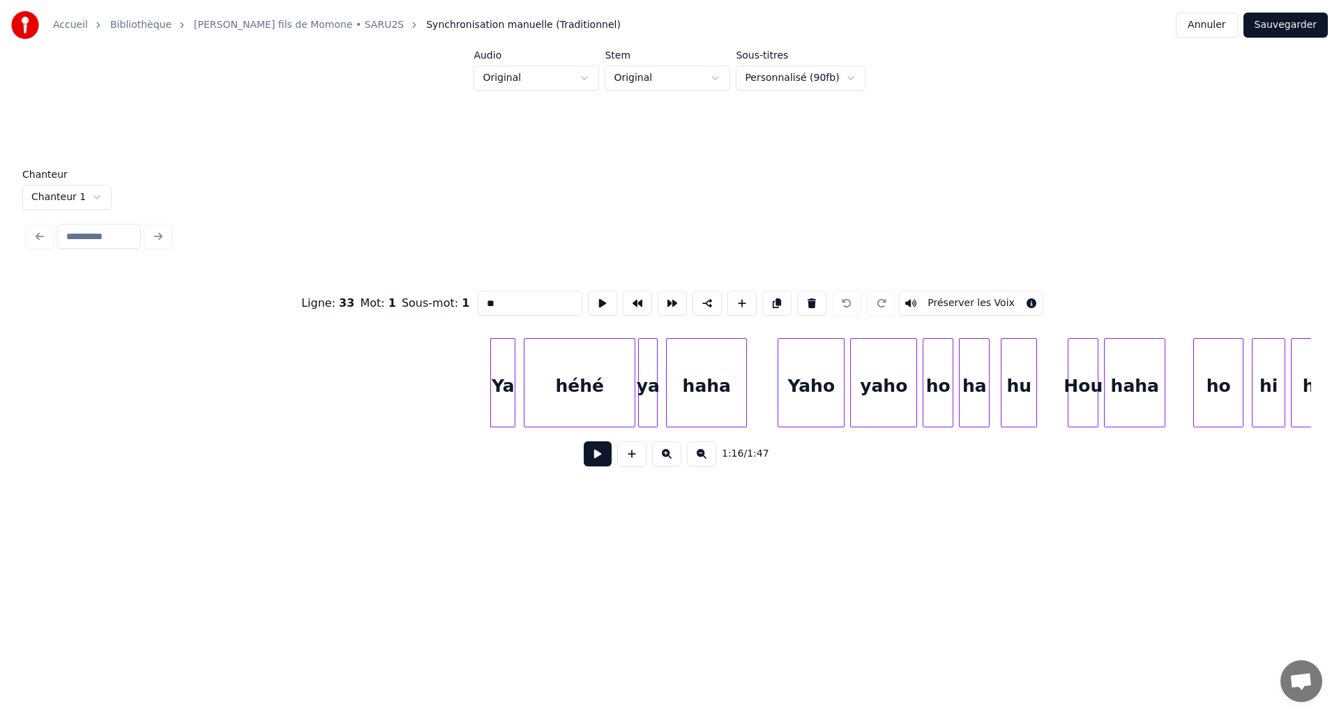
click at [908, 298] on button "Préserver les Voix" at bounding box center [971, 303] width 144 height 25
click at [912, 298] on button "Préserver les Voix" at bounding box center [971, 303] width 144 height 25
click at [501, 392] on div "Ya" at bounding box center [503, 386] width 24 height 95
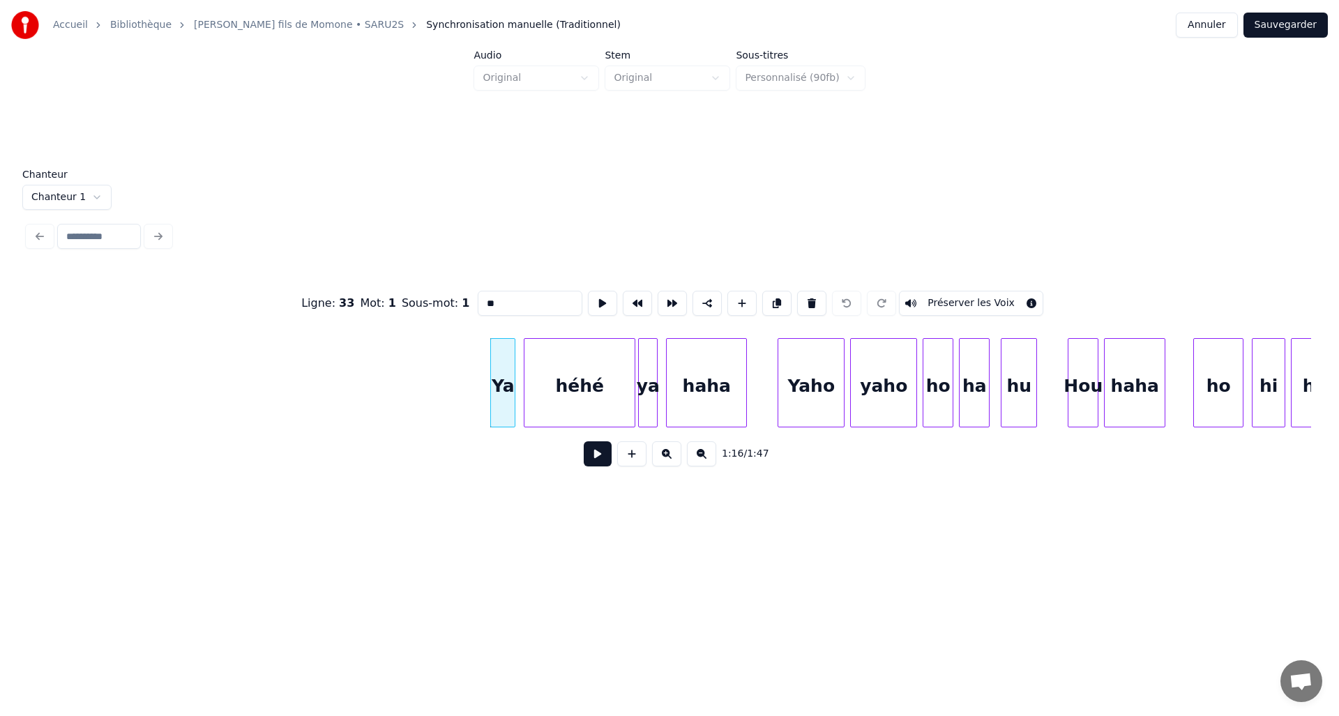
click at [909, 296] on button "Préserver les Voix" at bounding box center [971, 303] width 144 height 25
click at [602, 466] on button at bounding box center [598, 453] width 28 height 25
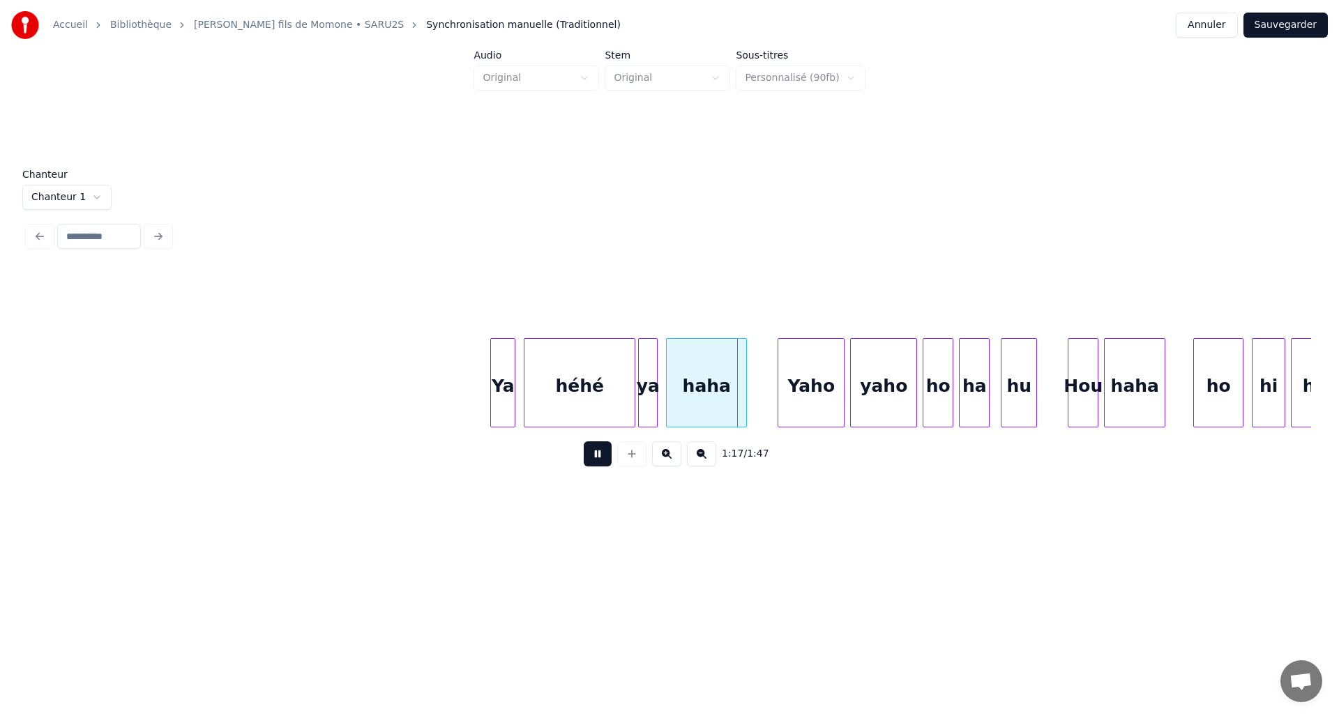
click at [602, 466] on button at bounding box center [598, 453] width 28 height 25
click at [84, 195] on html "Accueil Bibliothèque Chibidipap • [PERSON_NAME] fils de Momone • SARU2S Synchro…" at bounding box center [669, 282] width 1339 height 565
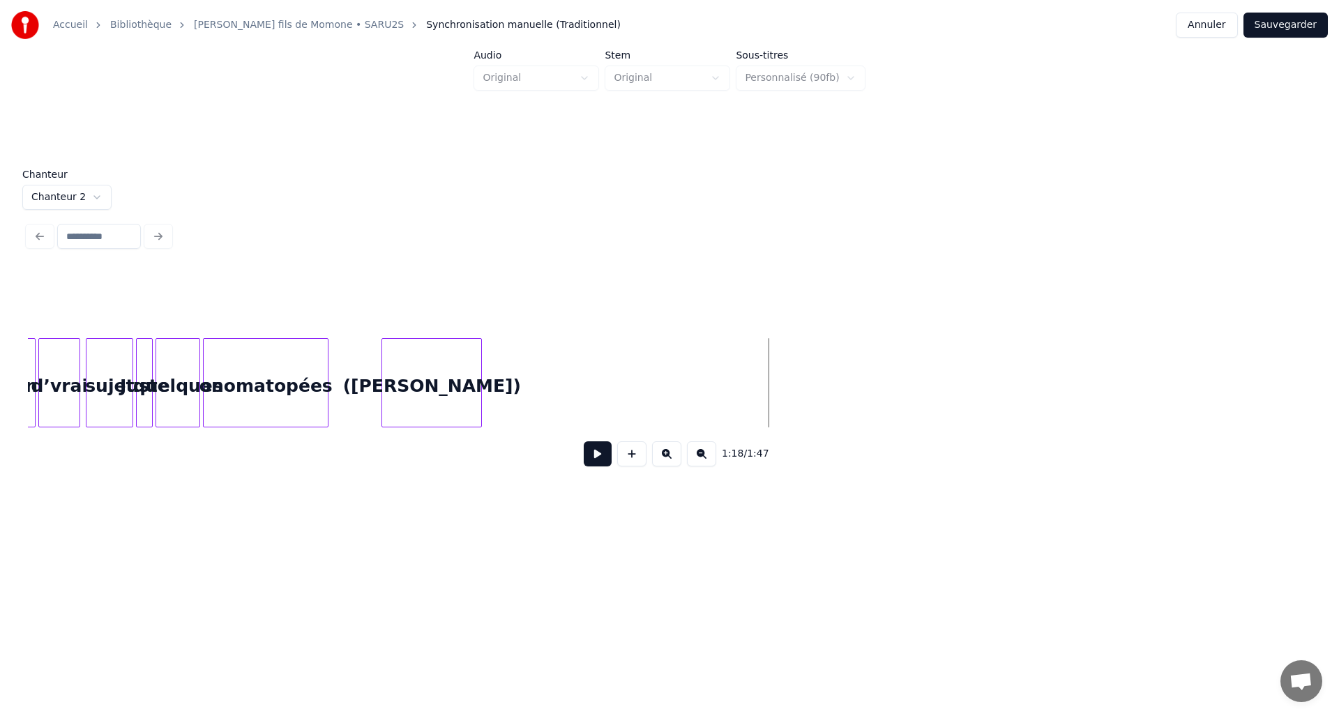
click at [502, 25] on span "Synchronisation manuelle (Traditionnel)" at bounding box center [523, 25] width 195 height 14
click at [1302, 19] on button "Sauvegarder" at bounding box center [1285, 25] width 84 height 25
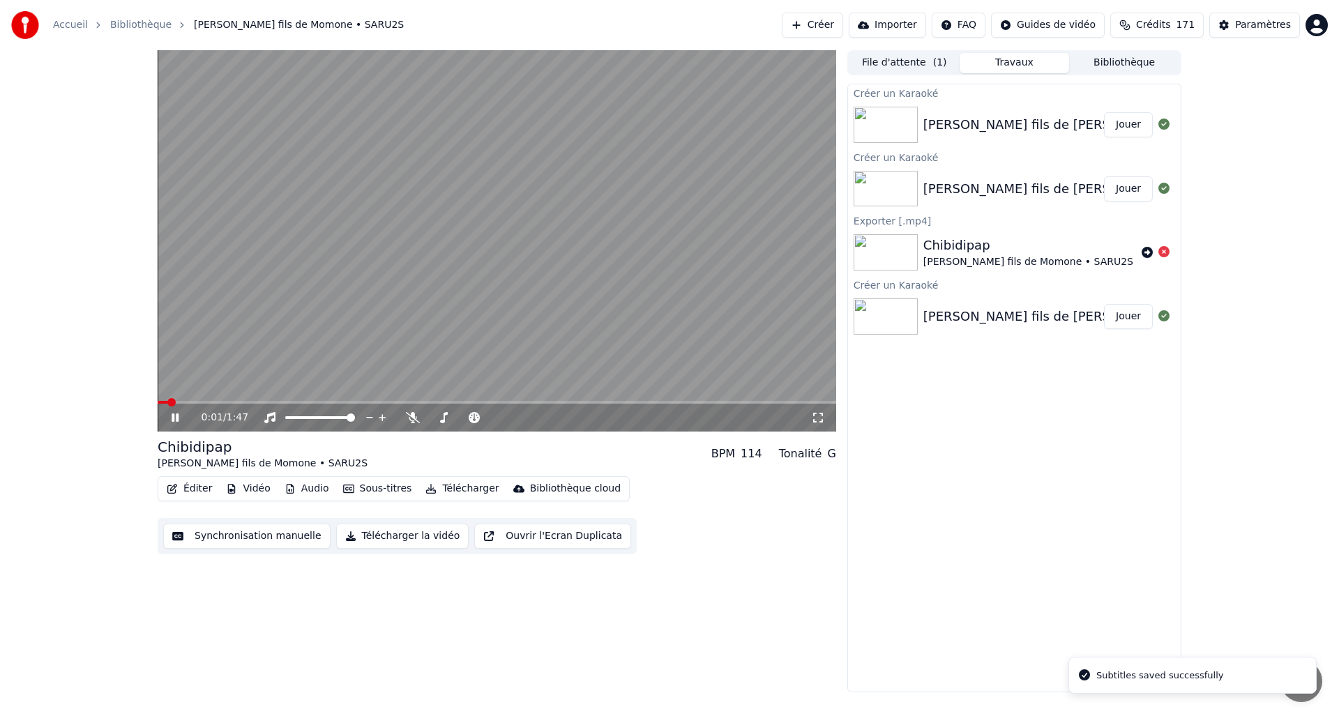
click at [173, 410] on div "0:01 / 1:47" at bounding box center [497, 418] width 678 height 28
click at [172, 415] on icon at bounding box center [174, 417] width 7 height 8
click at [861, 64] on button "File d'attente ( 1 )" at bounding box center [904, 63] width 110 height 20
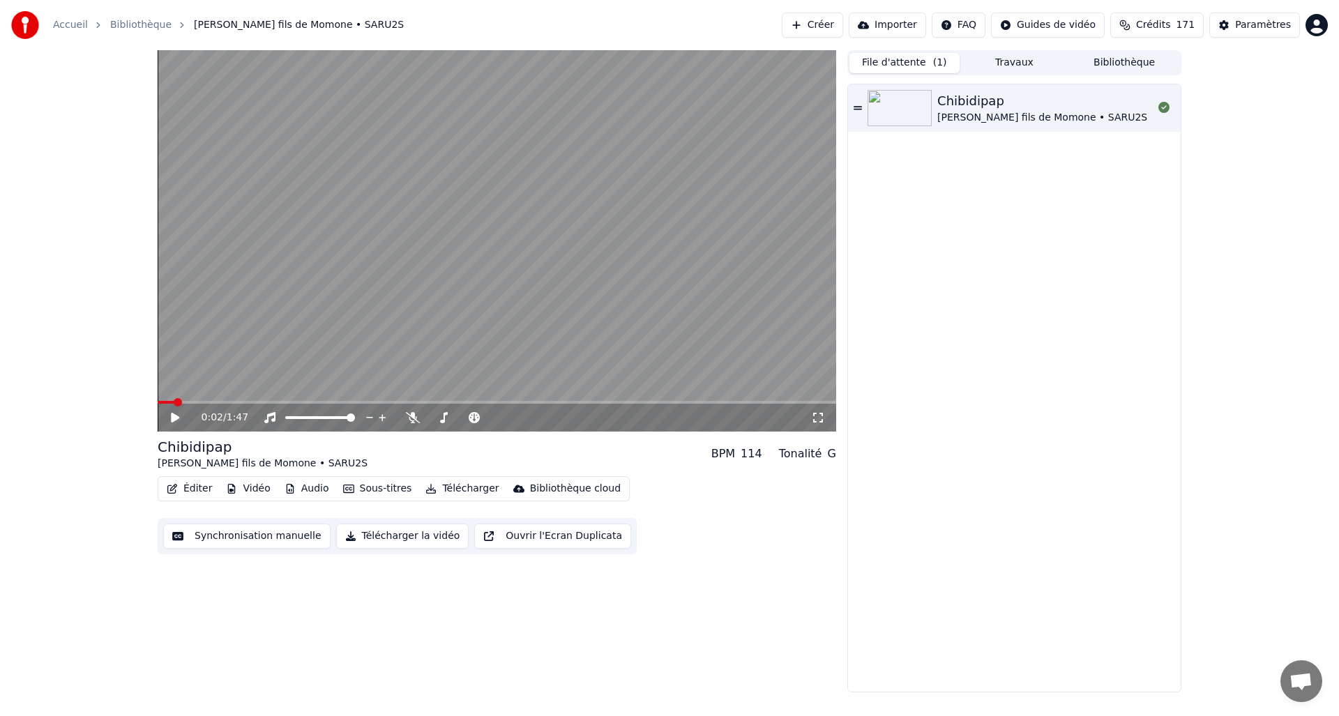
click at [1010, 60] on button "Travaux" at bounding box center [1014, 63] width 110 height 20
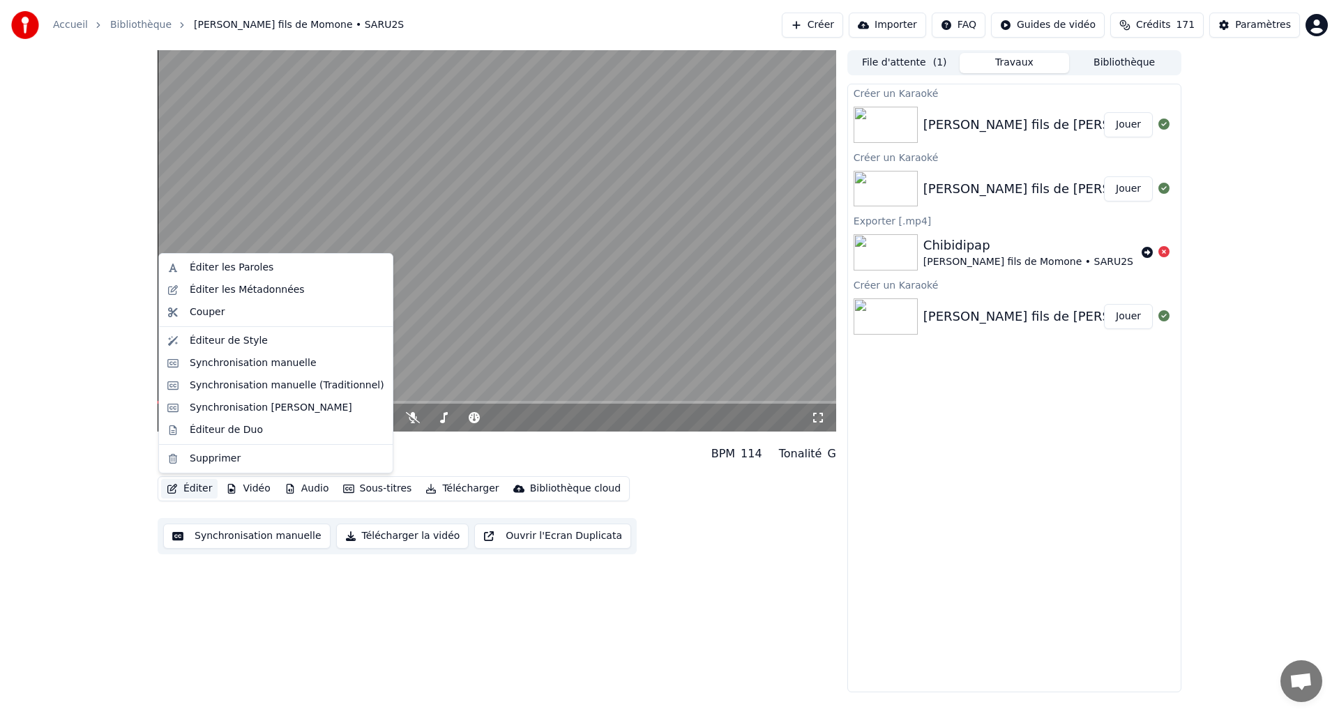
click at [189, 494] on button "Éditer" at bounding box center [189, 489] width 56 height 20
click at [243, 270] on div "Éditer les Paroles" at bounding box center [232, 268] width 84 height 14
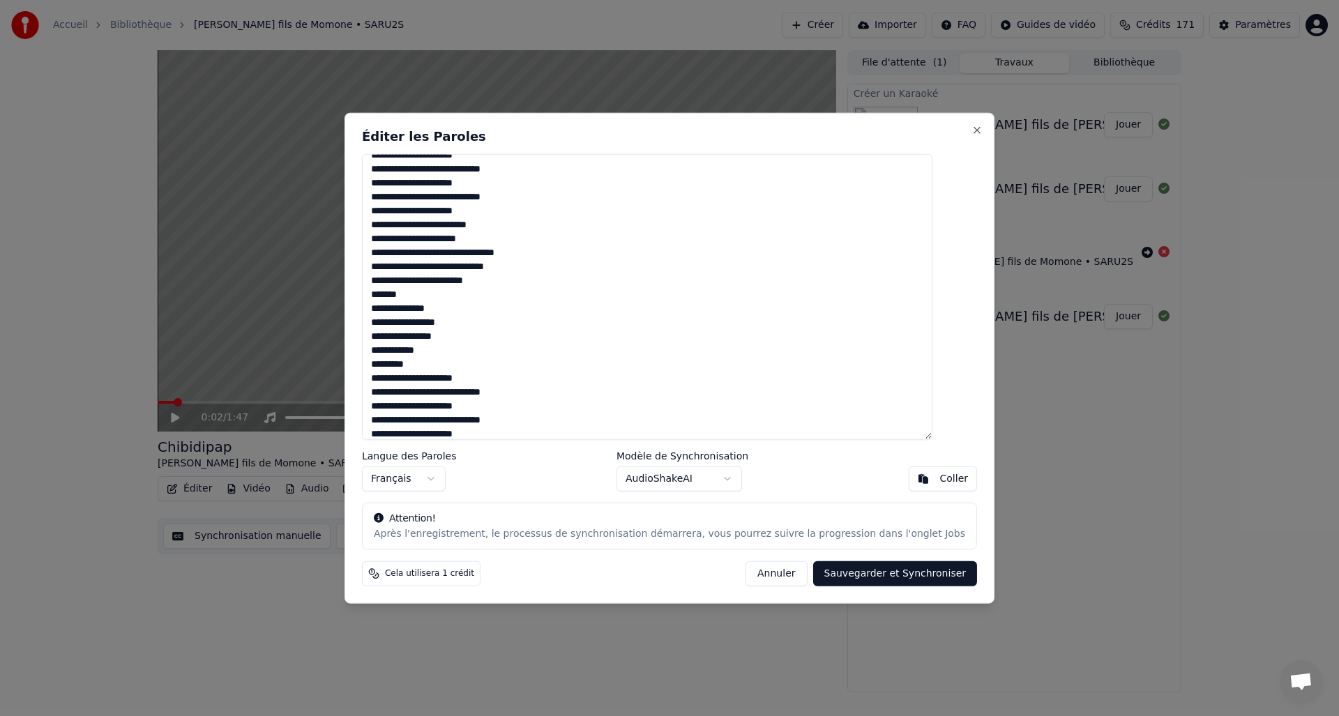
scroll to position [305, 0]
drag, startPoint x: 439, startPoint y: 360, endPoint x: 380, endPoint y: 358, distance: 59.3
click at [380, 358] on div "Éditer les Paroles Langue des Paroles Français Modèle de Synchronisation AudioS…" at bounding box center [669, 357] width 650 height 491
drag, startPoint x: 439, startPoint y: 292, endPoint x: 362, endPoint y: 294, distance: 76.7
click at [362, 294] on body "Accueil Bibliothèque Chibidipap • [PERSON_NAME] fils de Momone • SARU2S Créer I…" at bounding box center [669, 358] width 1339 height 716
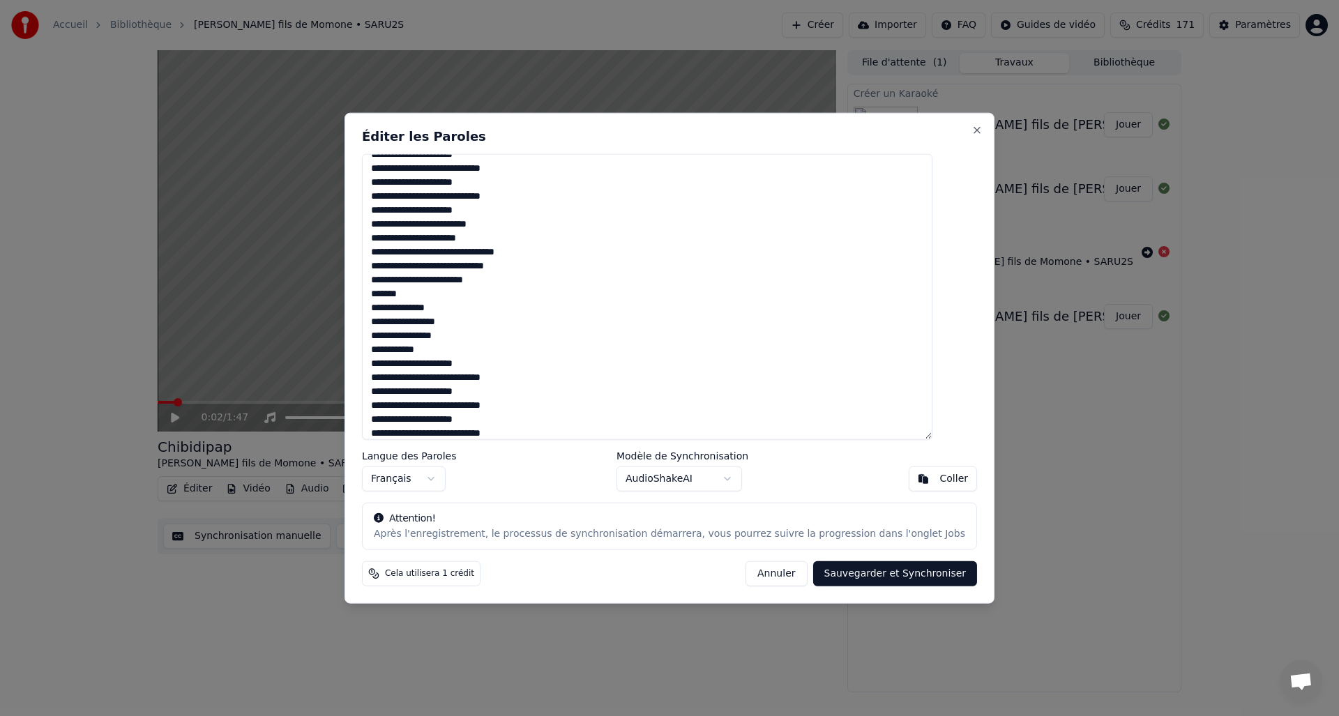
click at [401, 286] on textarea at bounding box center [647, 296] width 570 height 287
drag, startPoint x: 433, startPoint y: 290, endPoint x: 383, endPoint y: 294, distance: 50.4
click at [383, 294] on div "Éditer les Paroles Langue des Paroles Français Modèle de Synchronisation AudioS…" at bounding box center [669, 357] width 650 height 491
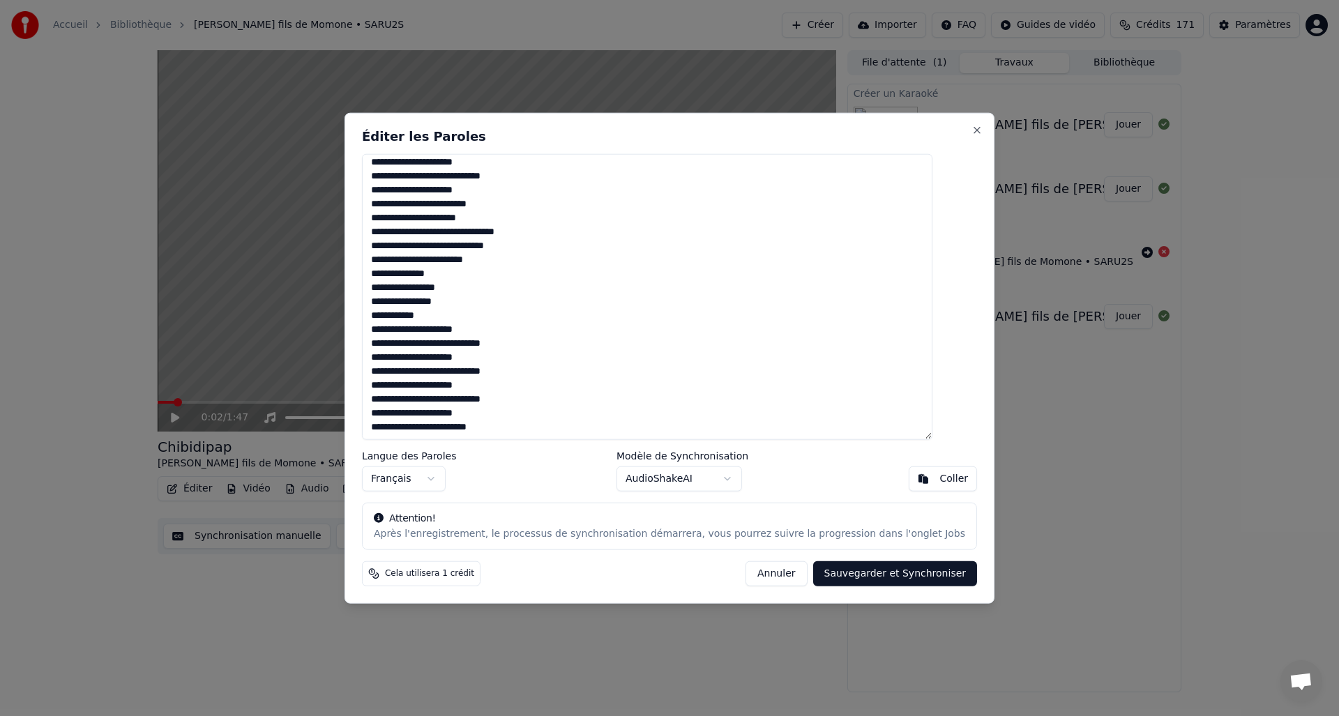
click at [531, 259] on textarea at bounding box center [647, 296] width 570 height 287
click at [465, 313] on textarea at bounding box center [647, 296] width 570 height 287
type textarea "**********"
click at [836, 571] on button "Sauvegarder et Synchroniser" at bounding box center [895, 573] width 165 height 25
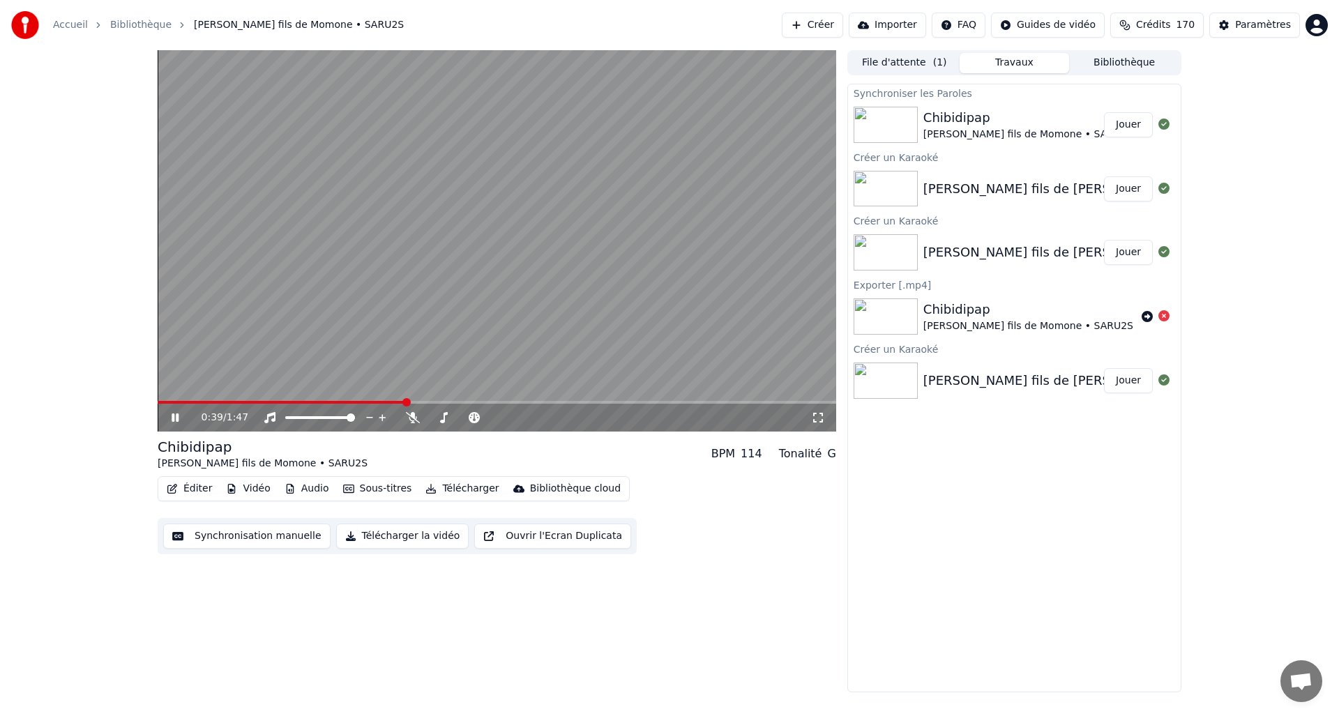
click at [173, 415] on icon at bounding box center [174, 417] width 7 height 8
click at [196, 489] on button "Éditer" at bounding box center [189, 489] width 56 height 20
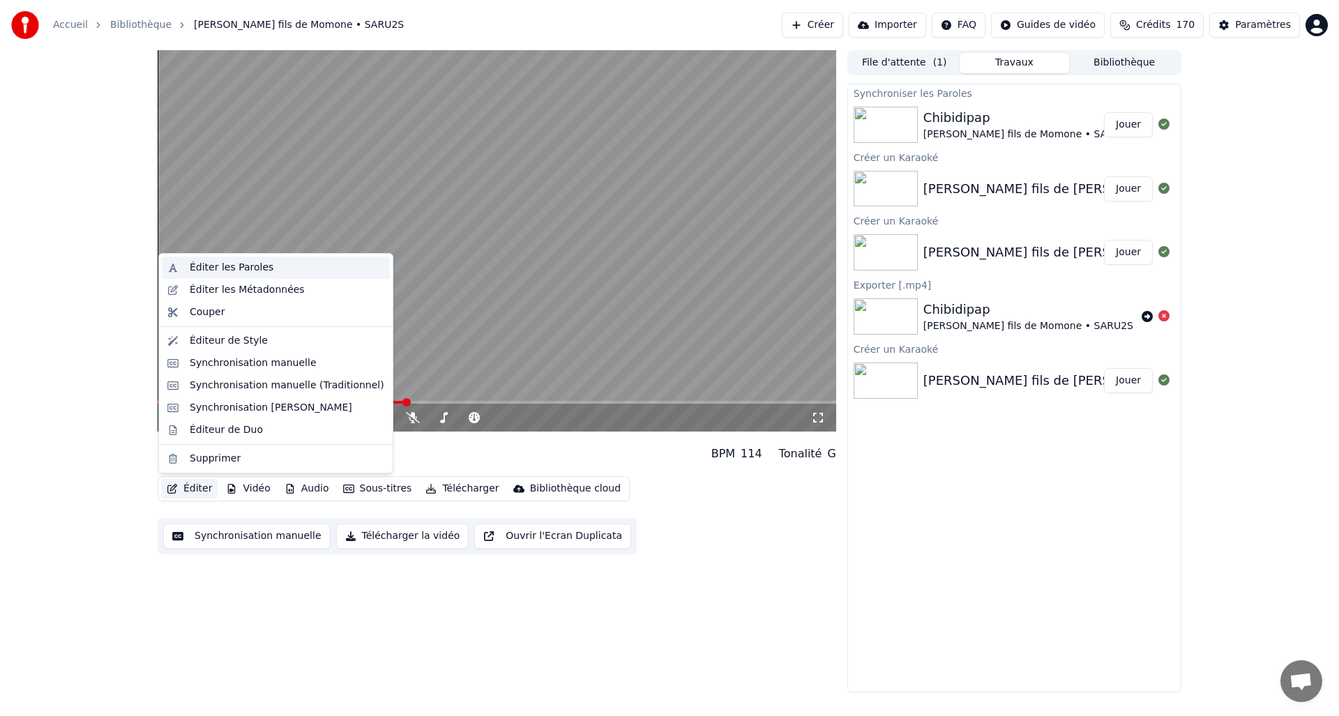
click at [236, 259] on div "Éditer les Paroles" at bounding box center [276, 268] width 228 height 22
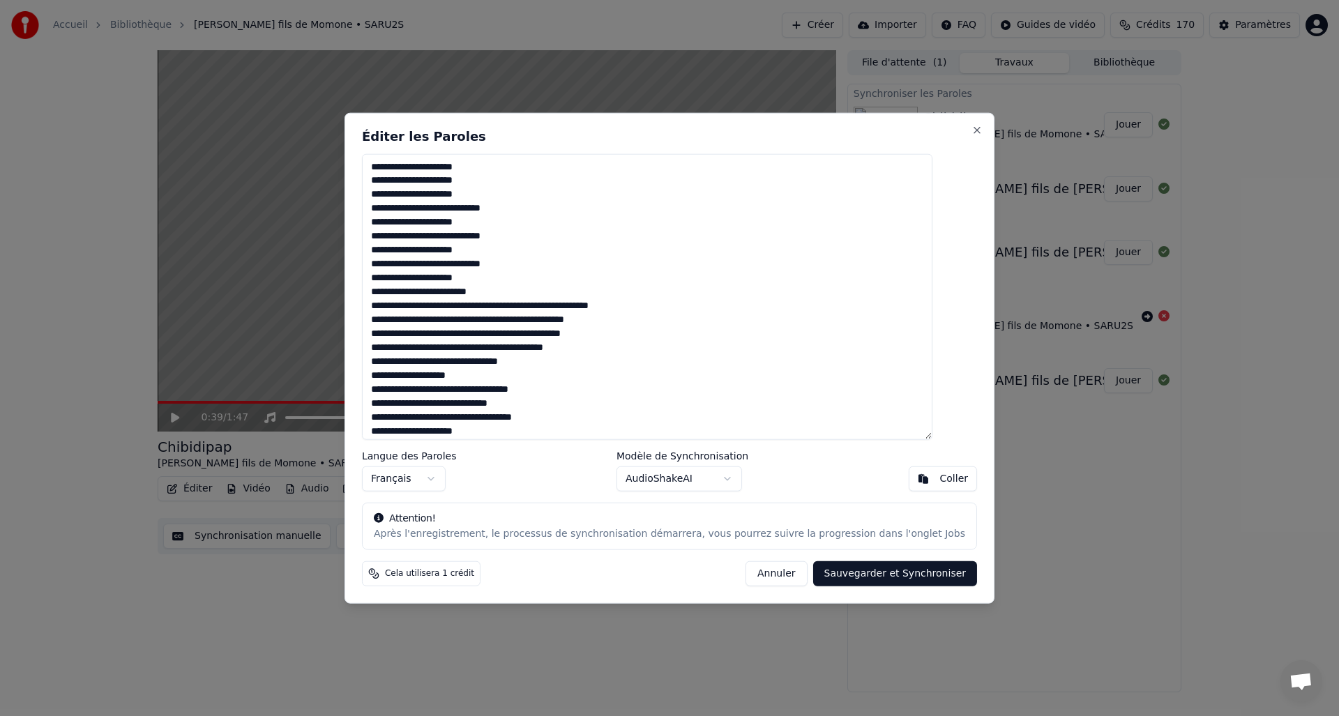
drag, startPoint x: 610, startPoint y: 298, endPoint x: 619, endPoint y: 300, distance: 9.3
click at [619, 300] on textarea at bounding box center [647, 296] width 570 height 287
click at [615, 307] on textarea at bounding box center [647, 296] width 570 height 287
drag, startPoint x: 610, startPoint y: 307, endPoint x: 669, endPoint y: 303, distance: 59.5
click at [669, 303] on textarea at bounding box center [647, 296] width 570 height 287
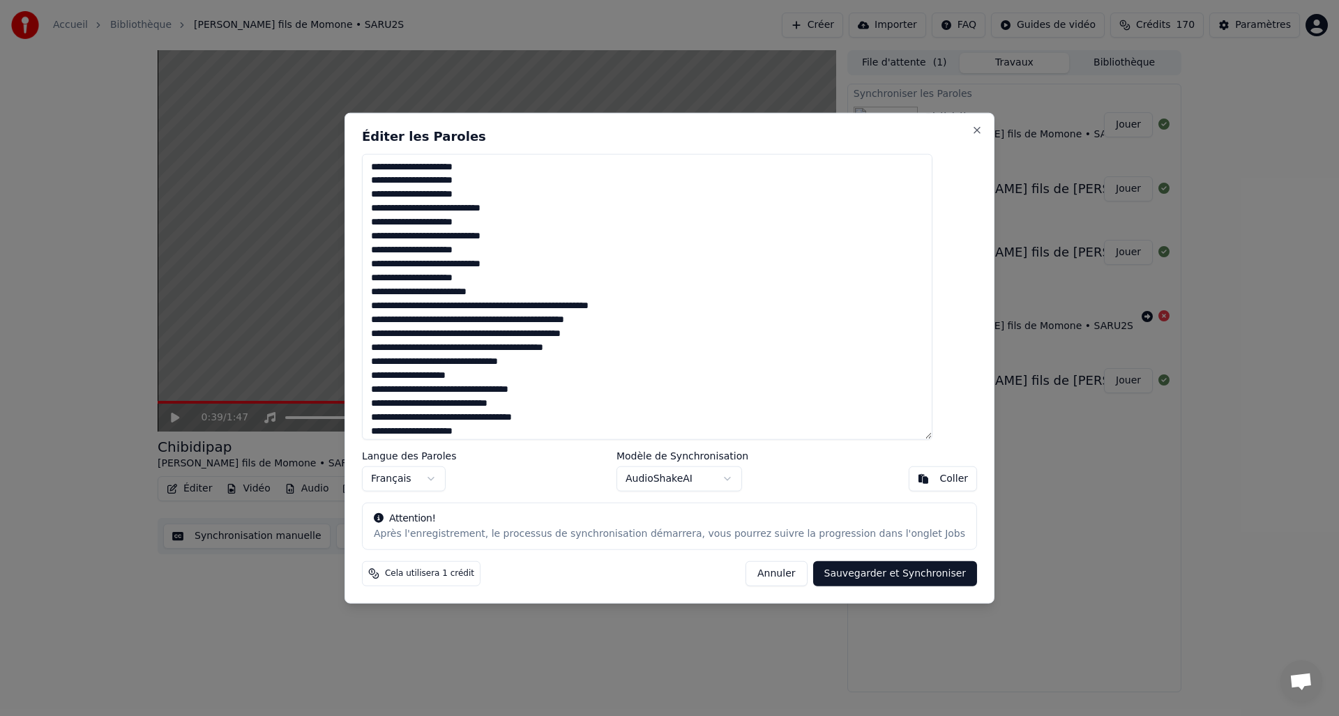
click at [673, 304] on textarea at bounding box center [647, 296] width 570 height 287
click at [660, 324] on textarea at bounding box center [647, 296] width 570 height 287
click at [657, 334] on textarea at bounding box center [647, 296] width 570 height 287
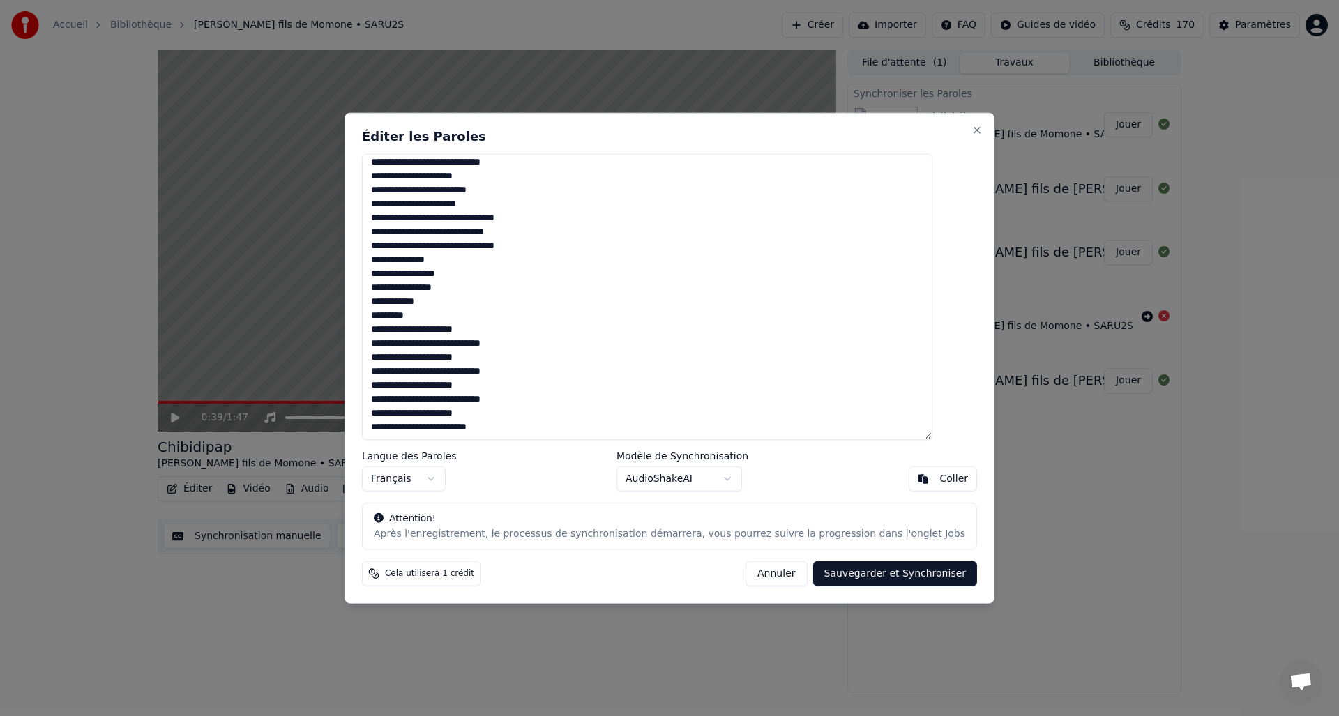
click at [570, 217] on textarea at bounding box center [647, 296] width 570 height 287
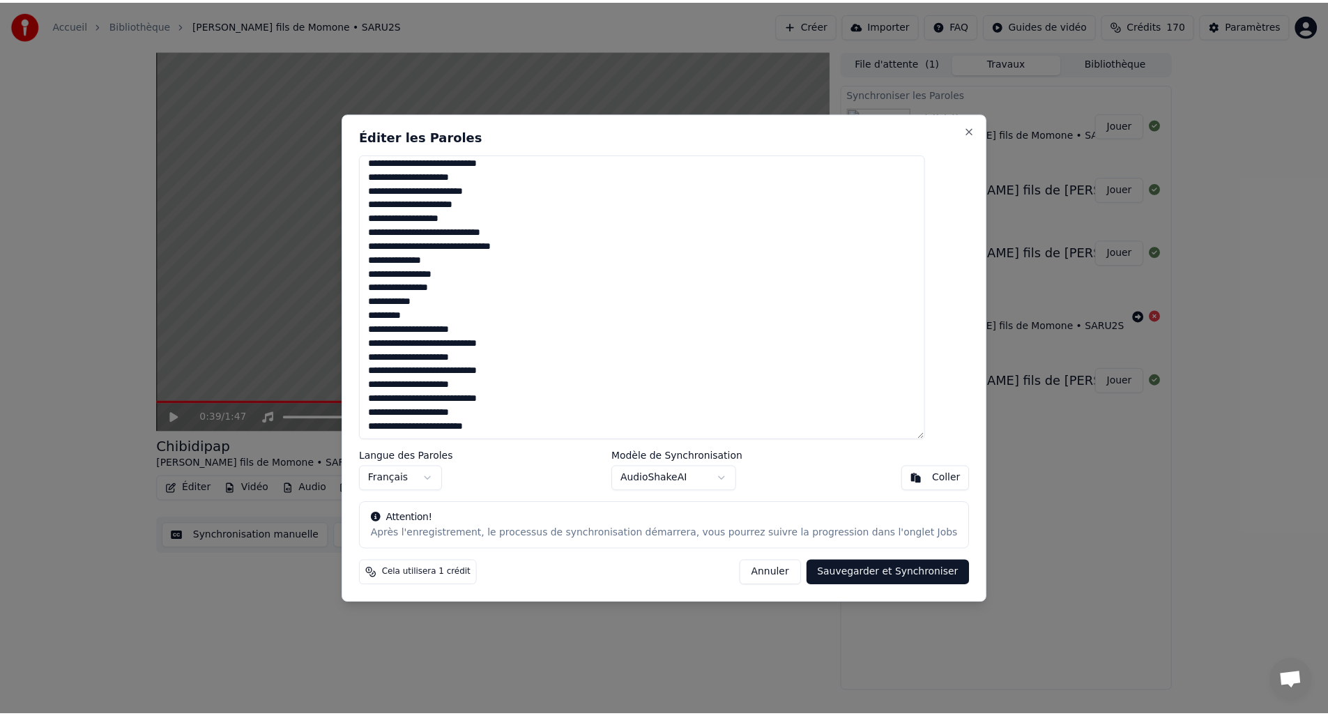
scroll to position [0, 0]
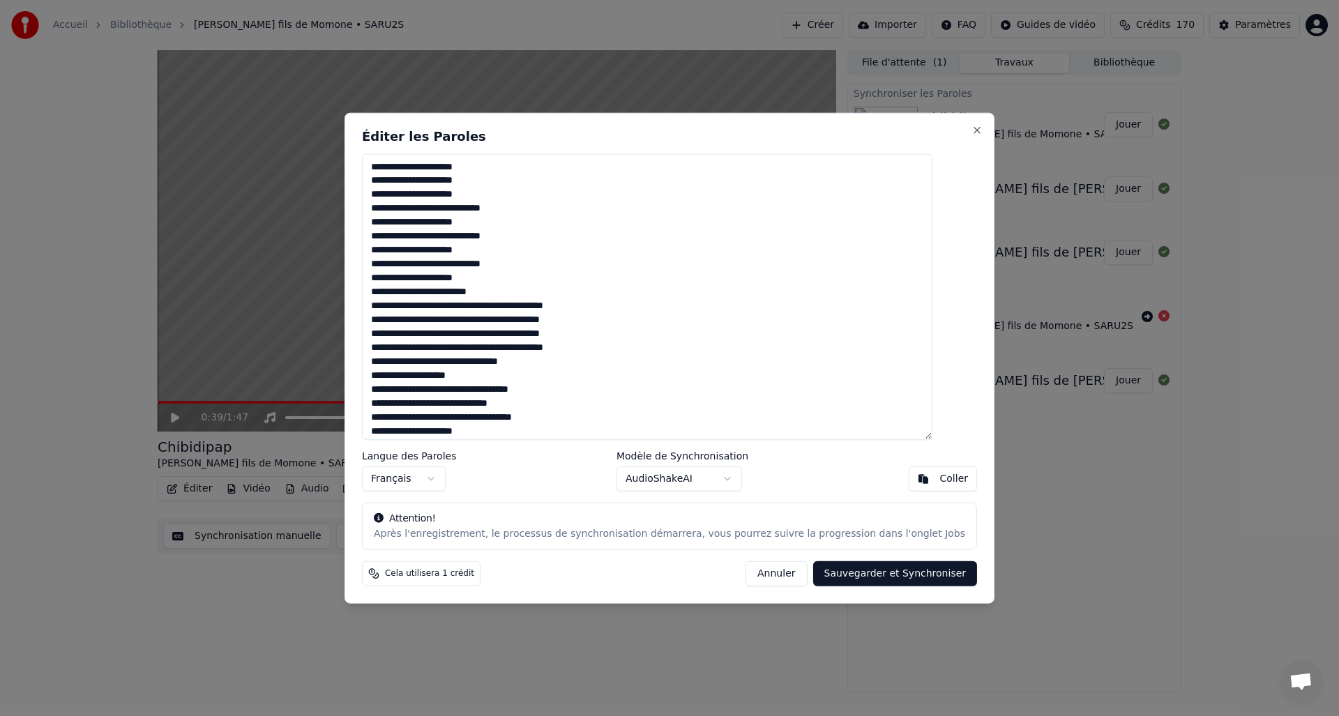
type textarea "**********"
click at [845, 581] on button "Sauvegarder et Synchroniser" at bounding box center [895, 573] width 165 height 25
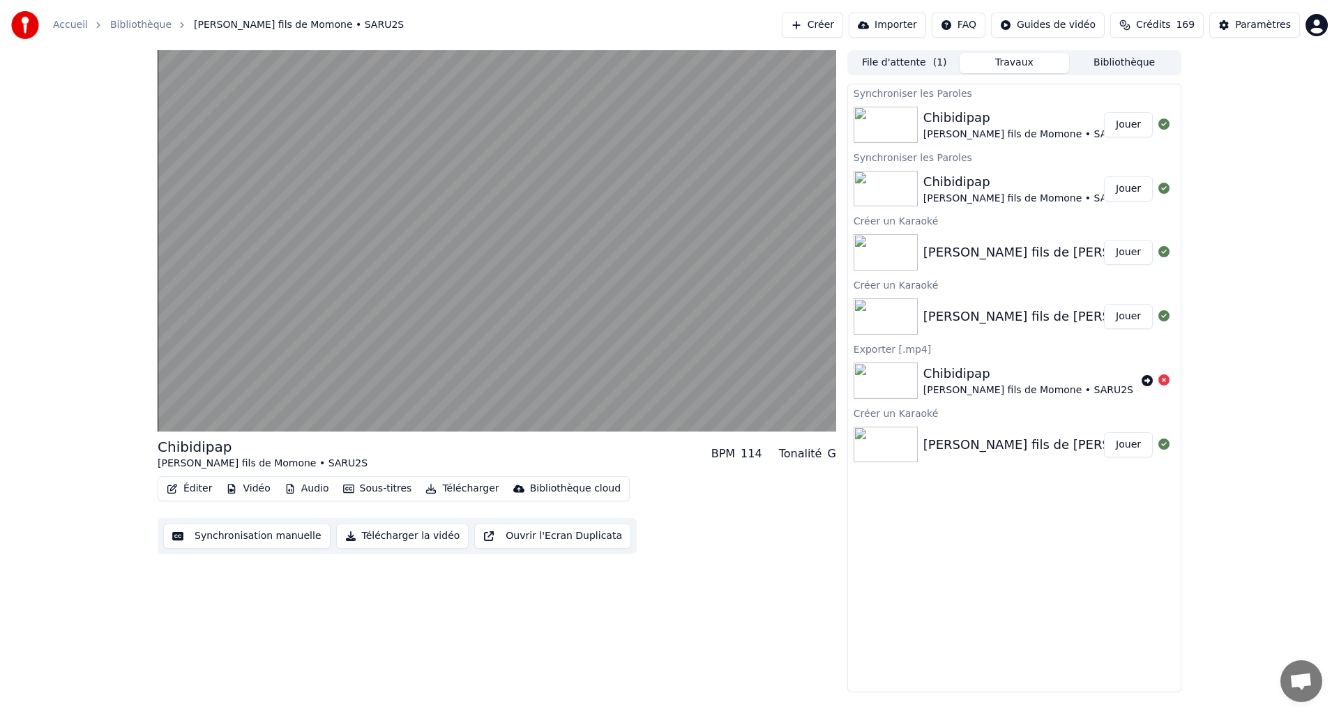
click at [448, 287] on video at bounding box center [497, 240] width 678 height 381
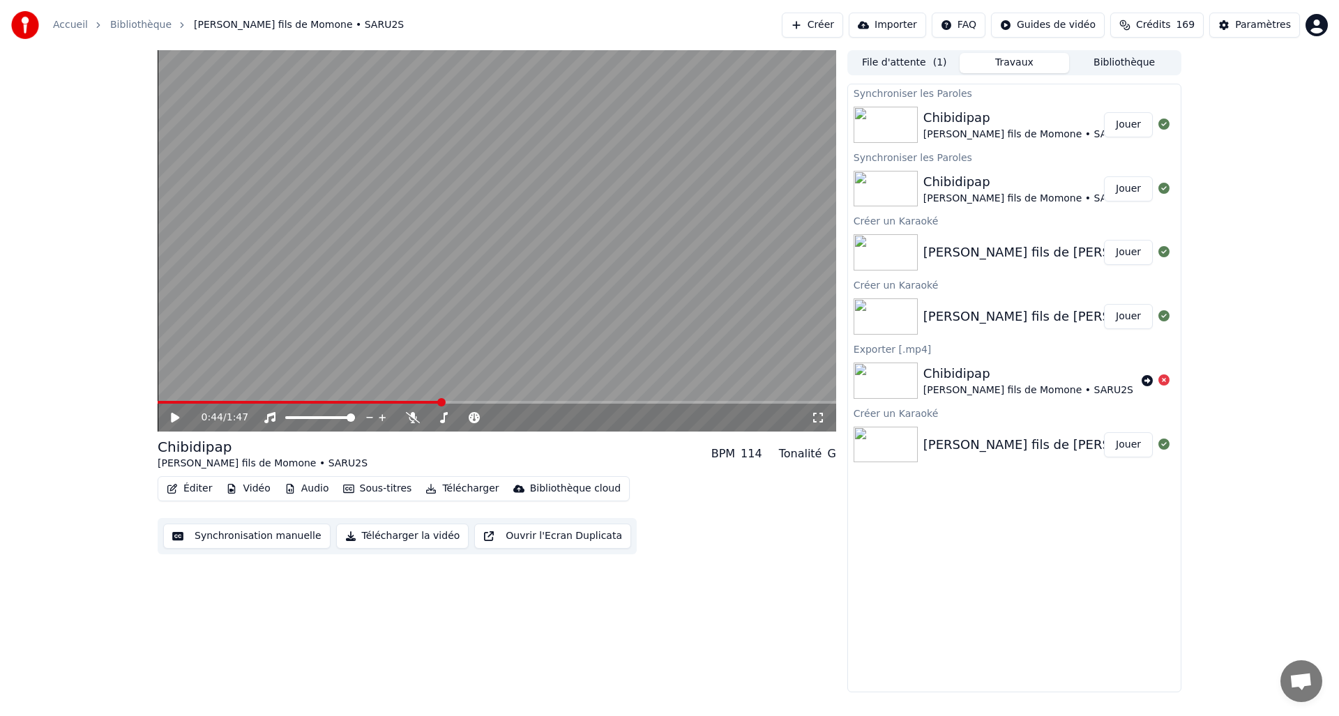
click at [200, 493] on button "Éditer" at bounding box center [189, 489] width 56 height 20
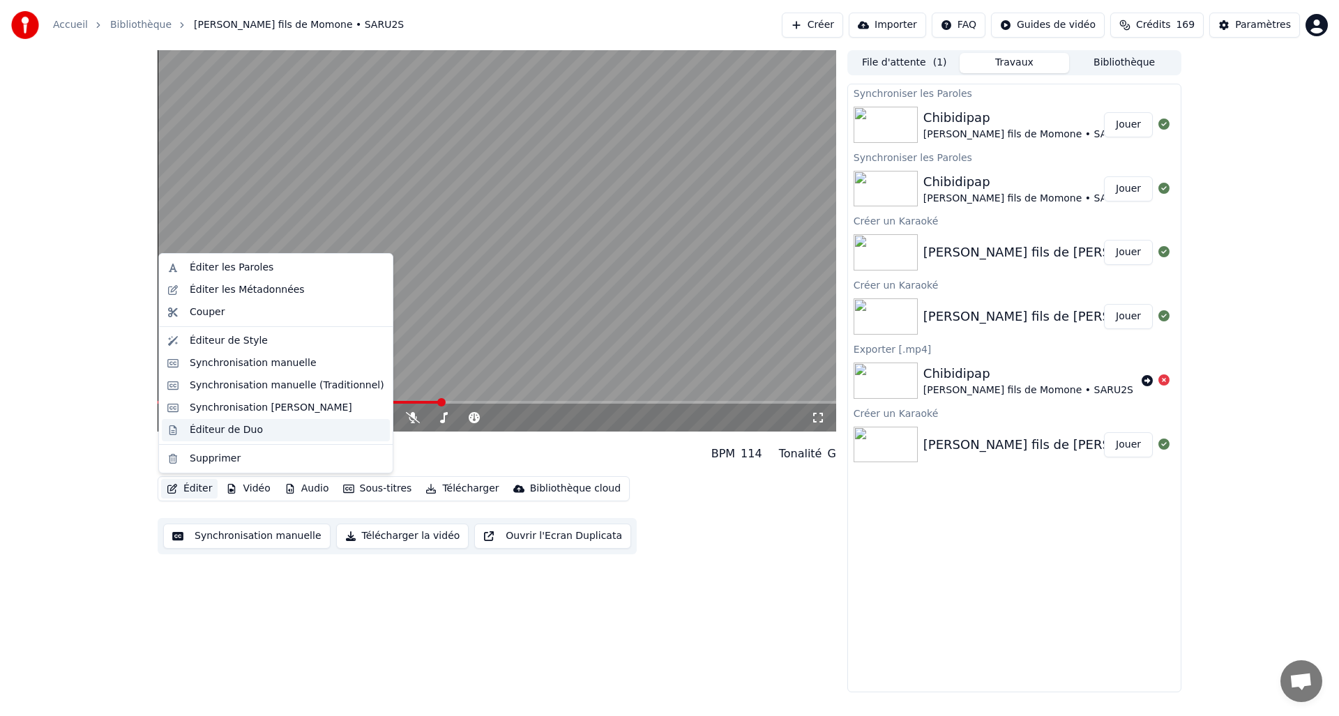
click at [229, 430] on div "Éditeur de Duo" at bounding box center [226, 430] width 73 height 14
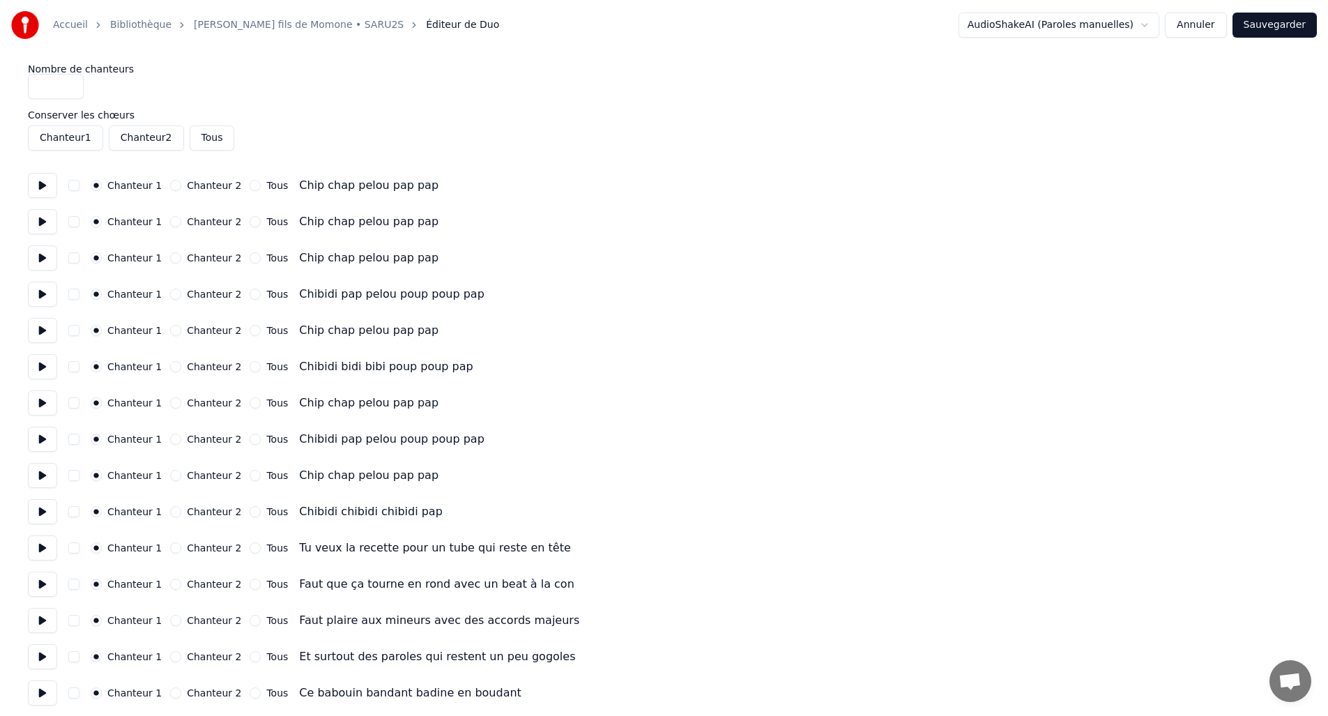
scroll to position [305, 0]
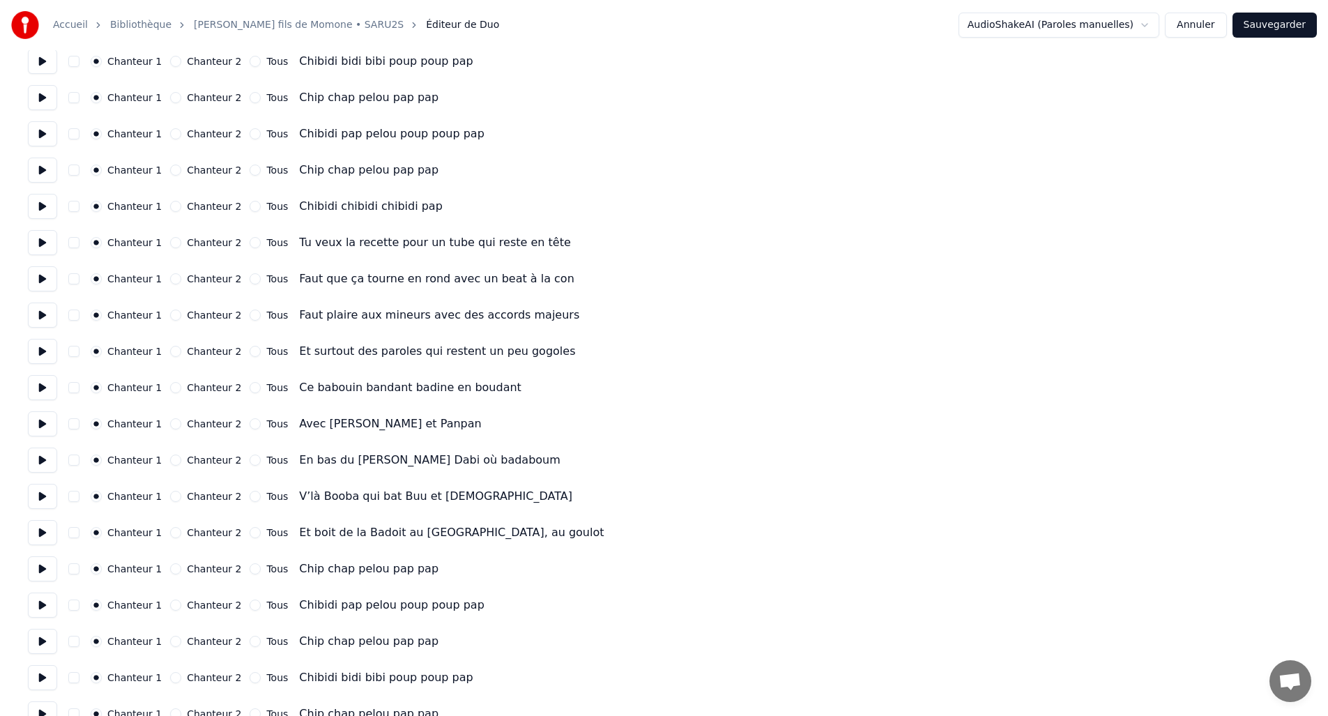
click at [170, 242] on button "Chanteur 2" at bounding box center [175, 242] width 11 height 11
click at [170, 280] on button "Chanteur 2" at bounding box center [175, 278] width 11 height 11
click at [171, 310] on button "Chanteur 2" at bounding box center [175, 315] width 11 height 11
click at [176, 349] on button "Chanteur 2" at bounding box center [175, 351] width 11 height 11
click at [173, 382] on div "Chanteur 2" at bounding box center [205, 387] width 71 height 11
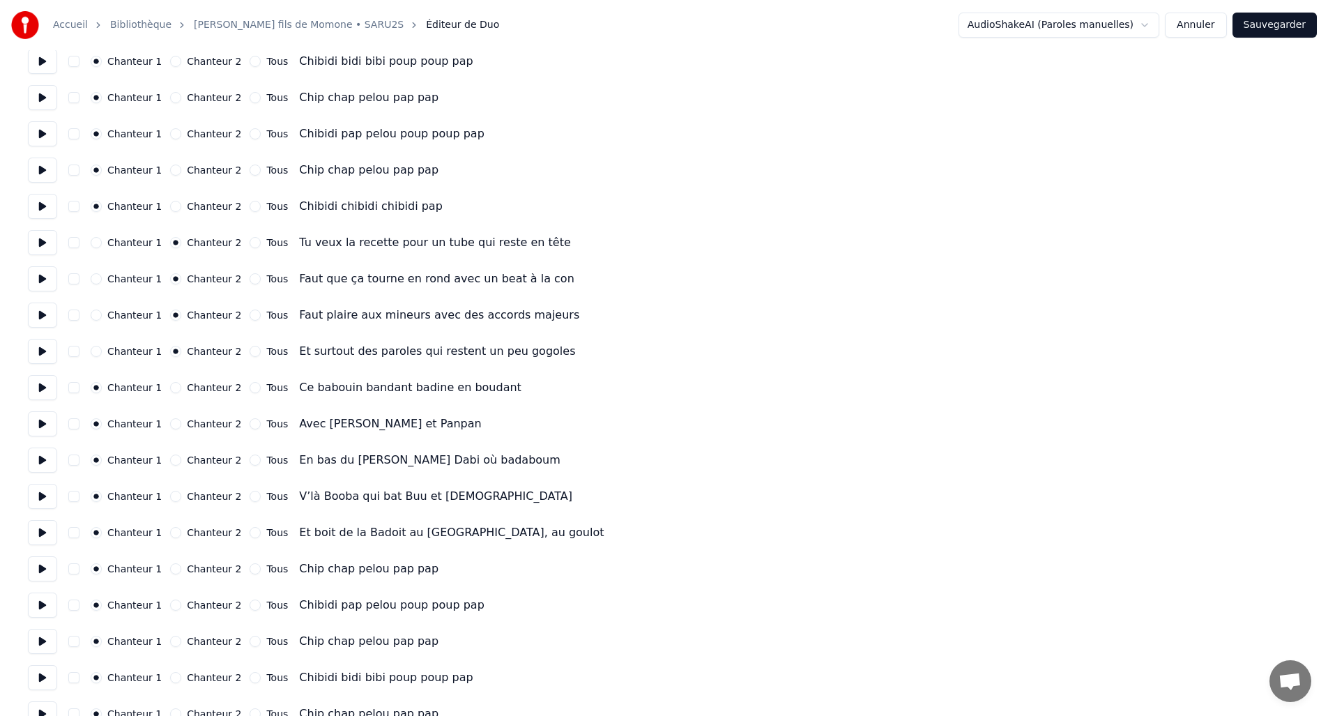
click at [175, 417] on div "Chanteur 1 Chanteur 2 Tous Avec [PERSON_NAME] et [PERSON_NAME]" at bounding box center [664, 423] width 1272 height 25
click at [176, 383] on div "Chanteur 2" at bounding box center [205, 387] width 71 height 11
drag, startPoint x: 169, startPoint y: 384, endPoint x: 173, endPoint y: 404, distance: 19.8
click at [170, 386] on button "Chanteur 2" at bounding box center [175, 387] width 11 height 11
click at [173, 415] on div "Chanteur 1 Chanteur 2 Tous Avec [PERSON_NAME] et [PERSON_NAME]" at bounding box center [664, 423] width 1272 height 25
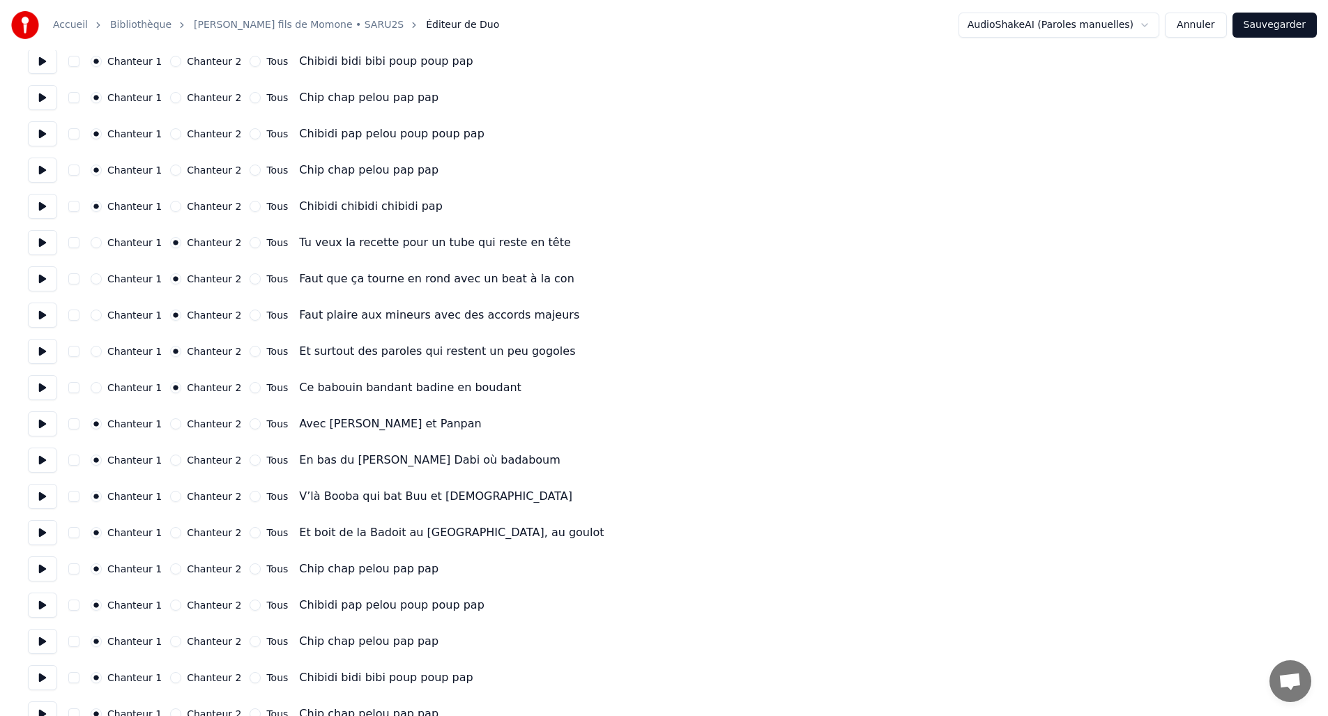
click at [173, 420] on button "Chanteur 2" at bounding box center [175, 423] width 11 height 11
click at [173, 462] on button "Chanteur 2" at bounding box center [175, 460] width 11 height 11
click at [173, 493] on button "Chanteur 2" at bounding box center [175, 496] width 11 height 11
click at [171, 528] on button "Chanteur 2" at bounding box center [175, 532] width 11 height 11
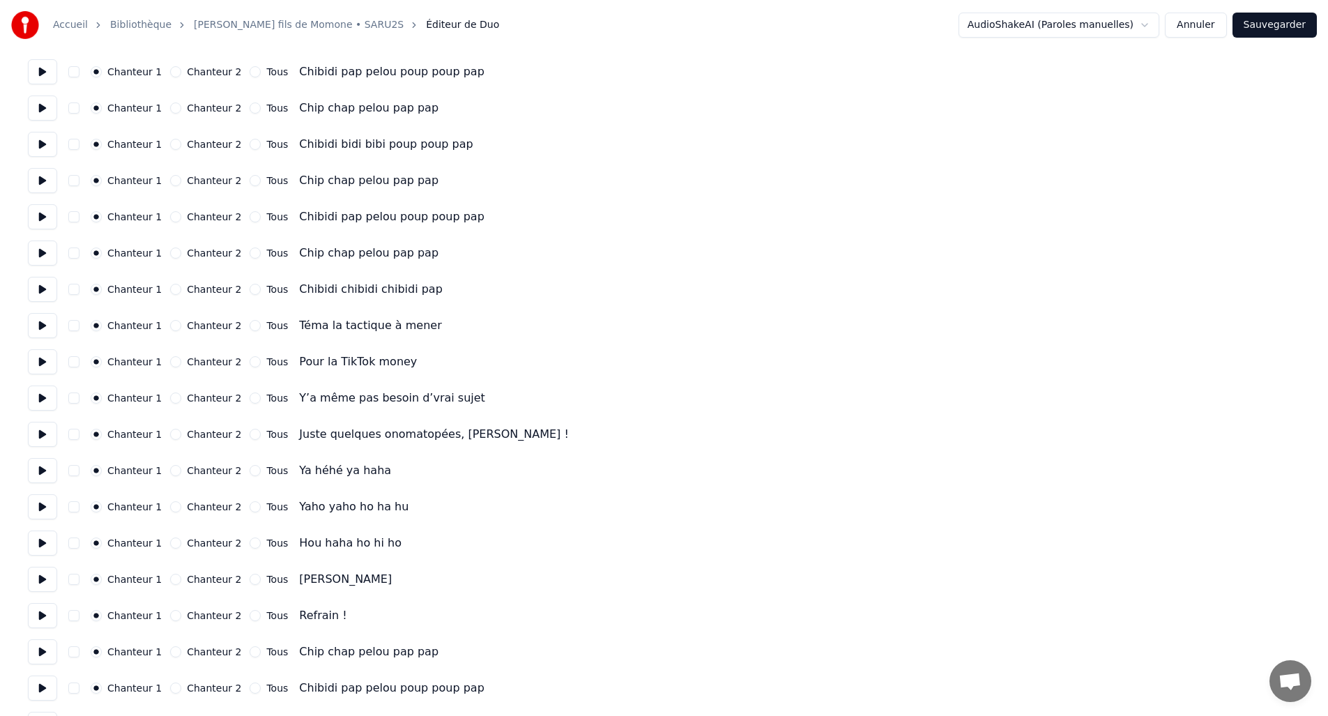
scroll to position [860, 0]
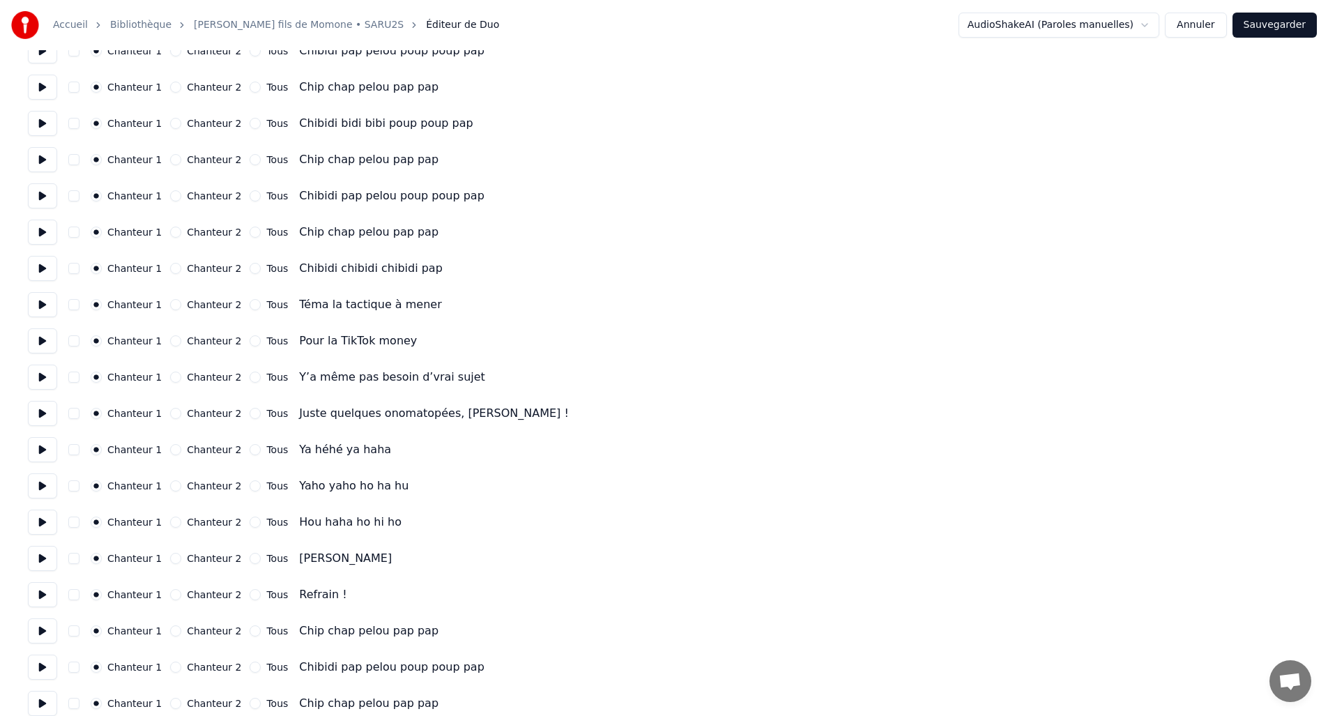
click at [176, 301] on div "Chanteur 2" at bounding box center [205, 304] width 71 height 11
drag, startPoint x: 172, startPoint y: 305, endPoint x: 173, endPoint y: 326, distance: 20.9
click at [172, 305] on button "Chanteur 2" at bounding box center [175, 304] width 11 height 11
click at [173, 337] on button "Chanteur 2" at bounding box center [175, 340] width 11 height 11
click at [174, 372] on button "Chanteur 2" at bounding box center [175, 377] width 11 height 11
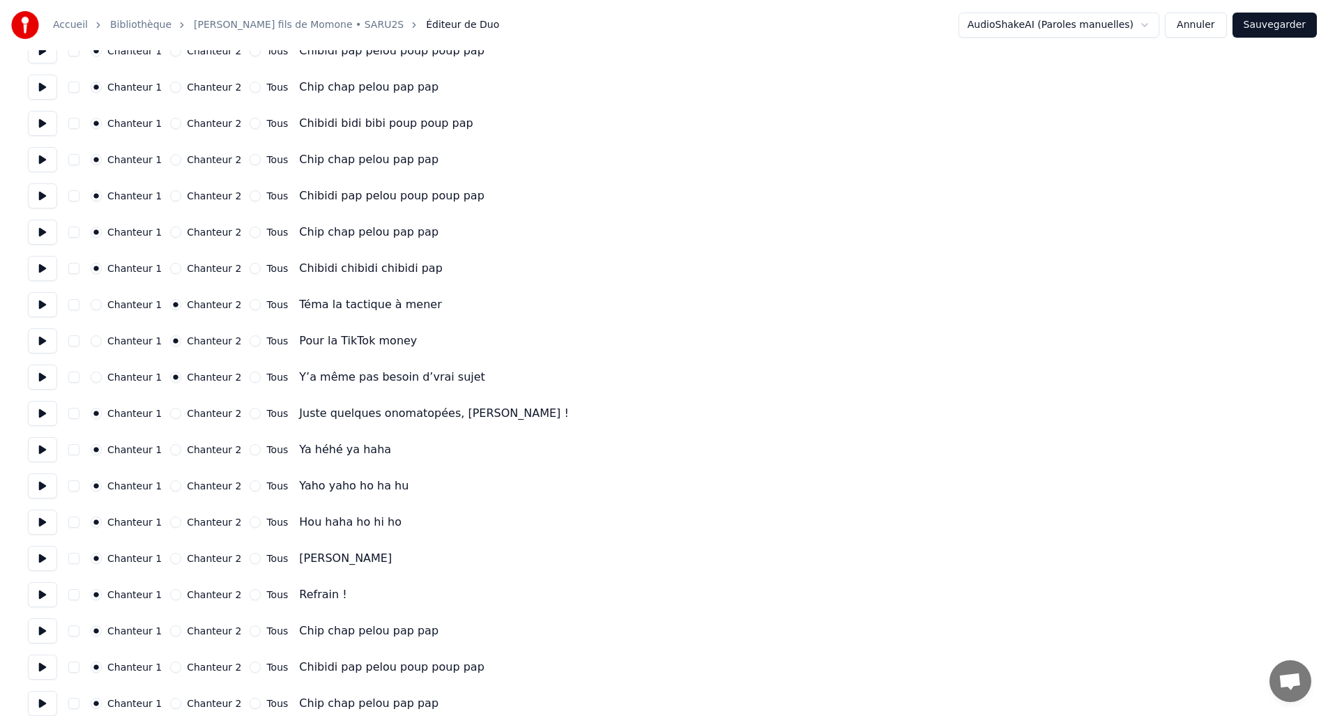
click at [176, 412] on button "Chanteur 2" at bounding box center [175, 413] width 11 height 11
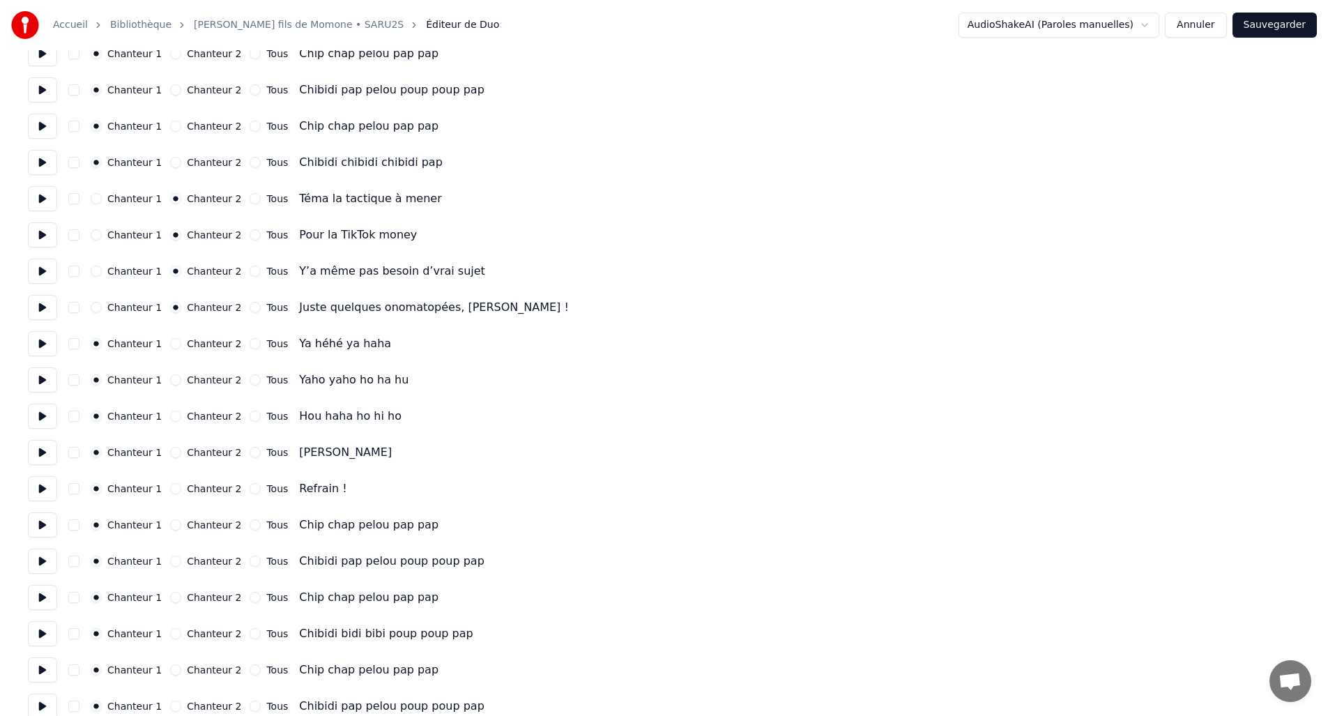
scroll to position [968, 0]
click at [171, 487] on button "Chanteur 2" at bounding box center [175, 485] width 11 height 11
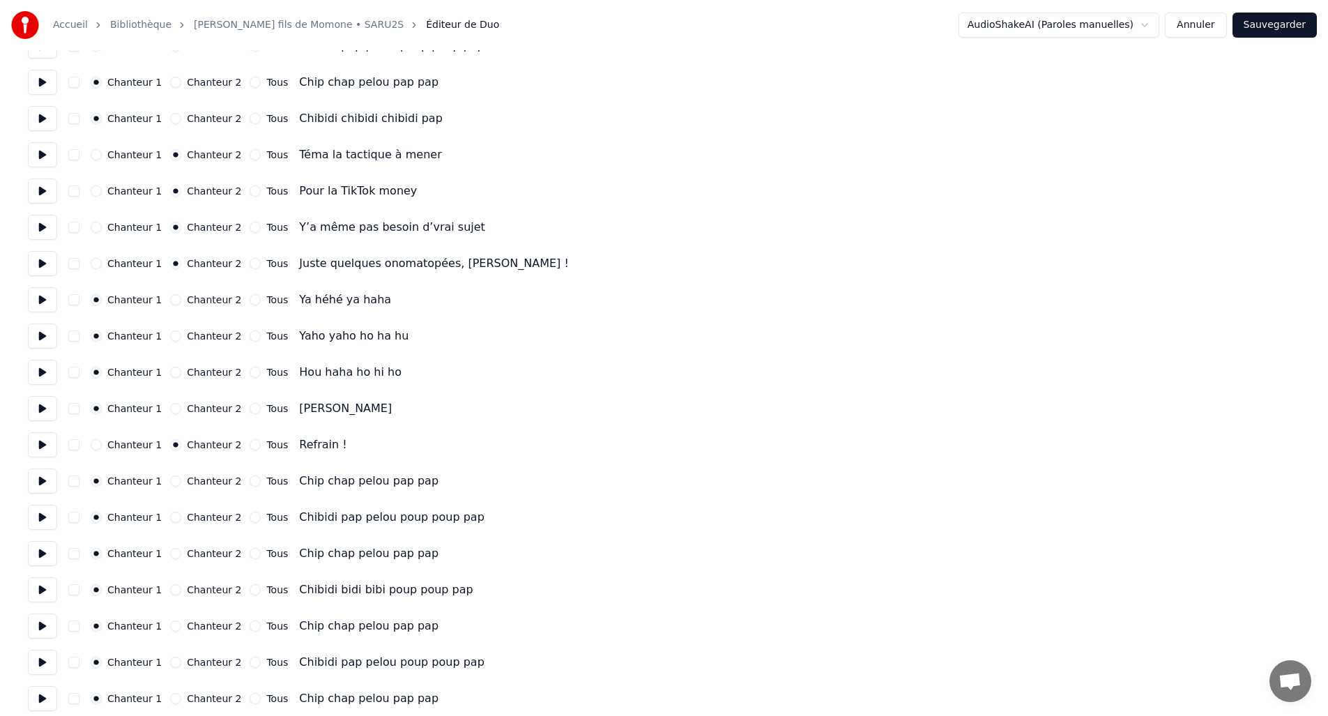
scroll to position [1055, 0]
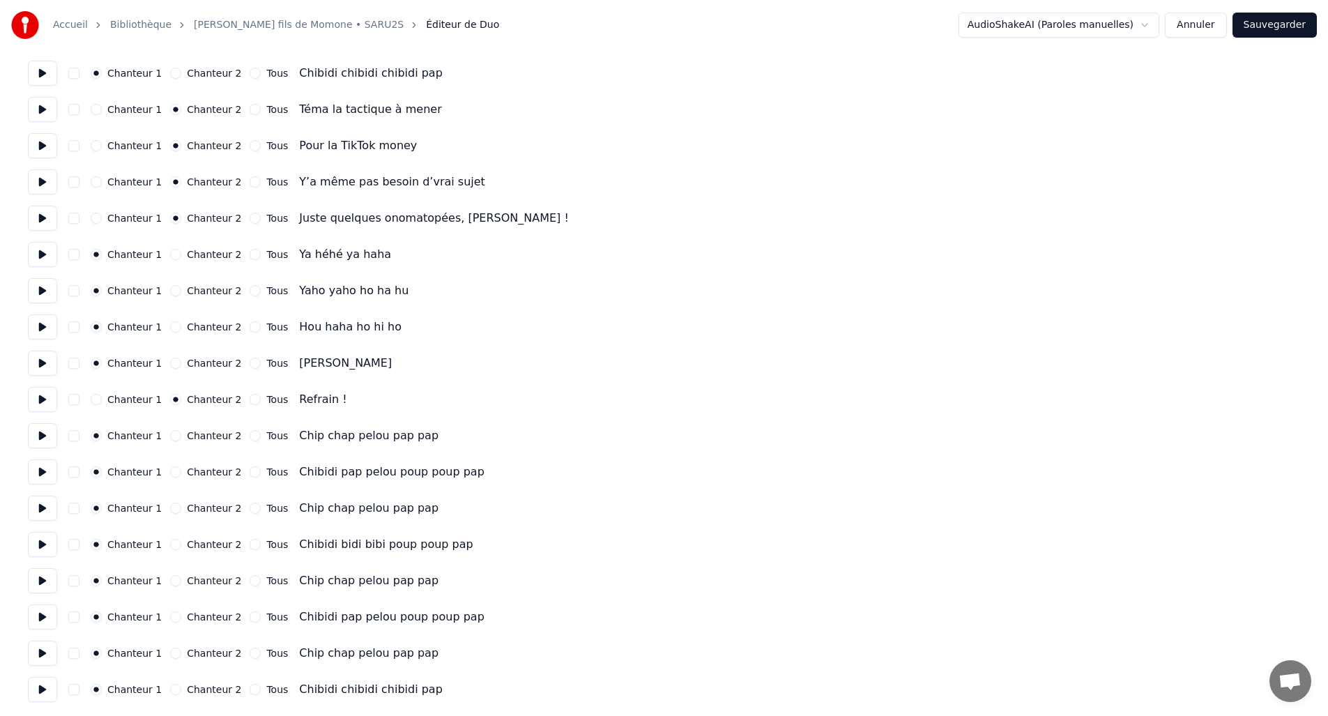
click at [1253, 21] on button "Sauvegarder" at bounding box center [1275, 25] width 84 height 25
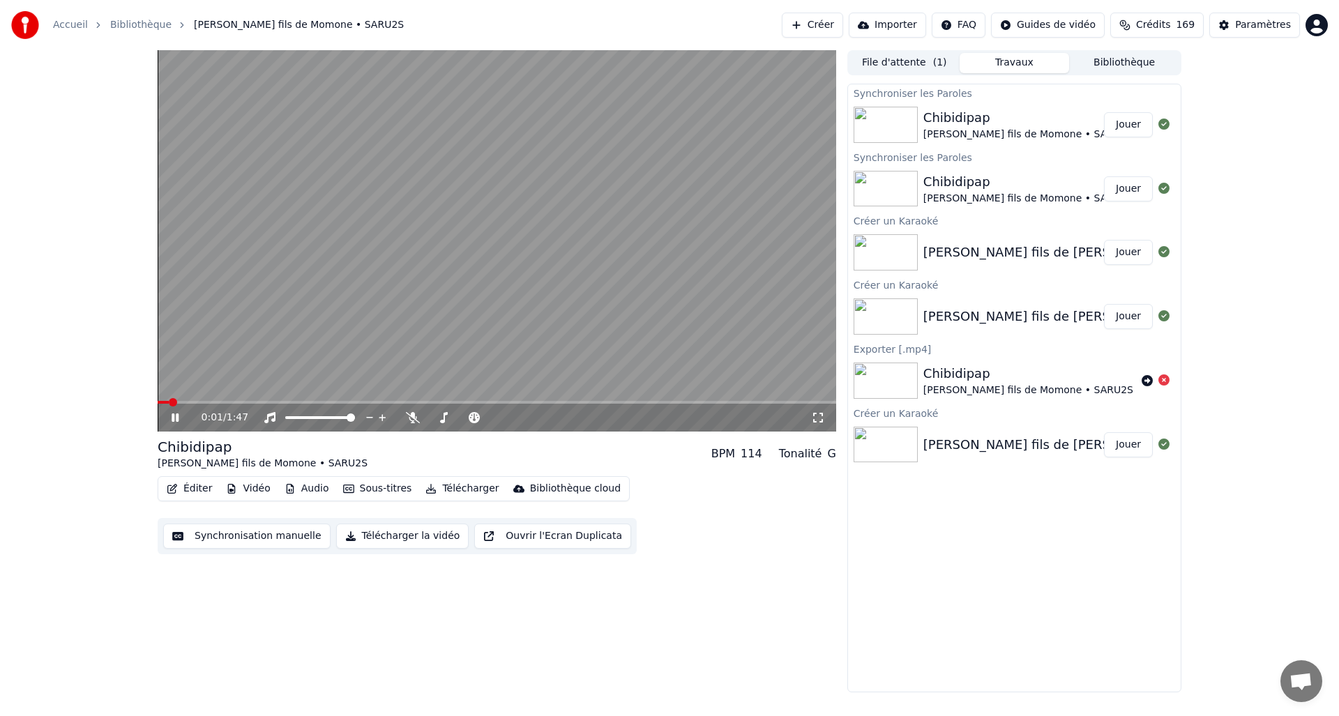
click at [818, 417] on icon at bounding box center [818, 417] width 14 height 11
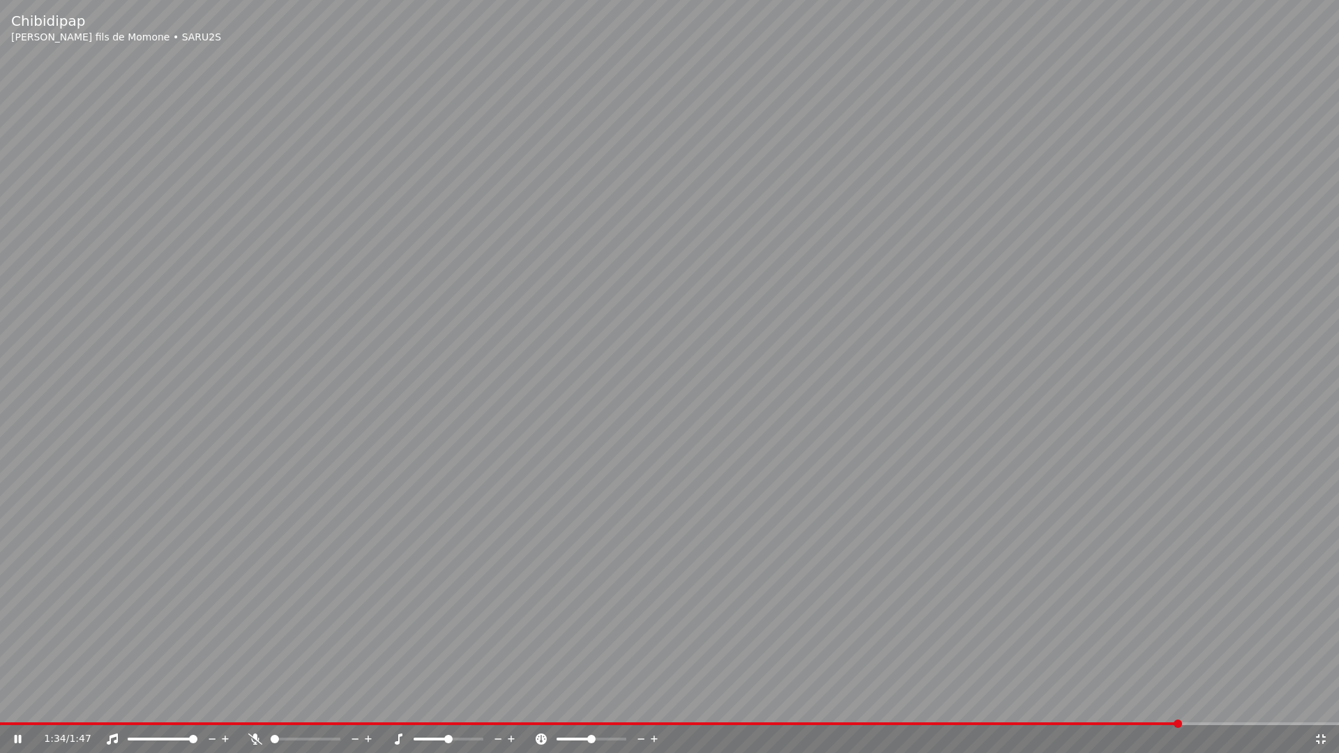
click at [711, 344] on video at bounding box center [669, 376] width 1339 height 753
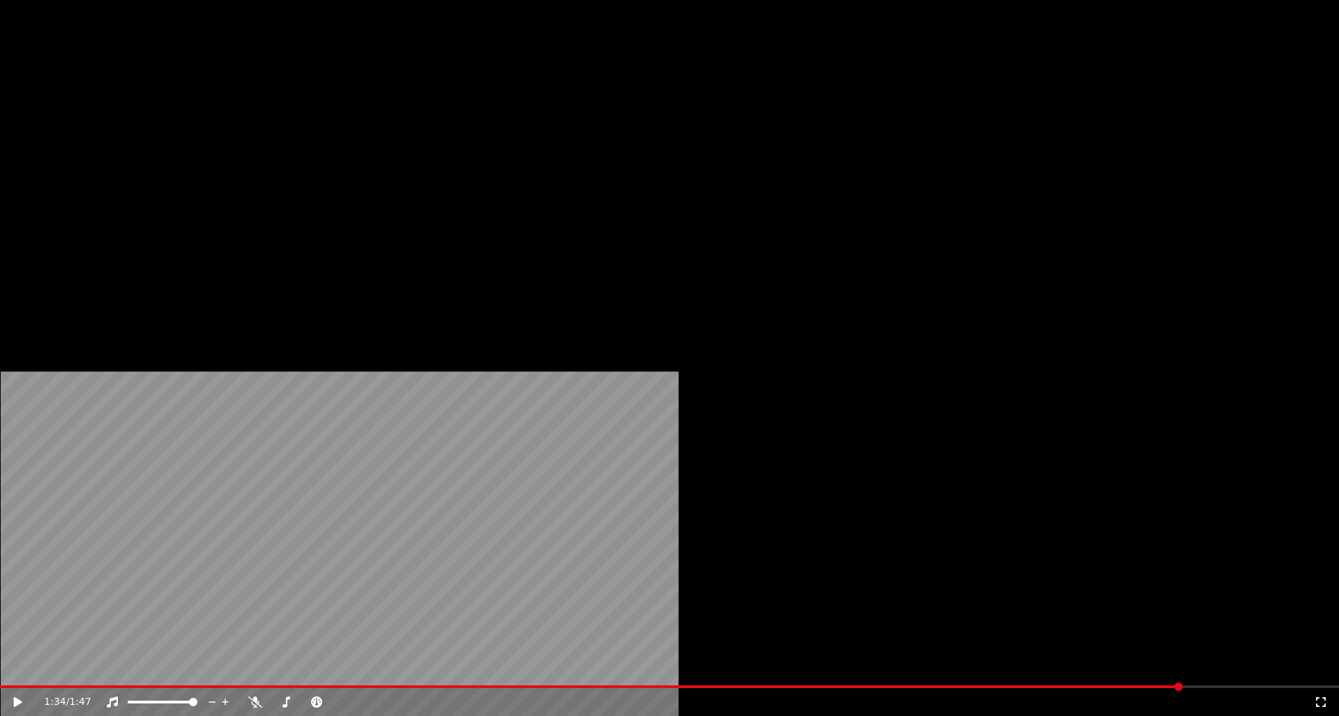
click at [191, 117] on button "Éditer" at bounding box center [189, 108] width 56 height 20
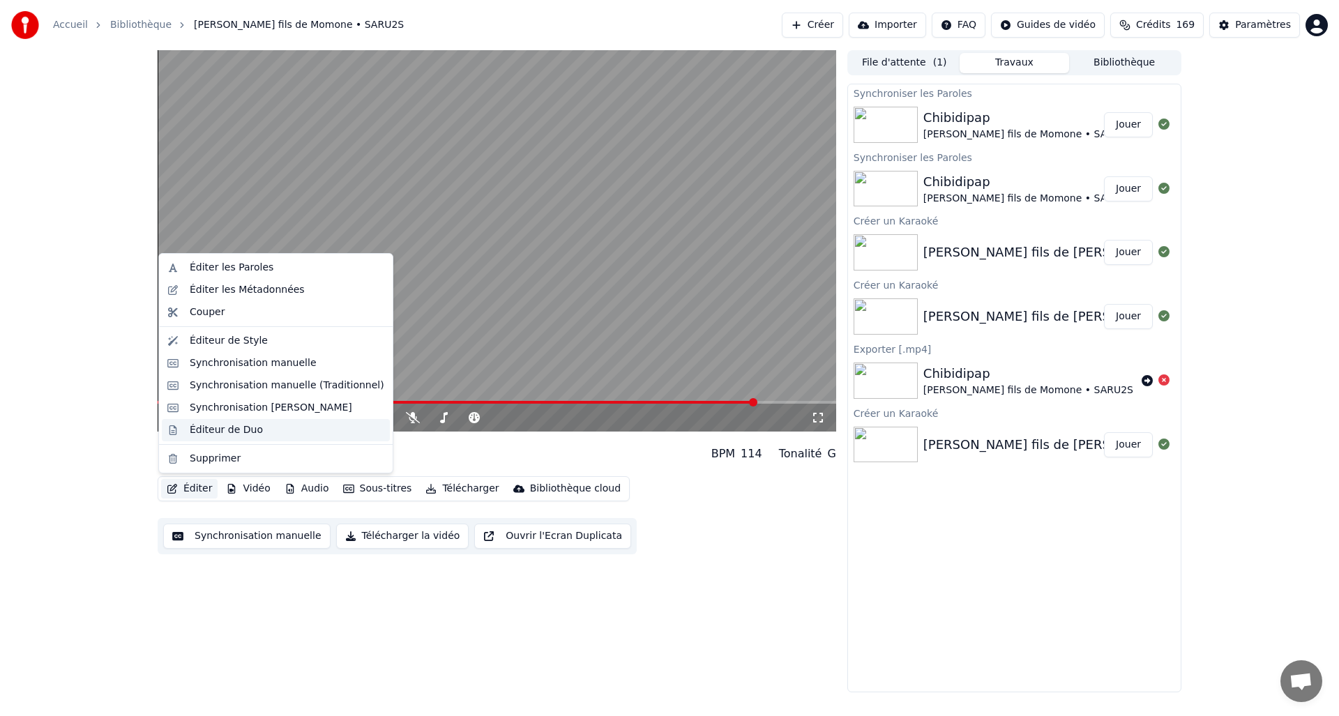
click at [237, 434] on div "Éditeur de Duo" at bounding box center [226, 430] width 73 height 14
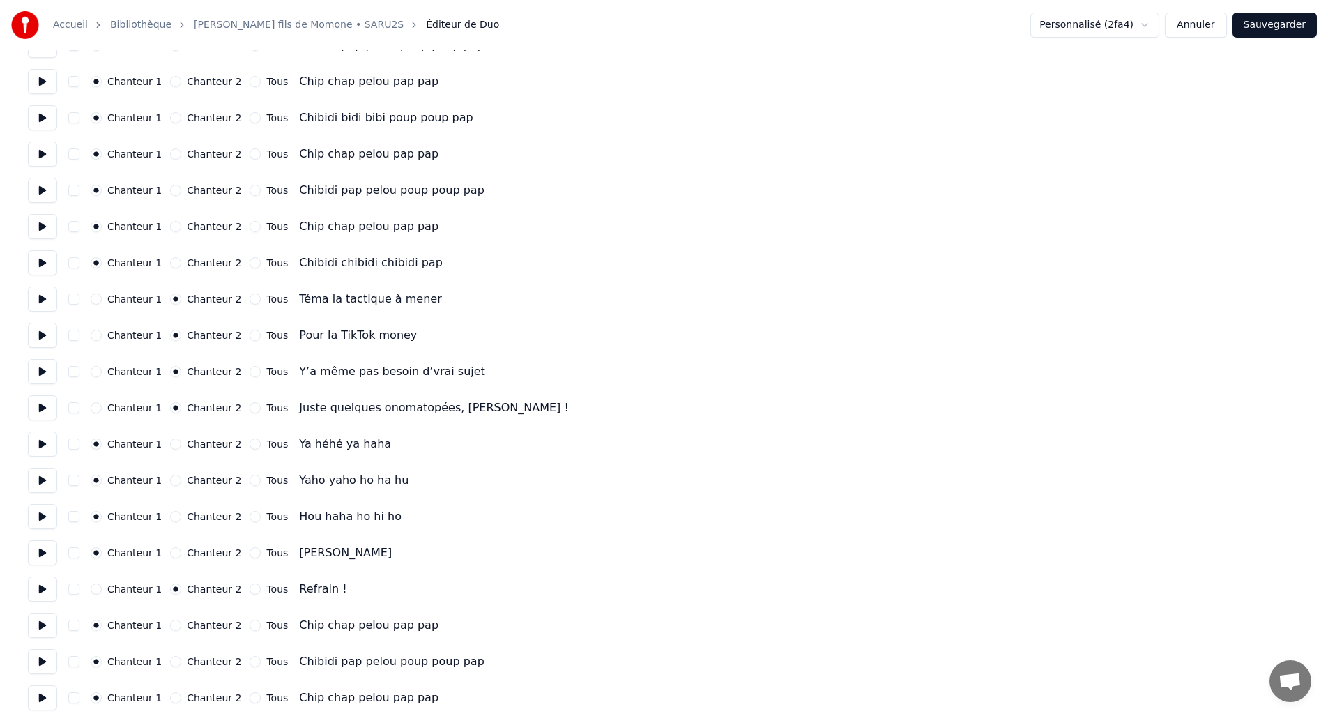
scroll to position [1055, 0]
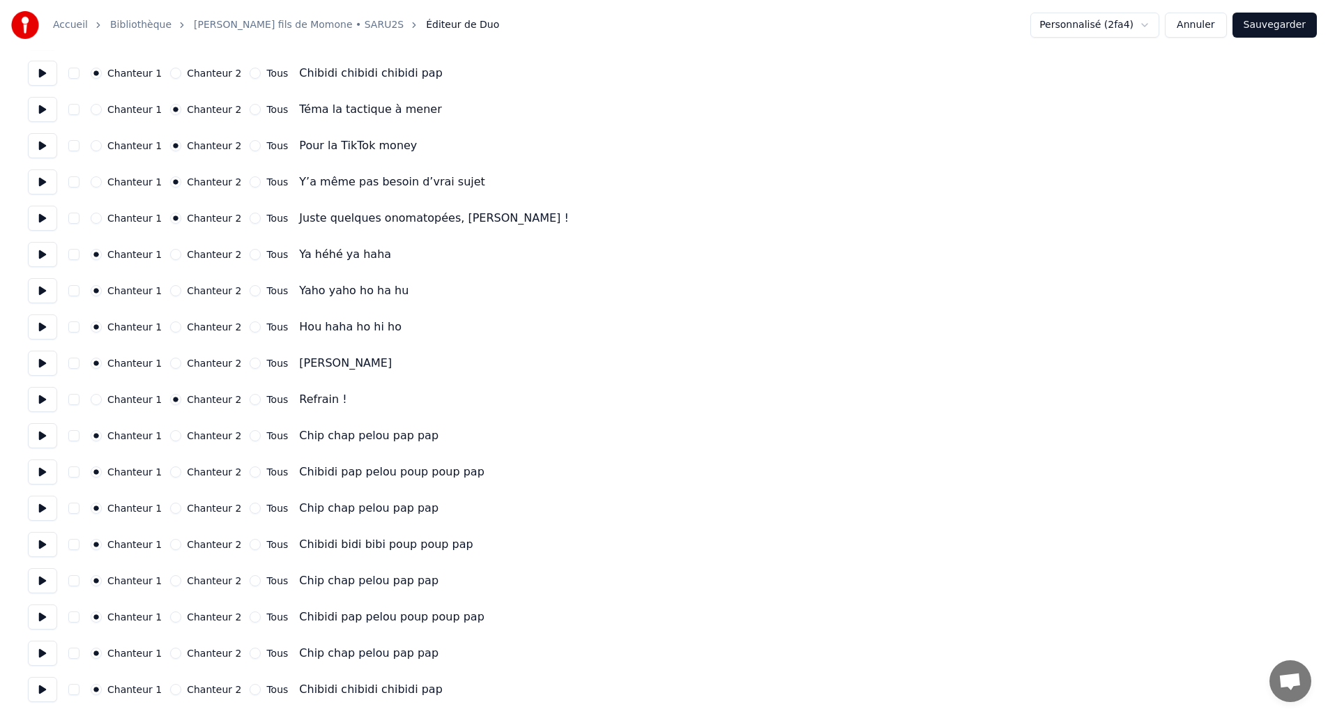
click at [1196, 20] on button "Annuler" at bounding box center [1195, 25] width 61 height 25
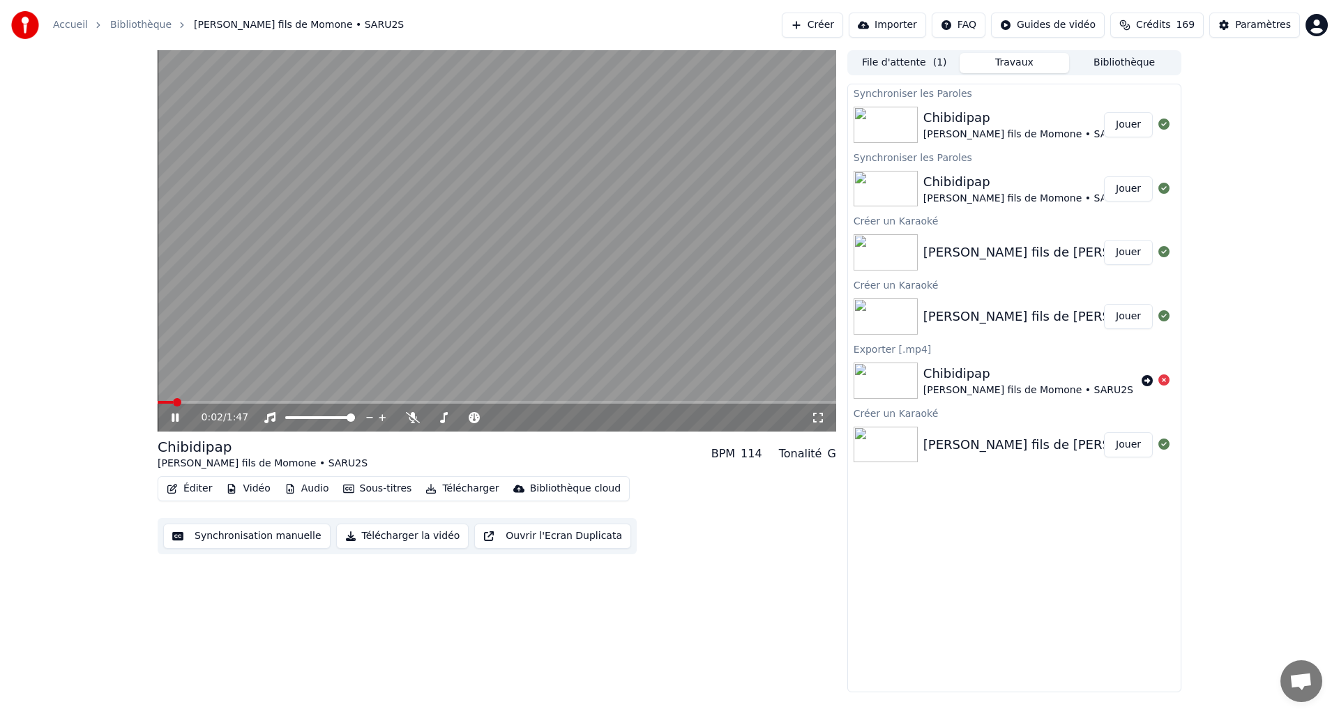
click at [403, 540] on button "Télécharger la vidéo" at bounding box center [402, 536] width 133 height 25
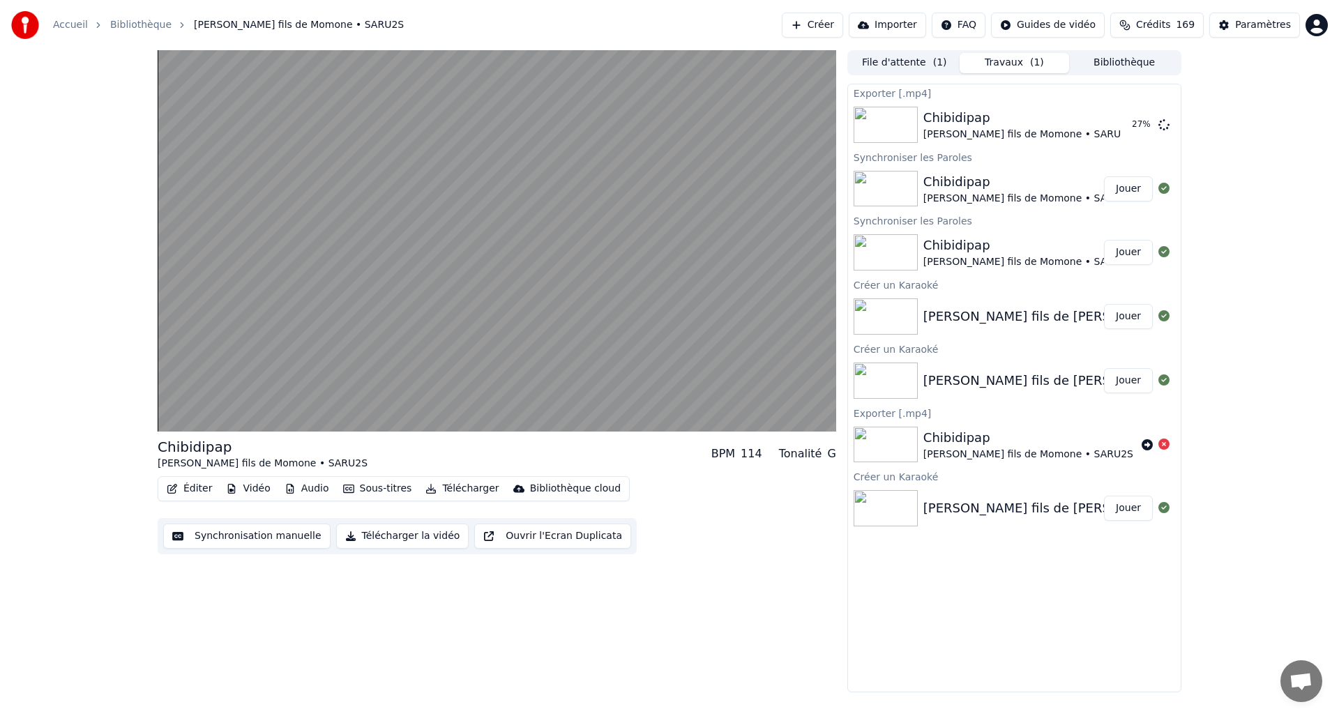
drag, startPoint x: 580, startPoint y: 585, endPoint x: 612, endPoint y: 580, distance: 32.4
click at [1120, 125] on button "Afficher" at bounding box center [1121, 124] width 61 height 25
